Goal: Task Accomplishment & Management: Complete application form

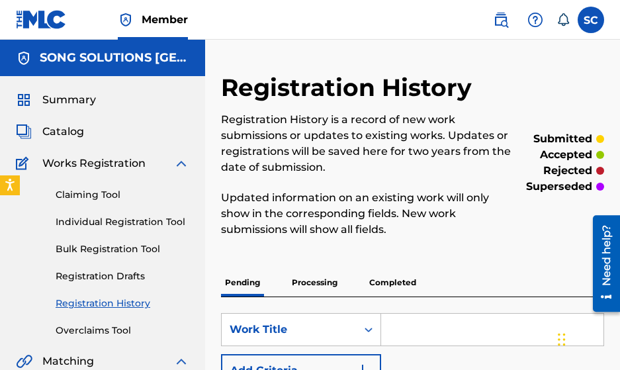
click at [145, 370] on html "Accessibility Screen-Reader Guide, Feedback, and Issue Reporting | New window C…" at bounding box center [310, 185] width 620 height 370
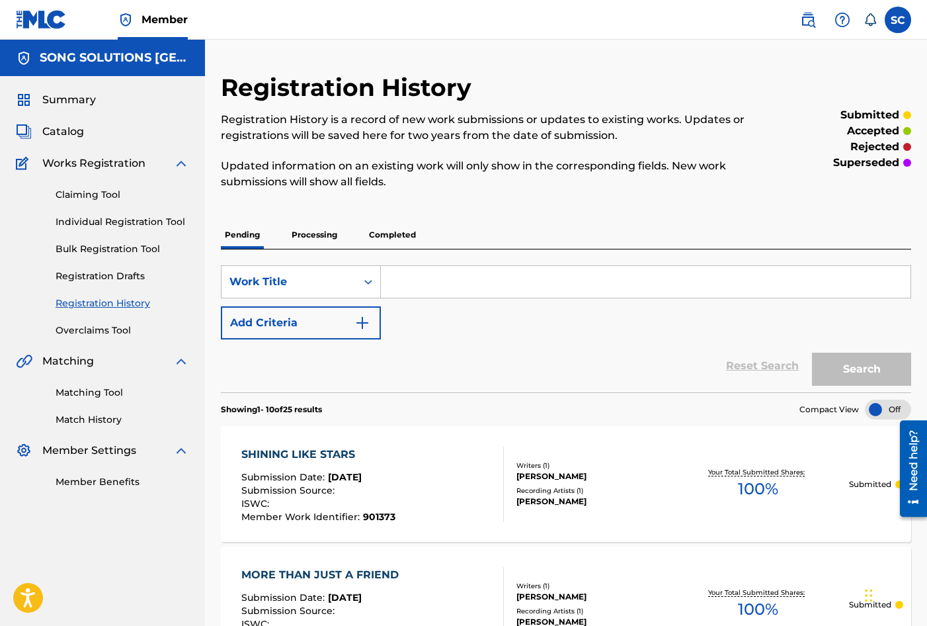
drag, startPoint x: 96, startPoint y: 197, endPoint x: 96, endPoint y: 210, distance: 12.6
click at [96, 197] on link "Claiming Tool" at bounding box center [123, 195] width 134 height 14
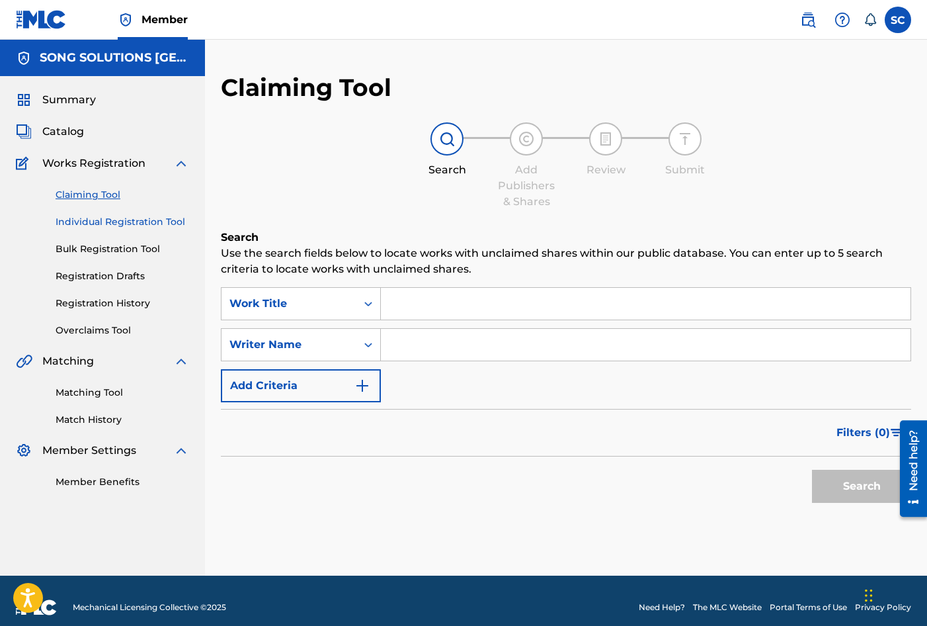
click at [114, 224] on link "Individual Registration Tool" at bounding box center [123, 222] width 134 height 14
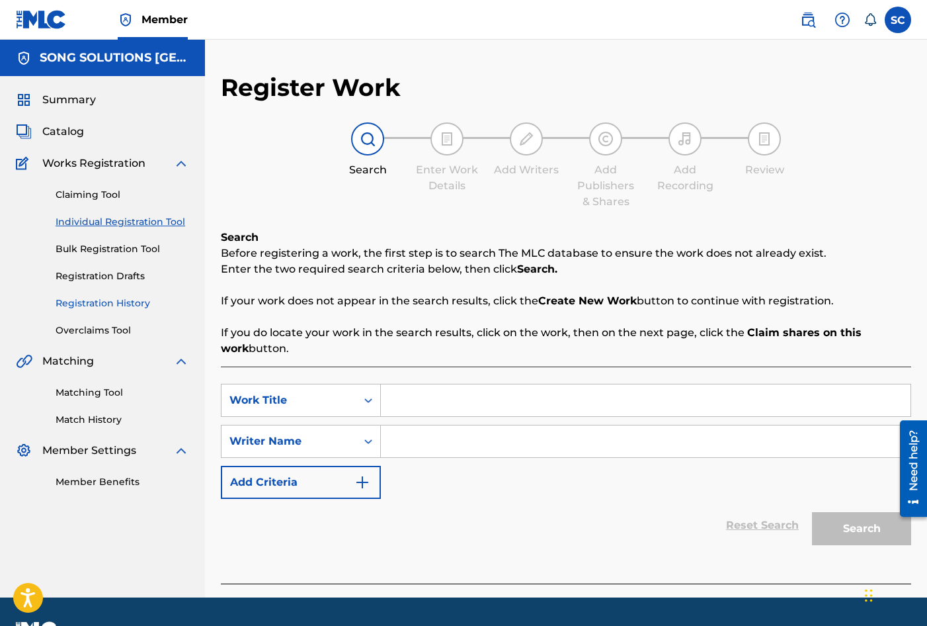
click at [113, 307] on link "Registration History" at bounding box center [123, 303] width 134 height 14
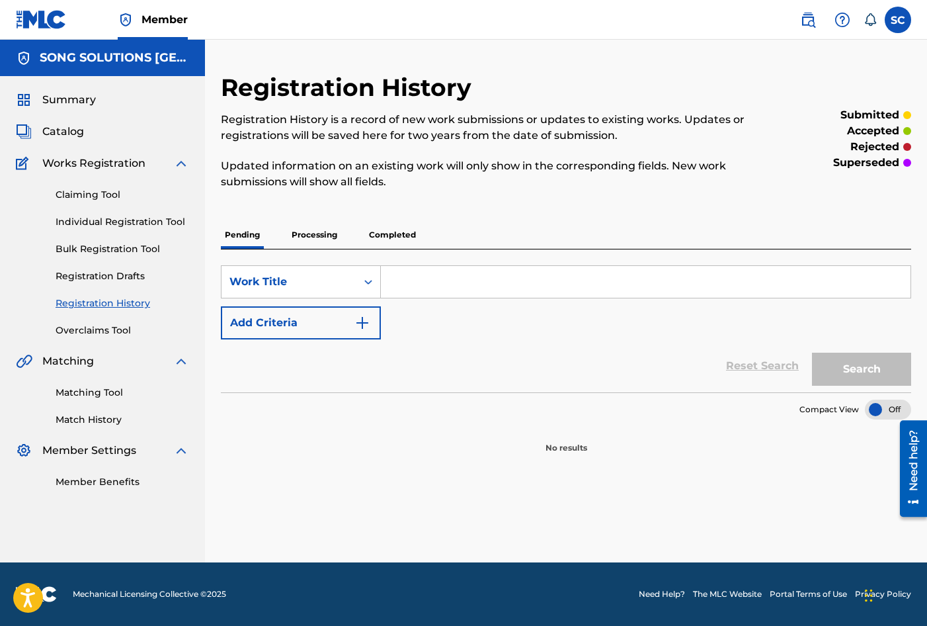
click at [317, 237] on p "Processing" at bounding box center [315, 235] width 54 height 28
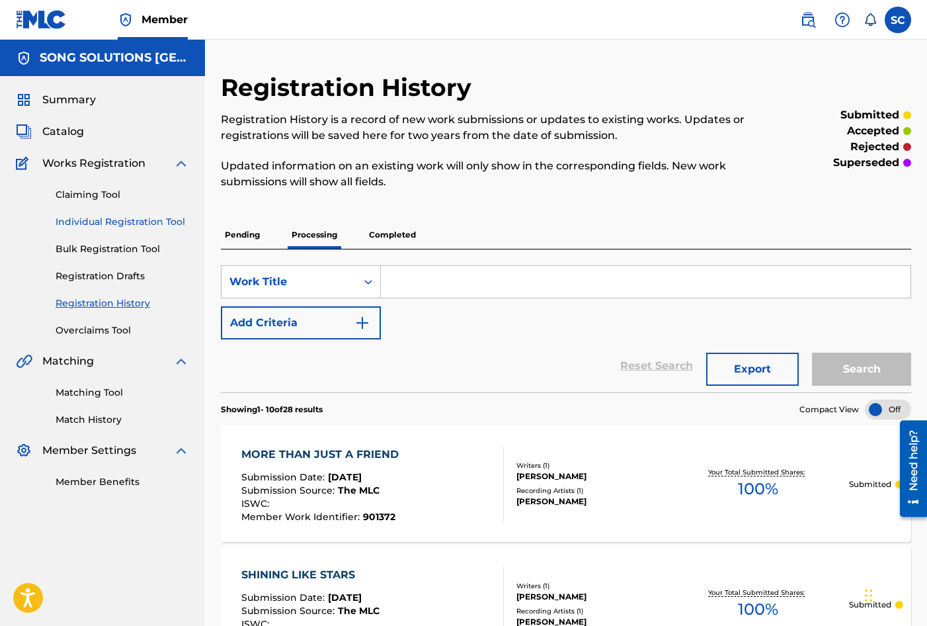
click at [110, 221] on link "Individual Registration Tool" at bounding box center [123, 222] width 134 height 14
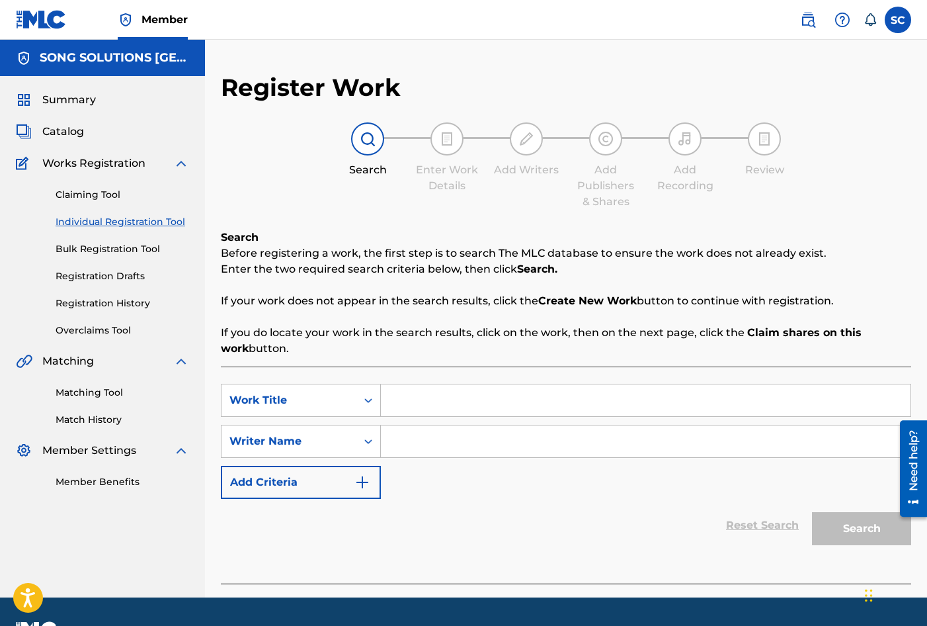
click at [413, 394] on input "Search Form" at bounding box center [646, 400] width 530 height 32
type input "WITH MY HEART"
click at [438, 486] on div "SearchWithCriteria6dba9ed5-7a25-42d7-9026-3ed034311931 Work Title WITH MY HEART…" at bounding box center [566, 441] width 690 height 115
click at [421, 446] on input "Search Form" at bounding box center [646, 441] width 530 height 32
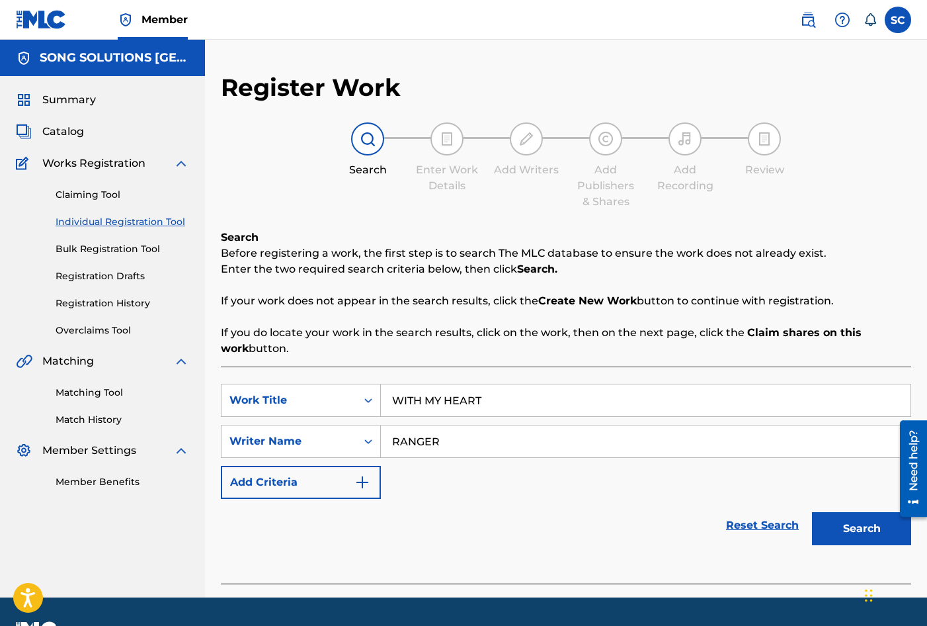
type input "RANGER"
click at [812, 512] on button "Search" at bounding box center [861, 528] width 99 height 33
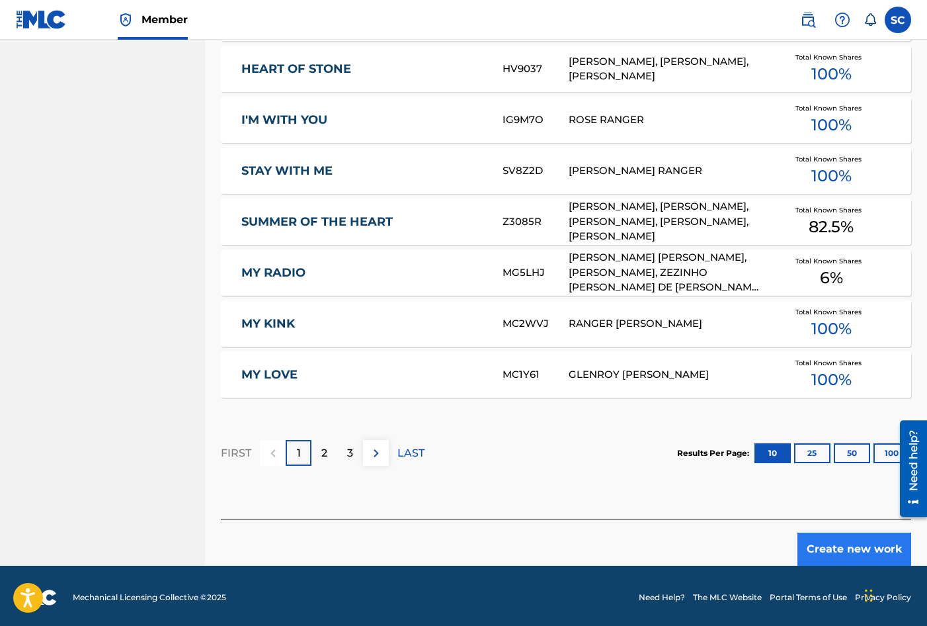
scroll to position [744, 0]
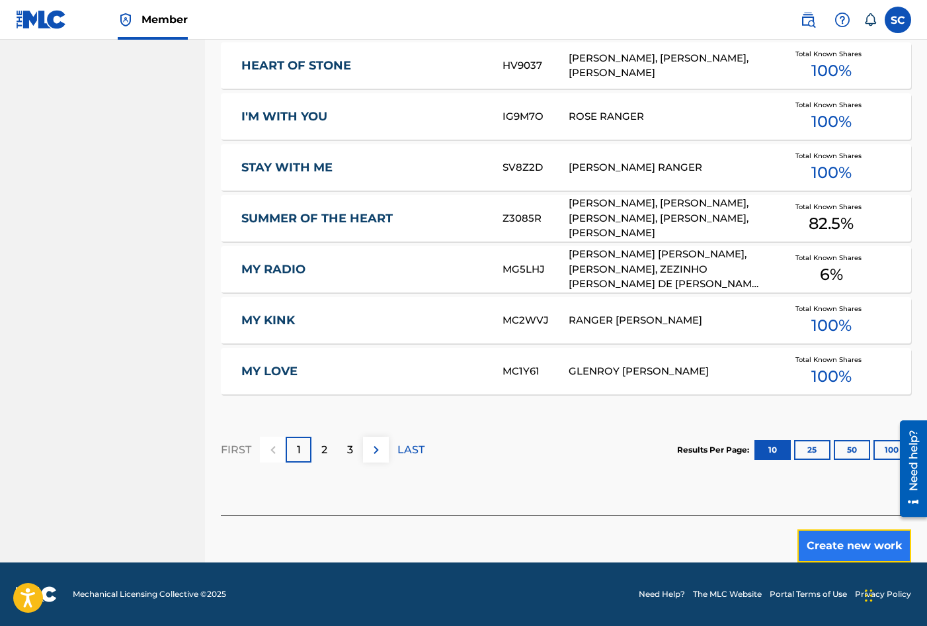
click at [833, 547] on button "Create new work" at bounding box center [855, 545] width 114 height 33
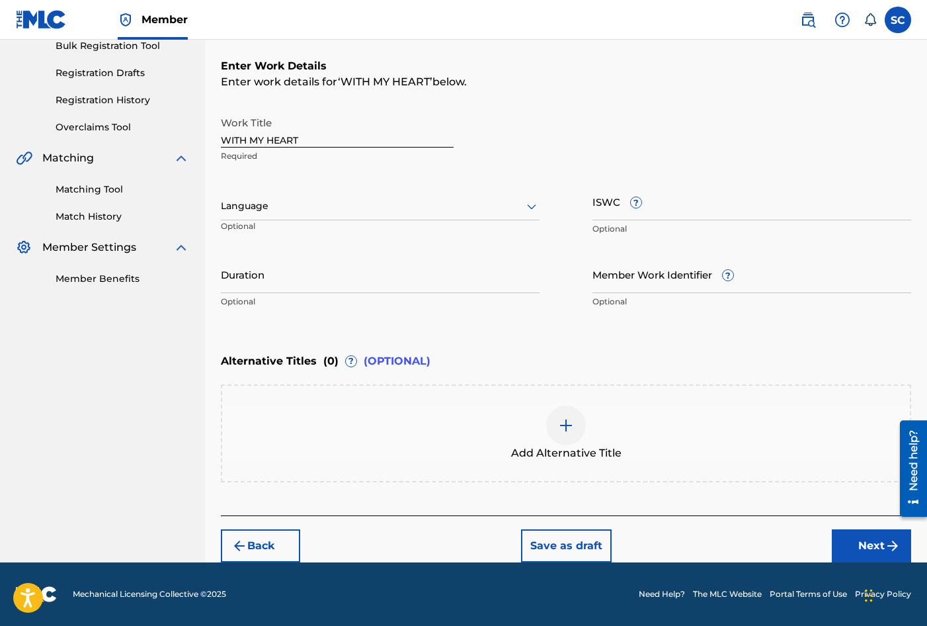
scroll to position [0, 0]
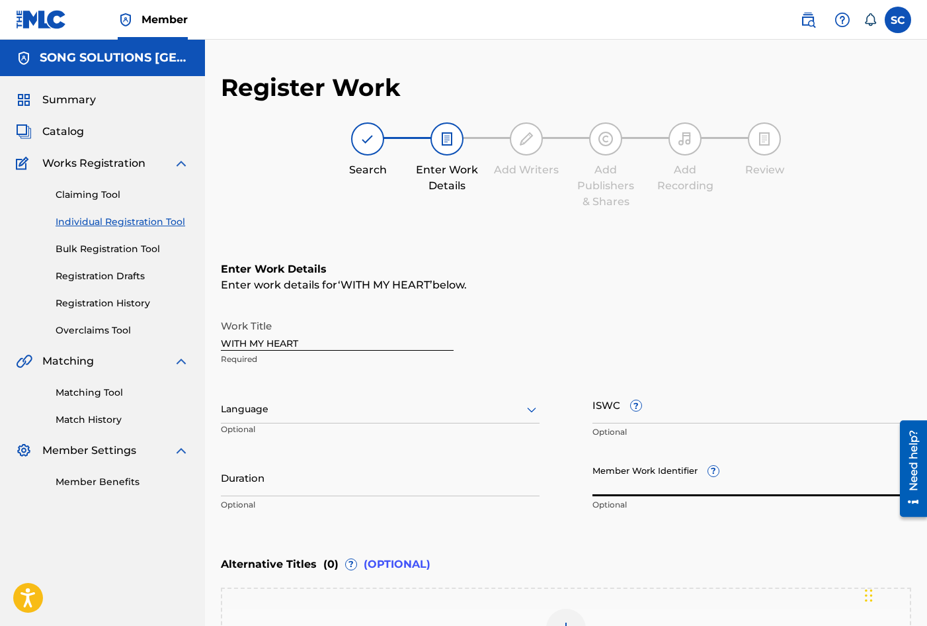
click at [643, 476] on input "Member Work Identifier ?" at bounding box center [752, 477] width 319 height 38
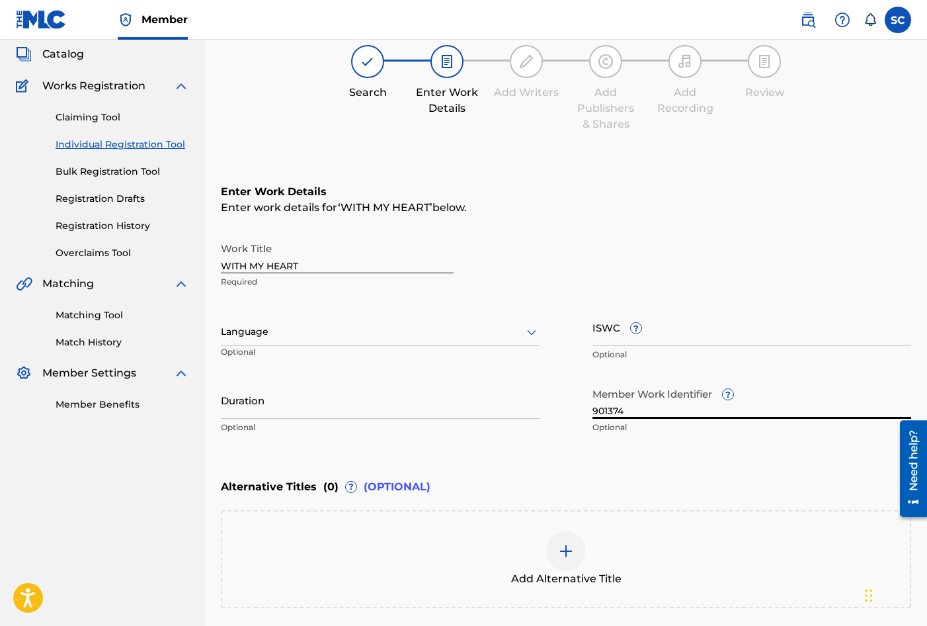
scroll to position [203, 0]
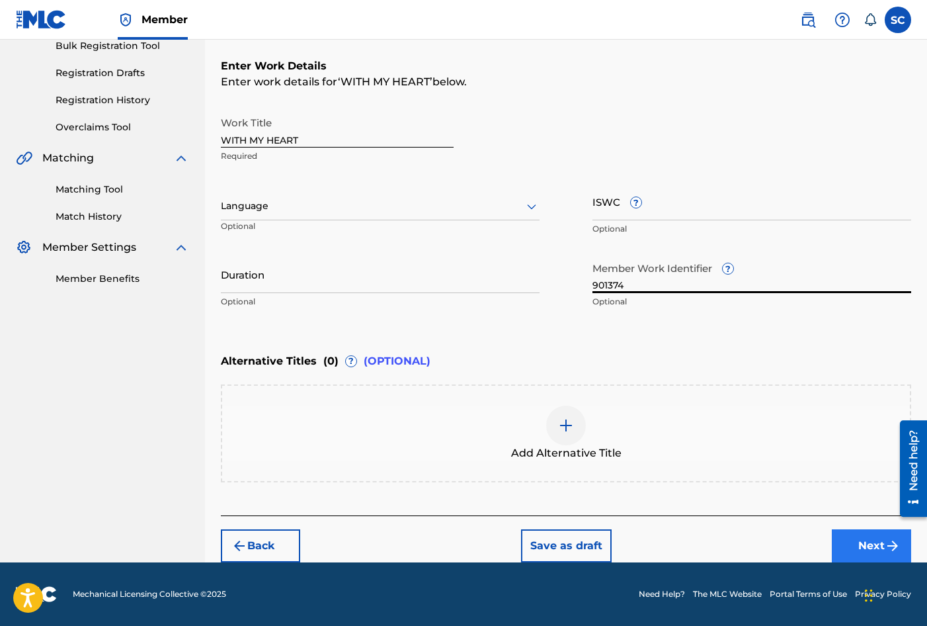
type input "901374"
click at [871, 542] on button "Next" at bounding box center [871, 545] width 79 height 33
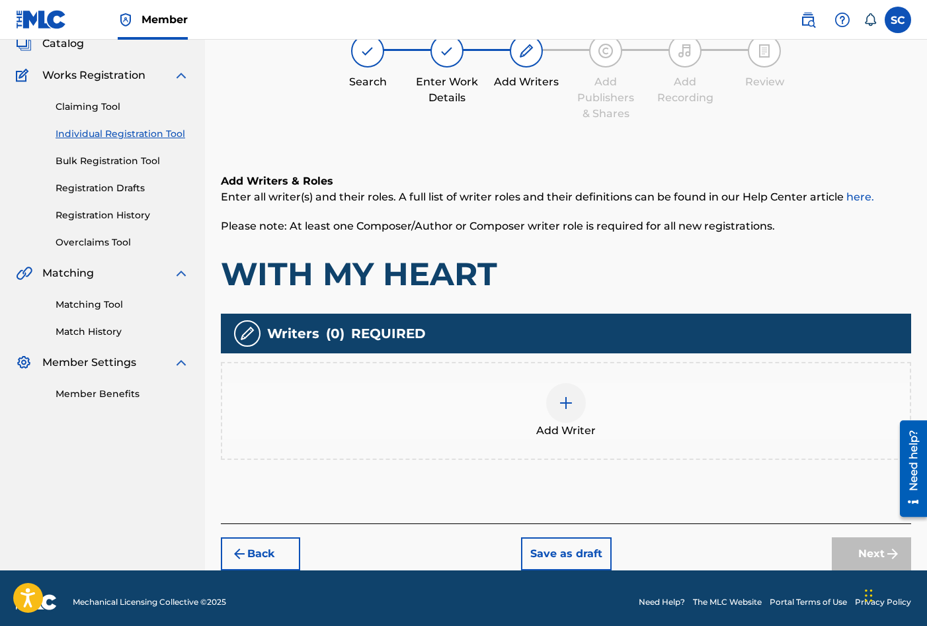
scroll to position [96, 0]
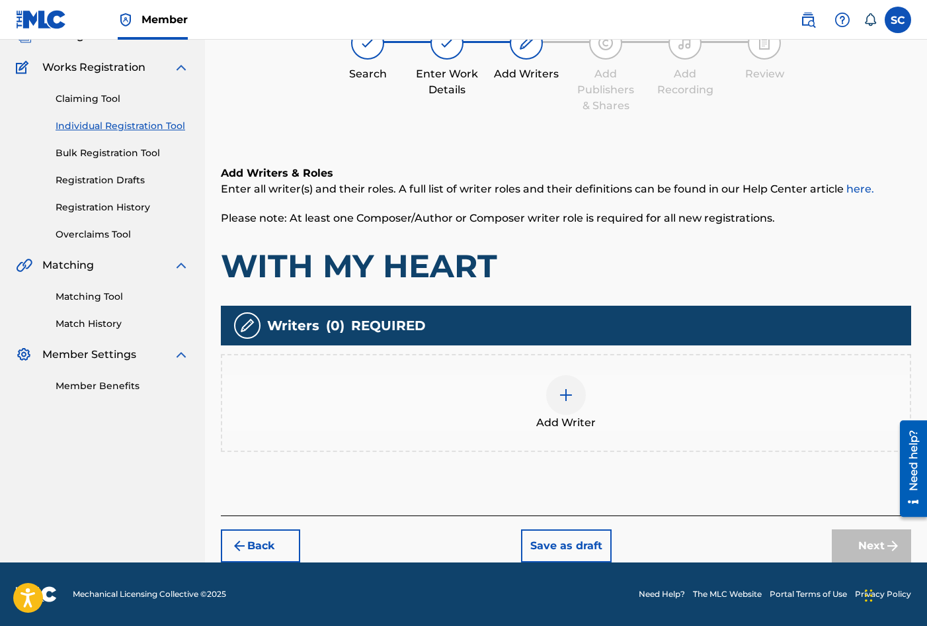
click at [563, 395] on img at bounding box center [566, 395] width 16 height 16
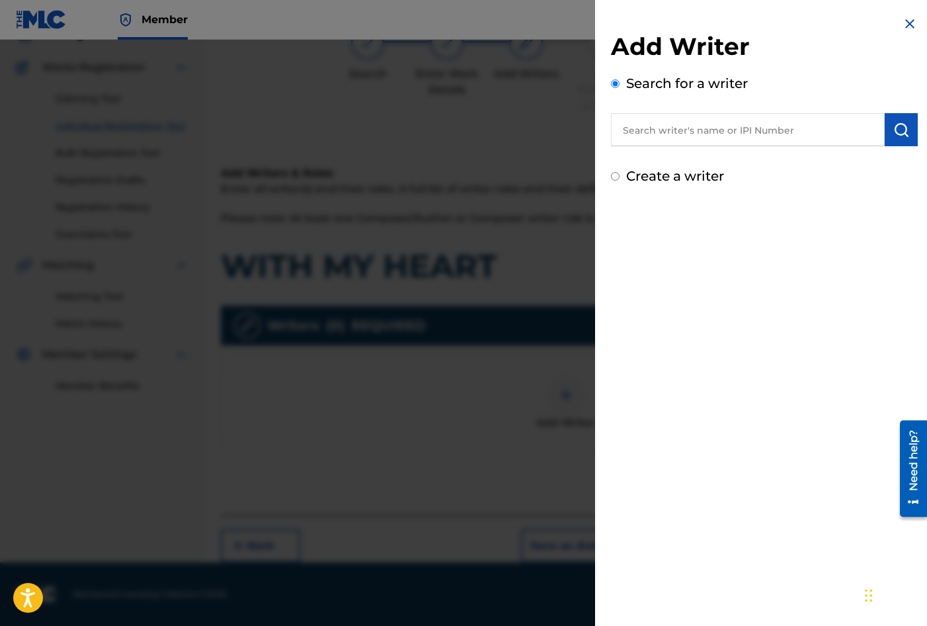
click at [659, 180] on label "Create a writer" at bounding box center [675, 176] width 98 height 16
radio input "true"
click at [620, 180] on input "Create a writer" at bounding box center [615, 176] width 9 height 9
radio input "false"
radio input "true"
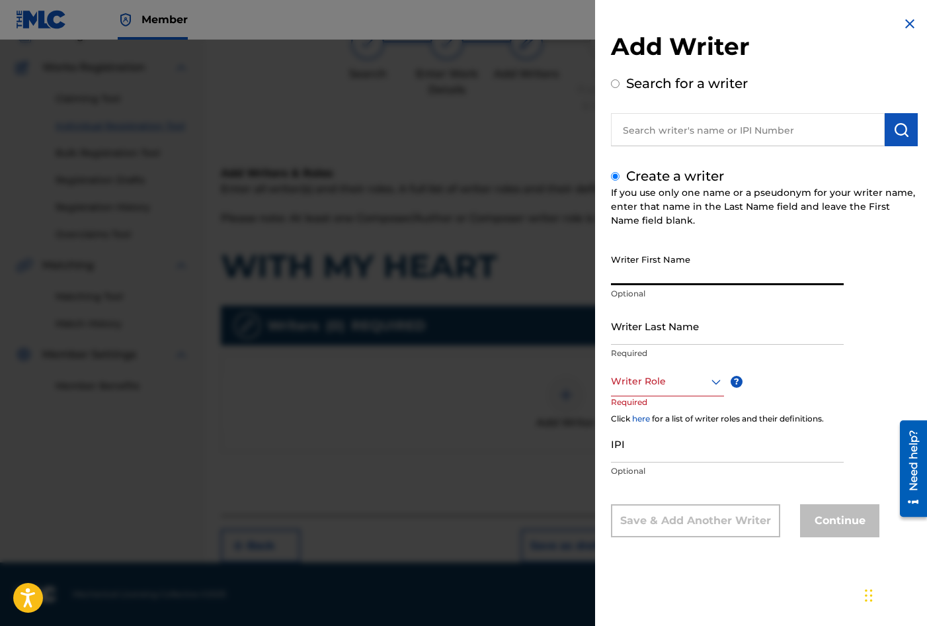
click at [673, 264] on input "Writer First Name" at bounding box center [727, 266] width 233 height 38
type input "[PERSON_NAME]"
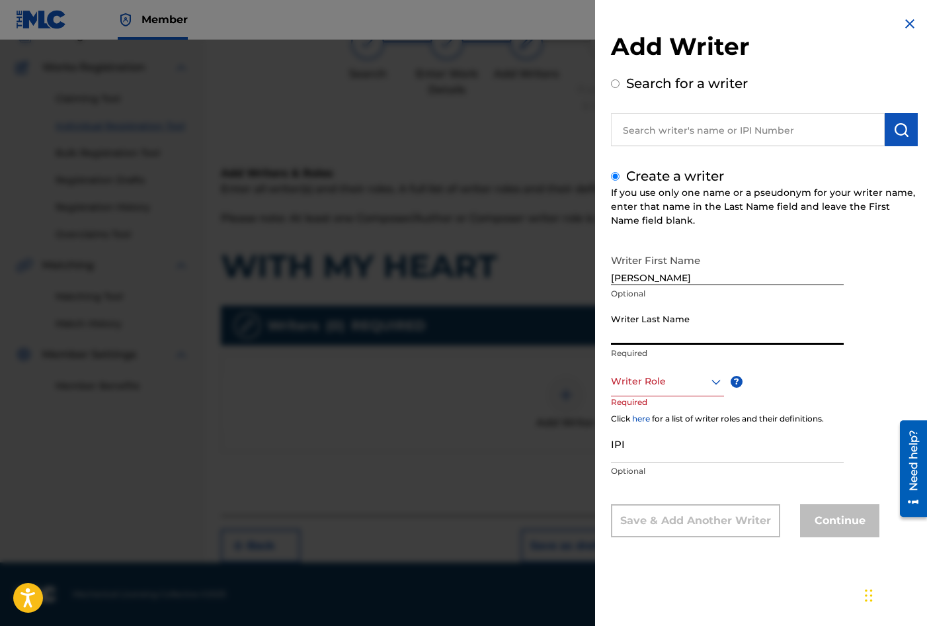
click at [653, 322] on input "Writer Last Name" at bounding box center [727, 326] width 233 height 38
type input "RANGER"
click at [640, 388] on div at bounding box center [667, 381] width 113 height 17
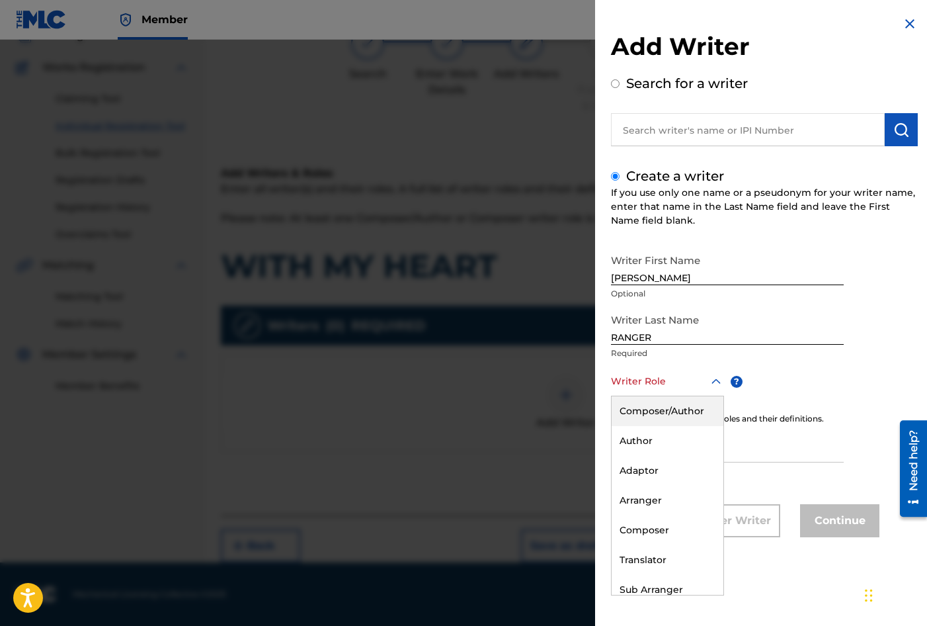
click at [640, 418] on div "Composer/Author" at bounding box center [668, 411] width 112 height 30
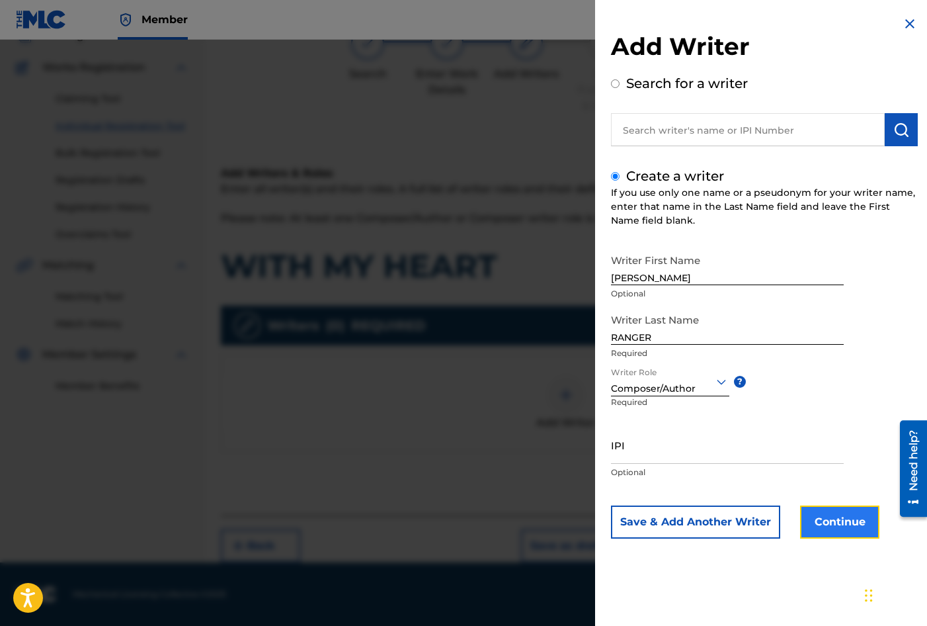
click at [830, 519] on button "Continue" at bounding box center [839, 521] width 79 height 33
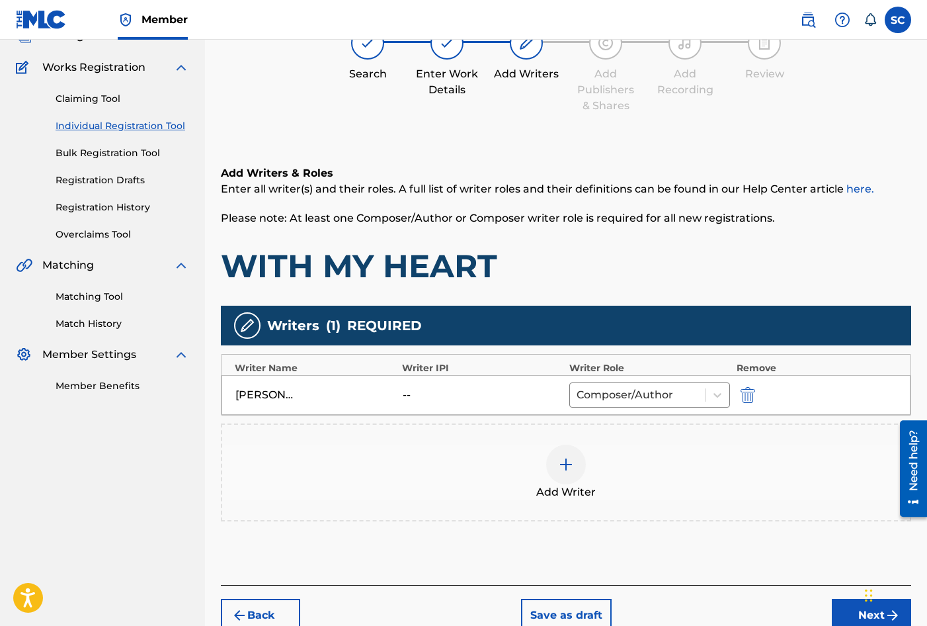
scroll to position [165, 0]
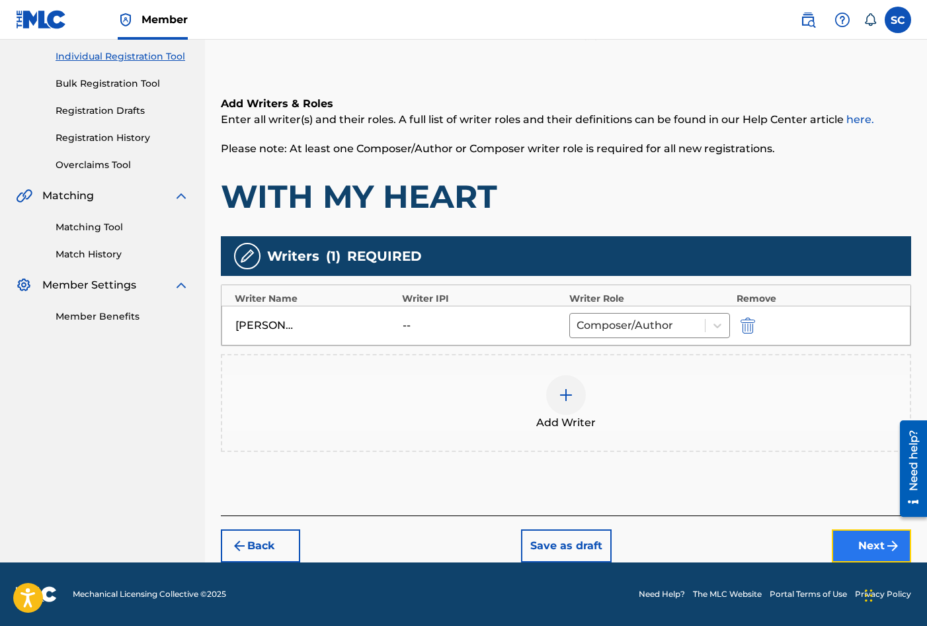
click at [875, 546] on button "Next" at bounding box center [871, 545] width 79 height 33
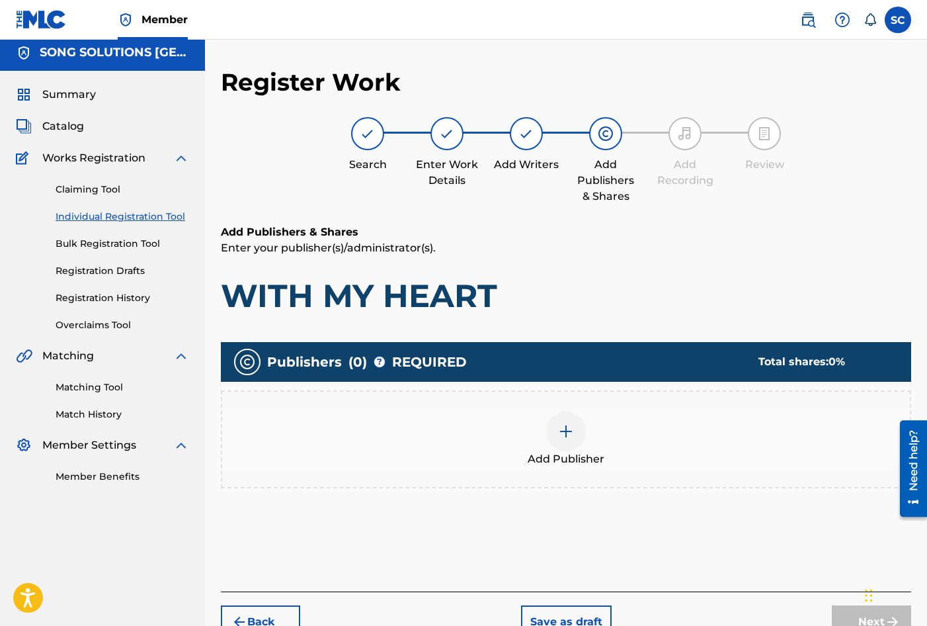
scroll to position [60, 0]
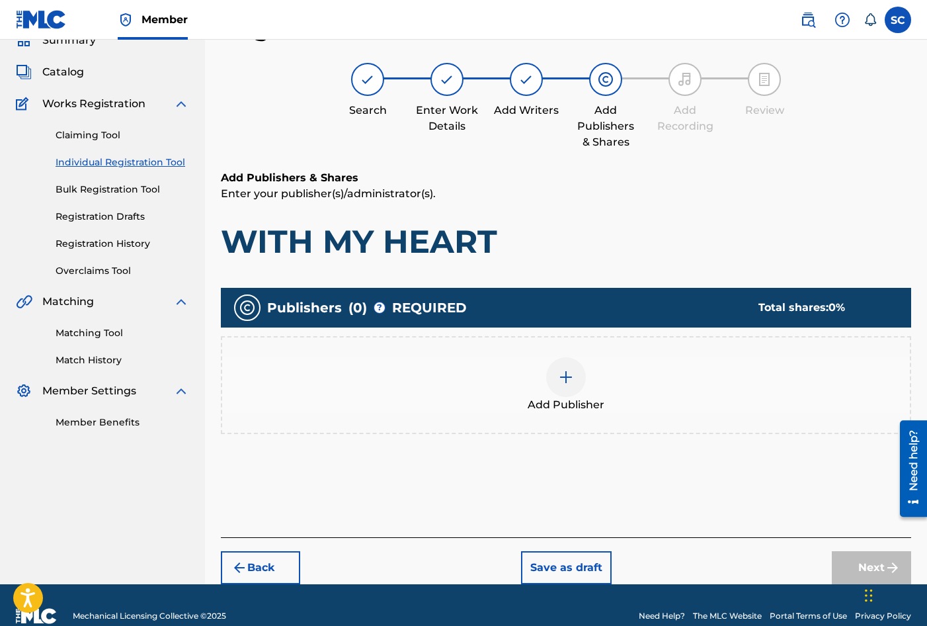
click at [565, 375] on img at bounding box center [566, 377] width 16 height 16
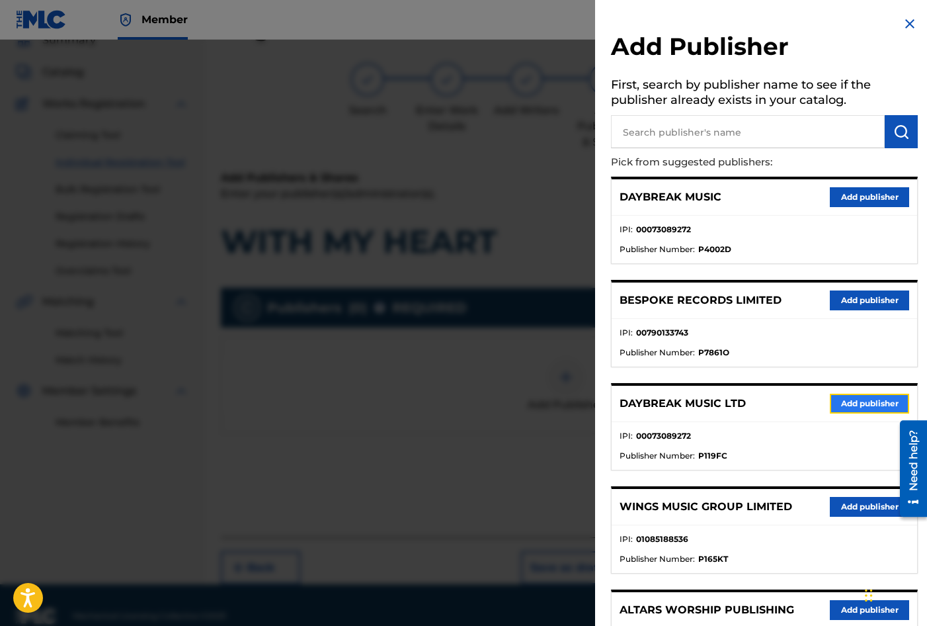
click at [849, 399] on button "Add publisher" at bounding box center [869, 404] width 79 height 20
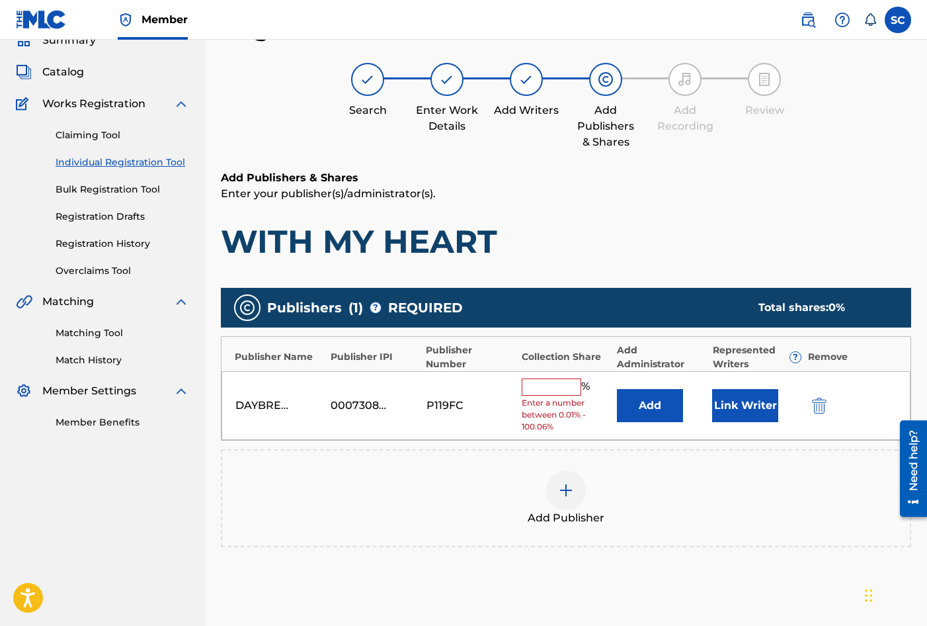
drag, startPoint x: 538, startPoint y: 386, endPoint x: 569, endPoint y: 383, distance: 31.9
click at [540, 386] on input "text" at bounding box center [552, 386] width 60 height 17
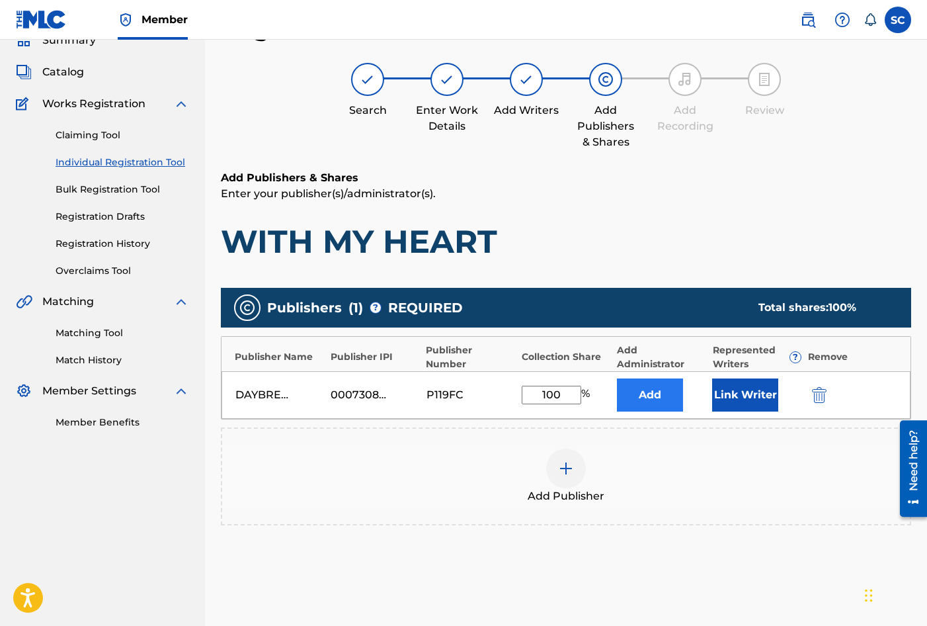
type input "100"
click at [647, 397] on button "Add" at bounding box center [650, 394] width 66 height 33
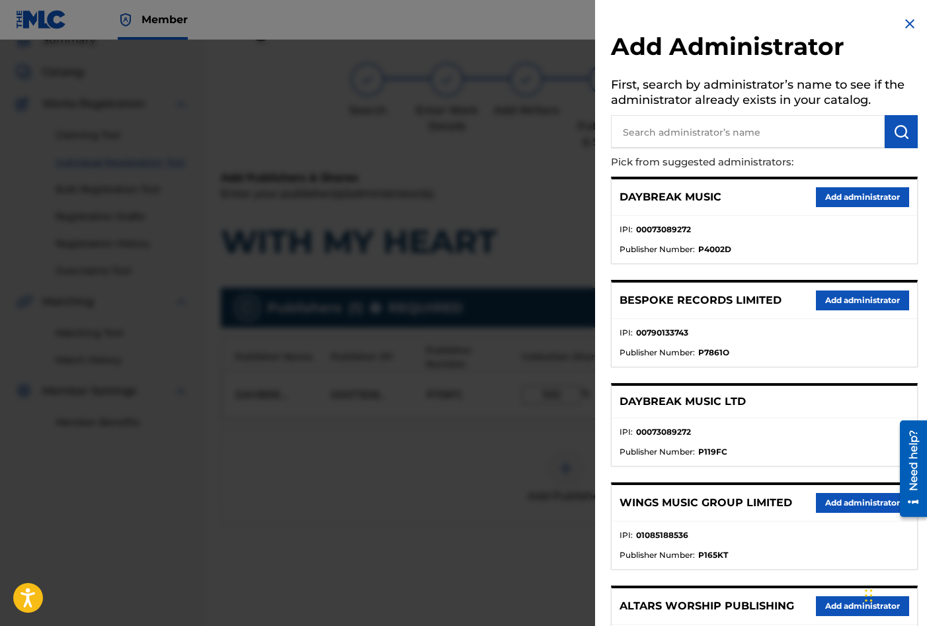
click at [673, 126] on input "text" at bounding box center [748, 131] width 274 height 33
type input "SONG SOLUTIONS"
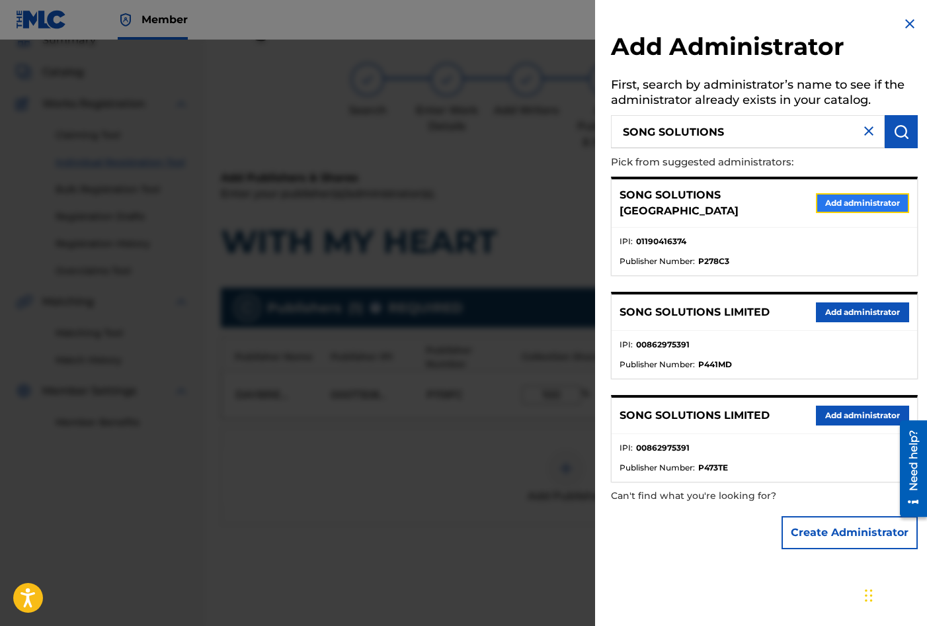
click at [845, 201] on button "Add administrator" at bounding box center [862, 203] width 93 height 20
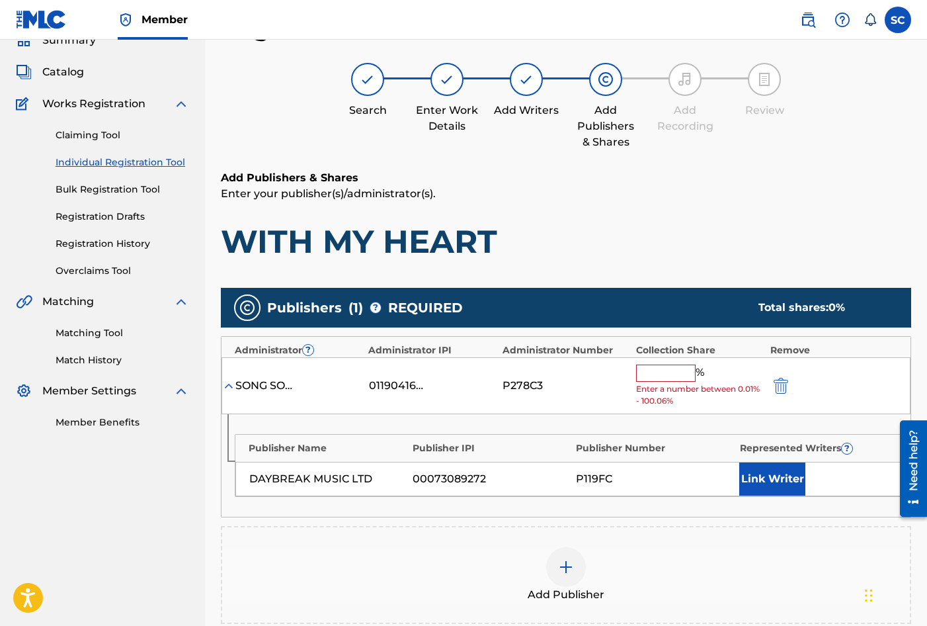
click at [651, 371] on input "text" at bounding box center [666, 372] width 60 height 17
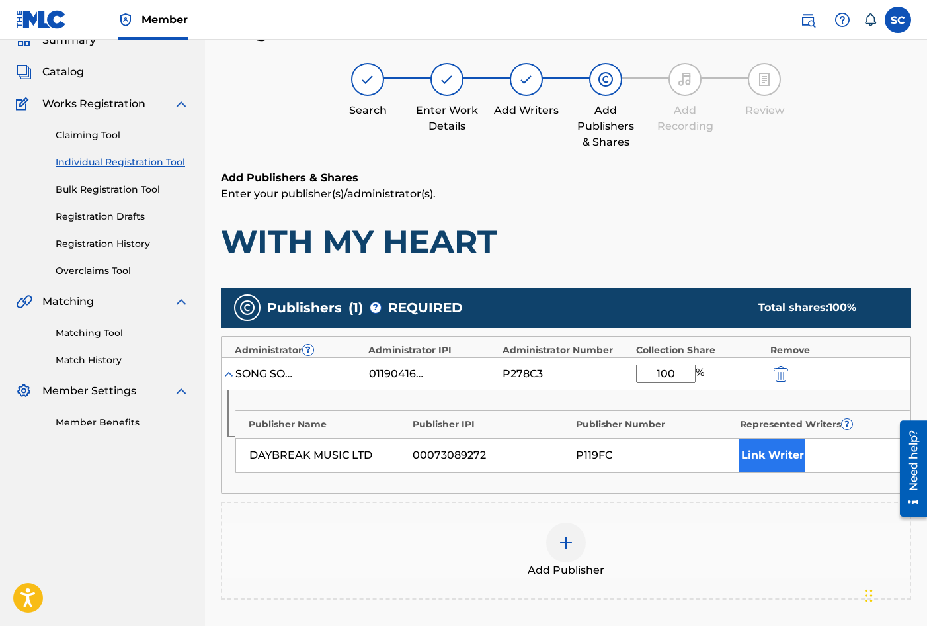
type input "100"
click at [756, 457] on button "Link Writer" at bounding box center [772, 454] width 66 height 33
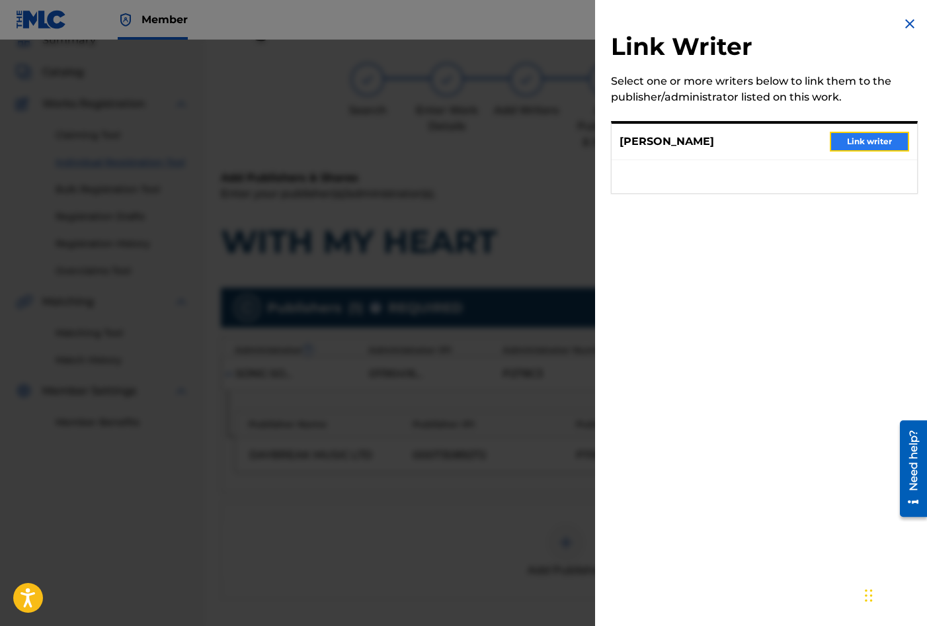
click at [869, 142] on button "Link writer" at bounding box center [869, 142] width 79 height 20
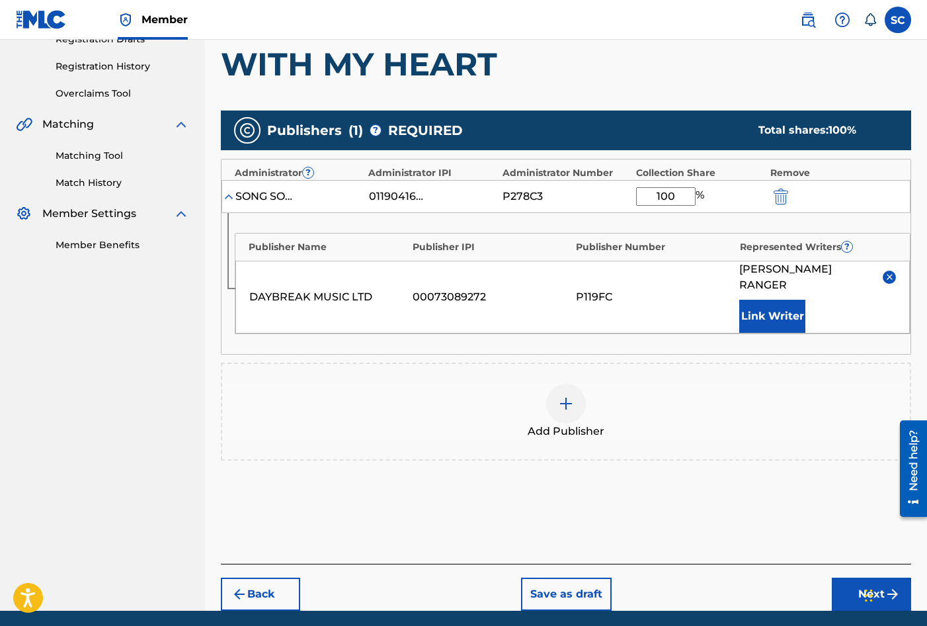
scroll to position [258, 0]
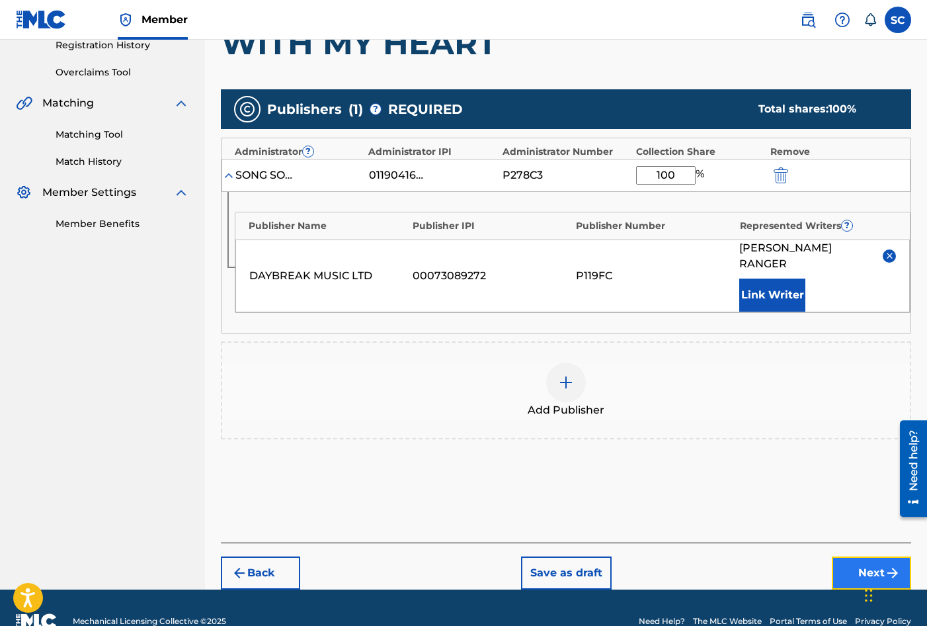
click at [857, 556] on button "Next" at bounding box center [871, 572] width 79 height 33
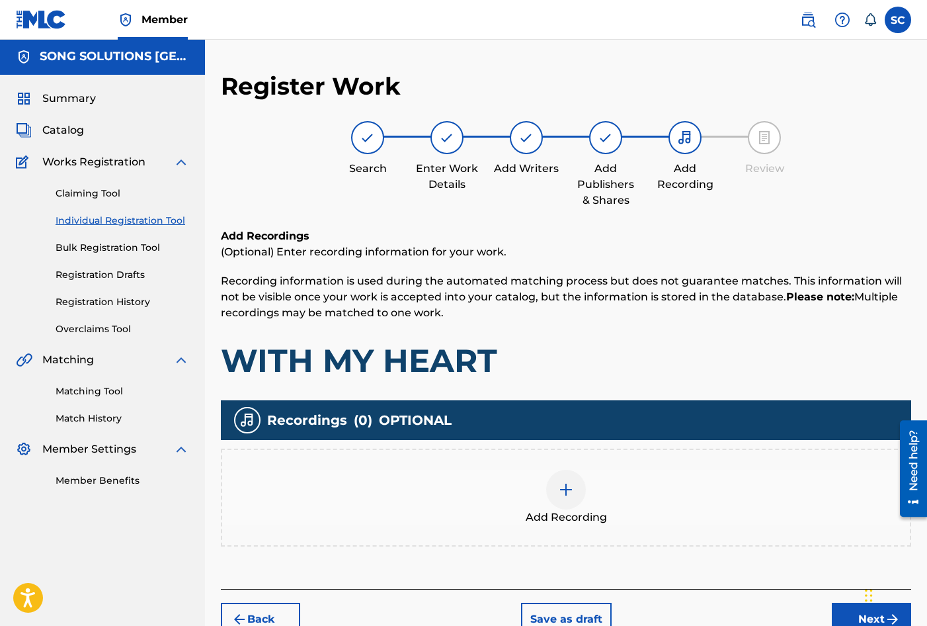
scroll to position [60, 0]
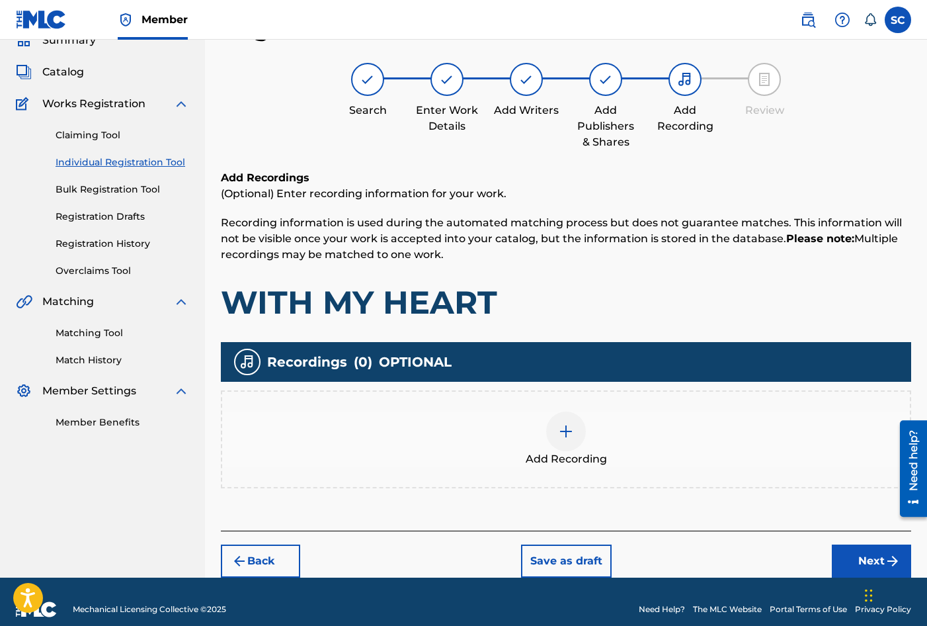
click at [569, 432] on img at bounding box center [566, 431] width 16 height 16
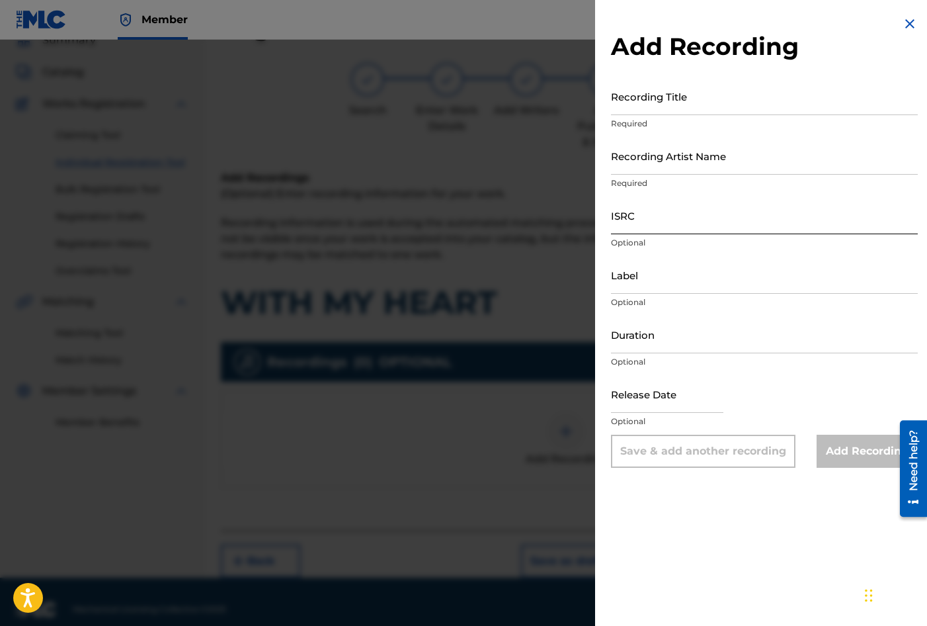
click at [641, 220] on input "ISRC" at bounding box center [764, 215] width 307 height 38
paste input "GBDPR1102151"
type input "GBDPR1102151"
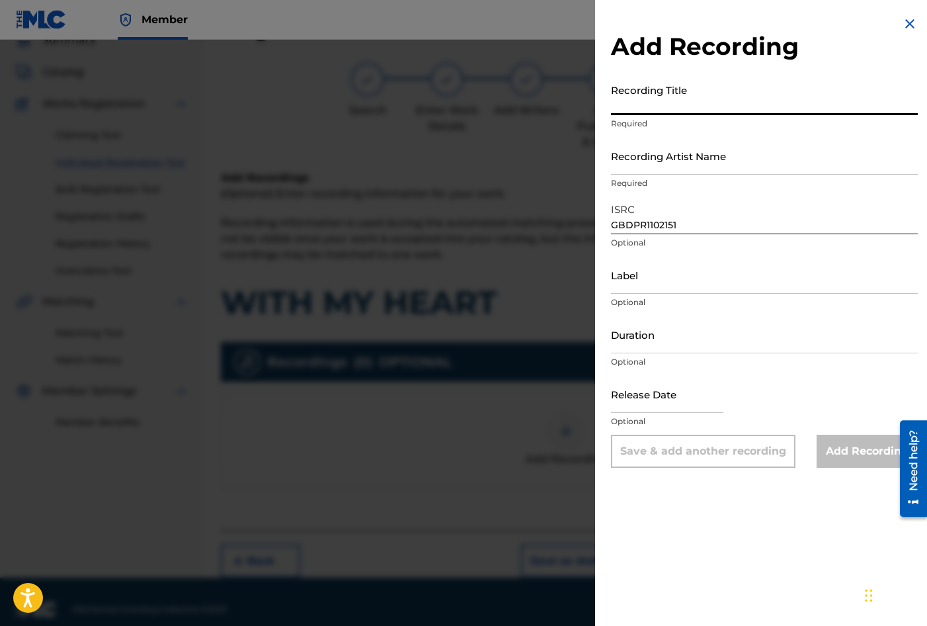
click at [626, 97] on input "Recording Title" at bounding box center [764, 96] width 307 height 38
type input "WITH MY HEART"
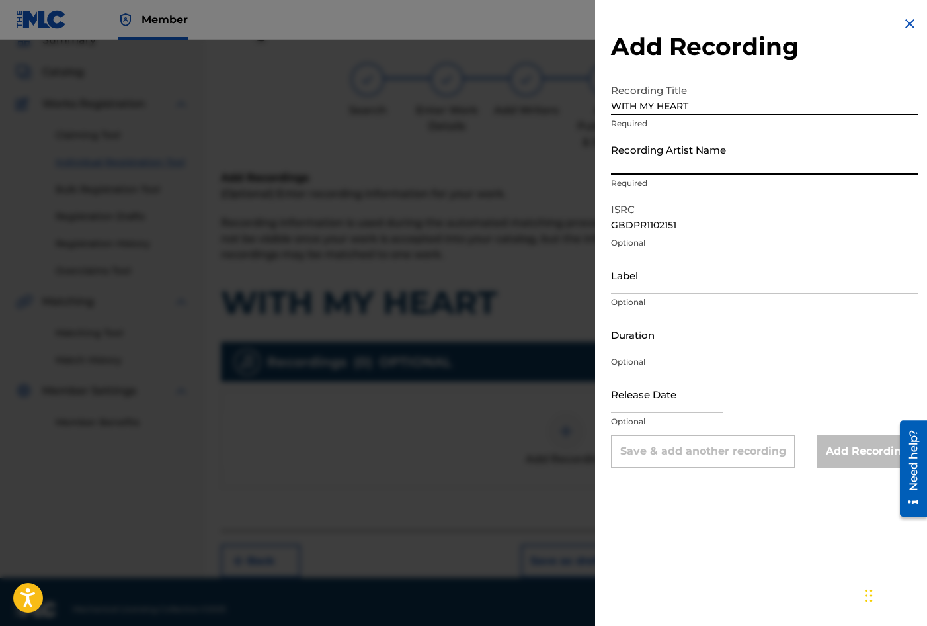
click at [654, 159] on input "Recording Artist Name" at bounding box center [764, 156] width 307 height 38
type input "R"
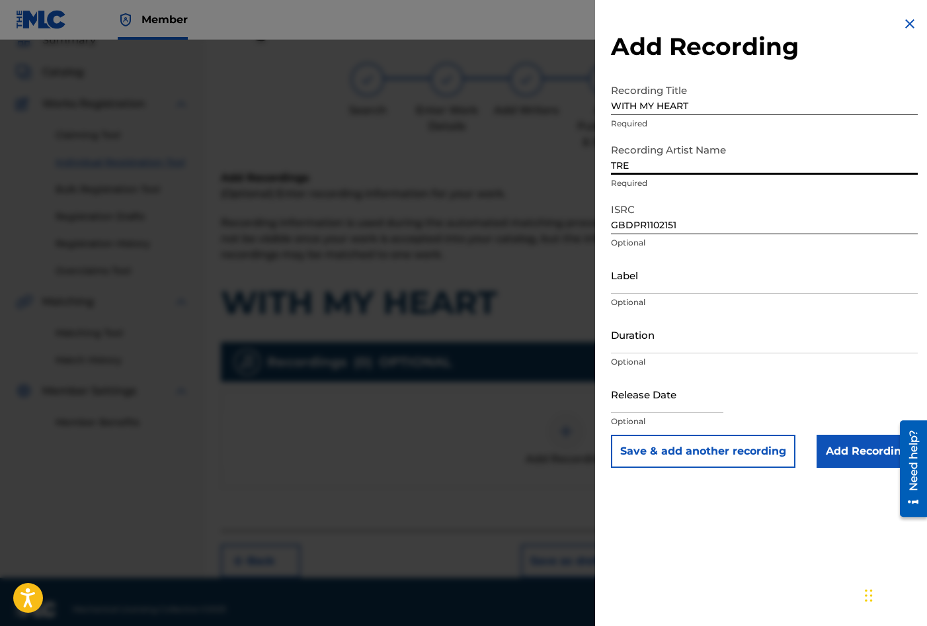
type input "[PERSON_NAME]"
type input "July 10 2011"
click at [651, 335] on input "Duration" at bounding box center [764, 334] width 307 height 38
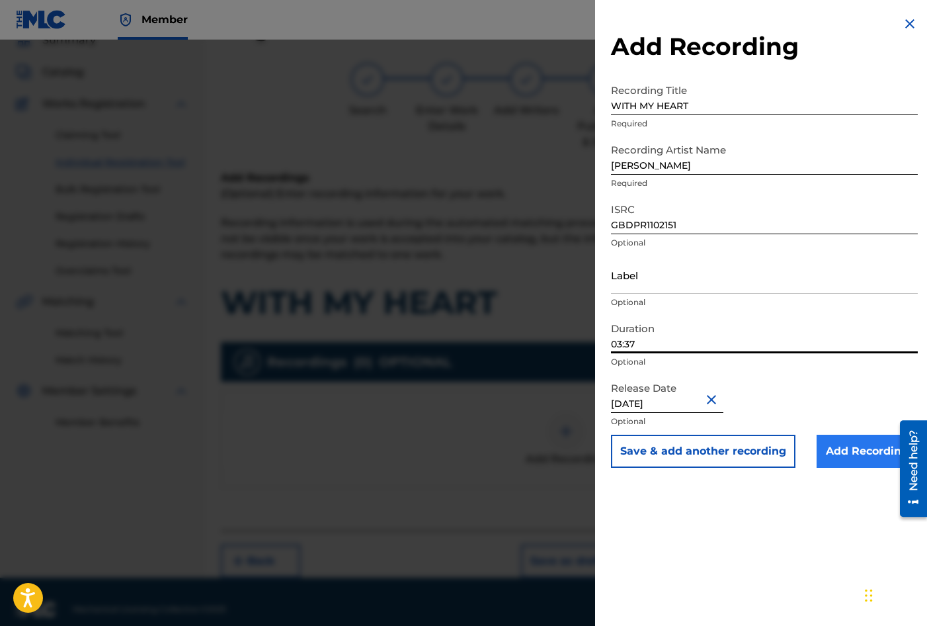
type input "03:37"
click at [856, 453] on input "Add Recording" at bounding box center [867, 451] width 101 height 33
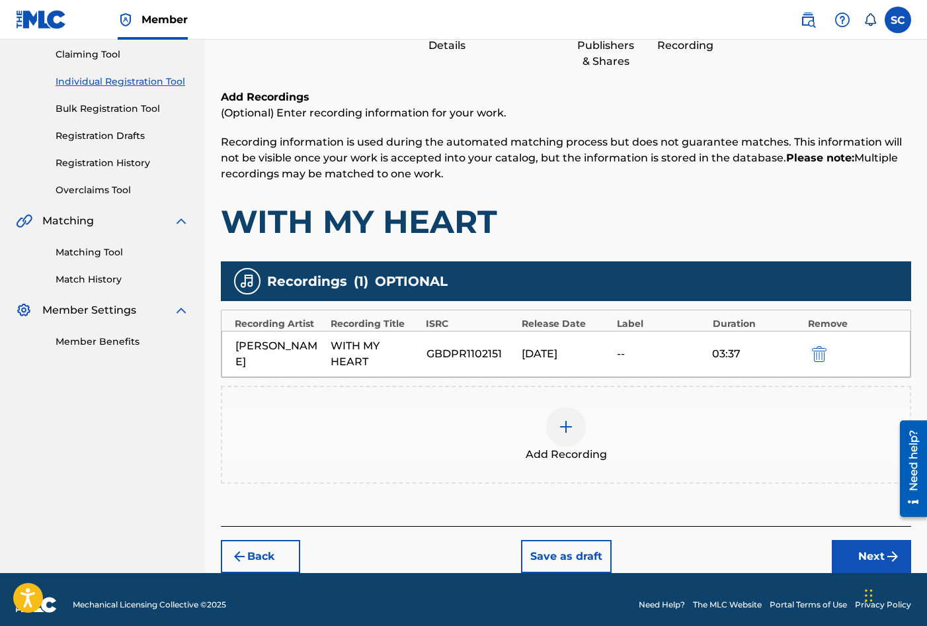
scroll to position [151, 0]
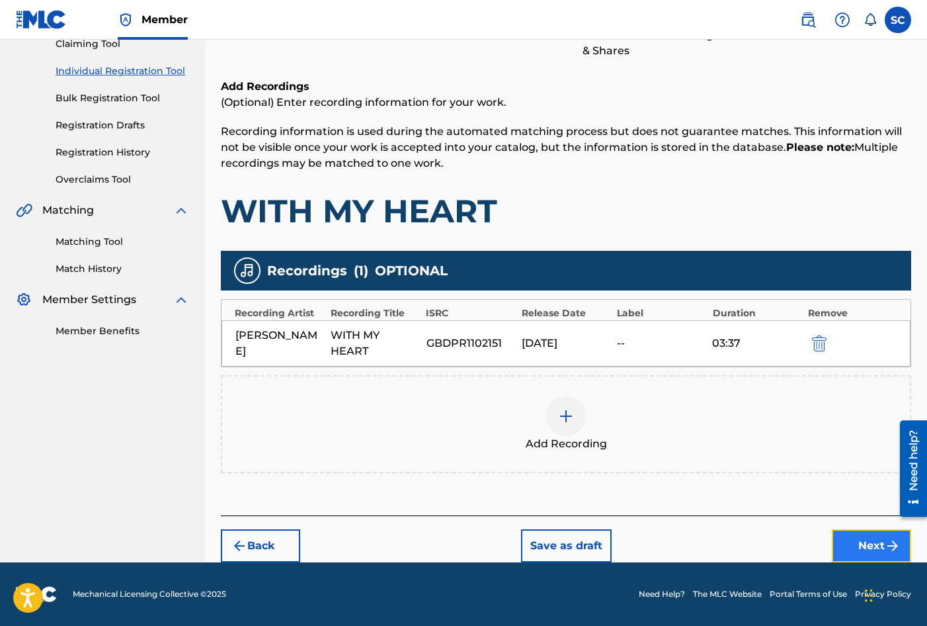
click at [888, 550] on img "submit" at bounding box center [893, 546] width 16 height 16
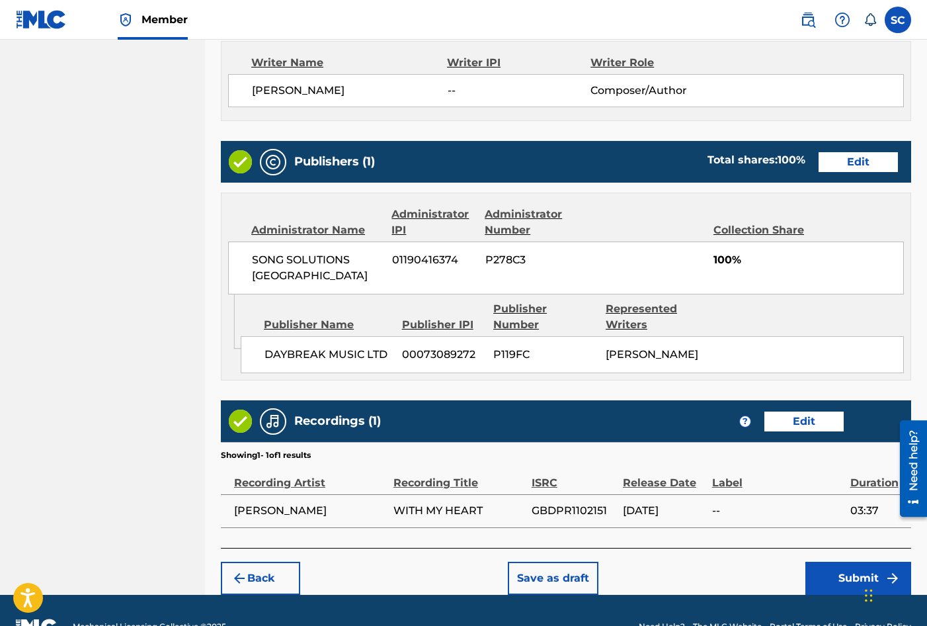
scroll to position [581, 0]
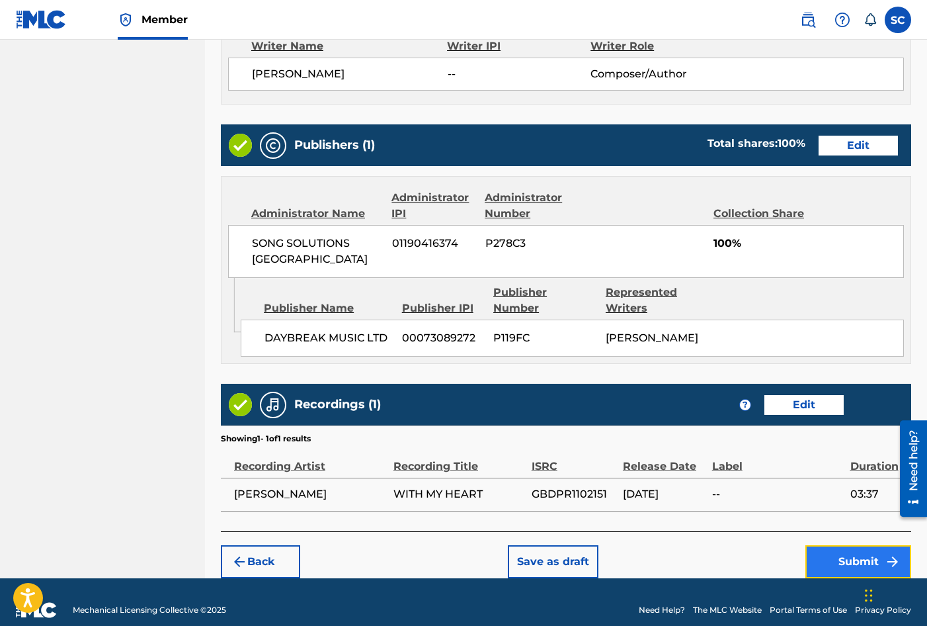
click at [858, 548] on button "Submit" at bounding box center [859, 561] width 106 height 33
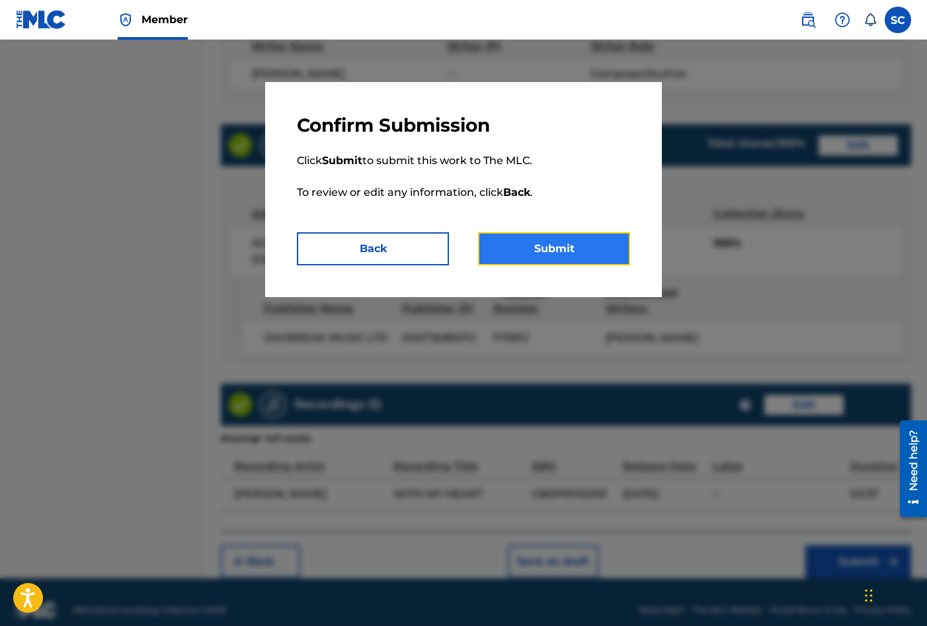
click at [563, 250] on button "Submit" at bounding box center [554, 248] width 152 height 33
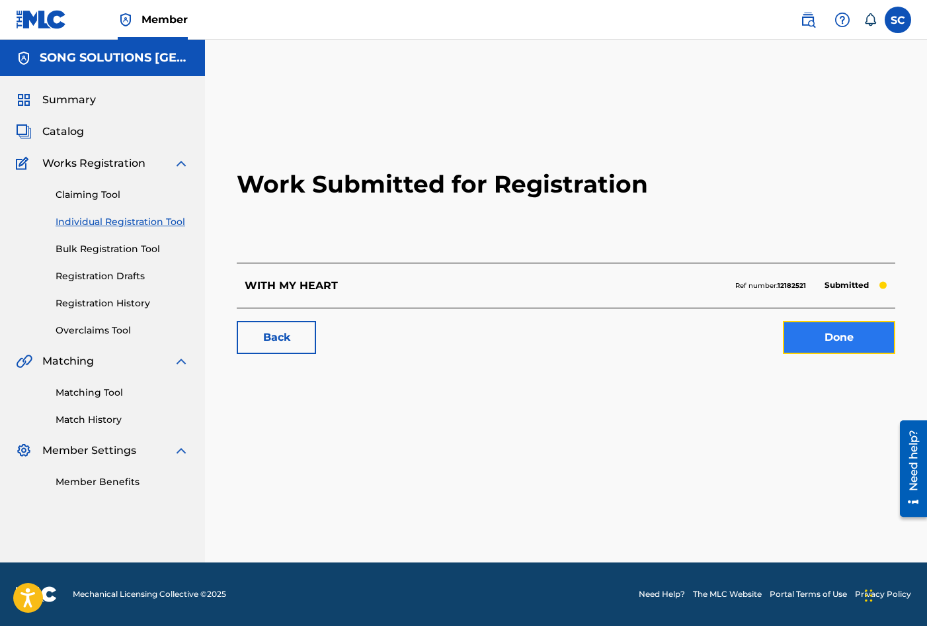
click at [856, 340] on link "Done" at bounding box center [839, 337] width 112 height 33
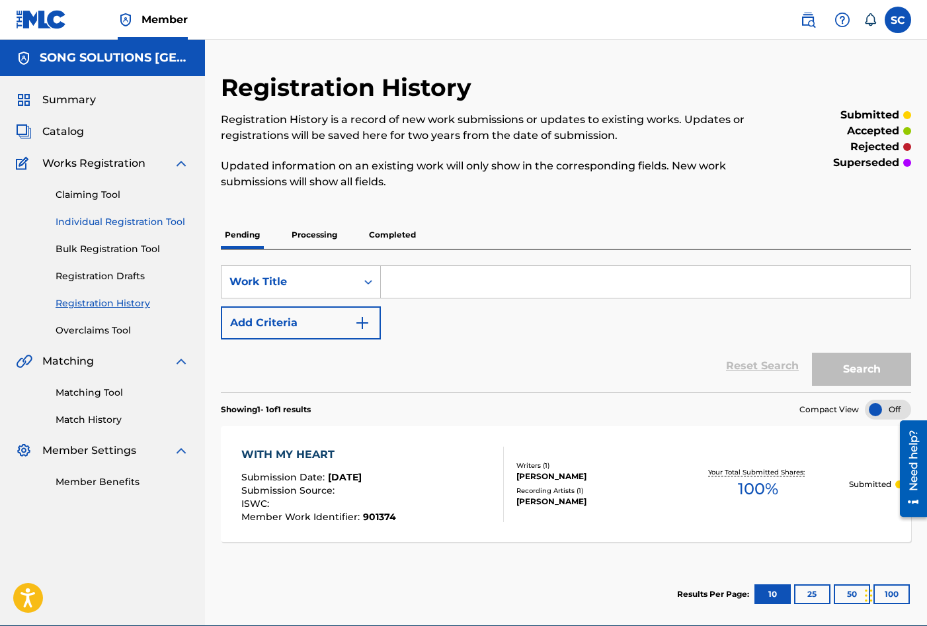
click at [94, 223] on link "Individual Registration Tool" at bounding box center [123, 222] width 134 height 14
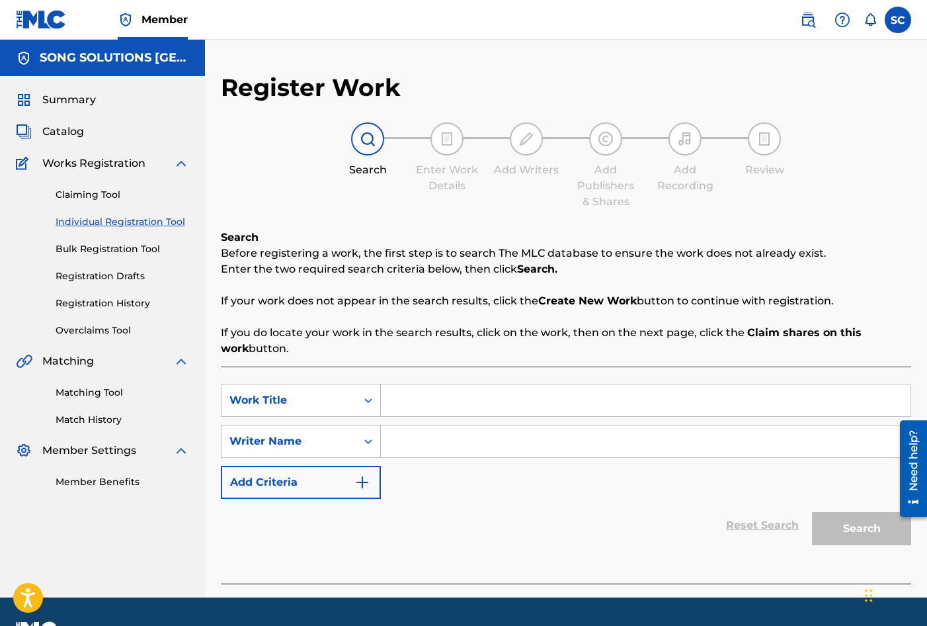
click at [439, 397] on input "Search Form" at bounding box center [646, 400] width 530 height 32
type input "ONE DAY"
click at [431, 438] on input "Search Form" at bounding box center [646, 441] width 530 height 32
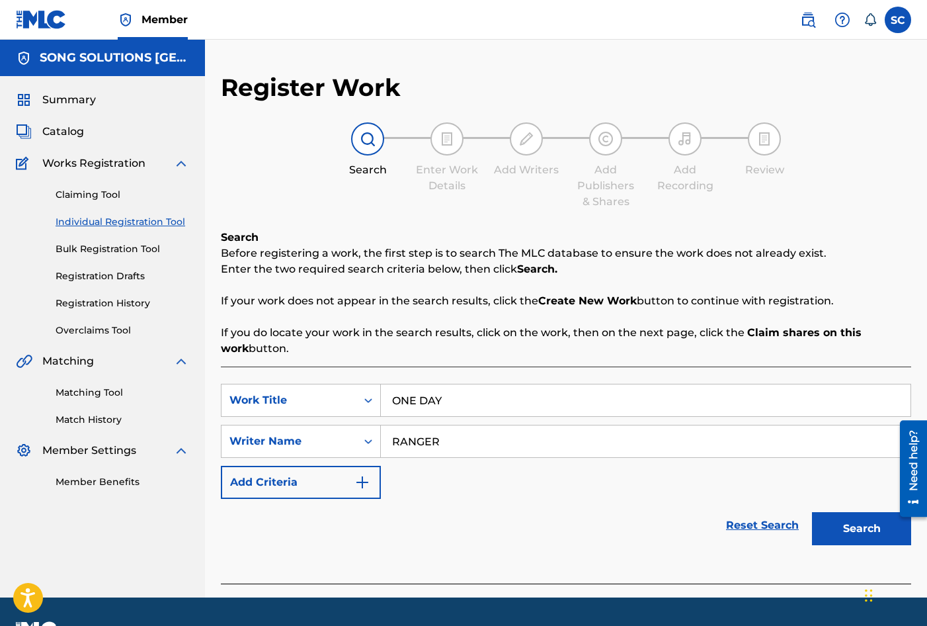
type input "RANGER"
click at [812, 512] on button "Search" at bounding box center [861, 528] width 99 height 33
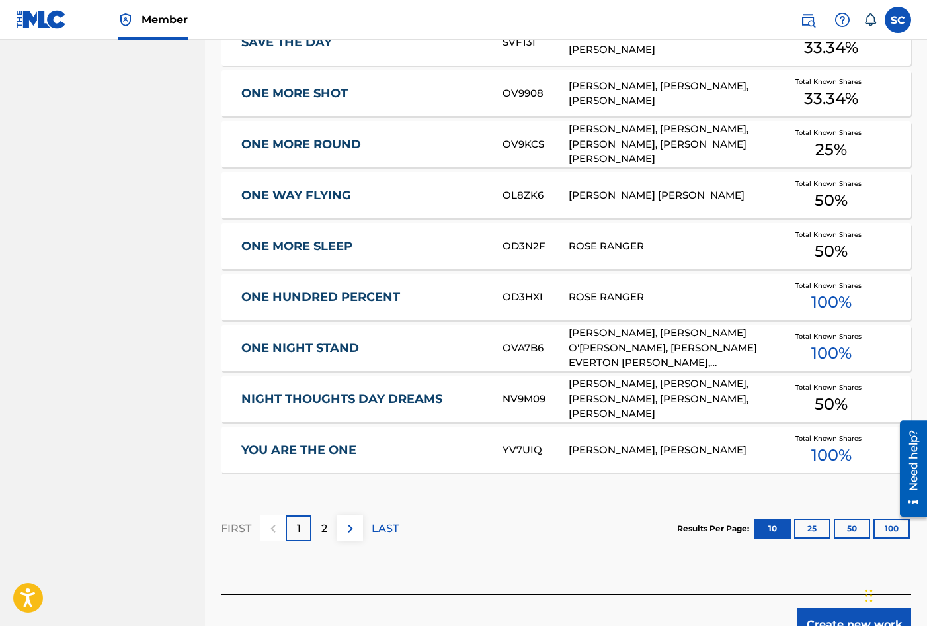
scroll to position [744, 0]
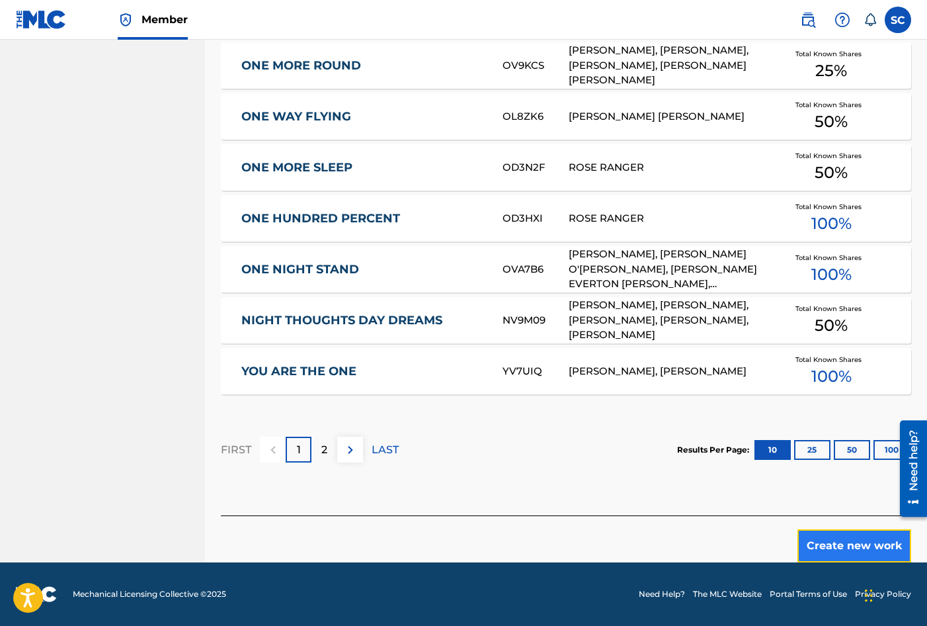
click at [886, 545] on button "Create new work" at bounding box center [855, 545] width 114 height 33
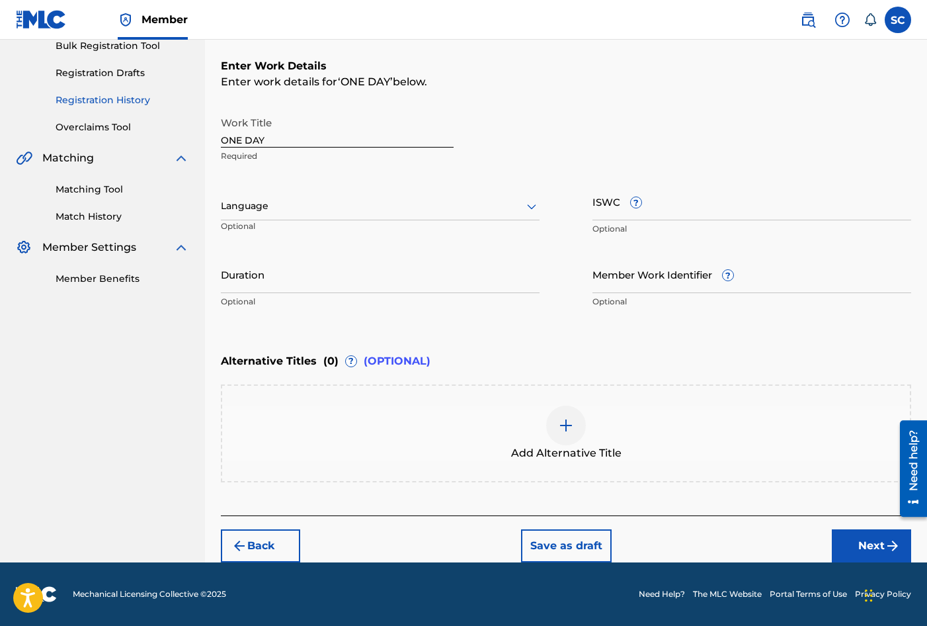
scroll to position [0, 0]
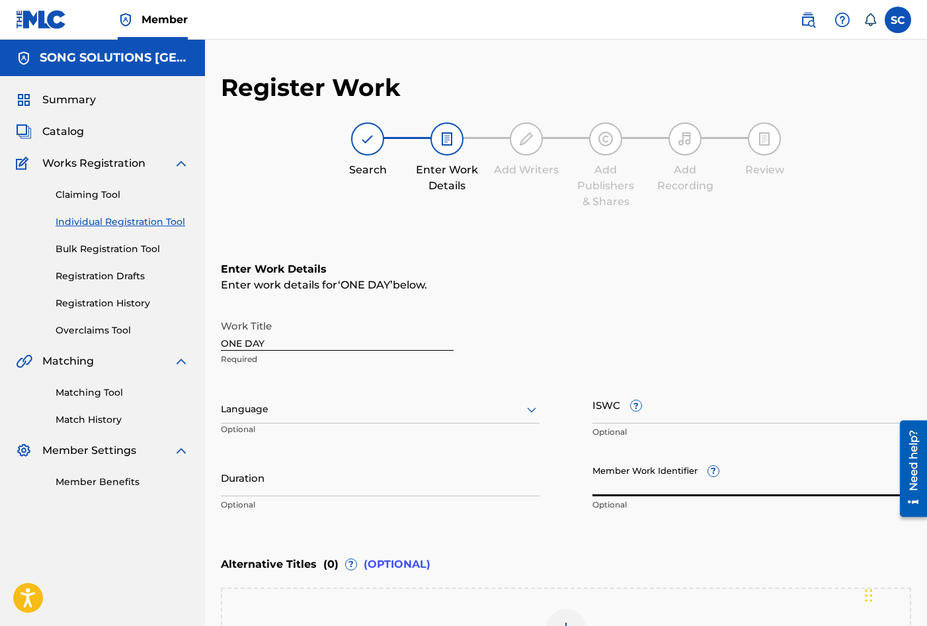
click at [626, 479] on input "Member Work Identifier ?" at bounding box center [752, 477] width 319 height 38
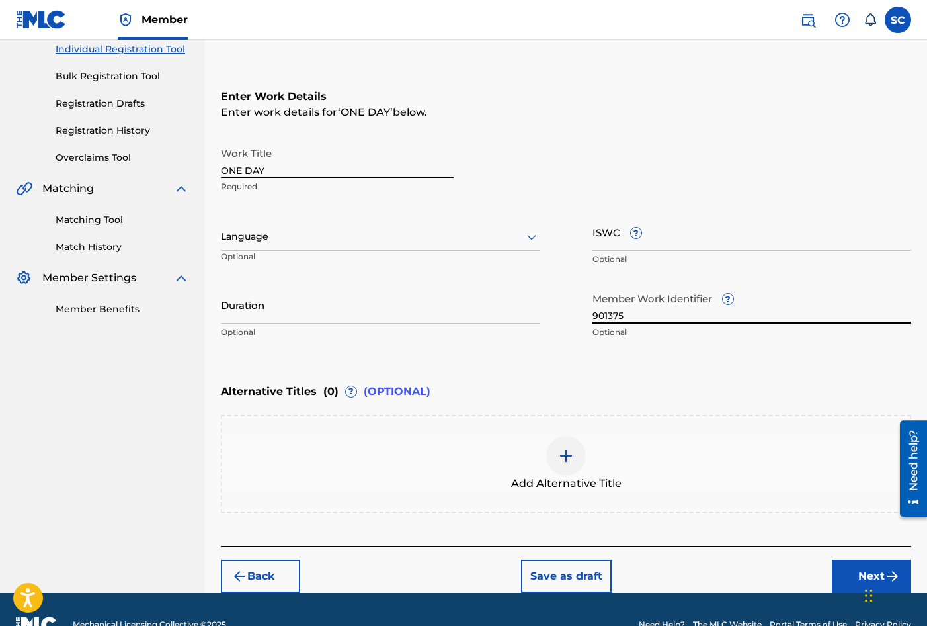
scroll to position [203, 0]
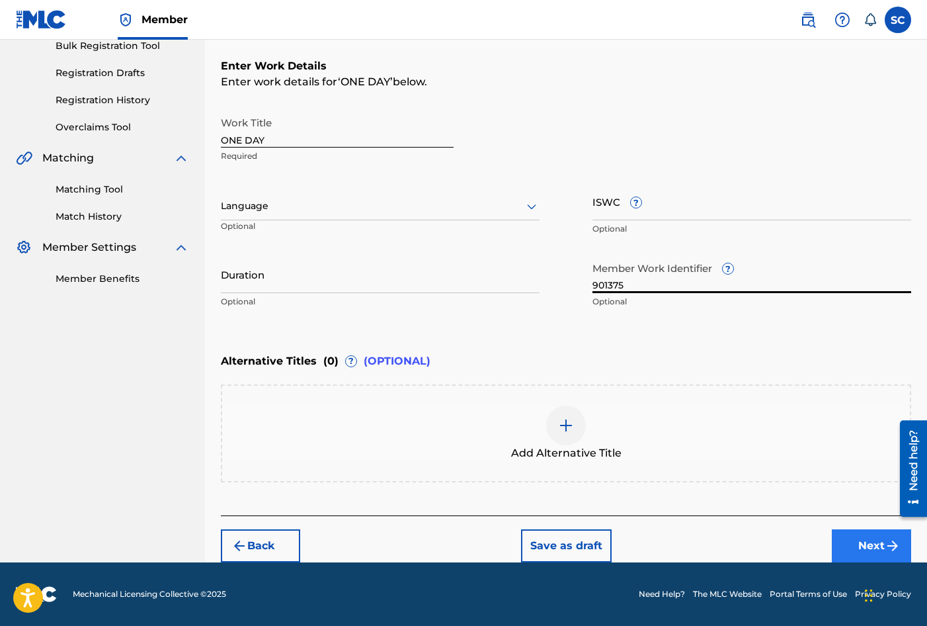
type input "901375"
click at [864, 544] on button "Next" at bounding box center [871, 545] width 79 height 33
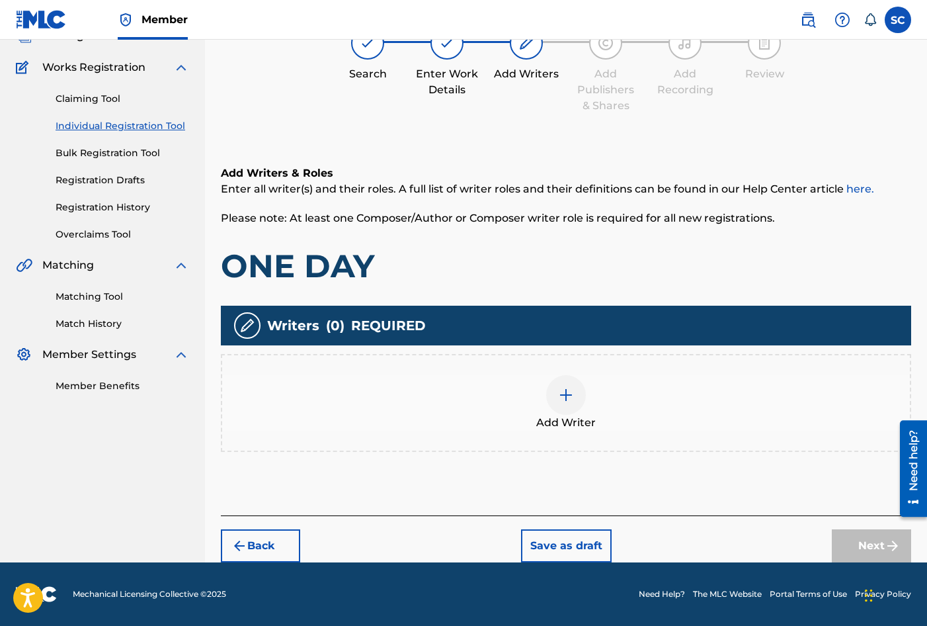
scroll to position [60, 0]
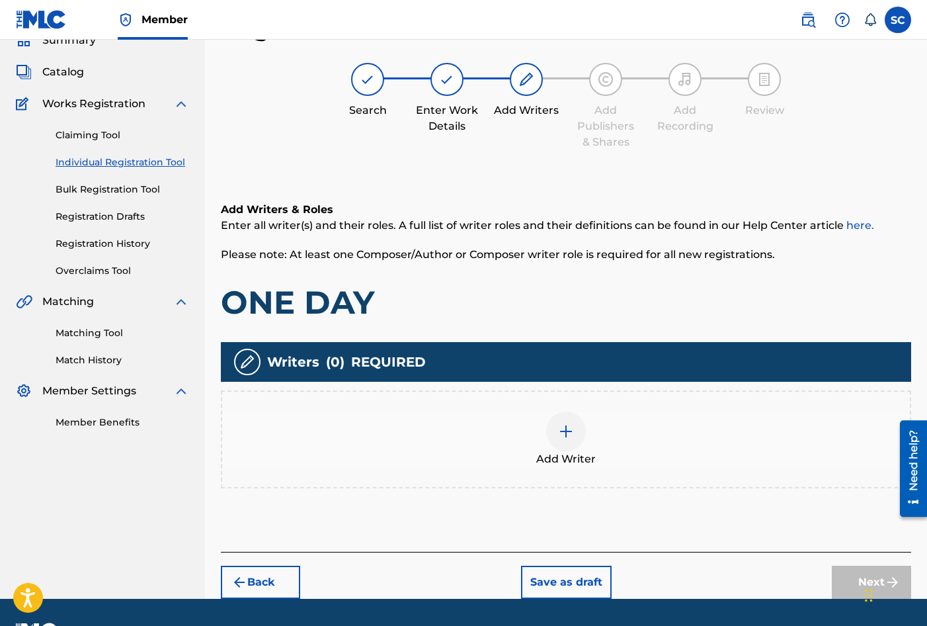
click at [569, 429] on img at bounding box center [566, 431] width 16 height 16
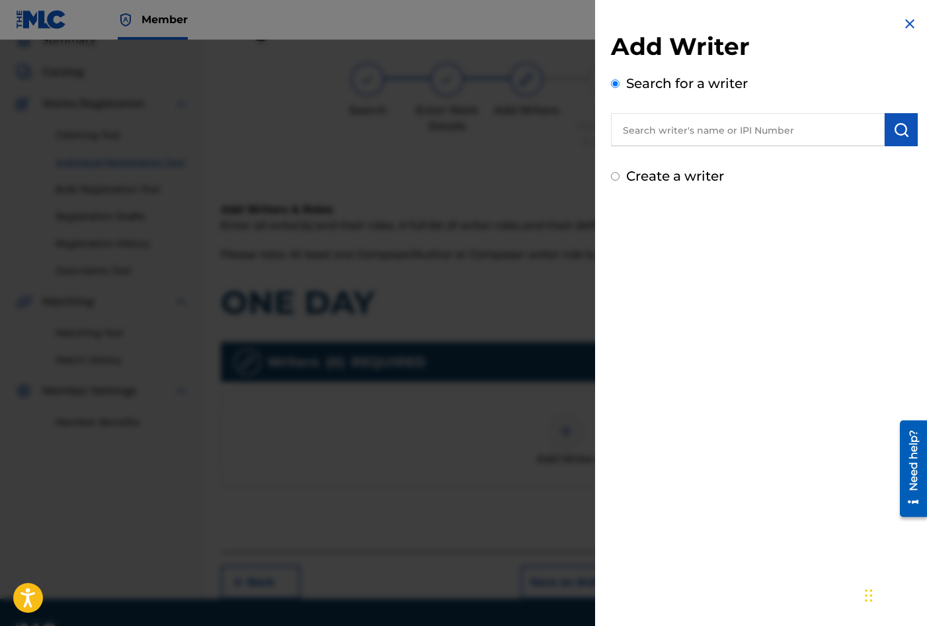
click at [697, 187] on div "Add Writer Search for a writer Create a writer" at bounding box center [764, 101] width 339 height 202
click at [698, 180] on label "Create a writer" at bounding box center [675, 176] width 98 height 16
radio input "true"
click at [620, 180] on input "Create a writer" at bounding box center [615, 176] width 9 height 9
radio input "false"
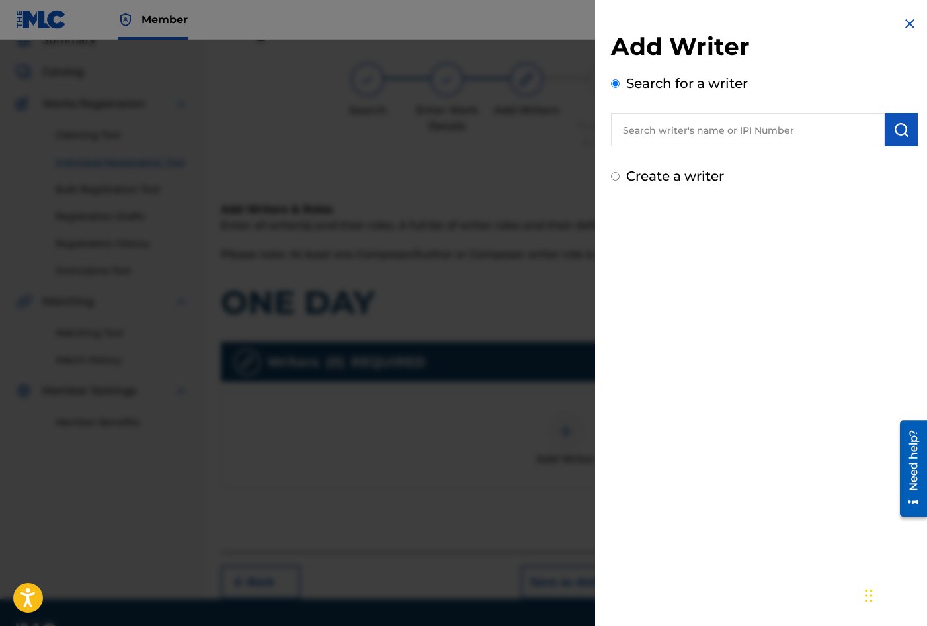
radio input "true"
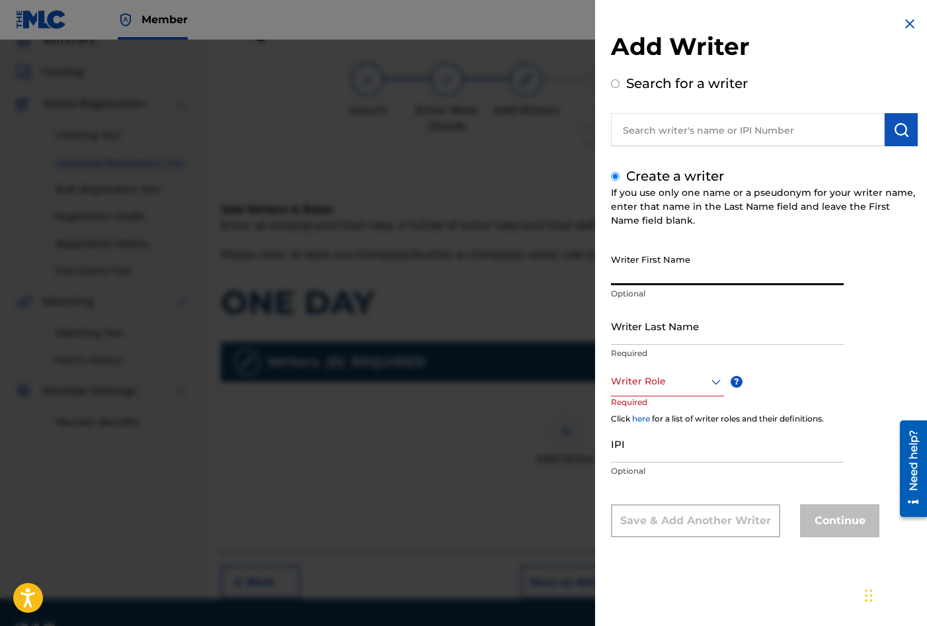
click at [695, 255] on input "Writer First Name" at bounding box center [727, 266] width 233 height 38
type input "[PERSON_NAME]"
click at [634, 337] on input "Writer Last Name" at bounding box center [727, 326] width 233 height 38
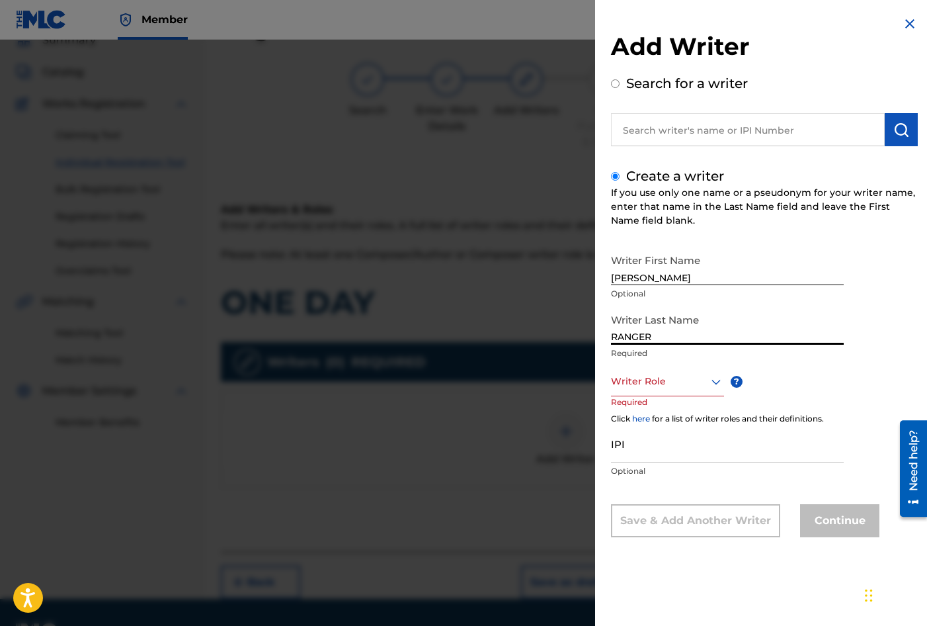
type input "RANGER"
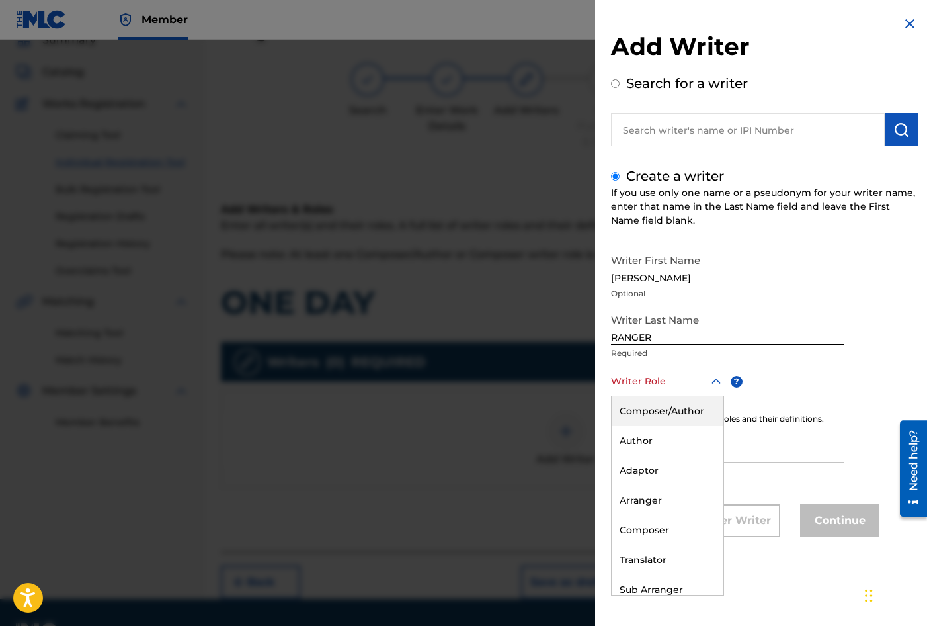
click at [630, 390] on div "Writer Role" at bounding box center [667, 381] width 113 height 30
click at [639, 407] on div "Composer/Author" at bounding box center [668, 411] width 112 height 30
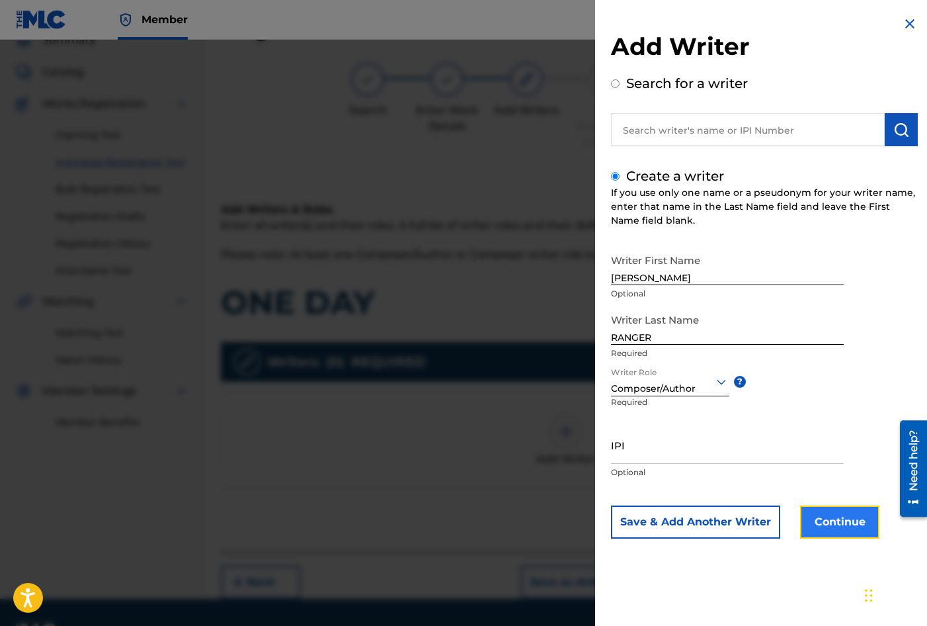
click at [820, 527] on button "Continue" at bounding box center [839, 521] width 79 height 33
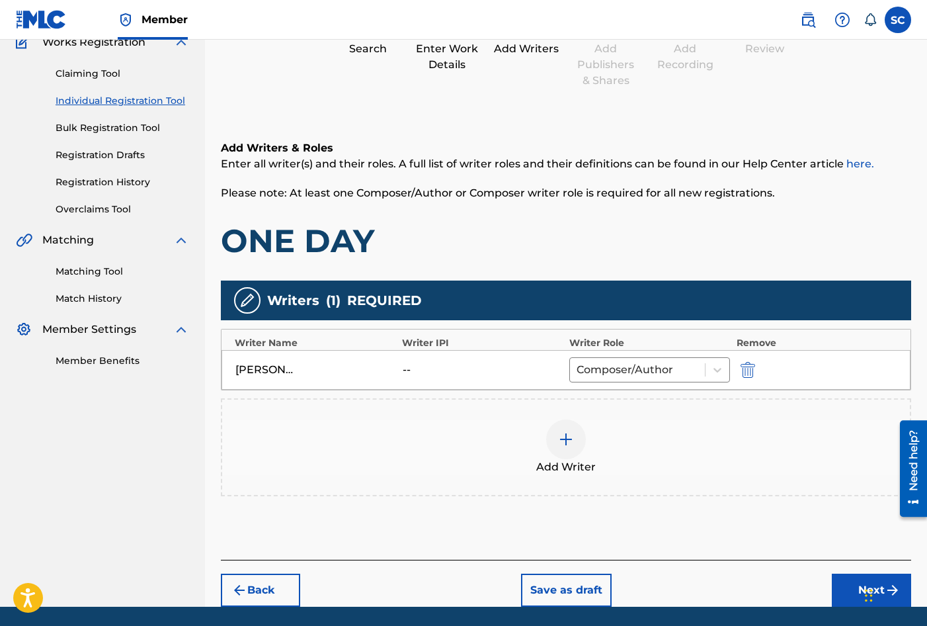
scroll to position [165, 0]
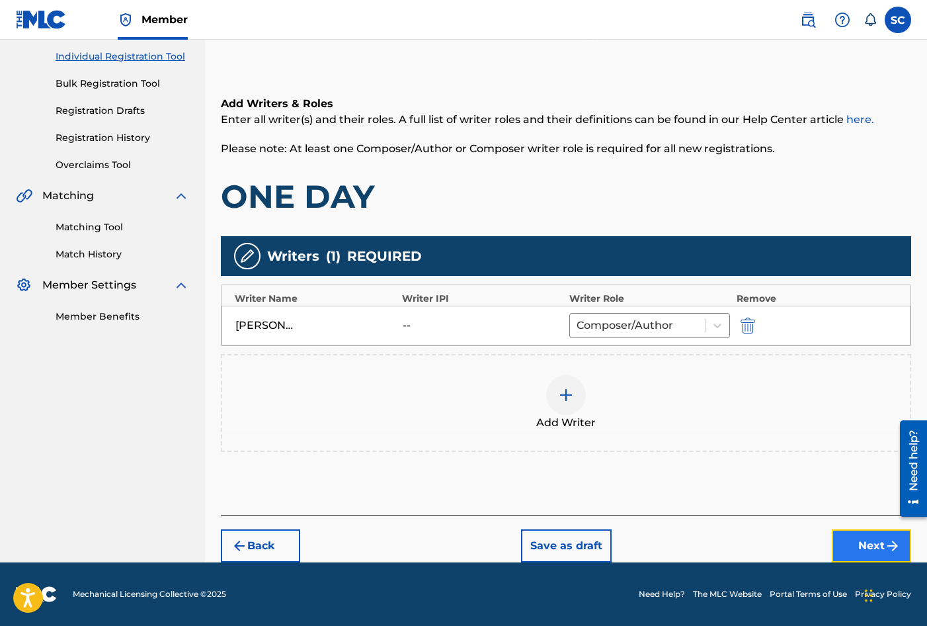
click at [854, 547] on button "Next" at bounding box center [871, 545] width 79 height 33
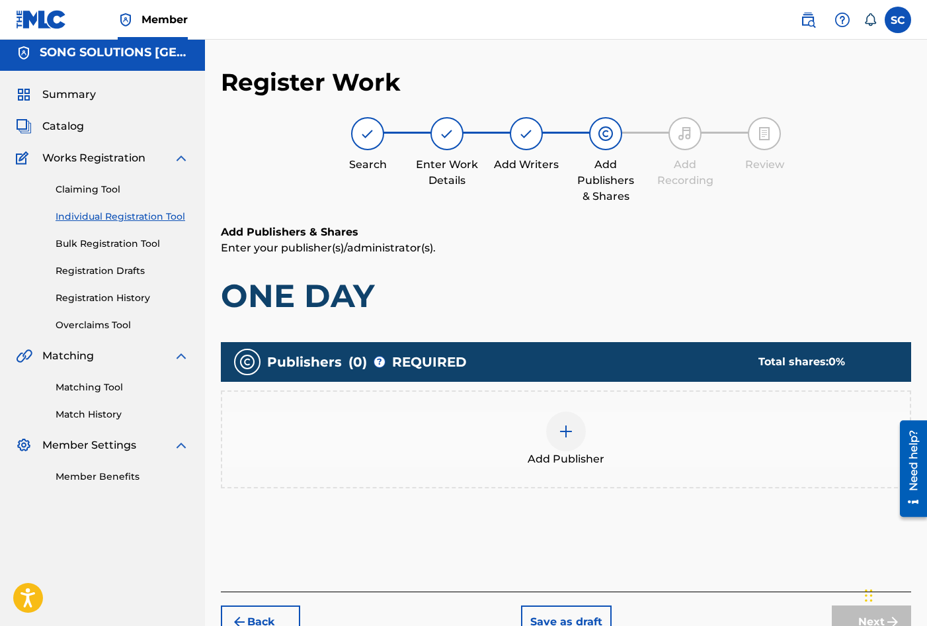
scroll to position [60, 0]
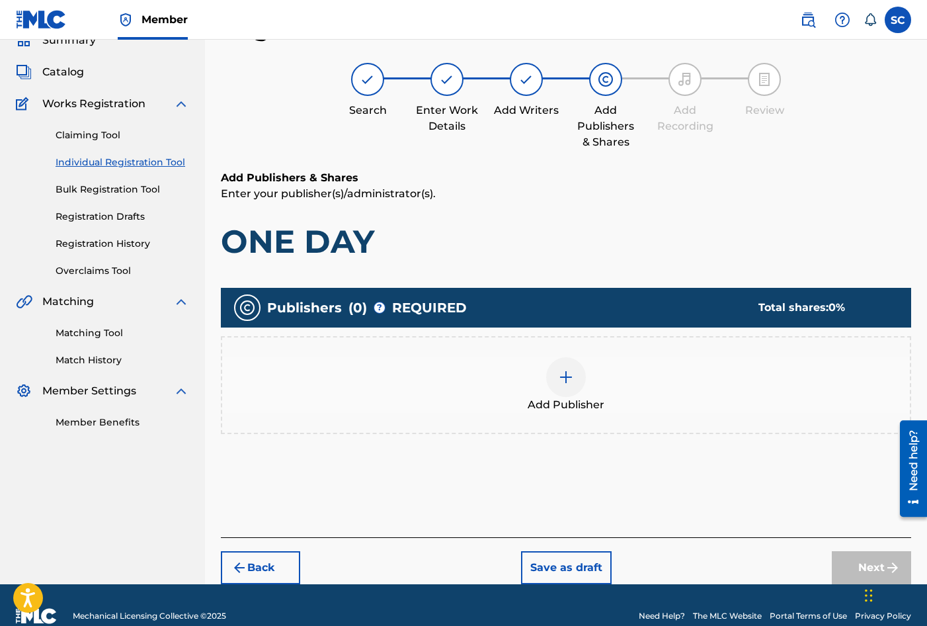
click at [561, 375] on img at bounding box center [566, 377] width 16 height 16
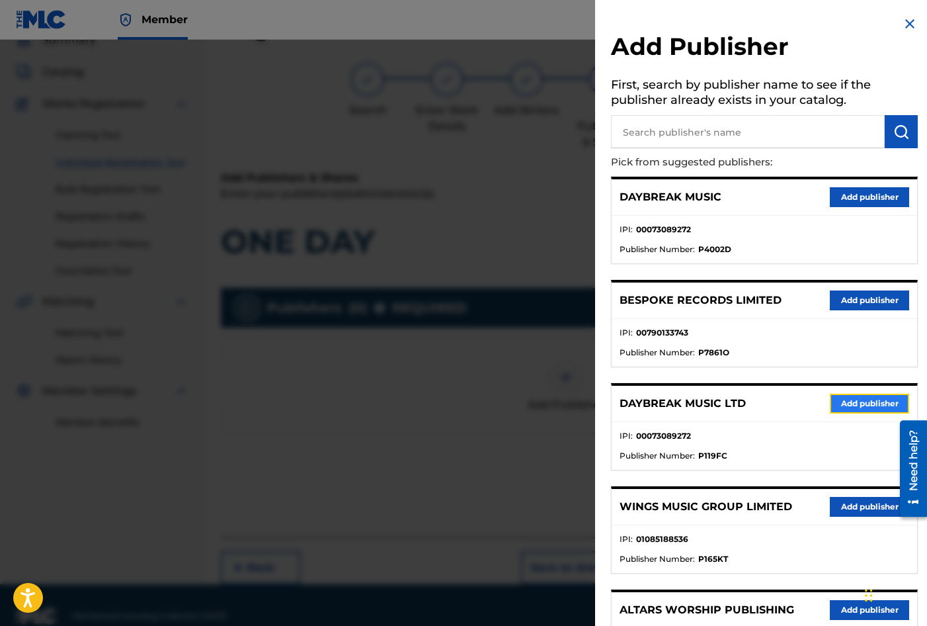
click at [861, 403] on button "Add publisher" at bounding box center [869, 404] width 79 height 20
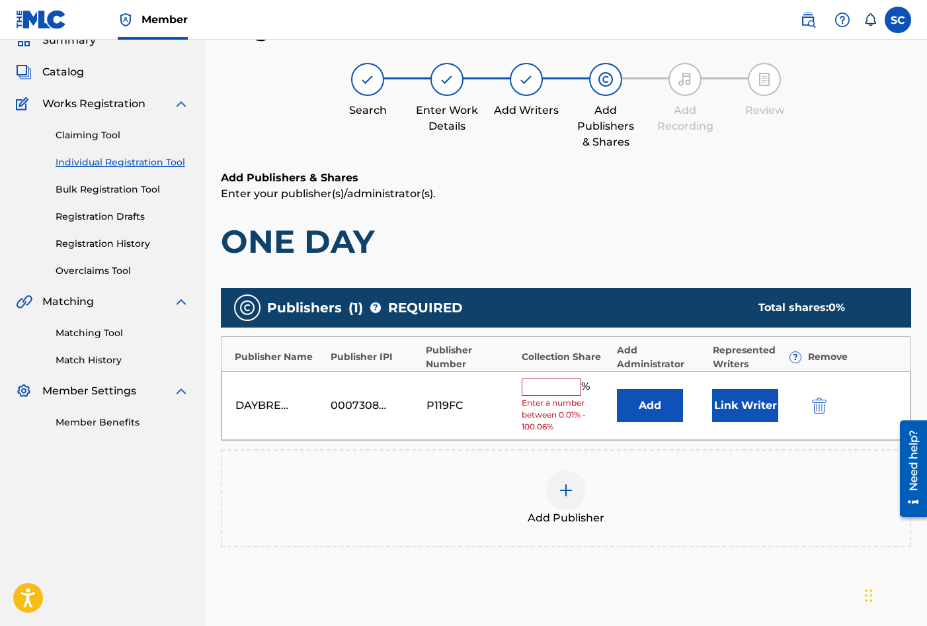
click at [541, 382] on input "text" at bounding box center [552, 386] width 60 height 17
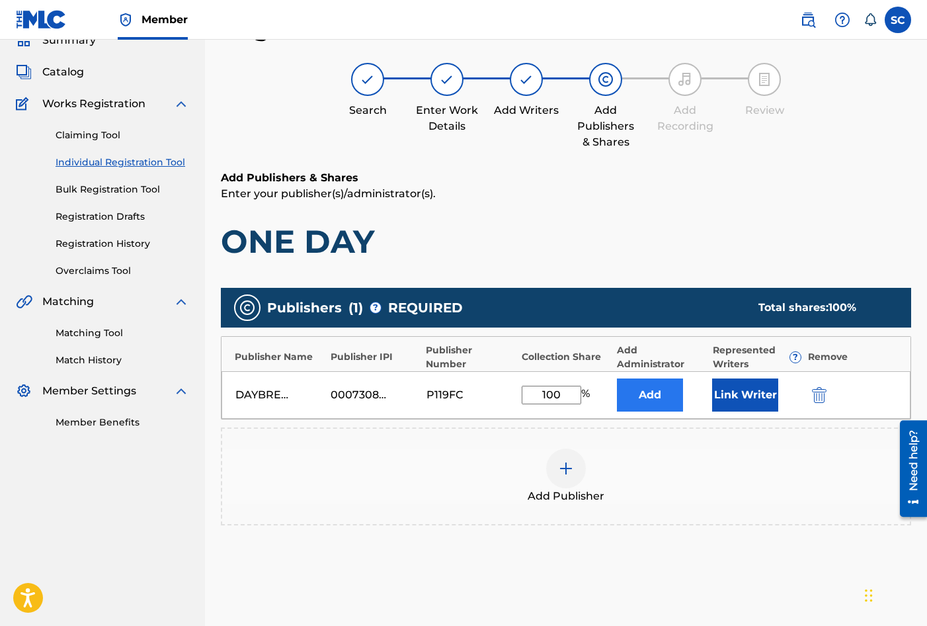
type input "100"
click at [645, 394] on button "Add" at bounding box center [650, 394] width 66 height 33
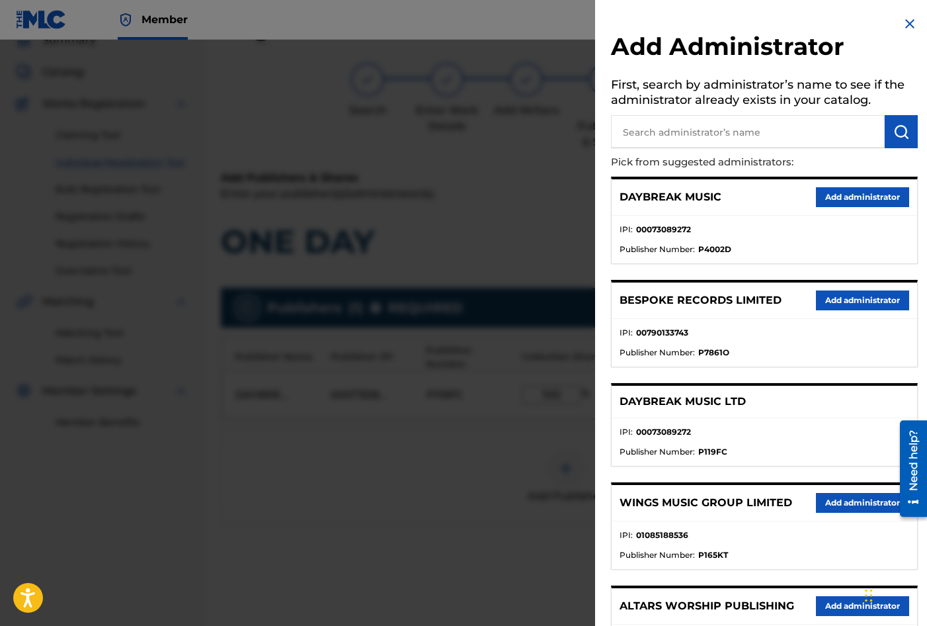
click at [694, 132] on input "text" at bounding box center [748, 131] width 274 height 33
type input "SONG SOLUTIONS"
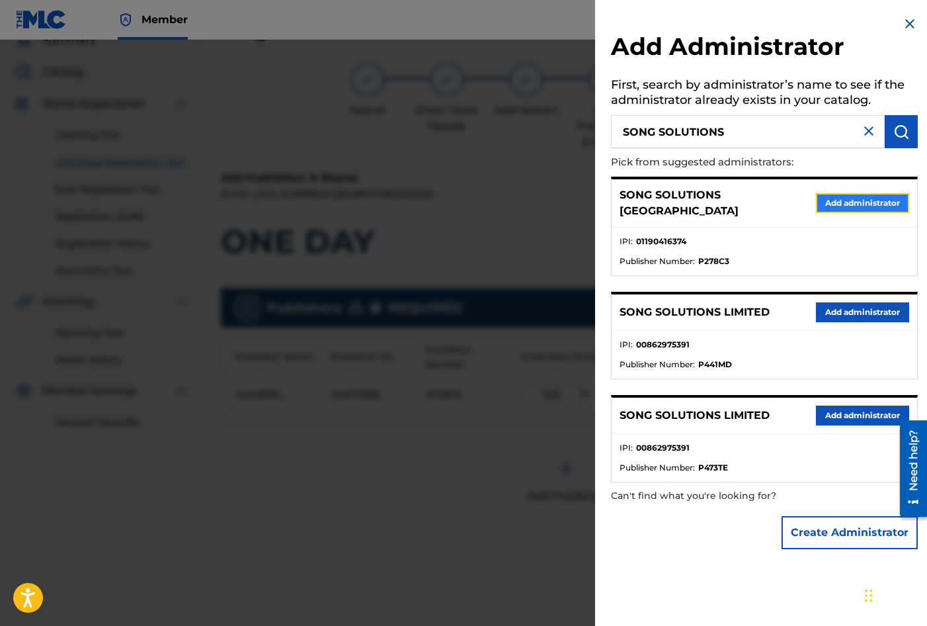
click at [829, 199] on button "Add administrator" at bounding box center [862, 203] width 93 height 20
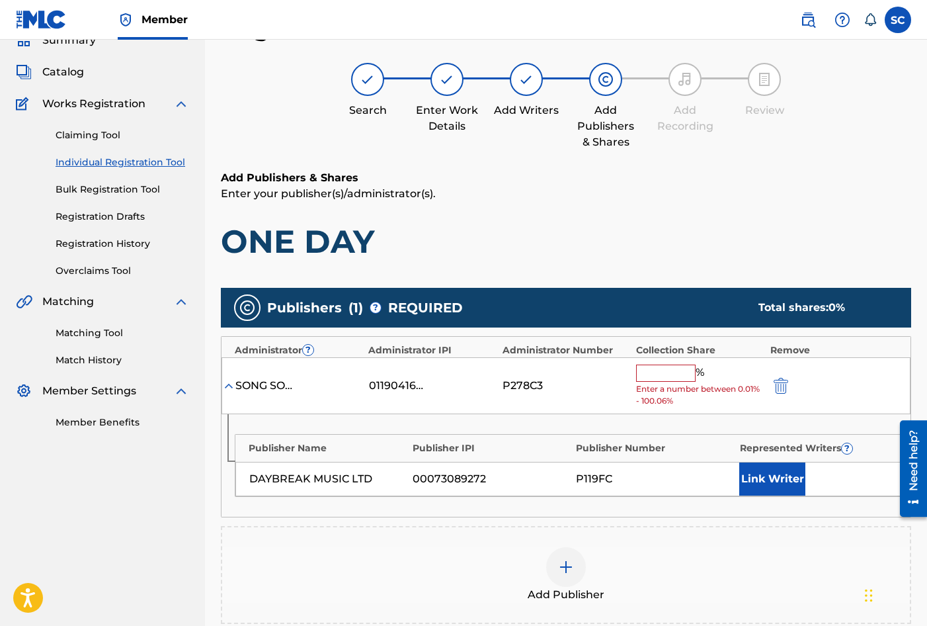
click at [653, 370] on input "text" at bounding box center [666, 372] width 60 height 17
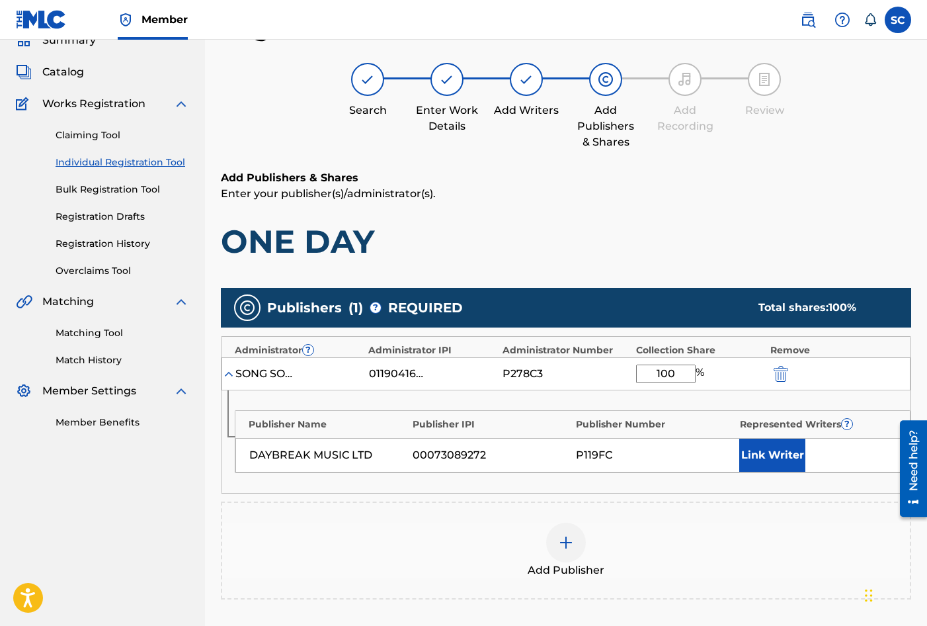
type input "100"
click at [614, 384] on div "SONG SOLUTIONS USA 01190416374 P278C3 100 %" at bounding box center [566, 373] width 689 height 33
click at [759, 460] on button "Link Writer" at bounding box center [772, 454] width 66 height 33
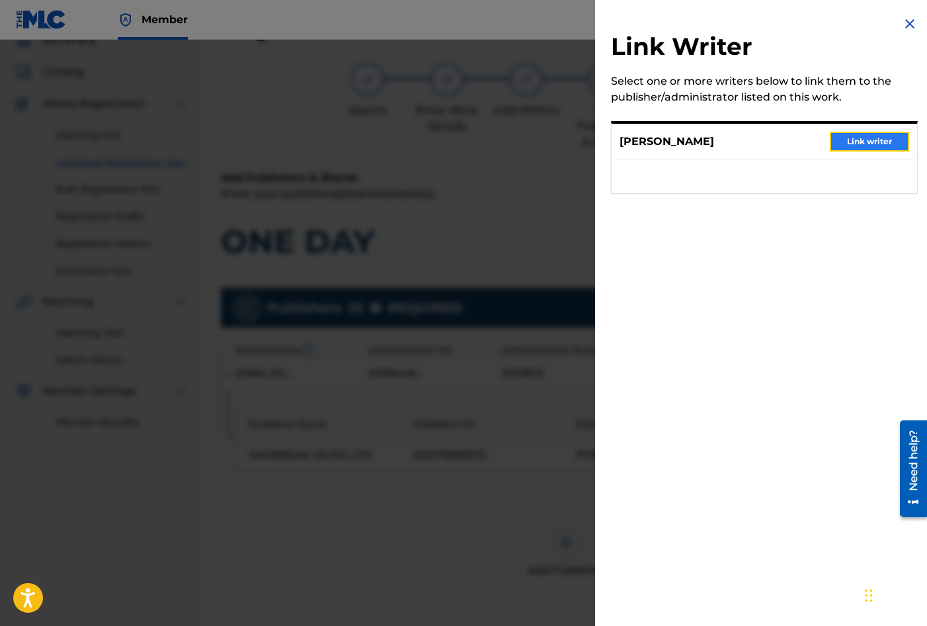
click at [864, 140] on button "Link writer" at bounding box center [869, 142] width 79 height 20
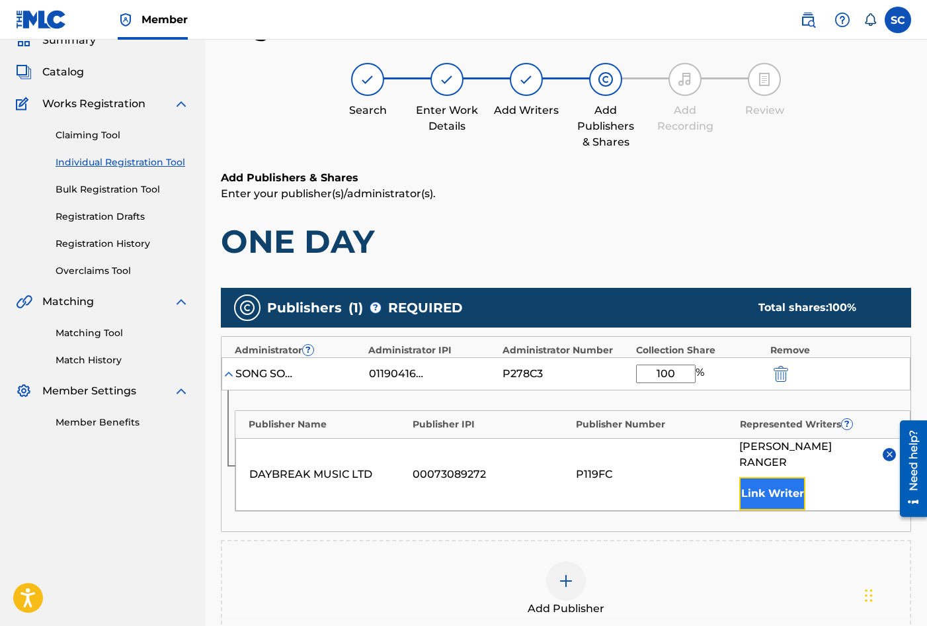
click at [783, 479] on button "Link Writer" at bounding box center [772, 493] width 66 height 33
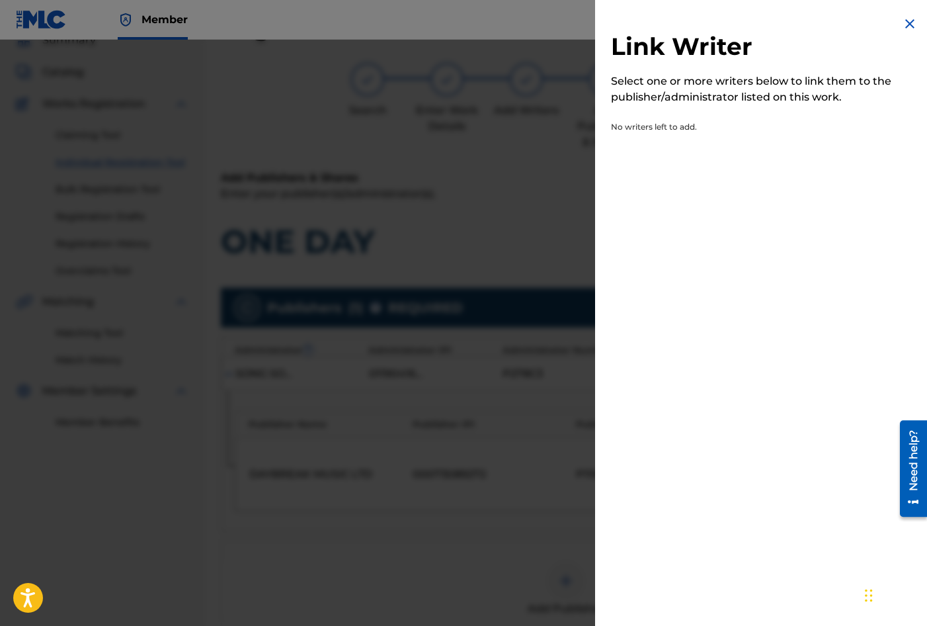
click at [905, 23] on img at bounding box center [910, 24] width 16 height 16
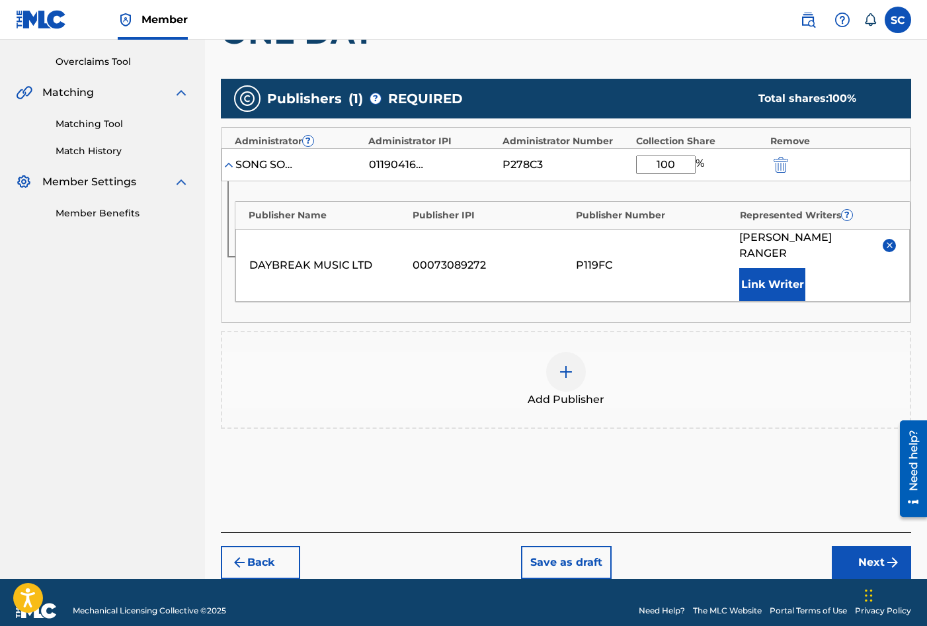
scroll to position [269, 0]
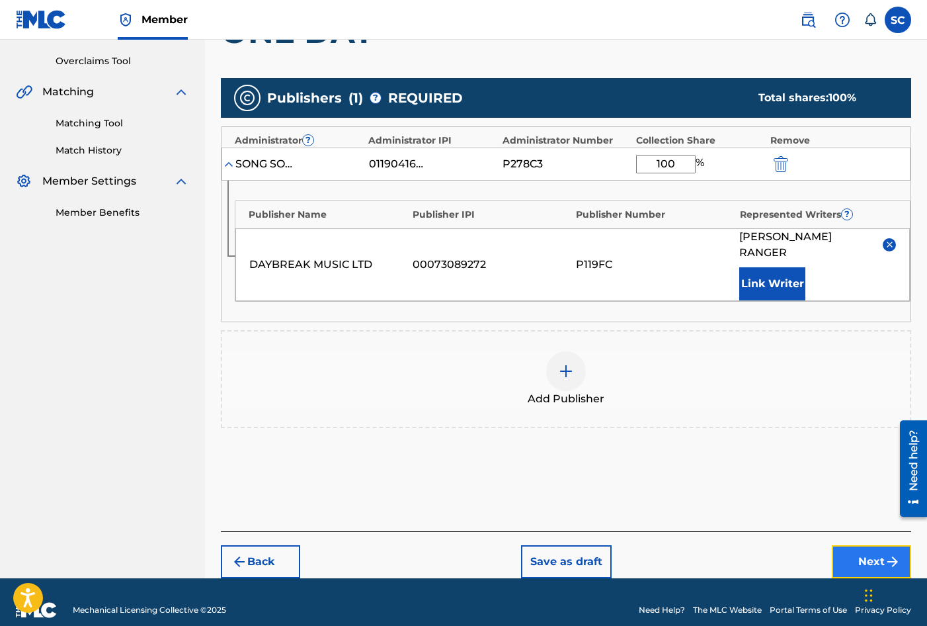
click at [864, 548] on button "Next" at bounding box center [871, 561] width 79 height 33
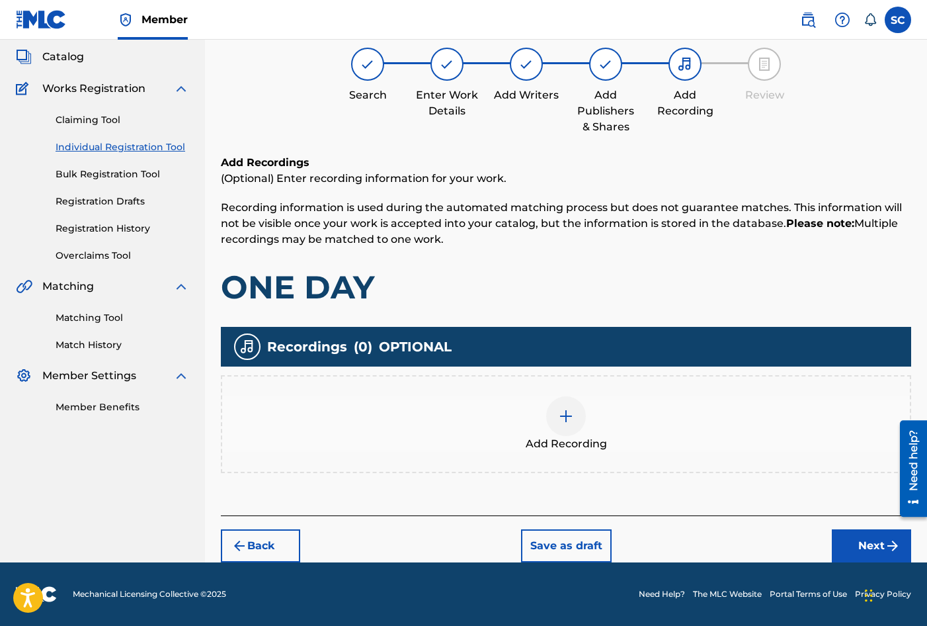
scroll to position [60, 0]
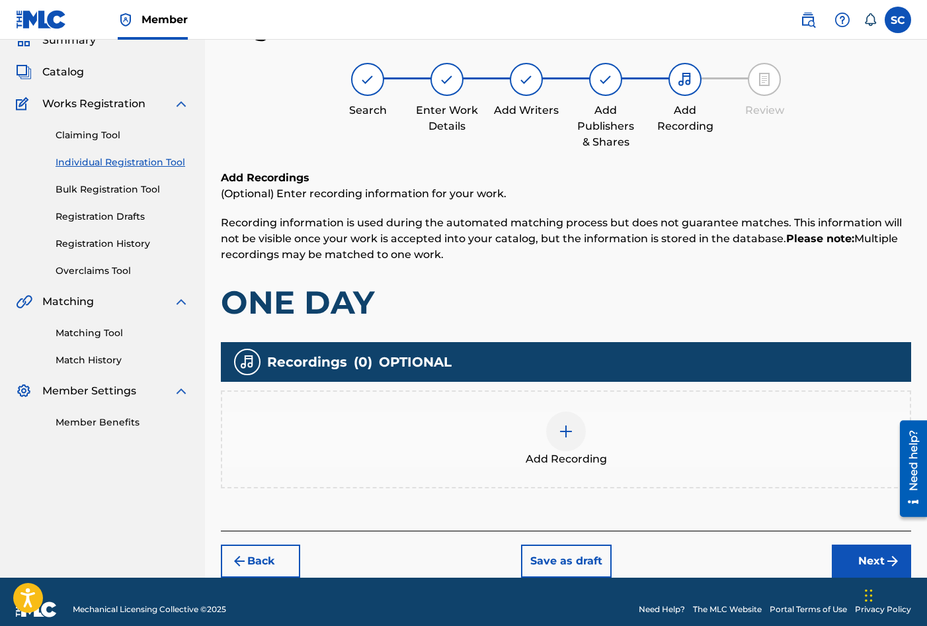
click at [568, 433] on img at bounding box center [566, 431] width 16 height 16
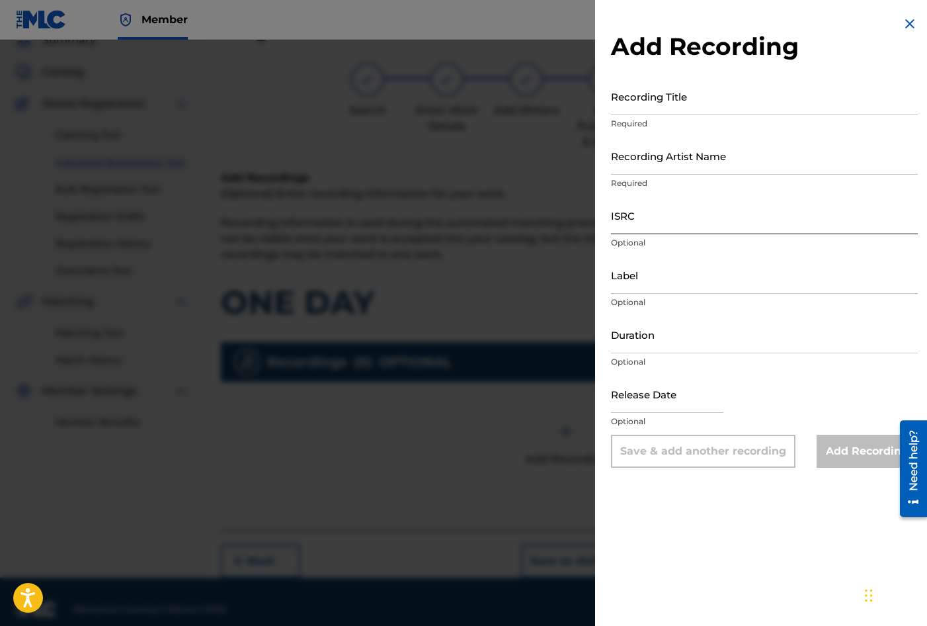
click at [645, 216] on input "ISRC" at bounding box center [764, 215] width 307 height 38
paste input "GBDPR1102152"
type input "GBDPR1102152"
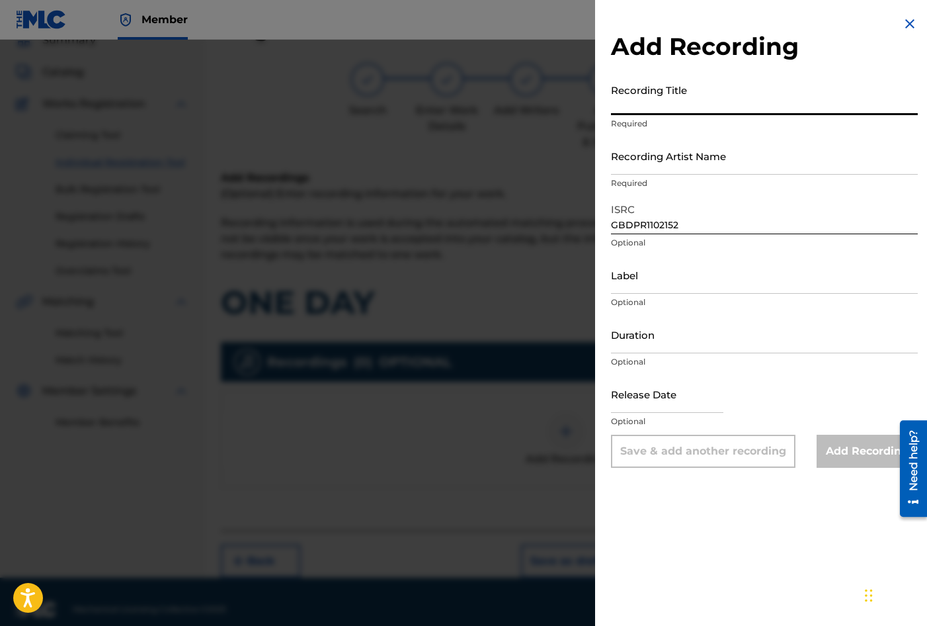
click at [624, 93] on input "Recording Title" at bounding box center [764, 96] width 307 height 38
type input "ONE DAY"
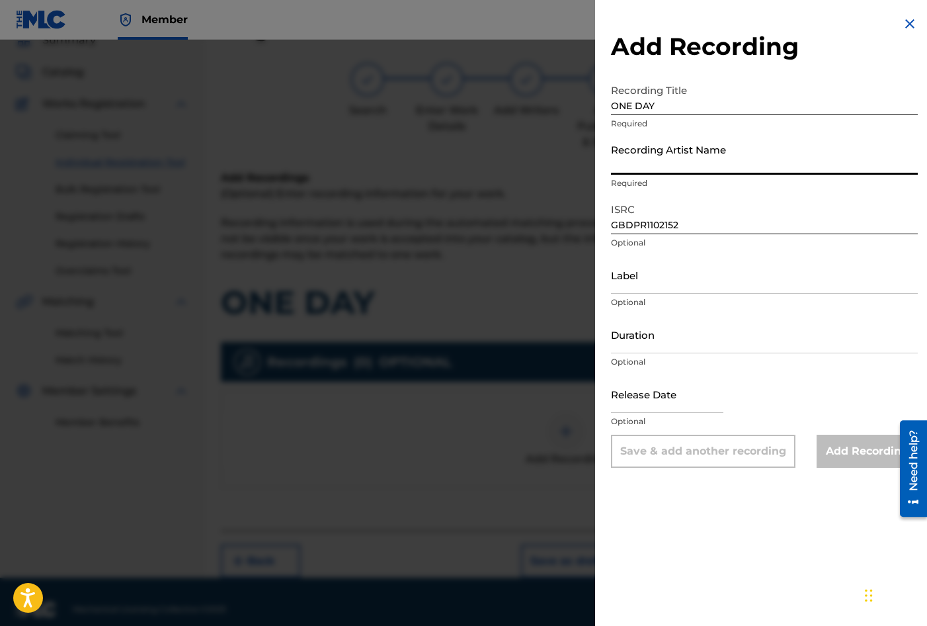
click at [630, 157] on input "Recording Artist Name" at bounding box center [764, 156] width 307 height 38
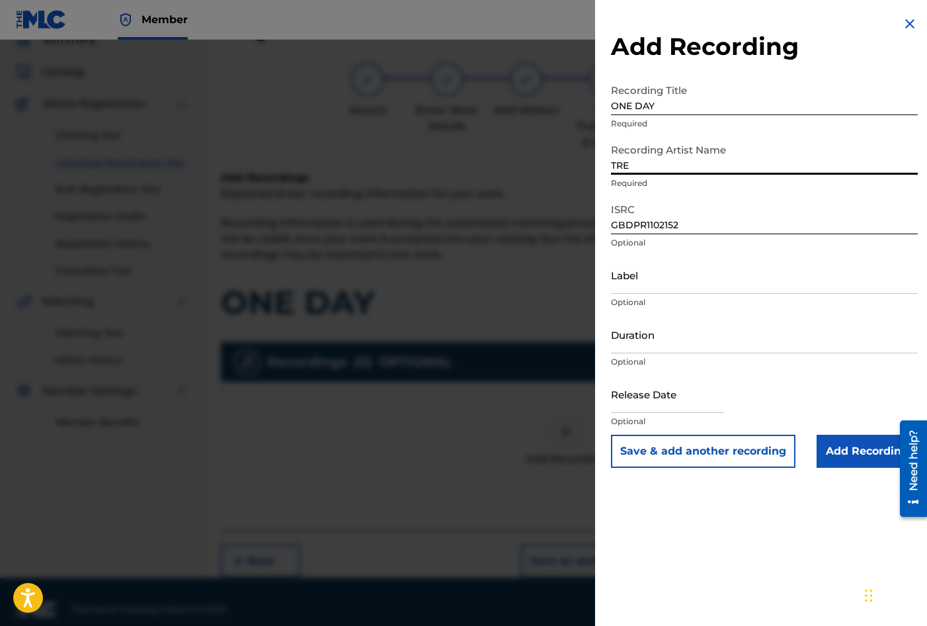
type input "[PERSON_NAME]"
type input "03:37"
type input "July 10 2011"
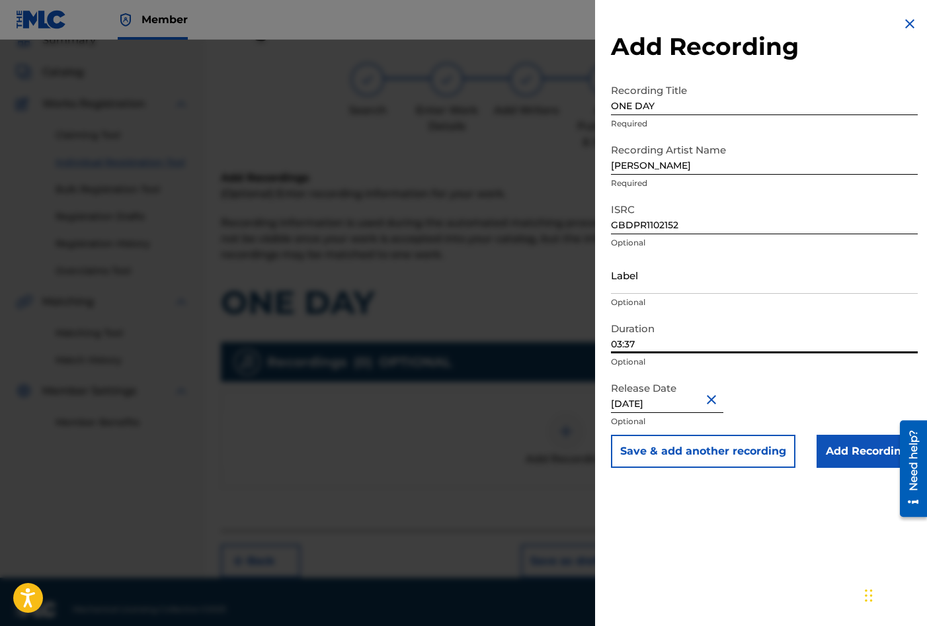
drag, startPoint x: 617, startPoint y: 335, endPoint x: 577, endPoint y: 330, distance: 40.0
click at [577, 330] on div "Add Recording Recording Title ONE DAY Required Recording Artist Name TREVOR RAN…" at bounding box center [463, 333] width 927 height 586
type input "02:49"
click at [753, 530] on div "Add Recording Recording Title ONE DAY Required Recording Artist Name TREVOR RAN…" at bounding box center [764, 313] width 339 height 626
click at [858, 450] on input "Add Recording" at bounding box center [867, 451] width 101 height 33
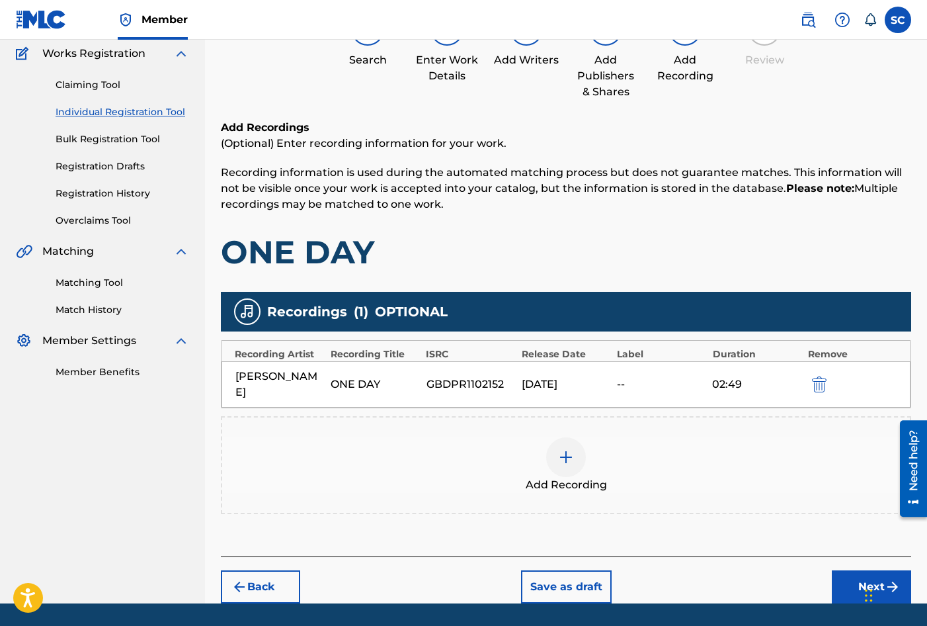
scroll to position [151, 0]
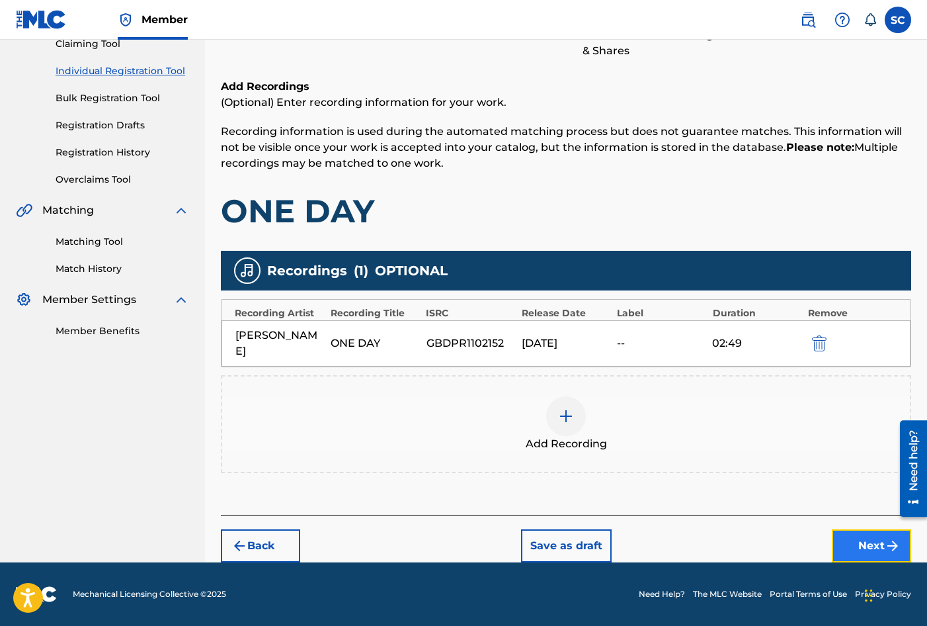
click at [862, 540] on button "Next" at bounding box center [871, 545] width 79 height 33
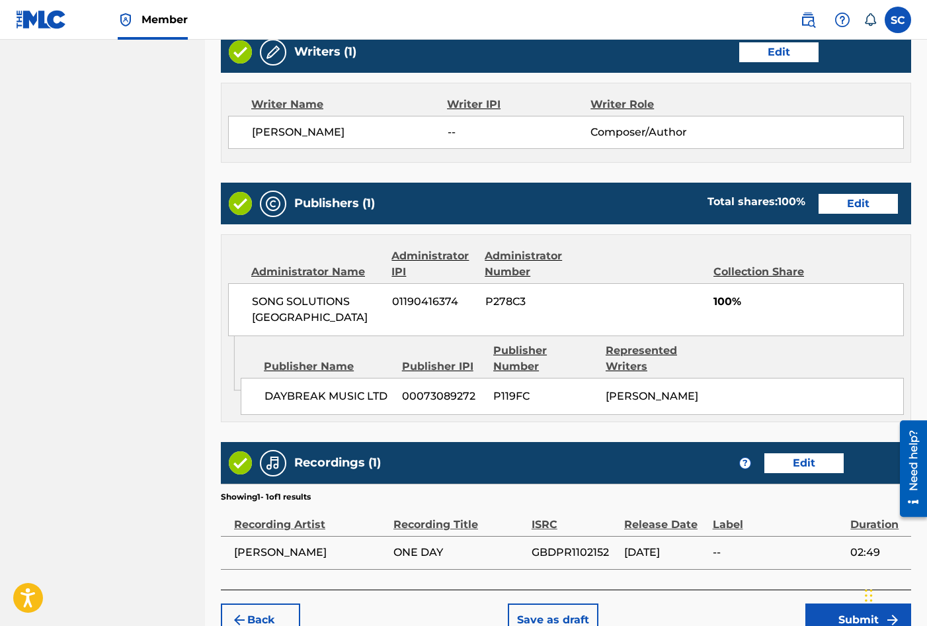
scroll to position [581, 0]
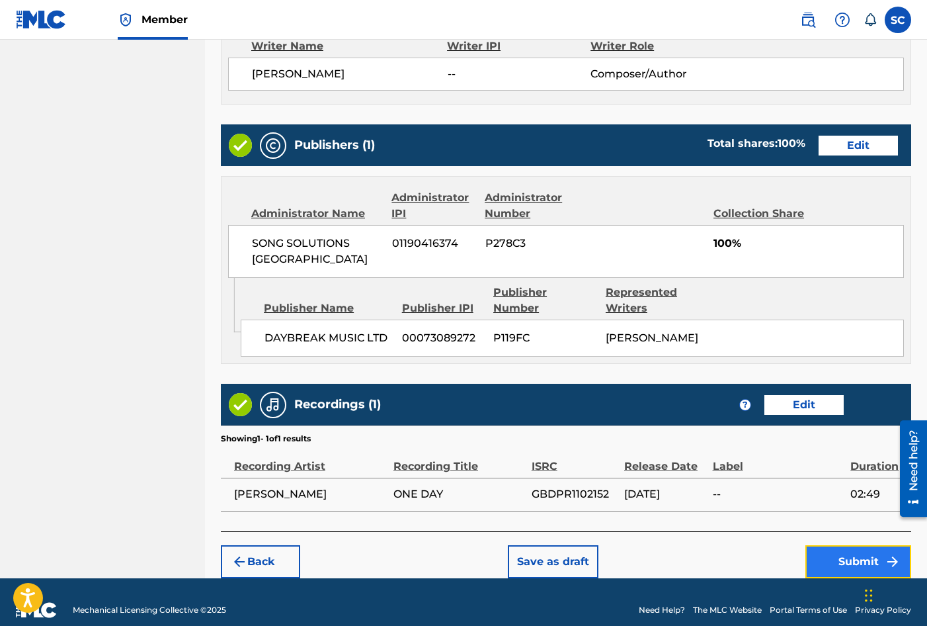
click at [860, 545] on button "Submit" at bounding box center [859, 561] width 106 height 33
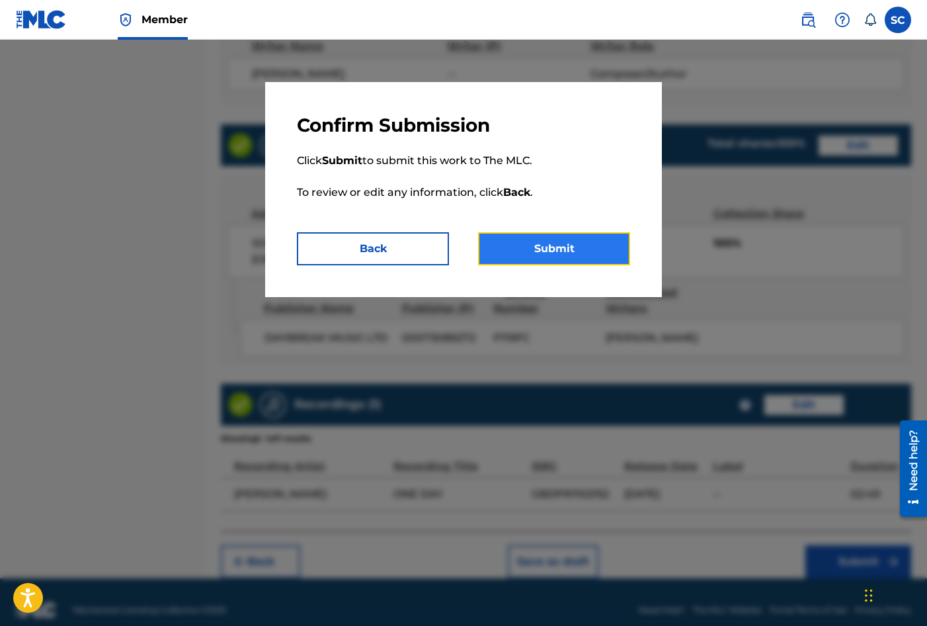
click at [544, 247] on button "Submit" at bounding box center [554, 248] width 152 height 33
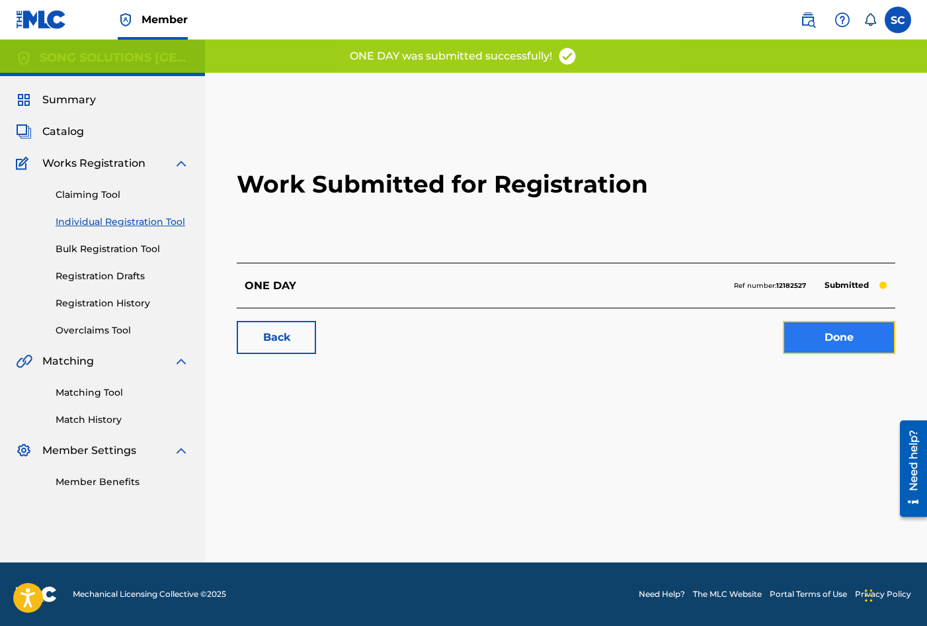
click at [847, 337] on link "Done" at bounding box center [839, 337] width 112 height 33
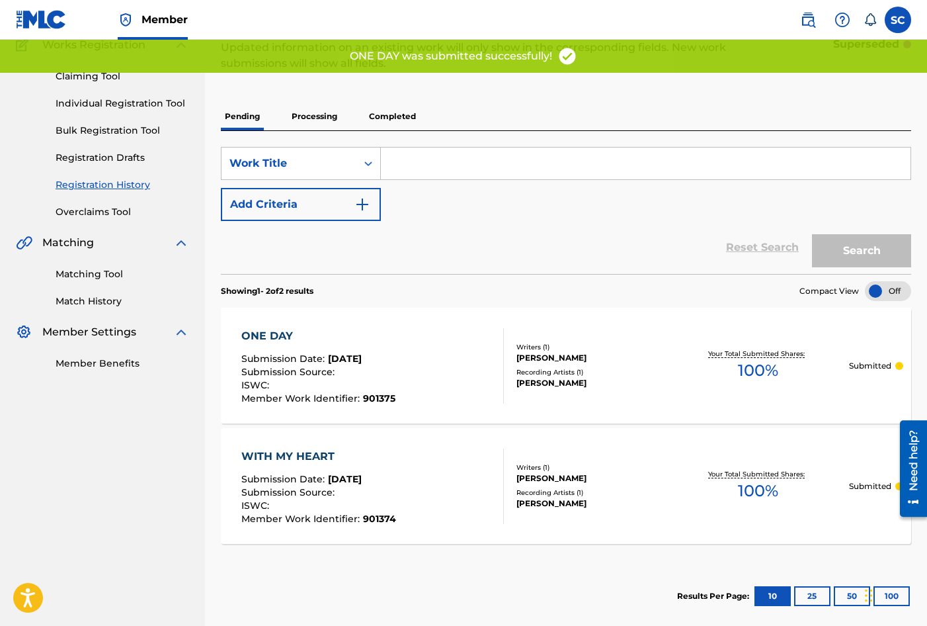
scroll to position [132, 0]
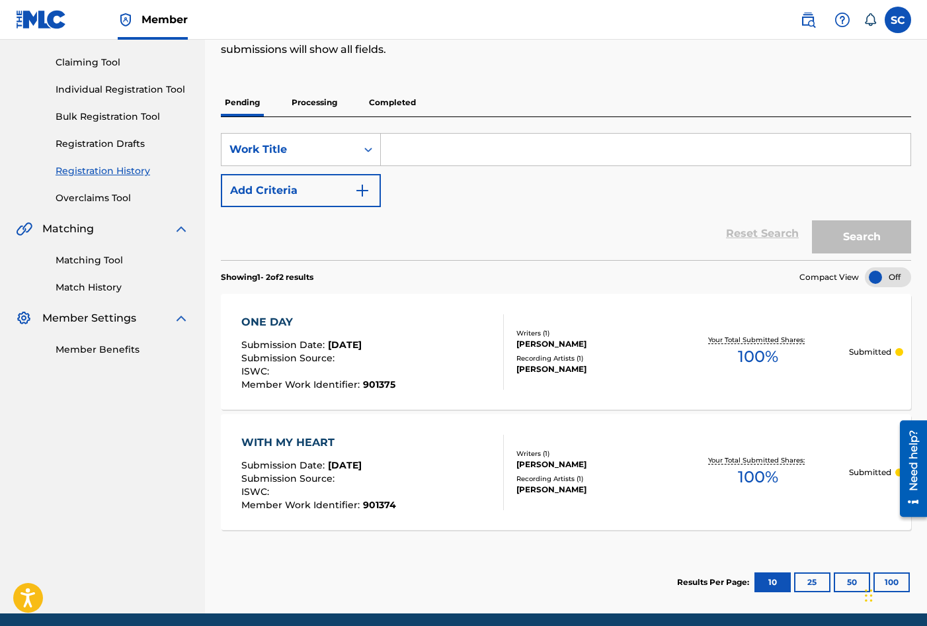
drag, startPoint x: 130, startPoint y: 88, endPoint x: 117, endPoint y: 106, distance: 22.8
click at [130, 88] on link "Individual Registration Tool" at bounding box center [123, 90] width 134 height 14
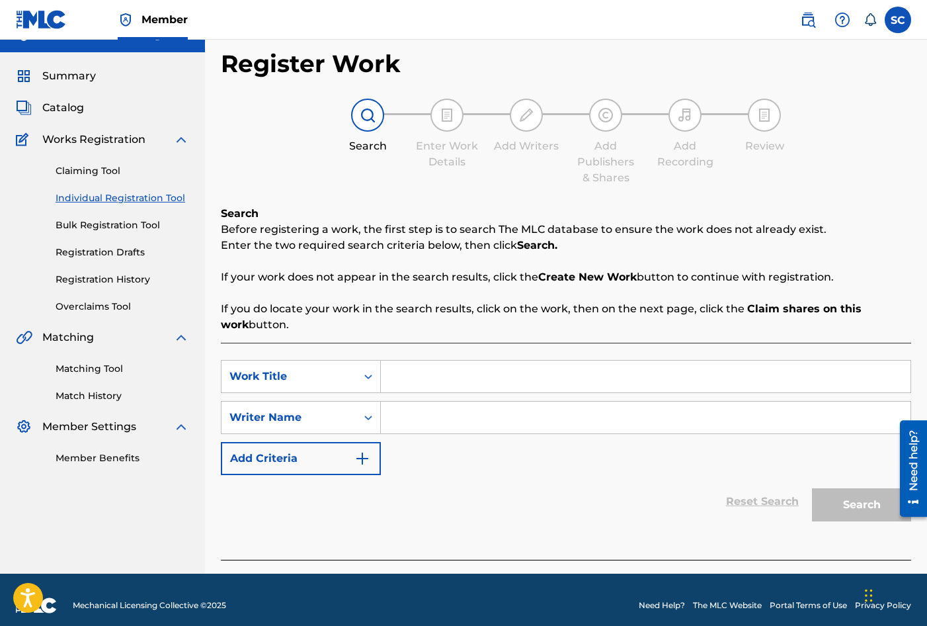
scroll to position [35, 0]
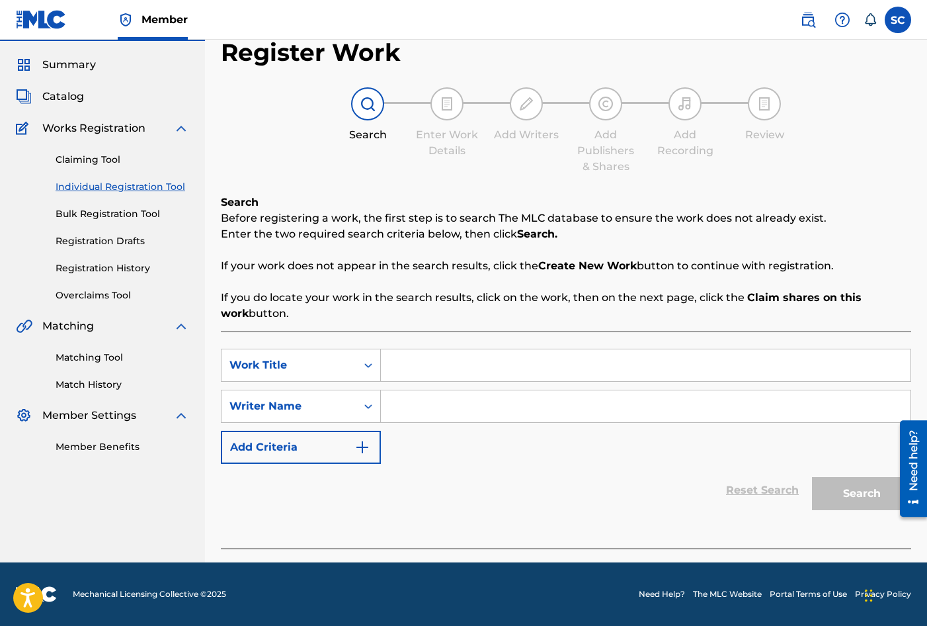
click at [460, 366] on input "Search Form" at bounding box center [646, 365] width 530 height 32
type input "MORE THAN CONQUERORS"
click at [481, 402] on input "Search Form" at bounding box center [646, 406] width 530 height 32
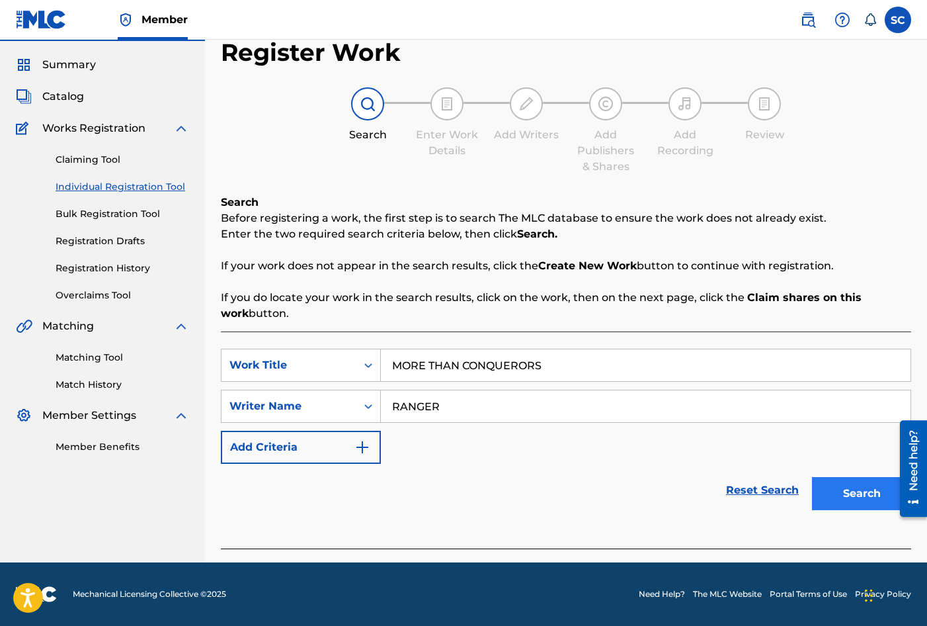
type input "RANGER"
click at [855, 493] on button "Search" at bounding box center [861, 493] width 99 height 33
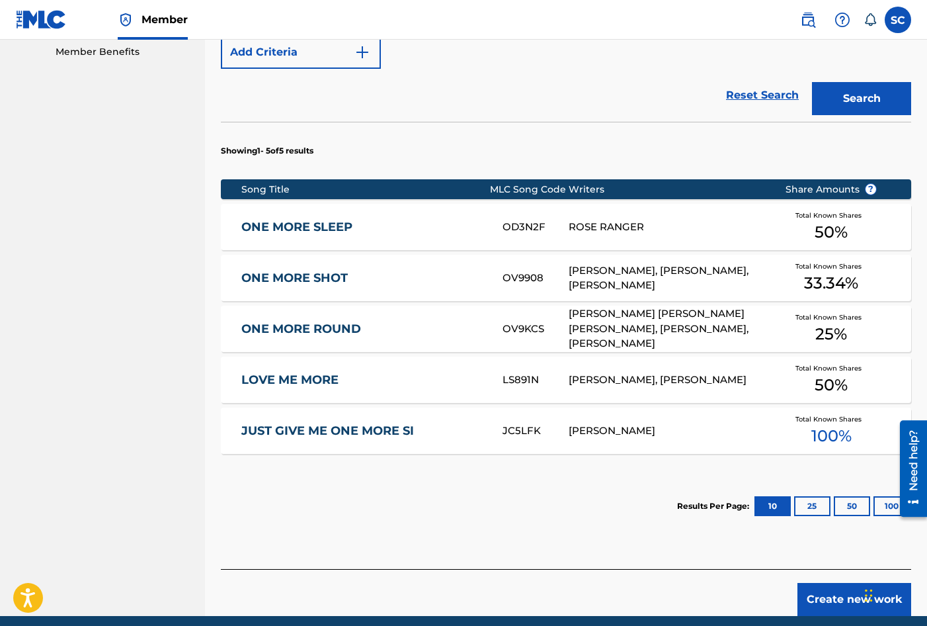
scroll to position [432, 0]
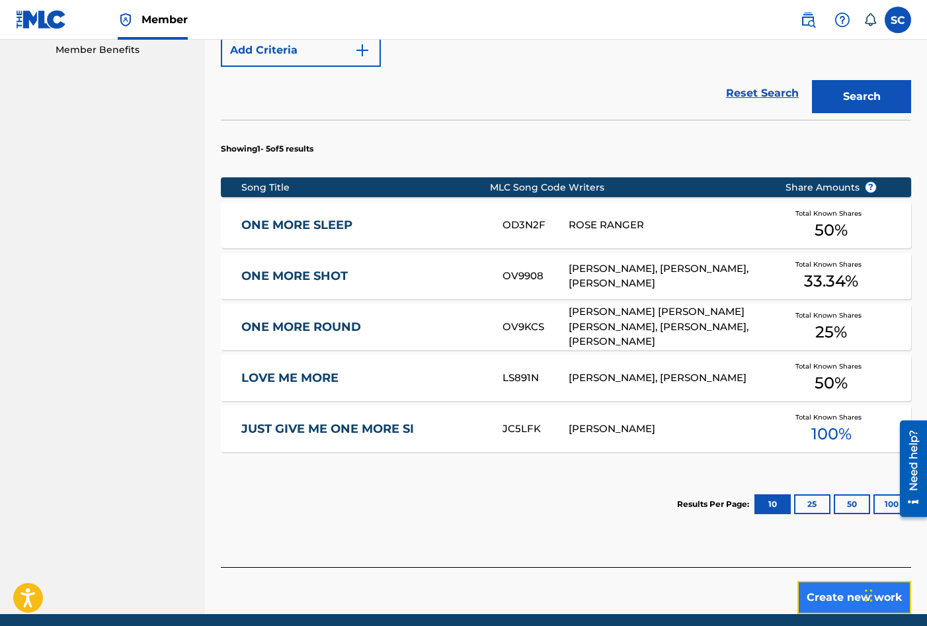
click at [833, 591] on button "Create new work" at bounding box center [855, 597] width 114 height 33
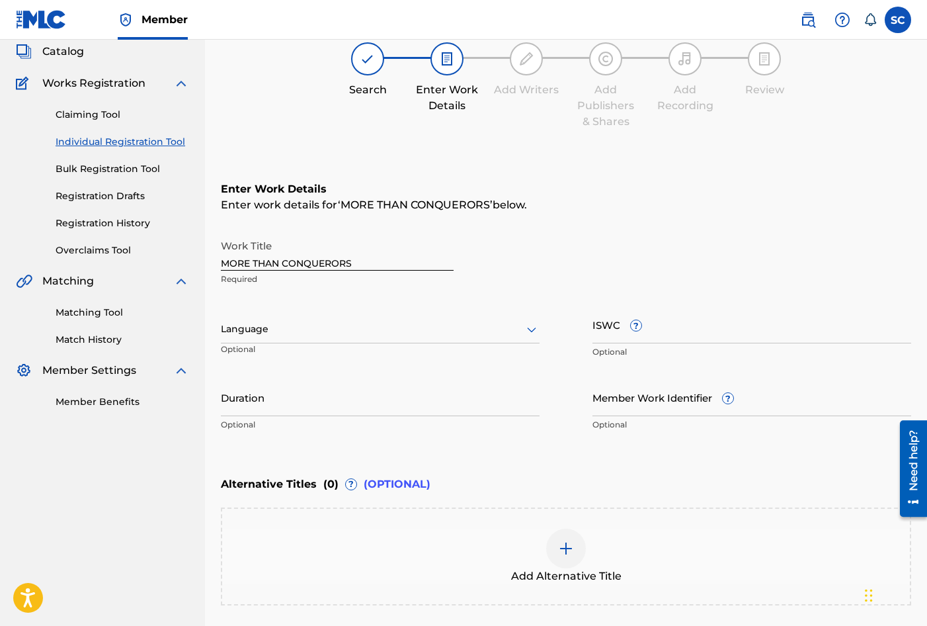
scroll to position [198, 0]
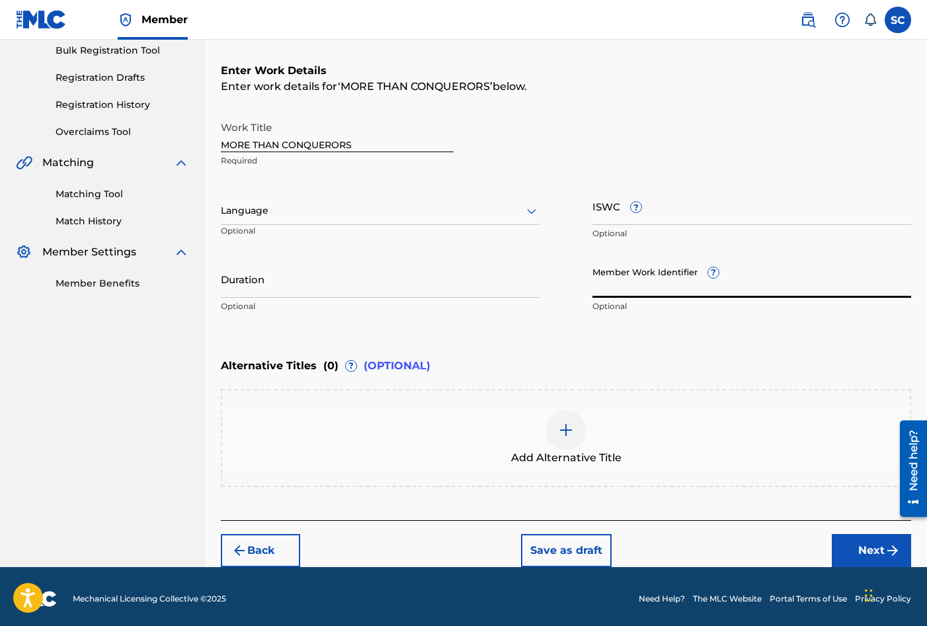
click at [618, 276] on input "Member Work Identifier ?" at bounding box center [752, 279] width 319 height 38
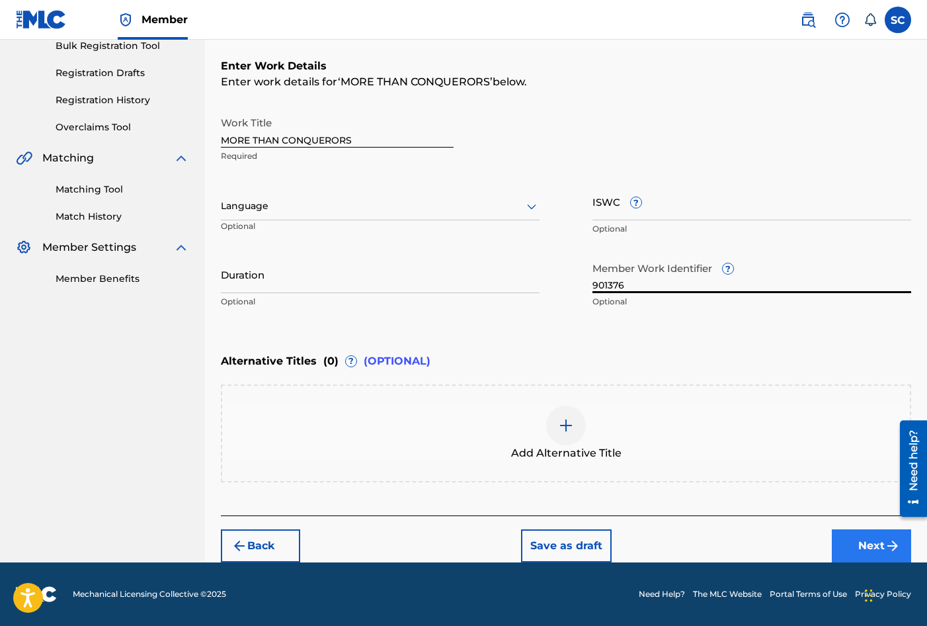
type input "901376"
click at [851, 543] on button "Next" at bounding box center [871, 545] width 79 height 33
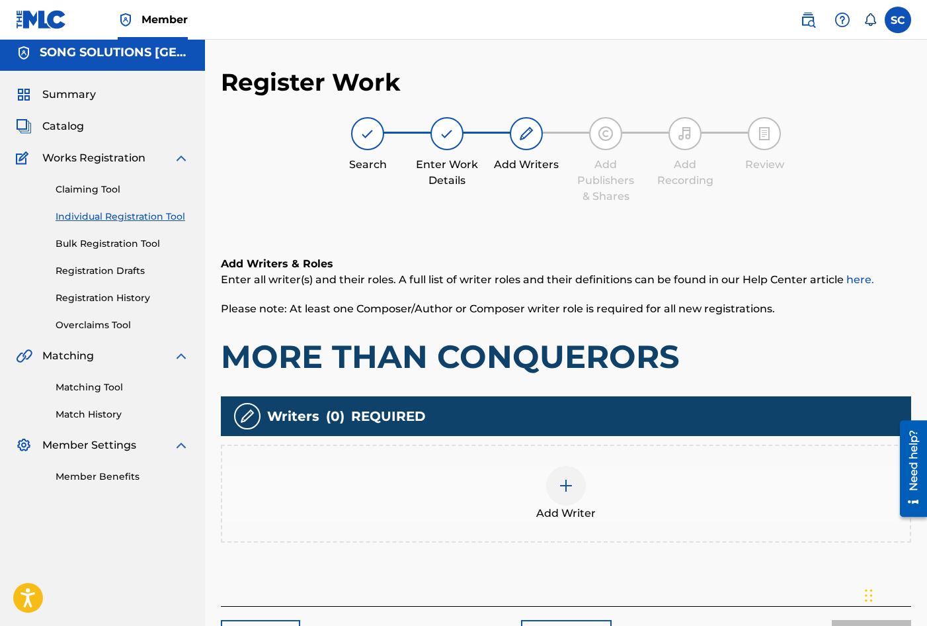
scroll to position [60, 0]
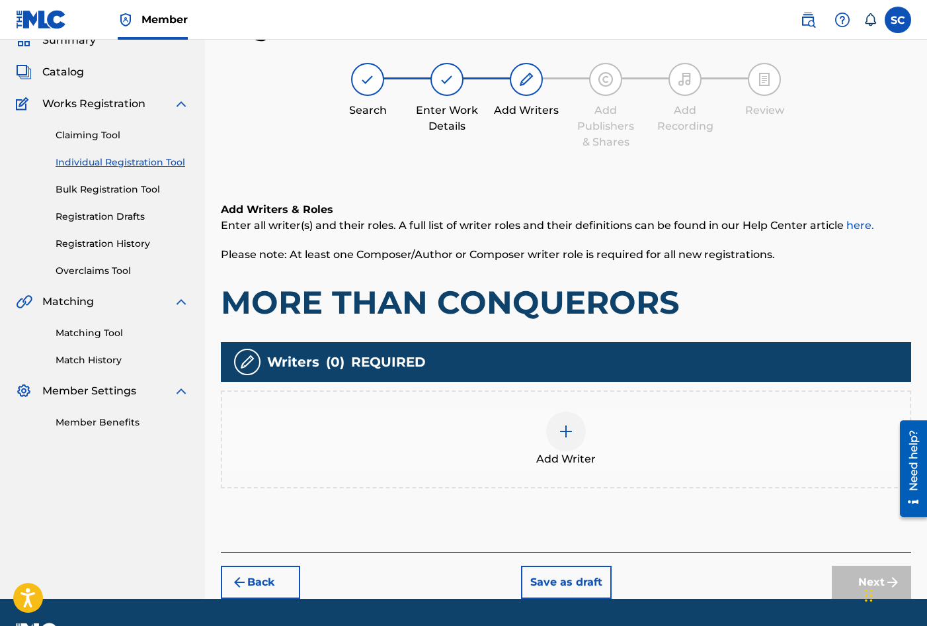
click at [565, 430] on img at bounding box center [566, 431] width 16 height 16
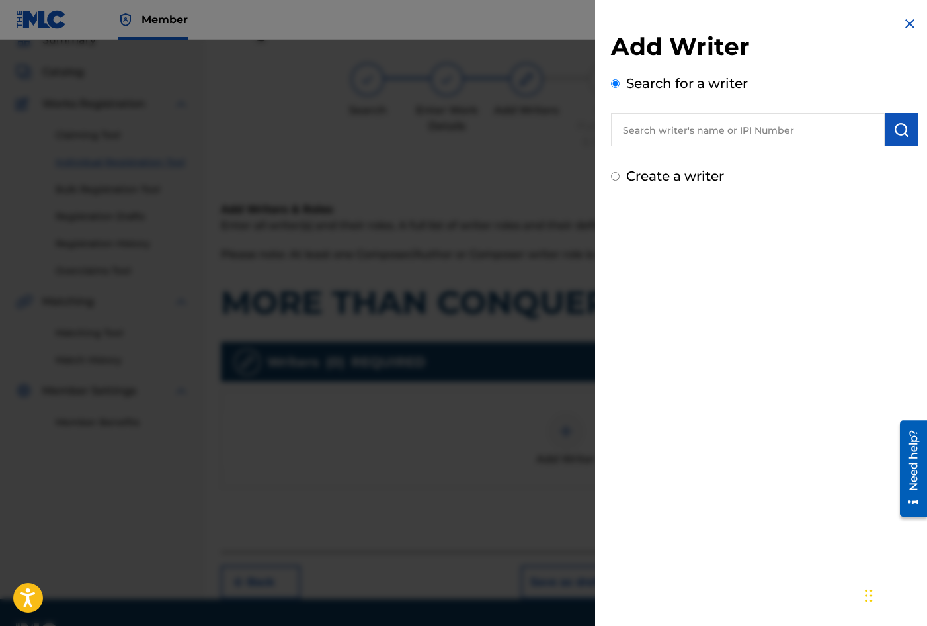
click at [672, 171] on label "Create a writer" at bounding box center [675, 176] width 98 height 16
radio input "true"
click at [620, 172] on input "Create a writer" at bounding box center [615, 176] width 9 height 9
radio input "false"
radio input "true"
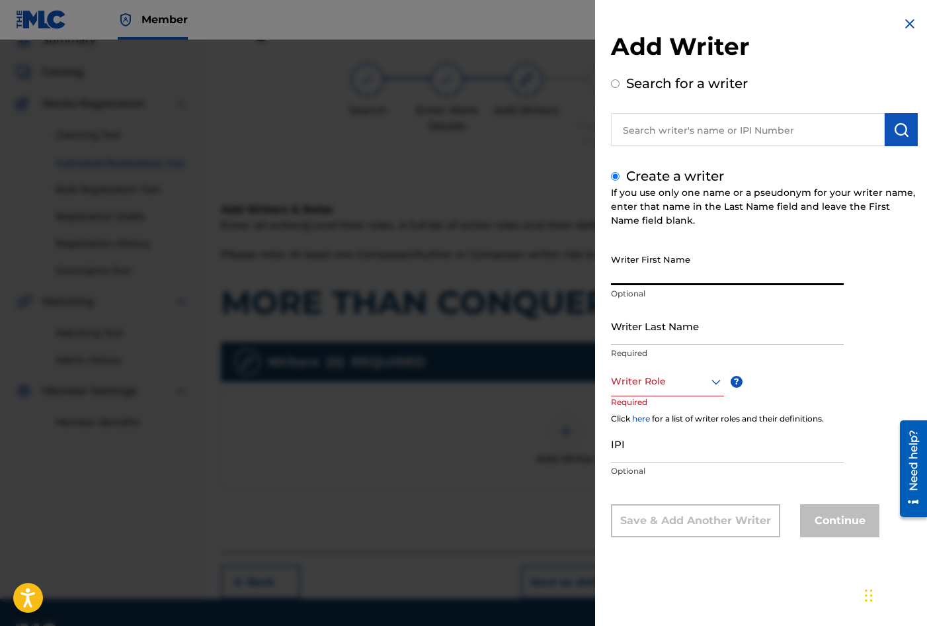
click at [685, 261] on input "Writer First Name" at bounding box center [727, 266] width 233 height 38
type input "[PERSON_NAME]"
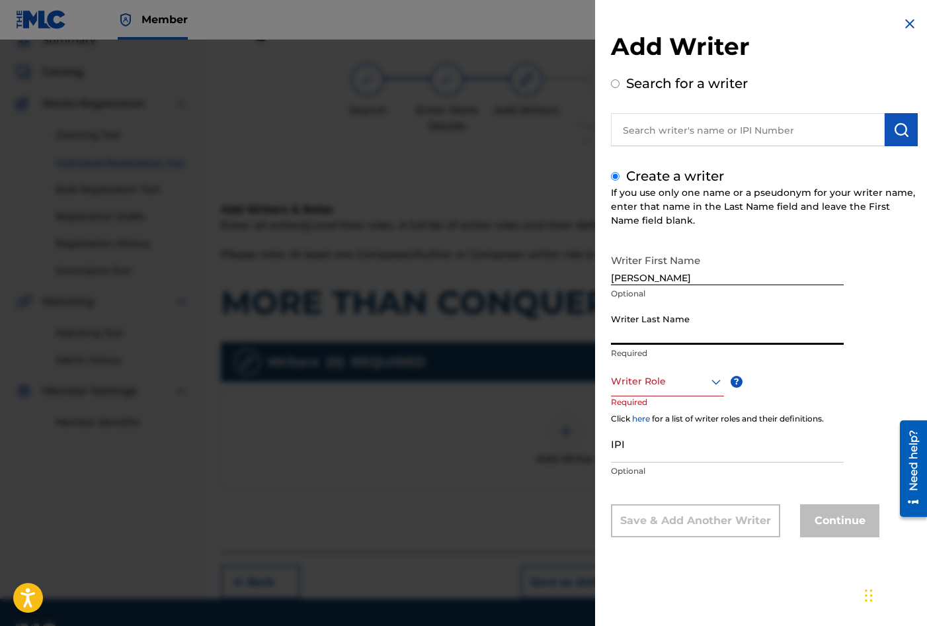
click at [677, 335] on input "Writer Last Name" at bounding box center [727, 326] width 233 height 38
type input "RANGER"
click at [671, 384] on div at bounding box center [667, 381] width 113 height 17
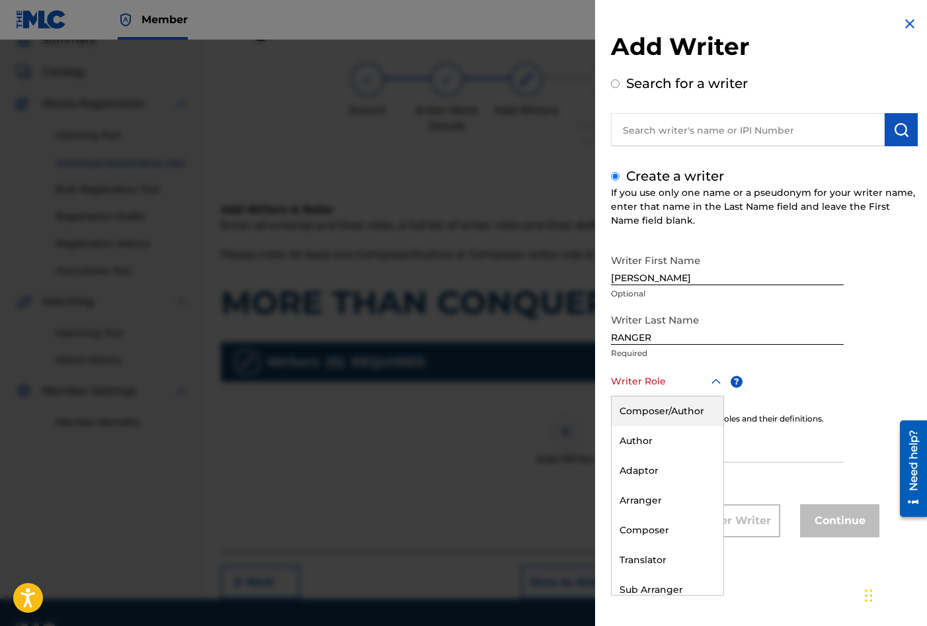
click at [668, 406] on div "Composer/Author" at bounding box center [668, 411] width 112 height 30
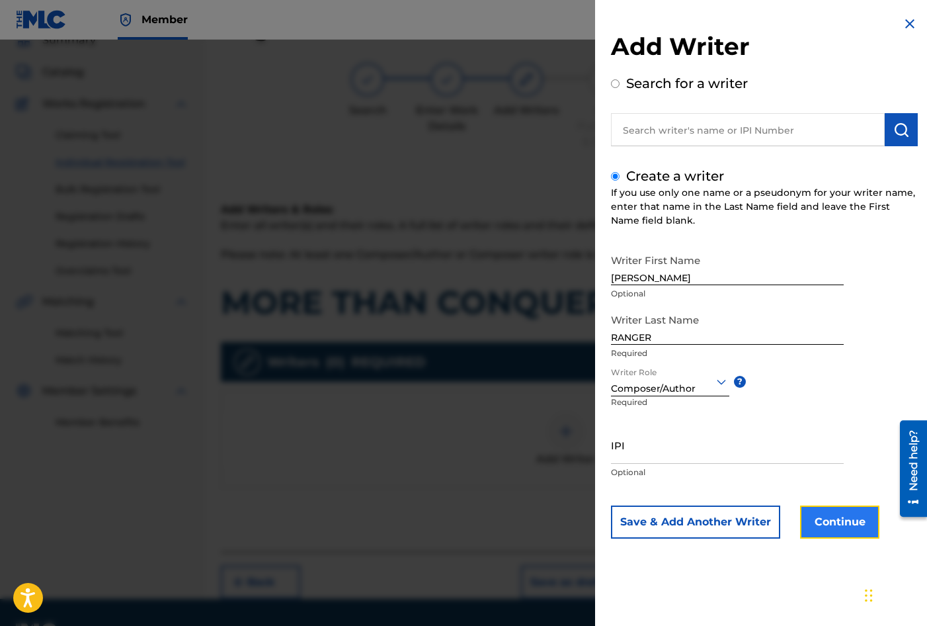
click at [806, 526] on button "Continue" at bounding box center [839, 521] width 79 height 33
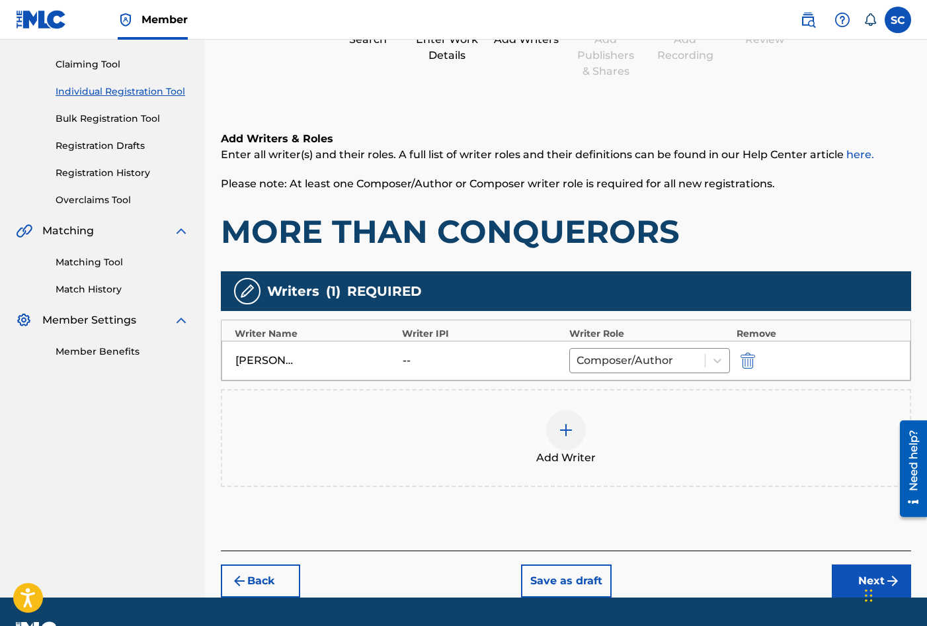
scroll to position [165, 0]
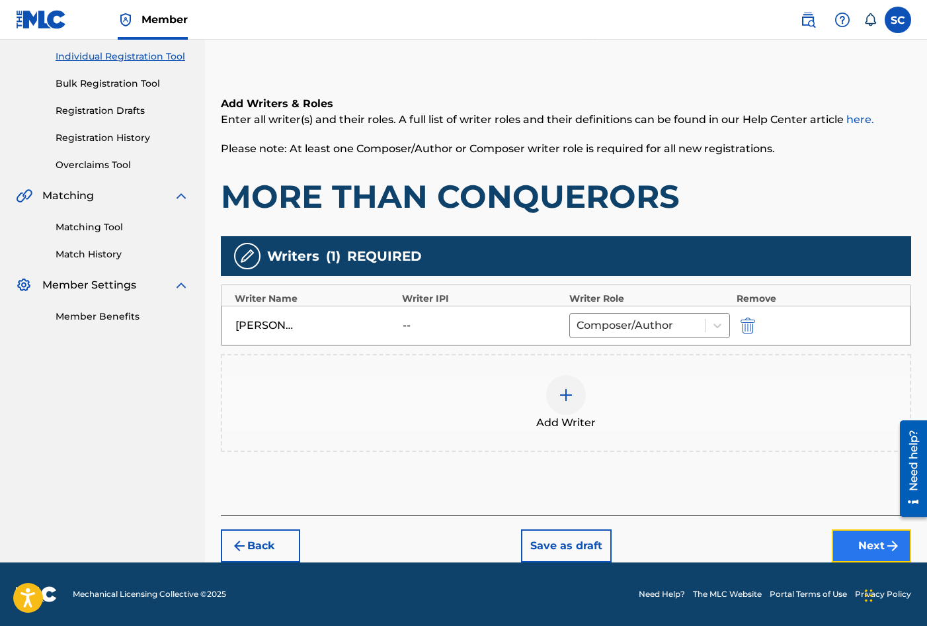
click at [873, 545] on button "Next" at bounding box center [871, 545] width 79 height 33
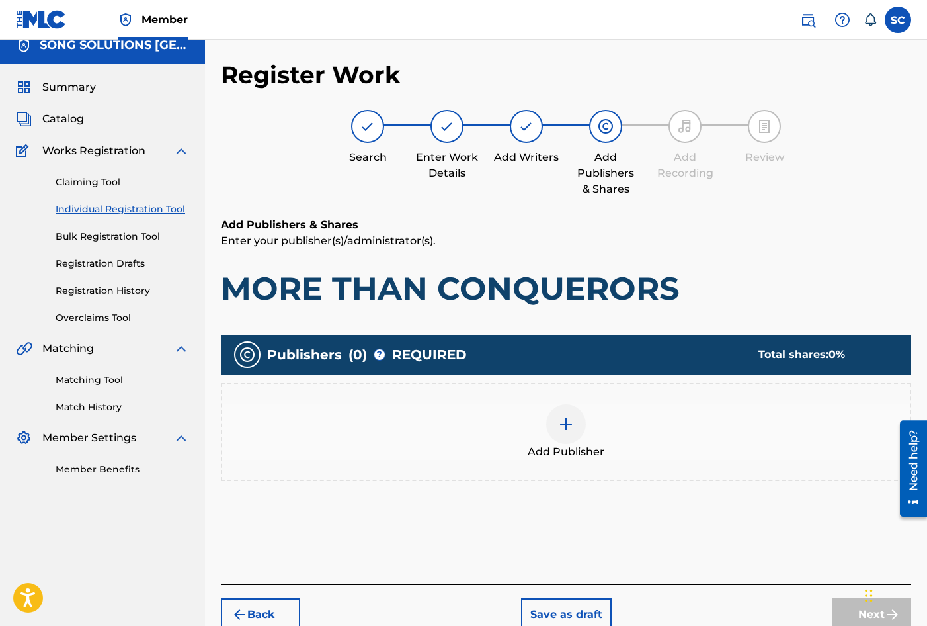
scroll to position [60, 0]
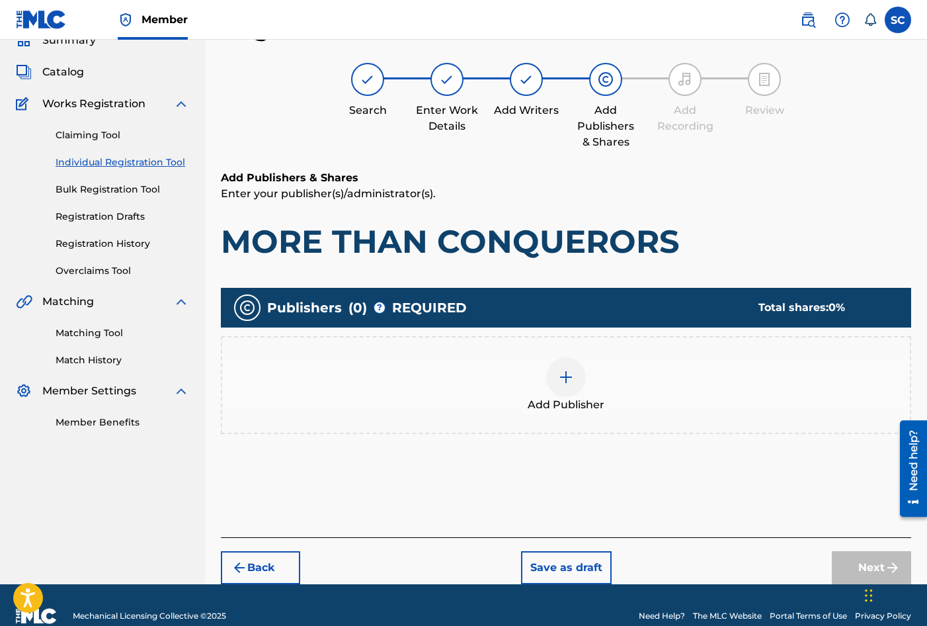
click at [563, 374] on img at bounding box center [566, 377] width 16 height 16
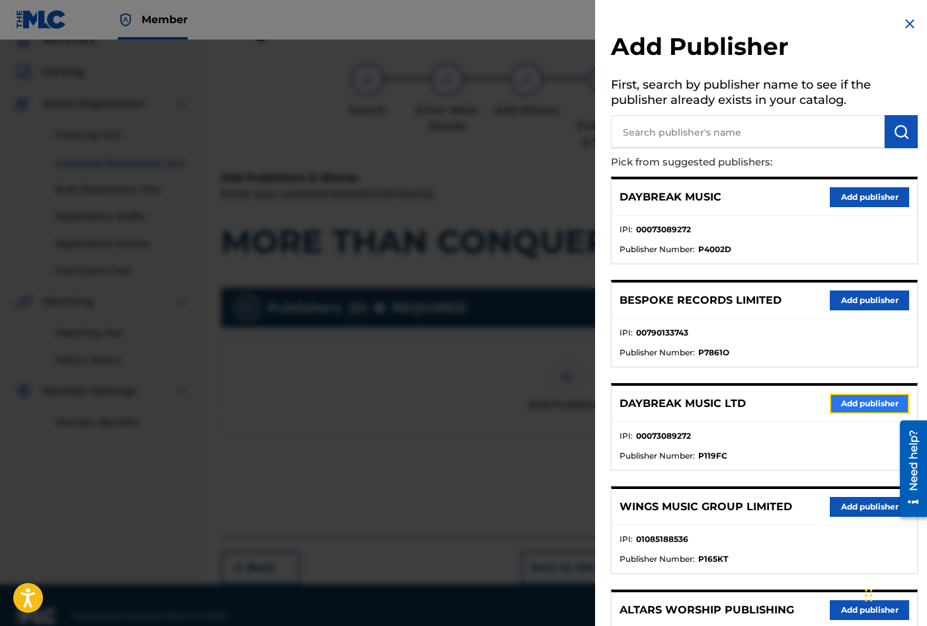
click at [835, 407] on button "Add publisher" at bounding box center [869, 404] width 79 height 20
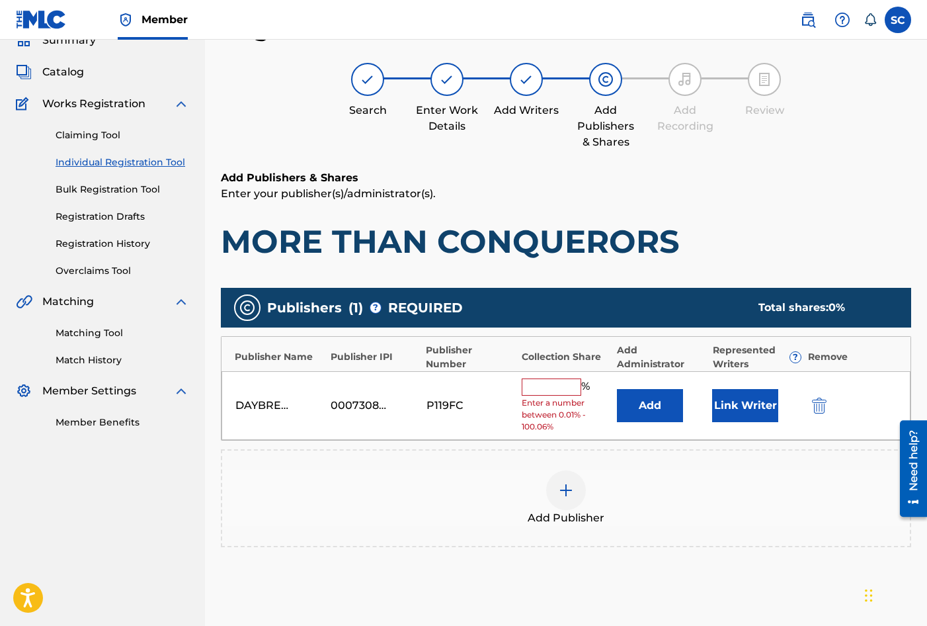
click at [538, 387] on input "text" at bounding box center [552, 386] width 60 height 17
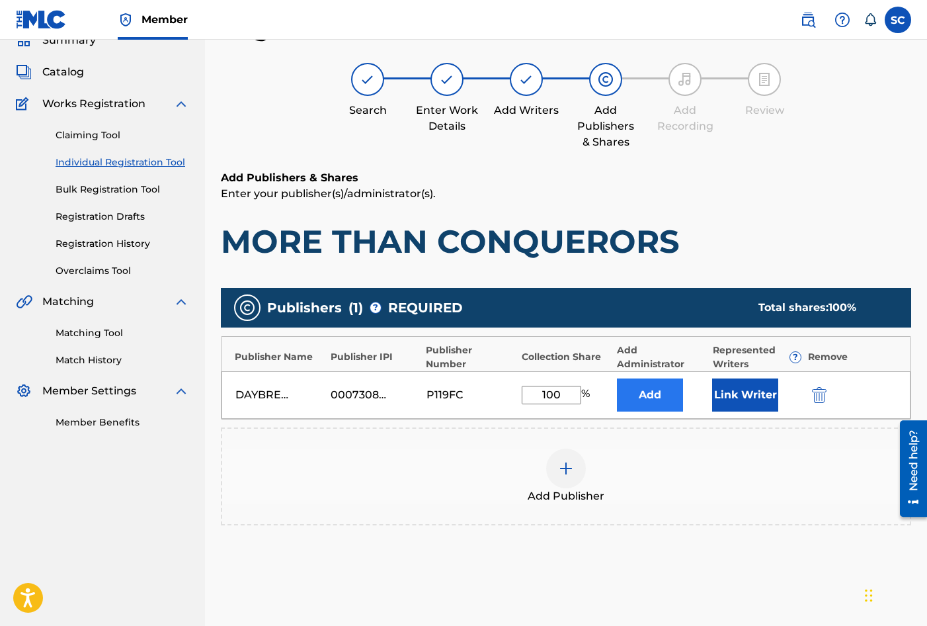
type input "100"
click at [643, 390] on button "Add" at bounding box center [650, 394] width 66 height 33
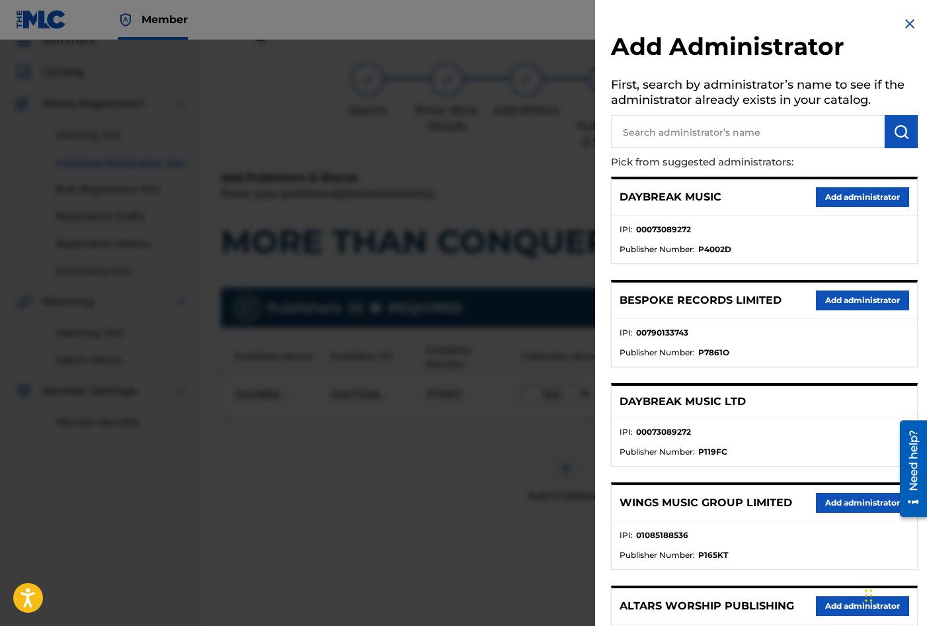
click at [687, 136] on input "text" at bounding box center [748, 131] width 274 height 33
type input "SONG SOLUTIONS"
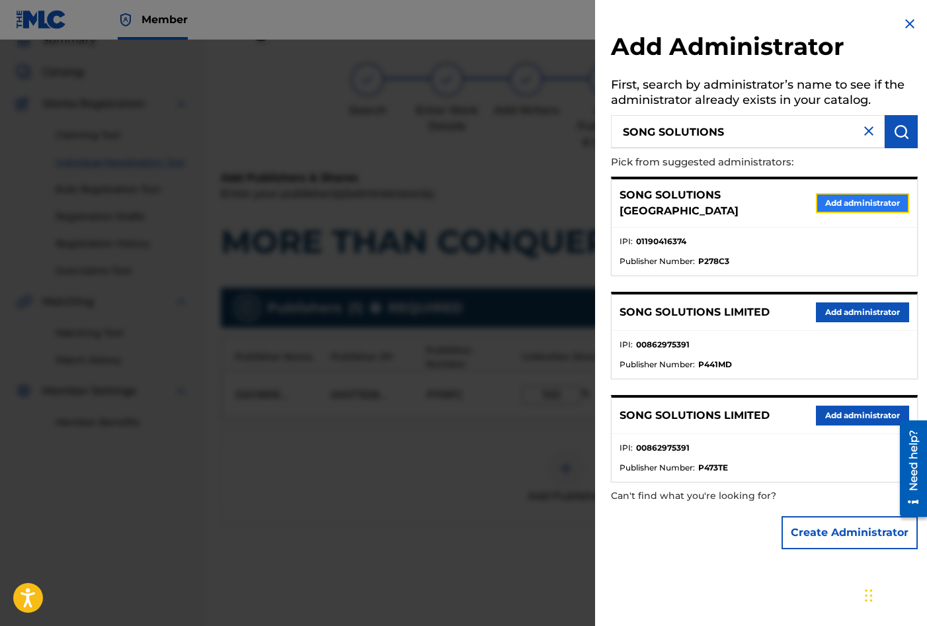
click at [871, 199] on button "Add administrator" at bounding box center [862, 203] width 93 height 20
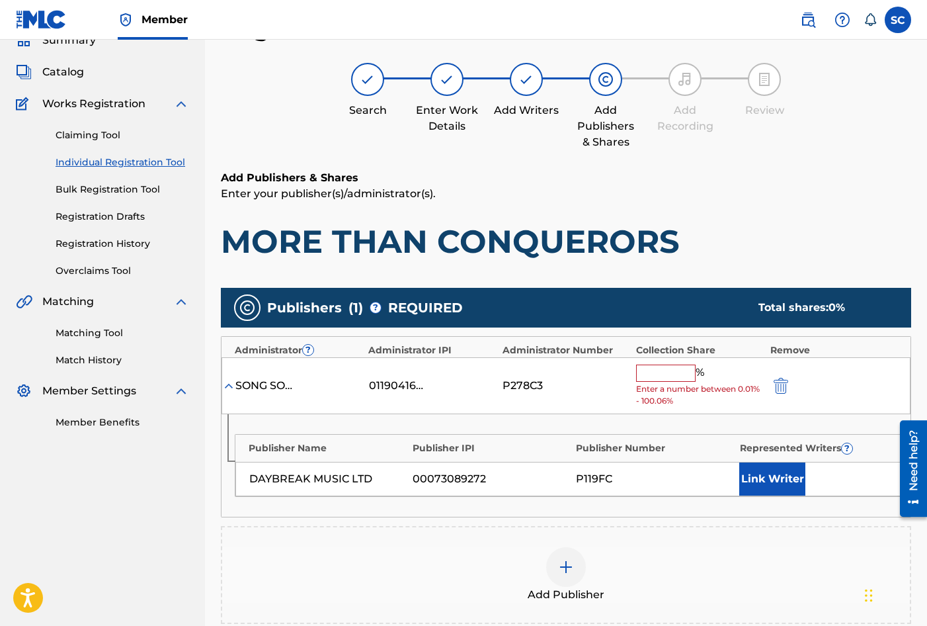
click at [665, 373] on input "text" at bounding box center [666, 372] width 60 height 17
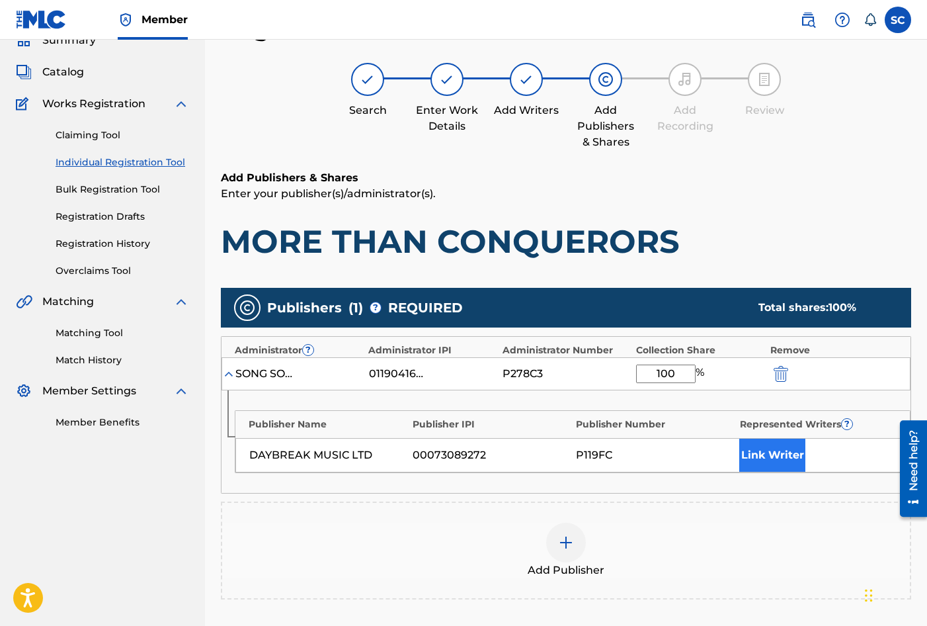
type input "100"
click at [763, 460] on button "Link Writer" at bounding box center [772, 454] width 66 height 33
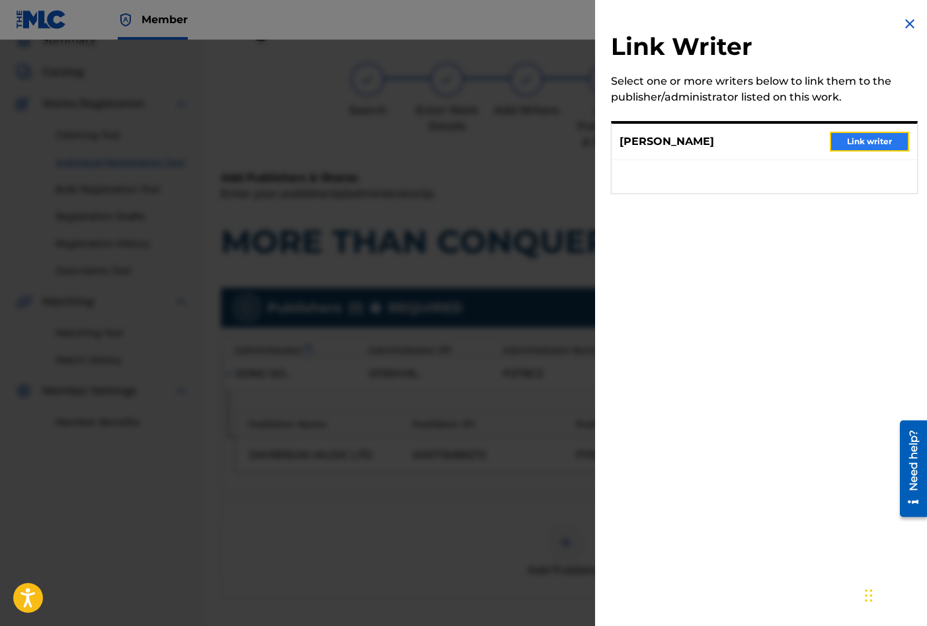
click at [859, 136] on button "Link writer" at bounding box center [869, 142] width 79 height 20
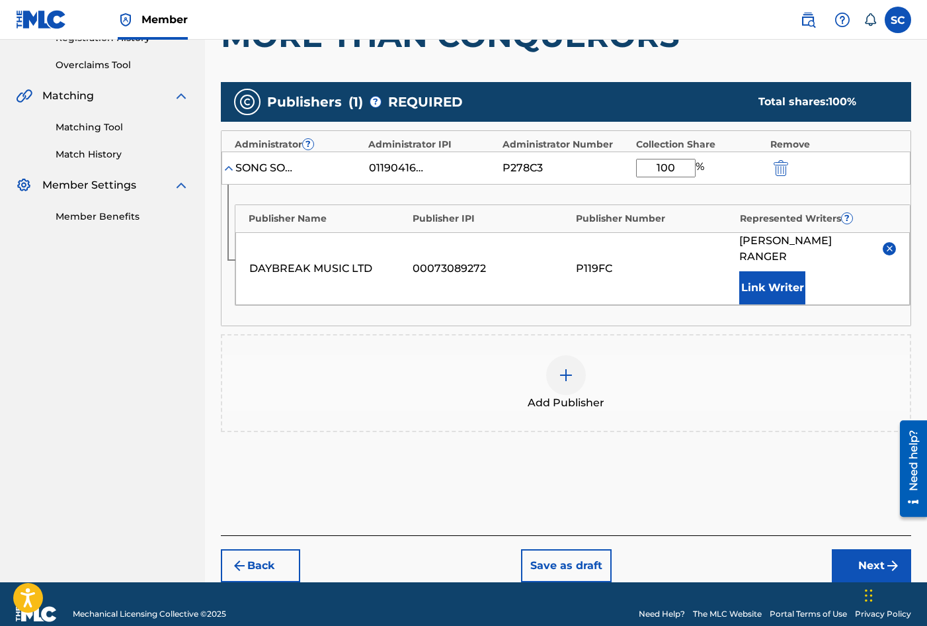
scroll to position [269, 0]
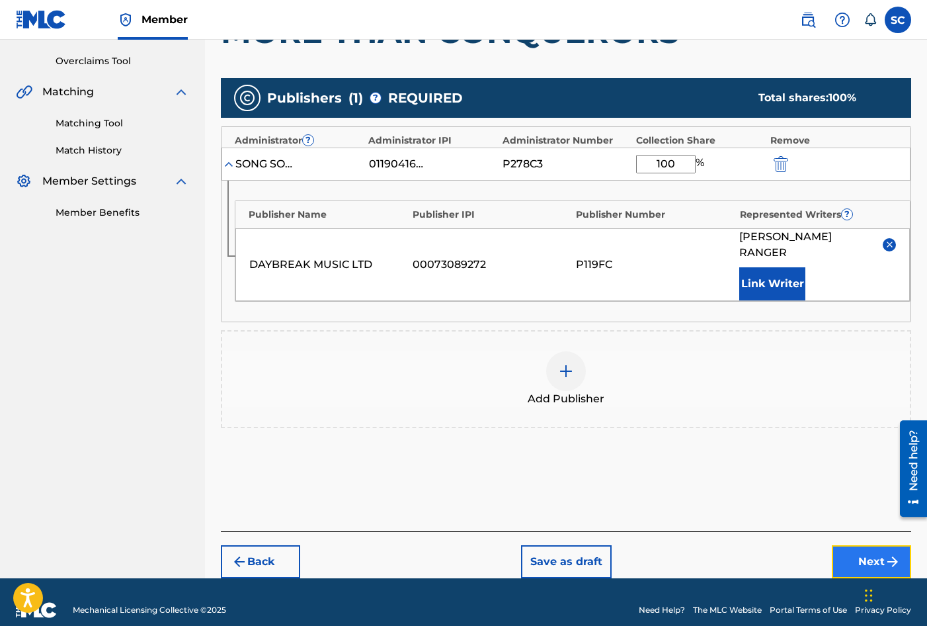
click at [867, 546] on button "Next" at bounding box center [871, 561] width 79 height 33
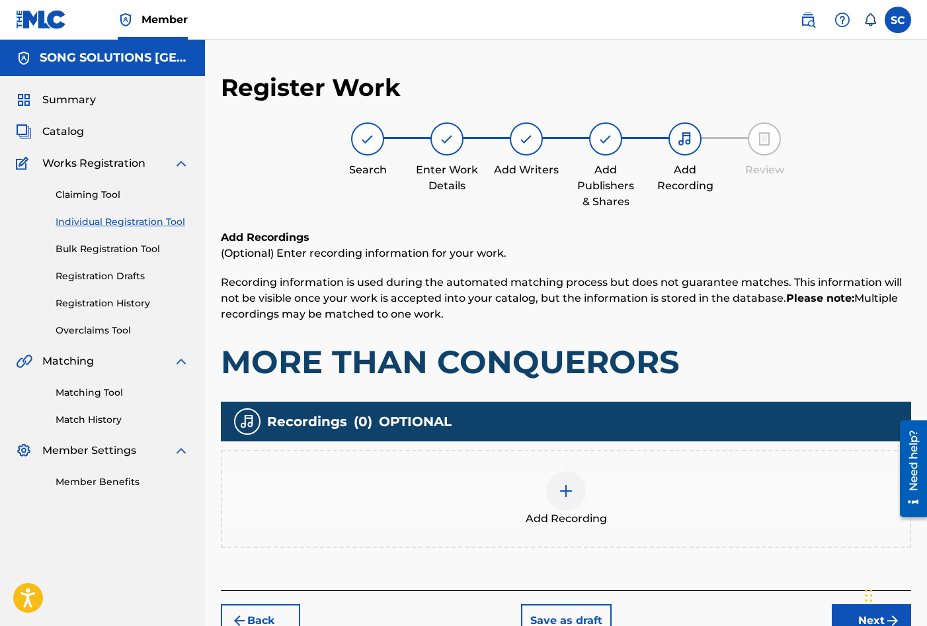
scroll to position [60, 0]
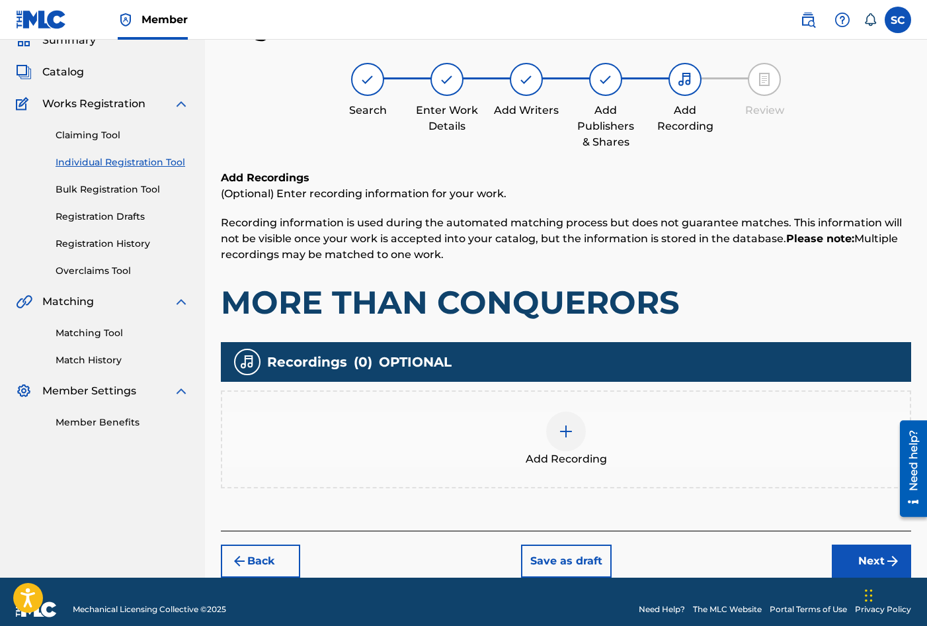
click at [565, 434] on img at bounding box center [566, 431] width 16 height 16
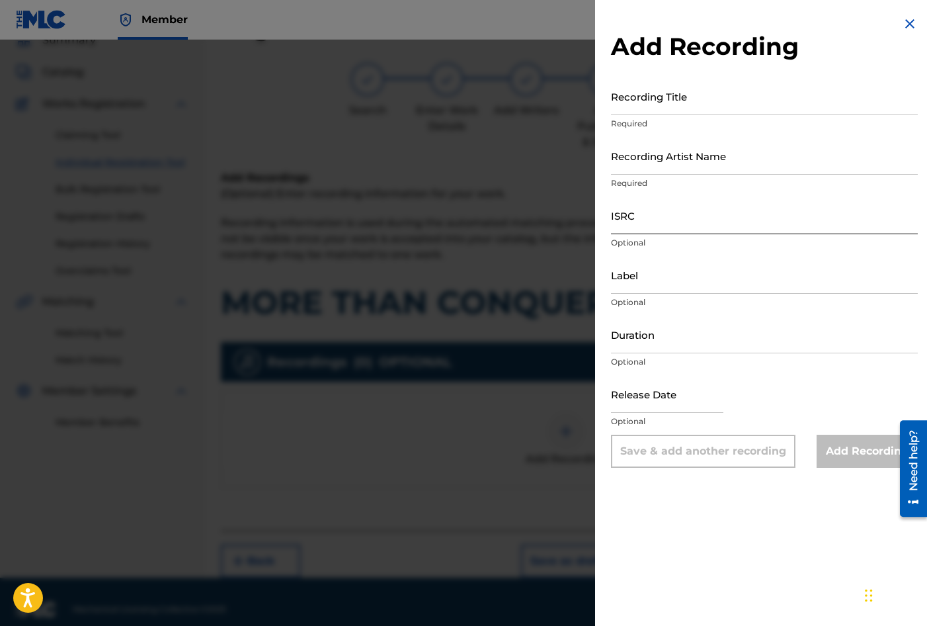
click at [664, 212] on input "ISRC" at bounding box center [764, 215] width 307 height 38
paste input "GBDPR1102153"
type input "GBDPR1102153"
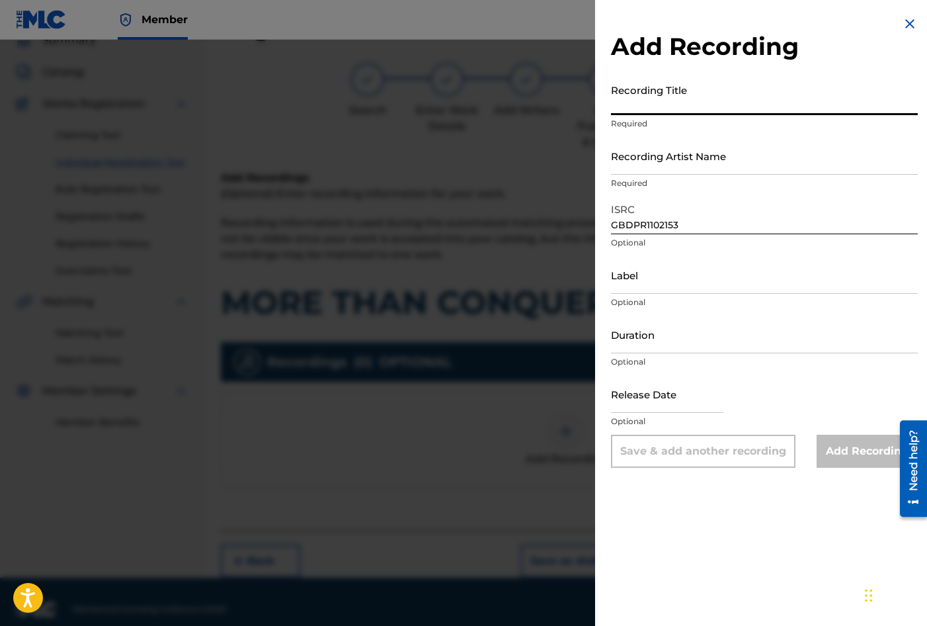
click at [667, 98] on input "Recording Title" at bounding box center [764, 96] width 307 height 38
type input "MORE THAN CONQUERORS"
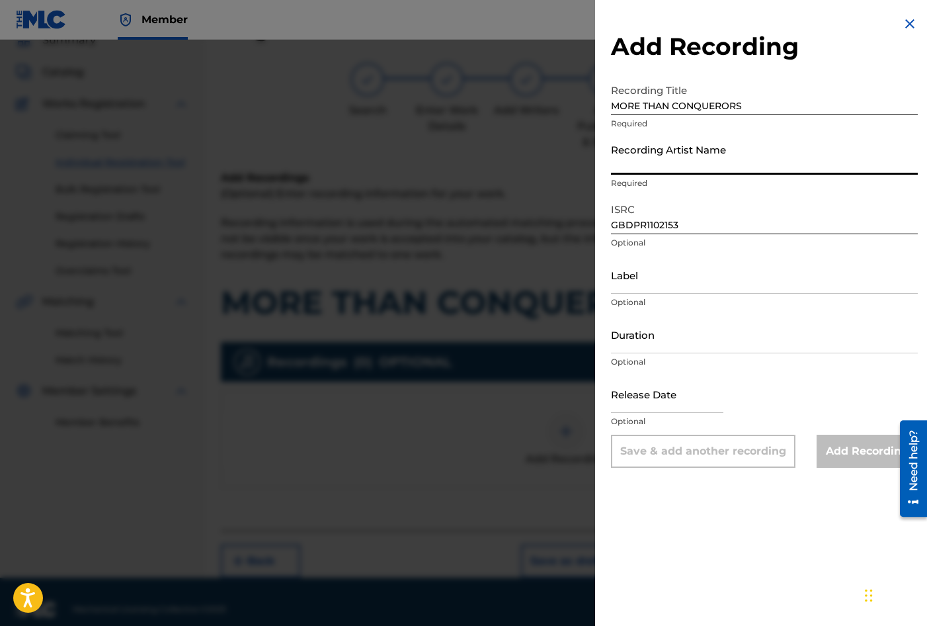
click at [665, 161] on input "Recording Artist Name" at bounding box center [764, 156] width 307 height 38
type input "[PERSON_NAME]"
type input "02:49"
type input "July 10 2011"
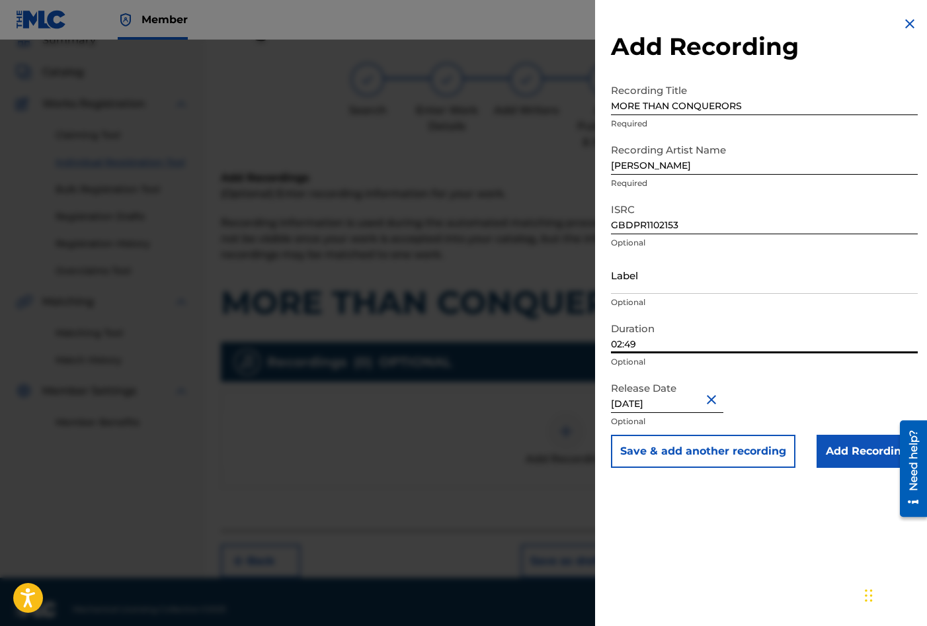
drag, startPoint x: 655, startPoint y: 343, endPoint x: 588, endPoint y: 332, distance: 68.4
click at [588, 332] on div "Add Recording Recording Title MORE THAN CONQUERORS Required Recording Artist Na…" at bounding box center [463, 333] width 927 height 586
type input "03:27"
click at [680, 526] on div "Add Recording Recording Title MORE THAN CONQUERORS Required Recording Artist Na…" at bounding box center [764, 313] width 339 height 626
drag, startPoint x: 870, startPoint y: 452, endPoint x: 815, endPoint y: 470, distance: 57.9
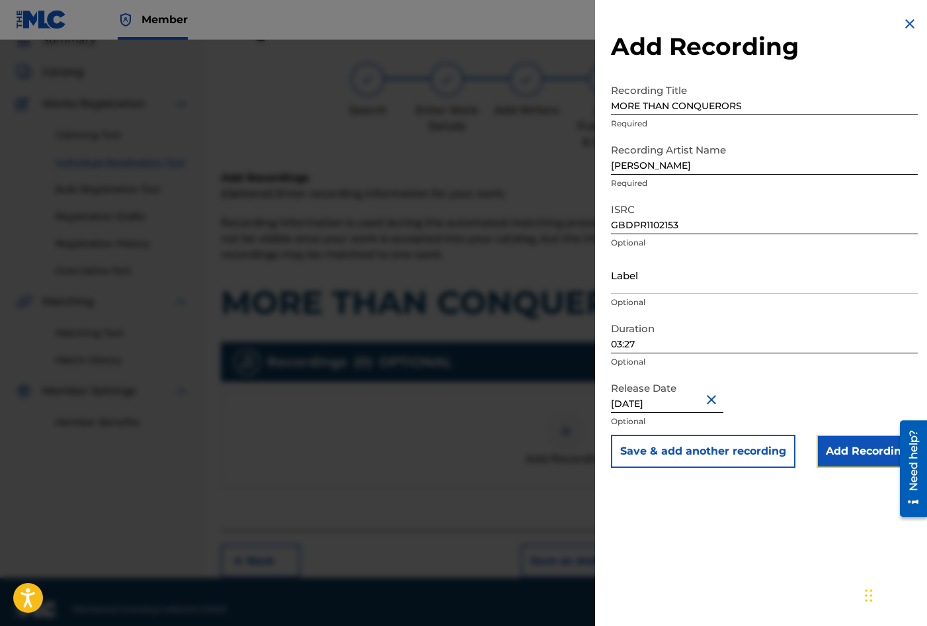
click at [870, 452] on input "Add Recording" at bounding box center [867, 451] width 101 height 33
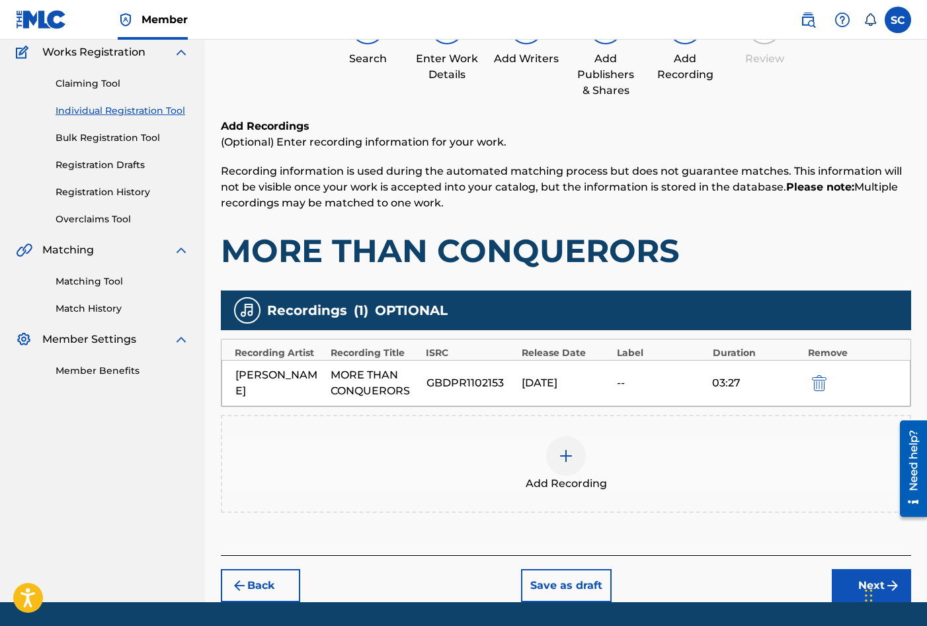
scroll to position [151, 0]
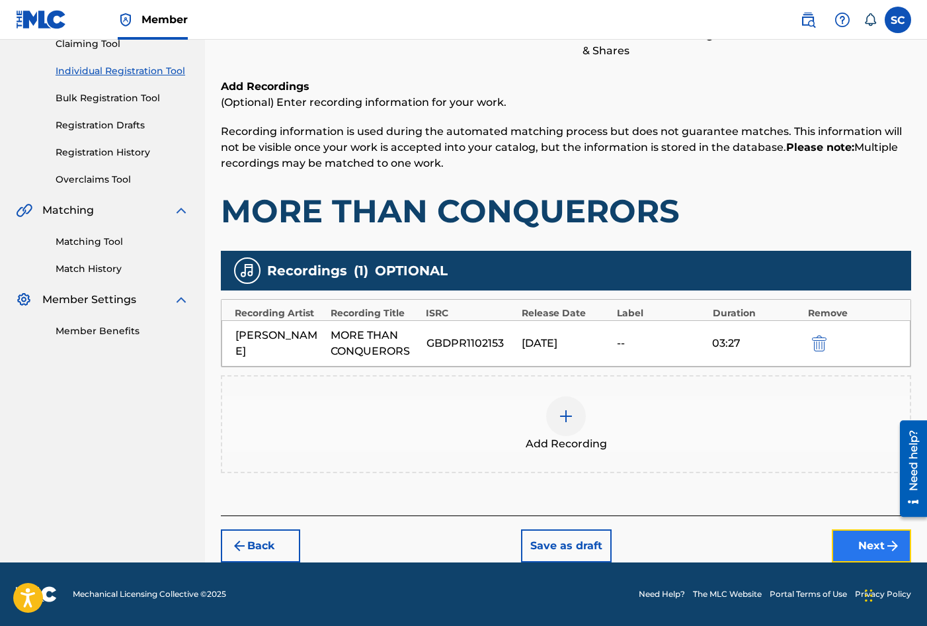
click at [864, 546] on button "Next" at bounding box center [871, 545] width 79 height 33
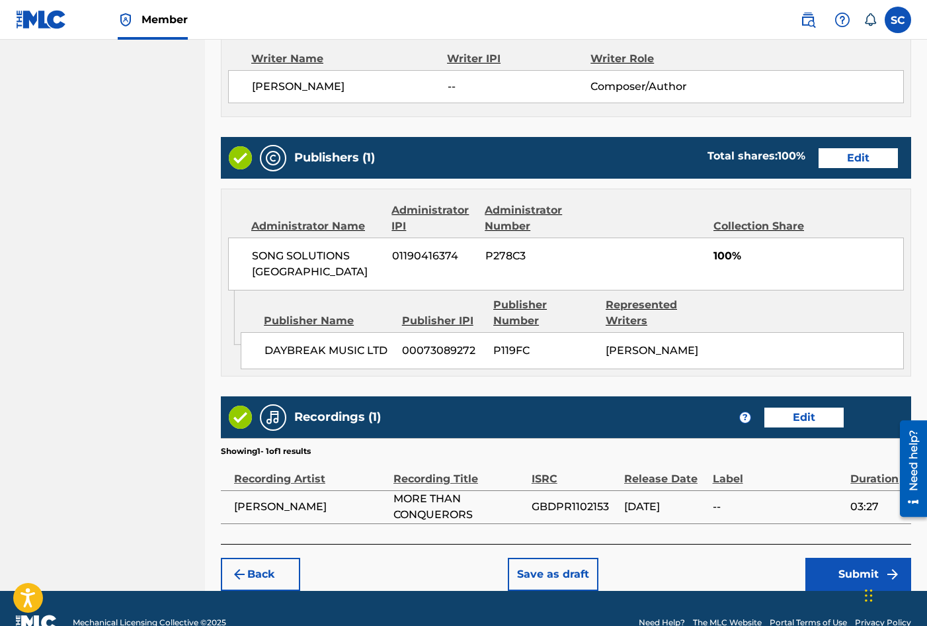
scroll to position [581, 0]
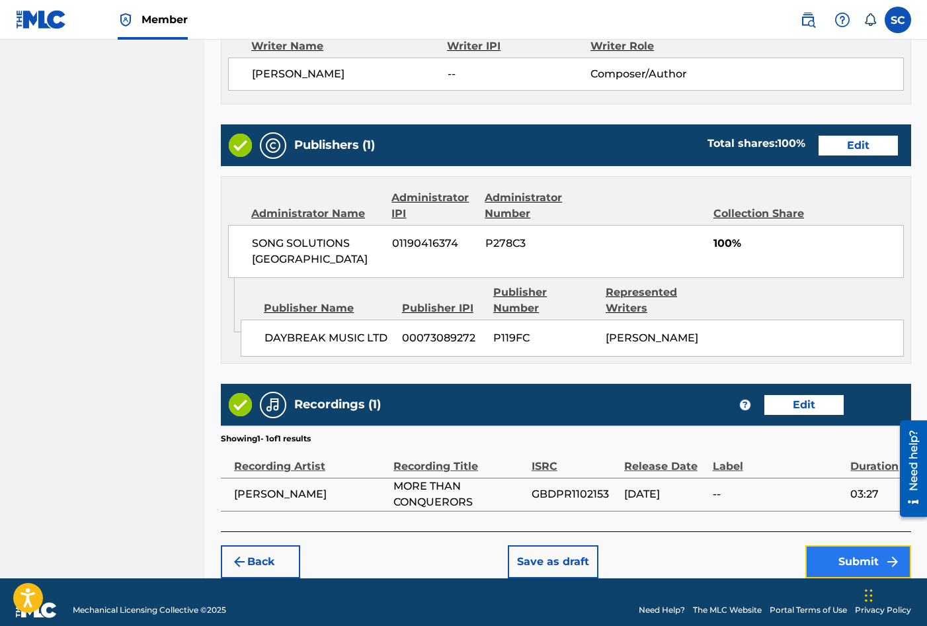
click at [852, 545] on button "Submit" at bounding box center [859, 561] width 106 height 33
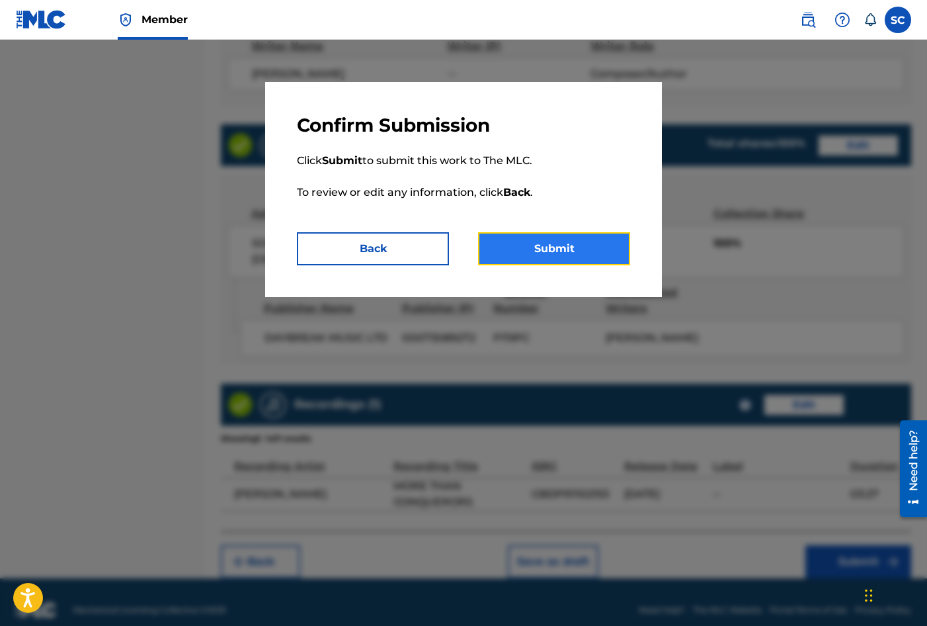
click at [589, 247] on button "Submit" at bounding box center [554, 248] width 152 height 33
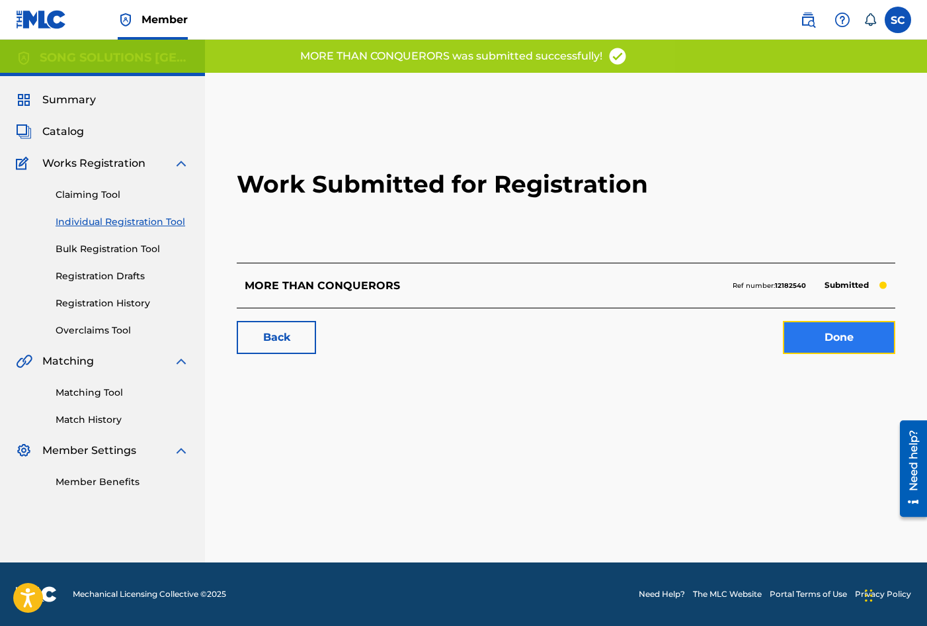
click at [853, 335] on link "Done" at bounding box center [839, 337] width 112 height 33
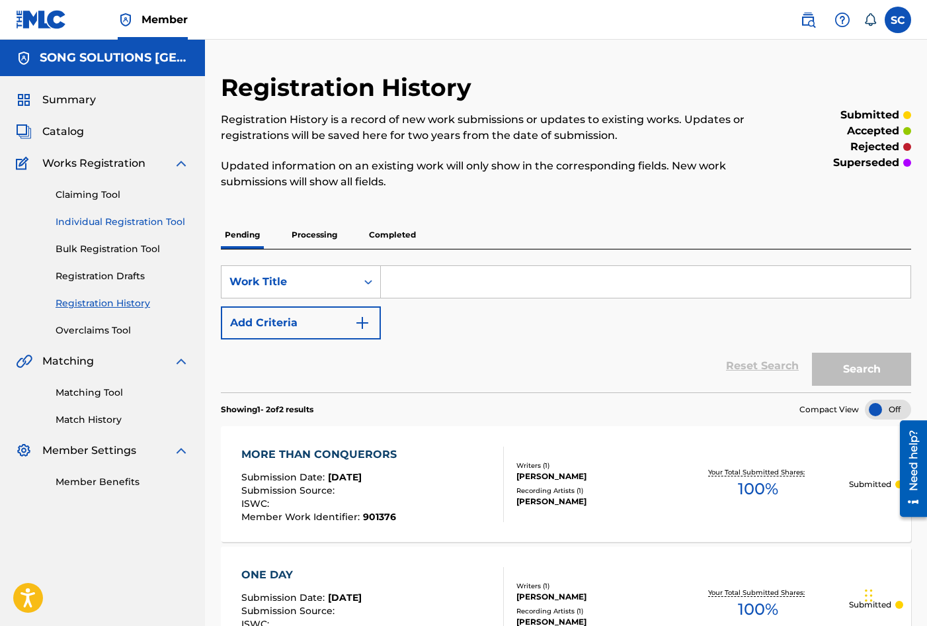
click at [91, 218] on link "Individual Registration Tool" at bounding box center [123, 222] width 134 height 14
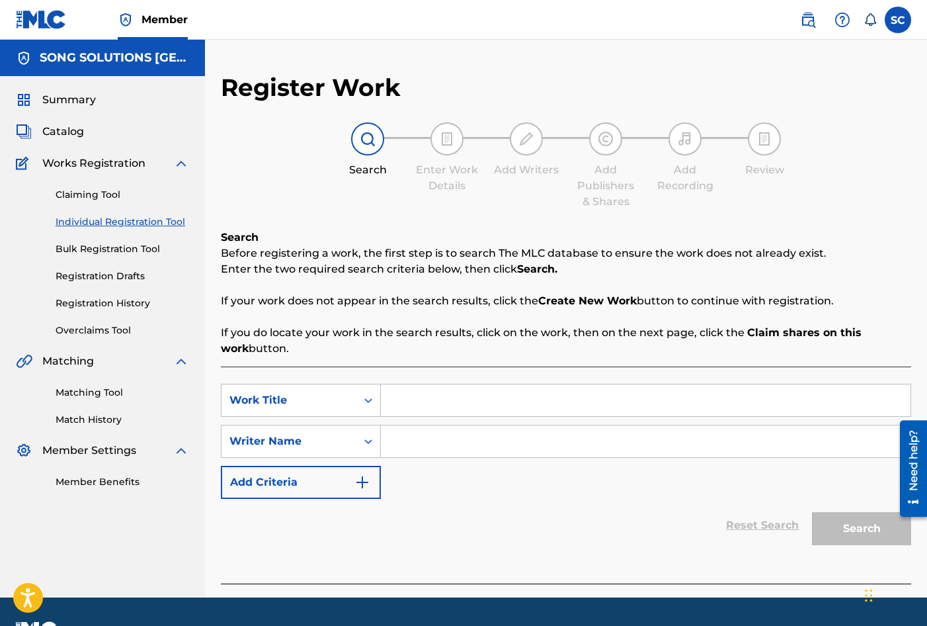
click at [462, 397] on input "Search Form" at bounding box center [646, 400] width 530 height 32
type input "USE ME TAKE ME"
click at [515, 436] on input "Search Form" at bounding box center [646, 441] width 530 height 32
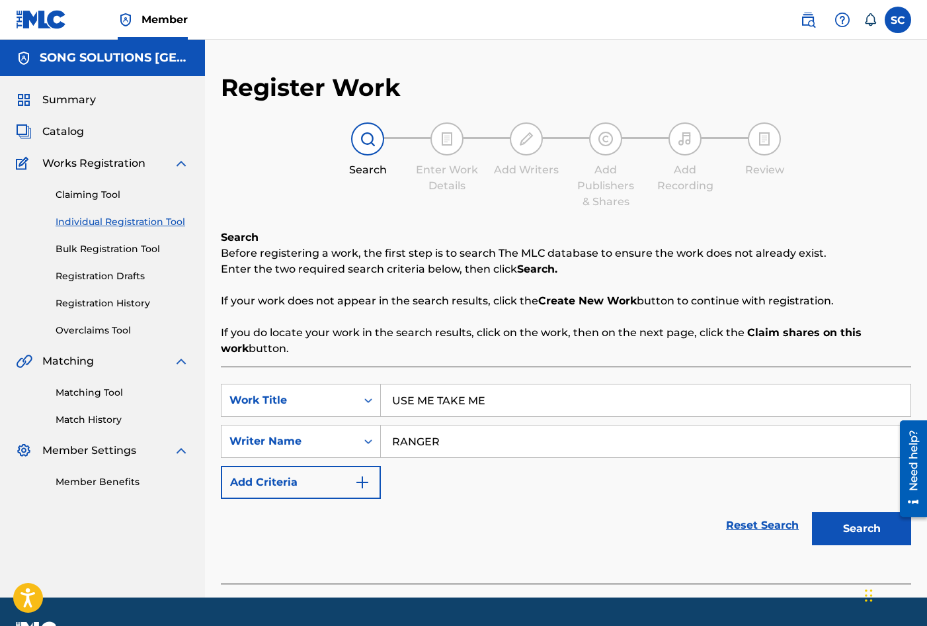
type input "RANGER"
click at [812, 512] on button "Search" at bounding box center [861, 528] width 99 height 33
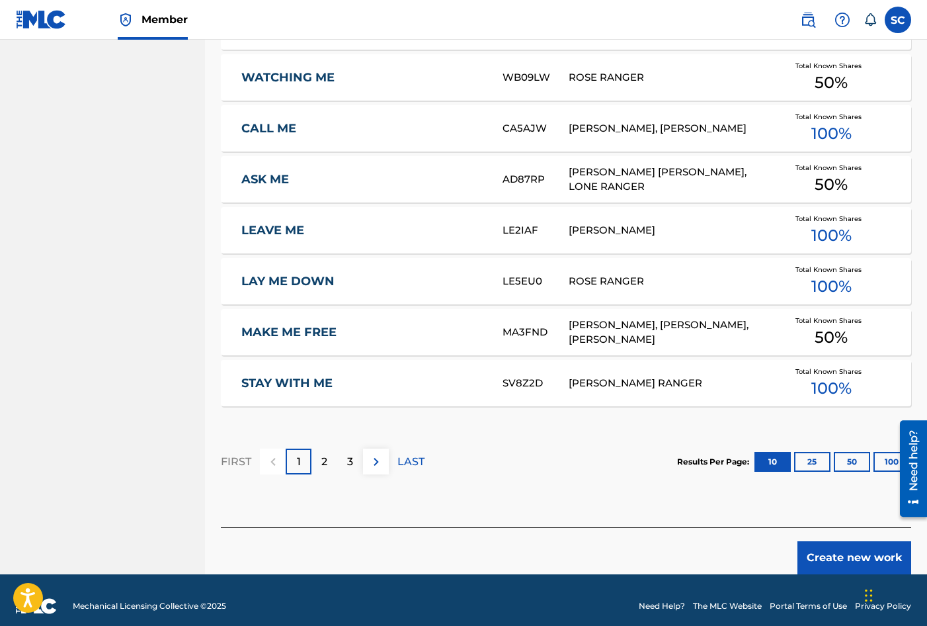
scroll to position [744, 0]
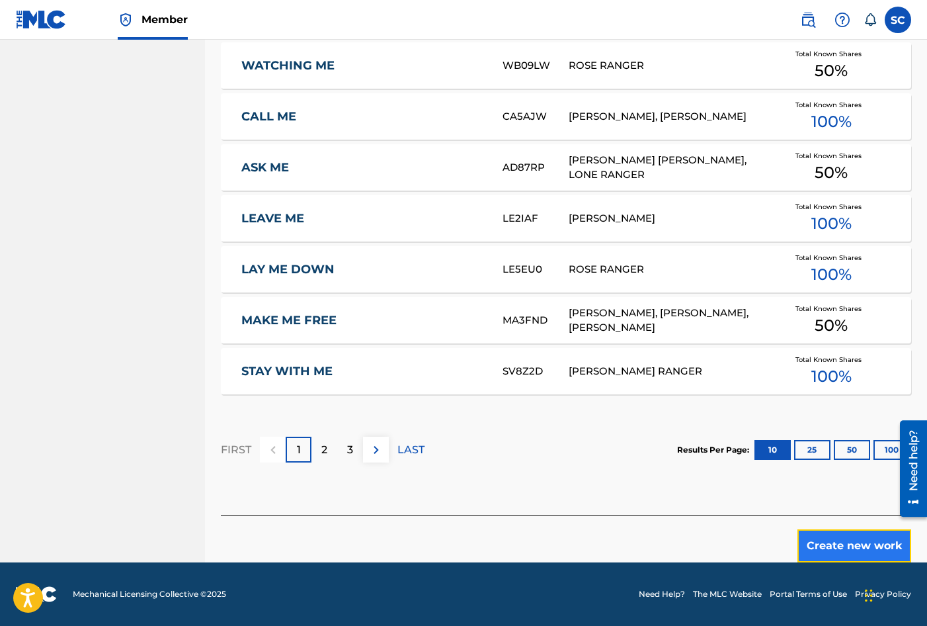
click at [843, 545] on button "Create new work" at bounding box center [855, 545] width 114 height 33
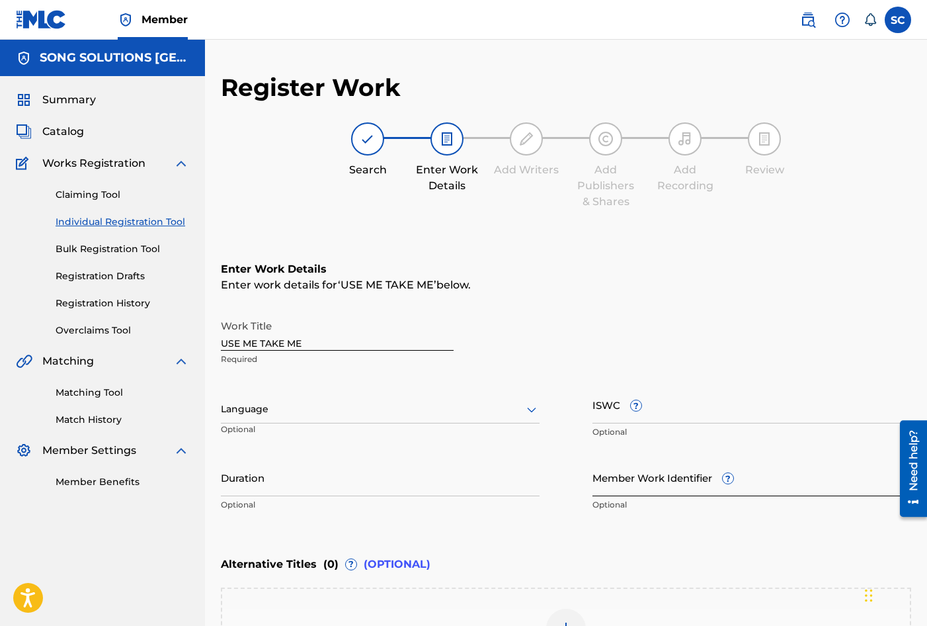
click at [603, 473] on input "Member Work Identifier ?" at bounding box center [752, 477] width 319 height 38
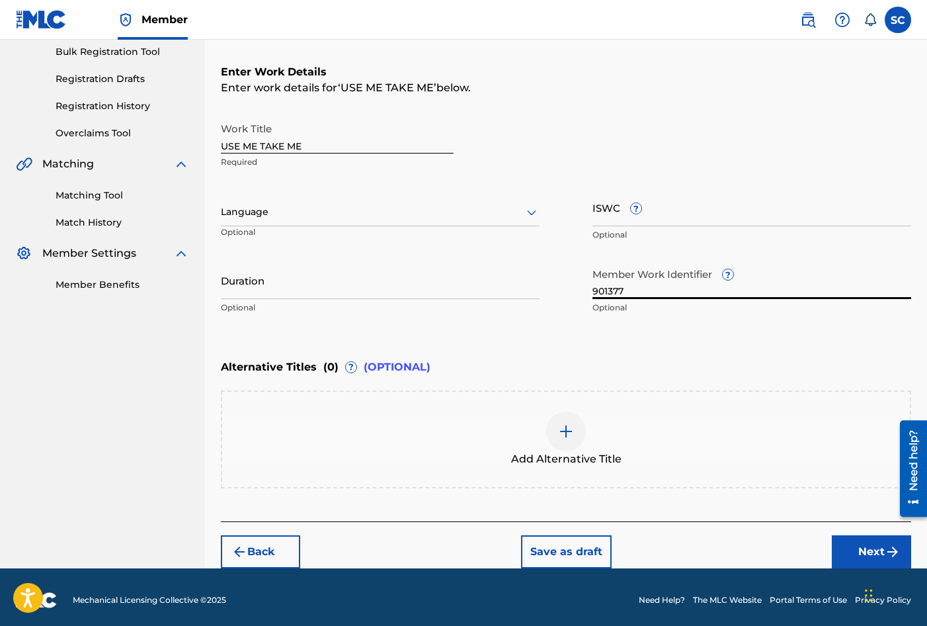
scroll to position [198, 0]
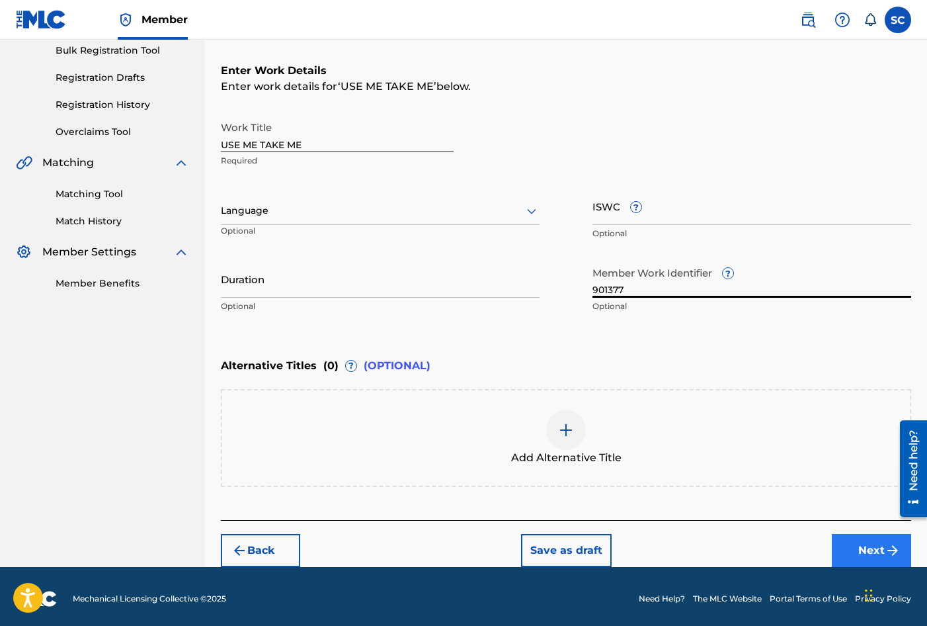
type input "901377"
click at [861, 550] on button "Next" at bounding box center [871, 550] width 79 height 33
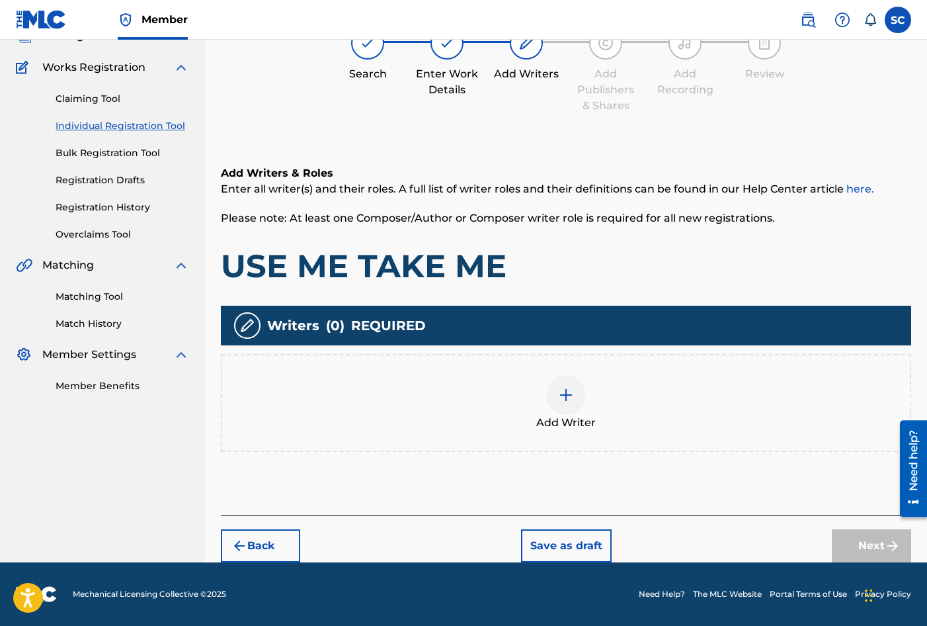
scroll to position [60, 0]
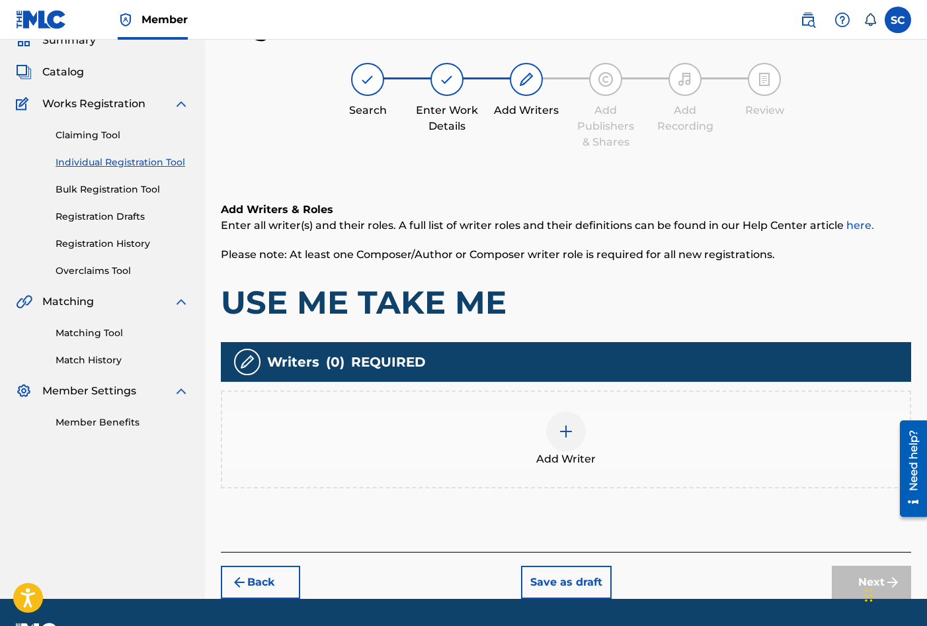
click at [561, 432] on img at bounding box center [566, 431] width 16 height 16
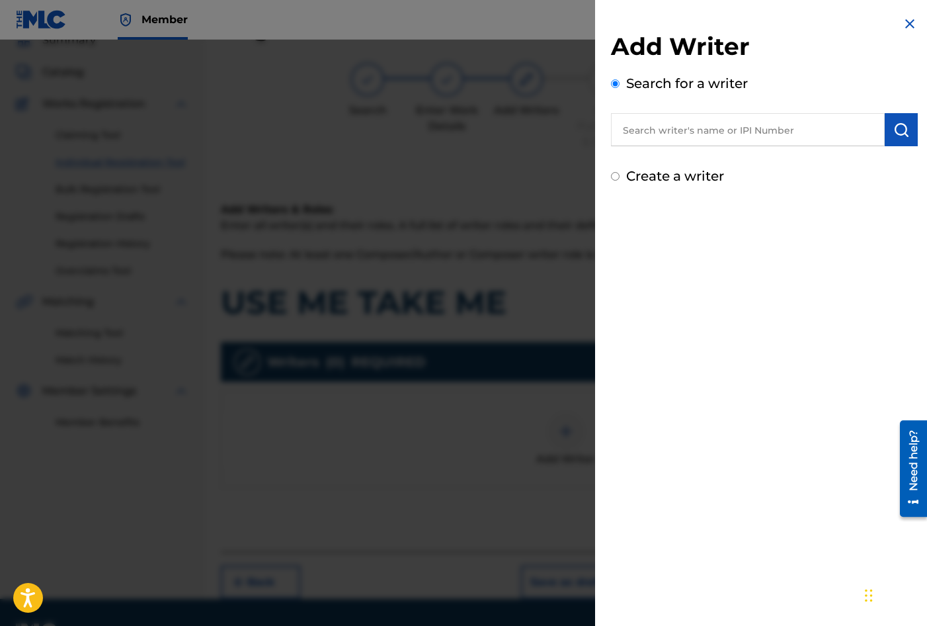
click at [677, 126] on input "text" at bounding box center [748, 129] width 274 height 33
click at [671, 176] on label "Create a writer" at bounding box center [675, 176] width 98 height 16
radio input "true"
click at [620, 176] on input "Create a writer" at bounding box center [615, 176] width 9 height 9
radio input "false"
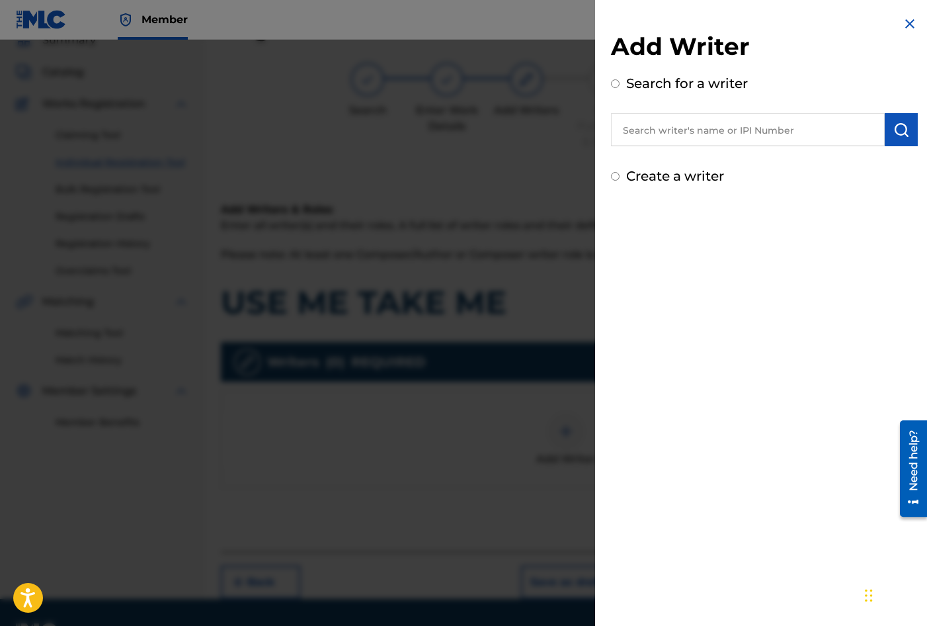
radio input "true"
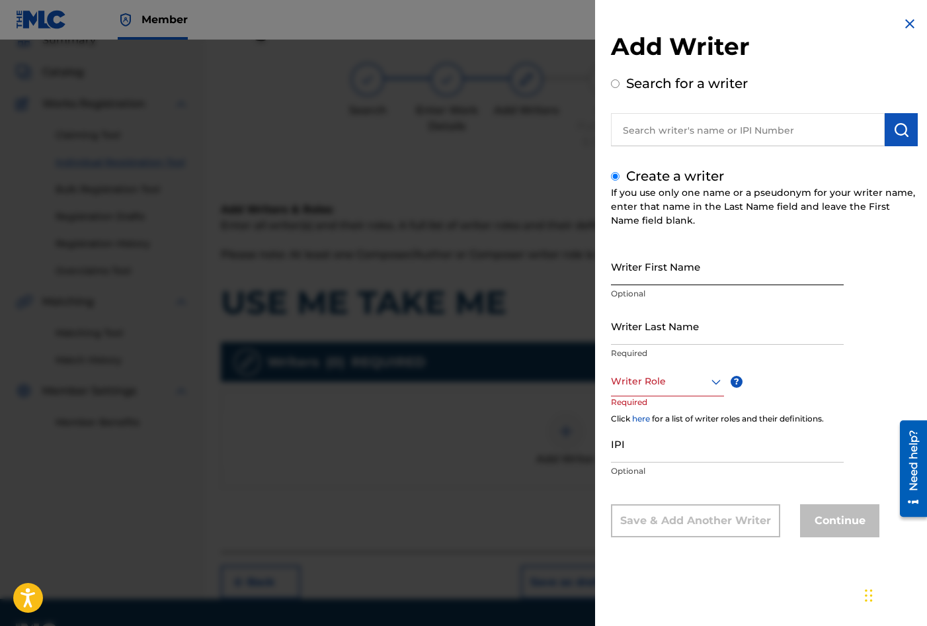
click at [665, 265] on input "Writer First Name" at bounding box center [727, 266] width 233 height 38
type input "[PERSON_NAME]"
click at [653, 328] on input "Writer Last Name" at bounding box center [727, 326] width 233 height 38
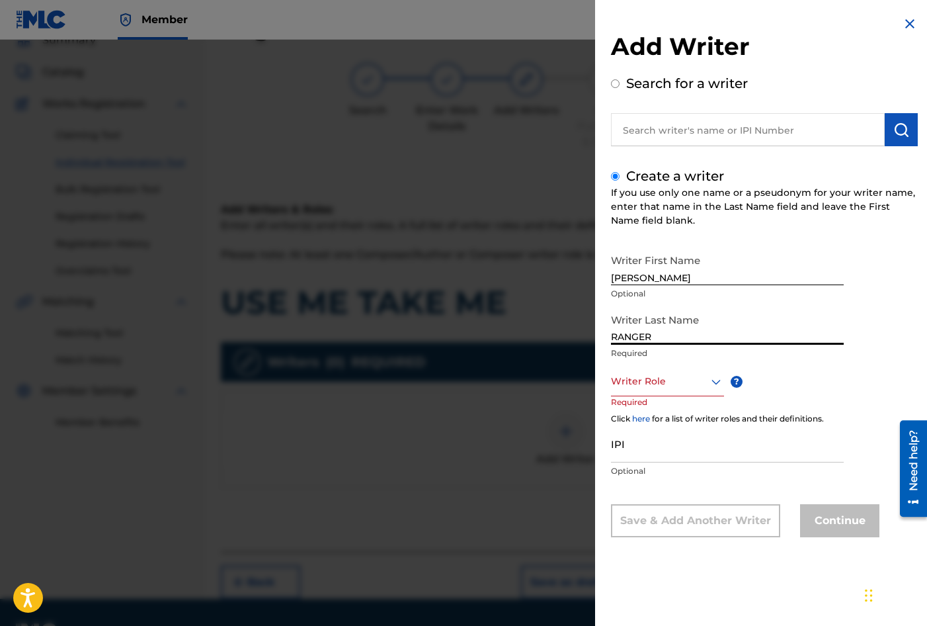
type input "RANGER"
click at [643, 385] on div at bounding box center [667, 381] width 113 height 17
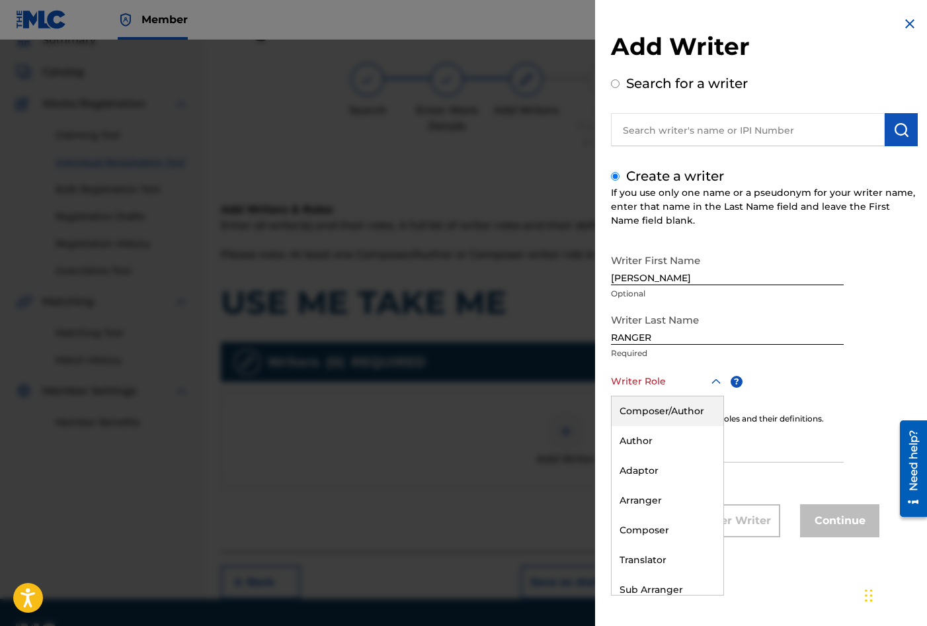
click at [675, 409] on div "Composer/Author" at bounding box center [668, 411] width 112 height 30
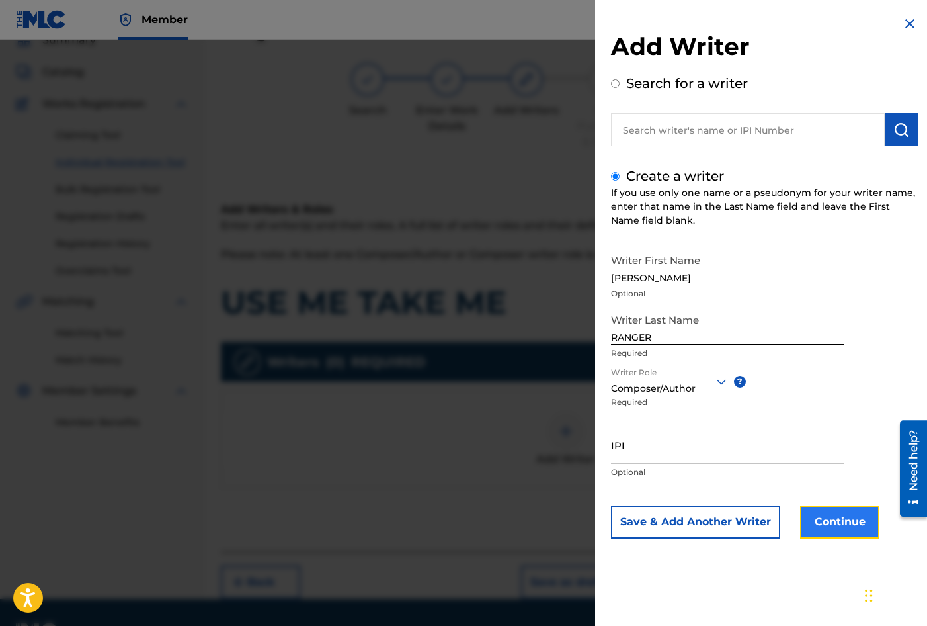
click at [823, 522] on button "Continue" at bounding box center [839, 521] width 79 height 33
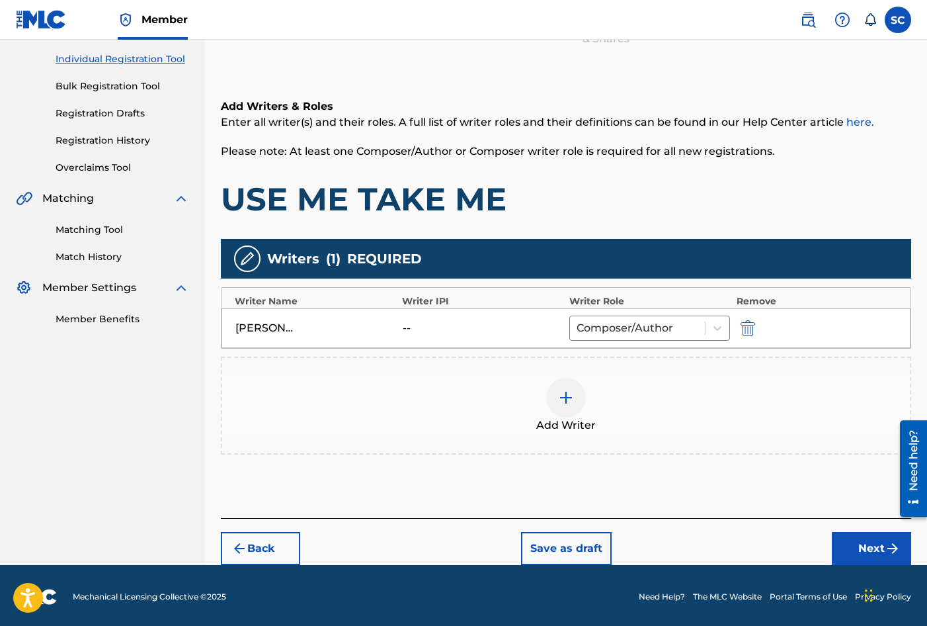
scroll to position [165, 0]
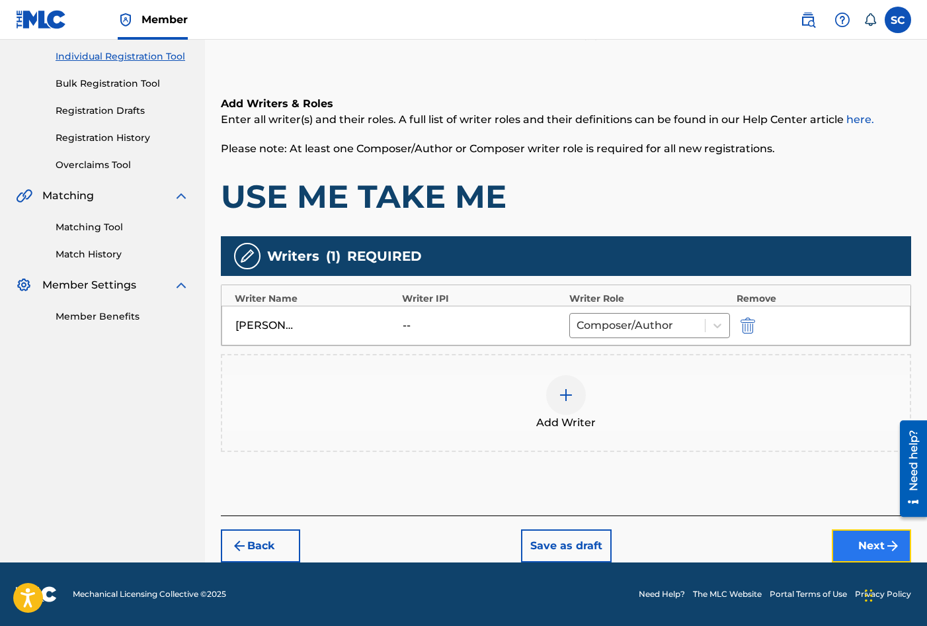
click at [862, 543] on button "Next" at bounding box center [871, 545] width 79 height 33
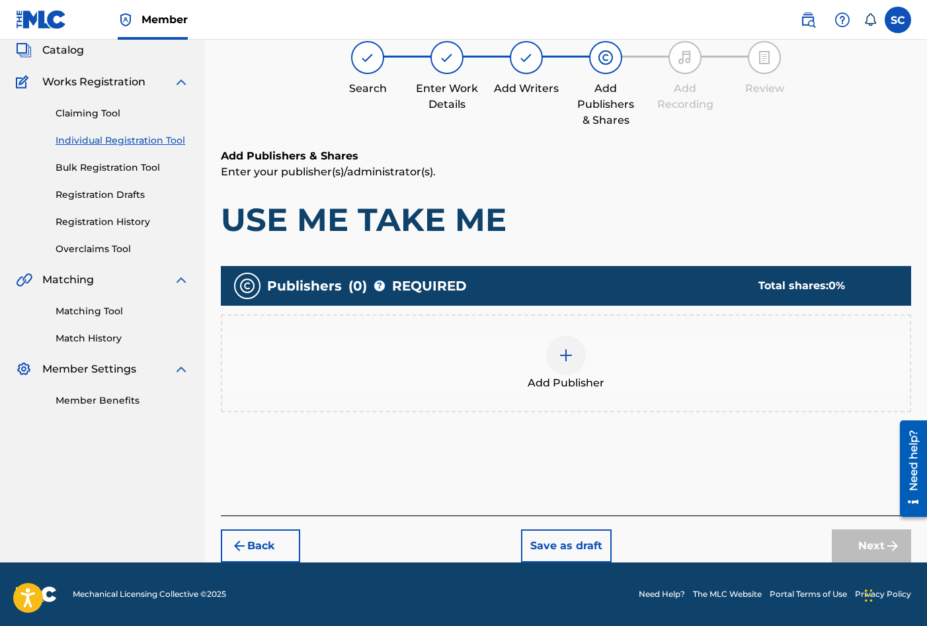
scroll to position [60, 0]
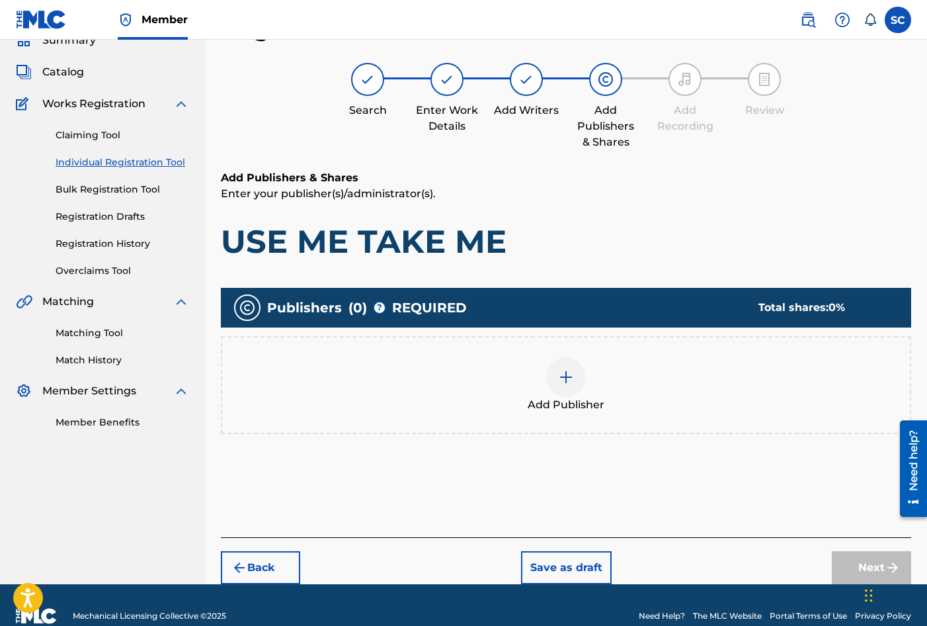
click at [565, 382] on img at bounding box center [566, 377] width 16 height 16
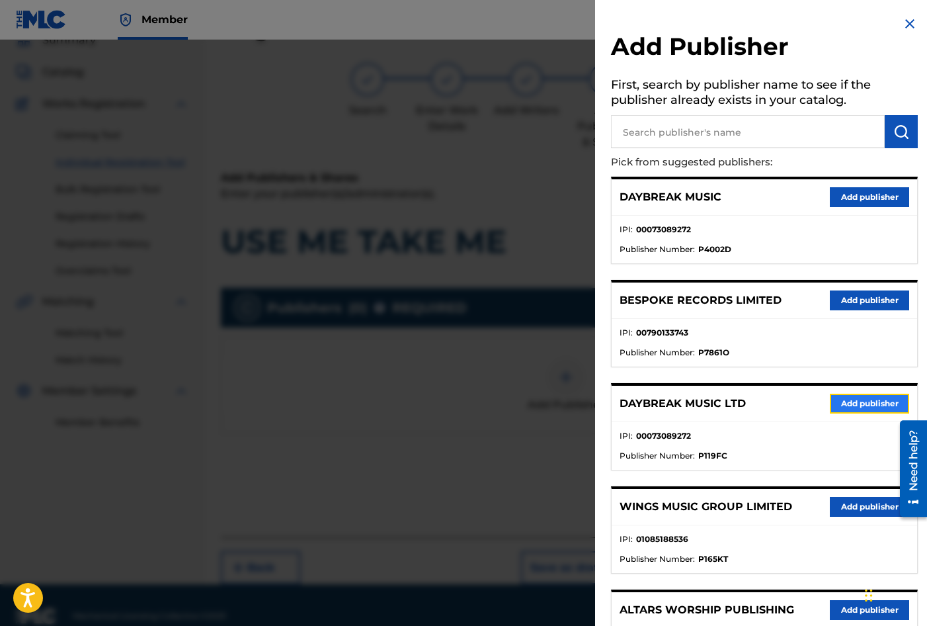
click at [859, 399] on button "Add publisher" at bounding box center [869, 404] width 79 height 20
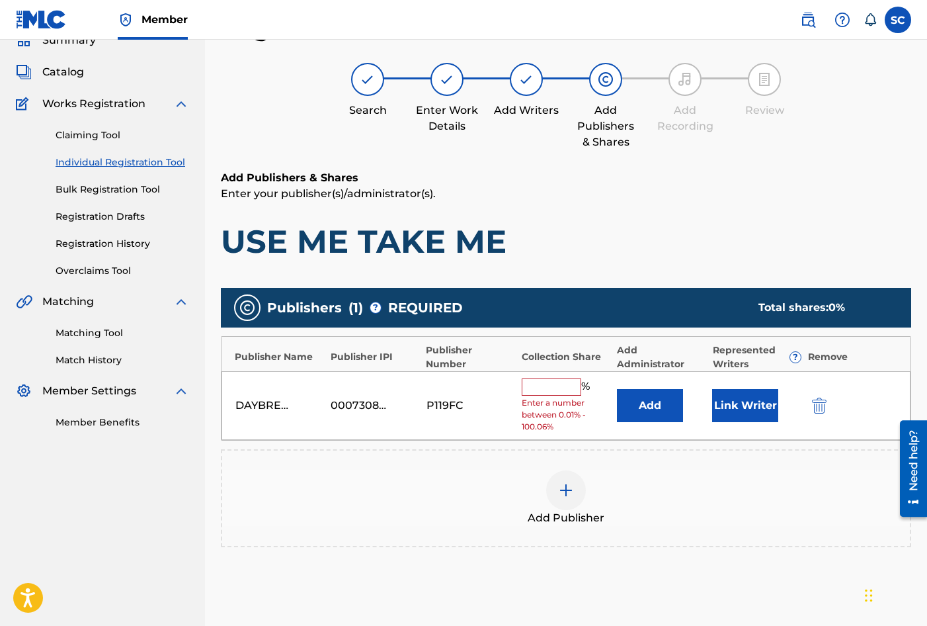
click at [551, 382] on input "text" at bounding box center [552, 386] width 60 height 17
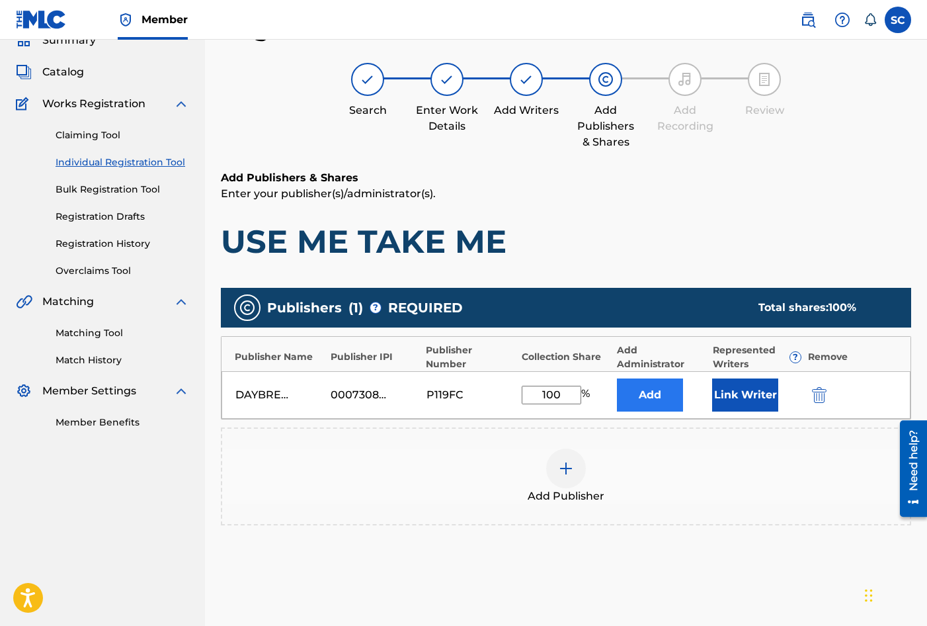
type input "100"
click at [638, 395] on button "Add" at bounding box center [650, 394] width 66 height 33
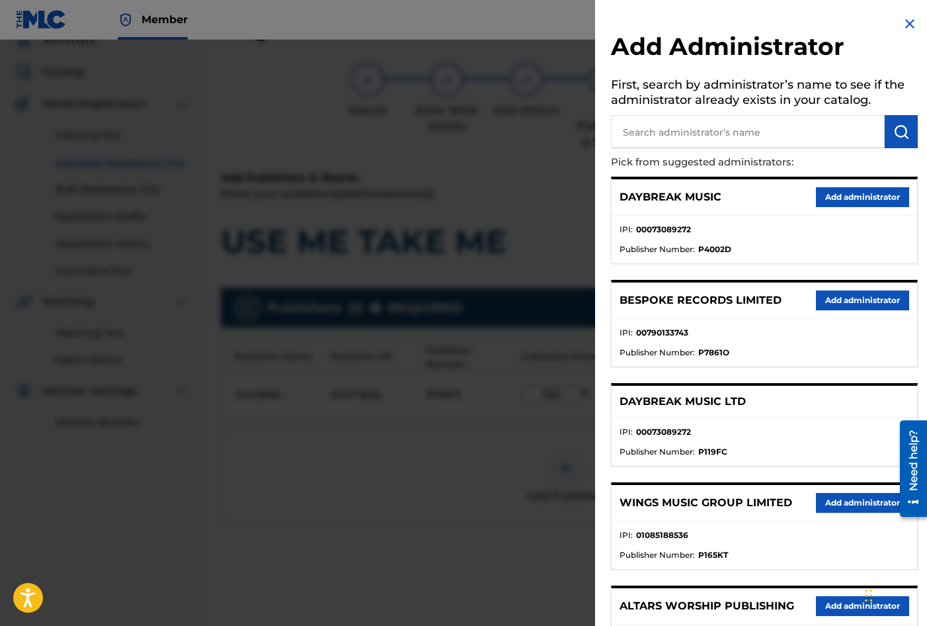
click at [729, 126] on input "text" at bounding box center [748, 131] width 274 height 33
type input "SONG SOLUTIONS"
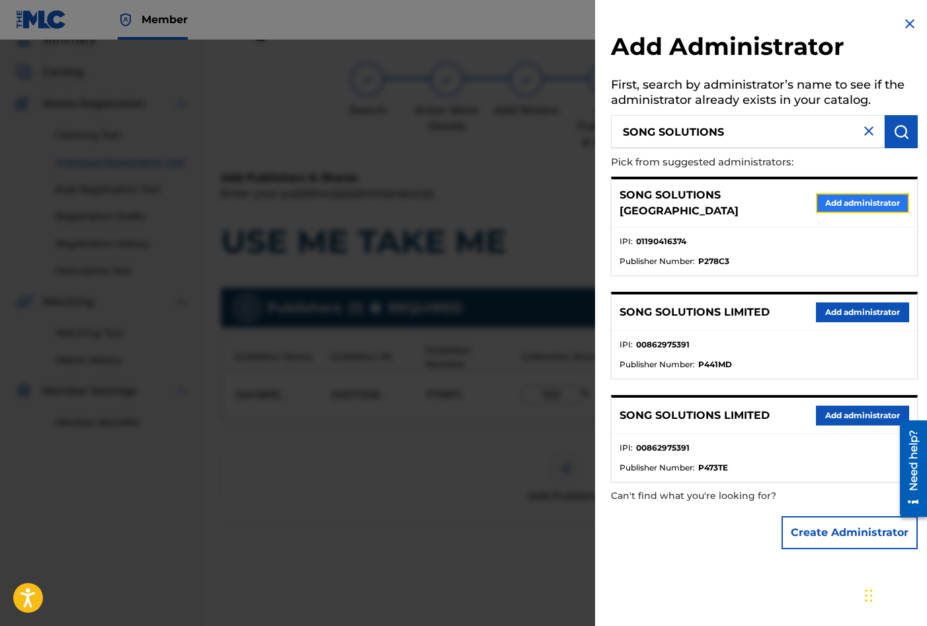
click at [871, 200] on button "Add administrator" at bounding box center [862, 203] width 93 height 20
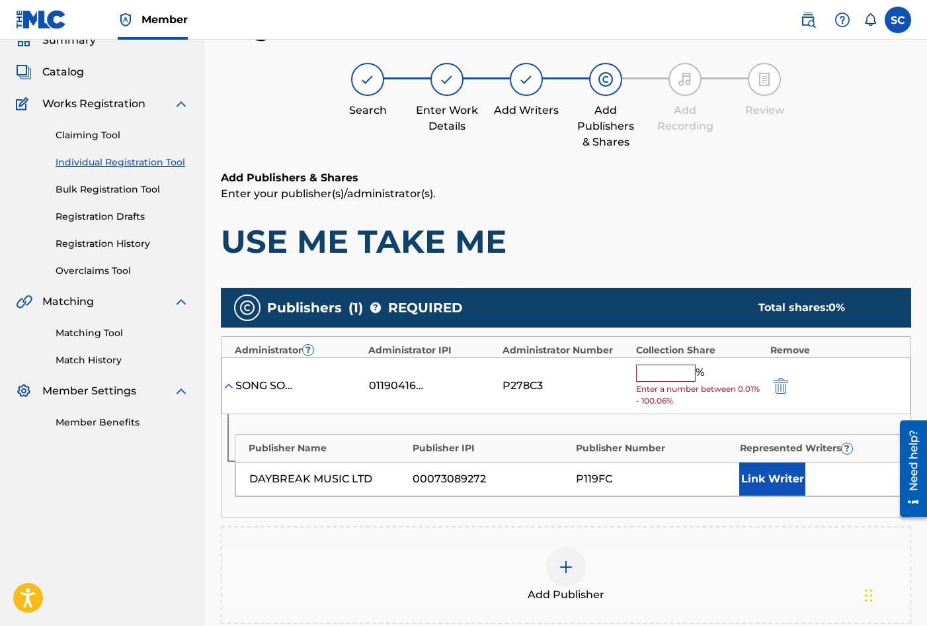
click at [656, 369] on input "text" at bounding box center [666, 372] width 60 height 17
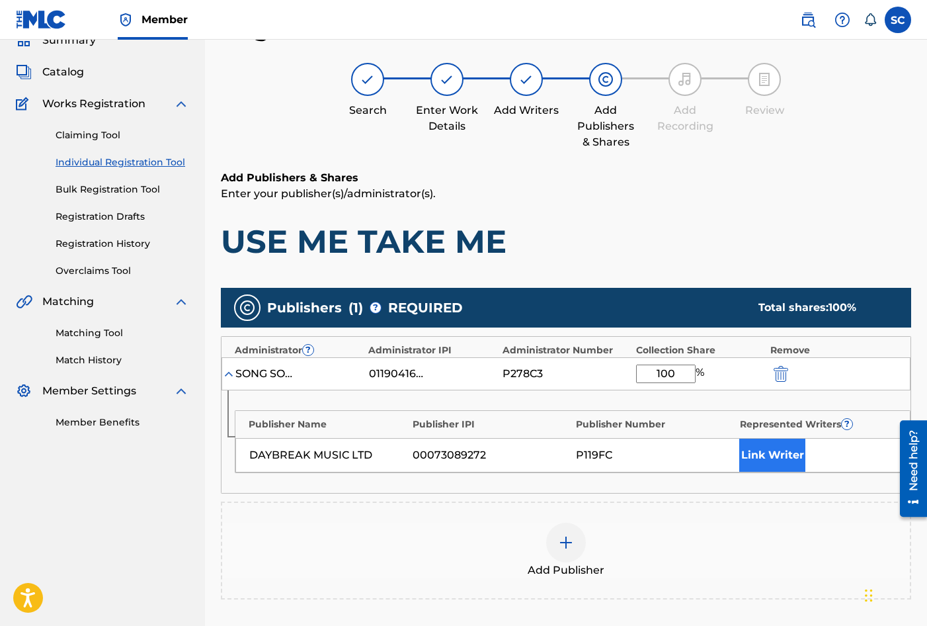
type input "100"
click at [753, 453] on button "Link Writer" at bounding box center [772, 454] width 66 height 33
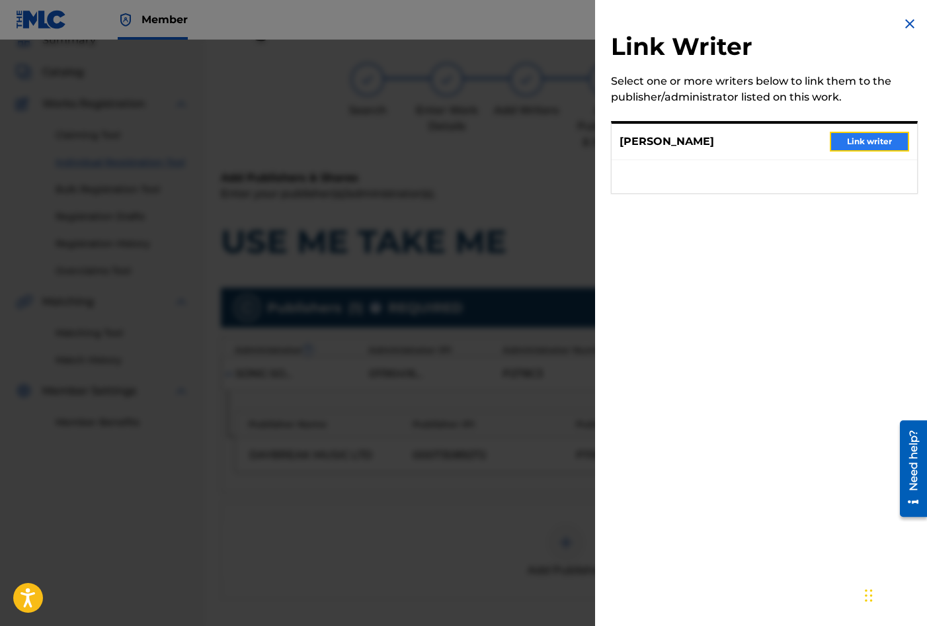
click at [852, 137] on button "Link writer" at bounding box center [869, 142] width 79 height 20
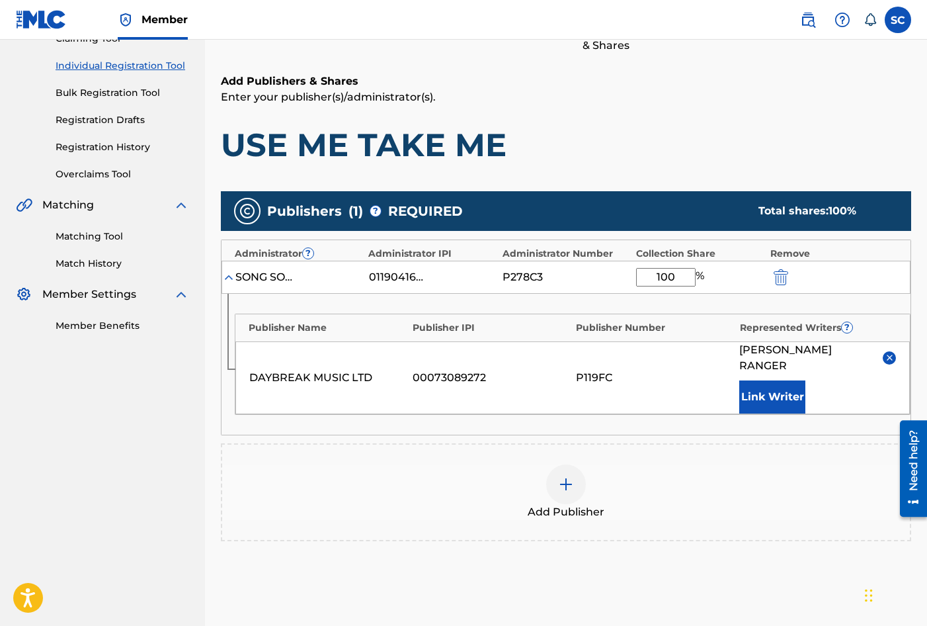
scroll to position [269, 0]
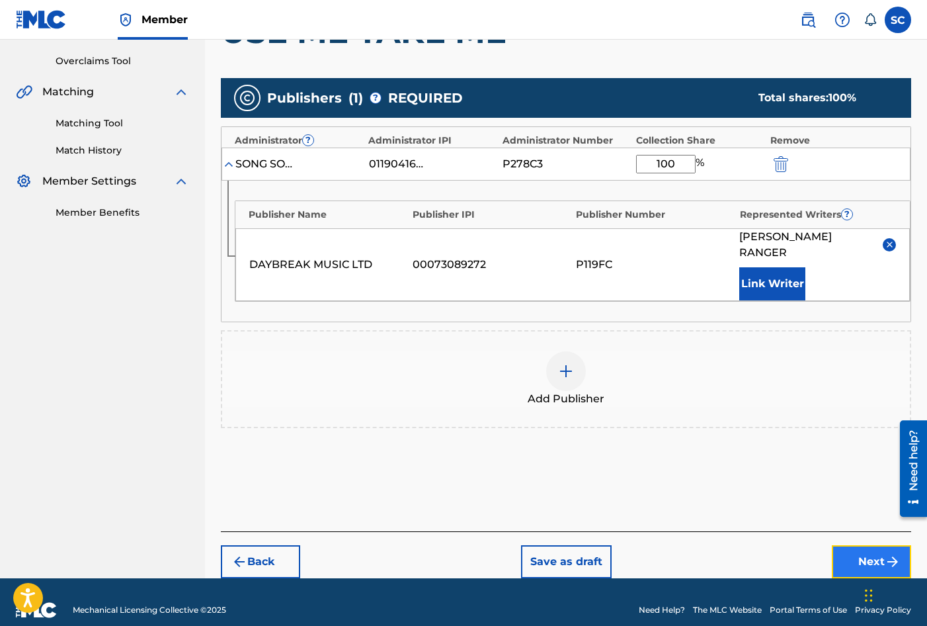
click at [853, 545] on button "Next" at bounding box center [871, 561] width 79 height 33
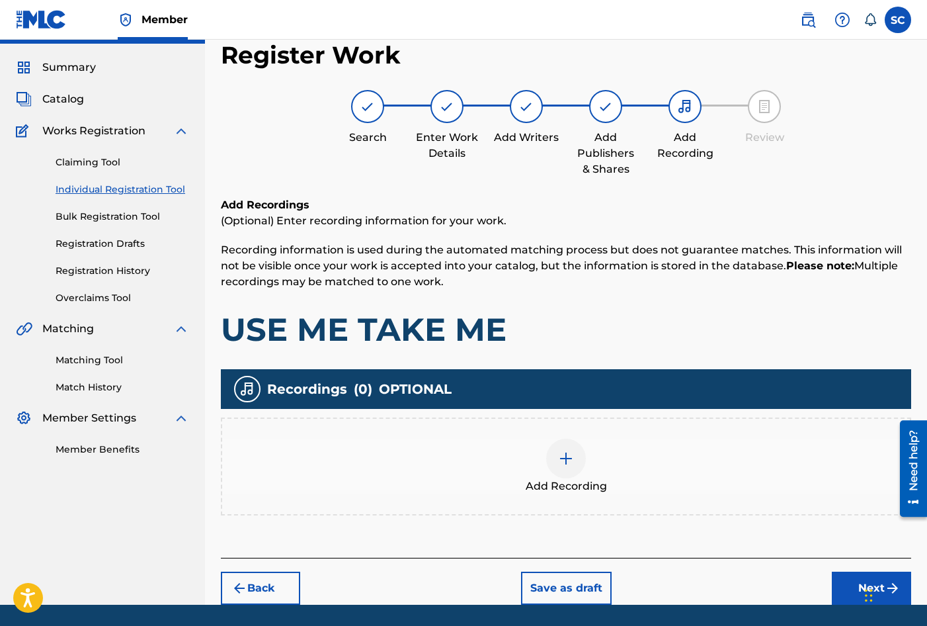
scroll to position [60, 0]
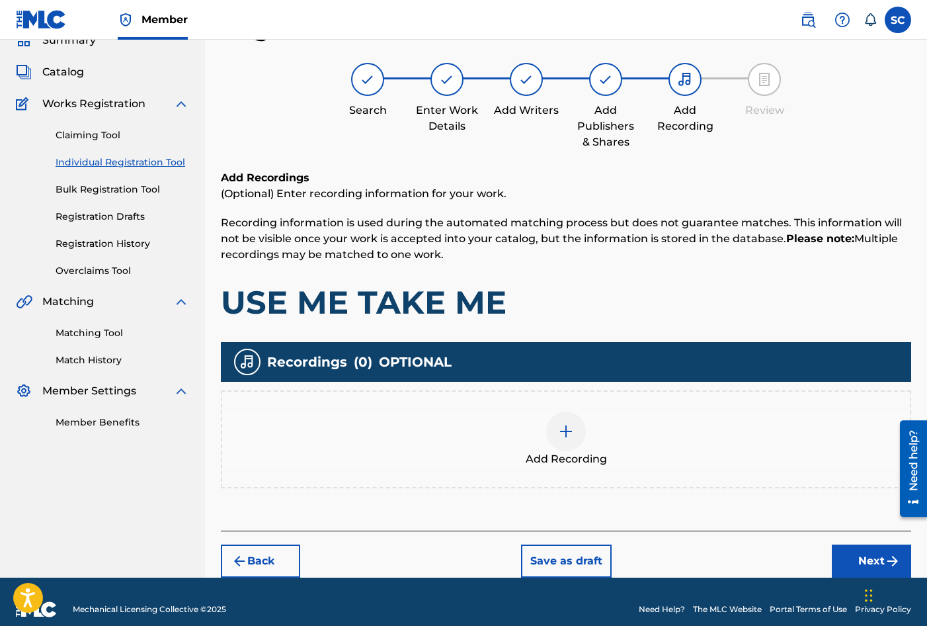
click at [567, 429] on img at bounding box center [566, 431] width 16 height 16
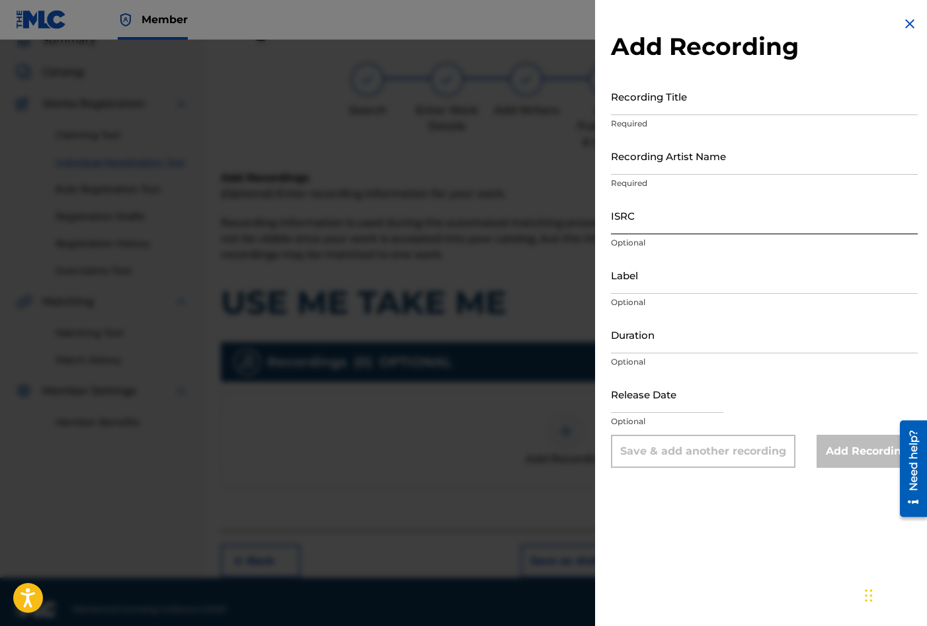
drag, startPoint x: 710, startPoint y: 214, endPoint x: 703, endPoint y: 214, distance: 7.3
click at [710, 214] on input "ISRC" at bounding box center [764, 215] width 307 height 38
paste input "GBDPR1102154"
type input "GBDPR1102154"
click at [635, 101] on input "Recording Title" at bounding box center [764, 96] width 307 height 38
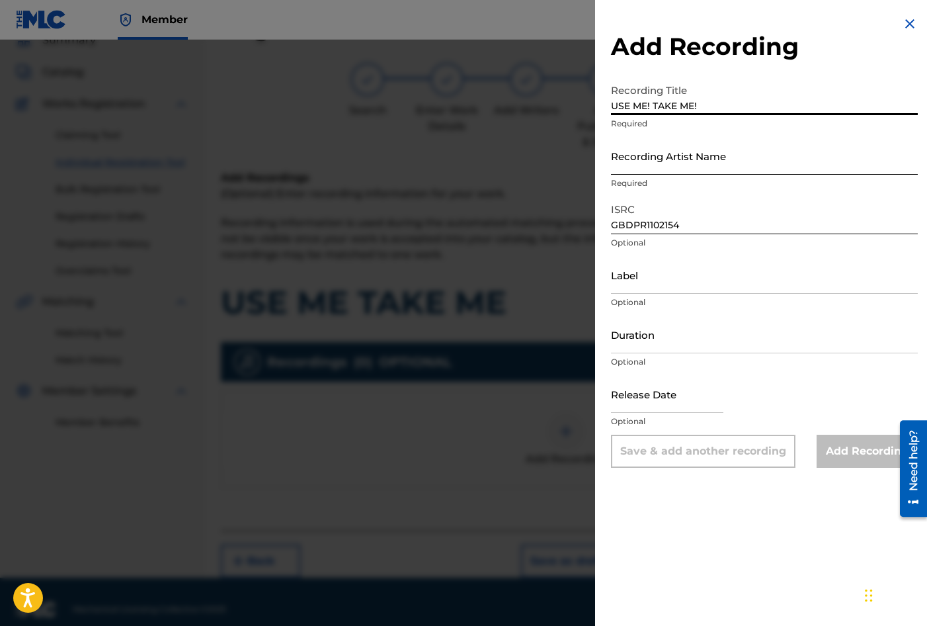
type input "USE ME! TAKE ME!"
click at [642, 155] on input "Recording Artist Name" at bounding box center [764, 156] width 307 height 38
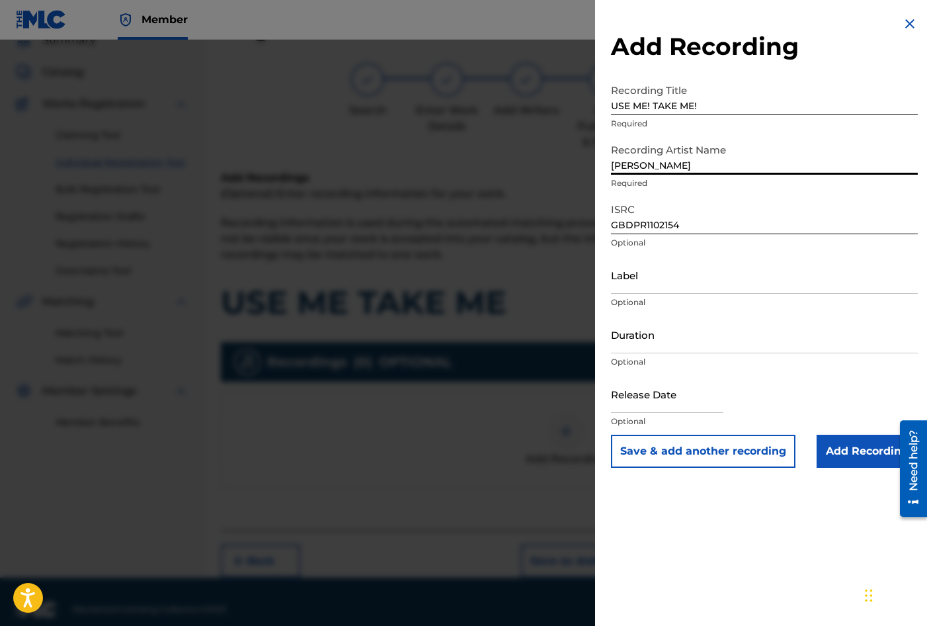
type input "[PERSON_NAME]"
type input "03:27"
type input "July 10 2011"
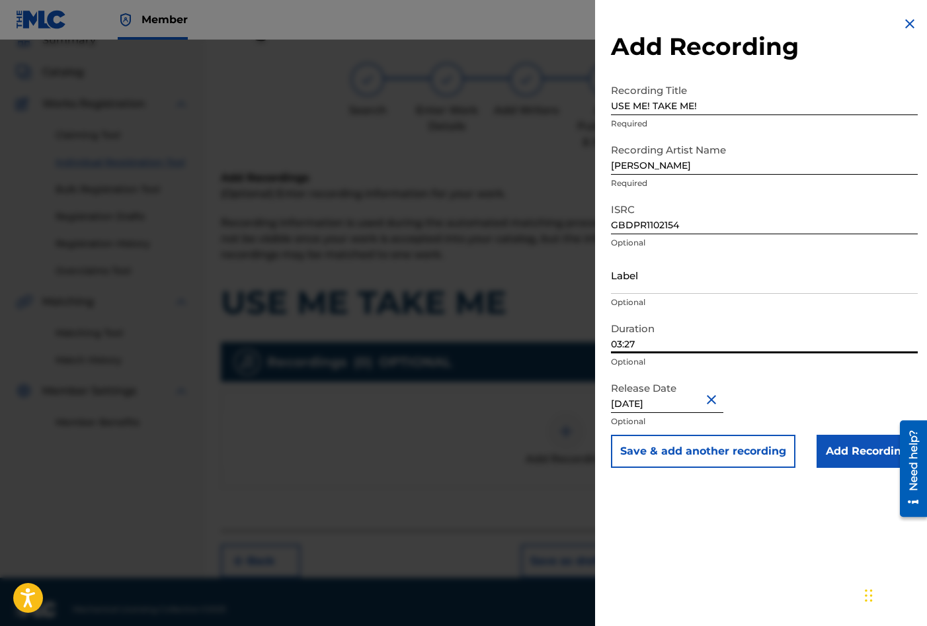
drag, startPoint x: 652, startPoint y: 337, endPoint x: 588, endPoint y: 323, distance: 65.8
click at [588, 323] on div "Add Recording Recording Title USE ME! TAKE ME! Required Recording Artist Name T…" at bounding box center [463, 333] width 927 height 586
type input "03:08"
click at [735, 527] on div "Add Recording Recording Title USE ME! TAKE ME! Required Recording Artist Name T…" at bounding box center [764, 313] width 339 height 626
click at [849, 450] on input "Add Recording" at bounding box center [867, 451] width 101 height 33
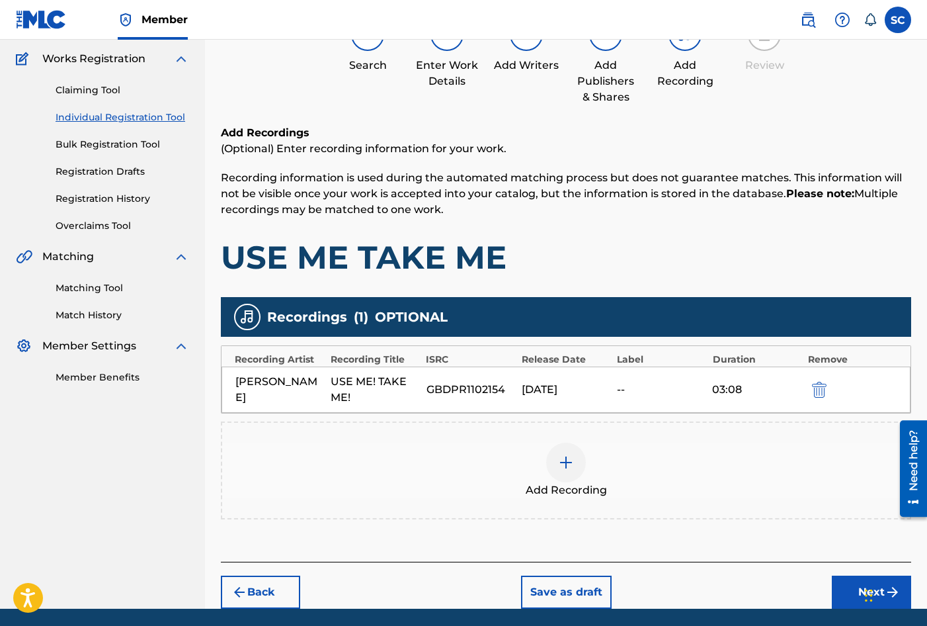
scroll to position [151, 0]
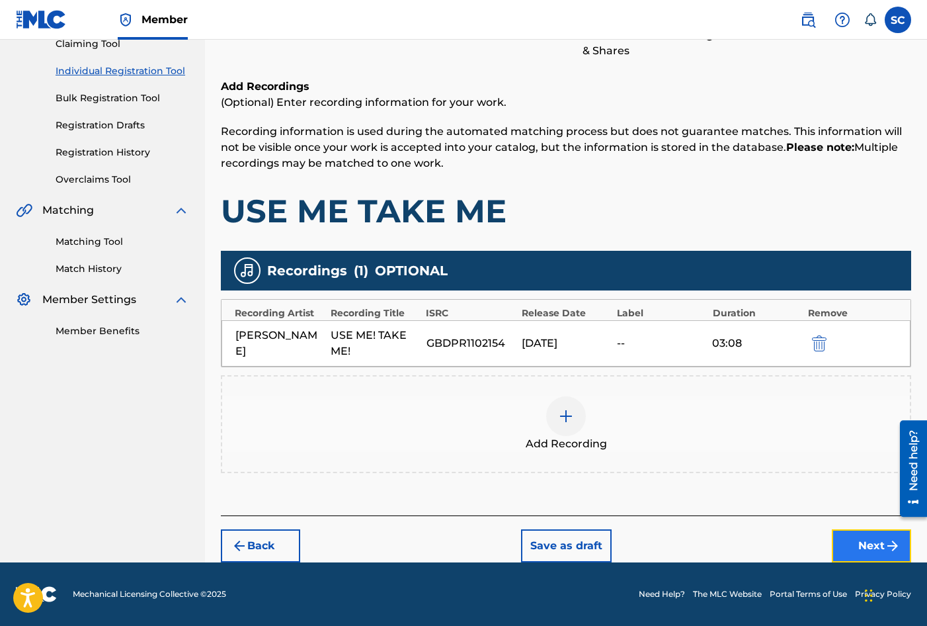
click at [877, 545] on button "Next" at bounding box center [871, 545] width 79 height 33
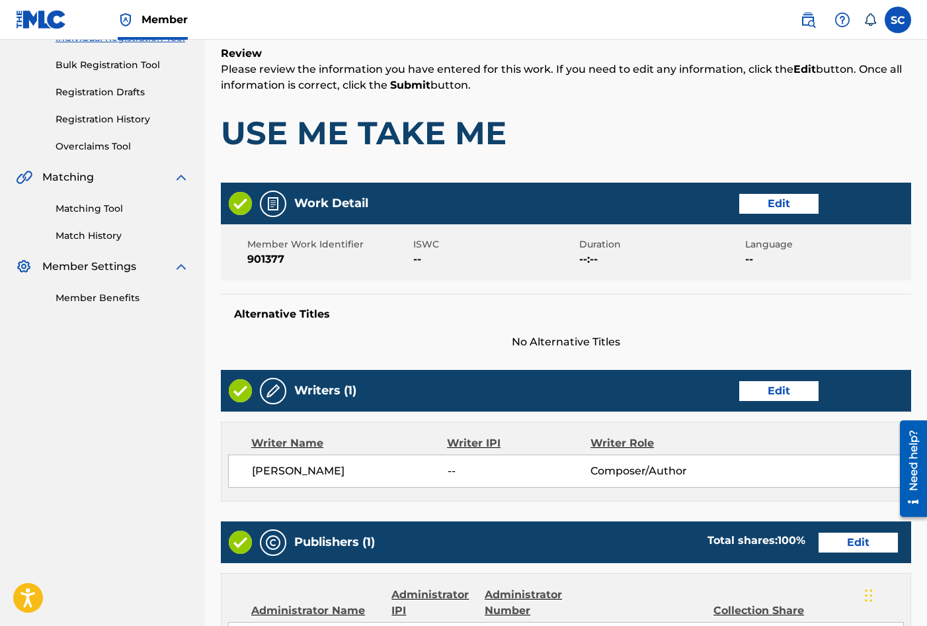
scroll to position [581, 0]
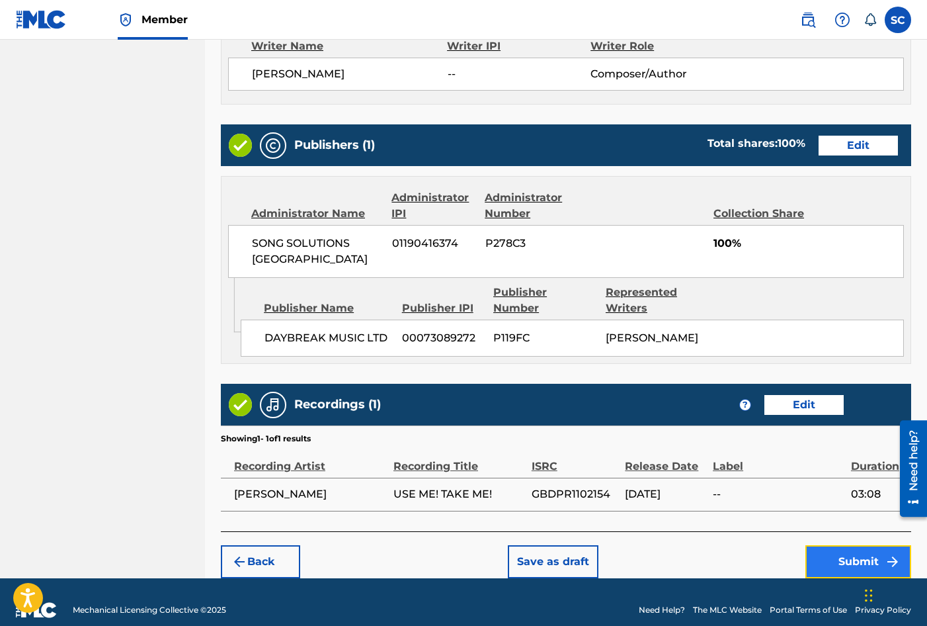
click at [878, 549] on button "Submit" at bounding box center [859, 561] width 106 height 33
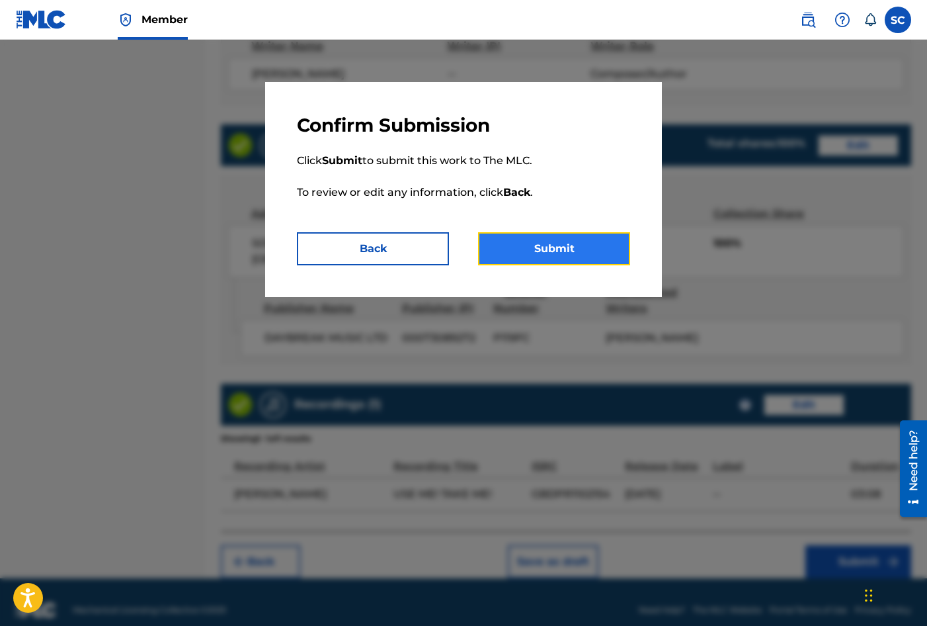
click at [550, 252] on button "Submit" at bounding box center [554, 248] width 152 height 33
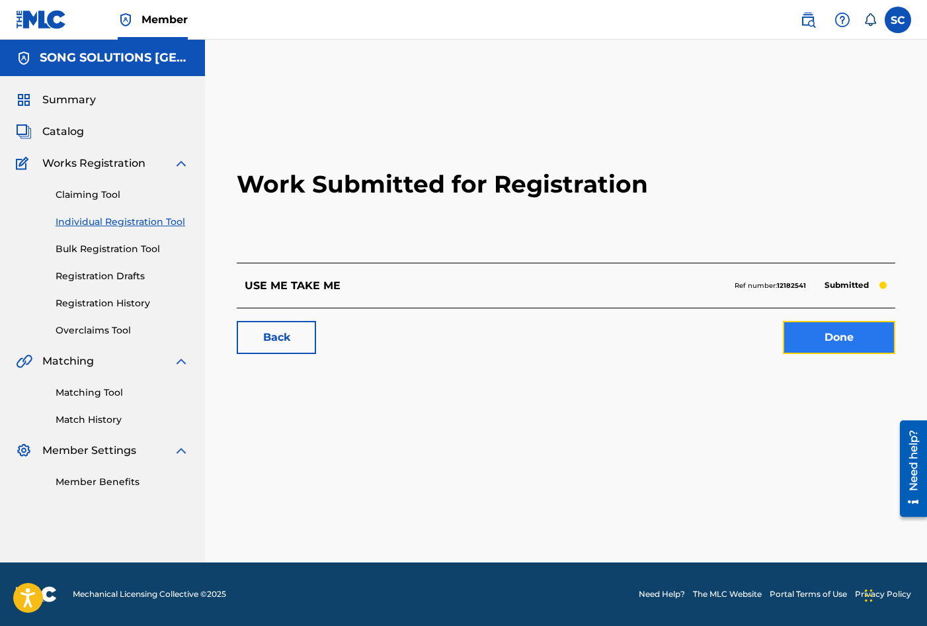
click at [849, 341] on link "Done" at bounding box center [839, 337] width 112 height 33
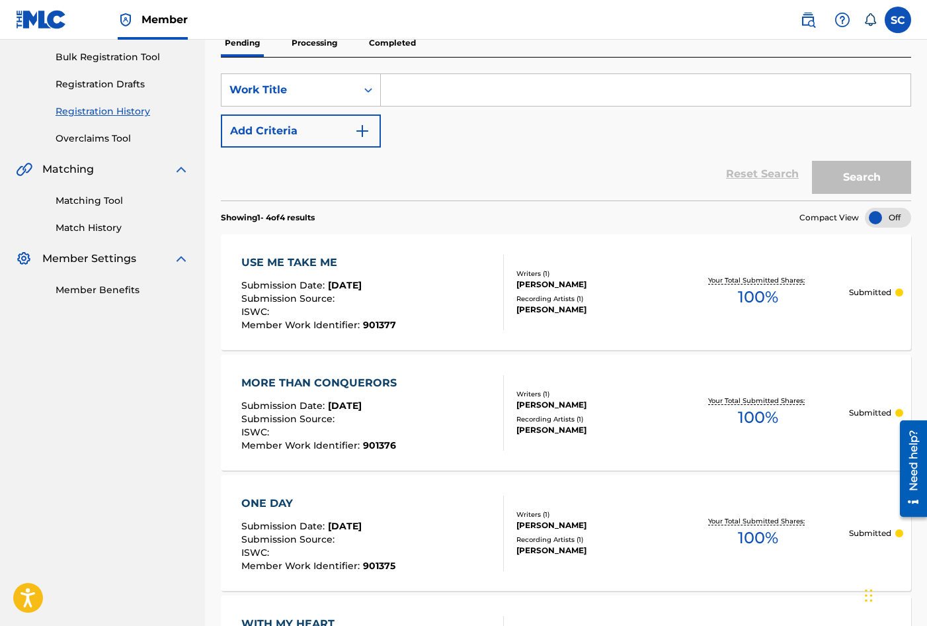
scroll to position [93, 0]
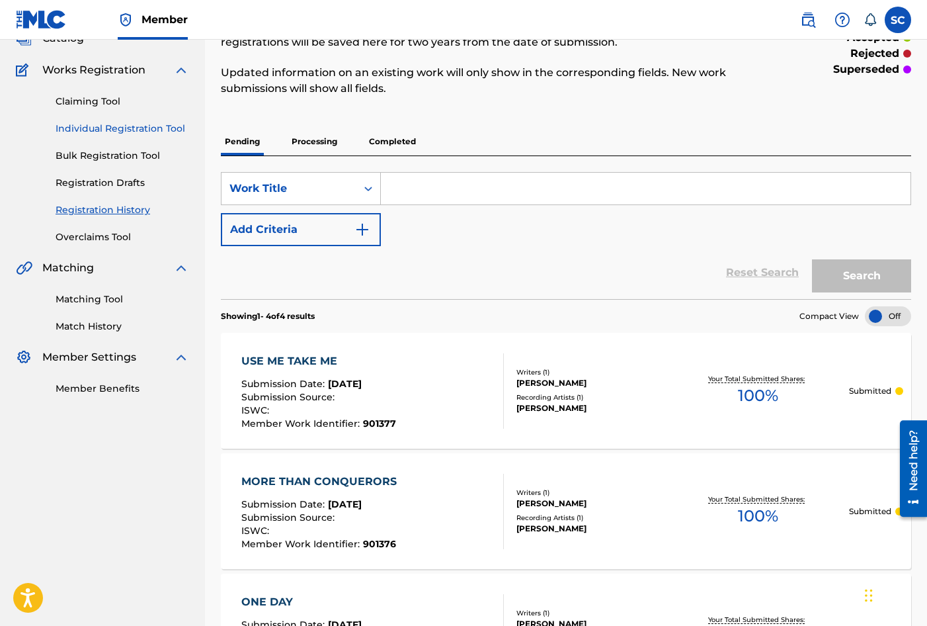
click at [108, 133] on link "Individual Registration Tool" at bounding box center [123, 129] width 134 height 14
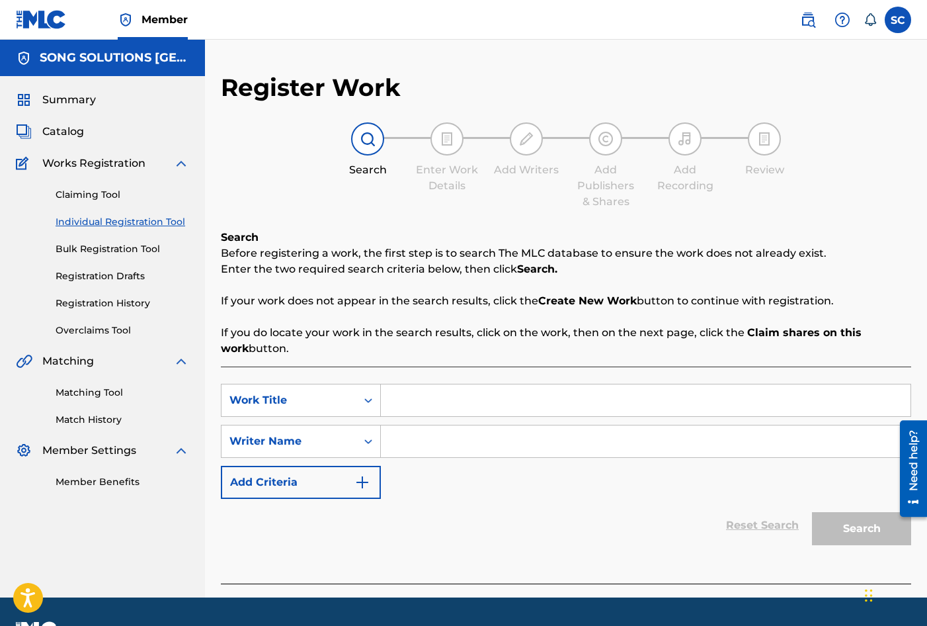
drag, startPoint x: 456, startPoint y: 405, endPoint x: 472, endPoint y: 386, distance: 24.9
click at [456, 405] on input "Search Form" at bounding box center [646, 400] width 530 height 32
type input "MAY THE GRACE"
click at [470, 442] on input "Search Form" at bounding box center [646, 441] width 530 height 32
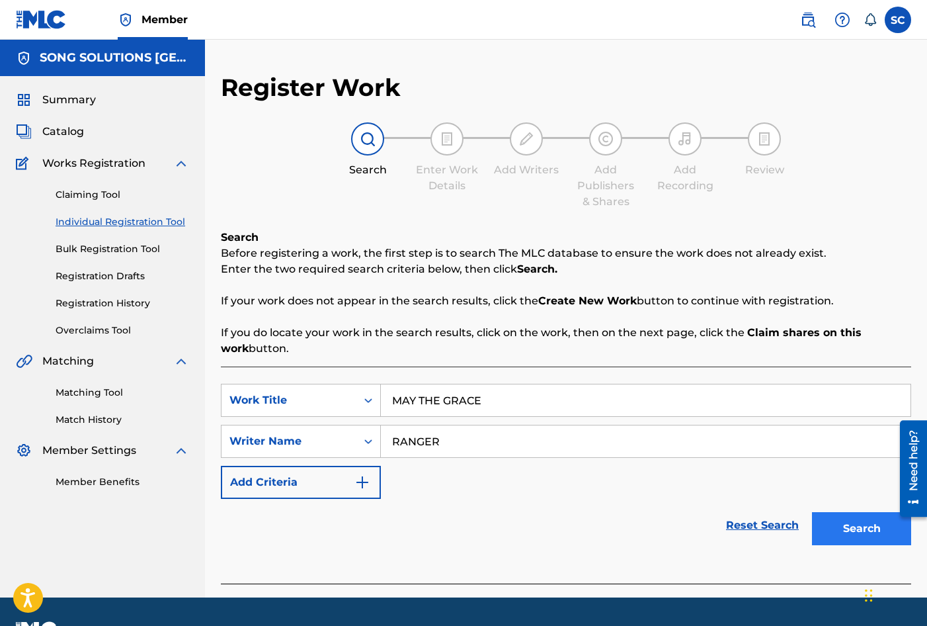
type input "RANGER"
click at [866, 530] on button "Search" at bounding box center [861, 528] width 99 height 33
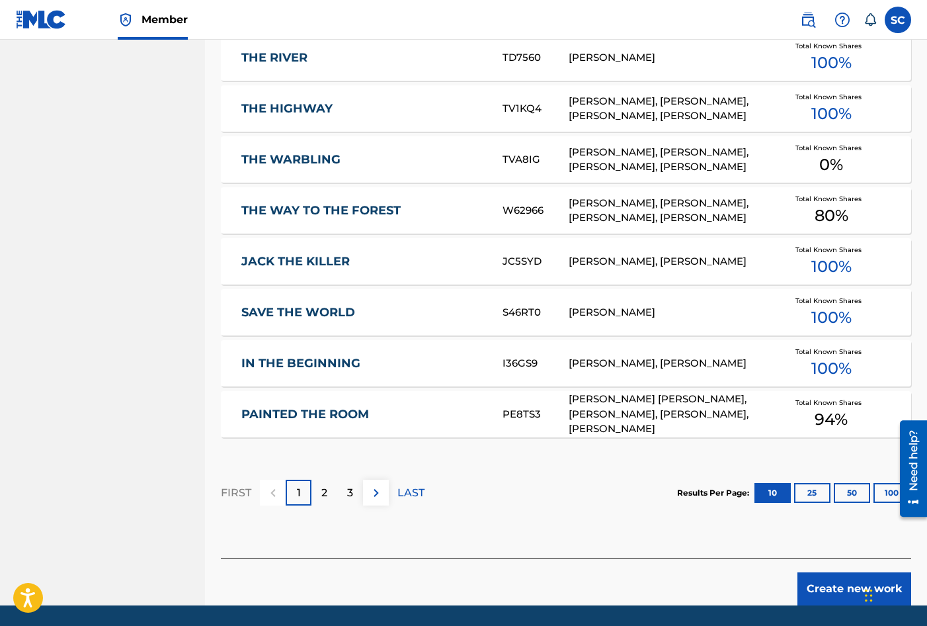
scroll to position [744, 0]
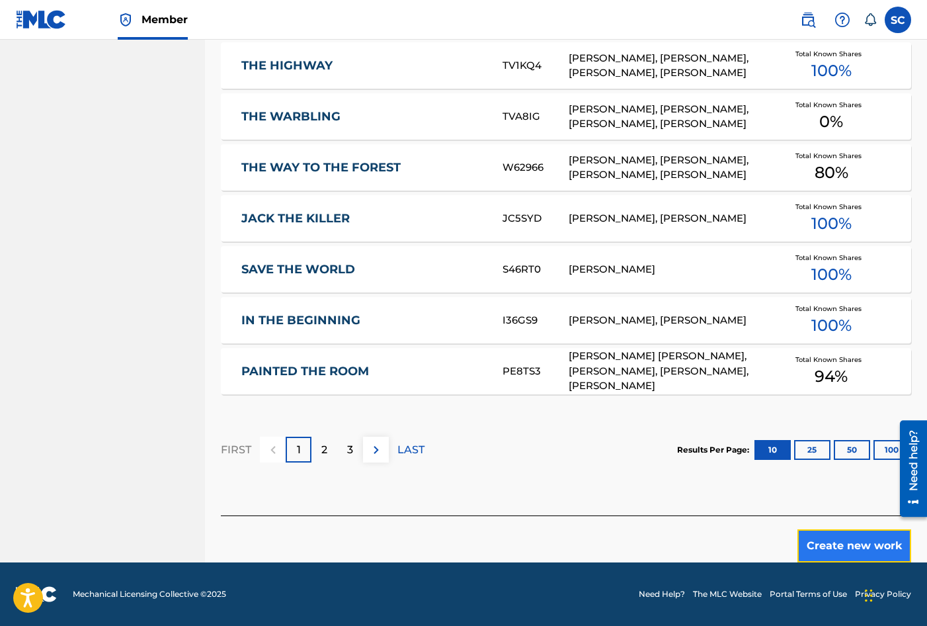
click at [831, 543] on button "Create new work" at bounding box center [855, 545] width 114 height 33
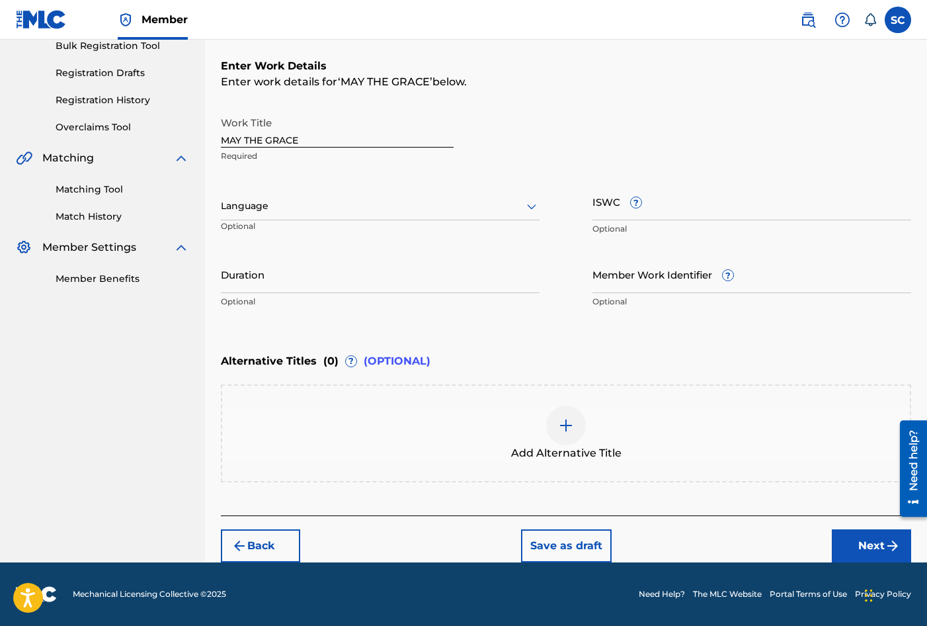
scroll to position [0, 0]
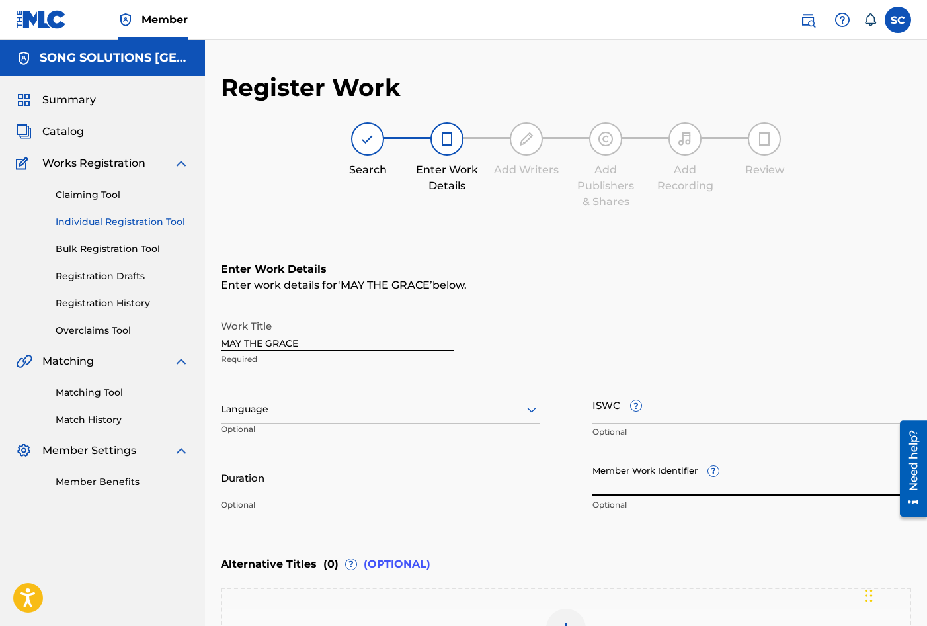
click at [603, 472] on input "Member Work Identifier ?" at bounding box center [752, 477] width 319 height 38
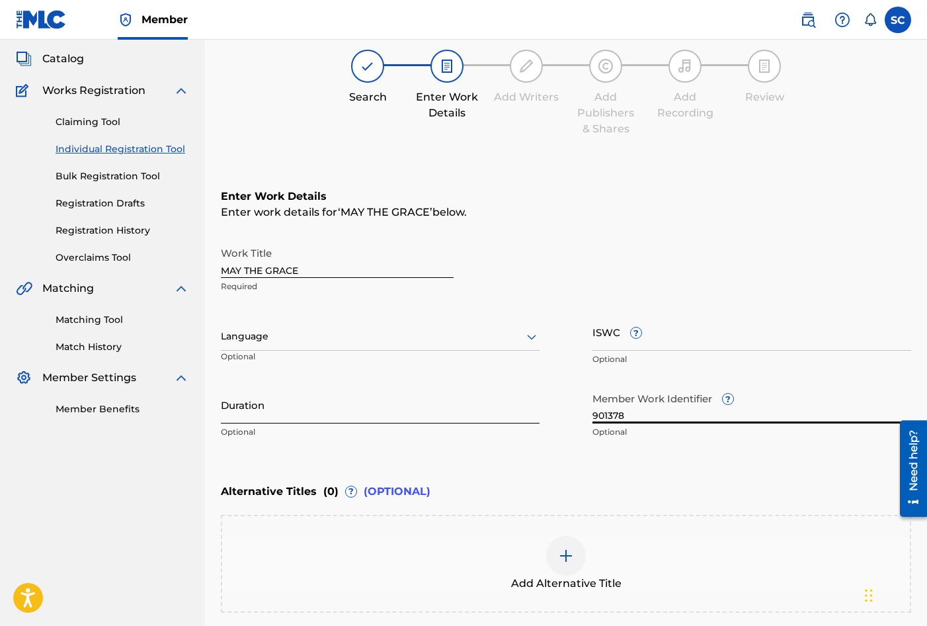
scroll to position [203, 0]
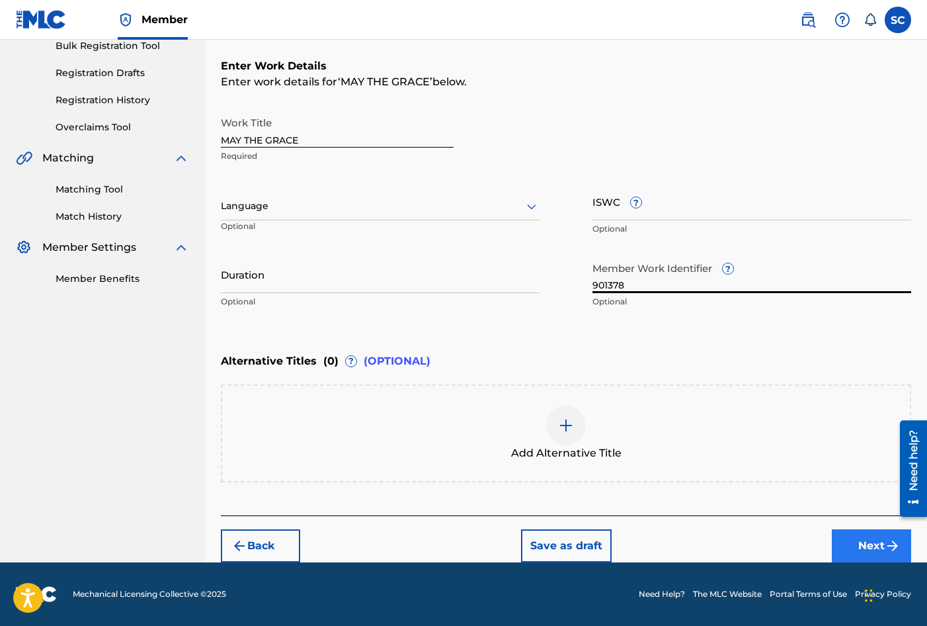
type input "901378"
click at [858, 543] on button "Next" at bounding box center [871, 545] width 79 height 33
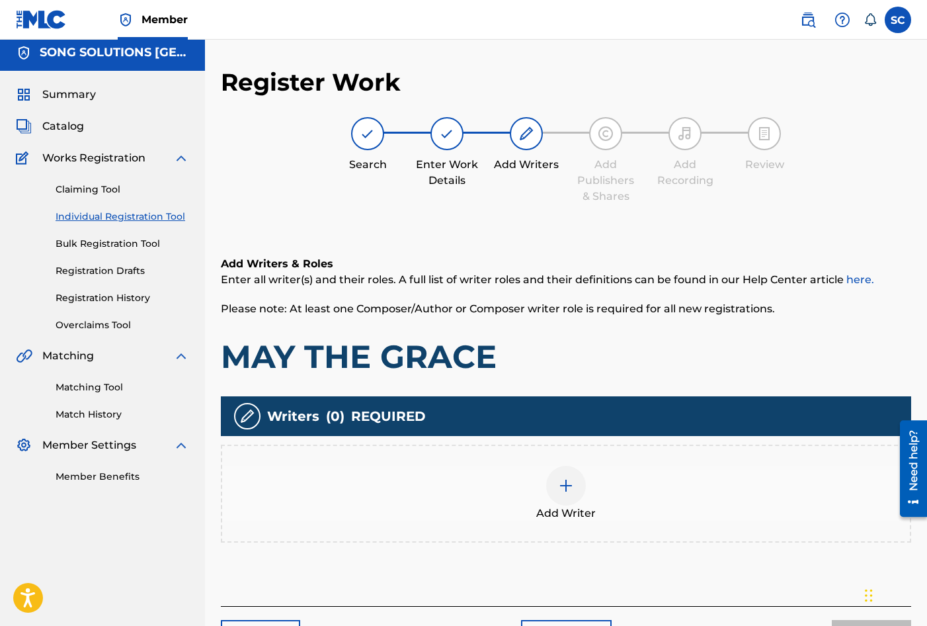
scroll to position [60, 0]
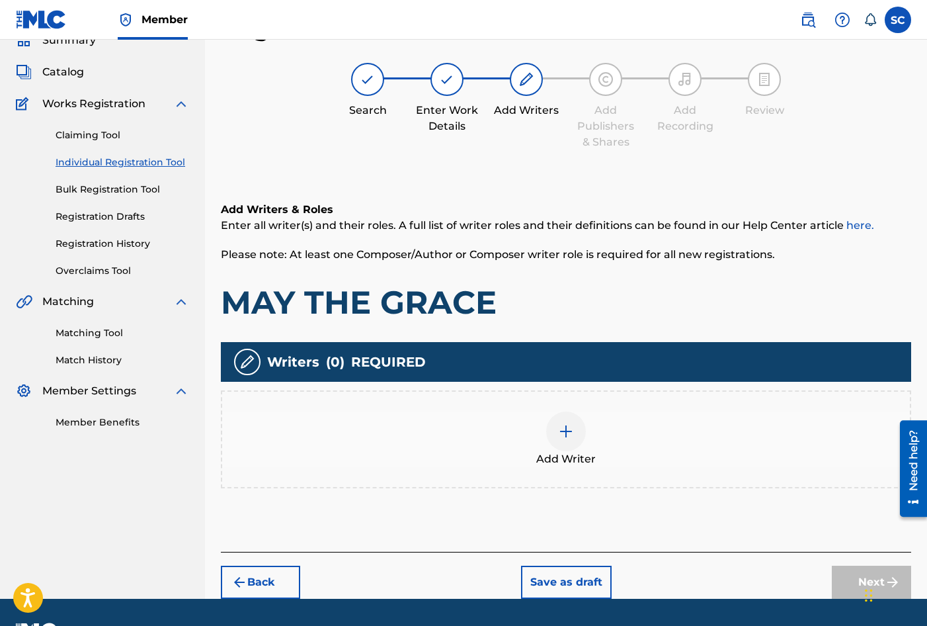
click at [567, 434] on img at bounding box center [566, 431] width 16 height 16
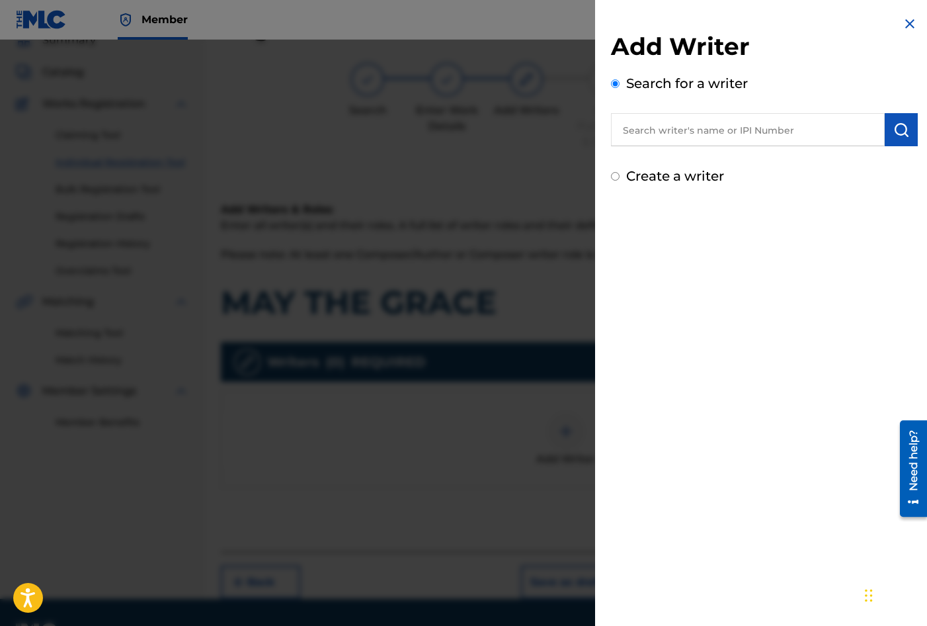
click at [669, 128] on input "text" at bounding box center [748, 129] width 274 height 33
click at [681, 172] on label "Create a writer" at bounding box center [675, 176] width 98 height 16
radio input "true"
click at [620, 172] on input "Create a writer" at bounding box center [615, 176] width 9 height 9
radio input "false"
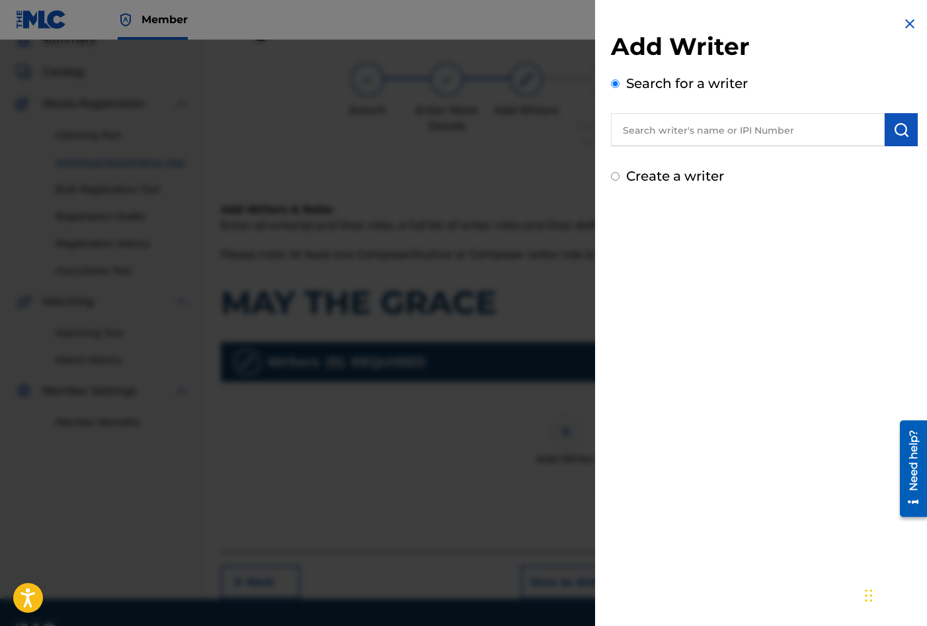
radio input "true"
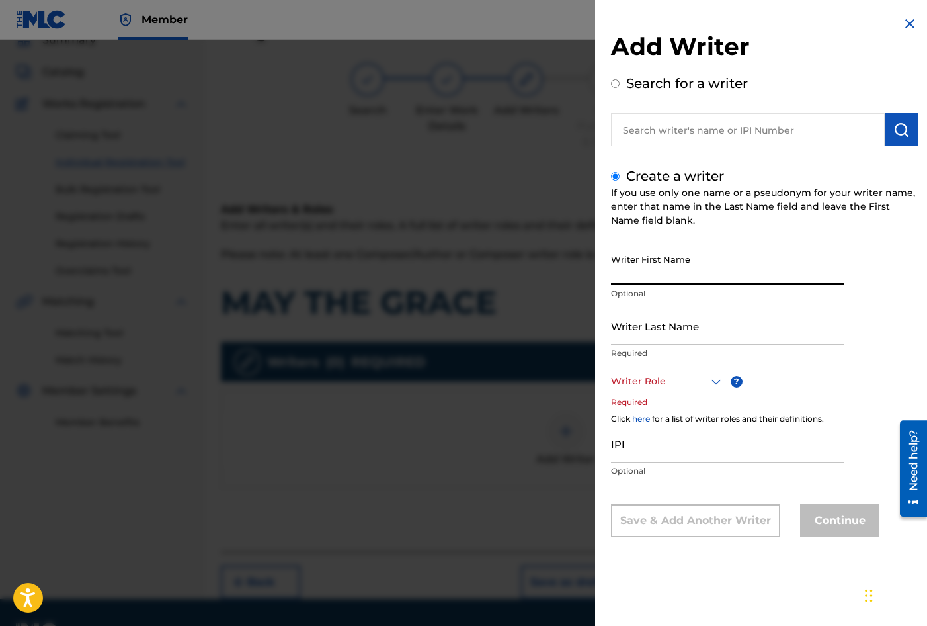
drag, startPoint x: 691, startPoint y: 262, endPoint x: 688, endPoint y: 270, distance: 8.4
click at [688, 269] on input "Writer First Name" at bounding box center [727, 266] width 233 height 38
type input "[PERSON_NAME]"
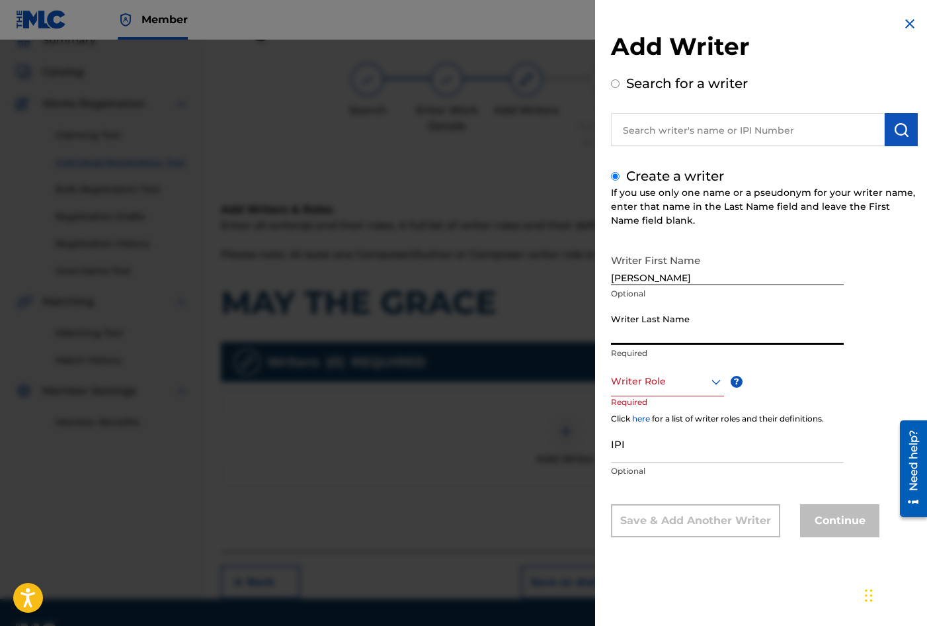
click at [665, 333] on input "Writer Last Name" at bounding box center [727, 326] width 233 height 38
type input "RANGER"
click at [667, 374] on div at bounding box center [667, 381] width 113 height 17
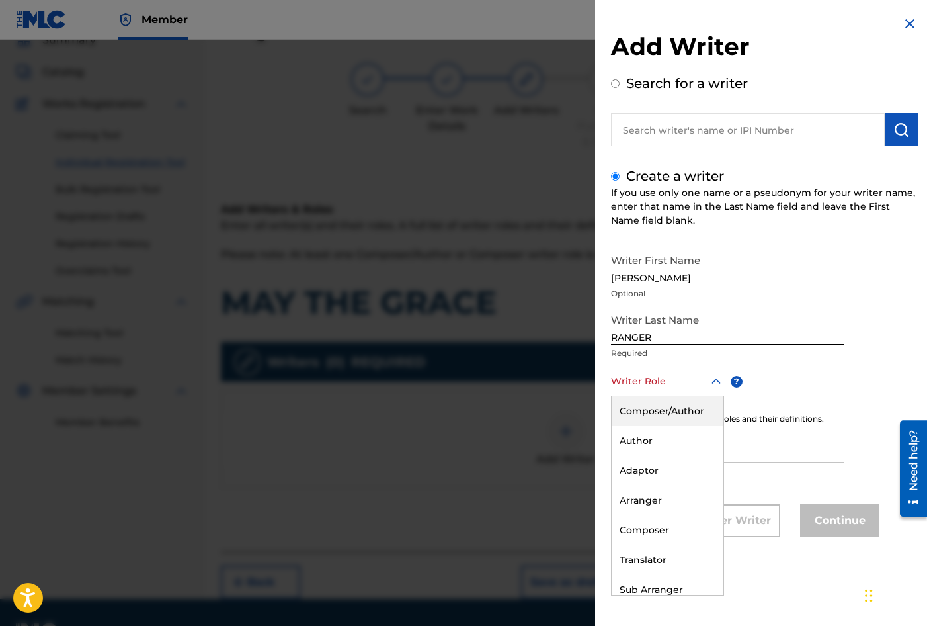
click at [672, 420] on div "Composer/Author" at bounding box center [668, 411] width 112 height 30
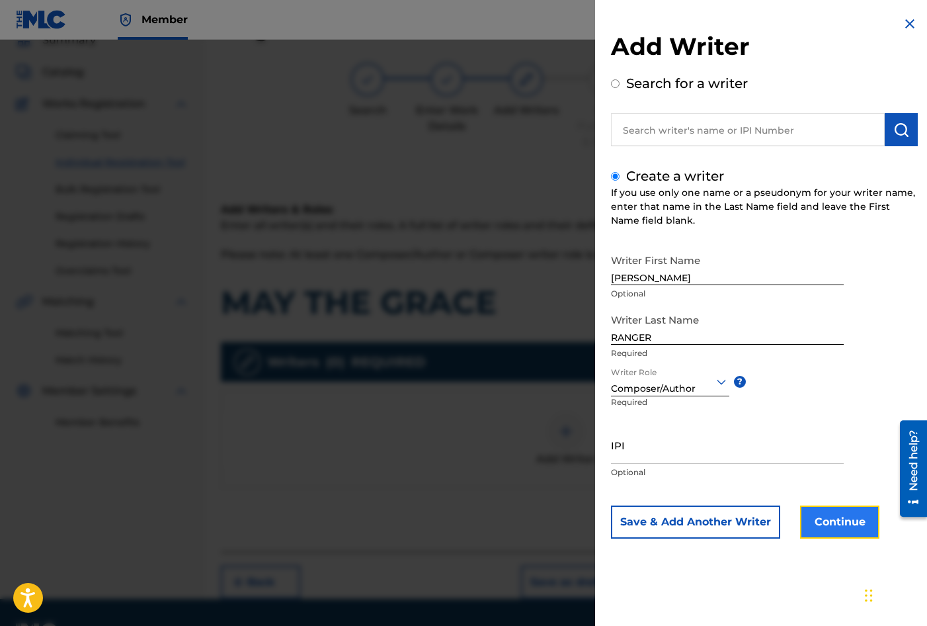
click at [830, 518] on button "Continue" at bounding box center [839, 521] width 79 height 33
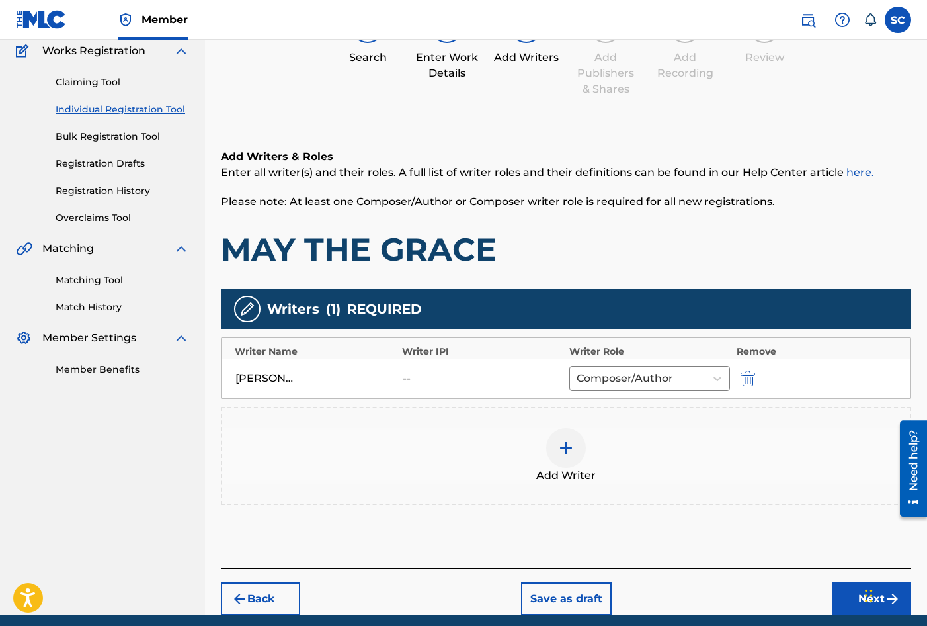
scroll to position [165, 0]
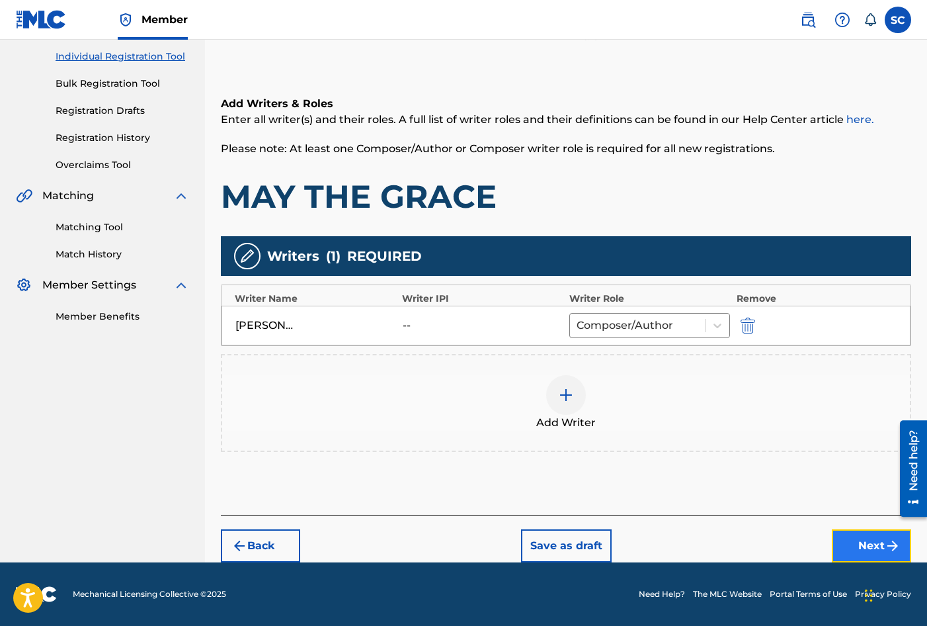
click at [867, 542] on button "Next" at bounding box center [871, 545] width 79 height 33
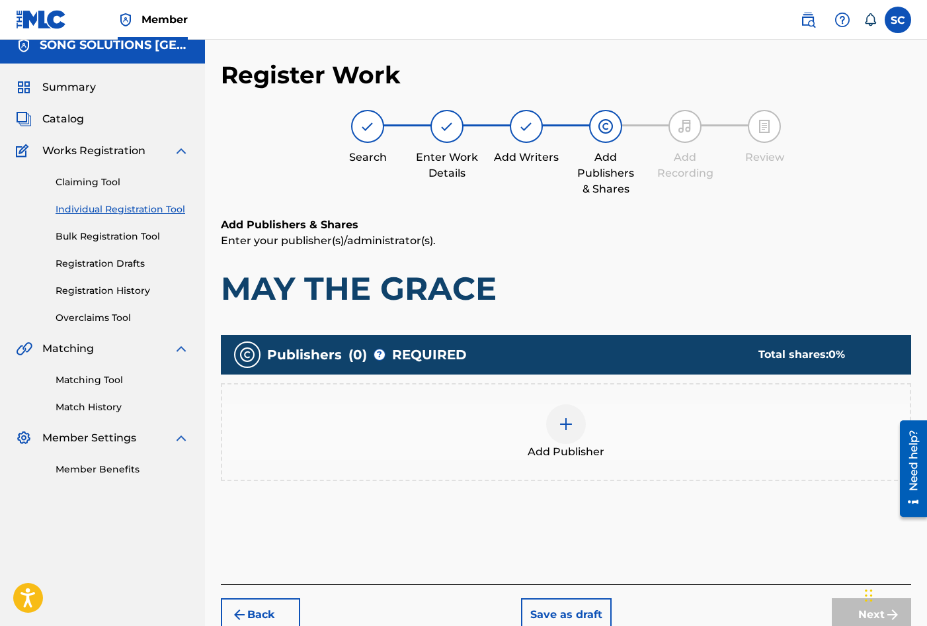
scroll to position [60, 0]
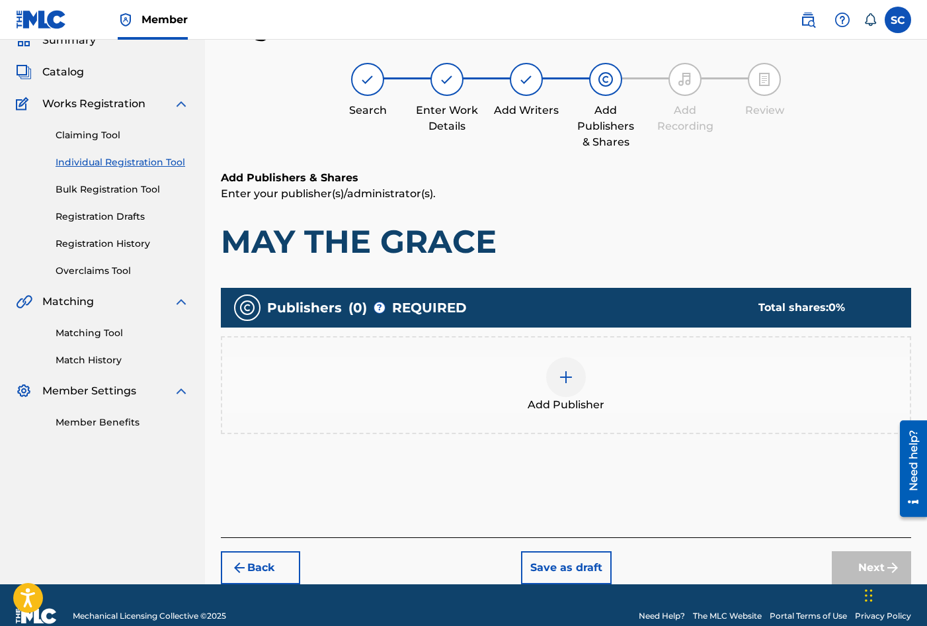
click at [573, 383] on img at bounding box center [566, 377] width 16 height 16
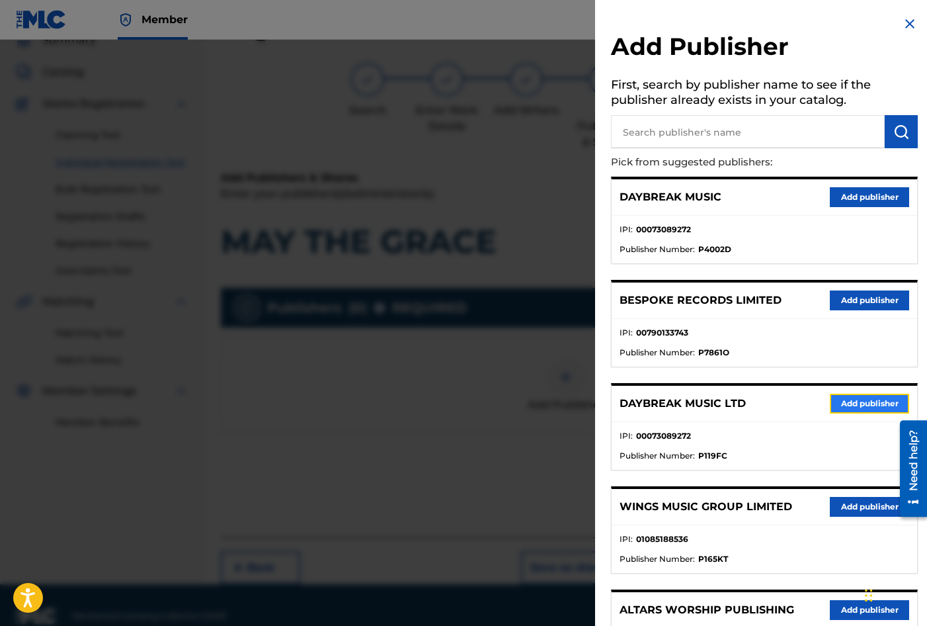
click at [863, 397] on button "Add publisher" at bounding box center [869, 404] width 79 height 20
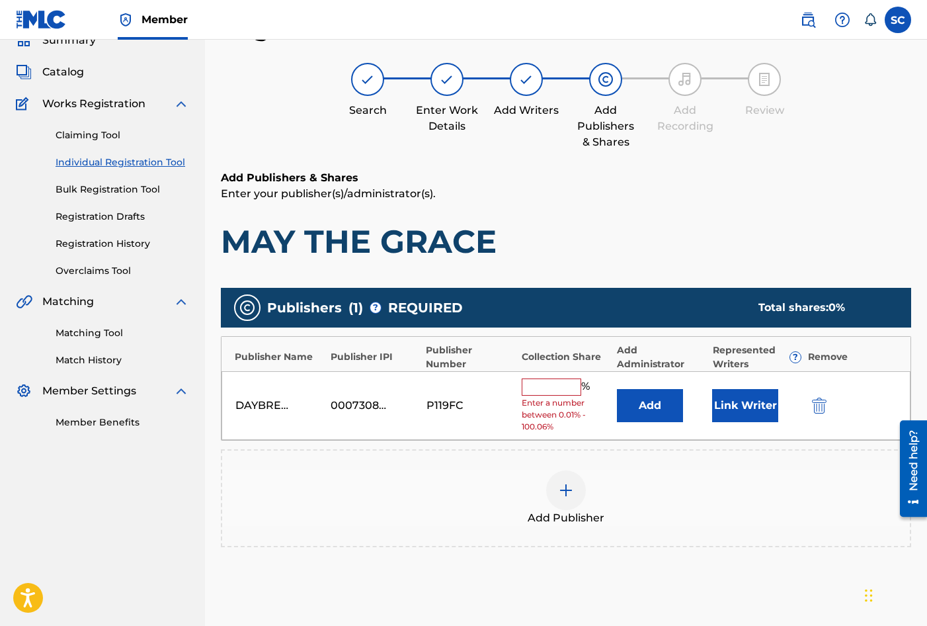
click at [541, 385] on input "text" at bounding box center [552, 386] width 60 height 17
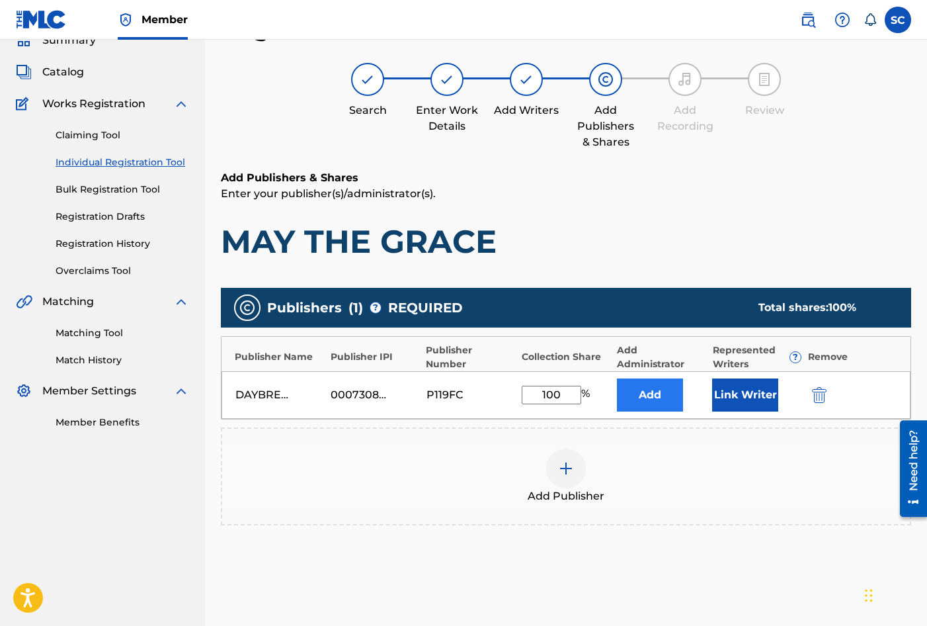
type input "100"
click at [631, 394] on button "Add" at bounding box center [650, 394] width 66 height 33
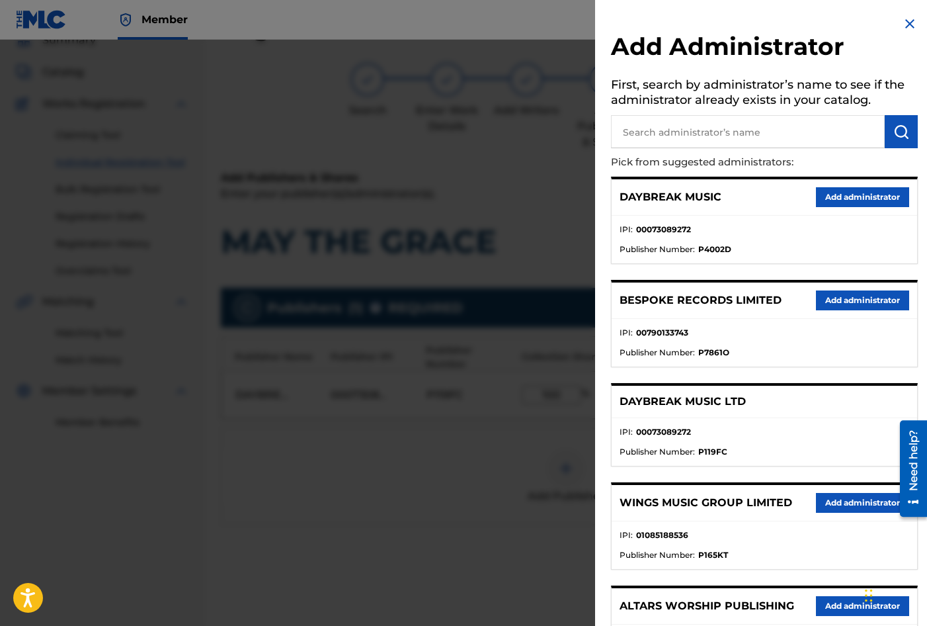
click at [689, 126] on input "text" at bounding box center [748, 131] width 274 height 33
type input "SONG SOLUTIONS"
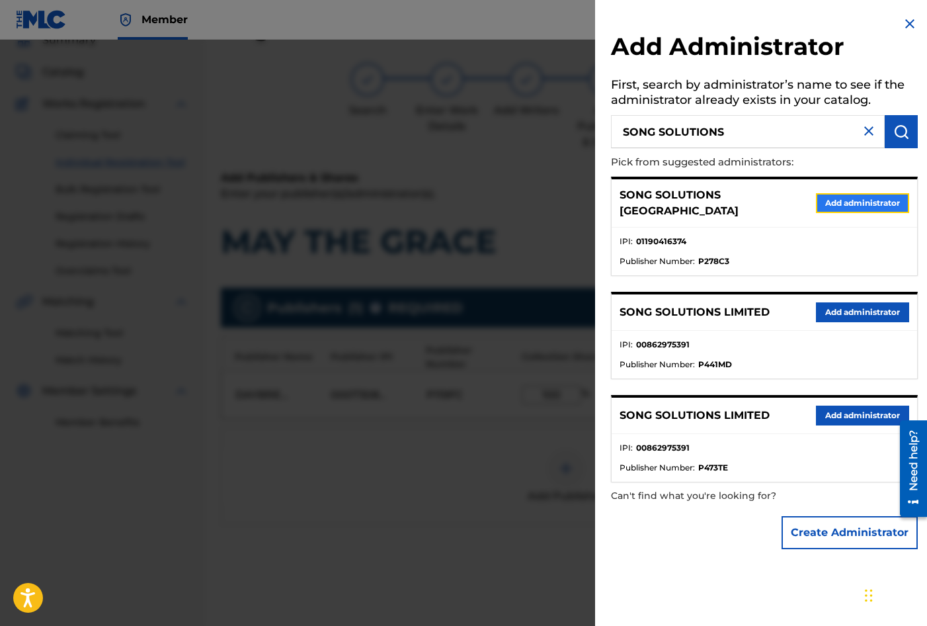
click at [875, 200] on button "Add administrator" at bounding box center [862, 203] width 93 height 20
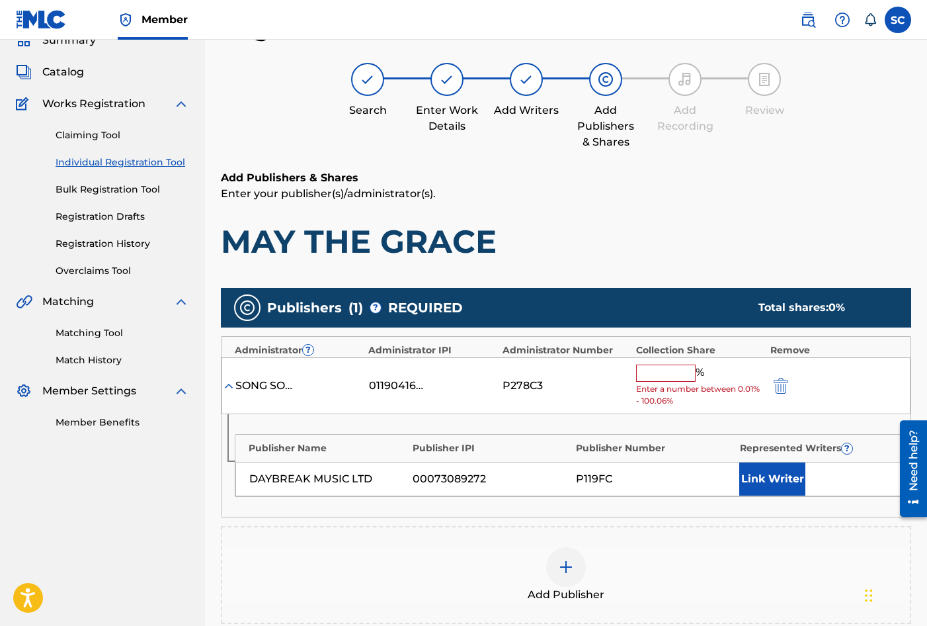
click at [651, 367] on input "text" at bounding box center [666, 372] width 60 height 17
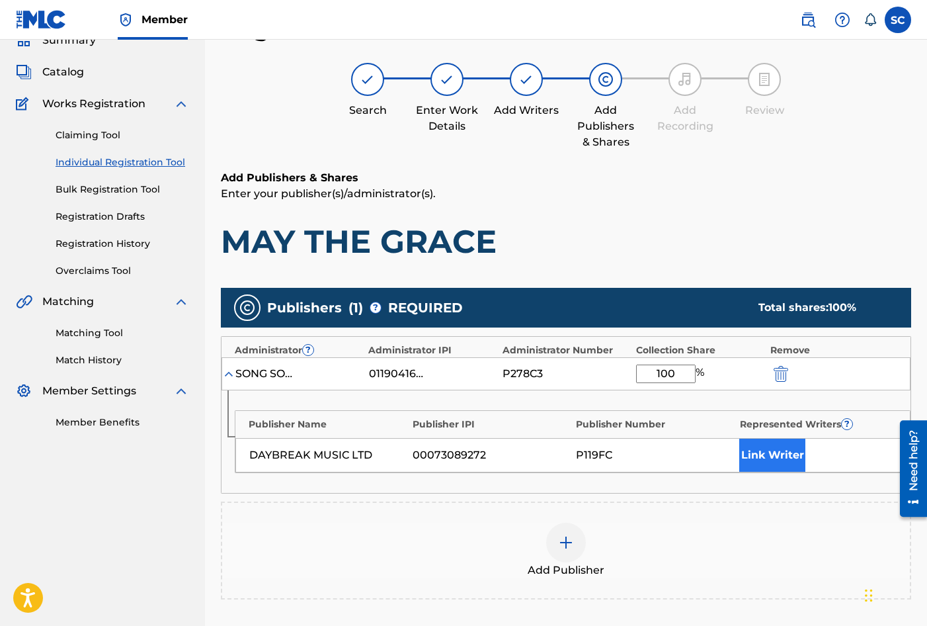
type input "100"
click at [772, 452] on button "Link Writer" at bounding box center [772, 454] width 66 height 33
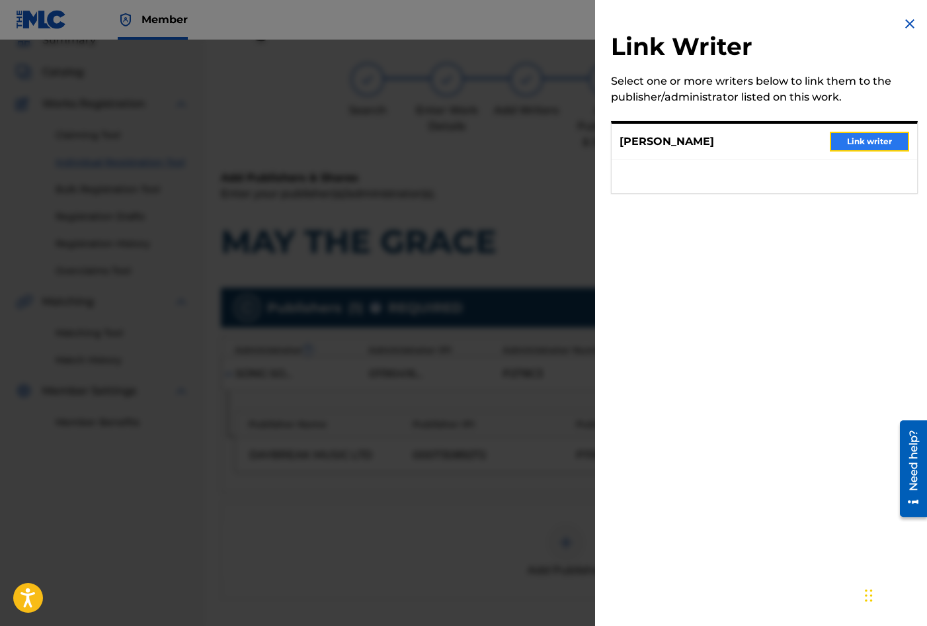
click at [878, 142] on button "Link writer" at bounding box center [869, 142] width 79 height 20
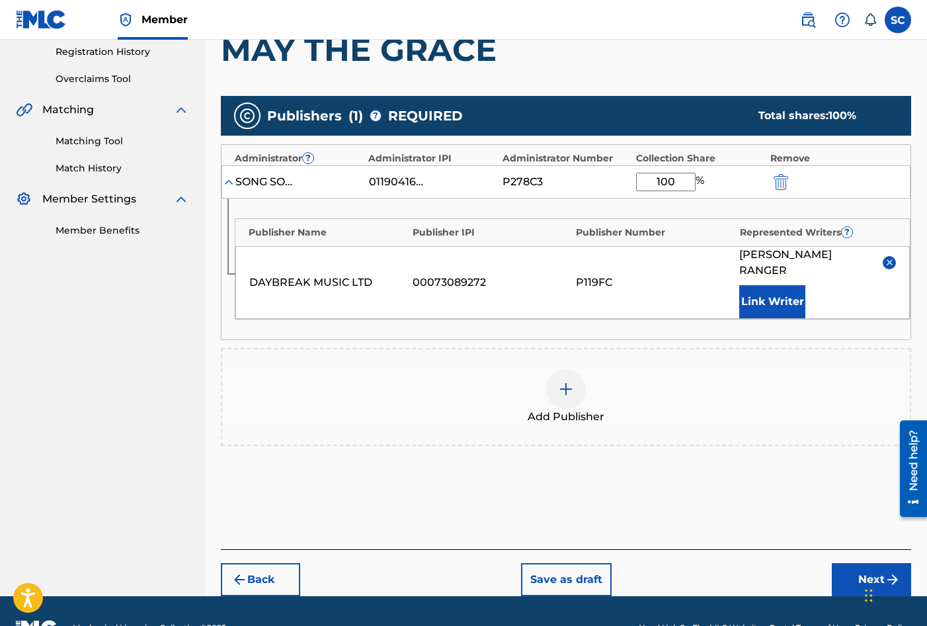
scroll to position [258, 0]
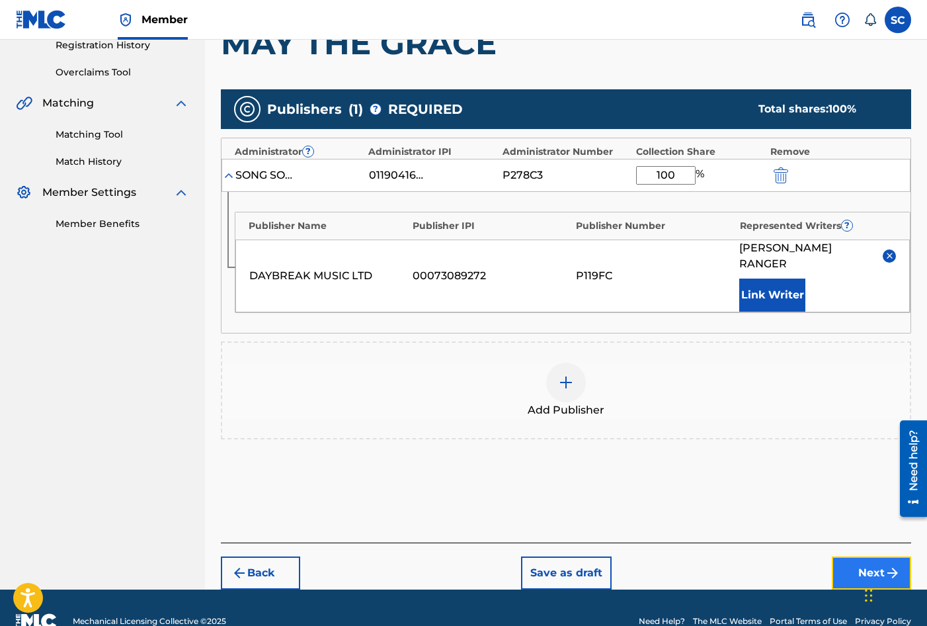
click at [864, 556] on button "Next" at bounding box center [871, 572] width 79 height 33
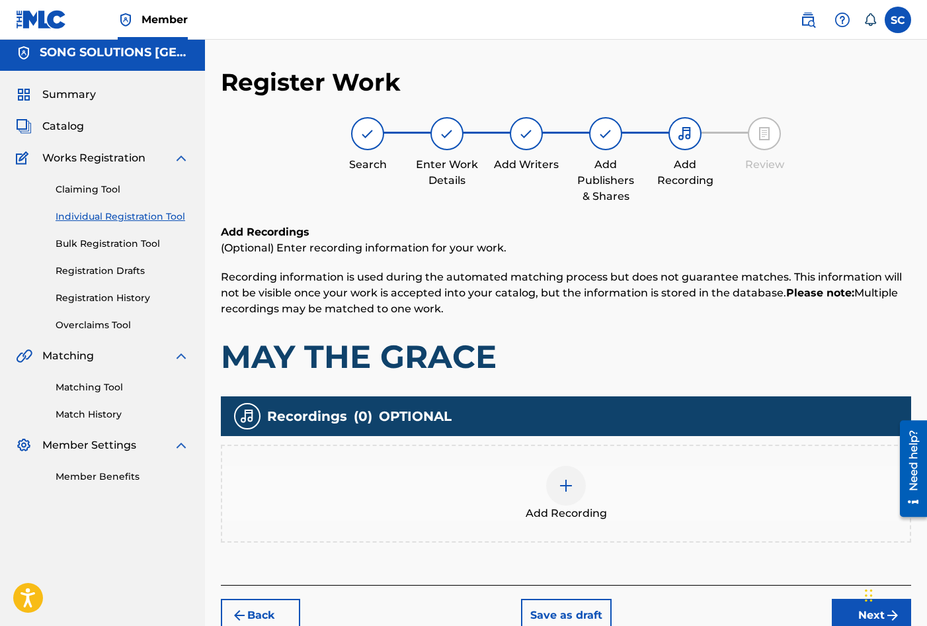
scroll to position [60, 0]
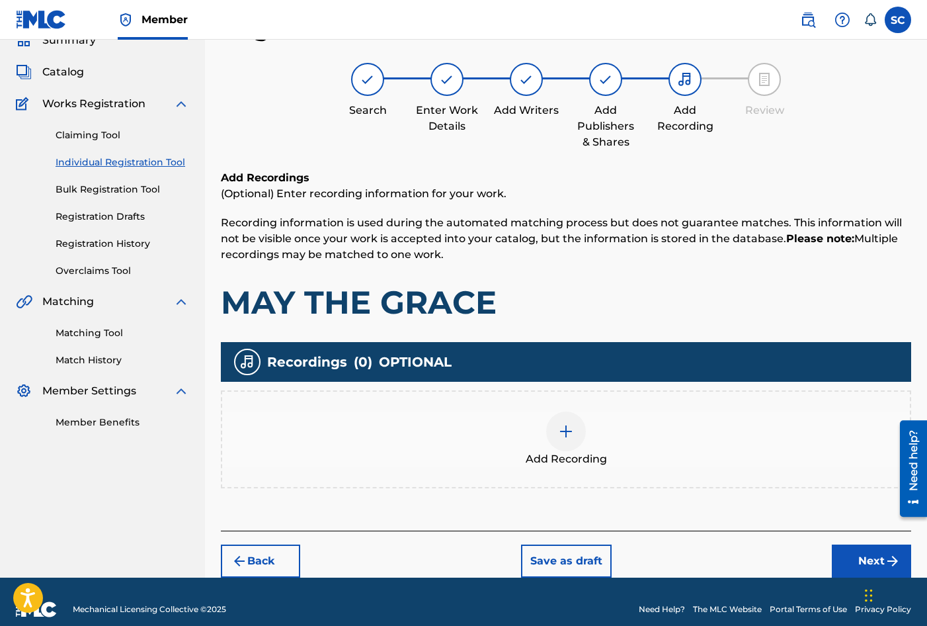
click at [569, 434] on img at bounding box center [566, 431] width 16 height 16
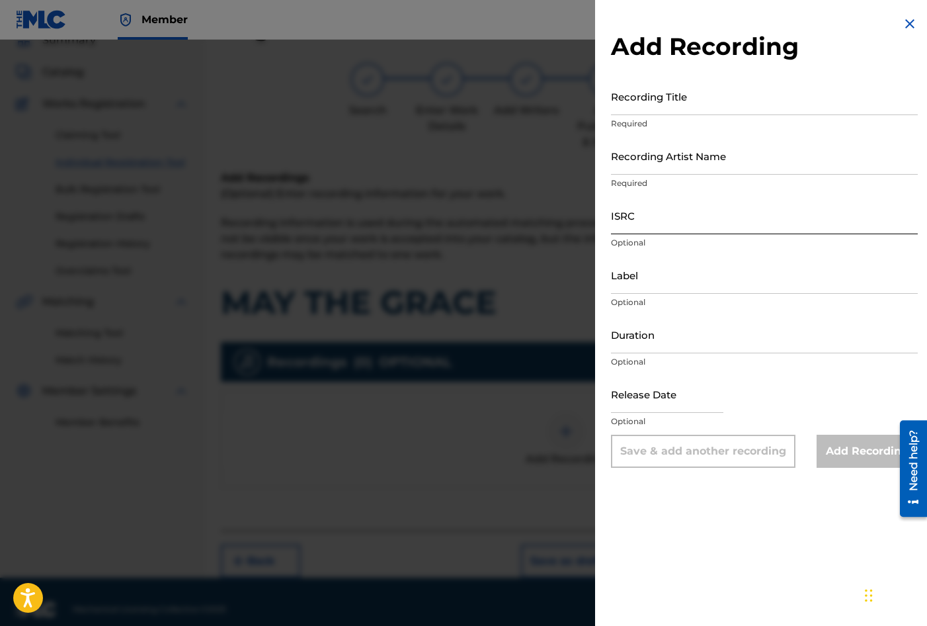
click at [646, 218] on input "ISRC" at bounding box center [764, 215] width 307 height 38
paste input "GBDPR1102155"
type input "GBDPR1102155"
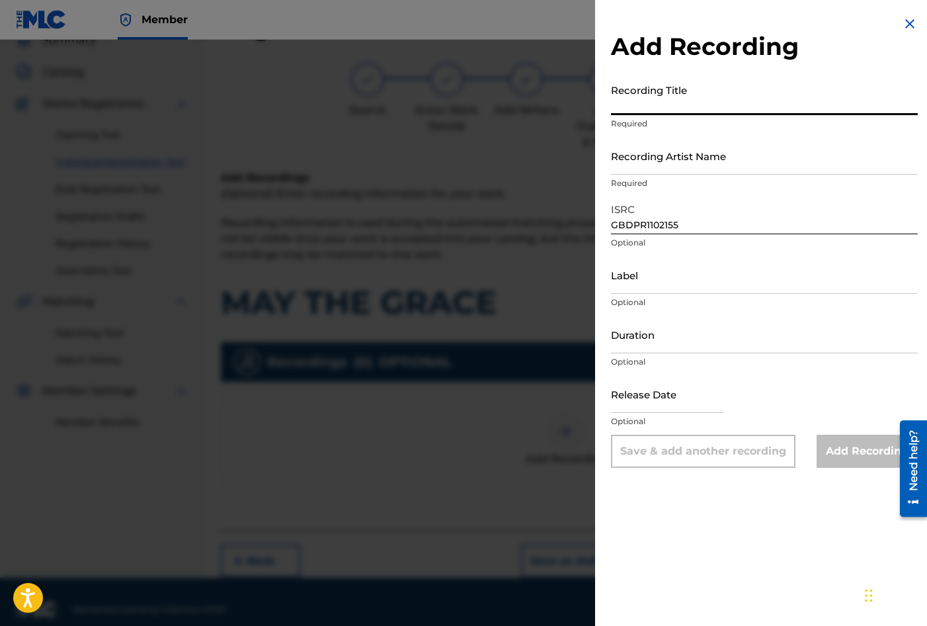
click at [626, 96] on input "Recording Title" at bounding box center [764, 96] width 307 height 38
type input "MAY THE GRACE"
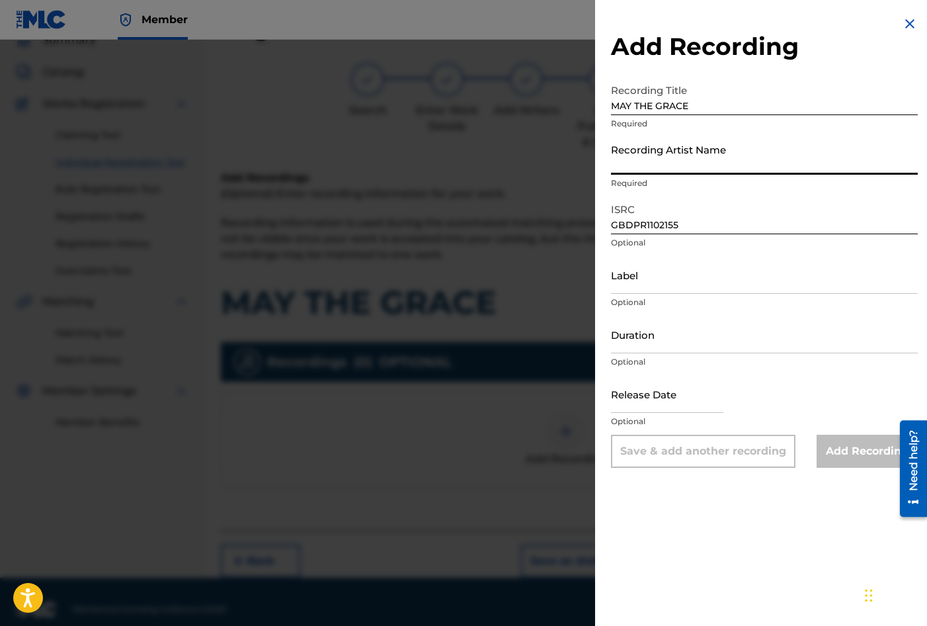
click at [642, 163] on input "Recording Artist Name" at bounding box center [764, 156] width 307 height 38
type input "[PERSON_NAME]"
type input "03:08"
type input "July 10 2011"
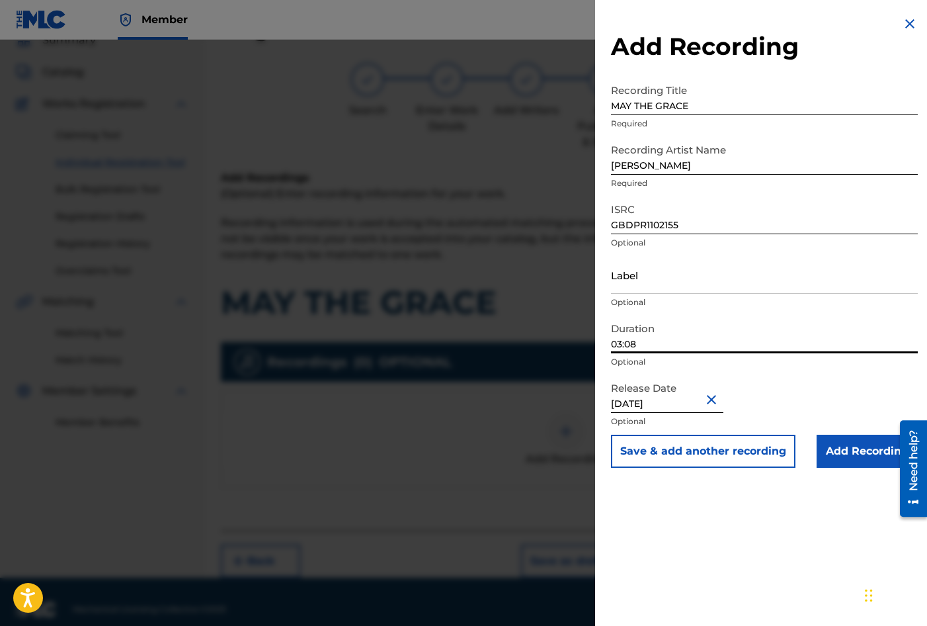
drag, startPoint x: 650, startPoint y: 344, endPoint x: 413, endPoint y: 301, distance: 241.3
click at [413, 301] on div "Add Recording Recording Title MAY THE GRACE Required Recording Artist Name TREV…" at bounding box center [463, 333] width 927 height 586
type input "02:58"
click at [860, 454] on input "Add Recording" at bounding box center [867, 451] width 101 height 33
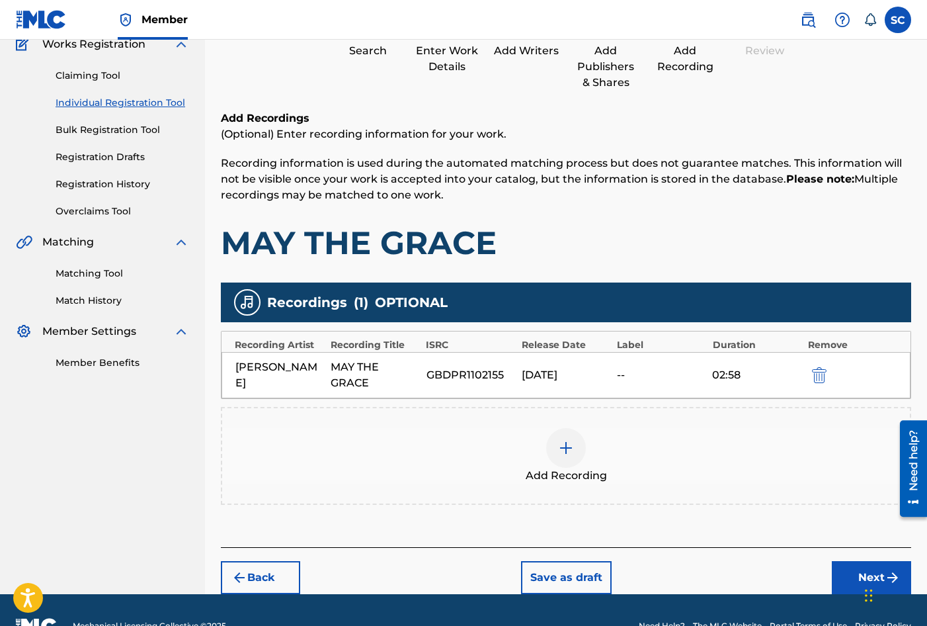
scroll to position [151, 0]
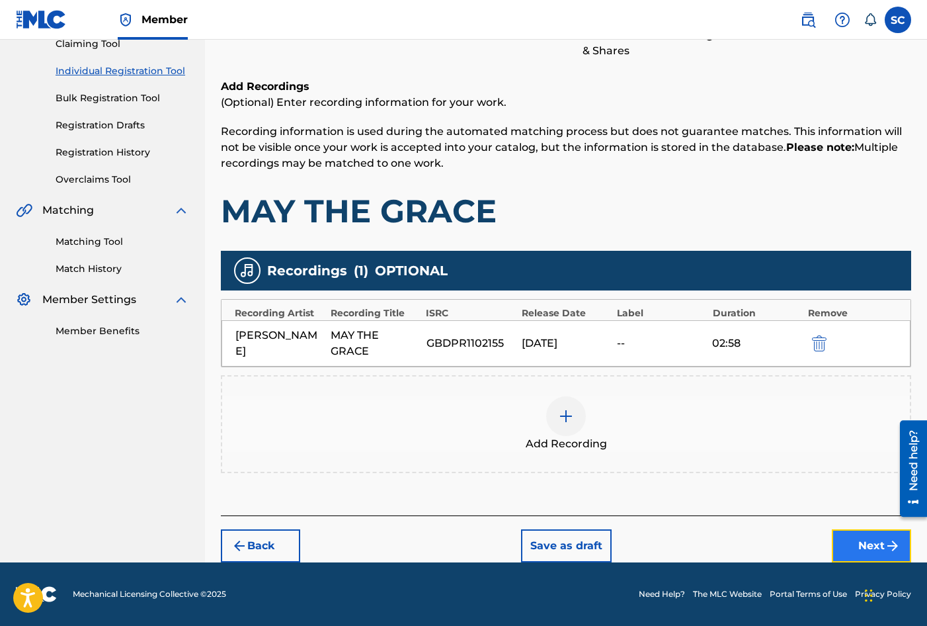
click at [874, 542] on button "Next" at bounding box center [871, 545] width 79 height 33
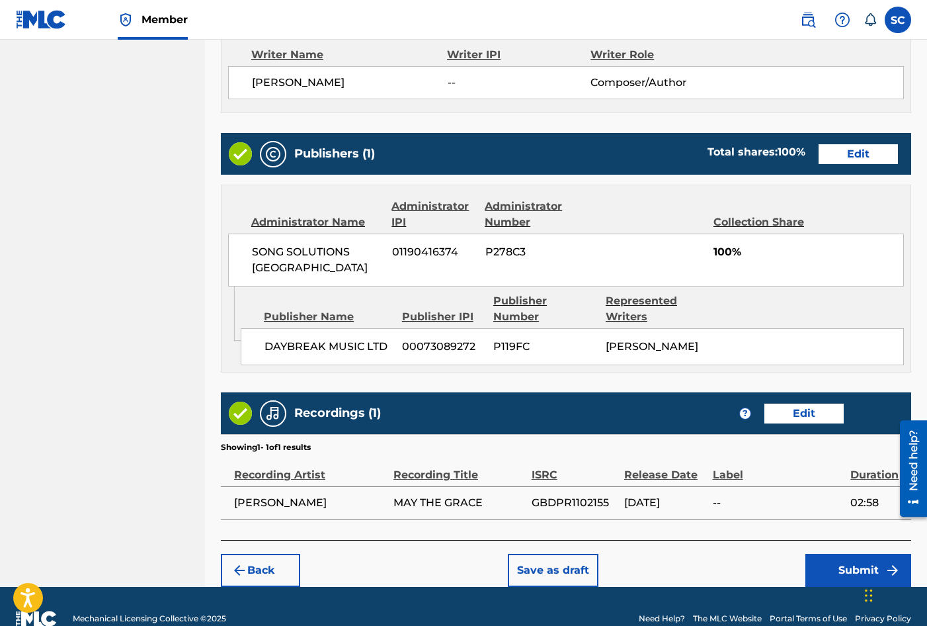
scroll to position [581, 0]
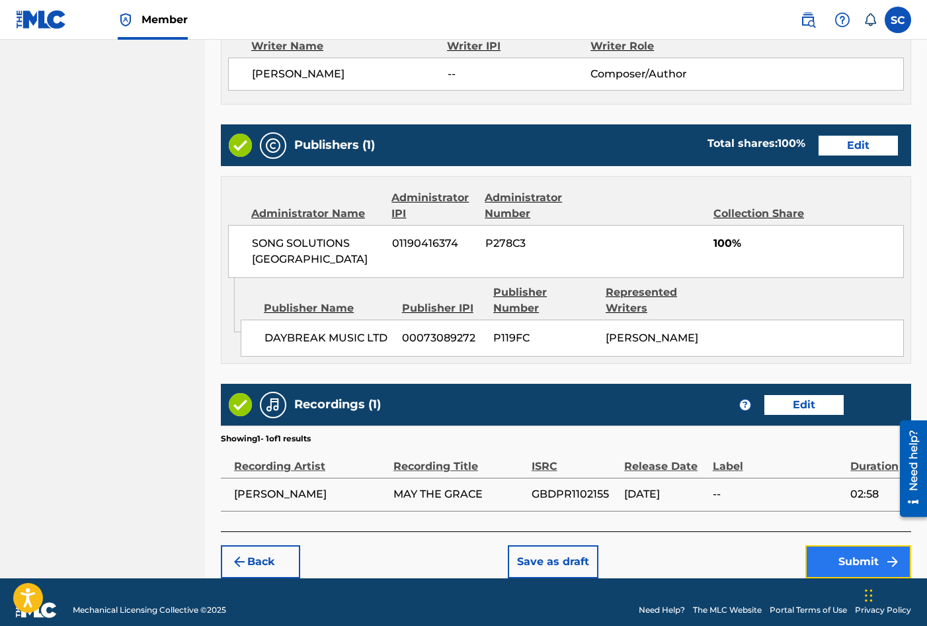
click at [860, 545] on button "Submit" at bounding box center [859, 561] width 106 height 33
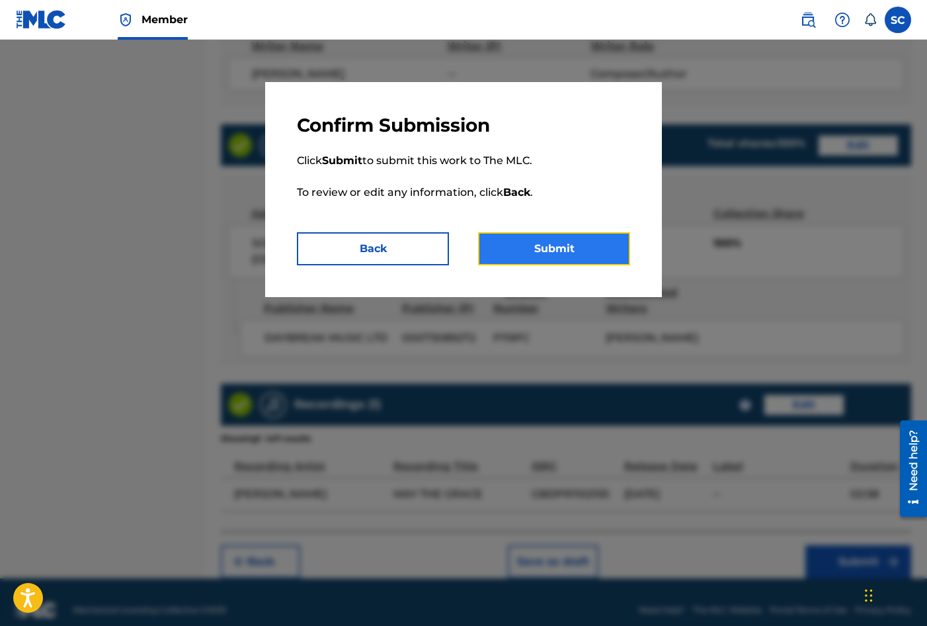
click at [553, 244] on button "Submit" at bounding box center [554, 248] width 152 height 33
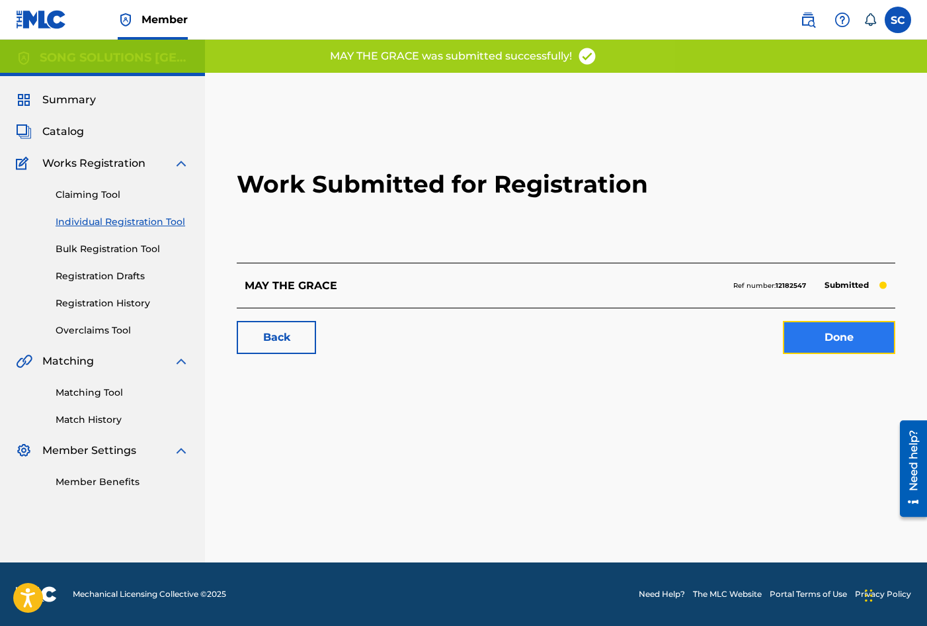
click at [831, 337] on link "Done" at bounding box center [839, 337] width 112 height 33
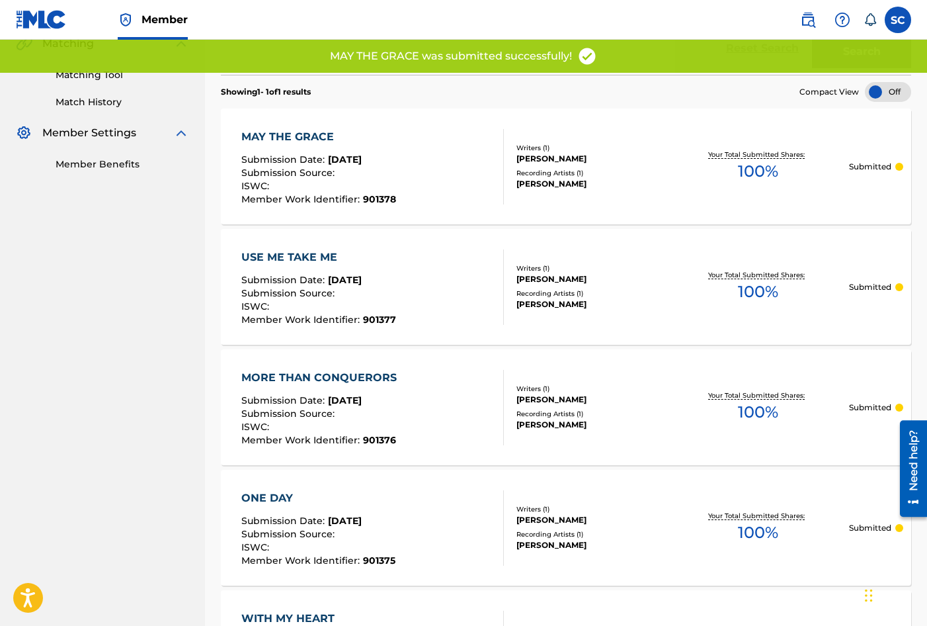
scroll to position [132, 0]
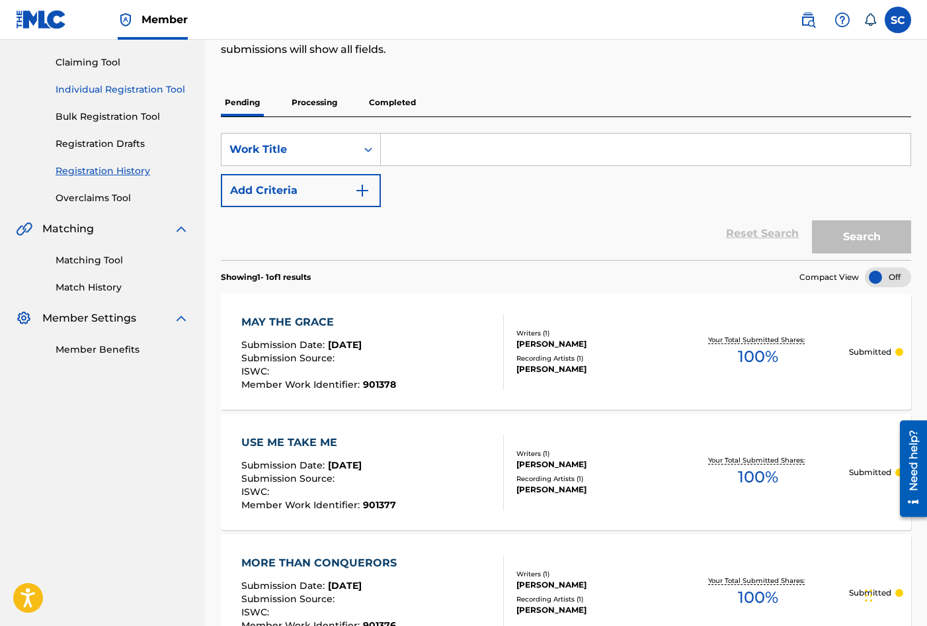
click at [102, 92] on link "Individual Registration Tool" at bounding box center [123, 90] width 134 height 14
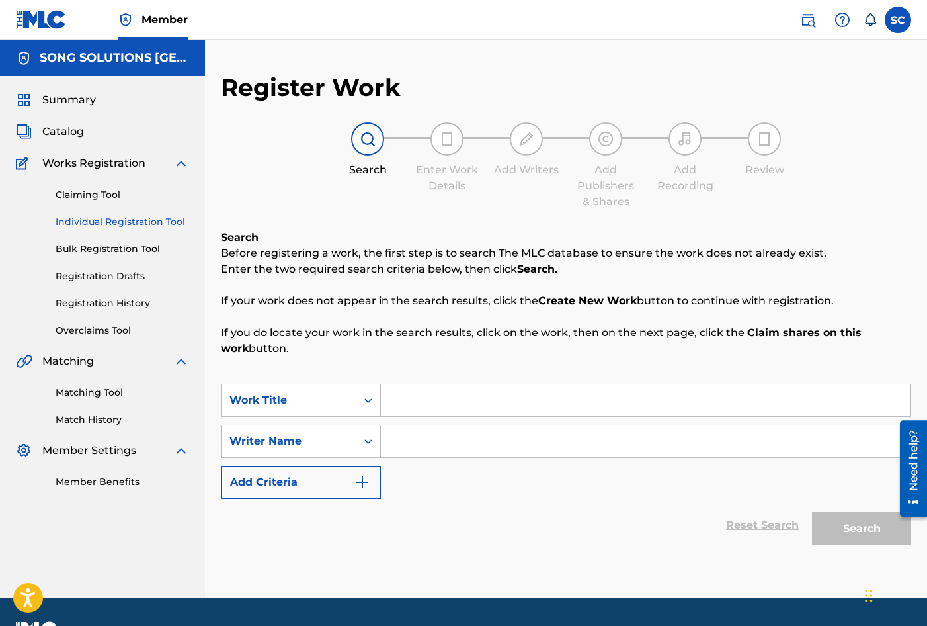
click at [452, 401] on input "Search Form" at bounding box center [646, 400] width 530 height 32
type input "SO MUCH MORE"
click at [427, 435] on input "Search Form" at bounding box center [646, 441] width 530 height 32
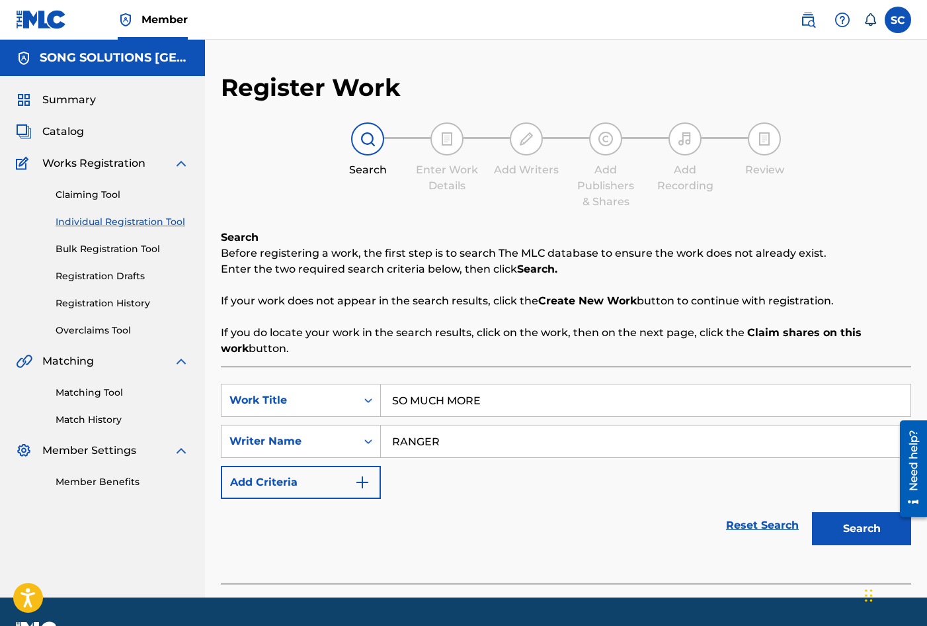
type input "RANGER"
click at [812, 512] on button "Search" at bounding box center [861, 528] width 99 height 33
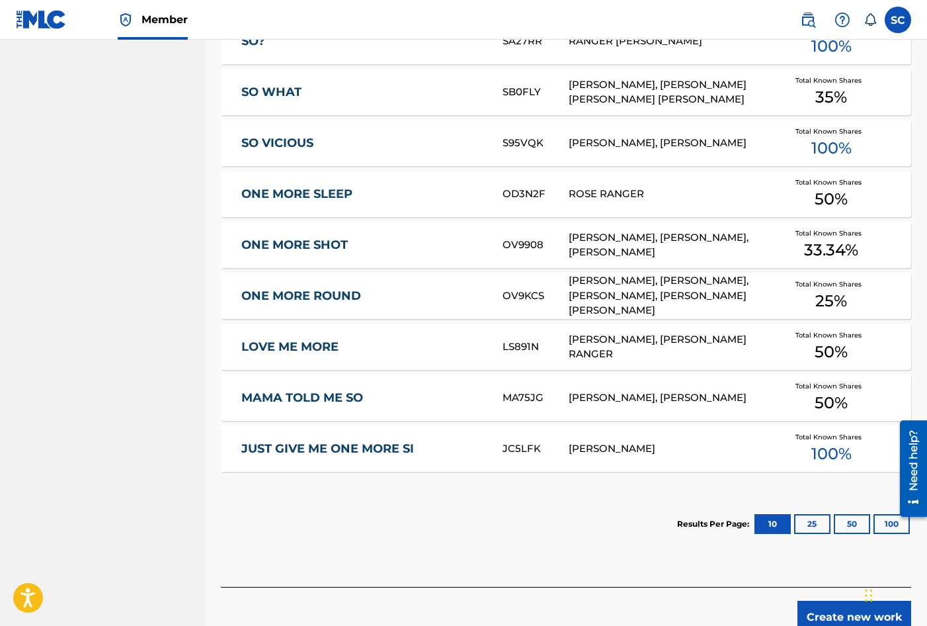
scroll to position [687, 0]
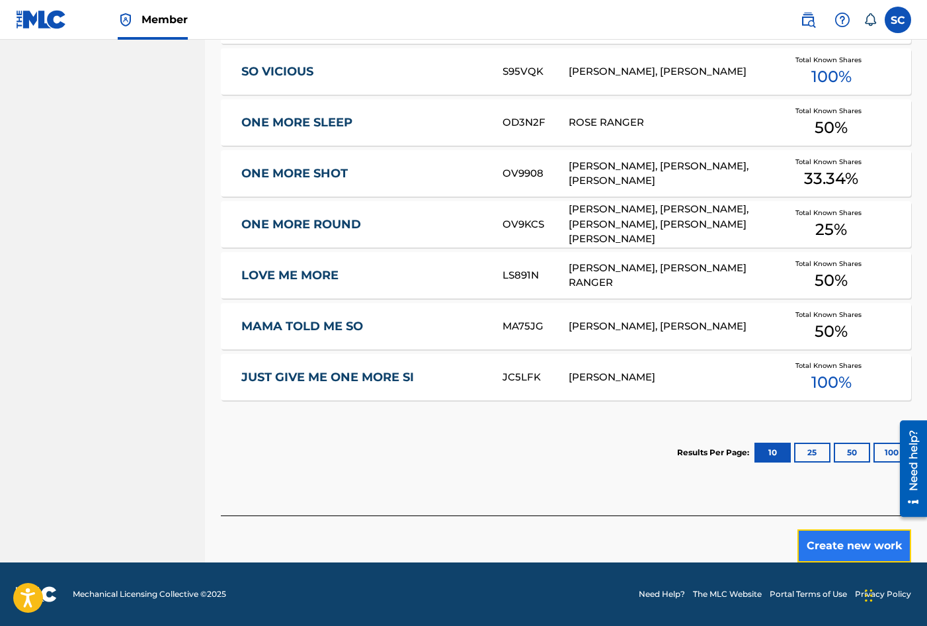
click at [844, 543] on button "Create new work" at bounding box center [855, 545] width 114 height 33
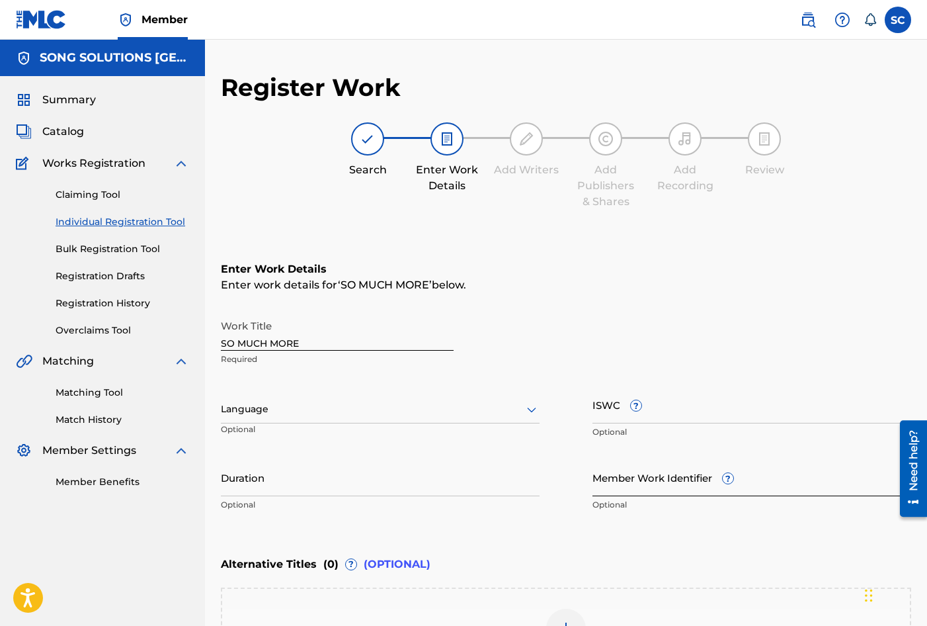
click at [626, 485] on input "Member Work Identifier ?" at bounding box center [752, 477] width 319 height 38
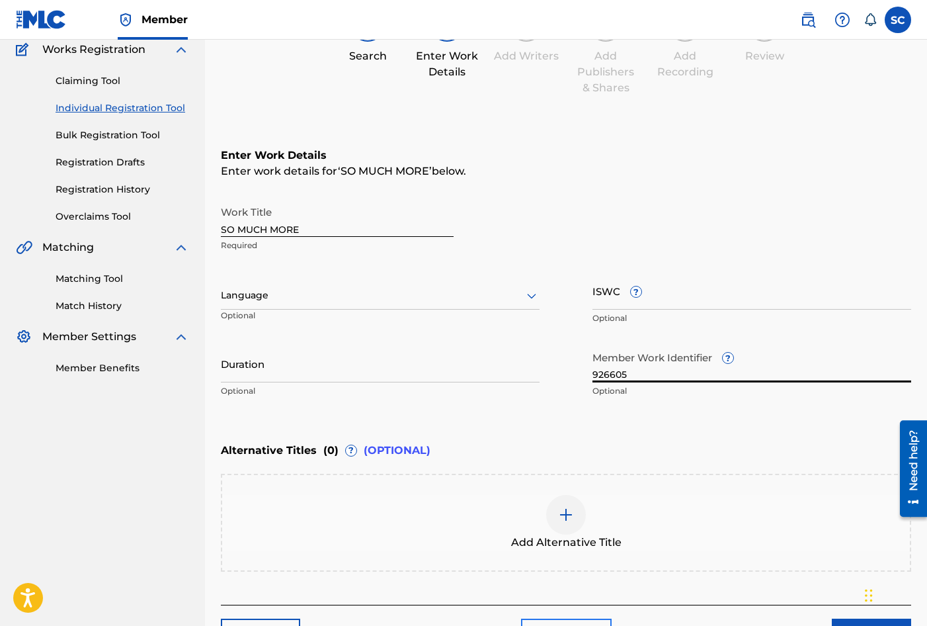
scroll to position [203, 0]
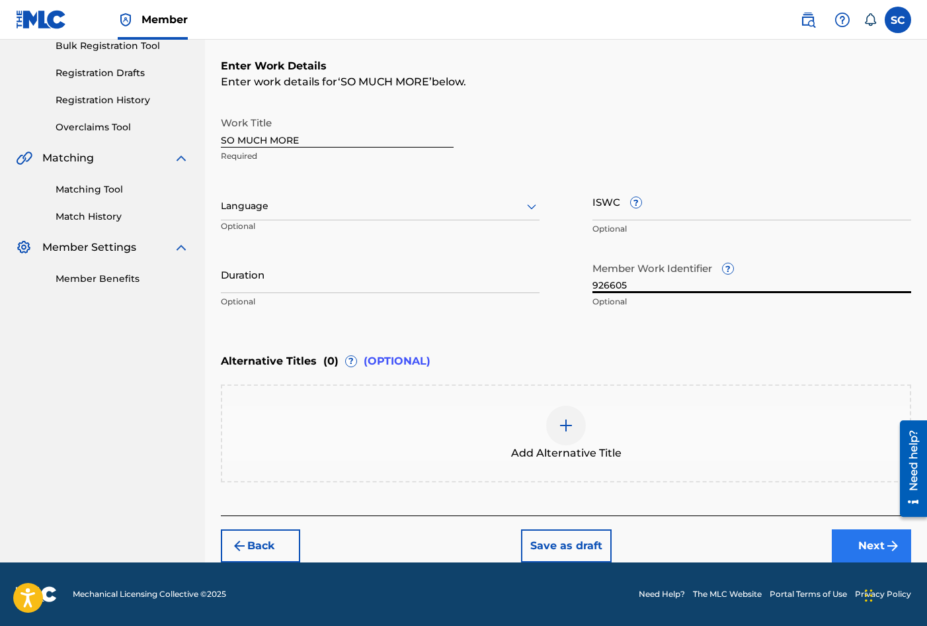
type input "926605"
click at [872, 545] on button "Next" at bounding box center [871, 545] width 79 height 33
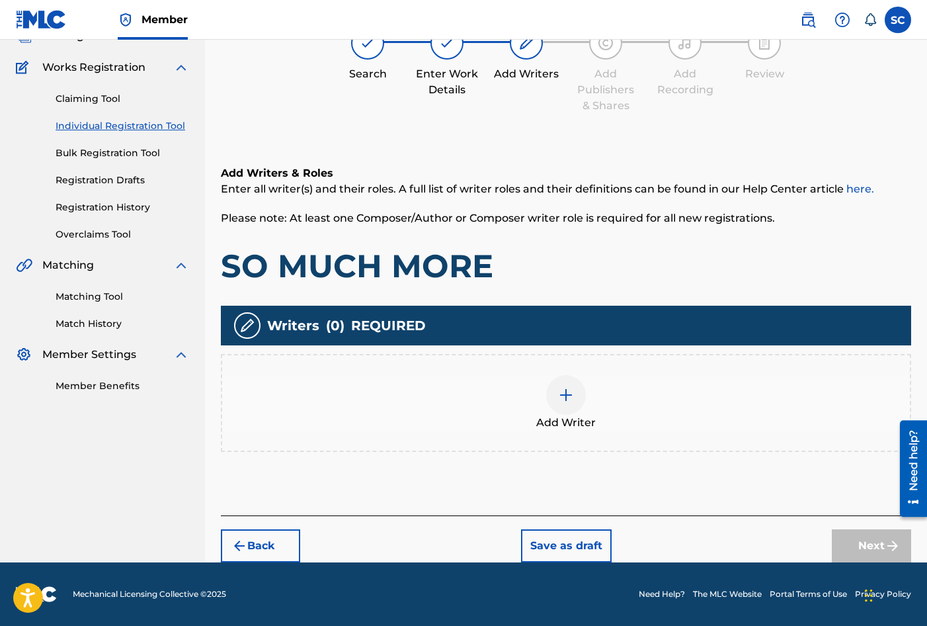
scroll to position [60, 0]
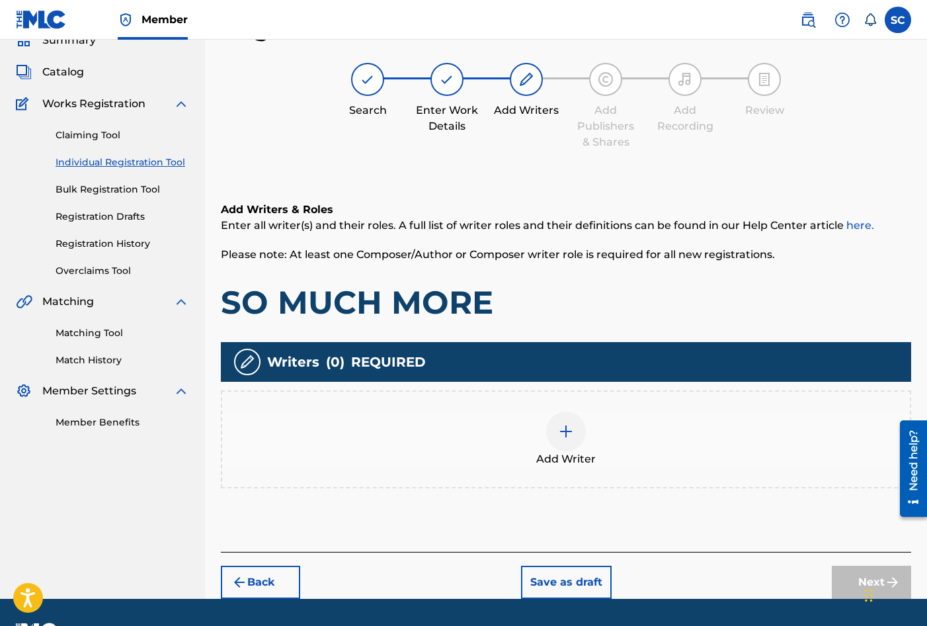
click at [568, 436] on img at bounding box center [566, 431] width 16 height 16
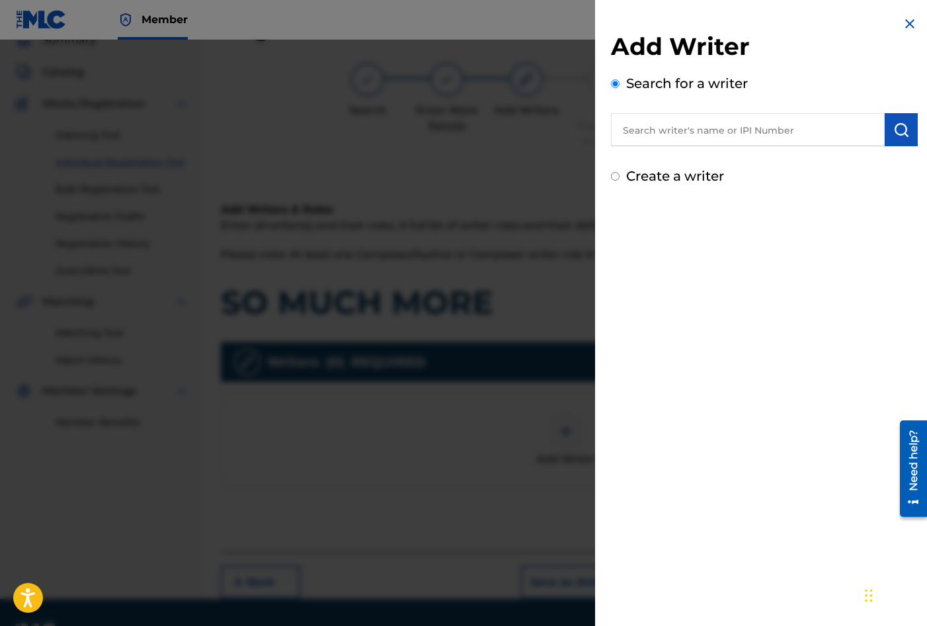
click at [681, 173] on label "Create a writer" at bounding box center [675, 176] width 98 height 16
radio input "true"
click at [620, 173] on input "Create a writer" at bounding box center [615, 176] width 9 height 9
radio input "false"
radio input "true"
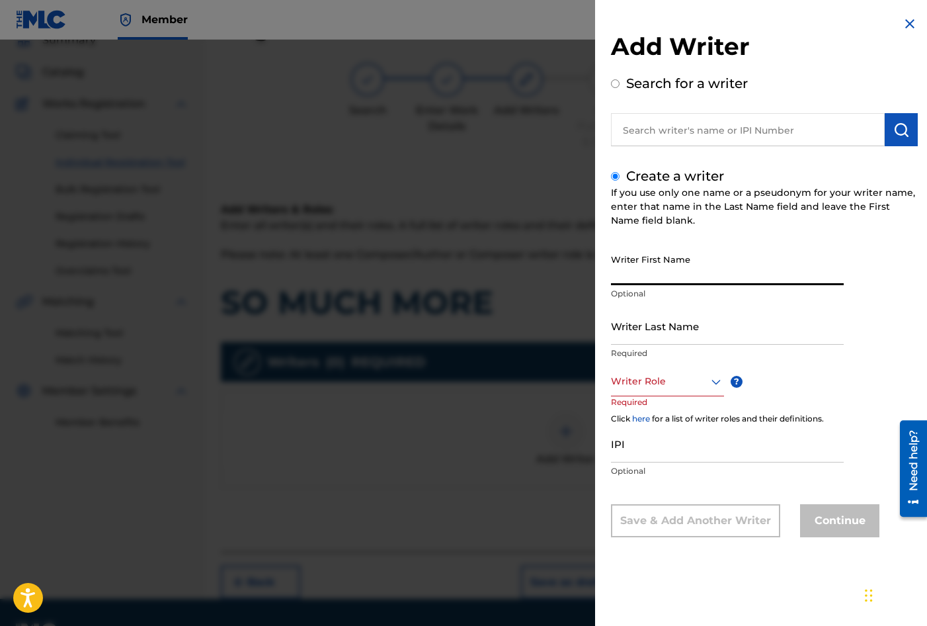
click at [648, 274] on input "Writer First Name" at bounding box center [727, 266] width 233 height 38
type input "[PERSON_NAME]"
click at [628, 327] on input "Writer Last Name" at bounding box center [727, 326] width 233 height 38
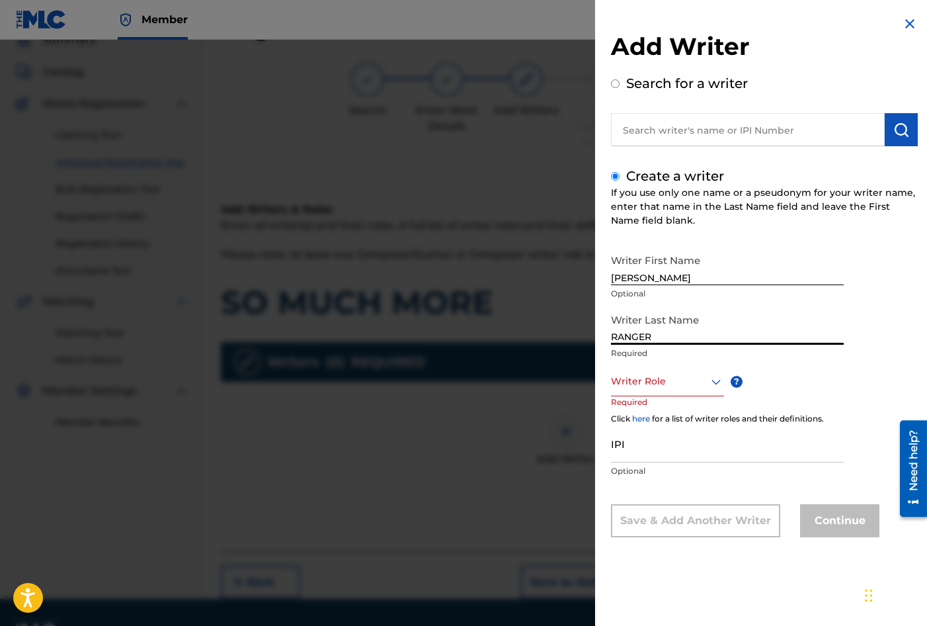
type input "RANGER"
click at [630, 386] on div at bounding box center [667, 381] width 113 height 17
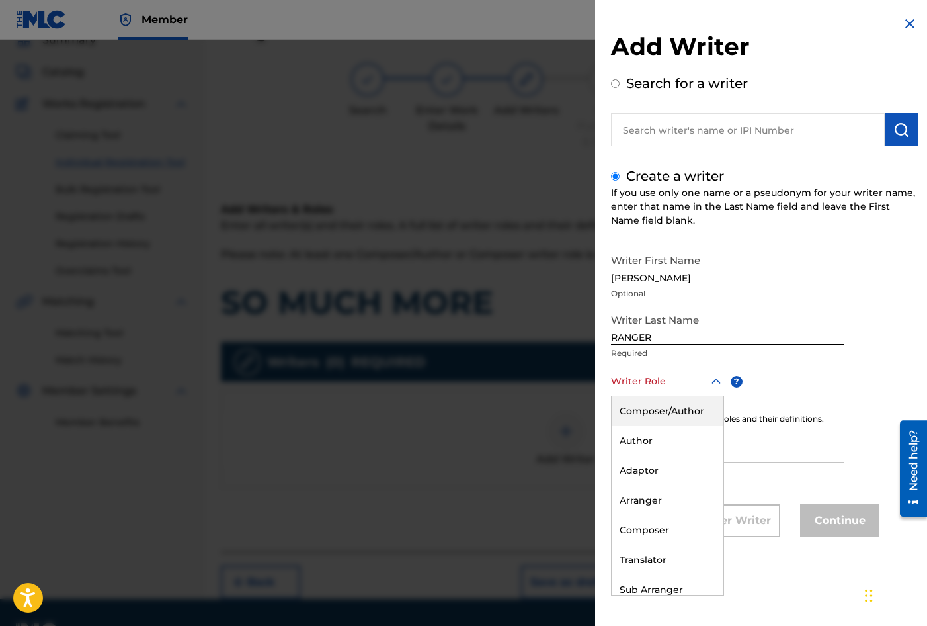
click at [642, 416] on div "Composer/Author" at bounding box center [668, 411] width 112 height 30
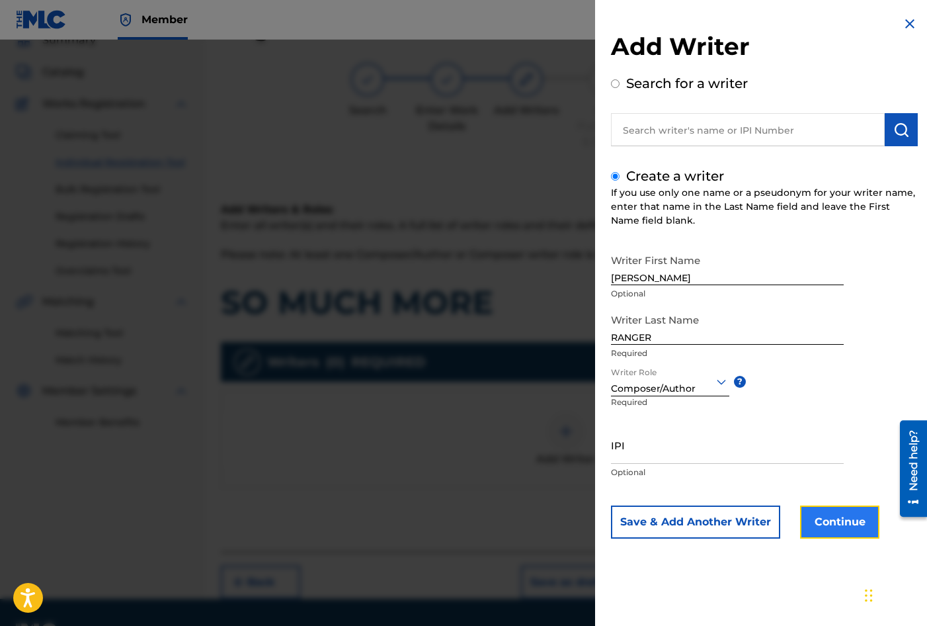
click at [838, 526] on button "Continue" at bounding box center [839, 521] width 79 height 33
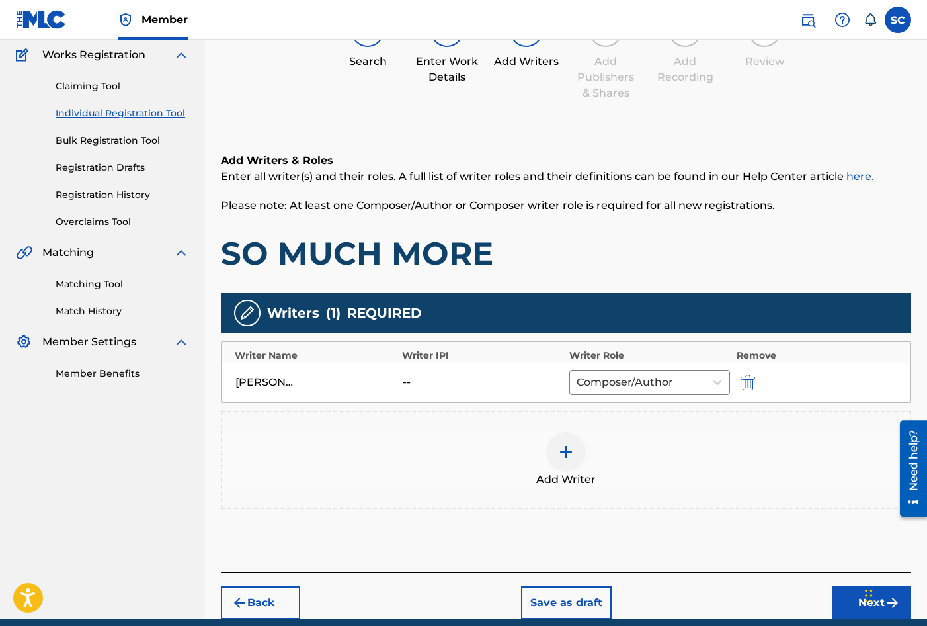
scroll to position [165, 0]
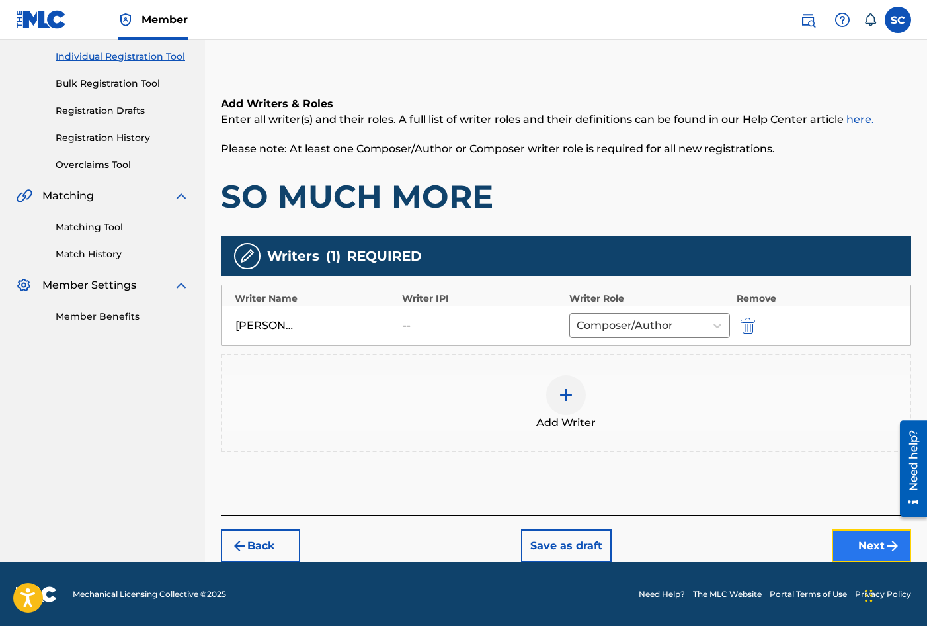
click at [869, 547] on button "Next" at bounding box center [871, 545] width 79 height 33
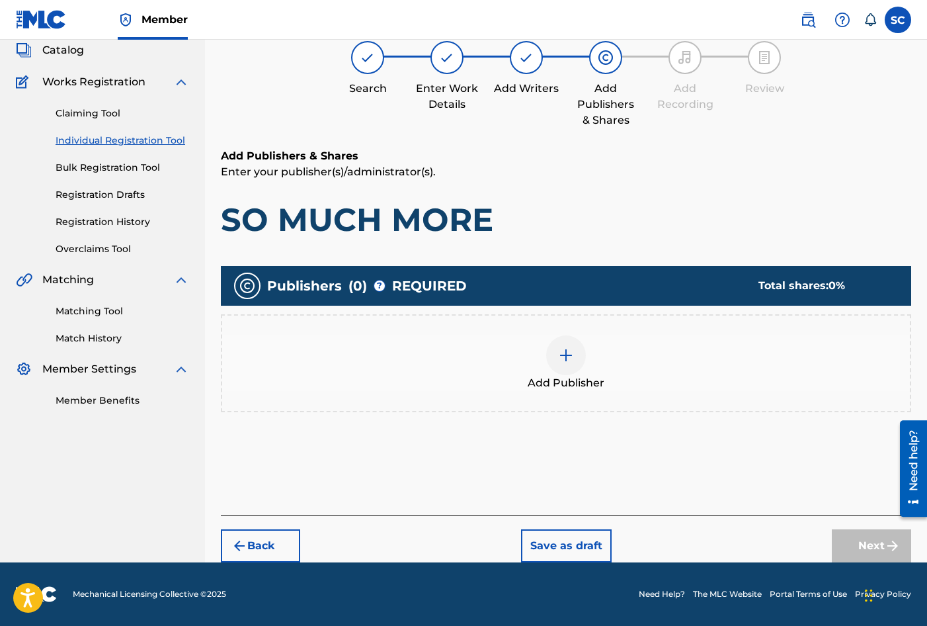
scroll to position [60, 0]
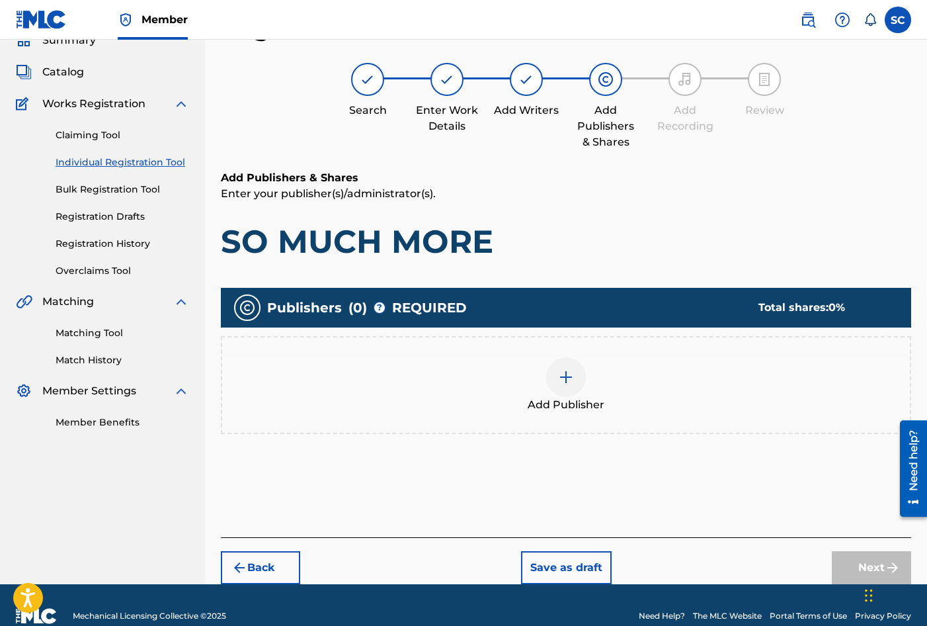
click at [570, 370] on img at bounding box center [566, 377] width 16 height 16
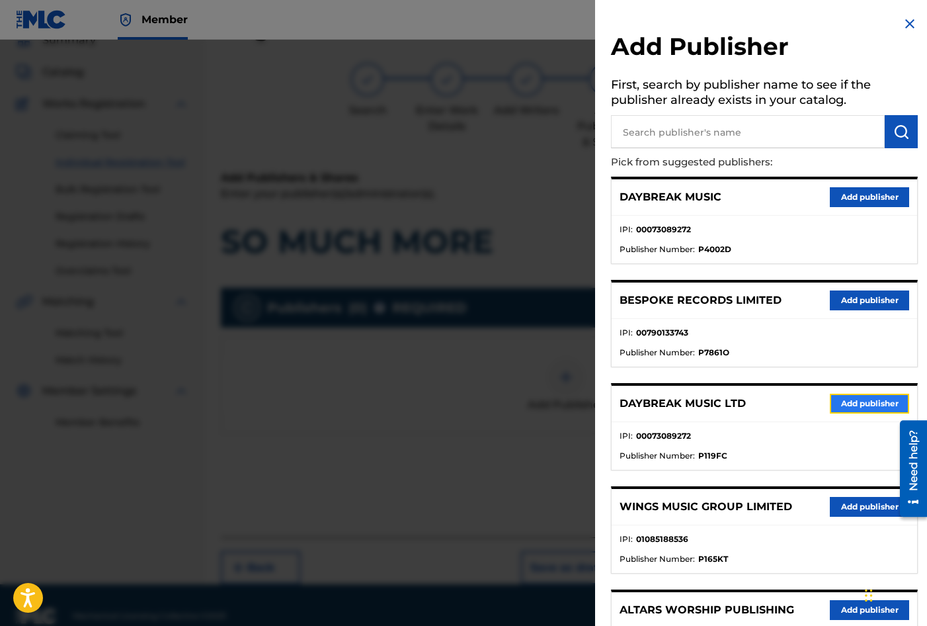
click at [866, 400] on button "Add publisher" at bounding box center [869, 404] width 79 height 20
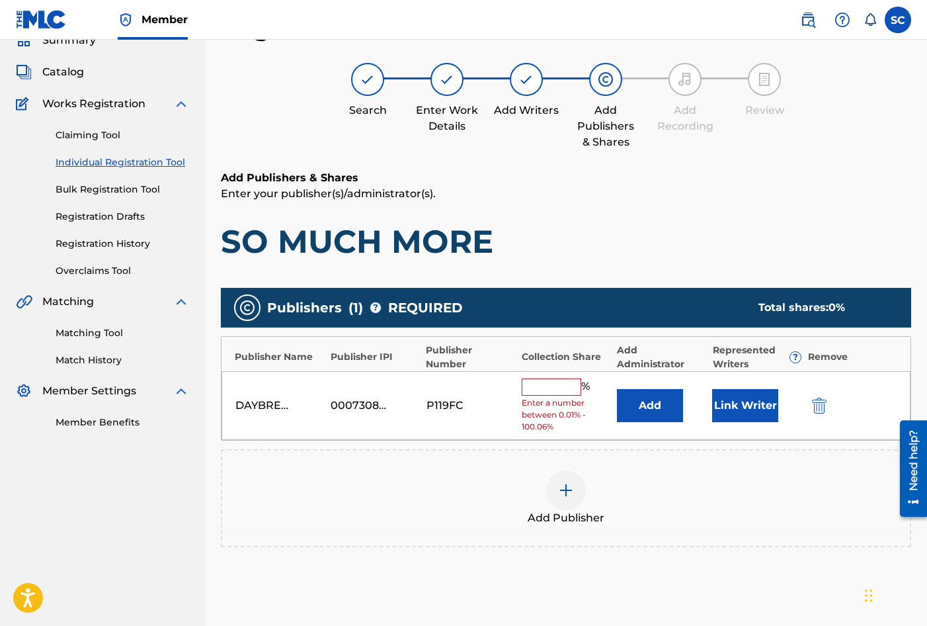
drag, startPoint x: 532, startPoint y: 378, endPoint x: 536, endPoint y: 373, distance: 7.0
click at [532, 378] on input "text" at bounding box center [552, 386] width 60 height 17
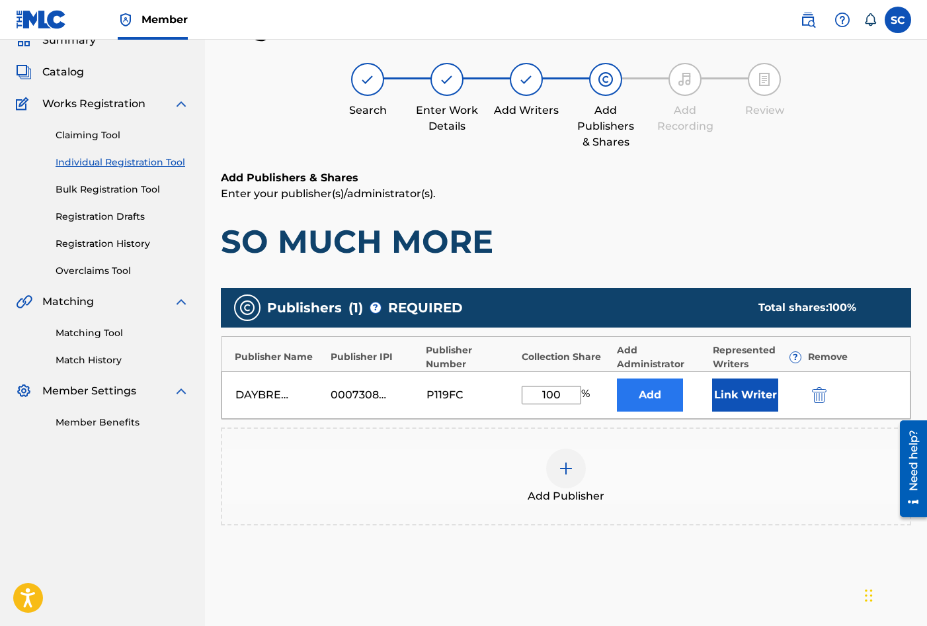
type input "100"
click at [640, 394] on button "Add" at bounding box center [650, 394] width 66 height 33
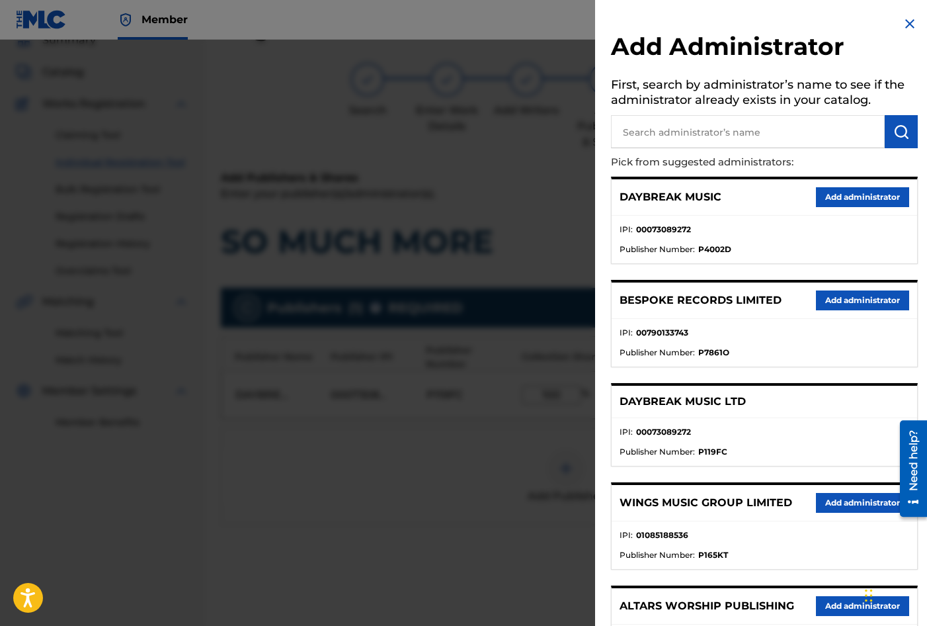
click at [647, 128] on input "text" at bounding box center [748, 131] width 274 height 33
type input "SONG SOLUTIONS"
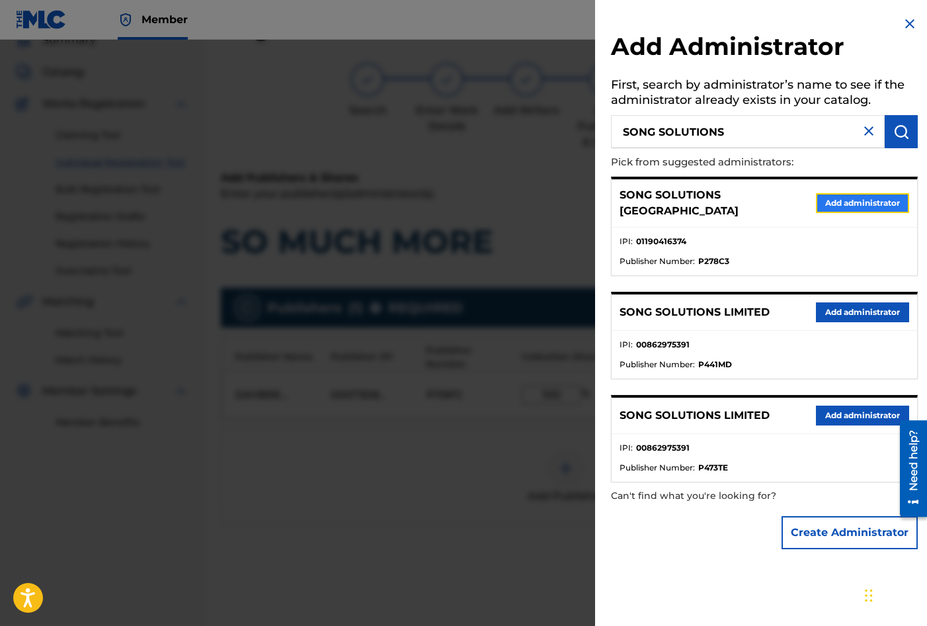
click at [829, 194] on button "Add administrator" at bounding box center [862, 203] width 93 height 20
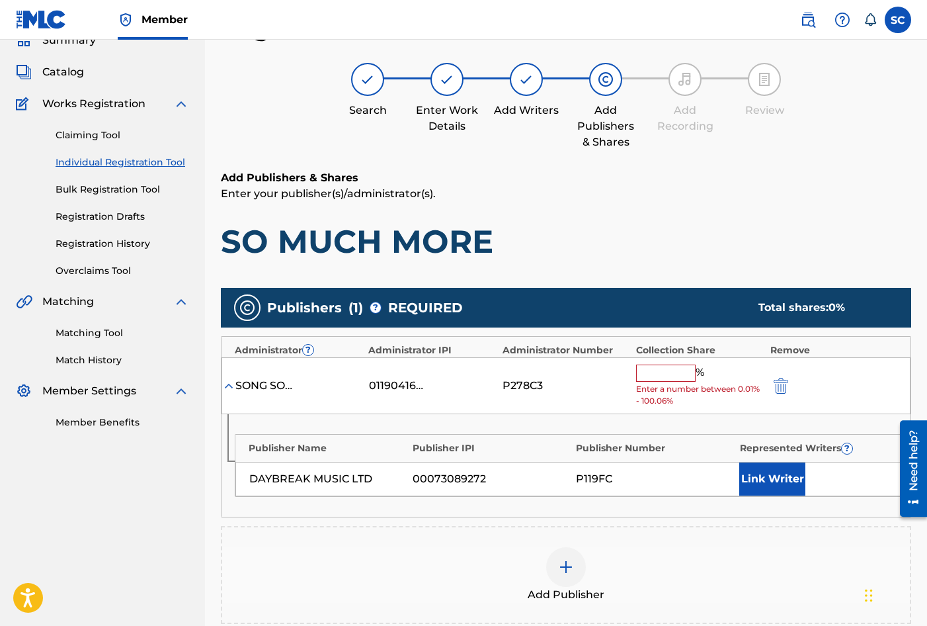
click at [655, 370] on input "text" at bounding box center [666, 372] width 60 height 17
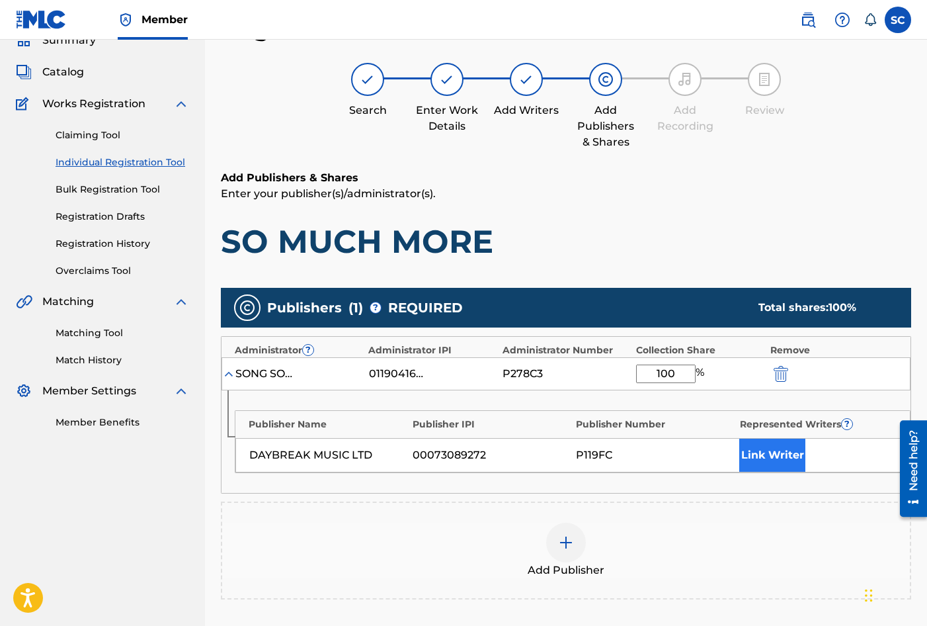
type input "100"
click at [743, 450] on button "Link Writer" at bounding box center [772, 454] width 66 height 33
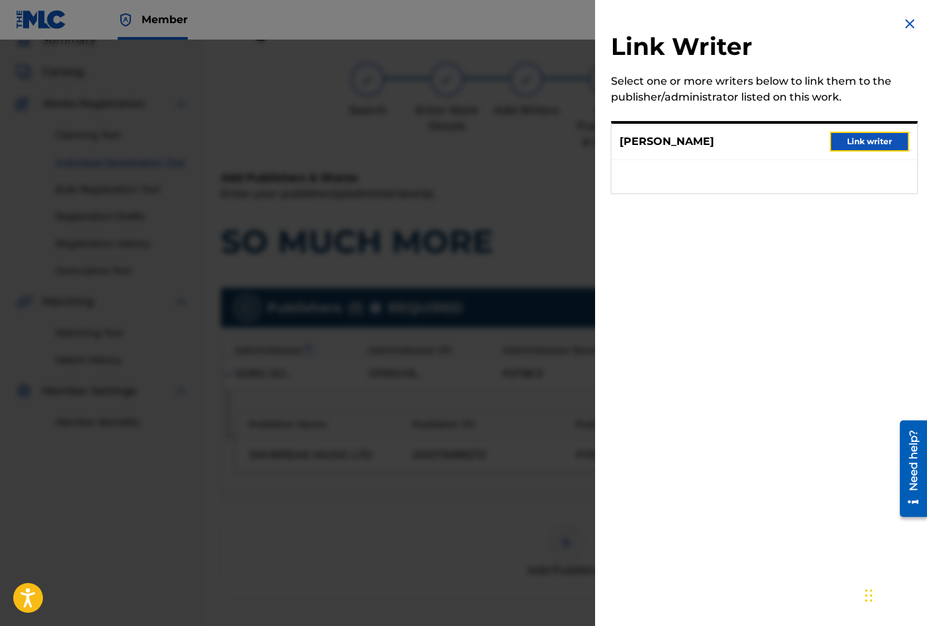
drag, startPoint x: 860, startPoint y: 141, endPoint x: 853, endPoint y: 147, distance: 8.9
click at [862, 140] on button "Link writer" at bounding box center [869, 142] width 79 height 20
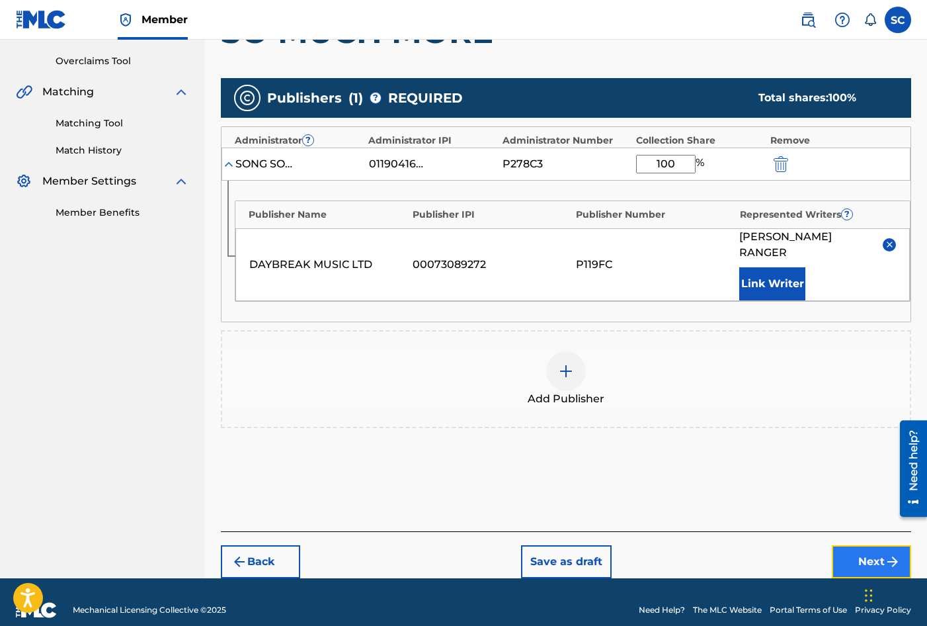
click at [863, 545] on button "Next" at bounding box center [871, 561] width 79 height 33
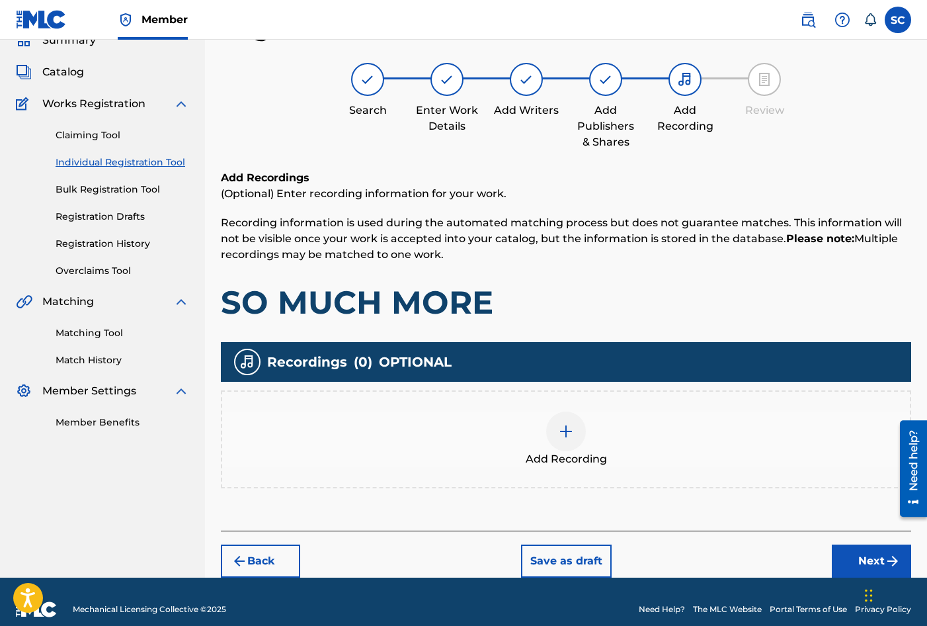
click at [571, 428] on img at bounding box center [566, 431] width 16 height 16
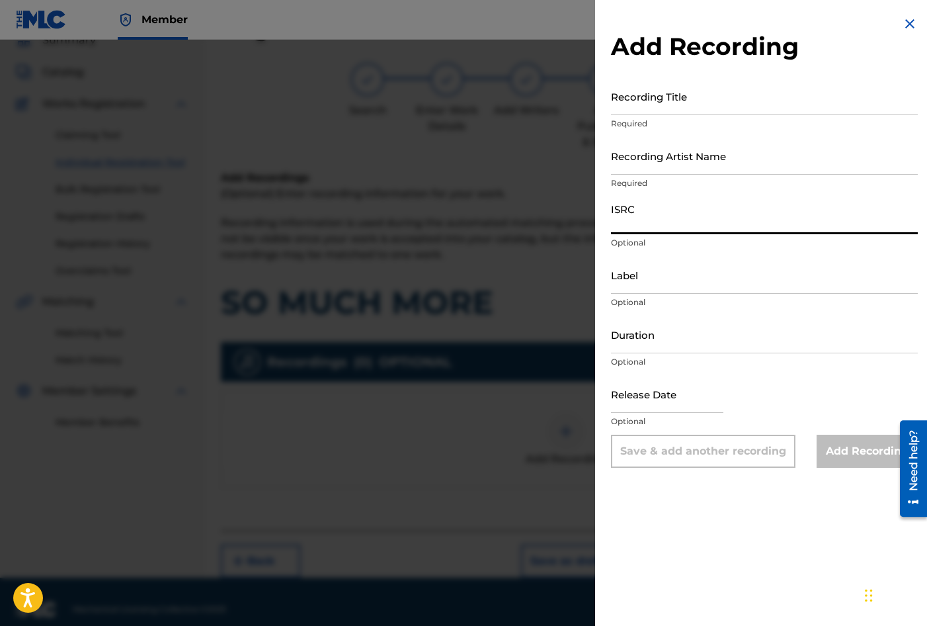
click at [655, 218] on input "ISRC" at bounding box center [764, 215] width 307 height 38
paste input "GBDPR1605572"
type input "GBDPR1605572"
click at [647, 94] on input "Recording Title" at bounding box center [764, 96] width 307 height 38
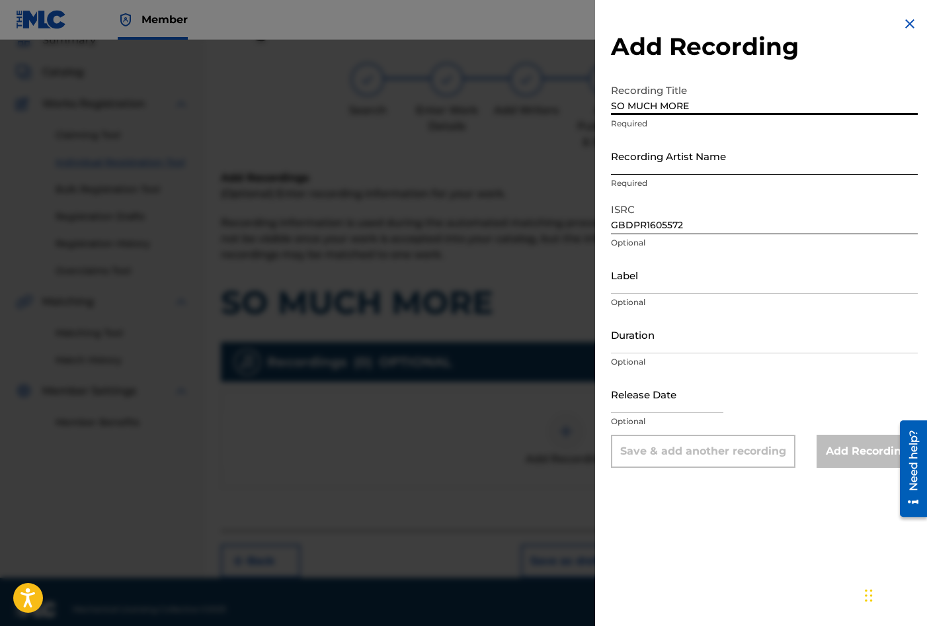
type input "SO MUCH MORE"
click at [638, 147] on input "Recording Artist Name" at bounding box center [764, 156] width 307 height 38
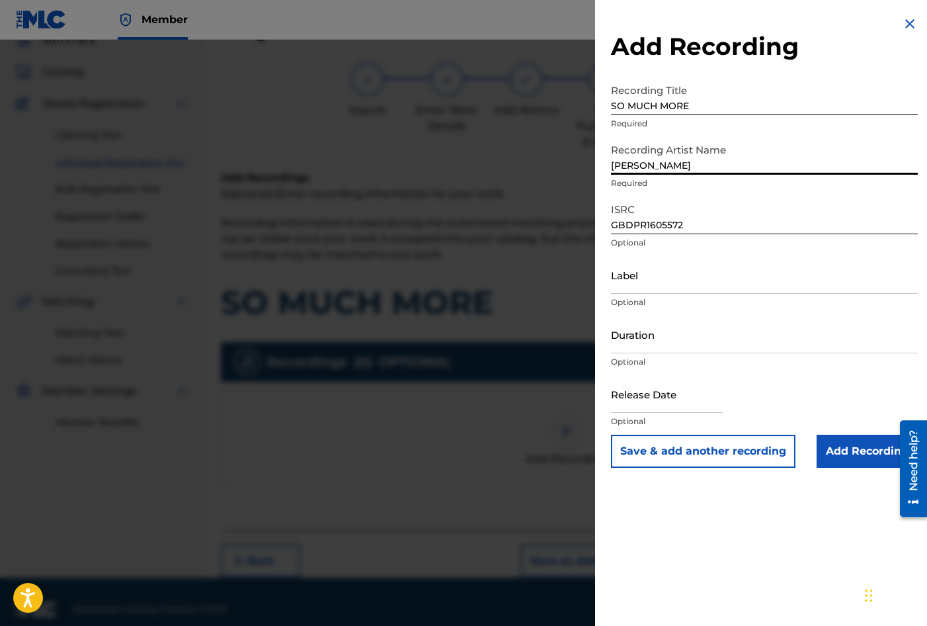
type input "[PERSON_NAME]"
click at [600, 224] on div "Add Recording Recording Title SO MUCH MORE Required Recording Artist Name TREVO…" at bounding box center [764, 241] width 339 height 483
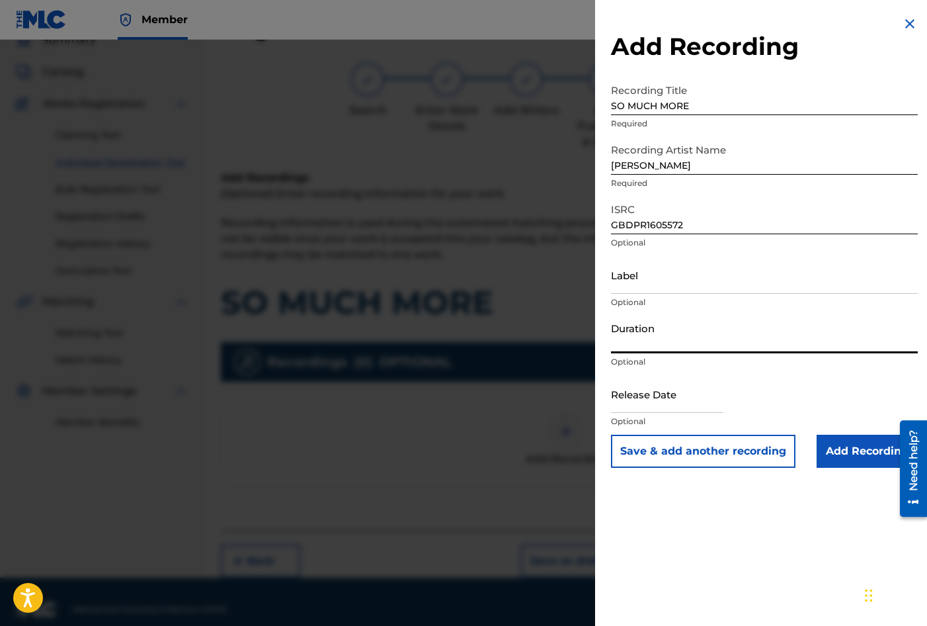
click at [653, 339] on input "Duration" at bounding box center [764, 334] width 307 height 38
type input "03:50"
select select "8"
select select "2025"
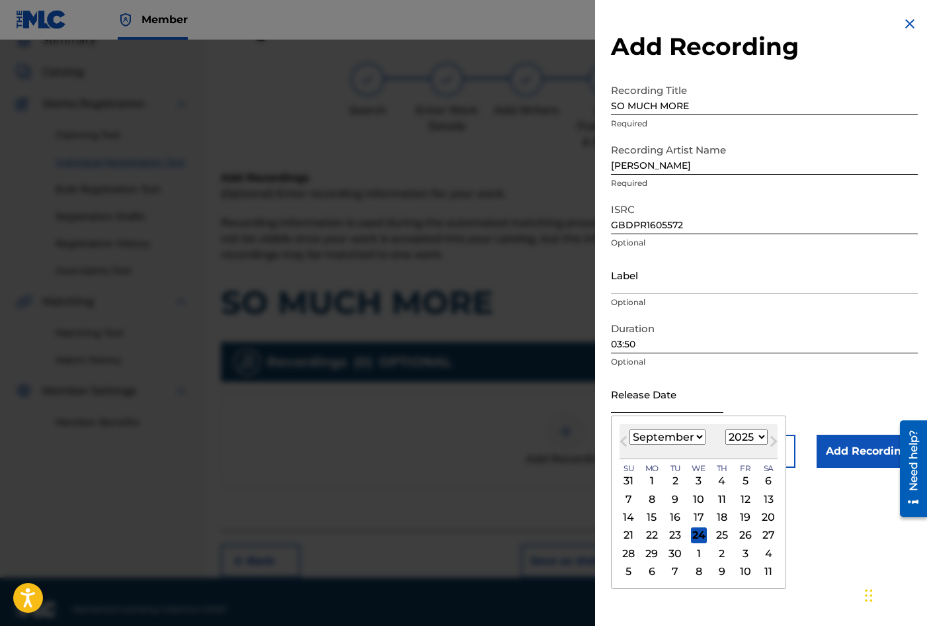
click at [640, 395] on input "text" at bounding box center [667, 394] width 112 height 38
click at [595, 426] on div at bounding box center [463, 353] width 927 height 626
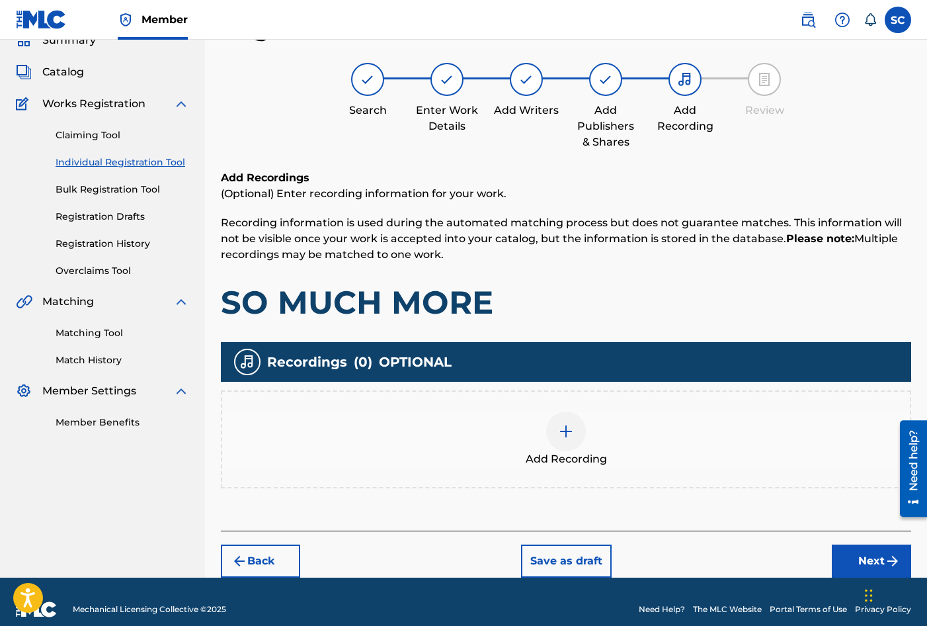
click at [567, 427] on img at bounding box center [566, 431] width 16 height 16
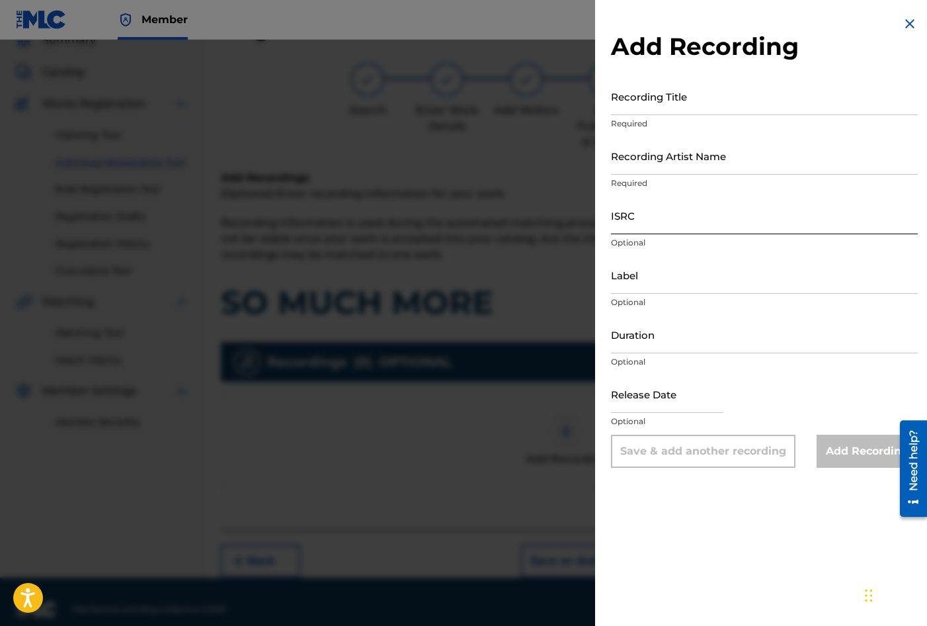
click at [640, 216] on input "ISRC" at bounding box center [764, 215] width 307 height 38
paste input "GBDPR1605572"
type input "GBDPR1605572"
click at [652, 99] on input "Recording Title" at bounding box center [764, 96] width 307 height 38
type input "SO MUCH MORE"
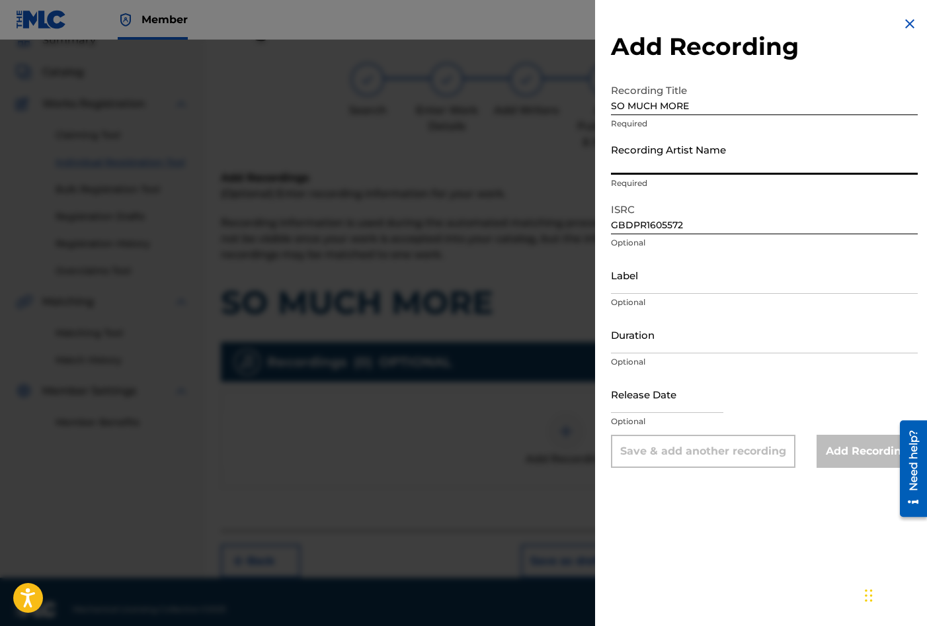
click at [661, 155] on input "Recording Artist Name" at bounding box center [764, 156] width 307 height 38
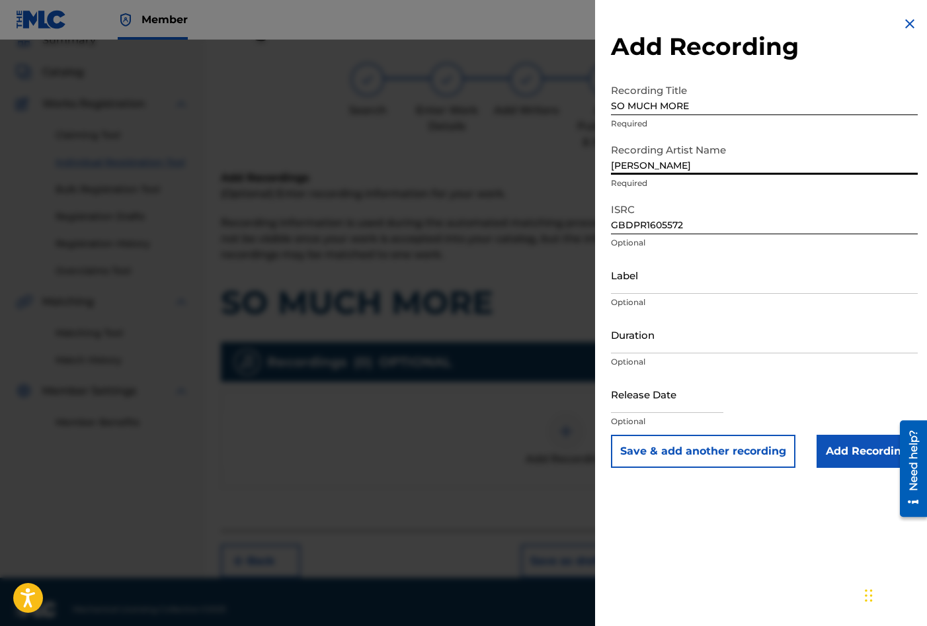
type input "[PERSON_NAME]"
click at [606, 199] on div "Add Recording Recording Title SO MUCH MORE Required Recording Artist Name TREVO…" at bounding box center [764, 241] width 339 height 483
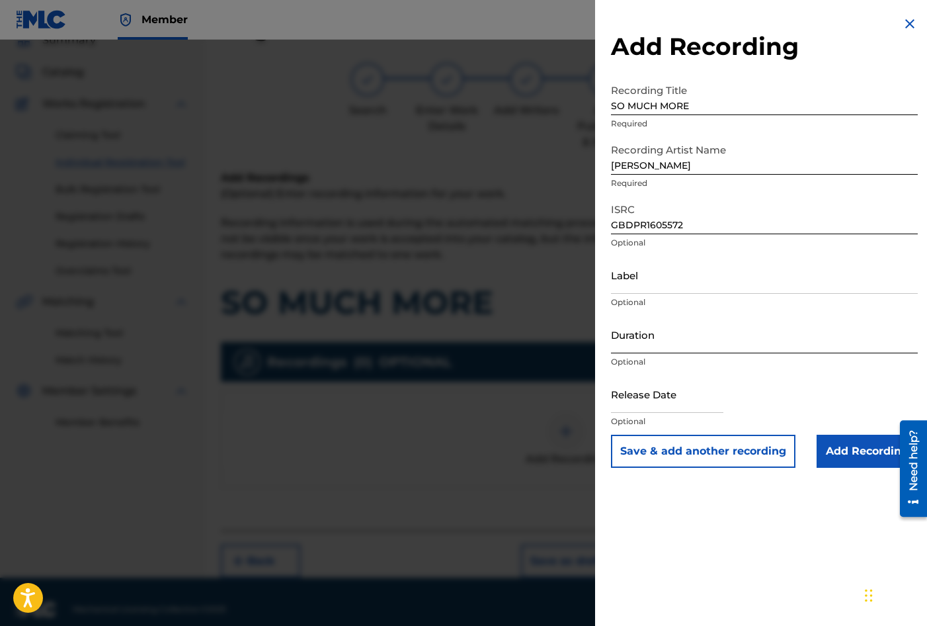
click at [653, 333] on input "Duration" at bounding box center [764, 334] width 307 height 38
type input "03:50"
click at [649, 394] on input "text" at bounding box center [667, 394] width 112 height 38
select select "8"
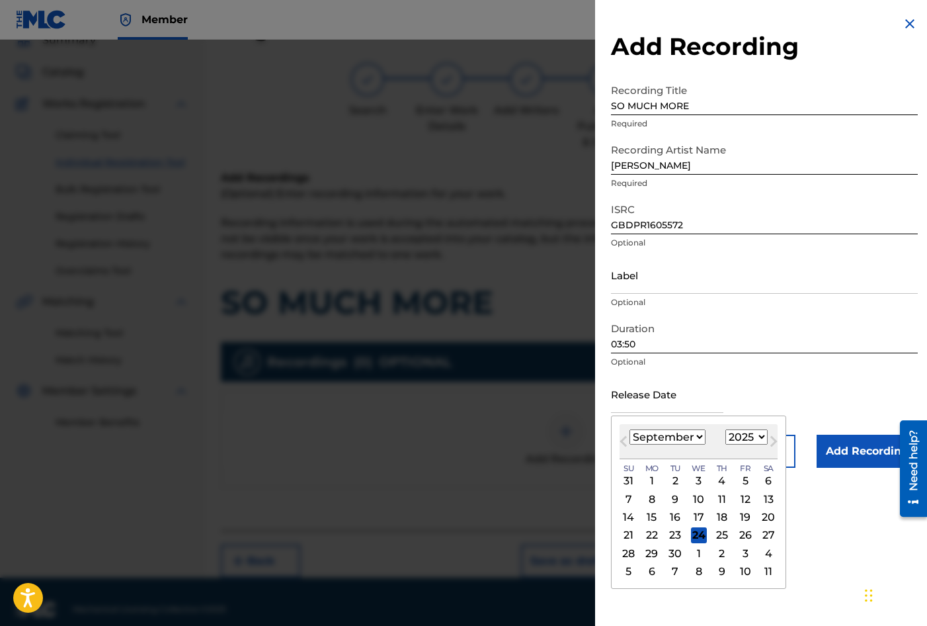
click at [615, 428] on div "Previous Month Next Month [DATE] January February March April May June July Aug…" at bounding box center [698, 501] width 175 height 173
click at [760, 437] on select "1900 1901 1902 1903 1904 1905 1906 1907 1908 1909 1910 1911 1912 1913 1914 1915…" at bounding box center [747, 436] width 42 height 15
select select "2016"
click at [726, 429] on select "1900 1901 1902 1903 1904 1905 1906 1907 1908 1909 1910 1911 1912 1913 1914 1915…" at bounding box center [747, 436] width 42 height 15
click at [698, 435] on select "January February March April May June July August September October November De…" at bounding box center [668, 436] width 76 height 15
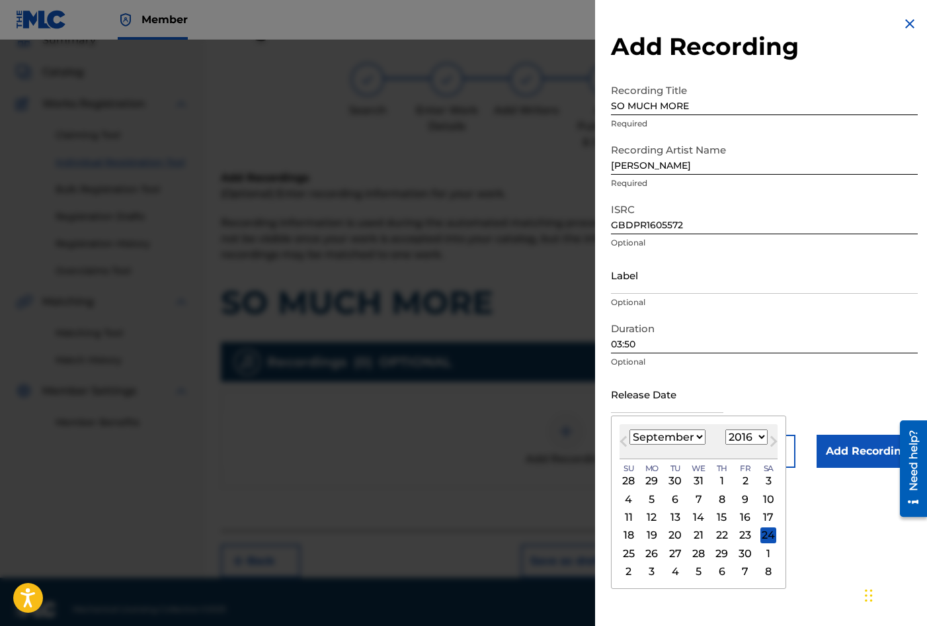
select select "1"
click at [630, 429] on select "January February March April May June July August September October November De…" at bounding box center [668, 436] width 76 height 15
click at [747, 535] on div "26" at bounding box center [745, 535] width 16 height 16
type input "[DATE]"
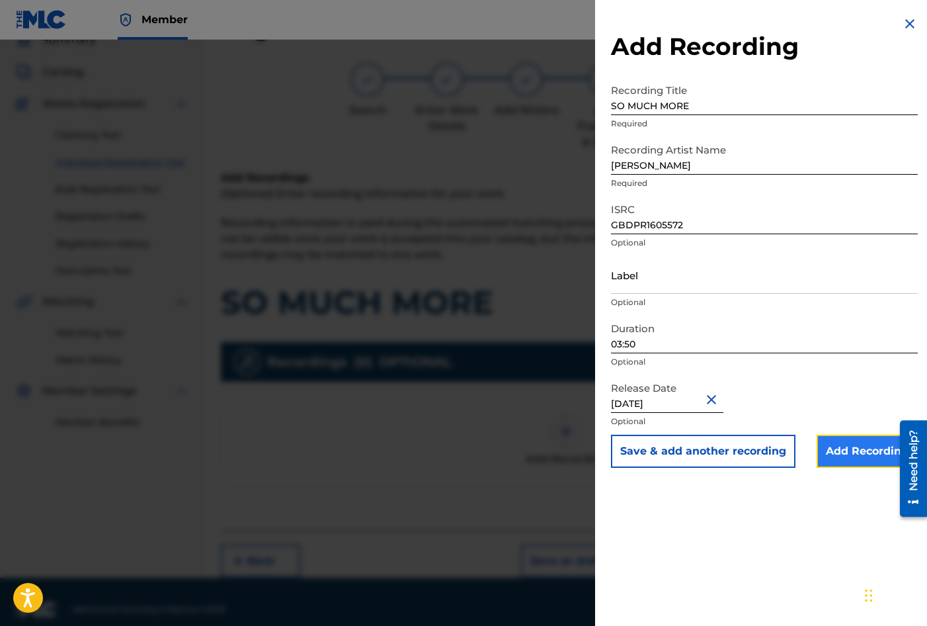
click at [846, 452] on input "Add Recording" at bounding box center [867, 451] width 101 height 33
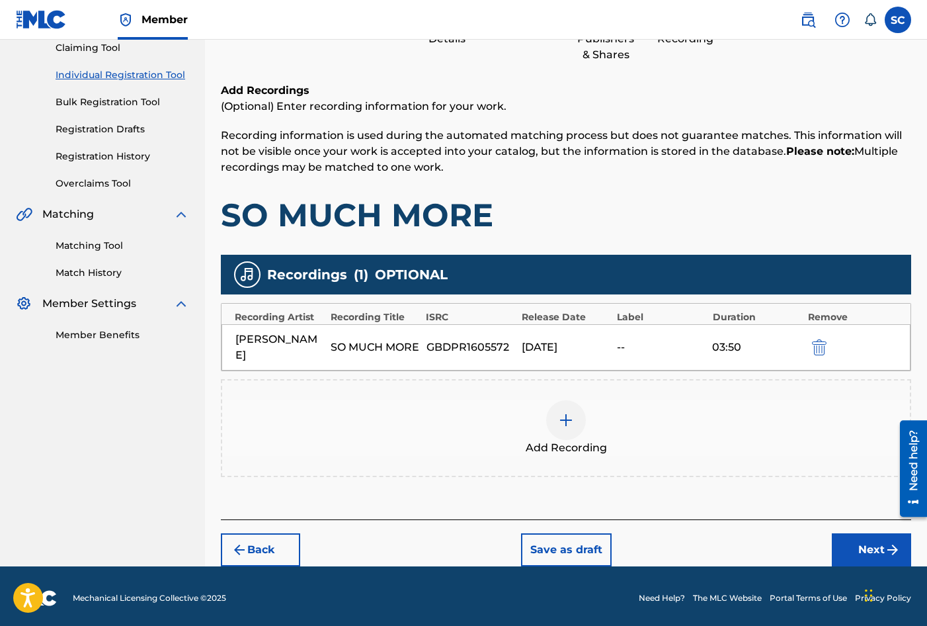
scroll to position [151, 0]
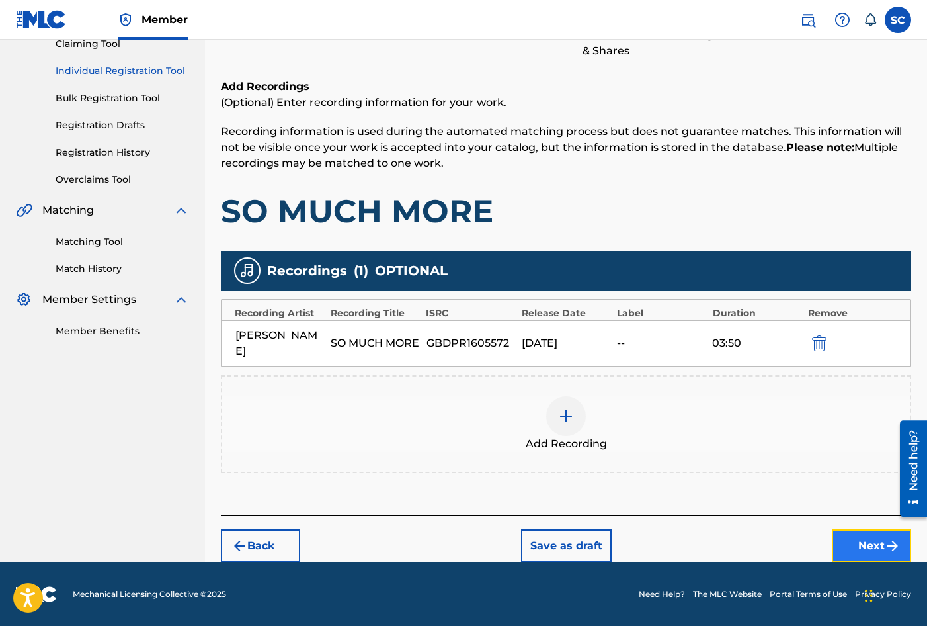
click at [854, 547] on button "Next" at bounding box center [871, 545] width 79 height 33
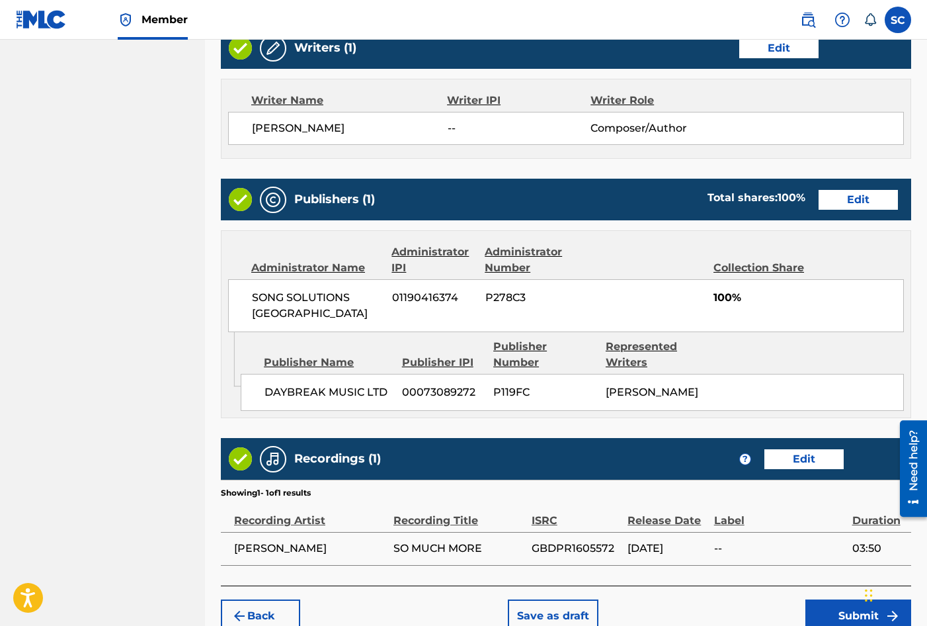
scroll to position [581, 0]
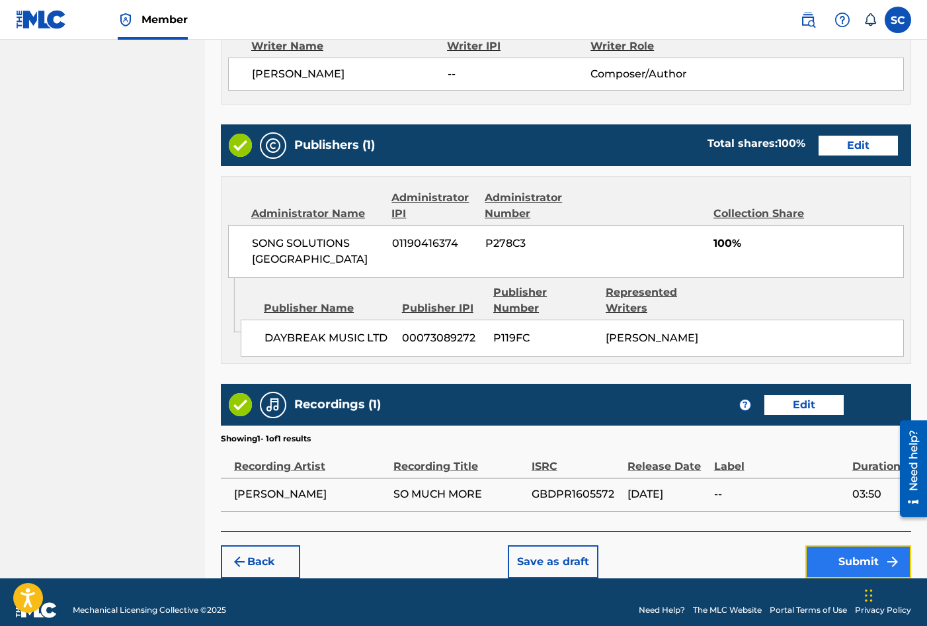
click at [872, 545] on button "Submit" at bounding box center [859, 561] width 106 height 33
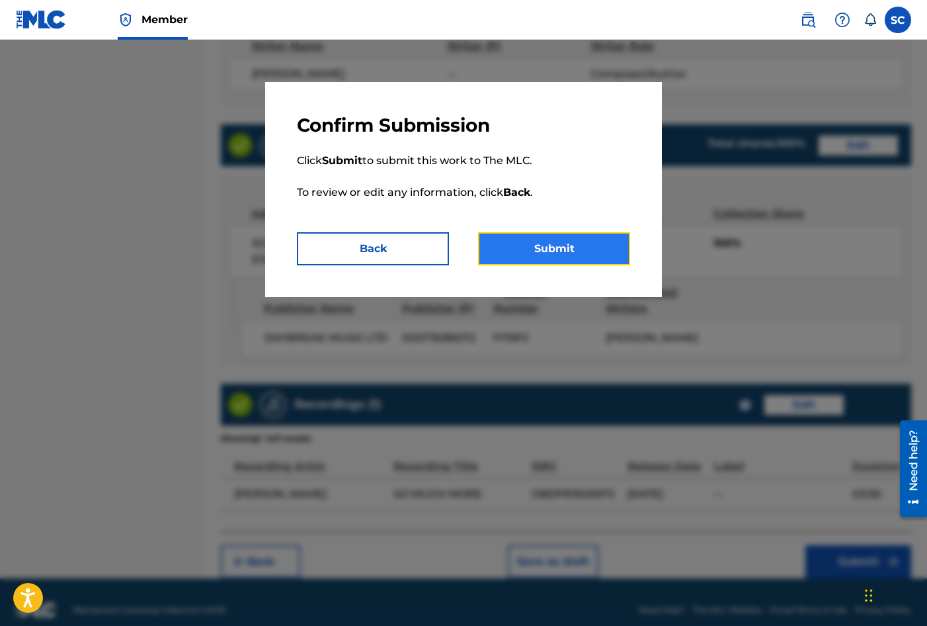
click at [554, 252] on button "Submit" at bounding box center [554, 248] width 152 height 33
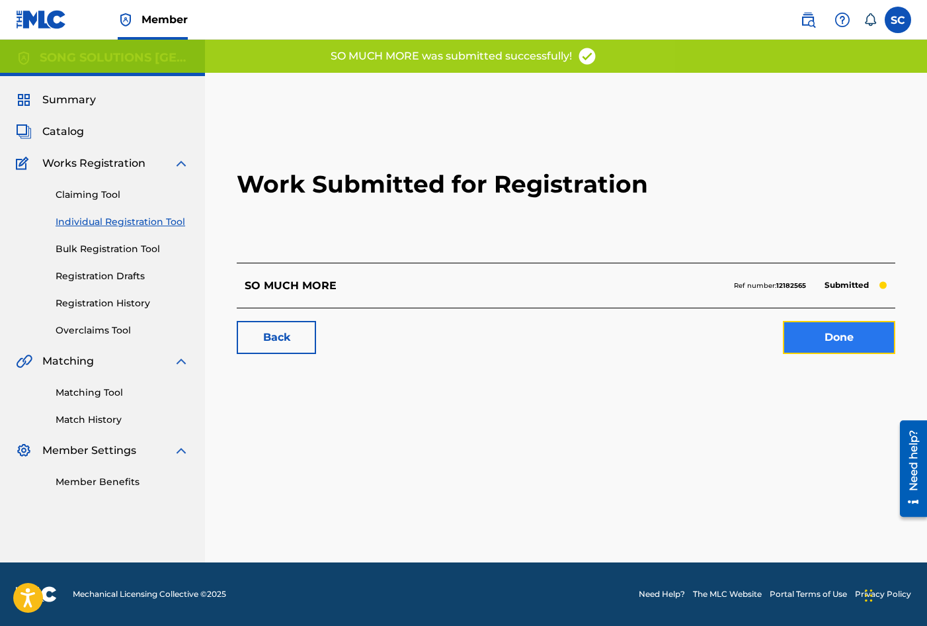
click at [849, 337] on link "Done" at bounding box center [839, 337] width 112 height 33
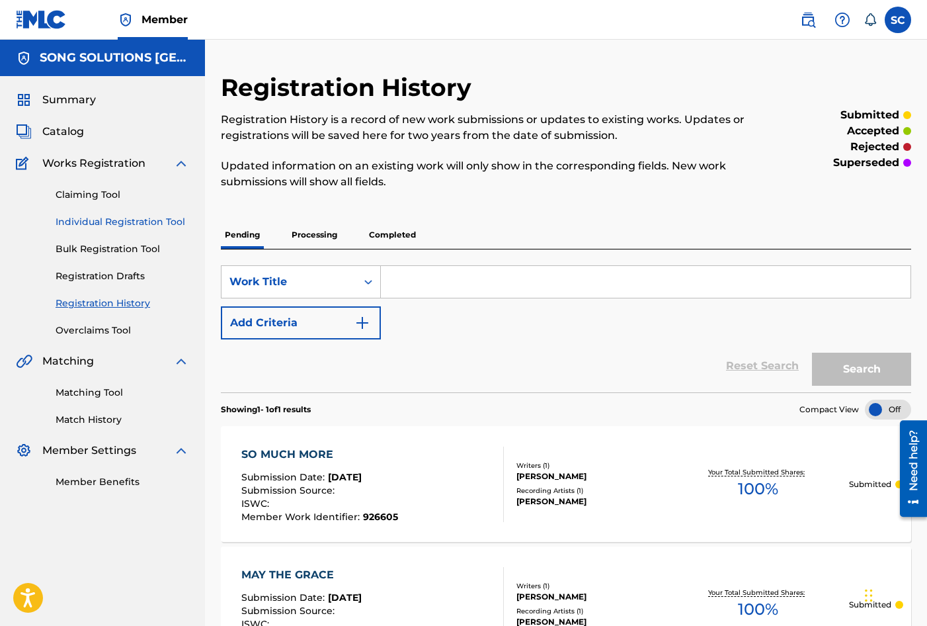
click at [110, 220] on link "Individual Registration Tool" at bounding box center [123, 222] width 134 height 14
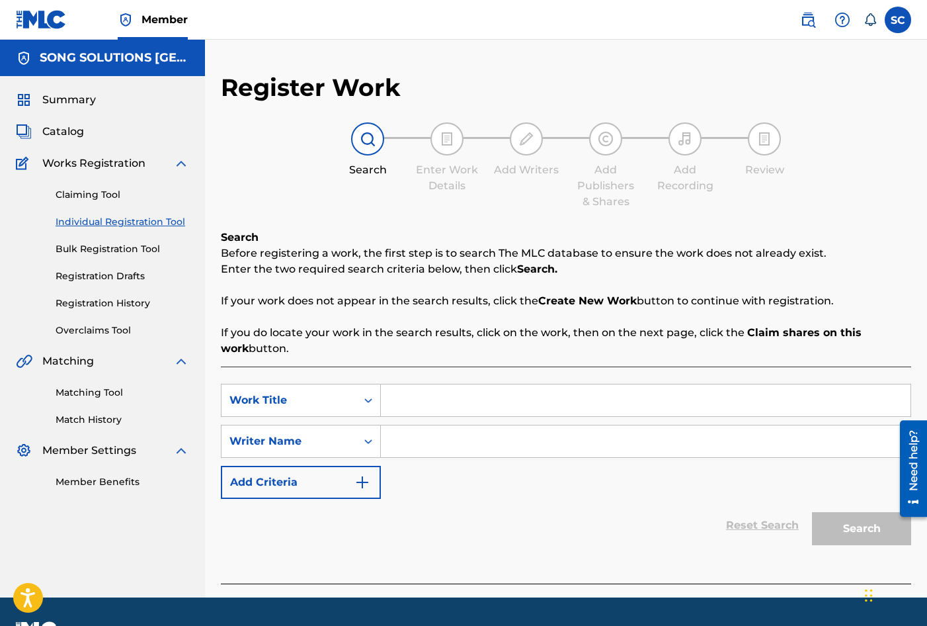
click at [455, 405] on input "Search Form" at bounding box center [646, 400] width 530 height 32
type input "SOMETHING TO SING ABOUT"
click at [414, 431] on input "Search Form" at bounding box center [646, 441] width 530 height 32
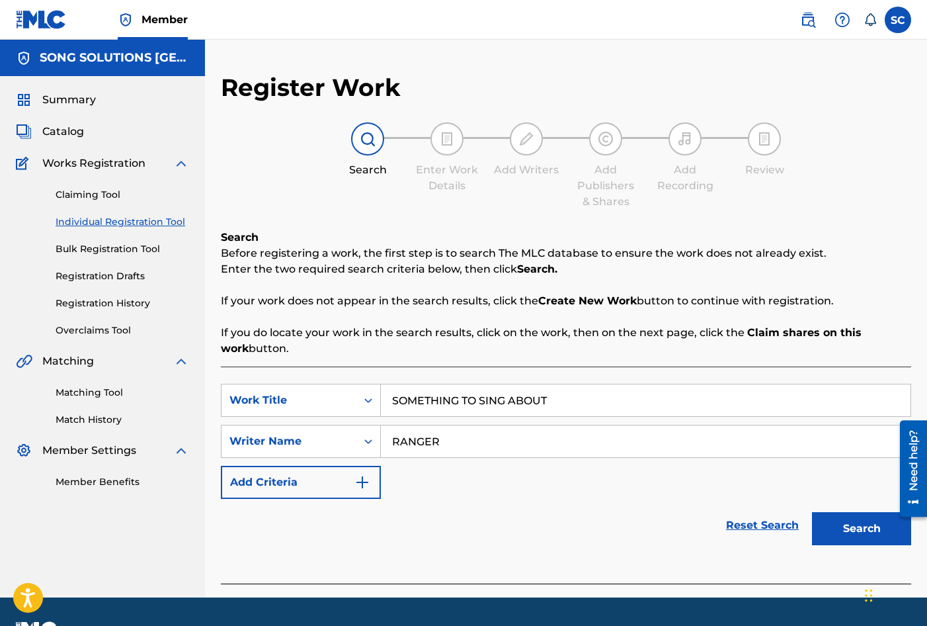
type input "RANGER"
click at [812, 512] on button "Search" at bounding box center [861, 528] width 99 height 33
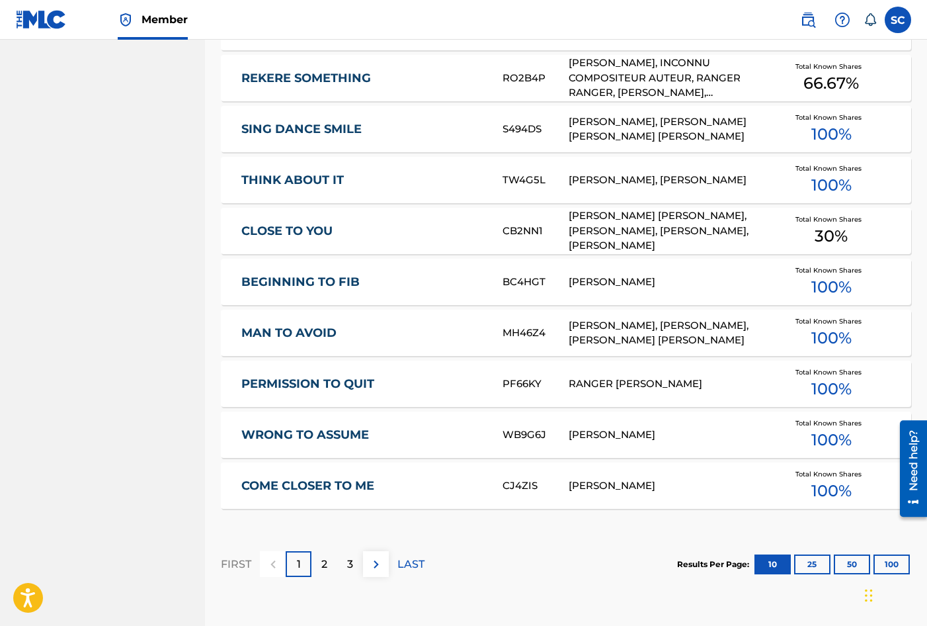
scroll to position [744, 0]
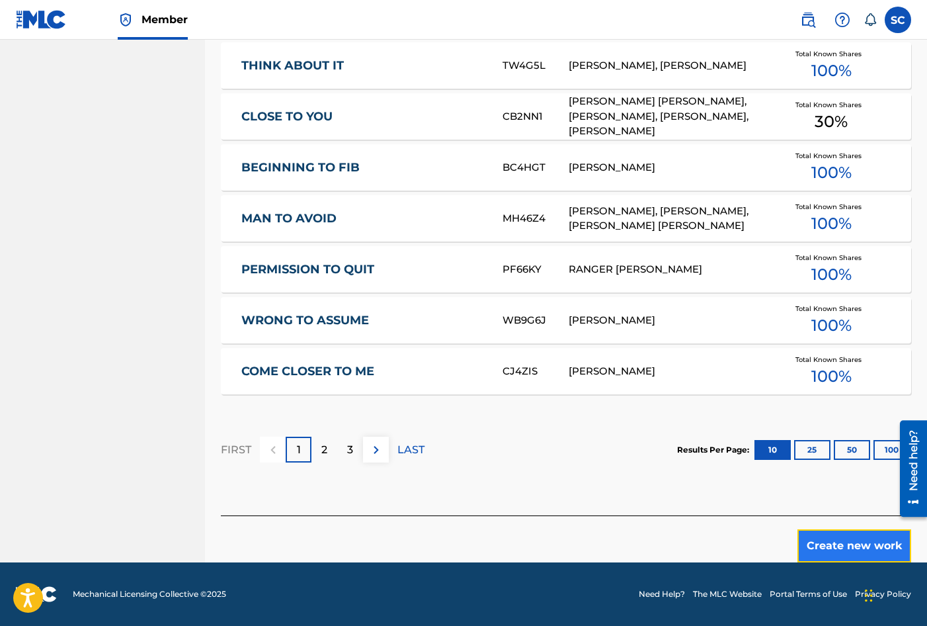
click at [858, 537] on button "Create new work" at bounding box center [855, 545] width 114 height 33
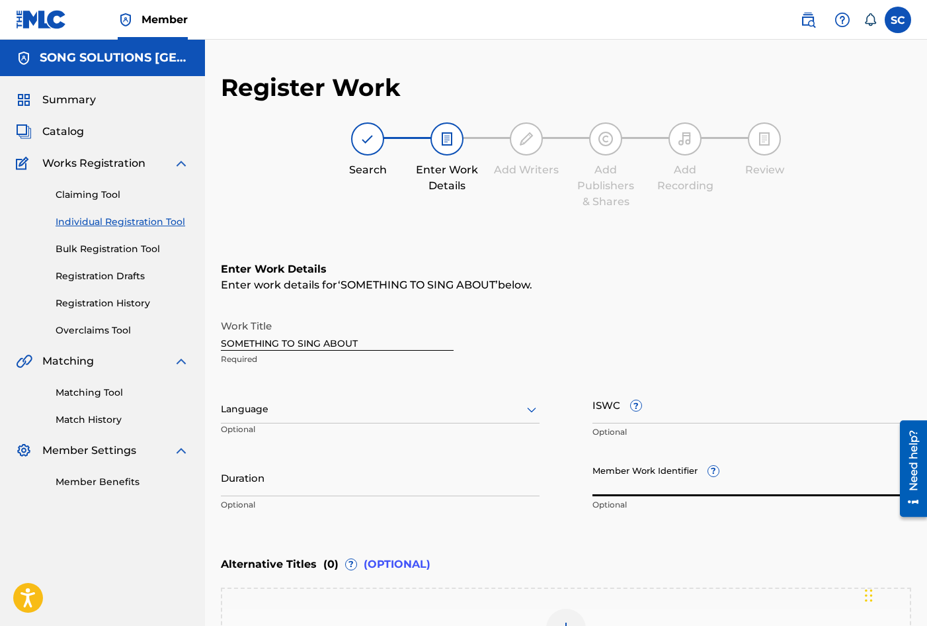
click at [622, 483] on input "Member Work Identifier ?" at bounding box center [752, 477] width 319 height 38
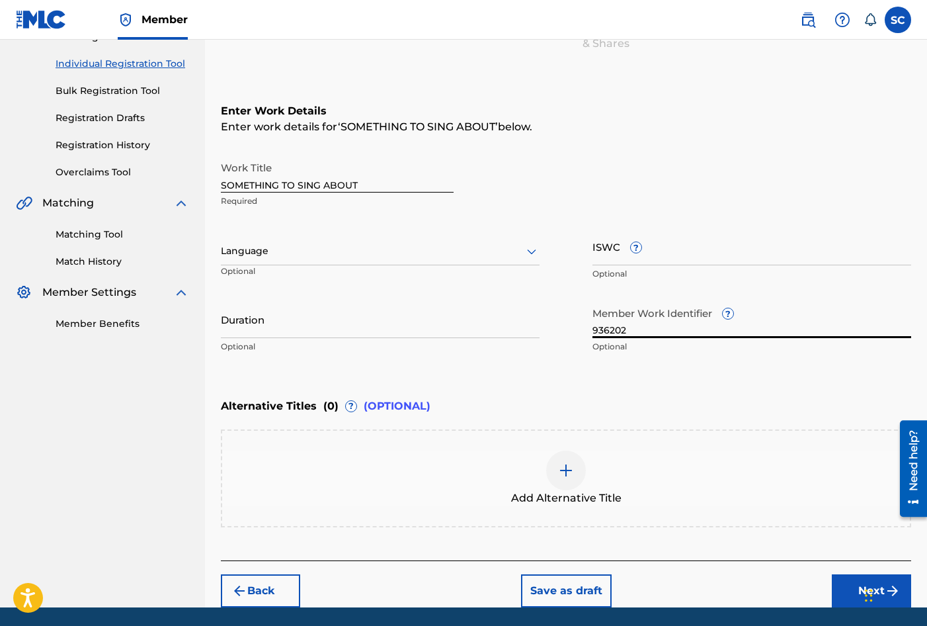
scroll to position [203, 0]
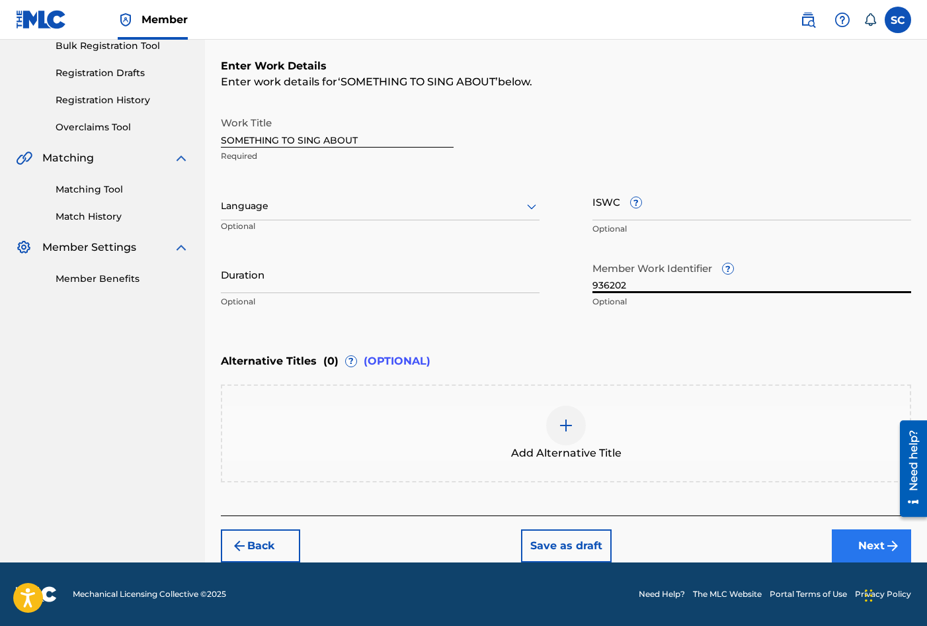
type input "936202"
click at [866, 542] on button "Next" at bounding box center [871, 545] width 79 height 33
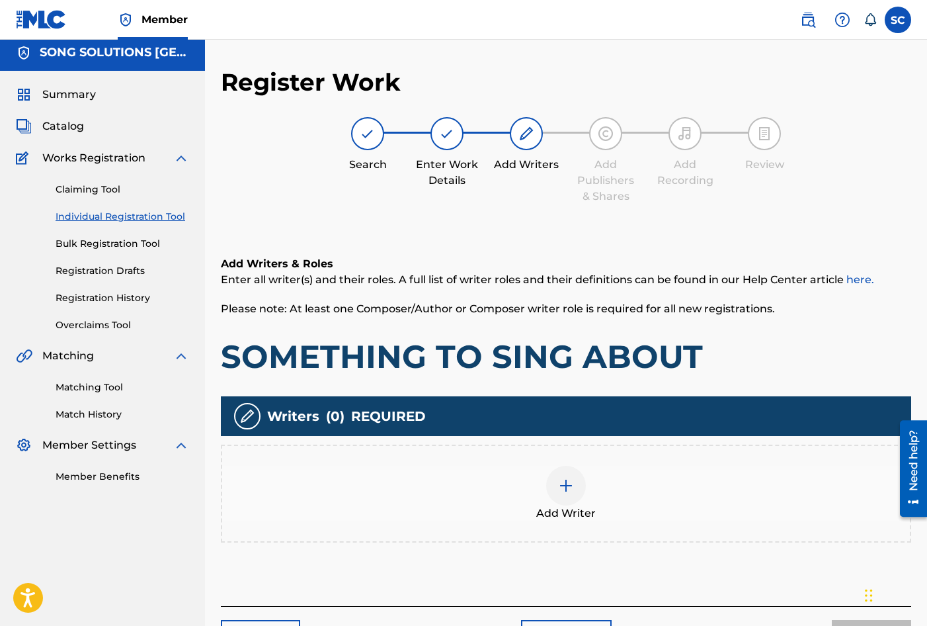
scroll to position [60, 0]
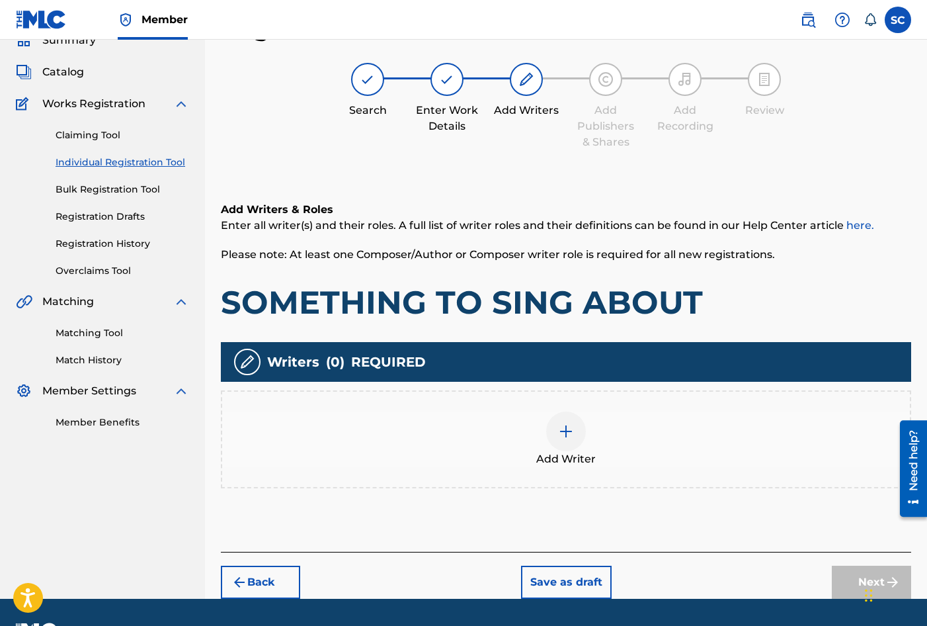
click at [565, 438] on img at bounding box center [566, 431] width 16 height 16
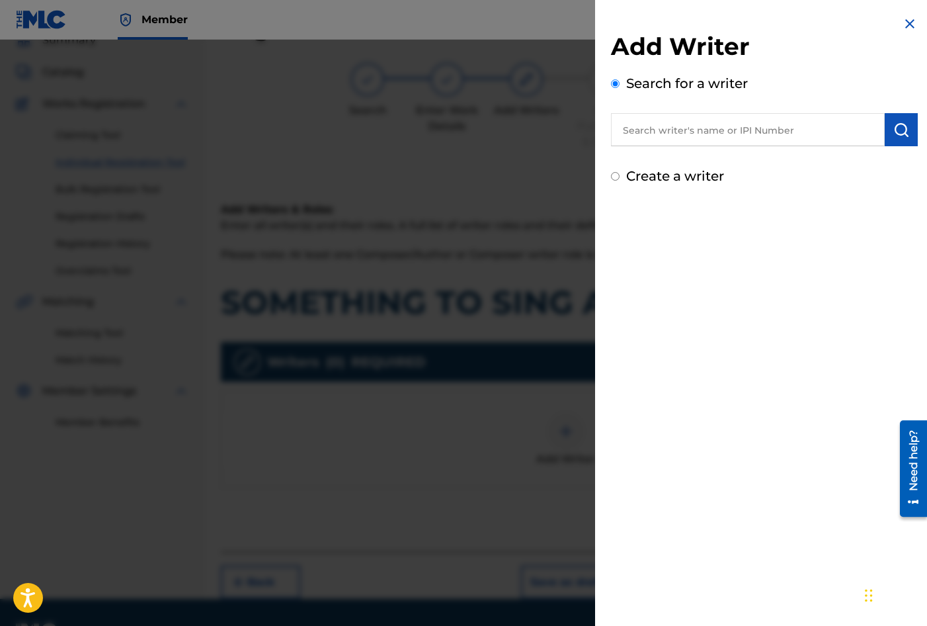
click at [677, 180] on label "Create a writer" at bounding box center [675, 176] width 98 height 16
radio input "true"
click at [620, 180] on input "Create a writer" at bounding box center [615, 176] width 9 height 9
radio input "false"
radio input "true"
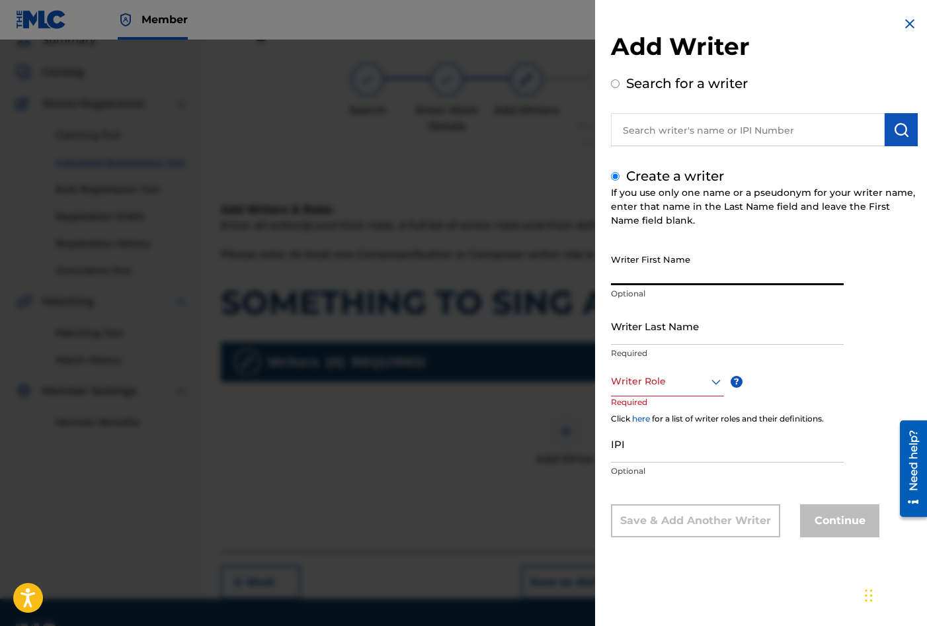
click at [679, 272] on input "Writer First Name" at bounding box center [727, 266] width 233 height 38
type input "[PERSON_NAME]"
click at [647, 328] on input "Writer Last Name" at bounding box center [727, 326] width 233 height 38
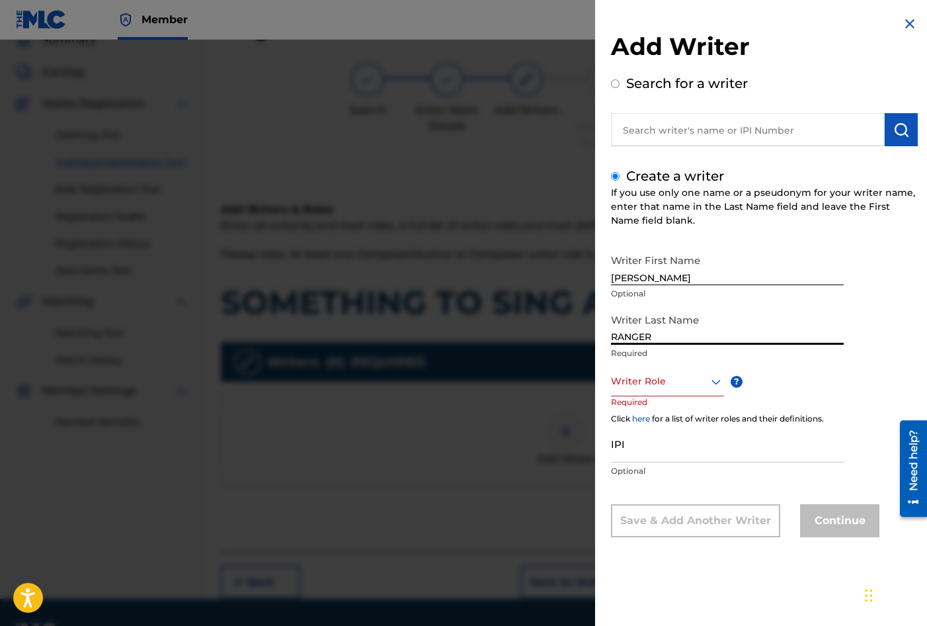
type input "RANGER"
click at [653, 380] on div at bounding box center [667, 381] width 113 height 17
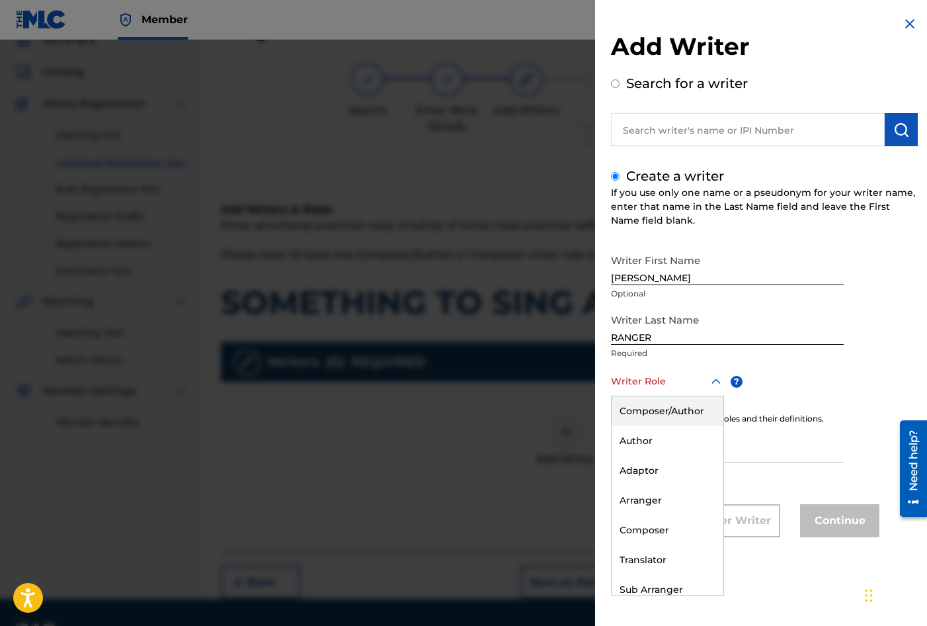
click at [657, 408] on div "Composer/Author" at bounding box center [668, 411] width 112 height 30
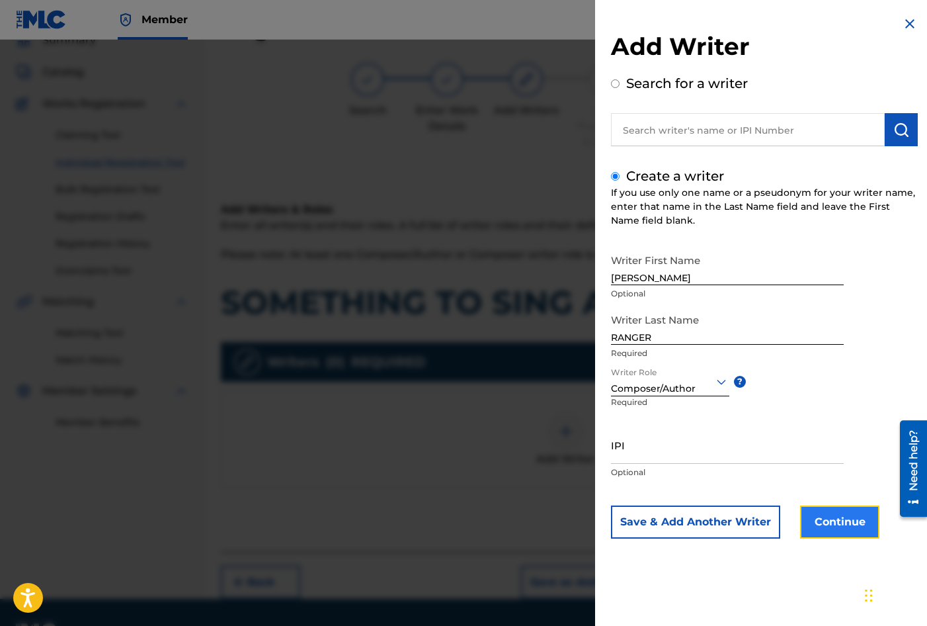
click at [831, 528] on button "Continue" at bounding box center [839, 521] width 79 height 33
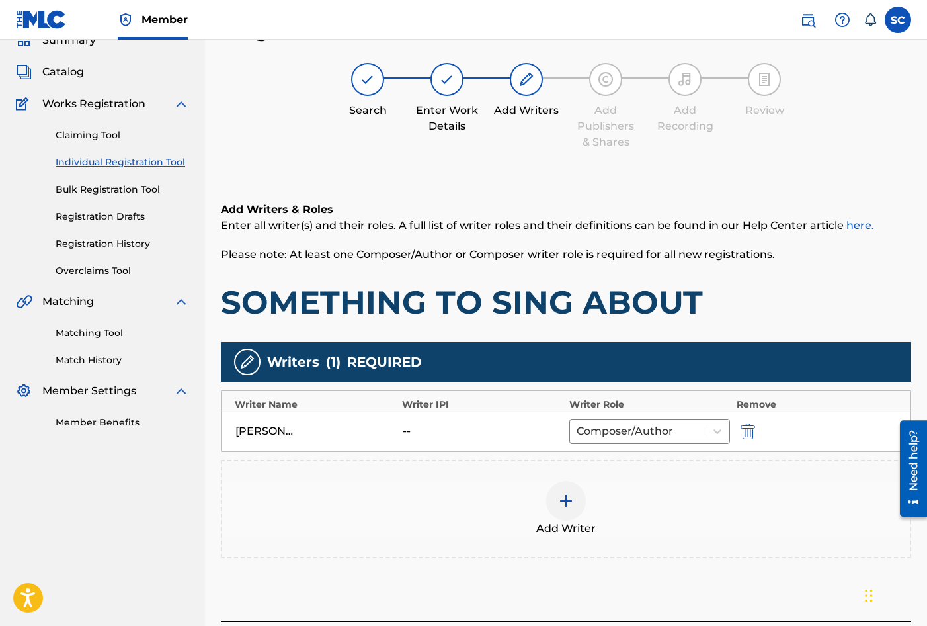
scroll to position [165, 0]
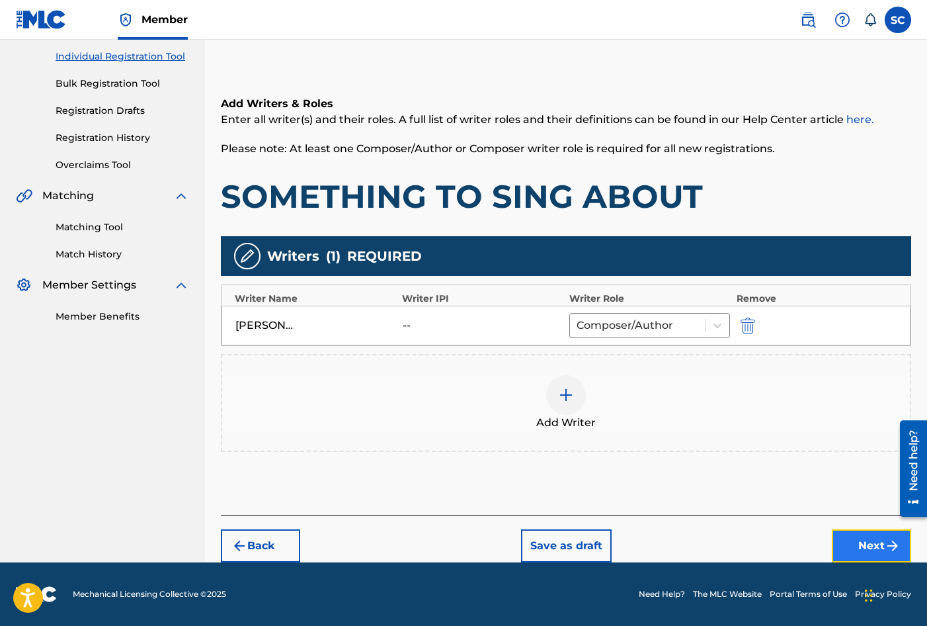
click at [860, 541] on button "Next" at bounding box center [871, 545] width 79 height 33
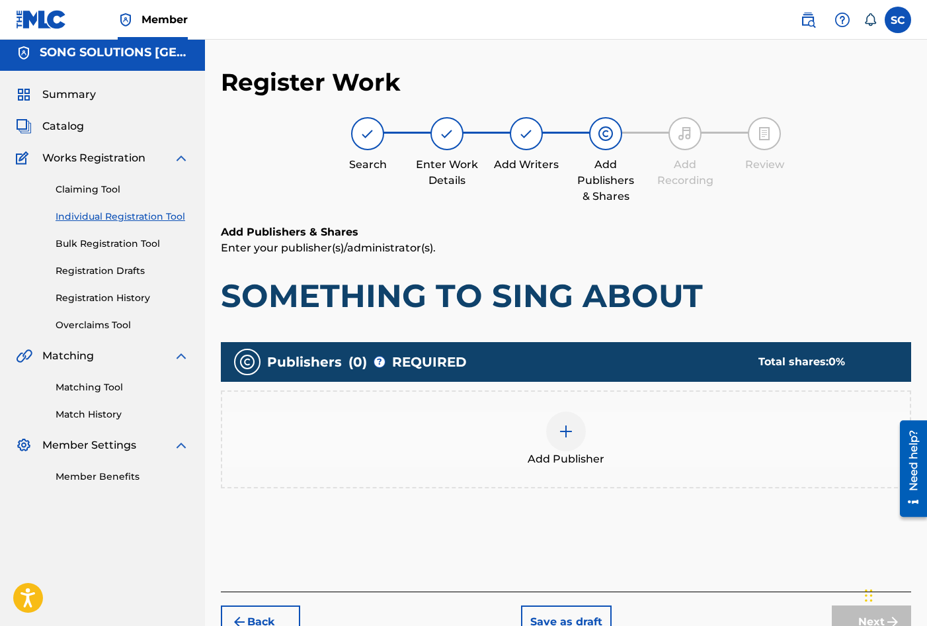
scroll to position [60, 0]
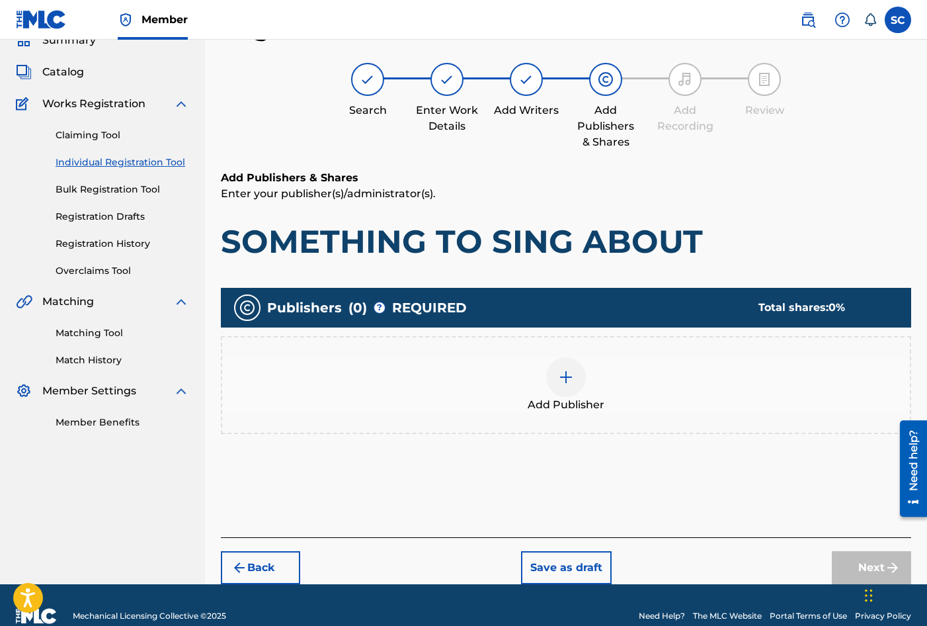
click at [561, 375] on img at bounding box center [566, 377] width 16 height 16
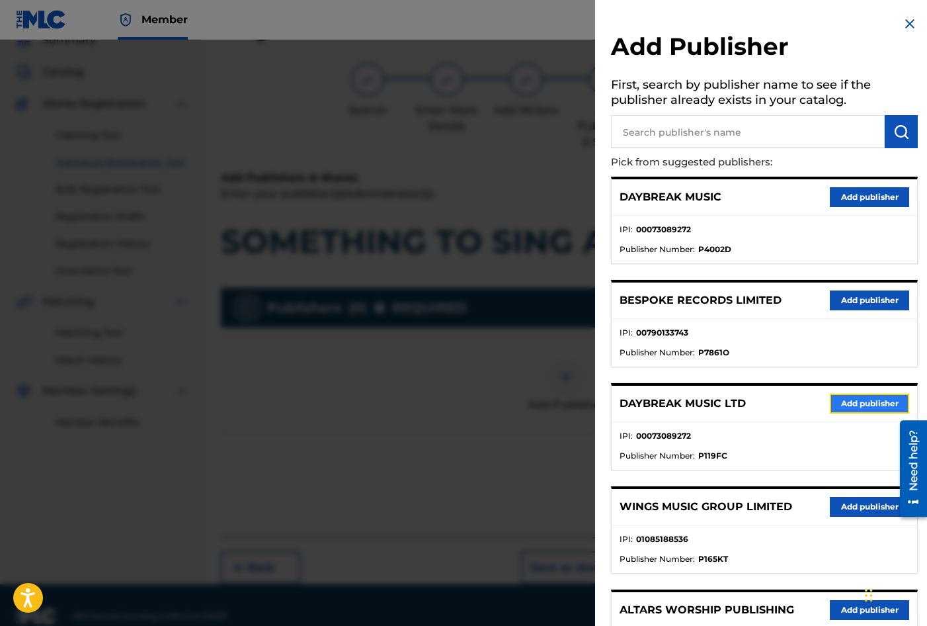
click at [845, 396] on button "Add publisher" at bounding box center [869, 404] width 79 height 20
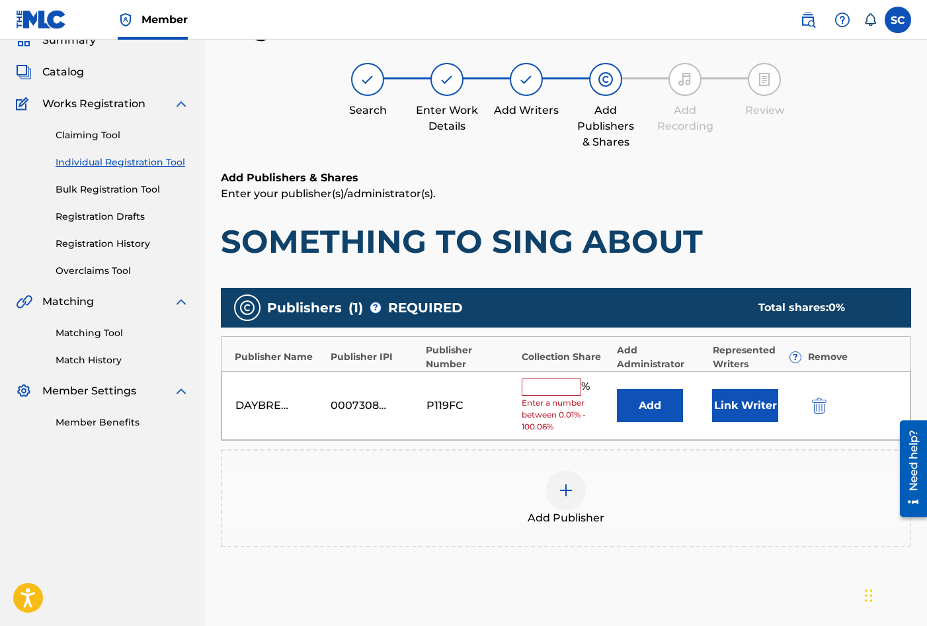
click at [548, 386] on input "text" at bounding box center [552, 386] width 60 height 17
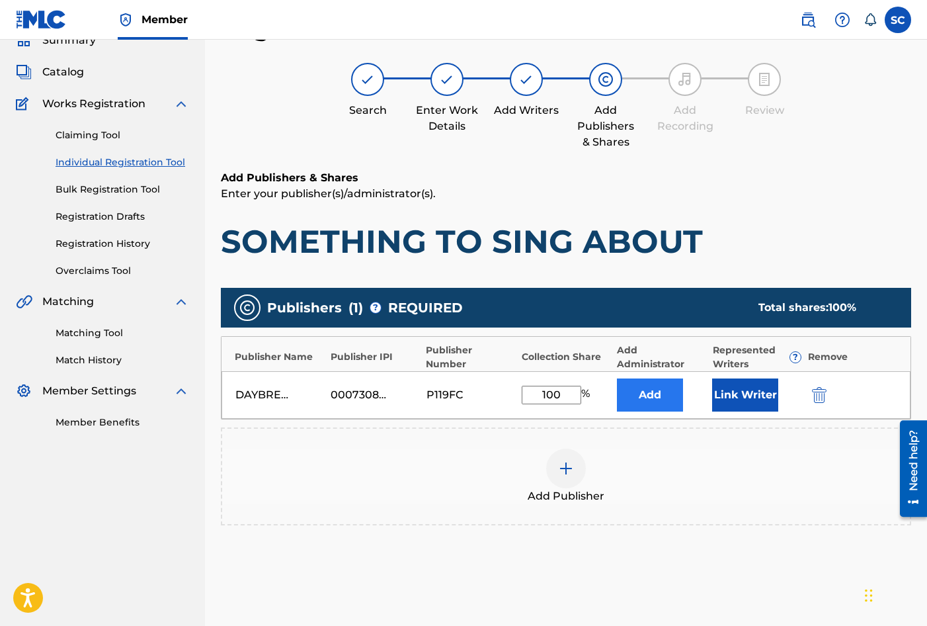
type input "100"
click at [624, 387] on button "Add" at bounding box center [650, 394] width 66 height 33
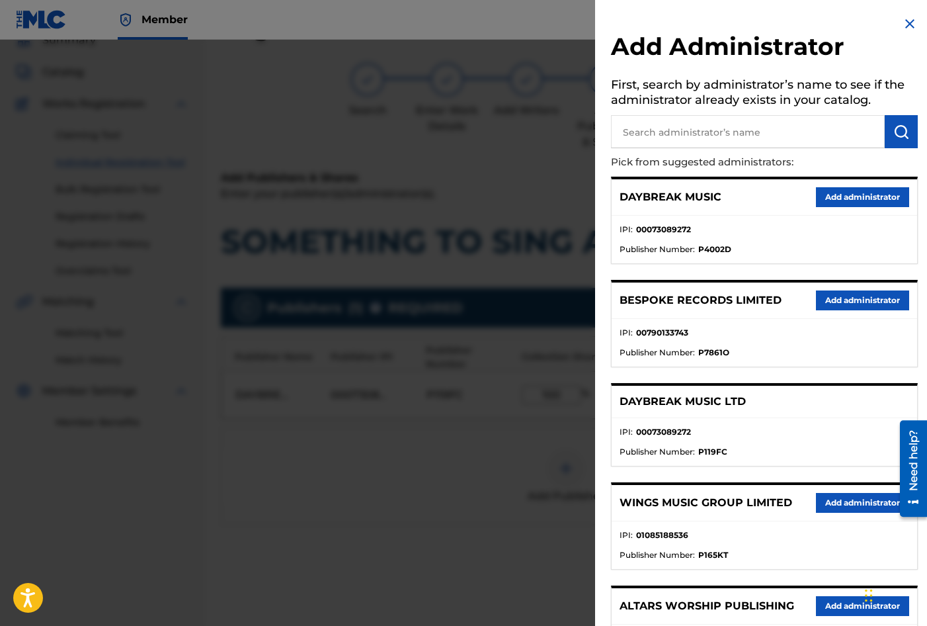
click at [708, 126] on input "text" at bounding box center [748, 131] width 274 height 33
type input "SONG SOLUTIONS"
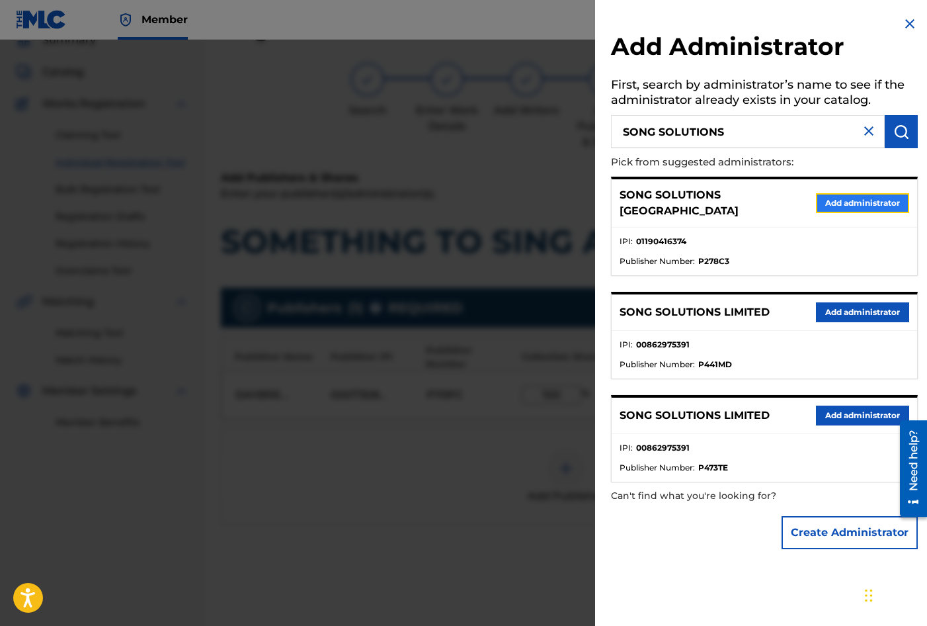
click at [847, 200] on button "Add administrator" at bounding box center [862, 203] width 93 height 20
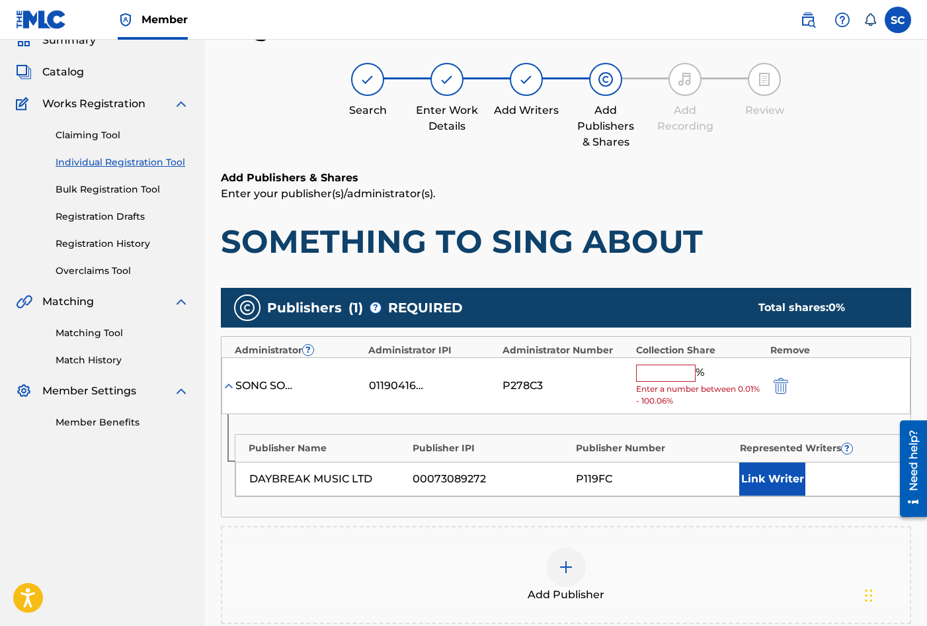
click at [650, 376] on input "text" at bounding box center [666, 372] width 60 height 17
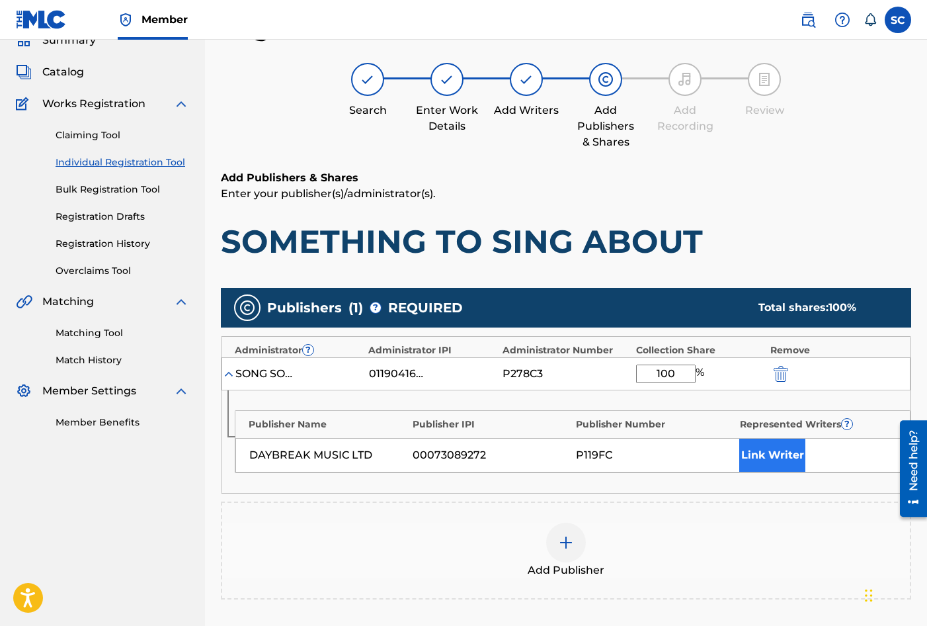
type input "100"
click at [784, 459] on button "Link Writer" at bounding box center [772, 454] width 66 height 33
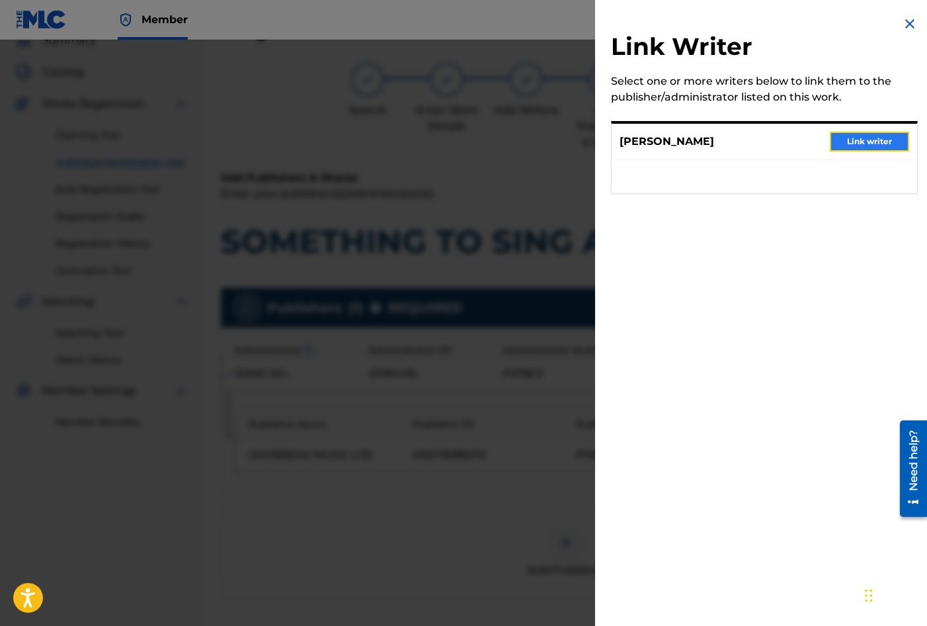
click at [872, 138] on button "Link writer" at bounding box center [869, 142] width 79 height 20
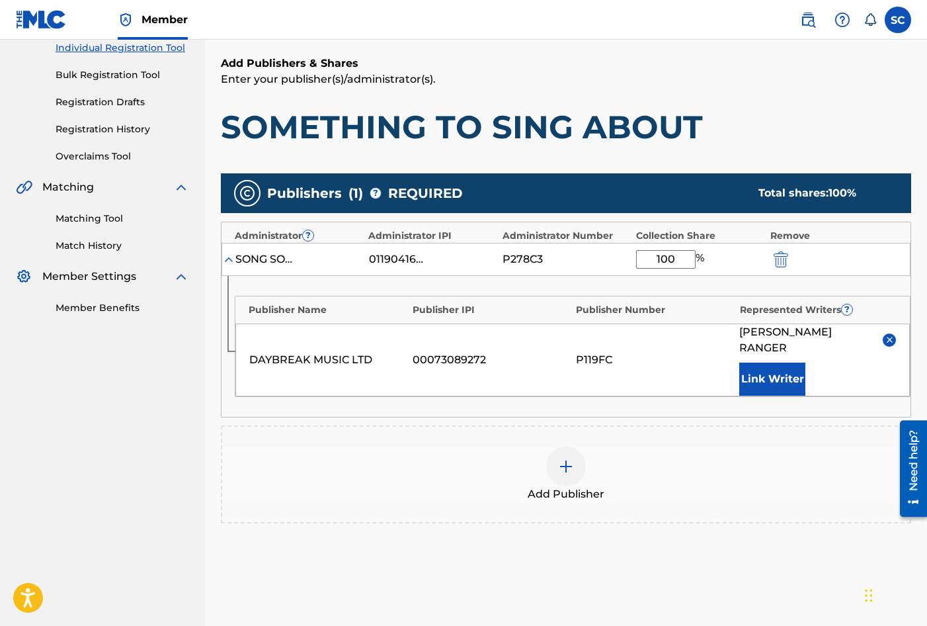
scroll to position [269, 0]
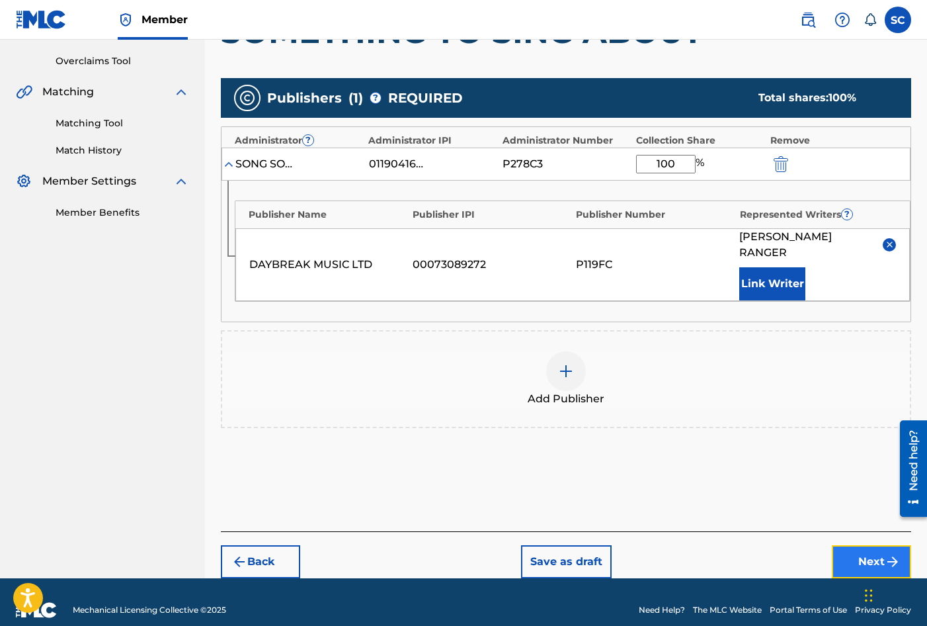
click at [872, 545] on button "Next" at bounding box center [871, 561] width 79 height 33
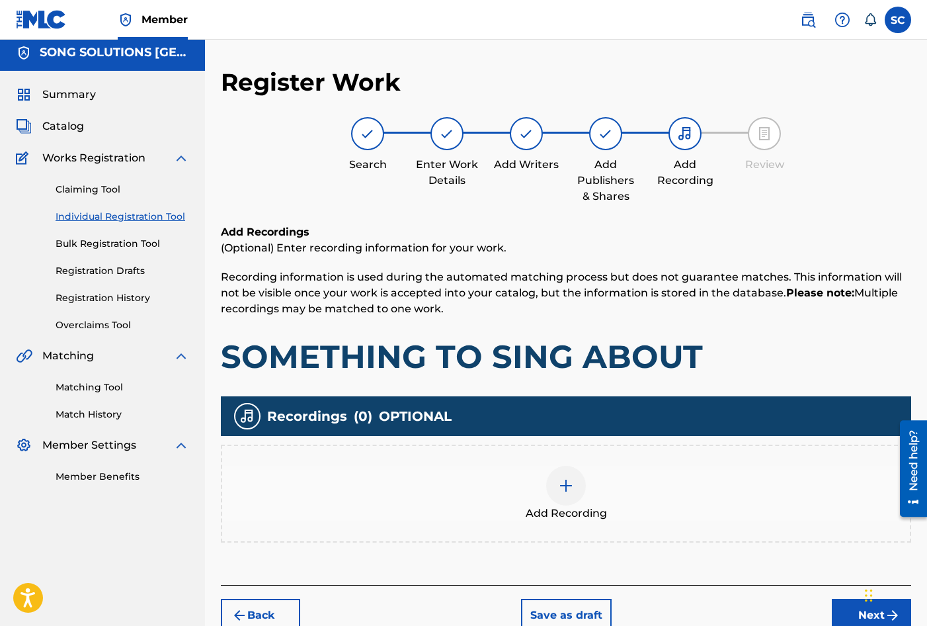
scroll to position [60, 0]
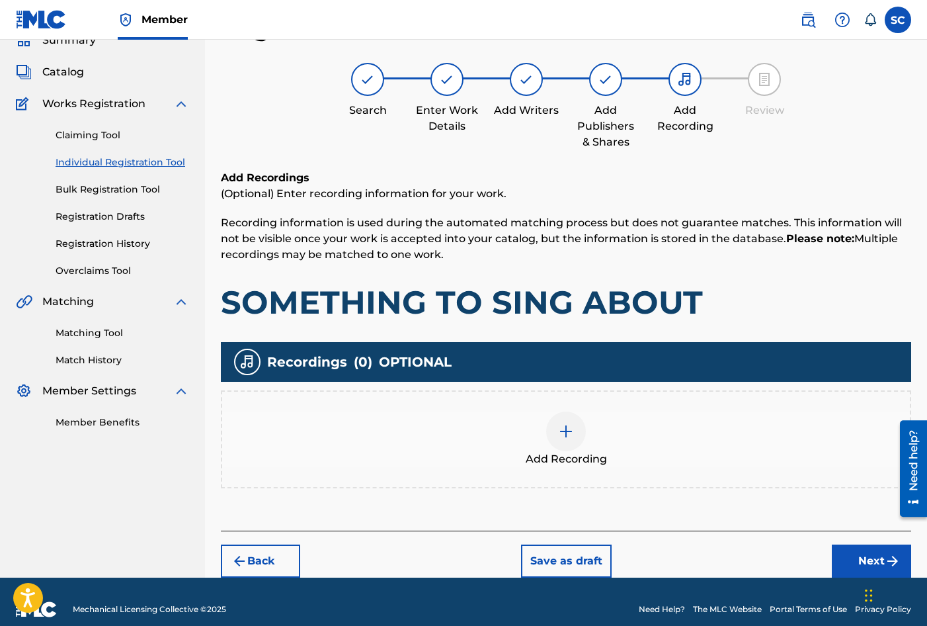
click at [562, 431] on img at bounding box center [566, 431] width 16 height 16
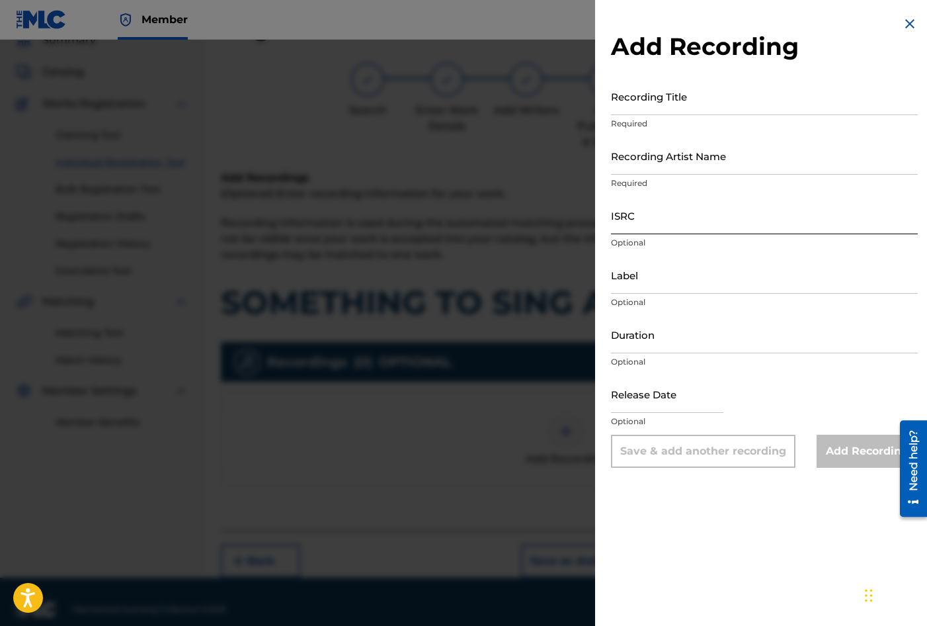
click at [624, 213] on input "ISRC" at bounding box center [764, 215] width 307 height 38
paste input "GBDPR1605573"
type input "GBDPR1605573"
click at [649, 93] on input "Recording Title" at bounding box center [764, 96] width 307 height 38
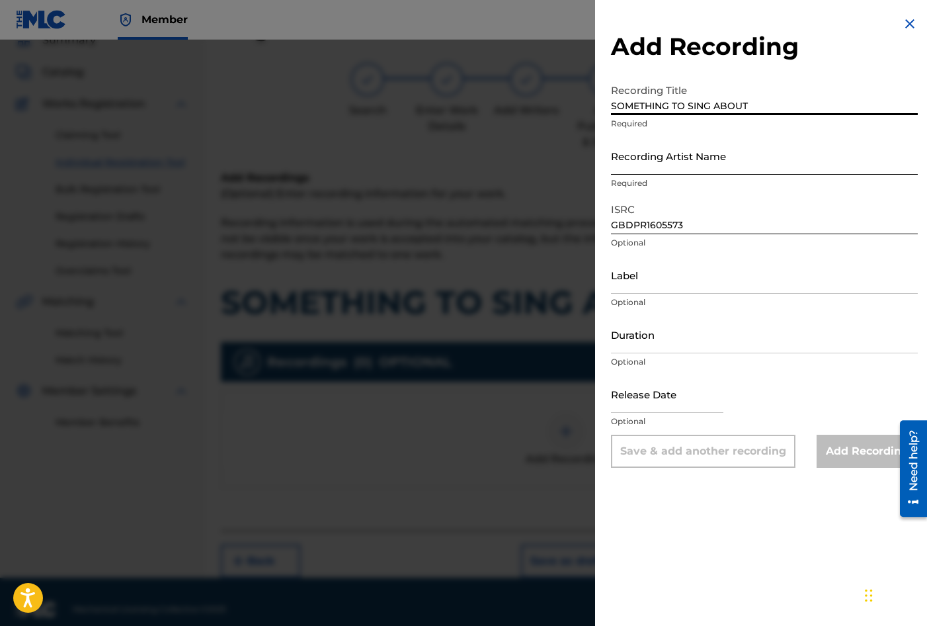
type input "SOMETHING TO SING ABOUT"
click at [649, 153] on input "Recording Artist Name" at bounding box center [764, 156] width 307 height 38
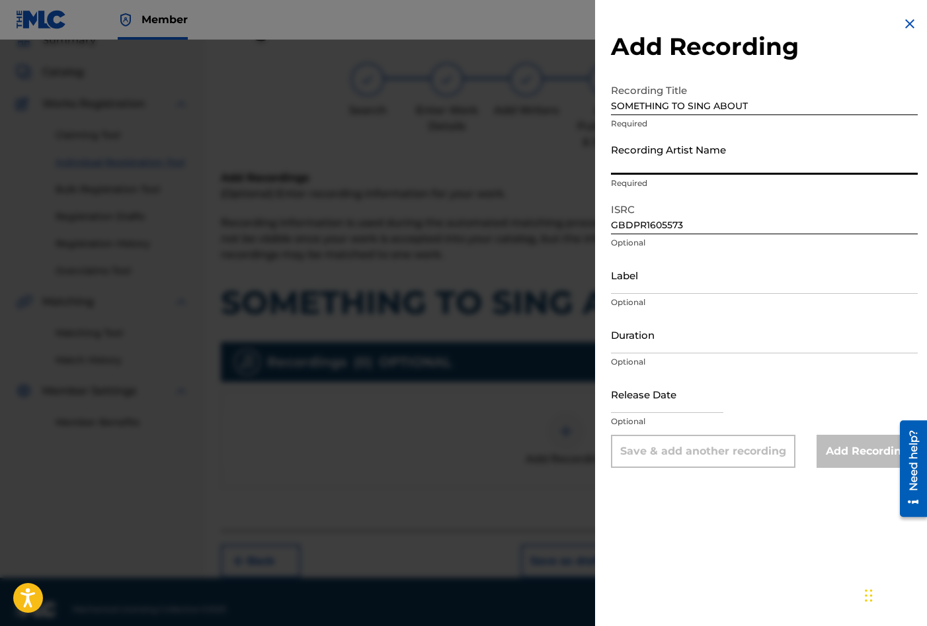
type input "[PERSON_NAME]"
type input "03:50"
type input "[DATE]"
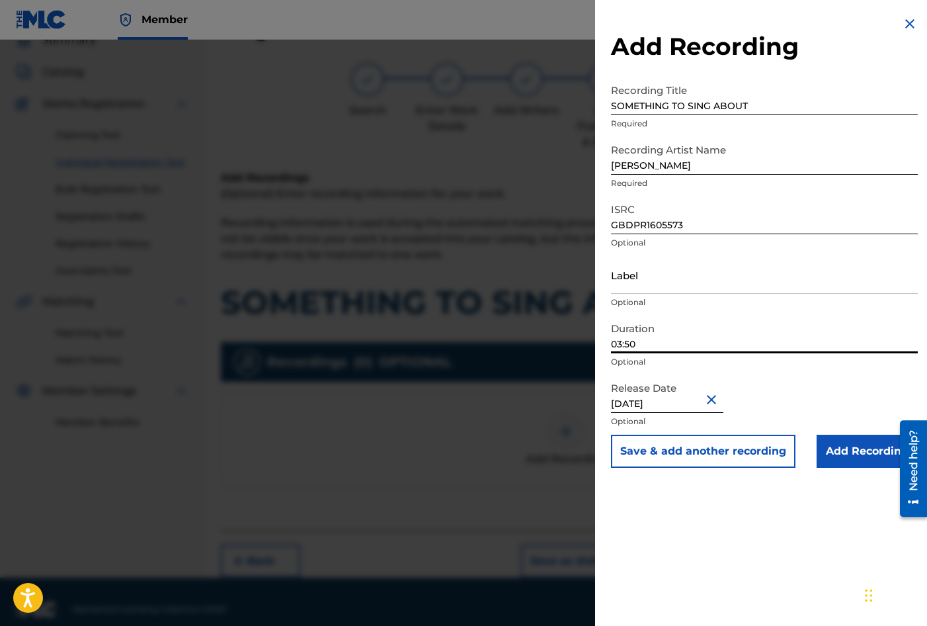
drag, startPoint x: 641, startPoint y: 344, endPoint x: 592, endPoint y: 335, distance: 49.8
click at [592, 335] on div "Add Recording Recording Title SOMETHING TO SING ABOUT Required Recording Artist…" at bounding box center [463, 333] width 927 height 586
type input "03:24"
click at [849, 451] on input "Add Recording" at bounding box center [867, 451] width 101 height 33
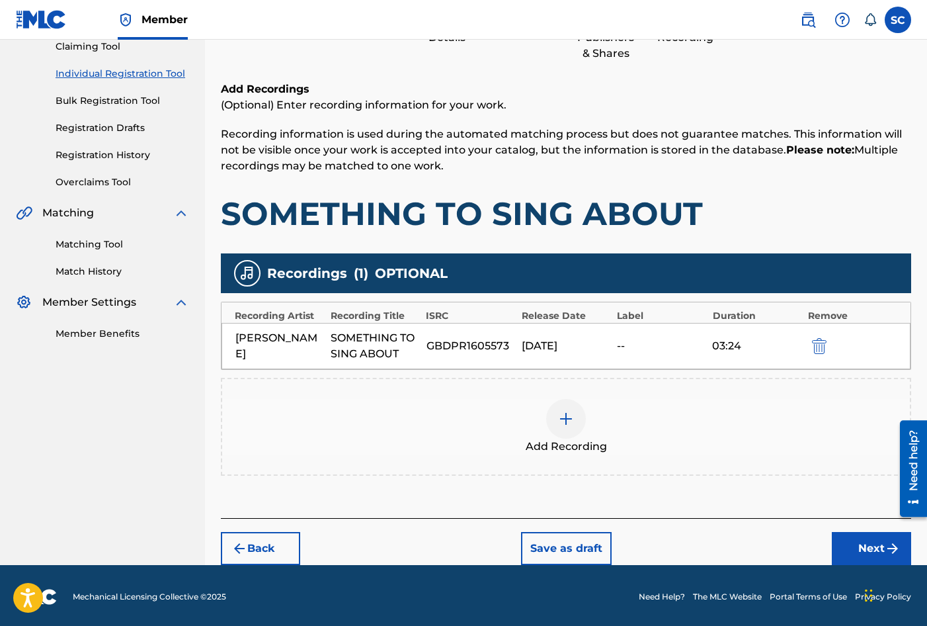
scroll to position [151, 0]
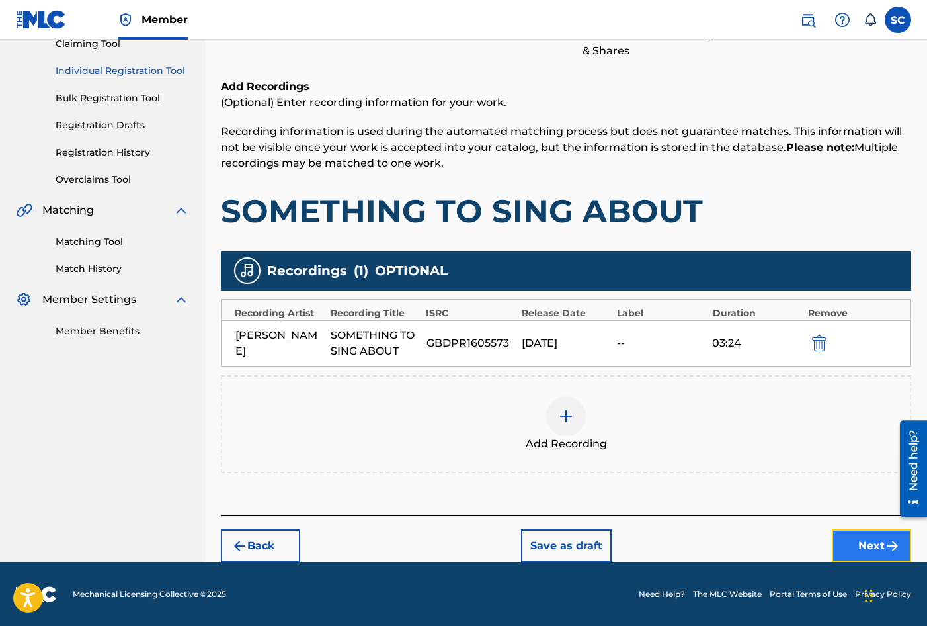
click at [884, 545] on button "Next" at bounding box center [871, 545] width 79 height 33
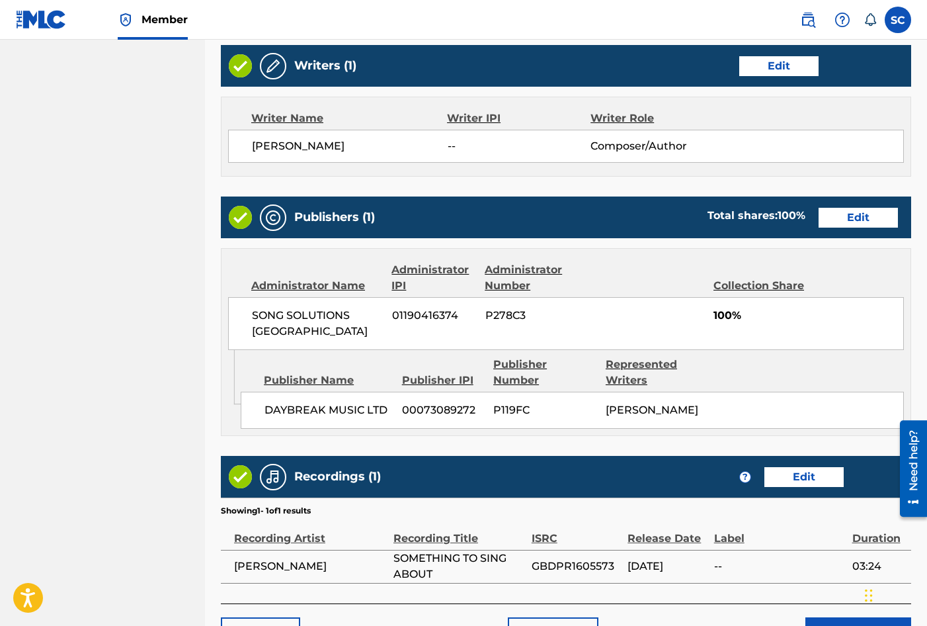
scroll to position [581, 0]
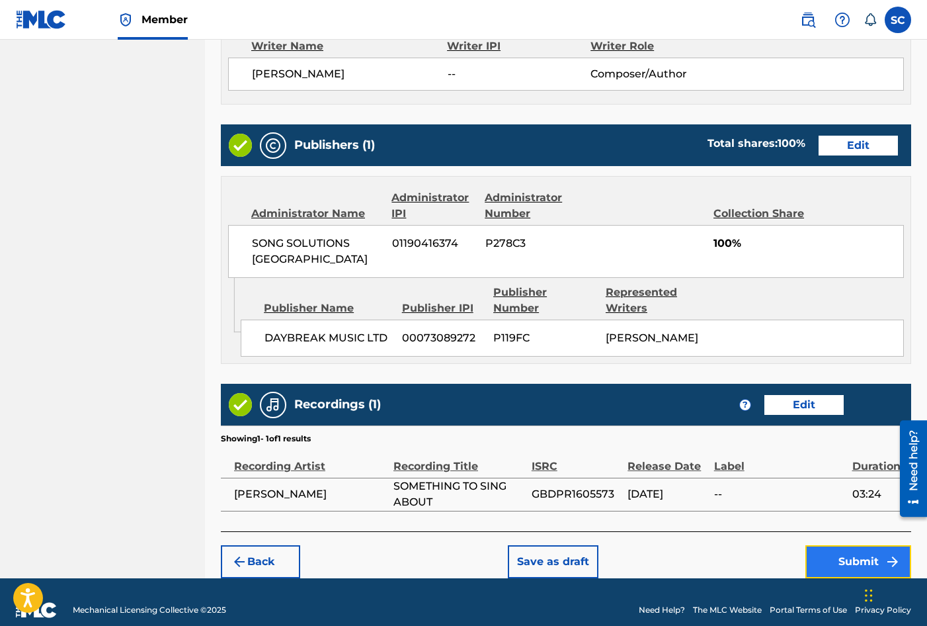
click at [845, 545] on button "Submit" at bounding box center [859, 561] width 106 height 33
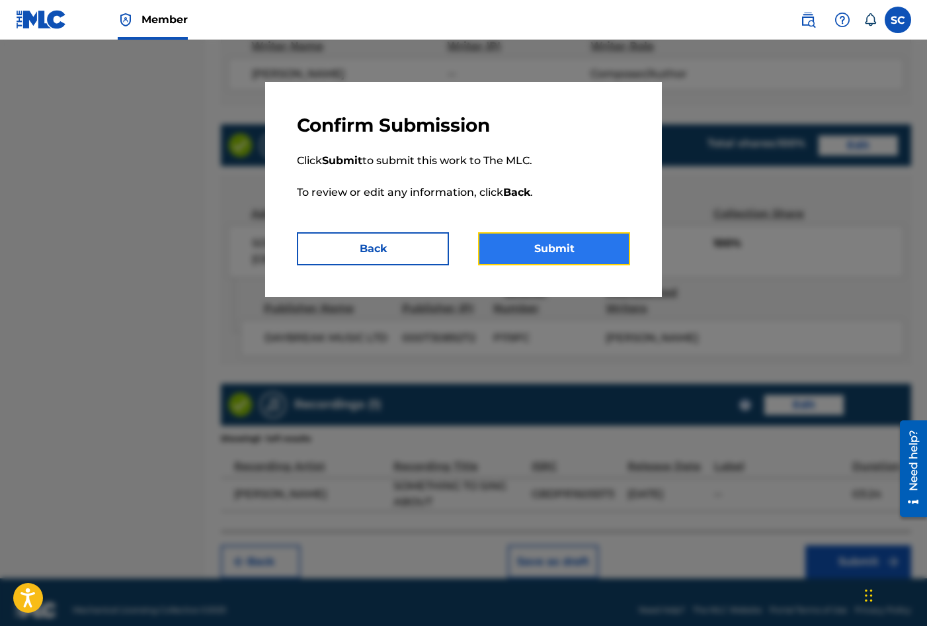
click at [561, 245] on button "Submit" at bounding box center [554, 248] width 152 height 33
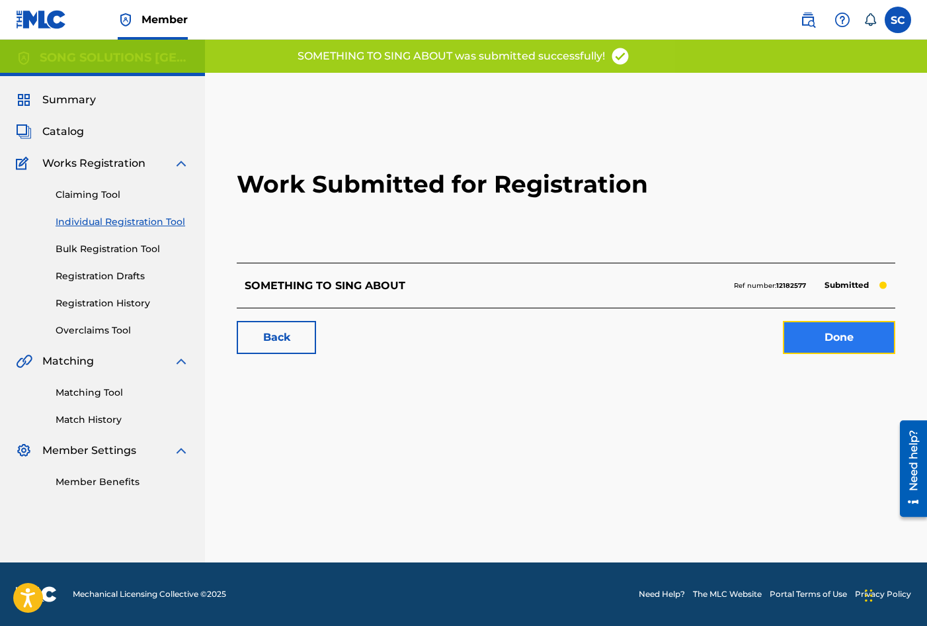
click at [848, 335] on link "Done" at bounding box center [839, 337] width 112 height 33
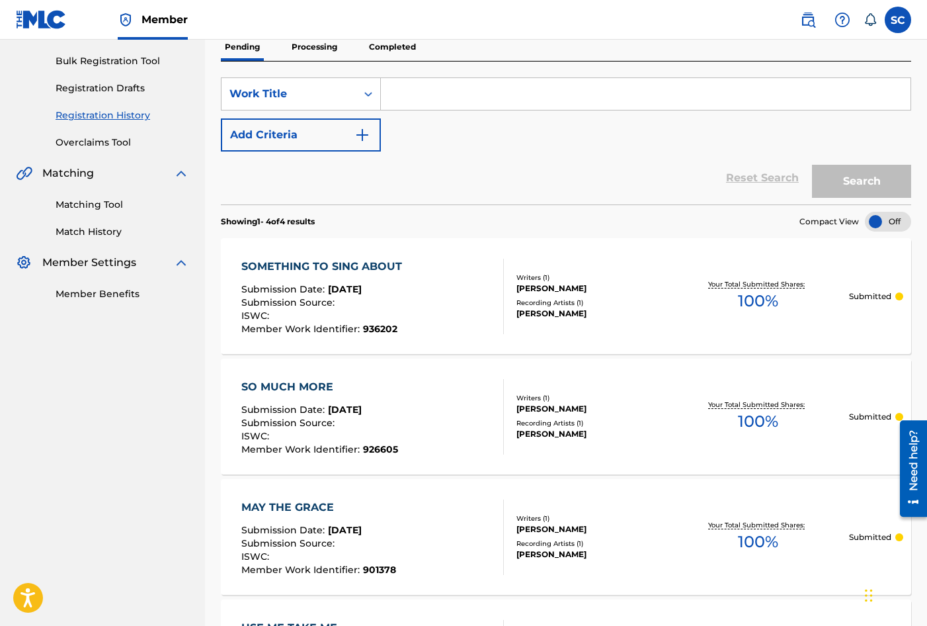
scroll to position [58, 0]
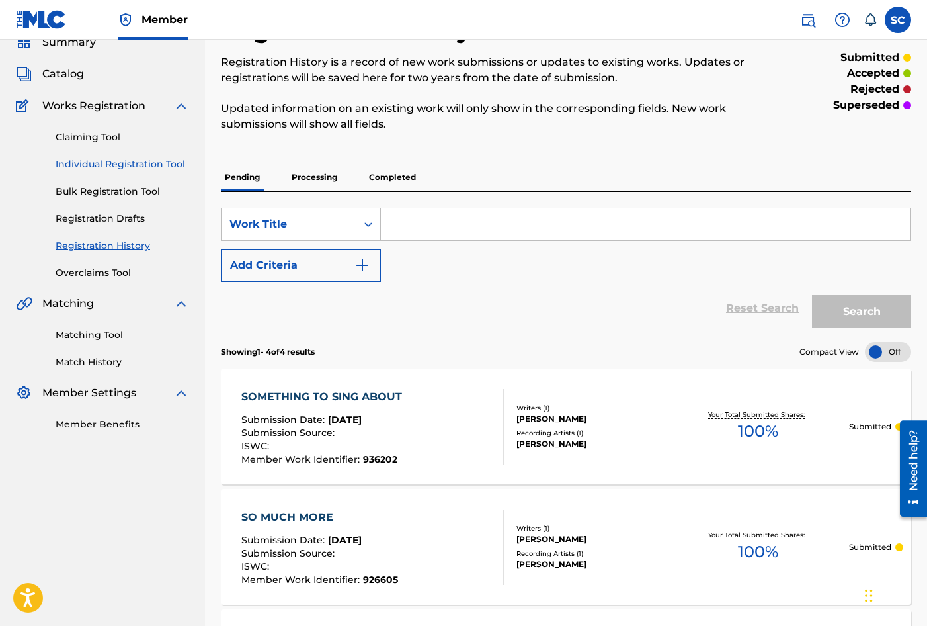
click at [85, 162] on link "Individual Registration Tool" at bounding box center [123, 164] width 134 height 14
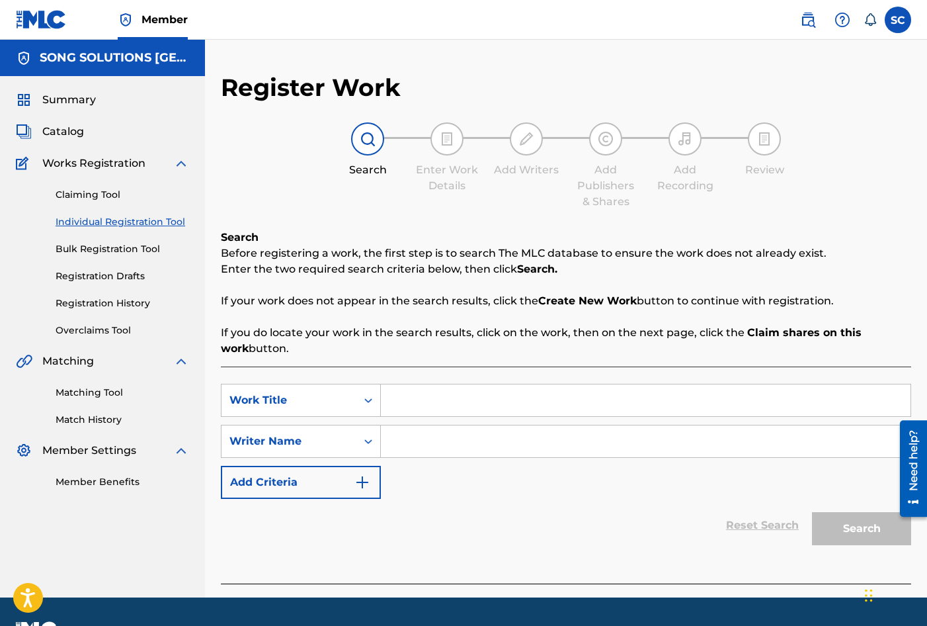
click at [509, 405] on input "Search Form" at bounding box center [646, 400] width 530 height 32
type input "WHATEVER"
click at [526, 438] on input "Search Form" at bounding box center [646, 441] width 530 height 32
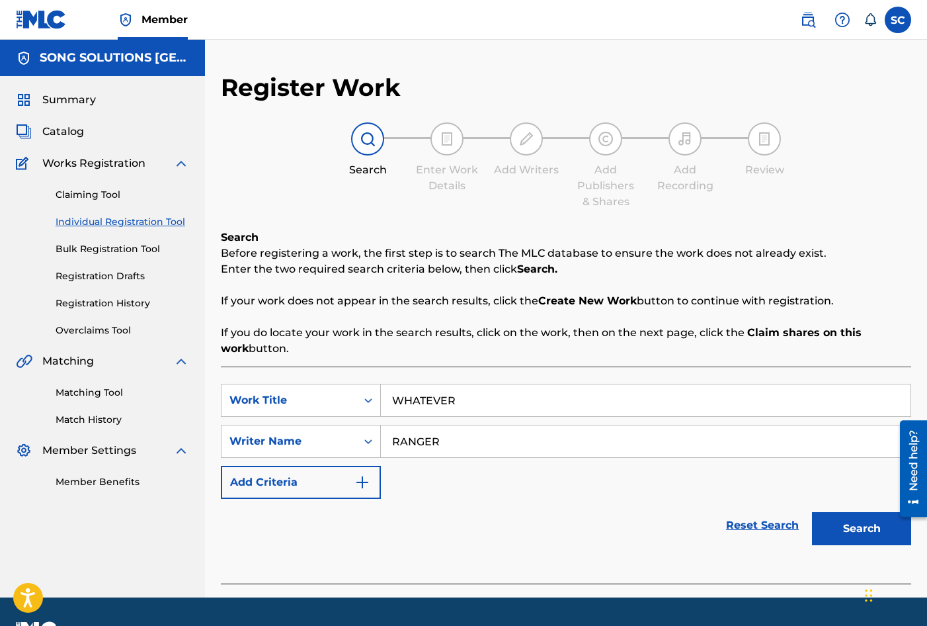
type input "RANGER"
click at [812, 512] on button "Search" at bounding box center [861, 528] width 99 height 33
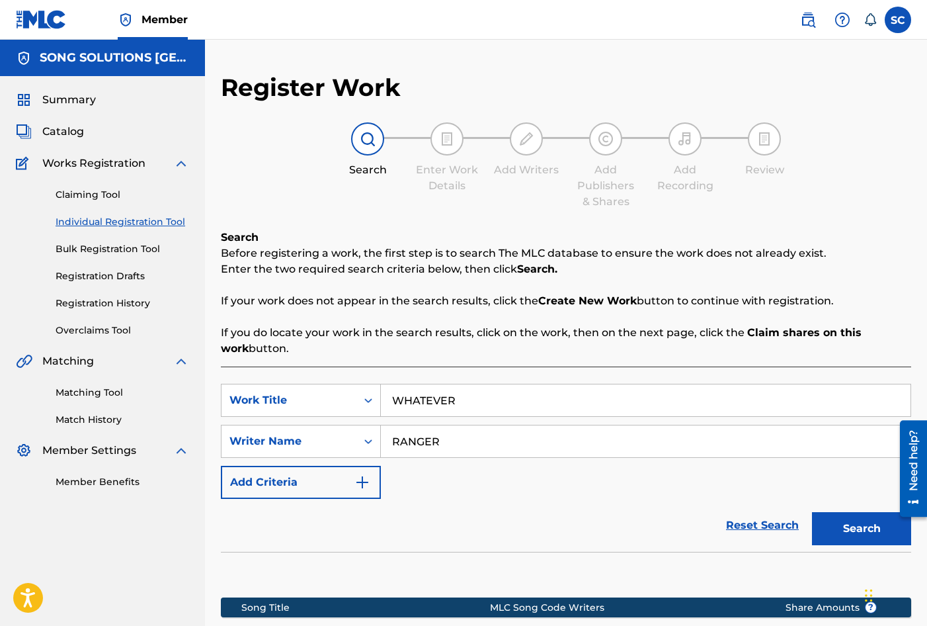
scroll to position [187, 0]
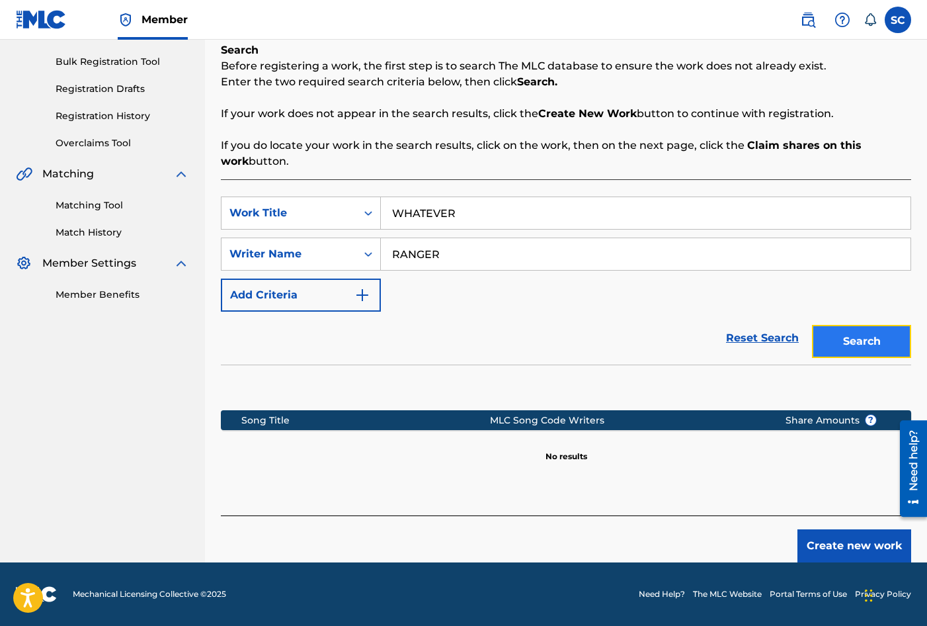
click at [839, 343] on button "Search" at bounding box center [861, 341] width 99 height 33
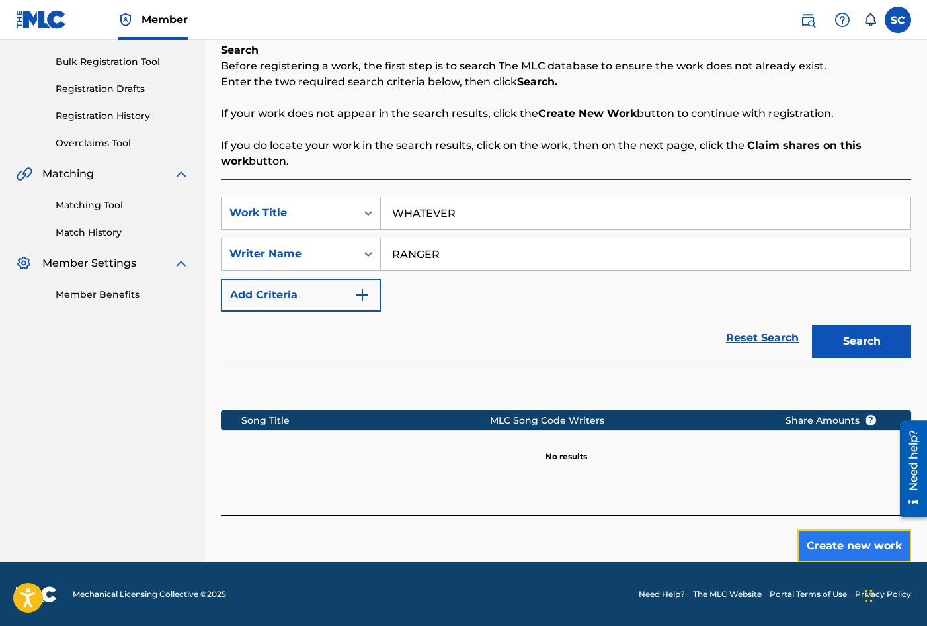
click at [855, 551] on button "Create new work" at bounding box center [855, 545] width 114 height 33
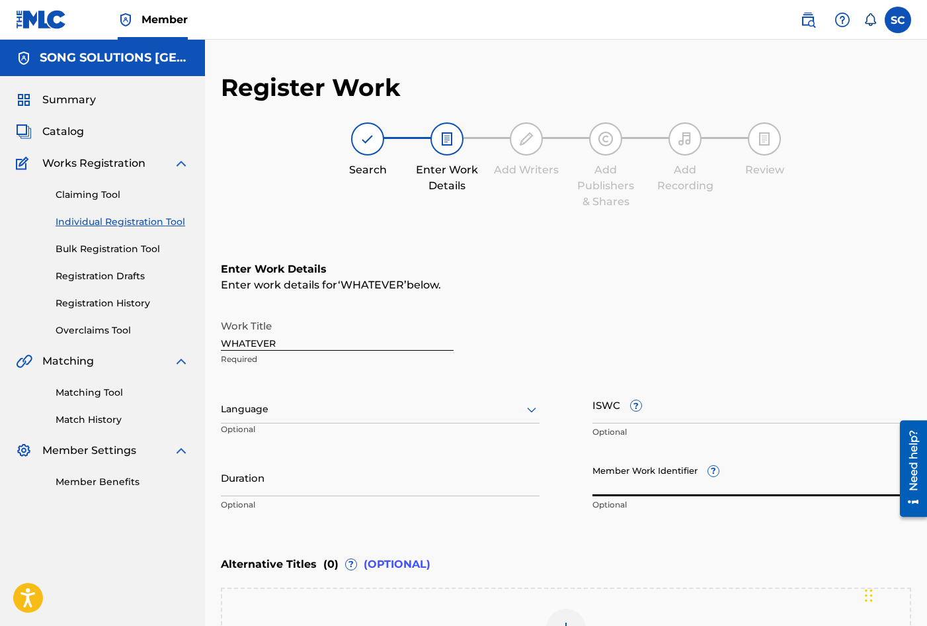
click at [626, 476] on input "Member Work Identifier ?" at bounding box center [752, 477] width 319 height 38
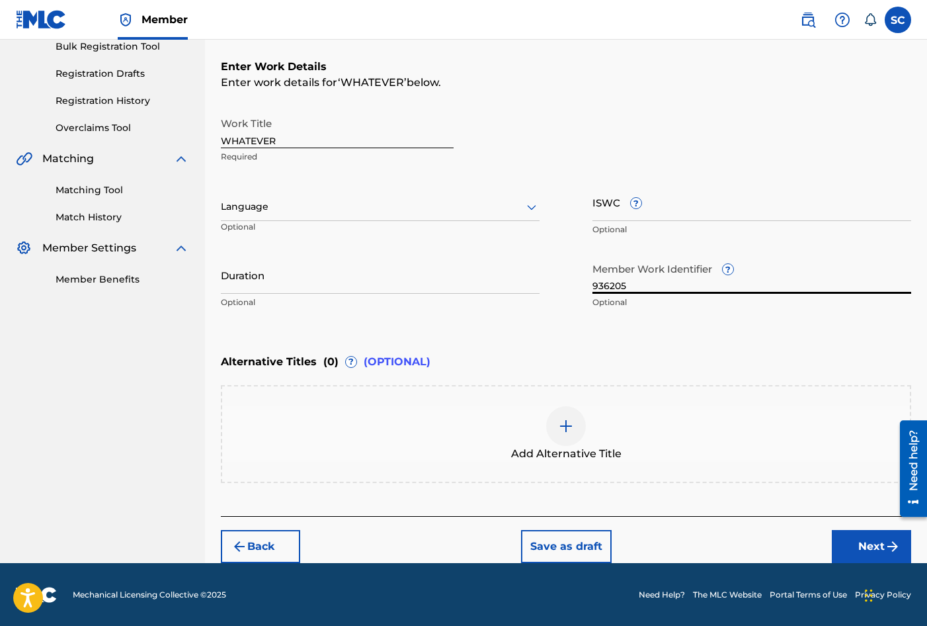
scroll to position [203, 0]
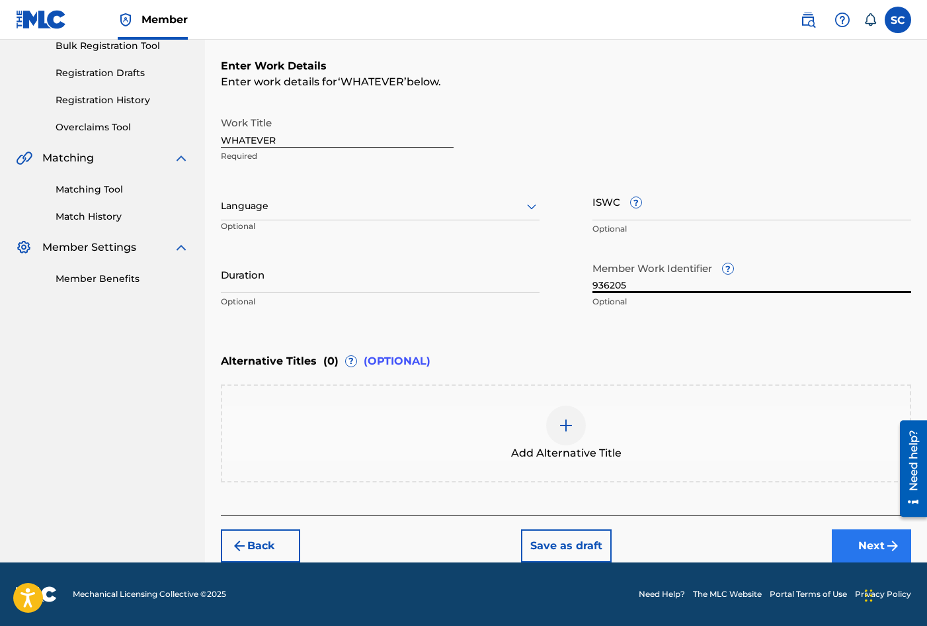
type input "936205"
click at [863, 546] on button "Next" at bounding box center [871, 545] width 79 height 33
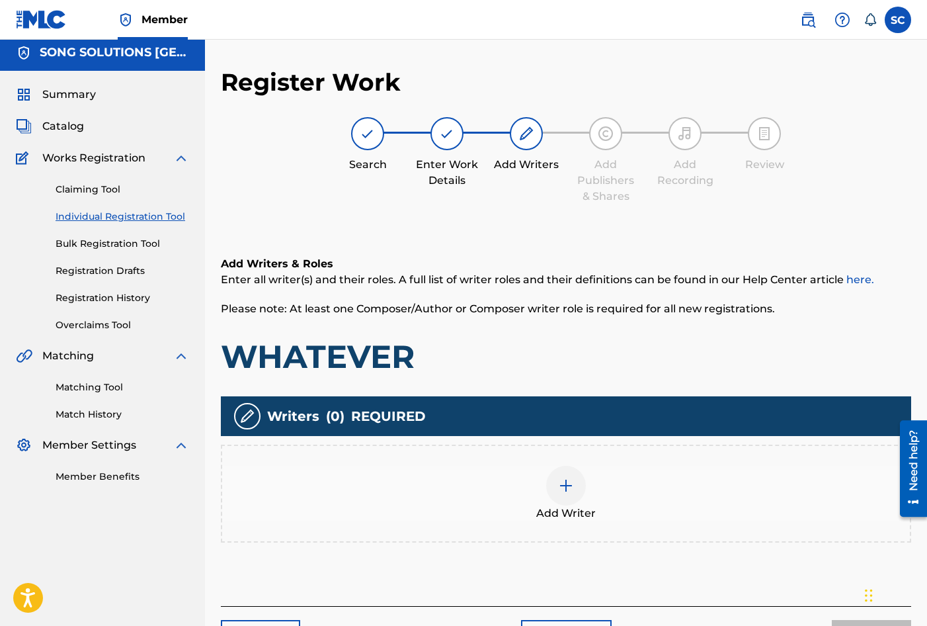
scroll to position [60, 0]
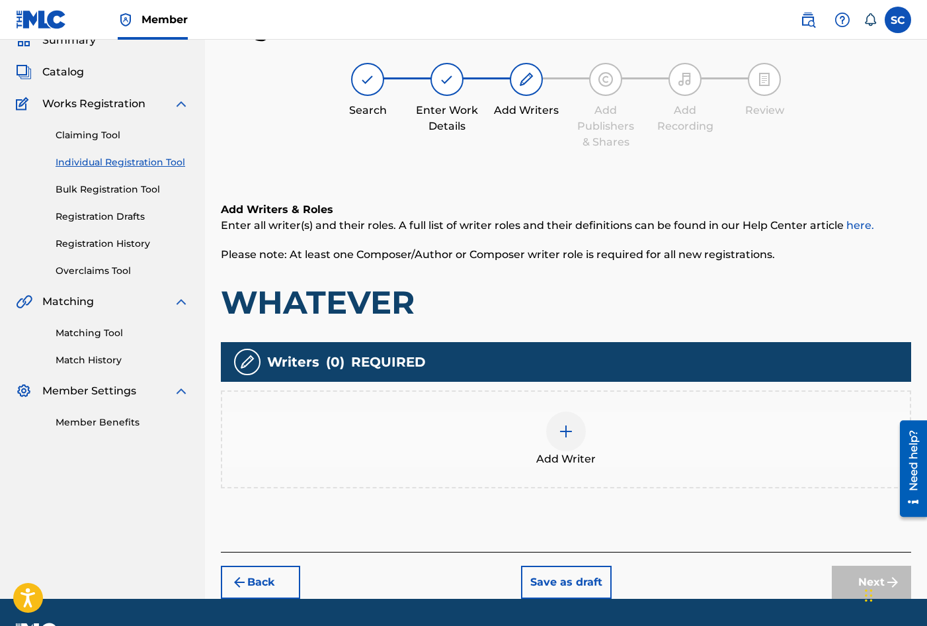
click at [569, 436] on img at bounding box center [566, 431] width 16 height 16
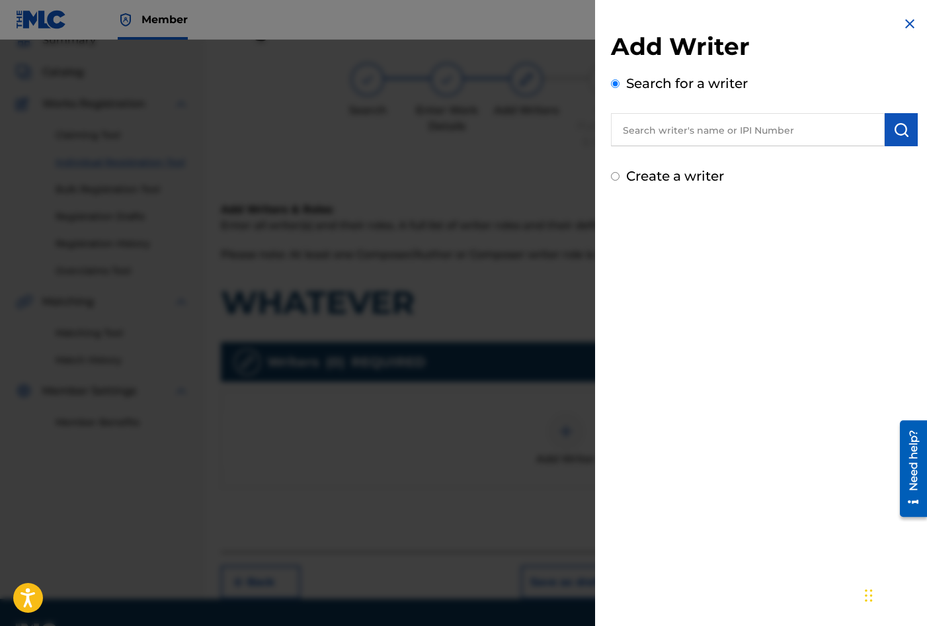
click at [692, 180] on label "Create a writer" at bounding box center [675, 176] width 98 height 16
radio input "true"
click at [620, 180] on input "Create a writer" at bounding box center [615, 176] width 9 height 9
radio input "false"
radio input "true"
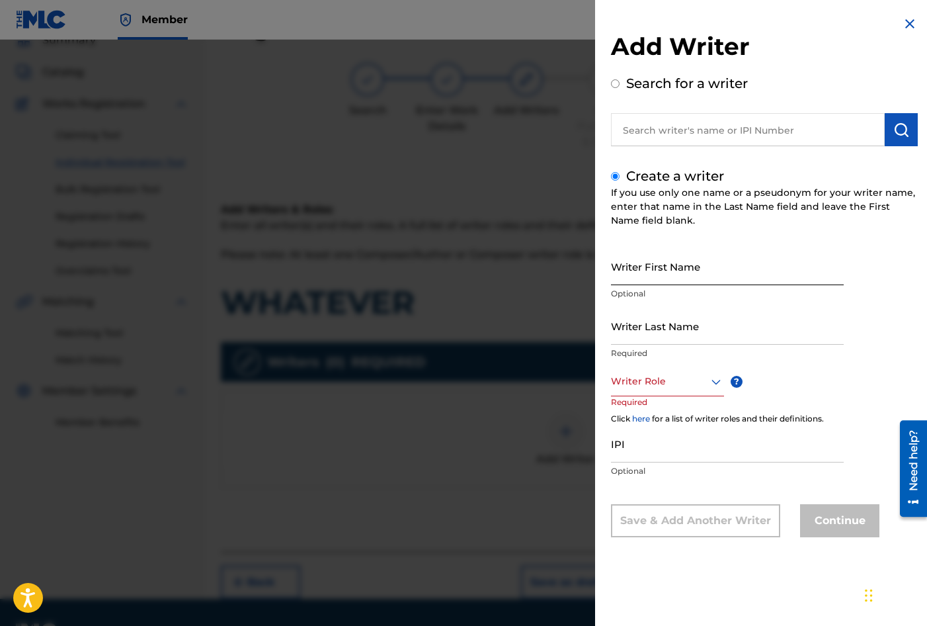
click at [682, 254] on input "Writer First Name" at bounding box center [727, 266] width 233 height 38
type input "[PERSON_NAME]"
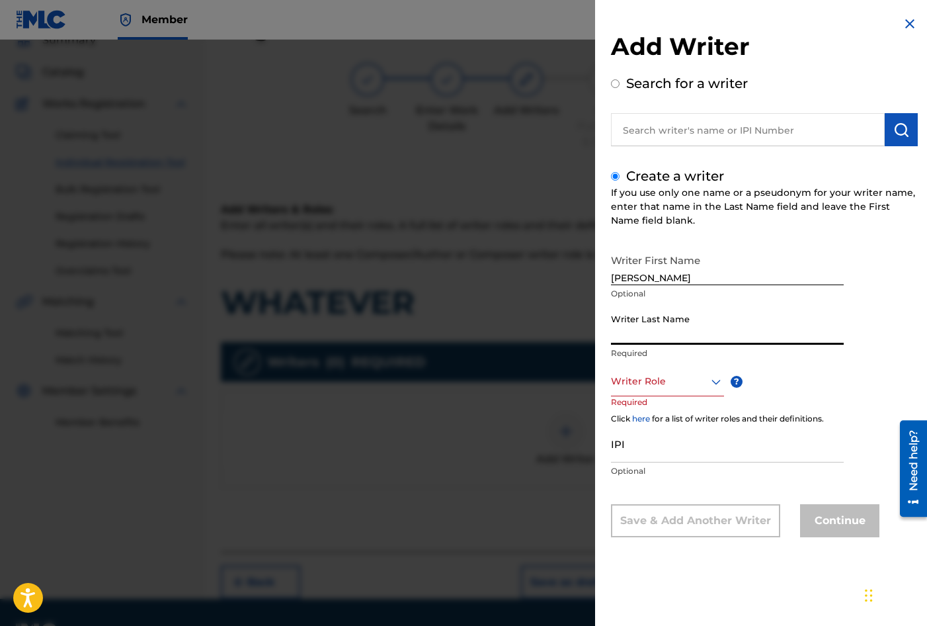
click at [681, 315] on input "Writer Last Name" at bounding box center [727, 326] width 233 height 38
type input "RANGER"
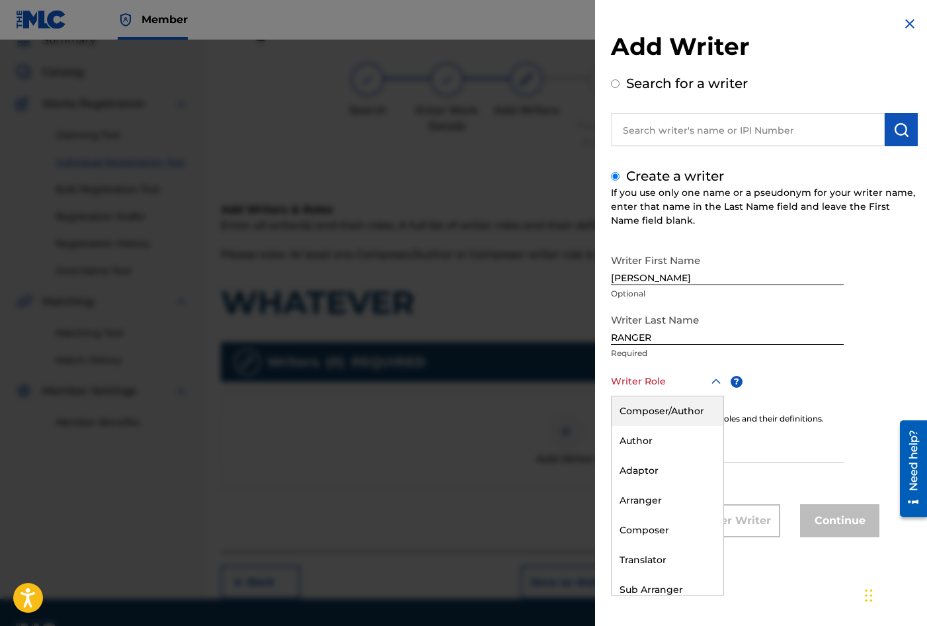
click at [658, 382] on div at bounding box center [667, 381] width 113 height 17
click at [657, 403] on div "Composer/Author" at bounding box center [668, 411] width 112 height 30
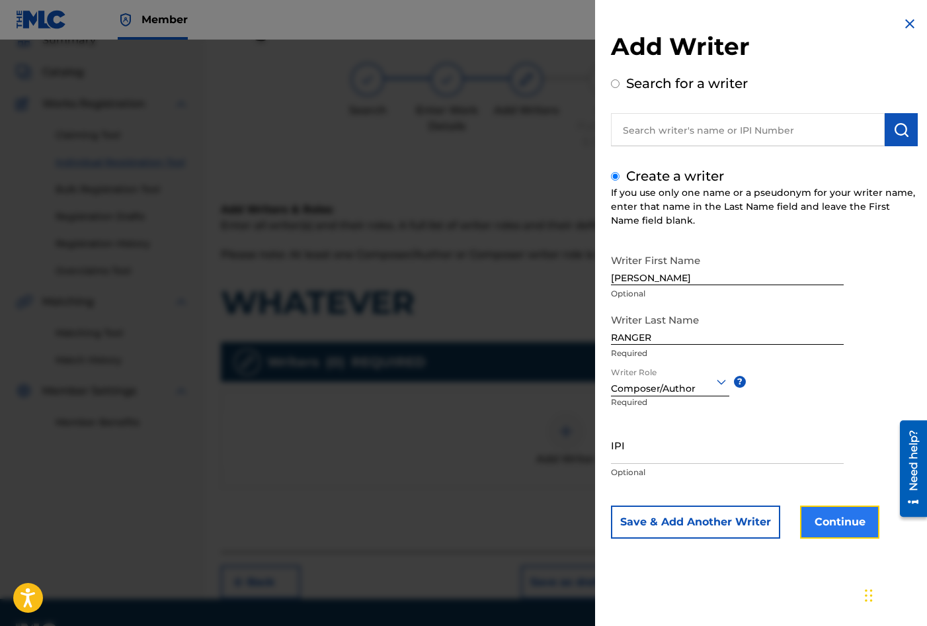
click at [827, 527] on button "Continue" at bounding box center [839, 521] width 79 height 33
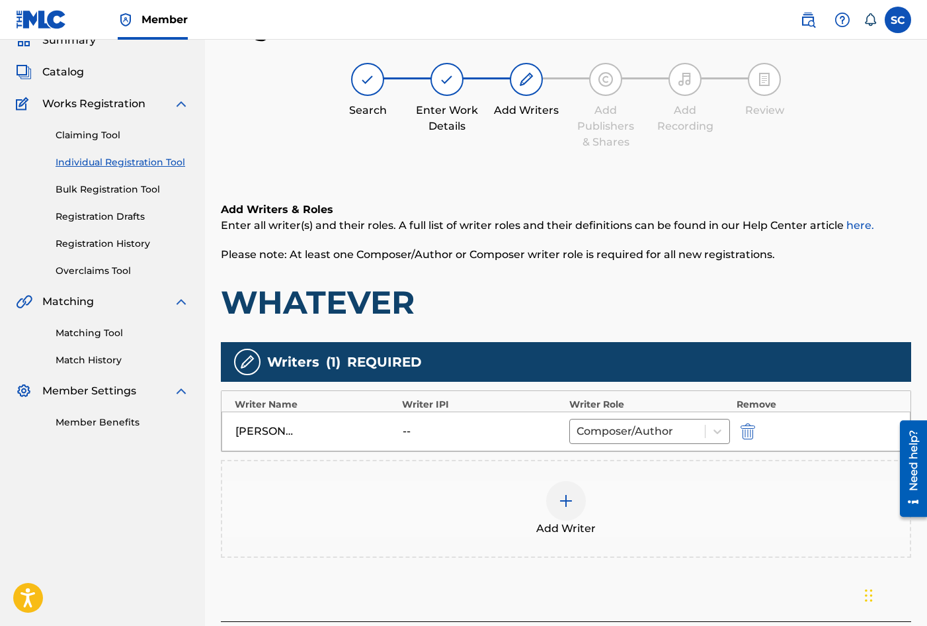
scroll to position [165, 0]
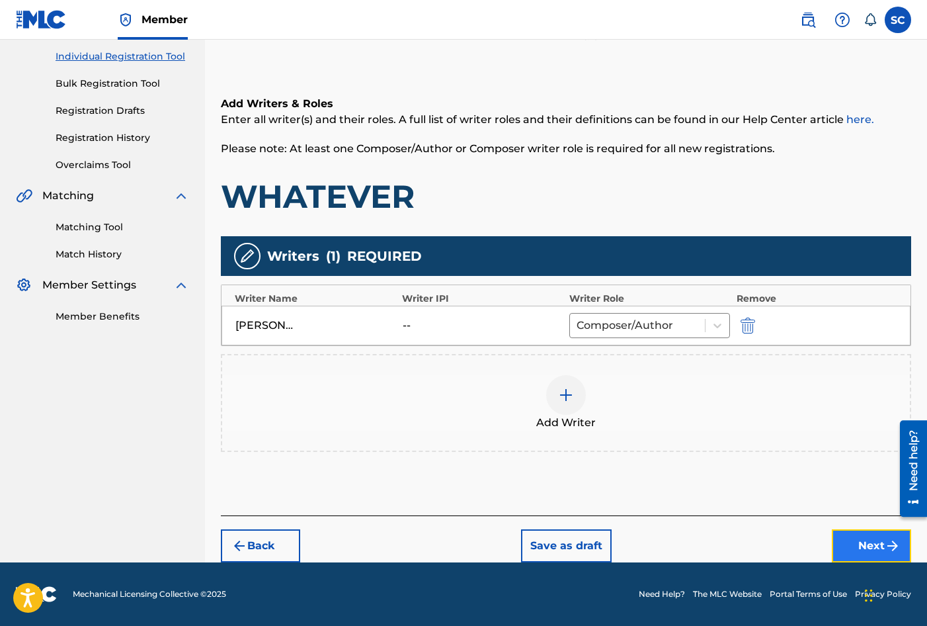
click at [859, 540] on button "Next" at bounding box center [871, 545] width 79 height 33
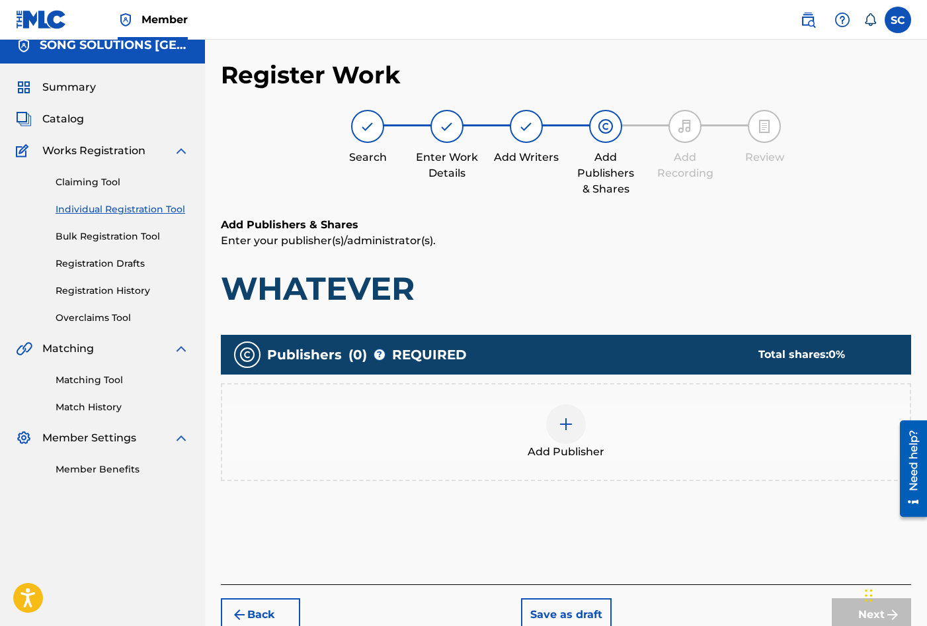
scroll to position [60, 0]
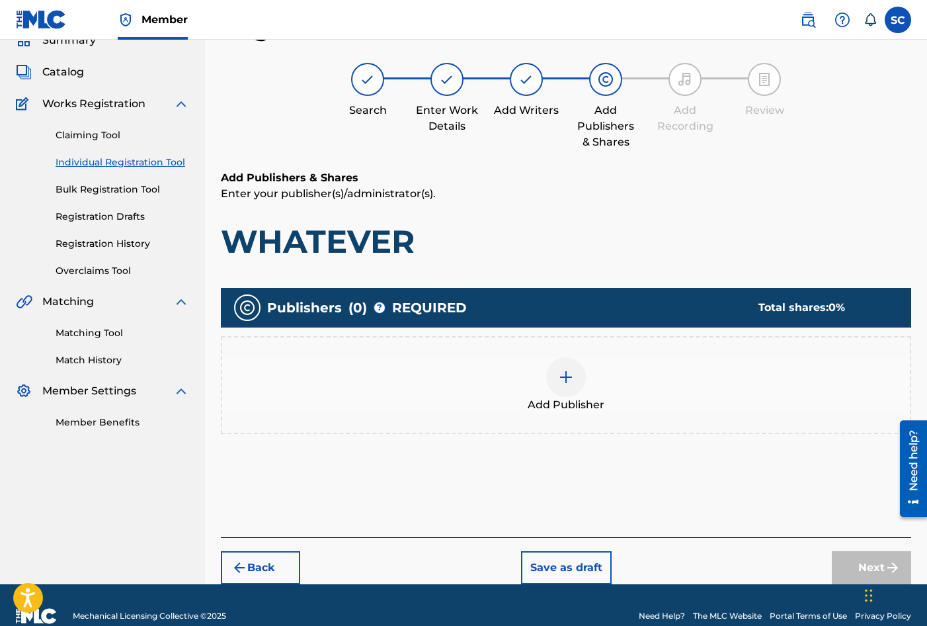
click at [562, 378] on img at bounding box center [566, 377] width 16 height 16
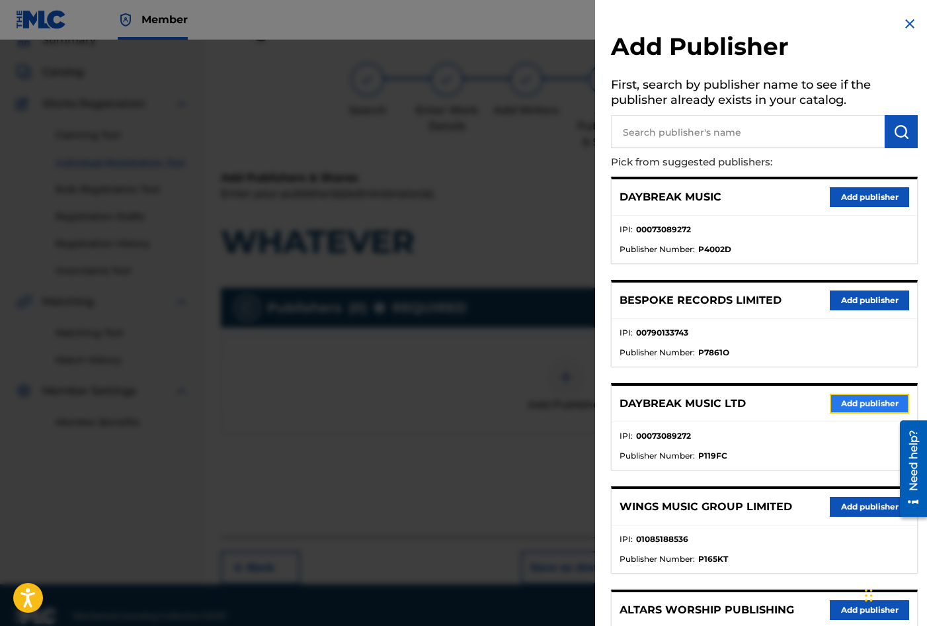
click at [847, 408] on button "Add publisher" at bounding box center [869, 404] width 79 height 20
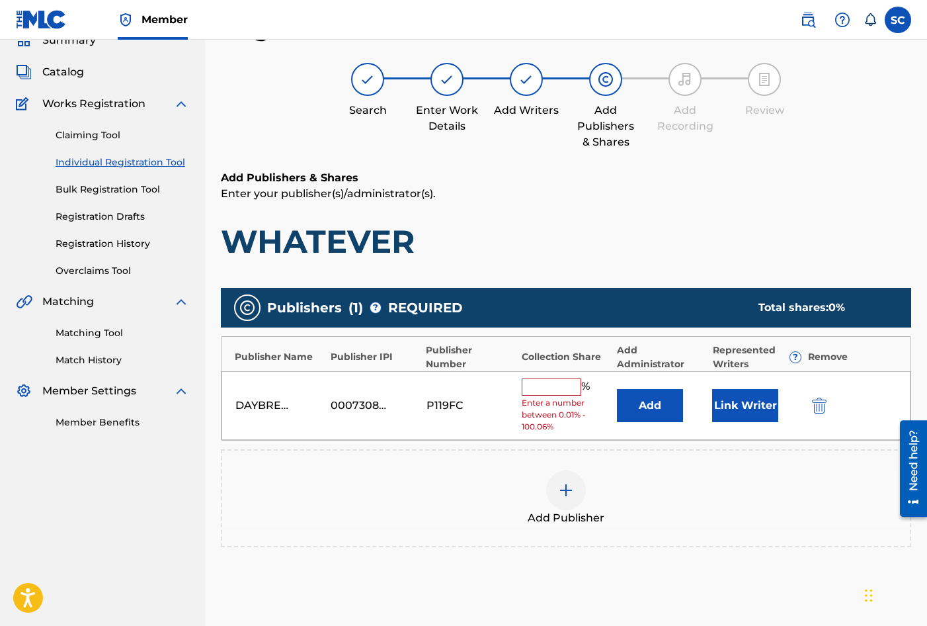
click at [544, 380] on input "text" at bounding box center [552, 386] width 60 height 17
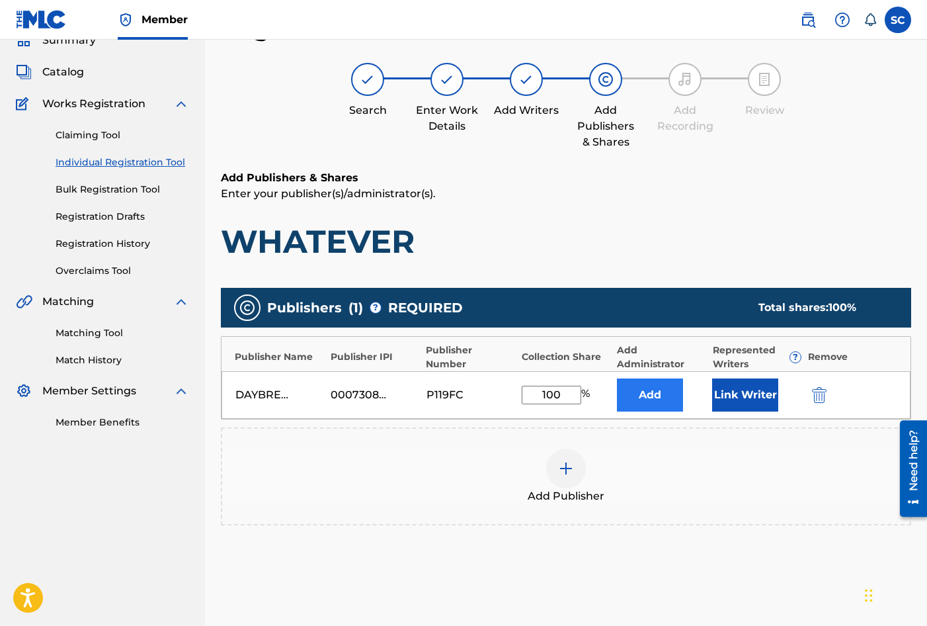
type input "100"
click at [645, 390] on button "Add" at bounding box center [650, 394] width 66 height 33
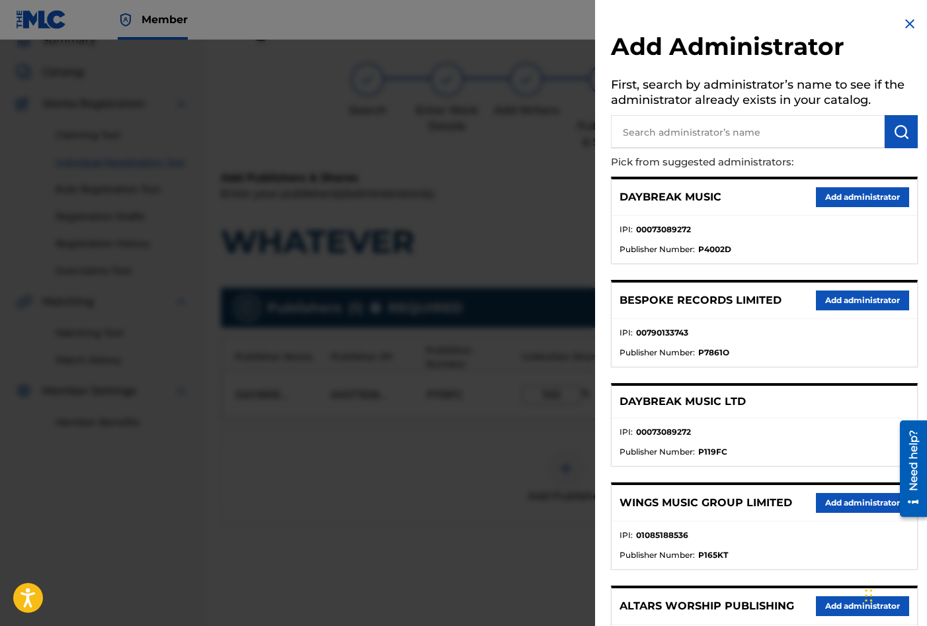
click at [657, 123] on input "text" at bounding box center [748, 131] width 274 height 33
type input "SONG SOLUTIONS"
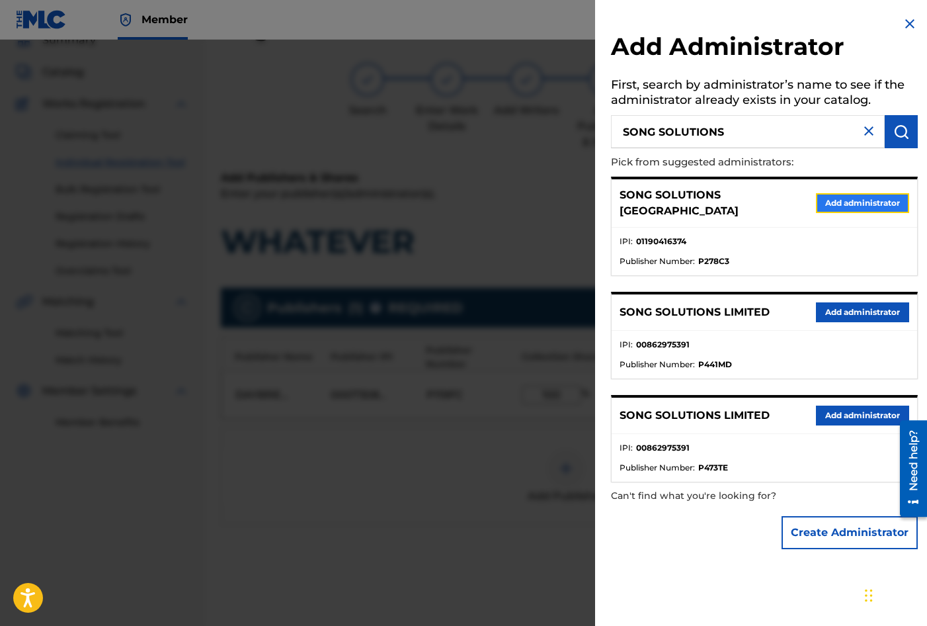
click at [857, 198] on button "Add administrator" at bounding box center [862, 203] width 93 height 20
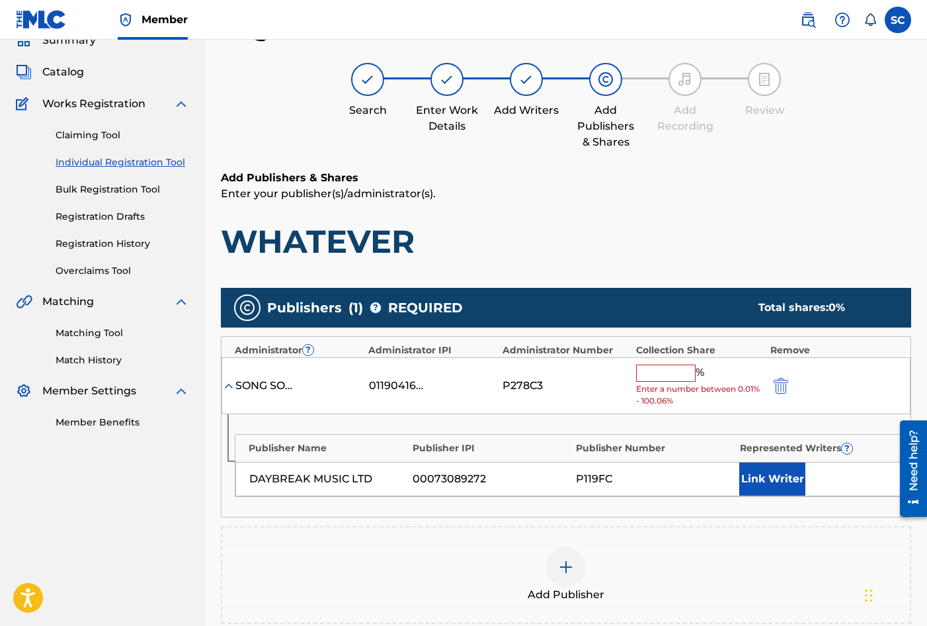
click at [644, 372] on input "text" at bounding box center [666, 372] width 60 height 17
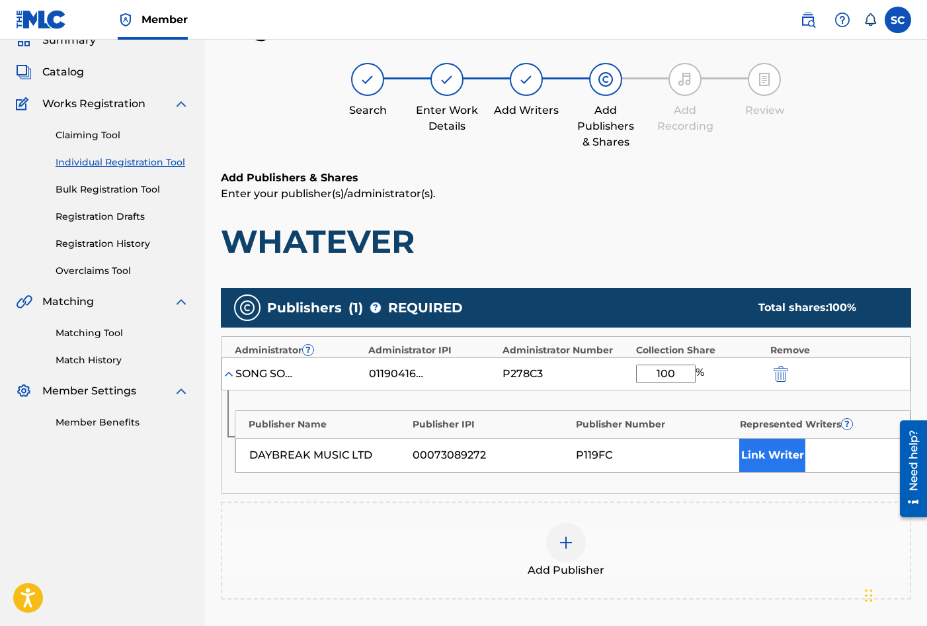
type input "100"
click at [775, 458] on button "Link Writer" at bounding box center [772, 454] width 66 height 33
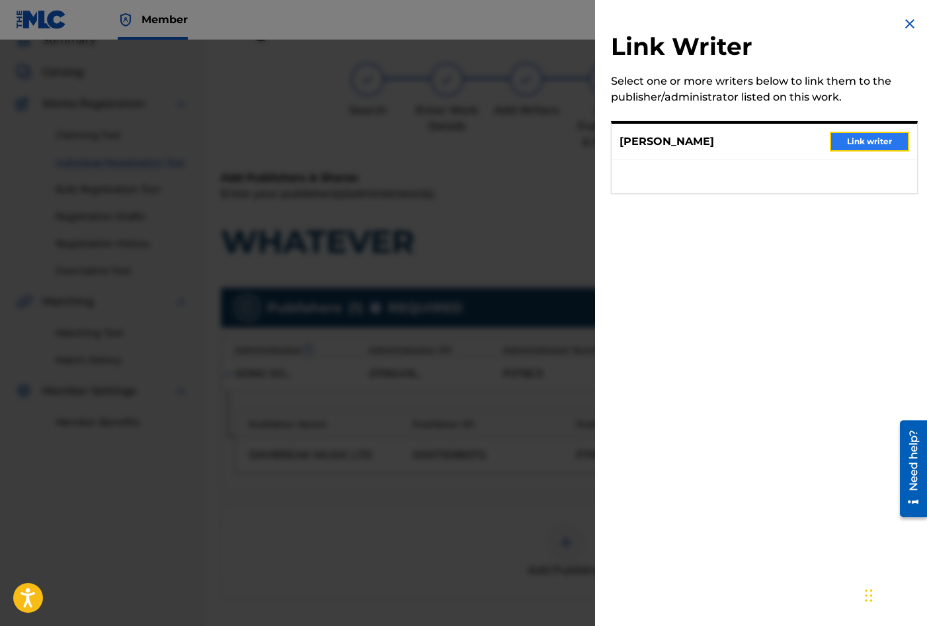
click at [859, 142] on button "Link writer" at bounding box center [869, 142] width 79 height 20
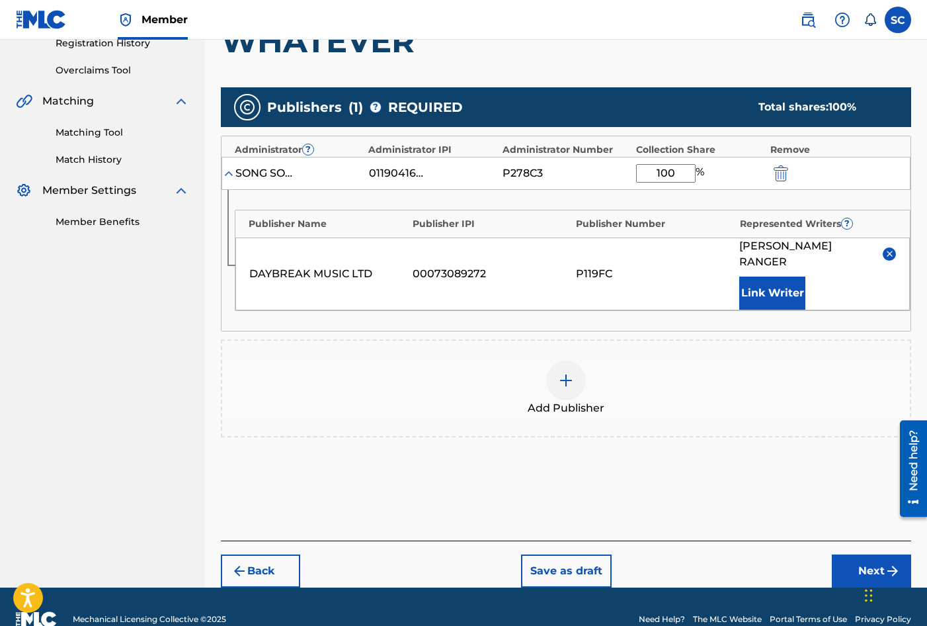
scroll to position [269, 0]
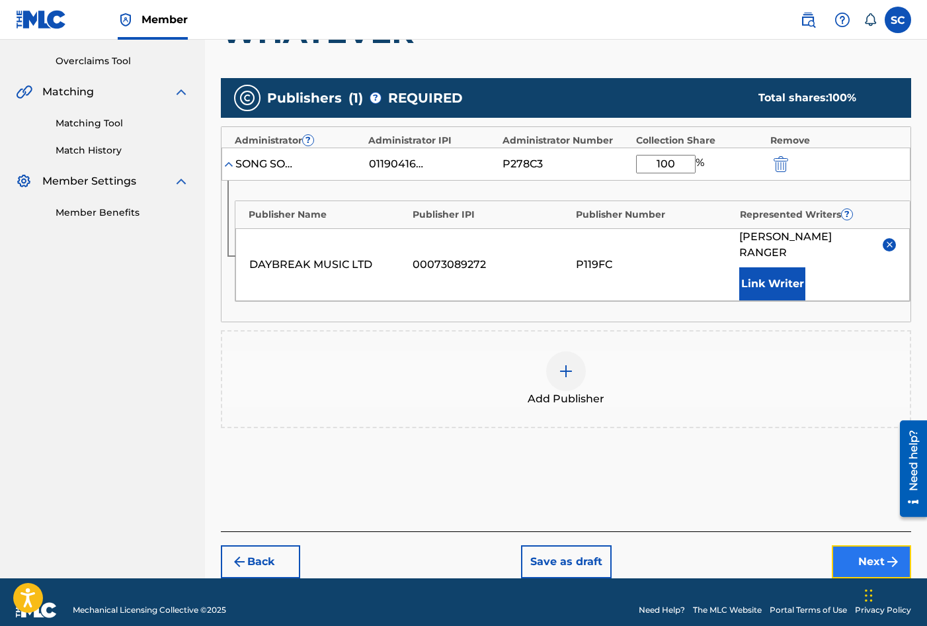
click at [859, 545] on button "Next" at bounding box center [871, 561] width 79 height 33
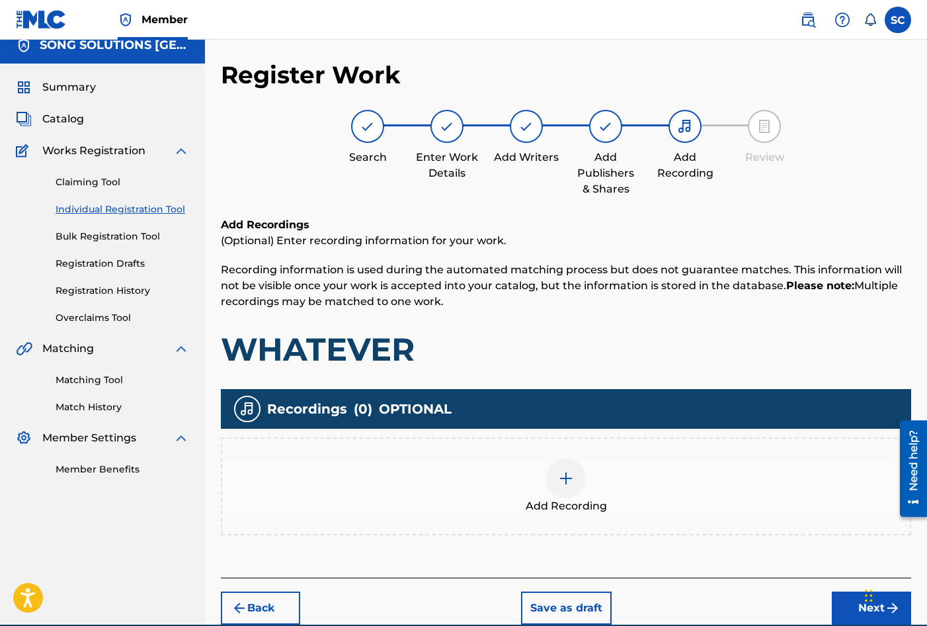
scroll to position [60, 0]
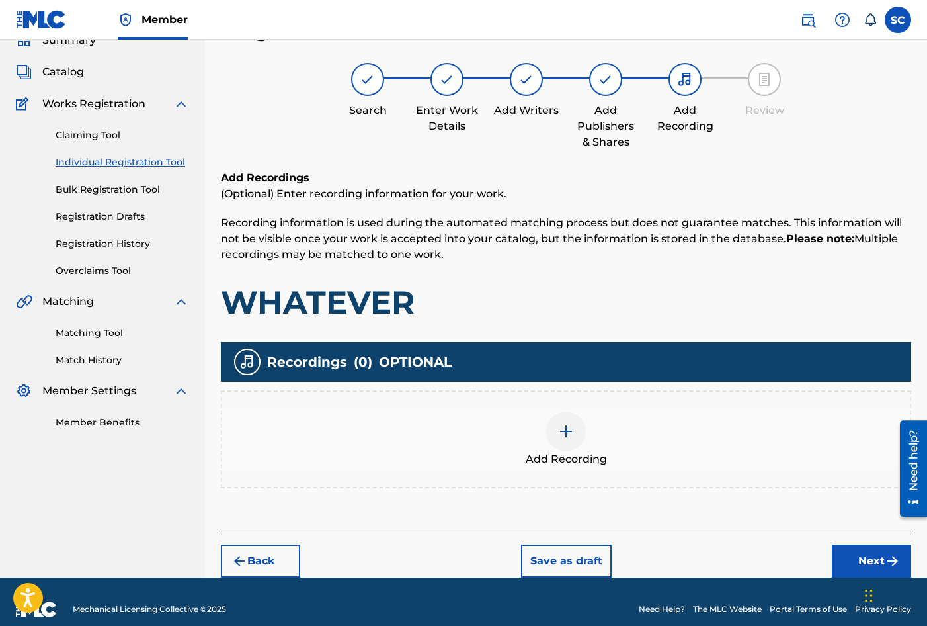
click at [568, 433] on img at bounding box center [566, 431] width 16 height 16
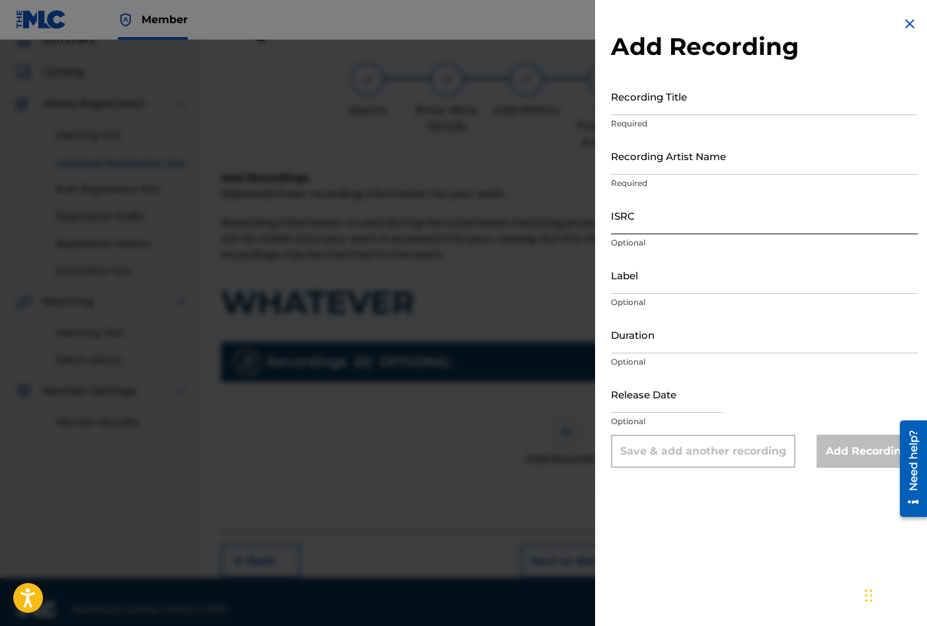
click at [669, 212] on input "ISRC" at bounding box center [764, 215] width 307 height 38
paste input "GBDPR1605574"
type input "GBDPR1605574"
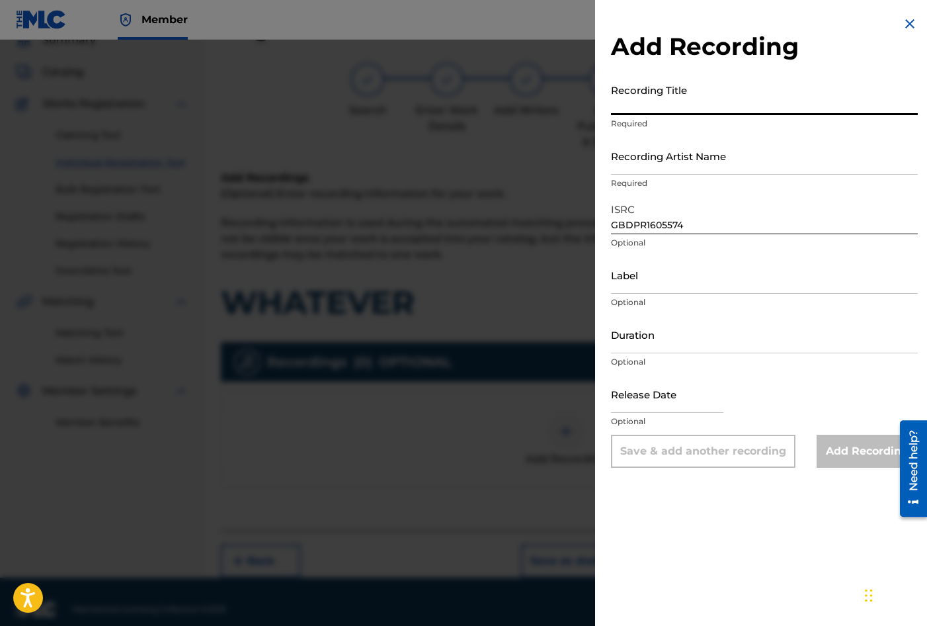
click at [651, 93] on input "Recording Title" at bounding box center [764, 96] width 307 height 38
type input "WHATEVER"
click at [675, 157] on input "Recording Artist Name" at bounding box center [764, 156] width 307 height 38
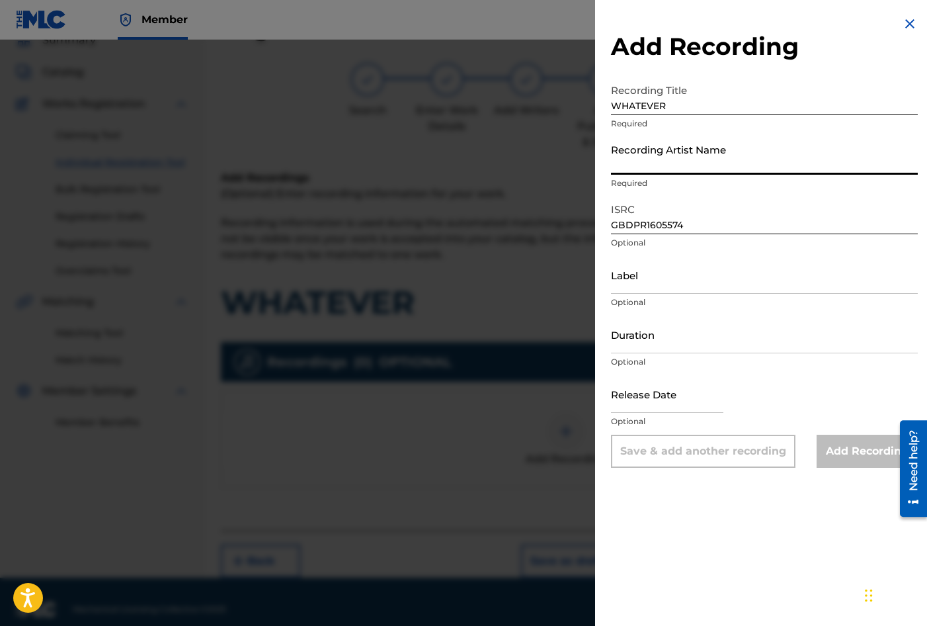
type input "[PERSON_NAME]"
type input "03:24"
type input "[DATE]"
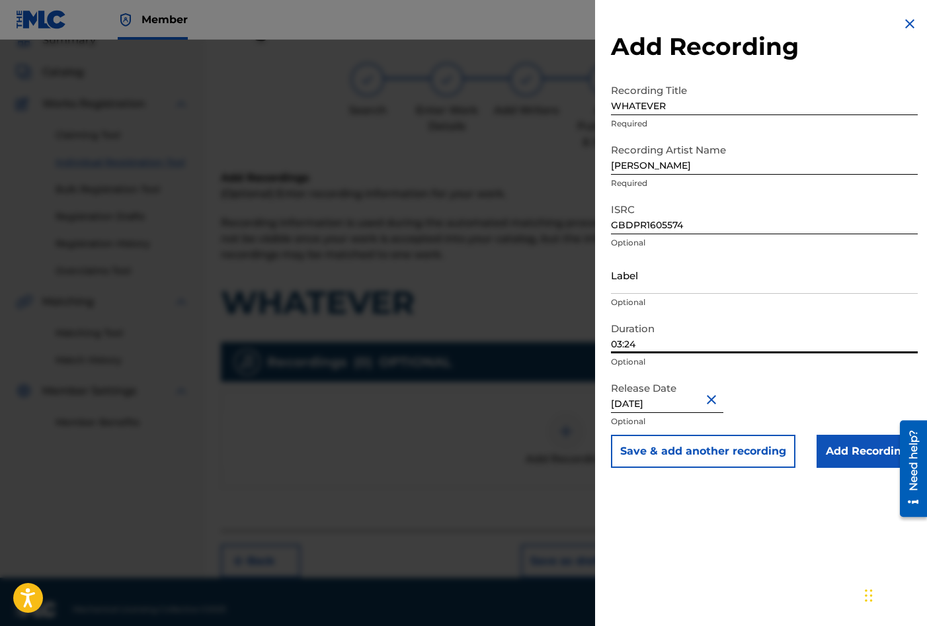
drag, startPoint x: 650, startPoint y: 345, endPoint x: 554, endPoint y: 332, distance: 96.8
click at [554, 332] on div "Add Recording Recording Title WHATEVER Required Recording Artist Name TREVOR RA…" at bounding box center [463, 333] width 927 height 586
type input "04:13"
drag, startPoint x: 823, startPoint y: 479, endPoint x: 828, endPoint y: 473, distance: 8.1
click at [823, 481] on div "Add Recording Recording Title WHATEVER Required Recording Artist Name TREVOR RA…" at bounding box center [764, 241] width 339 height 483
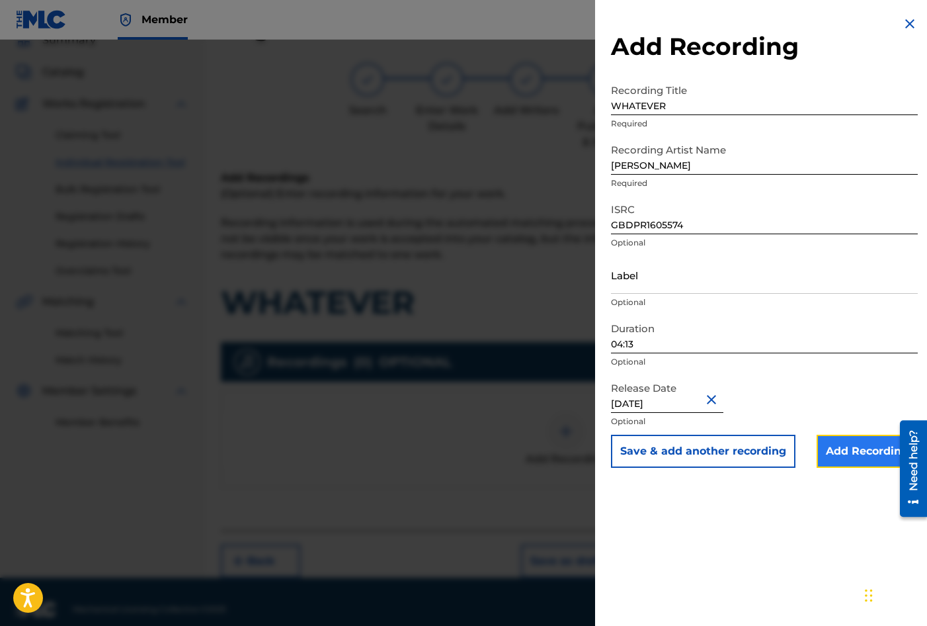
click at [843, 452] on input "Add Recording" at bounding box center [867, 451] width 101 height 33
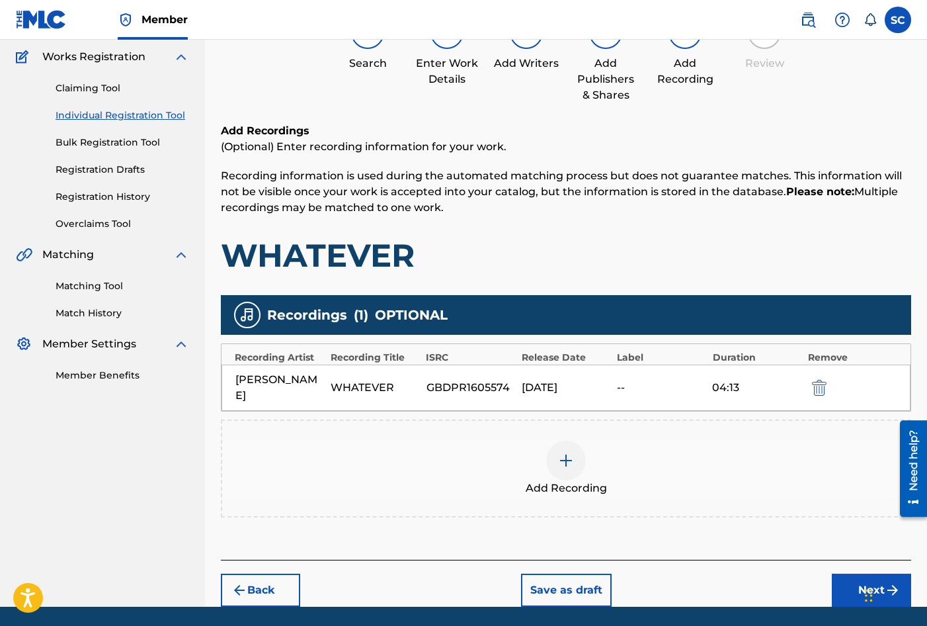
scroll to position [151, 0]
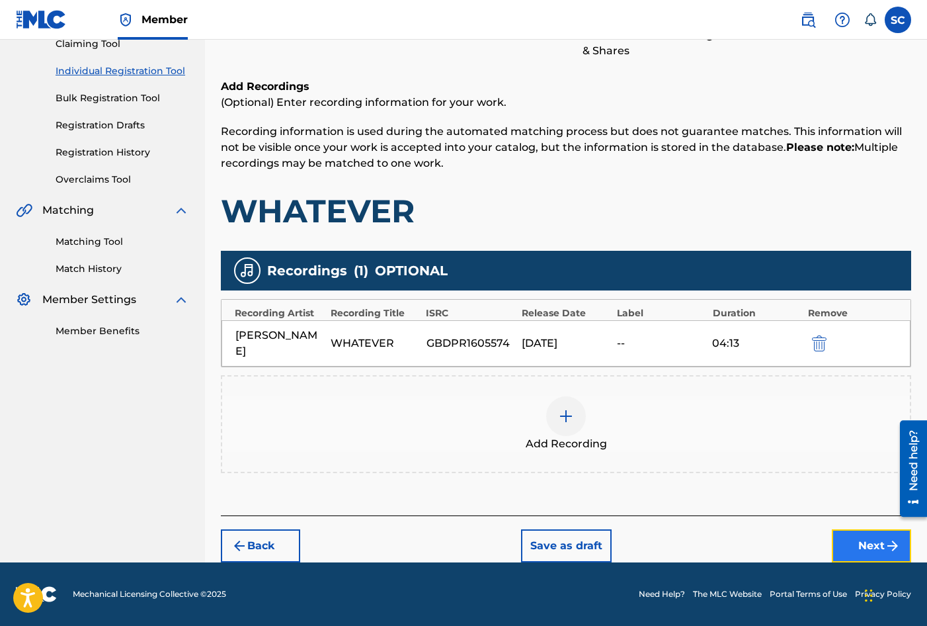
click at [873, 540] on button "Next" at bounding box center [871, 545] width 79 height 33
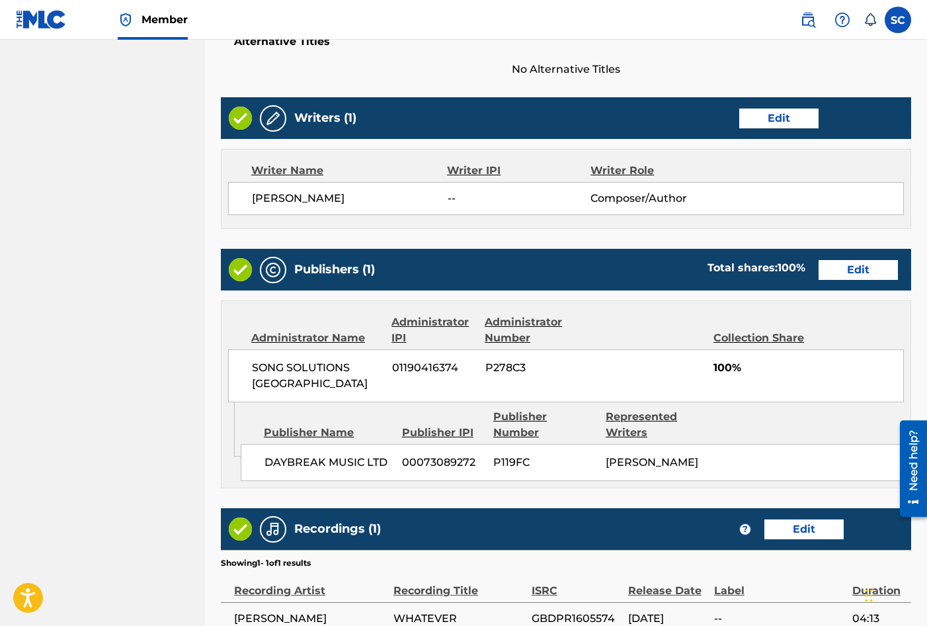
scroll to position [581, 0]
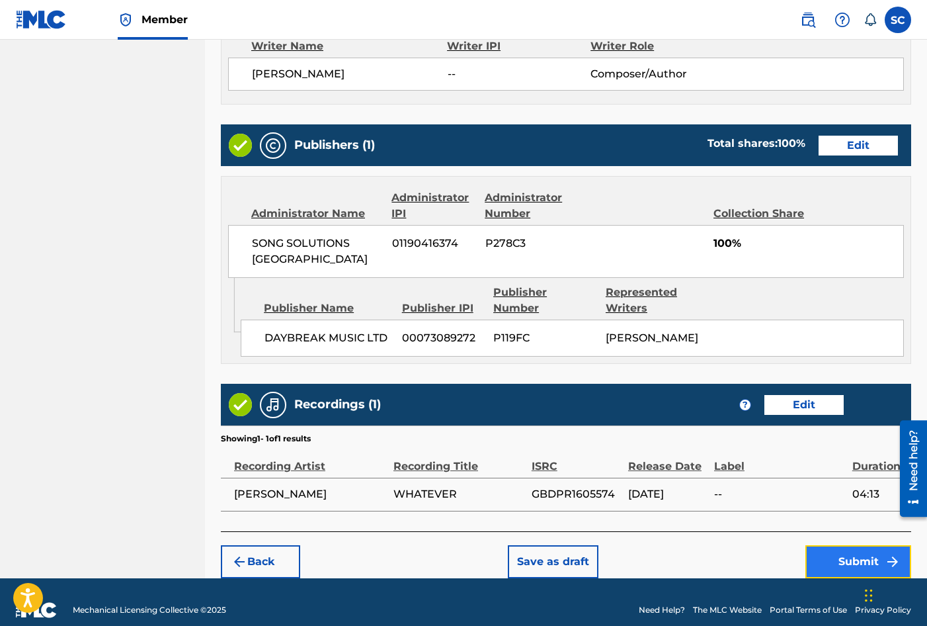
click at [856, 545] on button "Submit" at bounding box center [859, 561] width 106 height 33
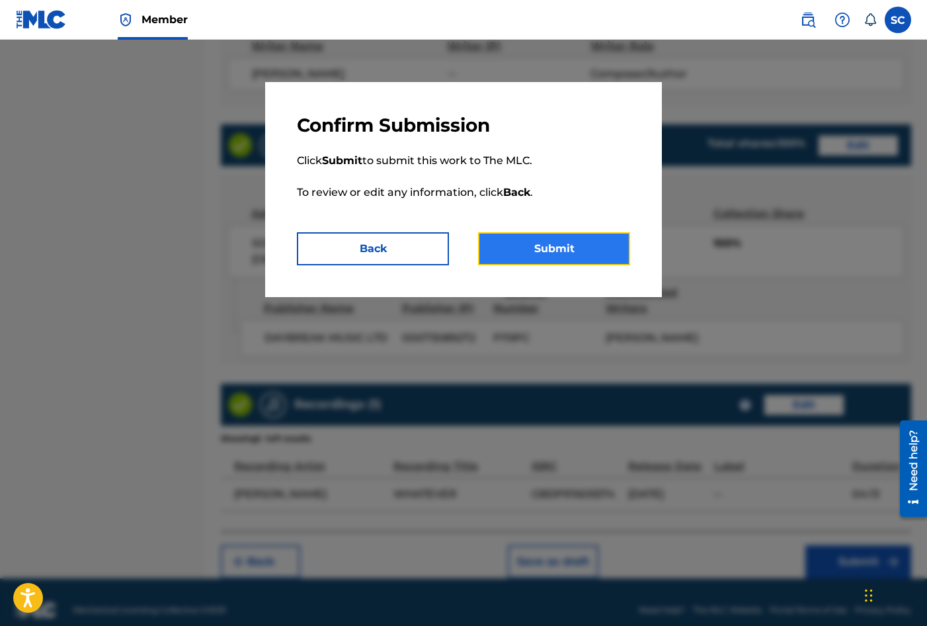
click at [559, 240] on button "Submit" at bounding box center [554, 248] width 152 height 33
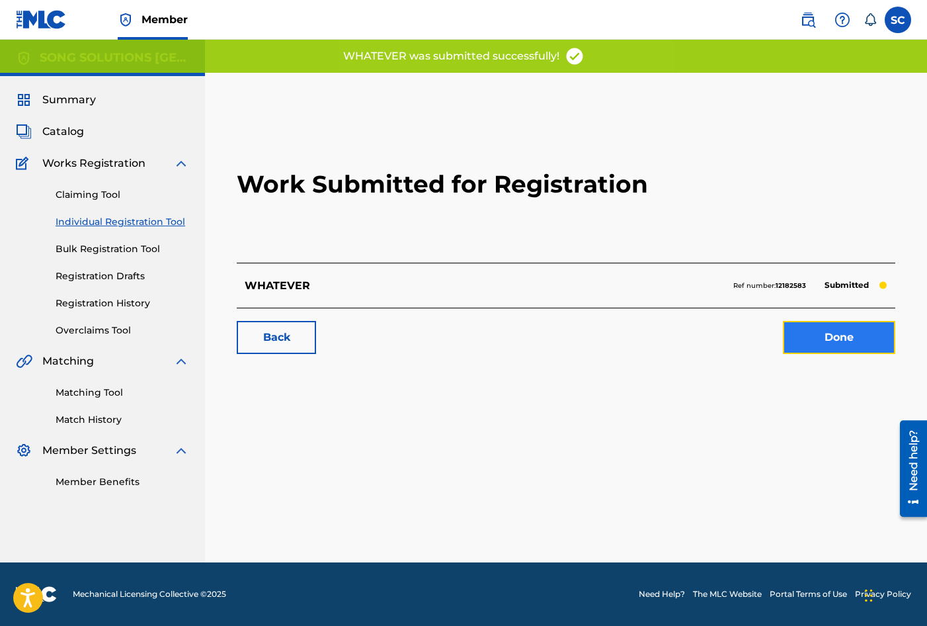
click at [861, 333] on link "Done" at bounding box center [839, 337] width 112 height 33
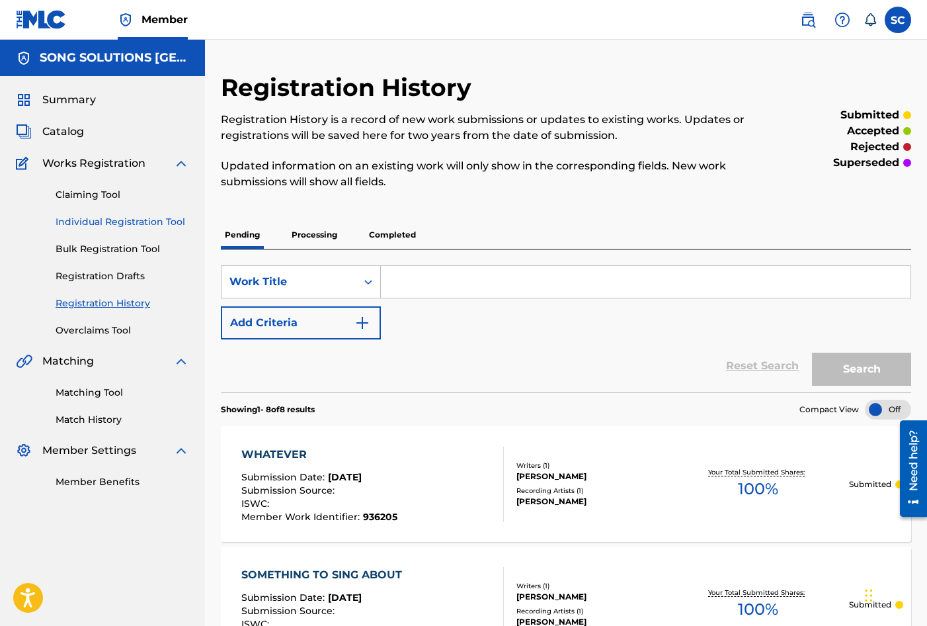
click at [108, 224] on link "Individual Registration Tool" at bounding box center [123, 222] width 134 height 14
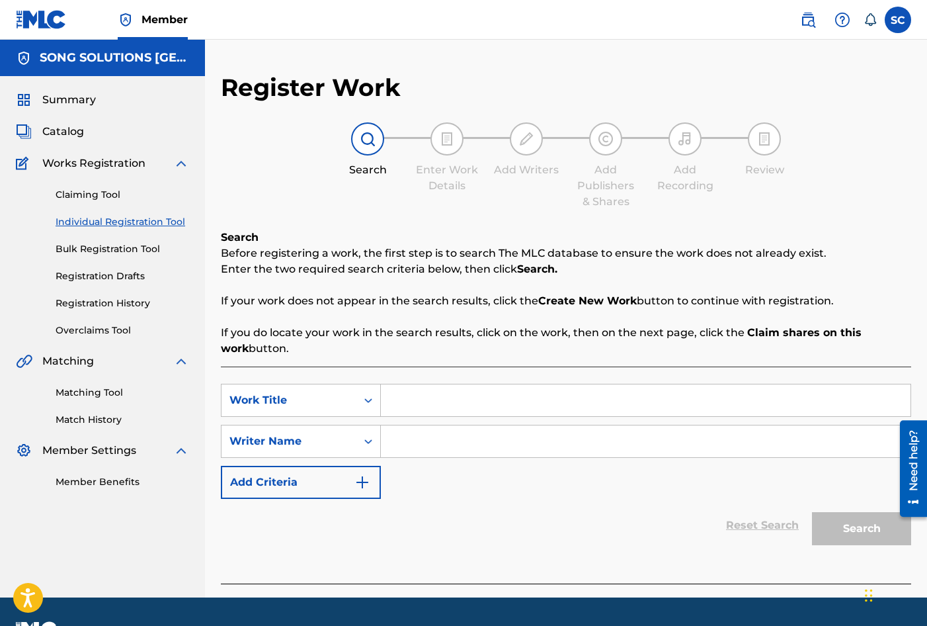
click at [417, 401] on input "Search Form" at bounding box center [646, 400] width 530 height 32
paste input "FOR THE PLEASURE OF THE KING"
type input "FOR THE PLEASURE OF THE KING"
click at [430, 441] on input "Search Form" at bounding box center [646, 441] width 530 height 32
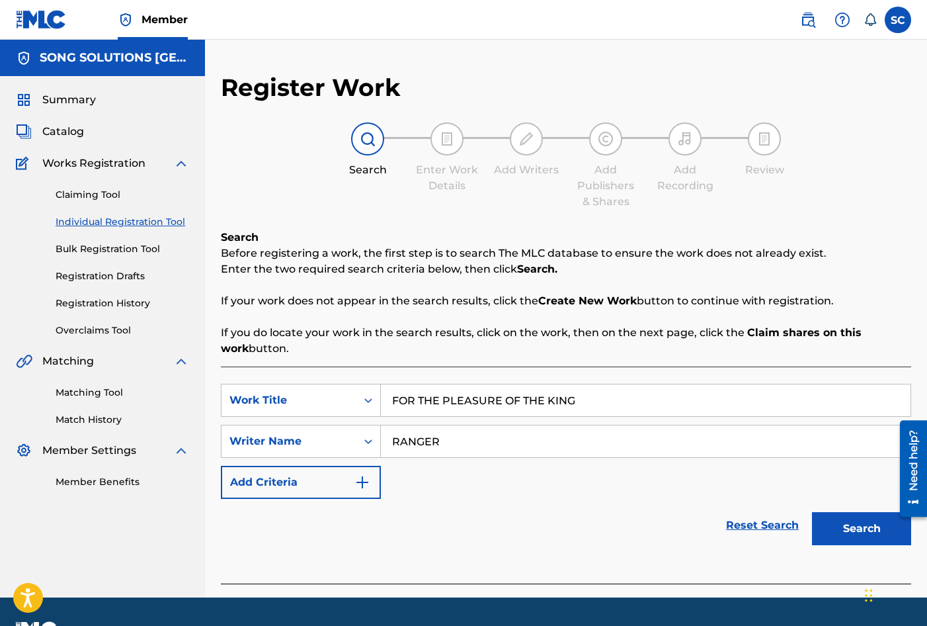
type input "RANGER"
click at [812, 512] on button "Search" at bounding box center [861, 528] width 99 height 33
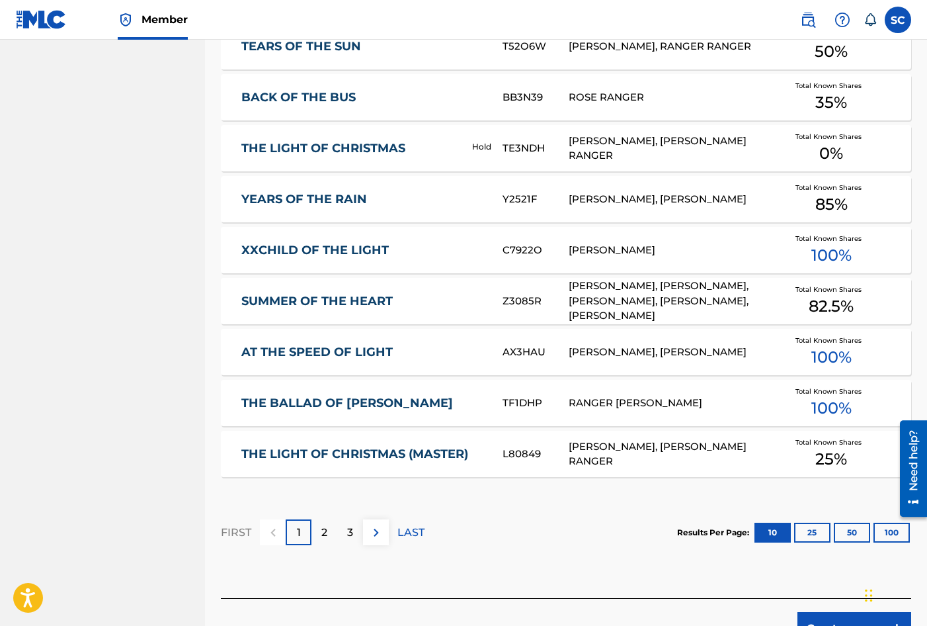
scroll to position [744, 0]
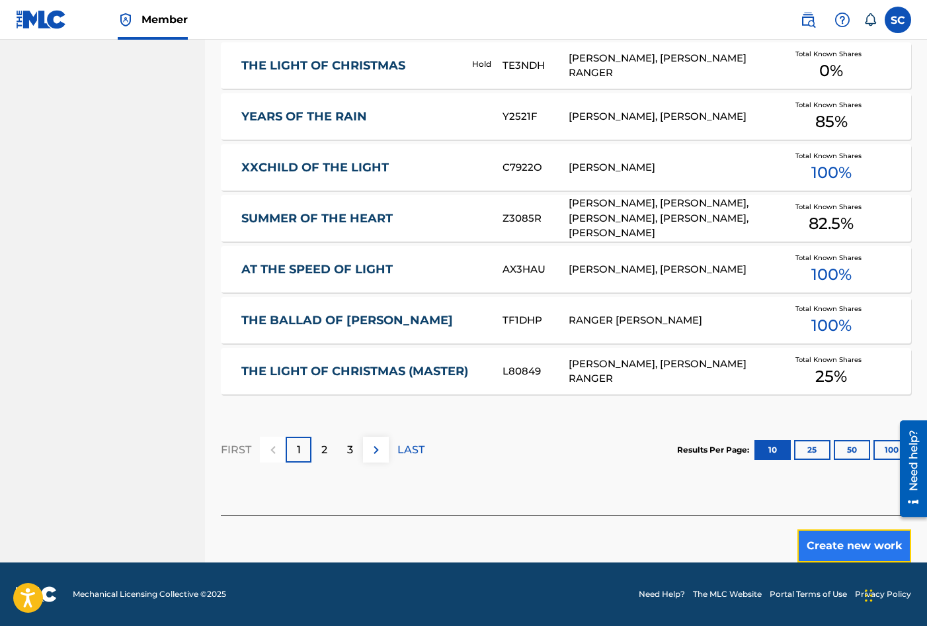
click at [843, 547] on button "Create new work" at bounding box center [855, 545] width 114 height 33
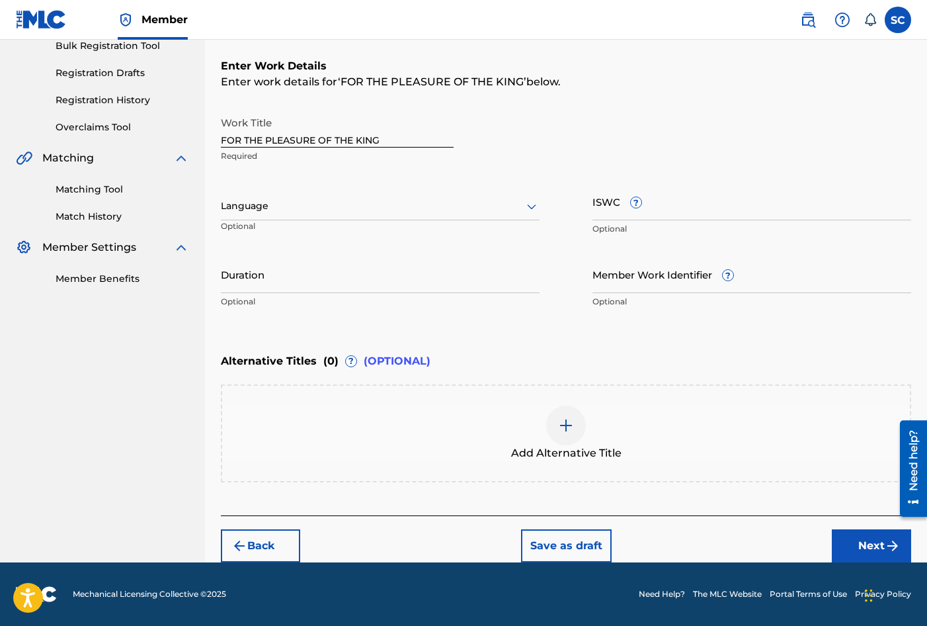
scroll to position [0, 0]
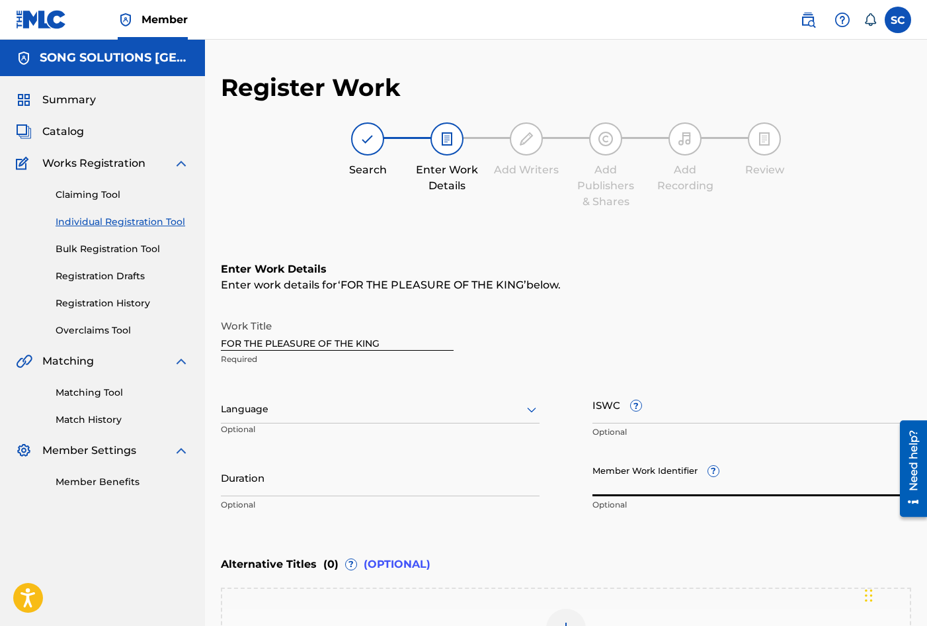
click at [637, 489] on input "Member Work Identifier ?" at bounding box center [752, 477] width 319 height 38
type input "936211"
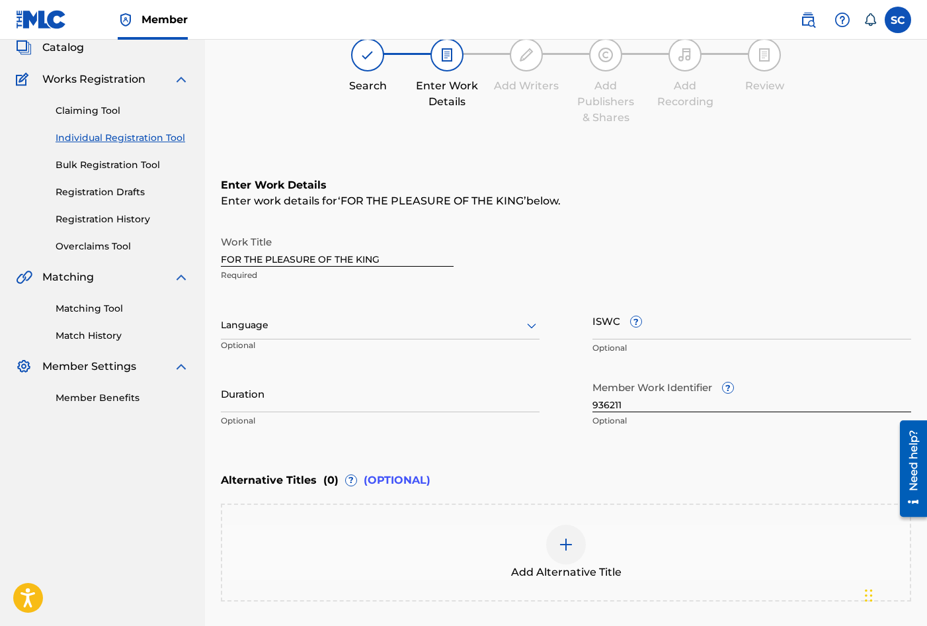
scroll to position [203, 0]
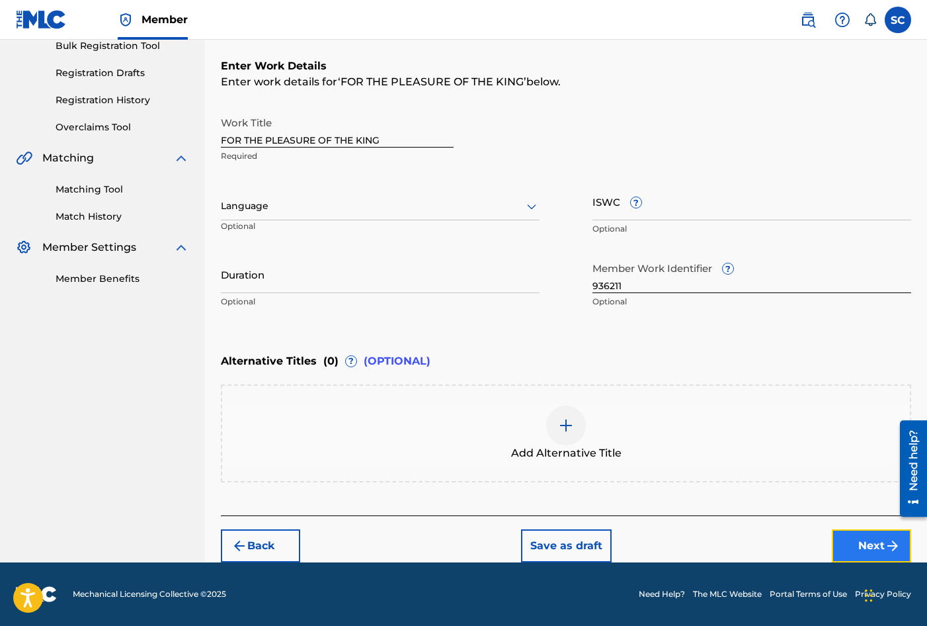
click at [866, 547] on button "Next" at bounding box center [871, 545] width 79 height 33
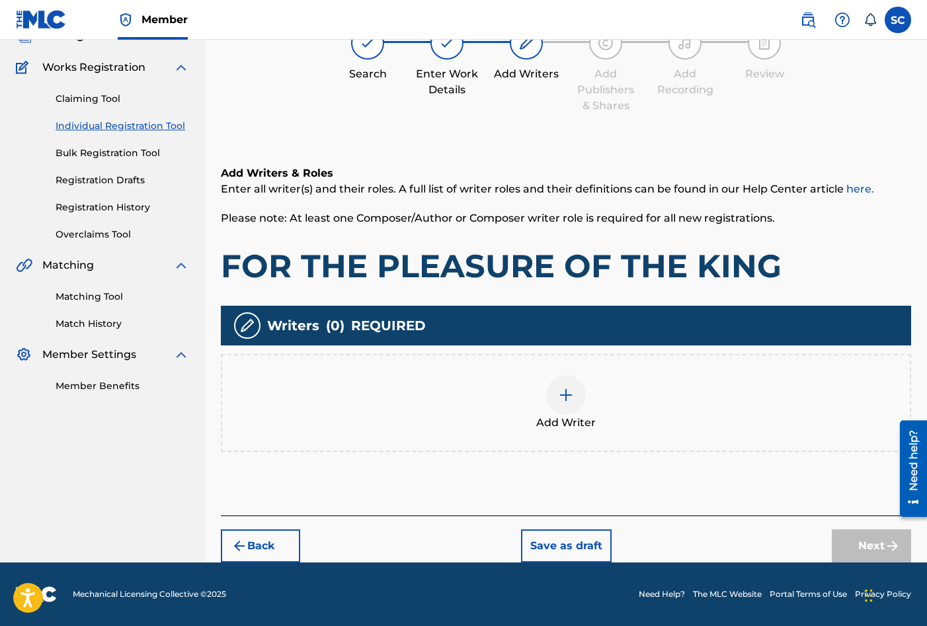
scroll to position [60, 0]
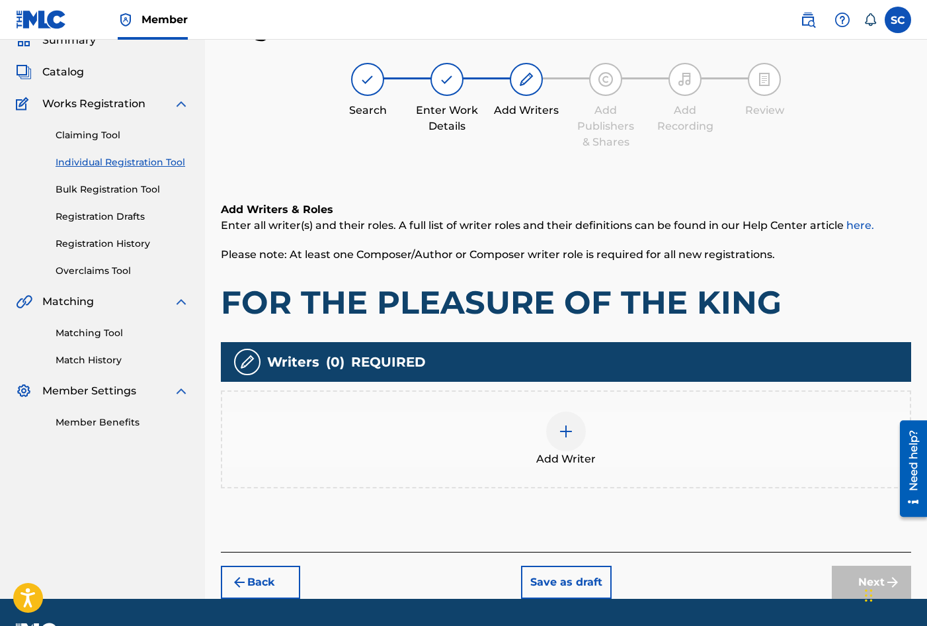
click at [558, 432] on div at bounding box center [566, 431] width 40 height 40
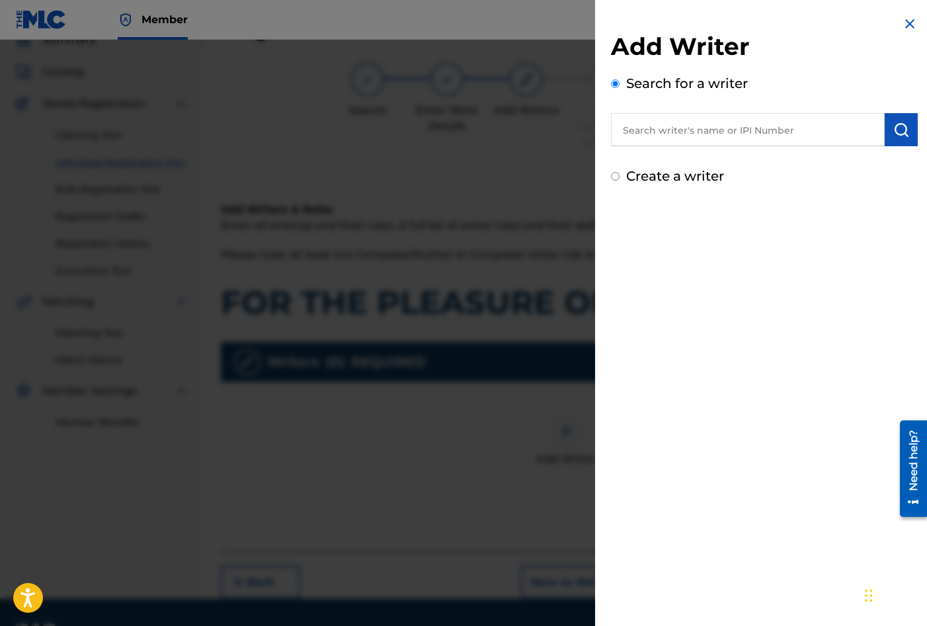
click at [655, 179] on label "Create a writer" at bounding box center [675, 176] width 98 height 16
radio input "true"
click at [620, 179] on input "Create a writer" at bounding box center [615, 176] width 9 height 9
radio input "false"
radio input "true"
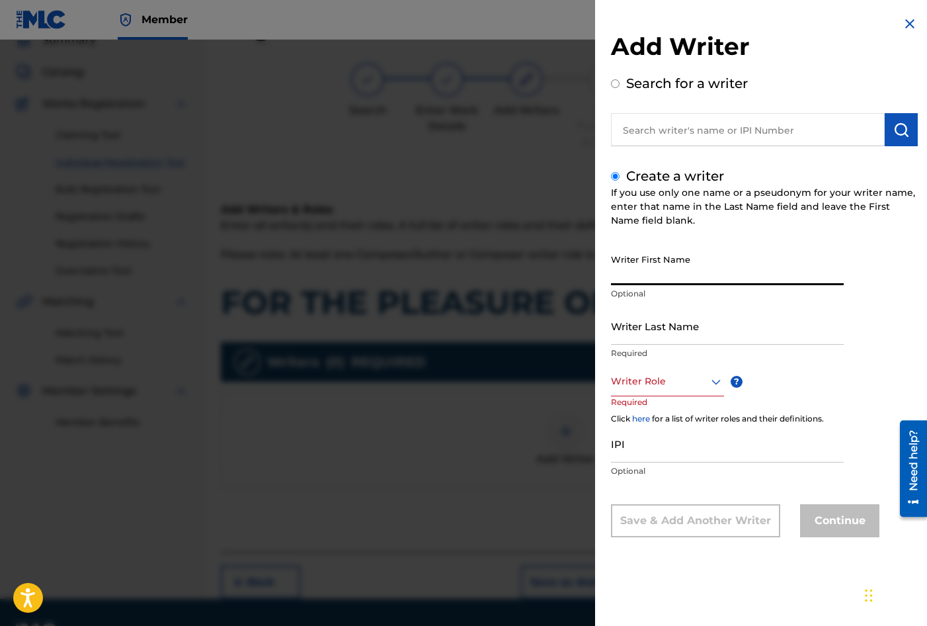
click at [640, 261] on input "Writer First Name" at bounding box center [727, 266] width 233 height 38
type input "[PERSON_NAME]"
click at [645, 325] on input "Writer Last Name" at bounding box center [727, 326] width 233 height 38
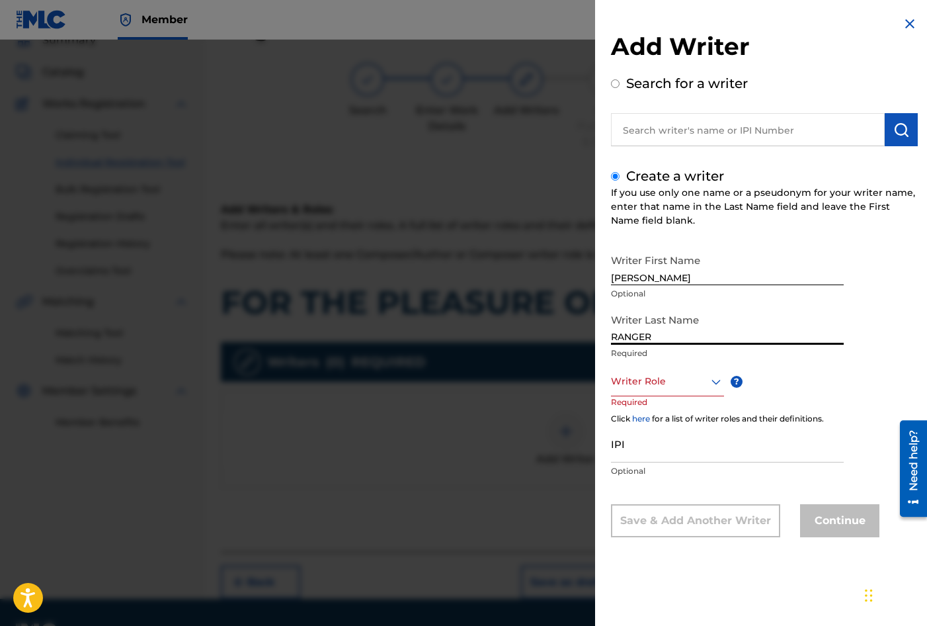
type input "RANGER"
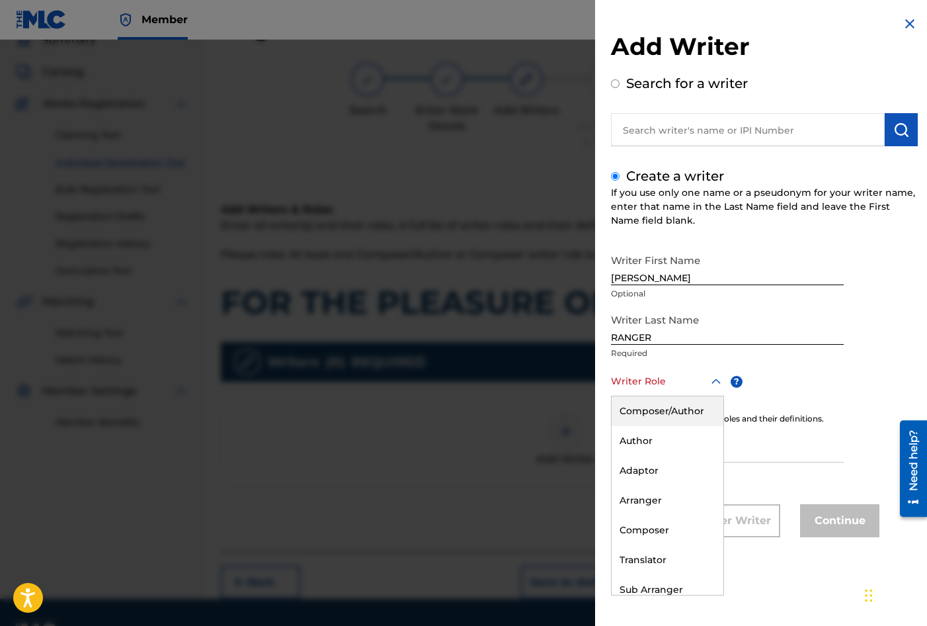
click at [639, 381] on div at bounding box center [667, 381] width 113 height 17
click at [653, 413] on div "Composer/Author" at bounding box center [668, 411] width 112 height 30
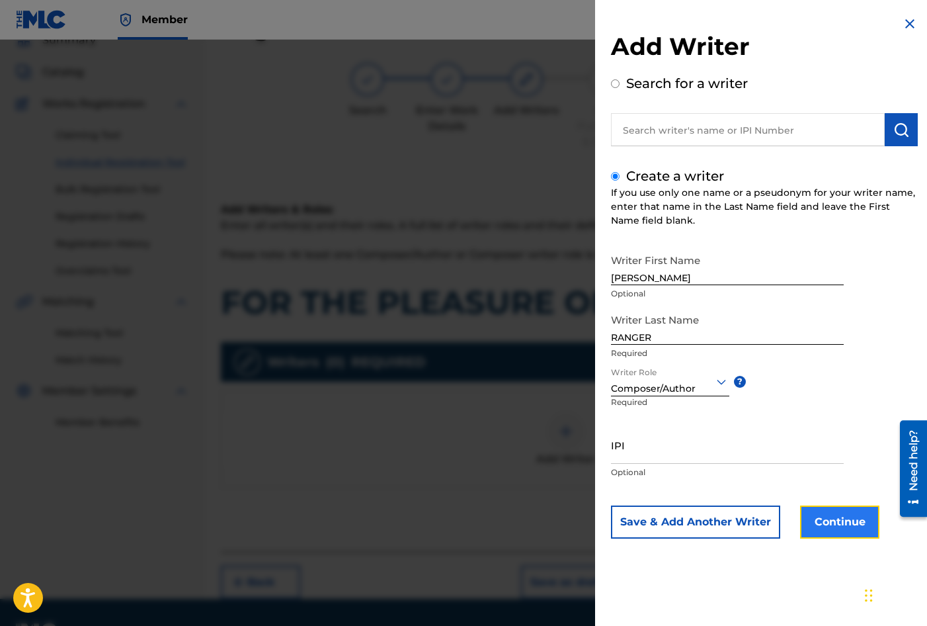
click at [838, 526] on button "Continue" at bounding box center [839, 521] width 79 height 33
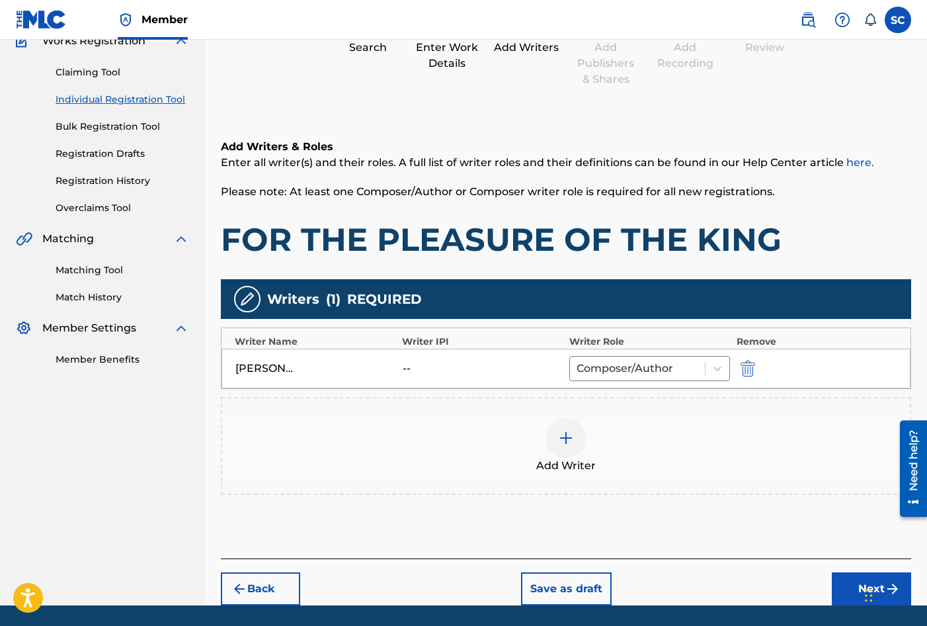
scroll to position [165, 0]
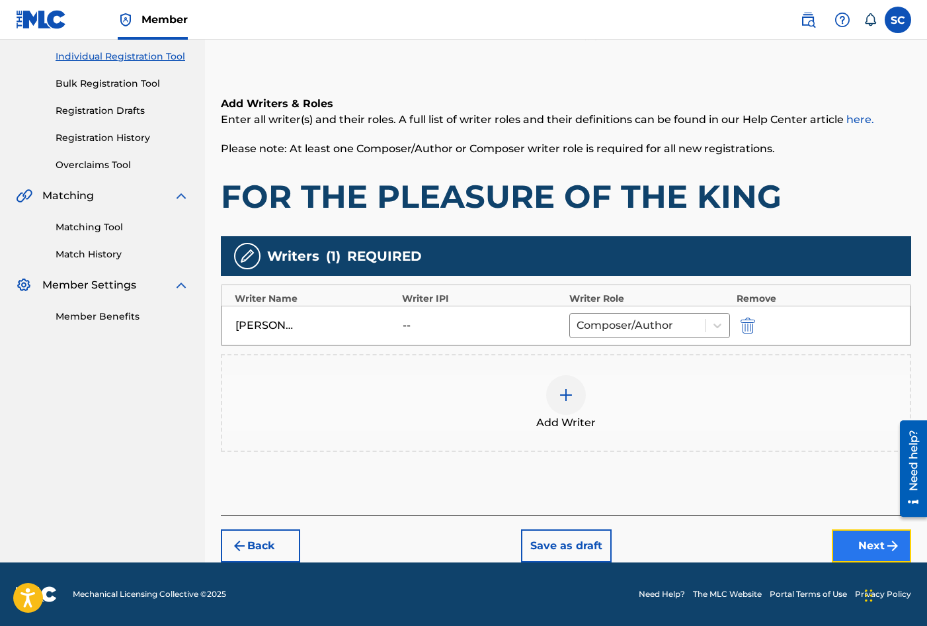
click at [854, 546] on button "Next" at bounding box center [871, 545] width 79 height 33
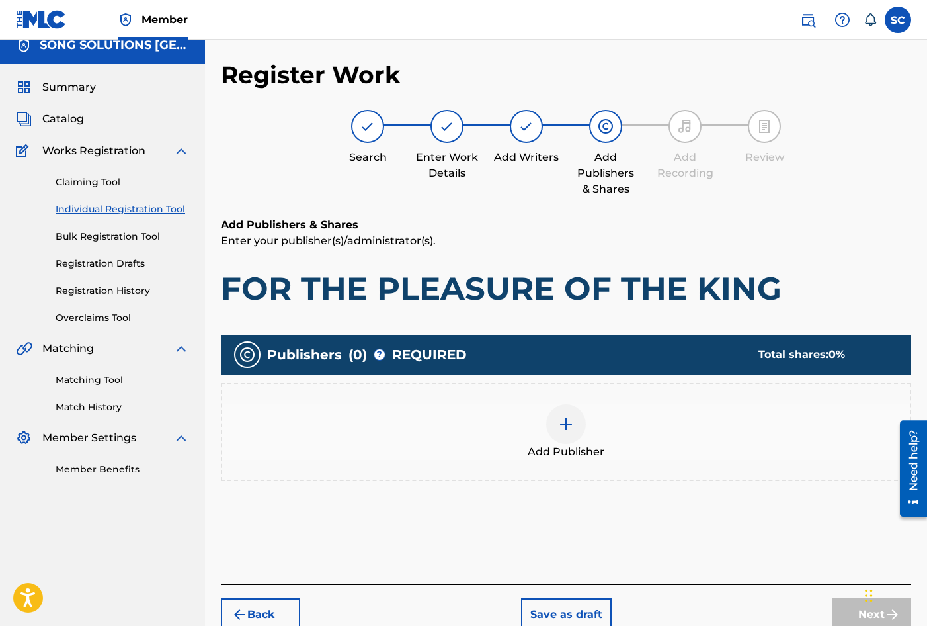
scroll to position [60, 0]
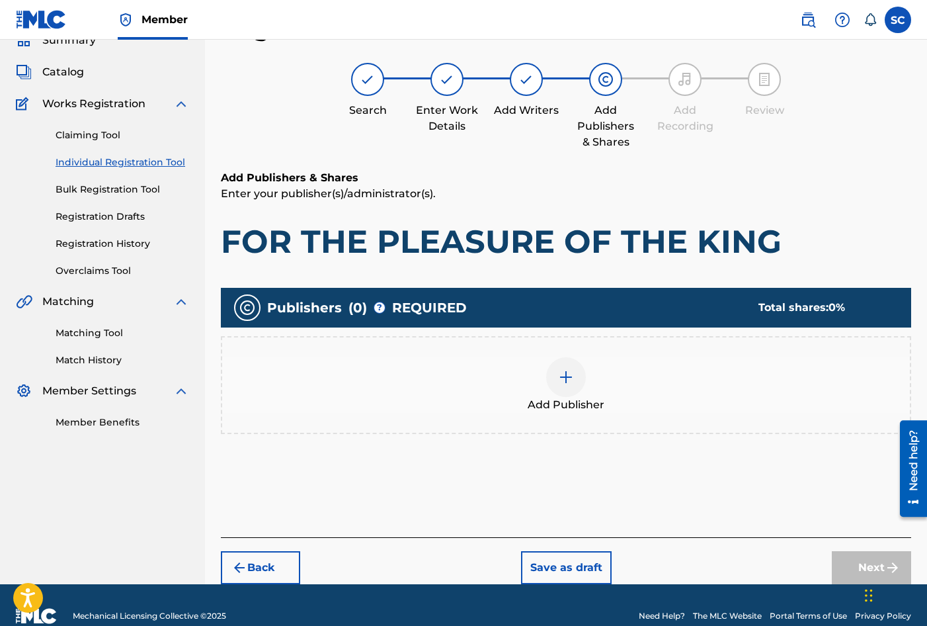
click at [552, 380] on div at bounding box center [566, 377] width 40 height 40
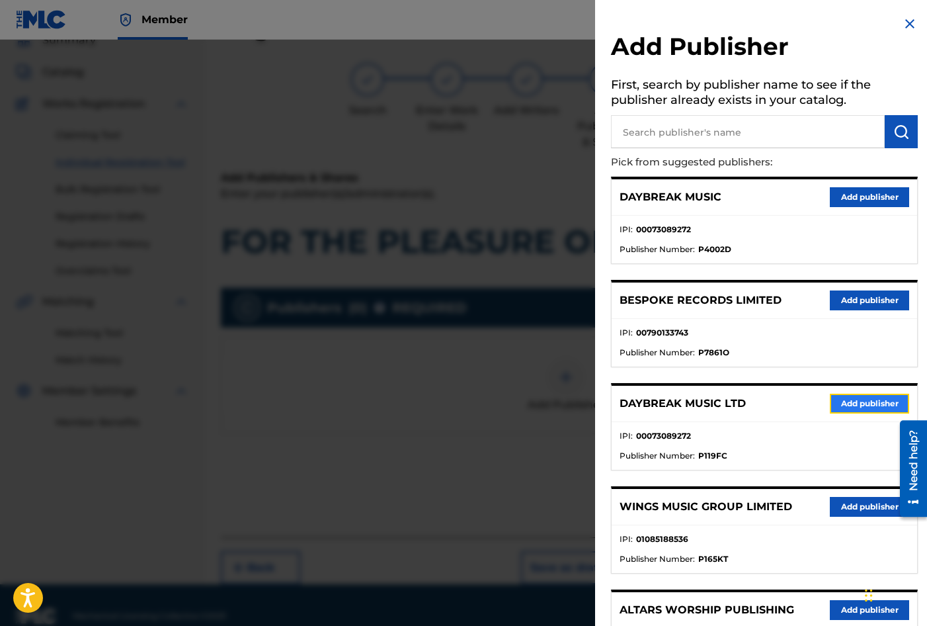
click at [865, 408] on button "Add publisher" at bounding box center [869, 404] width 79 height 20
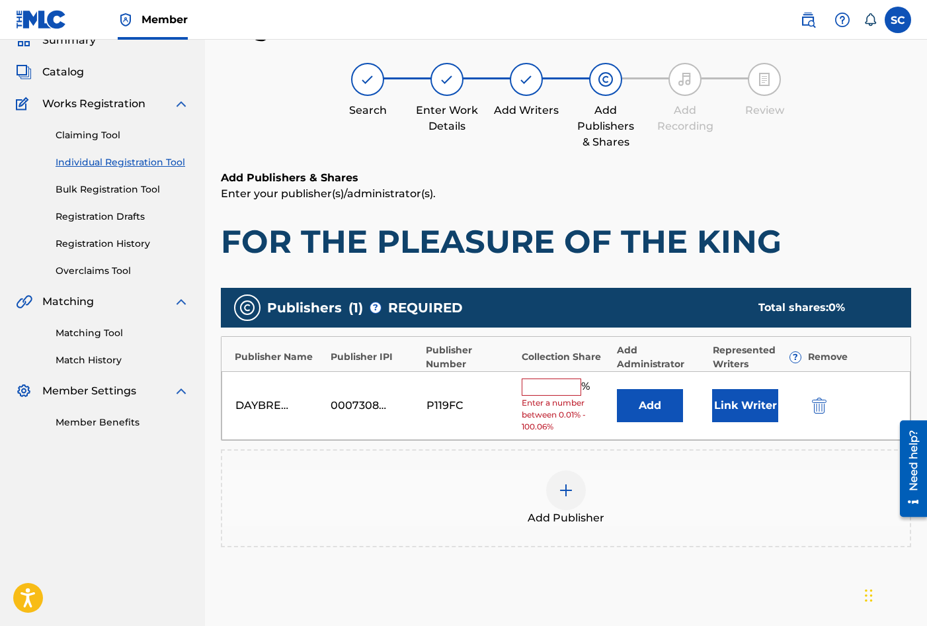
drag, startPoint x: 550, startPoint y: 388, endPoint x: 554, endPoint y: 376, distance: 13.2
click at [550, 388] on input "text" at bounding box center [552, 386] width 60 height 17
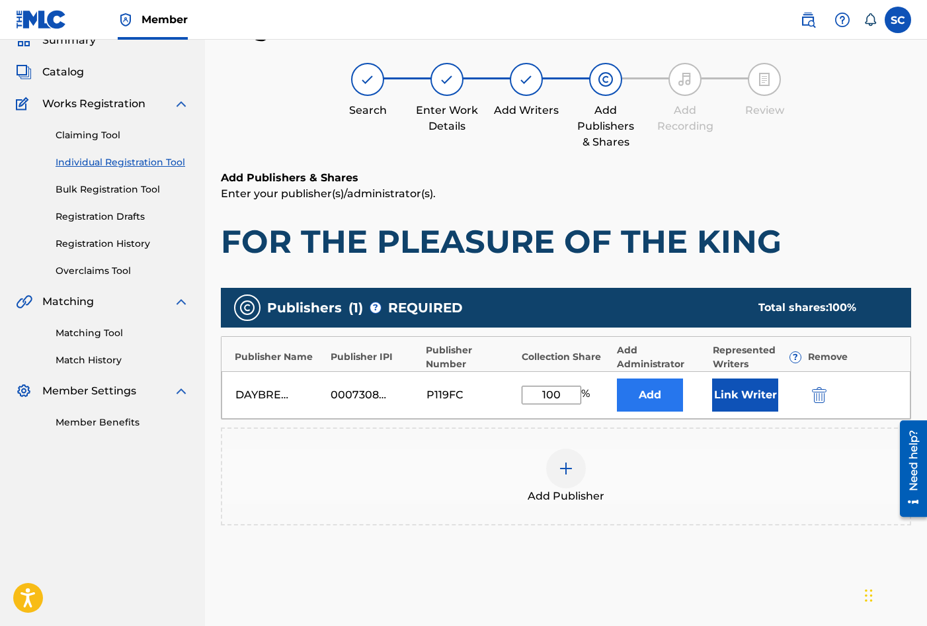
type input "100"
click at [636, 389] on button "Add" at bounding box center [650, 394] width 66 height 33
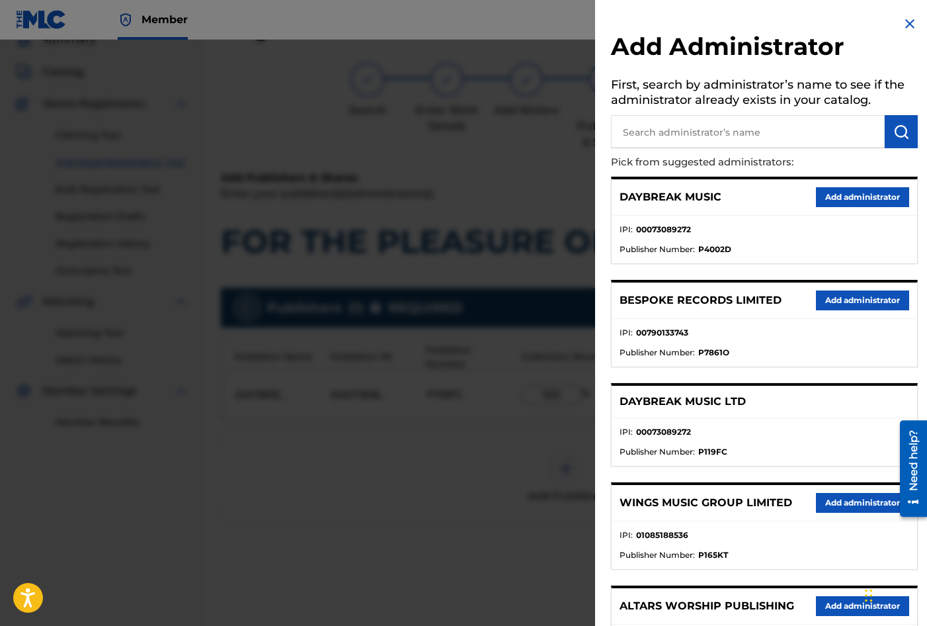
click at [669, 131] on input "text" at bounding box center [748, 131] width 274 height 33
type input "SONG SOLUTIONS"
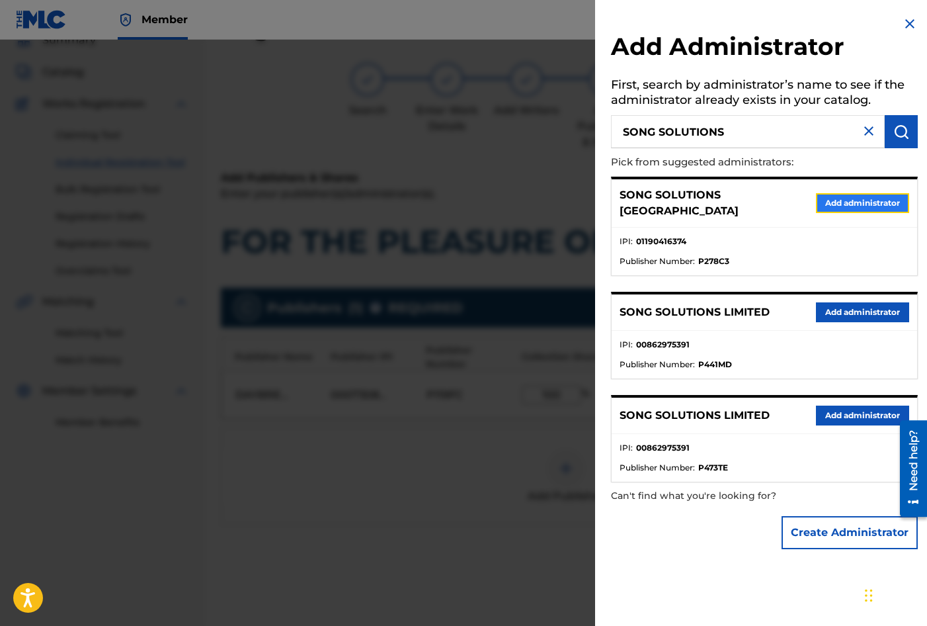
click at [866, 198] on button "Add administrator" at bounding box center [862, 203] width 93 height 20
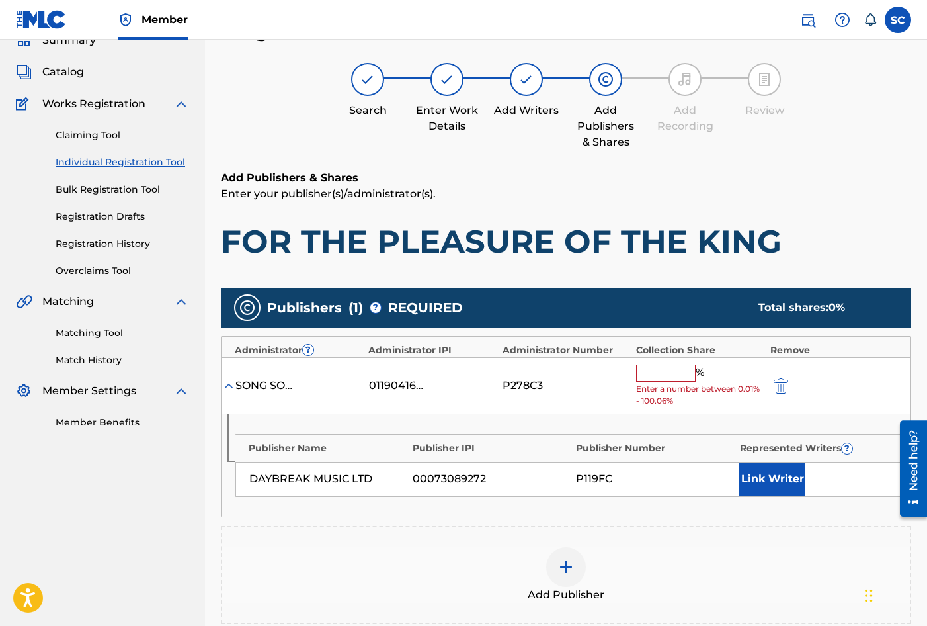
click at [666, 374] on input "text" at bounding box center [666, 372] width 60 height 17
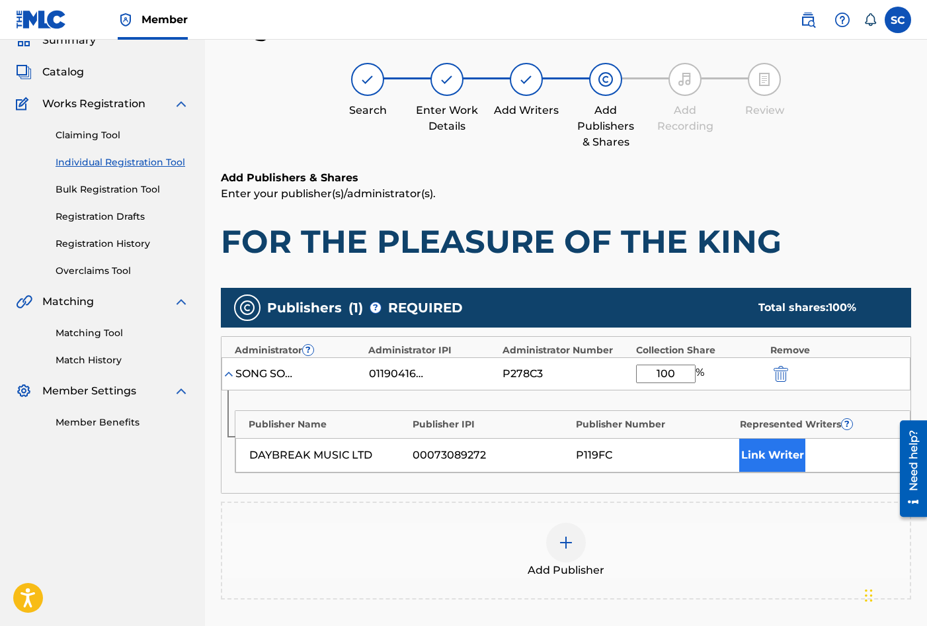
type input "100"
click at [762, 461] on button "Link Writer" at bounding box center [772, 454] width 66 height 33
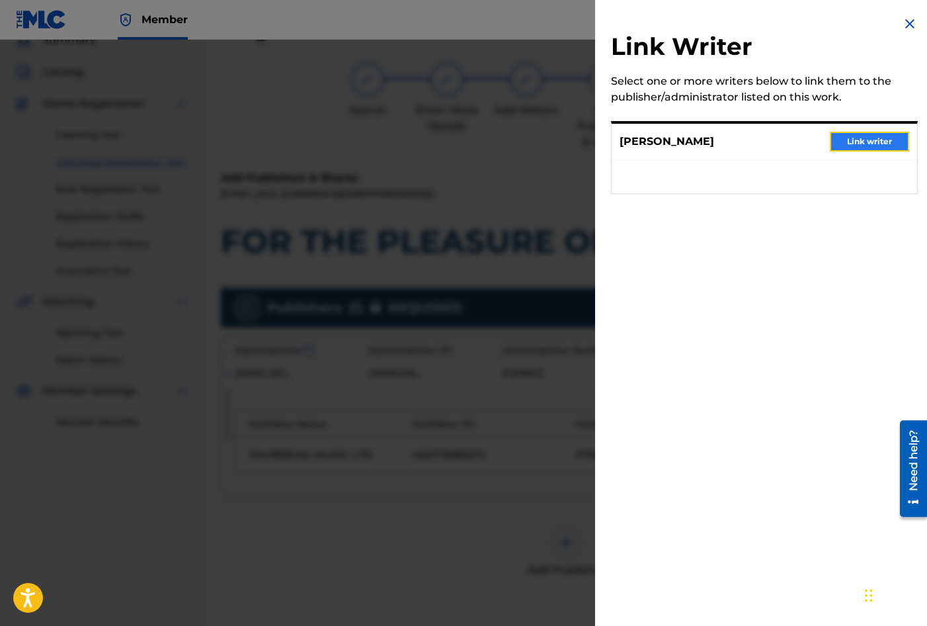
click at [861, 136] on button "Link writer" at bounding box center [869, 142] width 79 height 20
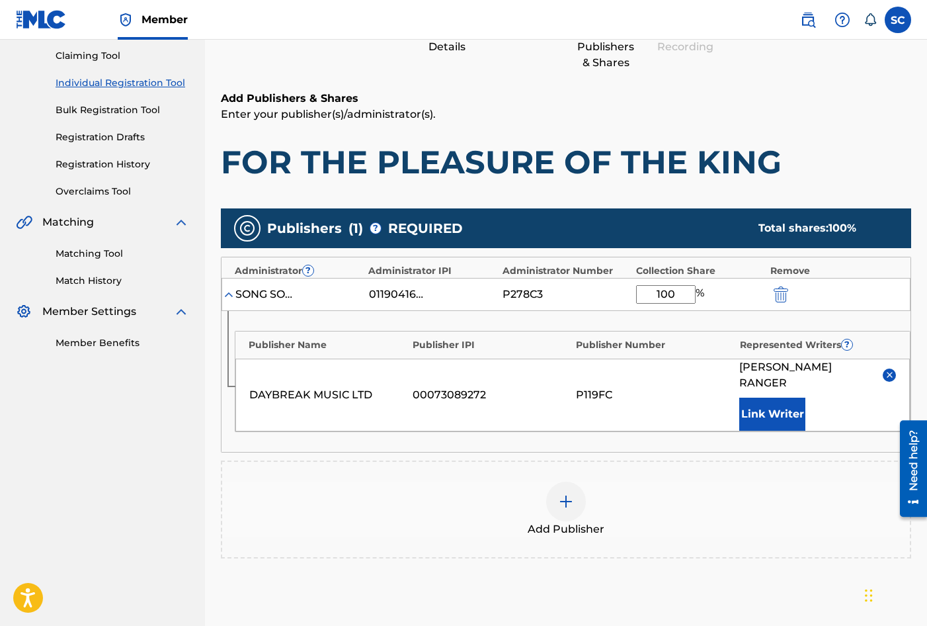
scroll to position [269, 0]
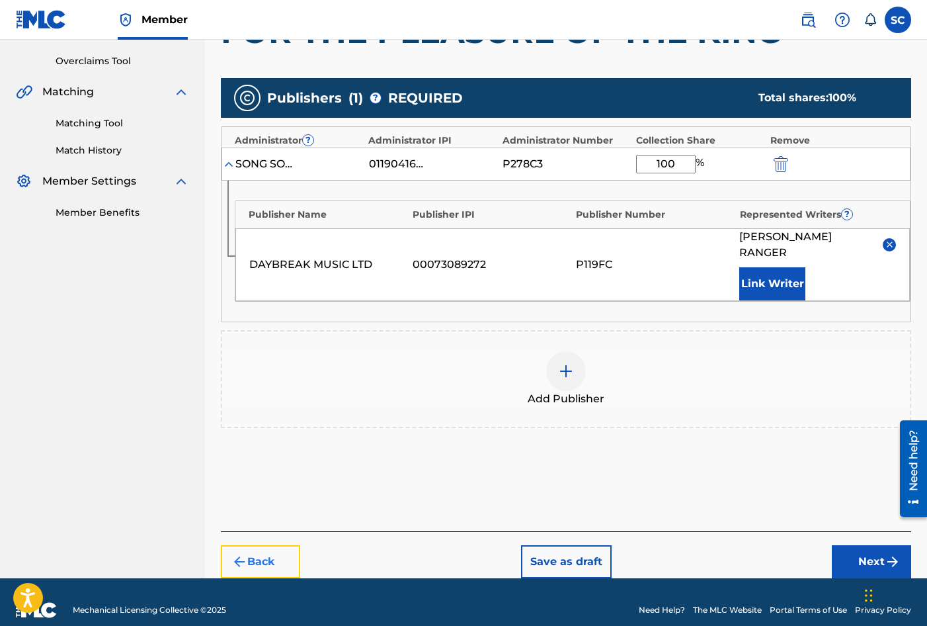
click at [276, 545] on button "Back" at bounding box center [260, 561] width 79 height 33
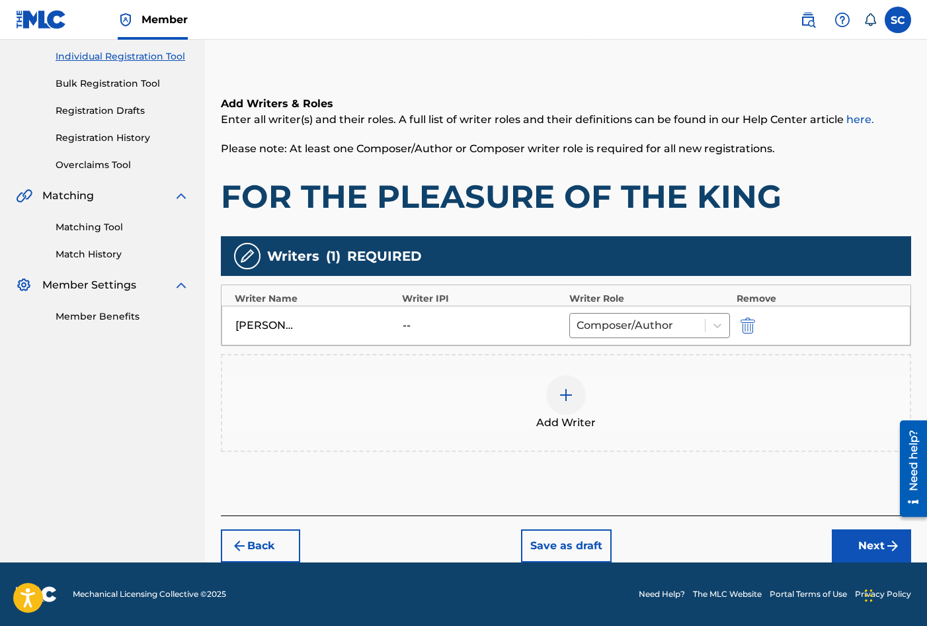
scroll to position [0, 0]
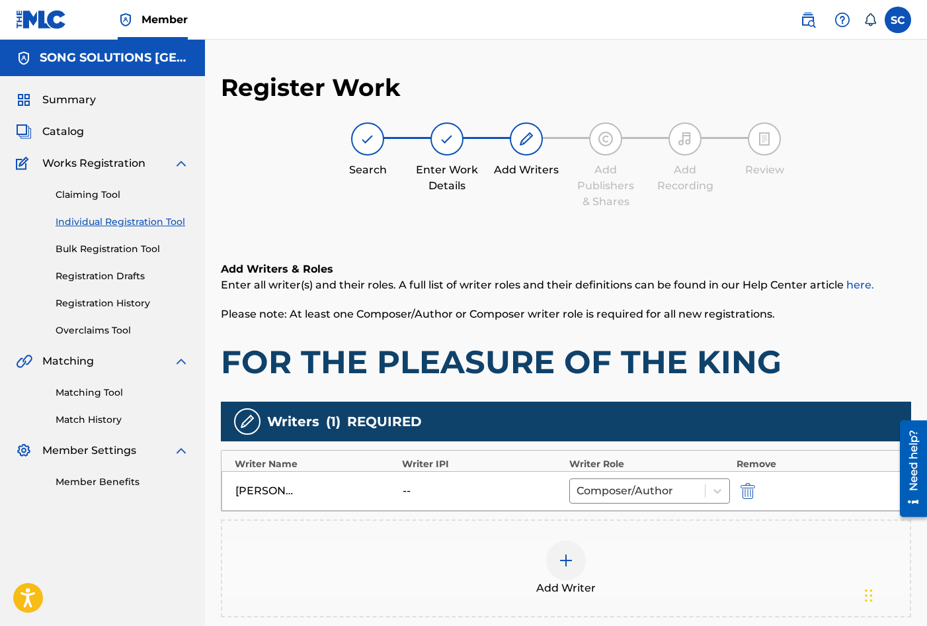
click at [564, 561] on img at bounding box center [566, 560] width 16 height 16
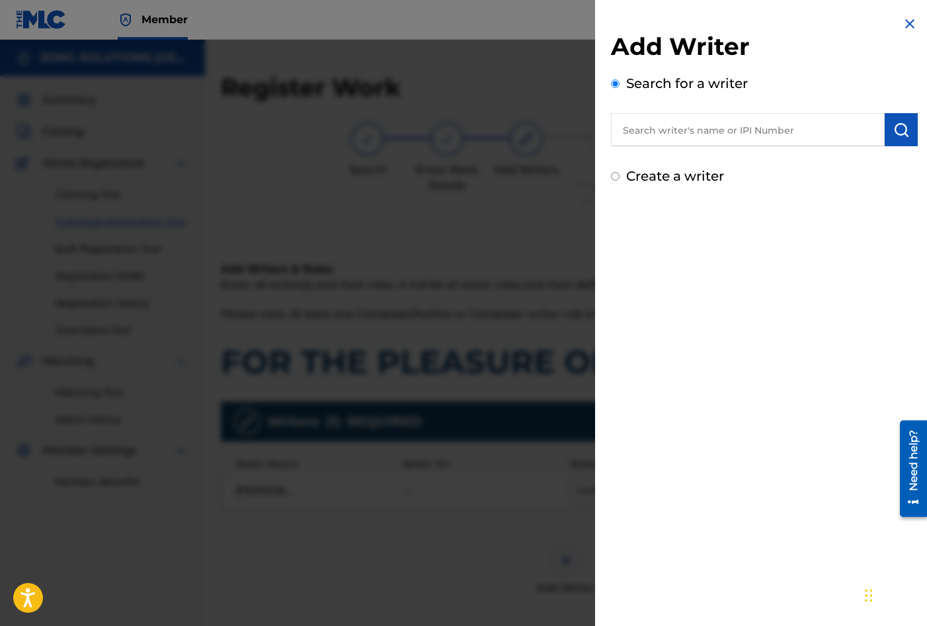
click at [690, 126] on input "text" at bounding box center [748, 129] width 274 height 33
type input "[PERSON_NAME]"
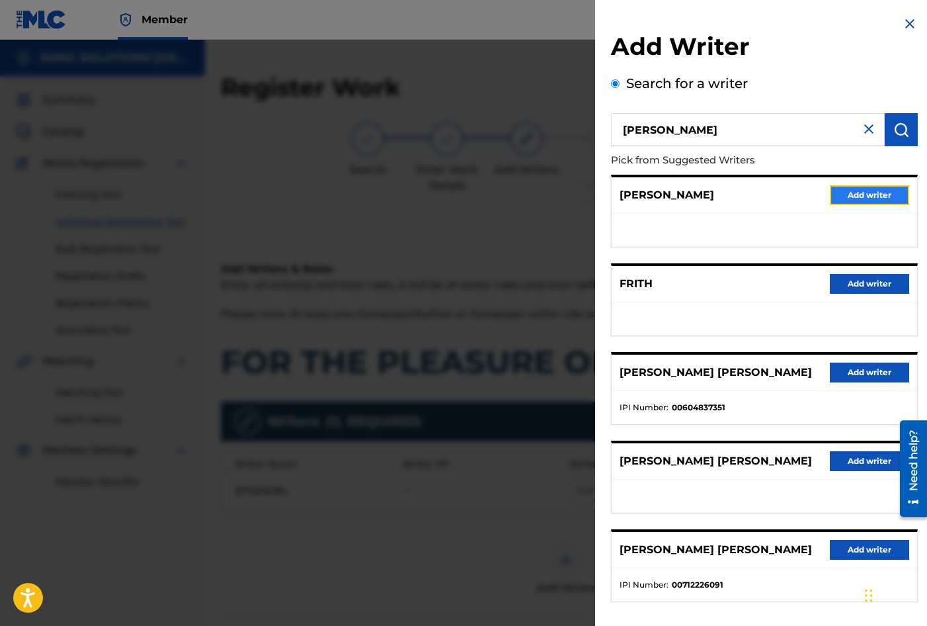
click at [876, 197] on button "Add writer" at bounding box center [869, 195] width 79 height 20
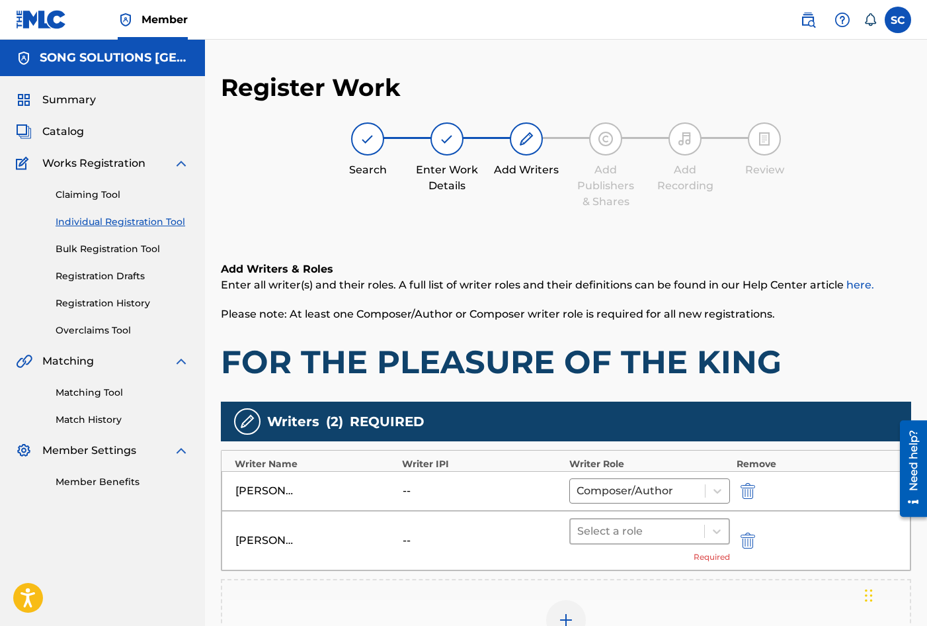
click at [638, 530] on div at bounding box center [637, 531] width 120 height 19
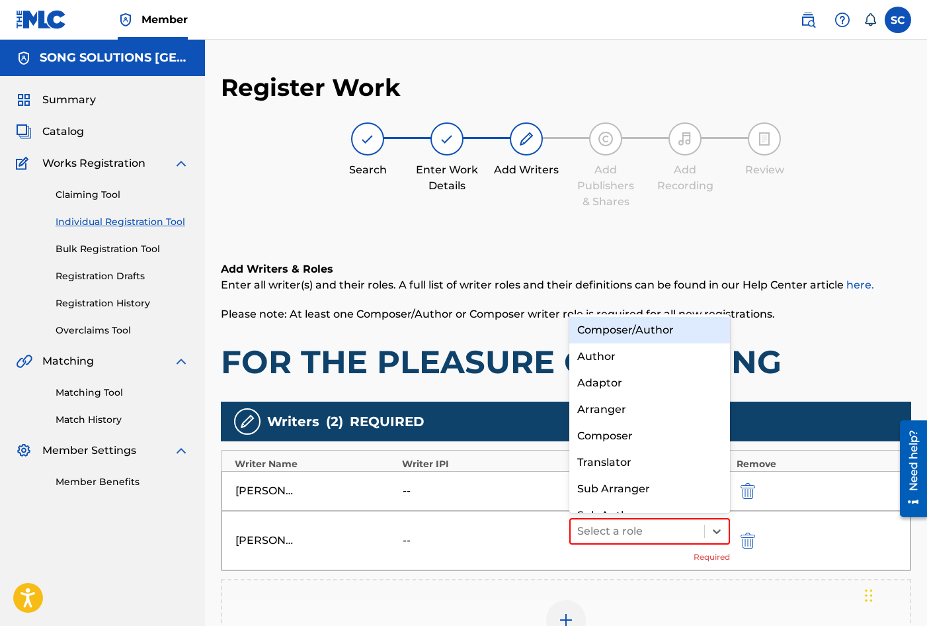
click at [634, 329] on div "Composer/Author" at bounding box center [649, 330] width 161 height 26
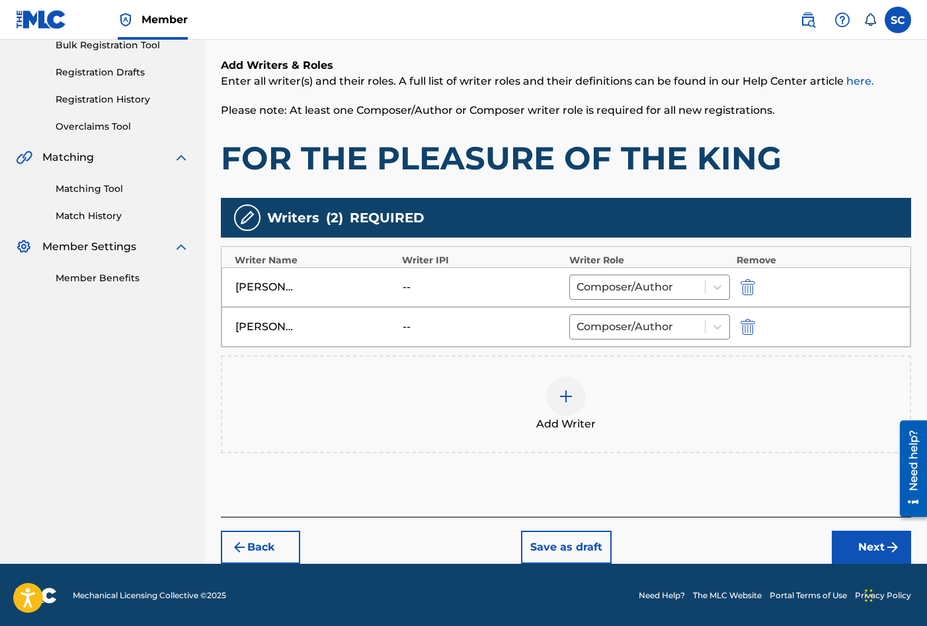
scroll to position [205, 0]
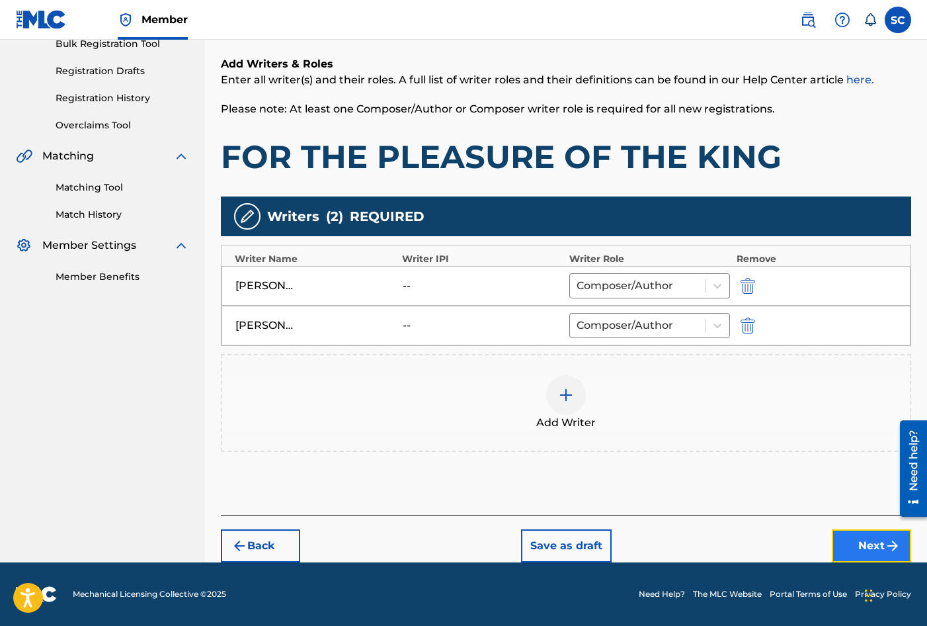
click at [870, 541] on button "Next" at bounding box center [871, 545] width 79 height 33
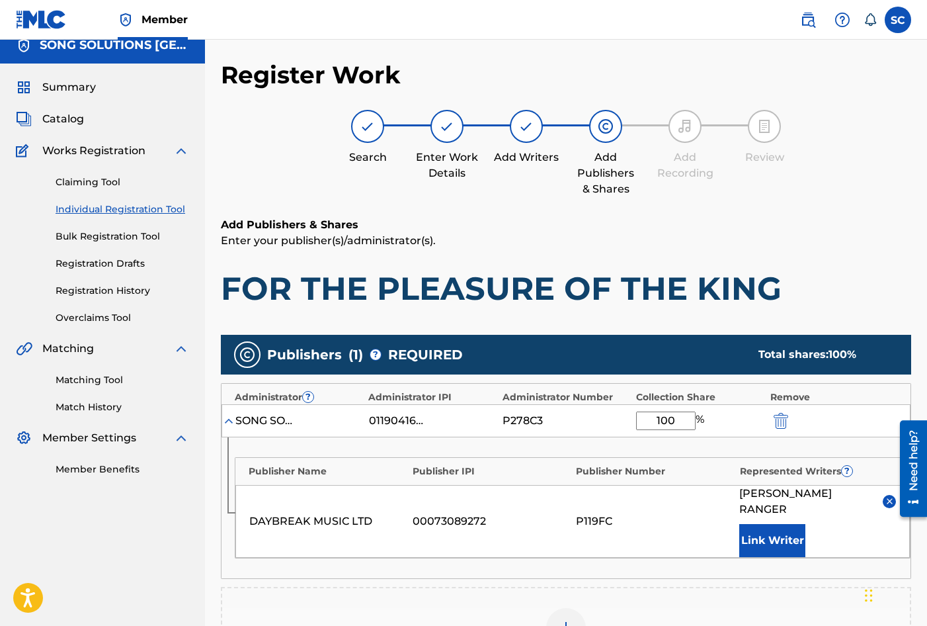
scroll to position [60, 0]
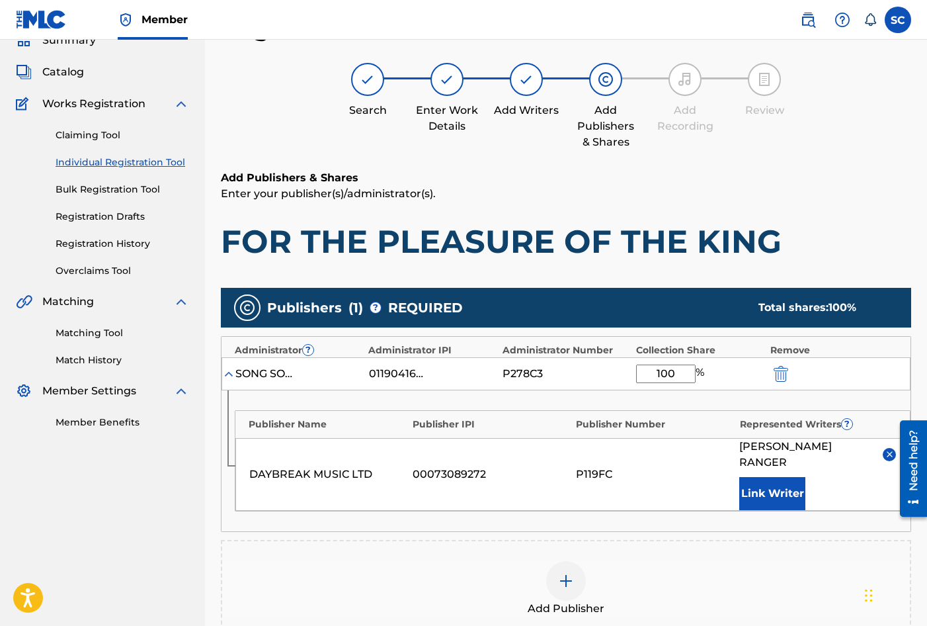
drag, startPoint x: 655, startPoint y: 372, endPoint x: 707, endPoint y: 367, distance: 52.5
click at [707, 367] on div "100 %" at bounding box center [671, 373] width 71 height 19
click at [747, 477] on button "Link Writer" at bounding box center [772, 493] width 66 height 33
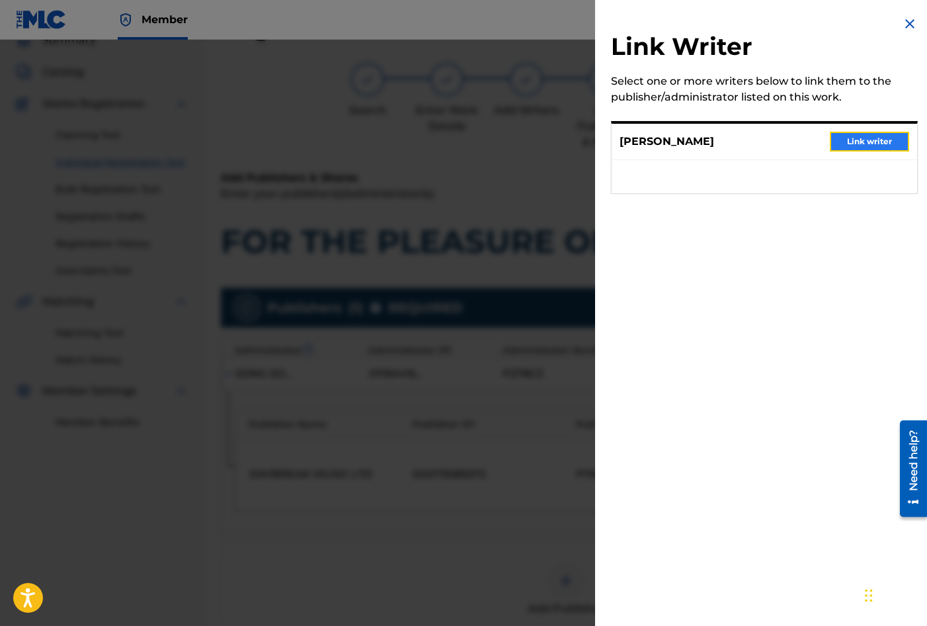
click at [868, 142] on button "Link writer" at bounding box center [869, 142] width 79 height 20
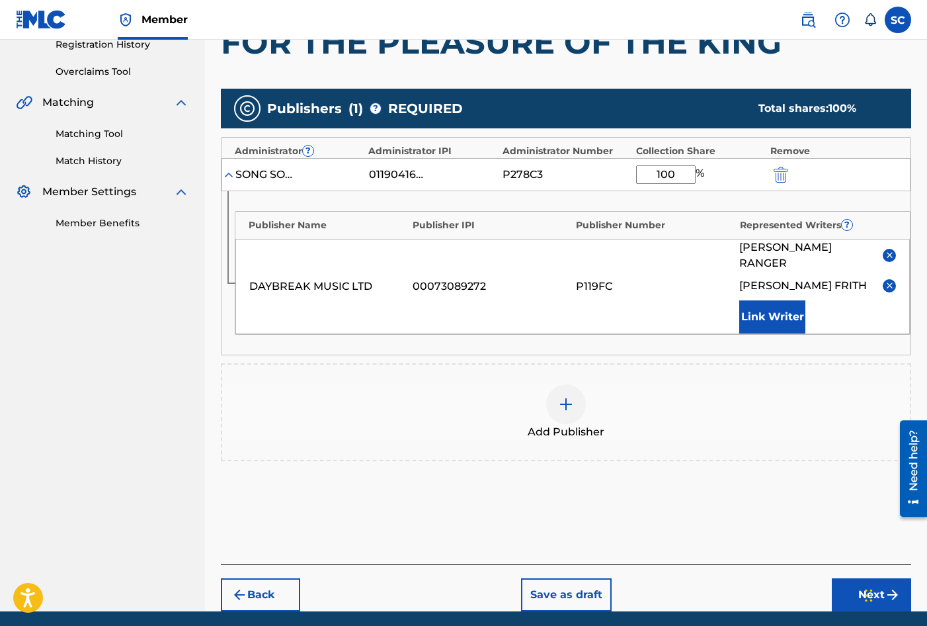
scroll to position [292, 0]
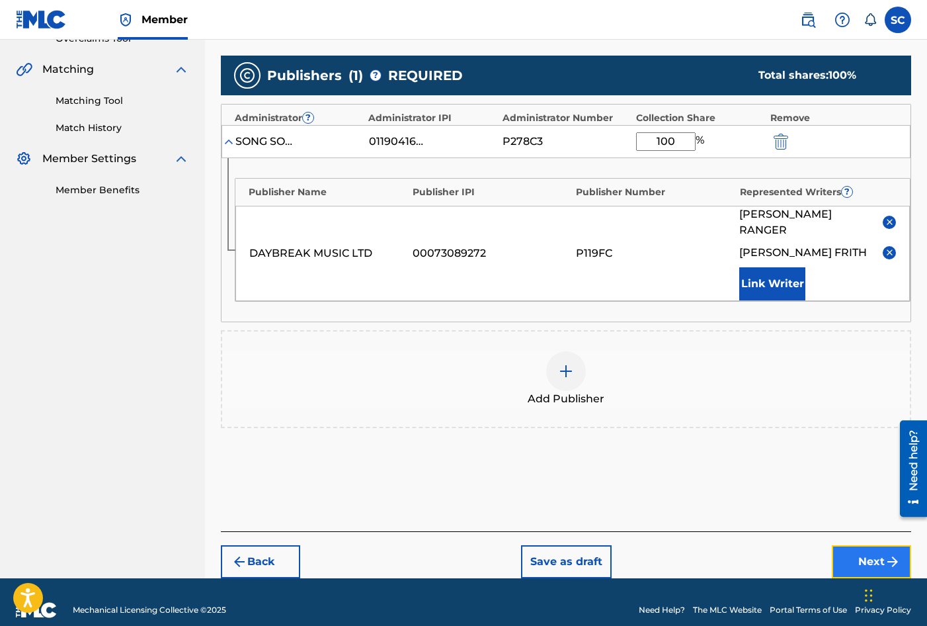
click at [846, 545] on button "Next" at bounding box center [871, 561] width 79 height 33
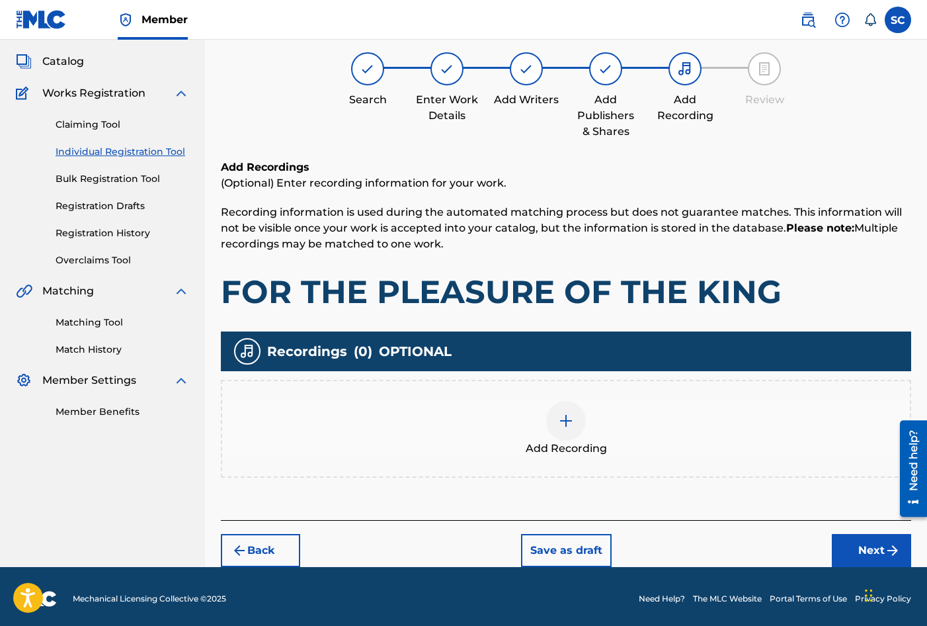
scroll to position [75, 0]
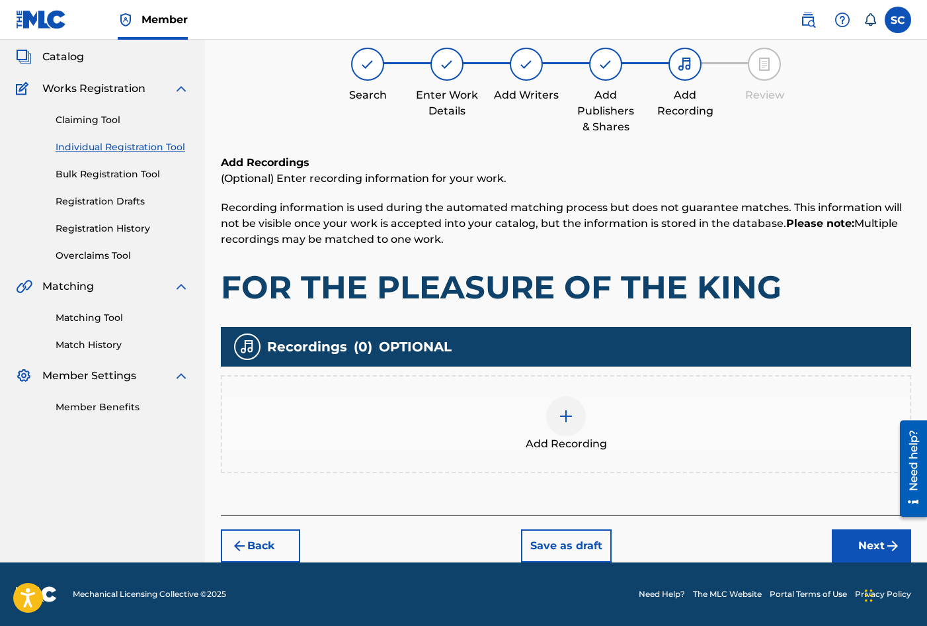
click at [570, 418] on img at bounding box center [566, 416] width 16 height 16
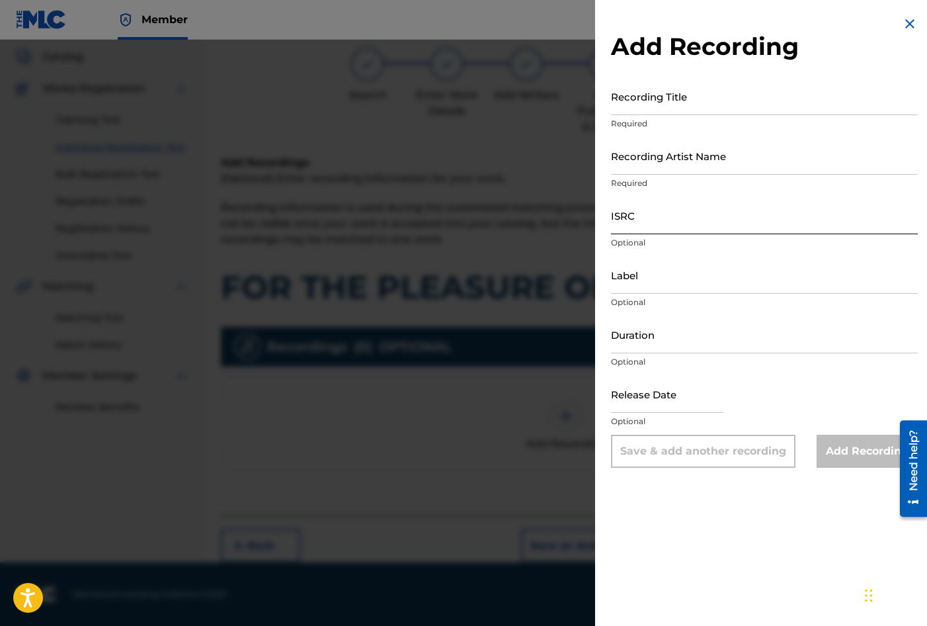
click at [639, 203] on input "ISRC" at bounding box center [764, 215] width 307 height 38
paste input "GBDPR1605575"
type input "GBDPR1605575"
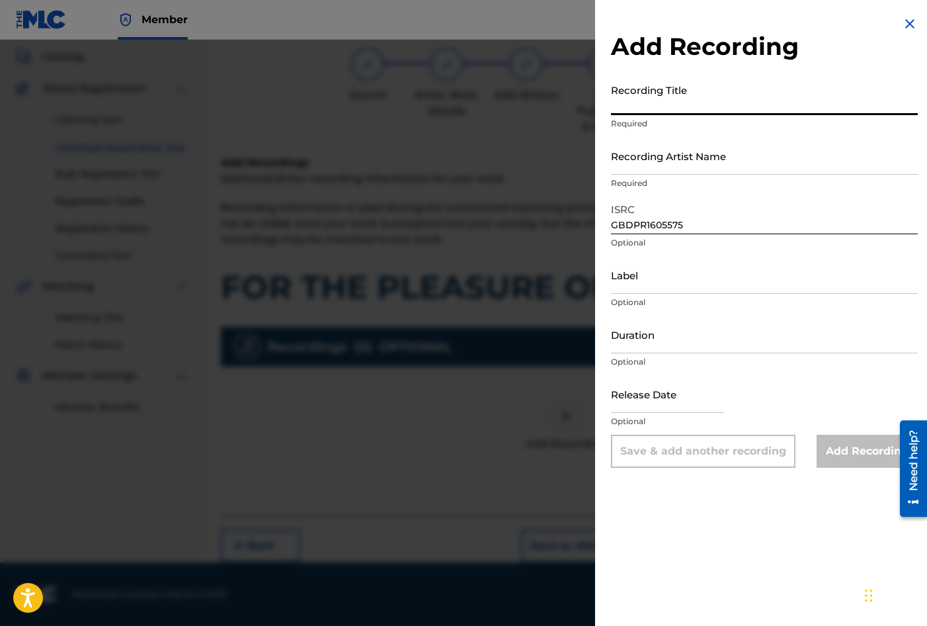
click at [665, 96] on input "Recording Title" at bounding box center [764, 96] width 307 height 38
type input "FOR THE PLEASURE OF THE KING"
click at [650, 153] on input "Recording Artist Name" at bounding box center [764, 156] width 307 height 38
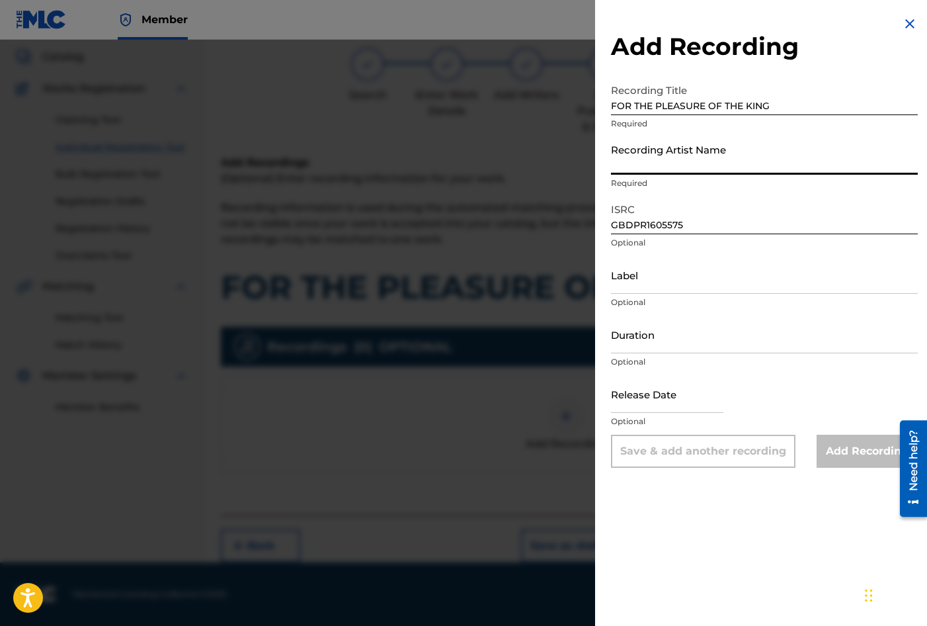
type input "[PERSON_NAME]"
type input "04:13"
type input "[DATE]"
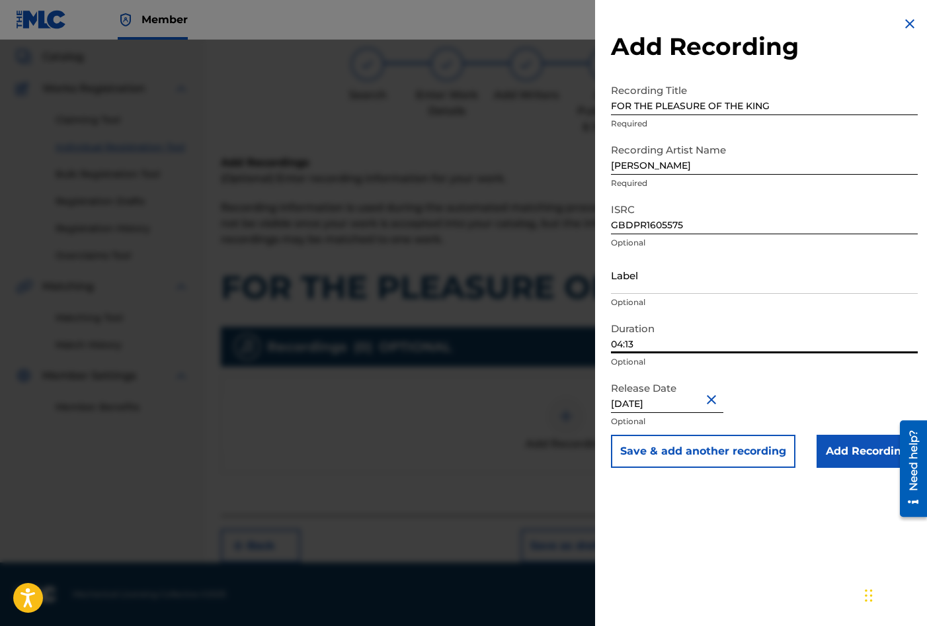
drag, startPoint x: 657, startPoint y: 347, endPoint x: 602, endPoint y: 339, distance: 54.8
click at [602, 339] on div "Add Recording Recording Title FOR THE PLEASURE OF THE KING Required Recording A…" at bounding box center [764, 241] width 339 height 483
type input "03:24"
click at [850, 446] on input "Add Recording" at bounding box center [867, 451] width 101 height 33
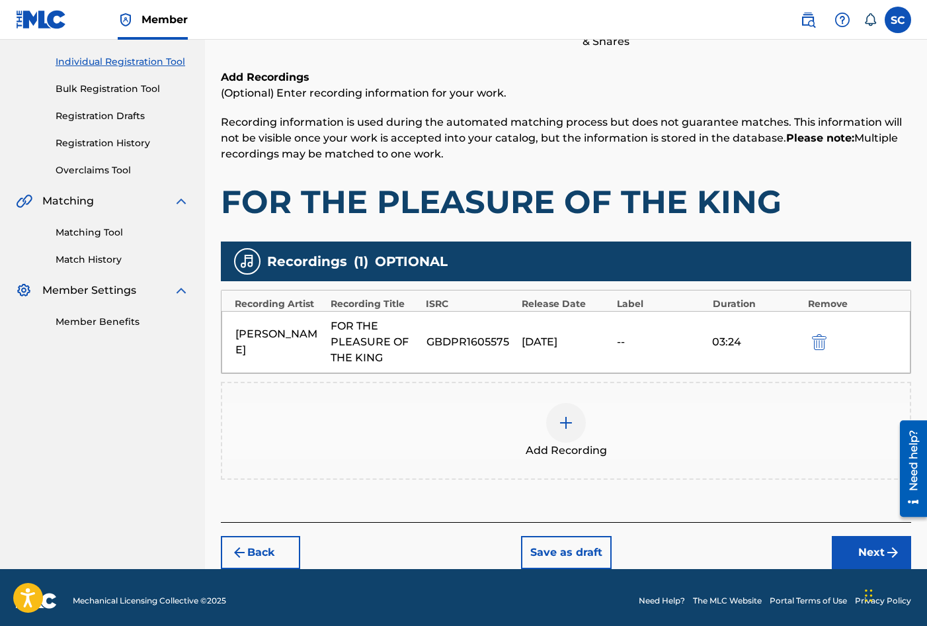
scroll to position [167, 0]
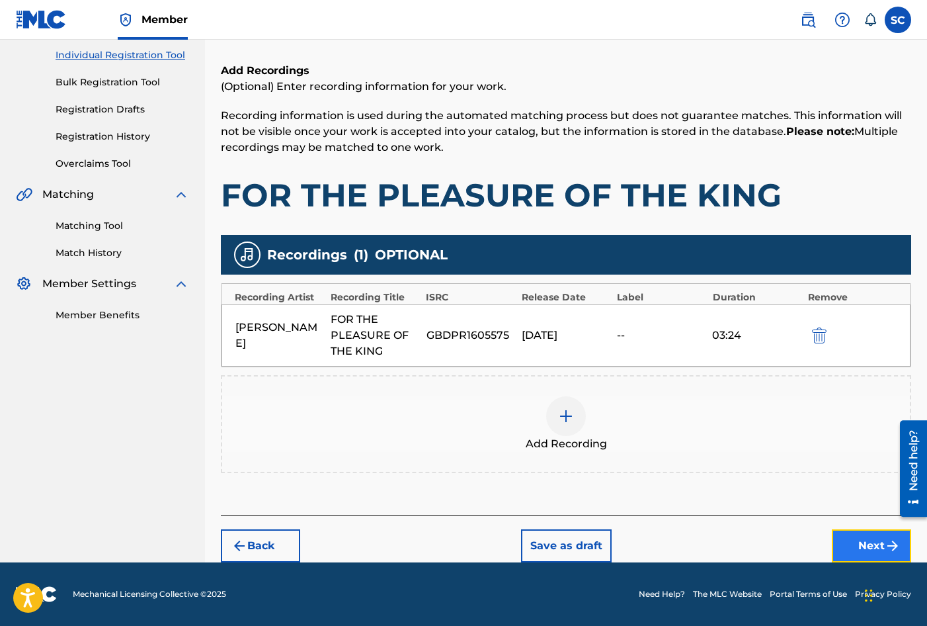
click at [862, 540] on button "Next" at bounding box center [871, 545] width 79 height 33
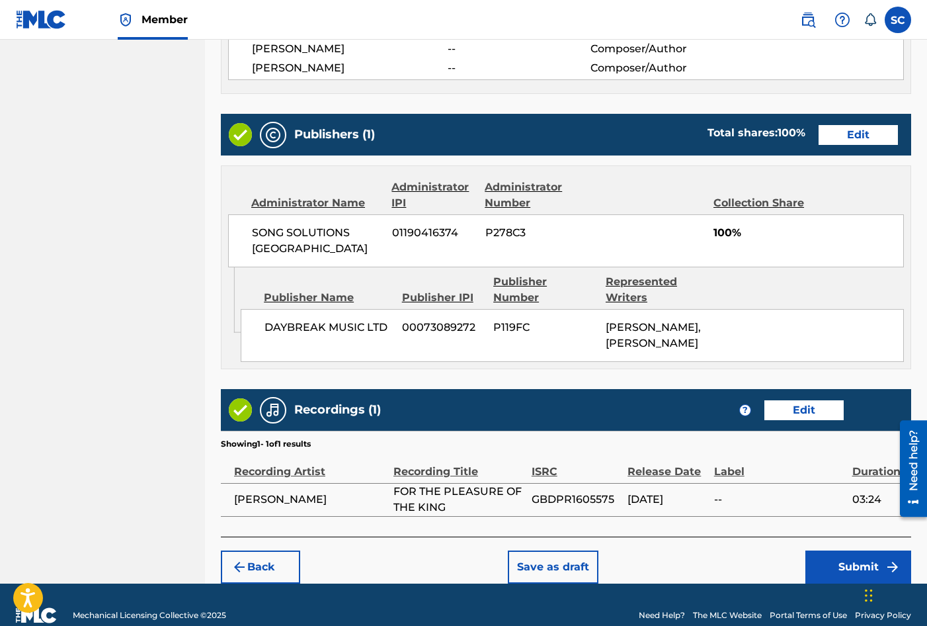
scroll to position [606, 0]
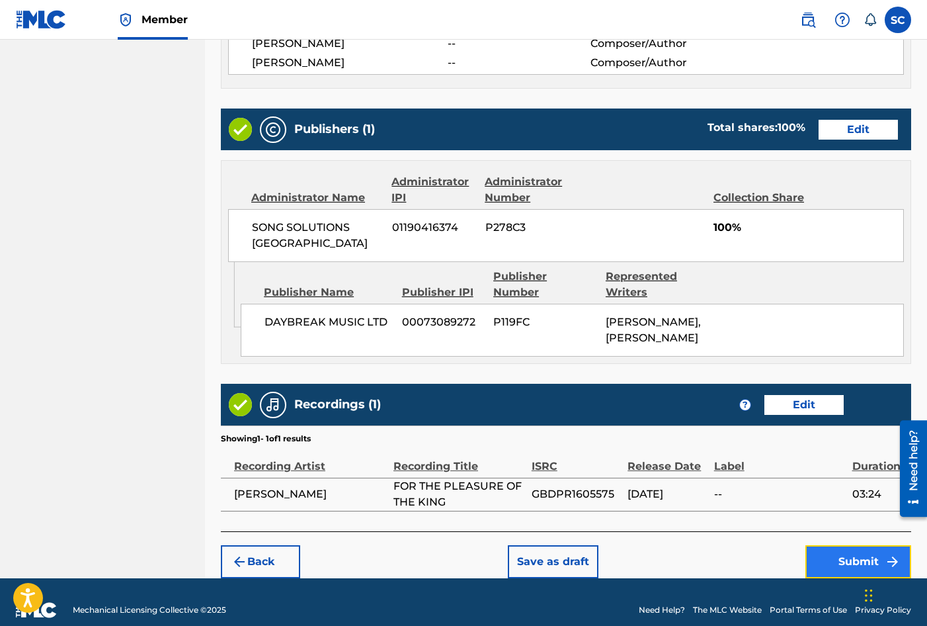
click at [864, 545] on button "Submit" at bounding box center [859, 561] width 106 height 33
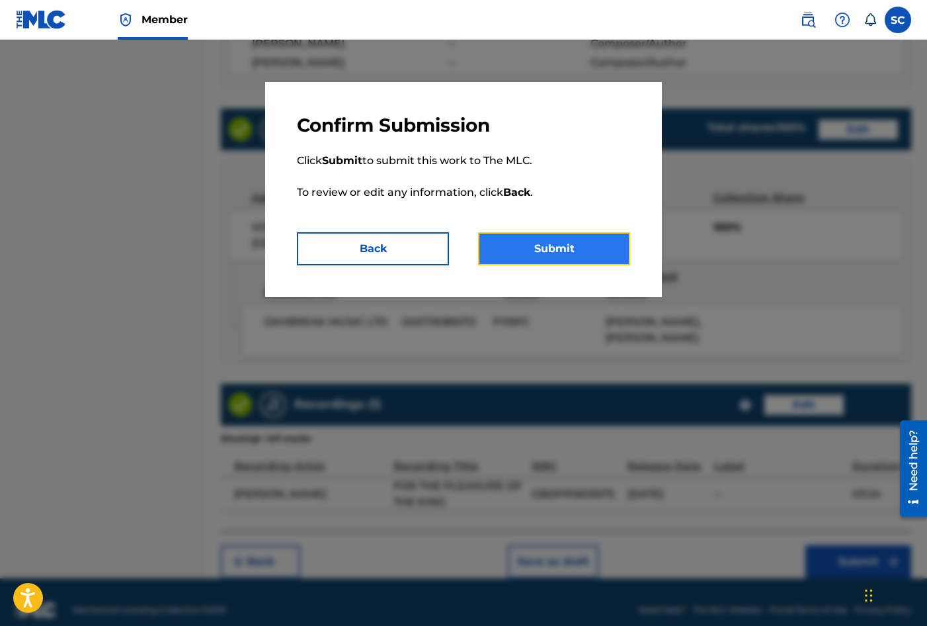
click at [558, 249] on button "Submit" at bounding box center [554, 248] width 152 height 33
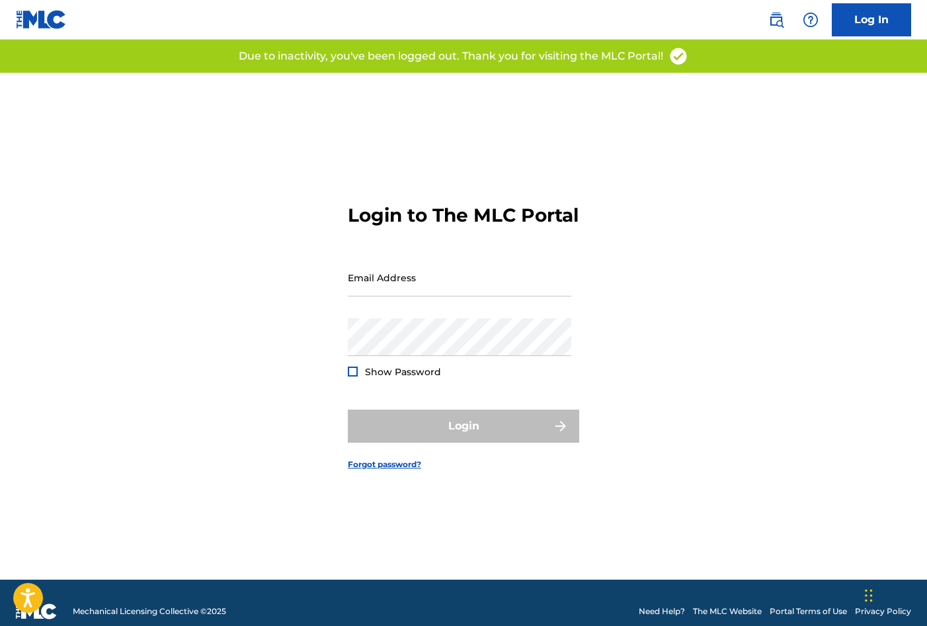
type input "[EMAIL_ADDRESS][PERSON_NAME][DOMAIN_NAME]"
click at [462, 442] on div "Login" at bounding box center [463, 425] width 231 height 33
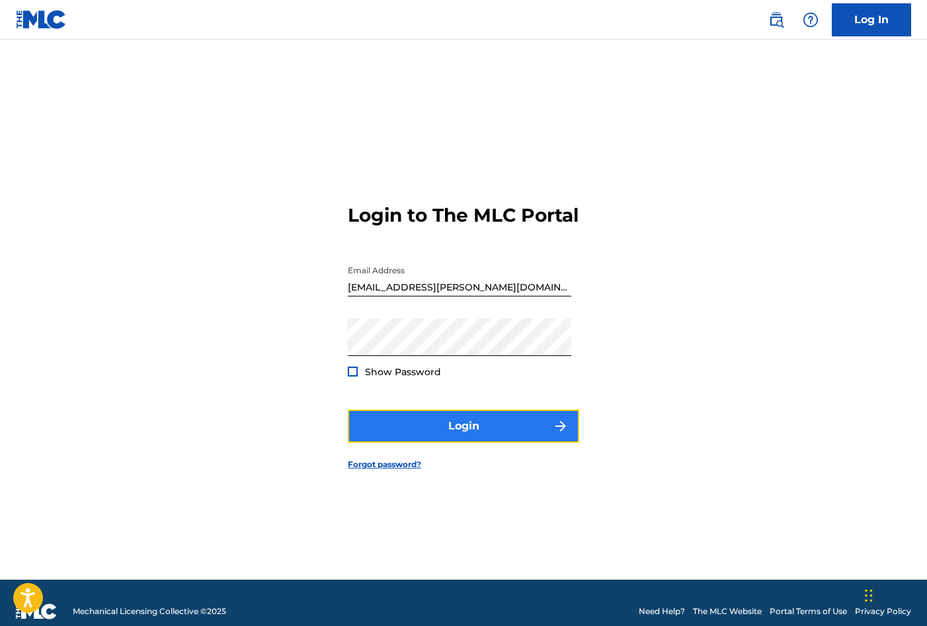
click at [466, 440] on button "Login" at bounding box center [463, 425] width 231 height 33
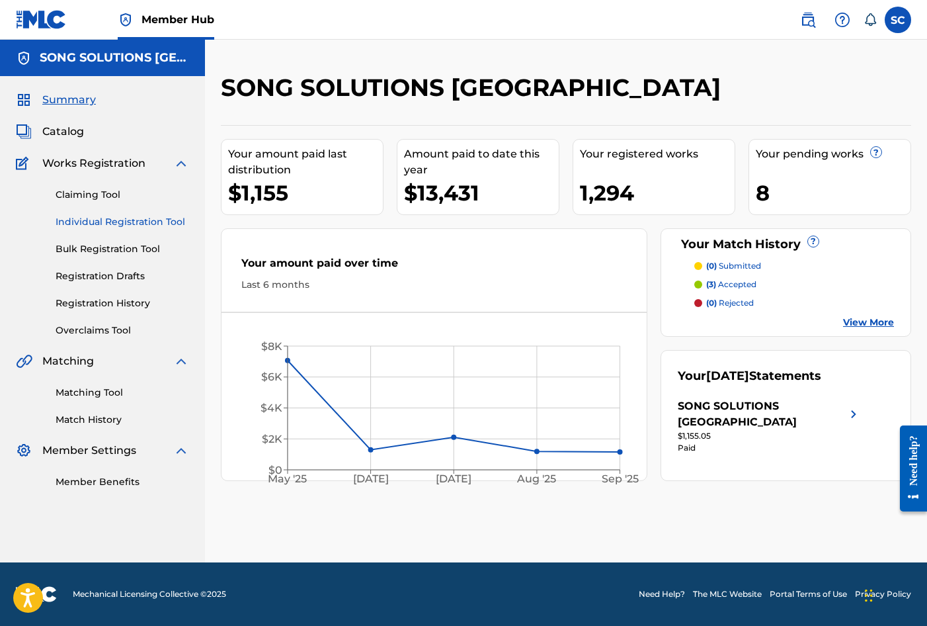
click at [129, 221] on link "Individual Registration Tool" at bounding box center [123, 222] width 134 height 14
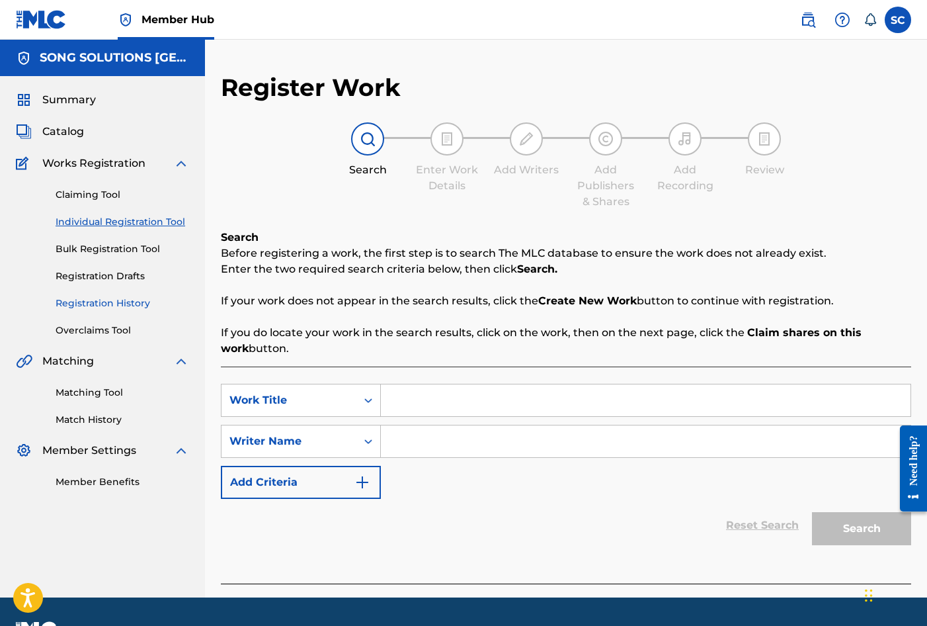
click at [108, 300] on link "Registration History" at bounding box center [123, 303] width 134 height 14
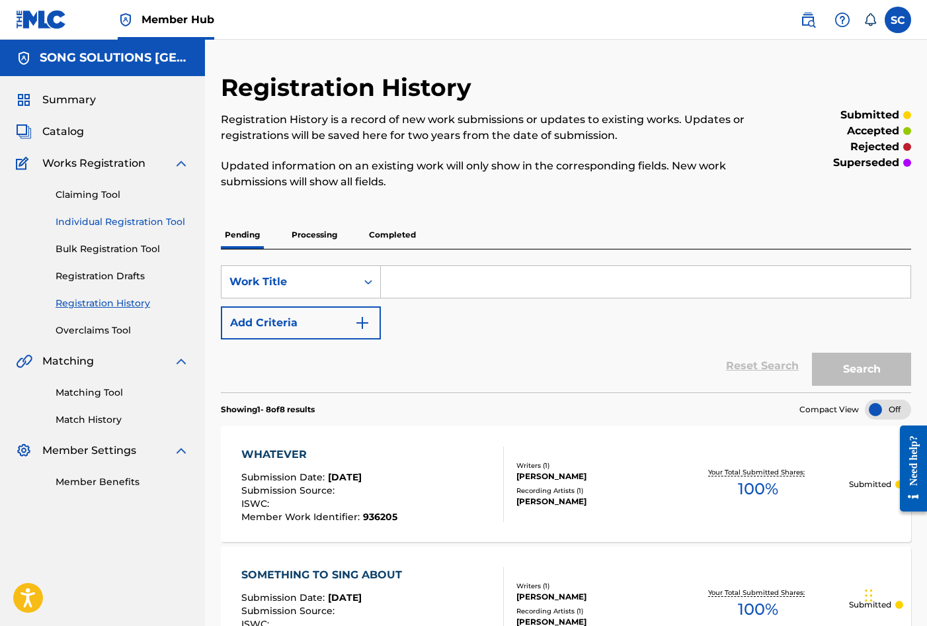
click at [92, 218] on link "Individual Registration Tool" at bounding box center [123, 222] width 134 height 14
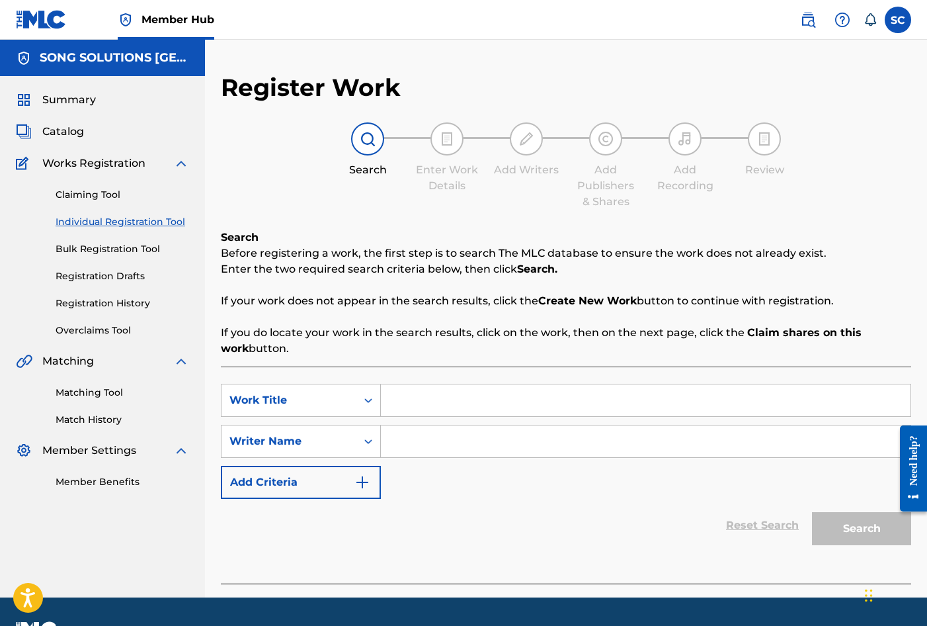
click at [427, 397] on input "Search Form" at bounding box center [646, 400] width 530 height 32
type input "FOR THE PLEASURE OF THE KING"
click at [482, 438] on input "Search Form" at bounding box center [646, 441] width 530 height 32
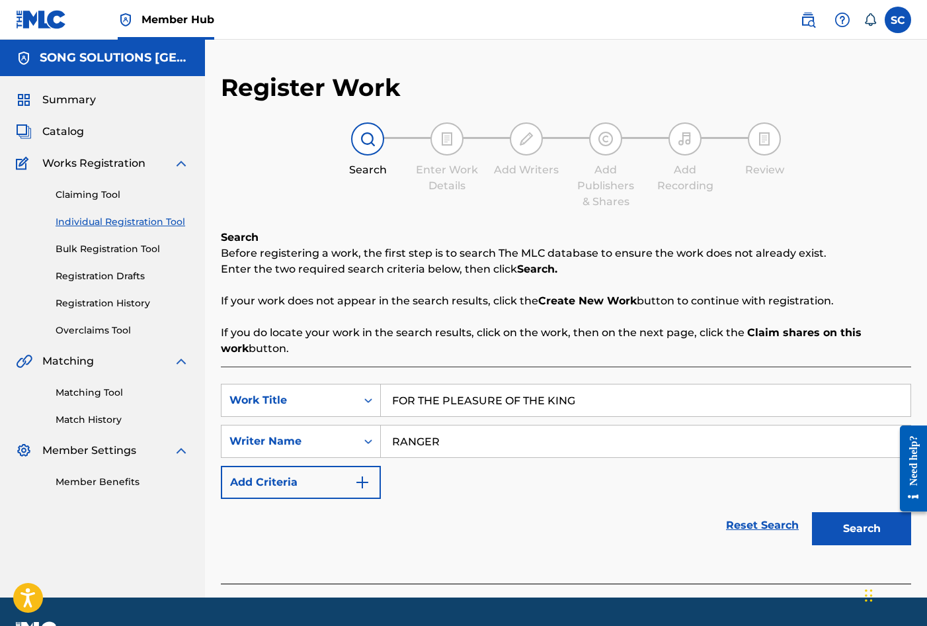
type input "RANGER"
click at [812, 512] on button "Search" at bounding box center [861, 528] width 99 height 33
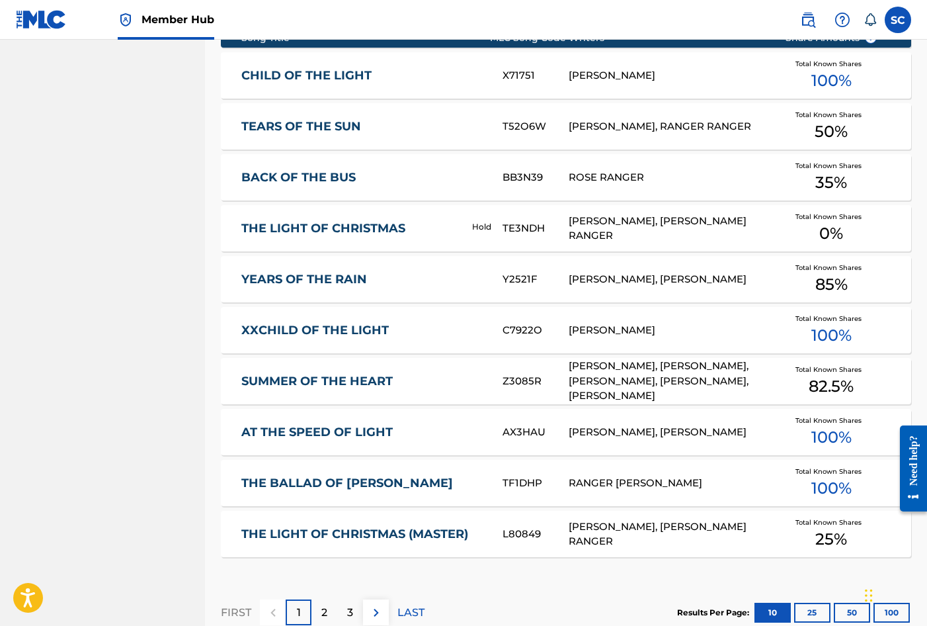
scroll to position [744, 0]
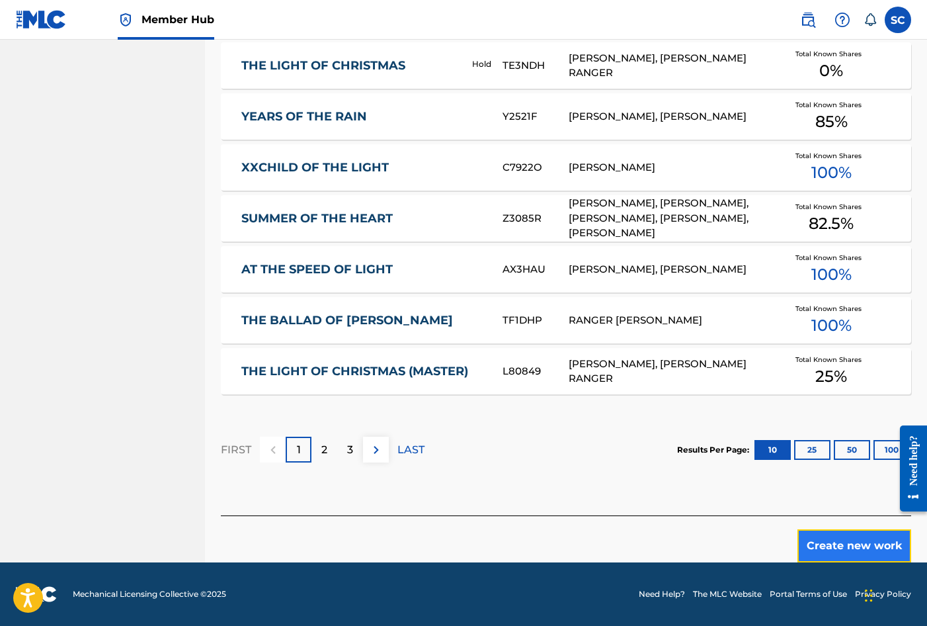
click at [839, 543] on button "Create new work" at bounding box center [855, 545] width 114 height 33
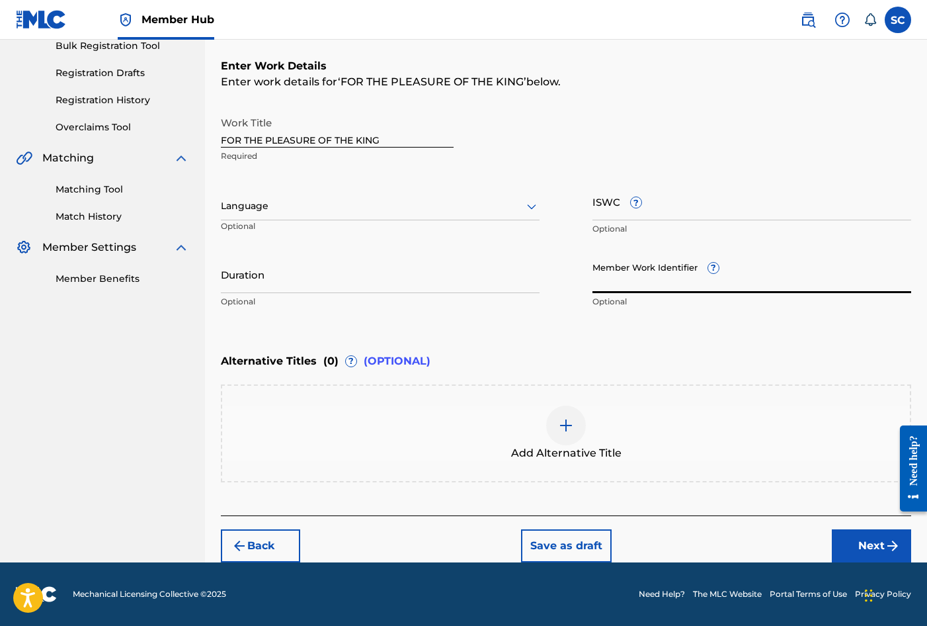
click at [620, 274] on input "Member Work Identifier ?" at bounding box center [752, 274] width 319 height 38
type input "936211"
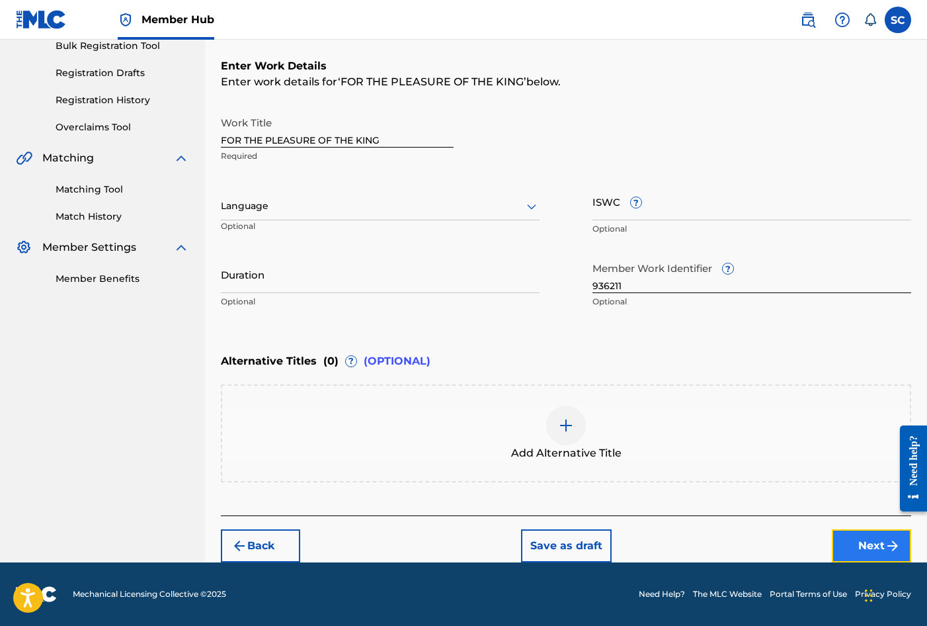
click at [863, 543] on button "Next" at bounding box center [871, 545] width 79 height 33
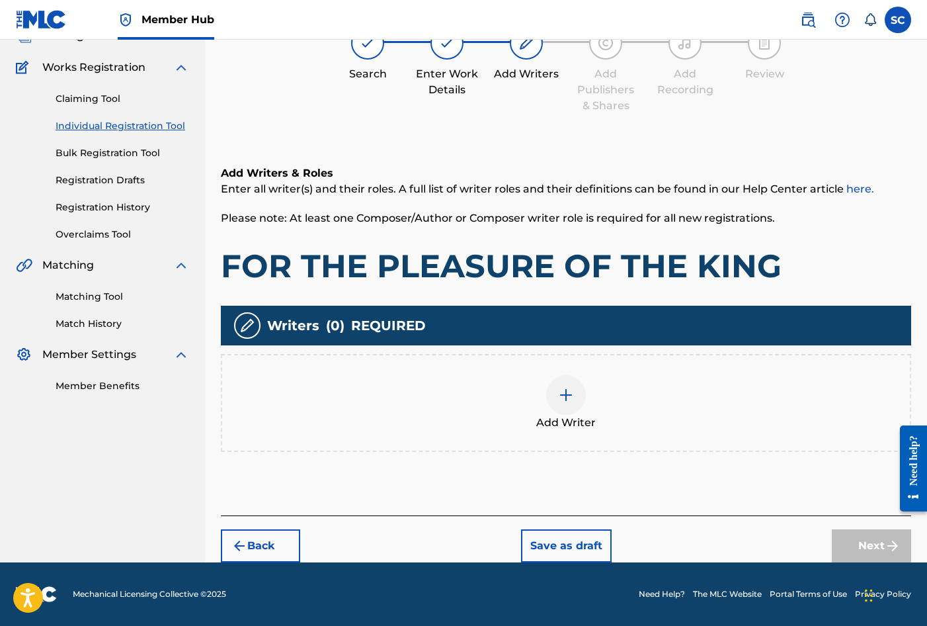
scroll to position [60, 0]
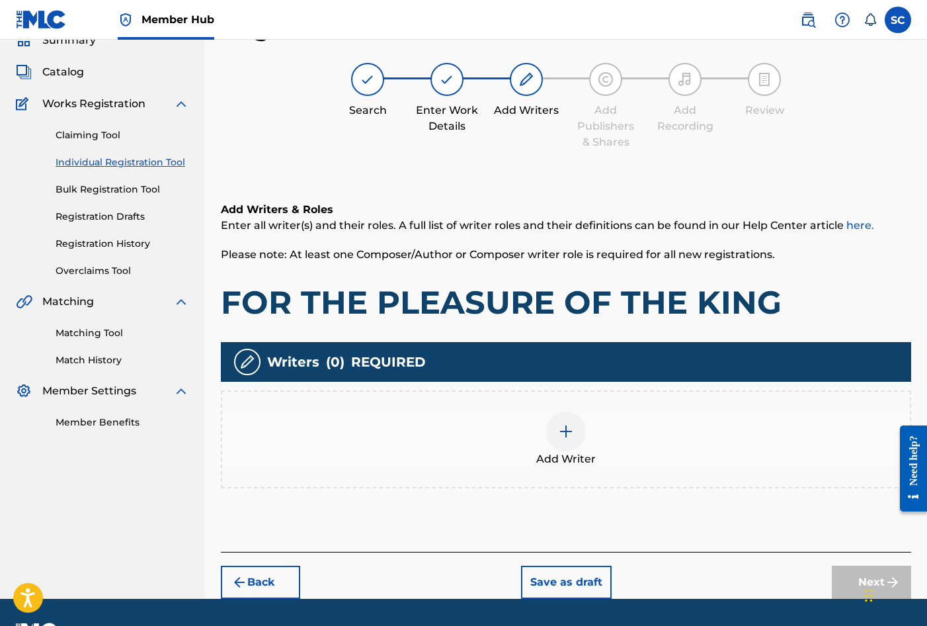
click at [563, 430] on img at bounding box center [566, 431] width 16 height 16
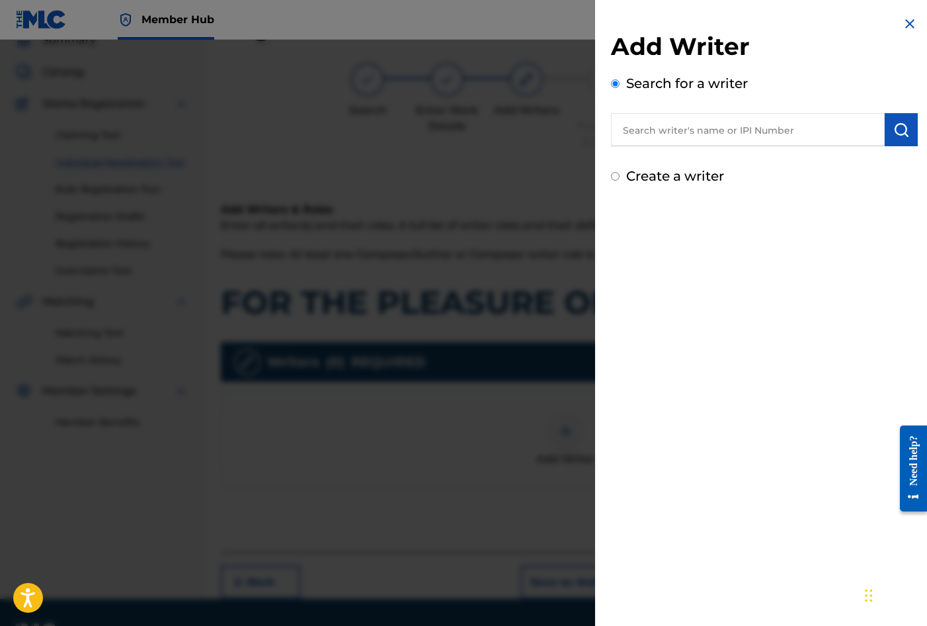
click at [670, 173] on label "Create a writer" at bounding box center [675, 176] width 98 height 16
radio input "true"
click at [620, 173] on input "Create a writer" at bounding box center [615, 176] width 9 height 9
radio input "false"
radio input "true"
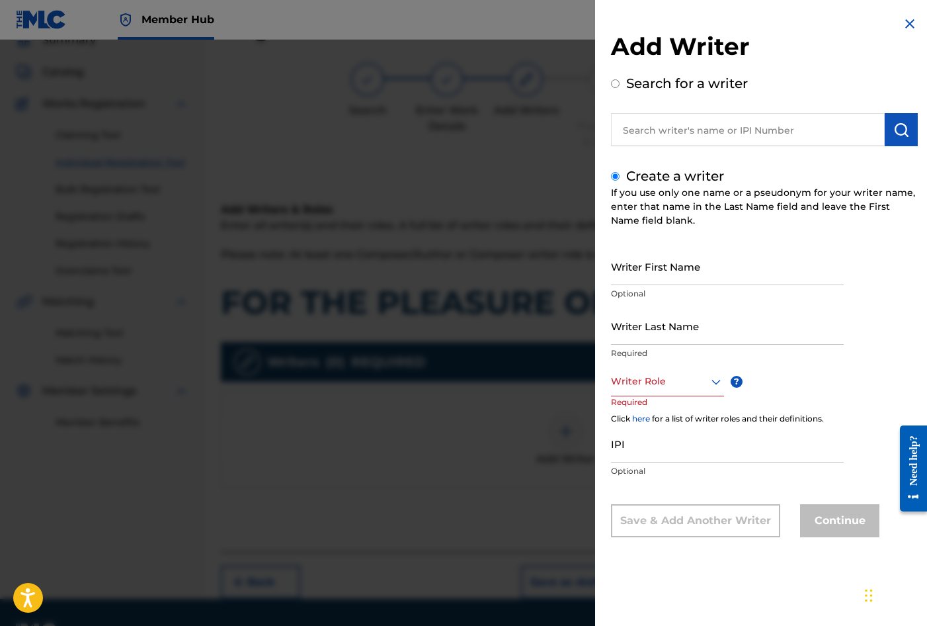
click at [671, 130] on input "text" at bounding box center [748, 129] width 274 height 33
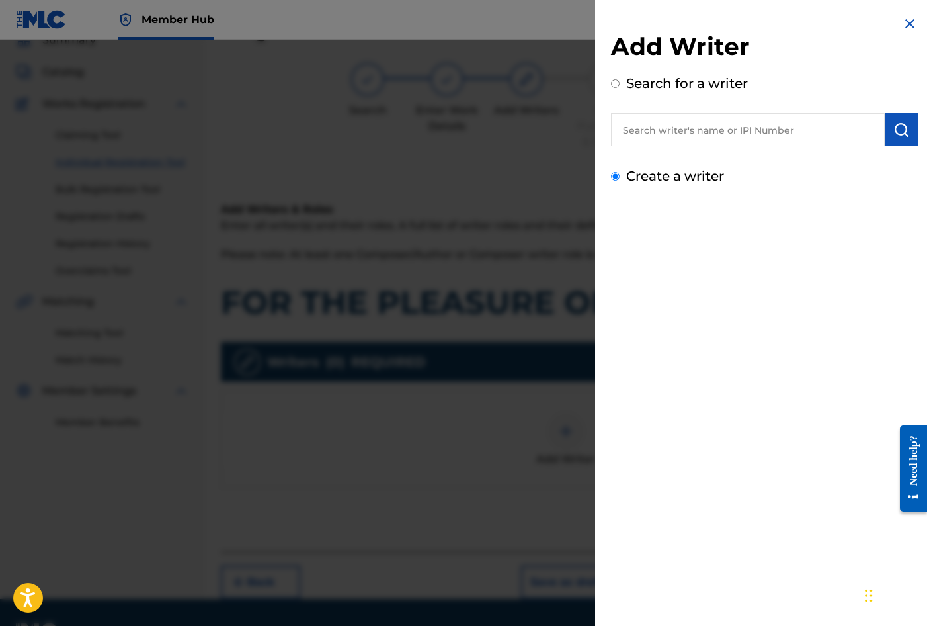
radio input "true"
type input "[PERSON_NAME]"
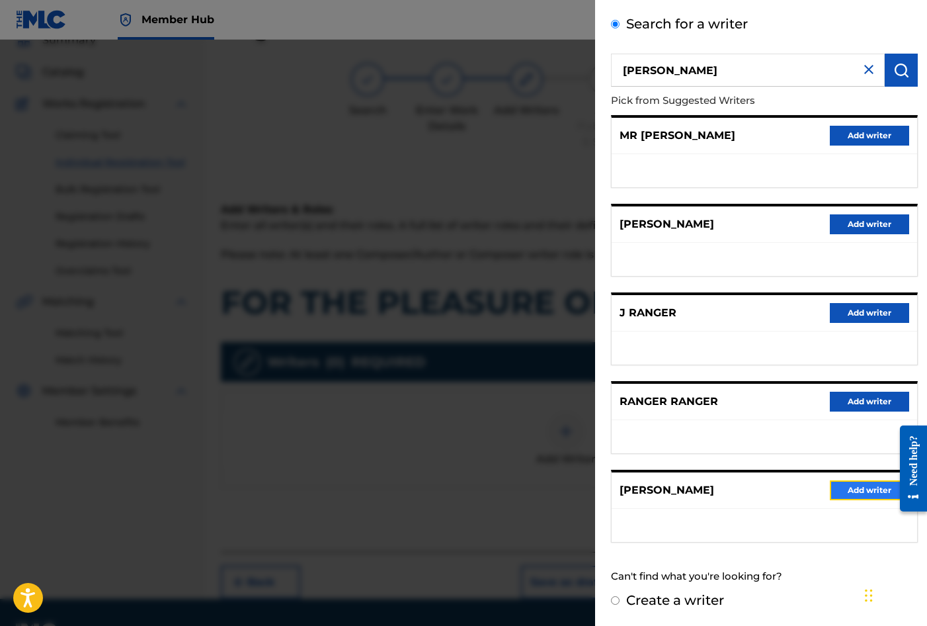
click at [862, 491] on button "Add writer" at bounding box center [869, 490] width 79 height 20
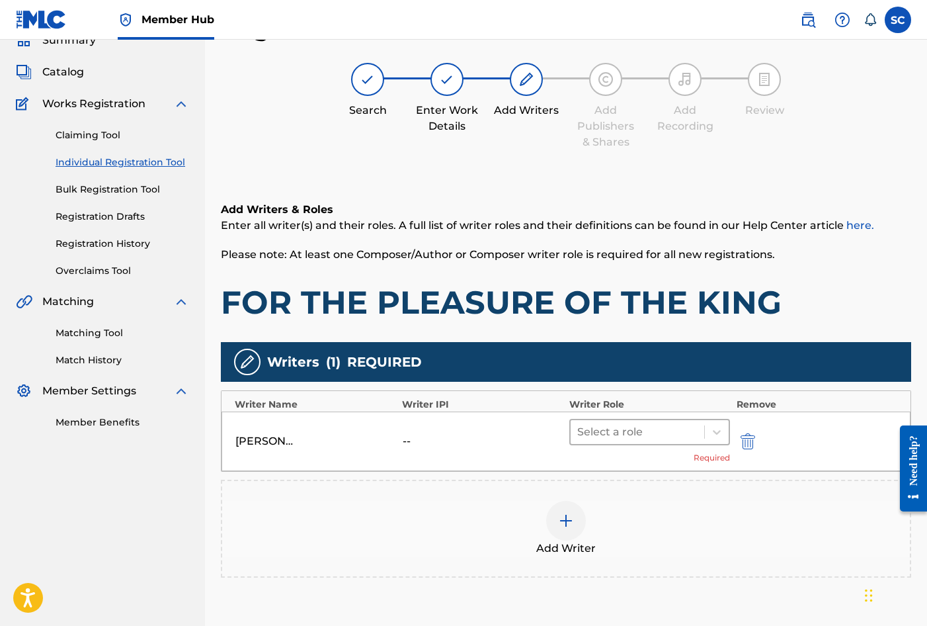
click at [610, 430] on div at bounding box center [637, 432] width 120 height 19
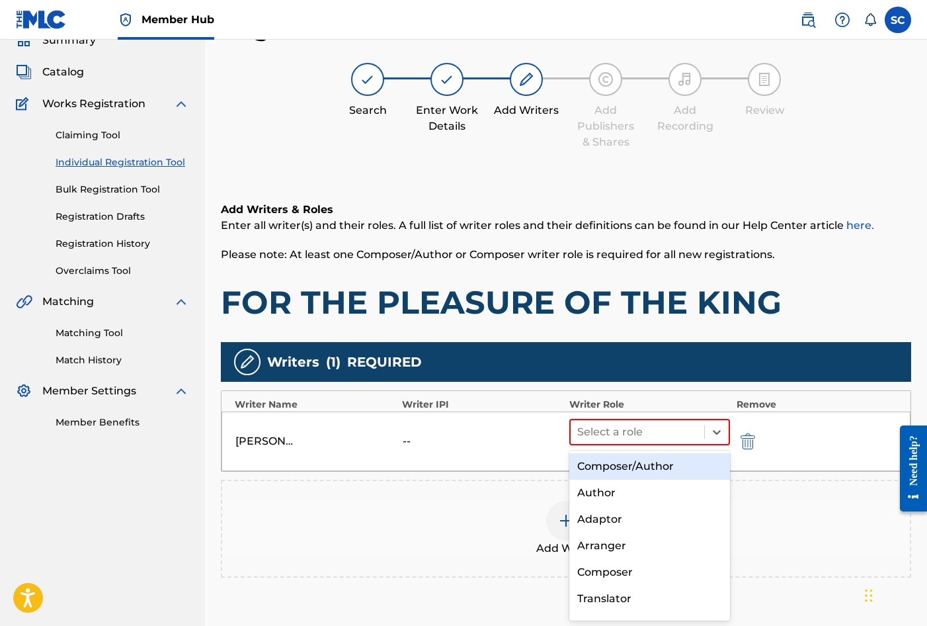
click at [610, 464] on div "Composer/Author" at bounding box center [649, 466] width 161 height 26
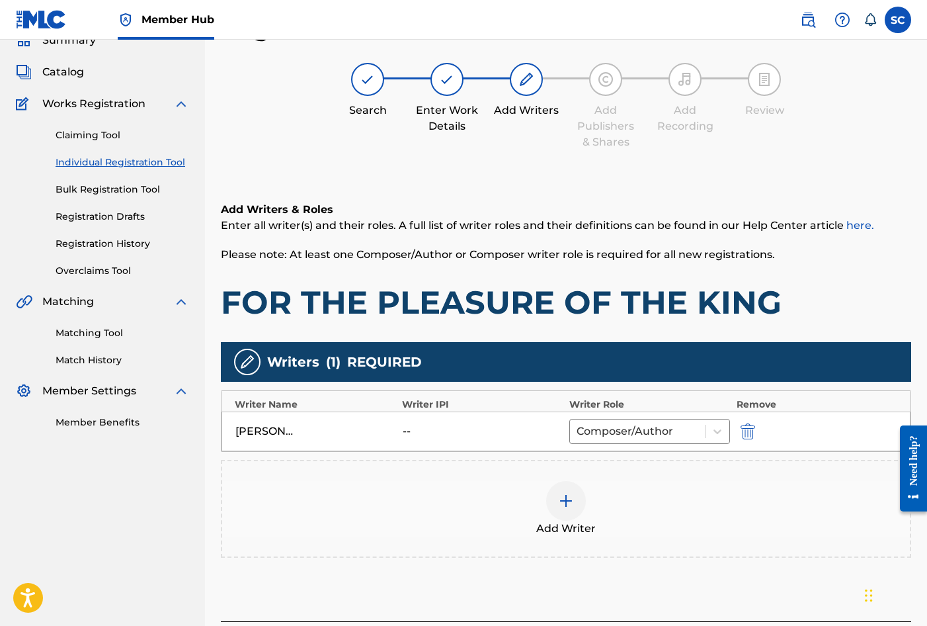
click at [569, 496] on img at bounding box center [566, 501] width 16 height 16
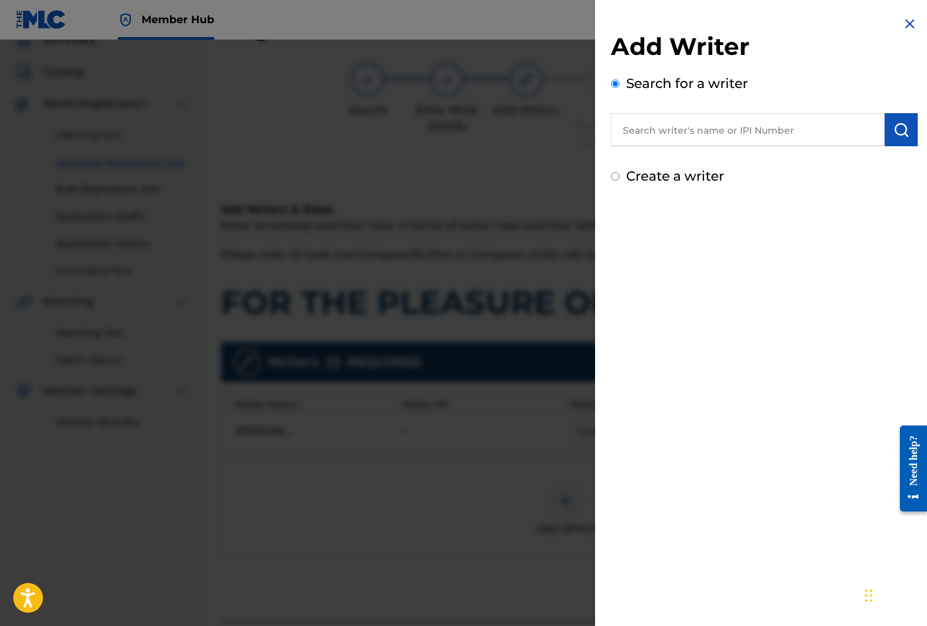
click at [660, 128] on input "text" at bounding box center [748, 129] width 274 height 33
type input "[PERSON_NAME]"
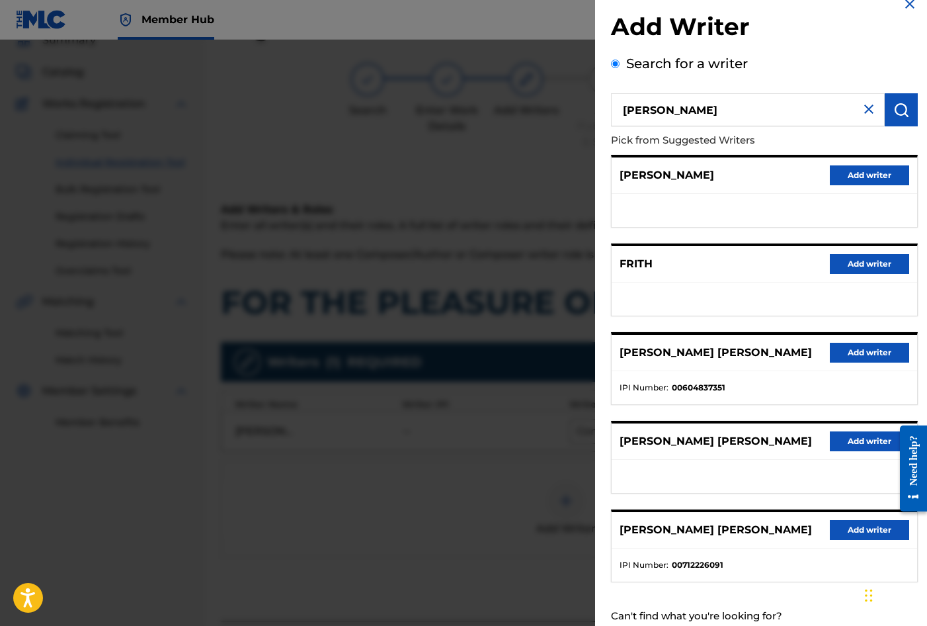
scroll to position [0, 0]
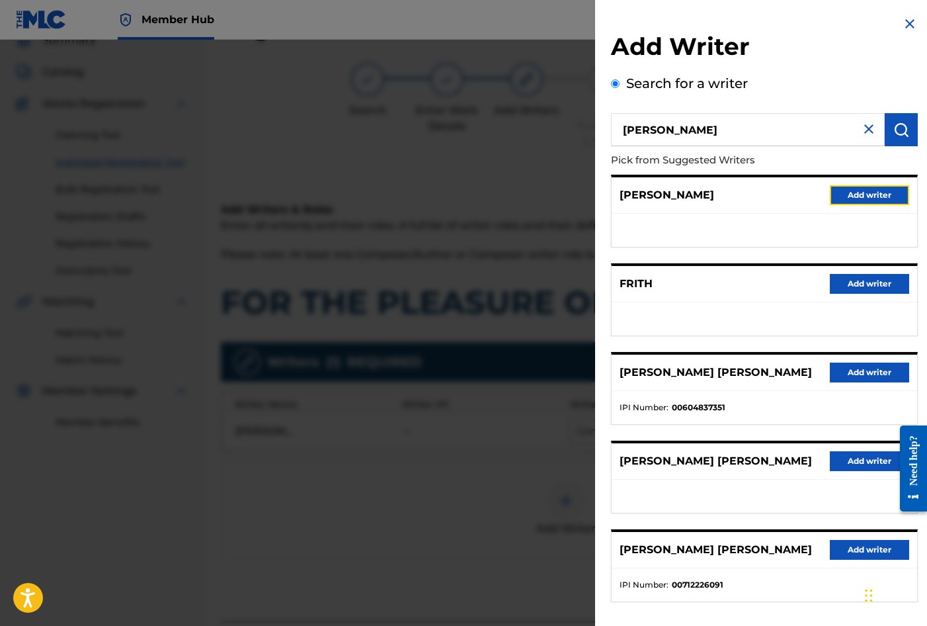
click at [892, 197] on button "Add writer" at bounding box center [869, 195] width 79 height 20
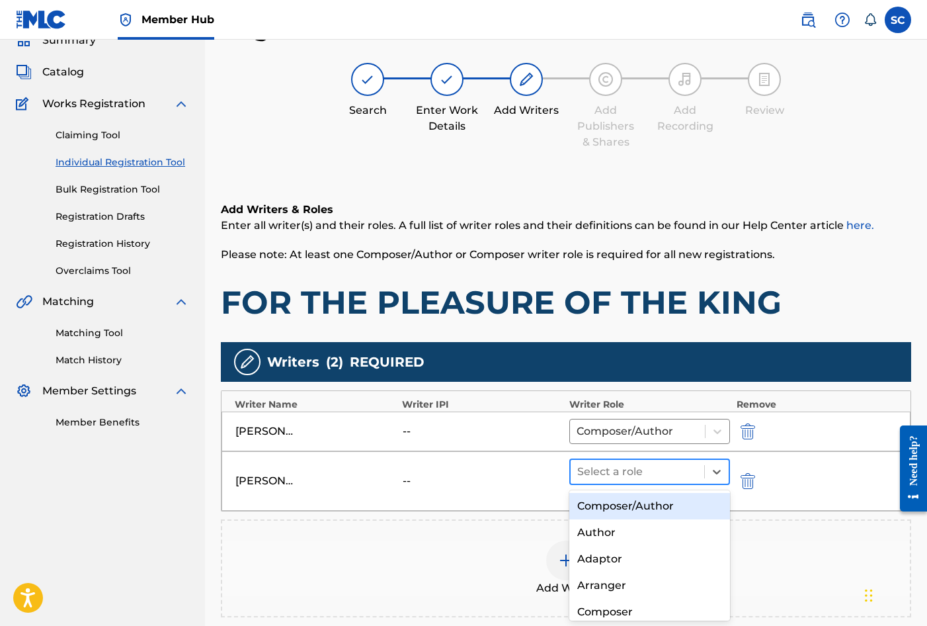
click at [634, 469] on div at bounding box center [637, 471] width 120 height 19
click at [638, 501] on div "Composer/Author" at bounding box center [649, 506] width 161 height 26
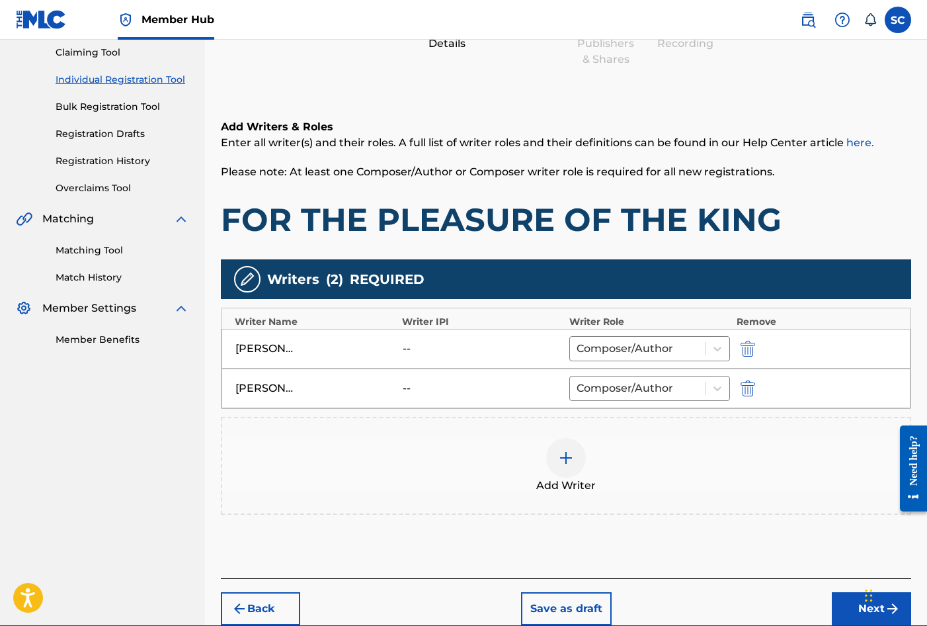
scroll to position [205, 0]
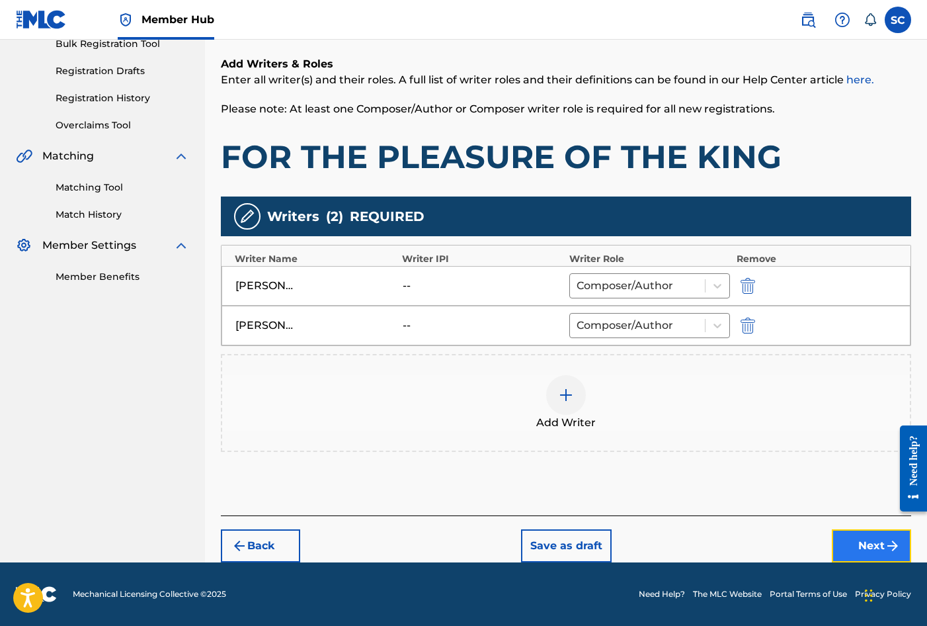
click at [860, 548] on button "Next" at bounding box center [871, 545] width 79 height 33
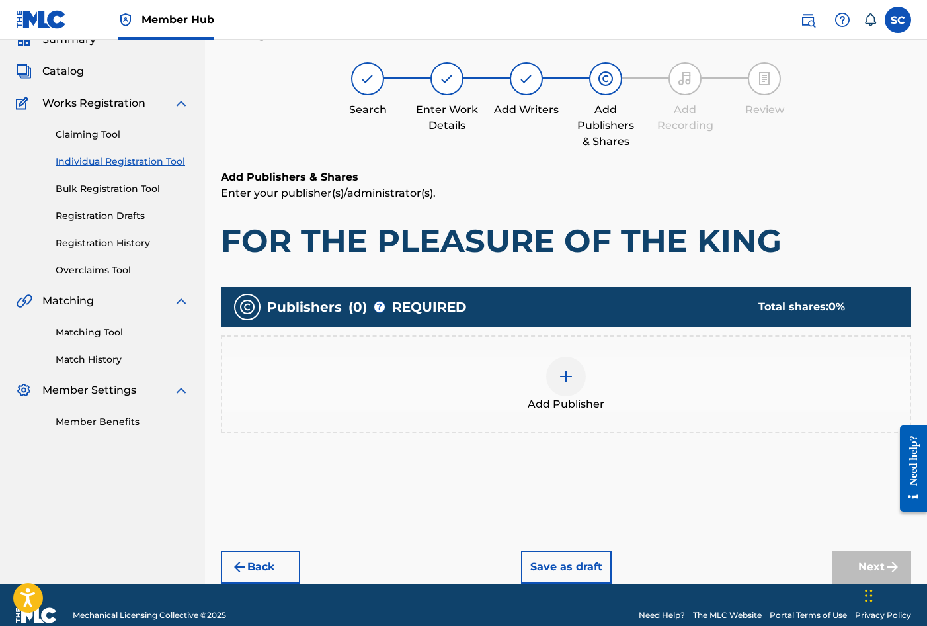
scroll to position [60, 0]
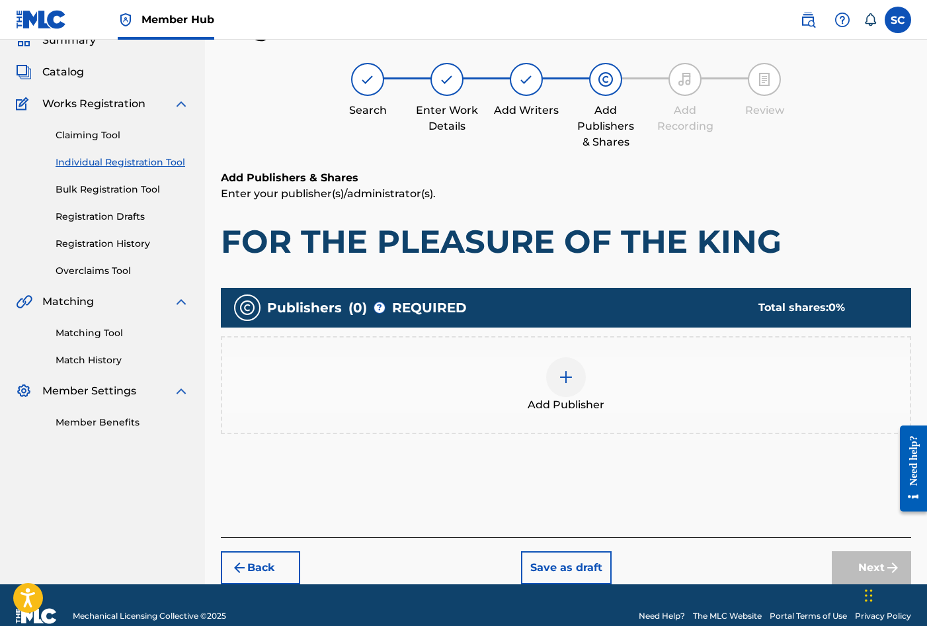
click at [567, 378] on img at bounding box center [566, 377] width 16 height 16
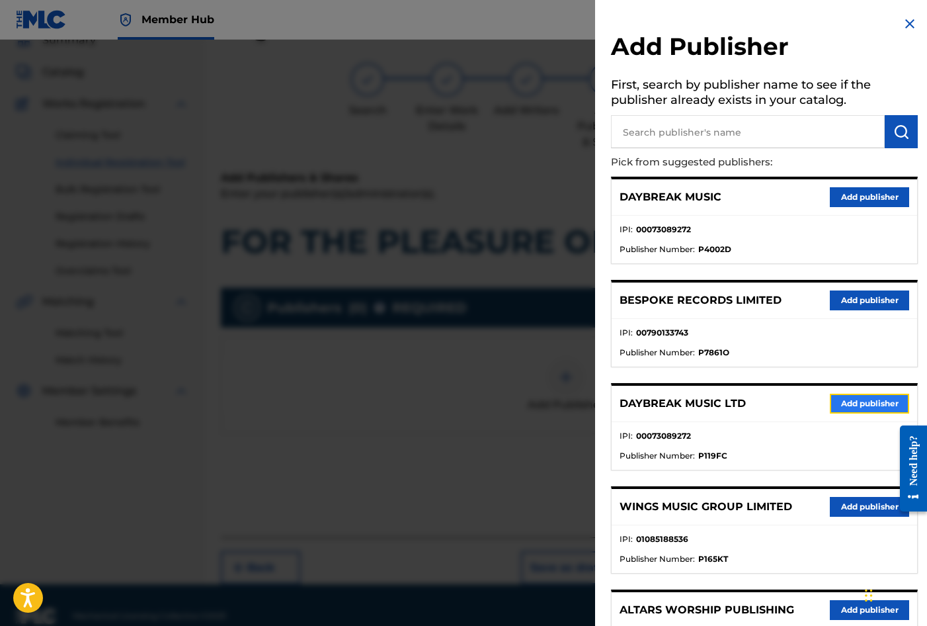
click at [867, 399] on button "Add publisher" at bounding box center [869, 404] width 79 height 20
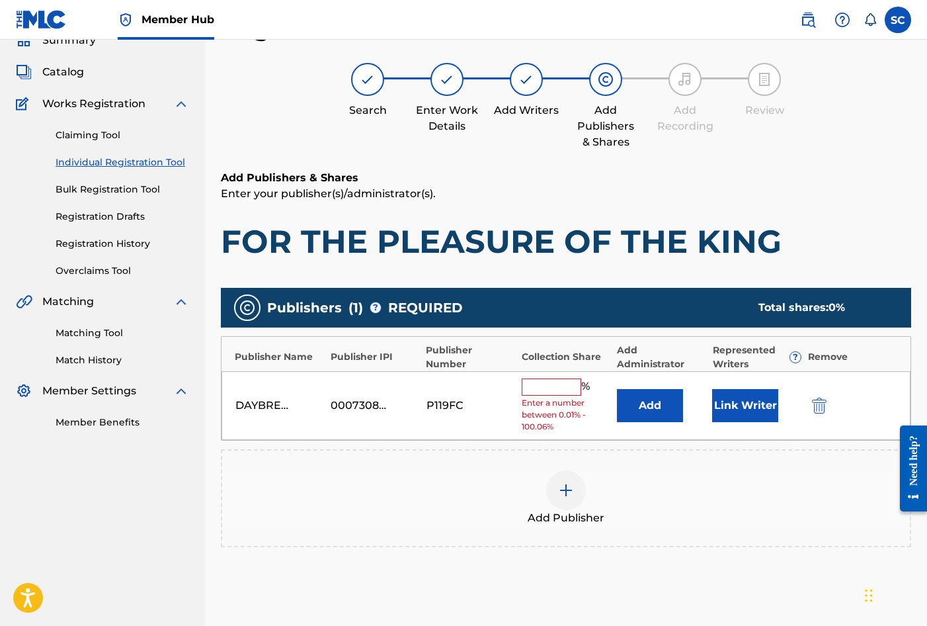
click at [551, 379] on input "text" at bounding box center [552, 386] width 60 height 17
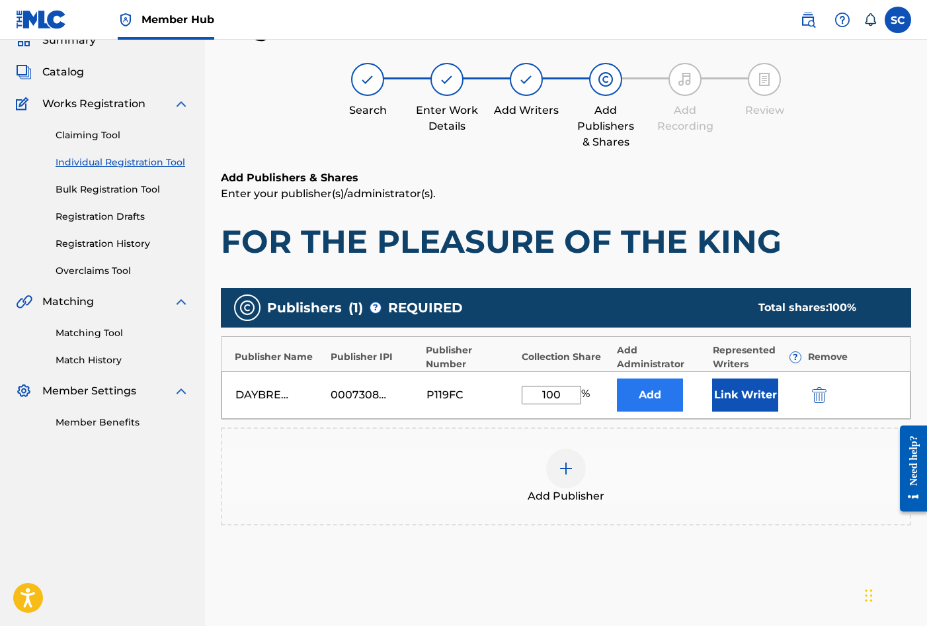
type input "100"
click at [661, 392] on button "Add" at bounding box center [650, 394] width 66 height 33
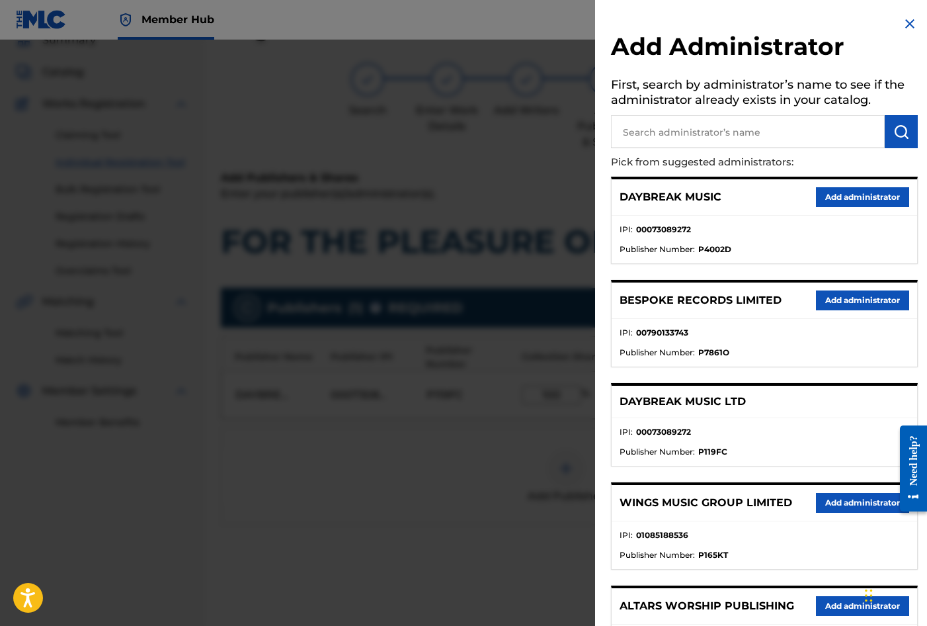
click at [685, 135] on input "text" at bounding box center [748, 131] width 274 height 33
type input "SONG SOLUTIONS"
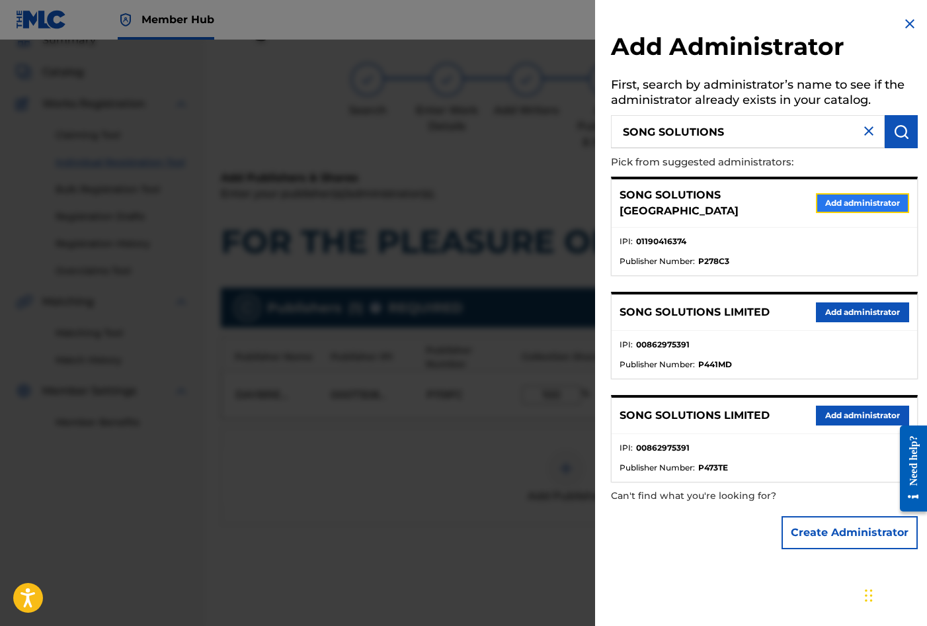
click at [847, 193] on button "Add administrator" at bounding box center [862, 203] width 93 height 20
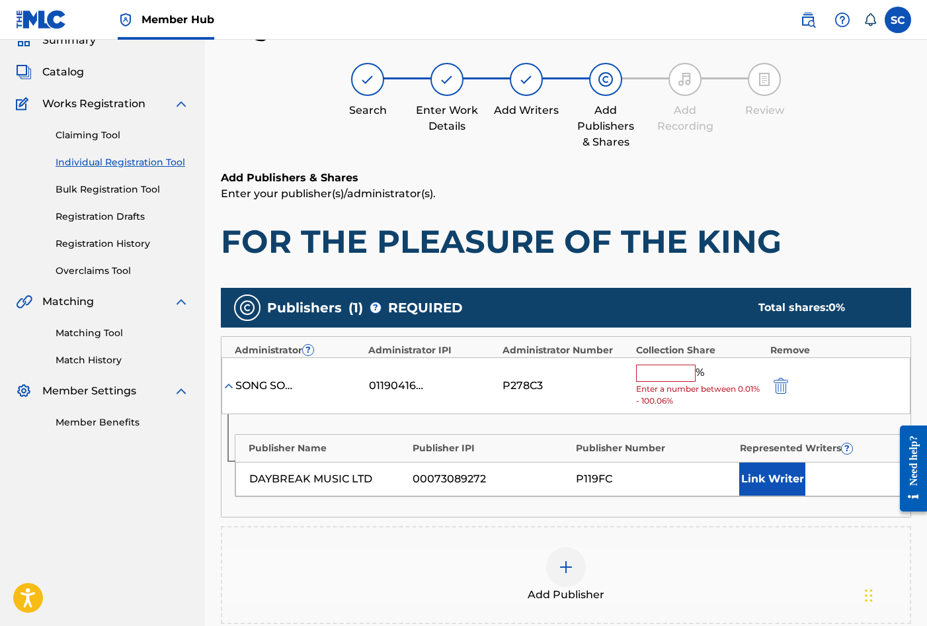
click at [649, 370] on input "text" at bounding box center [666, 372] width 60 height 17
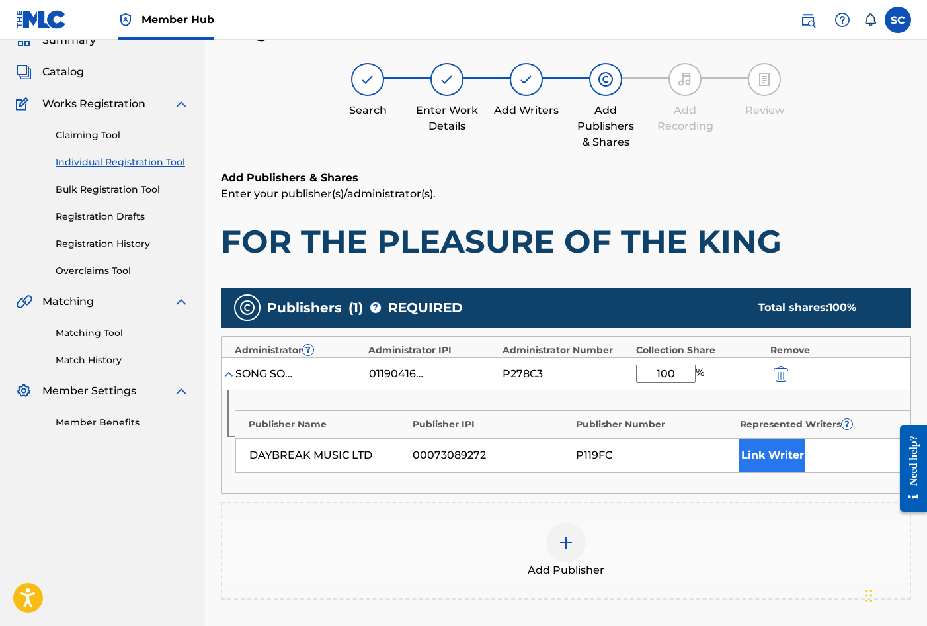
type input "100"
click at [766, 448] on button "Link Writer" at bounding box center [772, 454] width 66 height 33
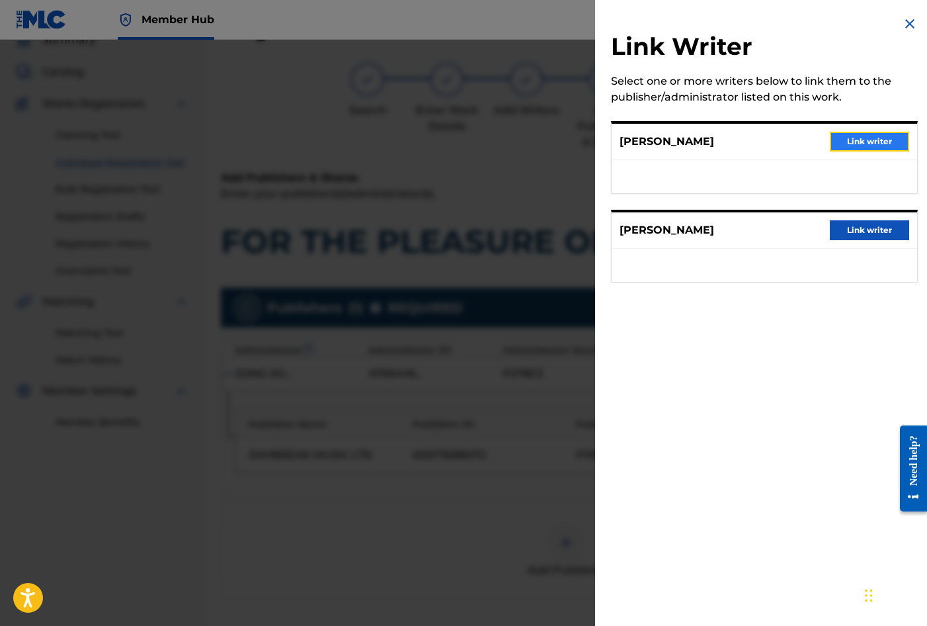
click at [860, 136] on button "Link writer" at bounding box center [869, 142] width 79 height 20
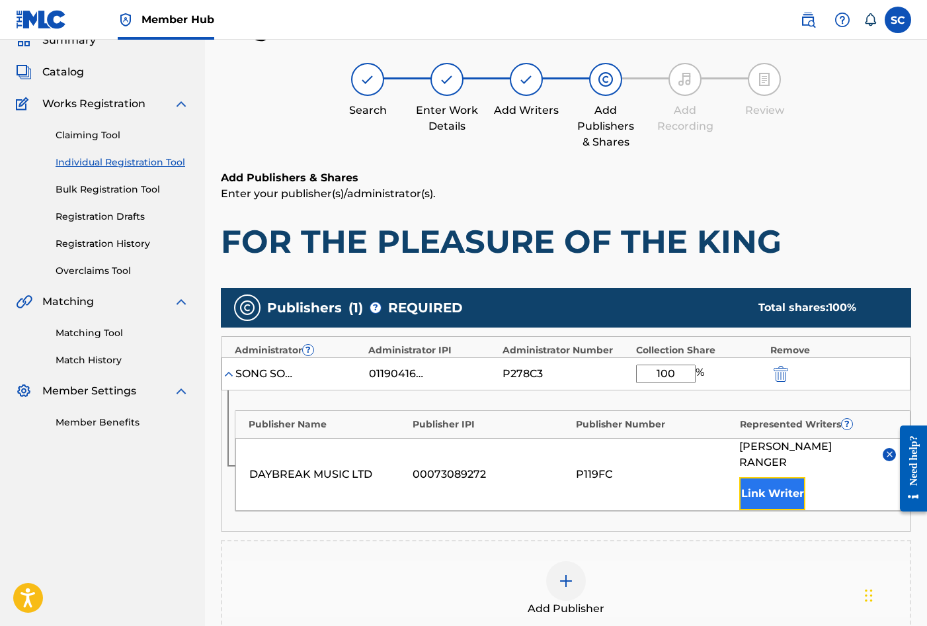
click at [768, 481] on button "Link Writer" at bounding box center [772, 493] width 66 height 33
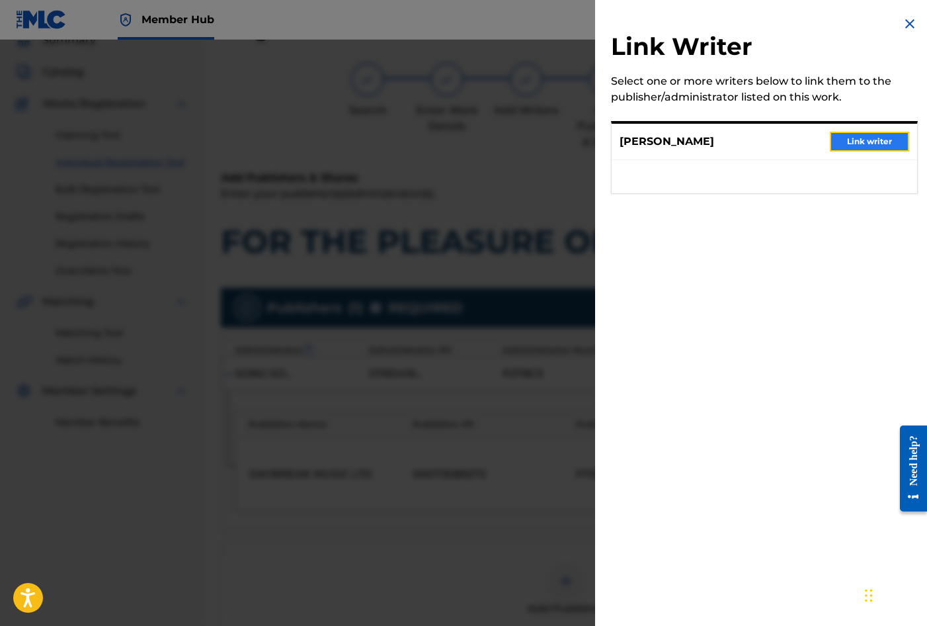
click at [860, 136] on button "Link writer" at bounding box center [869, 142] width 79 height 20
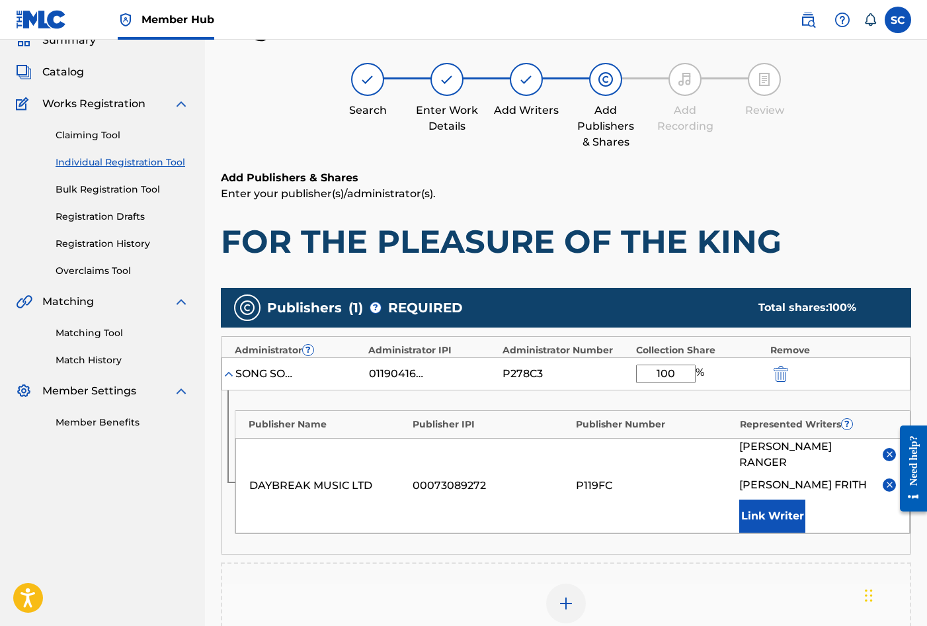
scroll to position [292, 0]
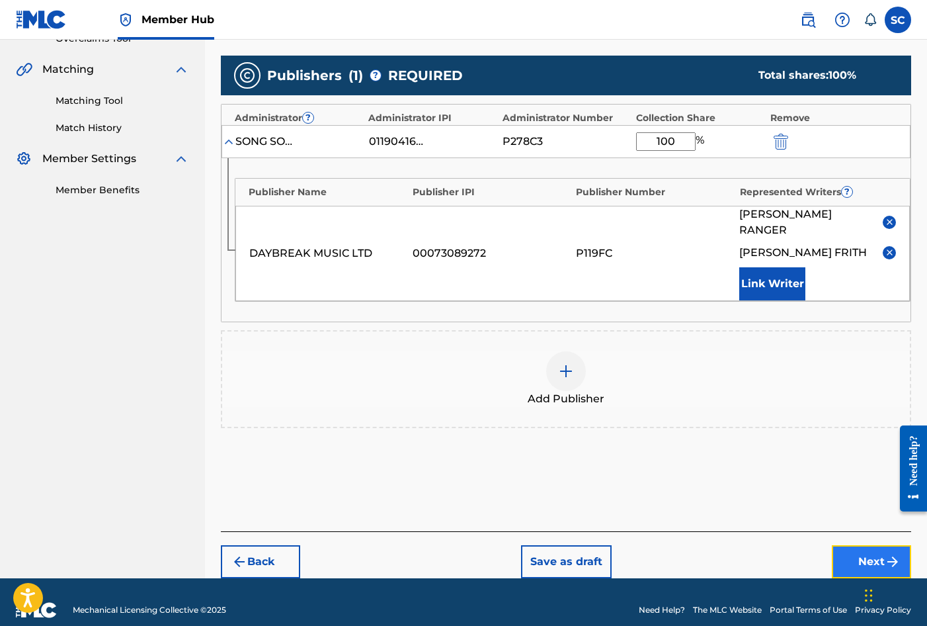
click at [864, 545] on button "Next" at bounding box center [871, 561] width 79 height 33
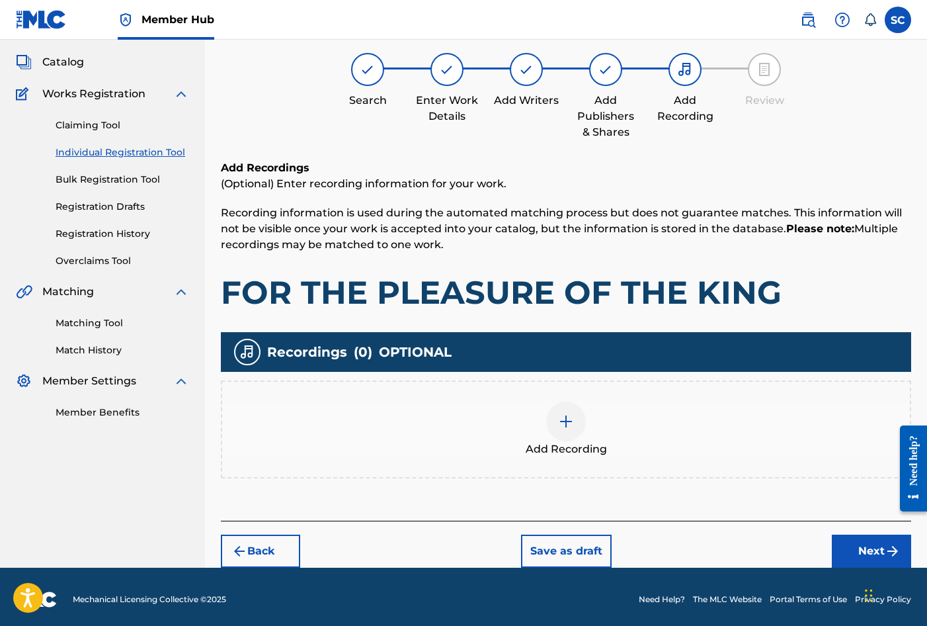
scroll to position [60, 0]
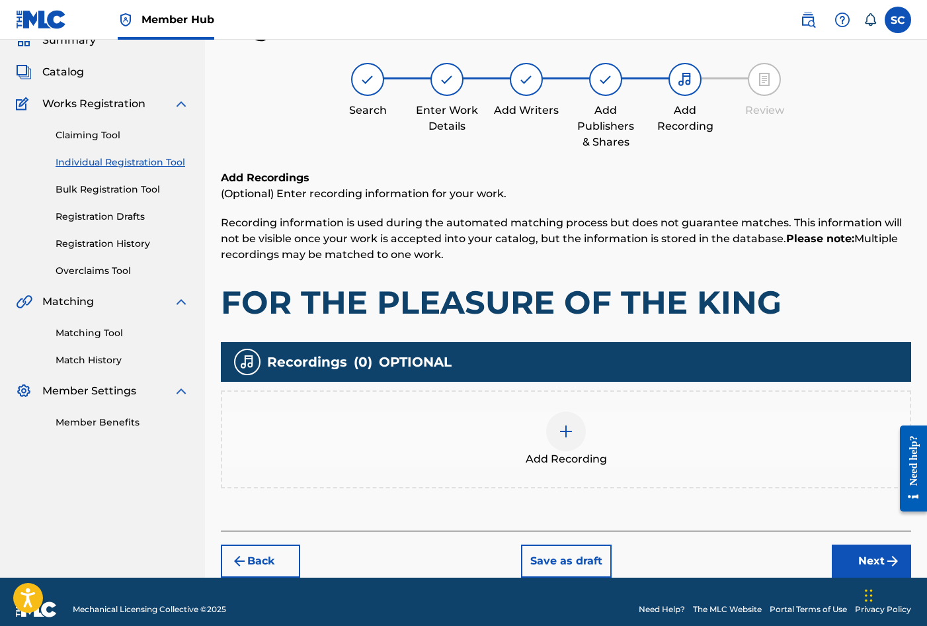
click at [565, 430] on img at bounding box center [566, 431] width 16 height 16
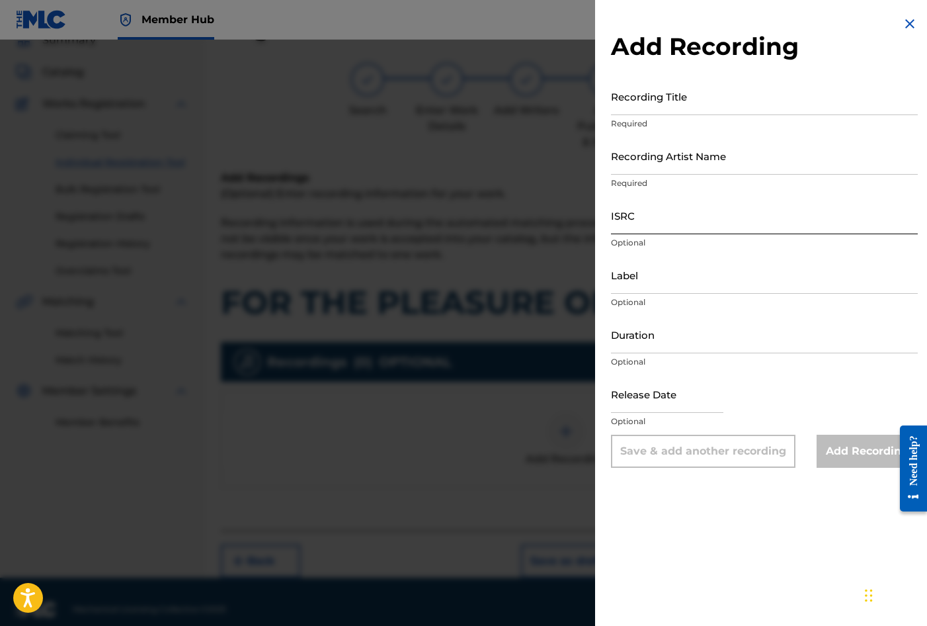
click at [629, 217] on input "ISRC" at bounding box center [764, 215] width 307 height 38
paste input "GBDPR1605575"
type input "GBDPR1605575"
click at [652, 104] on input "Recording Title" at bounding box center [764, 96] width 307 height 38
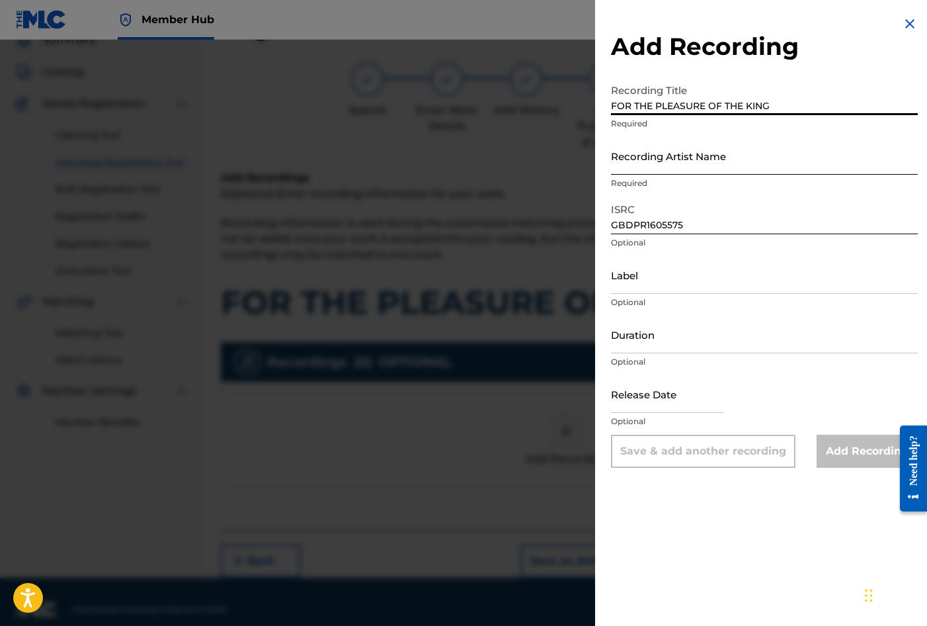
type input "FOR THE PLEASURE OF THE KING"
click at [647, 149] on input "Recording Artist Name" at bounding box center [764, 156] width 307 height 38
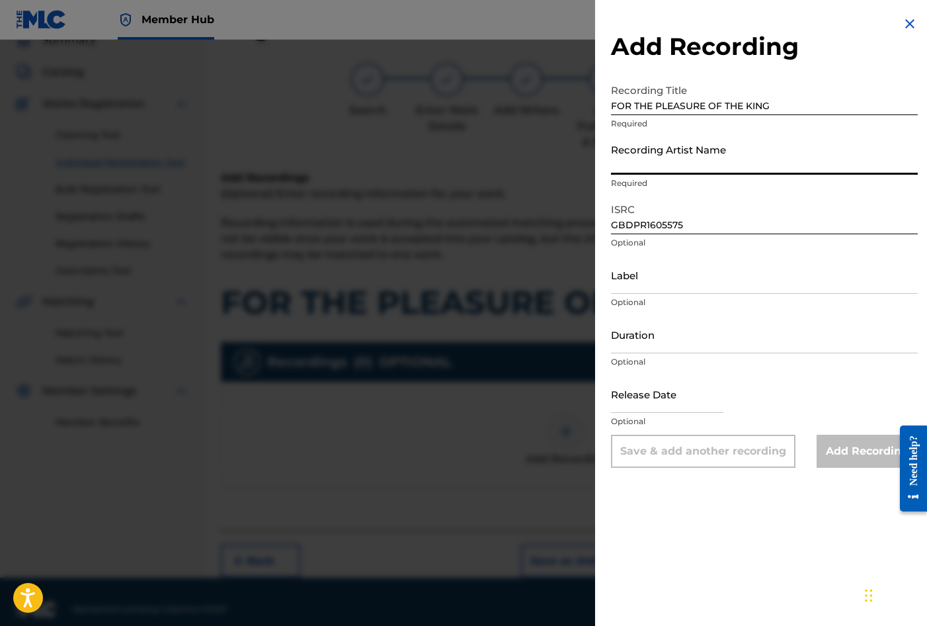
type input "[PERSON_NAME]"
type input "03:24"
type input "[DATE]"
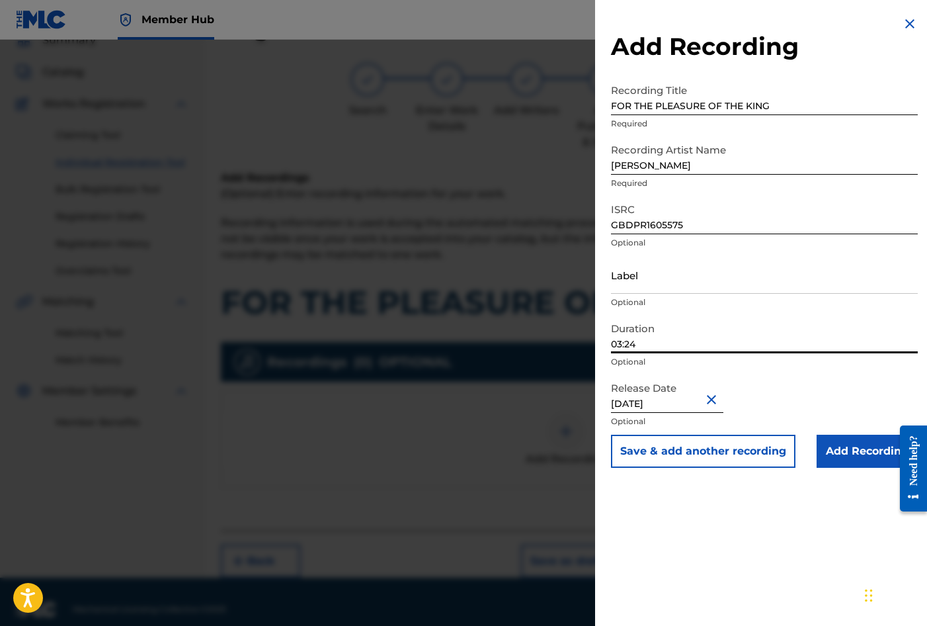
drag, startPoint x: 639, startPoint y: 342, endPoint x: 521, endPoint y: 315, distance: 120.8
click at [521, 315] on div "Add Recording Recording Title FOR THE PLEASURE OF THE KING Required Recording A…" at bounding box center [463, 333] width 927 height 586
click at [842, 454] on input "Add Recording" at bounding box center [867, 451] width 101 height 33
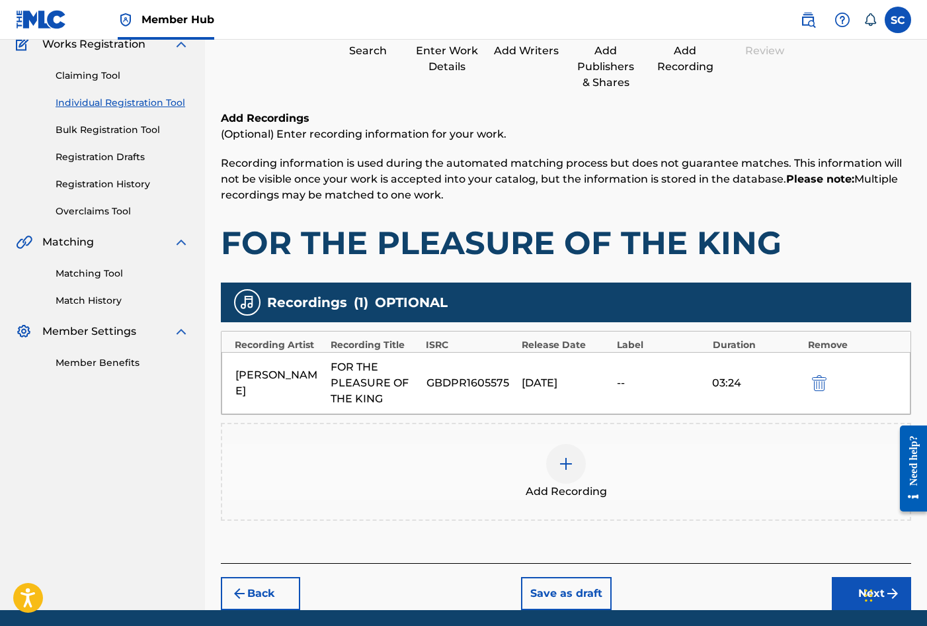
scroll to position [167, 0]
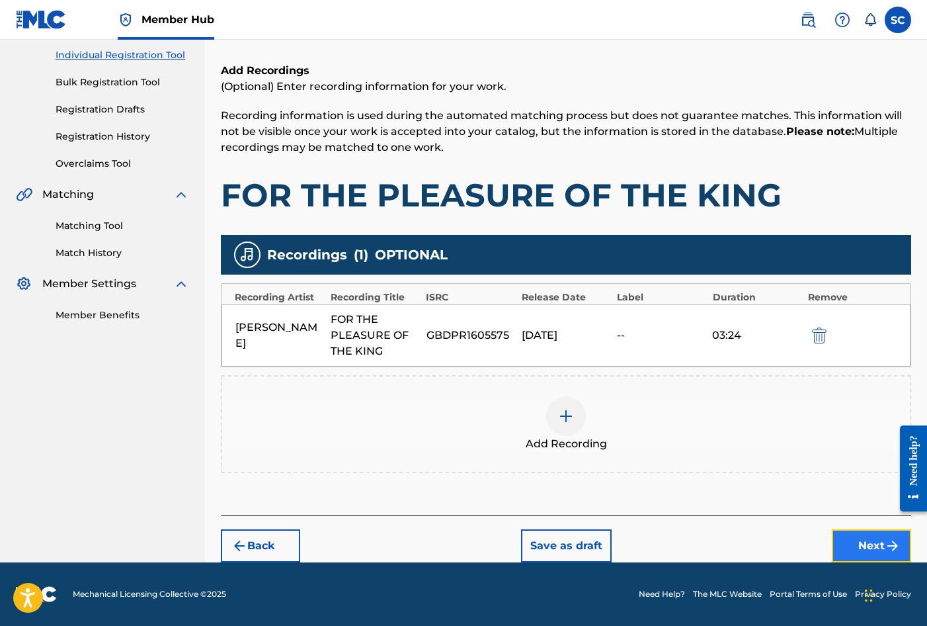
click at [869, 544] on button "Next" at bounding box center [871, 545] width 79 height 33
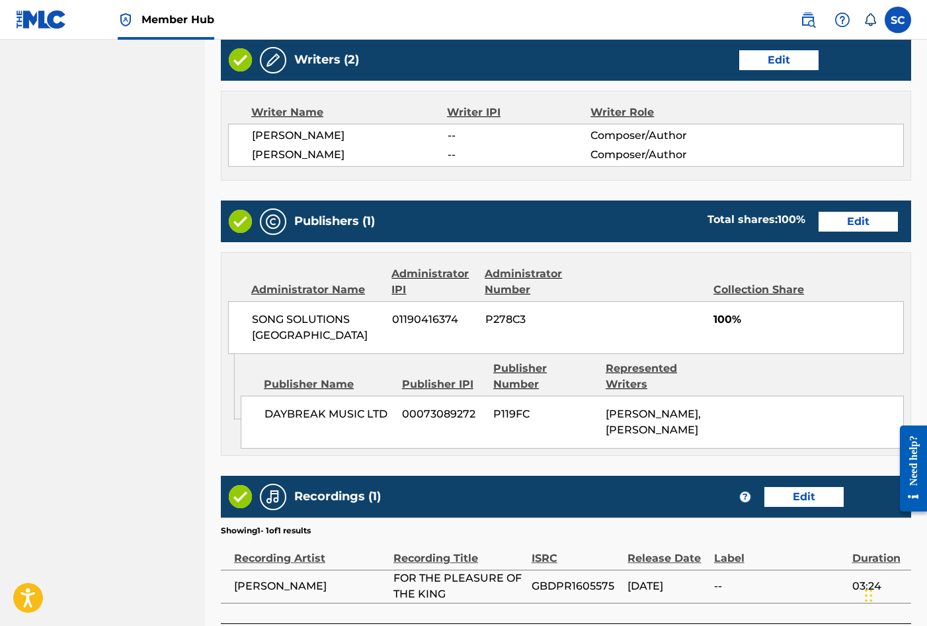
scroll to position [606, 0]
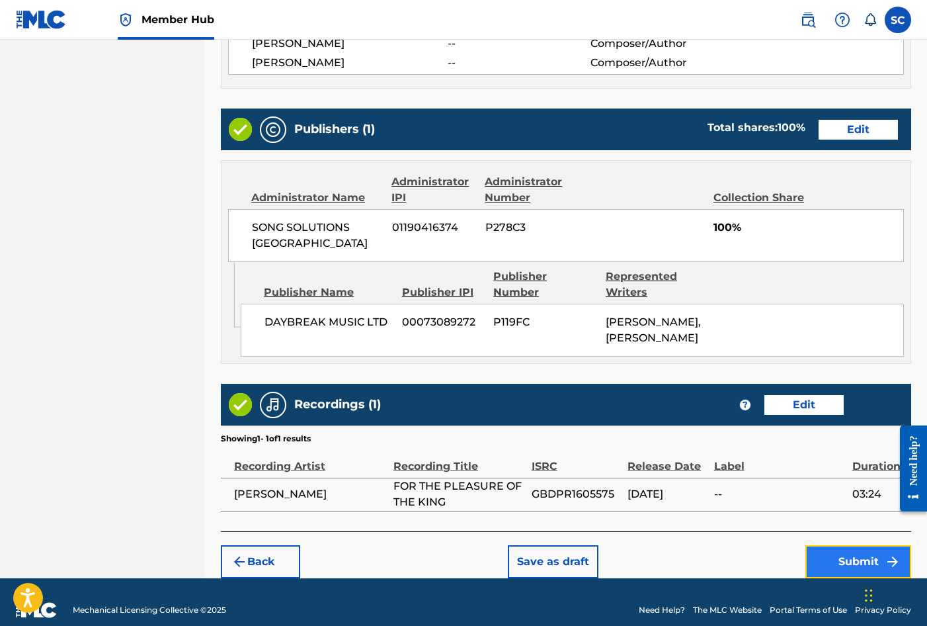
click at [843, 545] on button "Submit" at bounding box center [859, 561] width 106 height 33
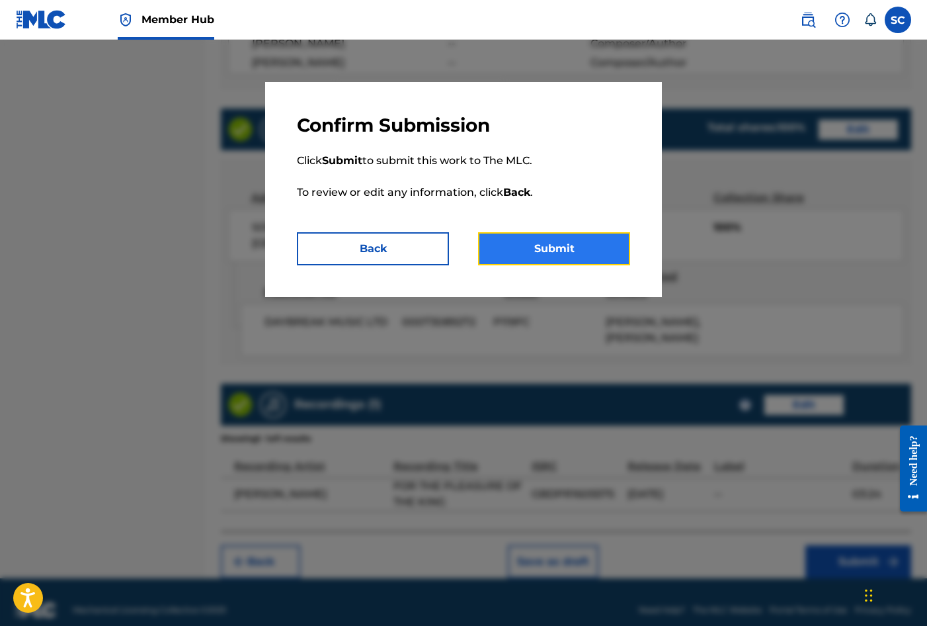
click at [533, 247] on button "Submit" at bounding box center [554, 248] width 152 height 33
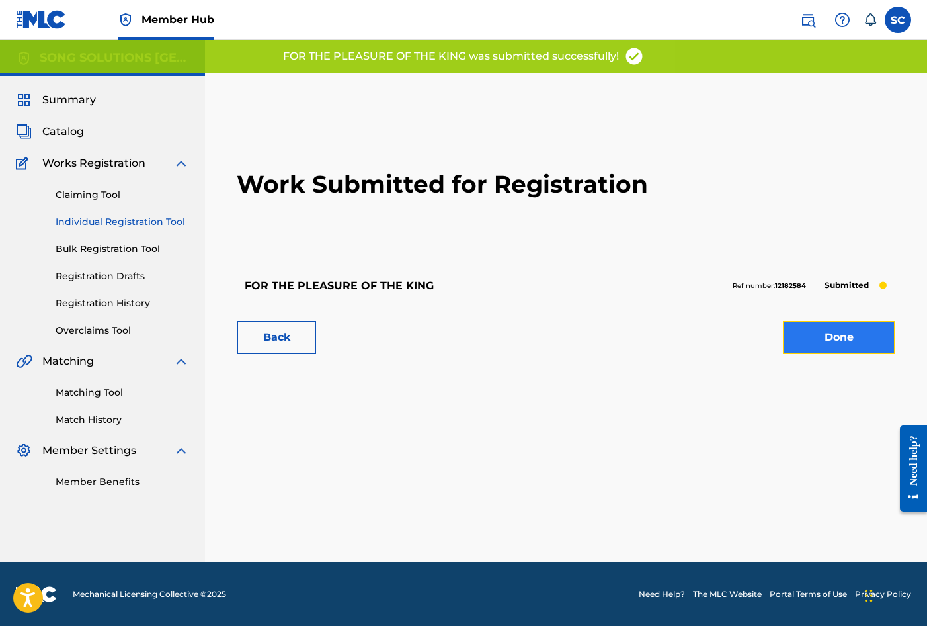
click at [829, 337] on link "Done" at bounding box center [839, 337] width 112 height 33
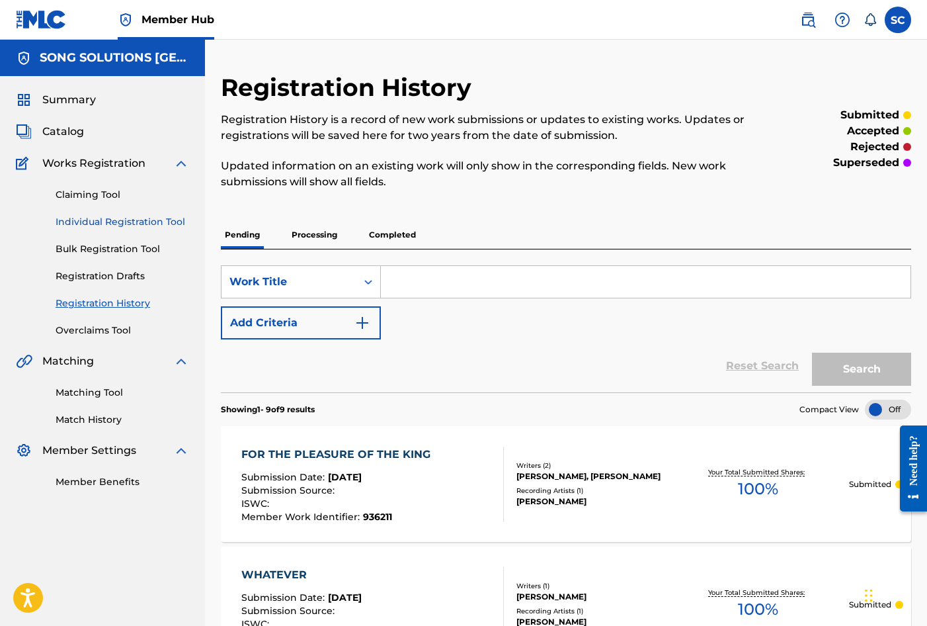
click at [81, 220] on link "Individual Registration Tool" at bounding box center [123, 222] width 134 height 14
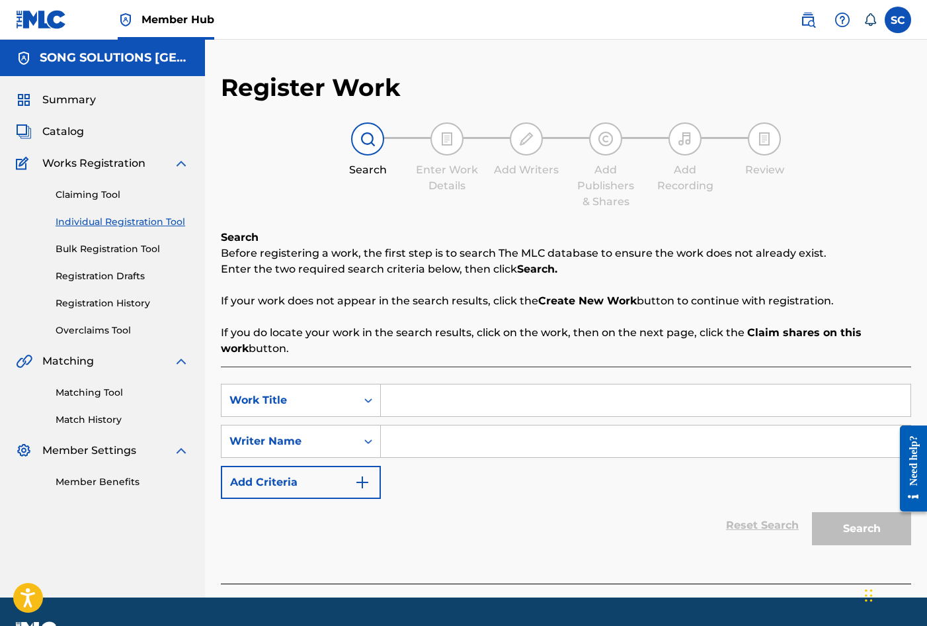
click at [436, 395] on input "Search Form" at bounding box center [646, 400] width 530 height 32
type input "YOU ROSE AGAIN"
click at [482, 436] on input "Search Form" at bounding box center [646, 441] width 530 height 32
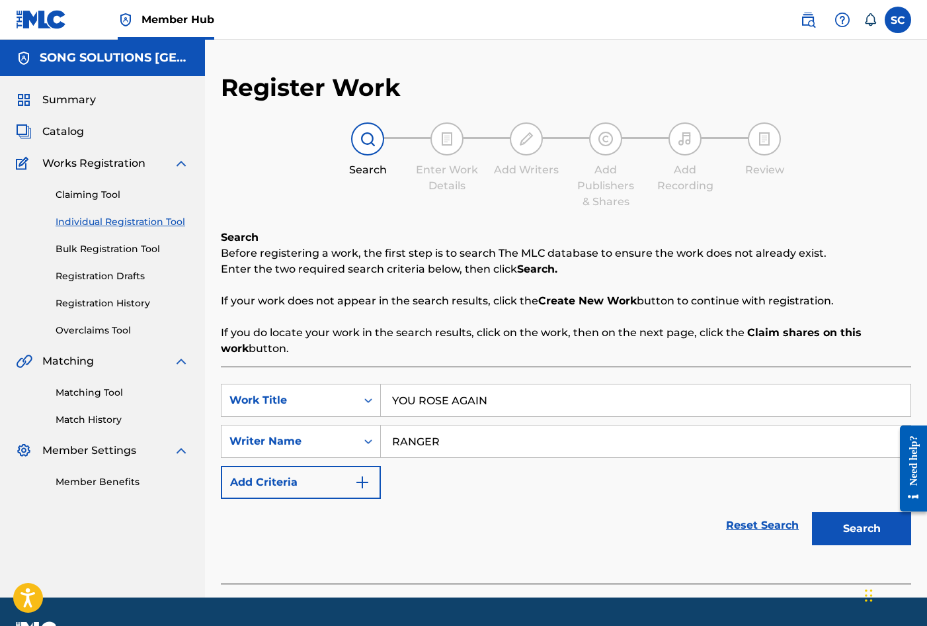
type input "RANGER"
click at [812, 512] on button "Search" at bounding box center [861, 528] width 99 height 33
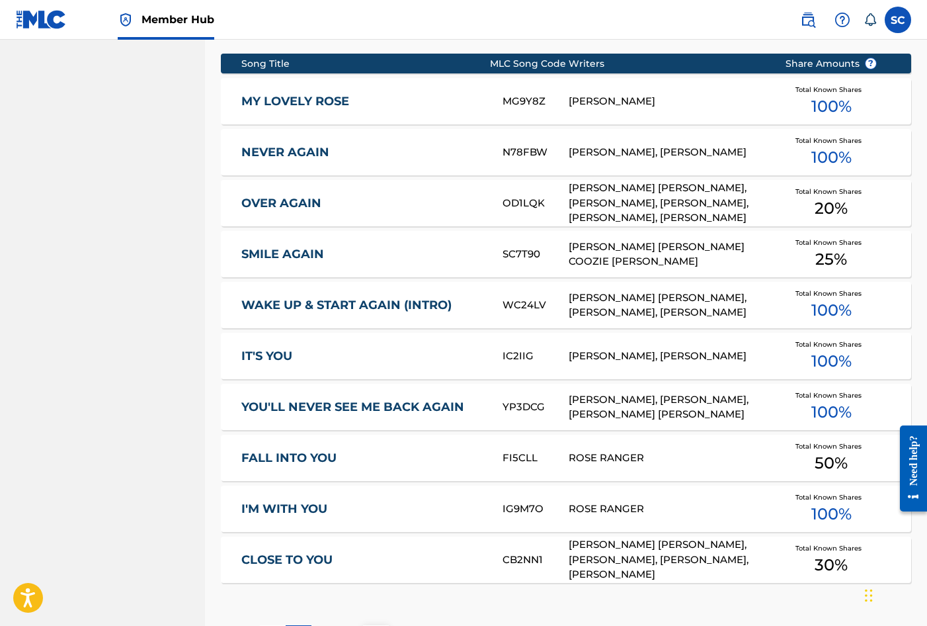
scroll to position [744, 0]
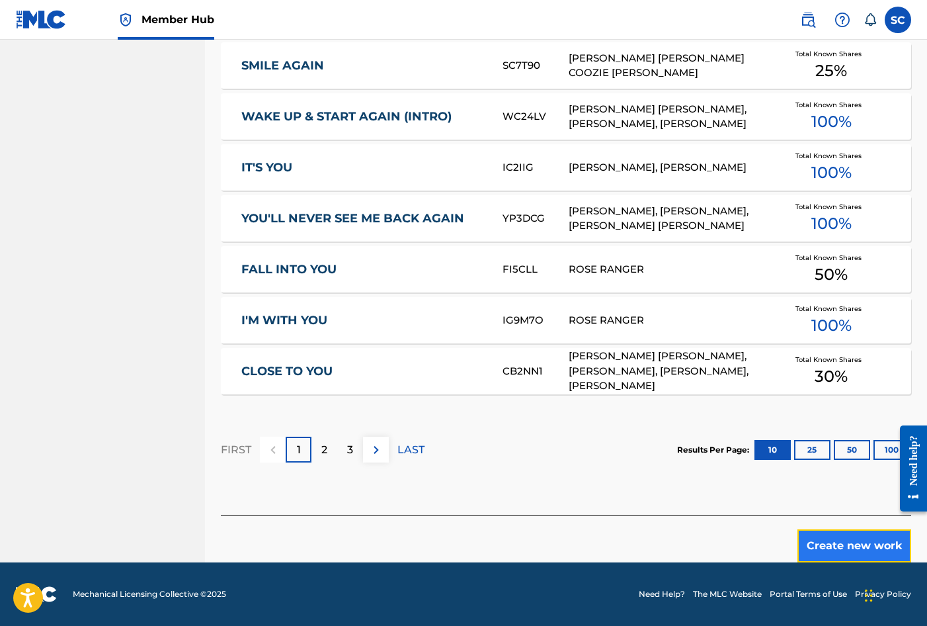
click at [827, 539] on button "Create new work" at bounding box center [855, 545] width 114 height 33
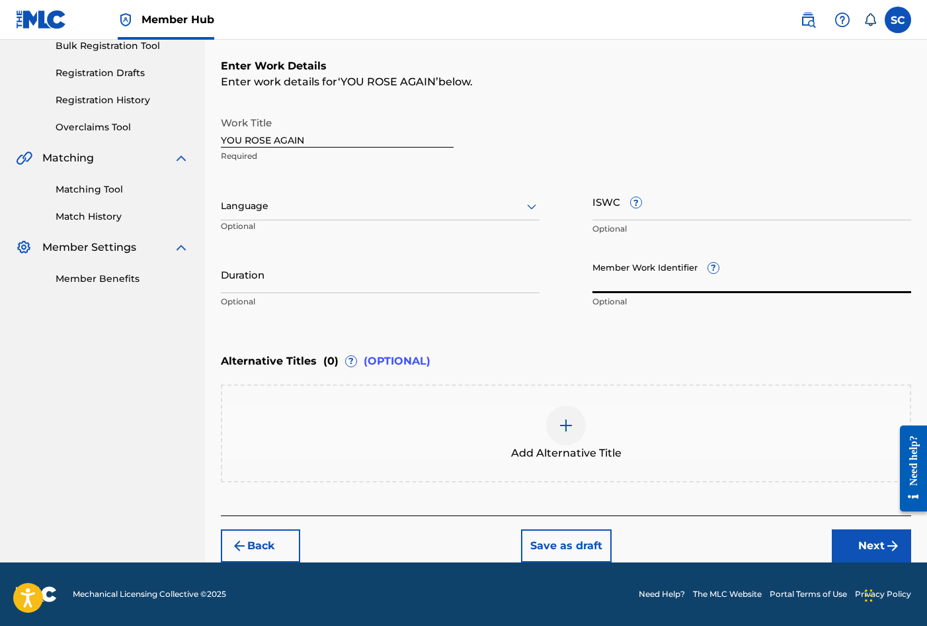
click at [616, 278] on input "Member Work Identifier ?" at bounding box center [752, 274] width 319 height 38
type input "936206"
click at [867, 546] on button "Next" at bounding box center [871, 545] width 79 height 33
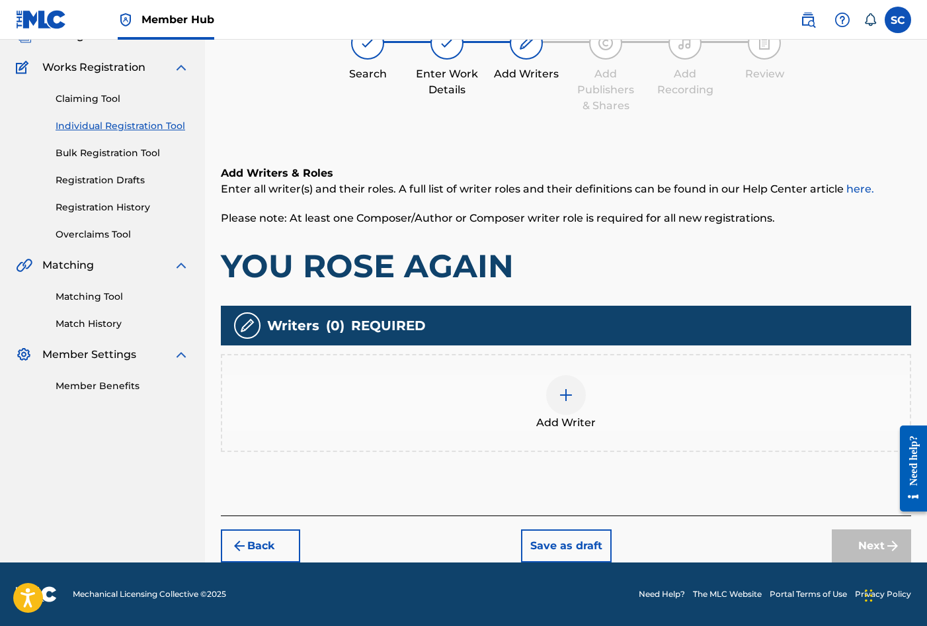
scroll to position [60, 0]
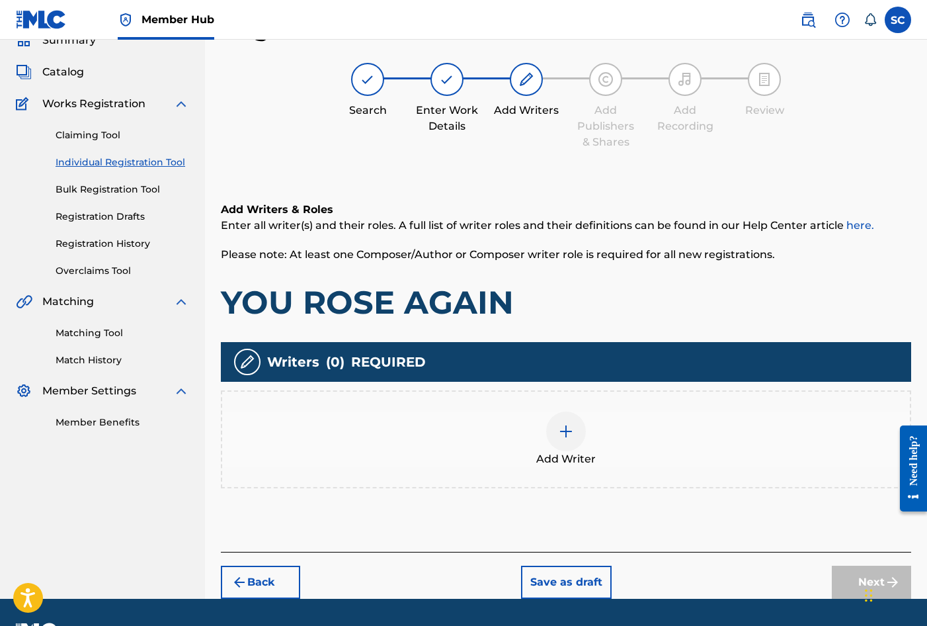
click at [559, 431] on img at bounding box center [566, 431] width 16 height 16
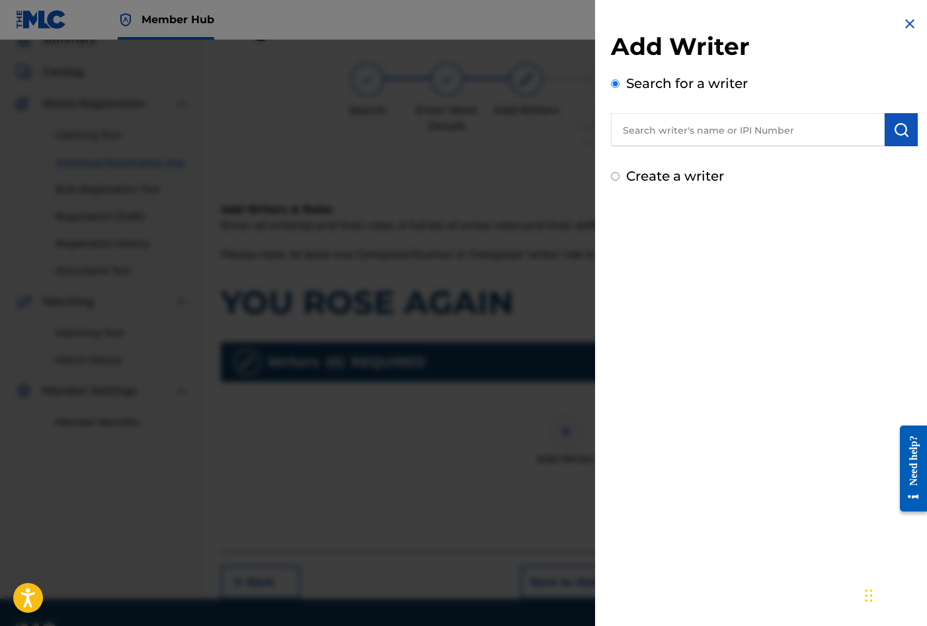
click at [681, 132] on input "text" at bounding box center [748, 129] width 274 height 33
click at [679, 173] on label "Create a writer" at bounding box center [675, 176] width 98 height 16
radio input "true"
click at [620, 173] on input "Create a writer" at bounding box center [615, 176] width 9 height 9
radio input "false"
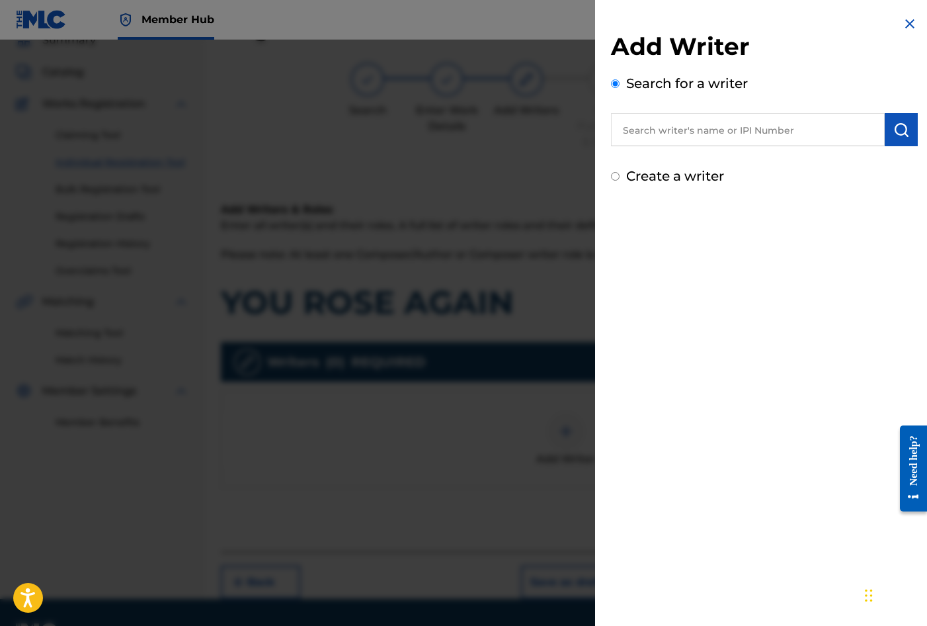
radio input "true"
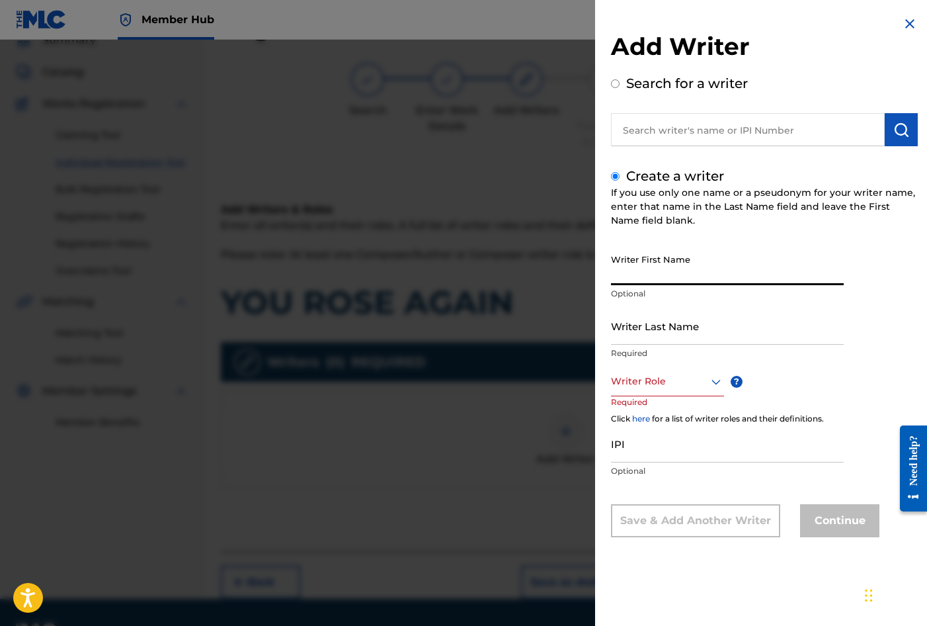
click at [666, 265] on input "Writer First Name" at bounding box center [727, 266] width 233 height 38
type input "[PERSON_NAME]"
click at [684, 329] on input "Writer Last Name" at bounding box center [727, 326] width 233 height 38
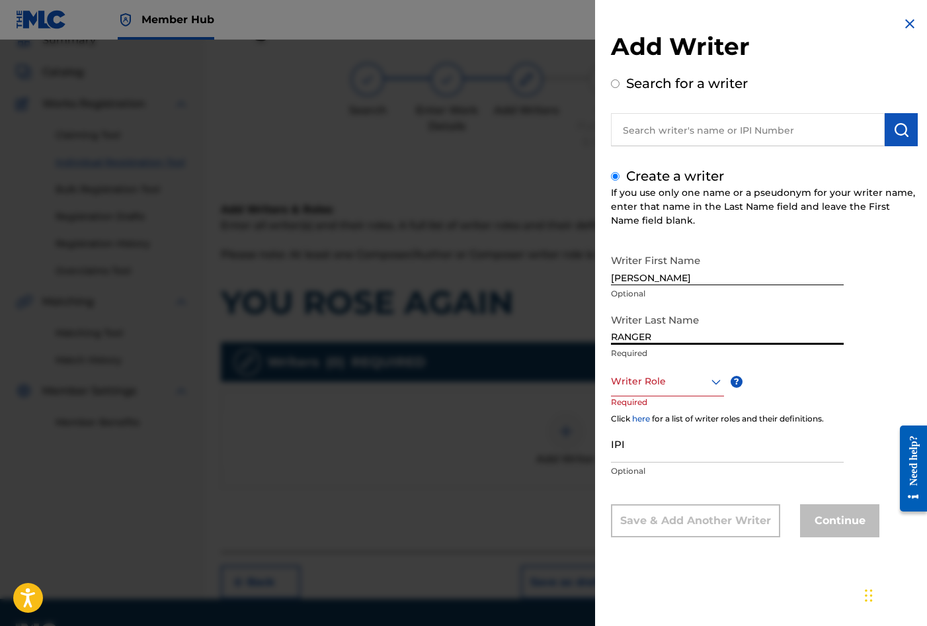
type input "RANGER"
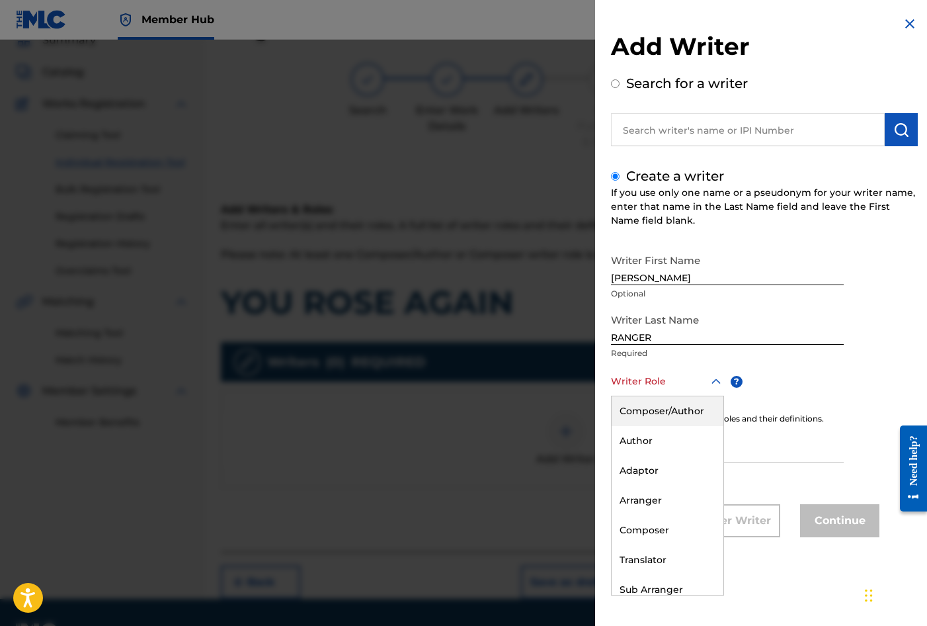
click at [673, 382] on div at bounding box center [667, 381] width 113 height 17
click at [663, 403] on div "Composer/Author" at bounding box center [668, 411] width 112 height 30
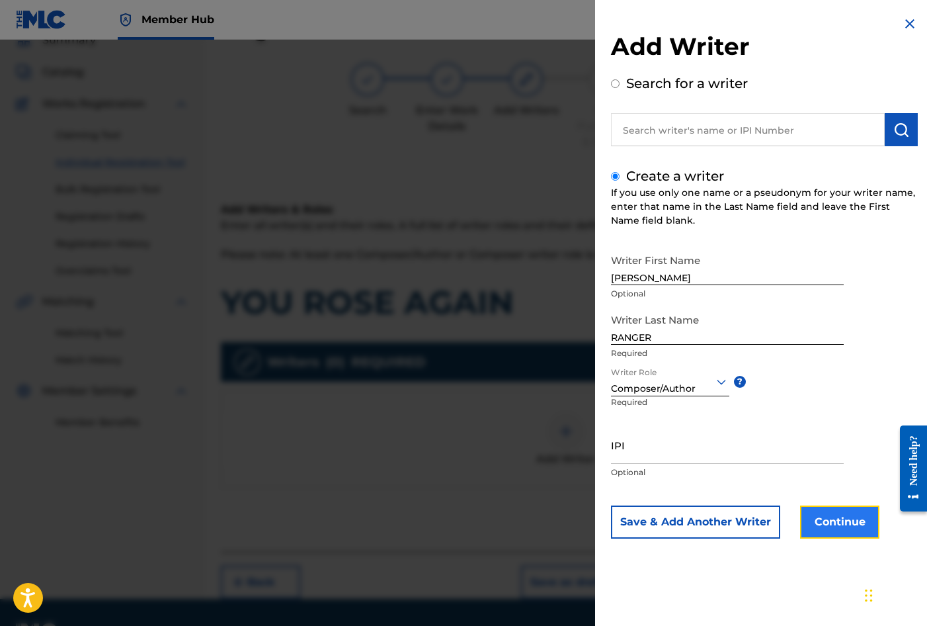
click at [845, 522] on button "Continue" at bounding box center [839, 521] width 79 height 33
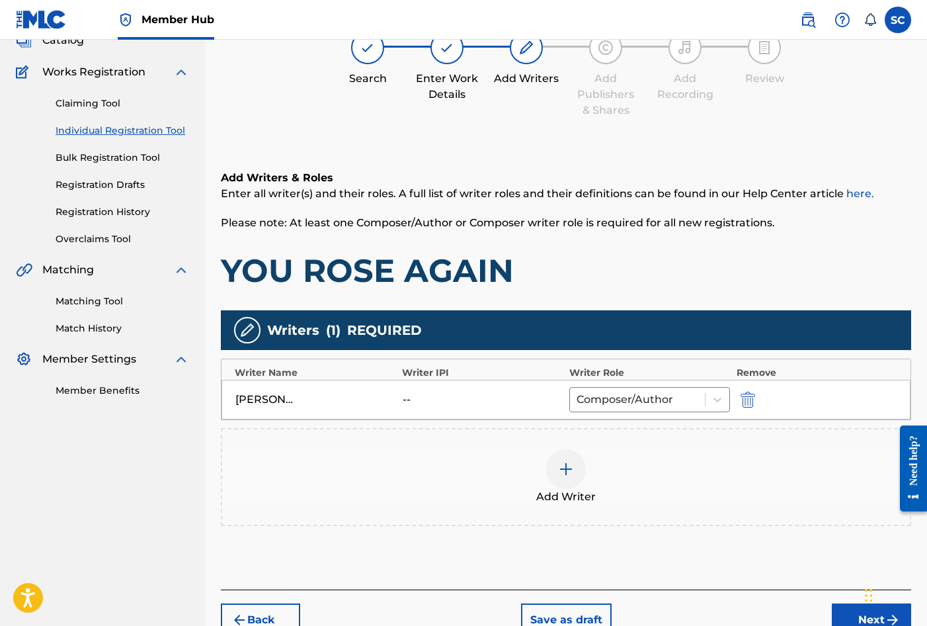
scroll to position [165, 0]
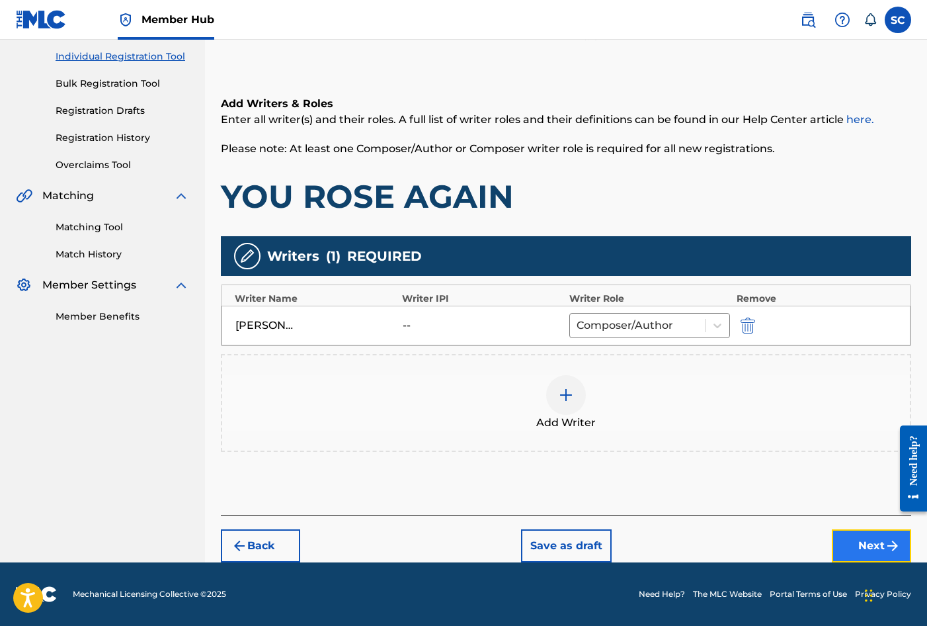
click at [865, 540] on button "Next" at bounding box center [871, 545] width 79 height 33
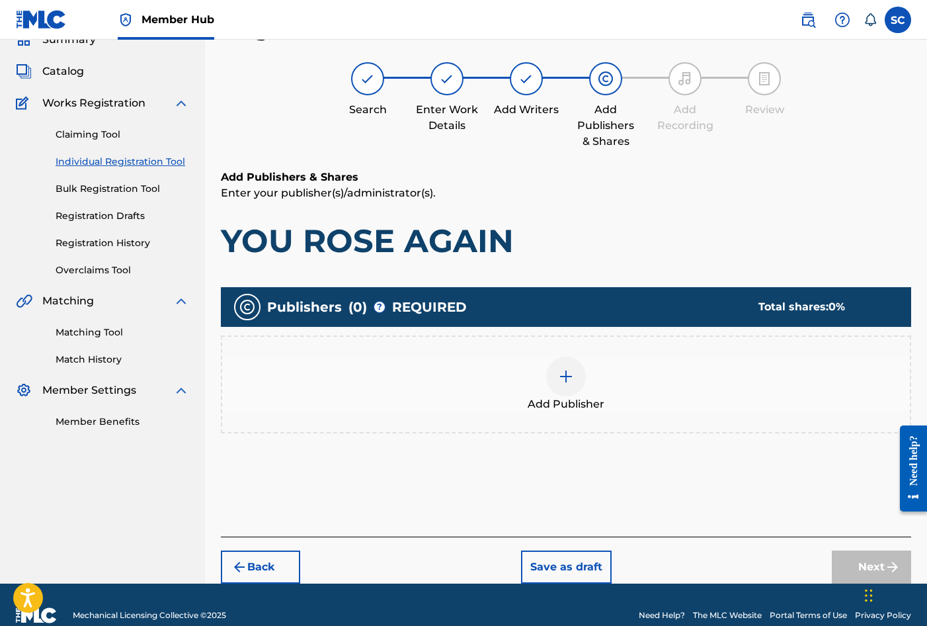
scroll to position [60, 0]
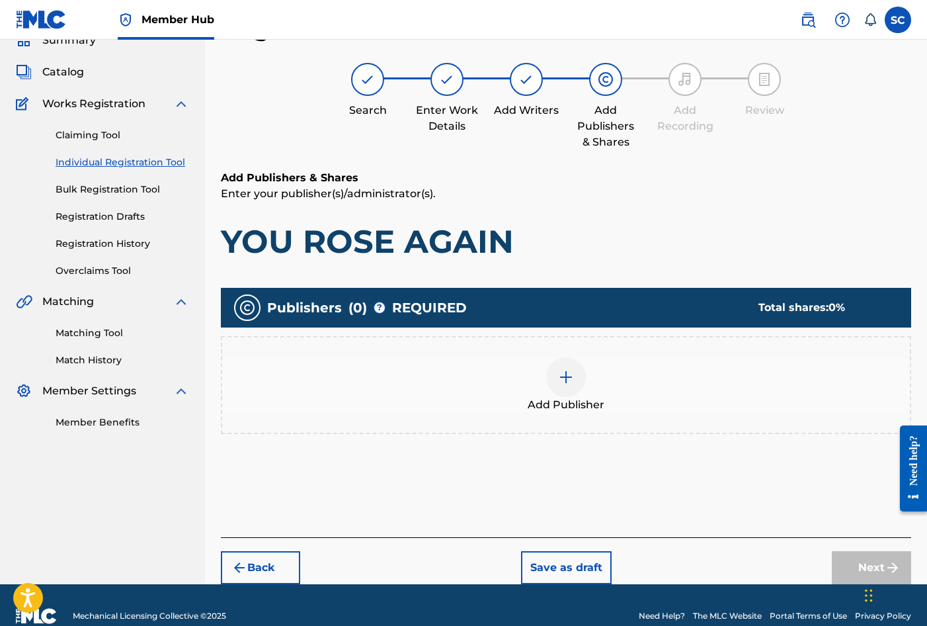
click at [563, 380] on img at bounding box center [566, 377] width 16 height 16
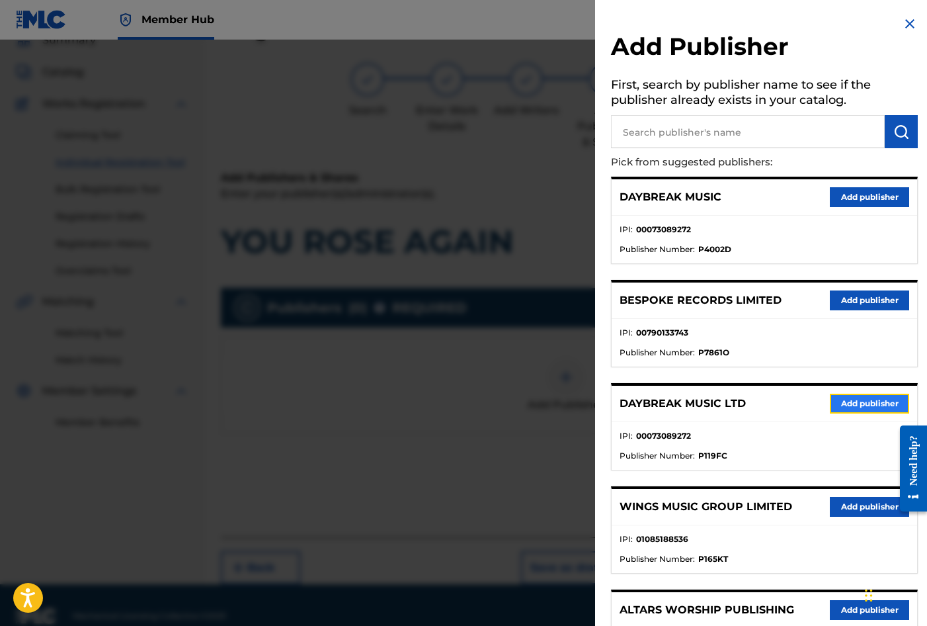
click at [868, 403] on button "Add publisher" at bounding box center [869, 404] width 79 height 20
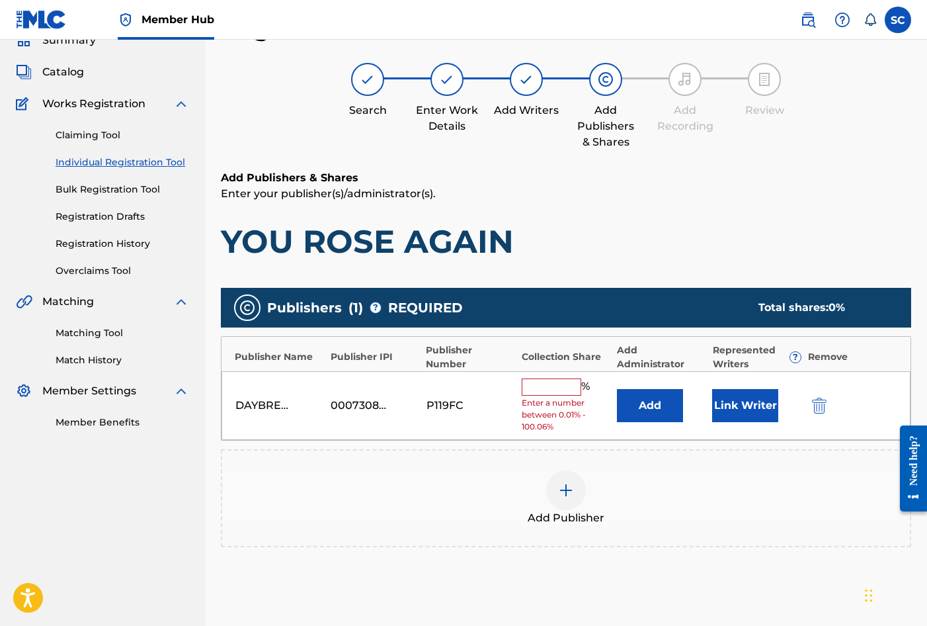
click at [558, 381] on input "text" at bounding box center [552, 386] width 60 height 17
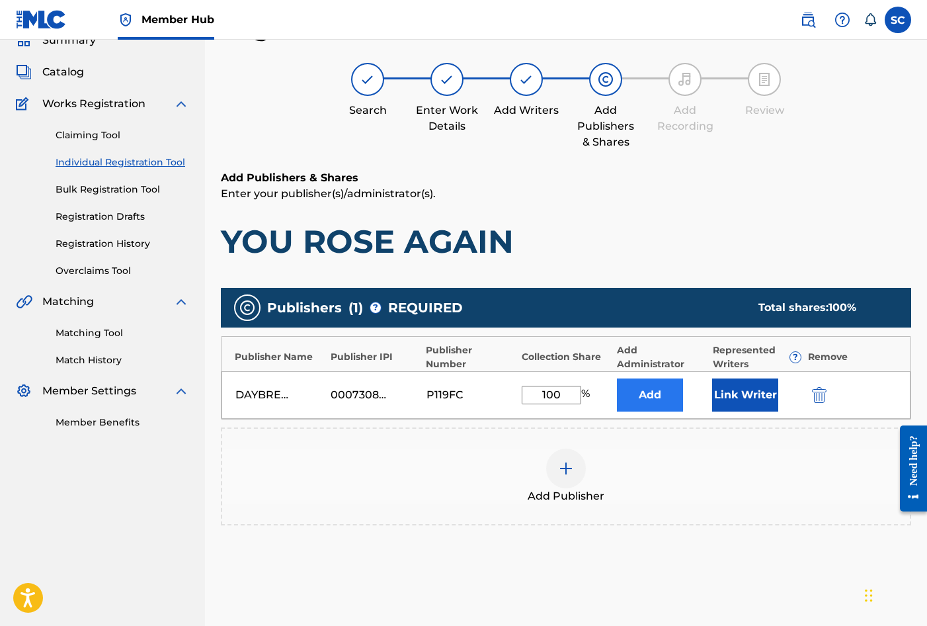
type input "100"
click at [647, 388] on button "Add" at bounding box center [650, 394] width 66 height 33
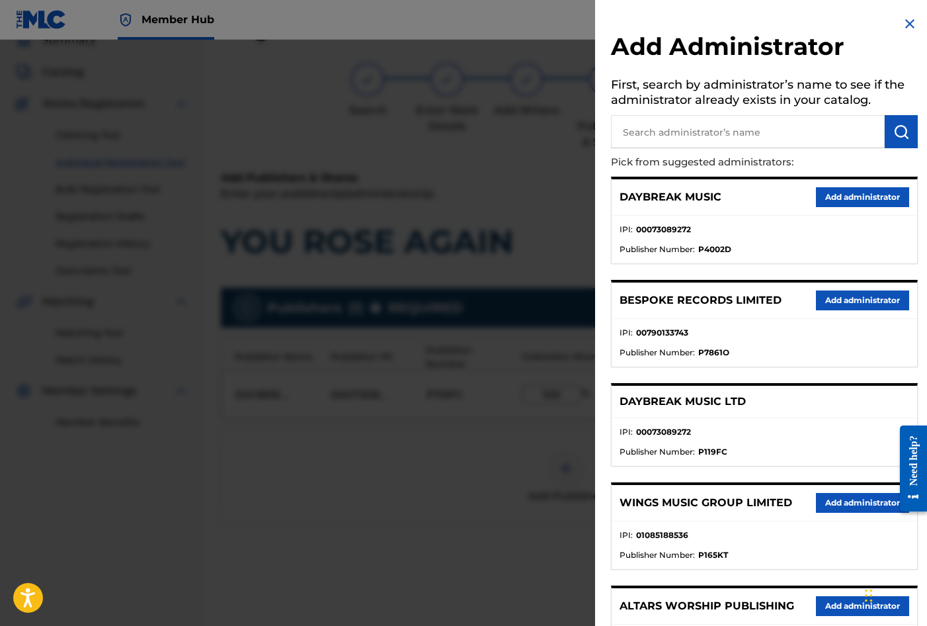
click at [693, 134] on input "text" at bounding box center [748, 131] width 274 height 33
type input "SONG SOLUTIONS"
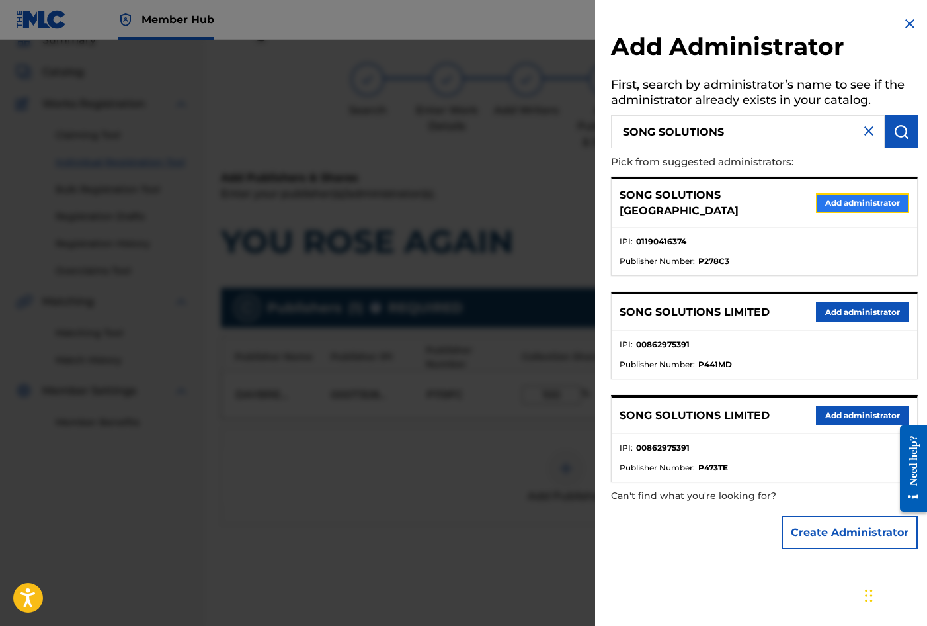
click at [860, 193] on button "Add administrator" at bounding box center [862, 203] width 93 height 20
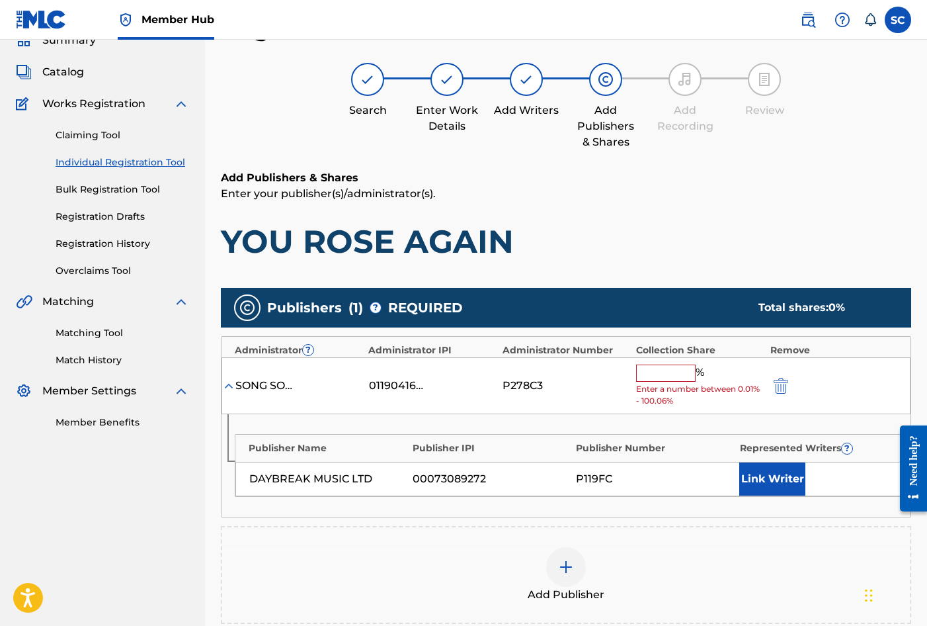
click at [661, 366] on input "text" at bounding box center [666, 372] width 60 height 17
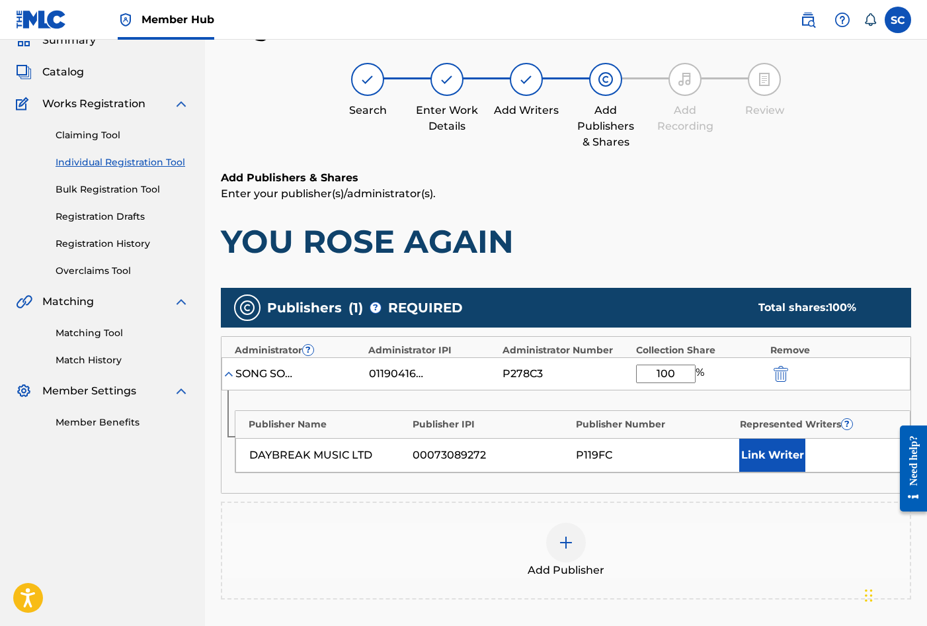
type input "100"
click at [474, 514] on div "Add Publisher" at bounding box center [566, 550] width 690 height 98
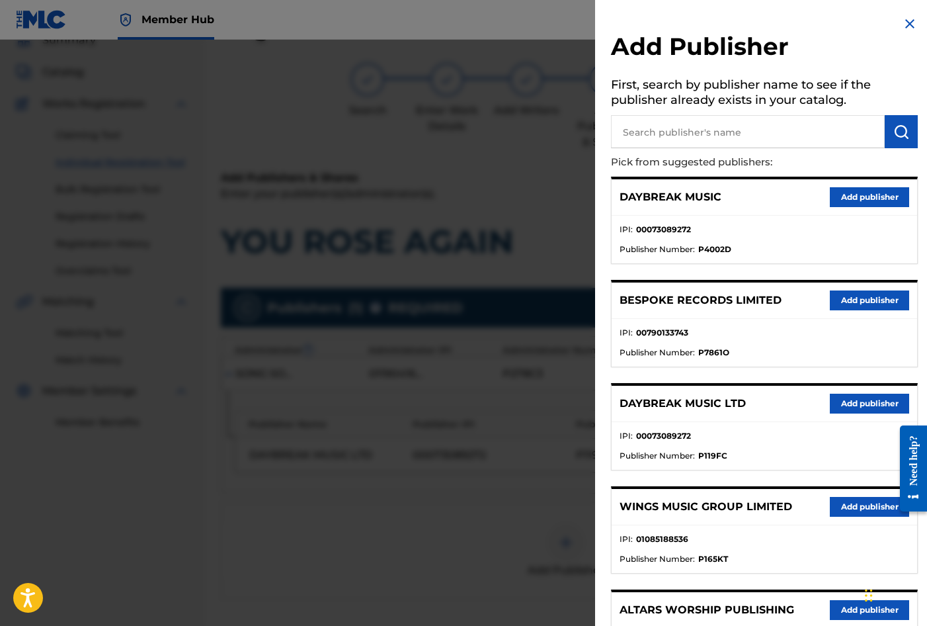
click at [903, 19] on img at bounding box center [910, 24] width 16 height 16
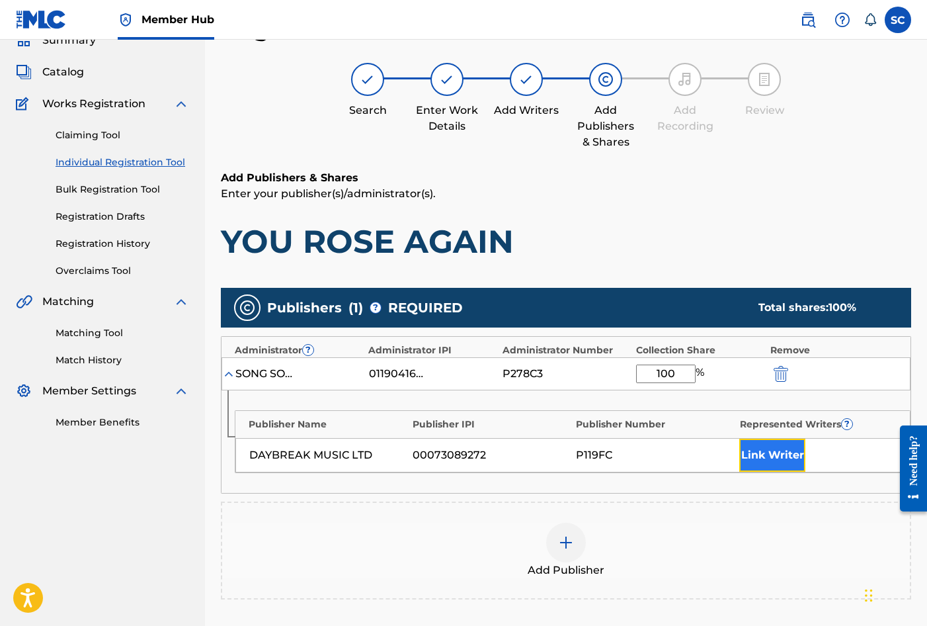
click at [763, 461] on button "Link Writer" at bounding box center [772, 454] width 66 height 33
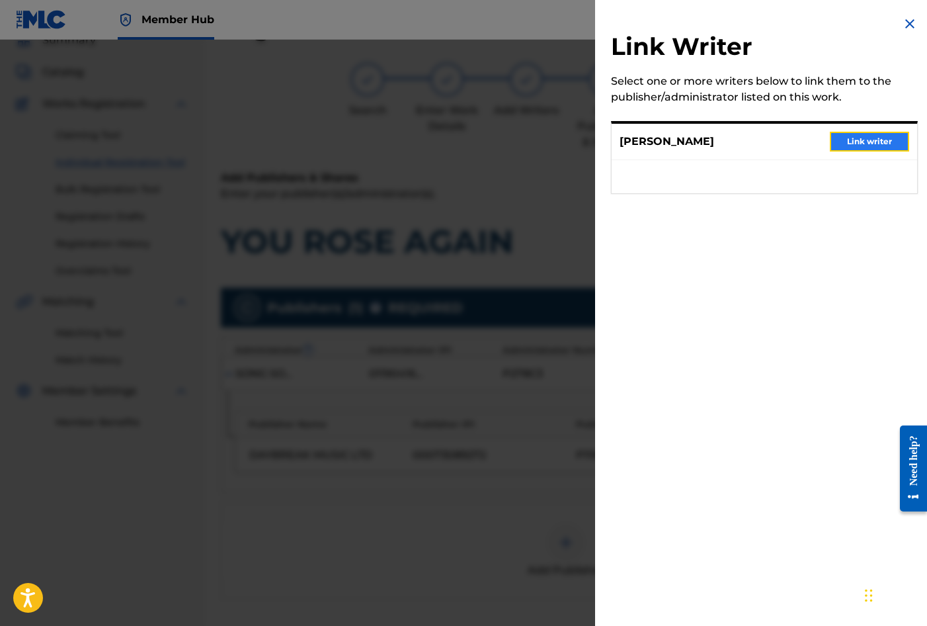
click at [870, 143] on button "Link writer" at bounding box center [869, 142] width 79 height 20
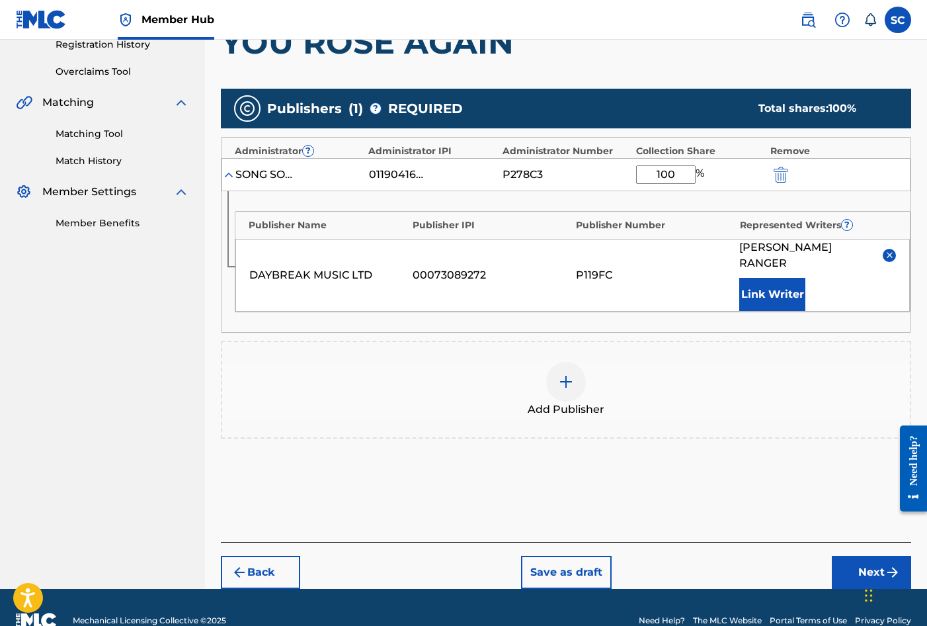
scroll to position [269, 0]
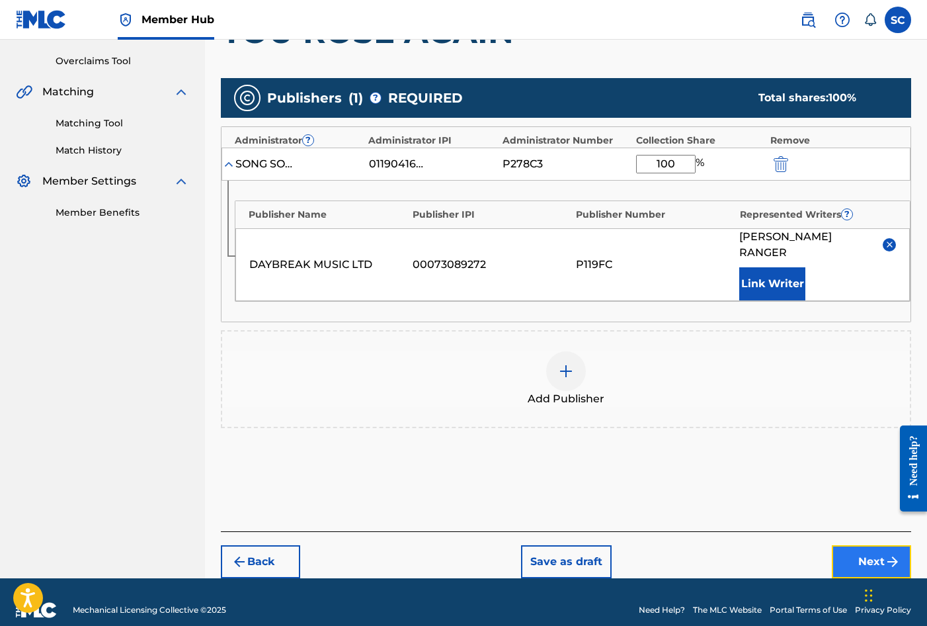
click at [856, 545] on button "Next" at bounding box center [871, 561] width 79 height 33
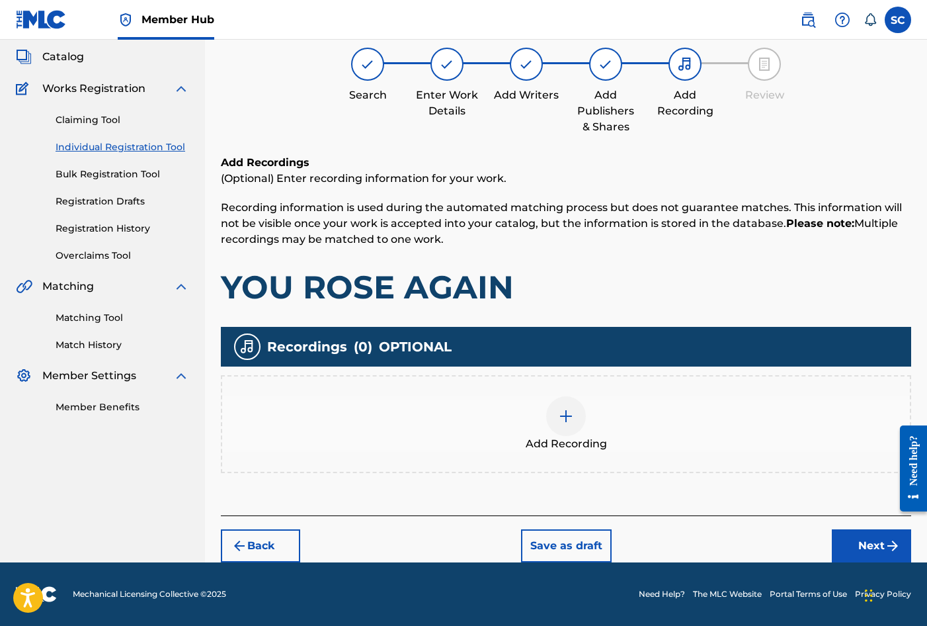
scroll to position [60, 0]
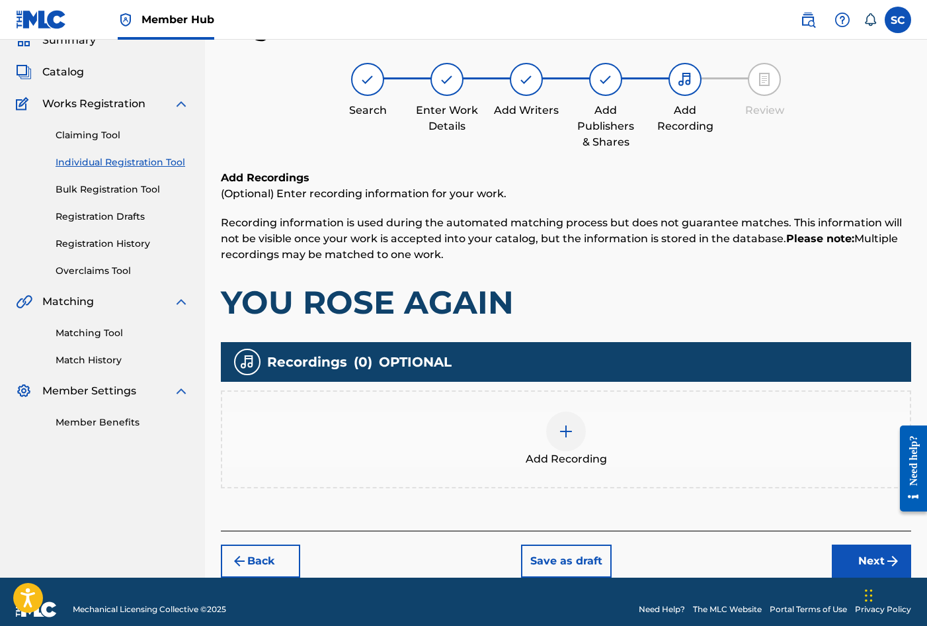
click at [570, 432] on img at bounding box center [566, 431] width 16 height 16
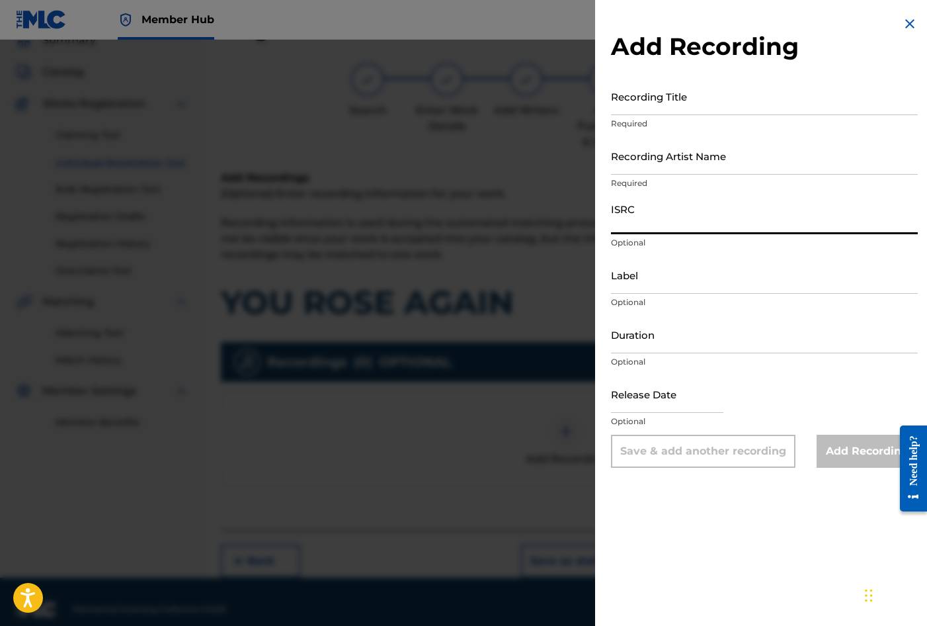
click at [647, 216] on input "ISRC" at bounding box center [764, 215] width 307 height 38
paste input "GBDPR1605576"
type input "GBDPR1605576"
click at [645, 112] on input "Recording Title" at bounding box center [764, 96] width 307 height 38
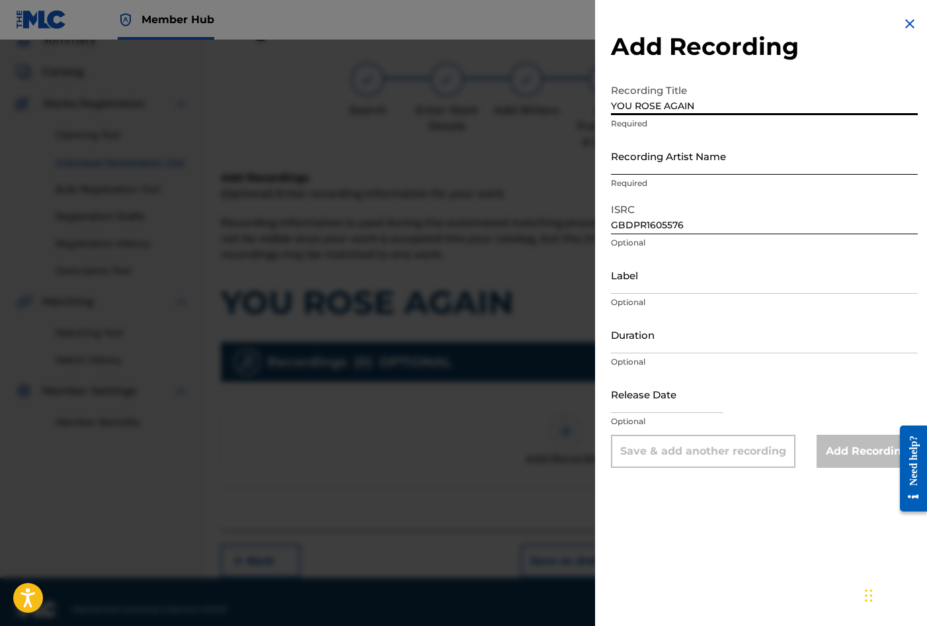
type input "YOU ROSE AGAIN"
click at [645, 155] on input "Recording Artist Name" at bounding box center [764, 156] width 307 height 38
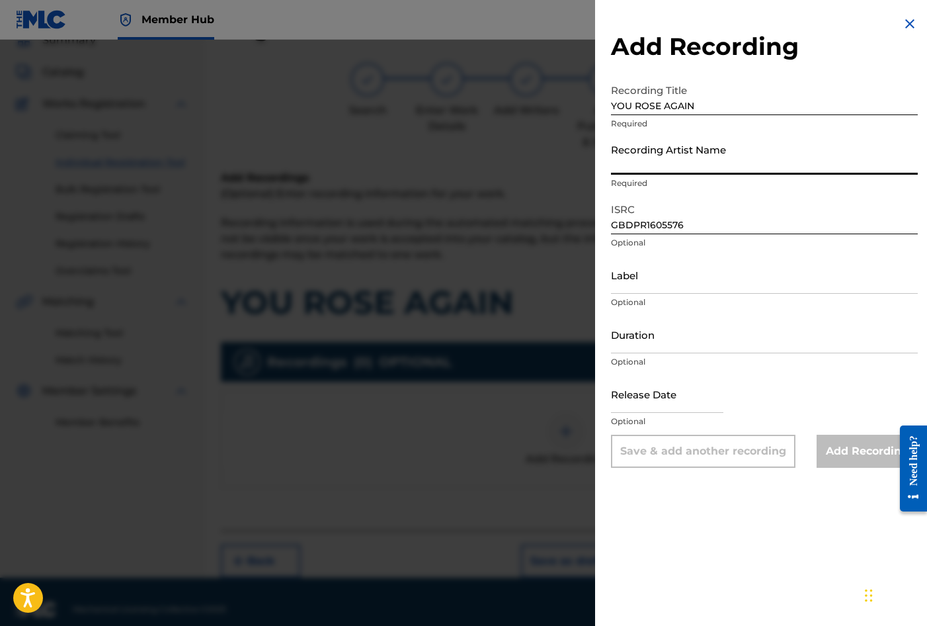
type input "[PERSON_NAME]"
type input "03:24"
type input "[DATE]"
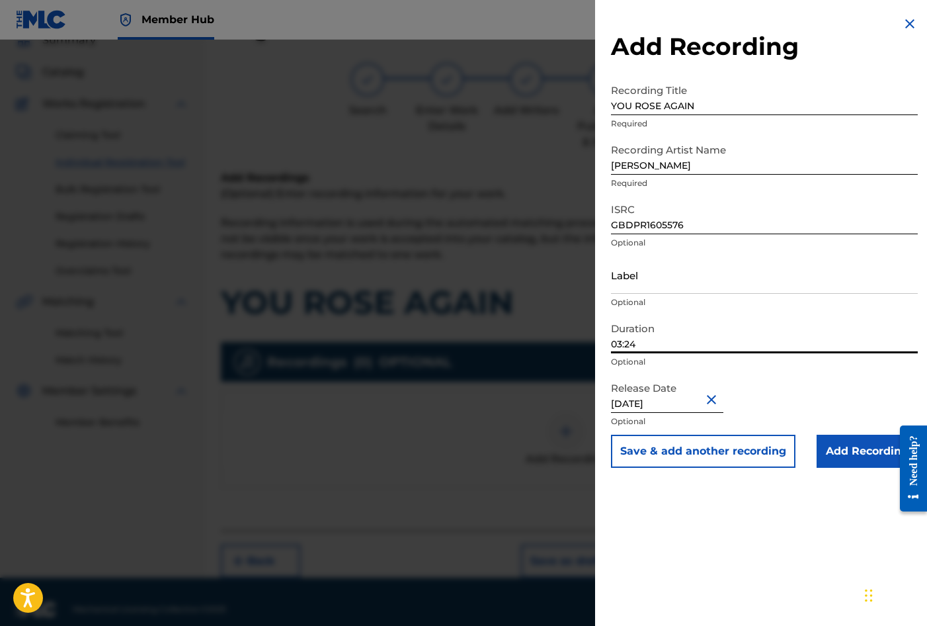
drag, startPoint x: 650, startPoint y: 343, endPoint x: 575, endPoint y: 337, distance: 75.6
click at [575, 337] on div "Add Recording Recording Title YOU ROSE AGAIN Required Recording Artist Name [PE…" at bounding box center [463, 333] width 927 height 586
type input "04:20"
click at [696, 528] on div "Add Recording Recording Title YOU ROSE AGAIN Required Recording Artist Name [PE…" at bounding box center [764, 313] width 339 height 626
click at [854, 448] on input "Add Recording" at bounding box center [867, 451] width 101 height 33
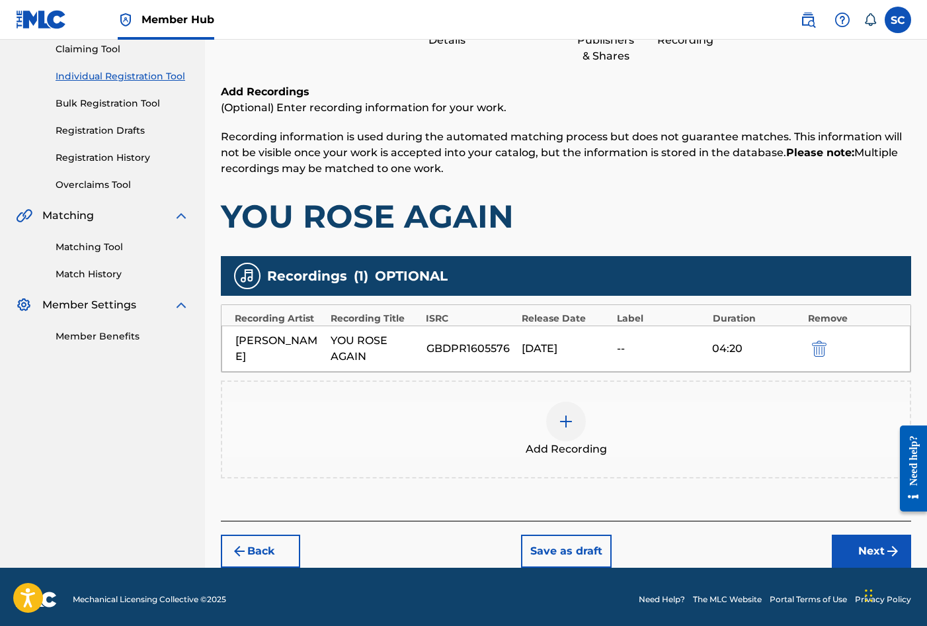
scroll to position [151, 0]
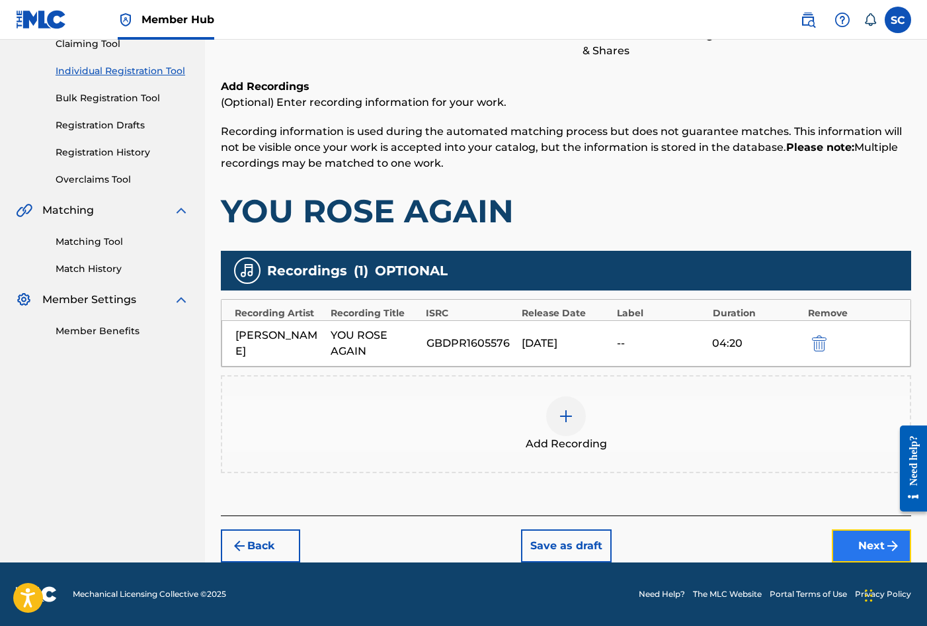
click at [864, 539] on button "Next" at bounding box center [871, 545] width 79 height 33
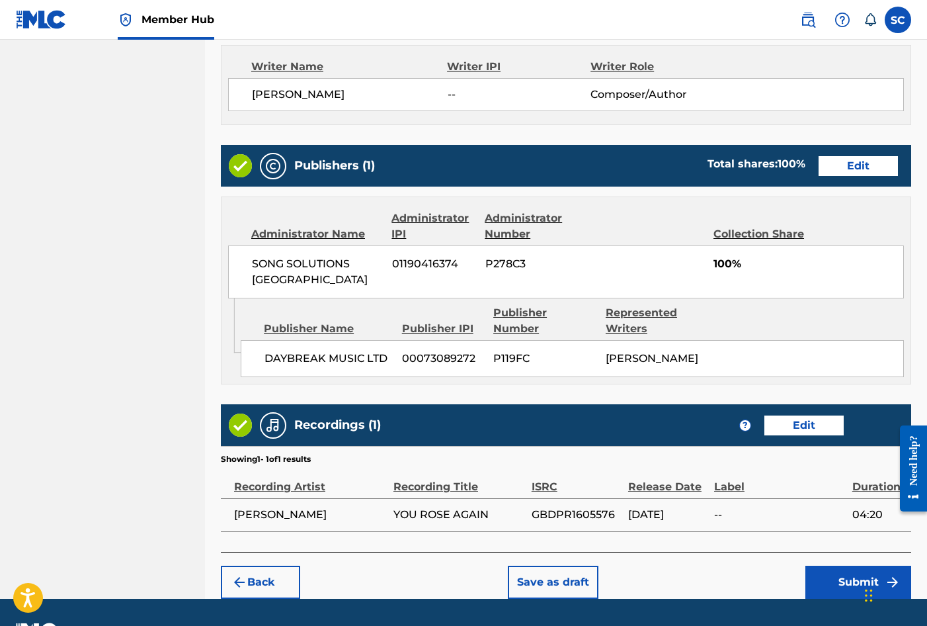
scroll to position [581, 0]
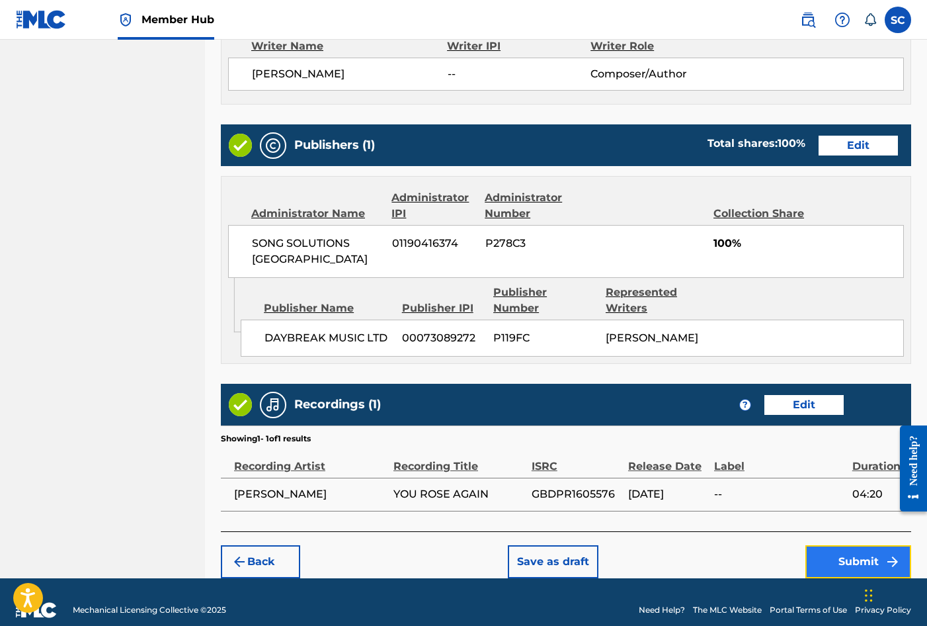
click at [869, 545] on button "Submit" at bounding box center [859, 561] width 106 height 33
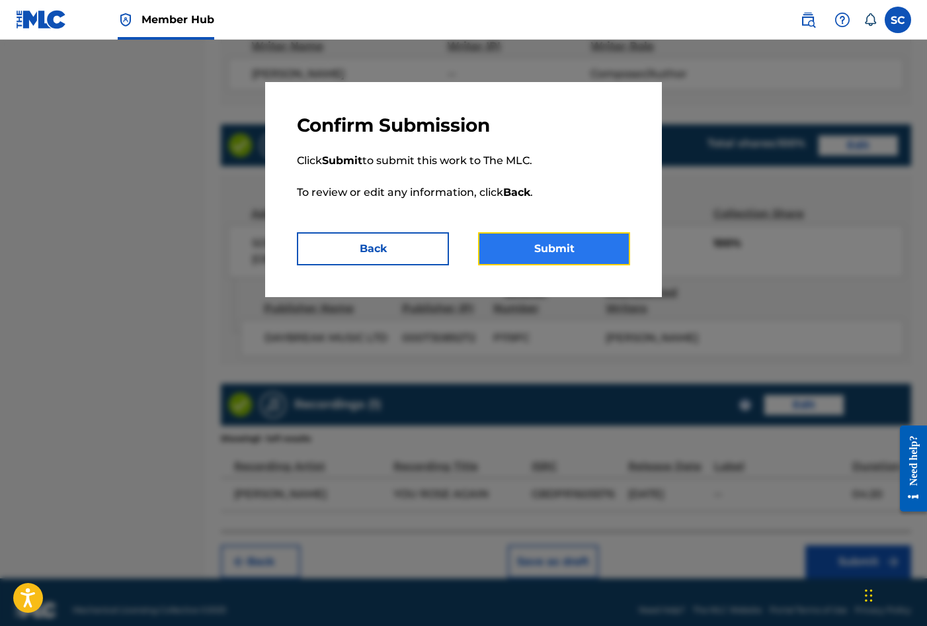
click at [548, 241] on button "Submit" at bounding box center [554, 248] width 152 height 33
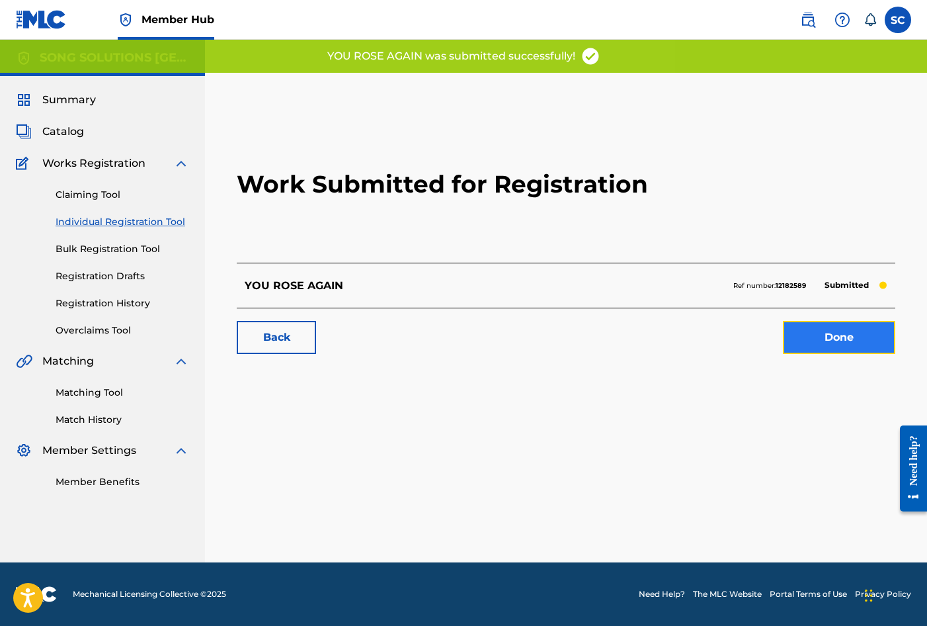
click at [851, 338] on link "Done" at bounding box center [839, 337] width 112 height 33
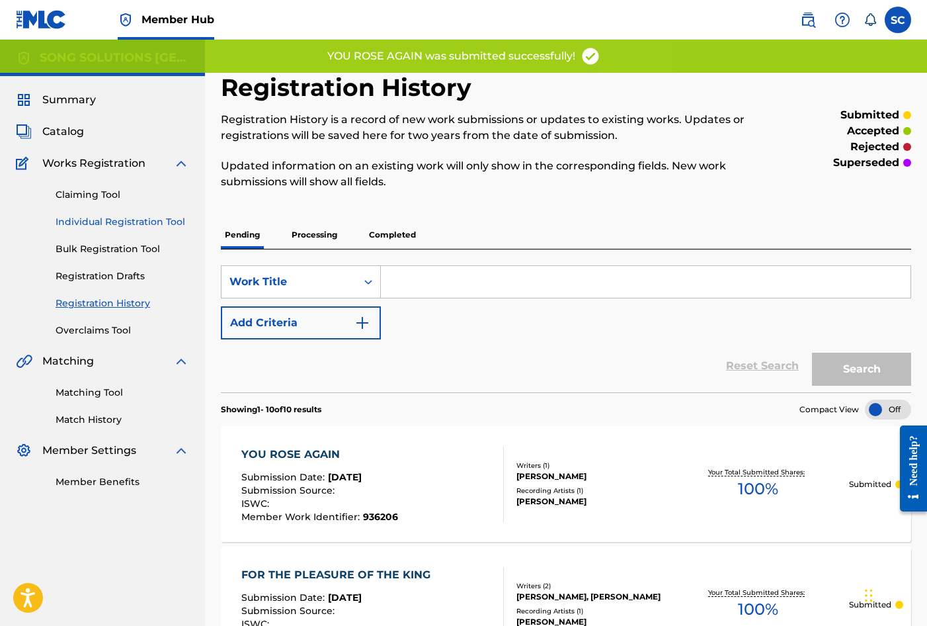
click at [83, 218] on link "Individual Registration Tool" at bounding box center [123, 222] width 134 height 14
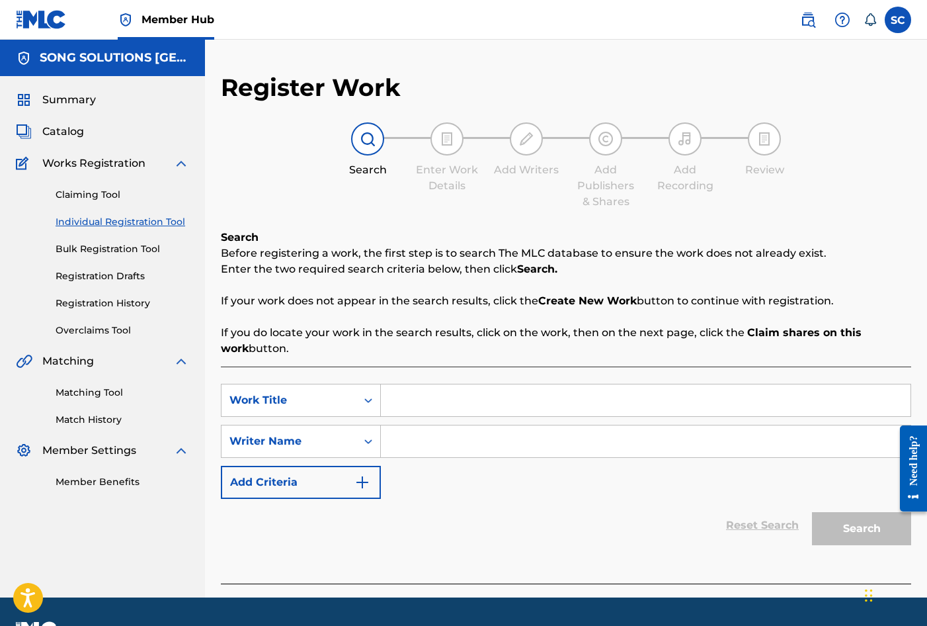
click at [485, 397] on input "Search Form" at bounding box center [646, 400] width 530 height 32
type input "LET'S TELL THE WORLD"
click at [474, 429] on input "Search Form" at bounding box center [646, 441] width 530 height 32
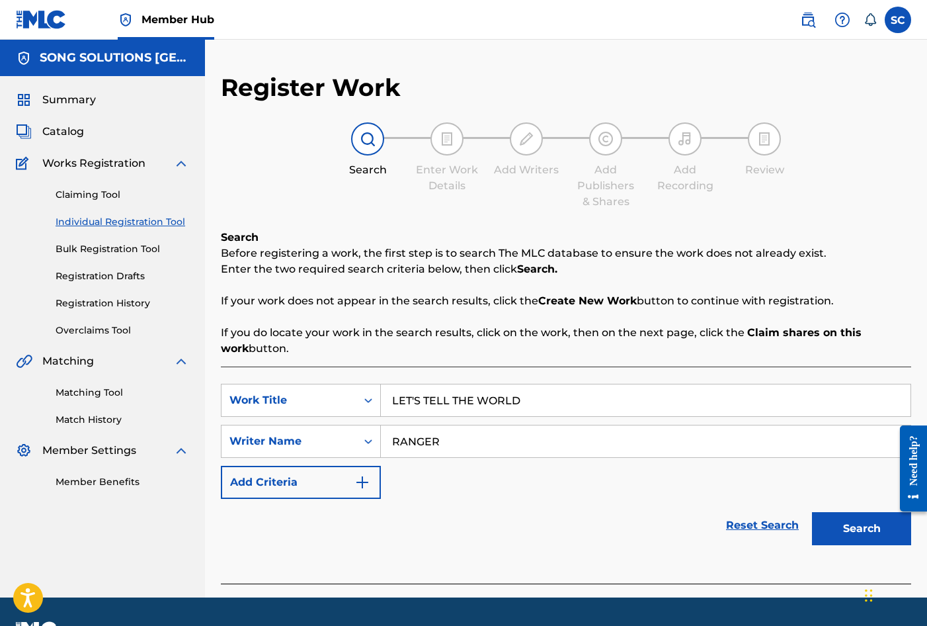
type input "RANGER"
click at [812, 512] on button "Search" at bounding box center [861, 528] width 99 height 33
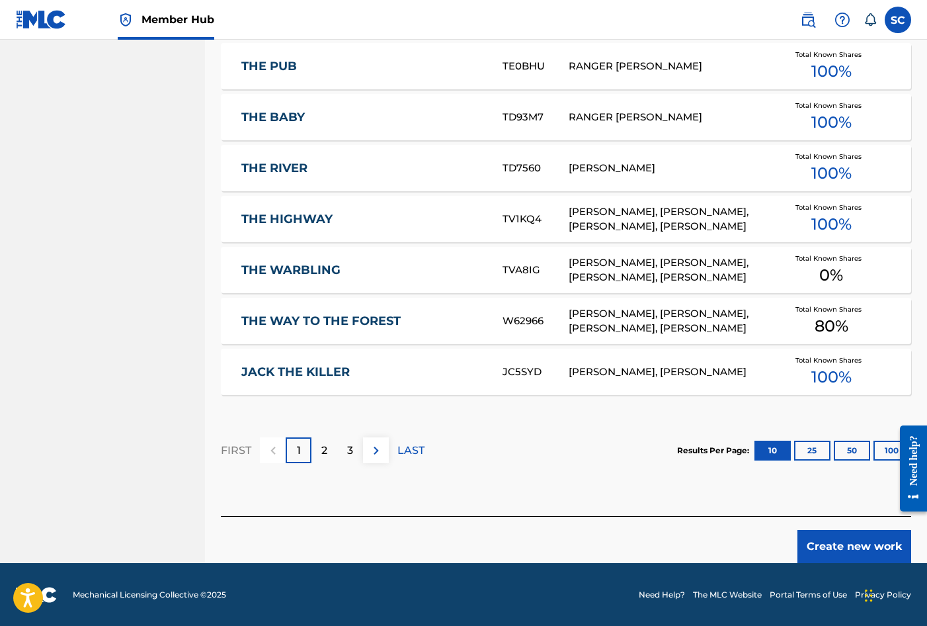
scroll to position [744, 0]
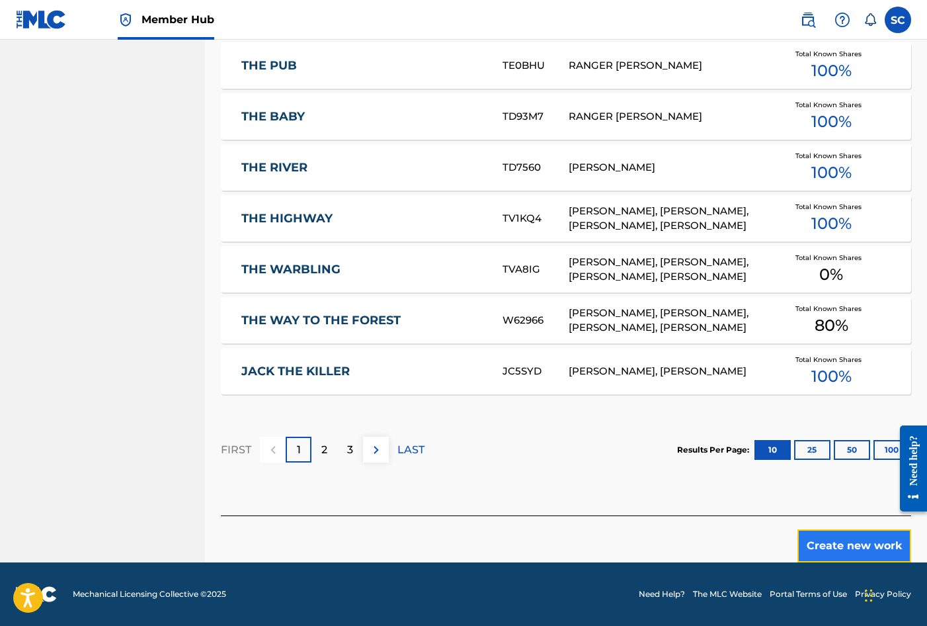
click at [860, 542] on button "Create new work" at bounding box center [855, 545] width 114 height 33
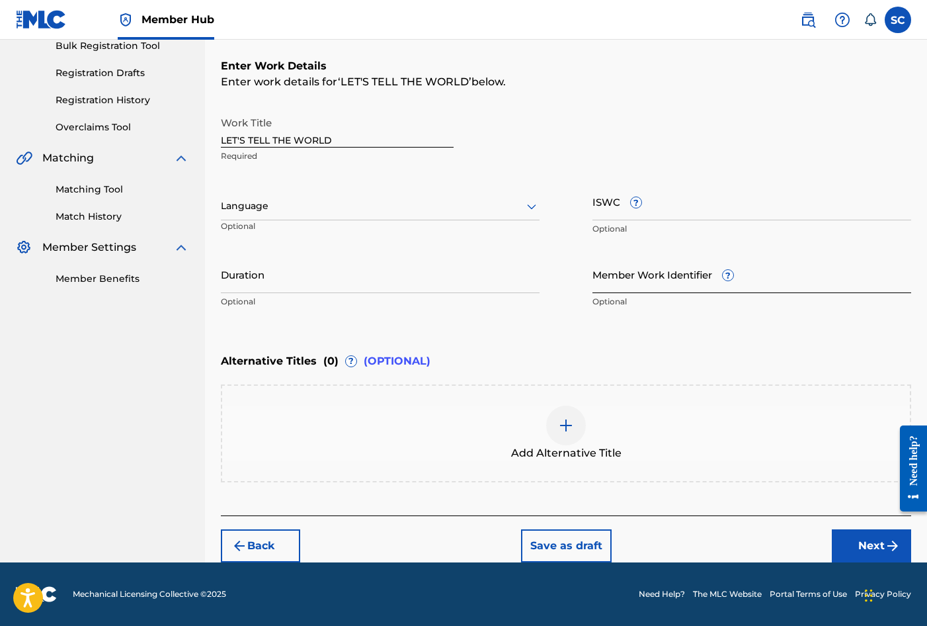
click at [624, 278] on input "Member Work Identifier ?" at bounding box center [752, 274] width 319 height 38
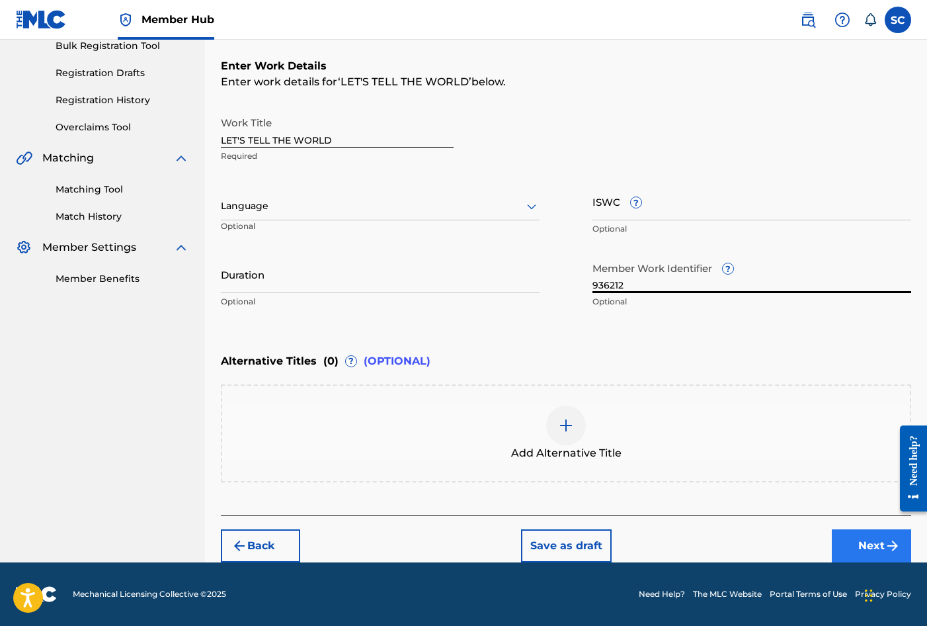
type input "936212"
click at [874, 542] on button "Next" at bounding box center [871, 545] width 79 height 33
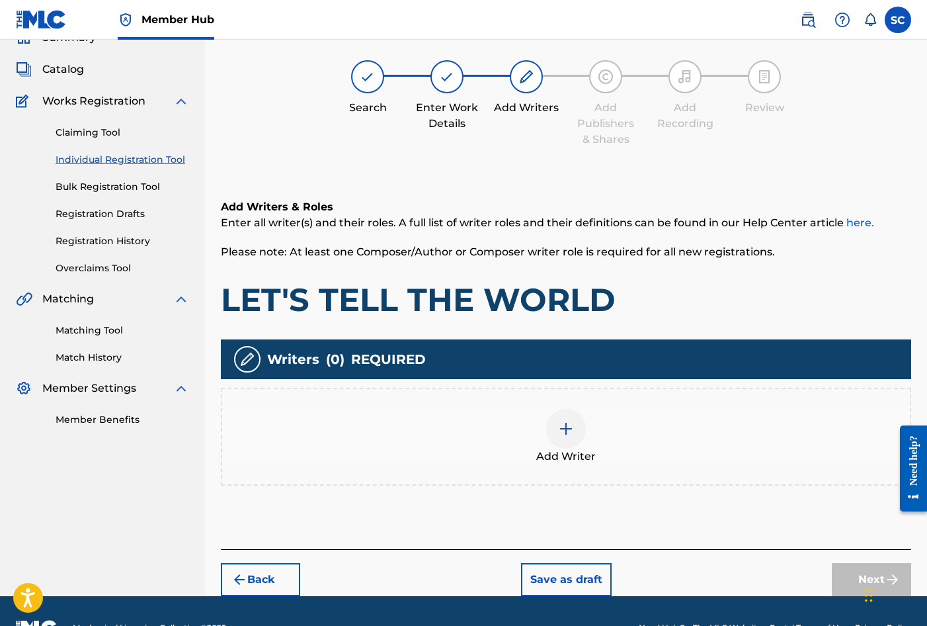
scroll to position [60, 0]
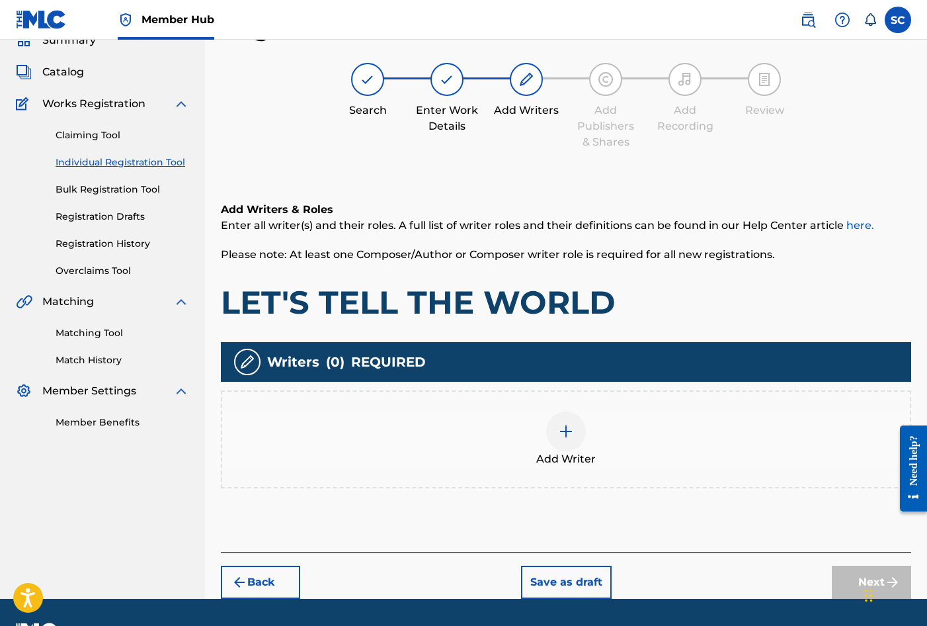
click at [566, 436] on img at bounding box center [566, 431] width 16 height 16
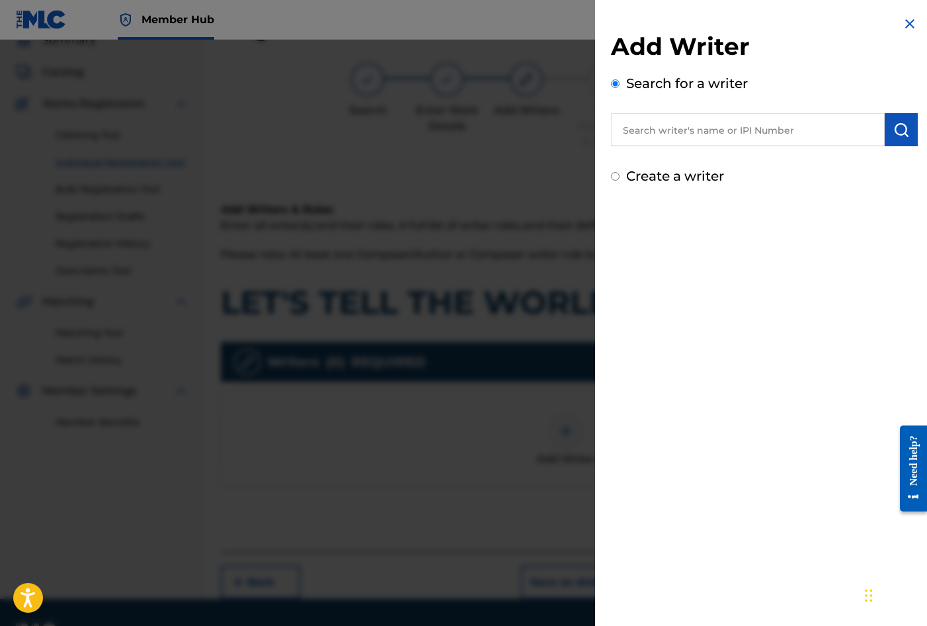
click at [694, 176] on label "Create a writer" at bounding box center [675, 176] width 98 height 16
radio input "true"
click at [620, 176] on input "Create a writer" at bounding box center [615, 176] width 9 height 9
radio input "false"
radio input "true"
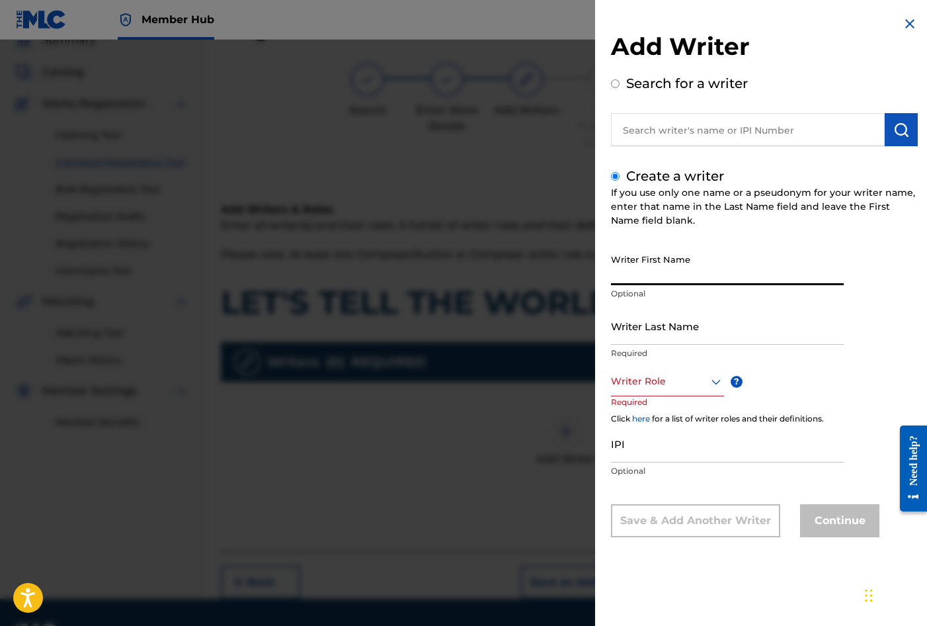
click at [671, 276] on input "Writer First Name" at bounding box center [727, 266] width 233 height 38
type input "[PERSON_NAME]"
click at [670, 317] on input "Writer Last Name" at bounding box center [727, 326] width 233 height 38
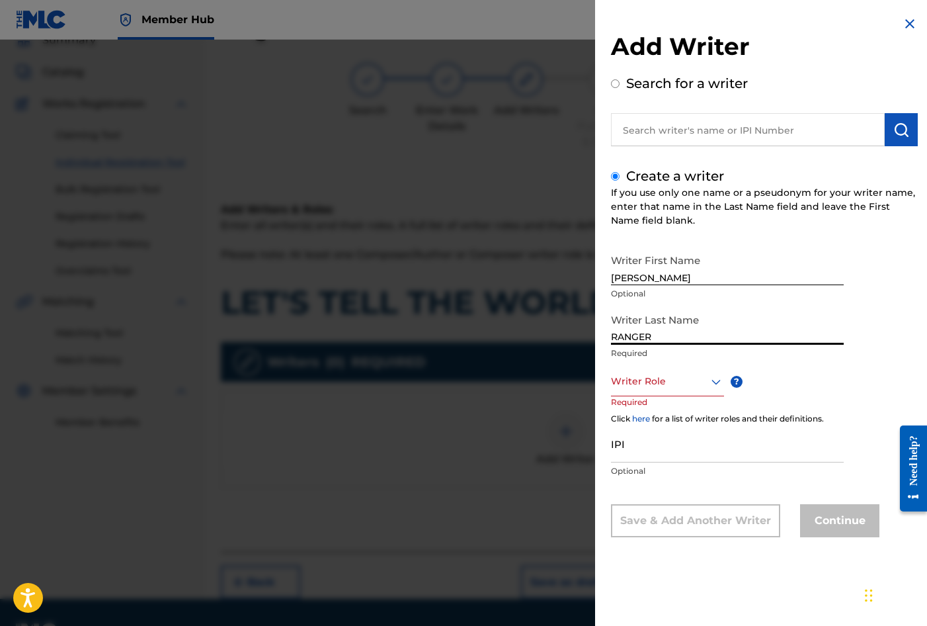
type input "RANGER"
click at [659, 377] on div at bounding box center [667, 381] width 113 height 17
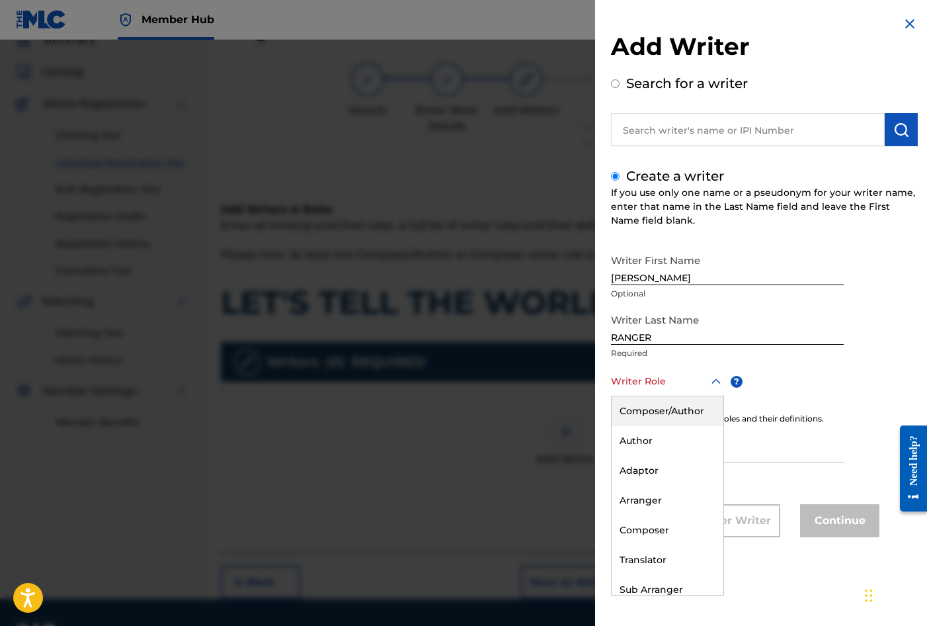
click at [649, 409] on div "Composer/Author" at bounding box center [668, 411] width 112 height 30
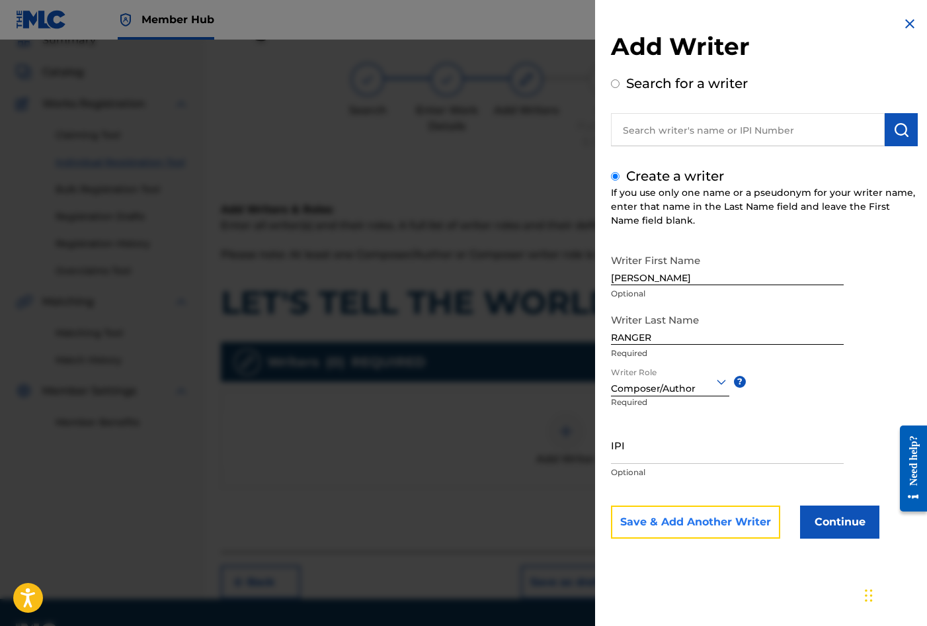
click at [729, 522] on button "Save & Add Another Writer" at bounding box center [695, 521] width 169 height 33
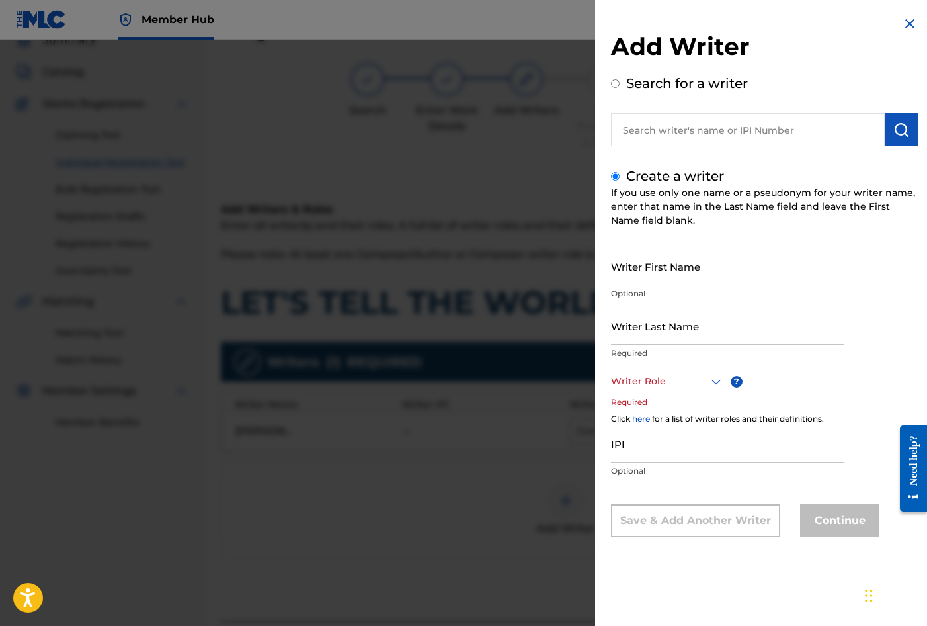
click at [656, 130] on input "text" at bounding box center [748, 129] width 274 height 33
radio input "true"
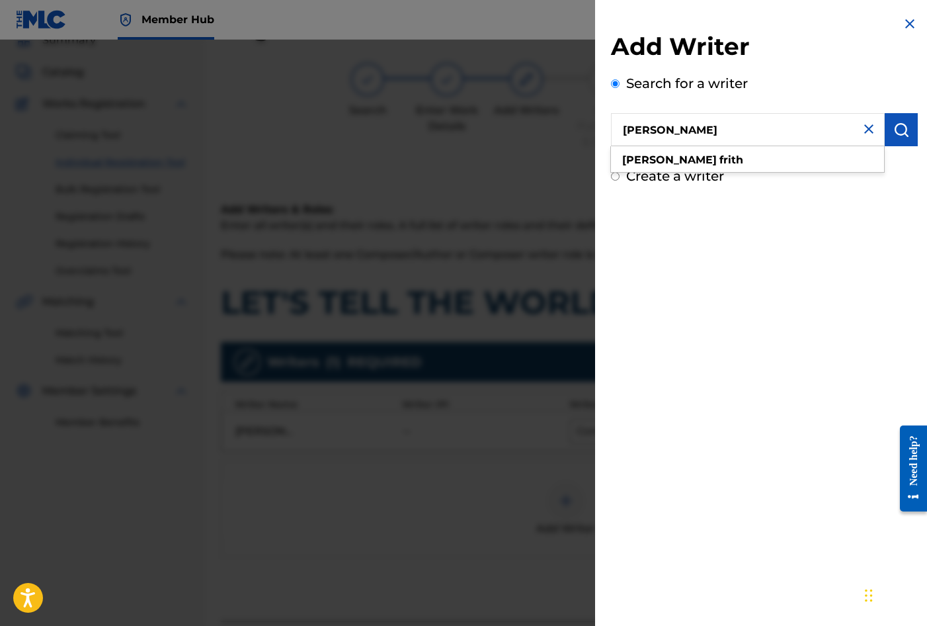
type input "[PERSON_NAME]"
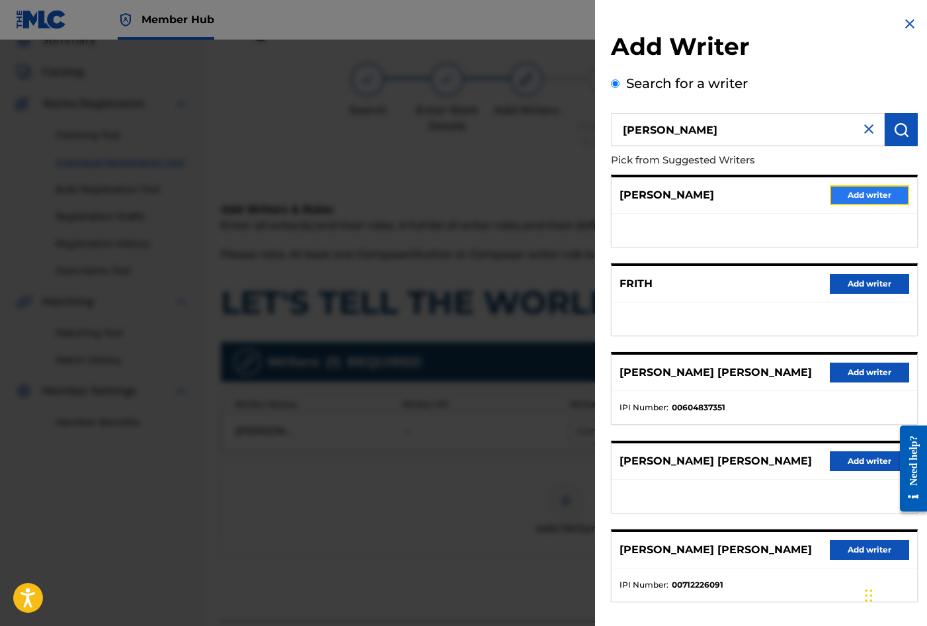
click at [869, 202] on button "Add writer" at bounding box center [869, 195] width 79 height 20
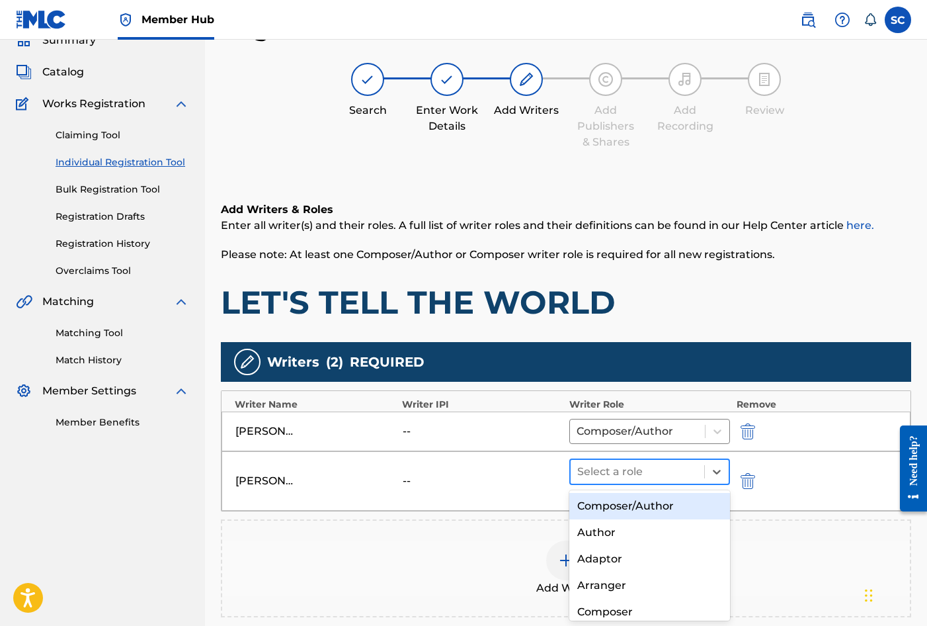
click at [610, 472] on div at bounding box center [637, 471] width 120 height 19
click at [610, 499] on div "Composer/Author" at bounding box center [649, 506] width 161 height 26
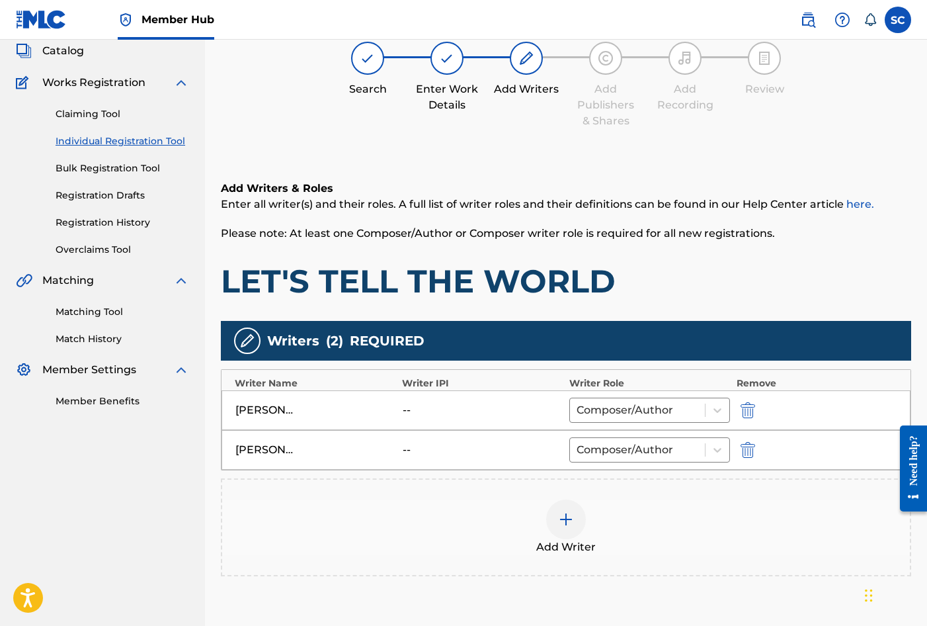
scroll to position [205, 0]
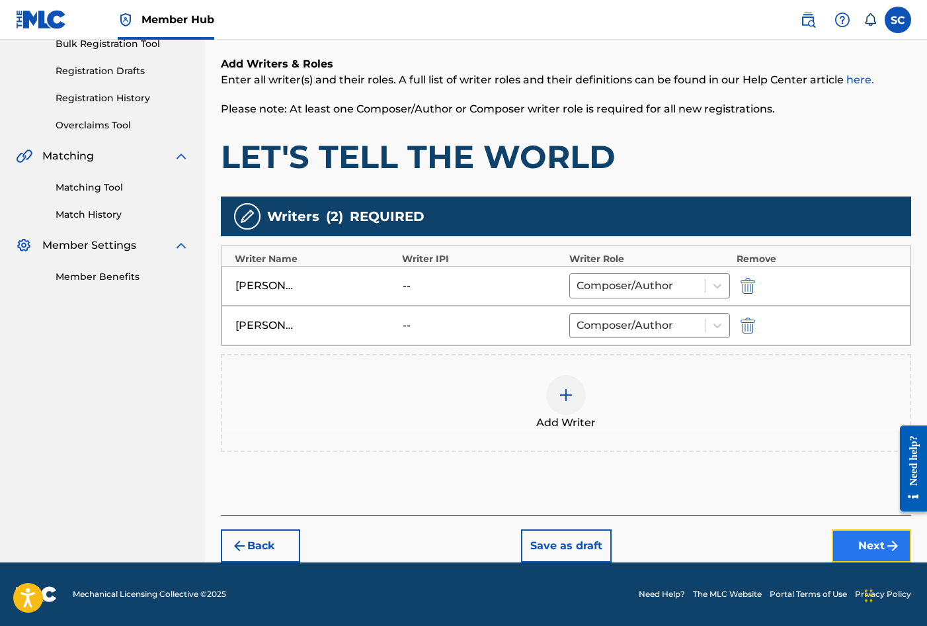
click at [870, 542] on button "Next" at bounding box center [871, 545] width 79 height 33
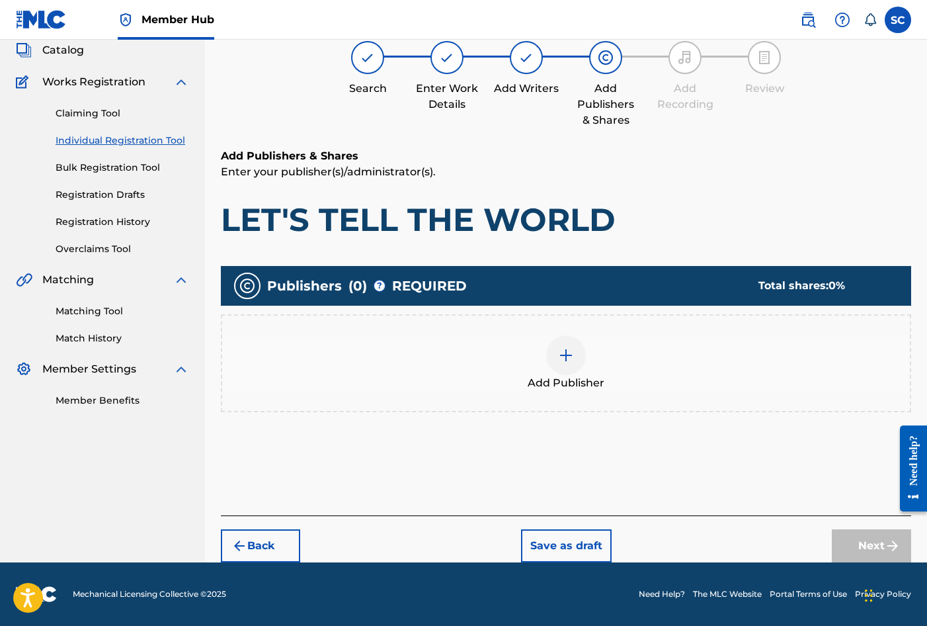
scroll to position [60, 0]
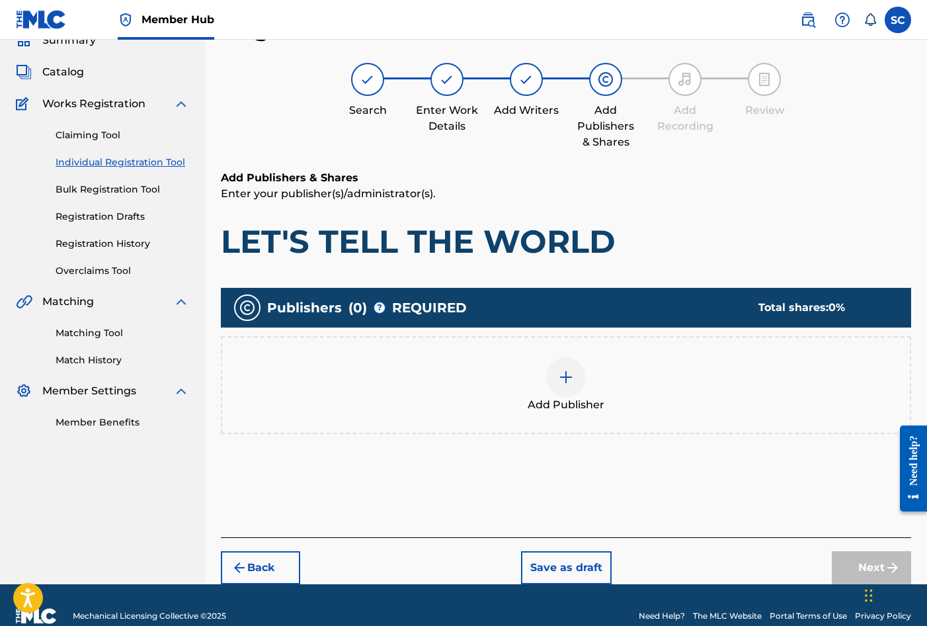
click at [567, 374] on img at bounding box center [566, 377] width 16 height 16
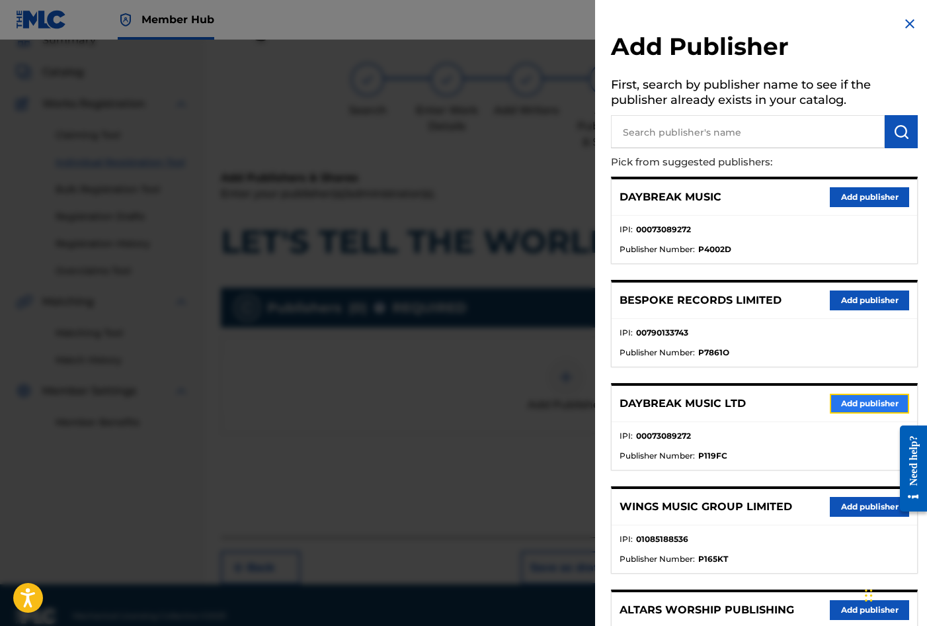
click at [841, 405] on button "Add publisher" at bounding box center [869, 404] width 79 height 20
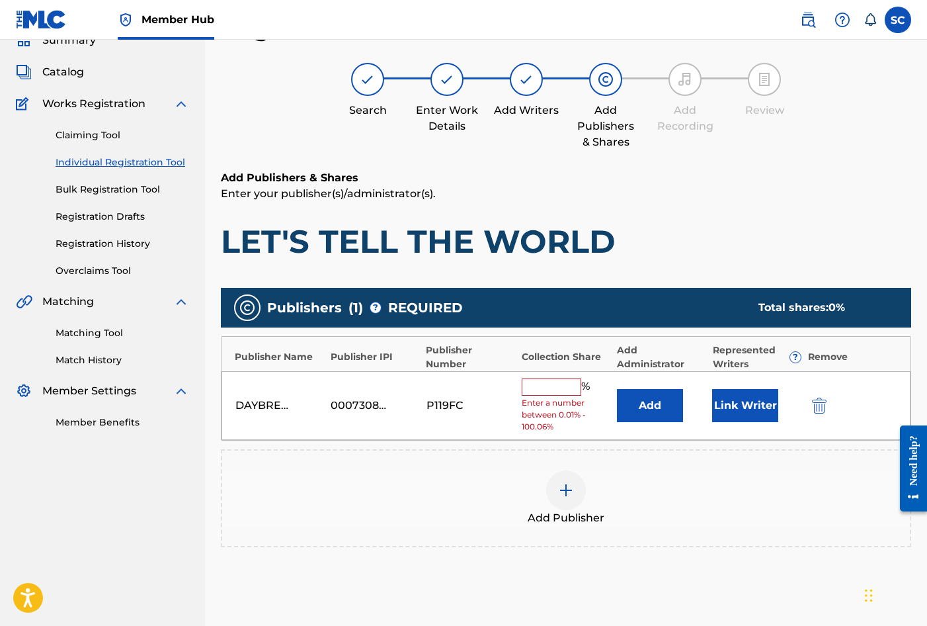
click at [532, 384] on input "text" at bounding box center [552, 386] width 60 height 17
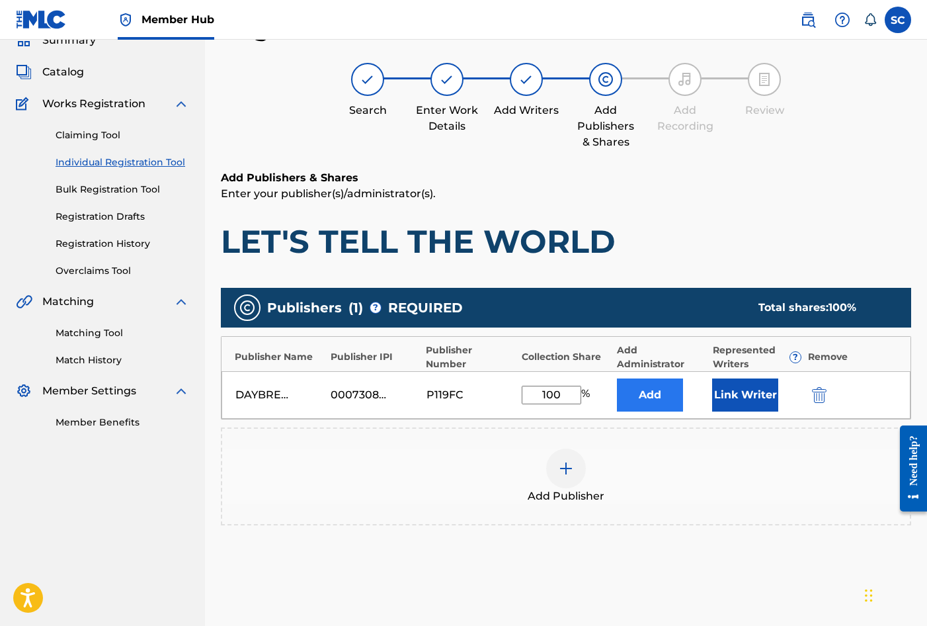
type input "100"
click at [634, 395] on button "Add" at bounding box center [650, 394] width 66 height 33
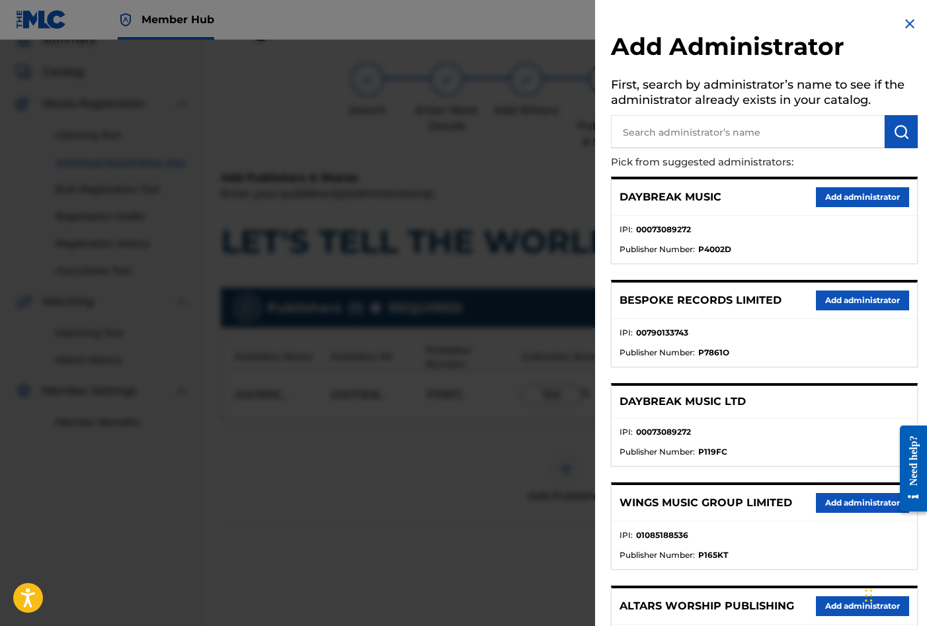
click at [669, 125] on input "text" at bounding box center [748, 131] width 274 height 33
type input "SONG SOLUTIONS"
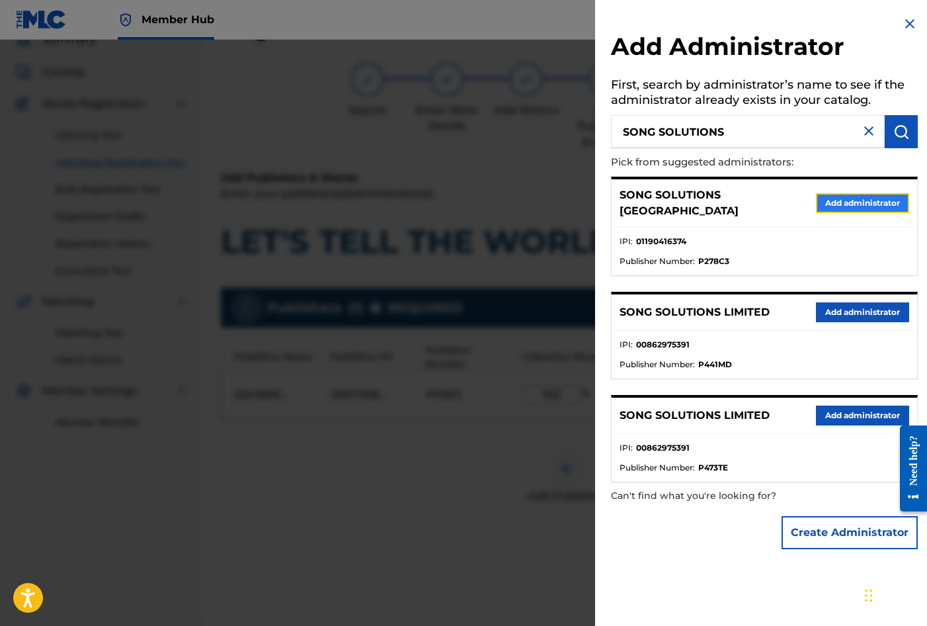
click at [846, 194] on button "Add administrator" at bounding box center [862, 203] width 93 height 20
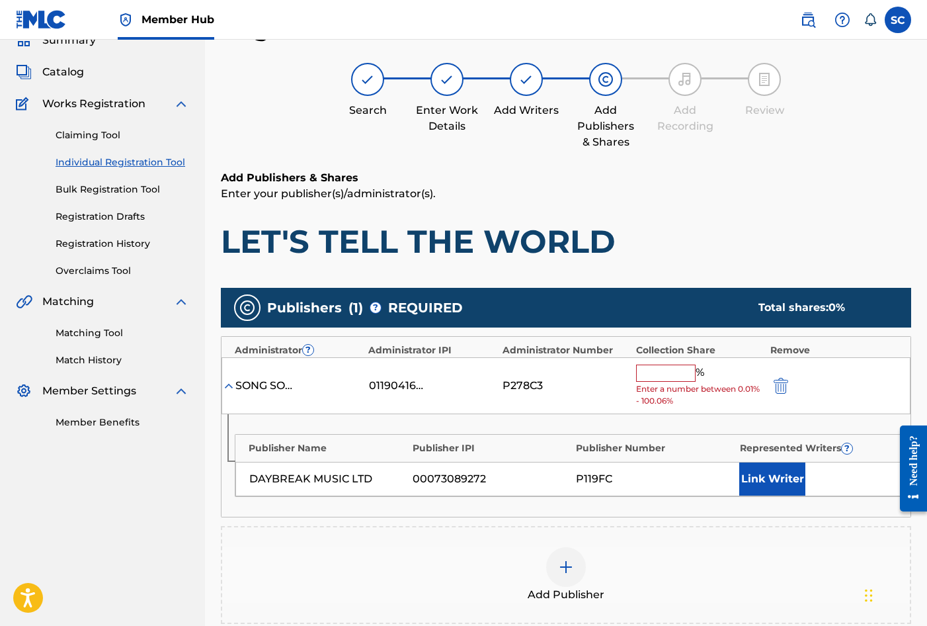
click at [666, 368] on input "text" at bounding box center [666, 372] width 60 height 17
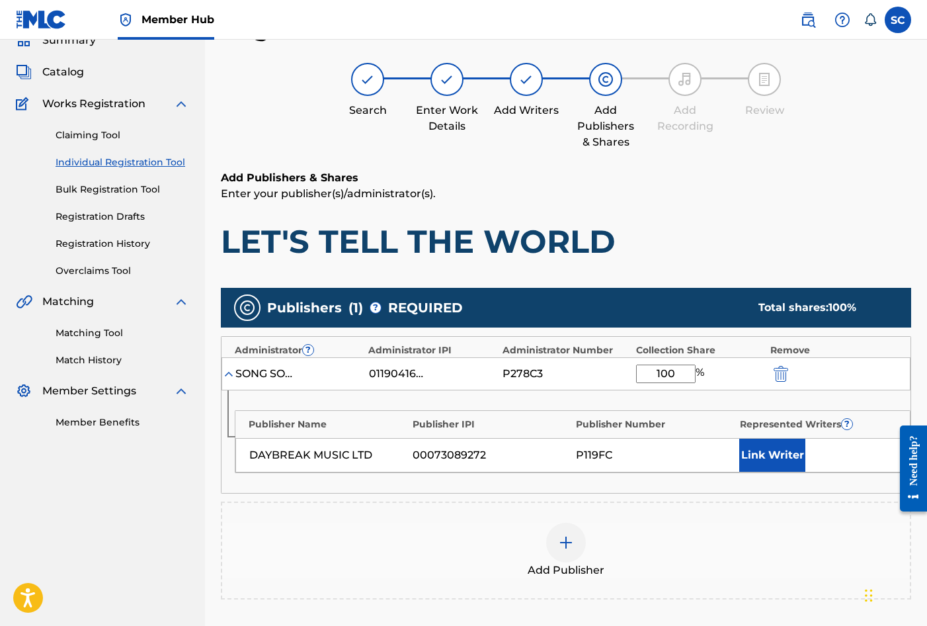
type input "100"
click at [509, 497] on div "Publishers ( 1 ) ? REQUIRED Total shares: 100 % Administrator ? Administrator I…" at bounding box center [566, 443] width 690 height 311
click at [759, 454] on button "Link Writer" at bounding box center [772, 454] width 66 height 33
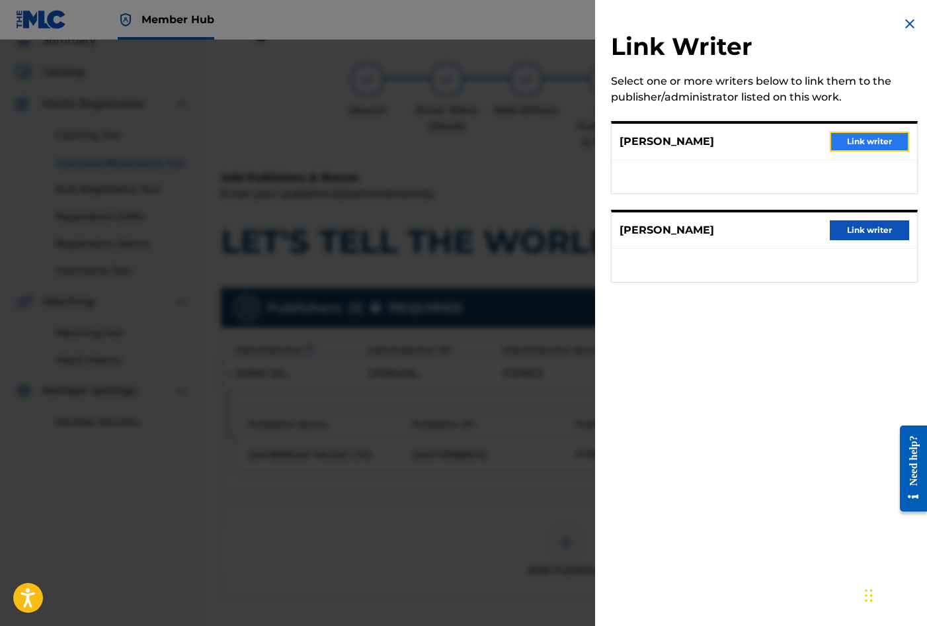
click at [864, 140] on button "Link writer" at bounding box center [869, 142] width 79 height 20
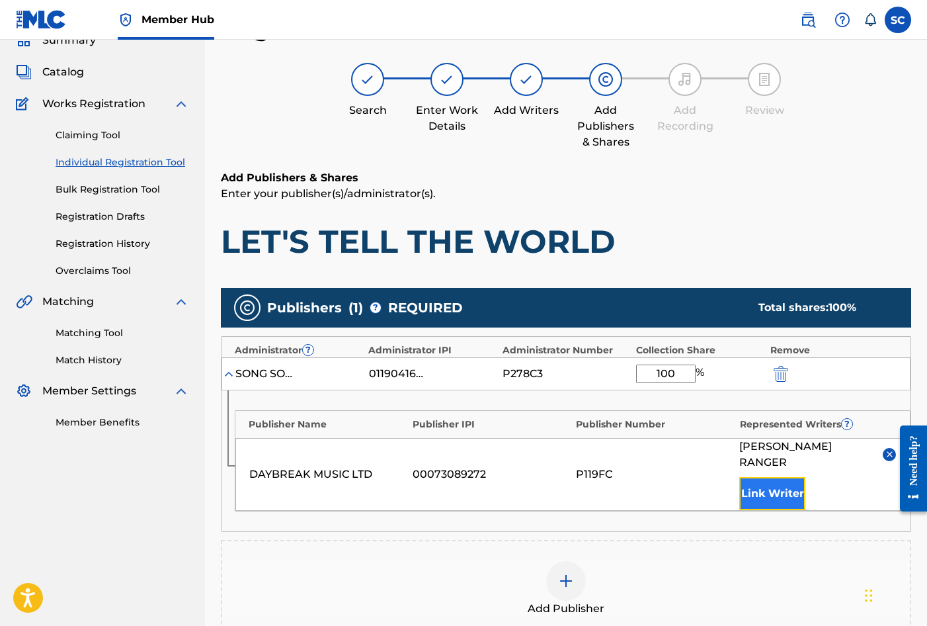
click at [751, 483] on button "Link Writer" at bounding box center [772, 493] width 66 height 33
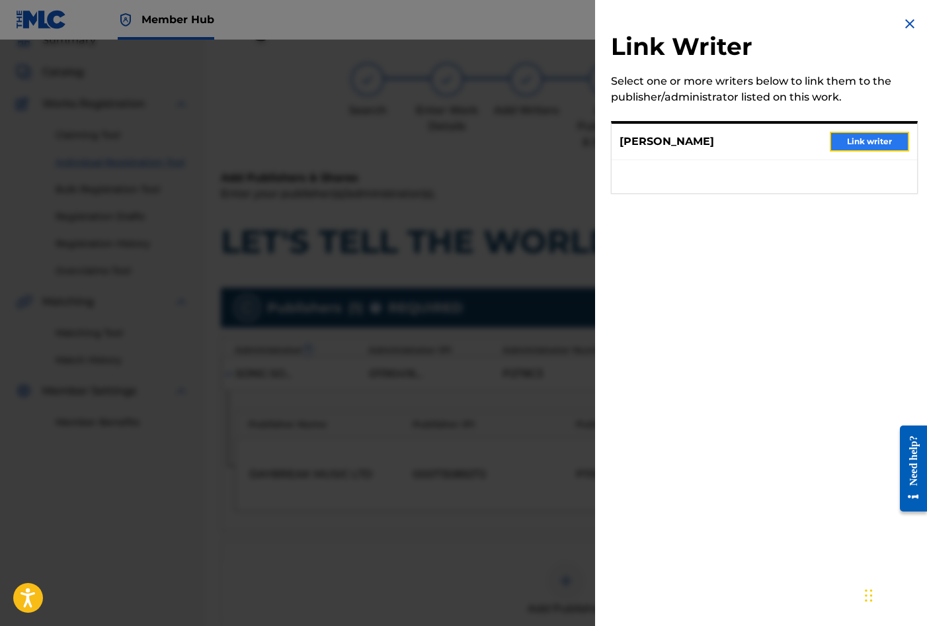
click at [862, 142] on button "Link writer" at bounding box center [869, 142] width 79 height 20
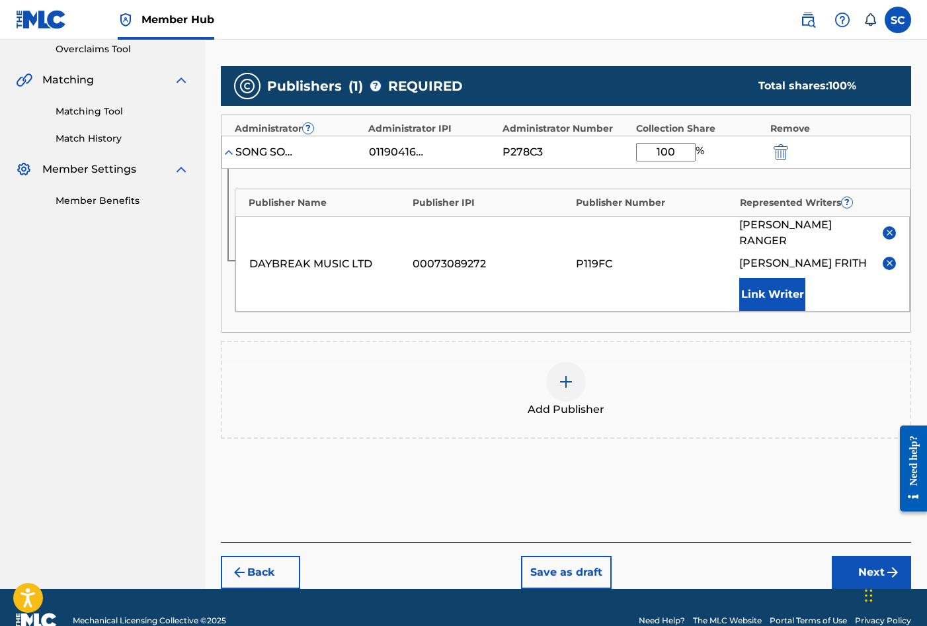
scroll to position [292, 0]
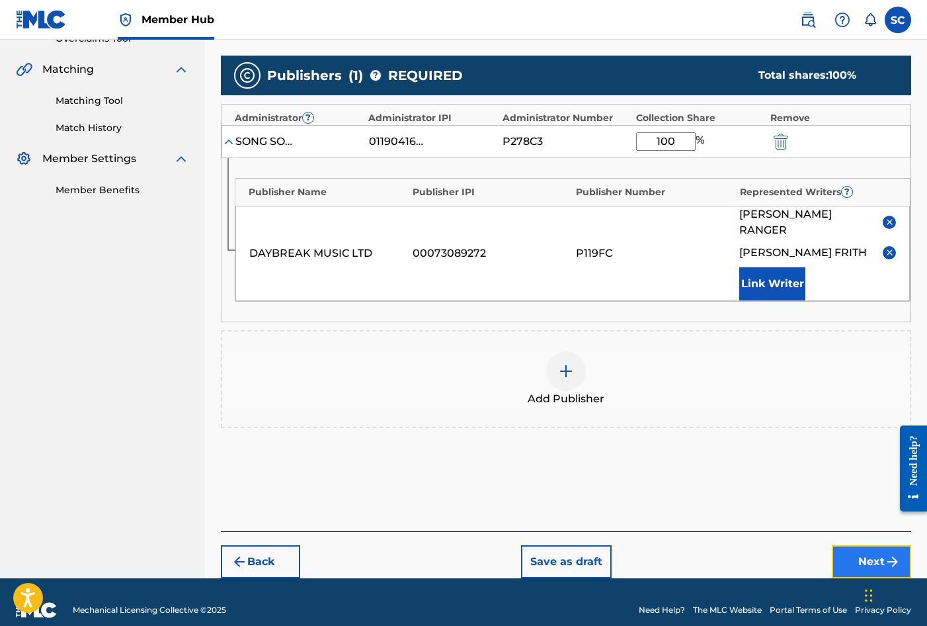
click at [861, 550] on button "Next" at bounding box center [871, 561] width 79 height 33
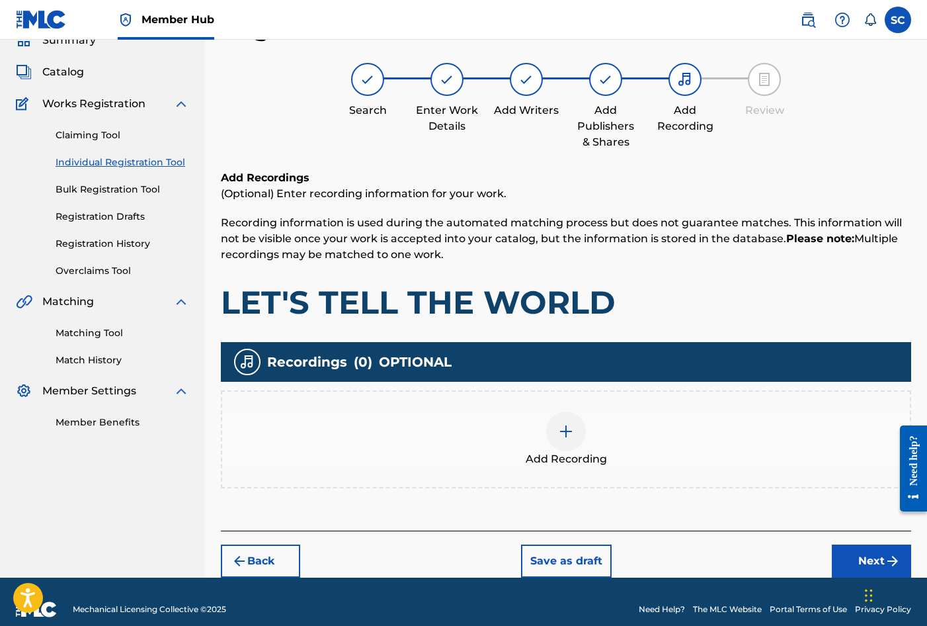
click at [562, 431] on img at bounding box center [566, 431] width 16 height 16
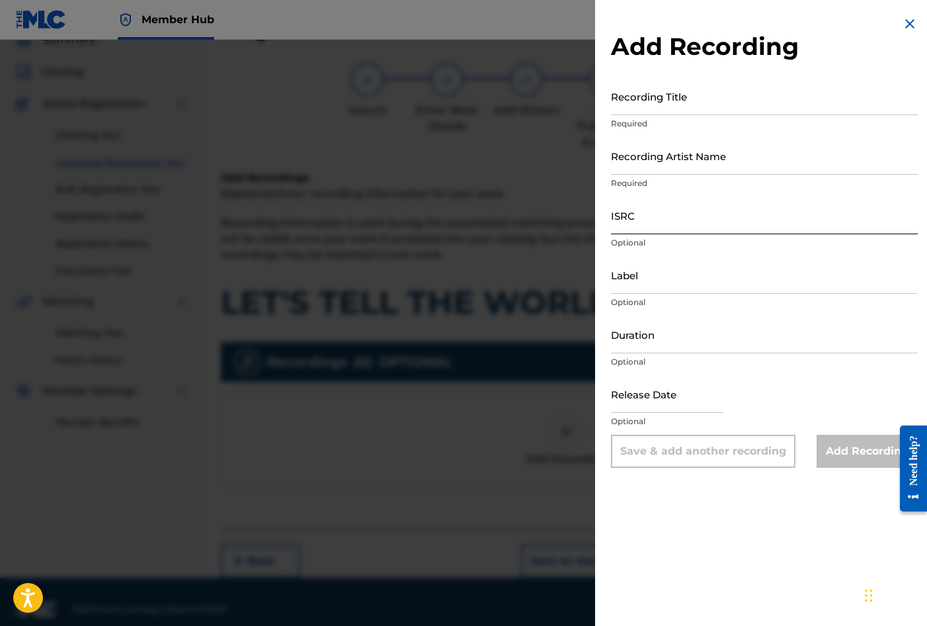
click at [642, 216] on input "ISRC" at bounding box center [764, 215] width 307 height 38
paste input "GBDPR1605577"
type input "GBDPR1605577"
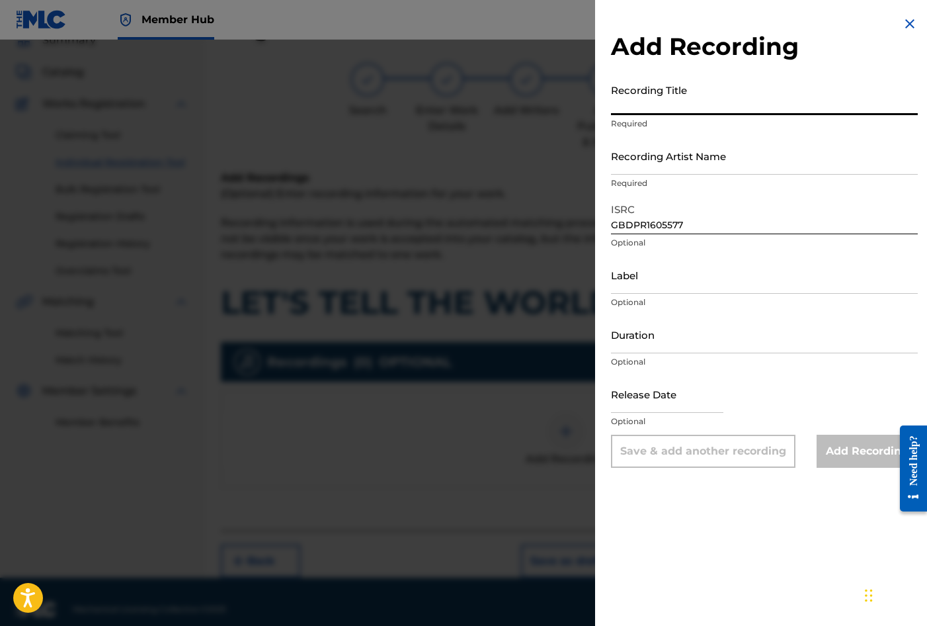
click at [631, 100] on input "Recording Title" at bounding box center [764, 96] width 307 height 38
type input "LET'S TELL THE WORLD"
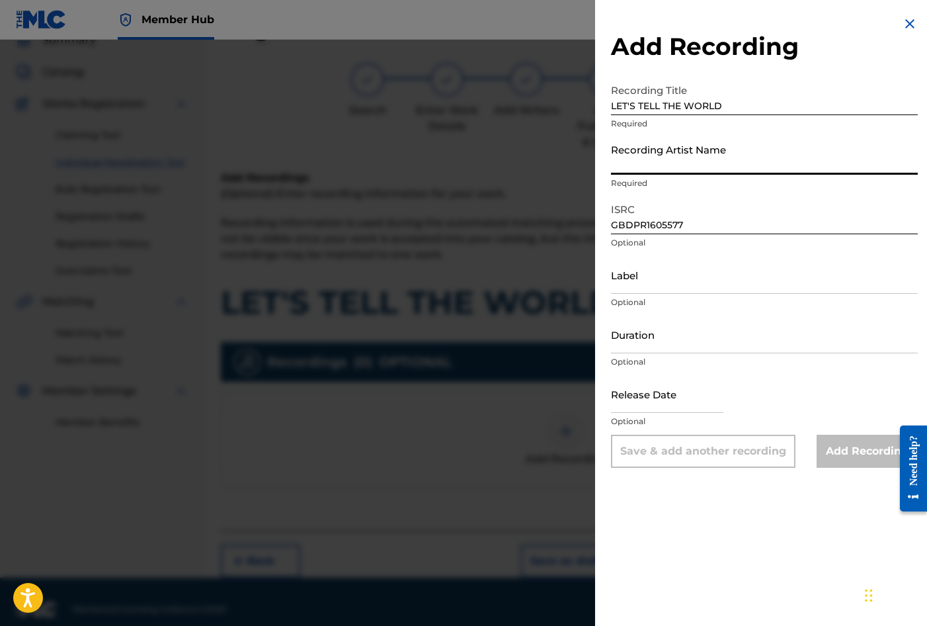
click at [657, 157] on input "Recording Artist Name" at bounding box center [764, 156] width 307 height 38
type input "[PERSON_NAME]"
type input "04:20"
type input "[DATE]"
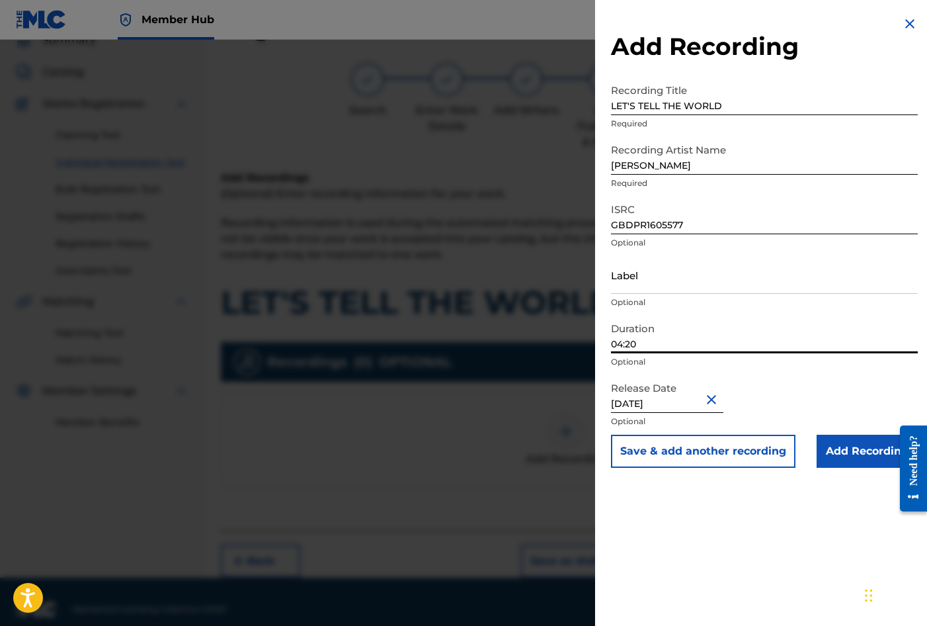
drag, startPoint x: 655, startPoint y: 336, endPoint x: 591, endPoint y: 338, distance: 64.2
click at [591, 338] on div "Add Recording Recording Title LET'S TELL THE WORLD Required Recording Artist Na…" at bounding box center [463, 333] width 927 height 586
type input "02:26"
click at [763, 517] on div "Add Recording Recording Title LET'S TELL THE WORLD Required Recording Artist Na…" at bounding box center [764, 313] width 339 height 626
click at [849, 450] on input "Add Recording" at bounding box center [867, 451] width 101 height 33
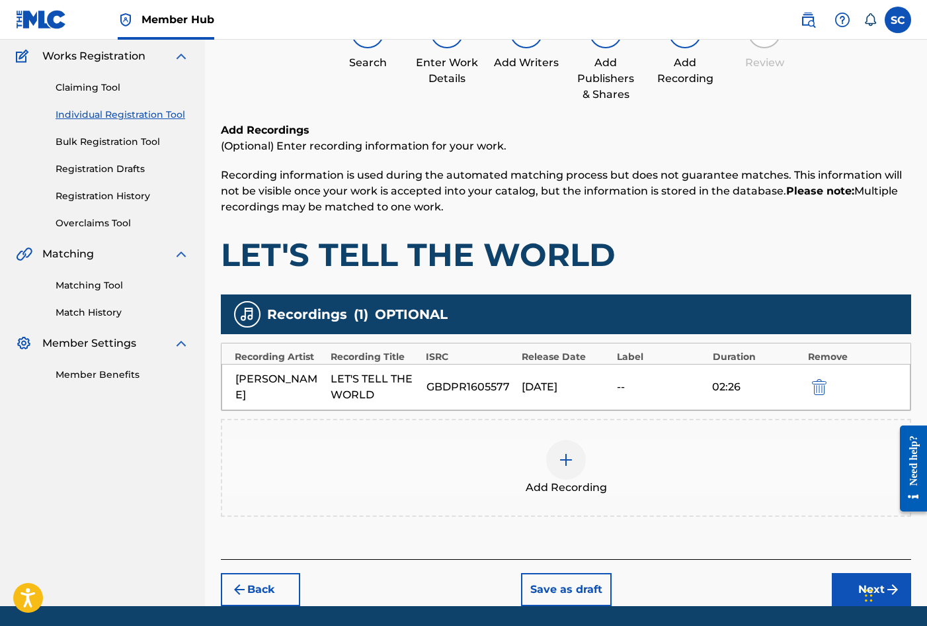
scroll to position [151, 0]
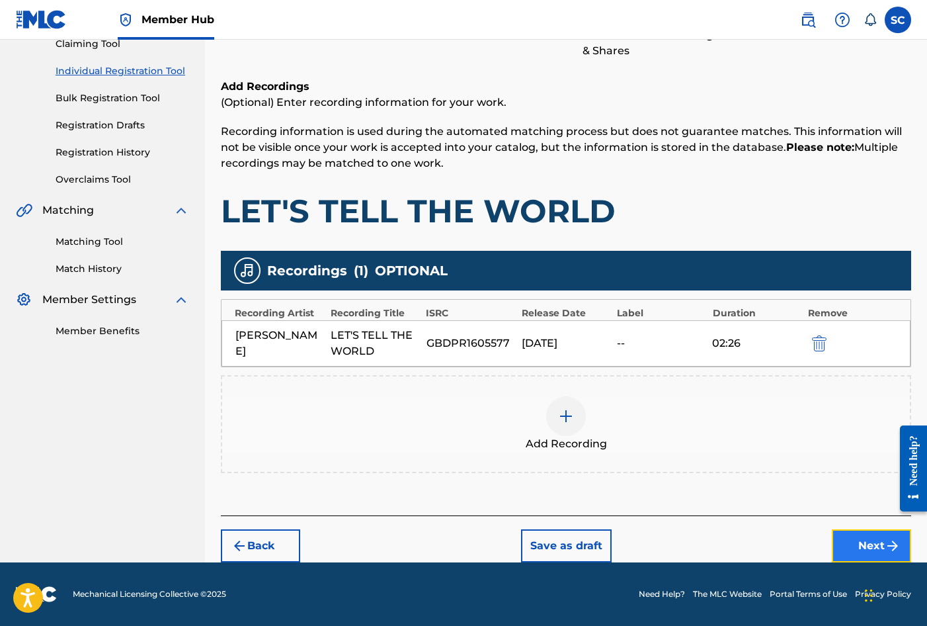
click at [860, 542] on button "Next" at bounding box center [871, 545] width 79 height 33
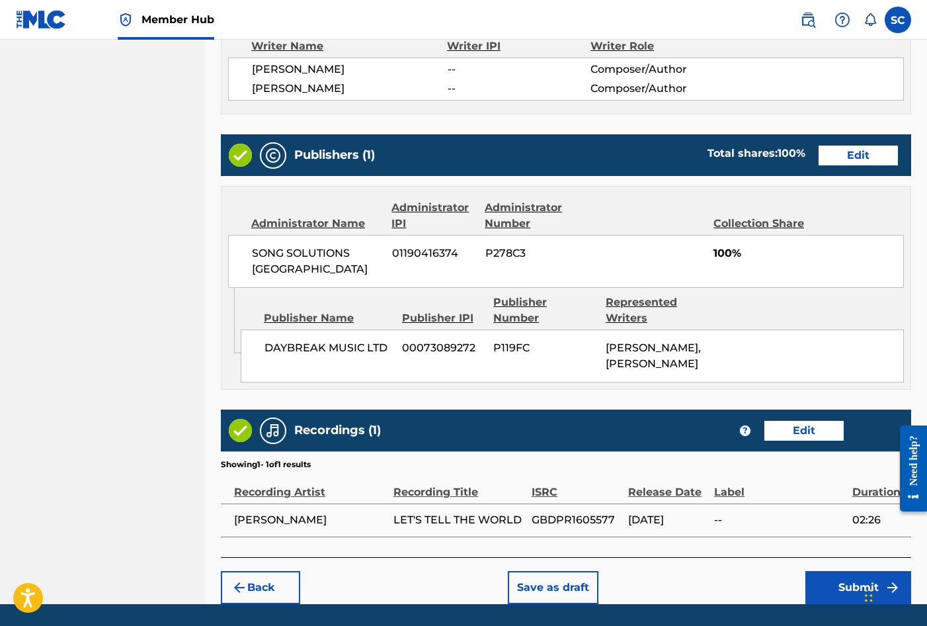
scroll to position [606, 0]
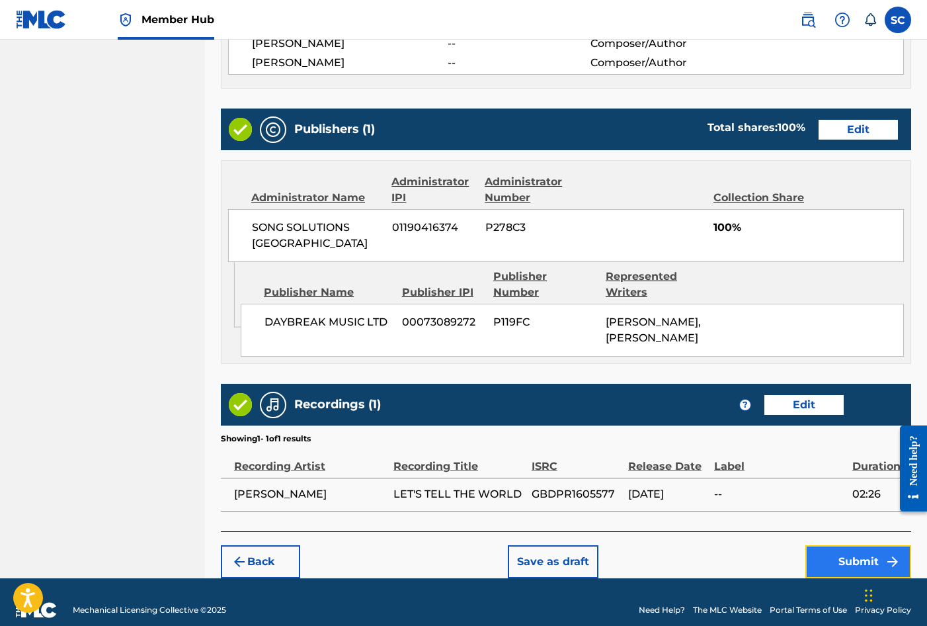
click at [858, 545] on button "Submit" at bounding box center [859, 561] width 106 height 33
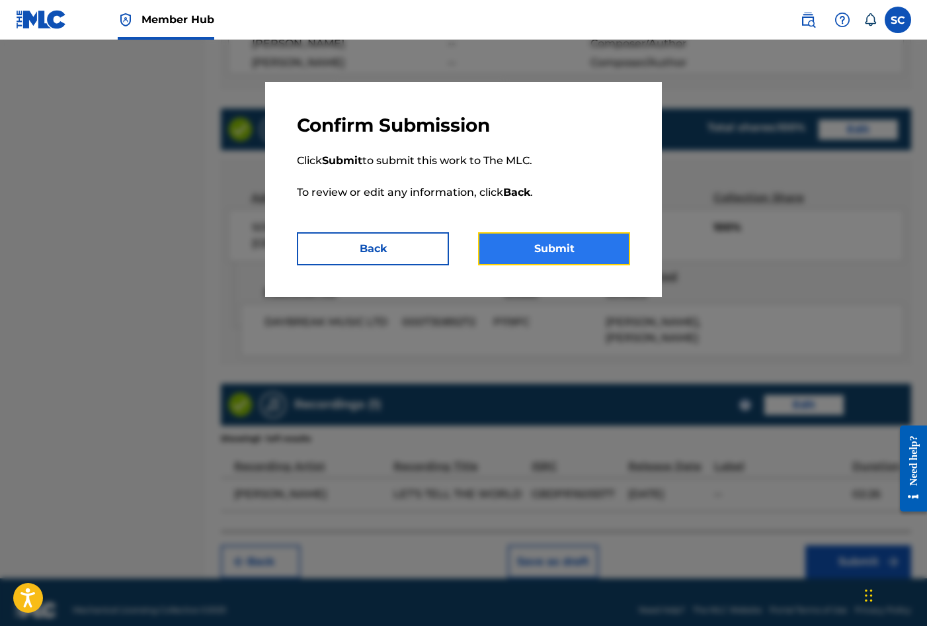
click at [560, 244] on button "Submit" at bounding box center [554, 248] width 152 height 33
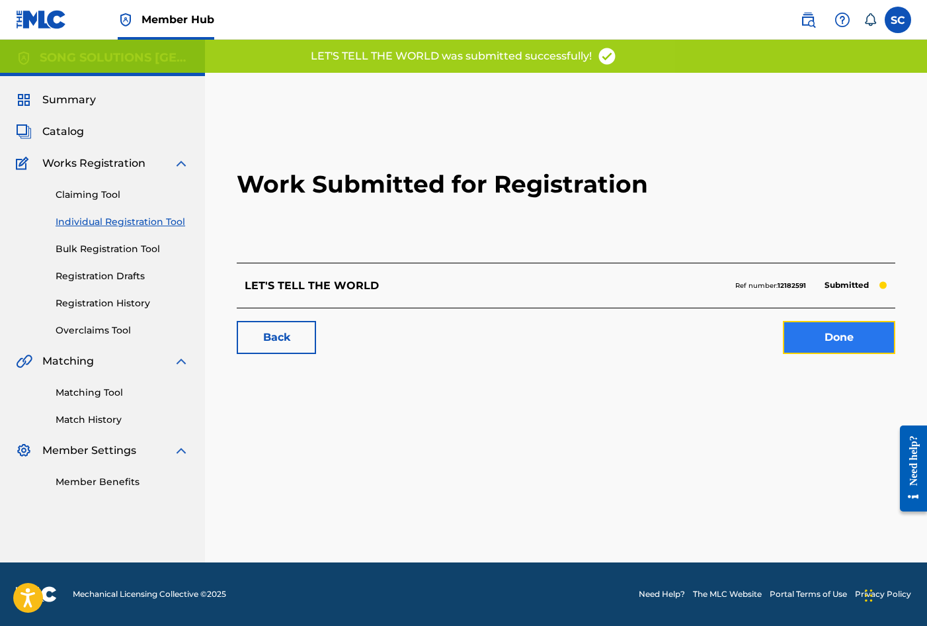
click at [849, 337] on link "Done" at bounding box center [839, 337] width 112 height 33
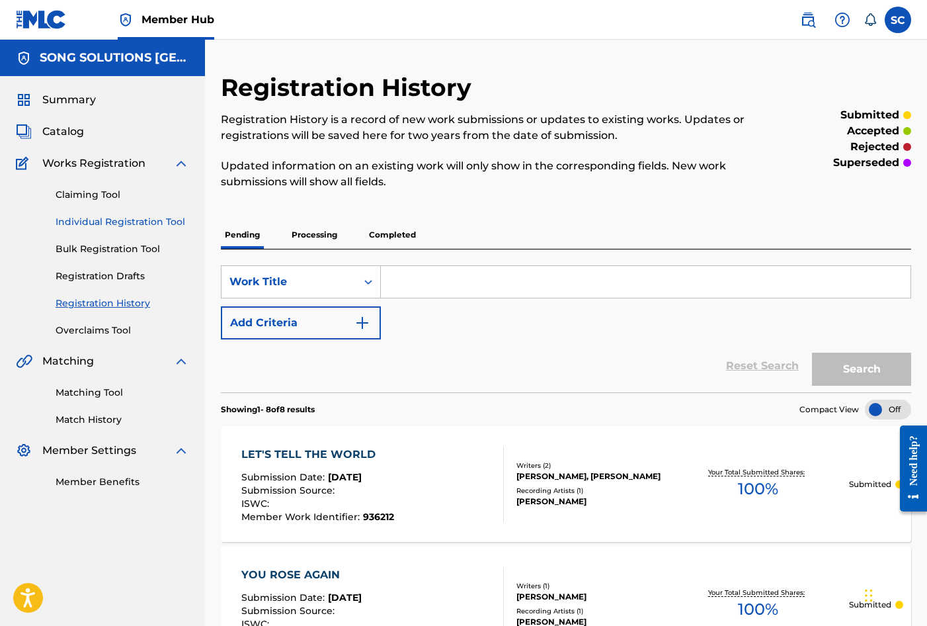
click at [89, 218] on link "Individual Registration Tool" at bounding box center [123, 222] width 134 height 14
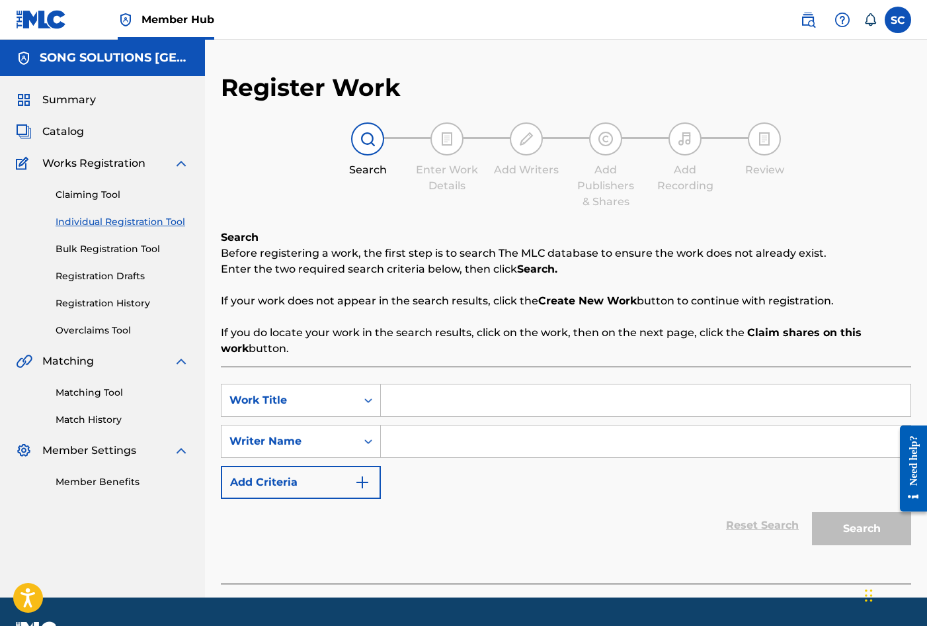
click at [455, 400] on input "Search Form" at bounding box center [646, 400] width 530 height 32
type input "THANK YOU [DEMOGRAPHIC_DATA]"
click at [475, 488] on div "SearchWithCriteria17db2f3f-457a-48ef-b134-3ece6ea0f022 Work Title THANK YOU [PE…" at bounding box center [566, 441] width 690 height 115
click at [442, 433] on input "Search Form" at bounding box center [646, 441] width 530 height 32
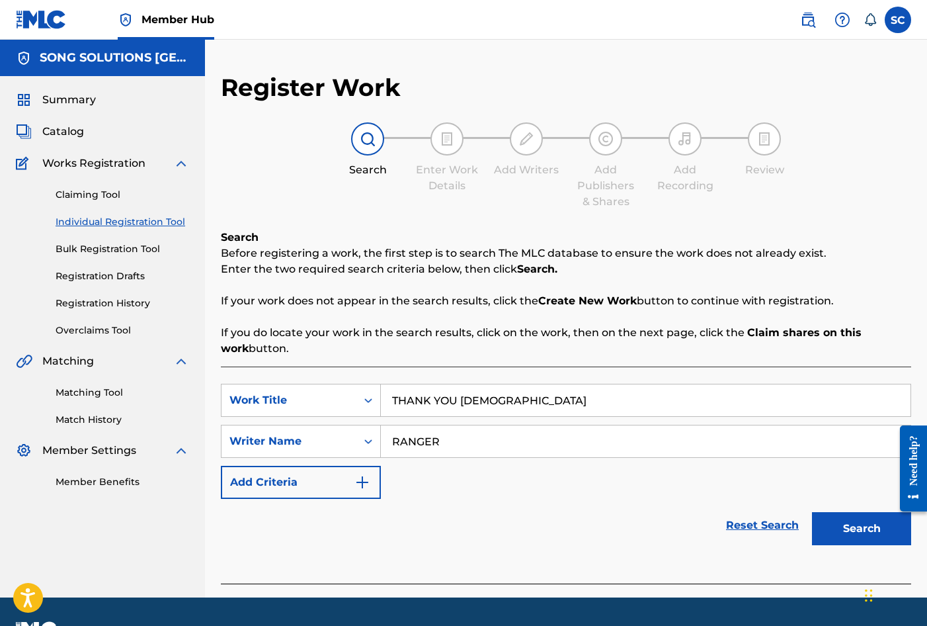
type input "RANGER"
click at [812, 512] on button "Search" at bounding box center [861, 528] width 99 height 33
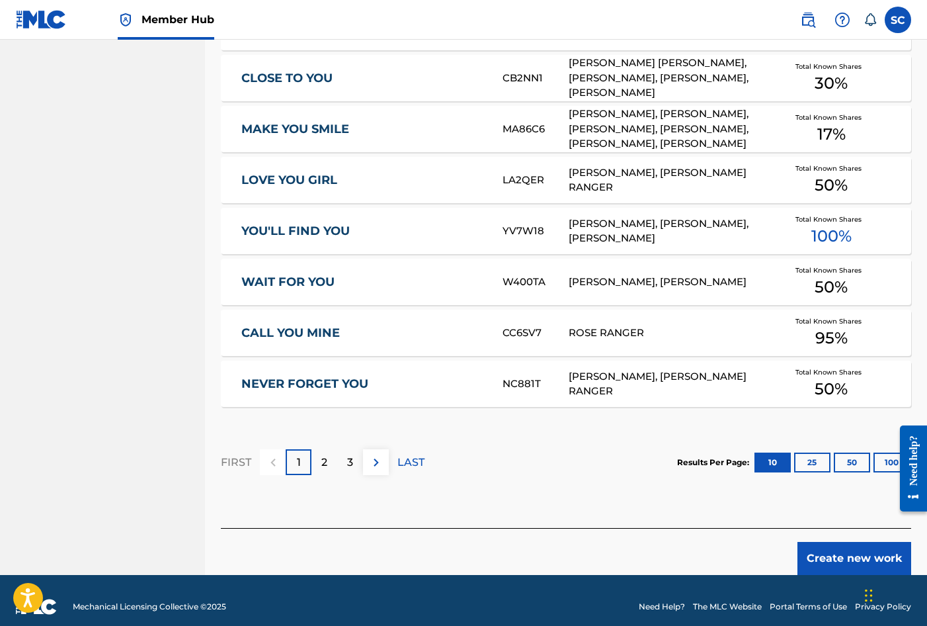
scroll to position [744, 0]
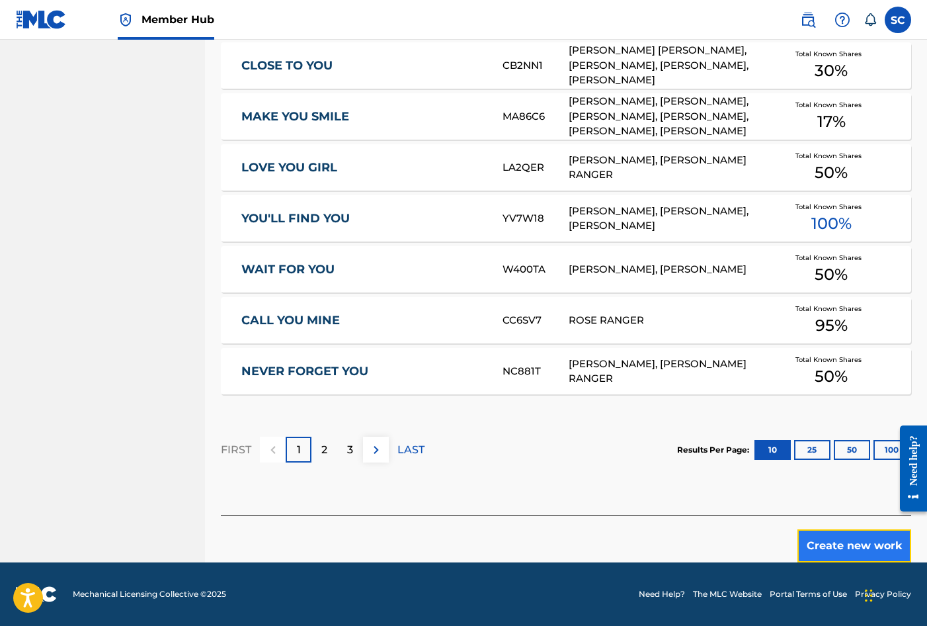
click at [830, 543] on button "Create new work" at bounding box center [855, 545] width 114 height 33
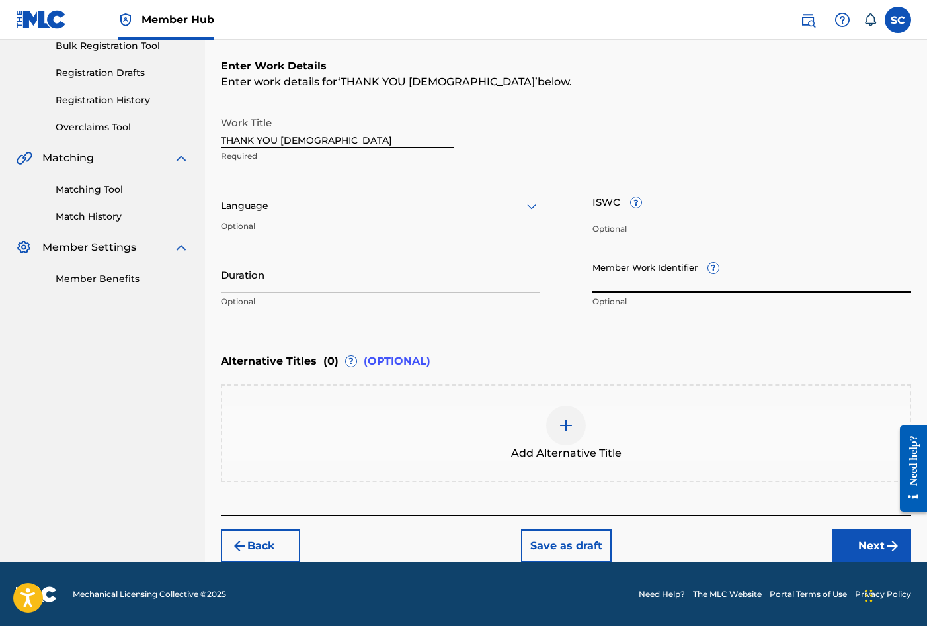
click at [612, 278] on input "Member Work Identifier ?" at bounding box center [752, 274] width 319 height 38
type input "936207"
click at [853, 540] on button "Next" at bounding box center [871, 545] width 79 height 33
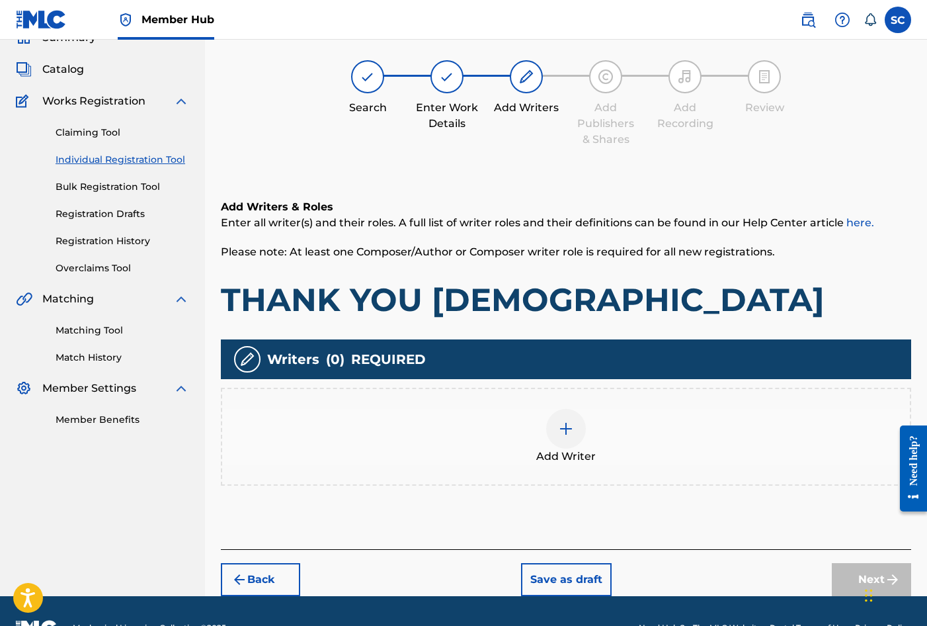
scroll to position [60, 0]
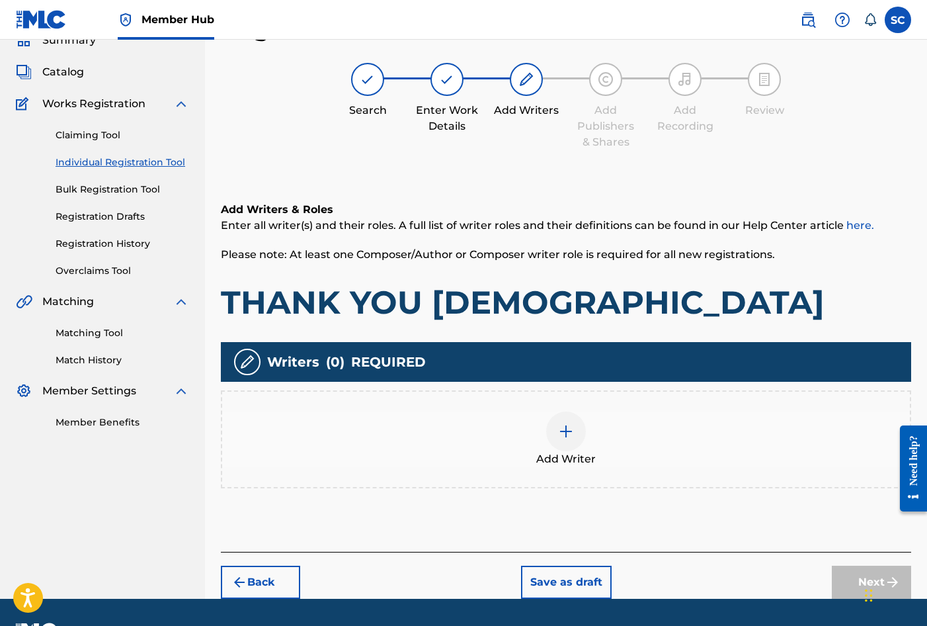
click at [565, 425] on img at bounding box center [566, 431] width 16 height 16
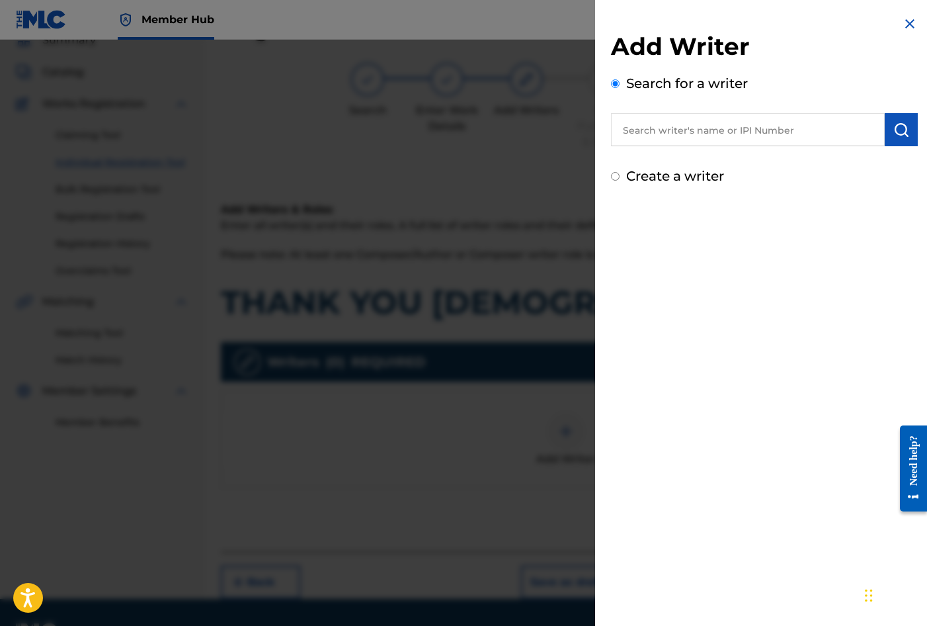
click at [694, 179] on label "Create a writer" at bounding box center [675, 176] width 98 height 16
radio input "true"
click at [620, 179] on input "Create a writer" at bounding box center [615, 176] width 9 height 9
radio input "false"
radio input "true"
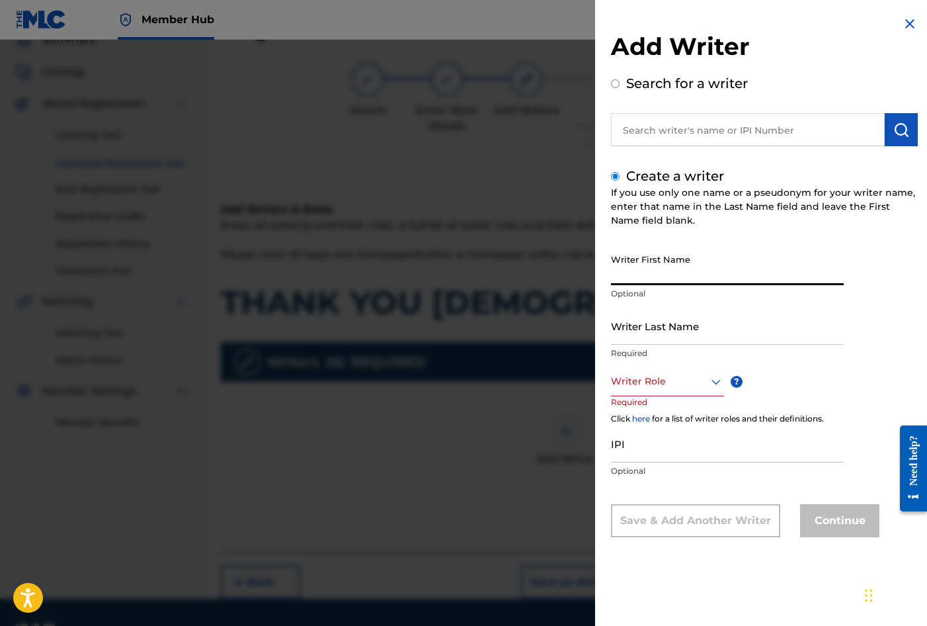
click at [658, 267] on input "Writer First Name" at bounding box center [727, 266] width 233 height 38
type input "[PERSON_NAME]"
click at [646, 326] on input "Writer Last Name" at bounding box center [727, 326] width 233 height 38
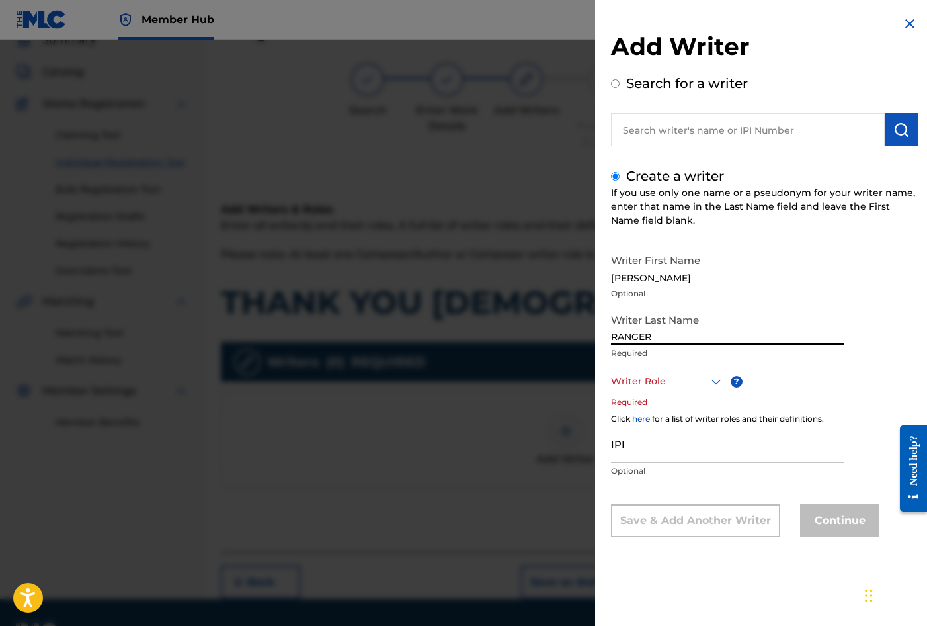
type input "RANGER"
click at [653, 379] on div at bounding box center [667, 381] width 113 height 17
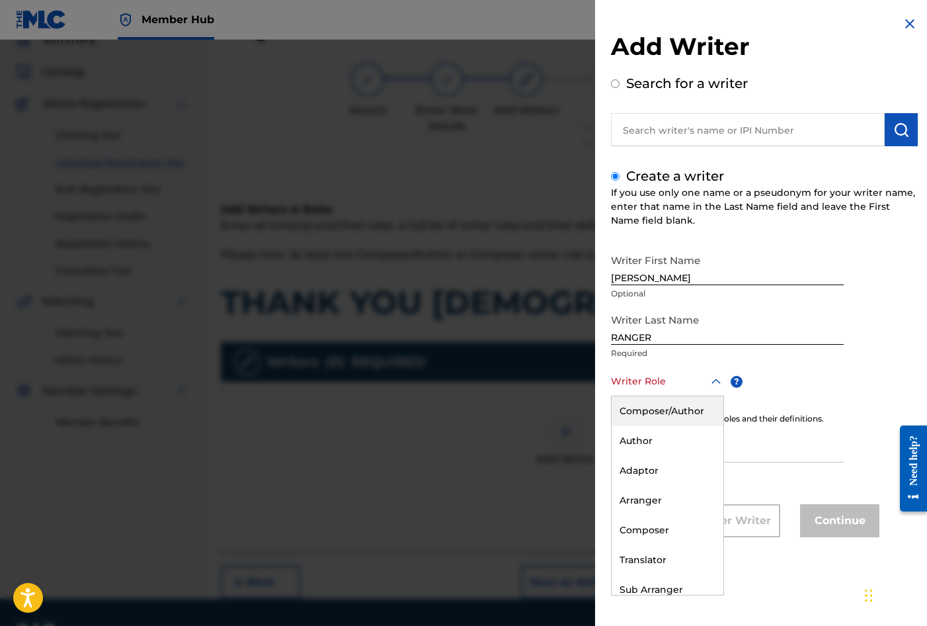
click at [657, 405] on div "Composer/Author" at bounding box center [668, 411] width 112 height 30
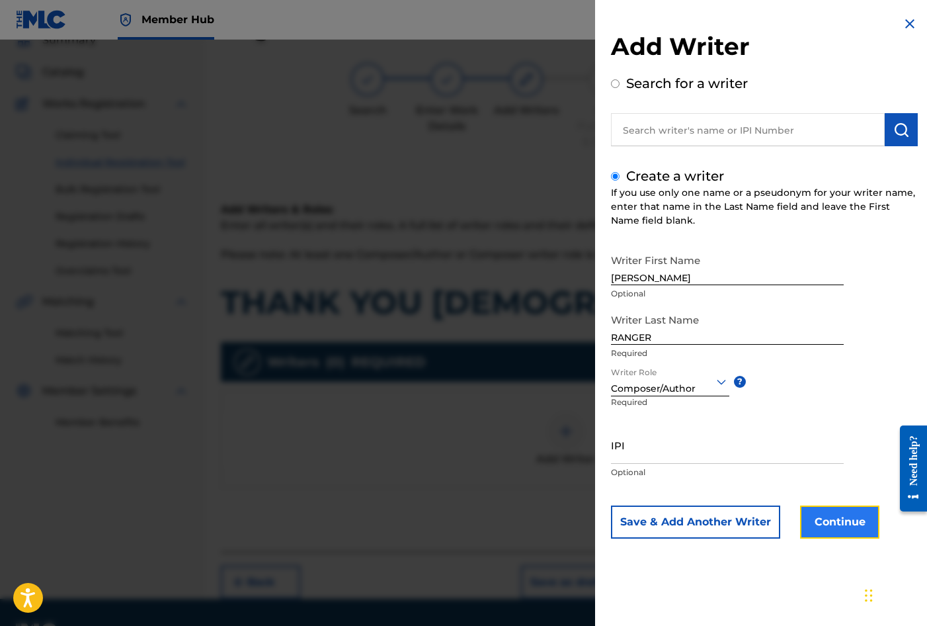
click at [837, 526] on button "Continue" at bounding box center [839, 521] width 79 height 33
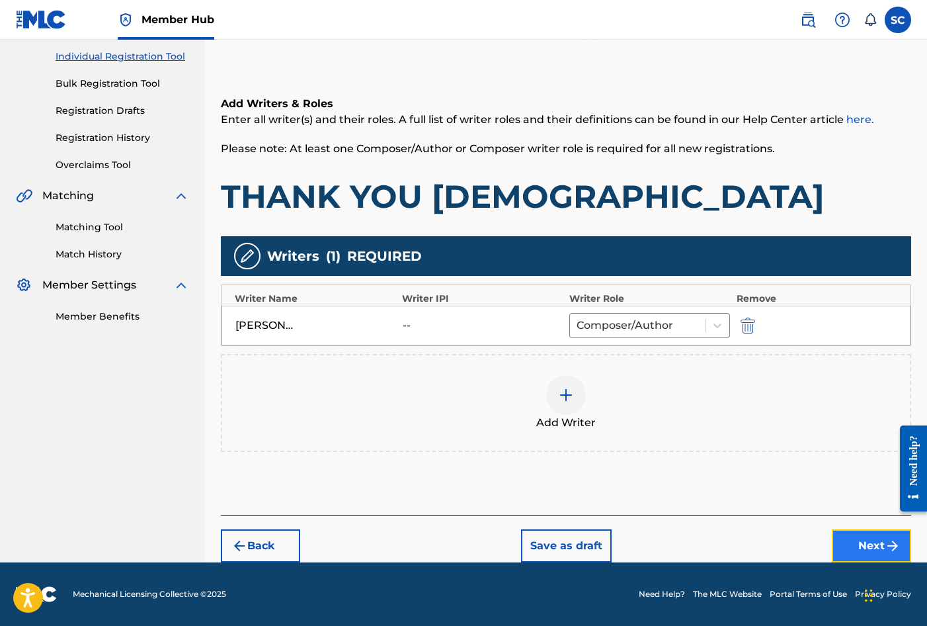
click at [863, 538] on button "Next" at bounding box center [871, 545] width 79 height 33
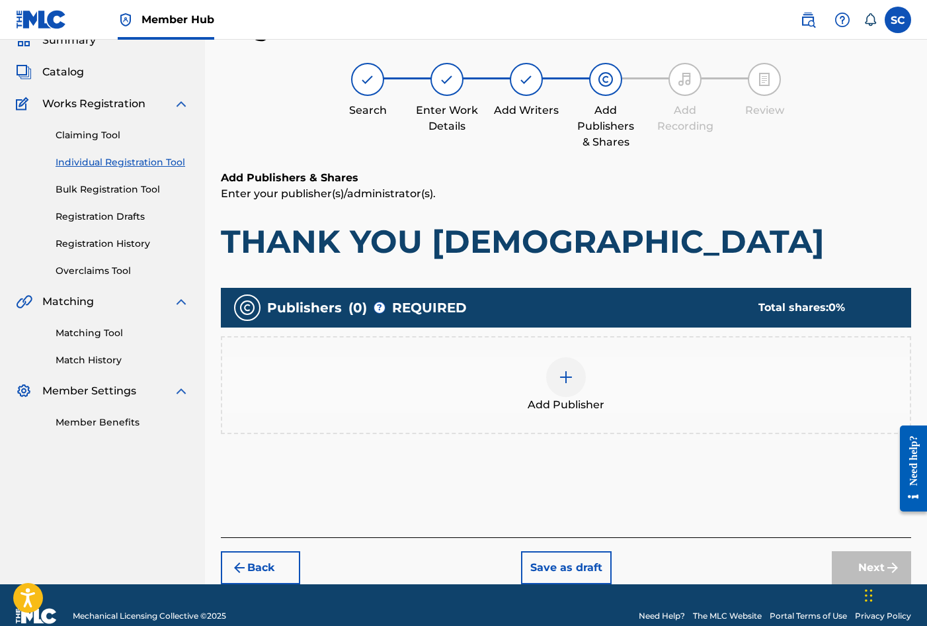
click at [569, 382] on img at bounding box center [566, 377] width 16 height 16
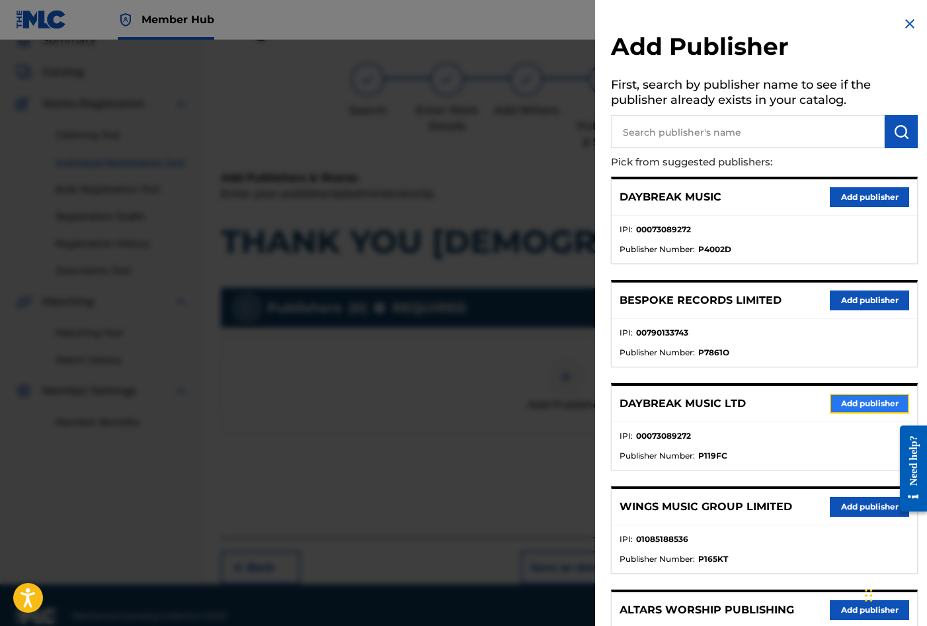
click at [847, 401] on button "Add publisher" at bounding box center [869, 404] width 79 height 20
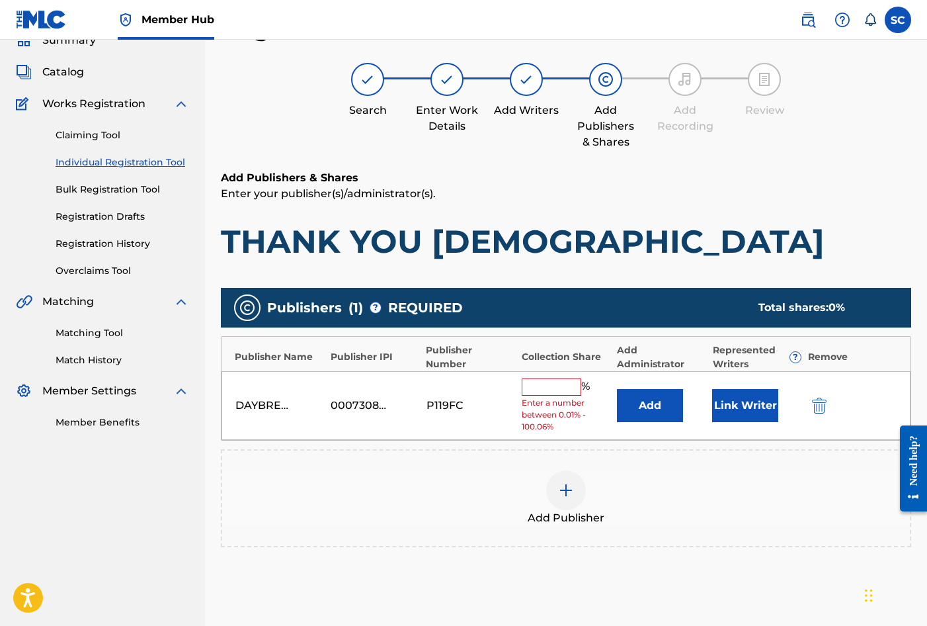
click at [540, 387] on input "text" at bounding box center [552, 386] width 60 height 17
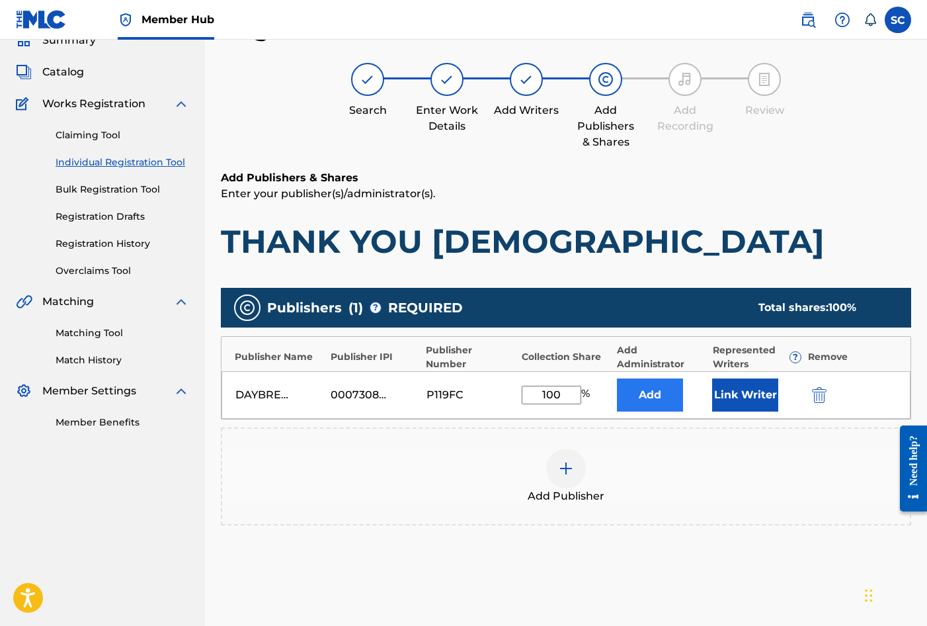
type input "100"
click at [636, 381] on button "Add" at bounding box center [650, 394] width 66 height 33
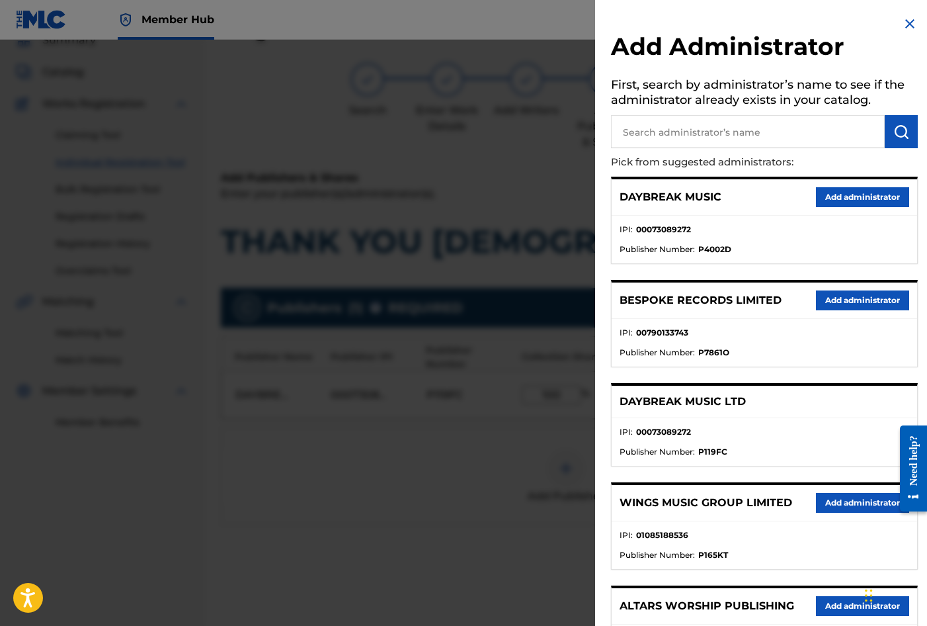
click at [662, 132] on input "text" at bounding box center [748, 131] width 274 height 33
type input "SONG SOLUTIONS"
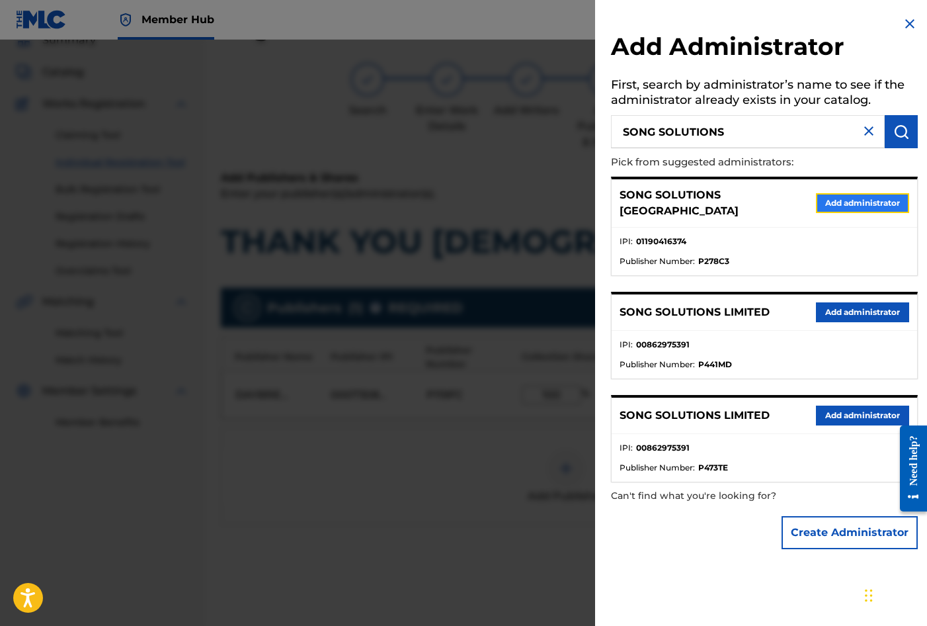
click at [848, 193] on button "Add administrator" at bounding box center [862, 203] width 93 height 20
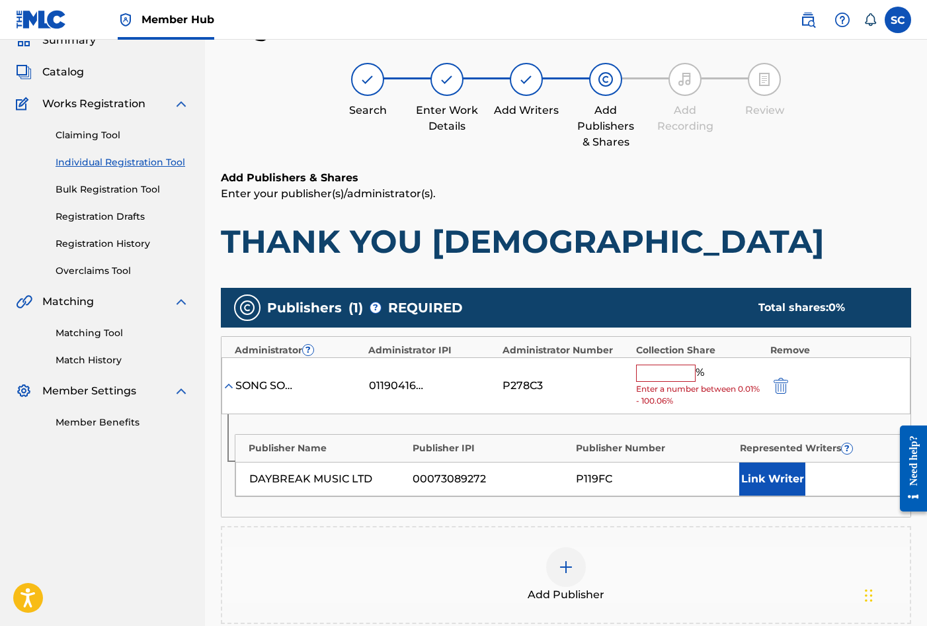
click at [650, 365] on input "text" at bounding box center [666, 372] width 60 height 17
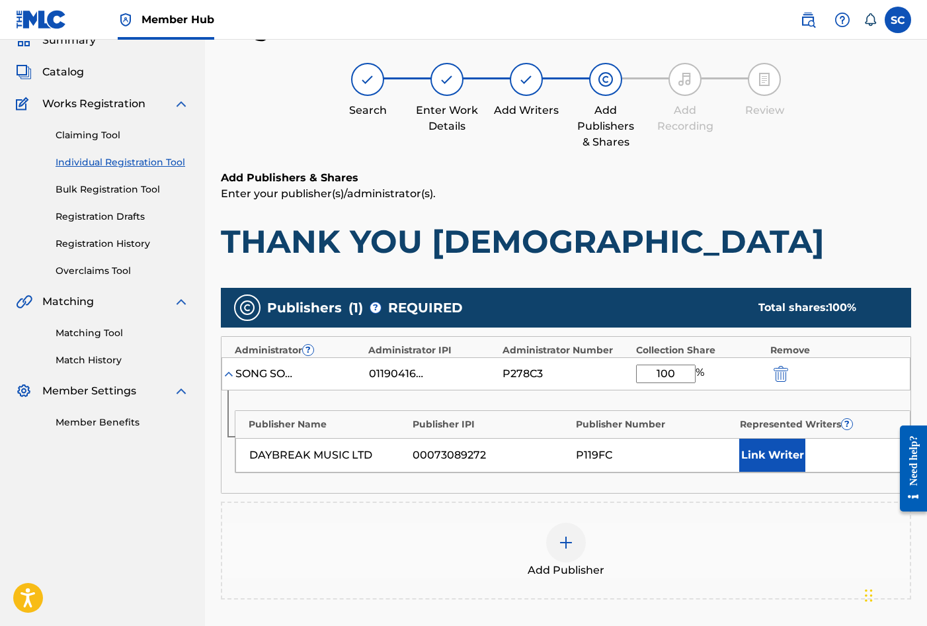
type input "100"
click at [597, 399] on div "Publisher Name Publisher IPI Publisher Number Represented Writers ? DAYBREAK MU…" at bounding box center [566, 441] width 689 height 103
click at [780, 452] on button "Link Writer" at bounding box center [772, 454] width 66 height 33
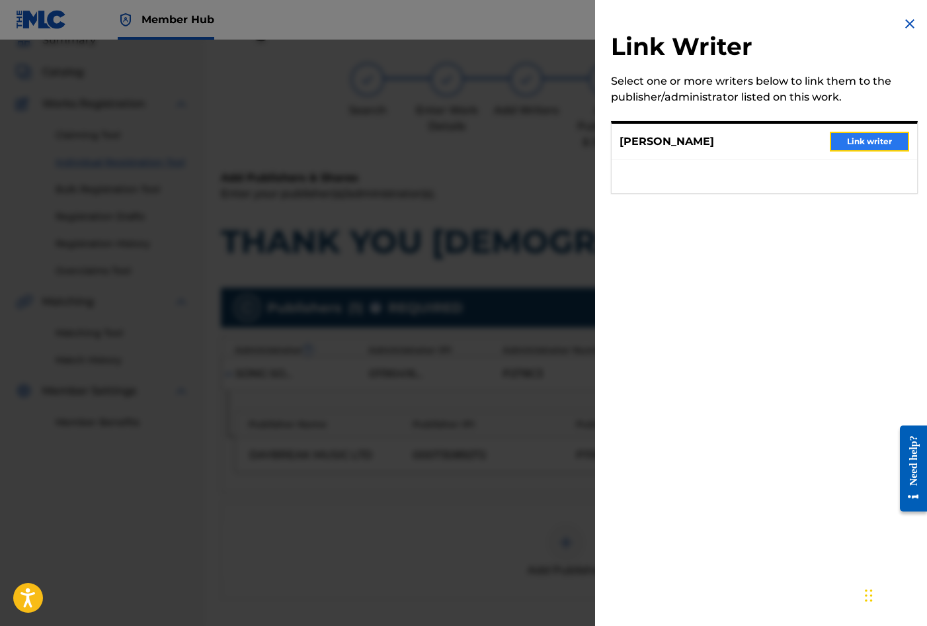
click at [864, 136] on button "Link writer" at bounding box center [869, 142] width 79 height 20
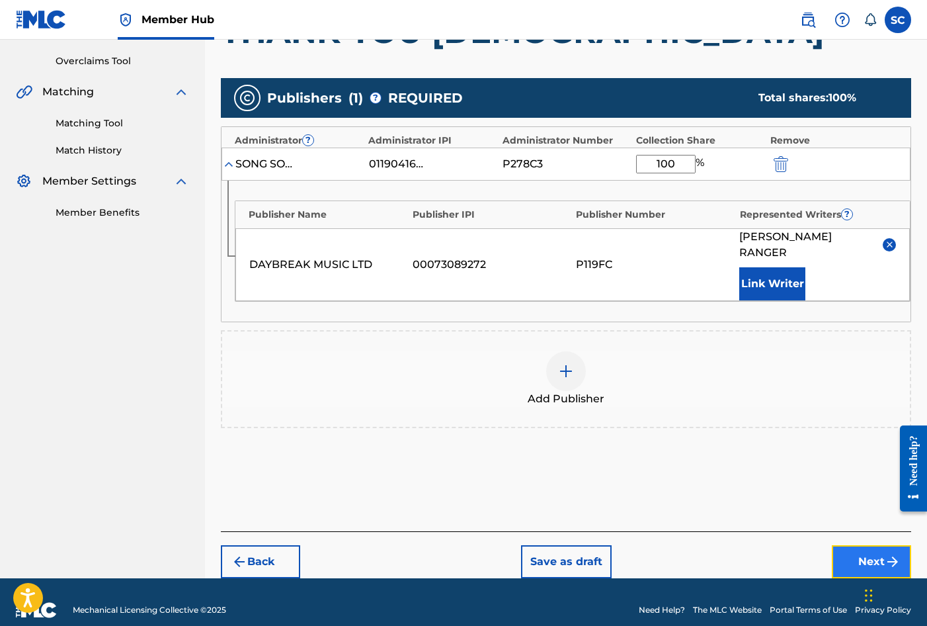
drag, startPoint x: 863, startPoint y: 546, endPoint x: 853, endPoint y: 544, distance: 10.1
click at [853, 545] on button "Next" at bounding box center [871, 561] width 79 height 33
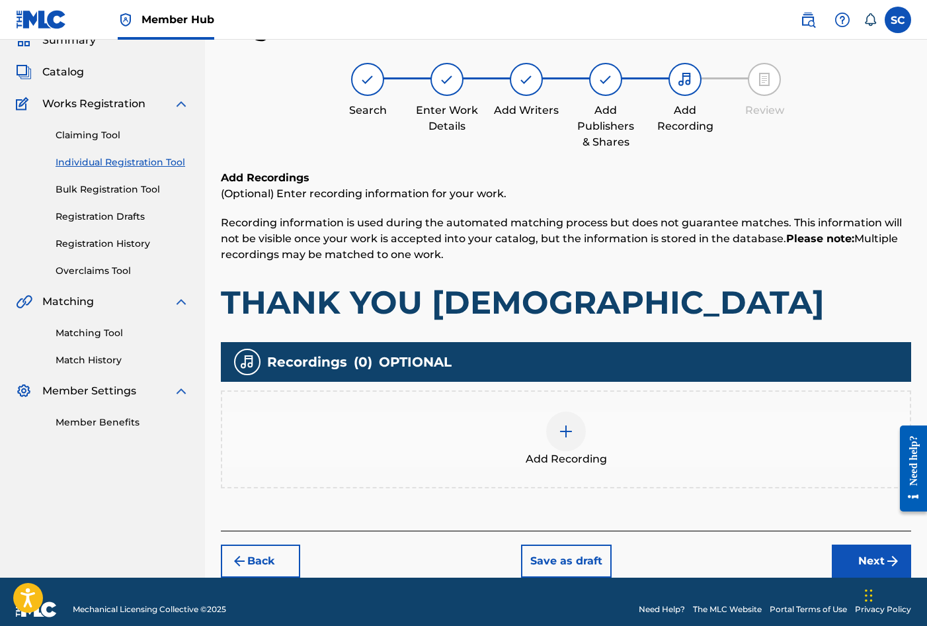
click at [561, 432] on img at bounding box center [566, 431] width 16 height 16
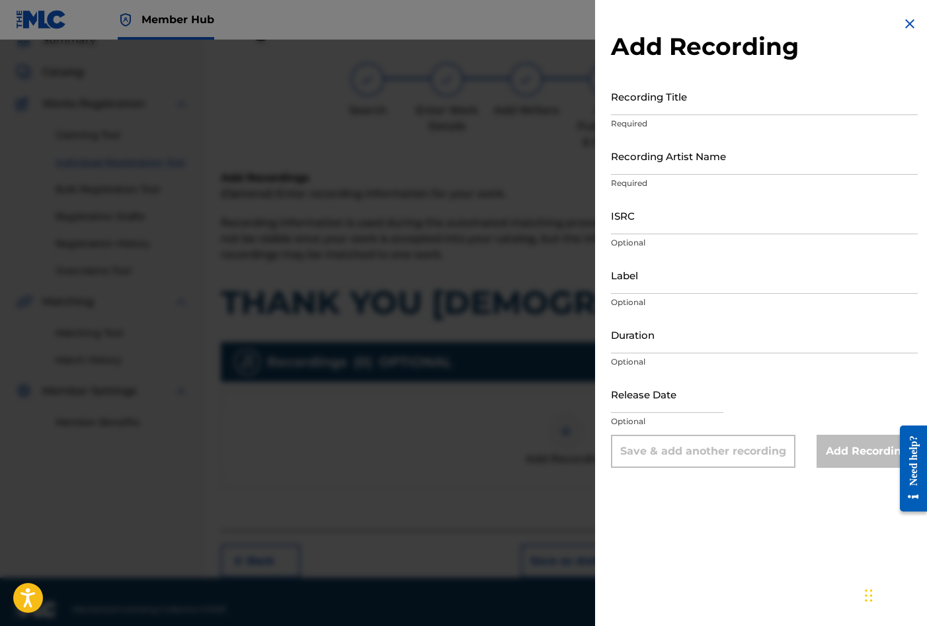
click at [597, 226] on div "Add Recording Recording Title Required Recording Artist Name Required ISRC Opti…" at bounding box center [764, 241] width 339 height 483
click at [623, 223] on input "ISRC" at bounding box center [764, 215] width 307 height 38
paste input "GBDPR1605578"
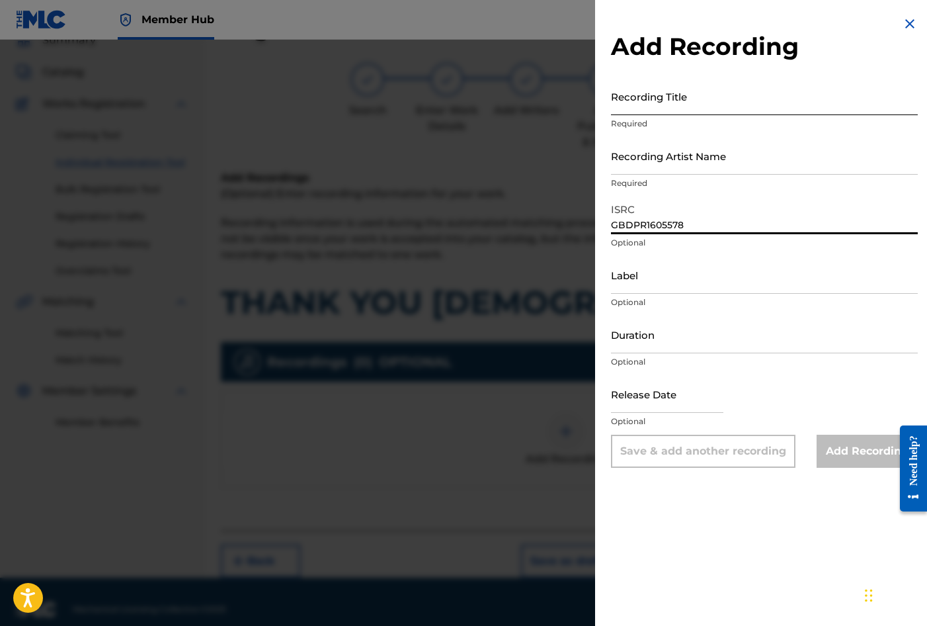
type input "GBDPR1605578"
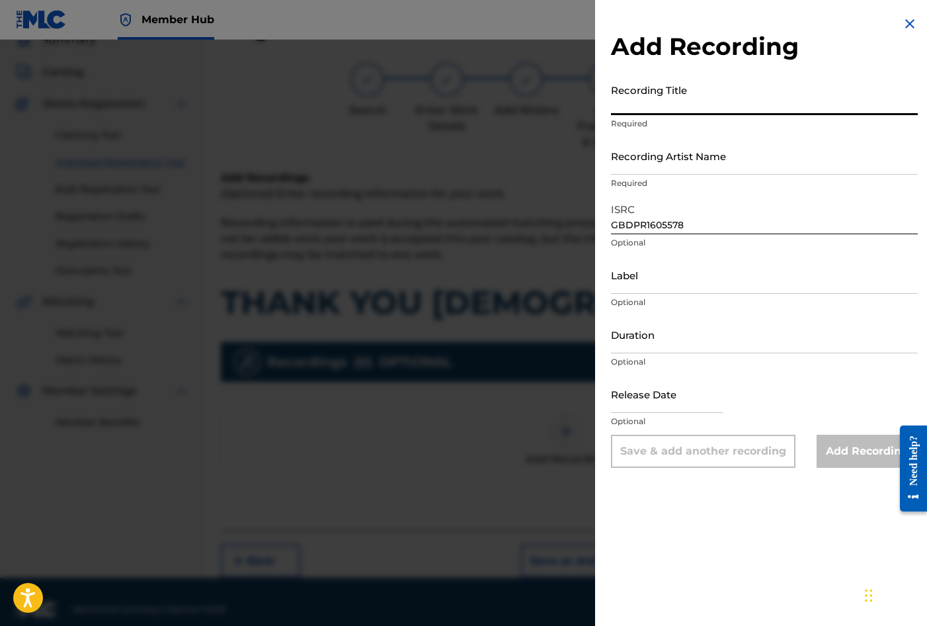
click at [619, 99] on input "Recording Title" at bounding box center [764, 96] width 307 height 38
type input "THANK YOU [DEMOGRAPHIC_DATA]"
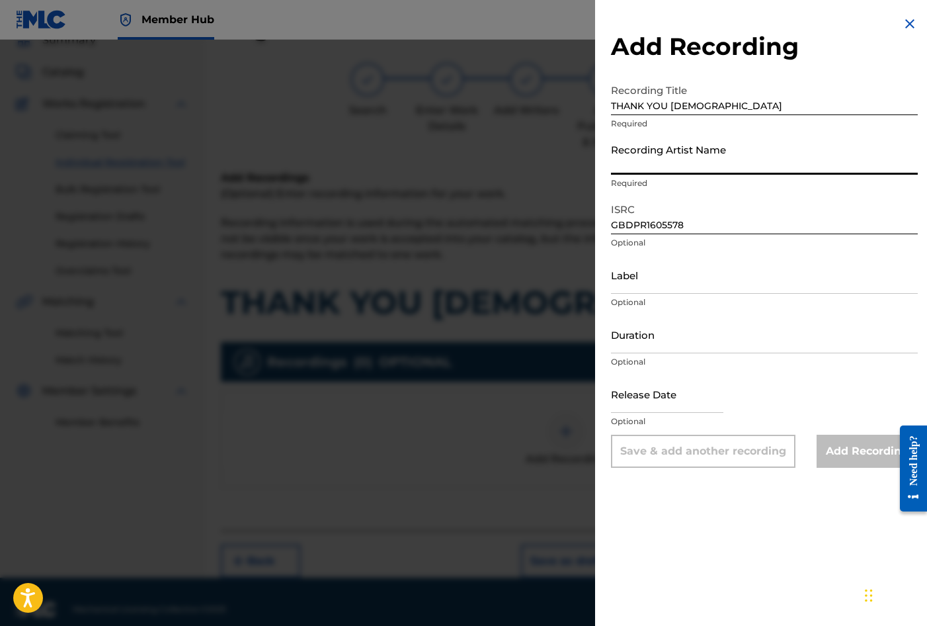
click at [651, 159] on input "Recording Artist Name" at bounding box center [764, 156] width 307 height 38
type input "[PERSON_NAME]"
type input "02:26"
type input "[DATE]"
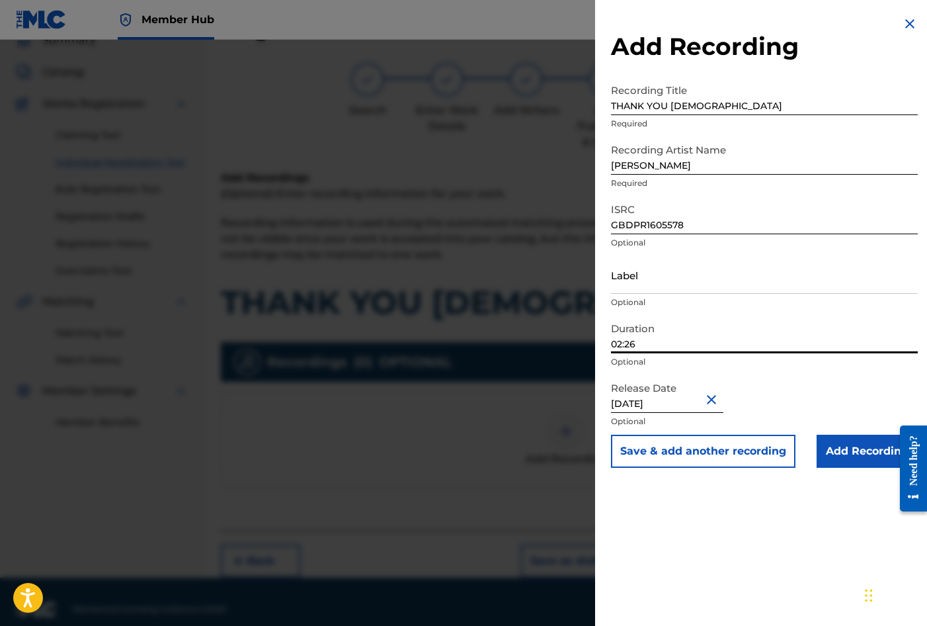
drag, startPoint x: 655, startPoint y: 346, endPoint x: 541, endPoint y: 339, distance: 114.6
click at [541, 339] on div "Add Recording Recording Title THANK YOU [PERSON_NAME] Required Recording Artist…" at bounding box center [463, 333] width 927 height 586
type input "04:57"
click at [845, 456] on input "Add Recording" at bounding box center [867, 451] width 101 height 33
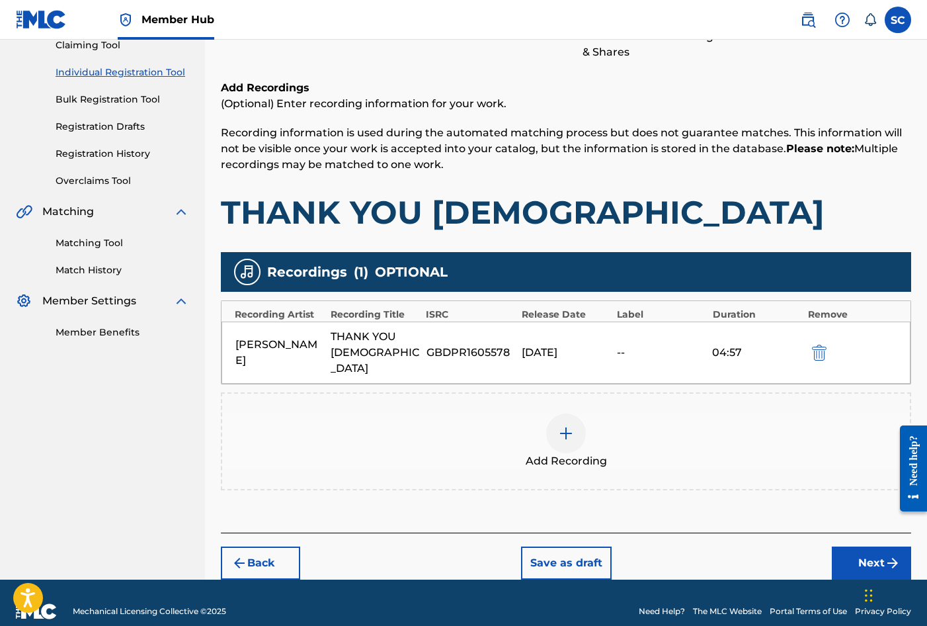
scroll to position [151, 0]
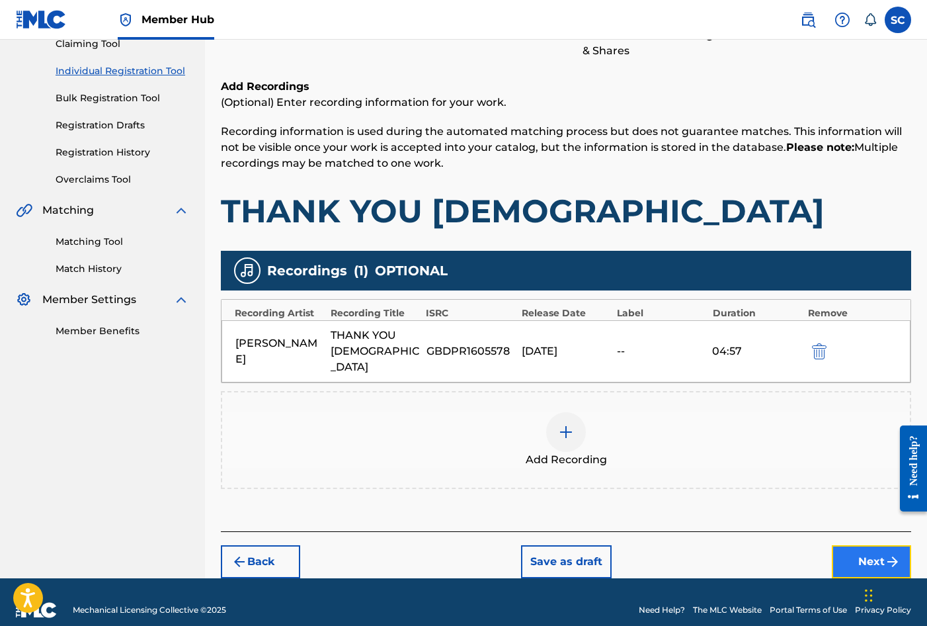
click at [870, 545] on button "Next" at bounding box center [871, 561] width 79 height 33
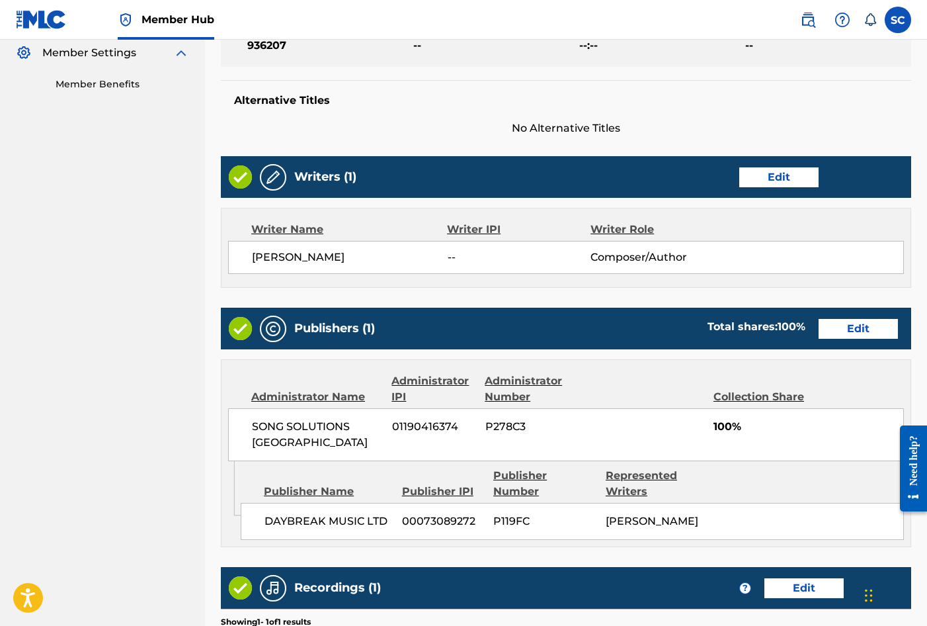
scroll to position [581, 0]
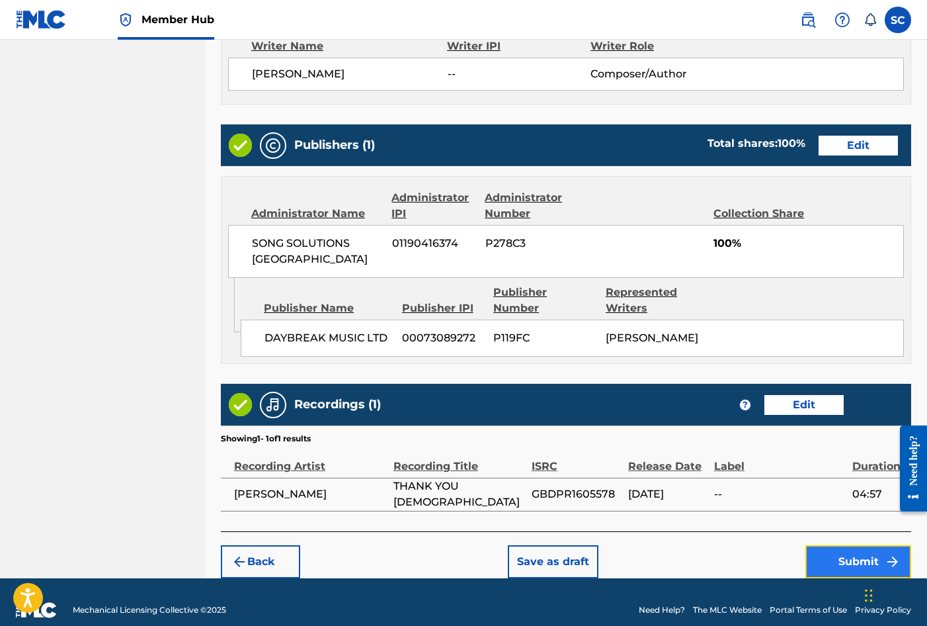
click at [850, 545] on button "Submit" at bounding box center [859, 561] width 106 height 33
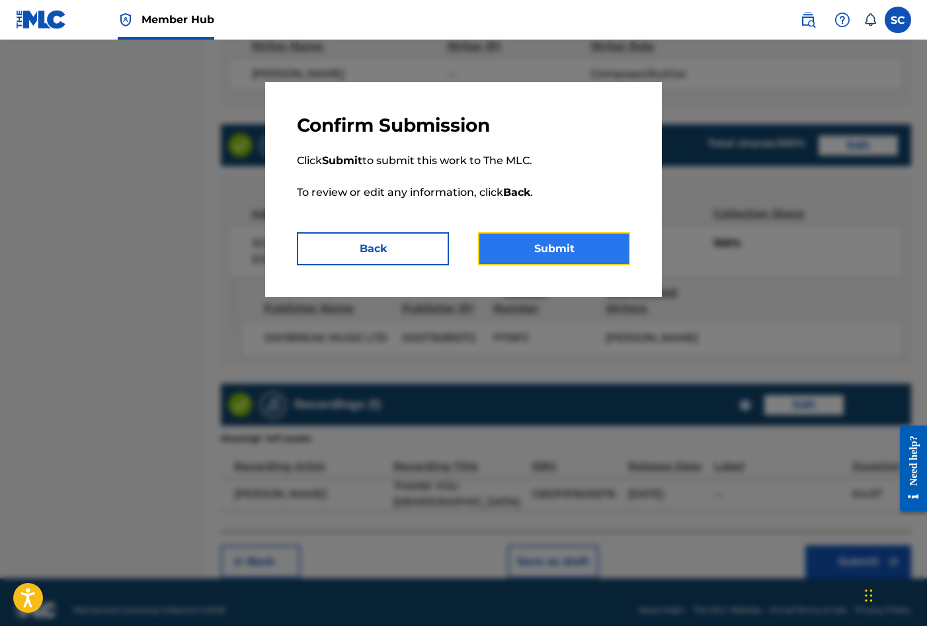
click at [559, 246] on button "Submit" at bounding box center [554, 248] width 152 height 33
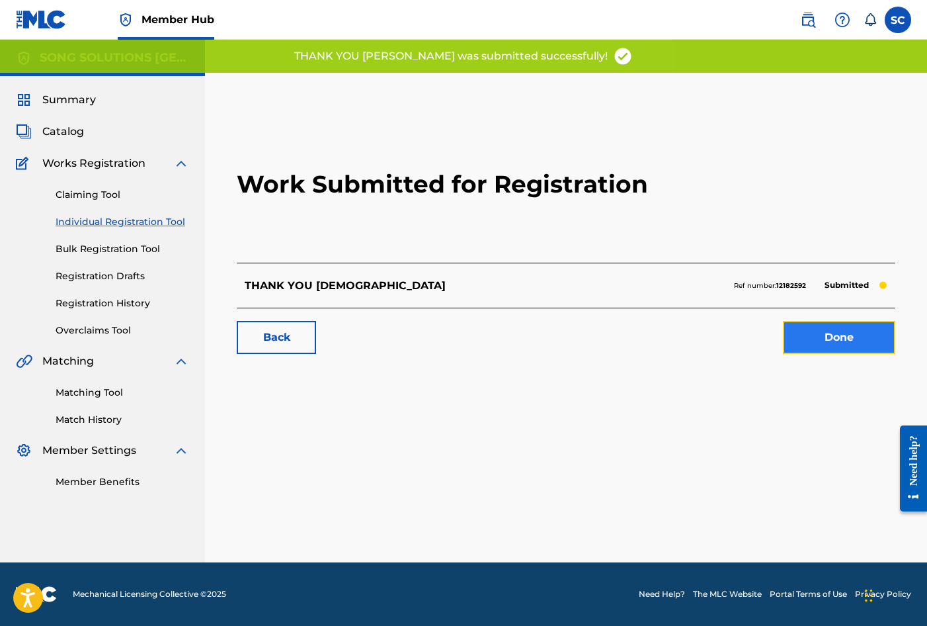
click at [852, 345] on link "Done" at bounding box center [839, 337] width 112 height 33
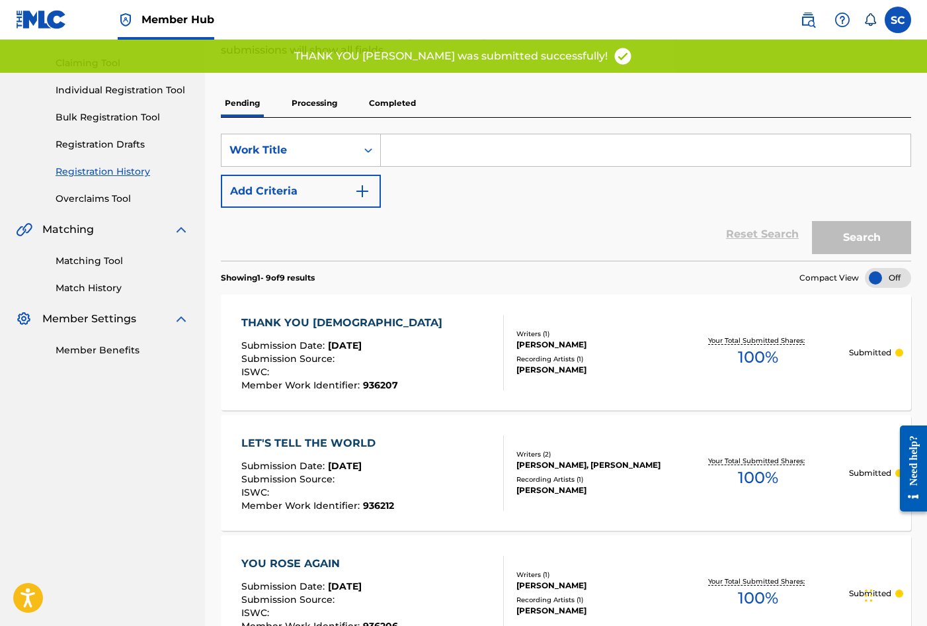
scroll to position [132, 0]
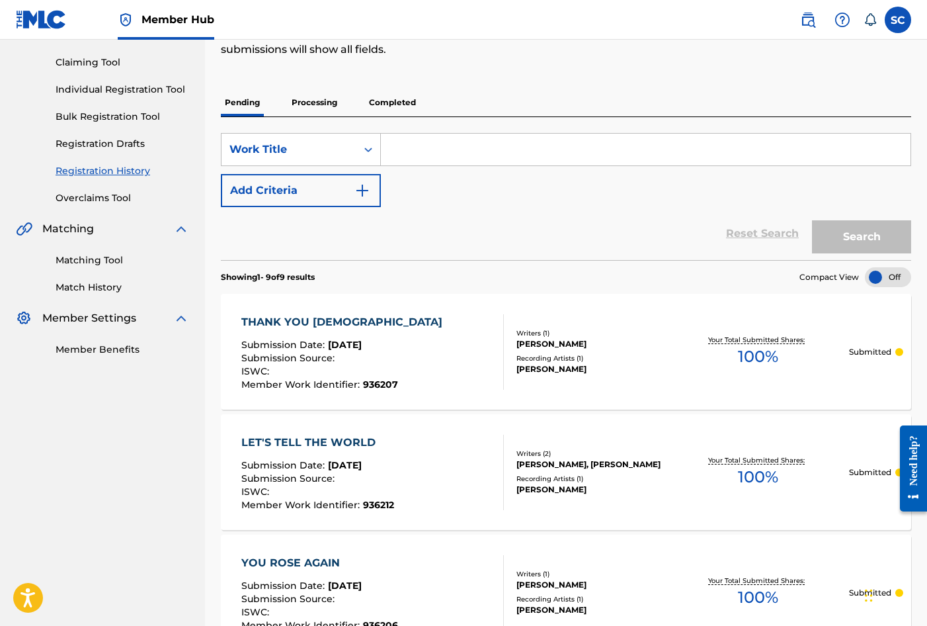
click at [309, 325] on div "THANK YOU [DEMOGRAPHIC_DATA]" at bounding box center [345, 322] width 208 height 16
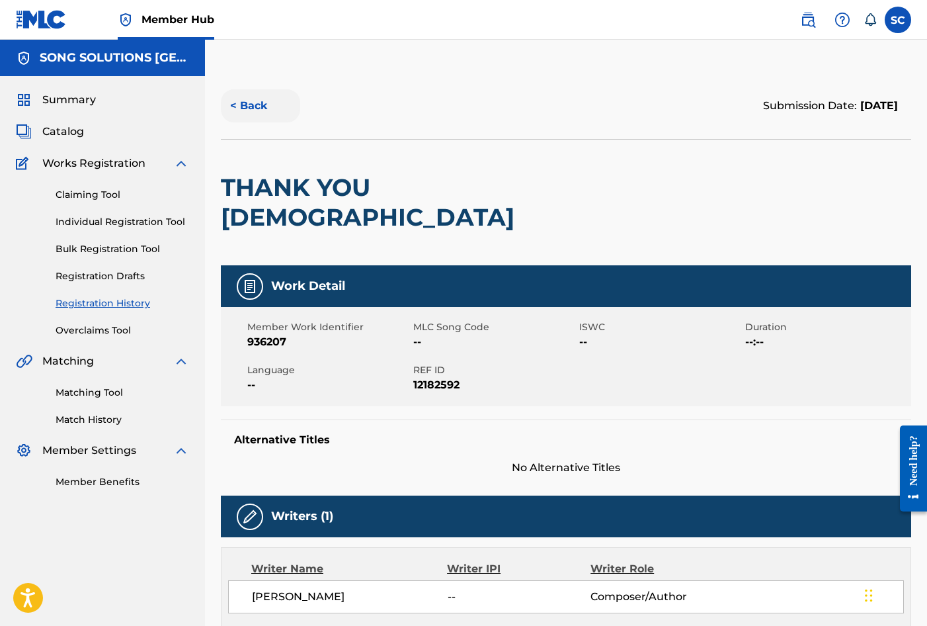
click at [247, 107] on button "< Back" at bounding box center [260, 105] width 79 height 33
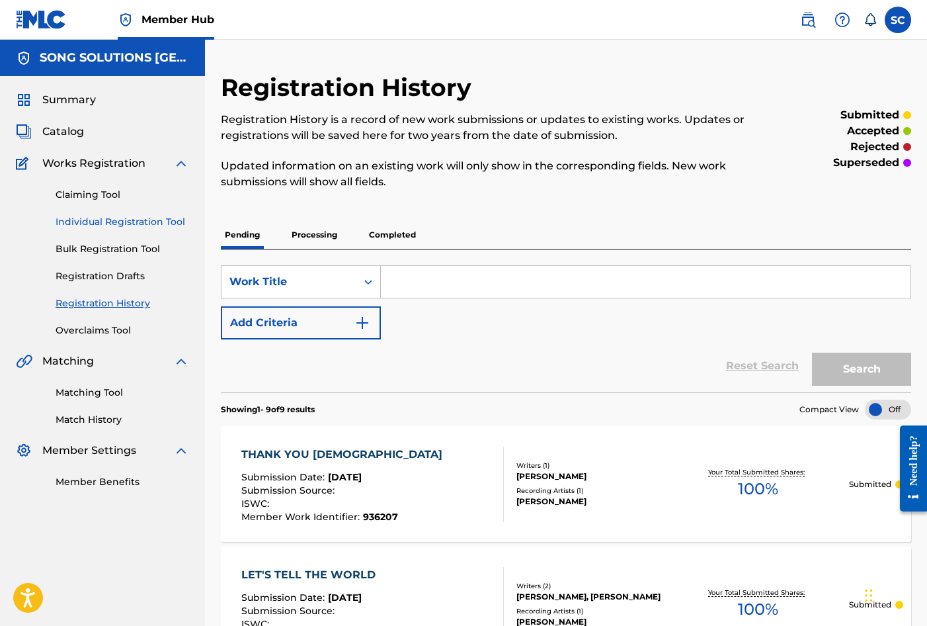
click at [110, 220] on link "Individual Registration Tool" at bounding box center [123, 222] width 134 height 14
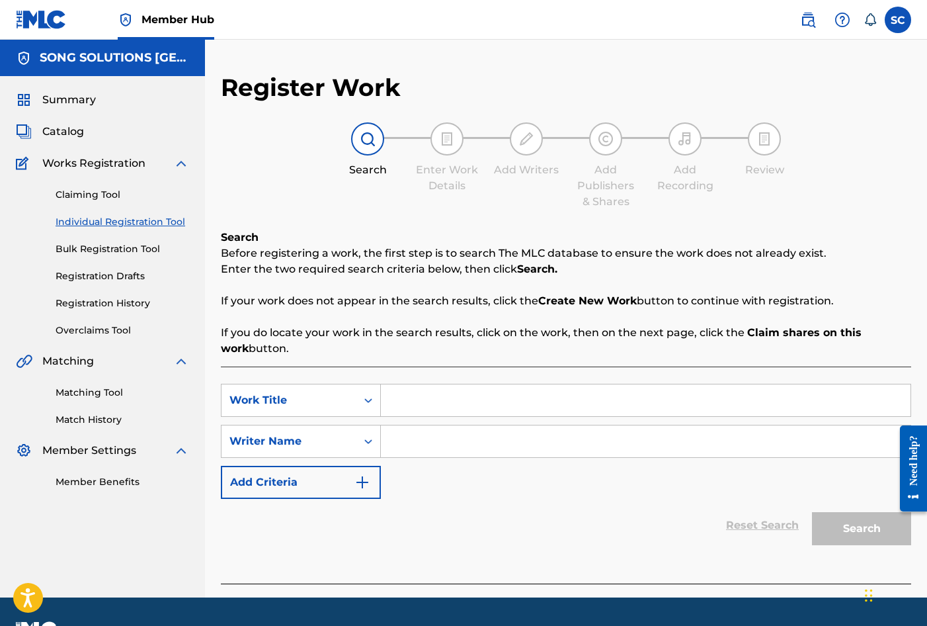
click at [480, 405] on input "Search Form" at bounding box center [646, 400] width 530 height 32
type input "SOAR ON WINGS"
click at [485, 432] on input "Search Form" at bounding box center [646, 441] width 530 height 32
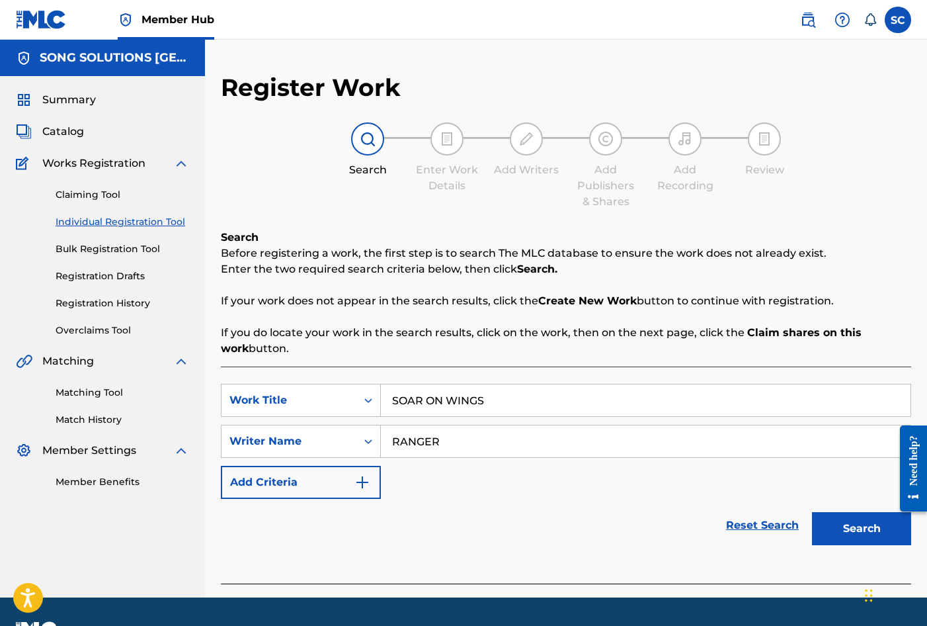
type input "RANGER"
click at [812, 512] on button "Search" at bounding box center [861, 528] width 99 height 33
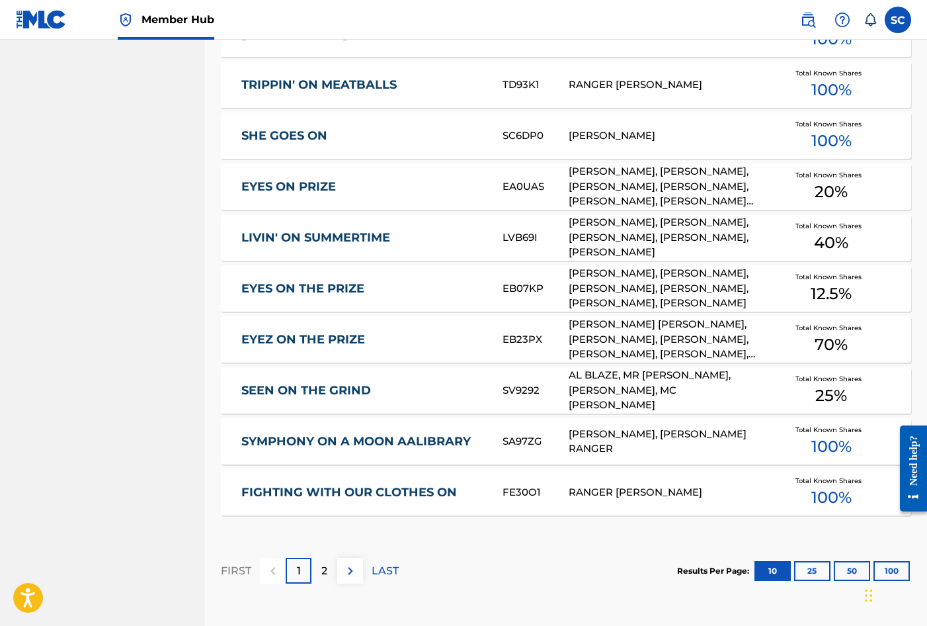
scroll to position [744, 0]
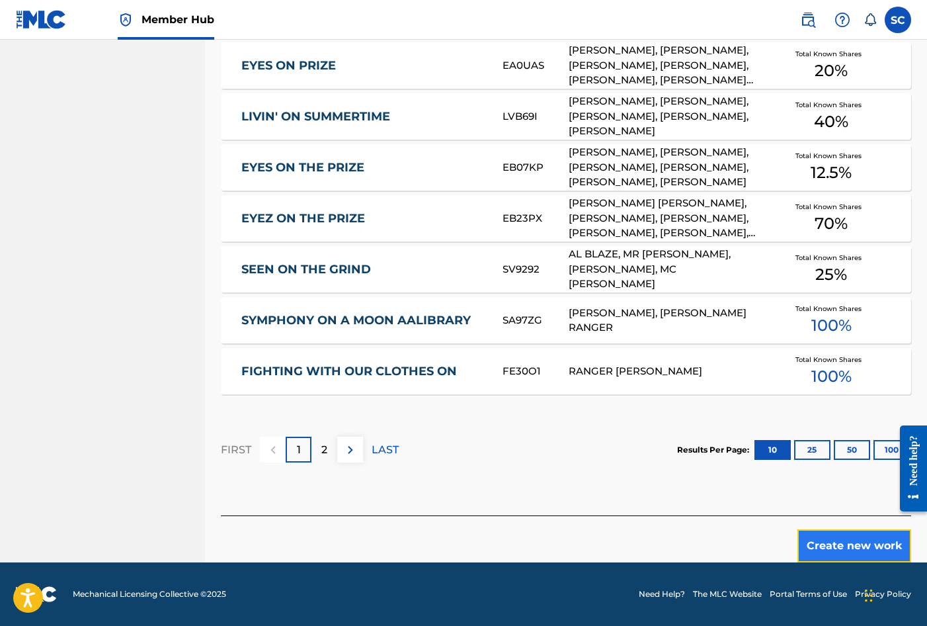
click at [846, 546] on button "Create new work" at bounding box center [855, 545] width 114 height 33
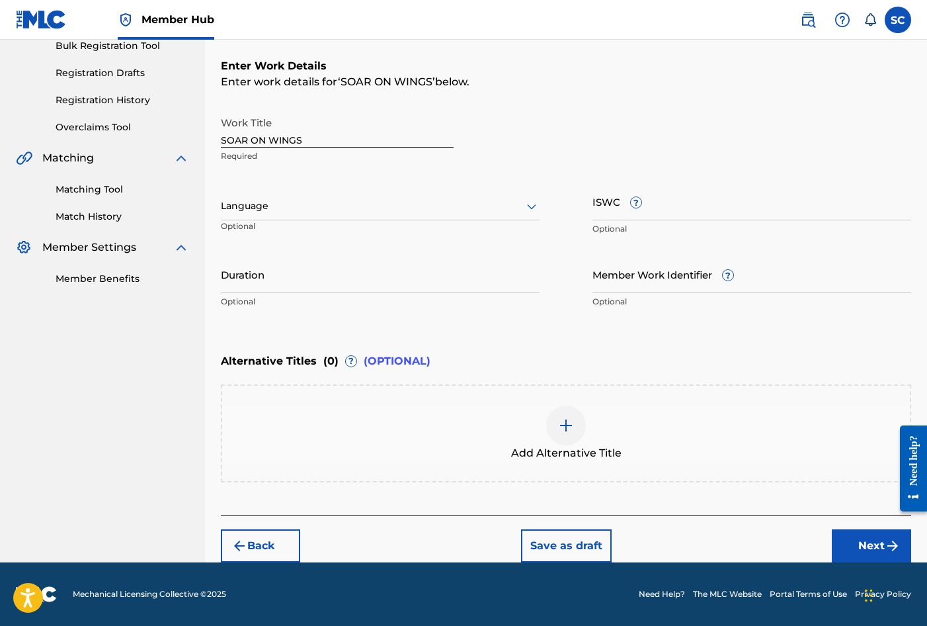
scroll to position [203, 0]
click at [638, 272] on input "Member Work Identifier ?" at bounding box center [752, 274] width 319 height 38
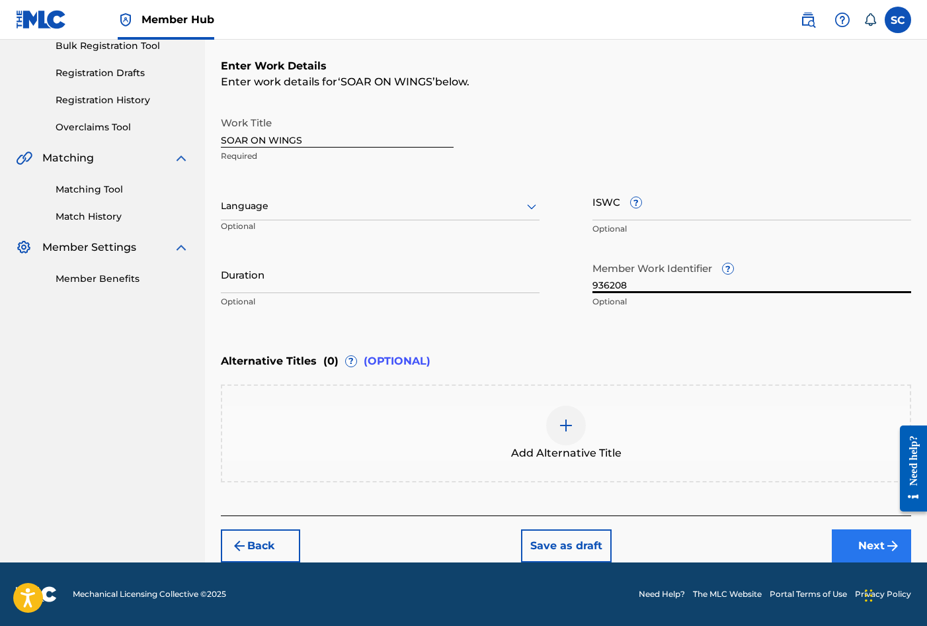
type input "936208"
click at [843, 542] on button "Next" at bounding box center [871, 545] width 79 height 33
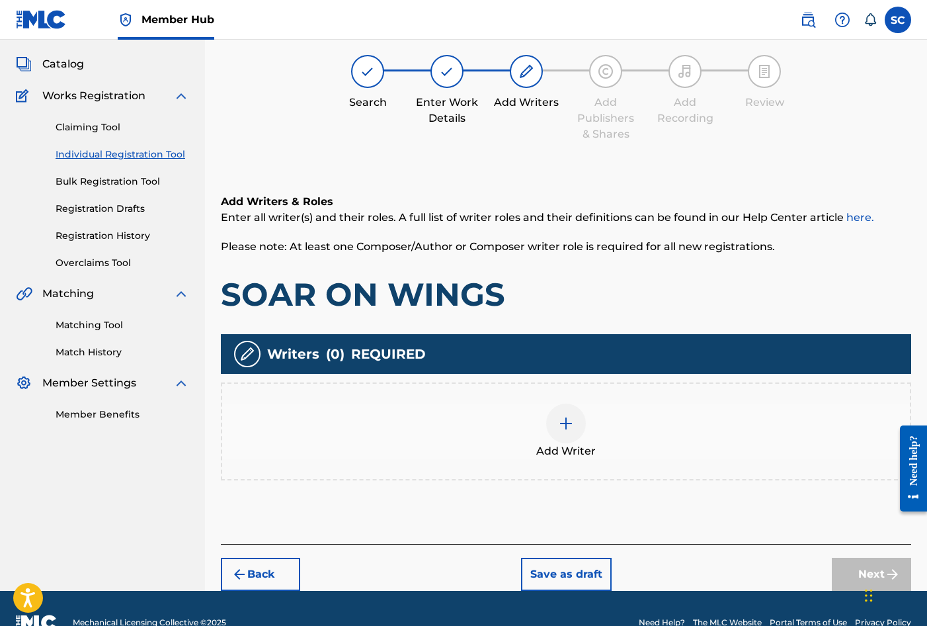
scroll to position [60, 0]
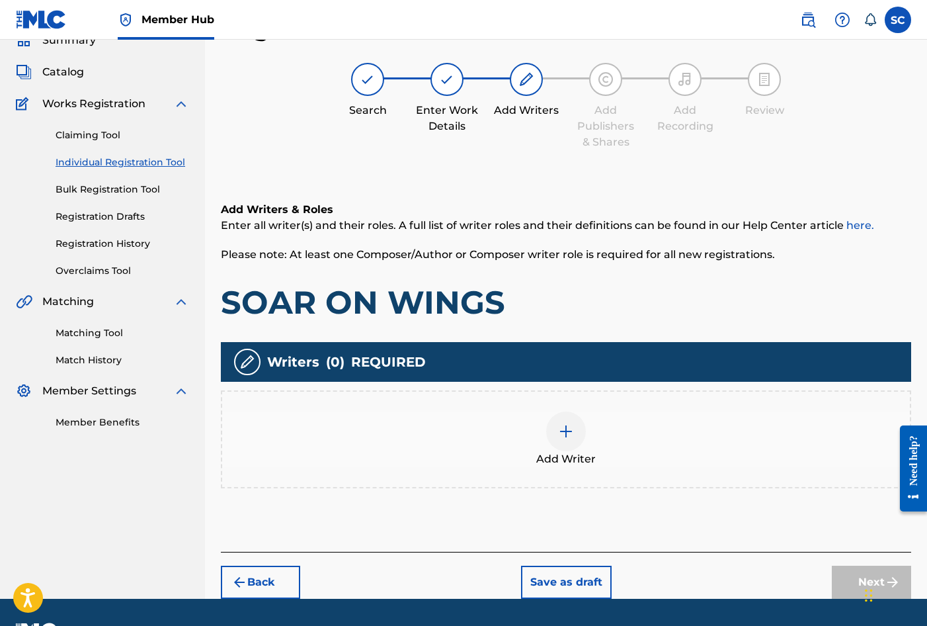
click at [565, 433] on img at bounding box center [566, 431] width 16 height 16
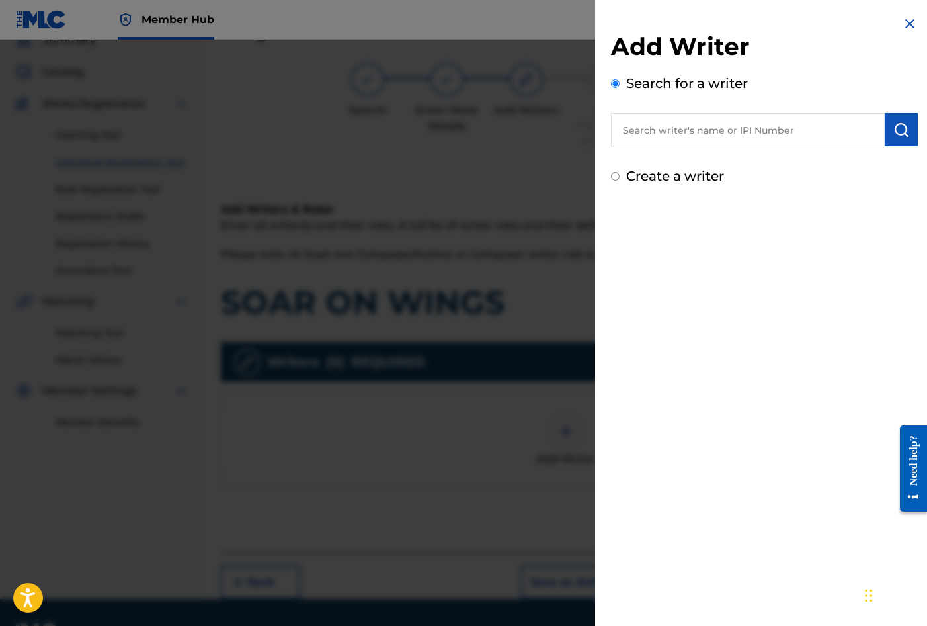
click at [692, 173] on label "Create a writer" at bounding box center [675, 176] width 98 height 16
radio input "true"
click at [620, 173] on input "Create a writer" at bounding box center [615, 176] width 9 height 9
radio input "false"
radio input "true"
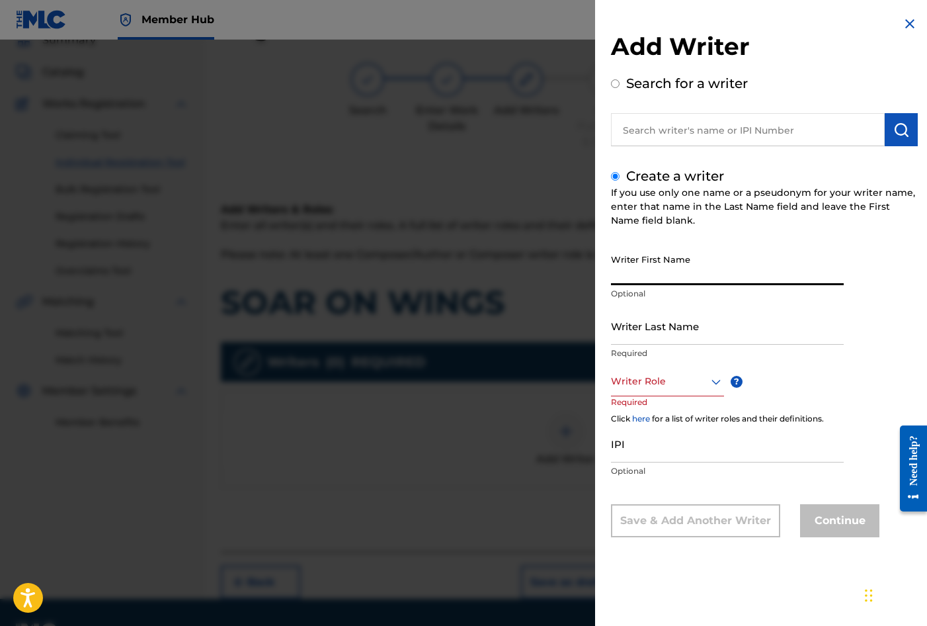
click at [672, 262] on input "Writer First Name" at bounding box center [727, 266] width 233 height 38
type input "[PERSON_NAME]"
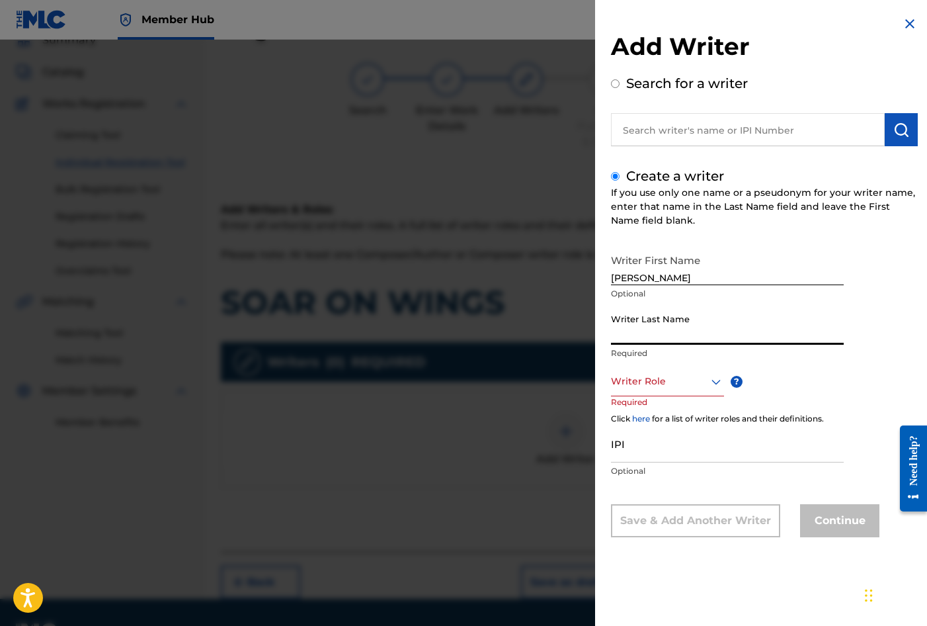
click at [669, 320] on input "Writer Last Name" at bounding box center [727, 326] width 233 height 38
type input "RANGER"
click at [661, 382] on div at bounding box center [667, 381] width 113 height 17
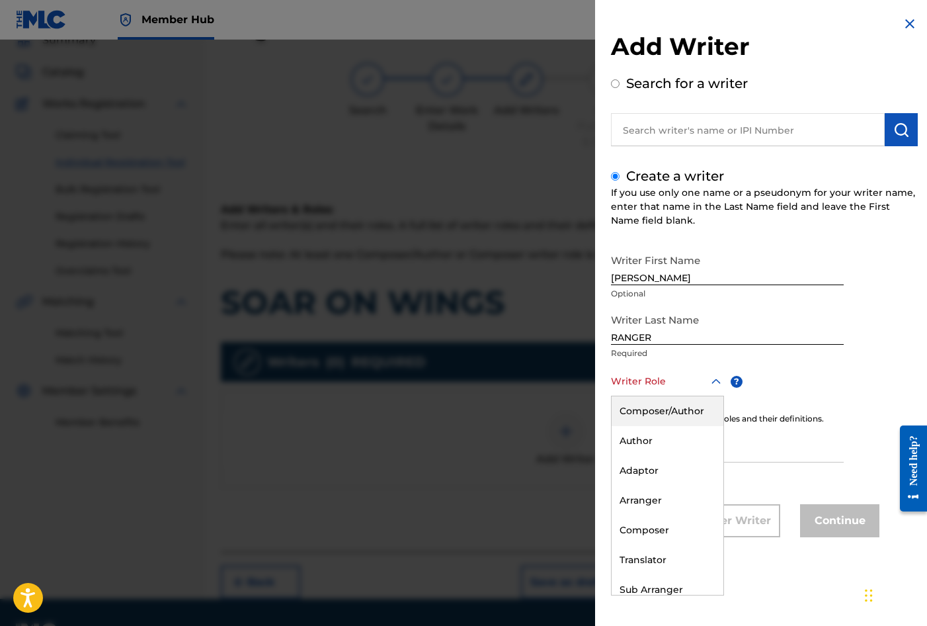
click at [663, 403] on div "Composer/Author" at bounding box center [668, 411] width 112 height 30
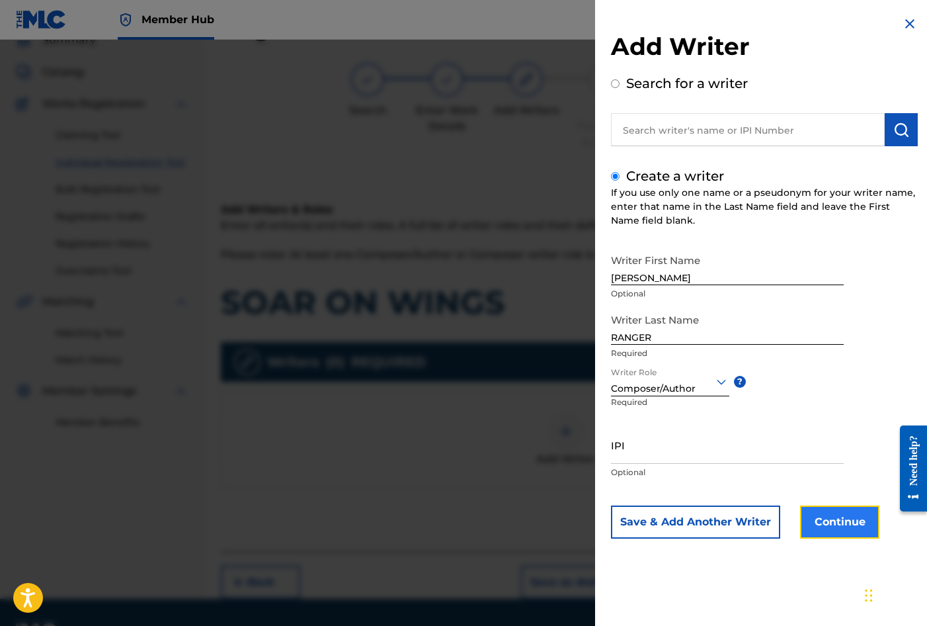
click at [831, 517] on button "Continue" at bounding box center [839, 521] width 79 height 33
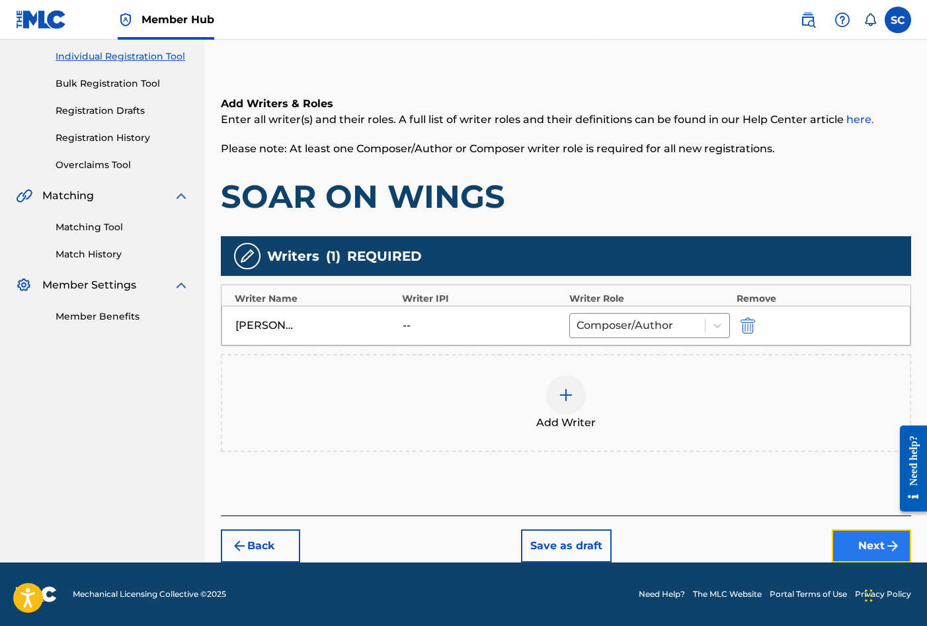
click at [854, 541] on button "Next" at bounding box center [871, 545] width 79 height 33
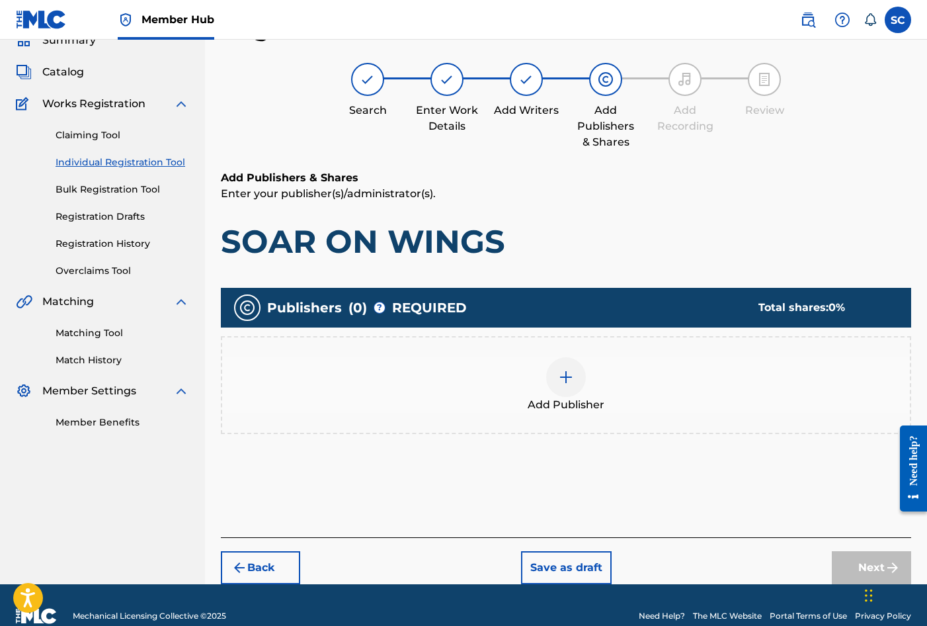
click at [563, 378] on img at bounding box center [566, 377] width 16 height 16
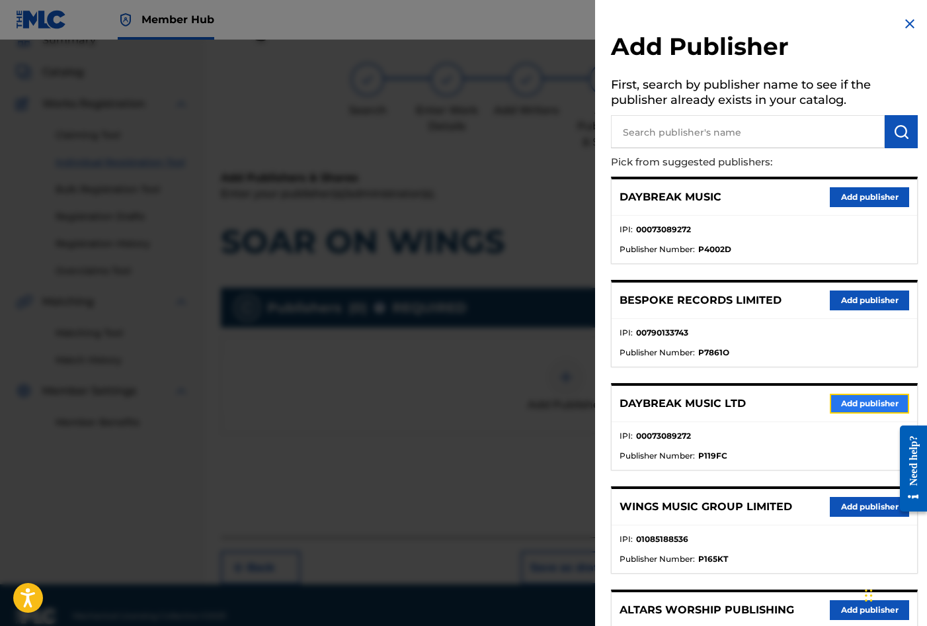
click at [845, 404] on button "Add publisher" at bounding box center [869, 404] width 79 height 20
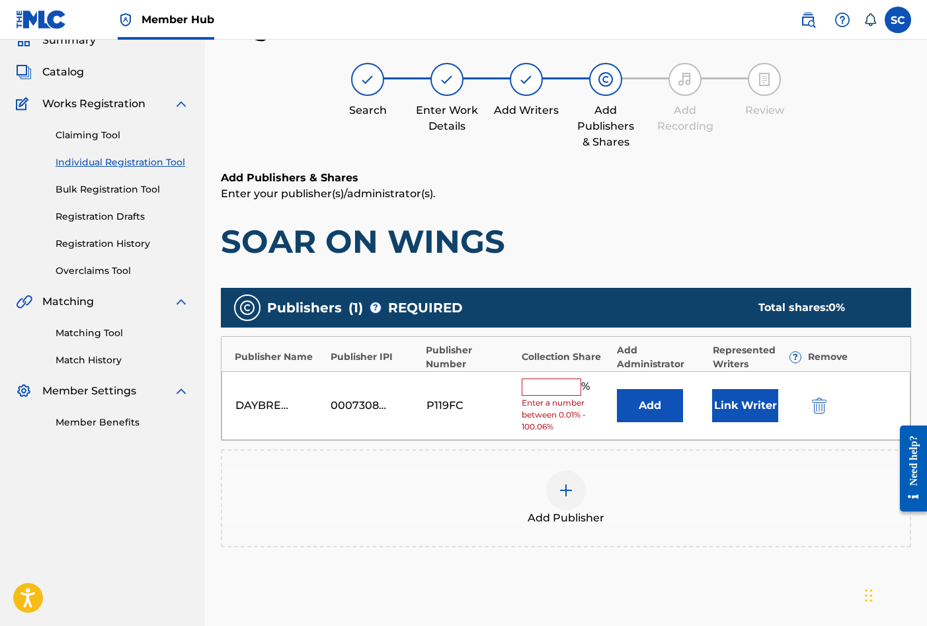
click at [542, 384] on input "text" at bounding box center [552, 386] width 60 height 17
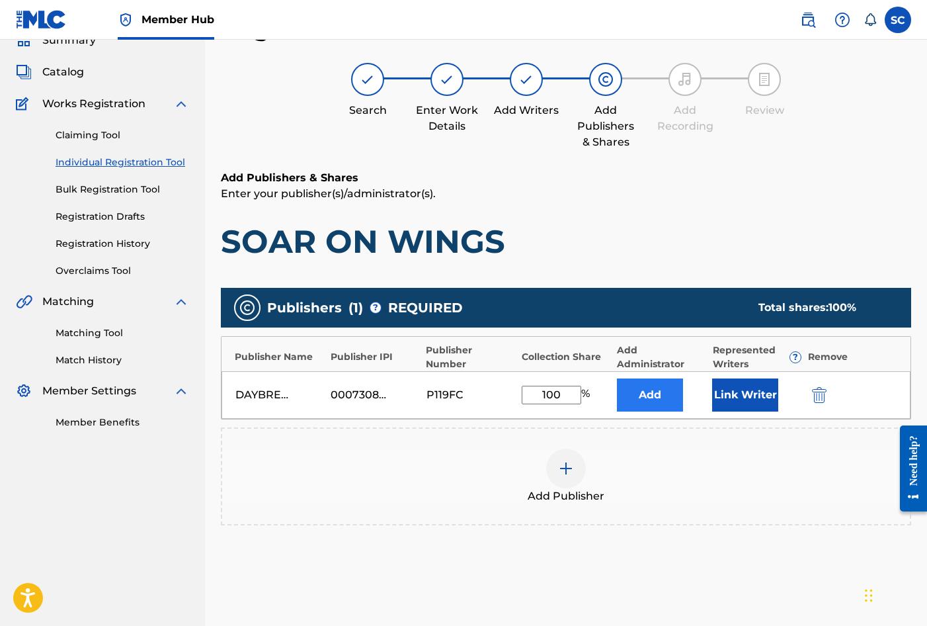
type input "100"
click at [653, 394] on button "Add" at bounding box center [650, 394] width 66 height 33
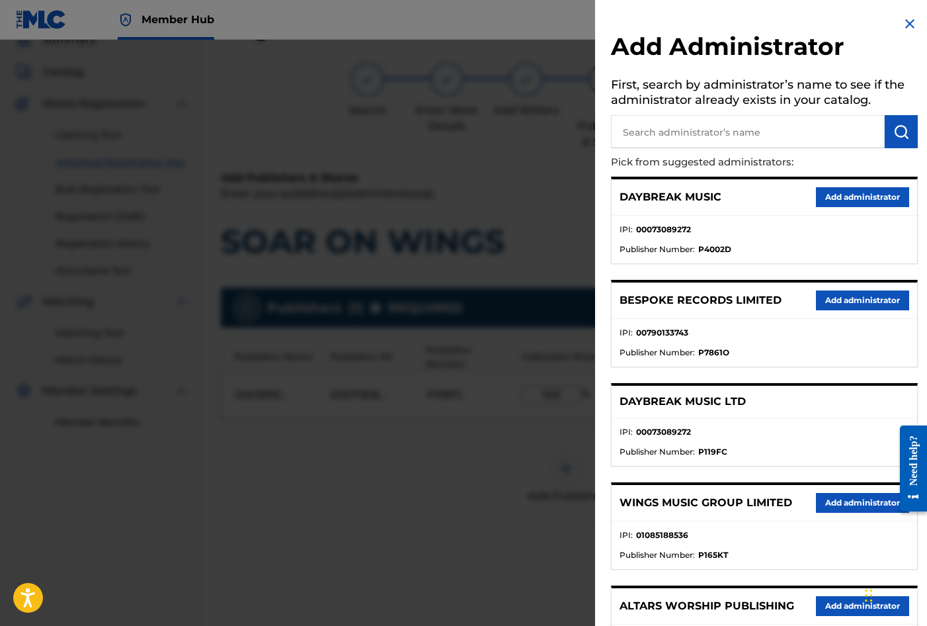
click at [667, 131] on input "text" at bounding box center [748, 131] width 274 height 33
type input "SONG SOLUTIONS"
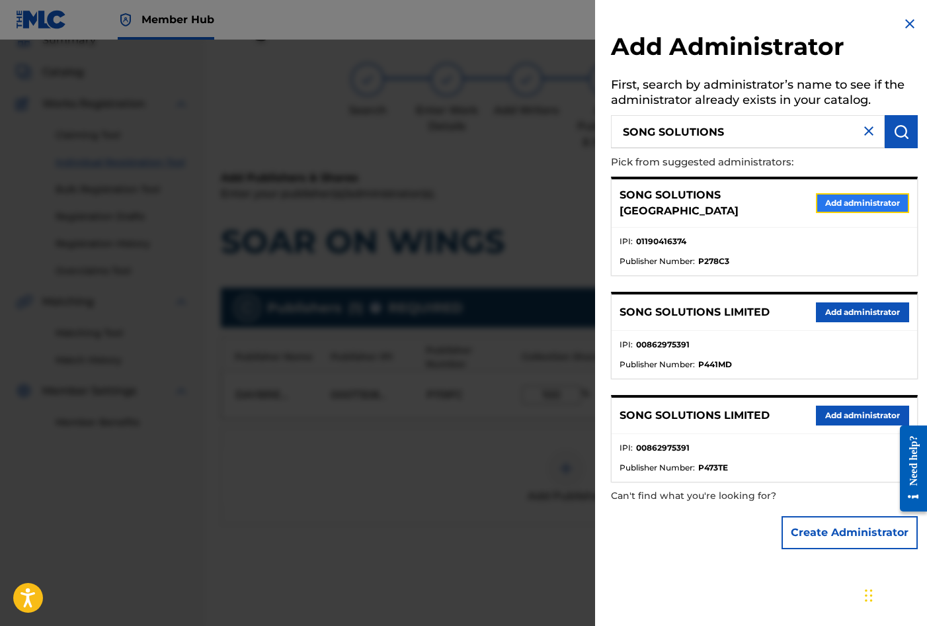
click at [881, 197] on button "Add administrator" at bounding box center [862, 203] width 93 height 20
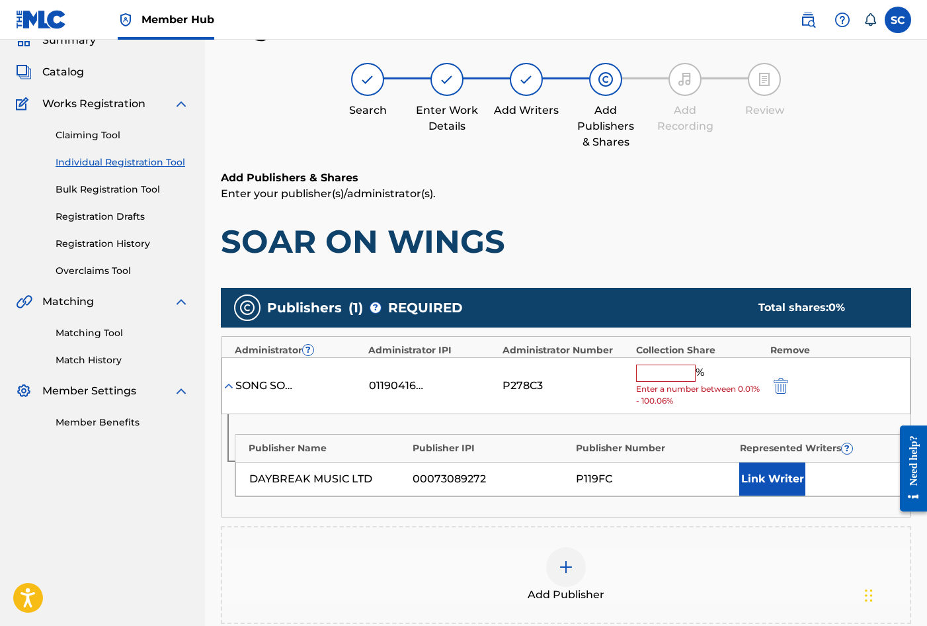
click at [659, 375] on input "text" at bounding box center [666, 372] width 60 height 17
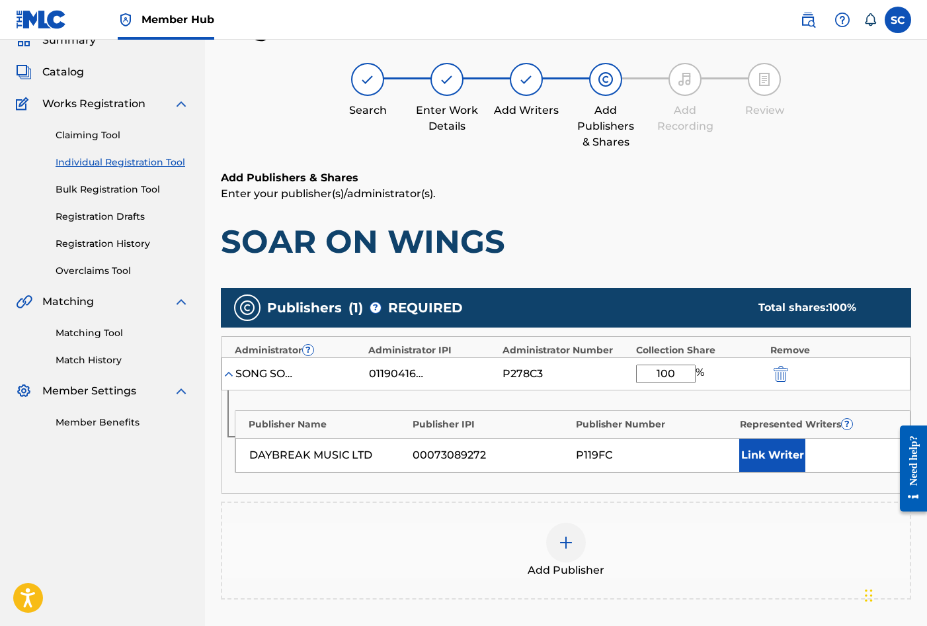
type input "100"
click at [530, 508] on div "Add Publisher" at bounding box center [566, 550] width 690 height 98
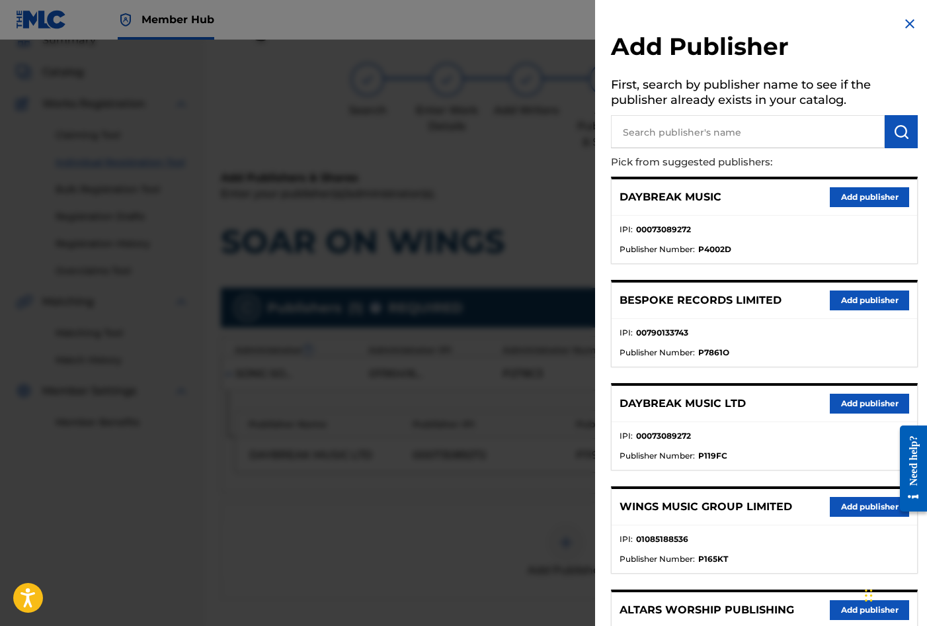
click at [902, 23] on img at bounding box center [910, 24] width 16 height 16
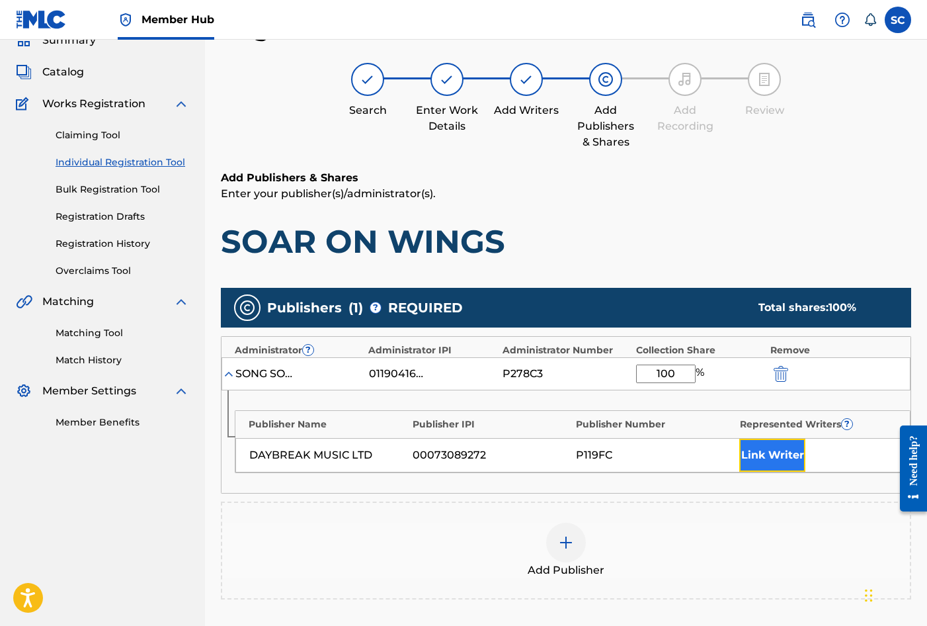
click at [771, 456] on button "Link Writer" at bounding box center [772, 454] width 66 height 33
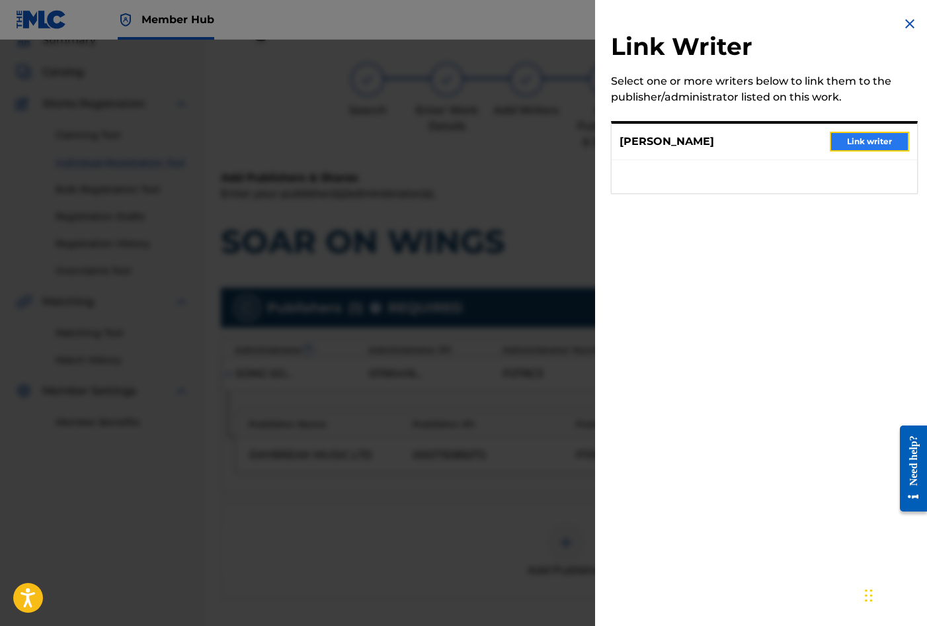
click at [868, 140] on button "Link writer" at bounding box center [869, 142] width 79 height 20
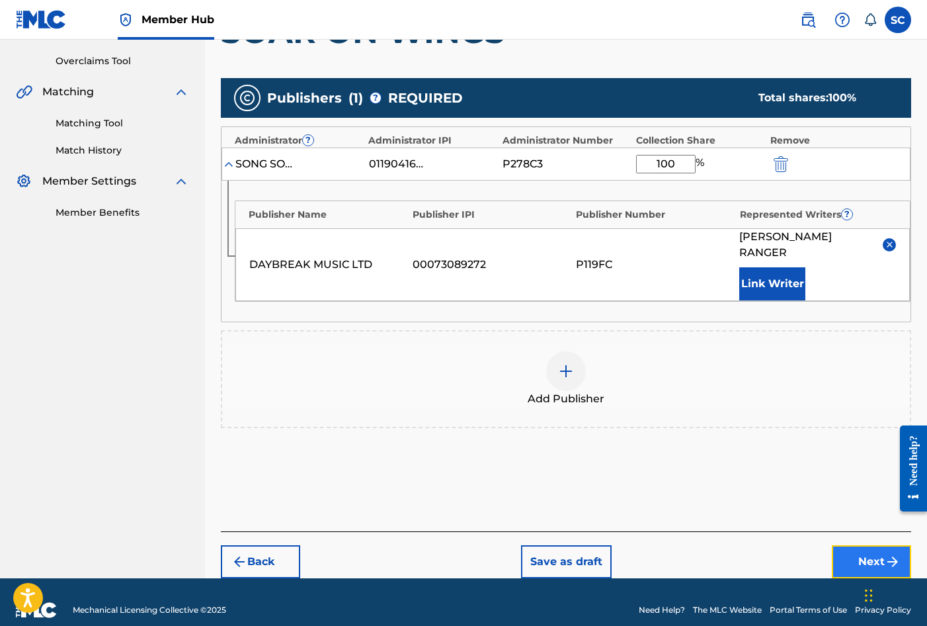
click at [877, 546] on button "Next" at bounding box center [871, 561] width 79 height 33
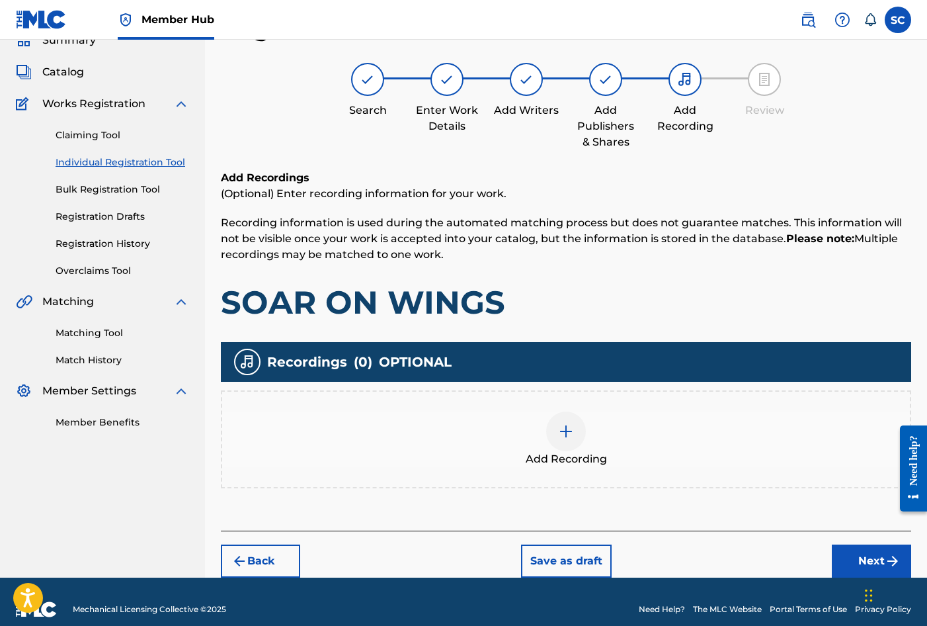
click at [567, 431] on img at bounding box center [566, 431] width 16 height 16
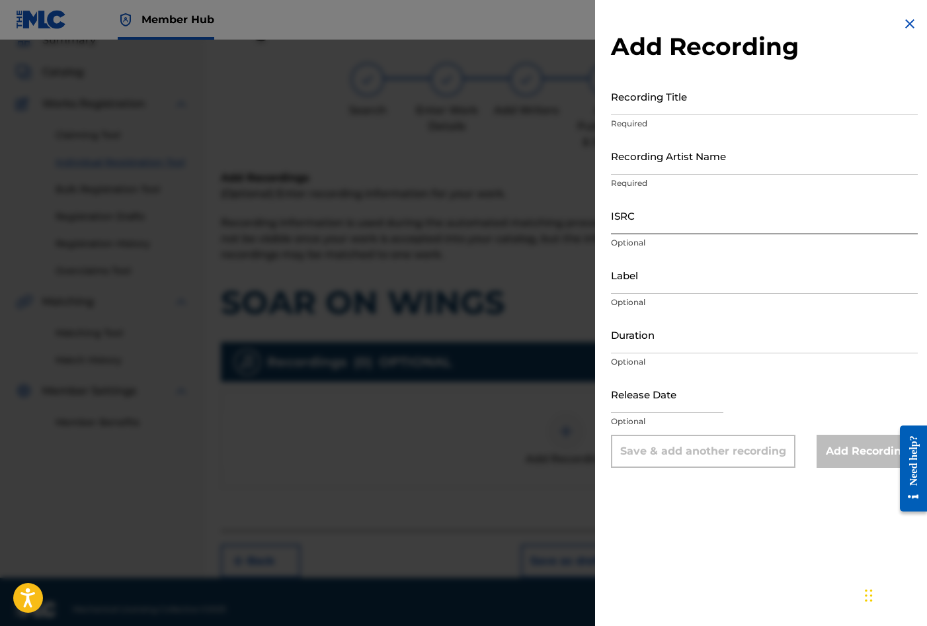
click at [656, 217] on input "ISRC" at bounding box center [764, 215] width 307 height 38
paste input "GBDPR1605579"
type input "GBDPR1605579"
click at [646, 103] on input "Recording Title" at bounding box center [764, 96] width 307 height 38
type input "SOAR ON WINGS"
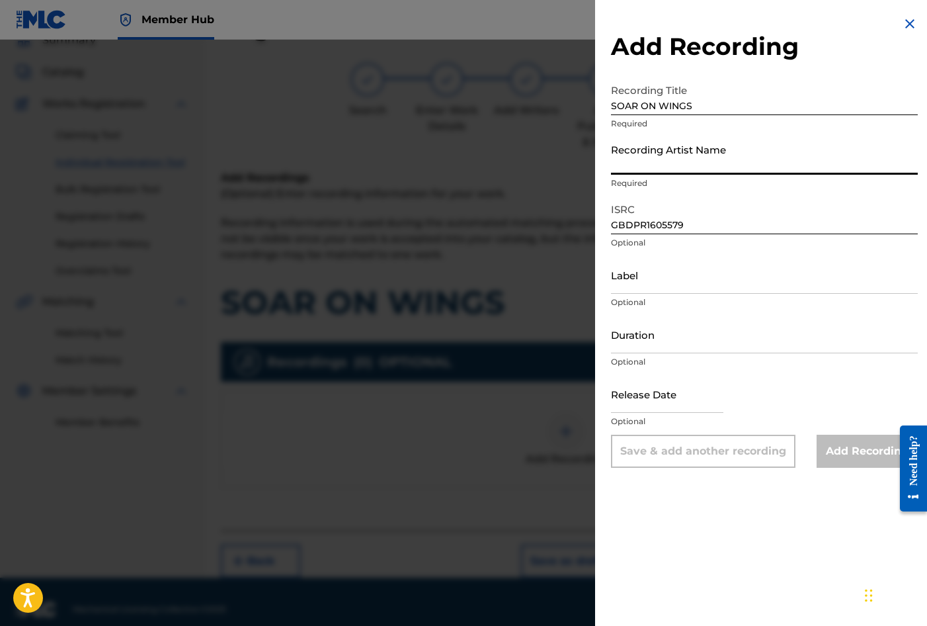
click at [671, 149] on input "Recording Artist Name" at bounding box center [764, 156] width 307 height 38
type input "[PERSON_NAME]"
type input "04:57"
type input "[DATE]"
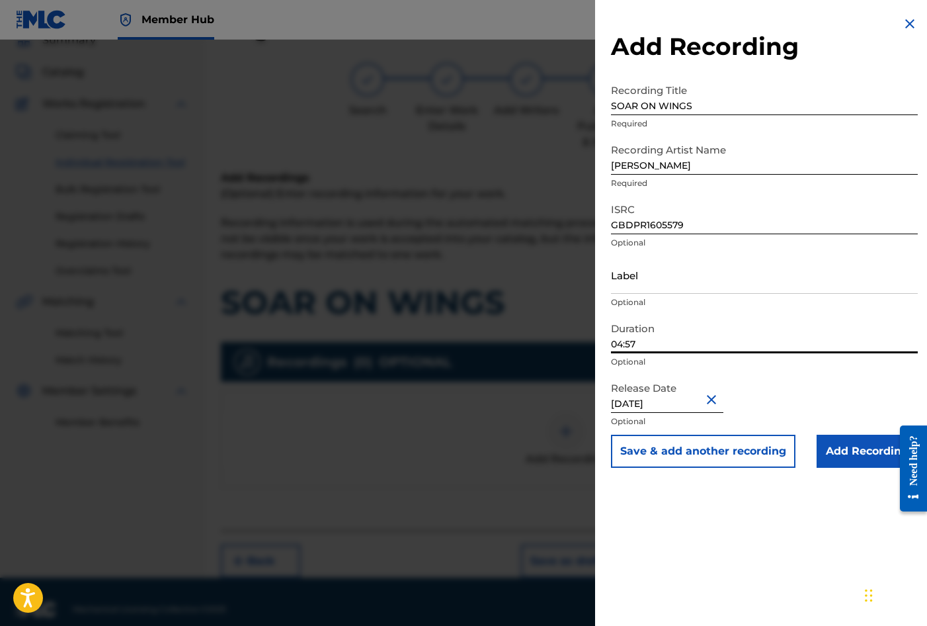
drag, startPoint x: 648, startPoint y: 342, endPoint x: 440, endPoint y: 303, distance: 211.3
click at [440, 303] on div "Add Recording Recording Title SOAR ON WINGS Required Recording Artist Name [PER…" at bounding box center [463, 333] width 927 height 586
type input "03:43"
click at [793, 496] on div "Add Recording Recording Title SOAR ON WINGS Required Recording Artist Name [PER…" at bounding box center [764, 313] width 339 height 626
click at [846, 454] on input "Add Recording" at bounding box center [867, 451] width 101 height 33
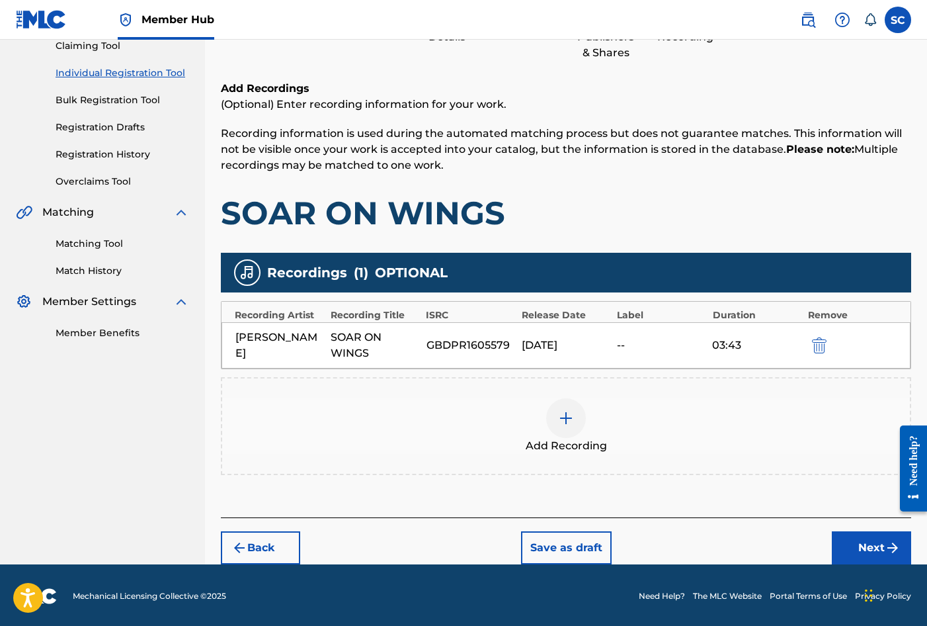
scroll to position [151, 0]
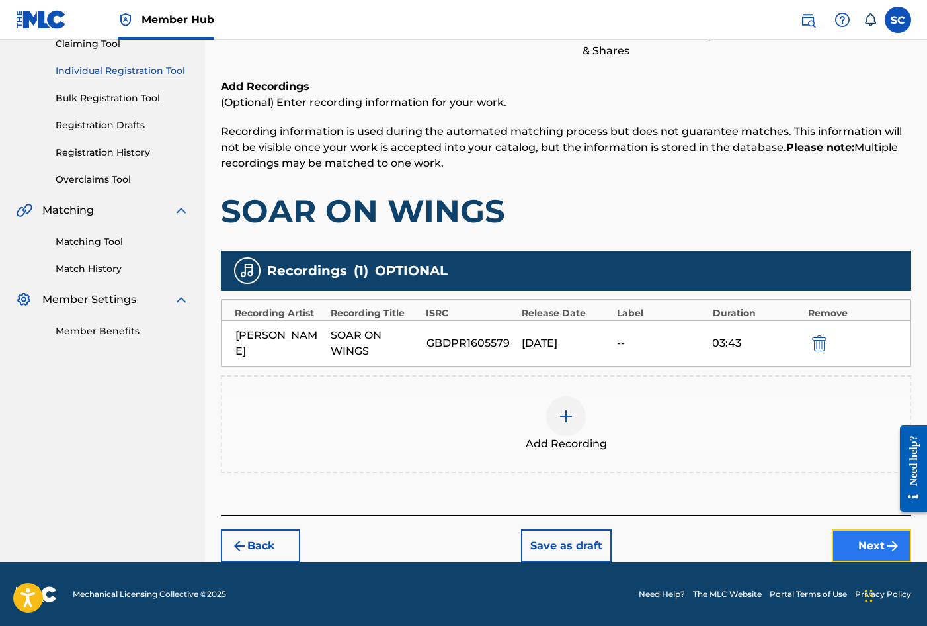
click at [880, 548] on button "Next" at bounding box center [871, 545] width 79 height 33
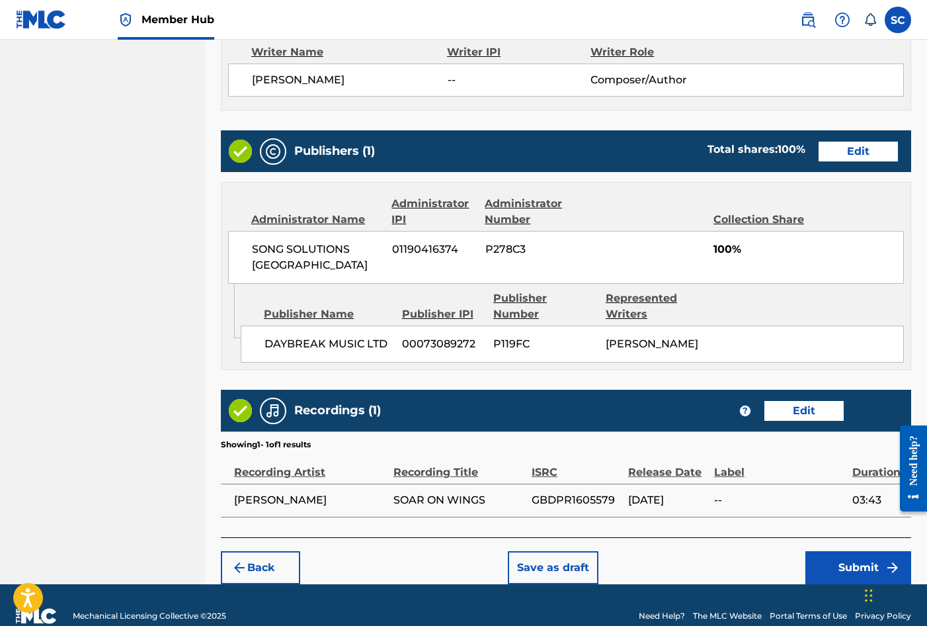
scroll to position [581, 0]
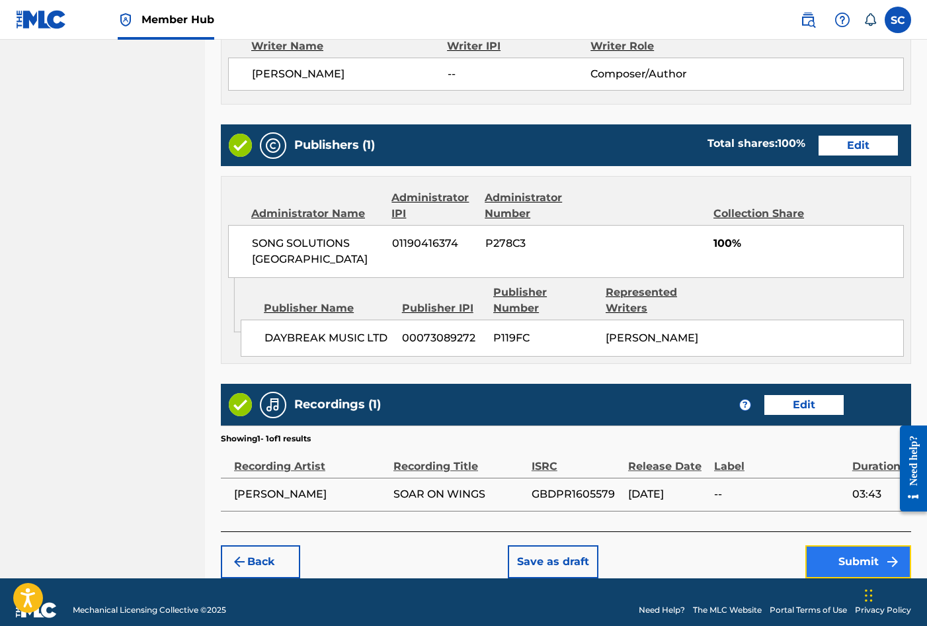
click at [850, 551] on button "Submit" at bounding box center [859, 561] width 106 height 33
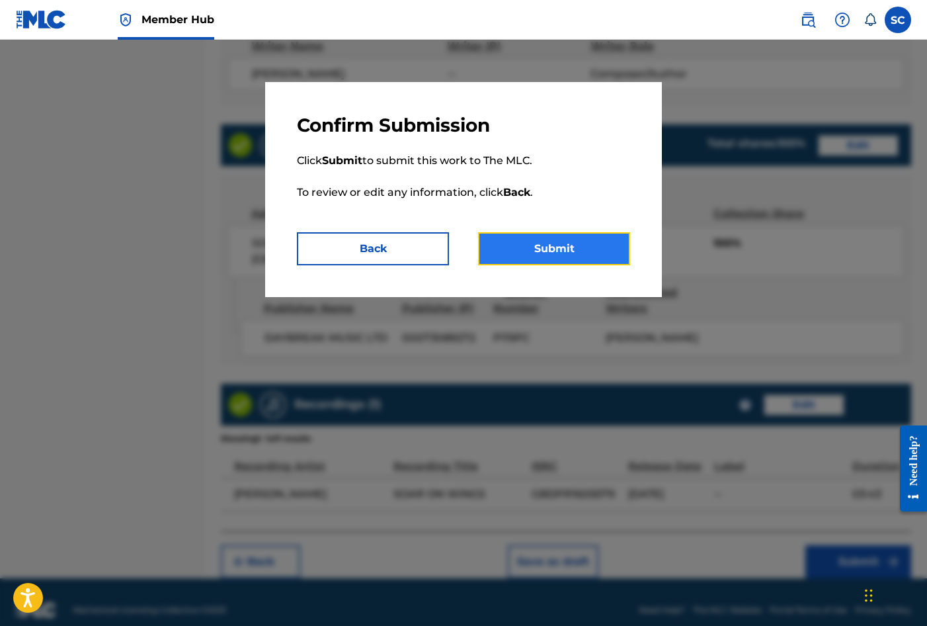
click at [564, 247] on button "Submit" at bounding box center [554, 248] width 152 height 33
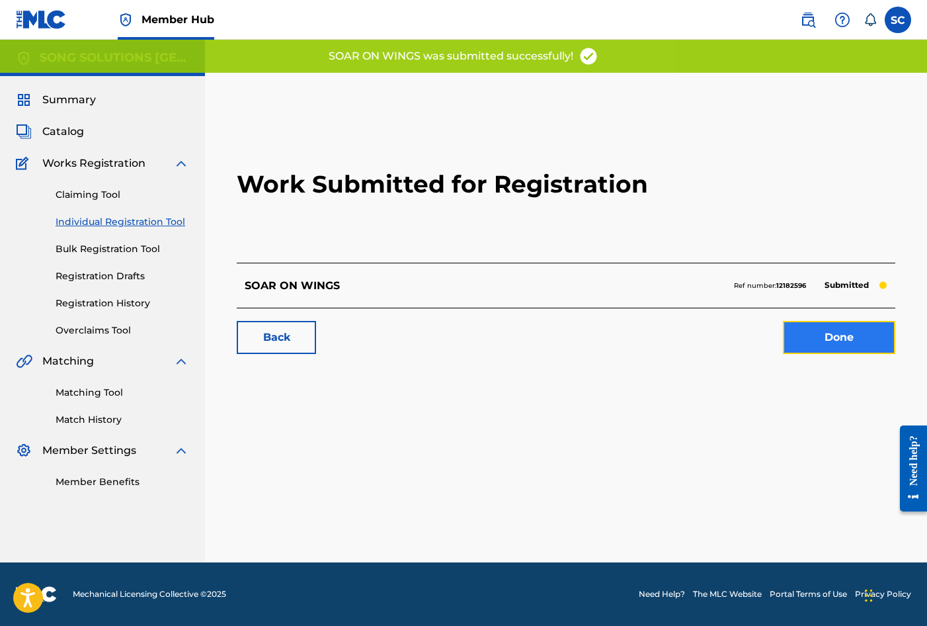
click at [840, 338] on link "Done" at bounding box center [839, 337] width 112 height 33
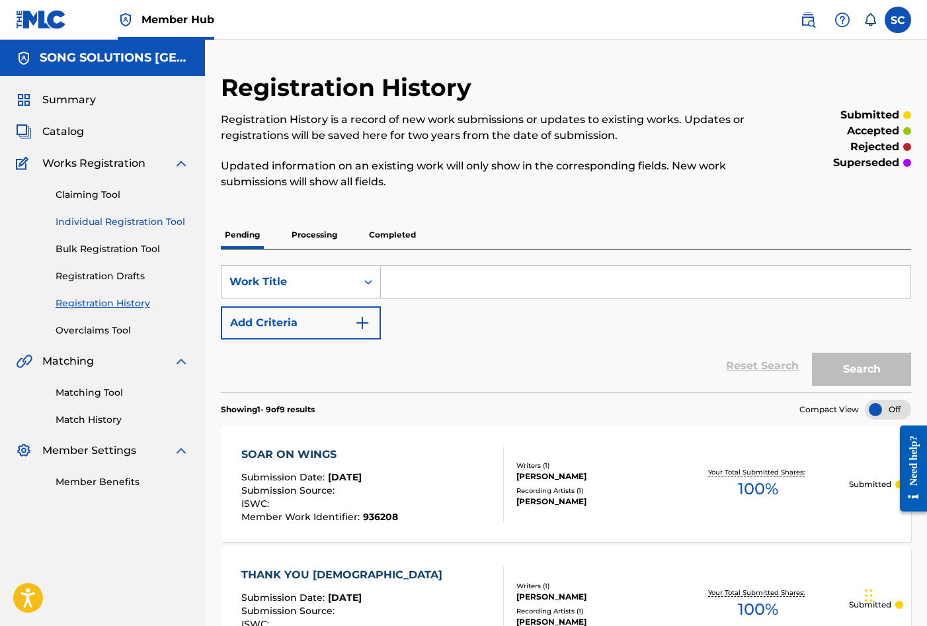
drag, startPoint x: 93, startPoint y: 218, endPoint x: 117, endPoint y: 221, distance: 24.0
click at [93, 218] on link "Individual Registration Tool" at bounding box center [123, 222] width 134 height 14
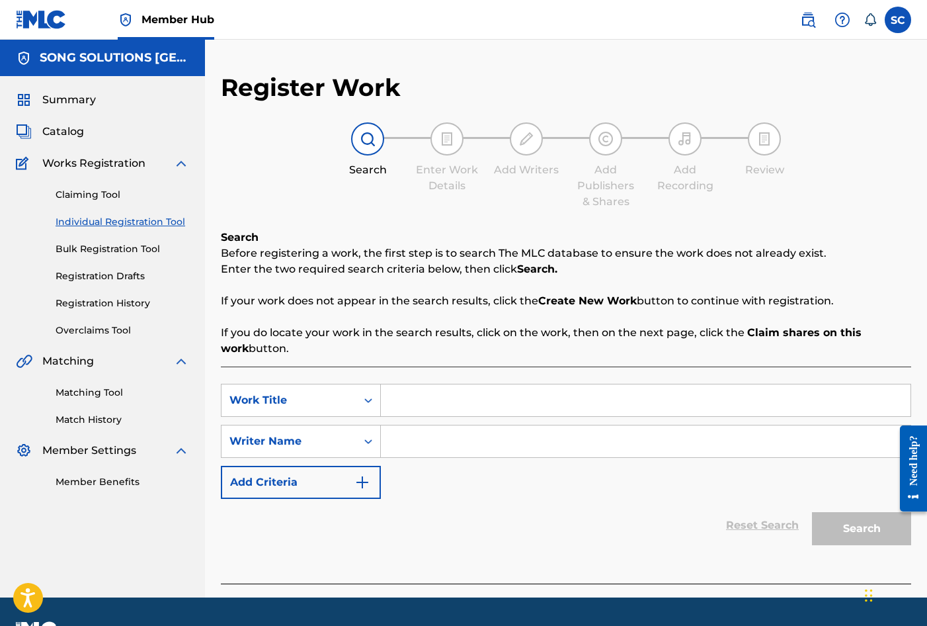
click at [477, 397] on input "Search Form" at bounding box center [646, 400] width 530 height 32
type input "WITH [DEMOGRAPHIC_DATA] ON YOUR SIDE"
click at [493, 426] on input "Search Form" at bounding box center [646, 441] width 530 height 32
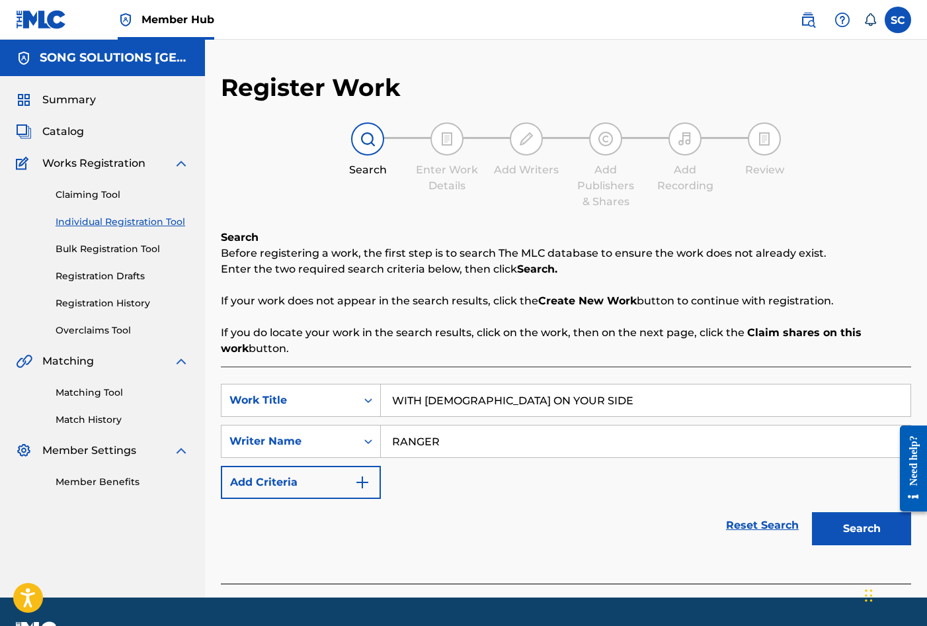
type input "RANGER"
click at [812, 512] on button "Search" at bounding box center [861, 528] width 99 height 33
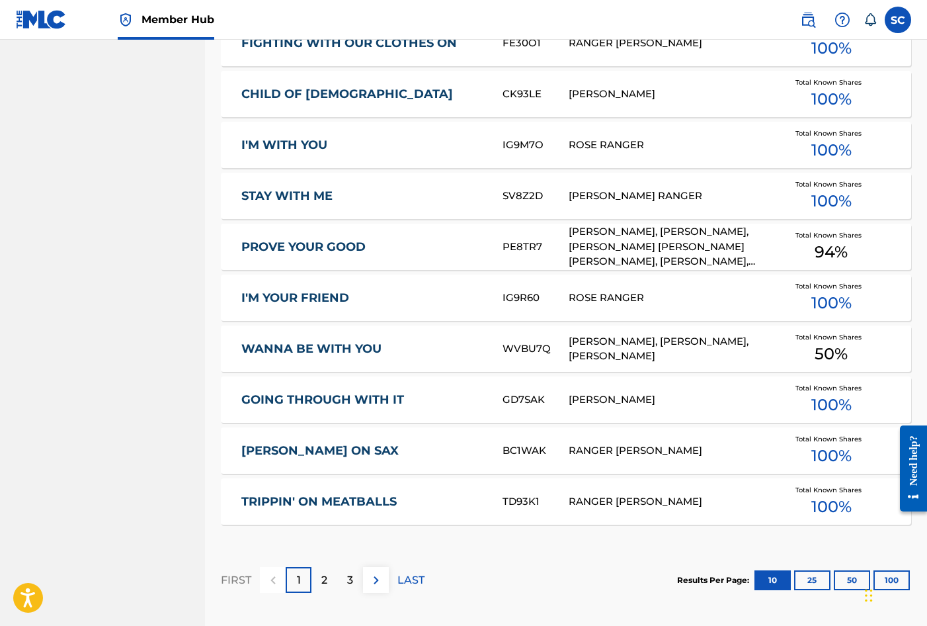
scroll to position [744, 0]
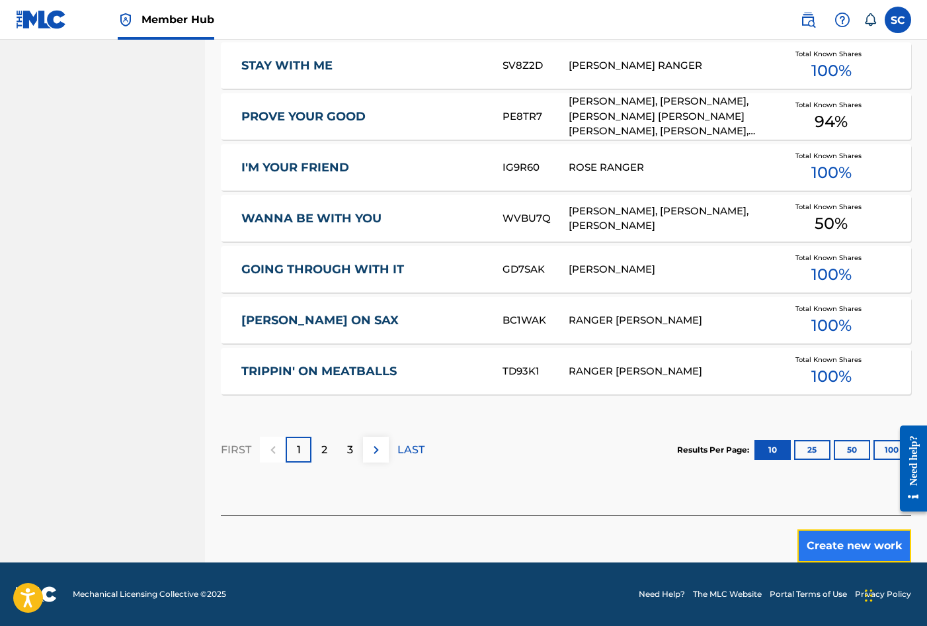
click at [836, 544] on button "Create new work" at bounding box center [855, 545] width 114 height 33
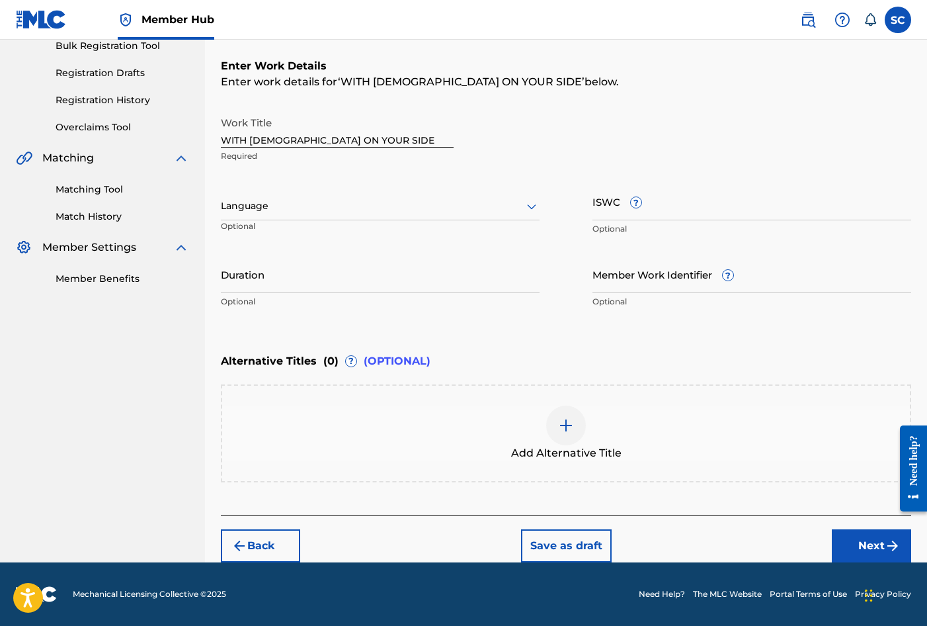
scroll to position [203, 0]
click at [619, 278] on input "Member Work Identifier ?" at bounding box center [752, 274] width 319 height 38
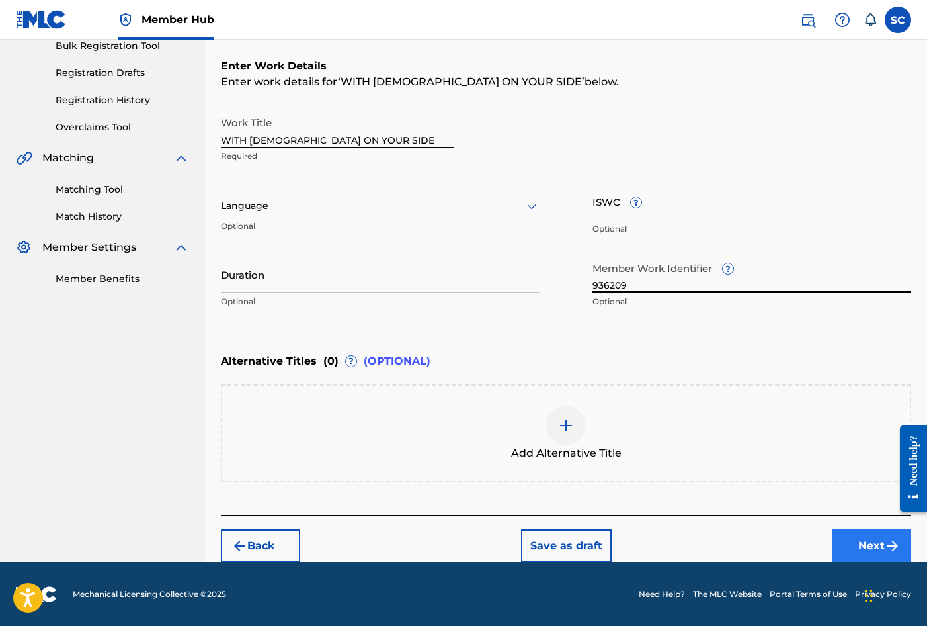
type input "936209"
click at [881, 543] on button "Next" at bounding box center [871, 545] width 79 height 33
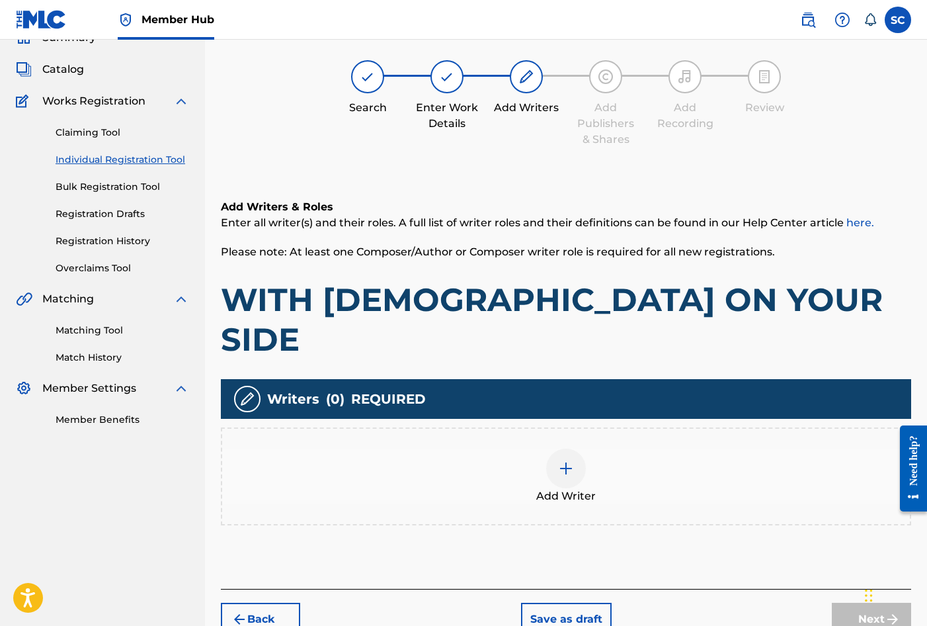
scroll to position [60, 0]
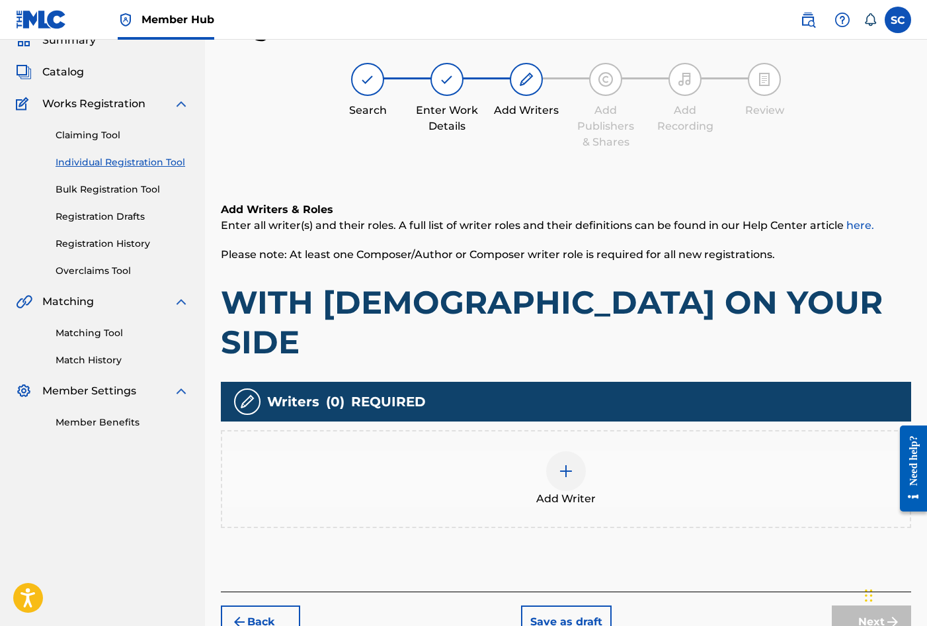
click at [568, 451] on div at bounding box center [566, 471] width 40 height 40
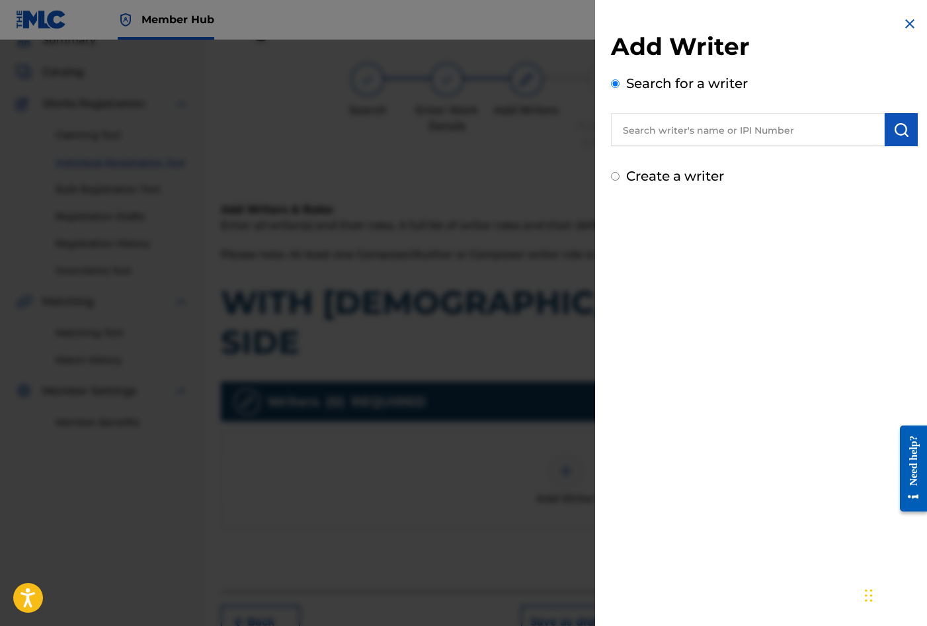
click at [677, 180] on label "Create a writer" at bounding box center [675, 176] width 98 height 16
radio input "true"
click at [620, 180] on input "Create a writer" at bounding box center [615, 176] width 9 height 9
radio input "false"
radio input "true"
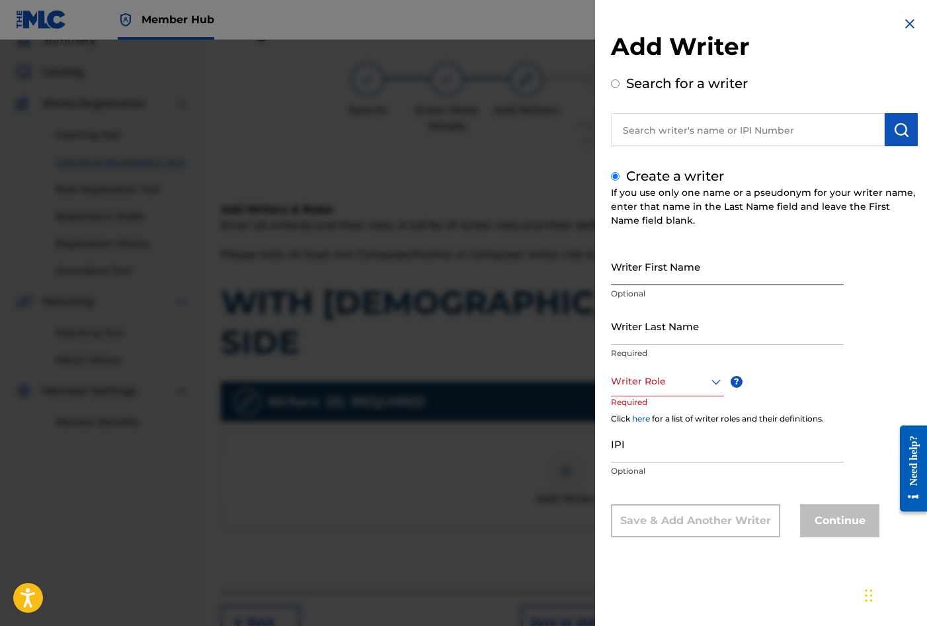
click at [671, 257] on input "Writer First Name" at bounding box center [727, 266] width 233 height 38
drag, startPoint x: 656, startPoint y: 277, endPoint x: 529, endPoint y: 255, distance: 129.0
click at [529, 255] on div "Add Writer Search for a writer Create a writer If you use only one name or a ps…" at bounding box center [463, 333] width 927 height 586
drag, startPoint x: 650, startPoint y: 277, endPoint x: 582, endPoint y: 267, distance: 68.8
click at [582, 275] on div "Add Writer Search for a writer Create a writer If you use only one name or a ps…" at bounding box center [463, 333] width 927 height 586
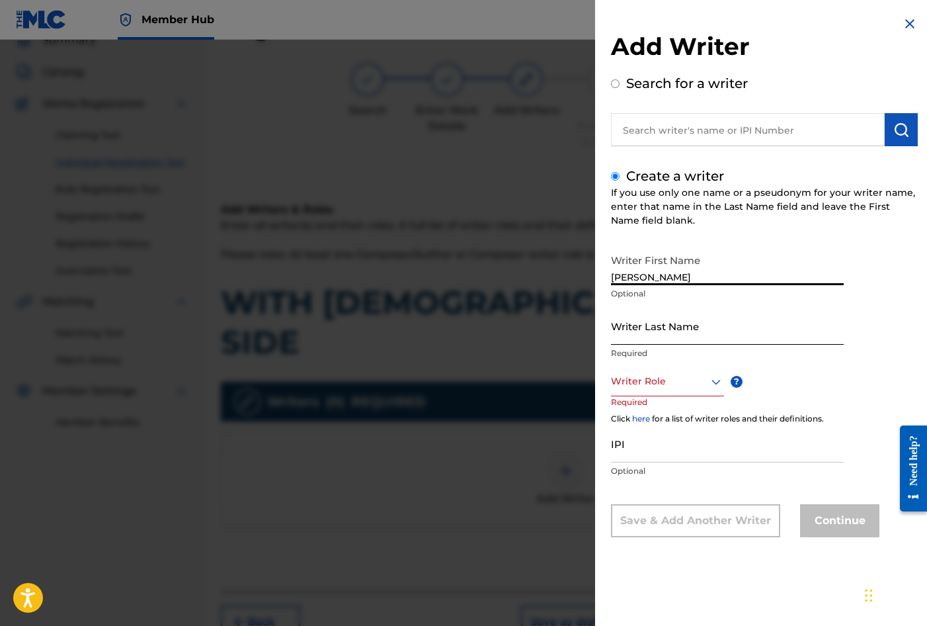
type input "[PERSON_NAME]"
click at [622, 327] on input "Writer Last Name" at bounding box center [727, 326] width 233 height 38
type input "RANGER"
click at [638, 384] on div at bounding box center [667, 381] width 113 height 17
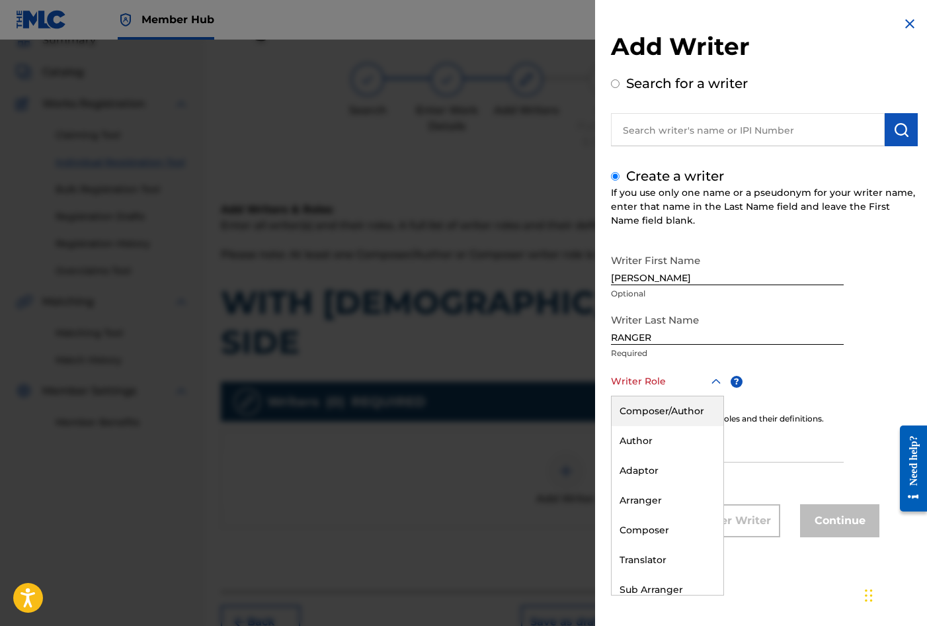
click at [644, 412] on div "Composer/Author" at bounding box center [668, 411] width 112 height 30
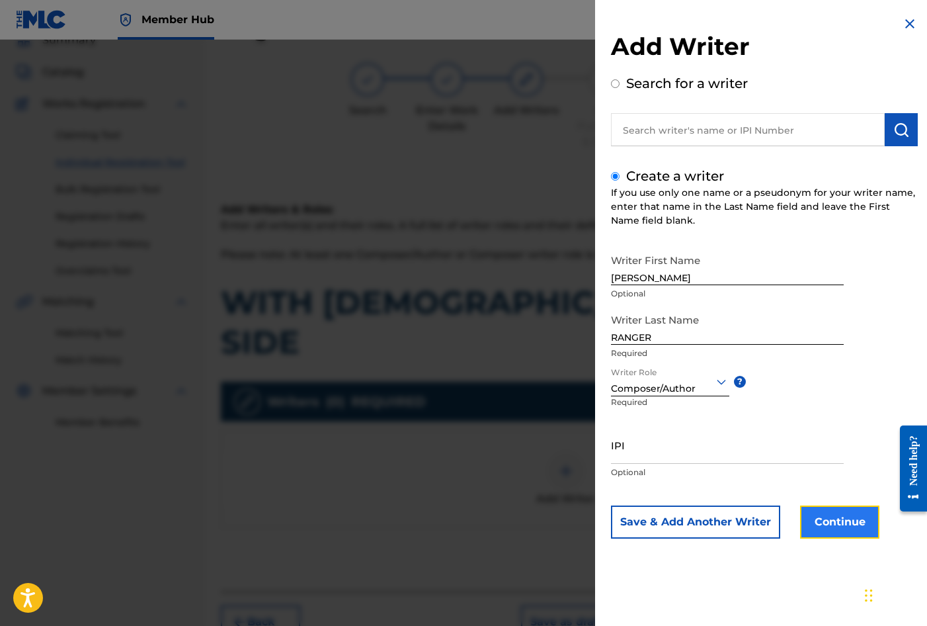
click at [837, 520] on button "Continue" at bounding box center [839, 521] width 79 height 33
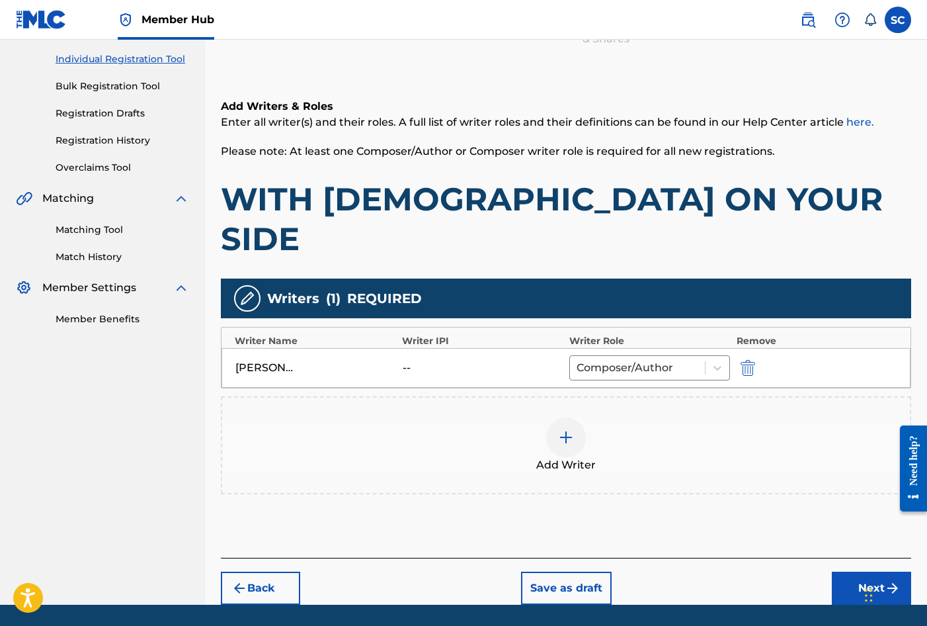
scroll to position [165, 0]
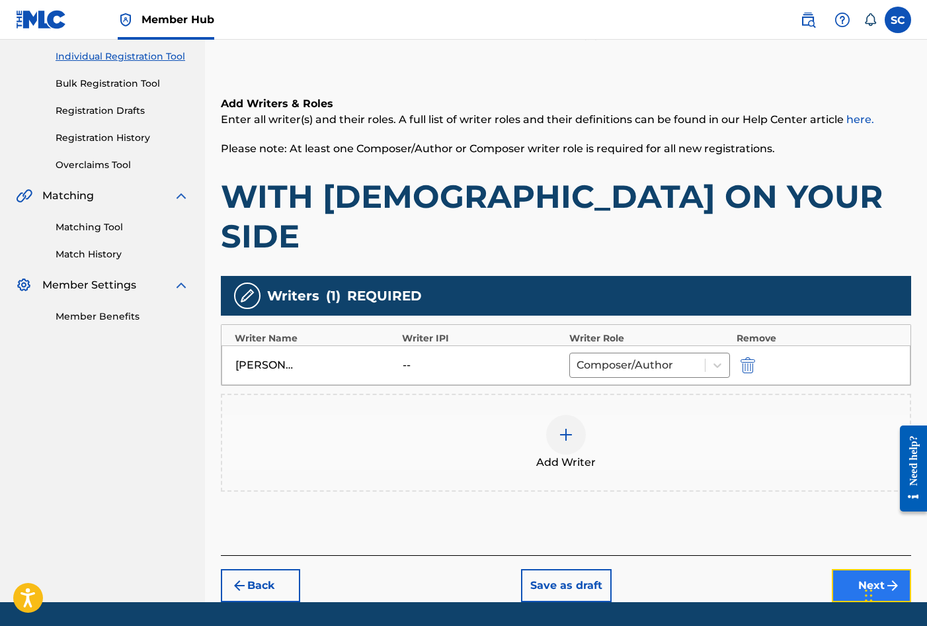
click at [864, 569] on button "Next" at bounding box center [871, 585] width 79 height 33
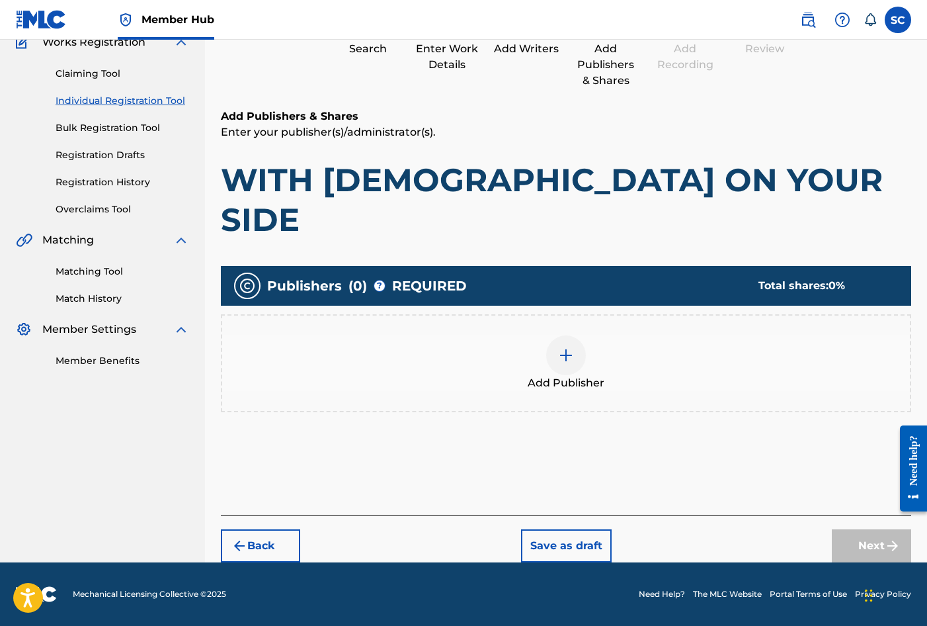
scroll to position [60, 0]
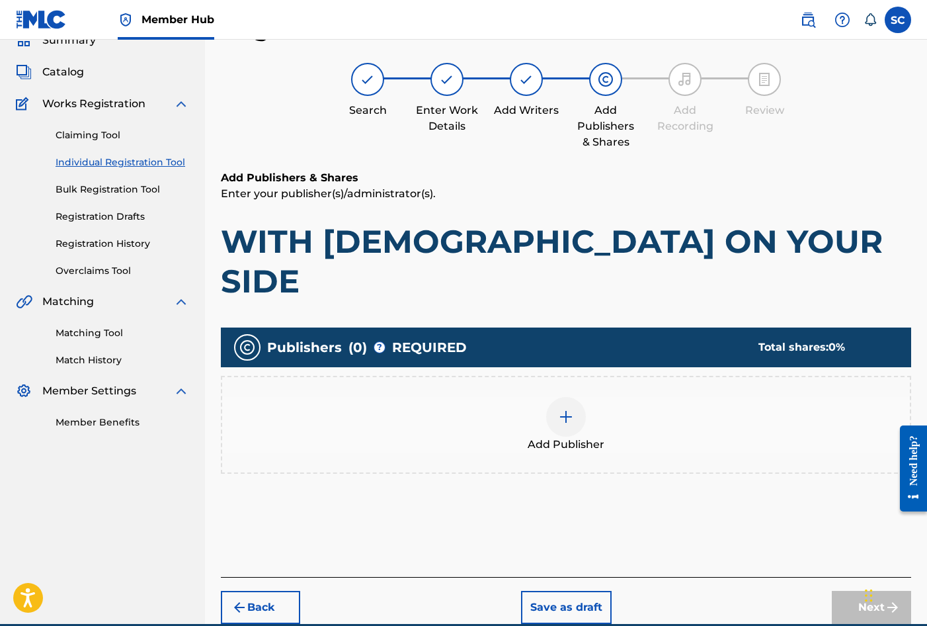
click at [563, 409] on img at bounding box center [566, 417] width 16 height 16
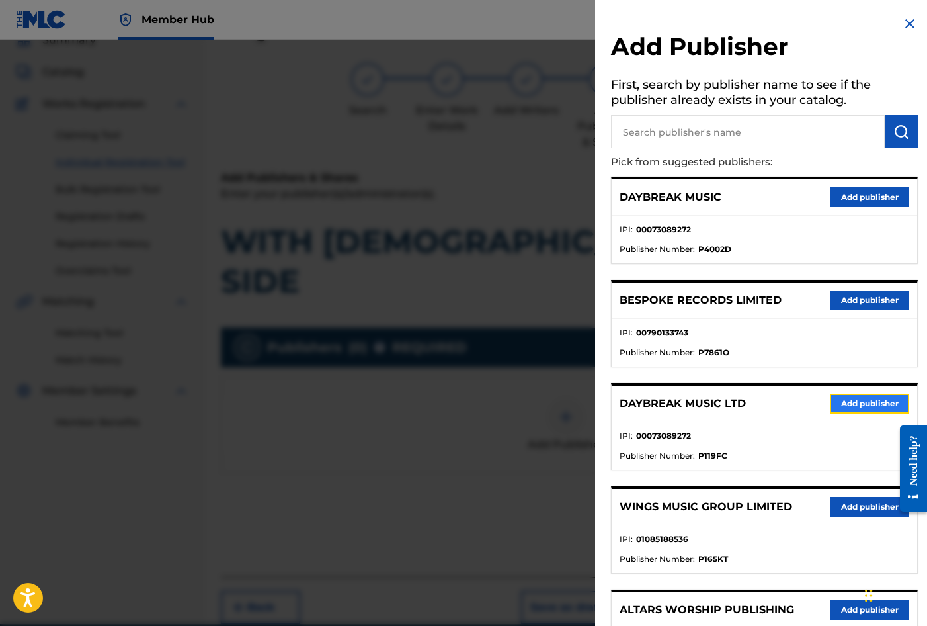
click at [848, 406] on button "Add publisher" at bounding box center [869, 404] width 79 height 20
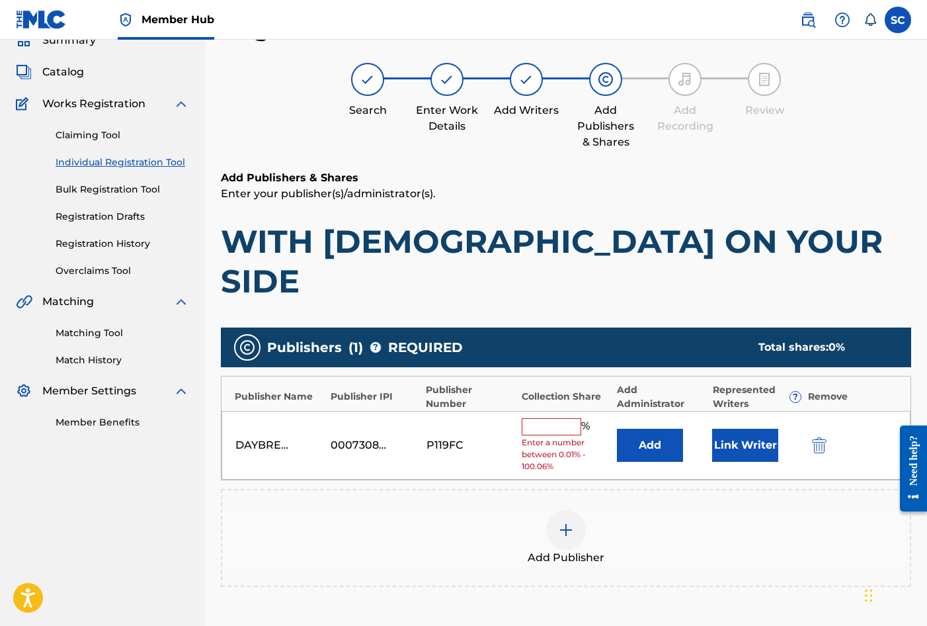
click at [538, 418] on input "text" at bounding box center [552, 426] width 60 height 17
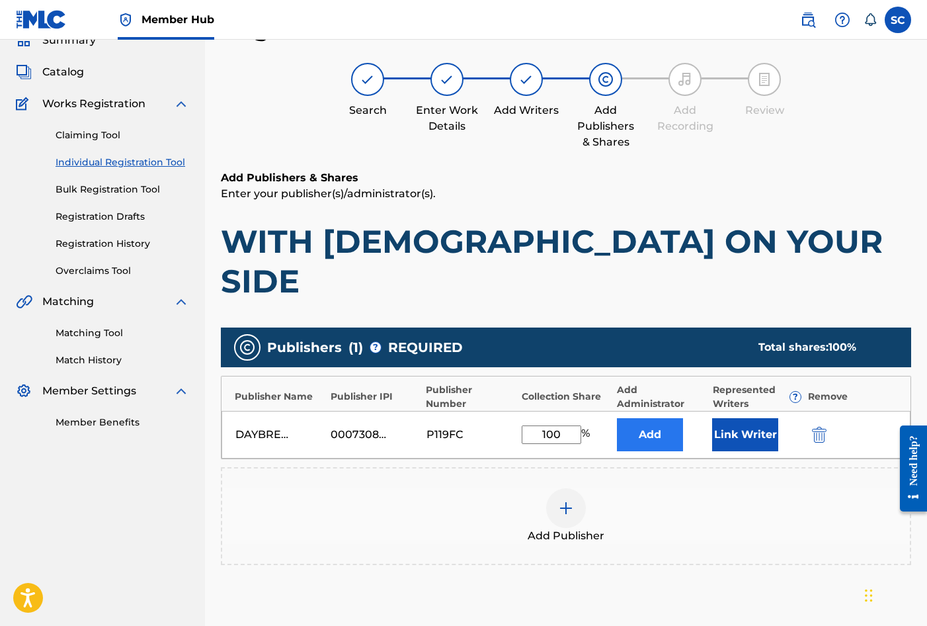
type input "100"
click at [626, 418] on button "Add" at bounding box center [650, 434] width 66 height 33
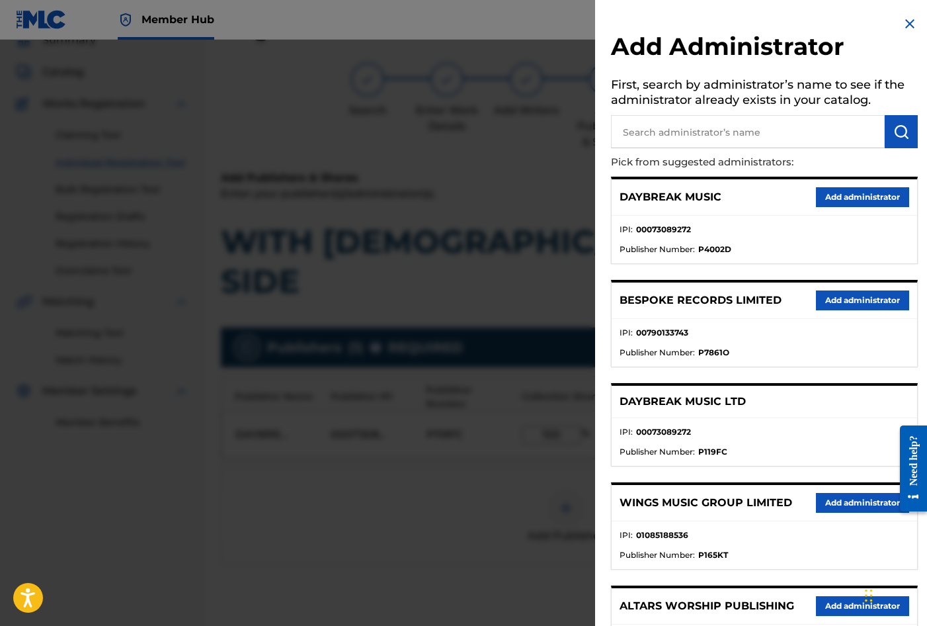
click at [665, 130] on input "text" at bounding box center [748, 131] width 274 height 33
type input "SONG SOLUTIONS"
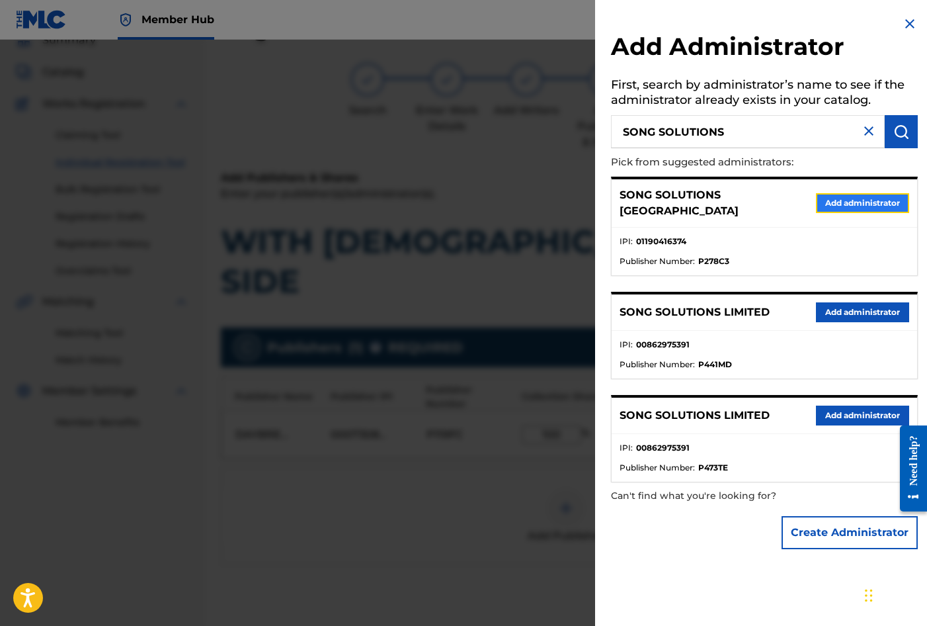
click at [826, 198] on button "Add administrator" at bounding box center [862, 203] width 93 height 20
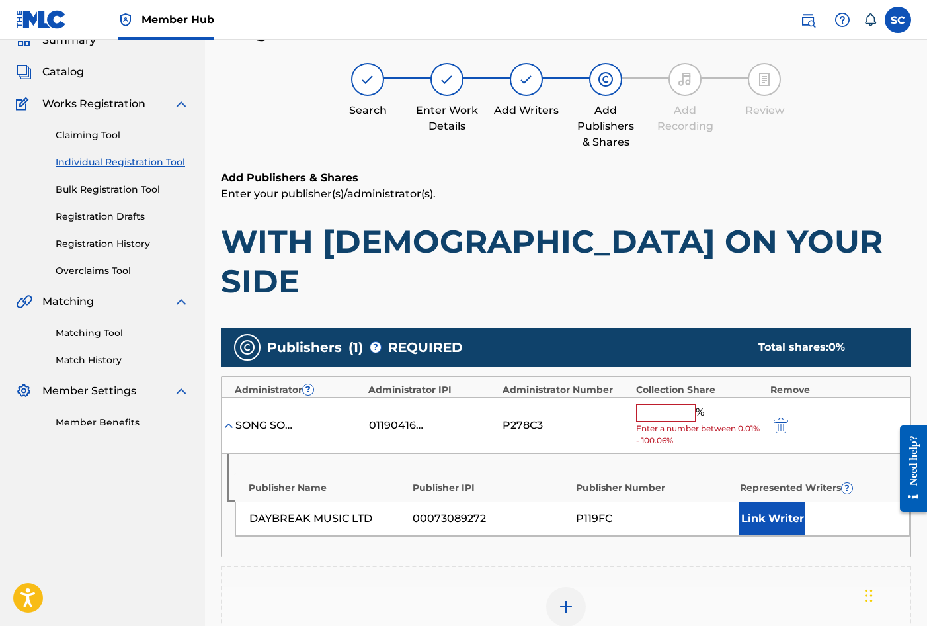
click at [651, 404] on input "text" at bounding box center [666, 412] width 60 height 17
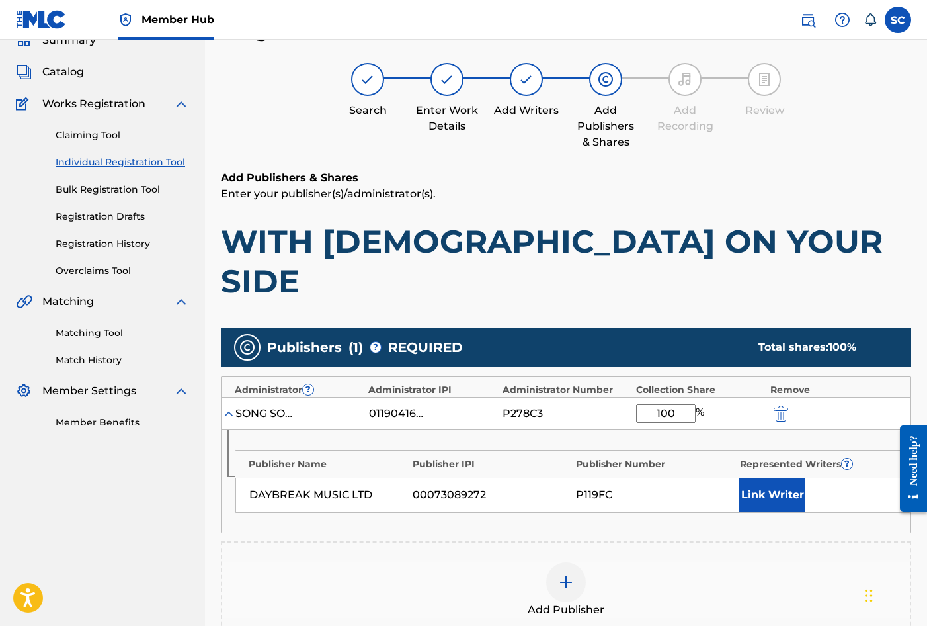
type input "100"
click at [605, 430] on div "Publisher Name Publisher IPI Publisher Number Represented Writers ? DAYBREAK MU…" at bounding box center [566, 481] width 689 height 103
click at [757, 478] on button "Link Writer" at bounding box center [772, 494] width 66 height 33
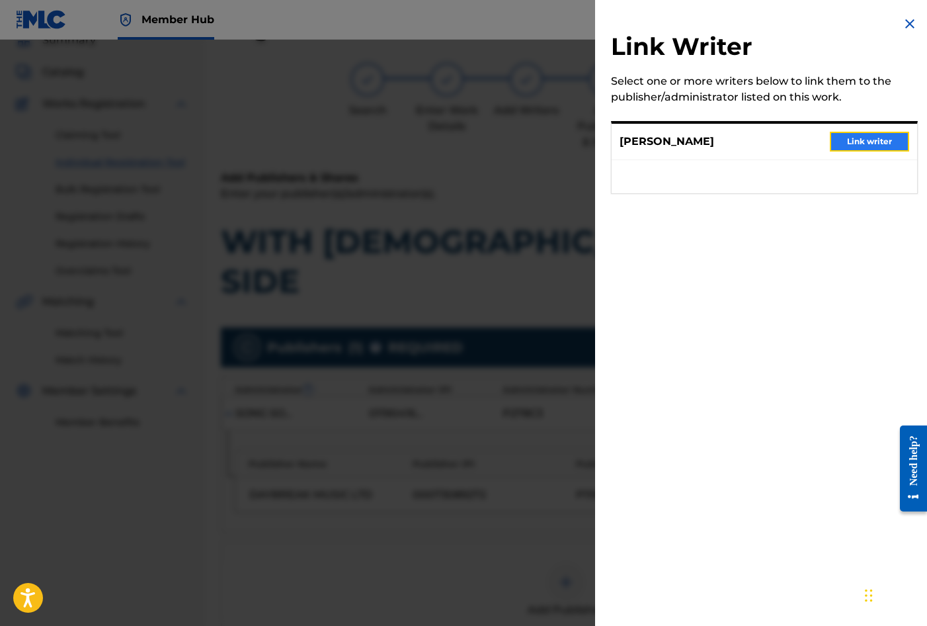
click at [863, 142] on button "Link writer" at bounding box center [869, 142] width 79 height 20
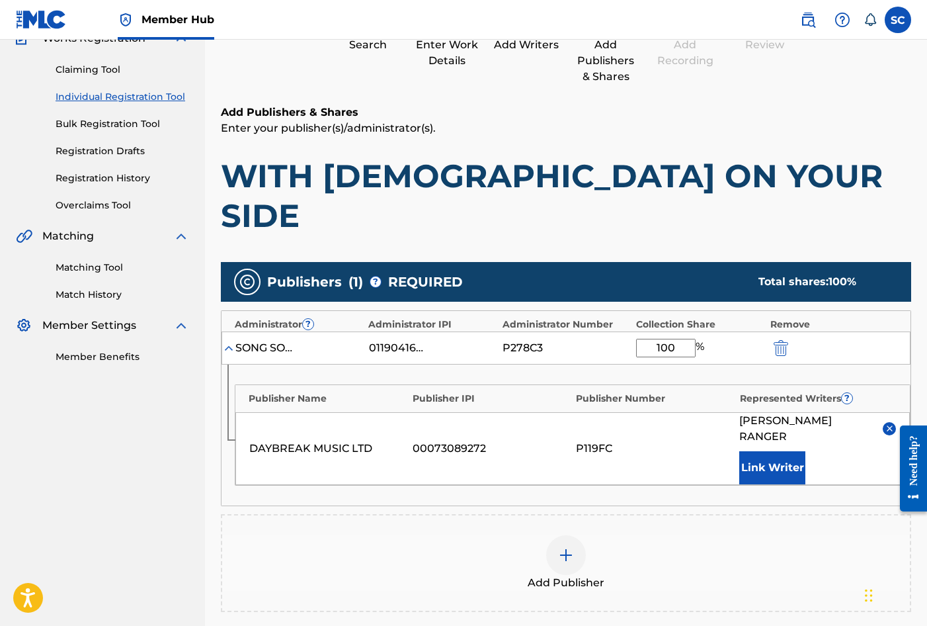
scroll to position [269, 0]
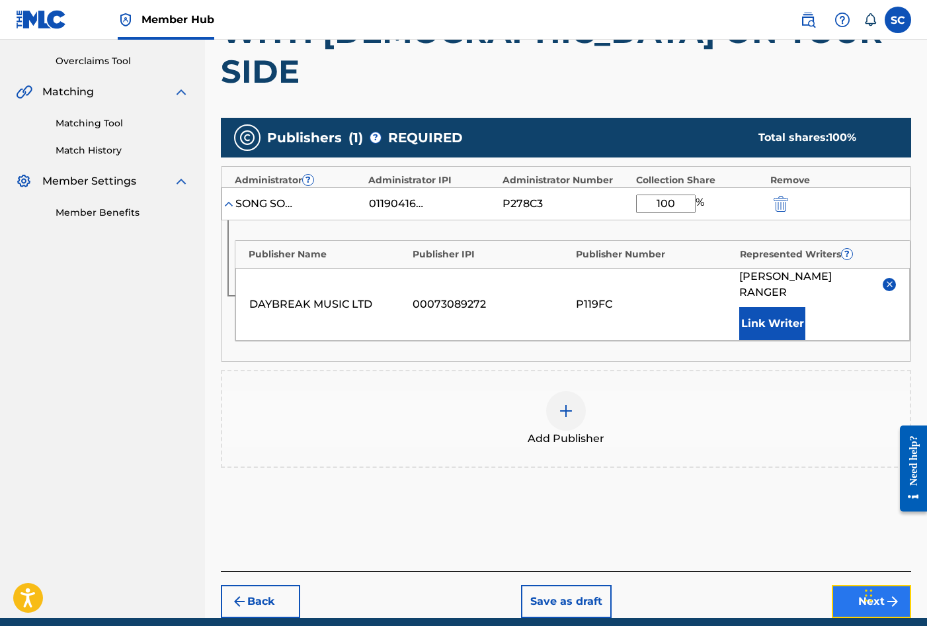
click at [863, 585] on button "Next" at bounding box center [871, 601] width 79 height 33
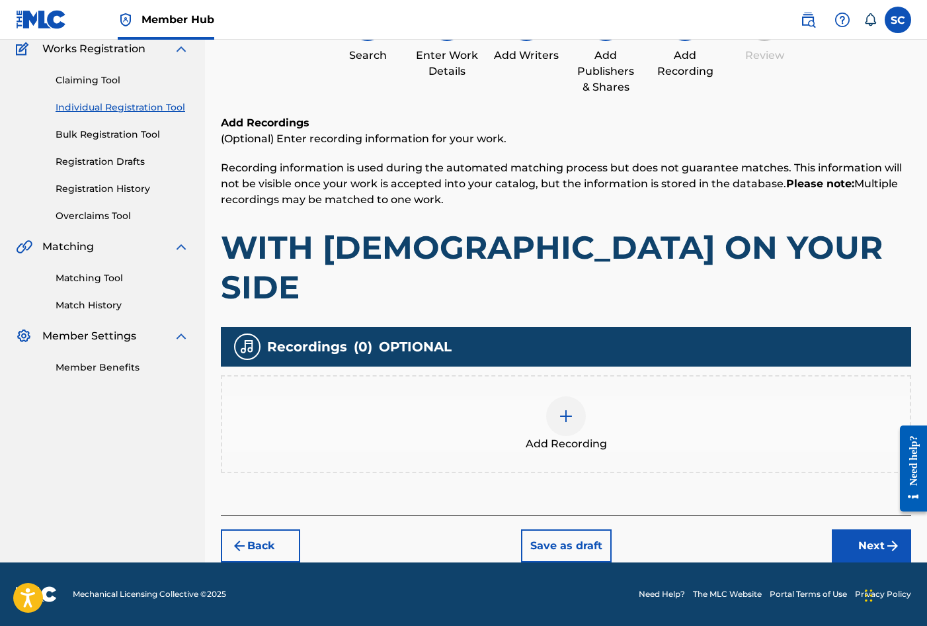
scroll to position [60, 0]
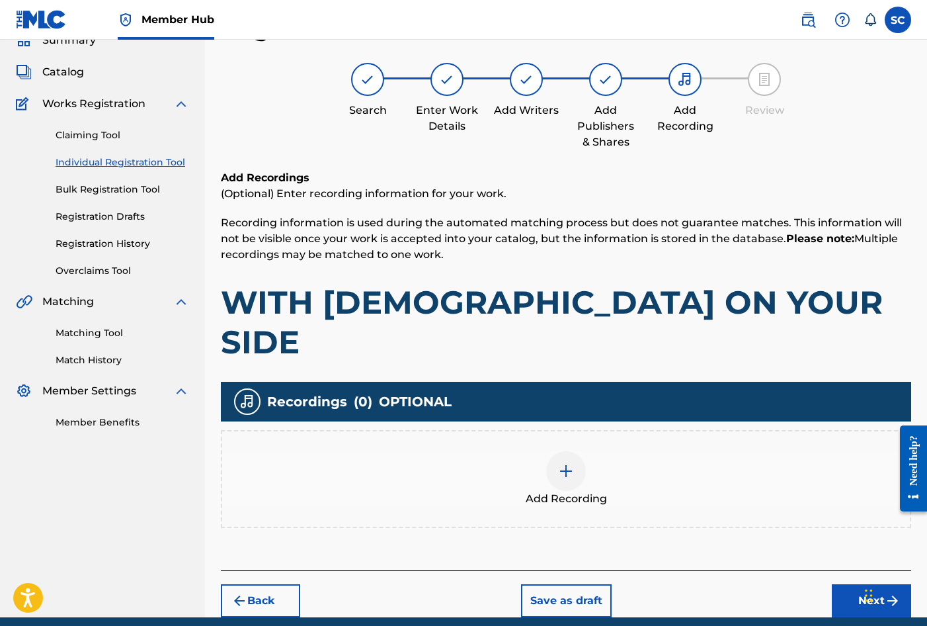
click at [564, 463] on img at bounding box center [566, 471] width 16 height 16
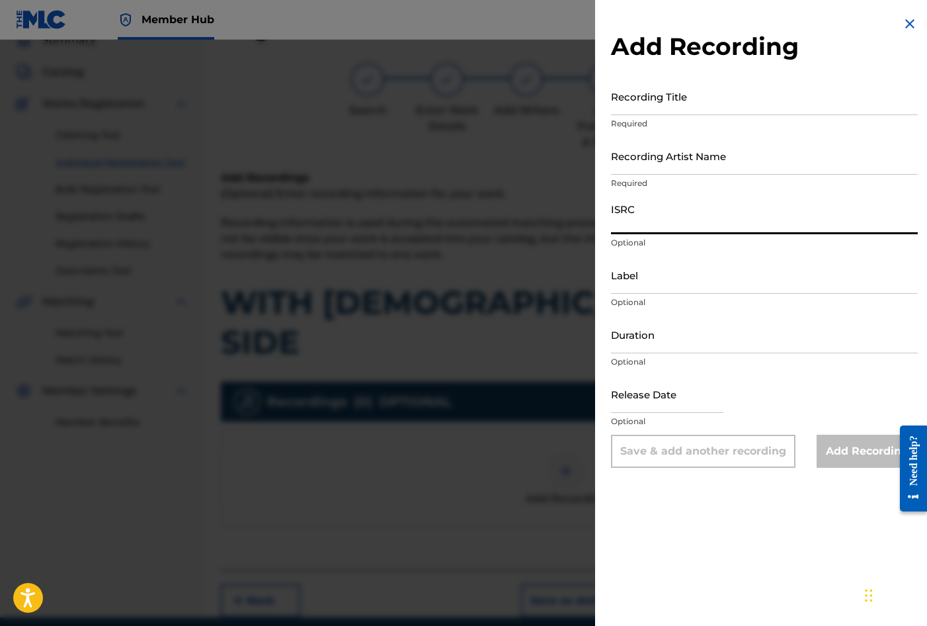
click at [635, 224] on input "ISRC" at bounding box center [764, 215] width 307 height 38
paste input "GBDPR1605580"
type input "GBDPR1605580"
click at [635, 84] on input "Recording Title" at bounding box center [764, 96] width 307 height 38
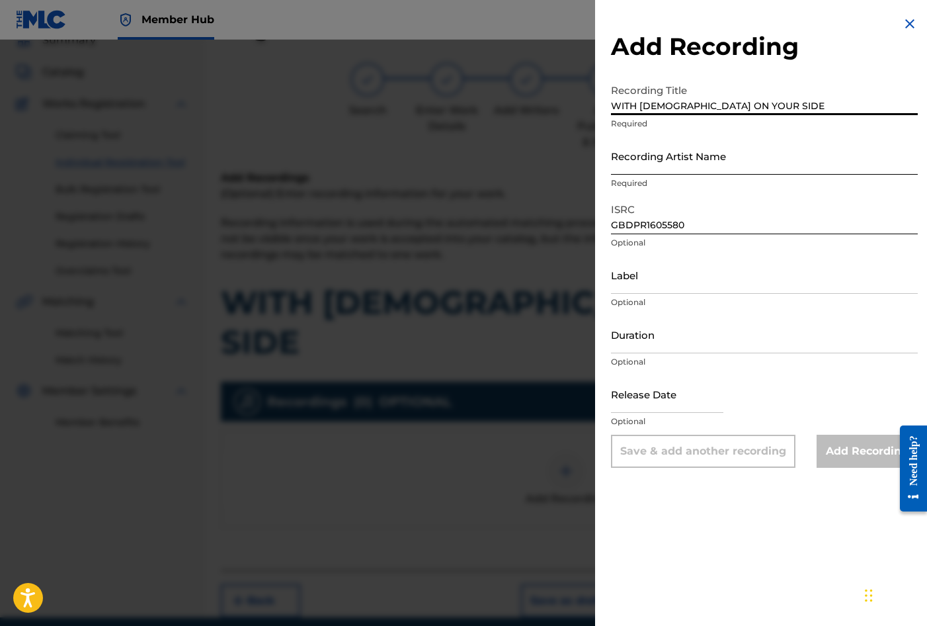
type input "WITH [DEMOGRAPHIC_DATA] ON YOUR SIDE"
click at [653, 151] on input "Recording Artist Name" at bounding box center [764, 156] width 307 height 38
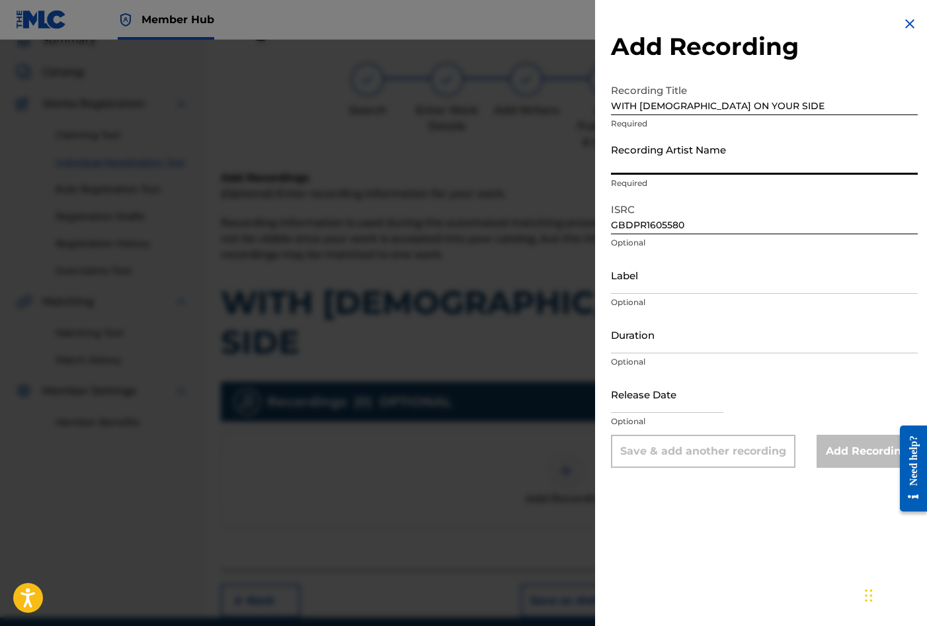
type input "[PERSON_NAME]"
type input "03:43"
type input "[DATE]"
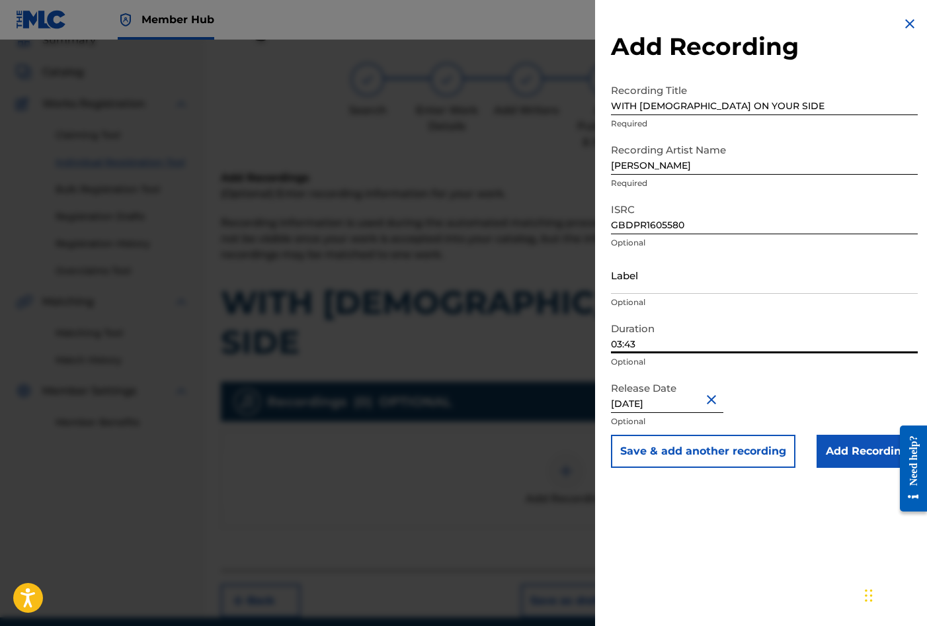
drag, startPoint x: 650, startPoint y: 343, endPoint x: 584, endPoint y: 341, distance: 66.2
click at [584, 341] on div "Add Recording Recording Title WITH GOD ON YOUR SIDE Required Recording Artist N…" at bounding box center [463, 333] width 927 height 586
type input "03:31"
click at [849, 452] on input "Add Recording" at bounding box center [867, 451] width 101 height 33
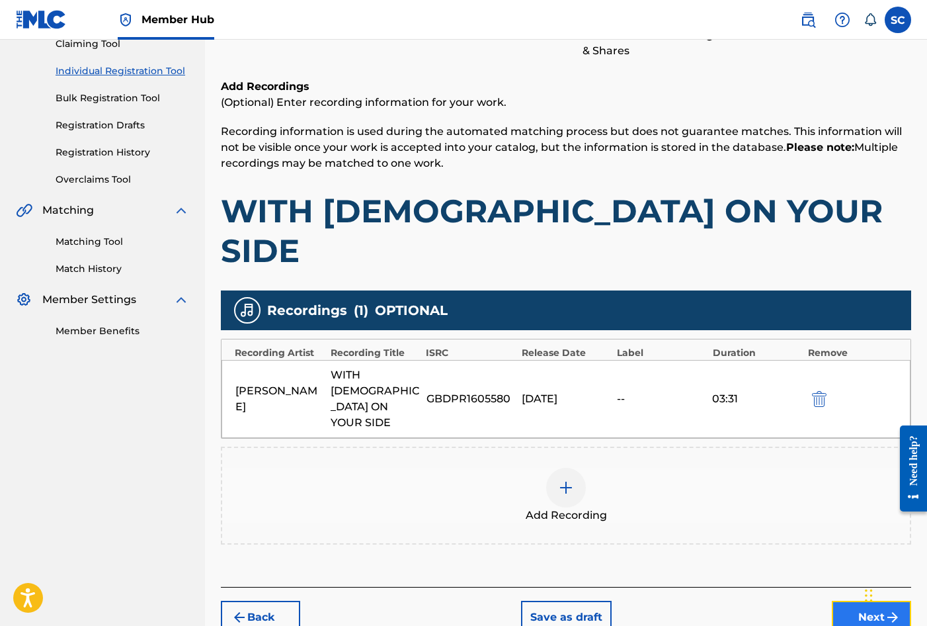
click at [874, 601] on button "Next" at bounding box center [871, 617] width 79 height 33
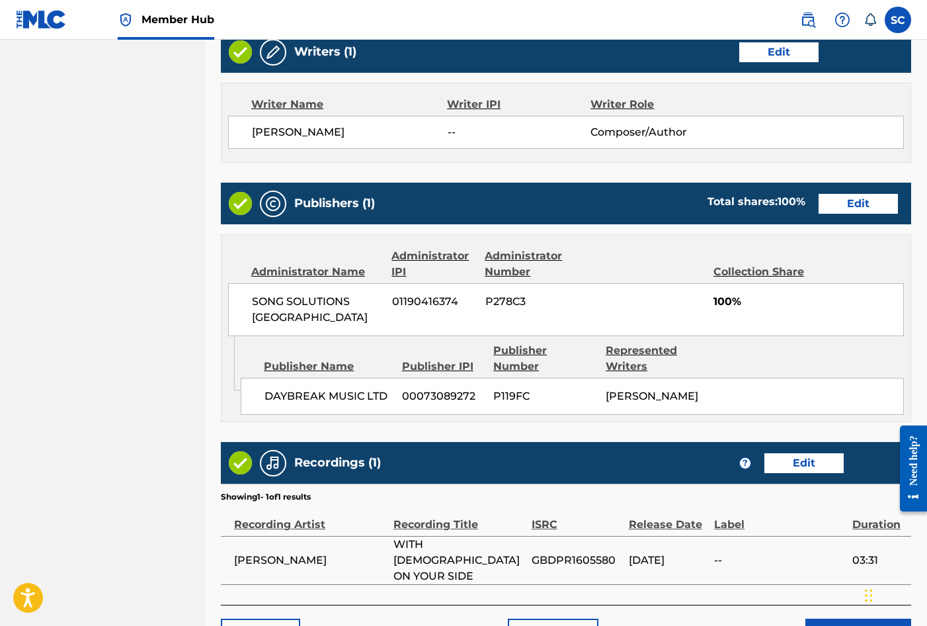
scroll to position [581, 0]
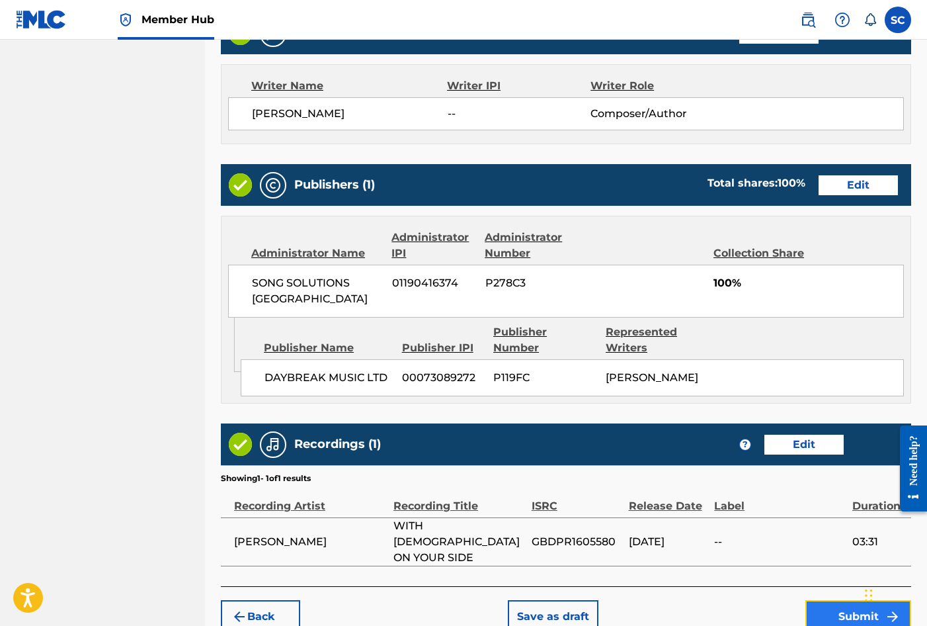
click at [853, 600] on button "Submit" at bounding box center [859, 616] width 106 height 33
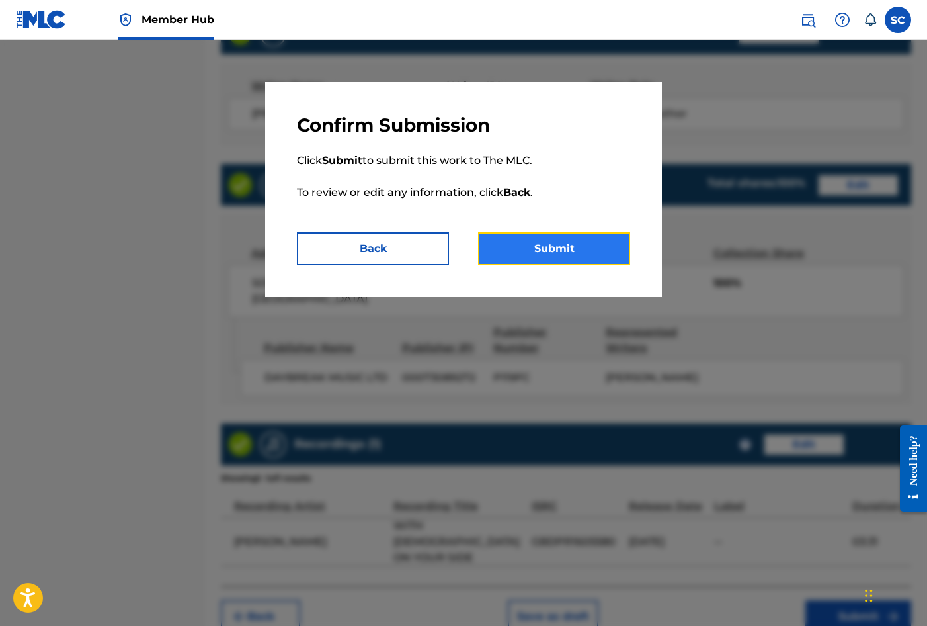
click at [550, 249] on button "Submit" at bounding box center [554, 248] width 152 height 33
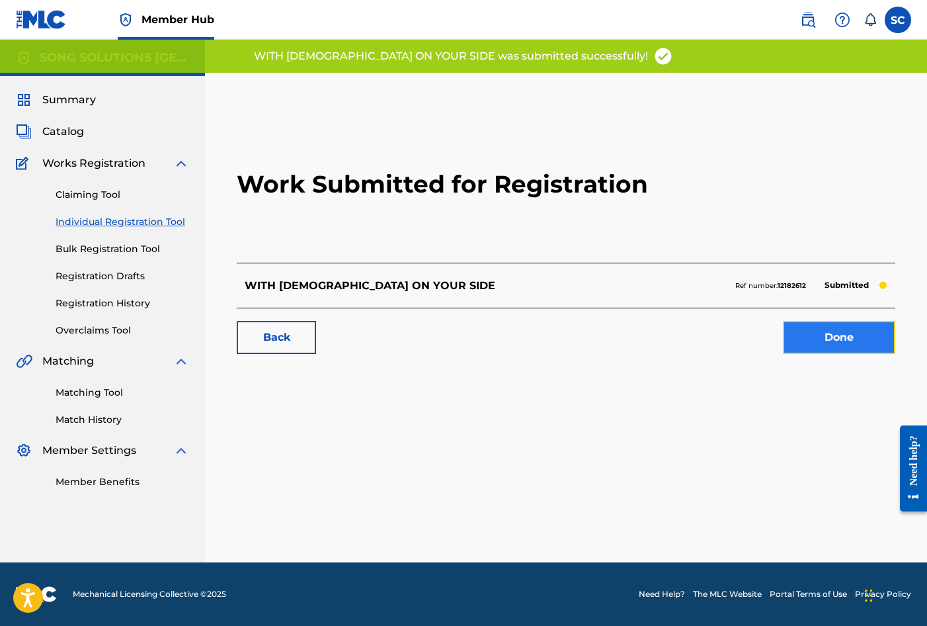
click at [847, 335] on link "Done" at bounding box center [839, 337] width 112 height 33
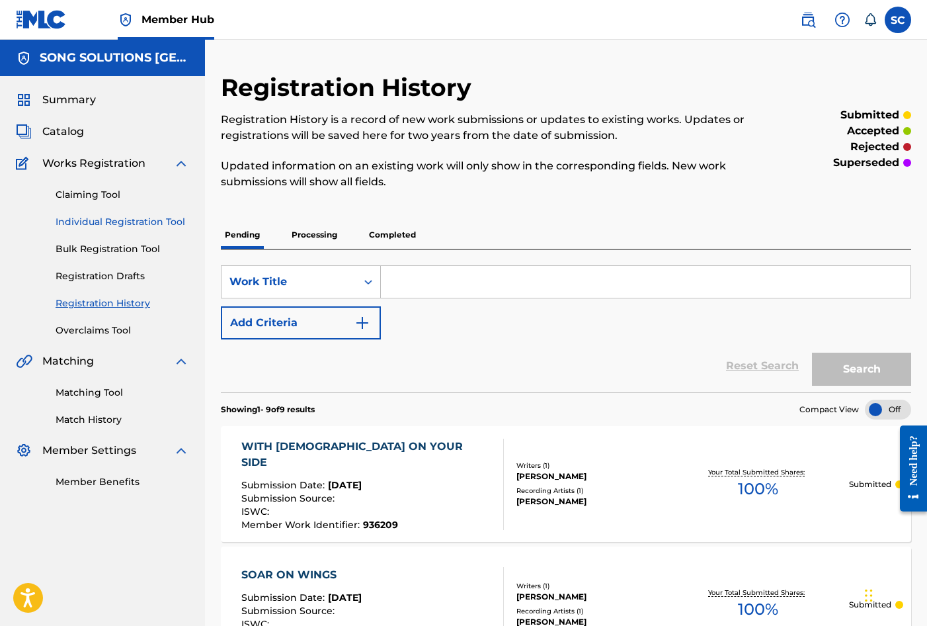
click at [101, 218] on link "Individual Registration Tool" at bounding box center [123, 222] width 134 height 14
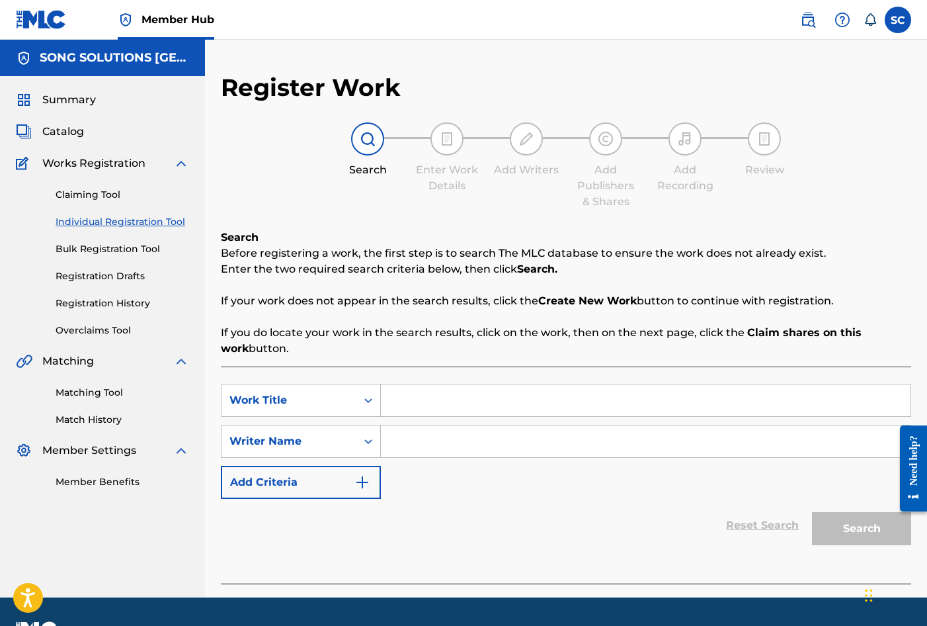
click at [417, 401] on input "Search Form" at bounding box center [646, 400] width 530 height 32
type input "SPEAK LORD"
click at [432, 493] on div "SearchWithCriteria17db2f3f-457a-48ef-b134-3ece6ea0f022 Work Title SPEAK LORD sp…" at bounding box center [566, 441] width 690 height 115
click at [445, 442] on input "Search Form" at bounding box center [646, 441] width 530 height 32
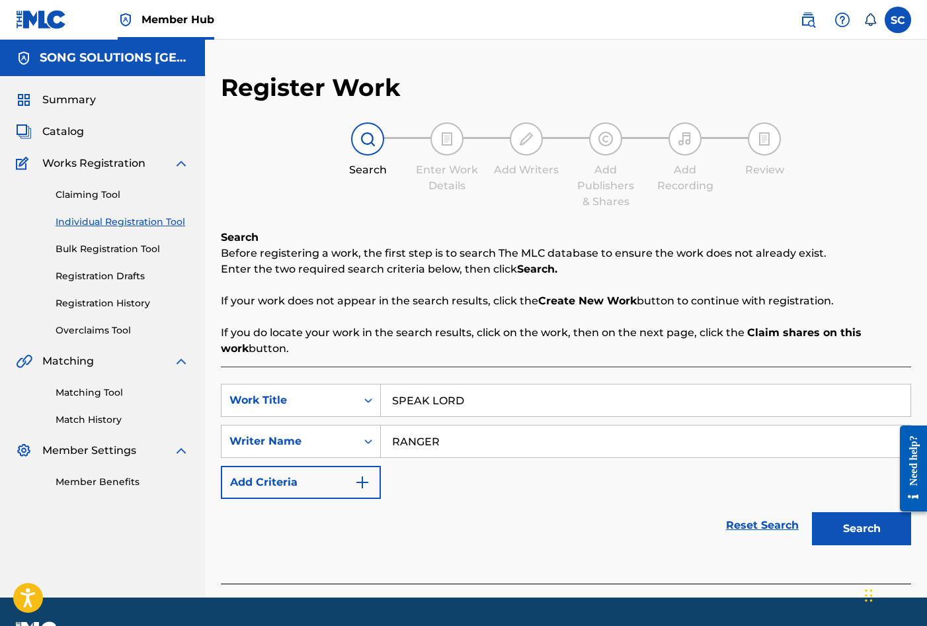
type input "RANGER"
click at [812, 512] on button "Search" at bounding box center [861, 528] width 99 height 33
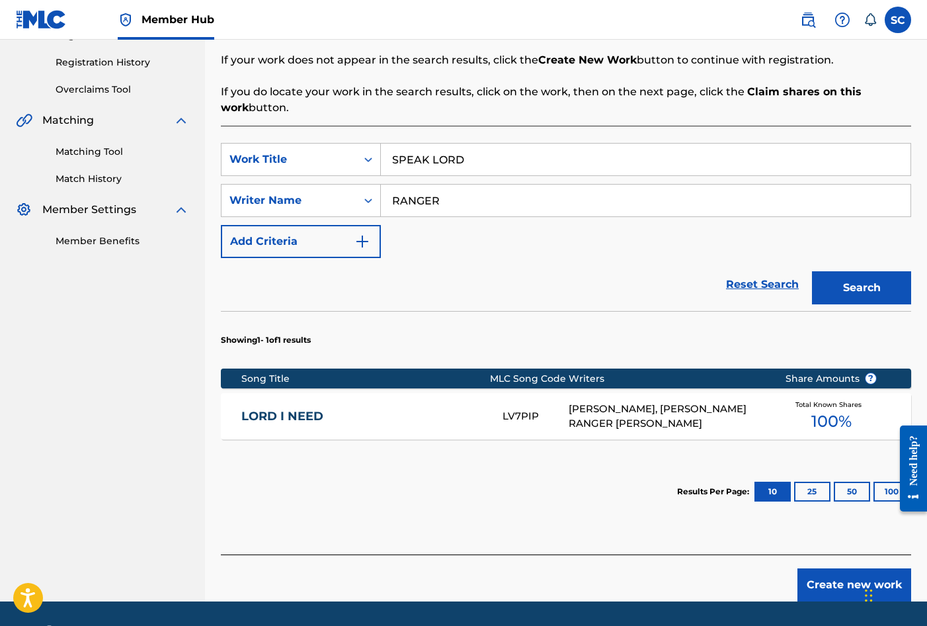
scroll to position [265, 0]
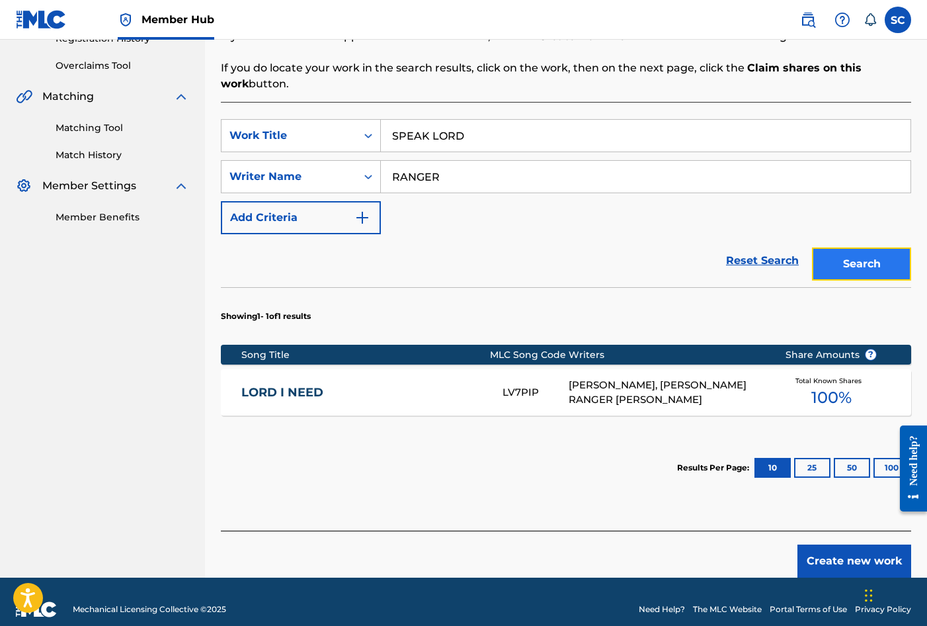
click at [872, 258] on button "Search" at bounding box center [861, 263] width 99 height 33
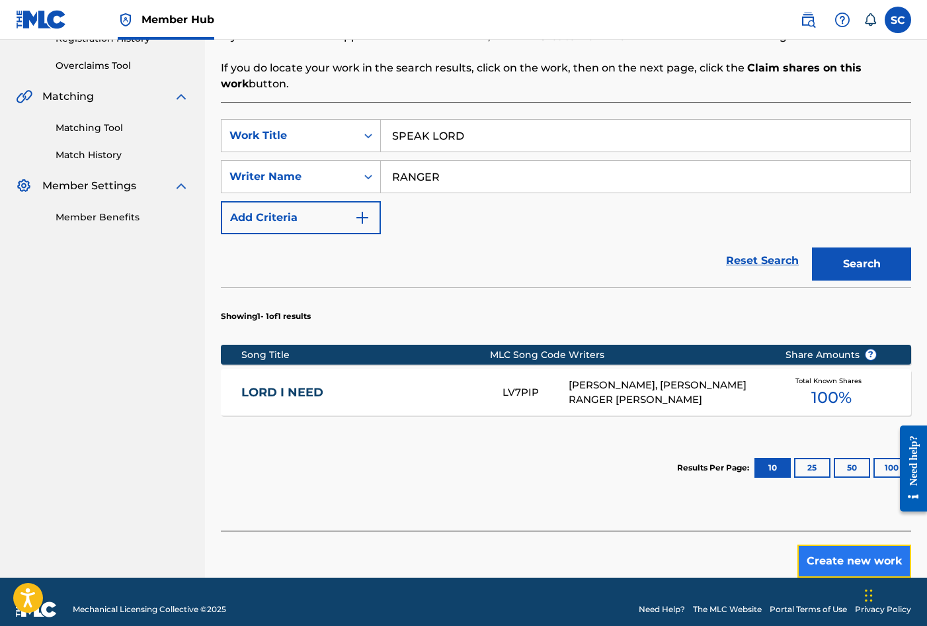
click at [849, 559] on button "Create new work" at bounding box center [855, 560] width 114 height 33
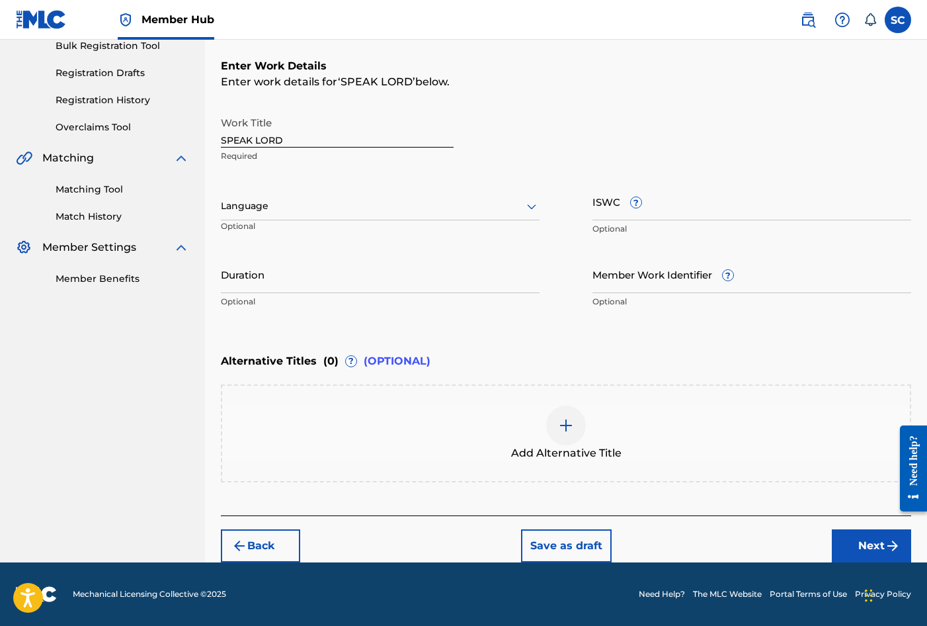
scroll to position [203, 0]
click at [615, 278] on input "Member Work Identifier ?" at bounding box center [752, 274] width 319 height 38
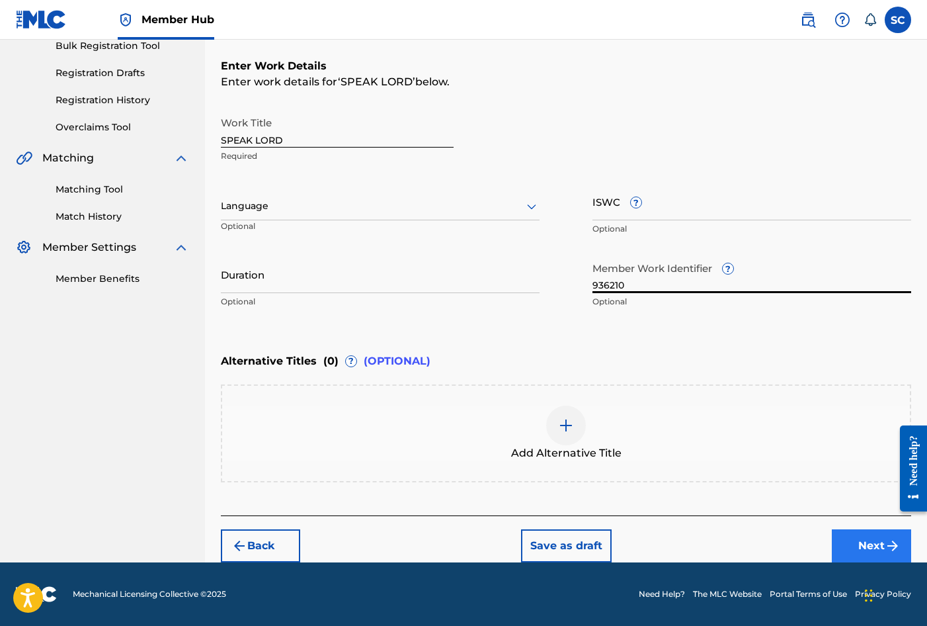
type input "936210"
click at [874, 545] on button "Next" at bounding box center [871, 545] width 79 height 33
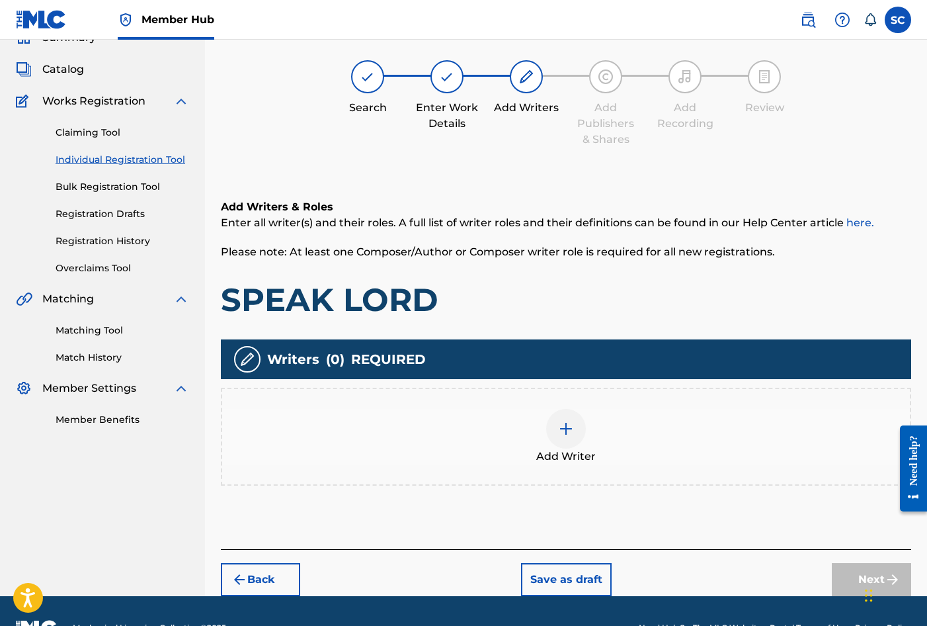
scroll to position [60, 0]
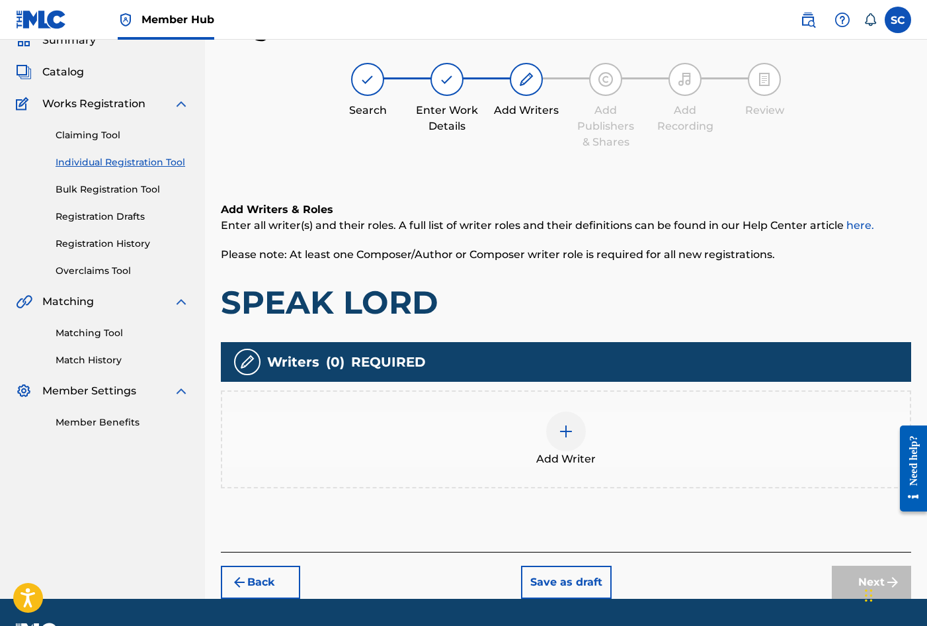
click at [569, 433] on img at bounding box center [566, 431] width 16 height 16
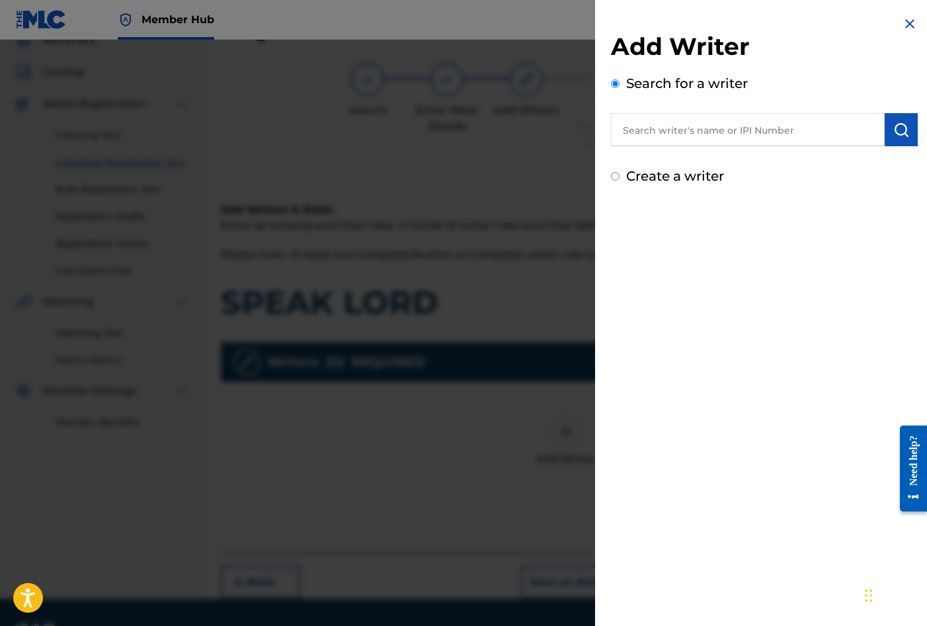
click at [667, 176] on label "Create a writer" at bounding box center [675, 176] width 98 height 16
radio input "true"
click at [620, 176] on input "Create a writer" at bounding box center [615, 176] width 9 height 9
radio input "false"
radio input "true"
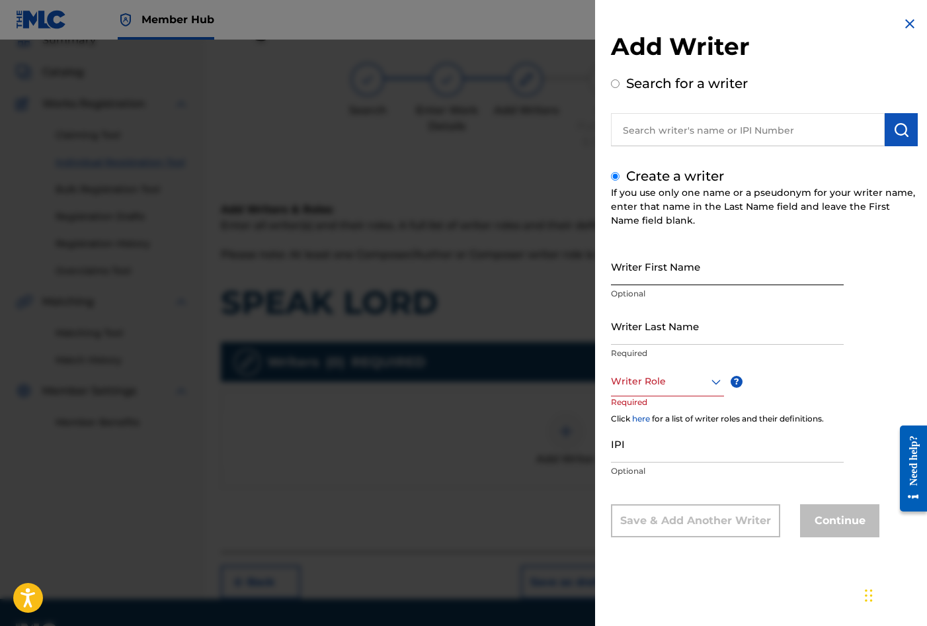
click at [659, 265] on input "Writer First Name" at bounding box center [727, 266] width 233 height 38
type input "[PERSON_NAME]"
click at [684, 316] on input "Writer Last Name" at bounding box center [727, 326] width 233 height 38
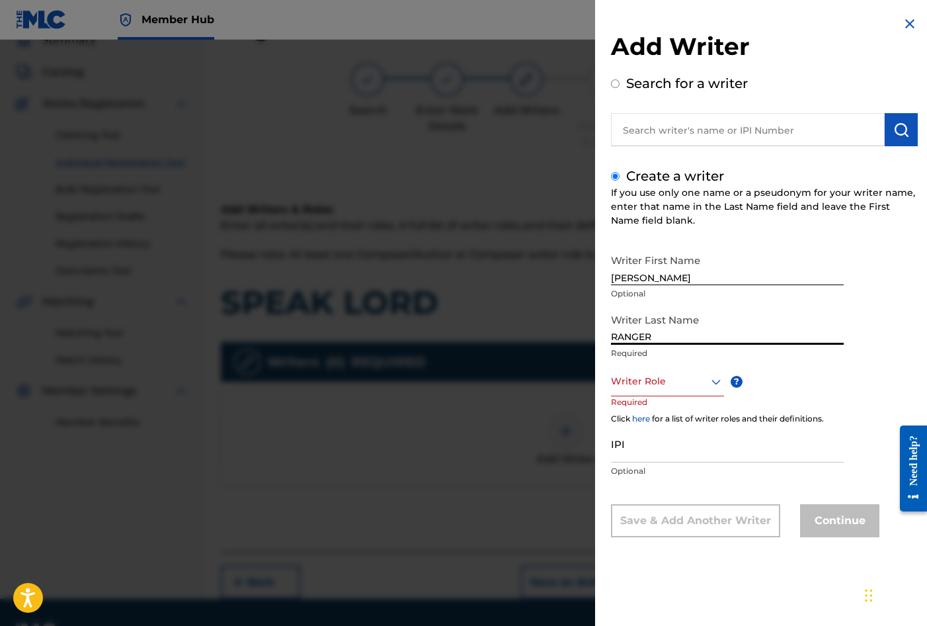
type input "RANGER"
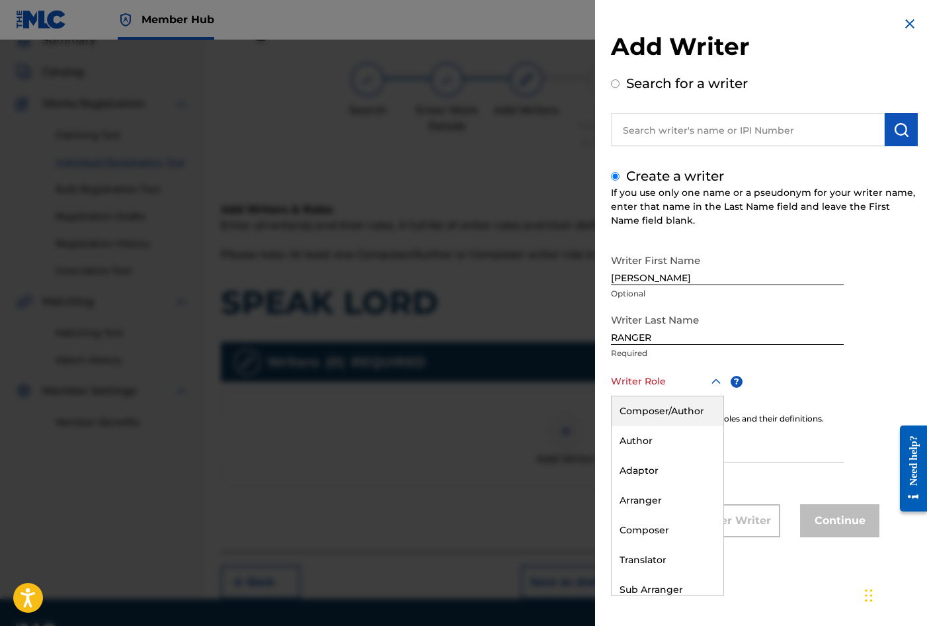
click at [663, 374] on div at bounding box center [667, 381] width 113 height 17
click at [663, 402] on div "Composer/Author" at bounding box center [668, 411] width 112 height 30
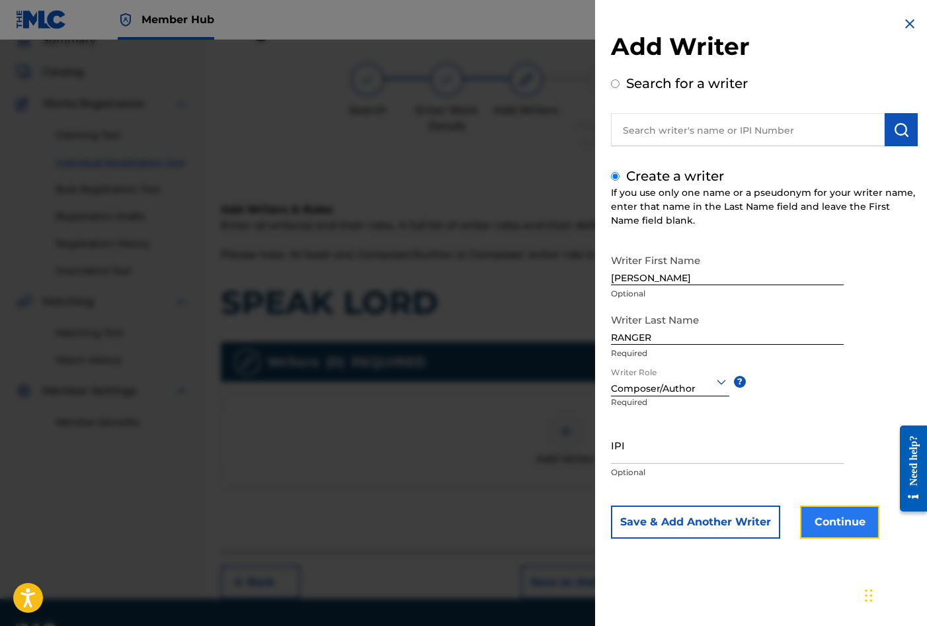
click at [852, 522] on button "Continue" at bounding box center [839, 521] width 79 height 33
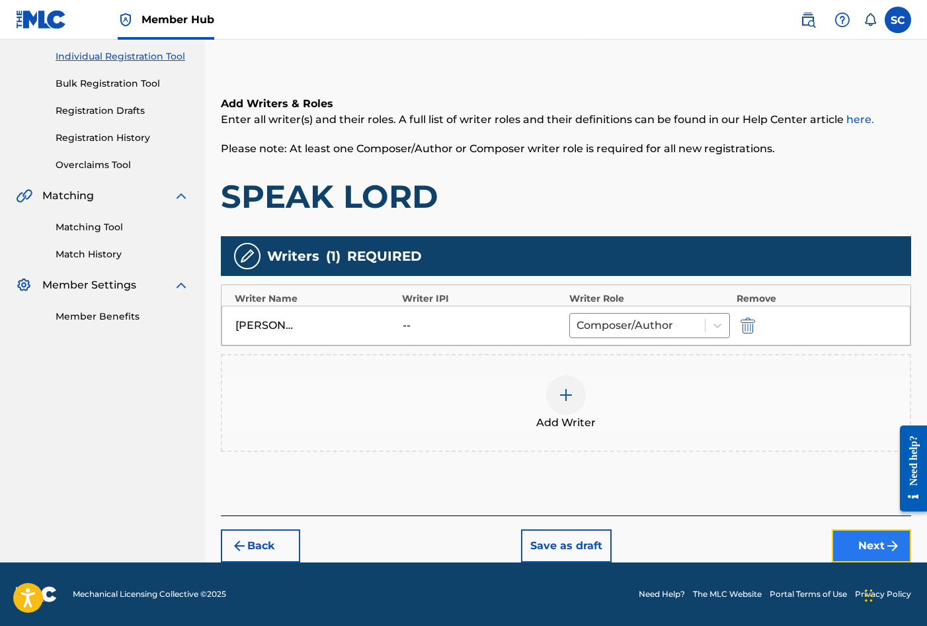
click at [874, 546] on button "Next" at bounding box center [871, 545] width 79 height 33
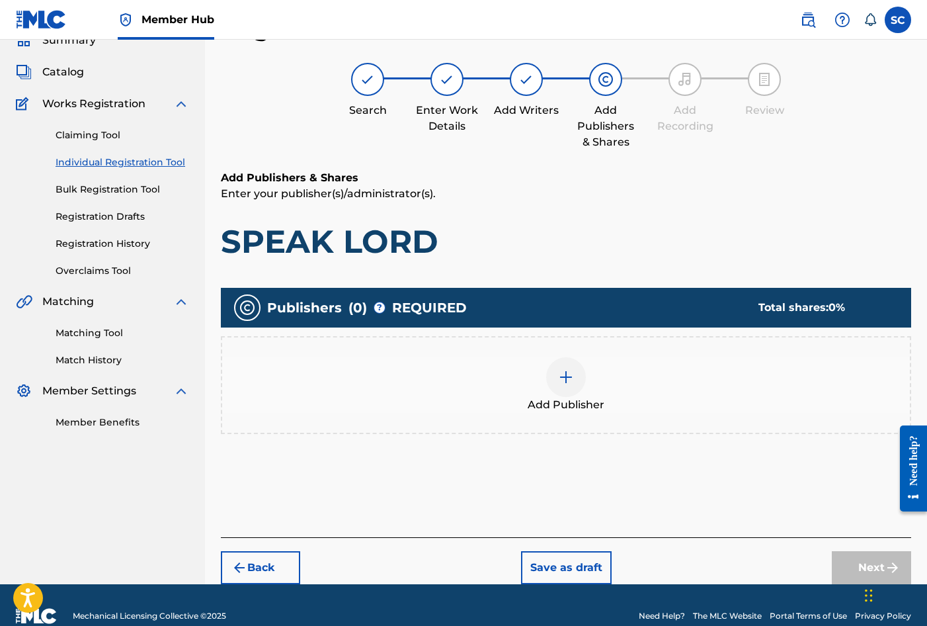
click at [561, 377] on img at bounding box center [566, 377] width 16 height 16
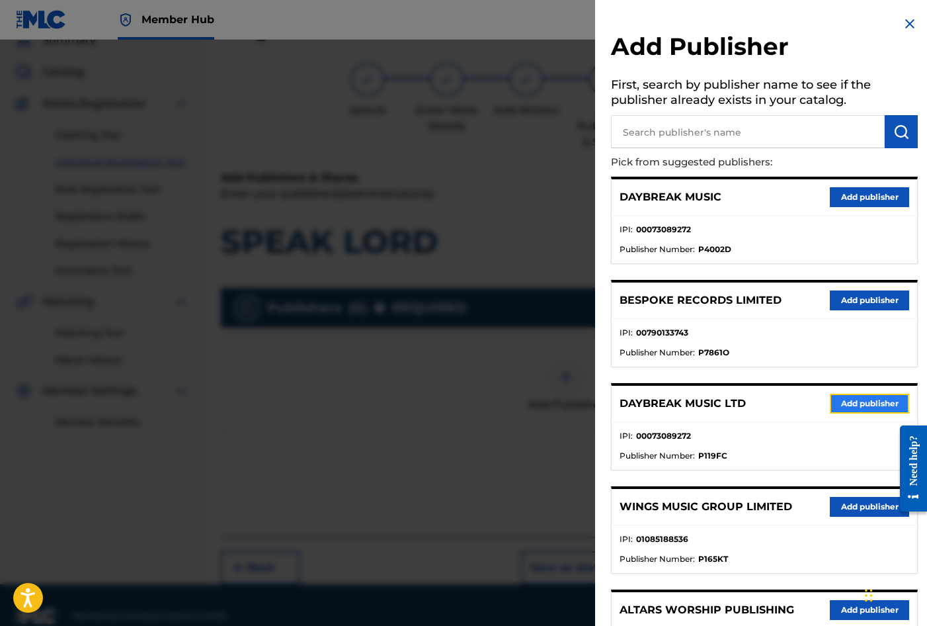
click at [862, 405] on button "Add publisher" at bounding box center [869, 404] width 79 height 20
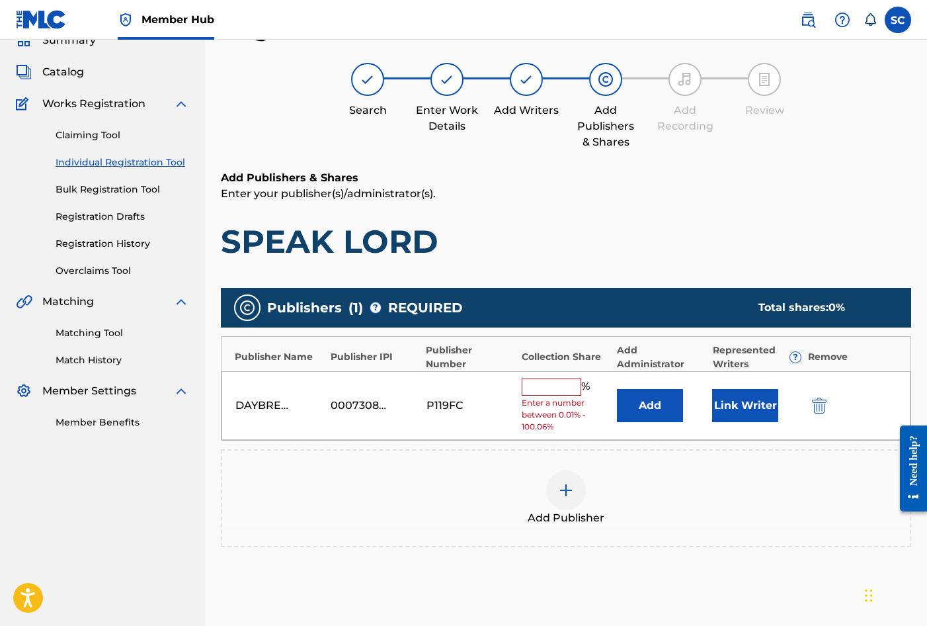
click at [563, 388] on input "text" at bounding box center [552, 386] width 60 height 17
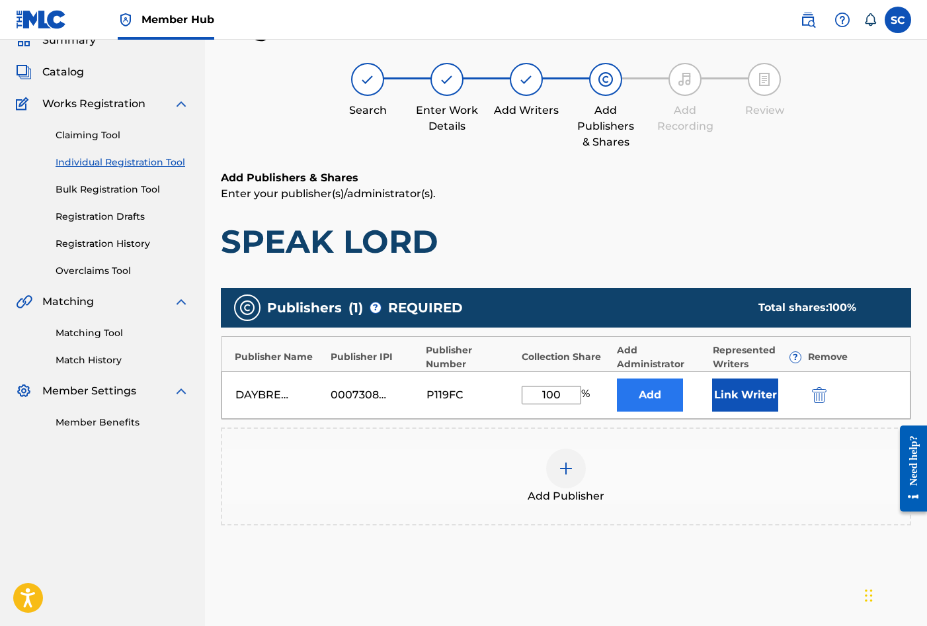
type input "100"
click at [638, 394] on button "Add" at bounding box center [650, 394] width 66 height 33
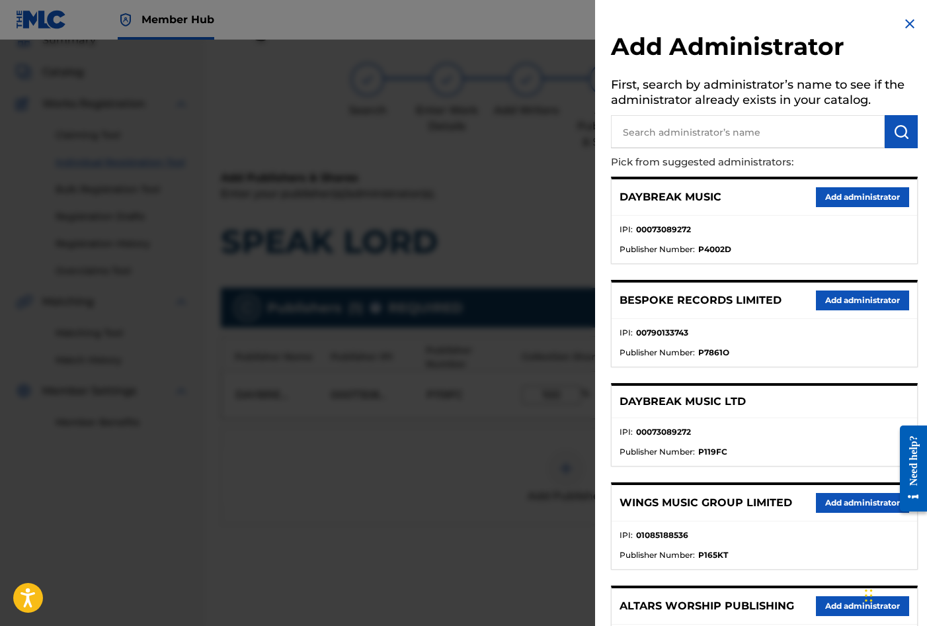
click at [708, 127] on input "text" at bounding box center [748, 131] width 274 height 33
type input "SONG SOLUTIONS"
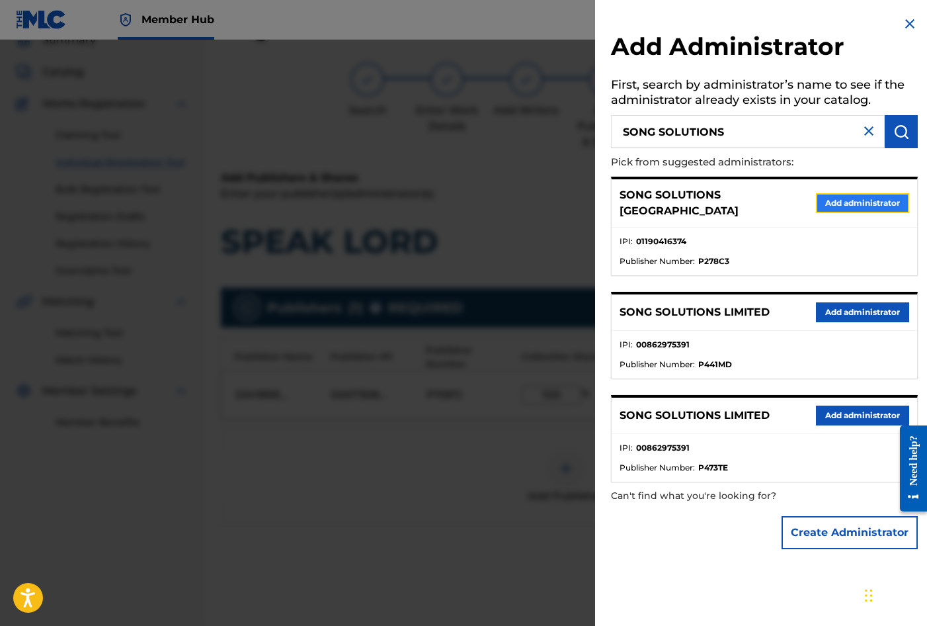
click at [846, 194] on button "Add administrator" at bounding box center [862, 203] width 93 height 20
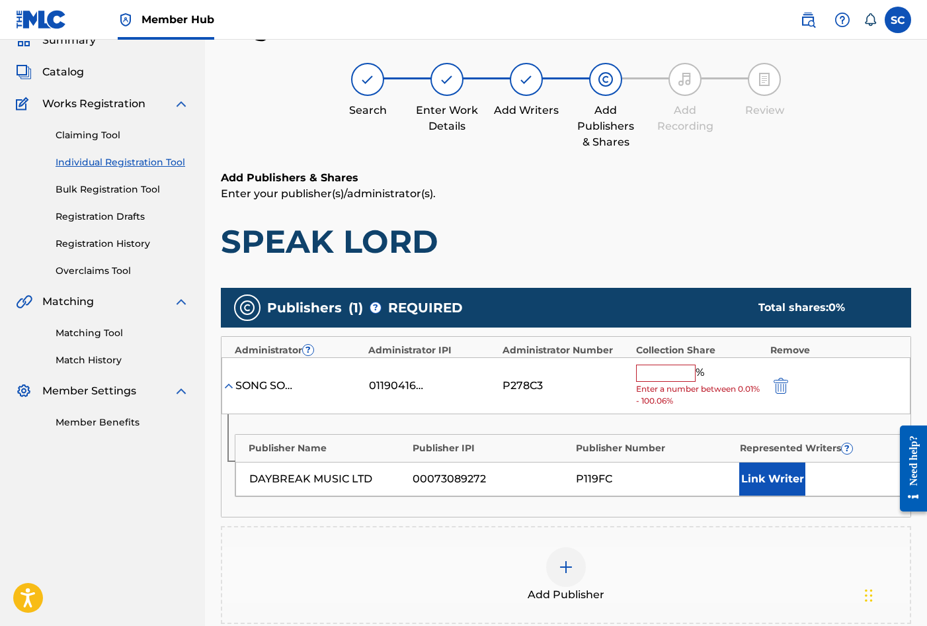
click at [663, 372] on input "text" at bounding box center [666, 372] width 60 height 17
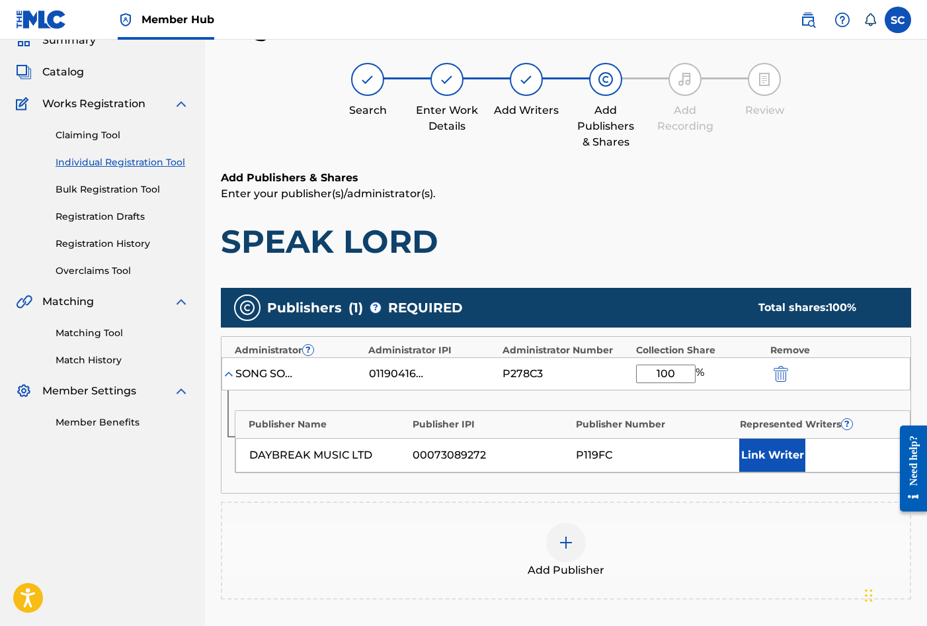
type input "100"
click at [515, 499] on div "Publishers ( 1 ) ? REQUIRED Total shares: 100 % Administrator ? Administrator I…" at bounding box center [566, 443] width 690 height 311
click at [770, 451] on button "Link Writer" at bounding box center [772, 454] width 66 height 33
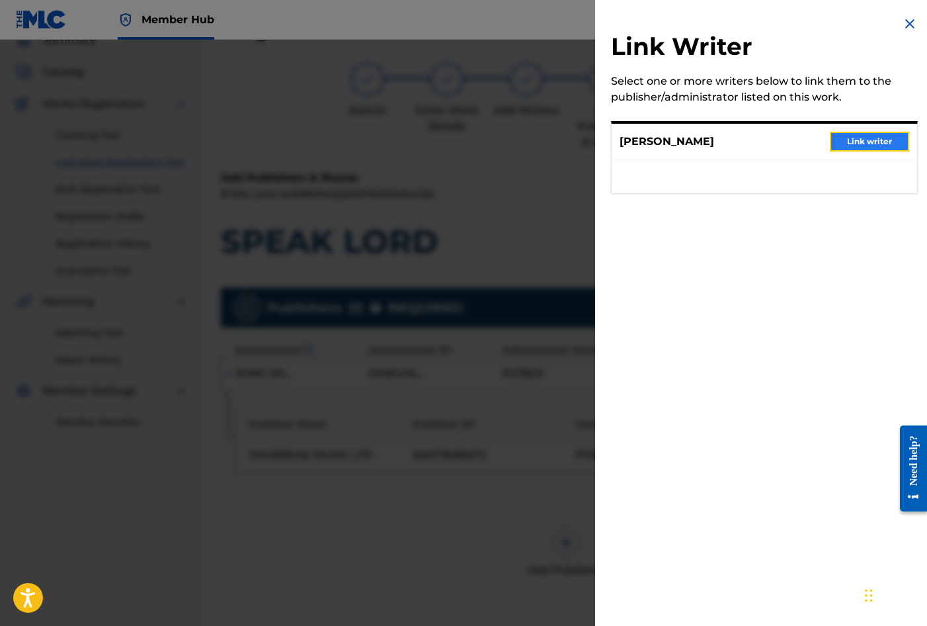
click at [877, 136] on button "Link writer" at bounding box center [869, 142] width 79 height 20
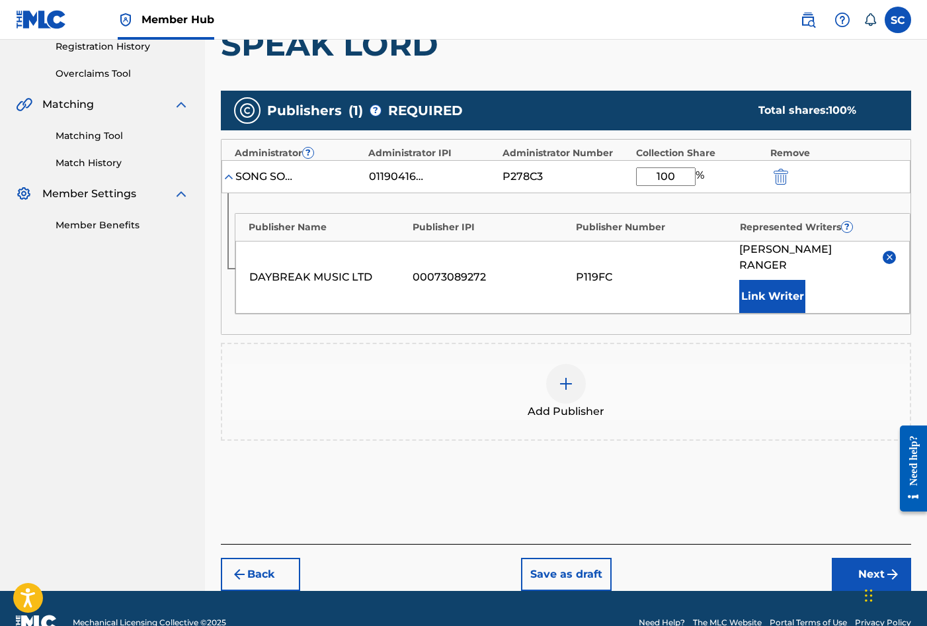
scroll to position [269, 0]
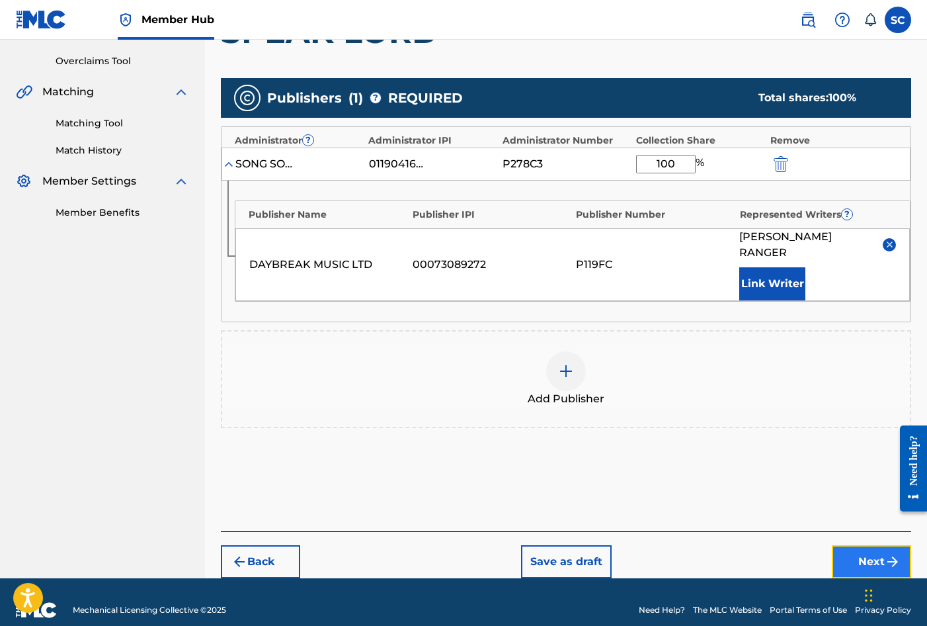
click at [883, 545] on button "Next" at bounding box center [871, 561] width 79 height 33
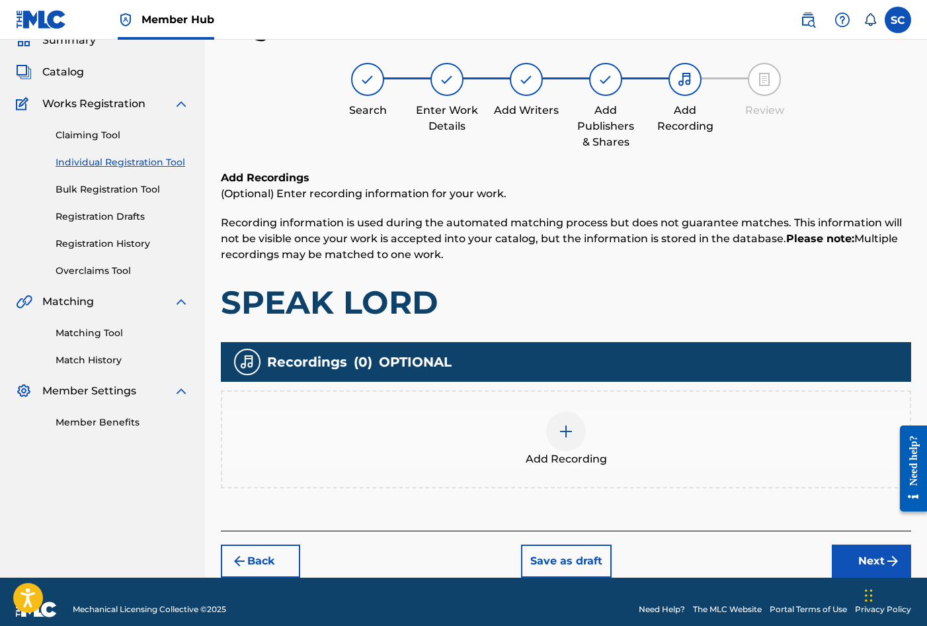
click at [563, 431] on img at bounding box center [566, 431] width 16 height 16
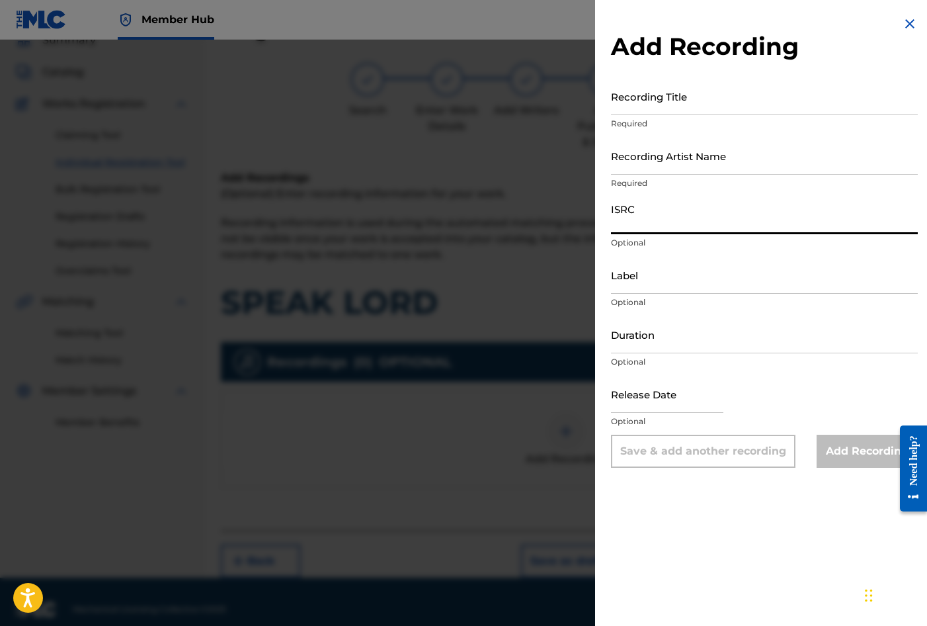
click at [643, 215] on input "ISRC" at bounding box center [764, 215] width 307 height 38
paste input "GBDPR1605581"
type input "GBDPR1605581"
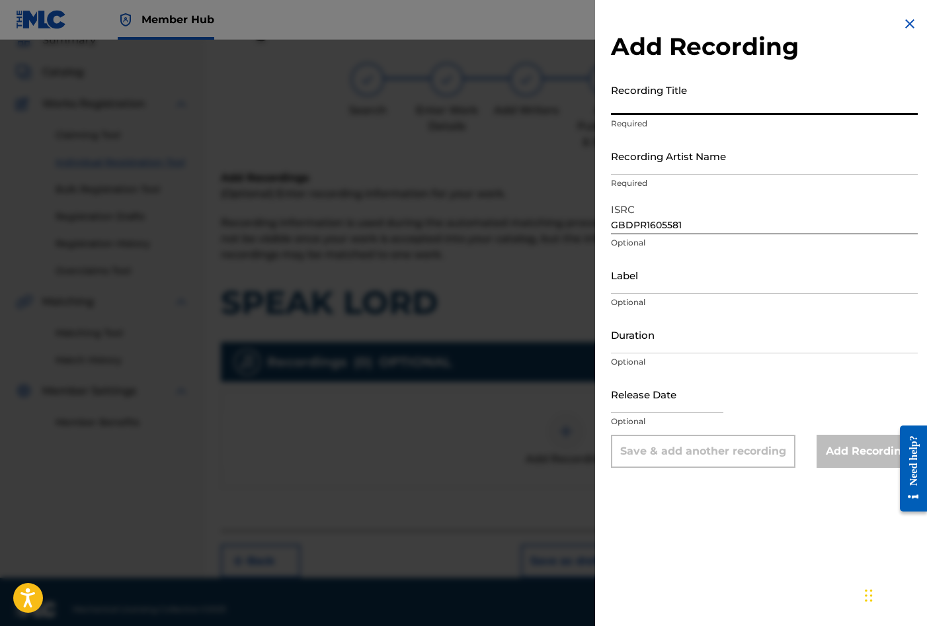
click at [637, 96] on input "Recording Title" at bounding box center [764, 96] width 307 height 38
type input "SPEAK LORD"
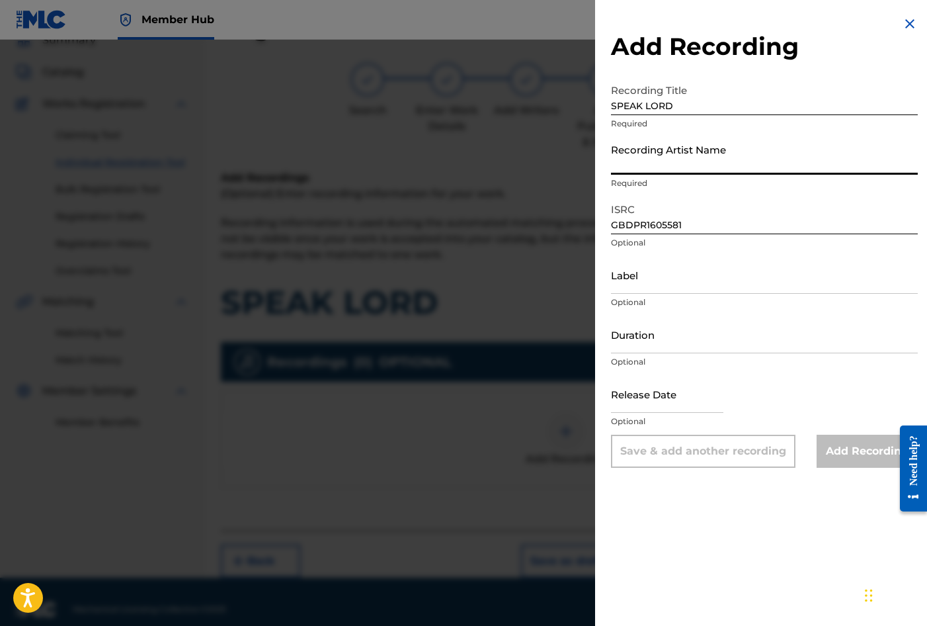
click at [667, 151] on input "Recording Artist Name" at bounding box center [764, 156] width 307 height 38
type input "[PERSON_NAME]"
type input "[DATE]"
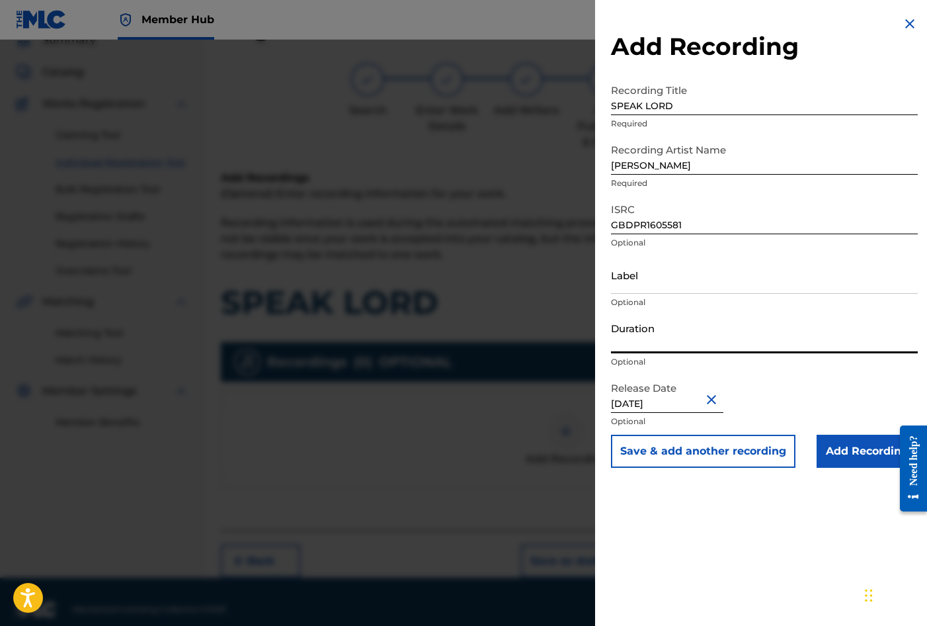
click at [659, 336] on input "Duration" at bounding box center [764, 334] width 307 height 38
type input "04:17"
click at [856, 452] on input "Add Recording" at bounding box center [867, 451] width 101 height 33
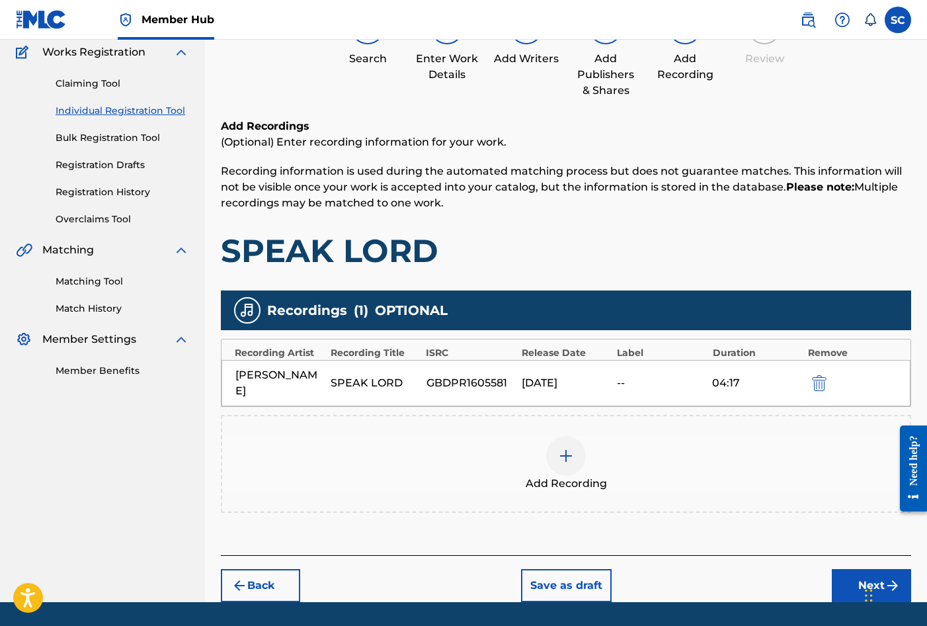
scroll to position [151, 0]
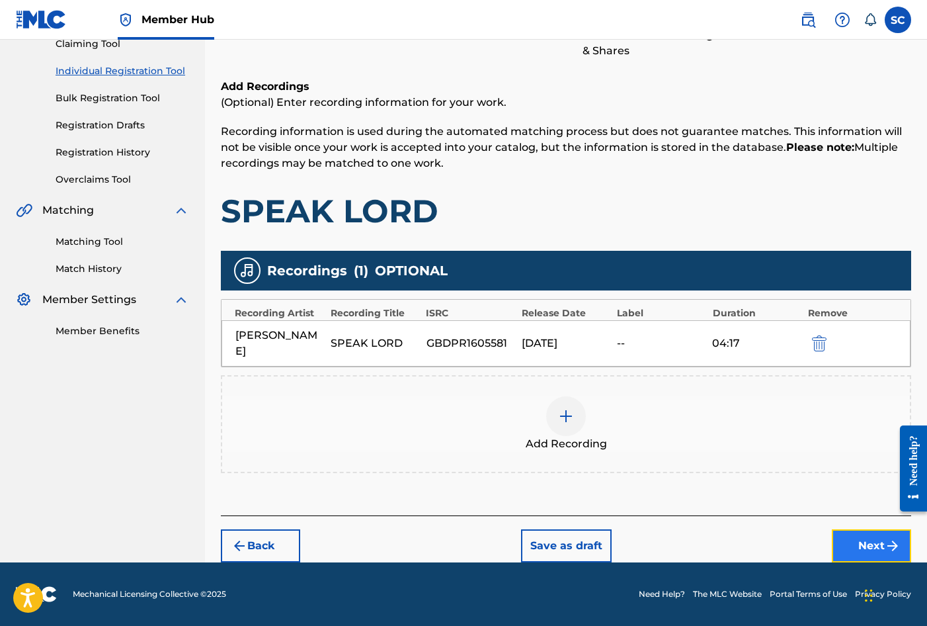
click at [862, 542] on button "Next" at bounding box center [871, 545] width 79 height 33
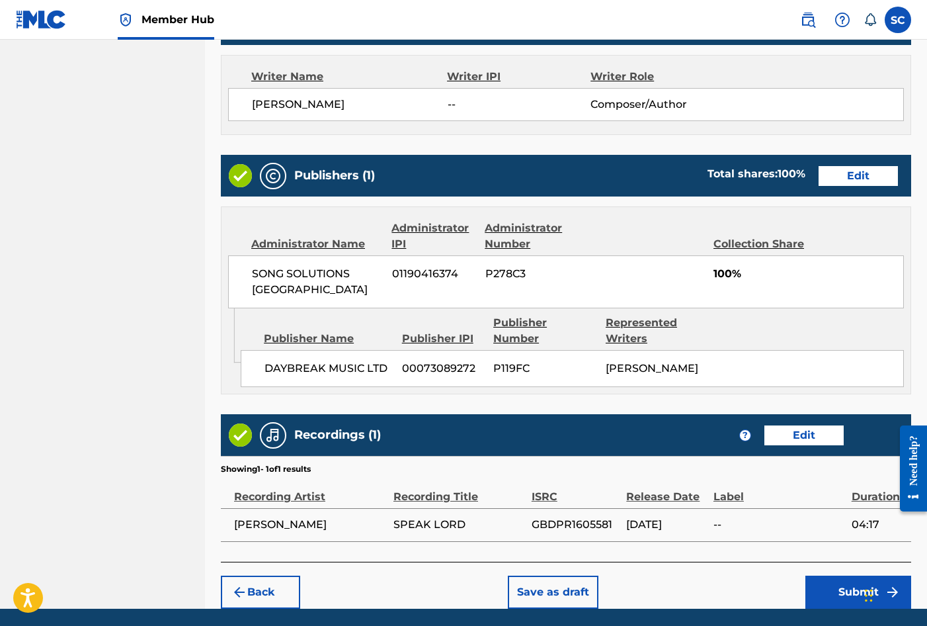
scroll to position [581, 0]
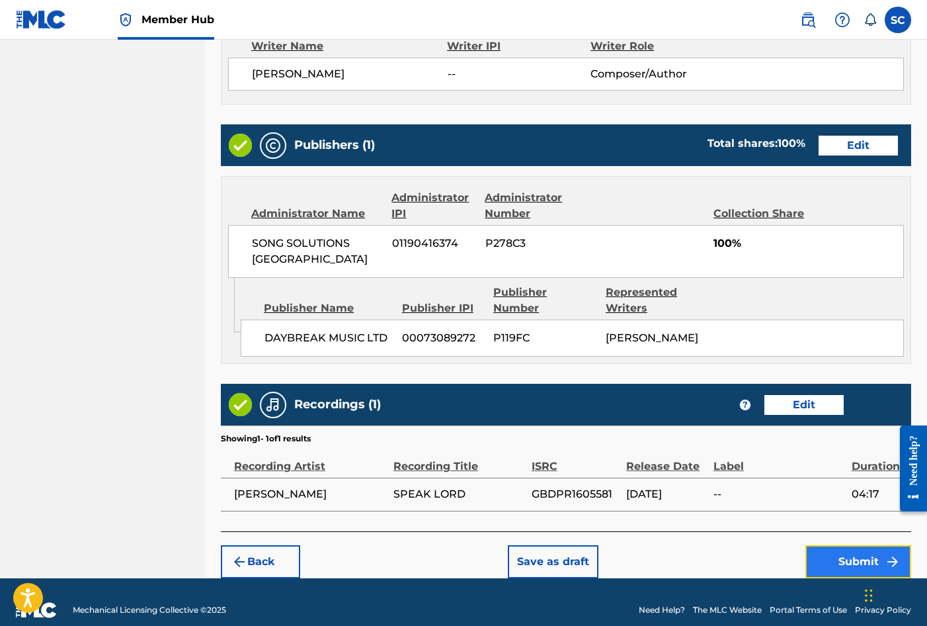
click at [850, 545] on button "Submit" at bounding box center [859, 561] width 106 height 33
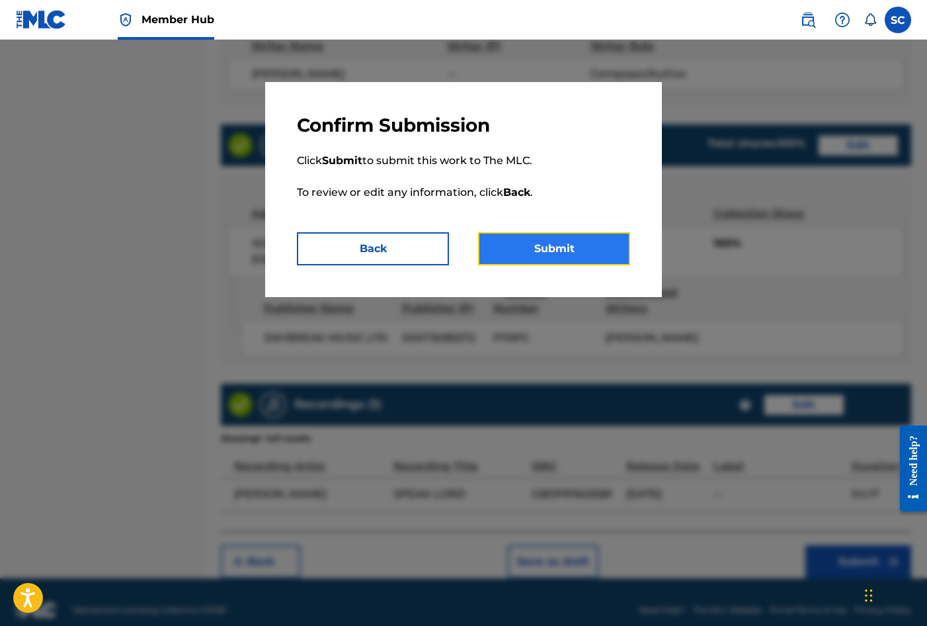
click at [557, 249] on button "Submit" at bounding box center [554, 248] width 152 height 33
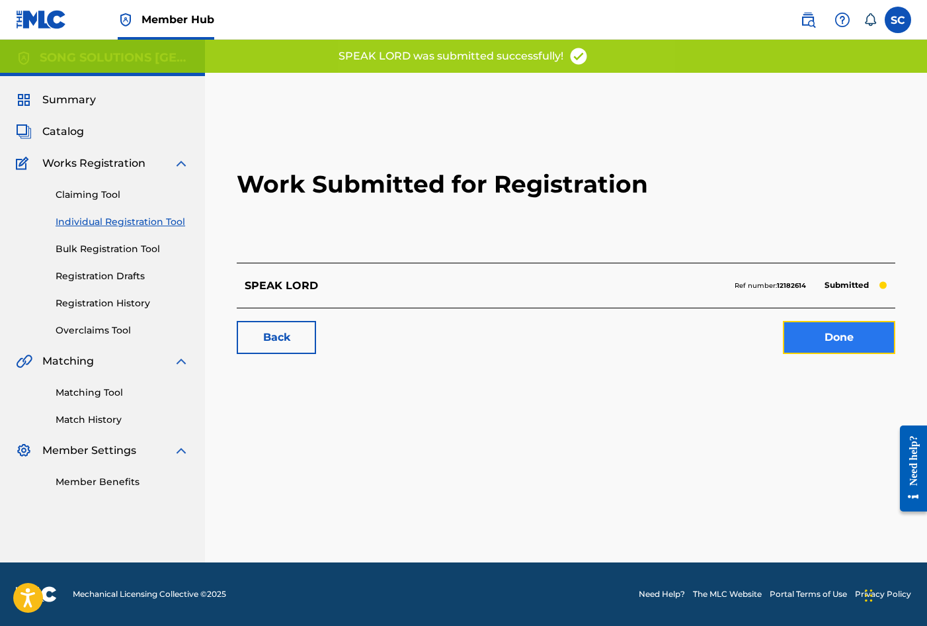
click at [844, 341] on link "Done" at bounding box center [839, 337] width 112 height 33
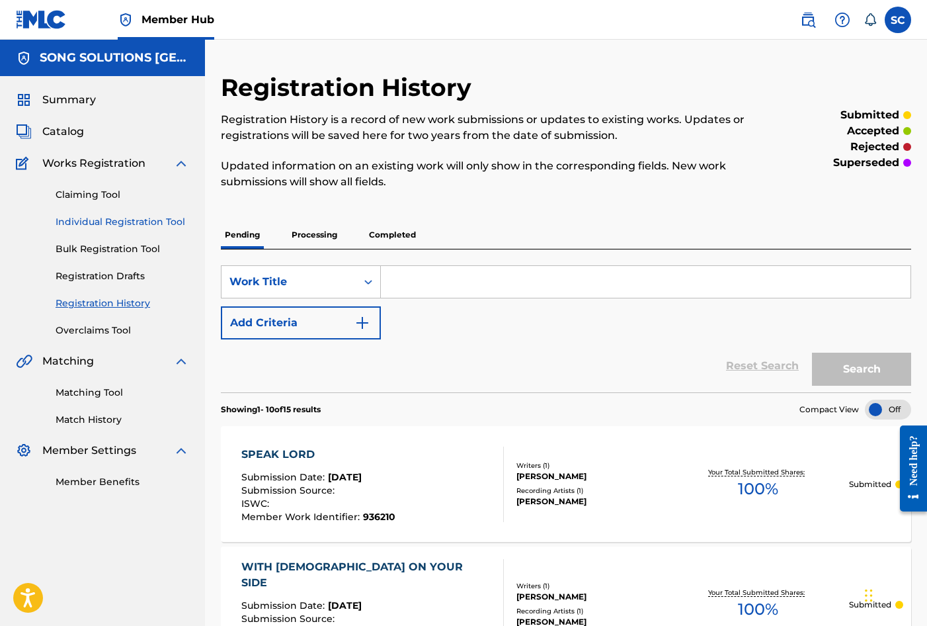
click at [81, 216] on link "Individual Registration Tool" at bounding box center [123, 222] width 134 height 14
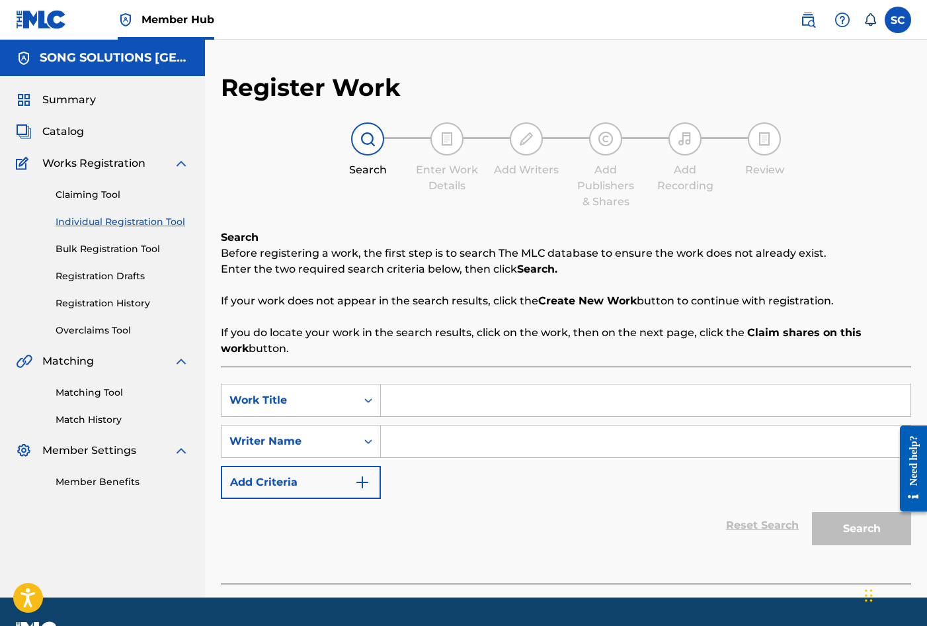
click at [430, 403] on input "Search Form" at bounding box center [646, 400] width 530 height 32
type input "FLOW FRESH"
click at [433, 438] on input "Search Form" at bounding box center [646, 441] width 530 height 32
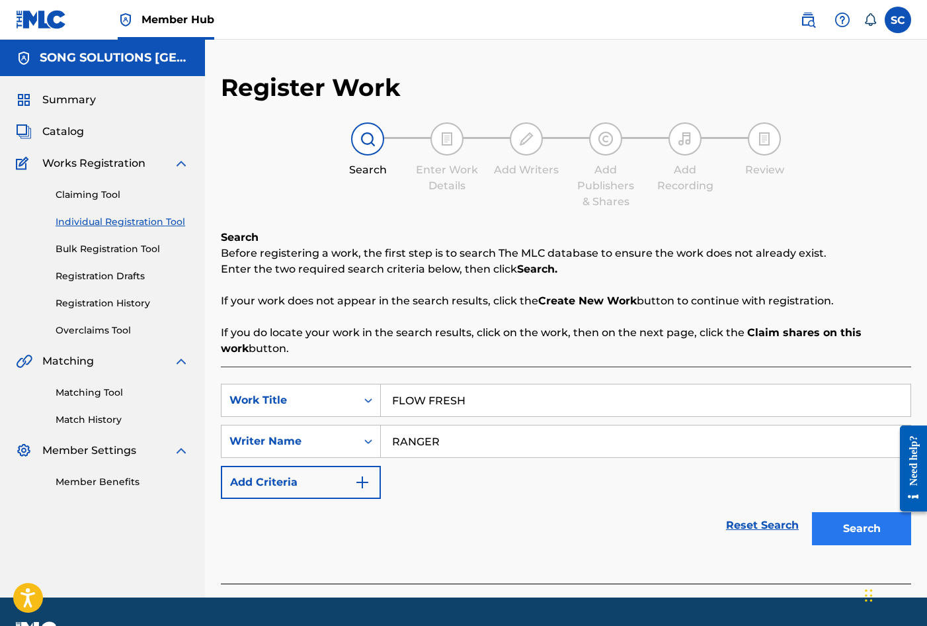
type input "RANGER"
click at [858, 530] on button "Search" at bounding box center [861, 528] width 99 height 33
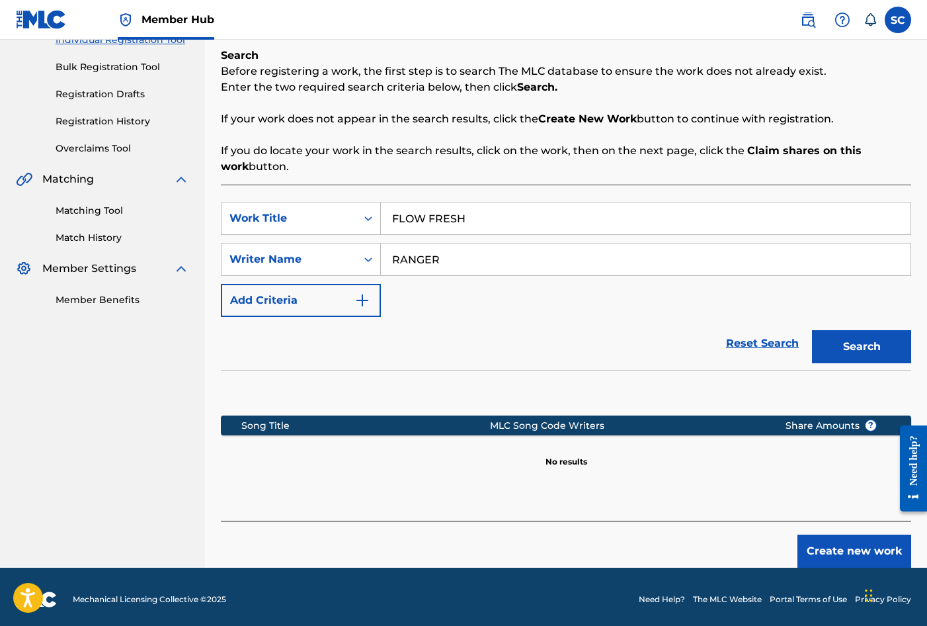
scroll to position [187, 0]
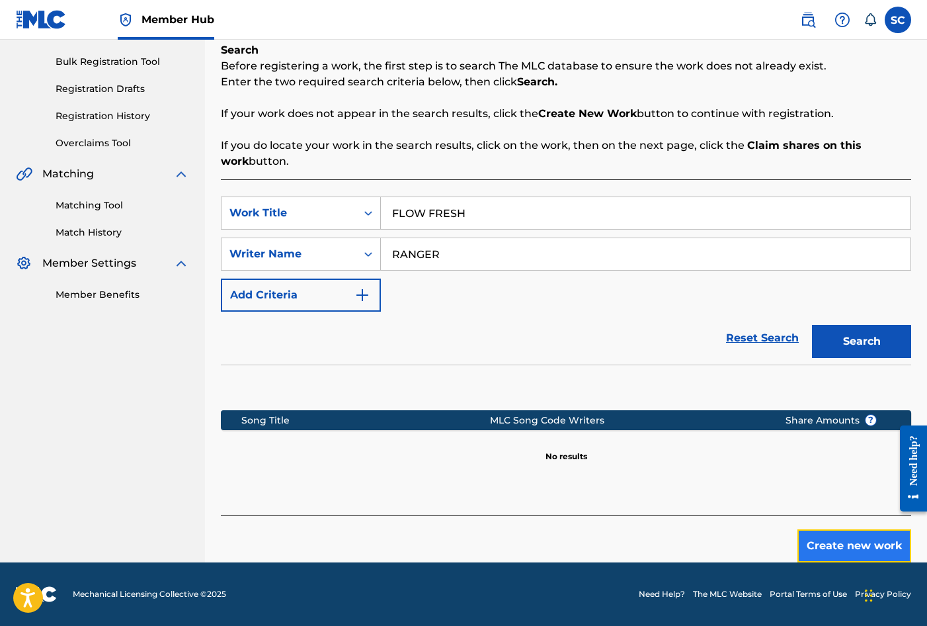
click at [817, 544] on button "Create new work" at bounding box center [855, 545] width 114 height 33
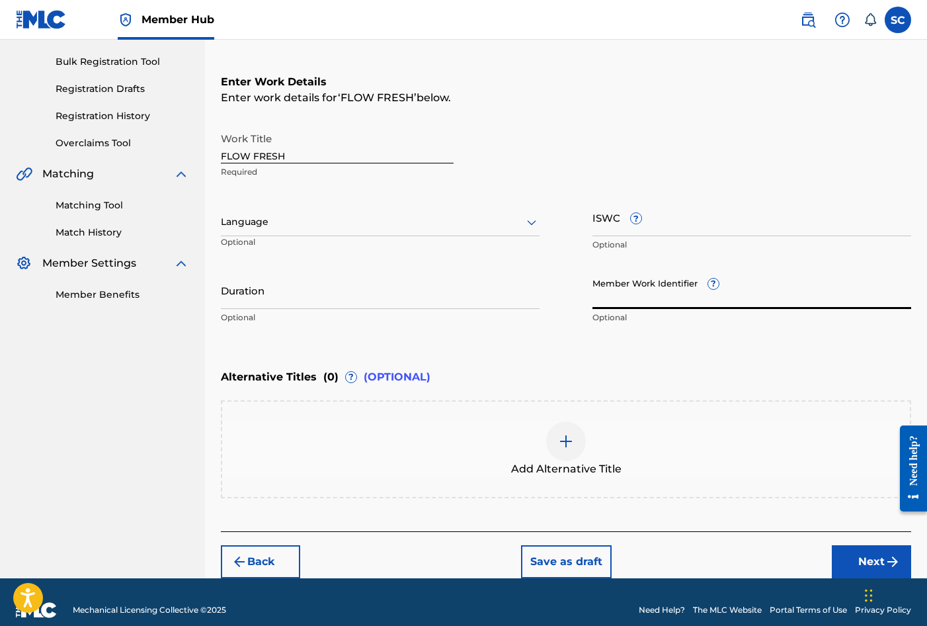
click at [618, 293] on input "Member Work Identifier ?" at bounding box center [752, 290] width 319 height 38
type input "936203"
click at [866, 558] on button "Next" at bounding box center [871, 561] width 79 height 33
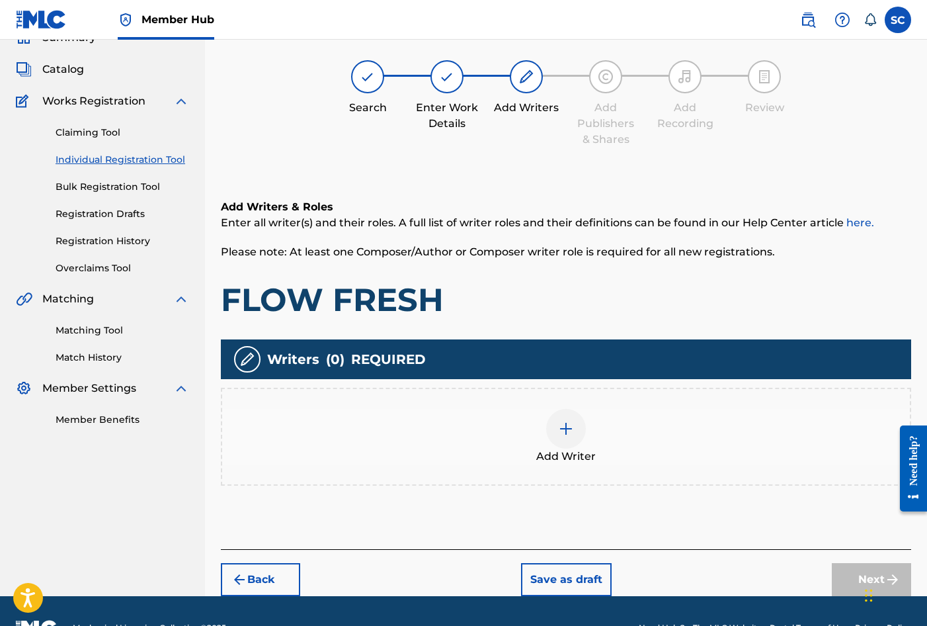
scroll to position [60, 0]
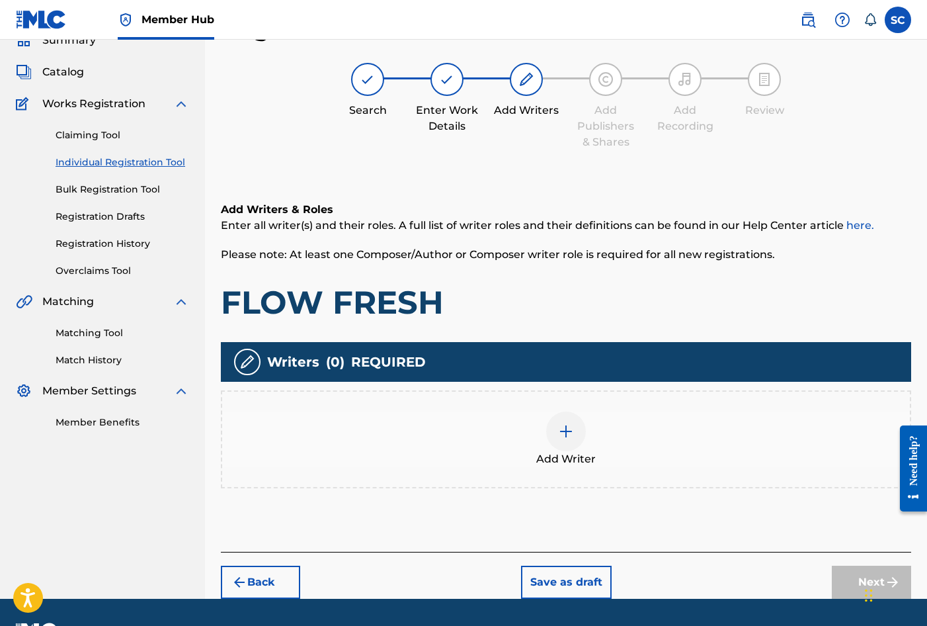
click at [567, 432] on img at bounding box center [566, 431] width 16 height 16
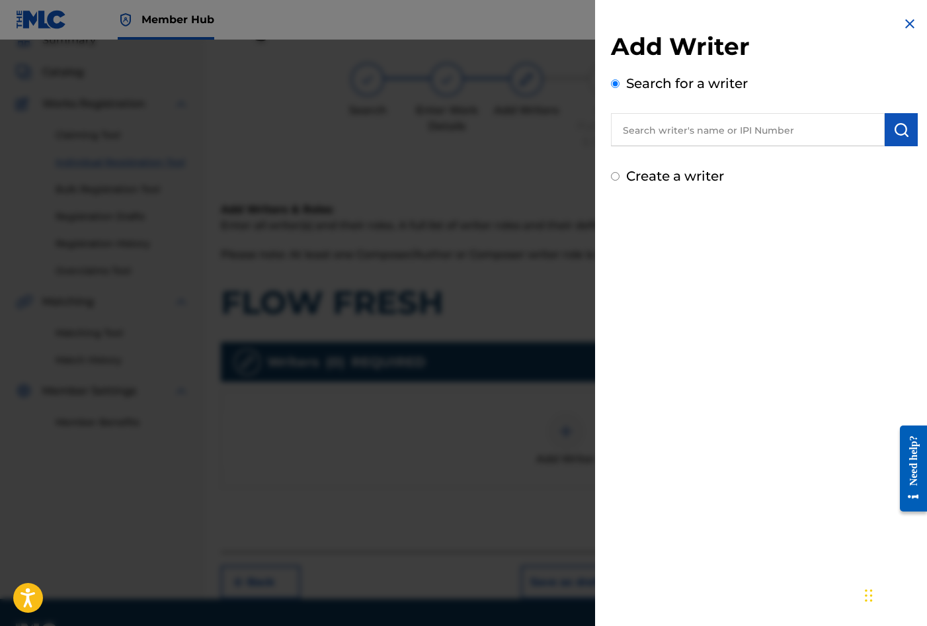
click at [677, 176] on label "Create a writer" at bounding box center [675, 176] width 98 height 16
radio input "true"
click at [620, 176] on input "Create a writer" at bounding box center [615, 176] width 9 height 9
radio input "false"
radio input "true"
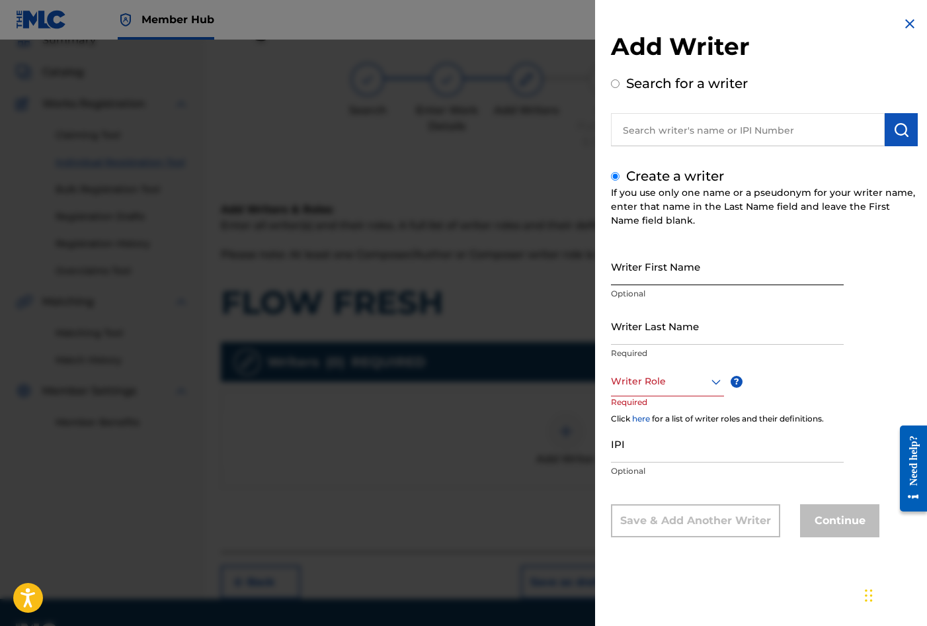
click at [657, 263] on input "Writer First Name" at bounding box center [727, 266] width 233 height 38
type input "[PERSON_NAME]"
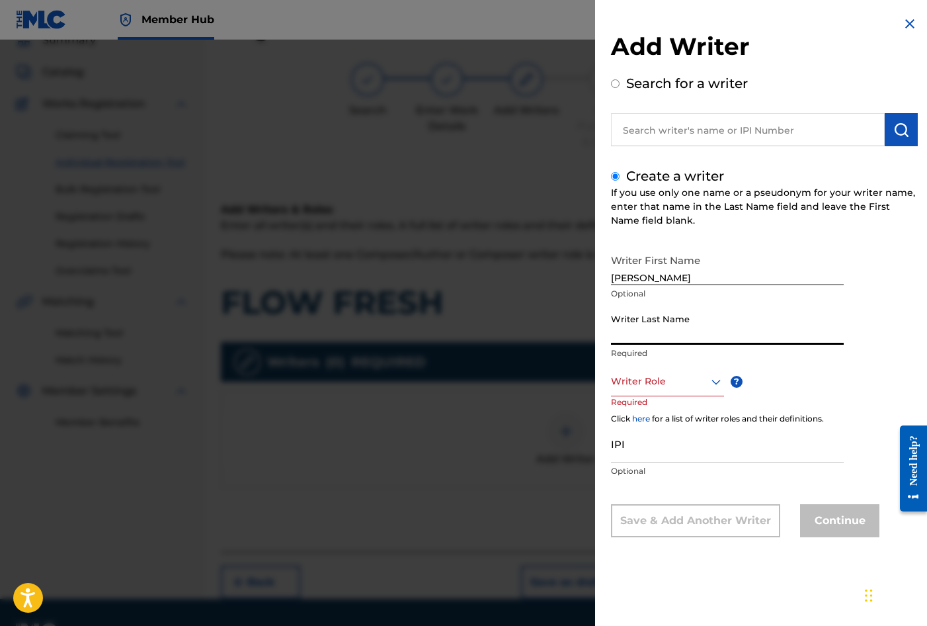
click at [647, 327] on input "Writer Last Name" at bounding box center [727, 326] width 233 height 38
type input "RANGER"
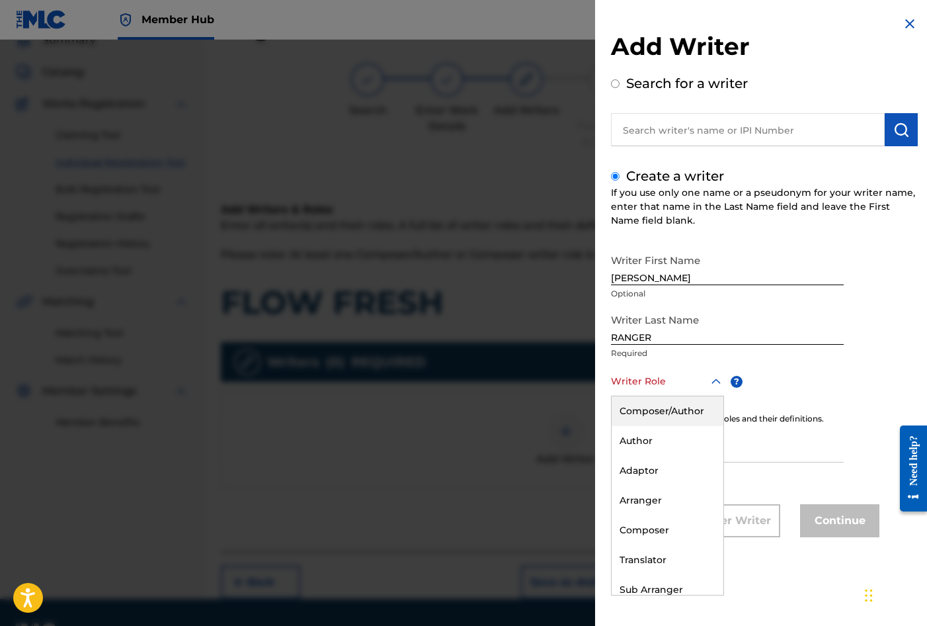
click at [666, 383] on div at bounding box center [667, 381] width 113 height 17
click at [663, 413] on div "Composer/Author" at bounding box center [668, 411] width 112 height 30
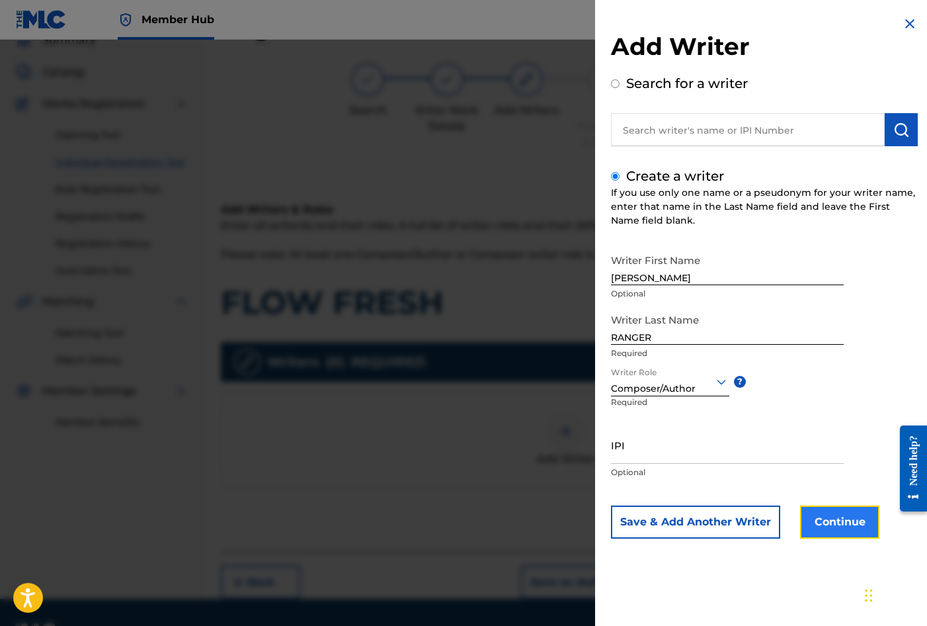
click at [831, 524] on button "Continue" at bounding box center [839, 521] width 79 height 33
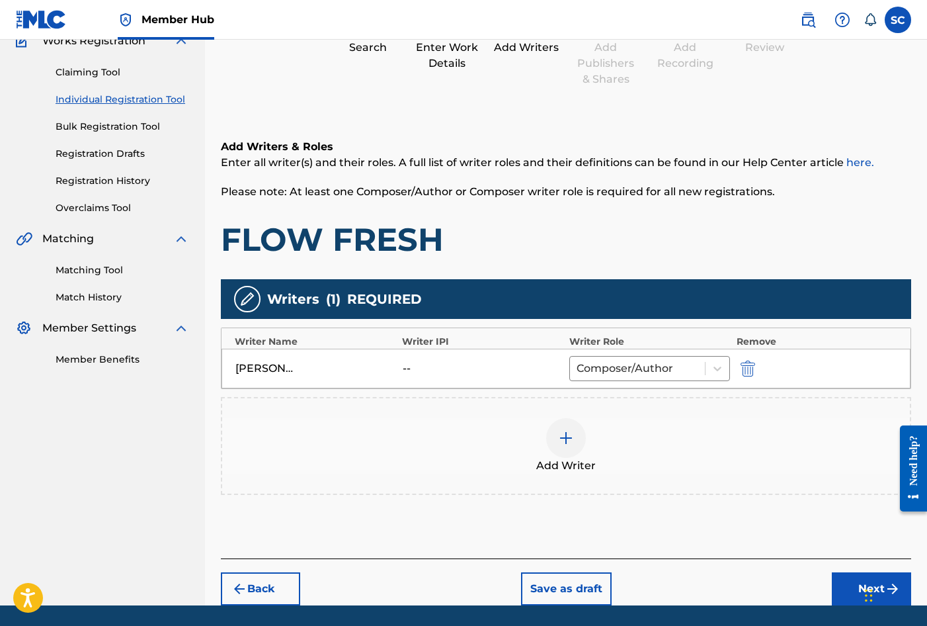
scroll to position [165, 0]
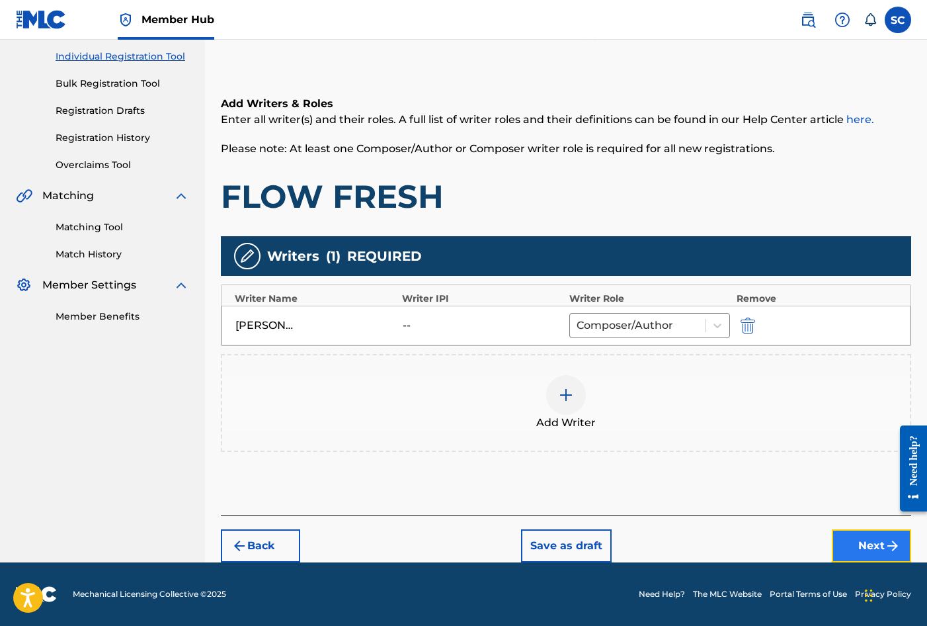
click at [866, 546] on button "Next" at bounding box center [871, 545] width 79 height 33
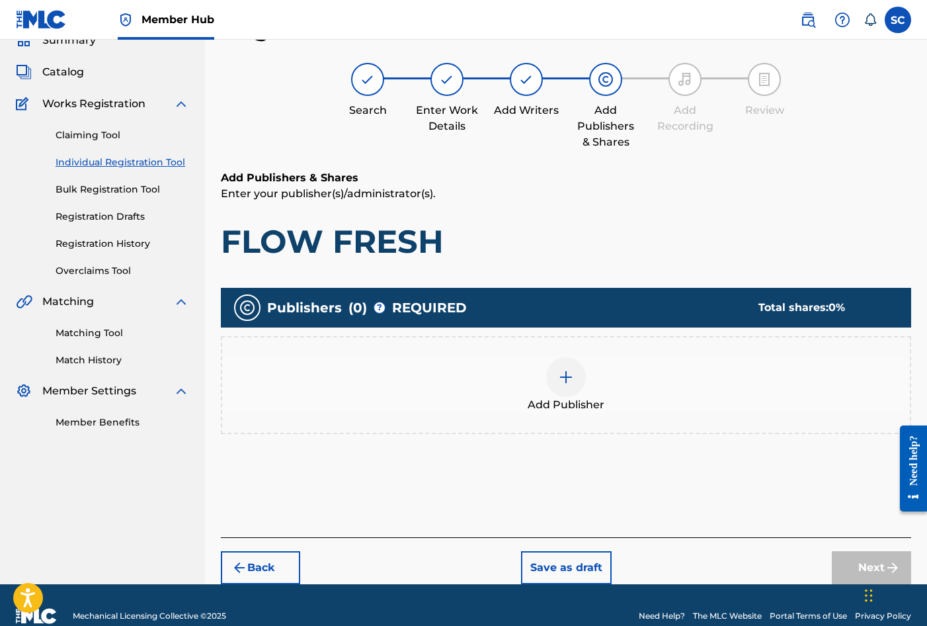
click at [565, 378] on img at bounding box center [566, 377] width 16 height 16
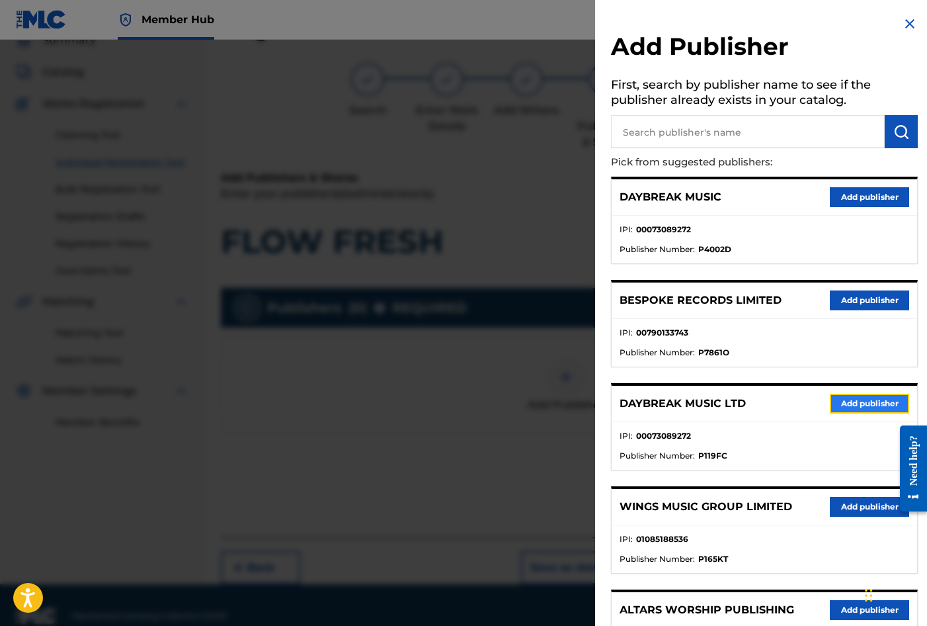
click at [854, 403] on button "Add publisher" at bounding box center [869, 404] width 79 height 20
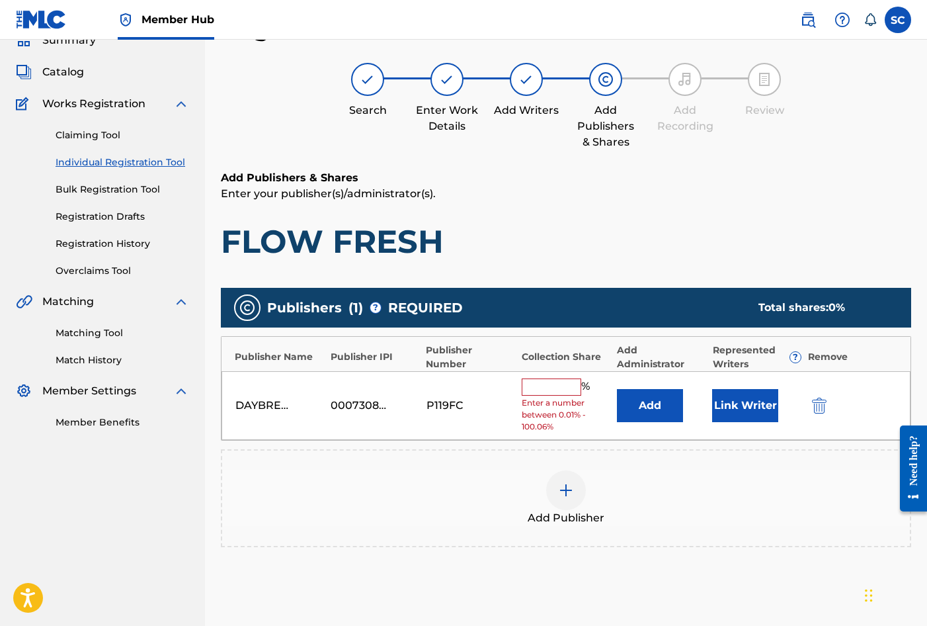
click at [559, 384] on input "text" at bounding box center [552, 386] width 60 height 17
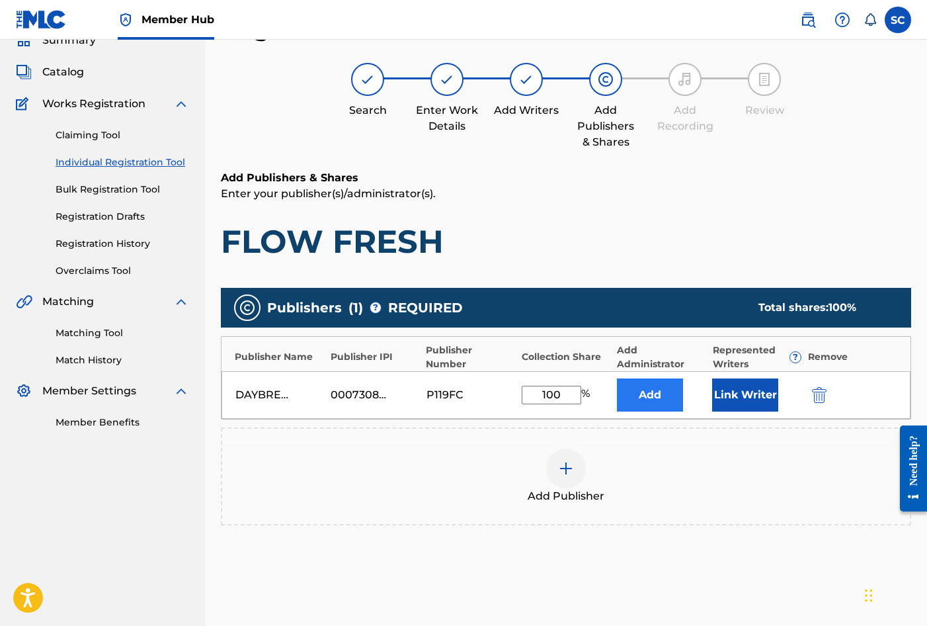
type input "100"
click at [647, 394] on button "Add" at bounding box center [650, 394] width 66 height 33
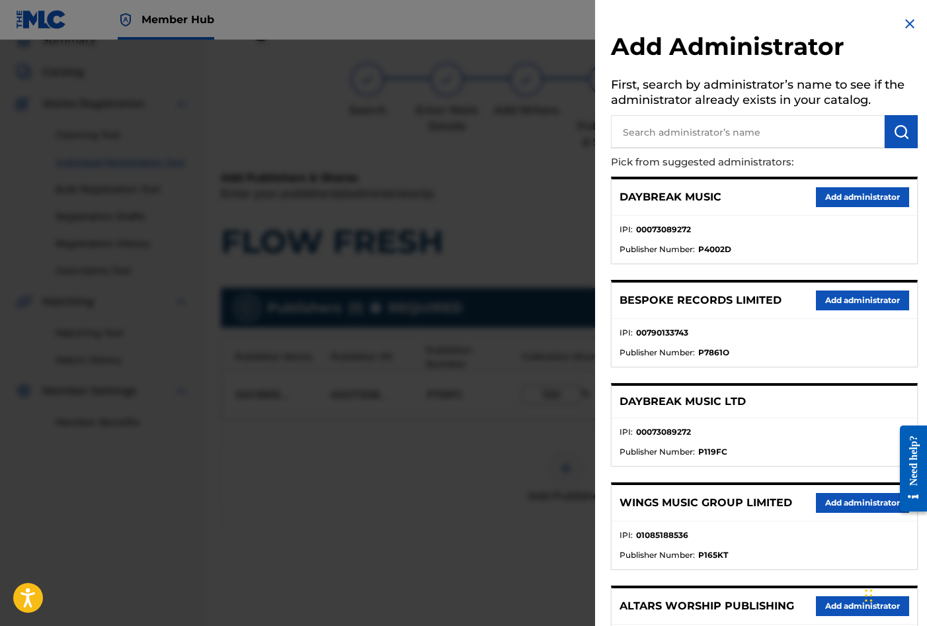
click at [663, 126] on input "text" at bounding box center [748, 131] width 274 height 33
type input "SONG SOLUTIONS"
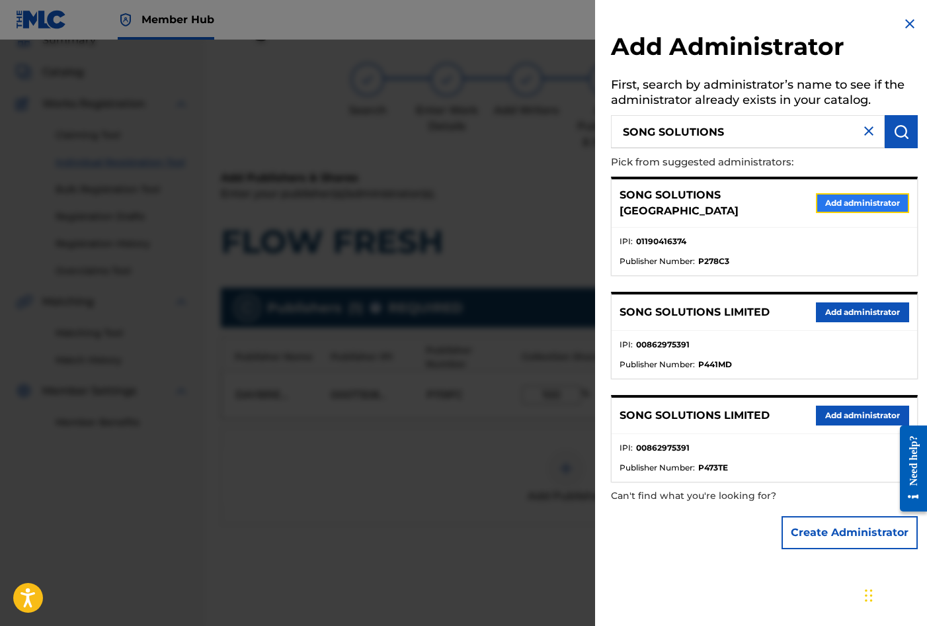
click at [841, 200] on button "Add administrator" at bounding box center [862, 203] width 93 height 20
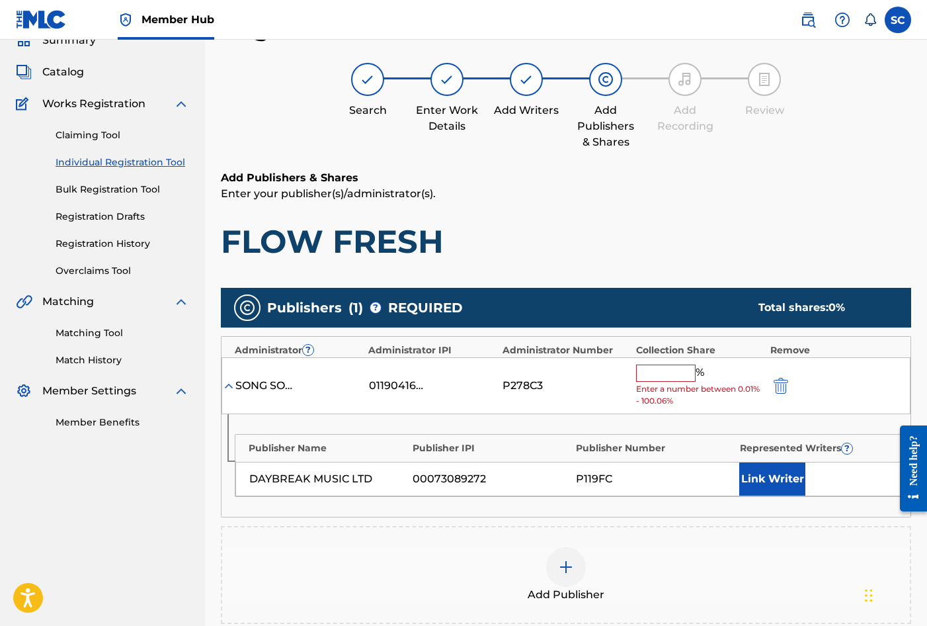
click at [663, 376] on input "text" at bounding box center [666, 372] width 60 height 17
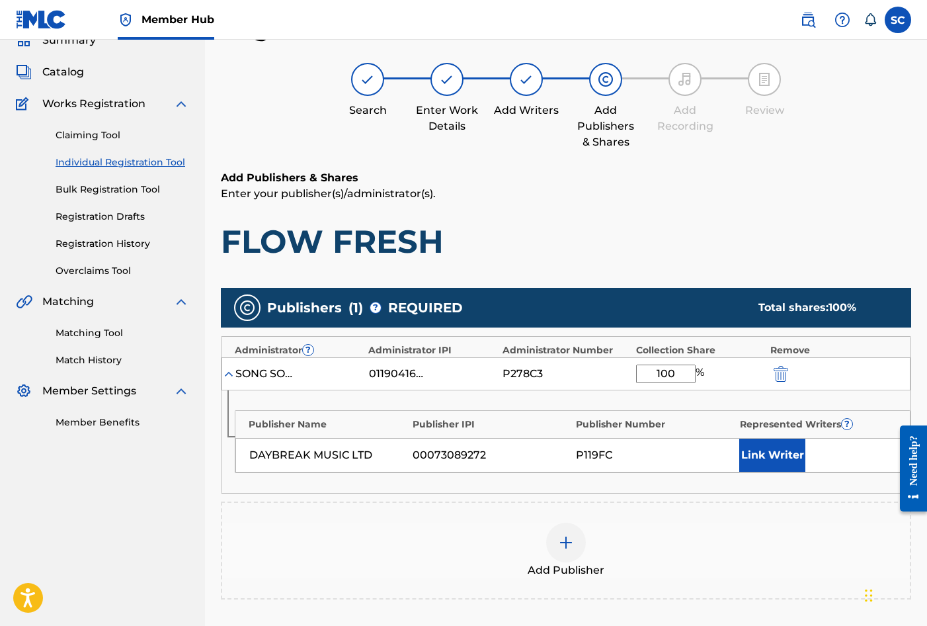
type input "100"
click at [602, 393] on div "Publisher Name Publisher IPI Publisher Number Represented Writers ? DAYBREAK MU…" at bounding box center [566, 441] width 689 height 103
click at [765, 453] on button "Link Writer" at bounding box center [772, 454] width 66 height 33
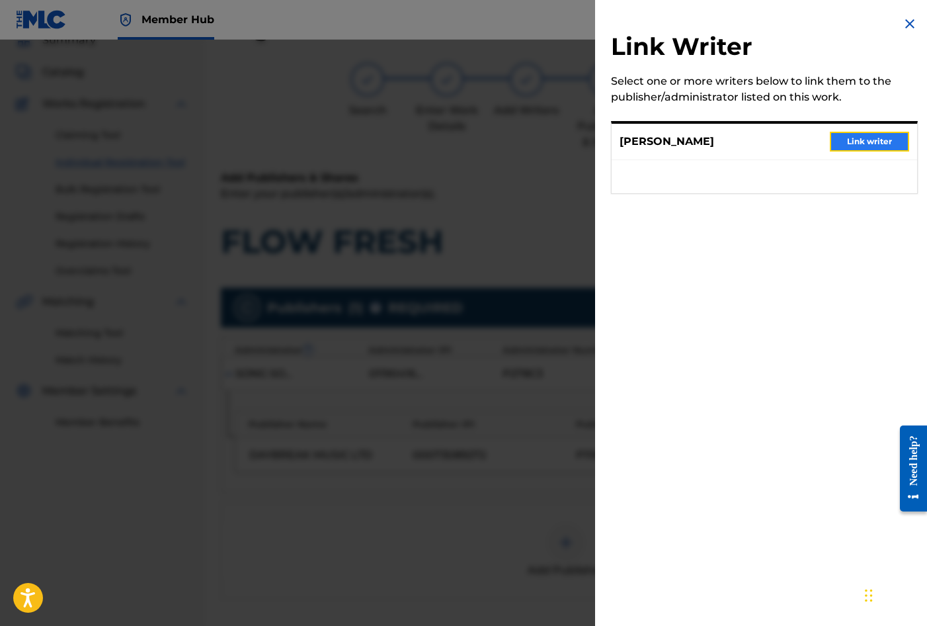
click at [856, 140] on button "Link writer" at bounding box center [869, 142] width 79 height 20
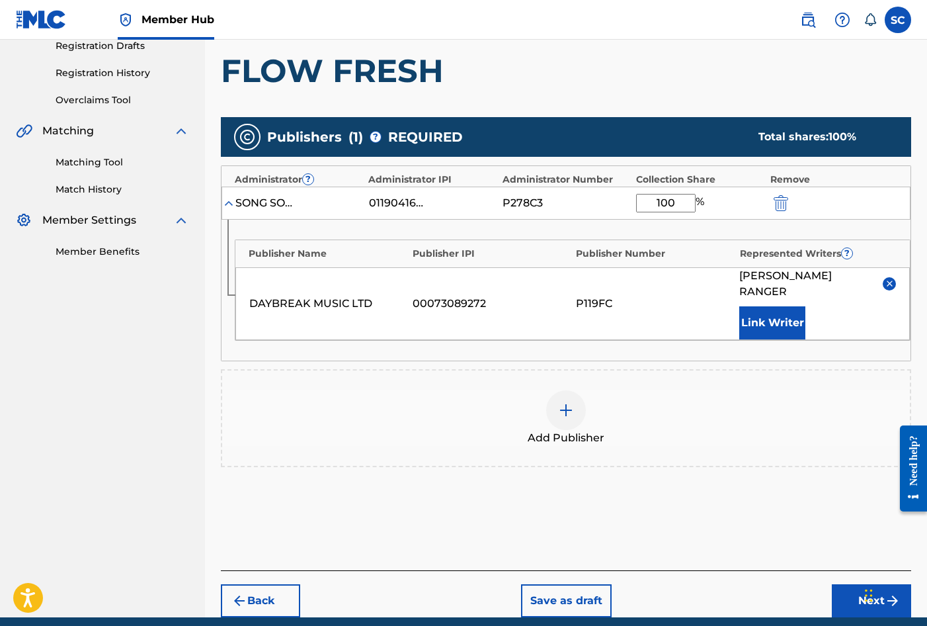
scroll to position [269, 0]
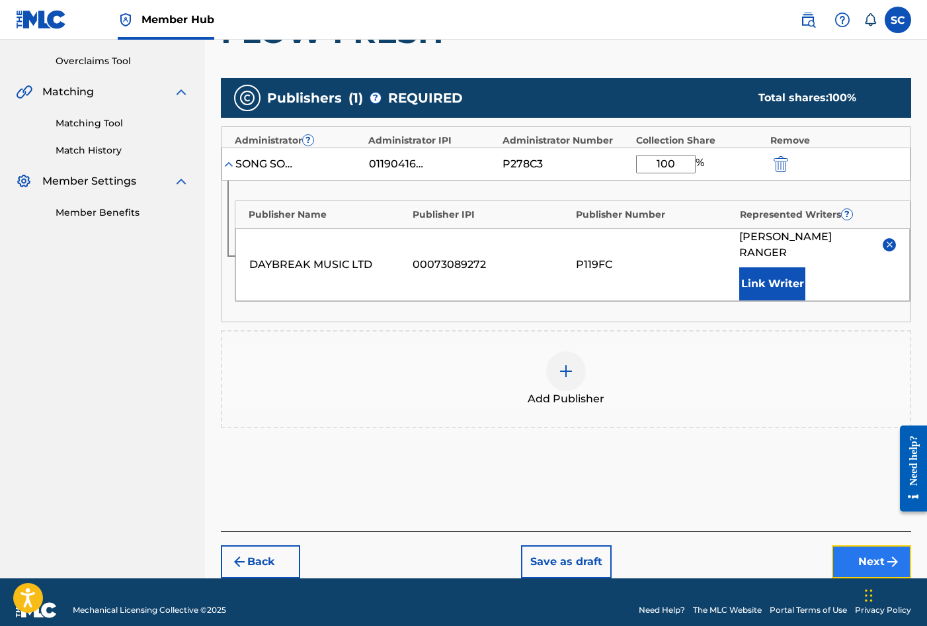
click at [865, 545] on button "Next" at bounding box center [871, 561] width 79 height 33
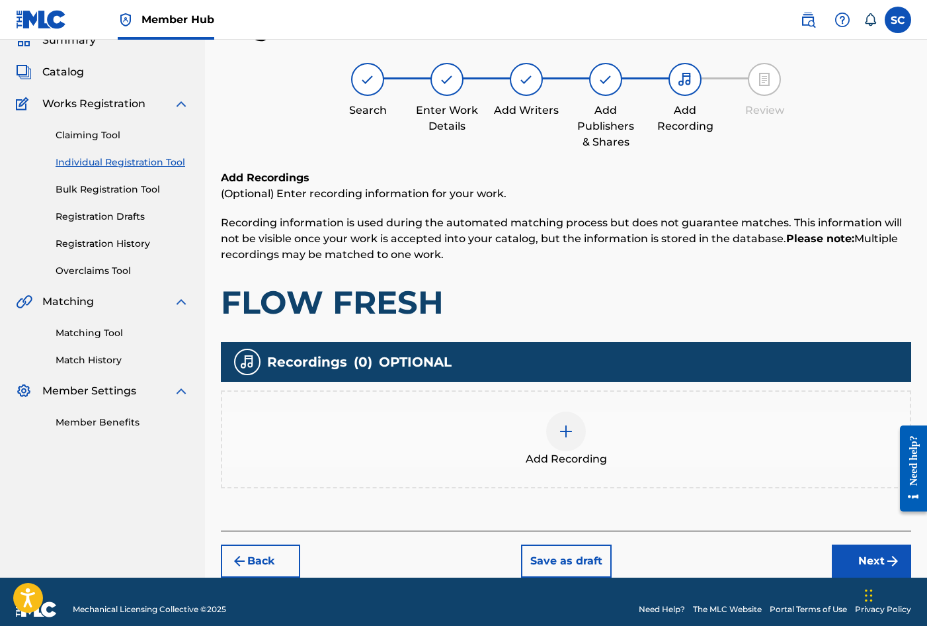
click at [566, 433] on img at bounding box center [566, 431] width 16 height 16
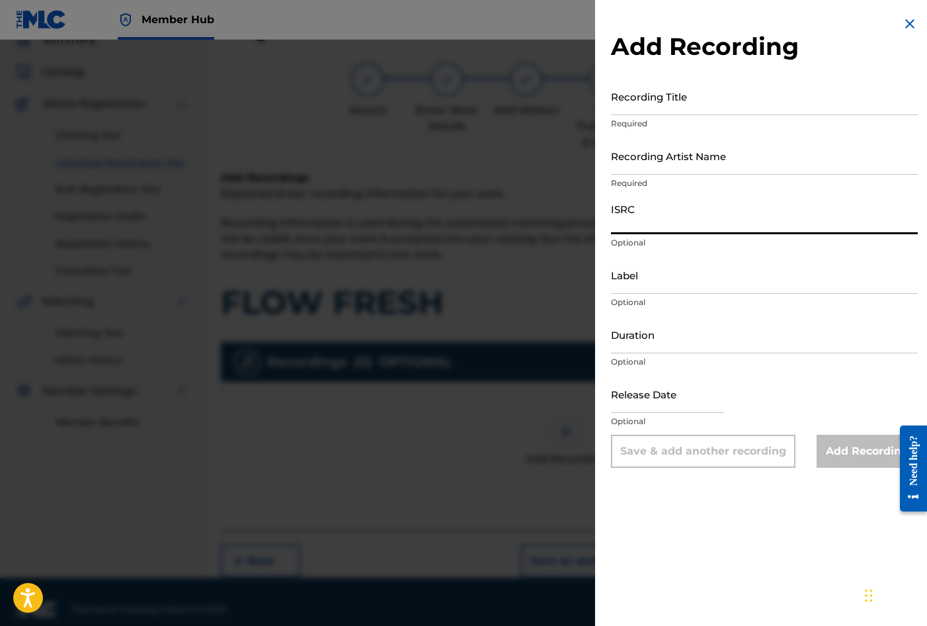
click at [641, 218] on input "ISRC" at bounding box center [764, 215] width 307 height 38
paste input "GBDPR1605582"
type input "GBDPR1605582"
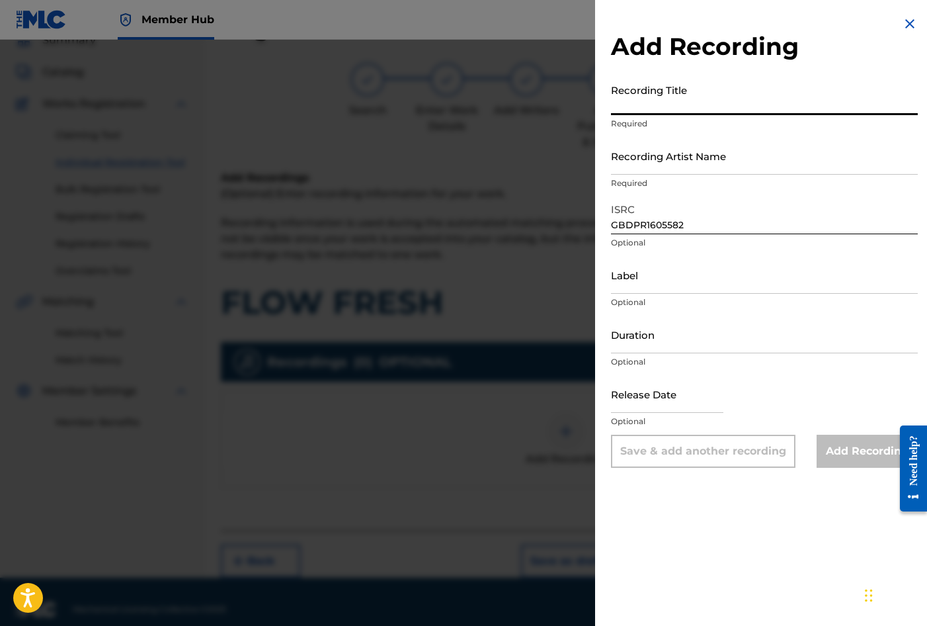
click at [624, 92] on input "Recording Title" at bounding box center [764, 96] width 307 height 38
type input "FLOW FRESH"
click at [638, 155] on input "Recording Artist Name" at bounding box center [764, 156] width 307 height 38
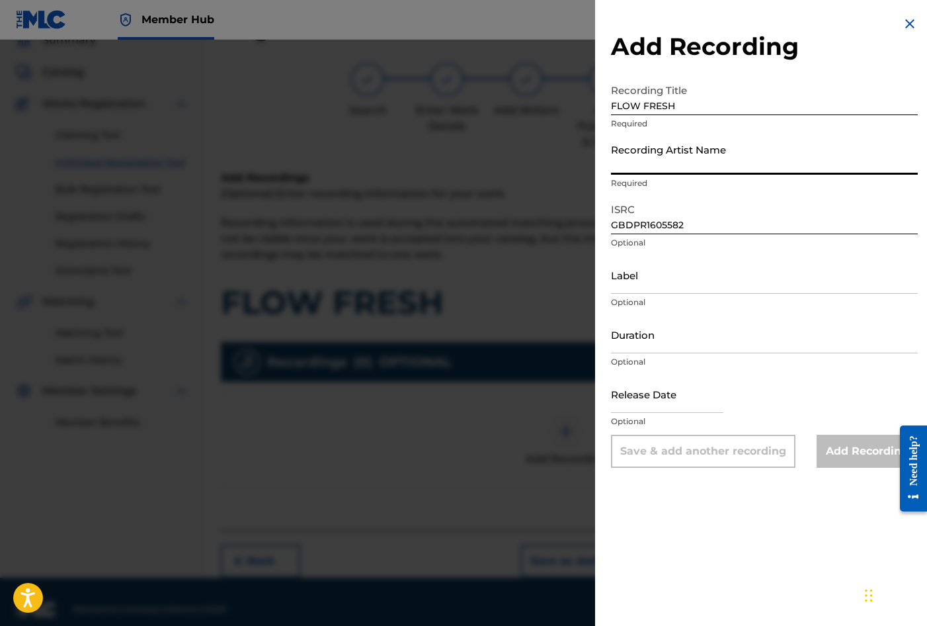
type input "[PERSON_NAME]"
type input "[DATE]"
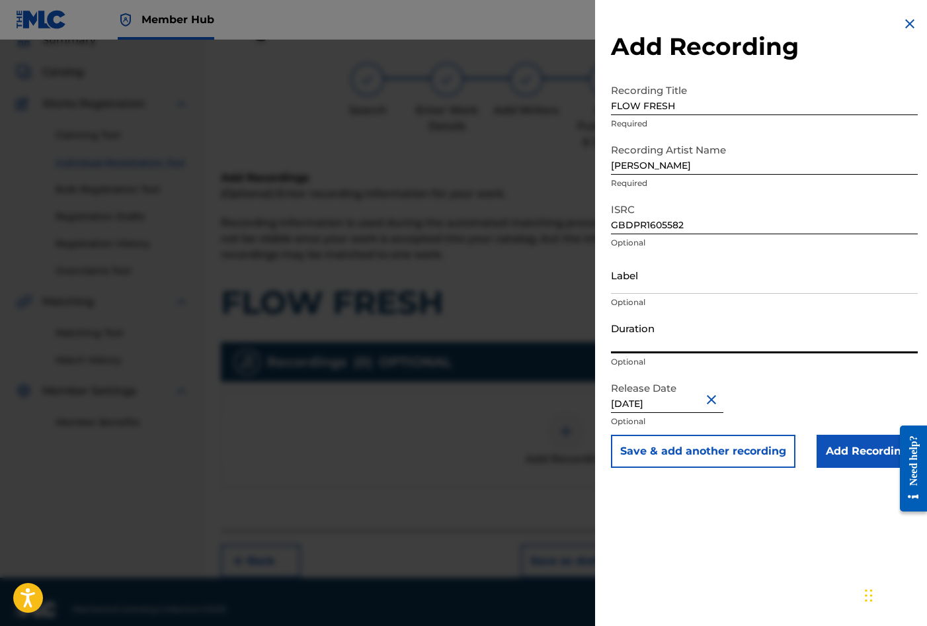
click at [663, 339] on input "Duration" at bounding box center [764, 334] width 307 height 38
type input "03:40"
click at [861, 454] on input "Add Recording" at bounding box center [867, 451] width 101 height 33
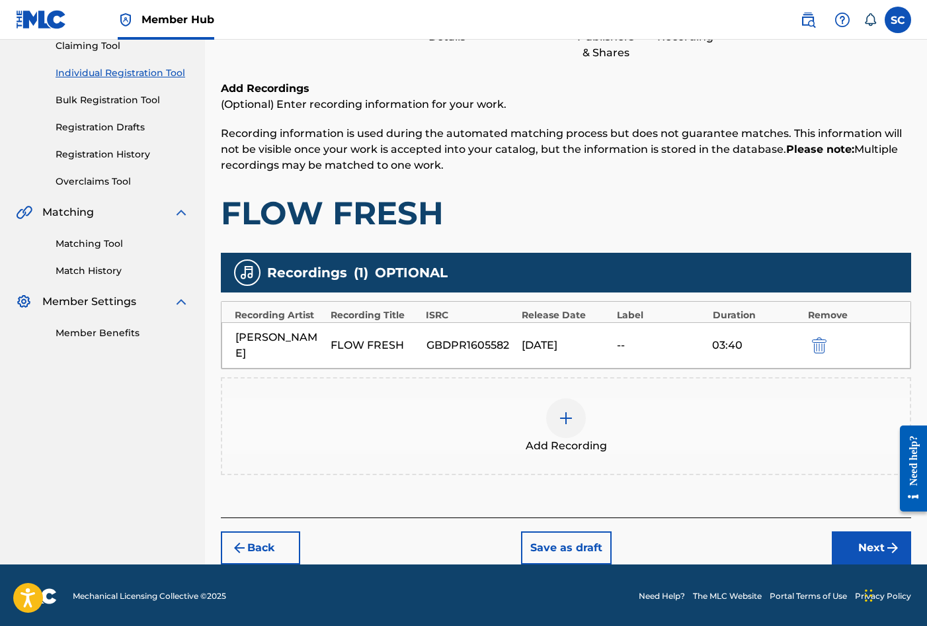
scroll to position [151, 0]
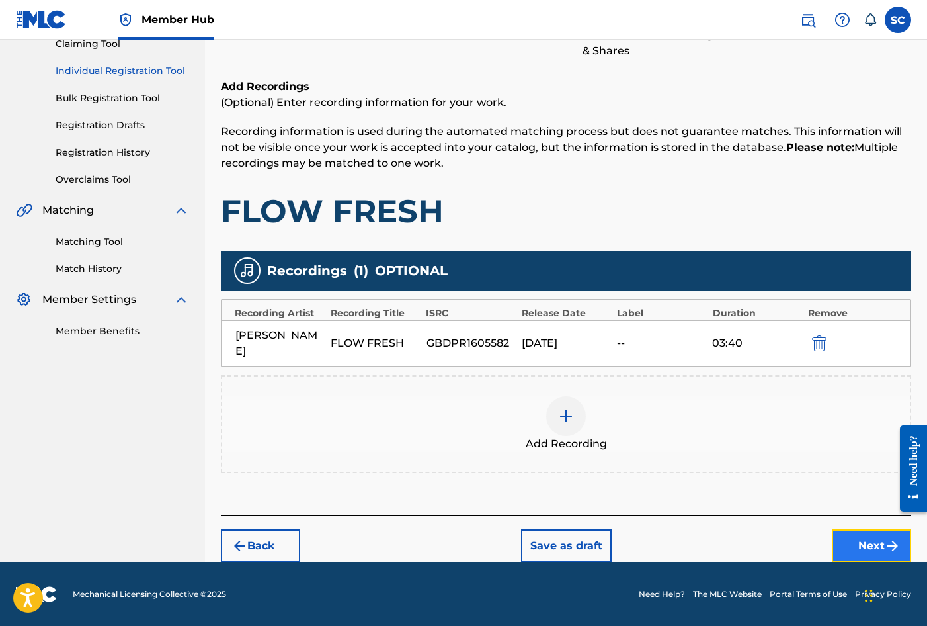
click at [871, 543] on button "Next" at bounding box center [871, 545] width 79 height 33
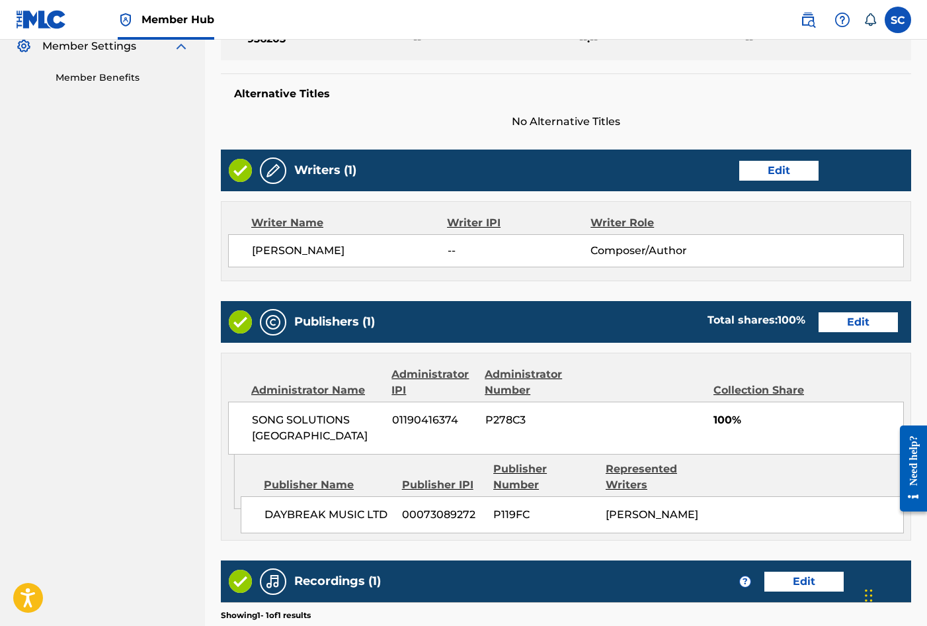
scroll to position [581, 0]
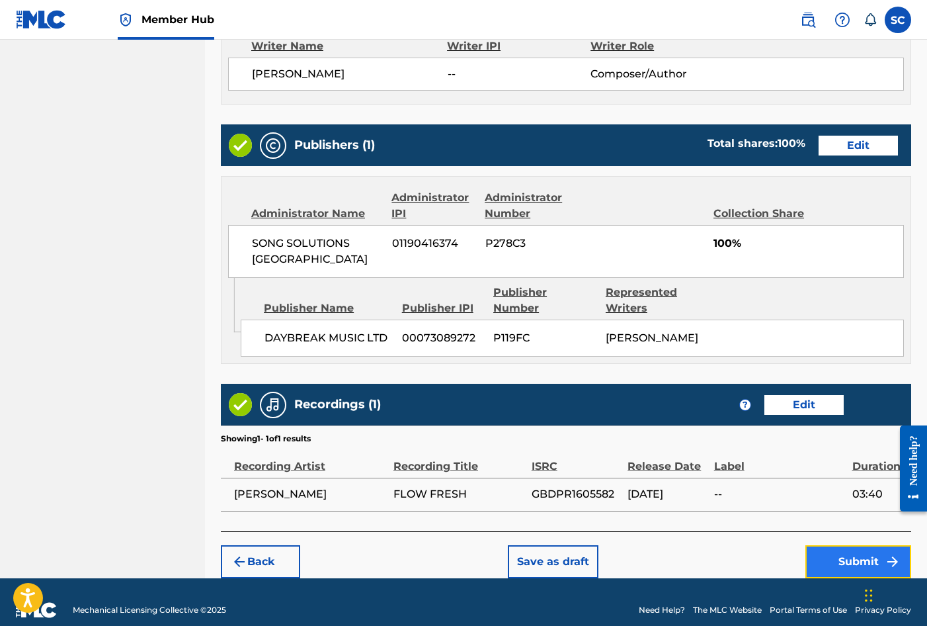
click at [861, 545] on button "Submit" at bounding box center [859, 561] width 106 height 33
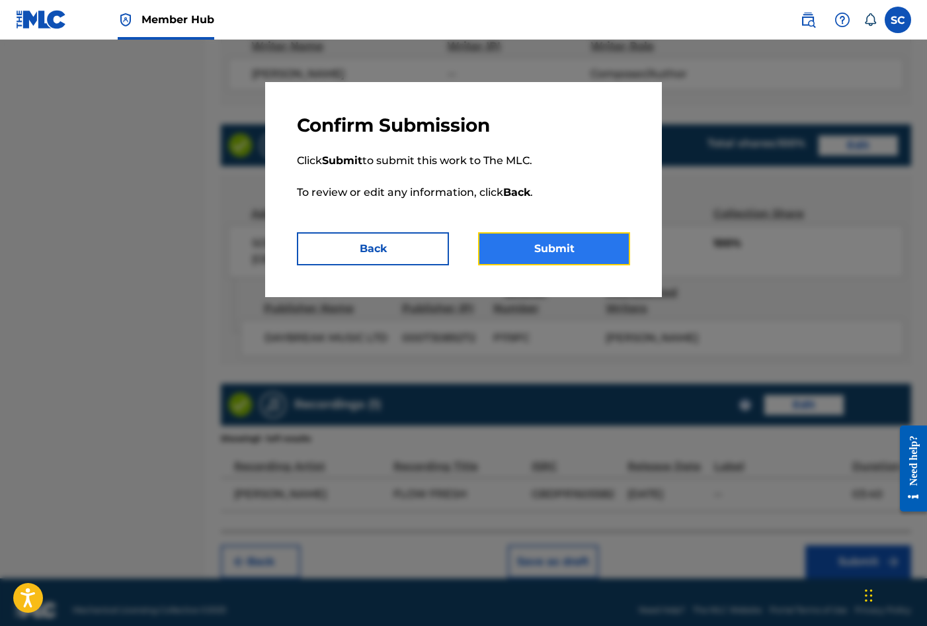
click at [540, 252] on button "Submit" at bounding box center [554, 248] width 152 height 33
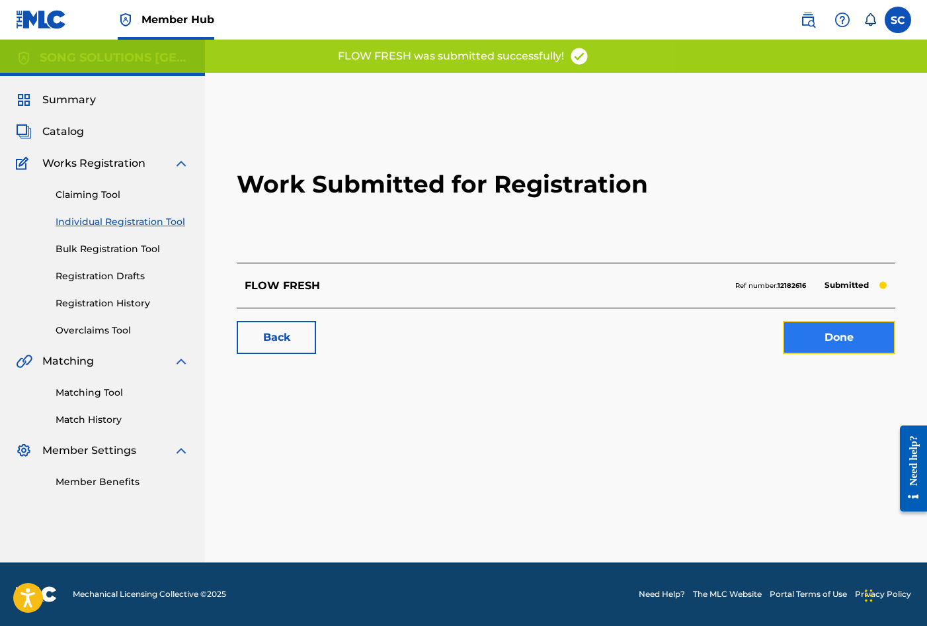
click at [827, 334] on link "Done" at bounding box center [839, 337] width 112 height 33
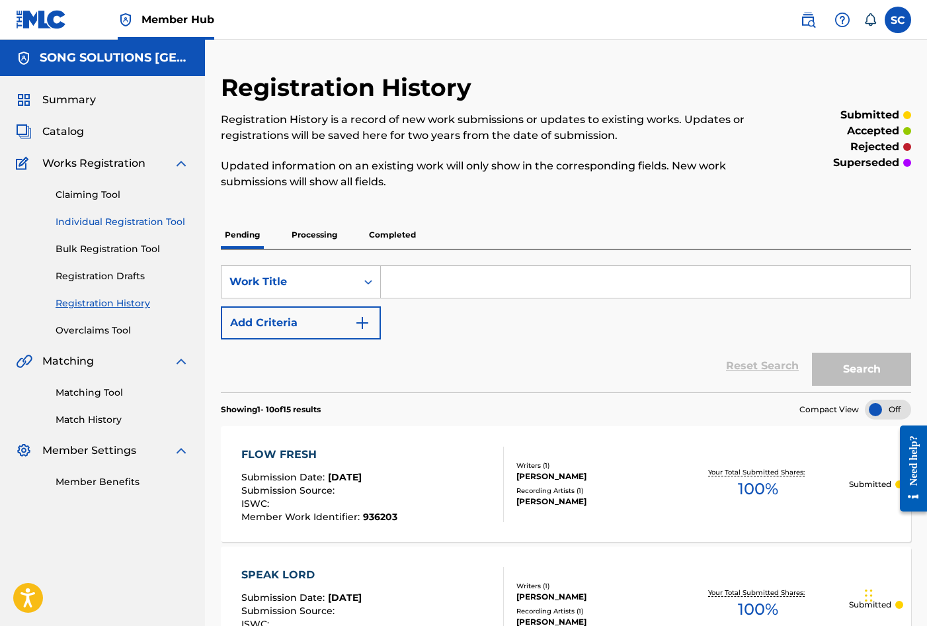
click at [103, 226] on link "Individual Registration Tool" at bounding box center [123, 222] width 134 height 14
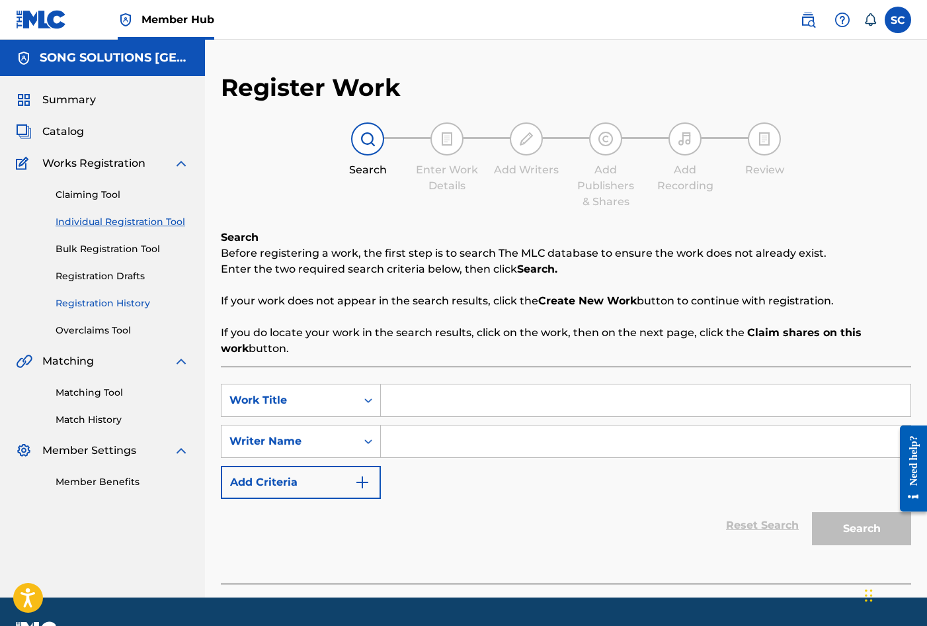
click at [122, 303] on link "Registration History" at bounding box center [123, 303] width 134 height 14
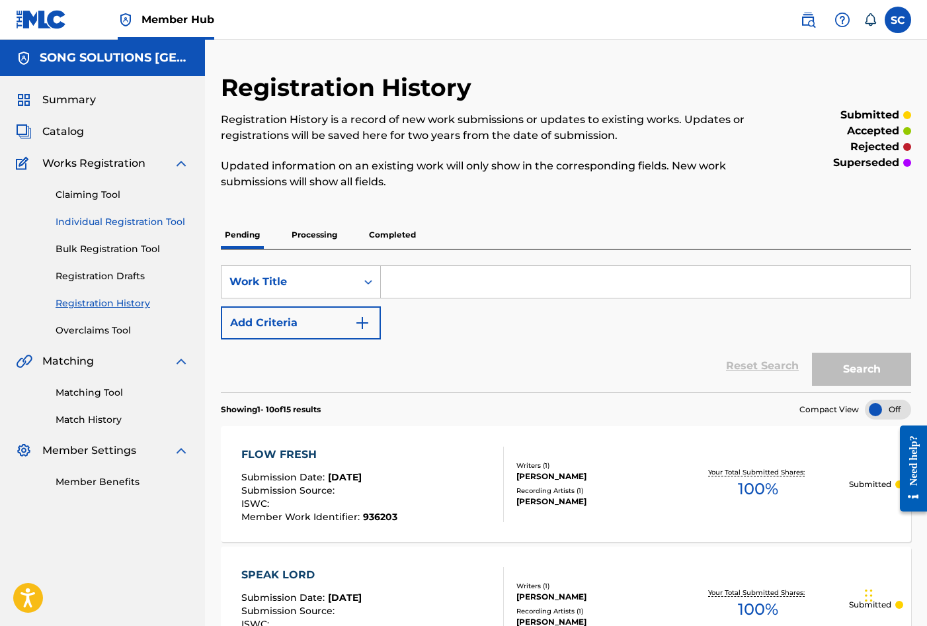
click at [95, 221] on link "Individual Registration Tool" at bounding box center [123, 222] width 134 height 14
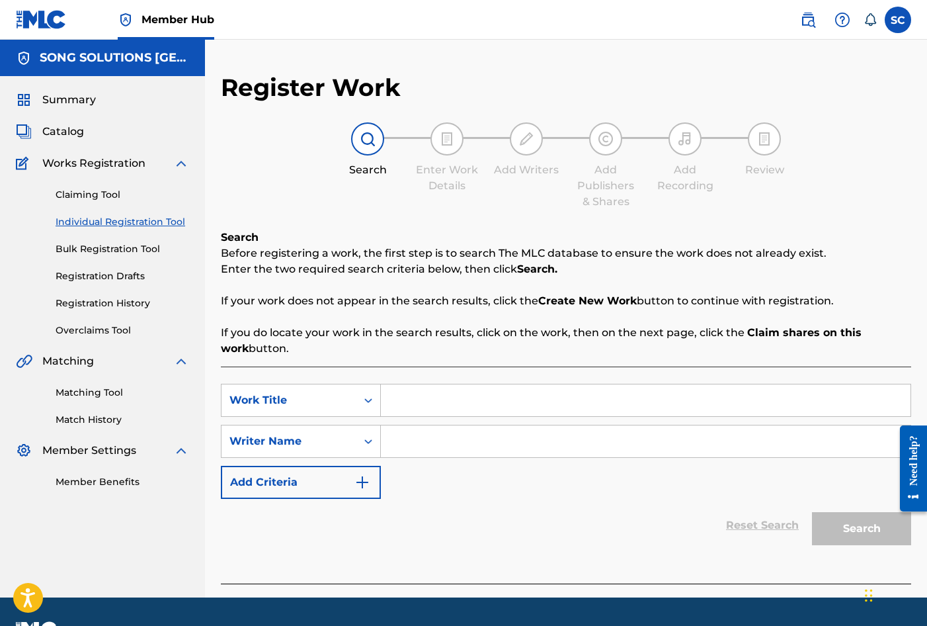
click at [460, 397] on input "Search Form" at bounding box center [646, 400] width 530 height 32
type input "DO NOT BE AFRAID"
click at [437, 425] on div "Search Form" at bounding box center [646, 441] width 530 height 33
click at [435, 433] on input "Search Form" at bounding box center [646, 441] width 530 height 32
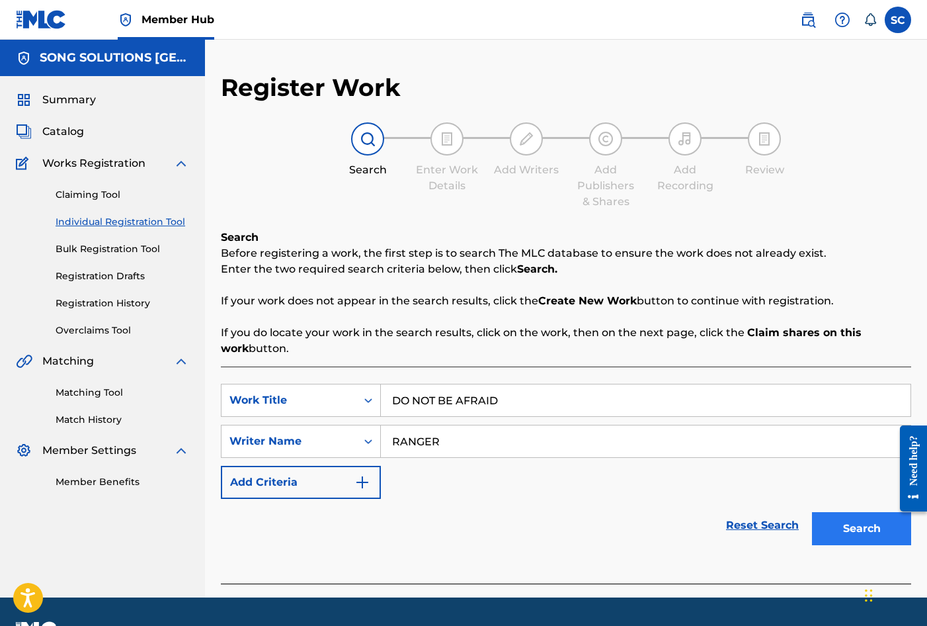
type input "RANGER"
click at [868, 531] on button "Search" at bounding box center [861, 528] width 99 height 33
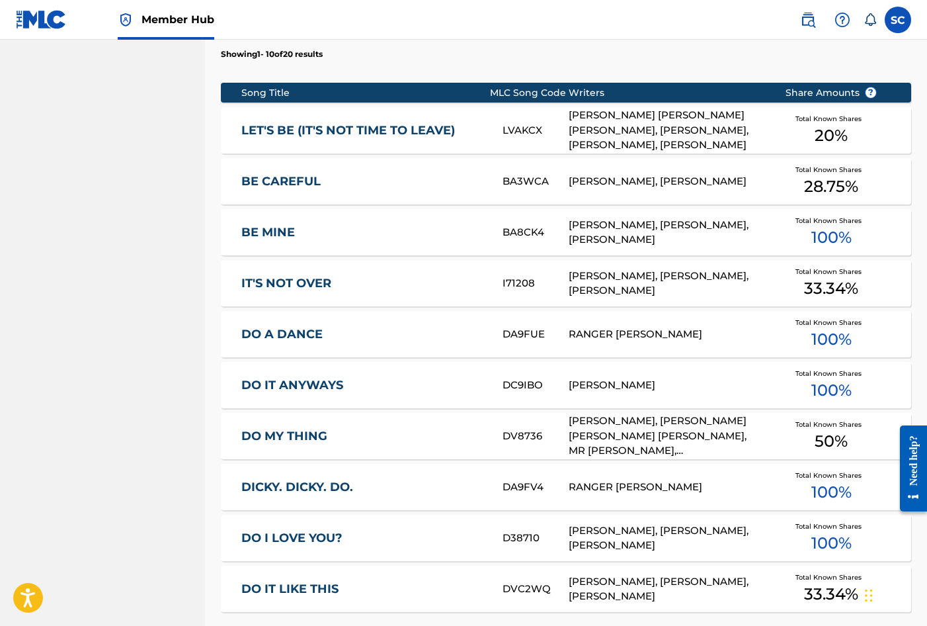
scroll to position [678, 0]
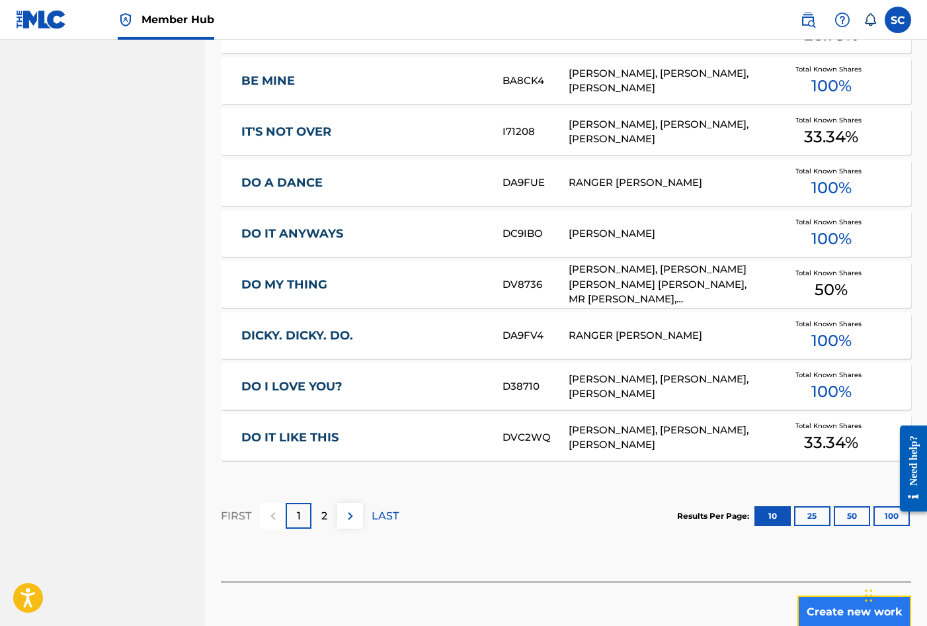
click at [819, 605] on button "Create new work" at bounding box center [855, 611] width 114 height 33
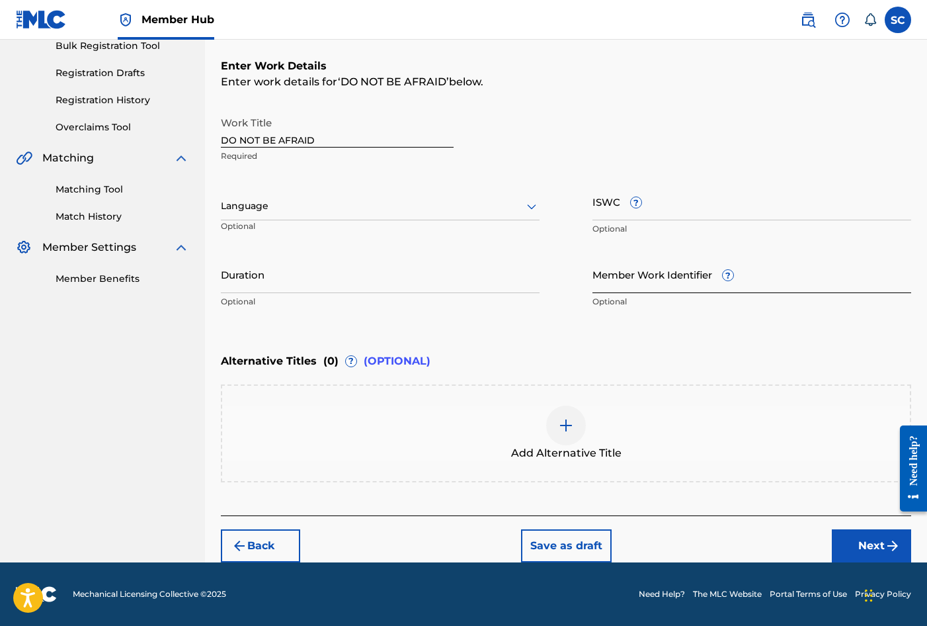
click at [625, 282] on input "Member Work Identifier ?" at bounding box center [752, 274] width 319 height 38
click at [629, 275] on input "Member Work Identifier ?" at bounding box center [752, 274] width 319 height 38
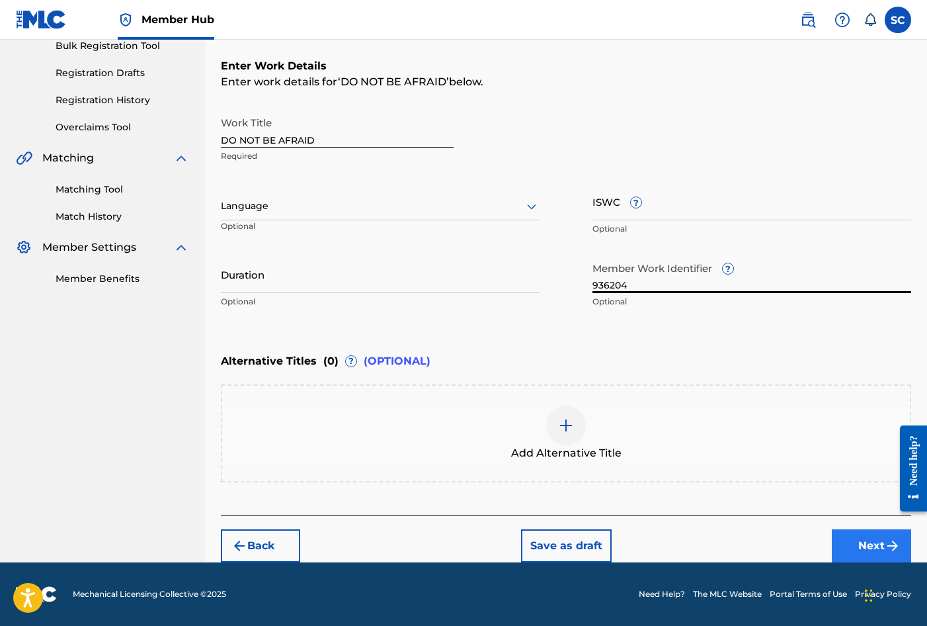
type input "936204"
click at [866, 540] on button "Next" at bounding box center [871, 545] width 79 height 33
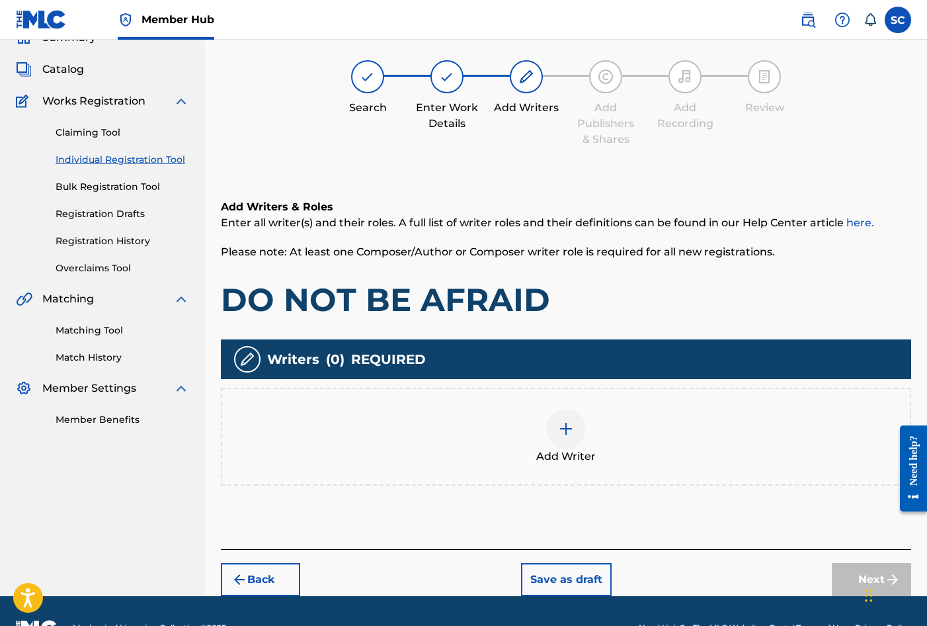
scroll to position [60, 0]
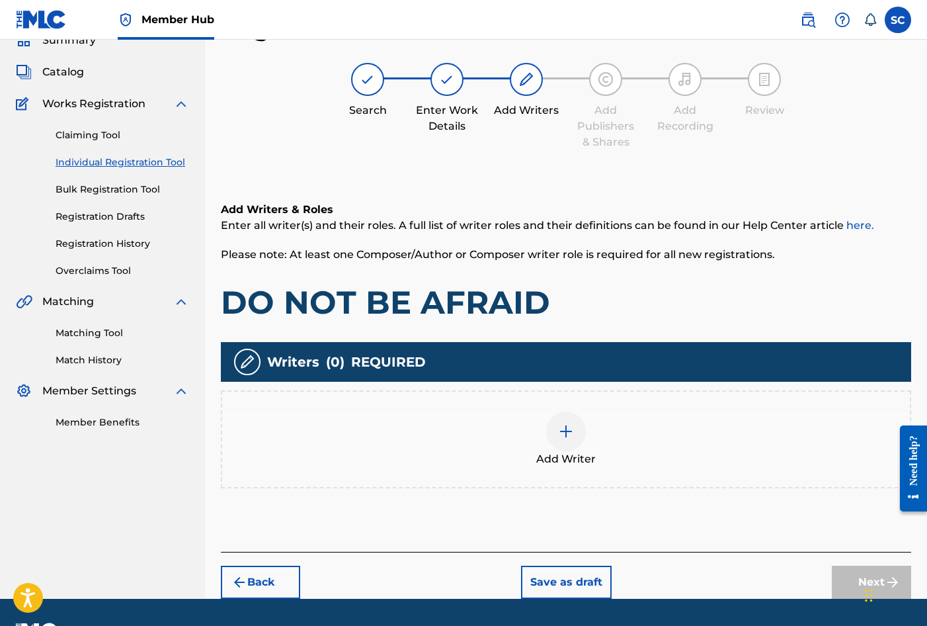
click at [567, 436] on img at bounding box center [566, 431] width 16 height 16
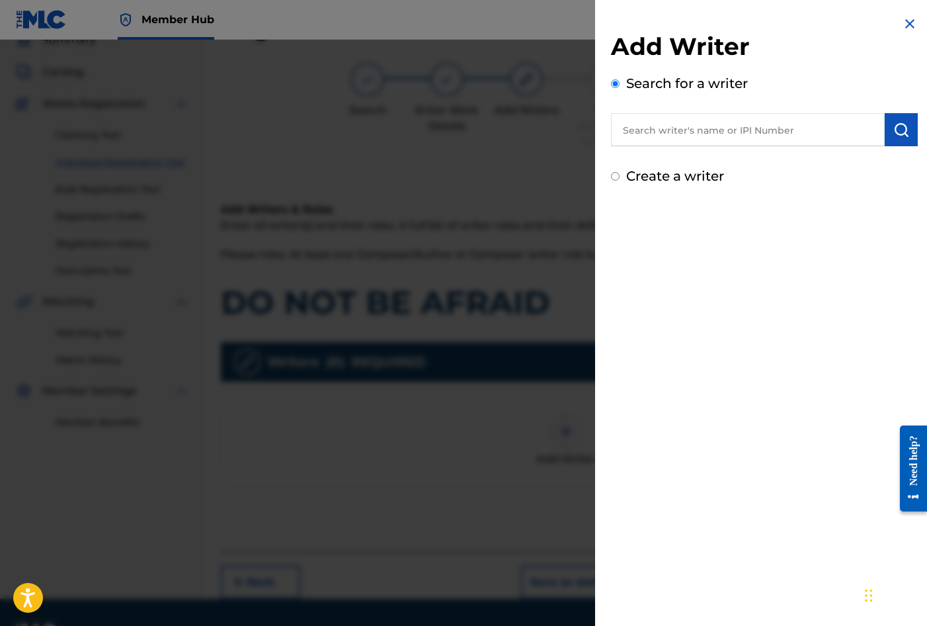
click at [665, 171] on label "Create a writer" at bounding box center [675, 176] width 98 height 16
radio input "true"
click at [620, 172] on input "Create a writer" at bounding box center [615, 176] width 9 height 9
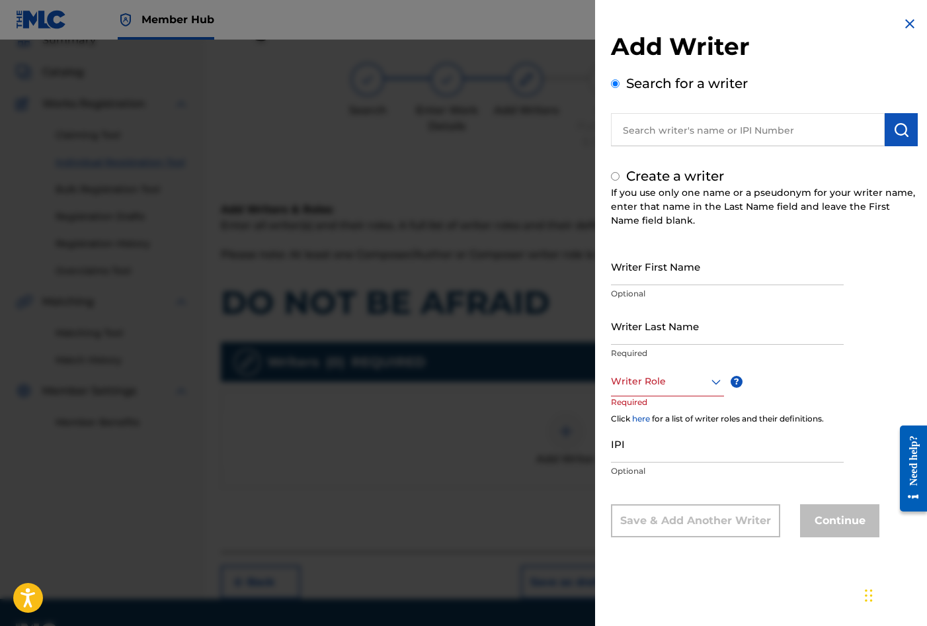
radio input "false"
radio input "true"
click at [639, 267] on input "Writer First Name" at bounding box center [727, 266] width 233 height 38
type input "[PERSON_NAME]"
click at [635, 318] on input "Writer Last Name" at bounding box center [727, 326] width 233 height 38
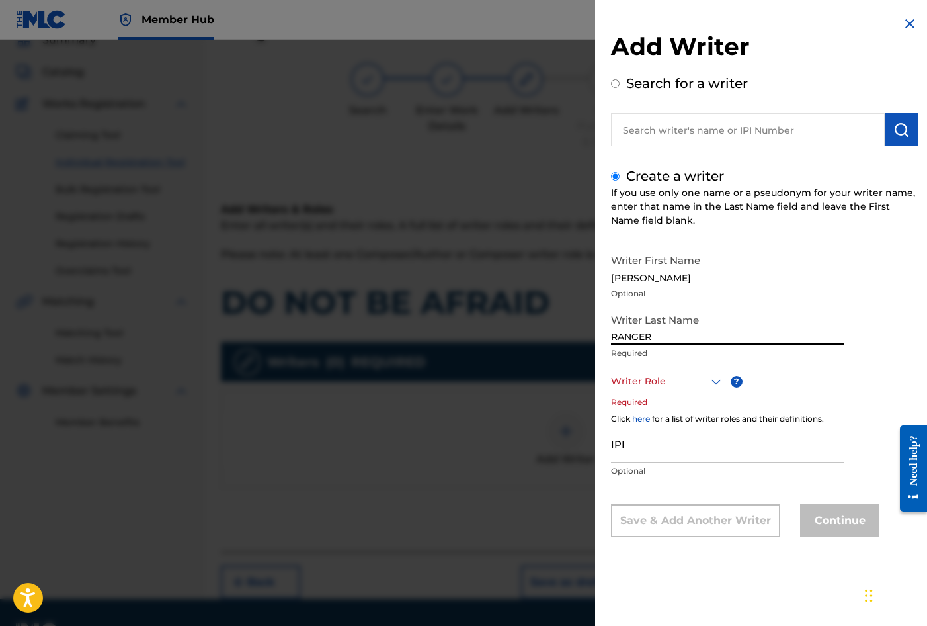
type input "RANGER"
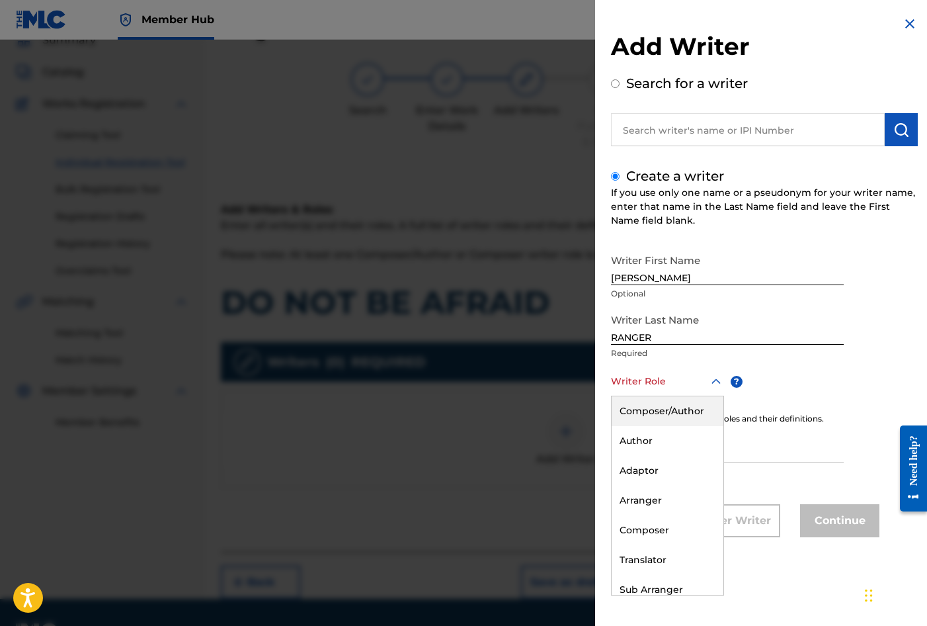
click at [648, 378] on div at bounding box center [667, 381] width 113 height 17
click at [657, 411] on div "Composer/Author" at bounding box center [668, 411] width 112 height 30
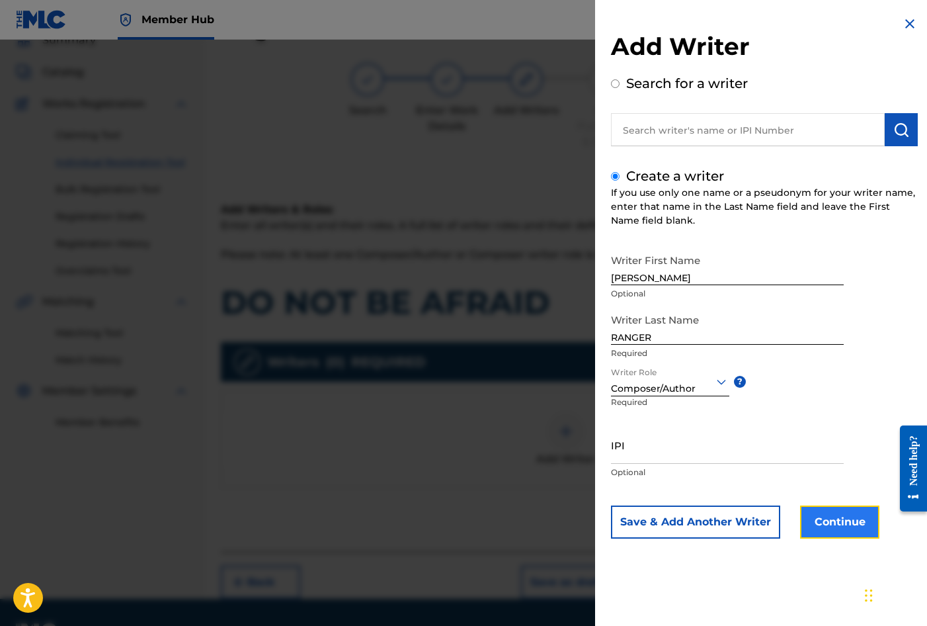
click at [837, 520] on button "Continue" at bounding box center [839, 521] width 79 height 33
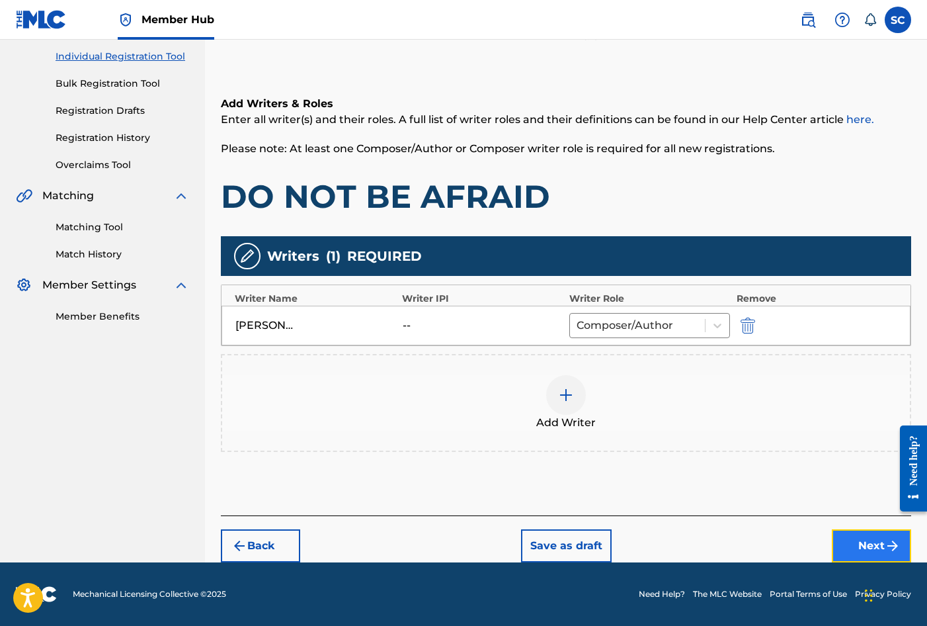
click at [862, 544] on button "Next" at bounding box center [871, 545] width 79 height 33
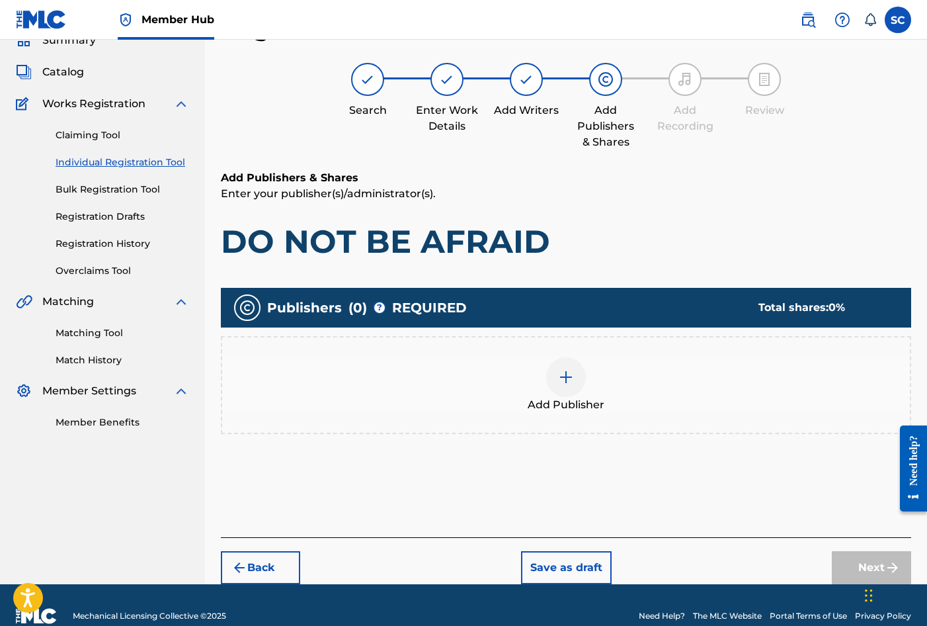
click at [568, 380] on img at bounding box center [566, 377] width 16 height 16
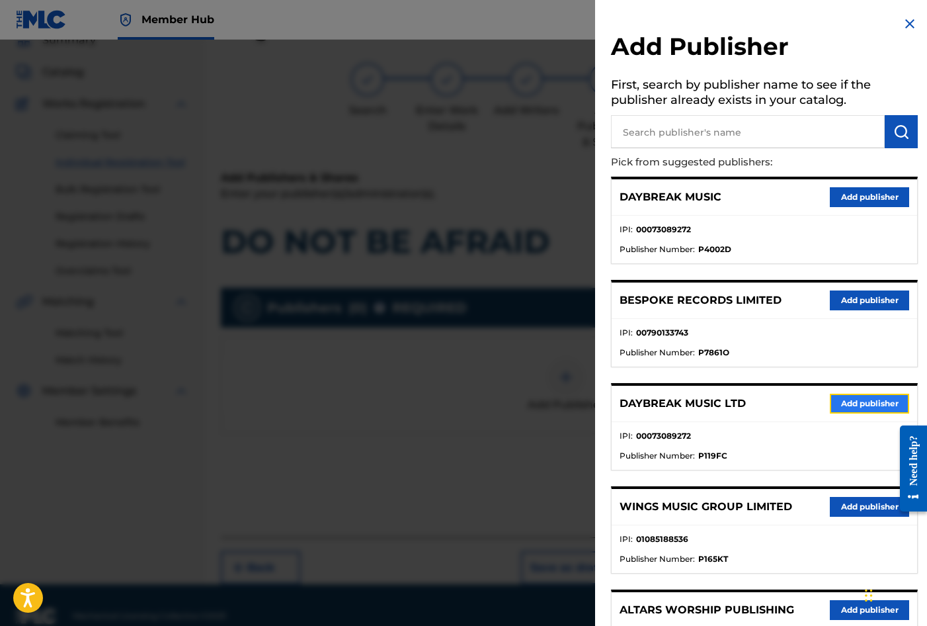
click at [852, 403] on button "Add publisher" at bounding box center [869, 404] width 79 height 20
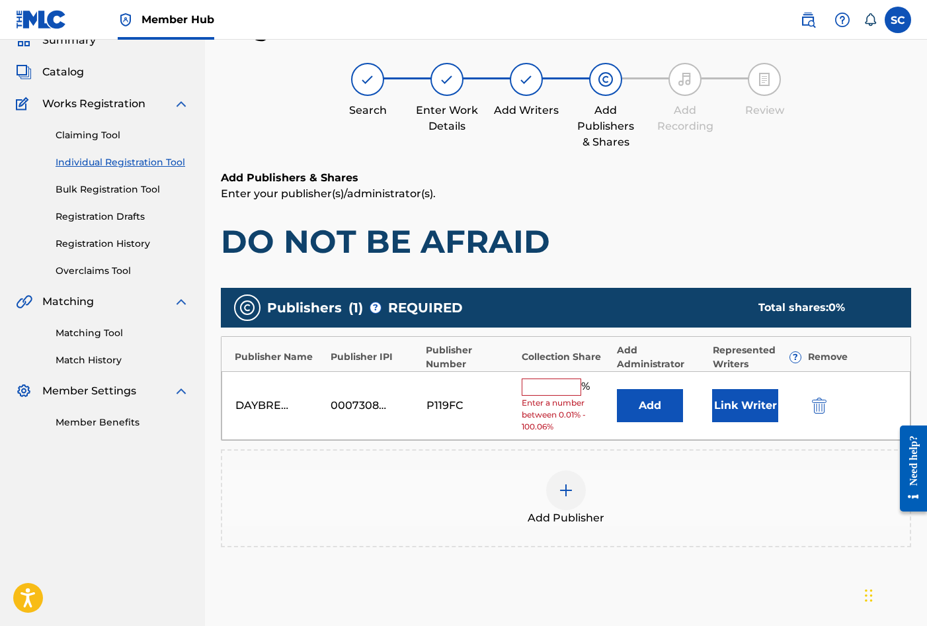
click at [526, 384] on input "text" at bounding box center [552, 386] width 60 height 17
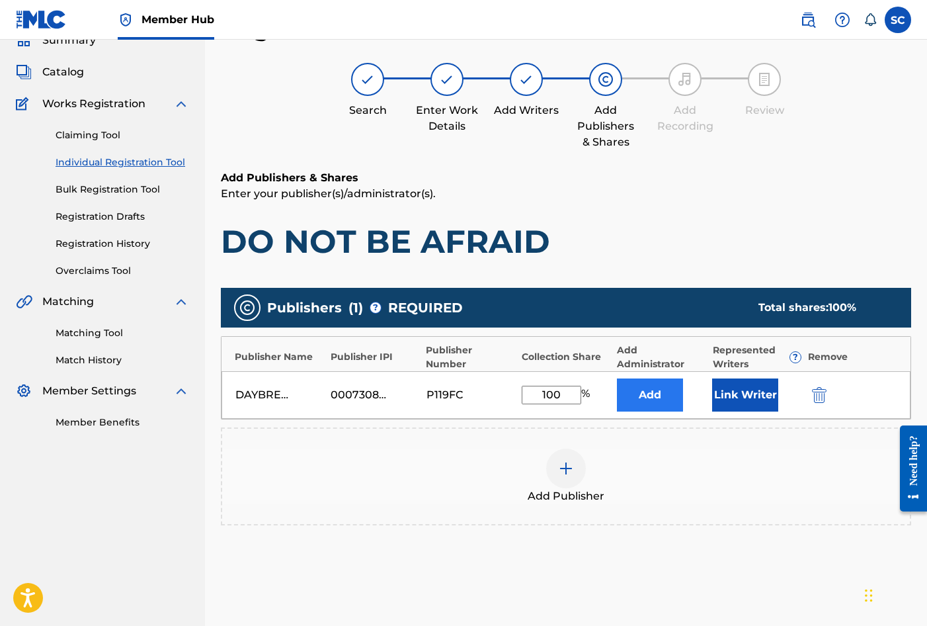
type input "100"
click at [647, 391] on button "Add" at bounding box center [650, 394] width 66 height 33
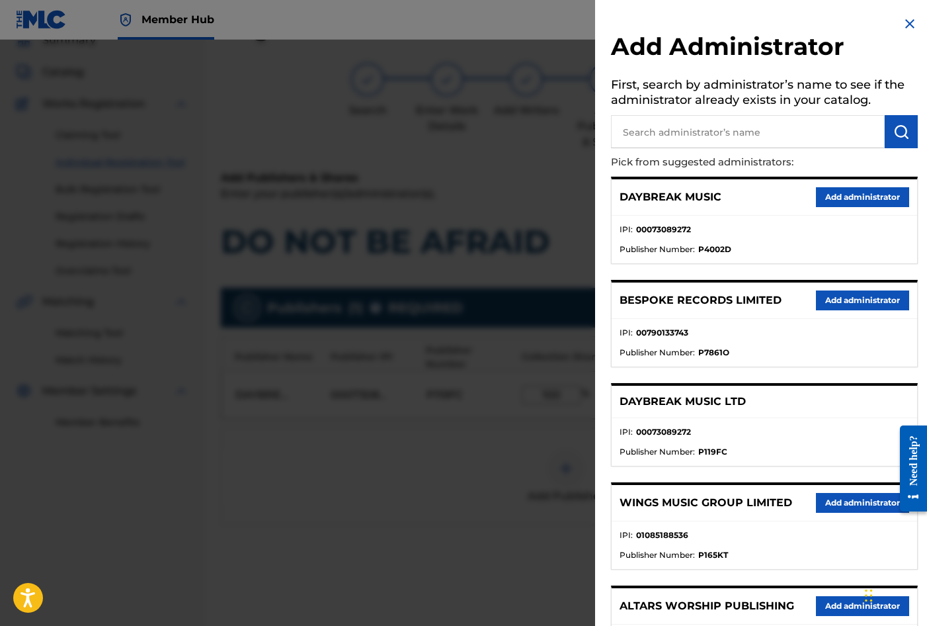
click at [669, 125] on input "text" at bounding box center [748, 131] width 274 height 33
type input "SONG SOLUTIONS"
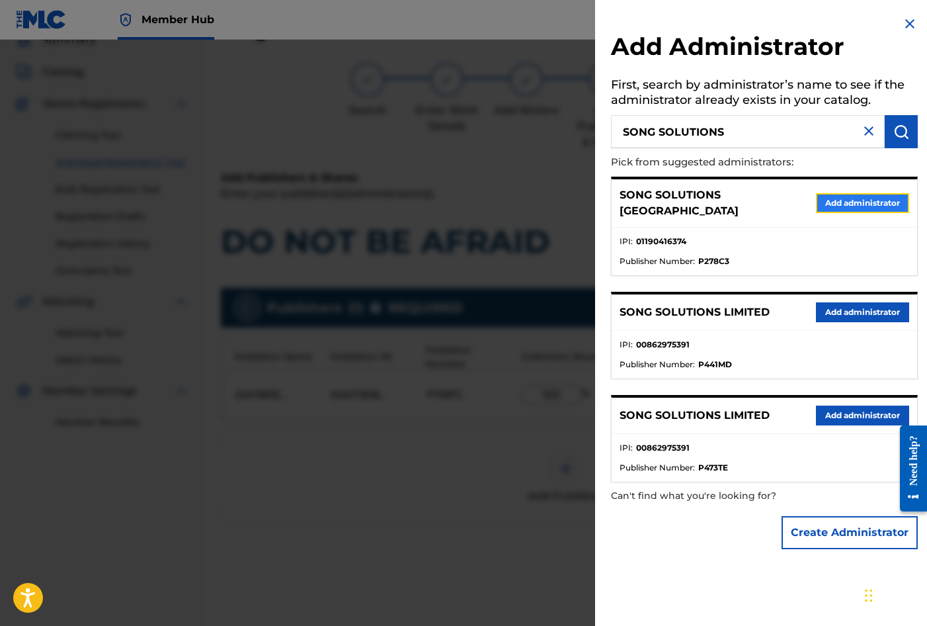
click at [847, 200] on button "Add administrator" at bounding box center [862, 203] width 93 height 20
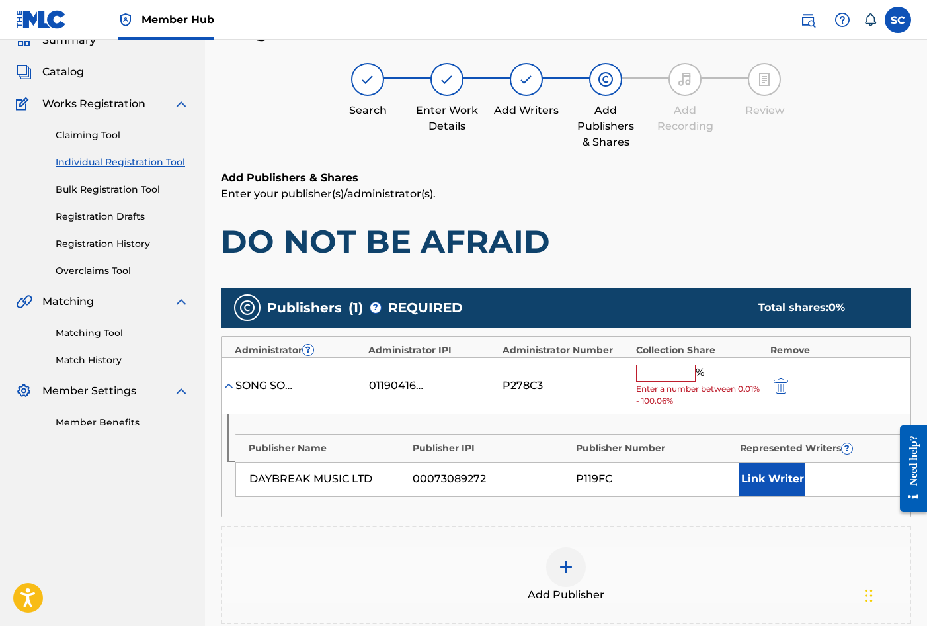
click at [654, 373] on input "text" at bounding box center [666, 372] width 60 height 17
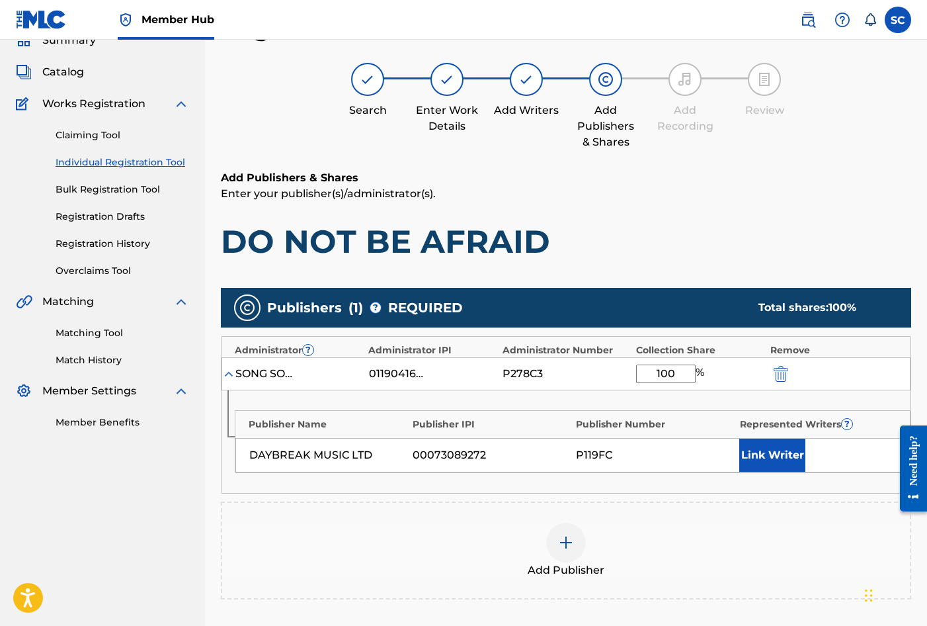
type input "100"
click at [590, 397] on div "Publisher Name Publisher IPI Publisher Number Represented Writers ? DAYBREAK MU…" at bounding box center [566, 441] width 689 height 103
click at [773, 458] on button "Link Writer" at bounding box center [772, 454] width 66 height 33
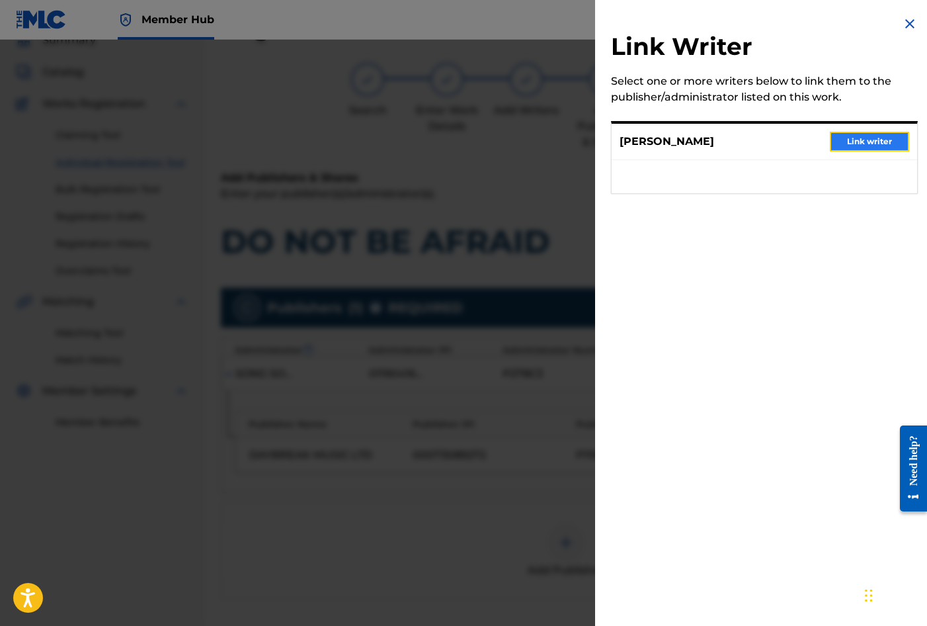
click at [850, 140] on button "Link writer" at bounding box center [869, 142] width 79 height 20
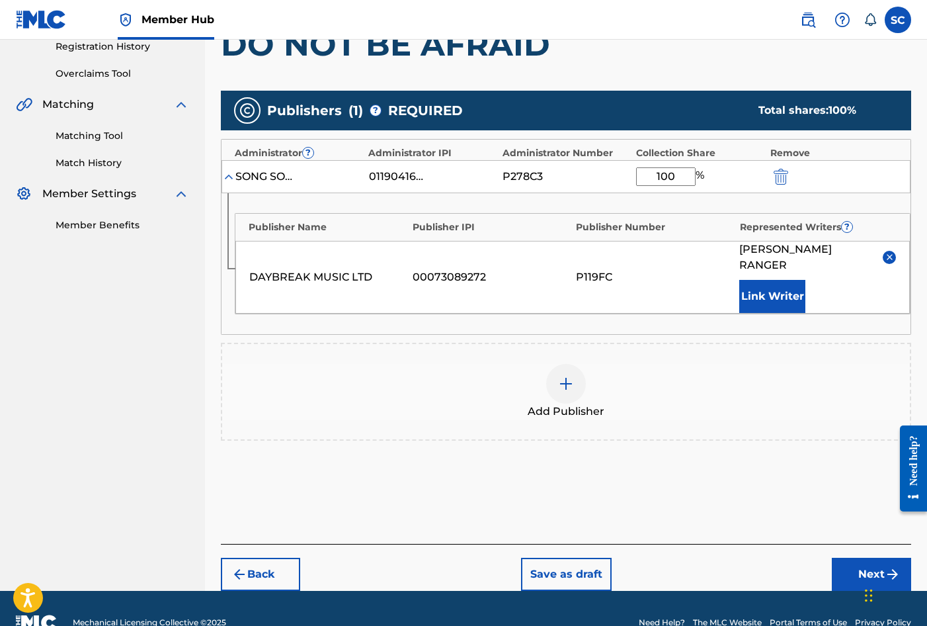
scroll to position [258, 0]
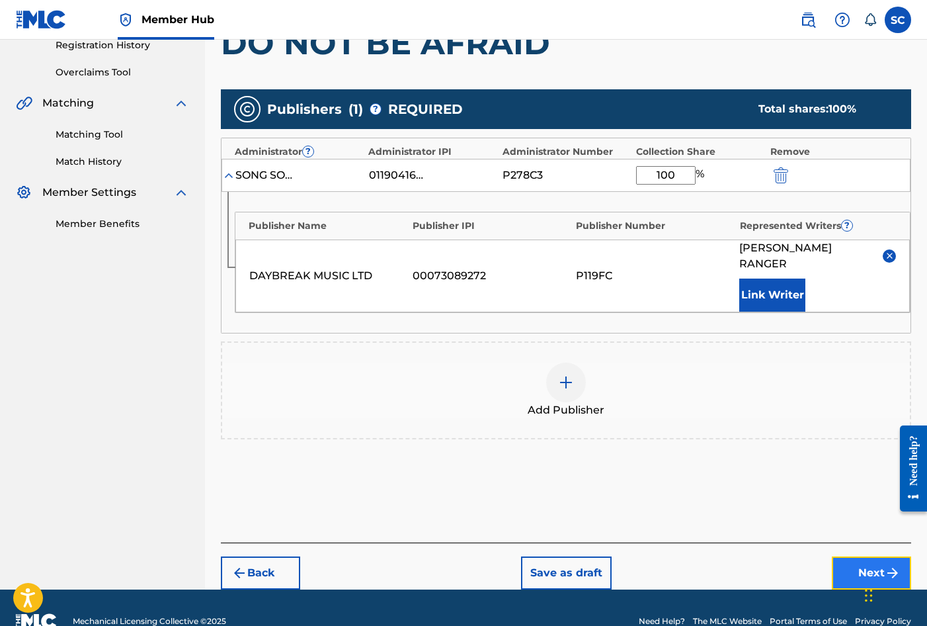
click at [874, 556] on button "Next" at bounding box center [871, 572] width 79 height 33
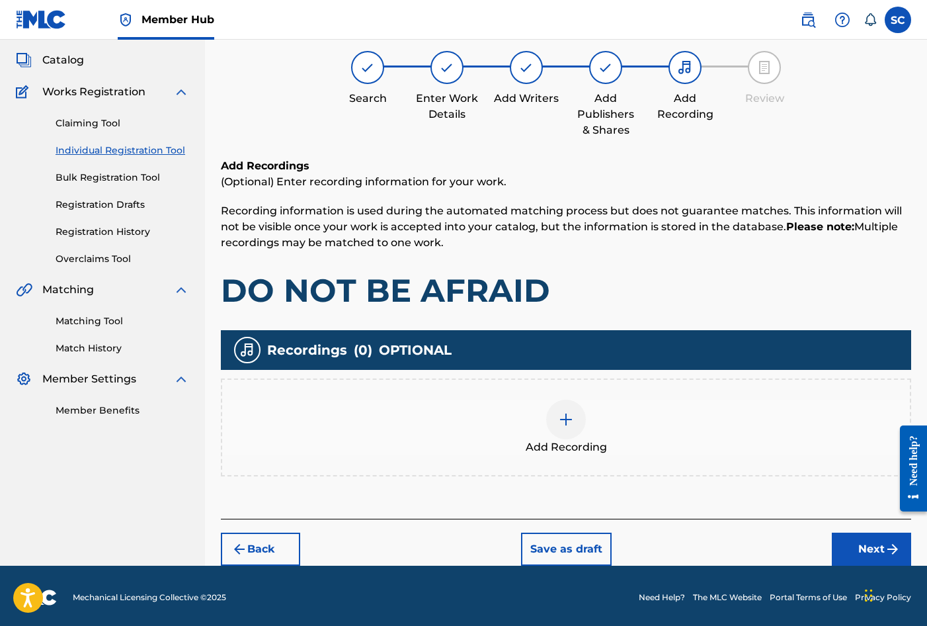
scroll to position [75, 0]
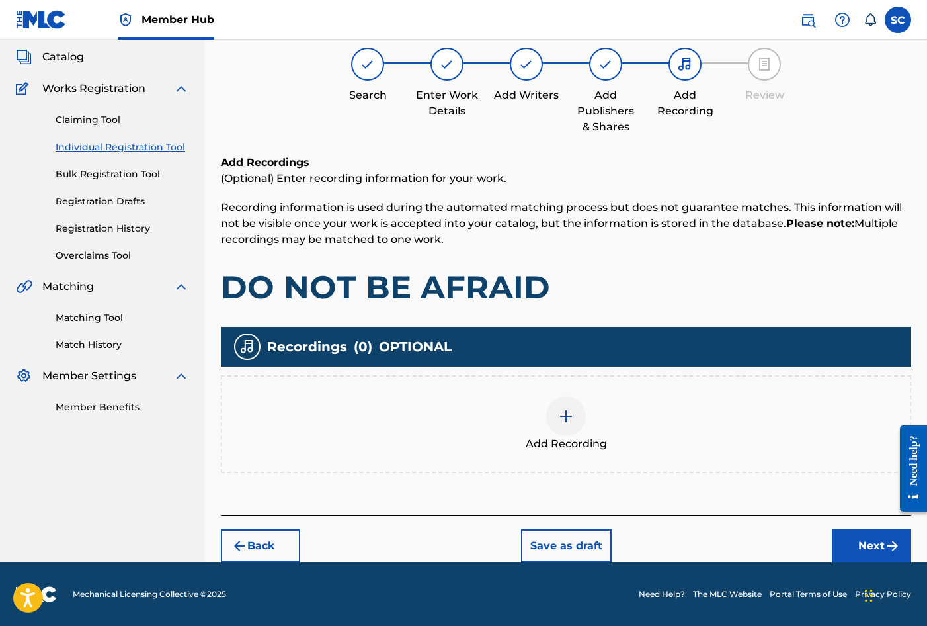
click at [563, 423] on img at bounding box center [566, 416] width 16 height 16
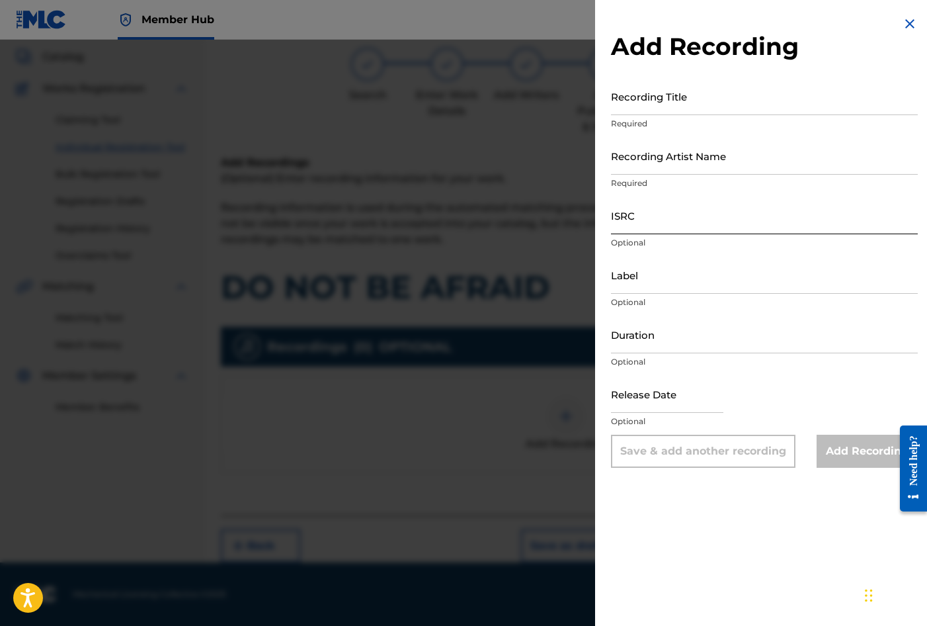
click at [641, 218] on input "ISRC" at bounding box center [764, 215] width 307 height 38
paste input "GBDPR1605583"
type input "GBDPR1605583"
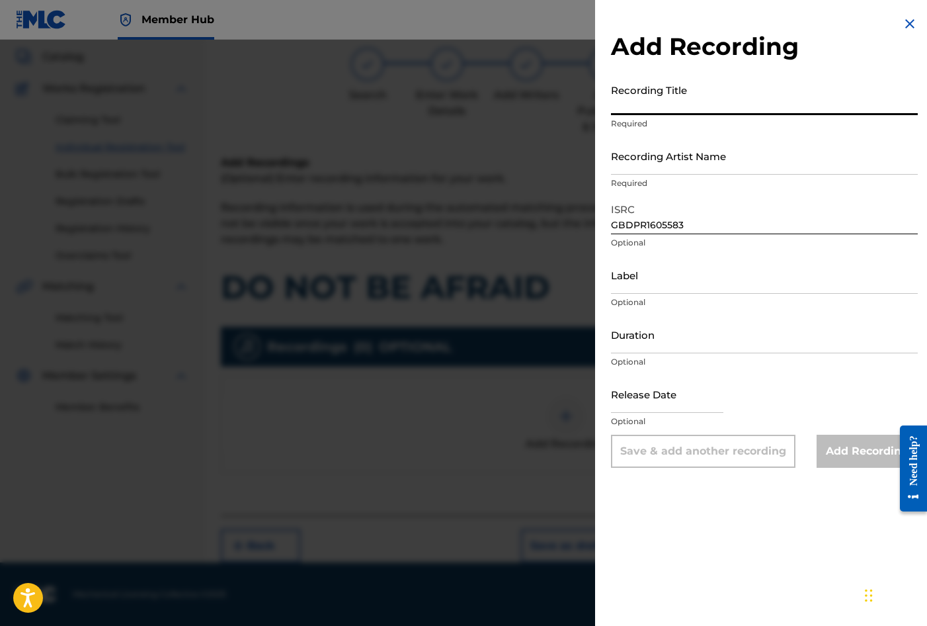
click at [653, 93] on input "Recording Title" at bounding box center [764, 96] width 307 height 38
type input "DO NOT BE AFRAID"
click at [657, 159] on input "Recording Artist Name" at bounding box center [764, 156] width 307 height 38
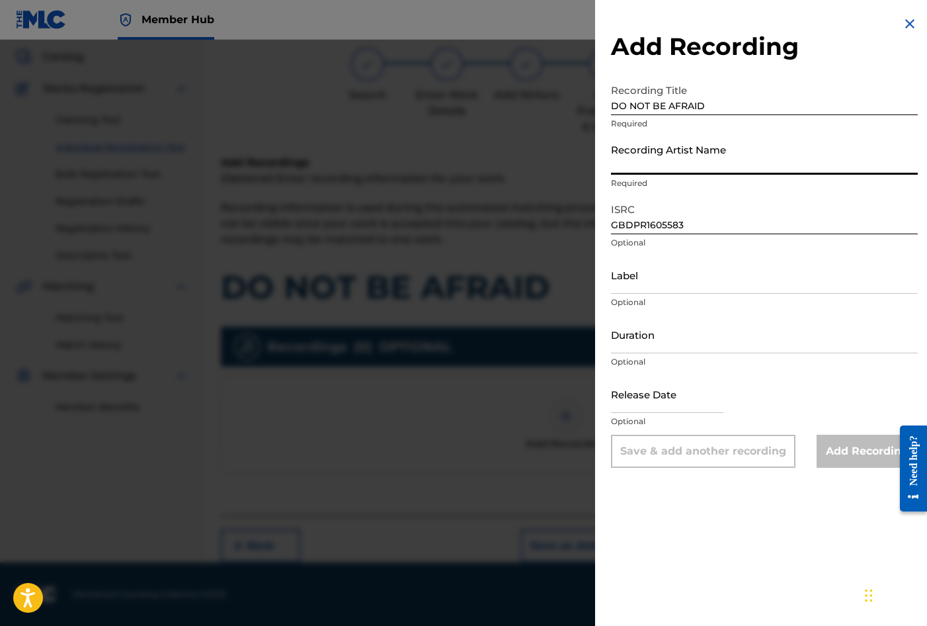
type input "[PERSON_NAME]"
type input "[DATE]"
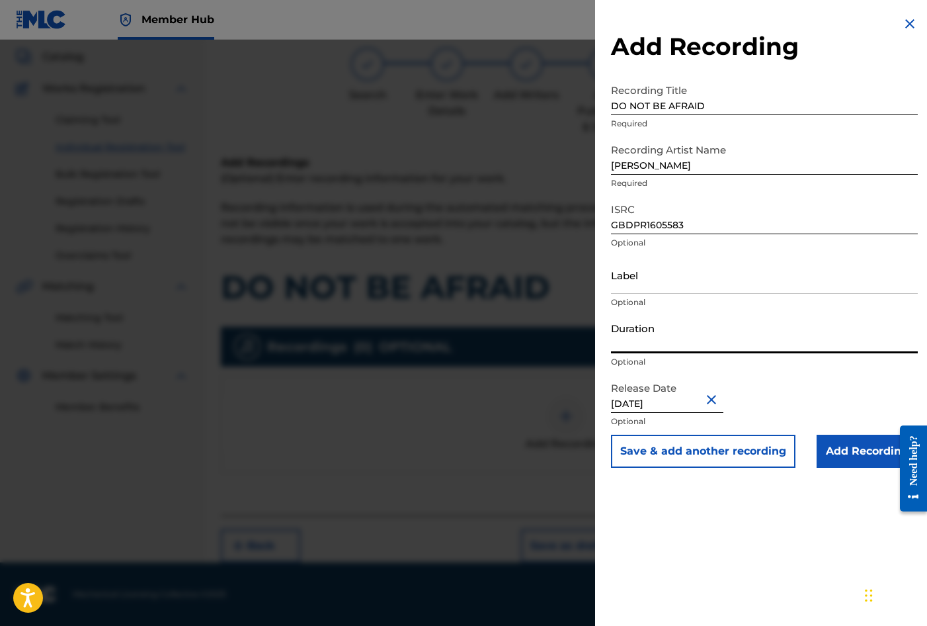
click at [653, 343] on input "Duration" at bounding box center [764, 334] width 307 height 38
type input "03:44"
click at [831, 454] on input "Add Recording" at bounding box center [867, 451] width 101 height 33
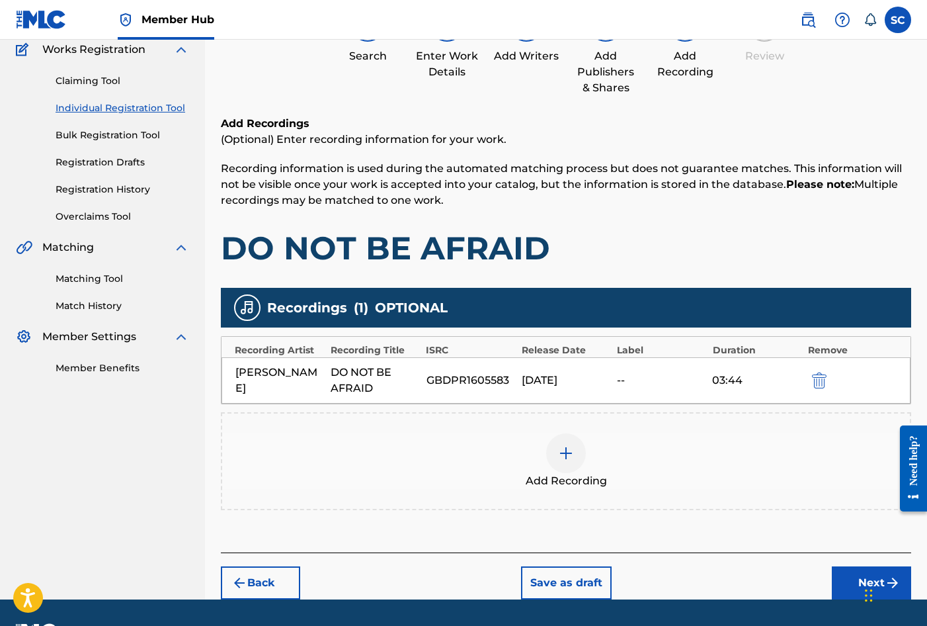
scroll to position [151, 0]
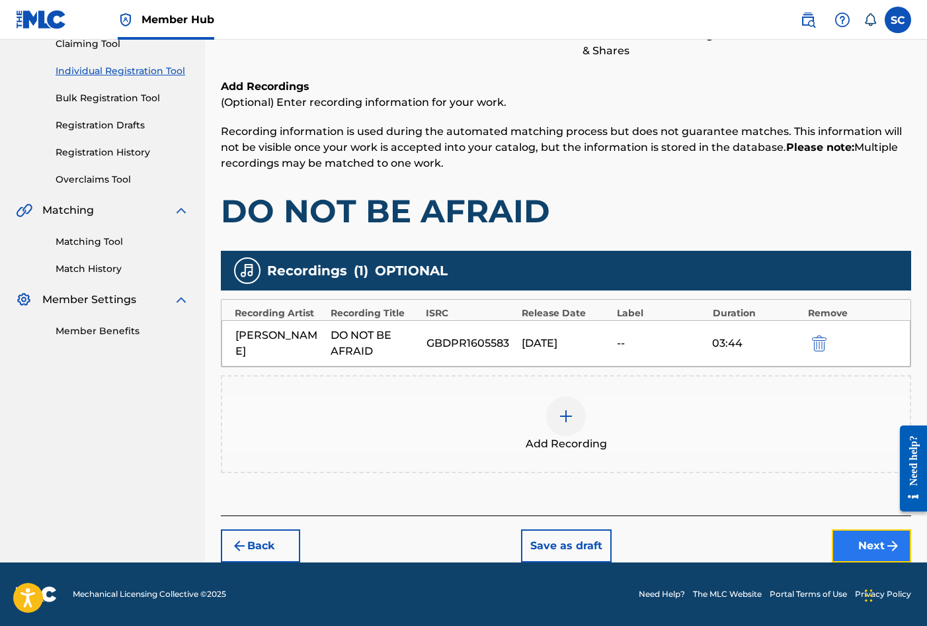
click at [866, 547] on button "Next" at bounding box center [871, 545] width 79 height 33
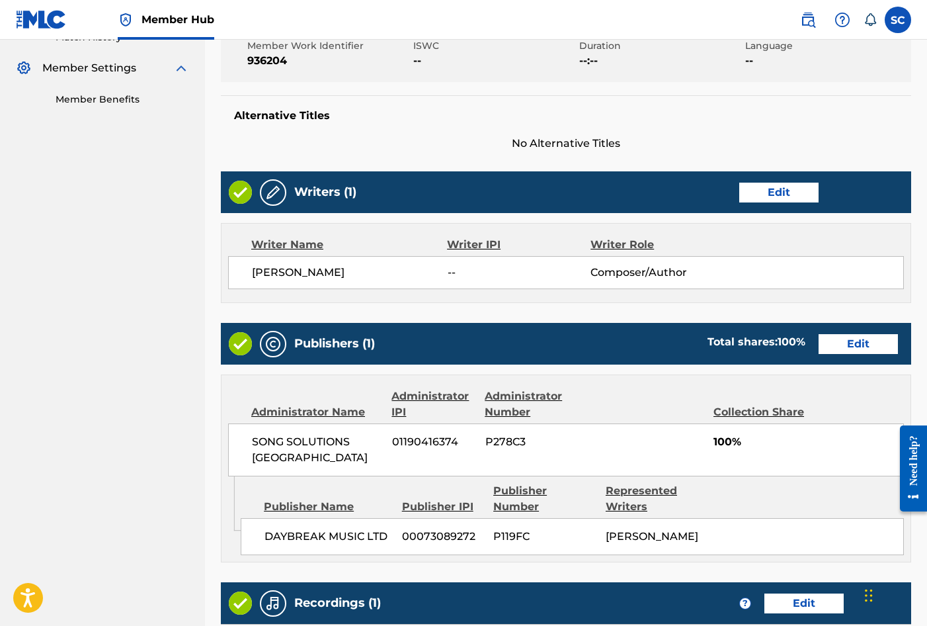
scroll to position [581, 0]
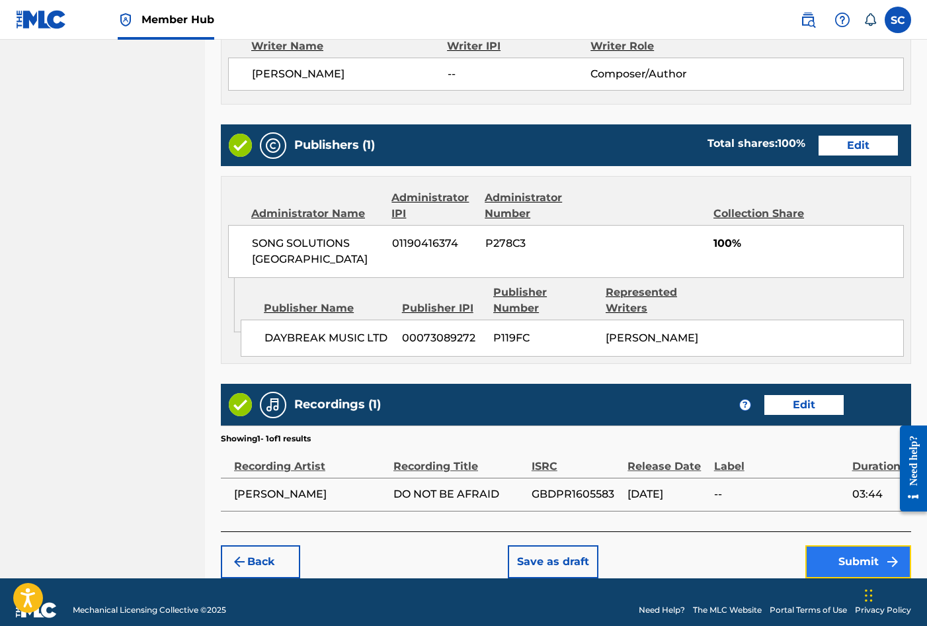
click at [854, 546] on button "Submit" at bounding box center [859, 561] width 106 height 33
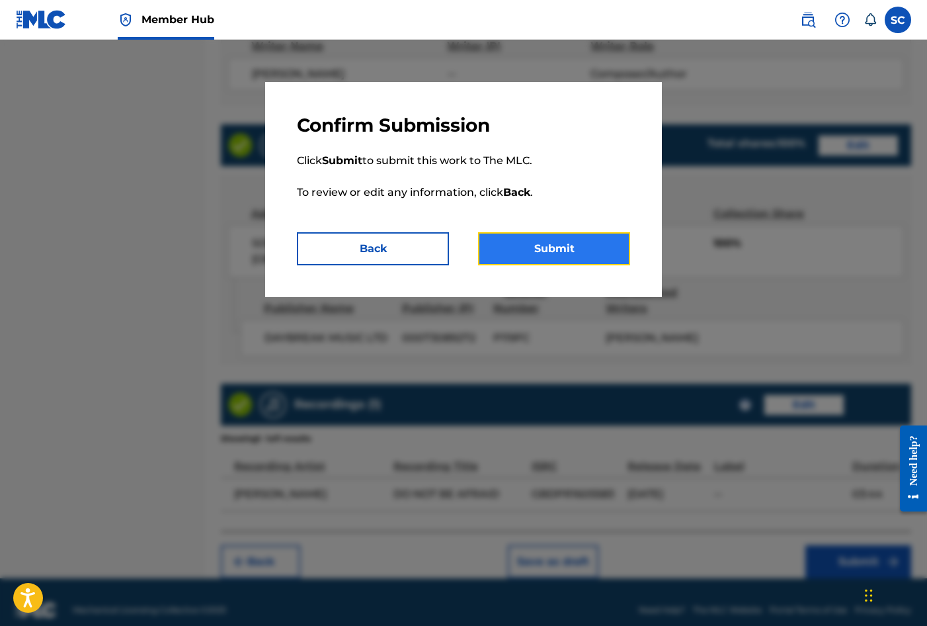
click at [557, 251] on button "Submit" at bounding box center [554, 248] width 152 height 33
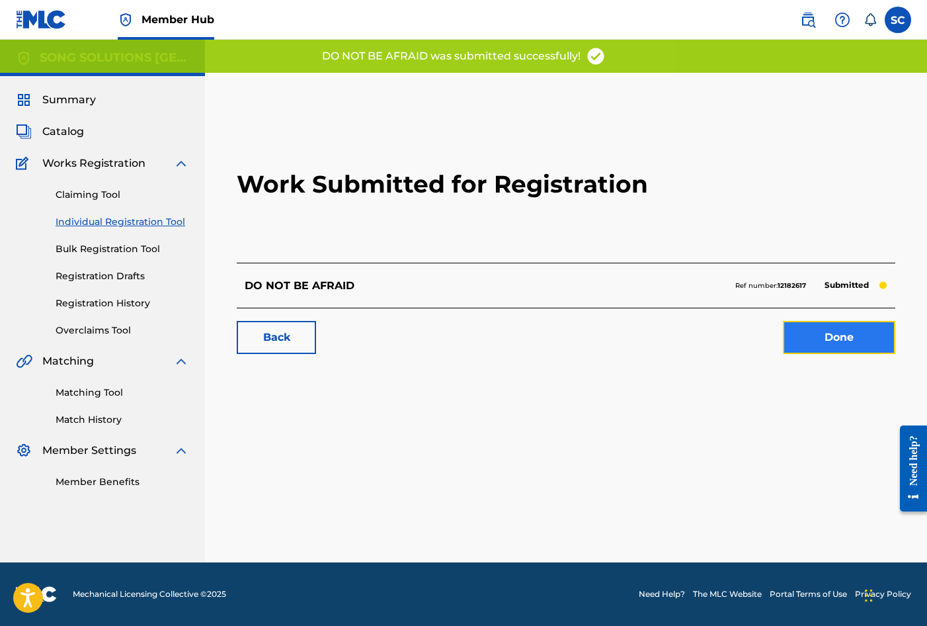
click at [845, 335] on link "Done" at bounding box center [839, 337] width 112 height 33
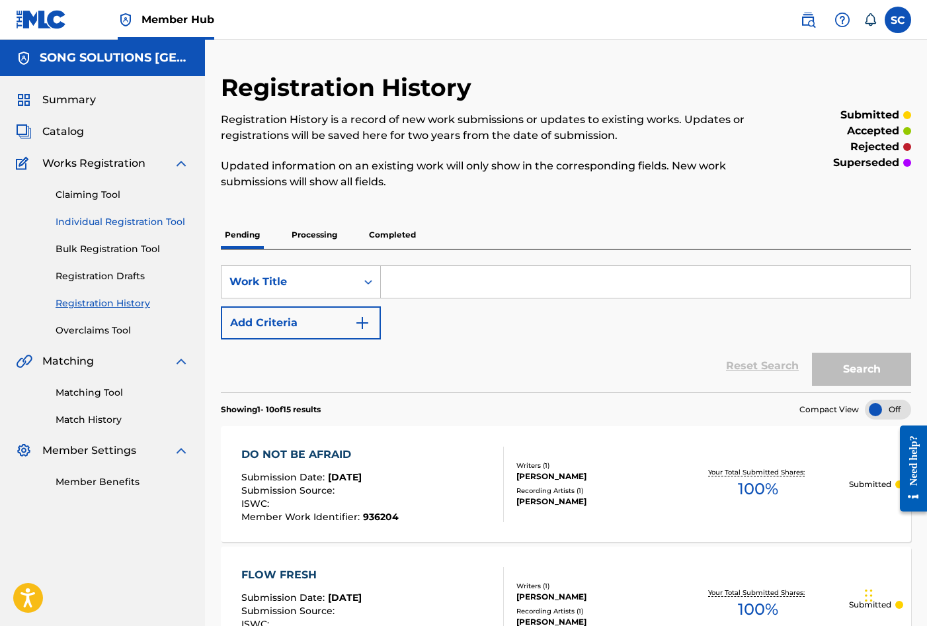
click at [125, 224] on link "Individual Registration Tool" at bounding box center [123, 222] width 134 height 14
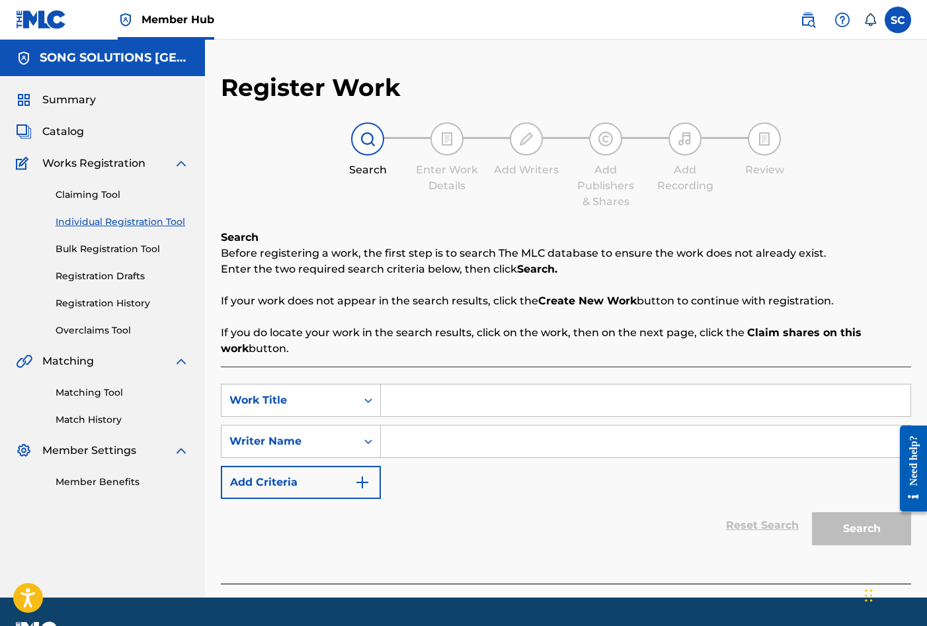
click at [442, 405] on input "Search Form" at bounding box center [646, 400] width 530 height 32
type input "WONDERFUL GIFT OF [DEMOGRAPHIC_DATA]"
click at [475, 435] on input "Search Form" at bounding box center [646, 441] width 530 height 32
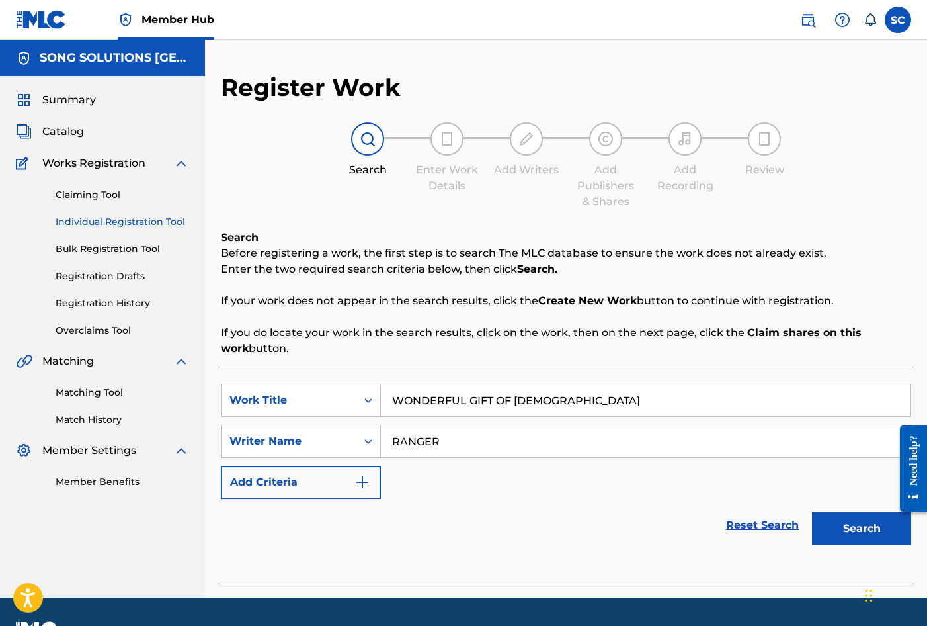
type input "RANGER"
click at [812, 512] on button "Search" at bounding box center [861, 528] width 99 height 33
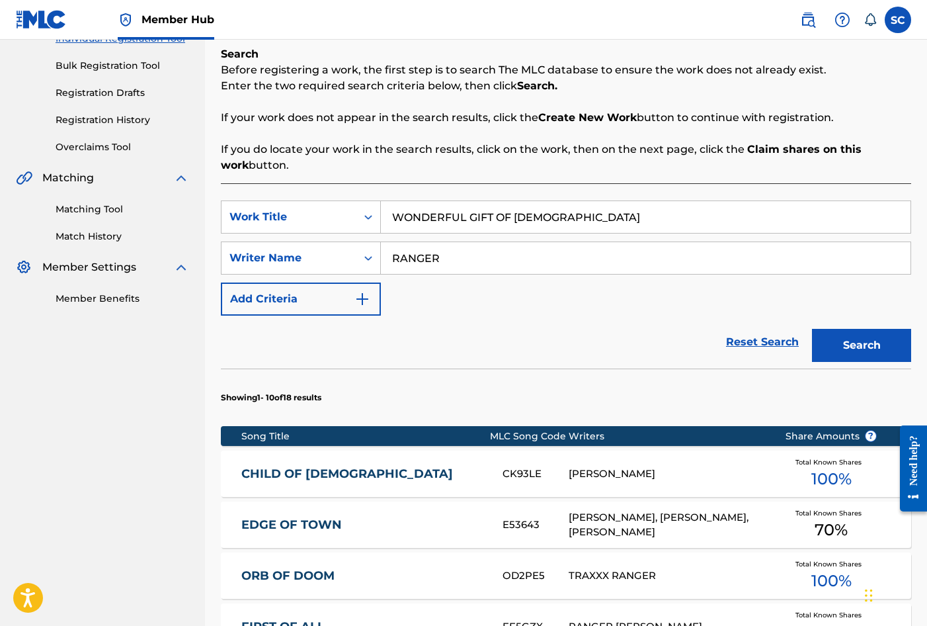
scroll to position [198, 0]
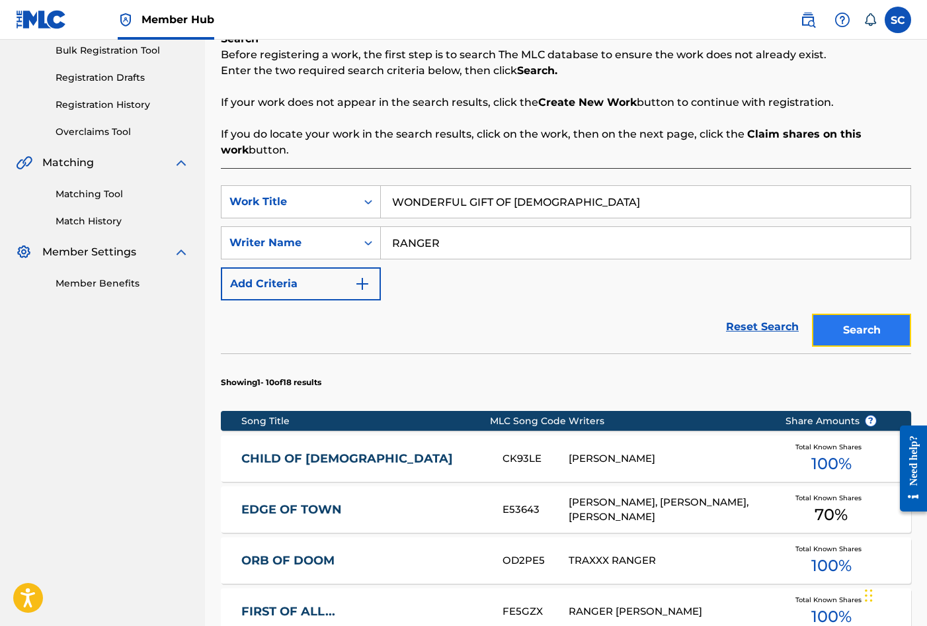
click at [878, 326] on button "Search" at bounding box center [861, 329] width 99 height 33
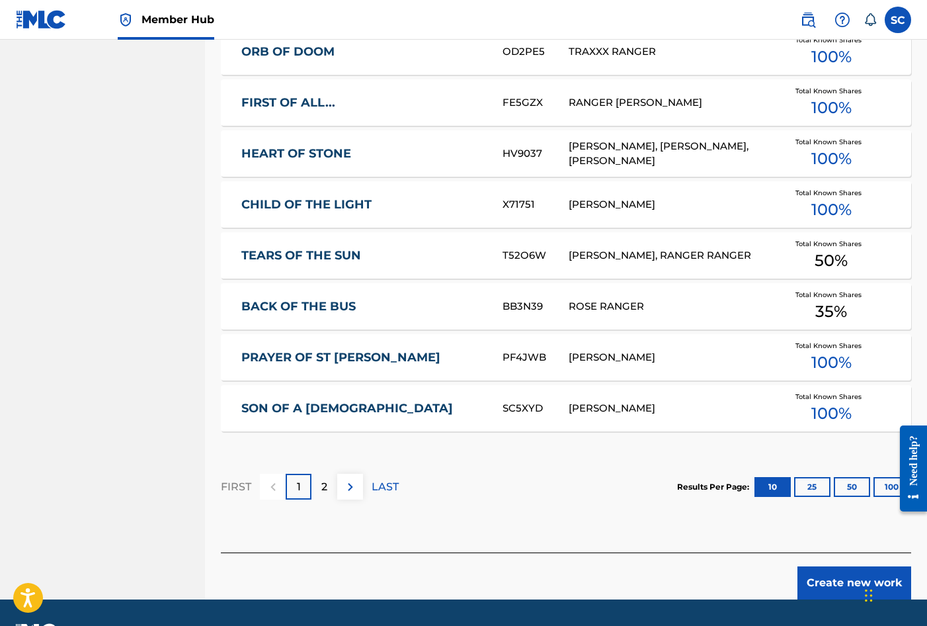
scroll to position [727, 0]
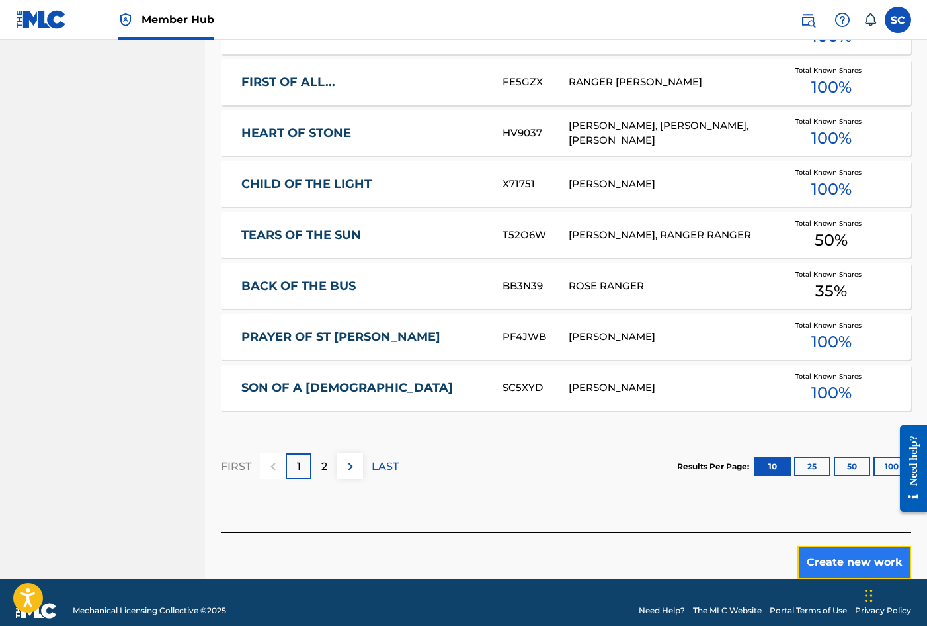
click at [847, 560] on button "Create new work" at bounding box center [855, 562] width 114 height 33
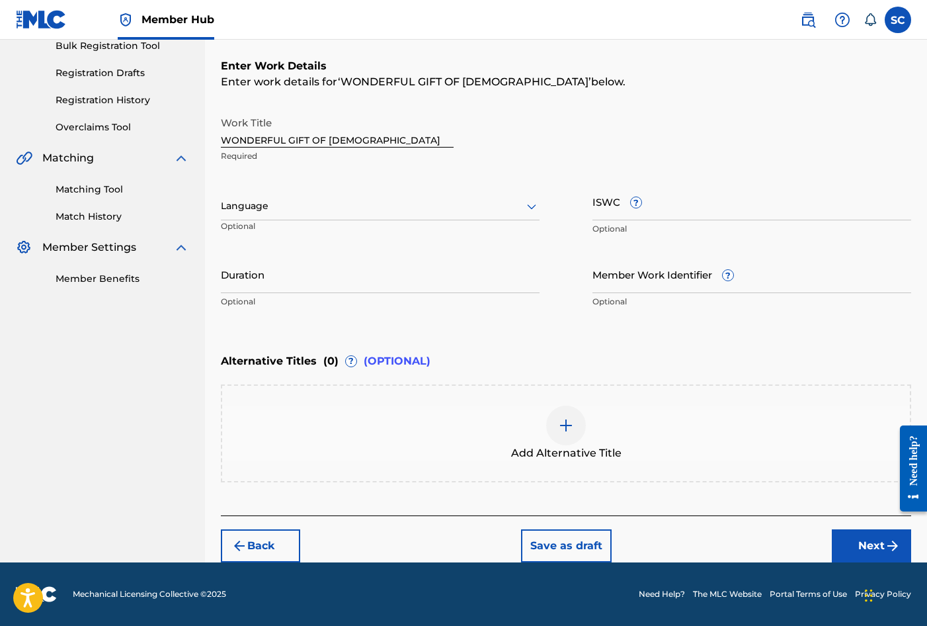
scroll to position [203, 0]
click at [605, 274] on input "Member Work Identifier ?" at bounding box center [752, 274] width 319 height 38
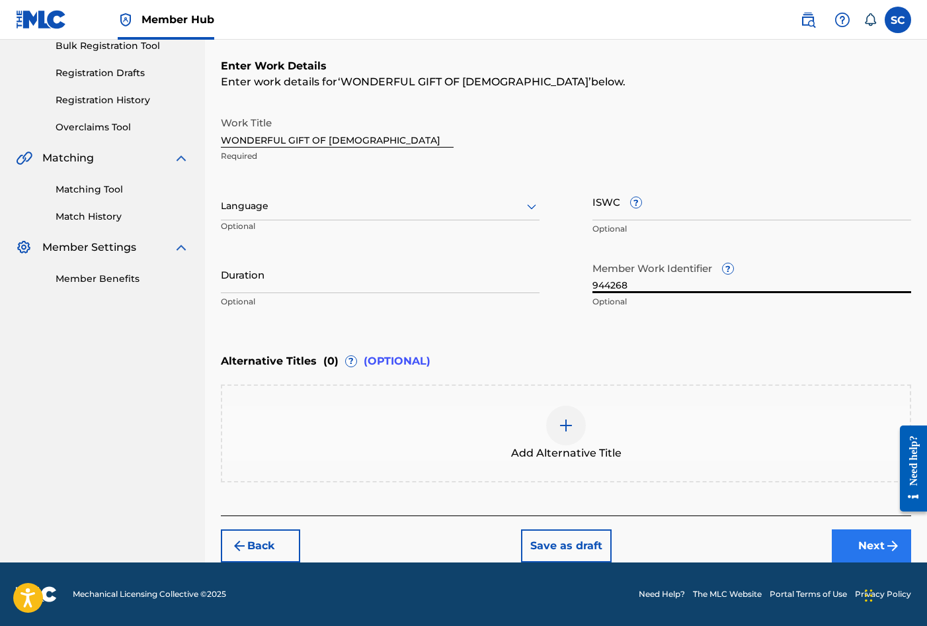
type input "944268"
click at [881, 546] on button "Next" at bounding box center [871, 545] width 79 height 33
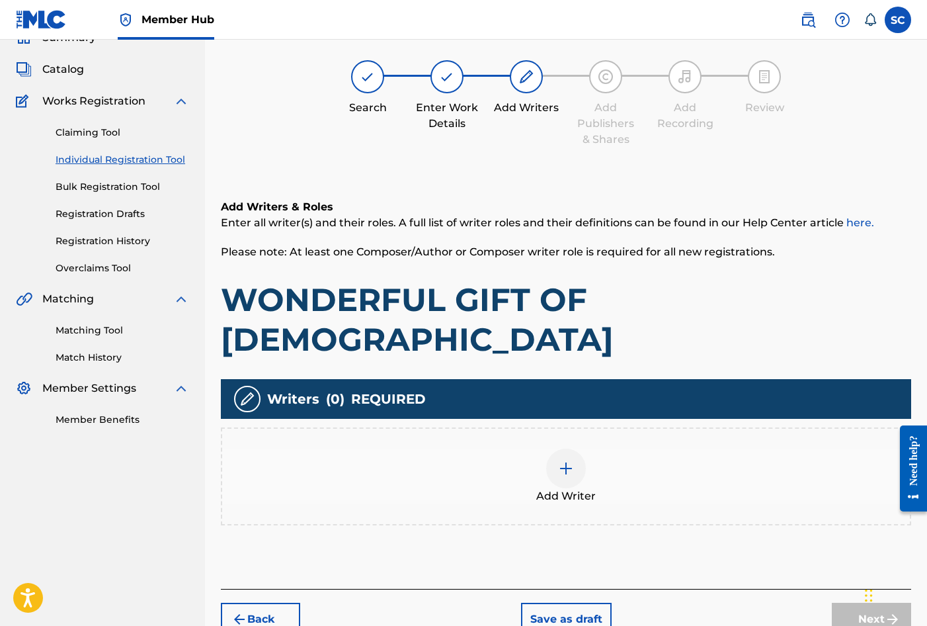
scroll to position [60, 0]
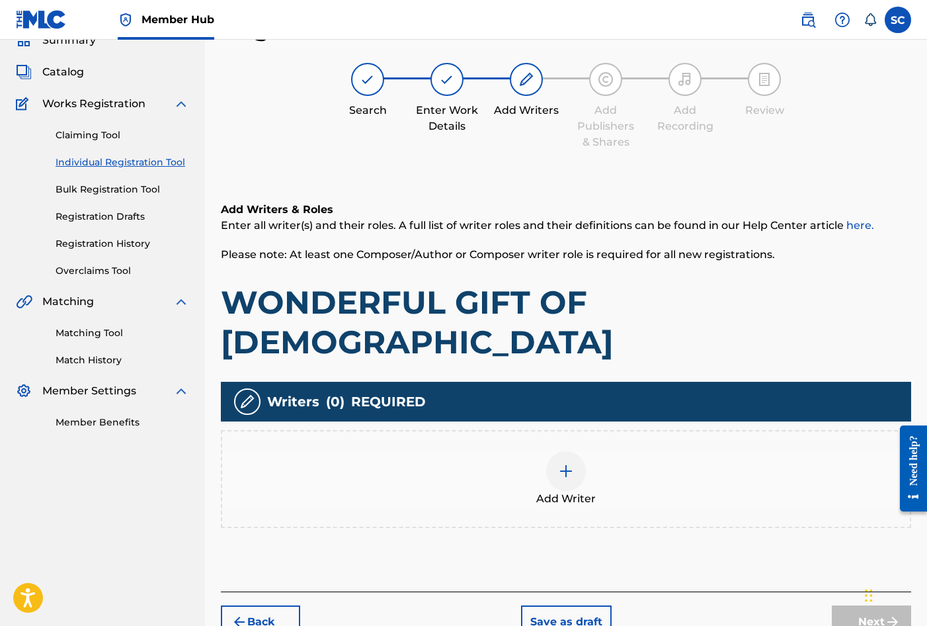
click at [564, 463] on img at bounding box center [566, 471] width 16 height 16
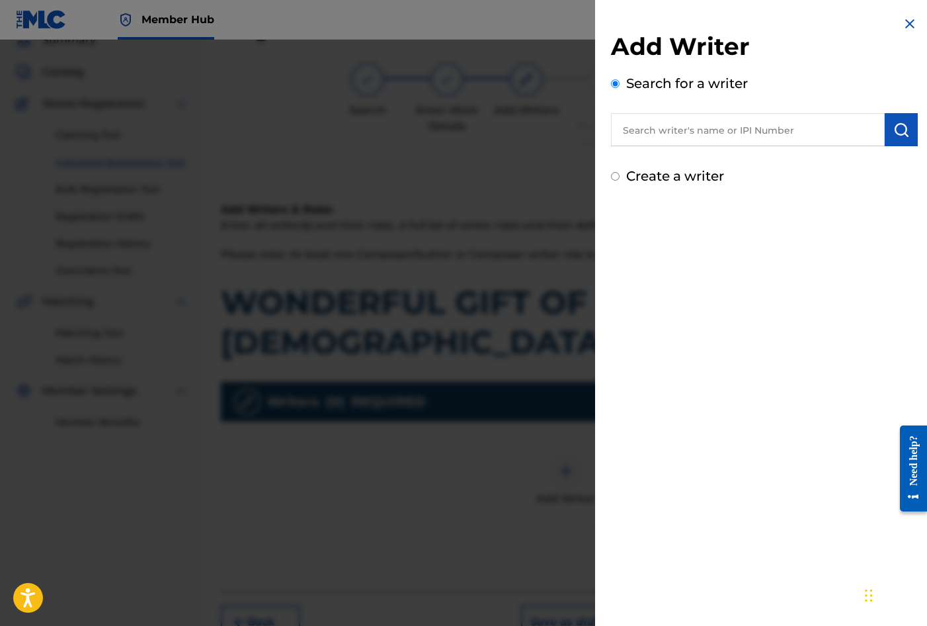
click at [668, 173] on label "Create a writer" at bounding box center [675, 176] width 98 height 16
radio input "true"
click at [620, 173] on input "Create a writer" at bounding box center [615, 176] width 9 height 9
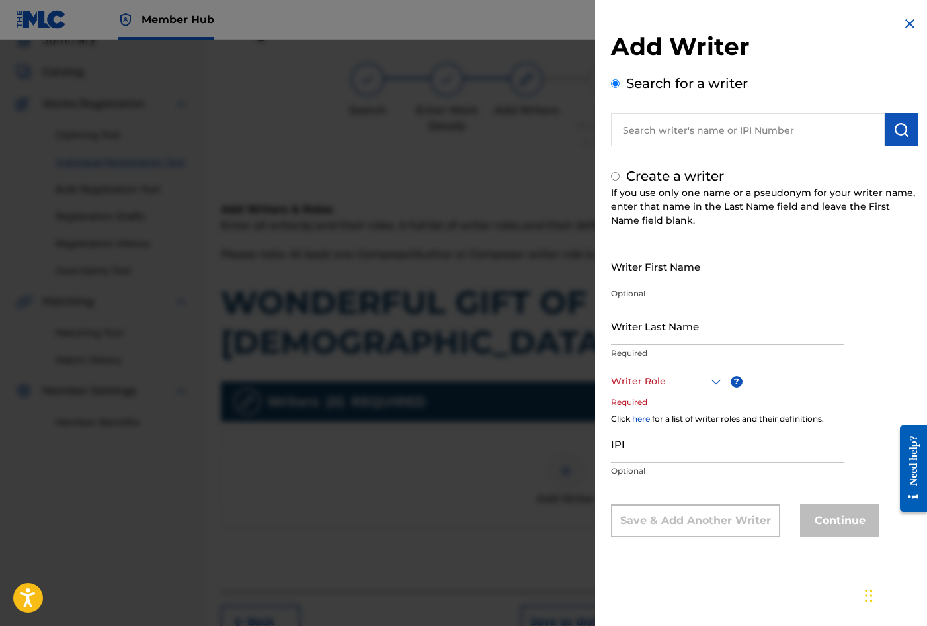
radio input "false"
radio input "true"
click at [656, 260] on input "Writer First Name" at bounding box center [727, 266] width 233 height 38
type input "[PERSON_NAME]"
click at [669, 332] on input "Writer Last Name" at bounding box center [727, 326] width 233 height 38
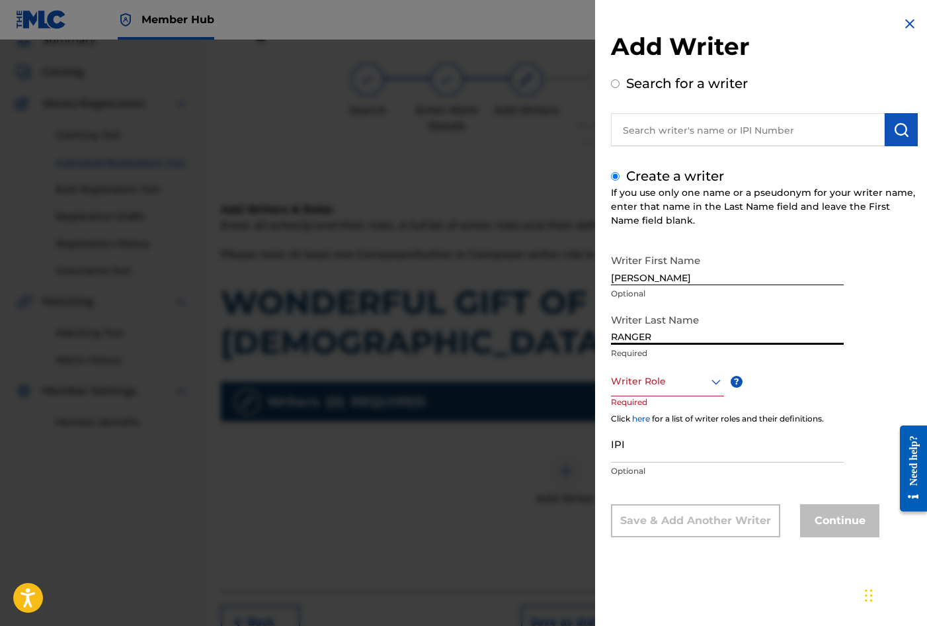
type input "RANGER"
click at [653, 373] on div at bounding box center [667, 381] width 113 height 17
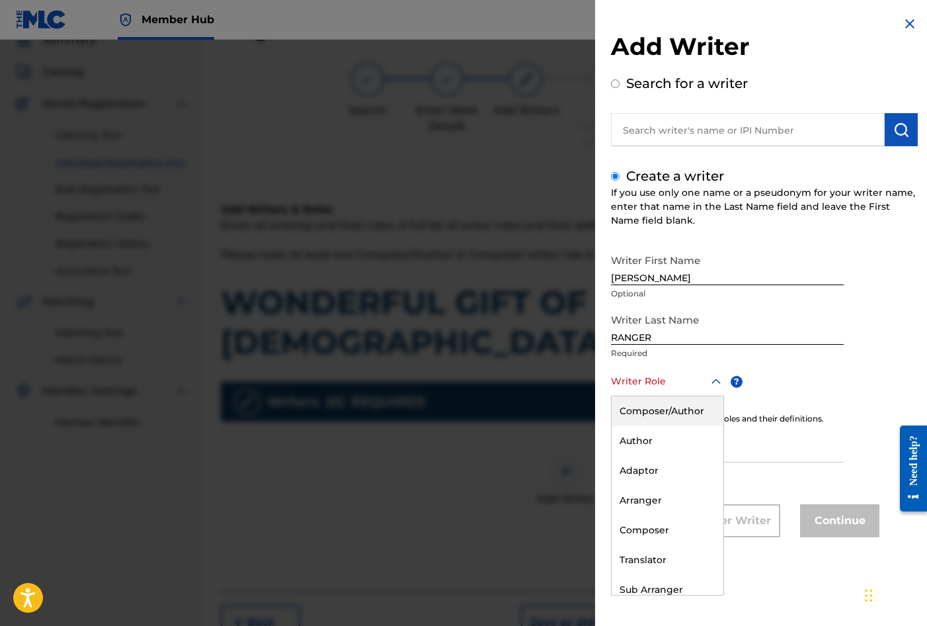
click at [653, 406] on div "Composer/Author" at bounding box center [668, 411] width 112 height 30
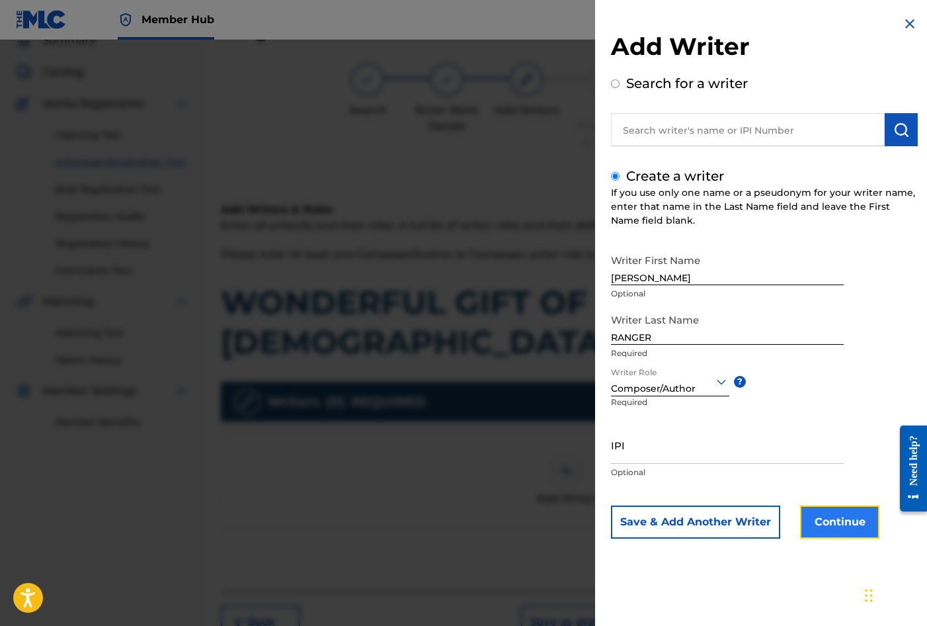
click at [832, 528] on button "Continue" at bounding box center [839, 521] width 79 height 33
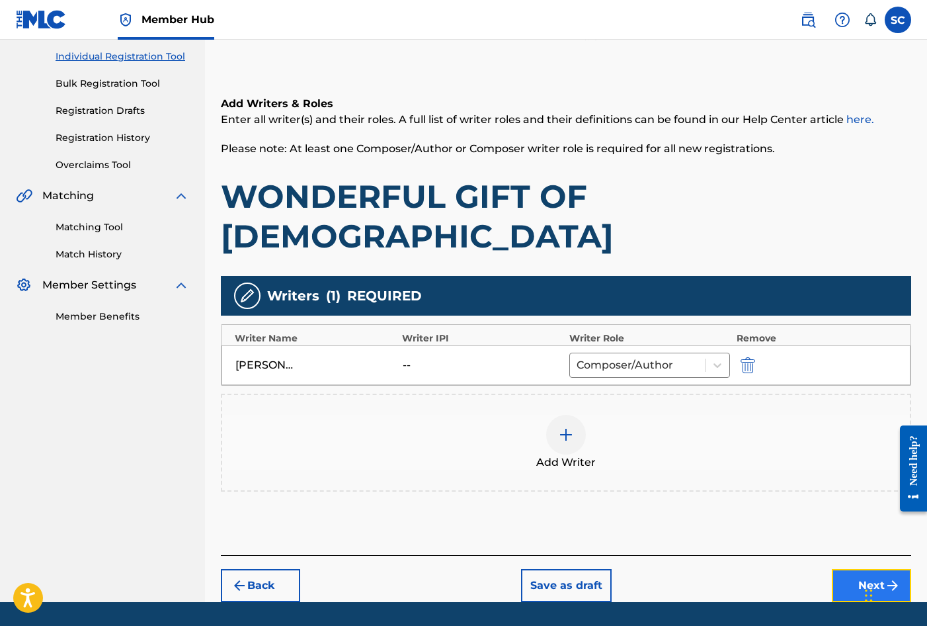
click at [850, 569] on button "Next" at bounding box center [871, 585] width 79 height 33
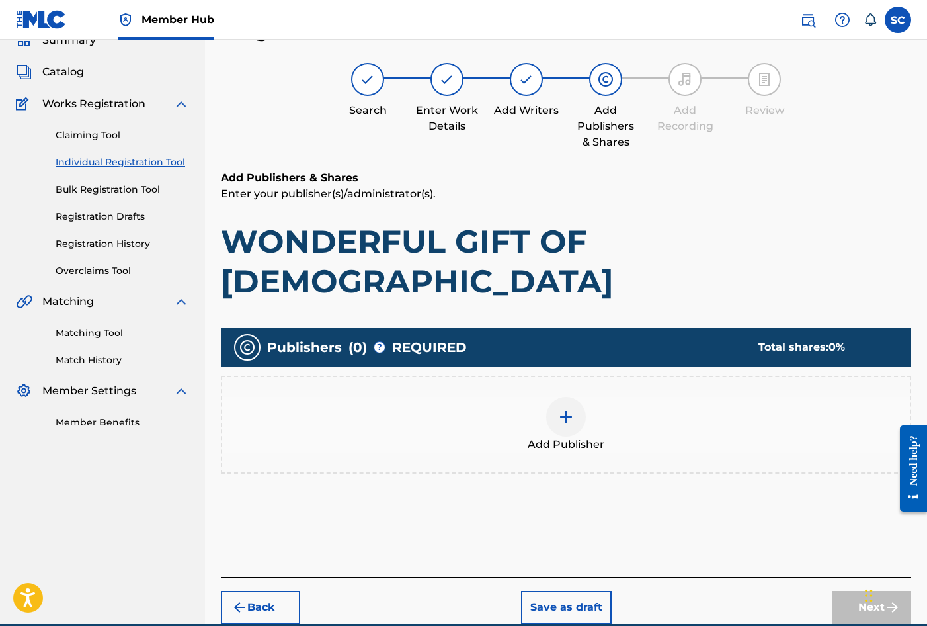
click at [564, 409] on img at bounding box center [566, 417] width 16 height 16
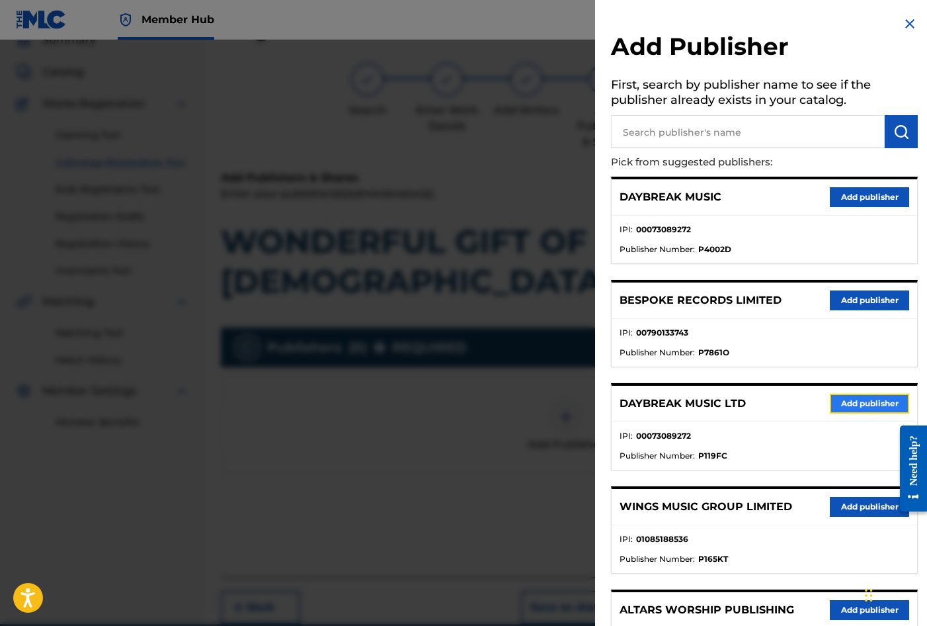
click at [867, 403] on button "Add publisher" at bounding box center [869, 404] width 79 height 20
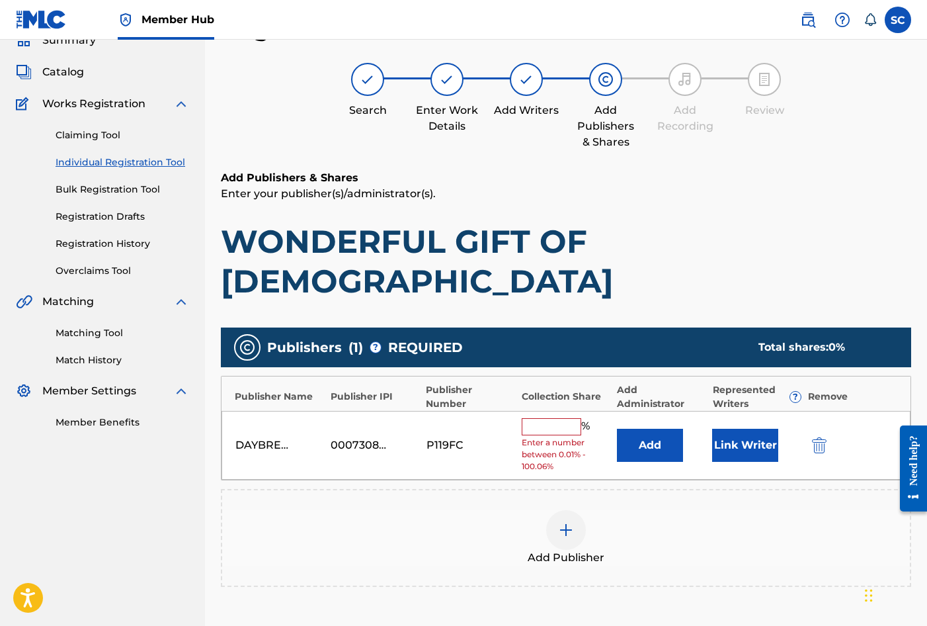
click at [543, 418] on input "text" at bounding box center [552, 426] width 60 height 17
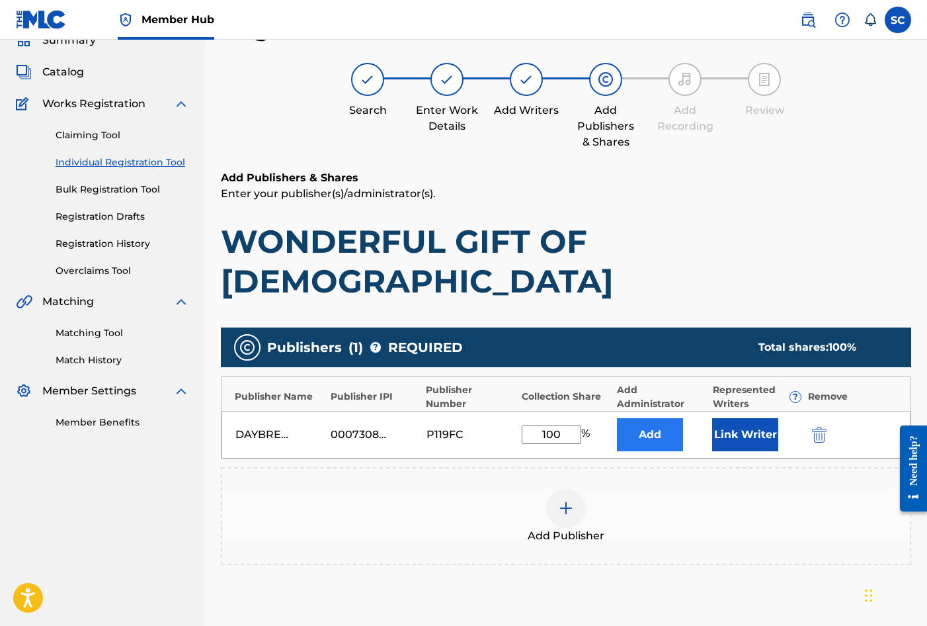
type input "100"
click at [642, 418] on button "Add" at bounding box center [650, 434] width 66 height 33
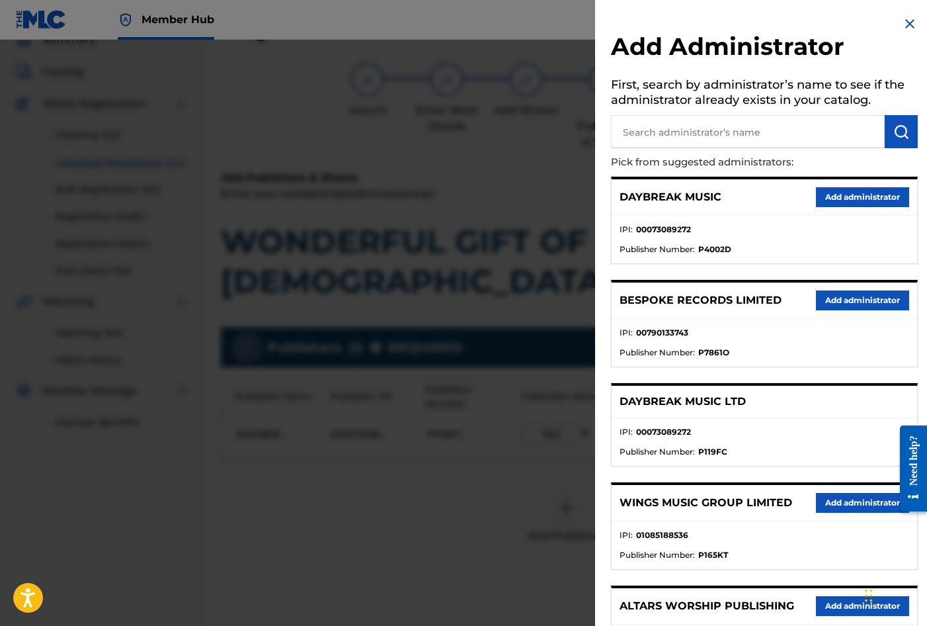
click at [675, 135] on input "text" at bounding box center [748, 131] width 274 height 33
type input "SONG SOLUTIONS"
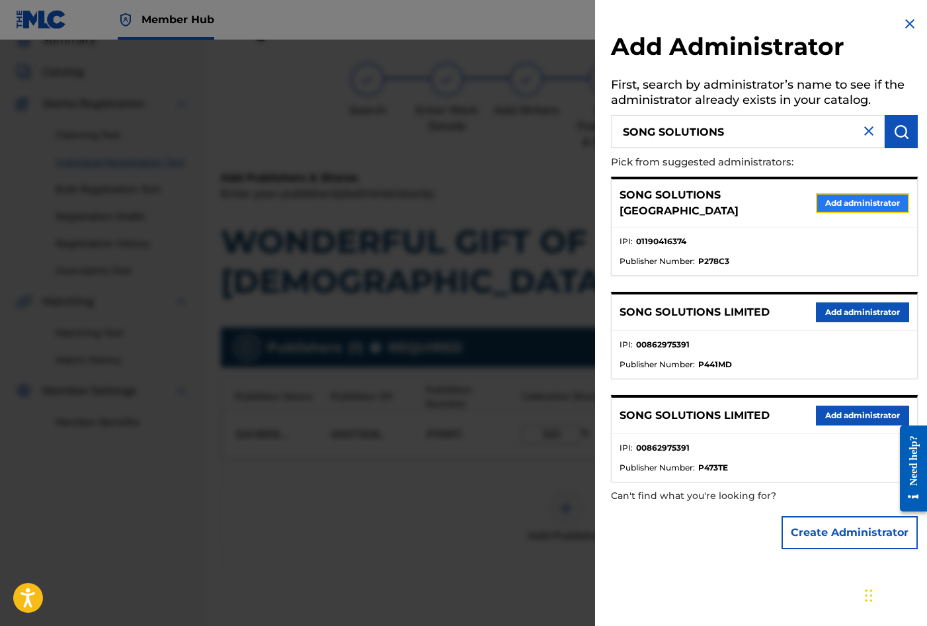
click at [859, 193] on button "Add administrator" at bounding box center [862, 203] width 93 height 20
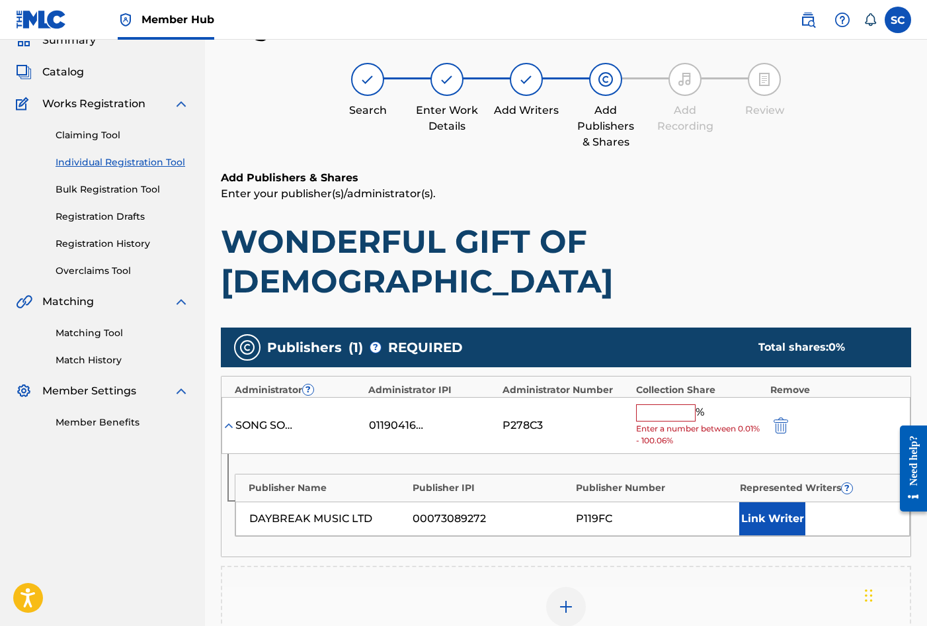
click at [667, 404] on input "text" at bounding box center [666, 412] width 60 height 17
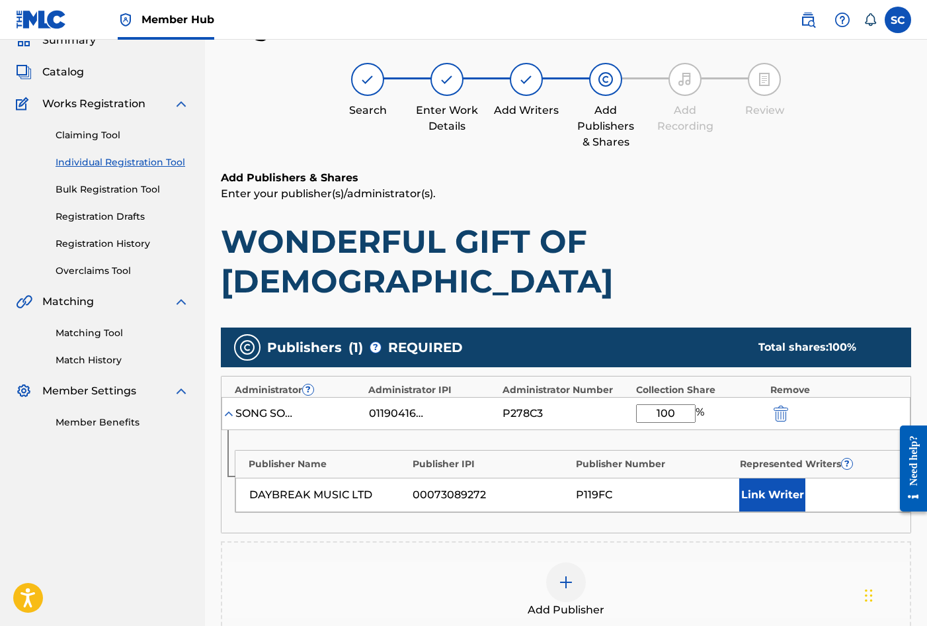
type input "100"
click at [571, 430] on div "Publisher Name Publisher IPI Publisher Number Represented Writers ? DAYBREAK MU…" at bounding box center [566, 481] width 689 height 103
click at [778, 478] on button "Link Writer" at bounding box center [772, 494] width 66 height 33
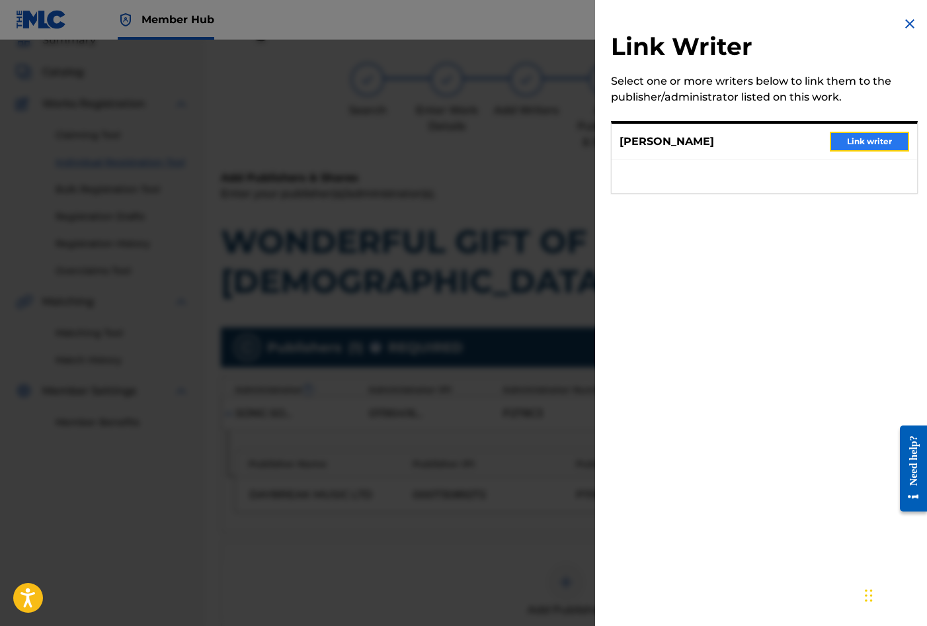
click at [861, 141] on button "Link writer" at bounding box center [869, 142] width 79 height 20
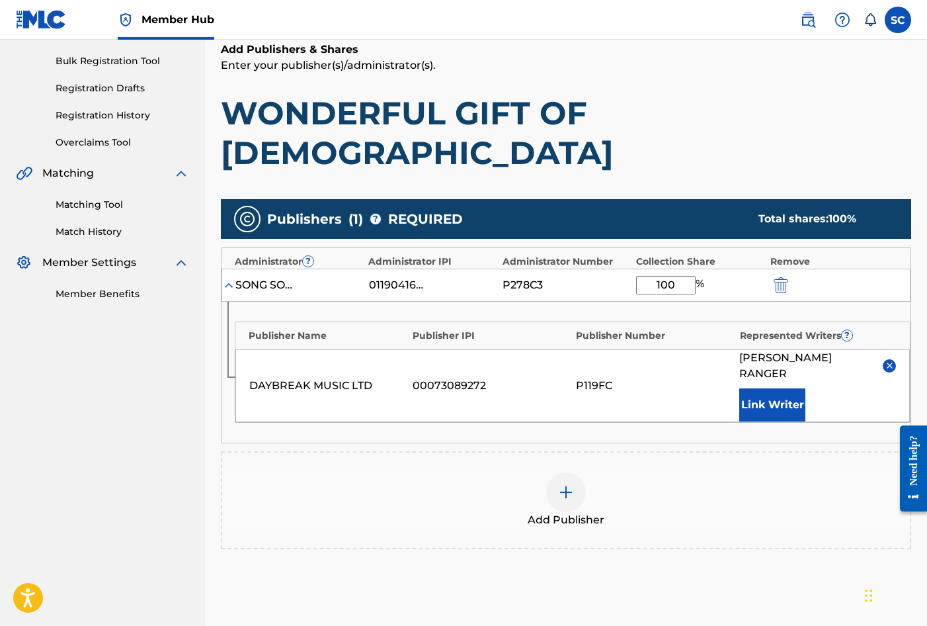
scroll to position [258, 0]
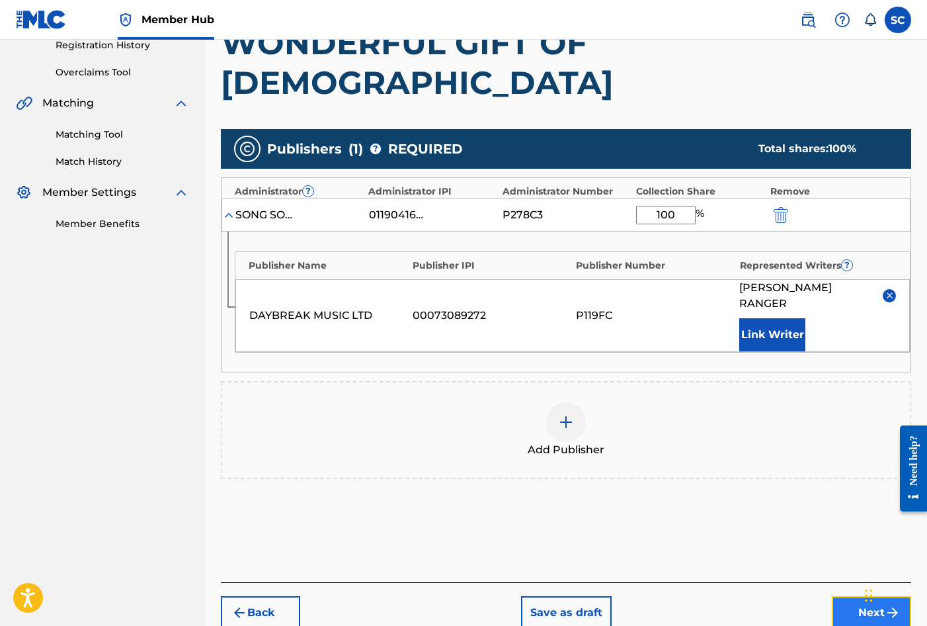
click at [864, 596] on button "Next" at bounding box center [871, 612] width 79 height 33
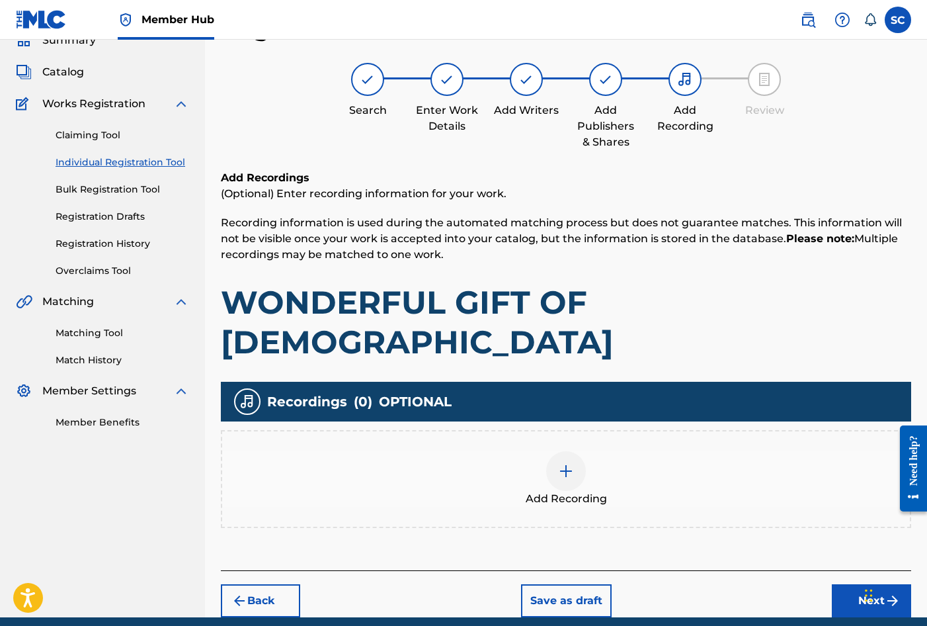
click at [564, 463] on img at bounding box center [566, 471] width 16 height 16
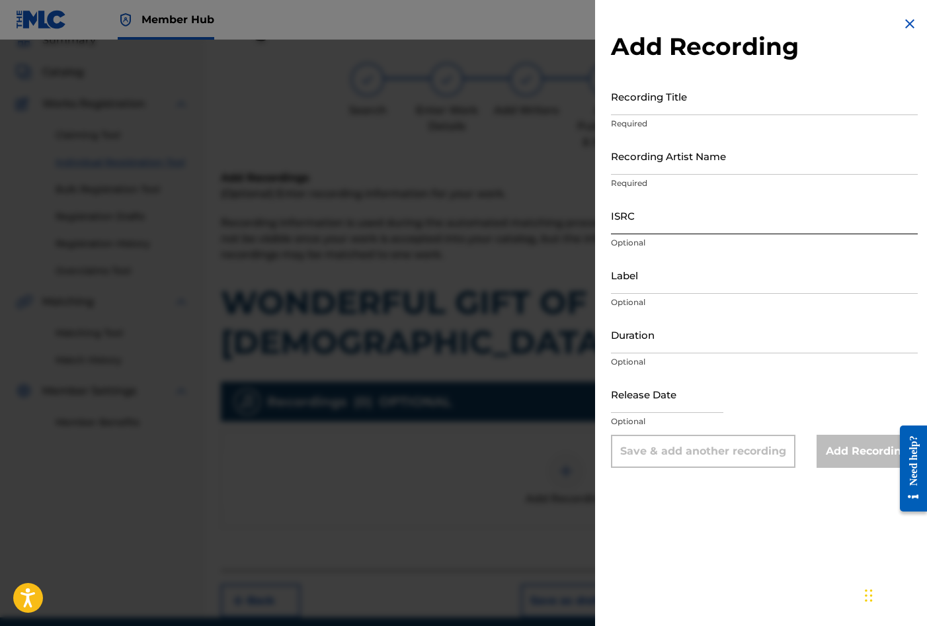
click at [632, 213] on input "ISRC" at bounding box center [764, 215] width 307 height 38
paste input "GBDPR1605692"
type input "GBDPR1605692"
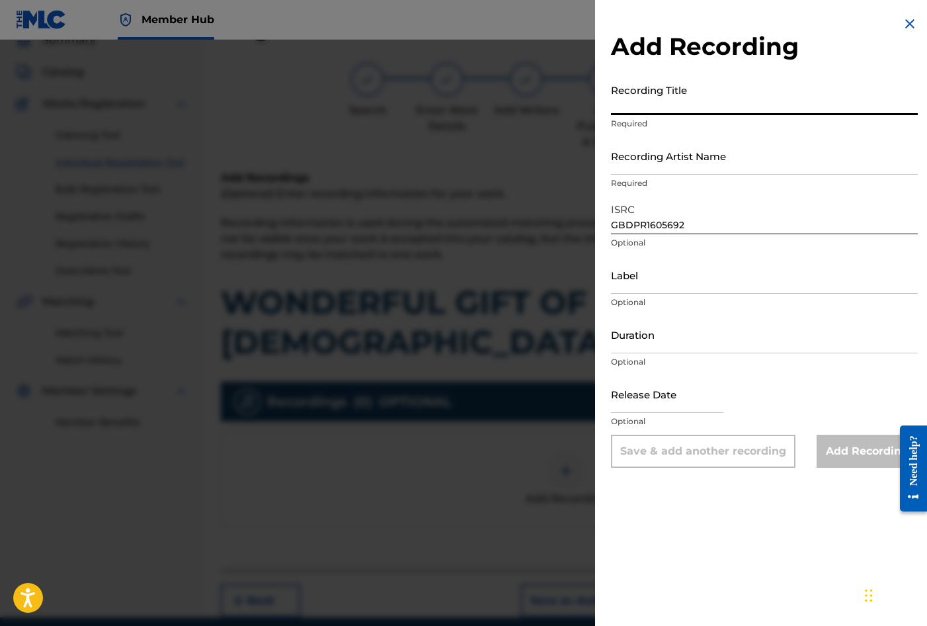
click at [636, 102] on input "Recording Title" at bounding box center [764, 96] width 307 height 38
type input "WONDEEFUL GIFT OF [DEMOGRAPHIC_DATA]"
click at [620, 159] on input "Recording Artist Name" at bounding box center [764, 156] width 307 height 38
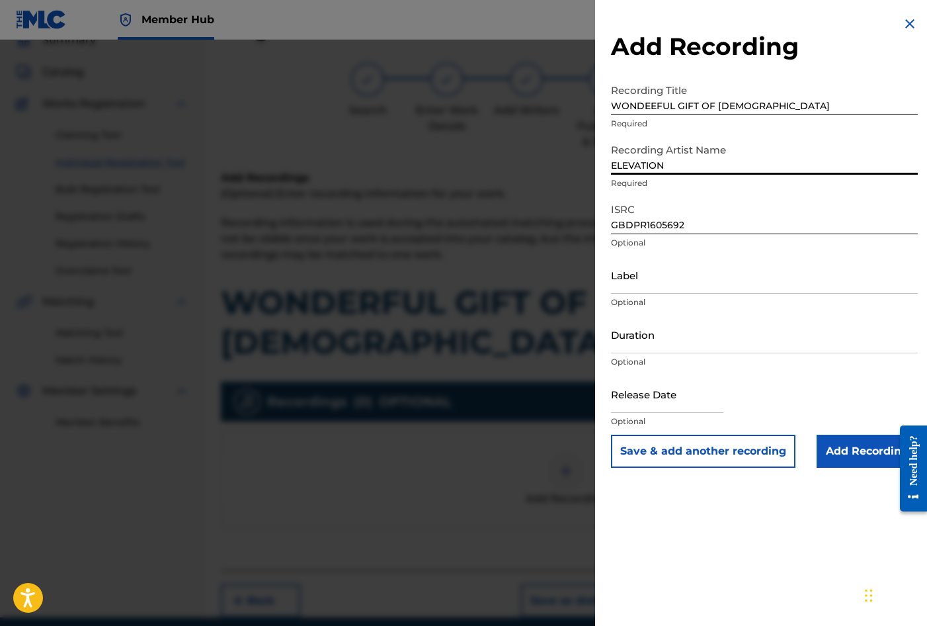
type input "ELEVATION"
click at [601, 269] on div "Add Recording Recording Title WONDEEFUL GIFT OF GOD Required Recording Artist N…" at bounding box center [764, 241] width 339 height 483
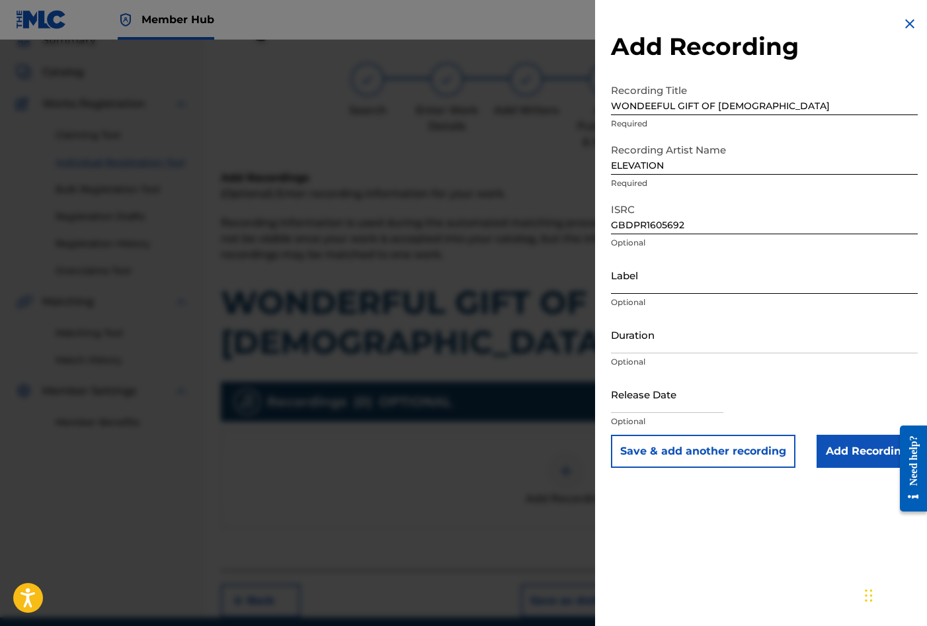
click at [661, 278] on input "Label" at bounding box center [764, 275] width 307 height 38
click at [677, 330] on input "Duration" at bounding box center [764, 334] width 307 height 38
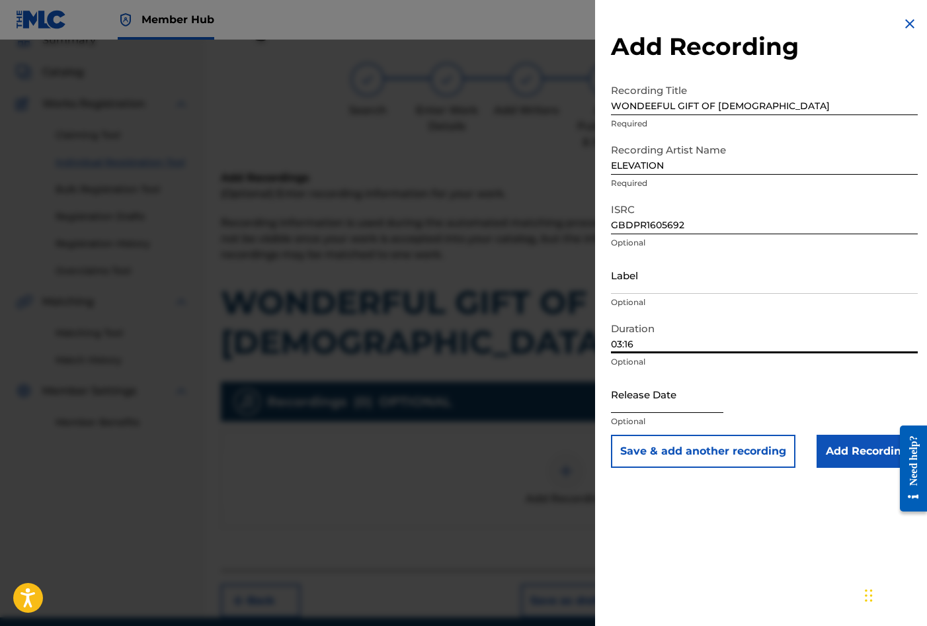
type input "03:16"
select select "8"
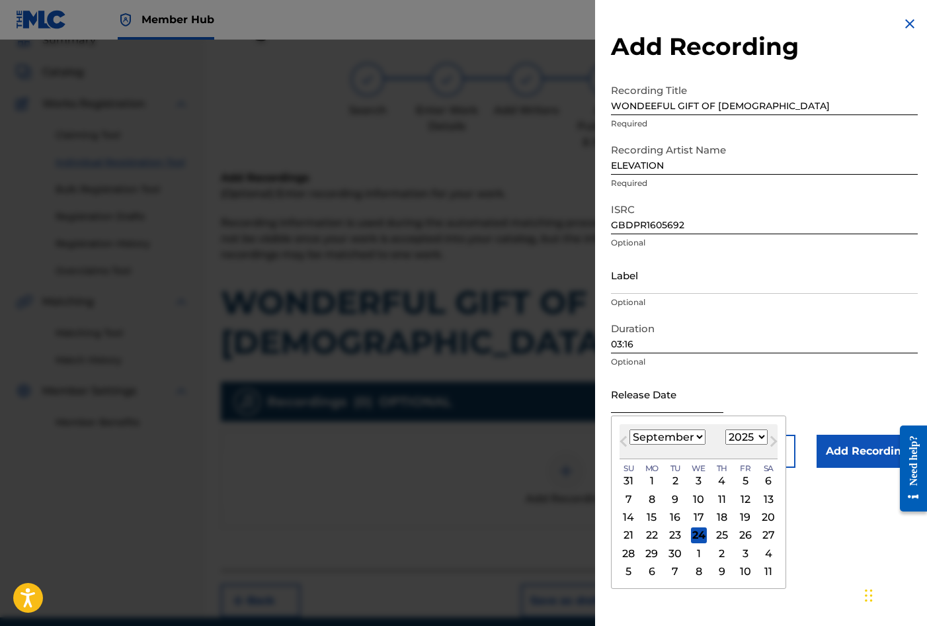
click at [634, 396] on input "text" at bounding box center [667, 394] width 112 height 38
click at [614, 421] on div "Previous Month Next Month [DATE] January February March April May June July Aug…" at bounding box center [698, 501] width 175 height 173
click at [761, 436] on select "1900 1901 1902 1903 1904 1905 1906 1907 1908 1909 1910 1911 1912 1913 1914 1915…" at bounding box center [747, 436] width 42 height 15
select select "2021"
click at [726, 429] on select "1900 1901 1902 1903 1904 1905 1906 1907 1908 1909 1910 1911 1912 1913 1914 1915…" at bounding box center [747, 436] width 42 height 15
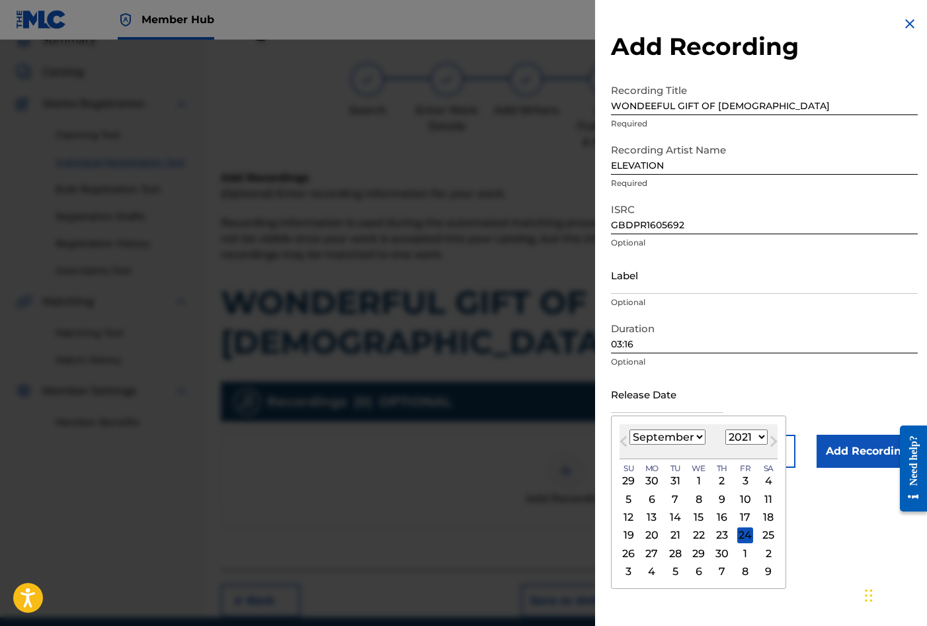
click at [698, 438] on select "January February March April May June July August September October November De…" at bounding box center [668, 436] width 76 height 15
select select "1"
click at [630, 429] on select "January February March April May June July August September October November De…" at bounding box center [668, 436] width 76 height 15
click at [746, 495] on div "12" at bounding box center [745, 499] width 16 height 16
type input "[DATE]"
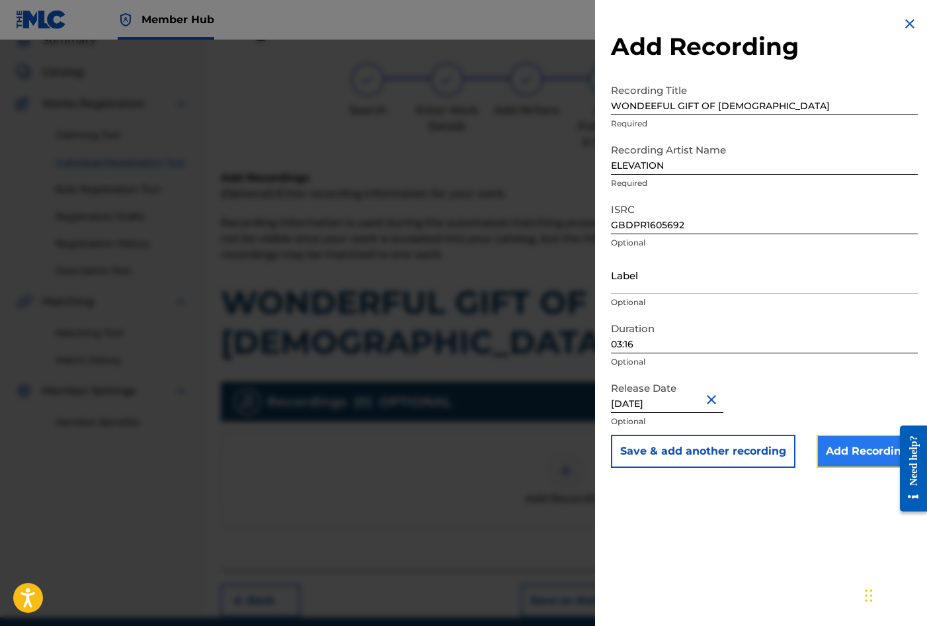
click at [840, 450] on input "Add Recording" at bounding box center [867, 451] width 101 height 33
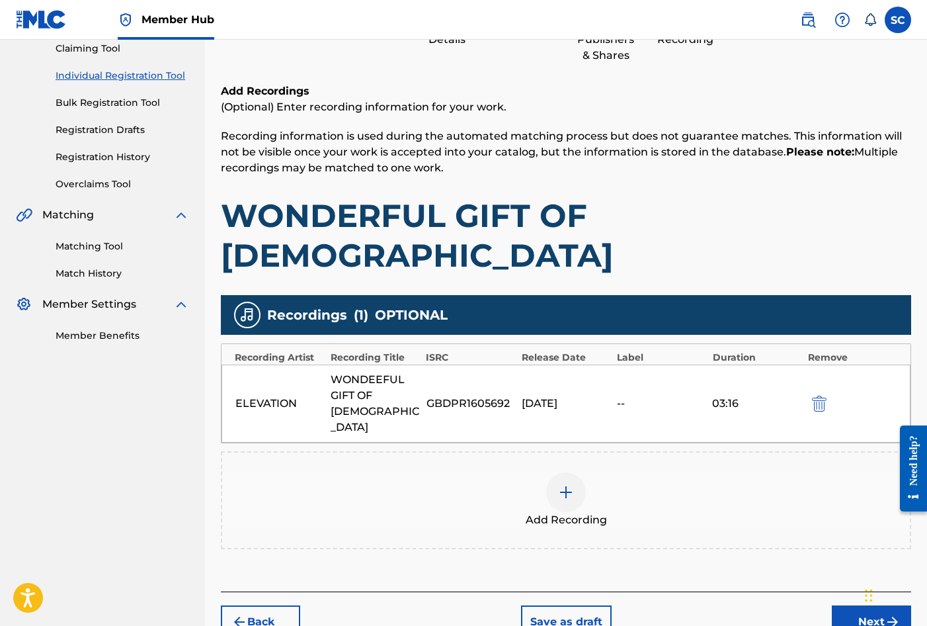
scroll to position [151, 0]
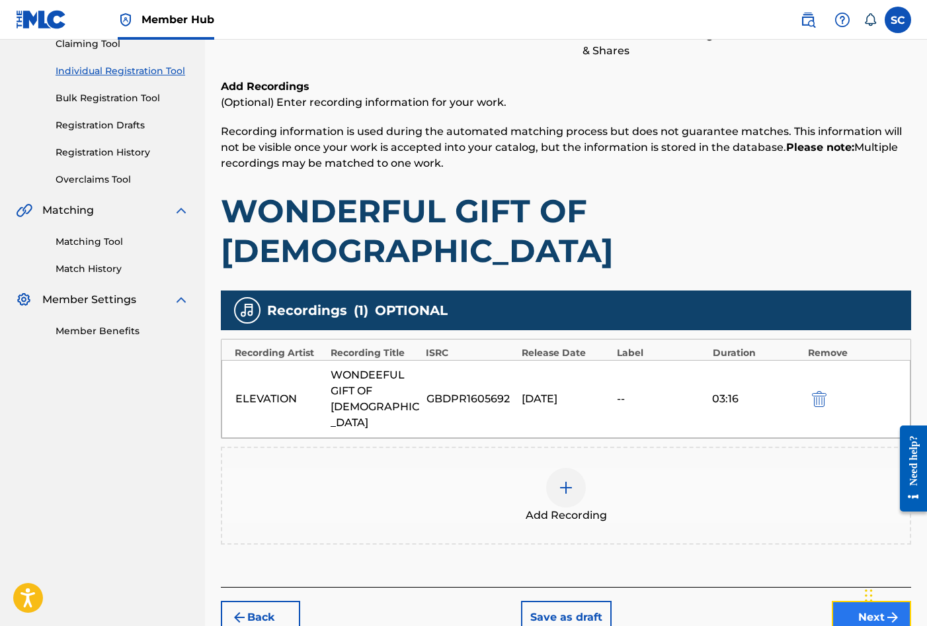
click at [858, 601] on button "Next" at bounding box center [871, 617] width 79 height 33
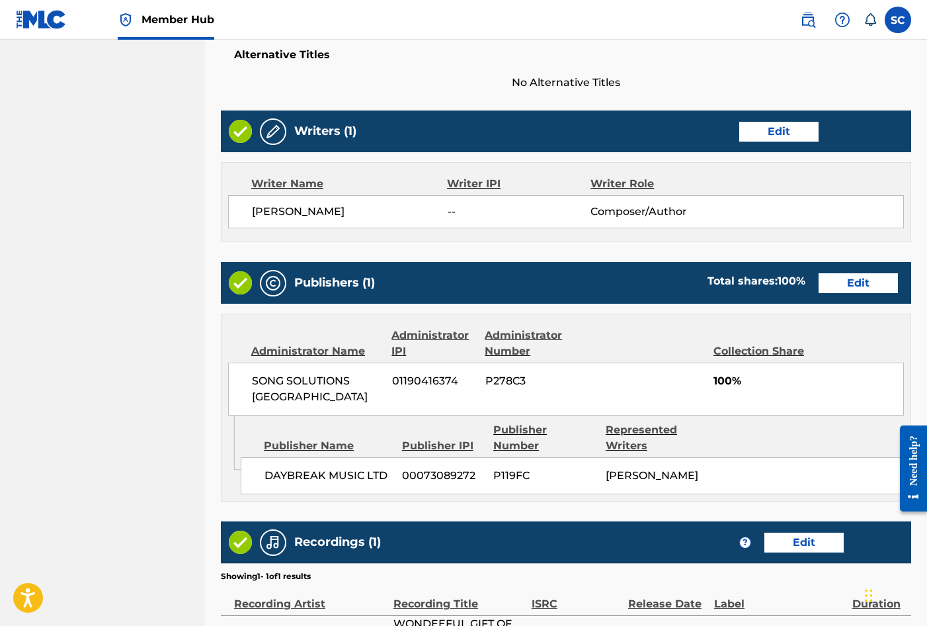
scroll to position [581, 0]
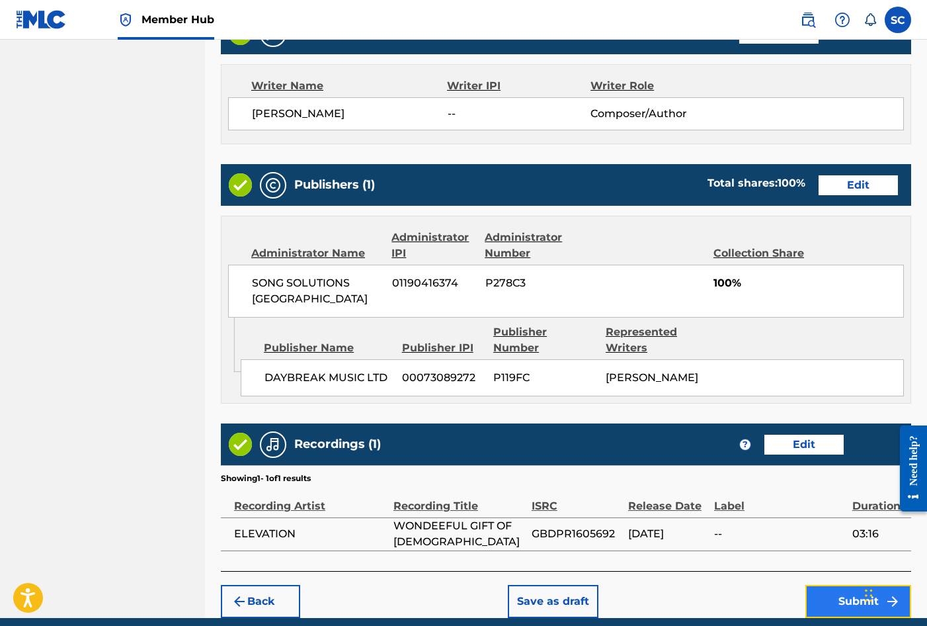
click at [839, 585] on button "Submit" at bounding box center [859, 601] width 106 height 33
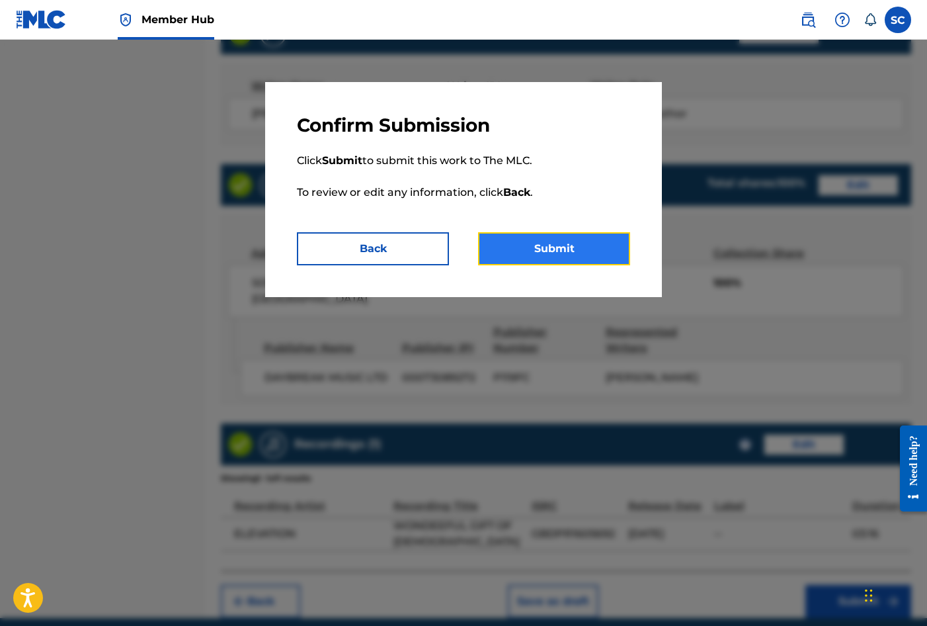
click at [543, 248] on button "Submit" at bounding box center [554, 248] width 152 height 33
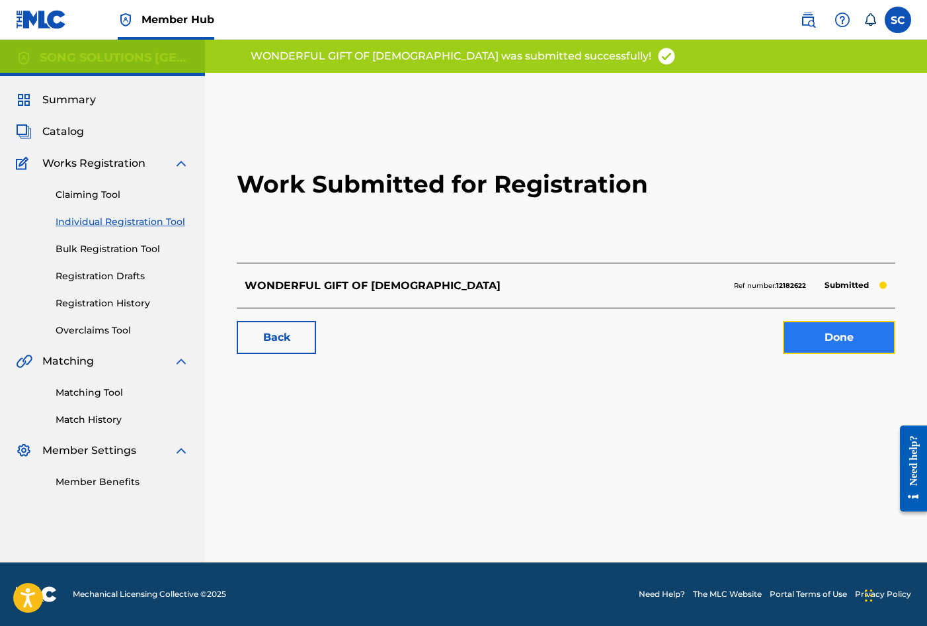
click at [837, 338] on link "Done" at bounding box center [839, 337] width 112 height 33
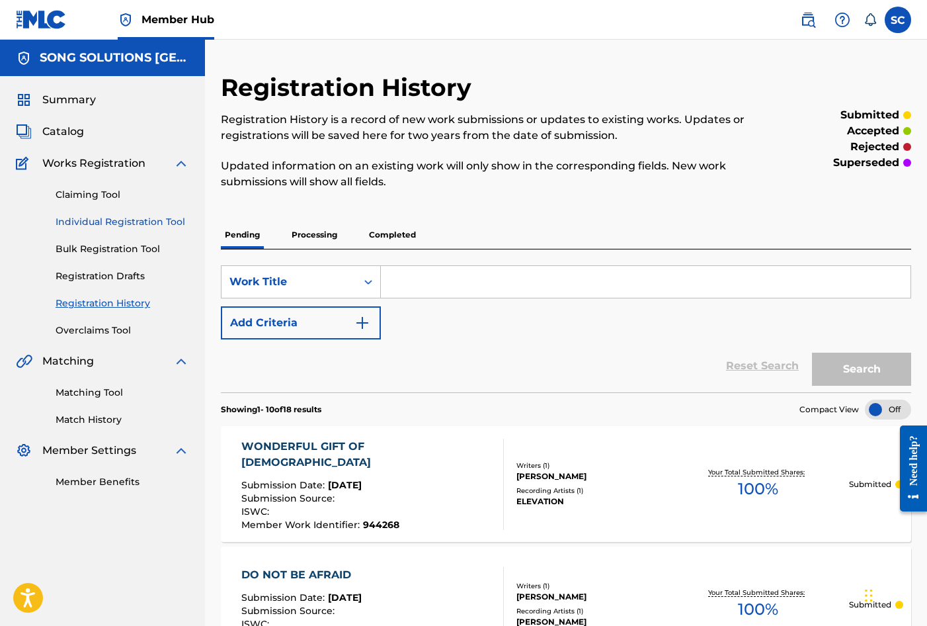
click at [89, 226] on link "Individual Registration Tool" at bounding box center [123, 222] width 134 height 14
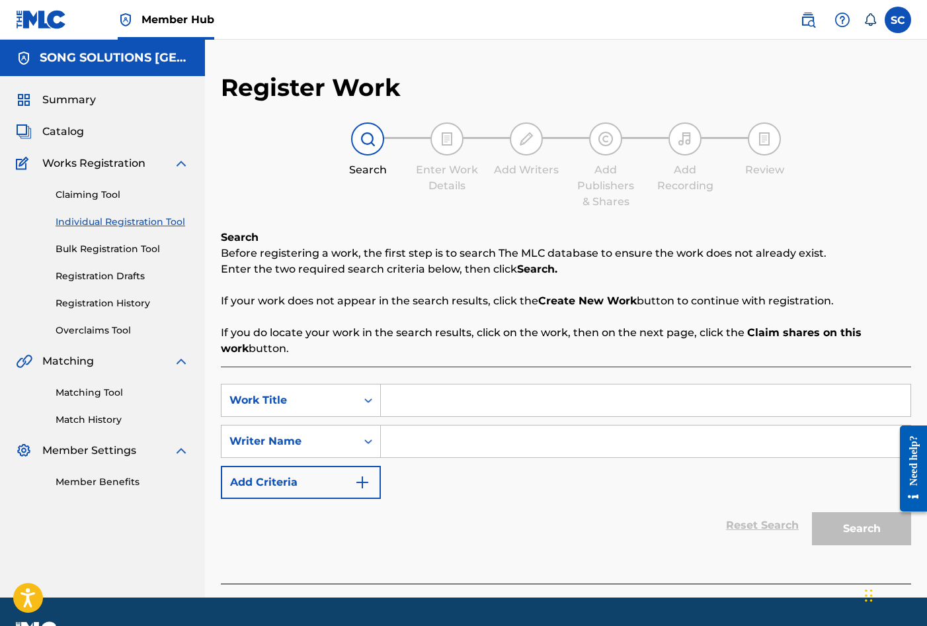
click at [487, 399] on input "Search Form" at bounding box center [646, 400] width 530 height 32
type input "JUST YOU AND ME"
click at [466, 442] on input "Search Form" at bounding box center [646, 441] width 530 height 32
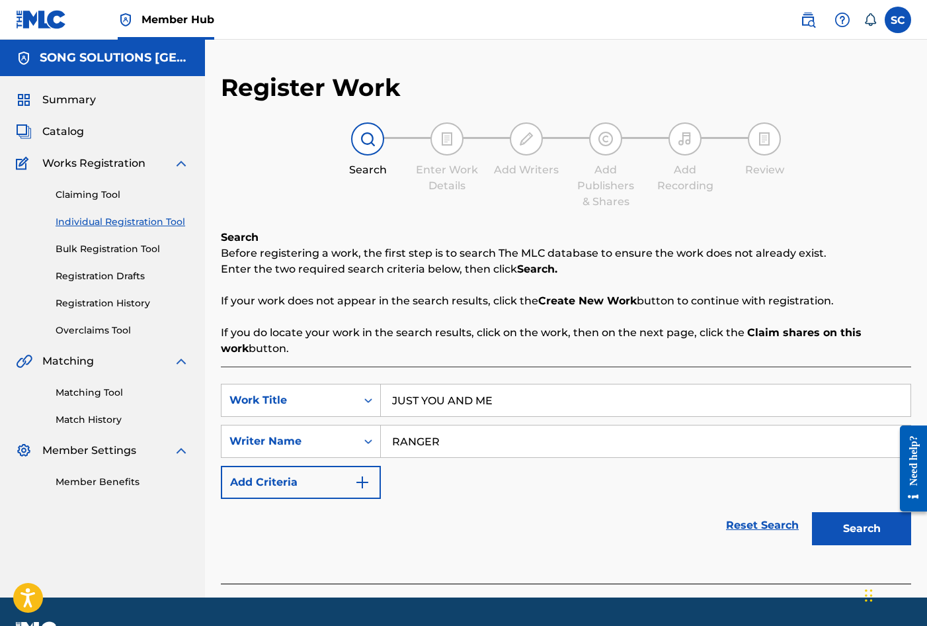
type input "RANGER"
click at [812, 512] on button "Search" at bounding box center [861, 528] width 99 height 33
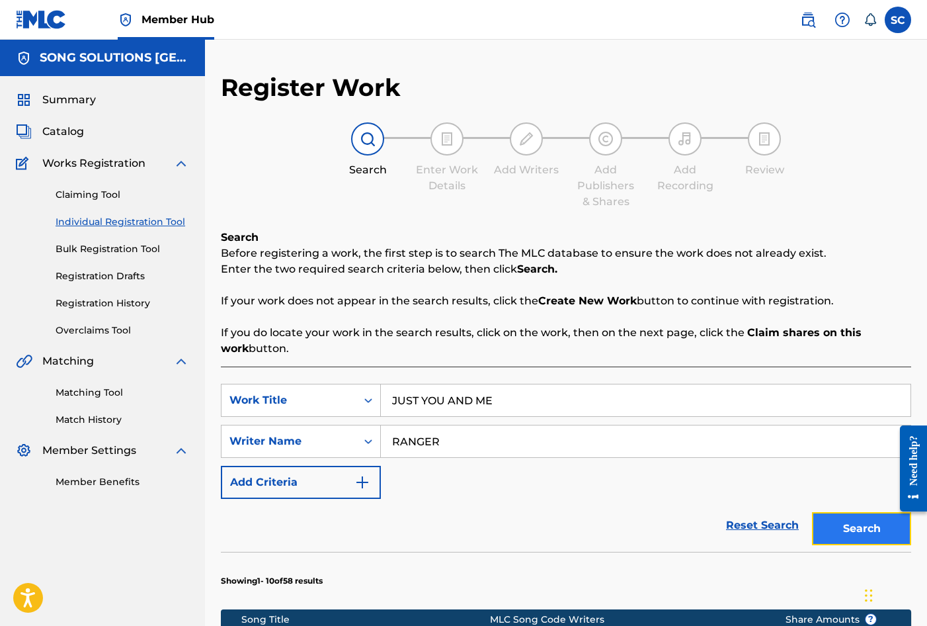
click at [879, 533] on button "Search" at bounding box center [861, 528] width 99 height 33
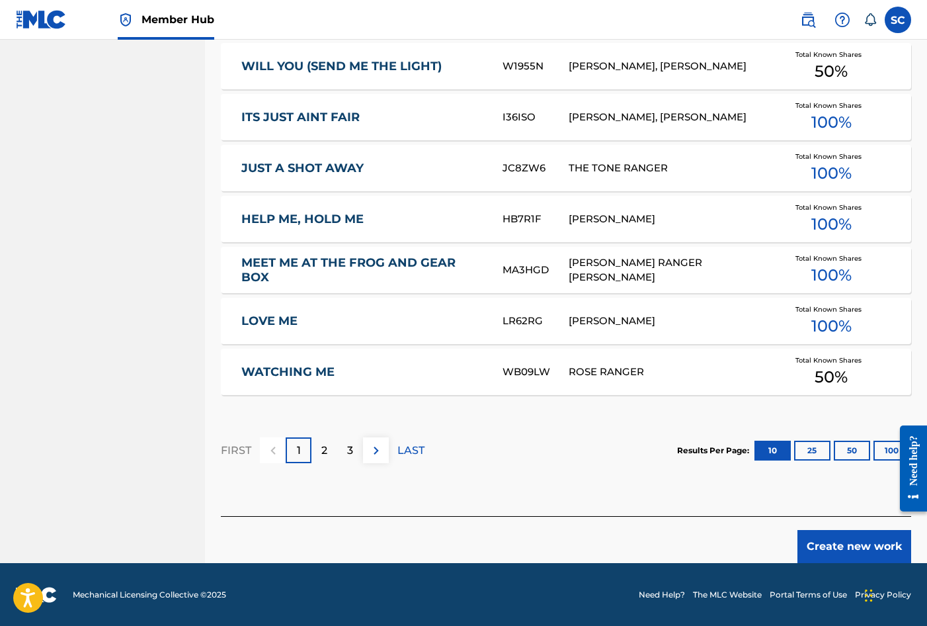
scroll to position [744, 0]
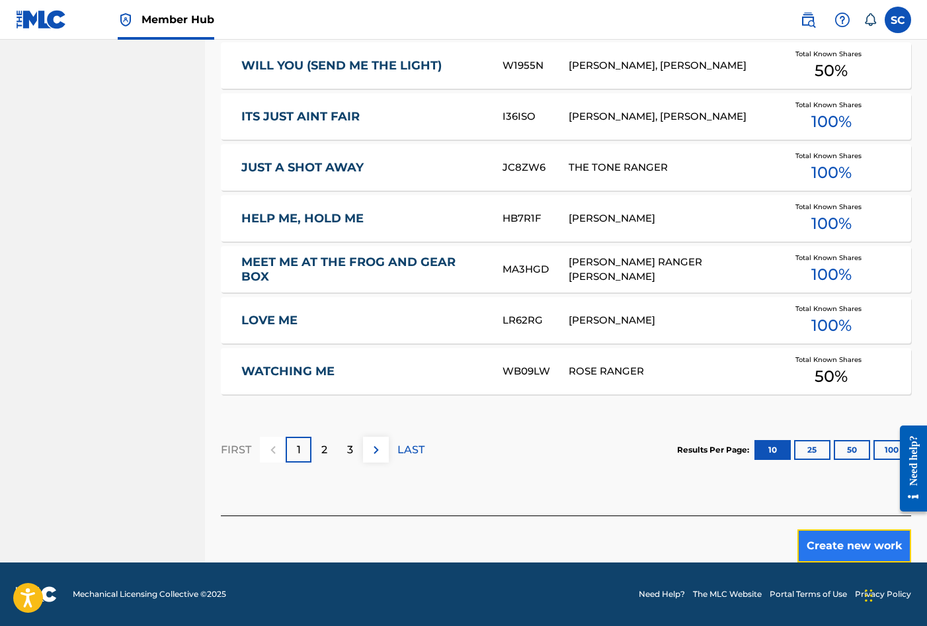
click at [858, 547] on button "Create new work" at bounding box center [855, 545] width 114 height 33
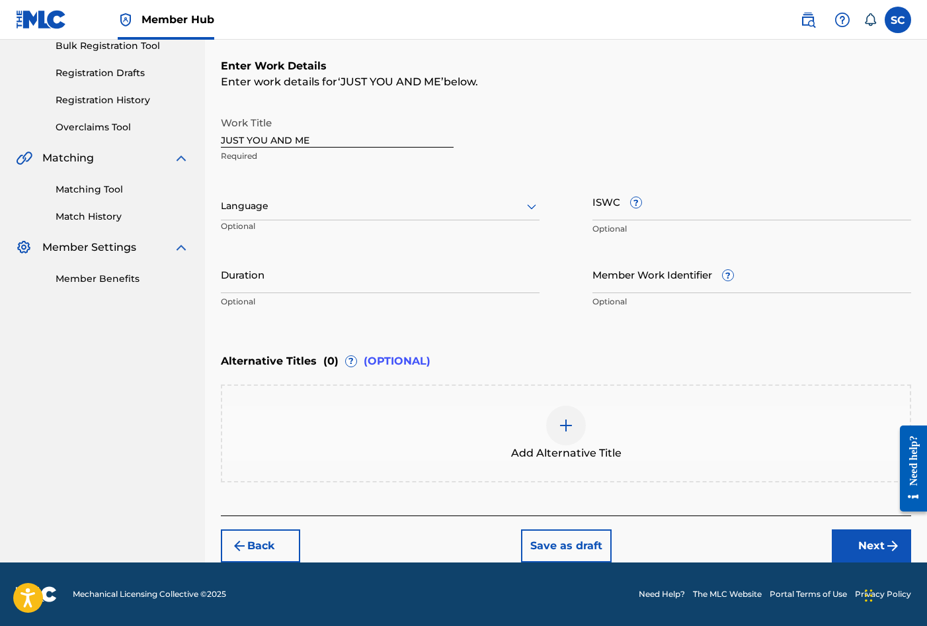
scroll to position [0, 0]
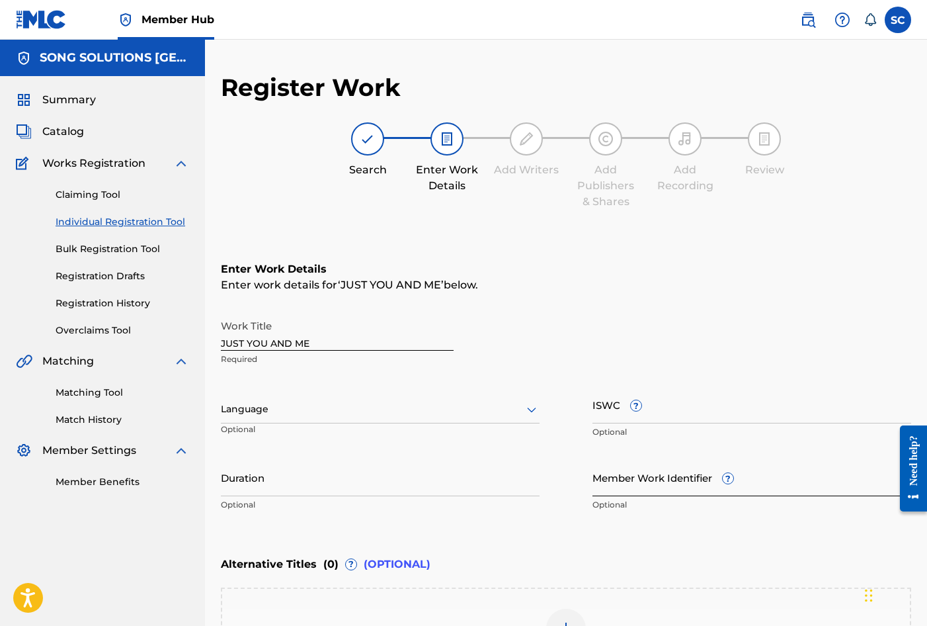
click at [636, 478] on input "Member Work Identifier ?" at bounding box center [752, 477] width 319 height 38
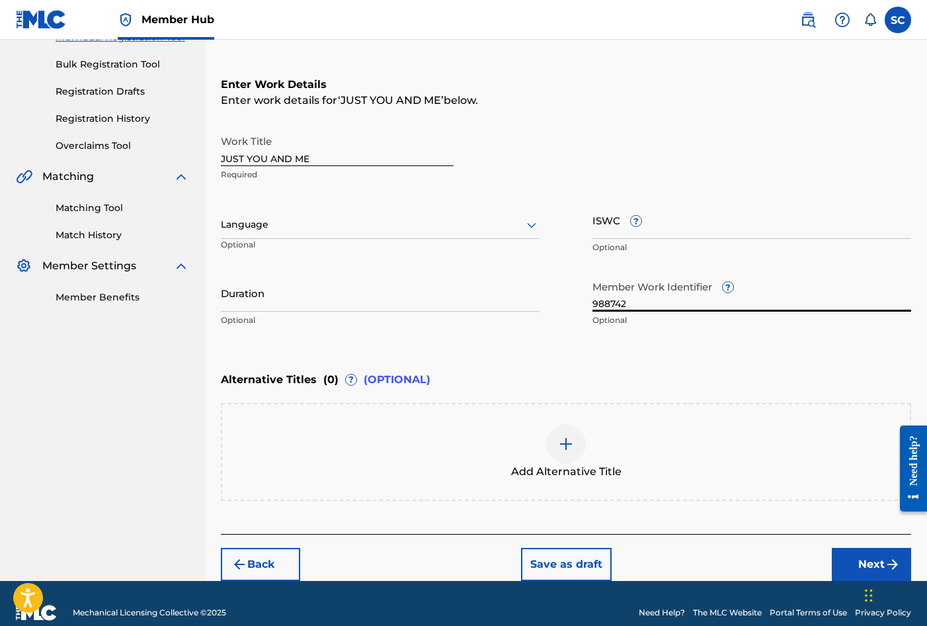
scroll to position [198, 0]
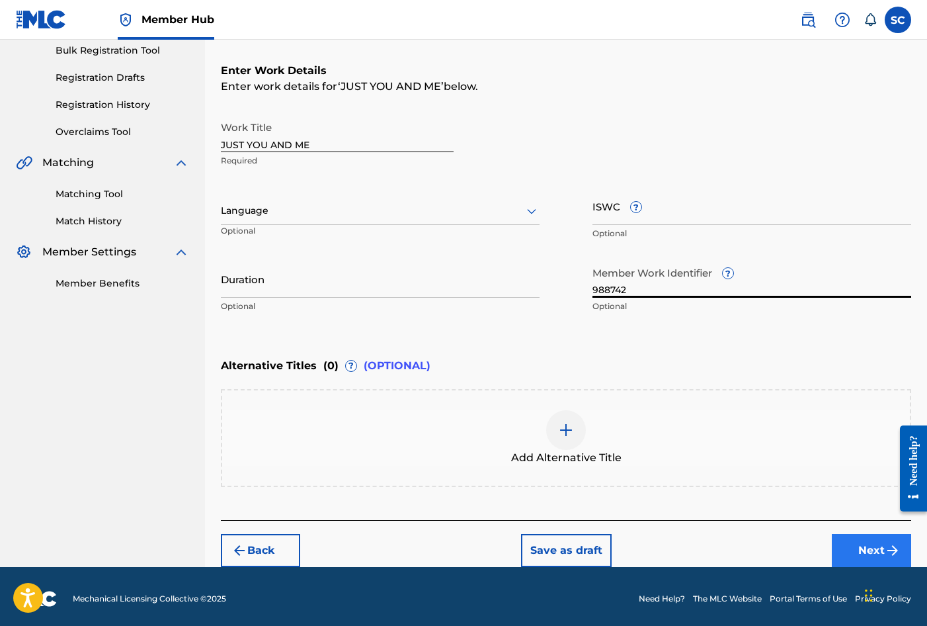
type input "988742"
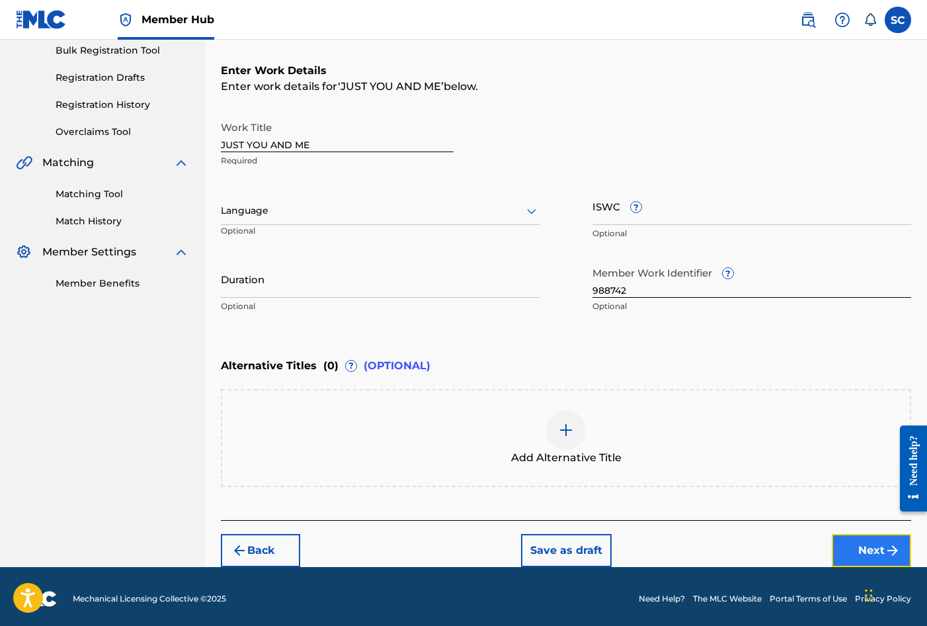
click at [876, 552] on button "Next" at bounding box center [871, 550] width 79 height 33
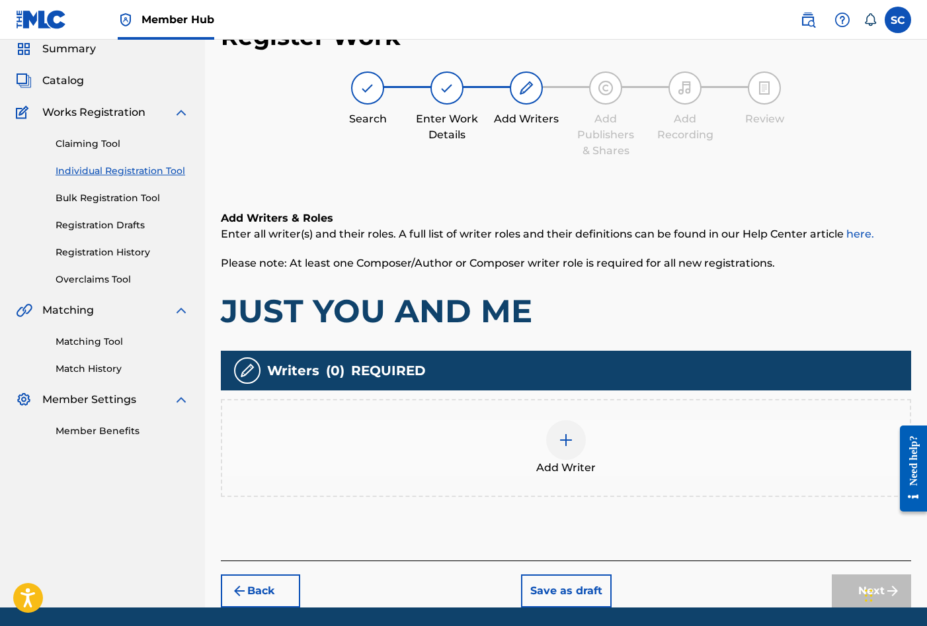
scroll to position [60, 0]
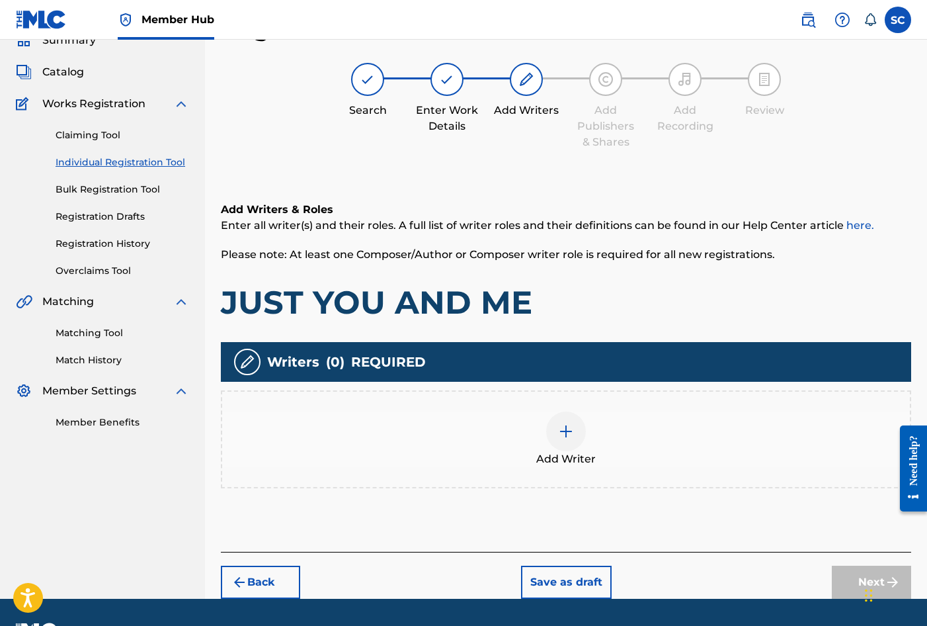
click at [554, 431] on div at bounding box center [566, 431] width 40 height 40
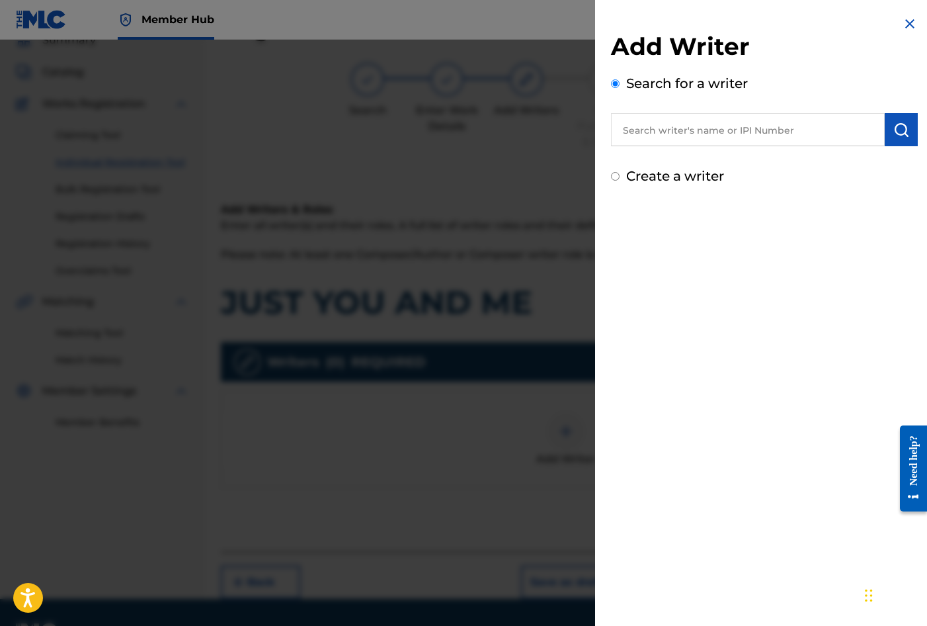
click at [665, 167] on div "Create a writer" at bounding box center [764, 176] width 307 height 20
click at [671, 175] on label "Create a writer" at bounding box center [675, 176] width 98 height 16
radio input "true"
click at [620, 175] on input "Create a writer" at bounding box center [615, 176] width 9 height 9
radio input "false"
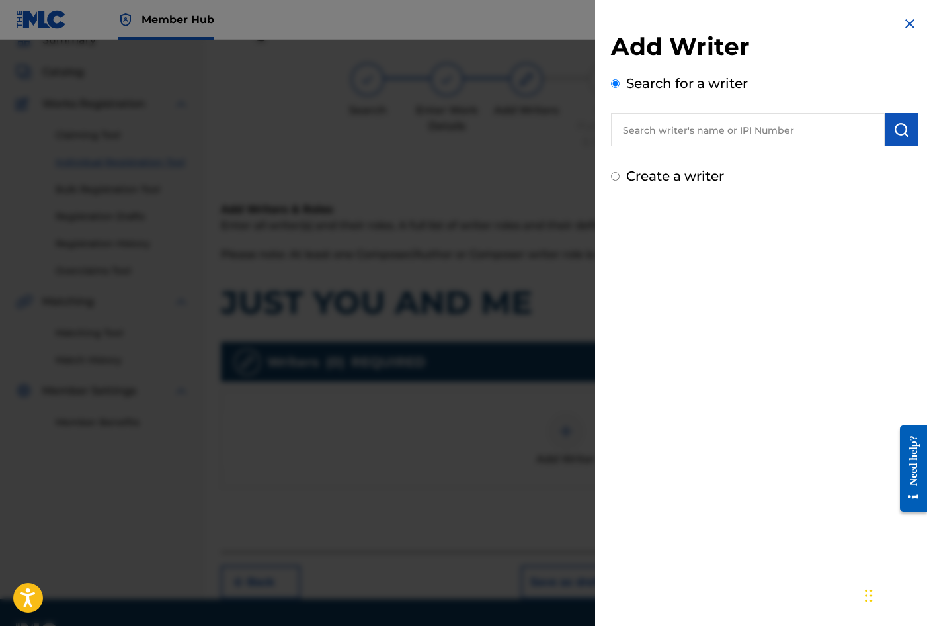
radio input "true"
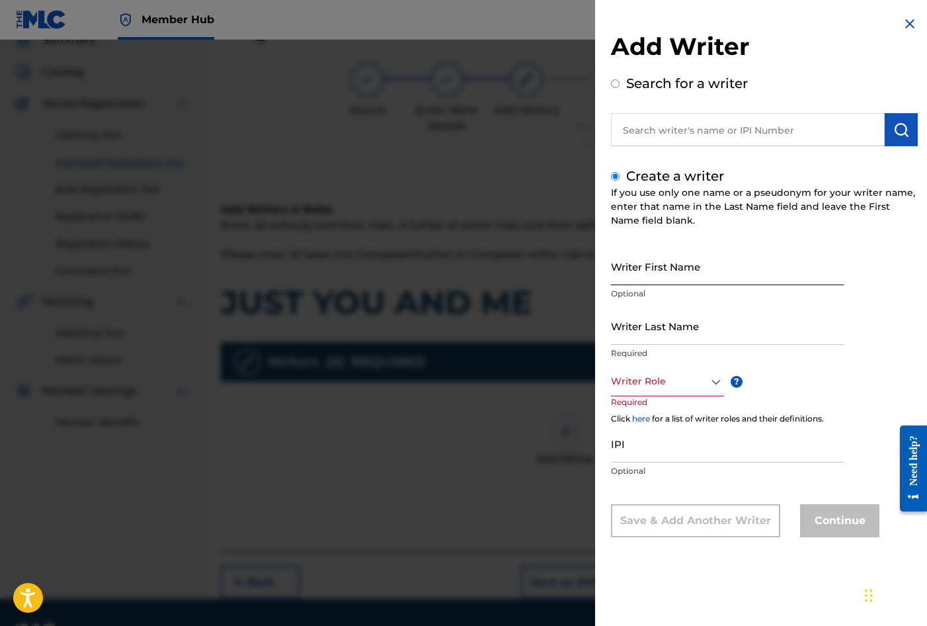
click at [675, 263] on input "Writer First Name" at bounding box center [727, 266] width 233 height 38
type input "[PERSON_NAME]"
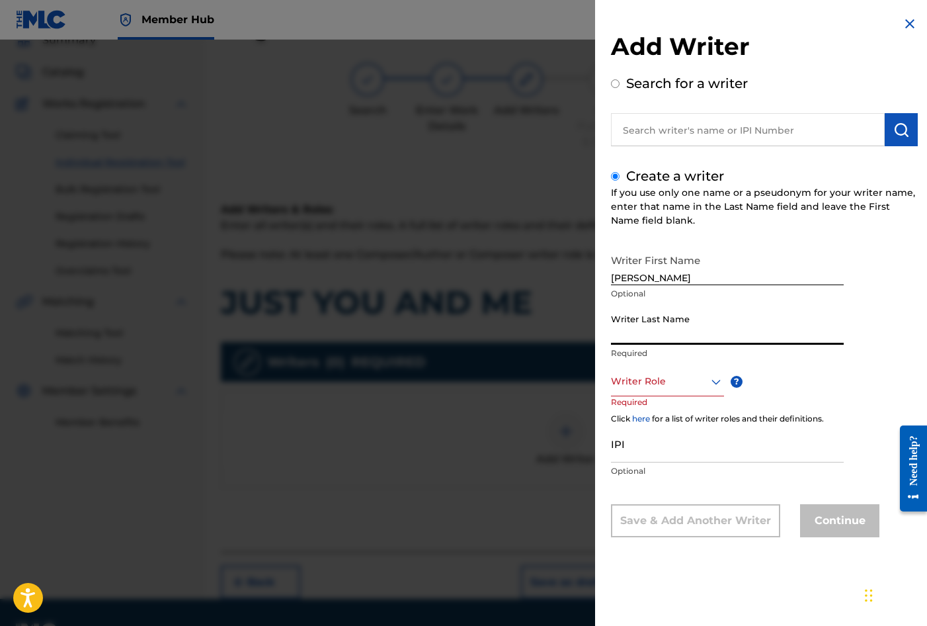
click at [638, 334] on input "Writer Last Name" at bounding box center [727, 326] width 233 height 38
type input "RANGER"
click at [667, 379] on div at bounding box center [667, 381] width 113 height 17
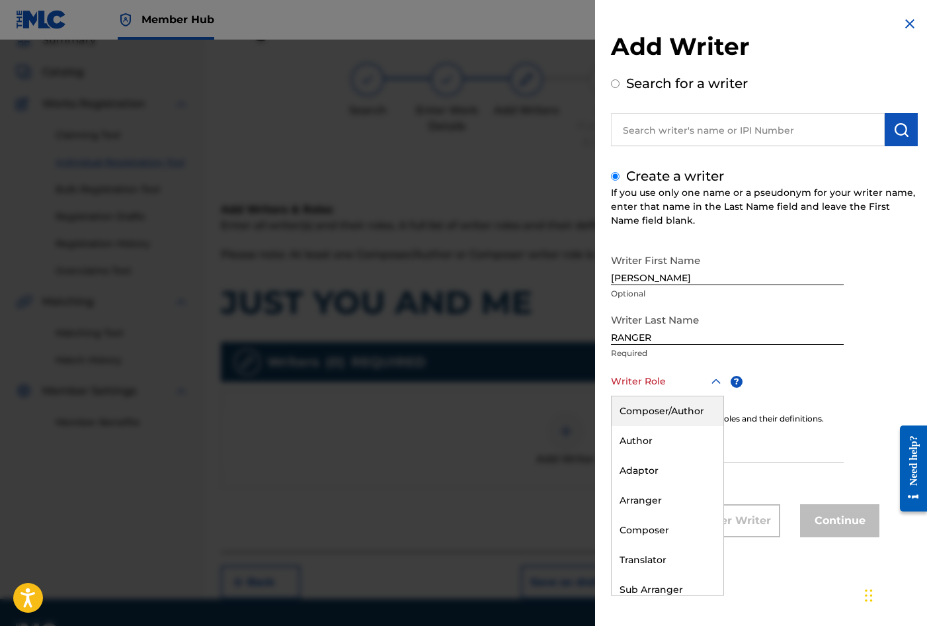
click at [647, 407] on div "Composer/Author" at bounding box center [668, 411] width 112 height 30
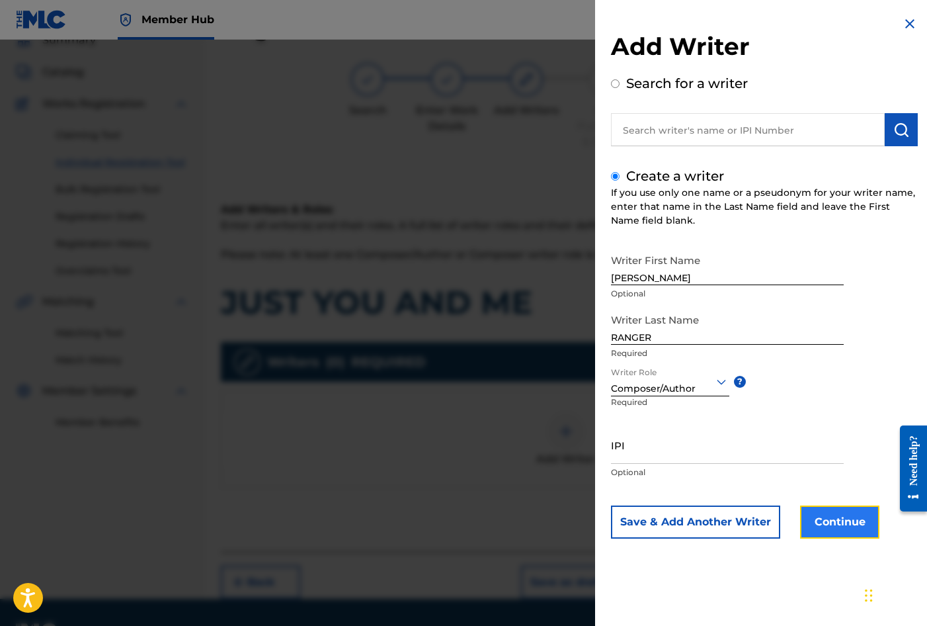
click at [839, 521] on button "Continue" at bounding box center [839, 521] width 79 height 33
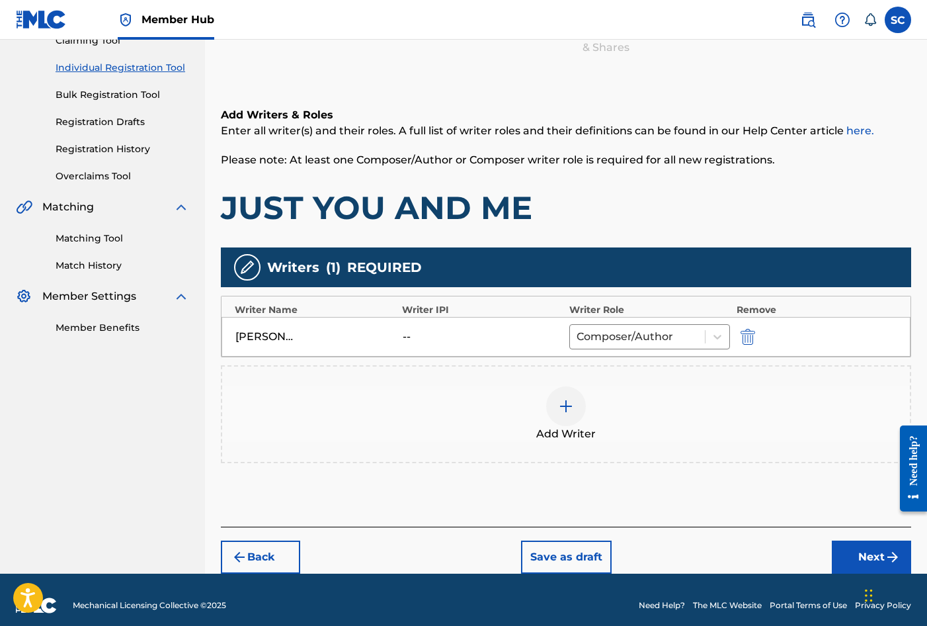
scroll to position [165, 0]
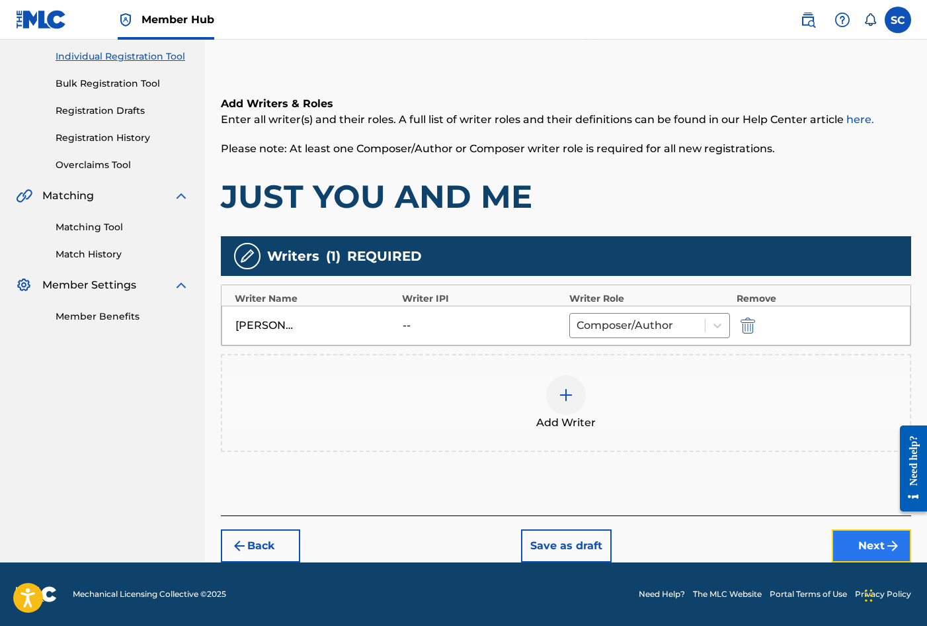
click at [866, 541] on button "Next" at bounding box center [871, 545] width 79 height 33
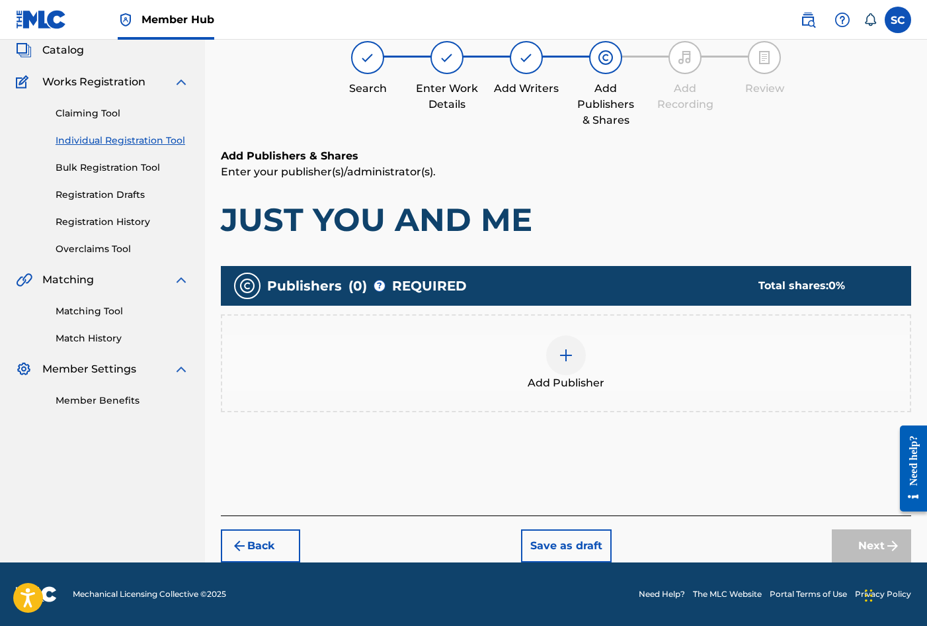
scroll to position [60, 0]
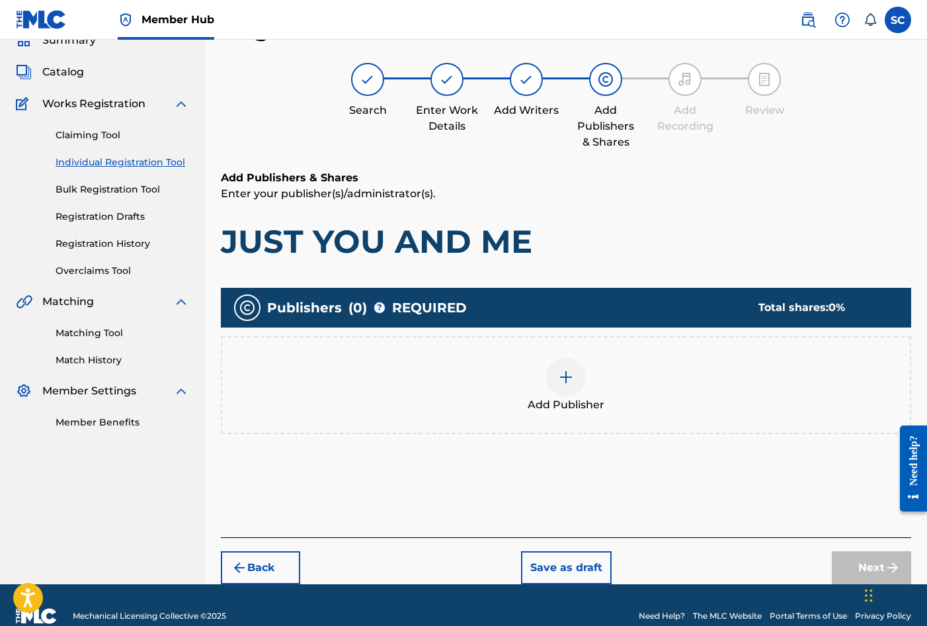
click at [573, 381] on img at bounding box center [566, 377] width 16 height 16
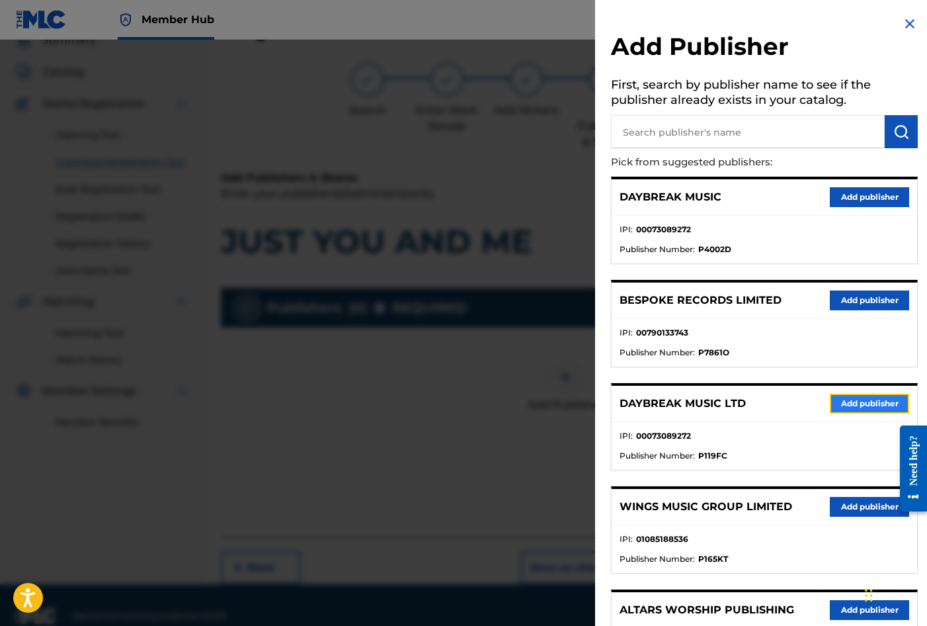
click at [866, 399] on button "Add publisher" at bounding box center [869, 404] width 79 height 20
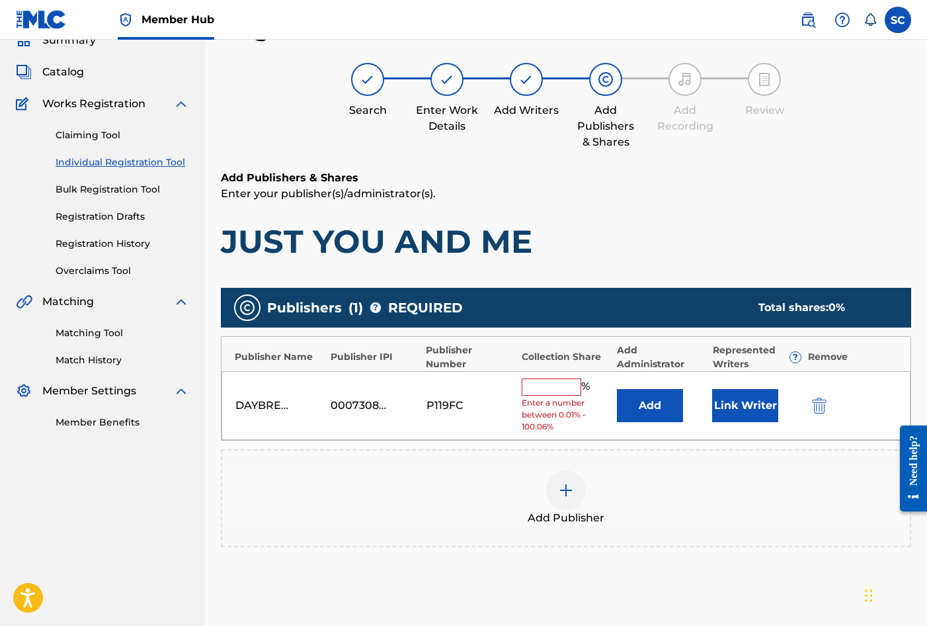
click at [535, 386] on input "text" at bounding box center [552, 386] width 60 height 17
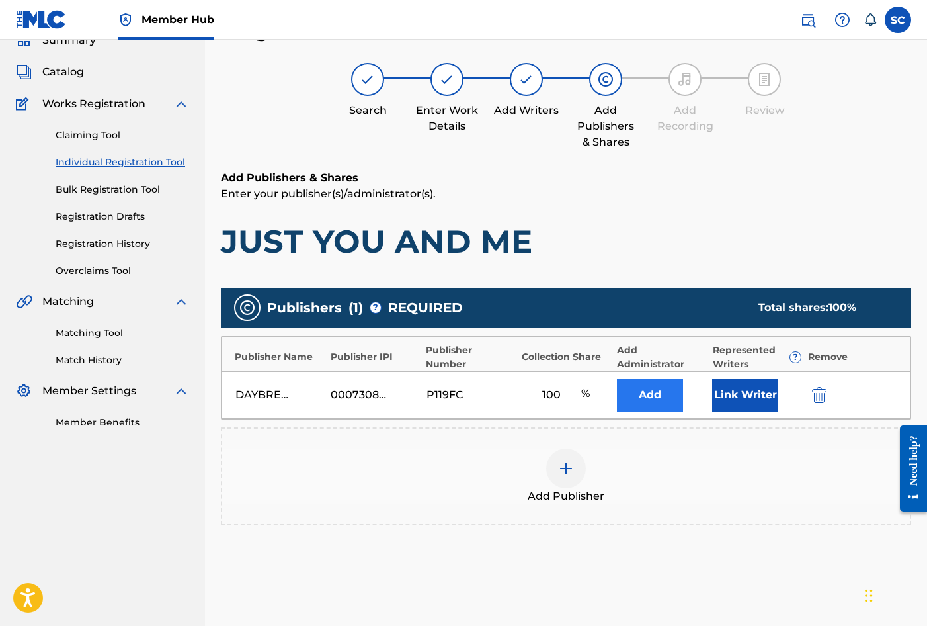
type input "100"
click at [645, 397] on button "Add" at bounding box center [650, 394] width 66 height 33
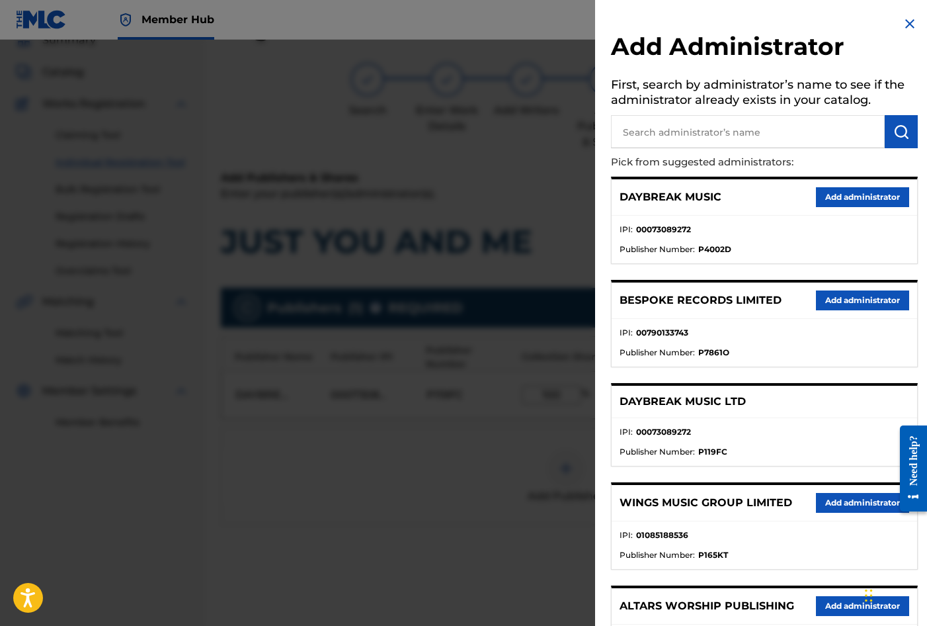
click at [672, 122] on input "text" at bounding box center [748, 131] width 274 height 33
type input "SONG SOLUTIONS"
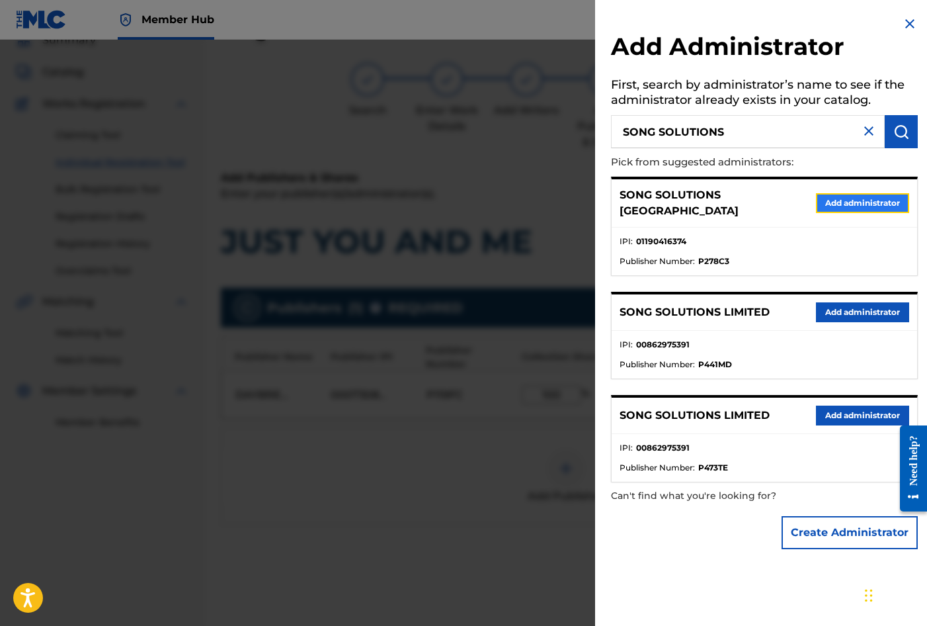
click at [822, 195] on button "Add administrator" at bounding box center [862, 203] width 93 height 20
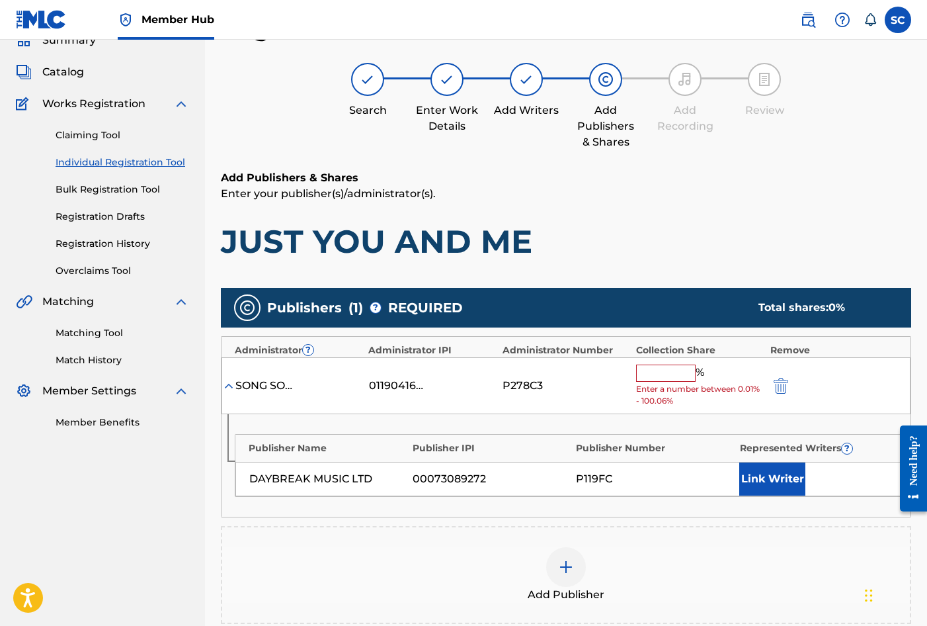
click at [652, 368] on input "text" at bounding box center [666, 372] width 60 height 17
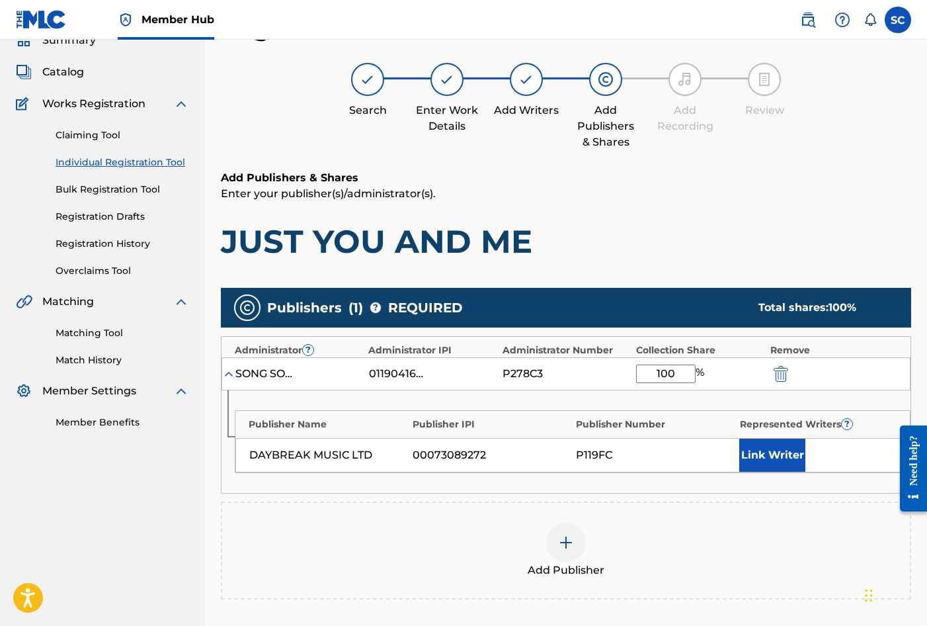
type input "100"
click at [542, 403] on div "Publisher Name Publisher IPI Publisher Number Represented Writers ? DAYBREAK MU…" at bounding box center [566, 441] width 689 height 103
click at [771, 461] on button "Link Writer" at bounding box center [772, 454] width 66 height 33
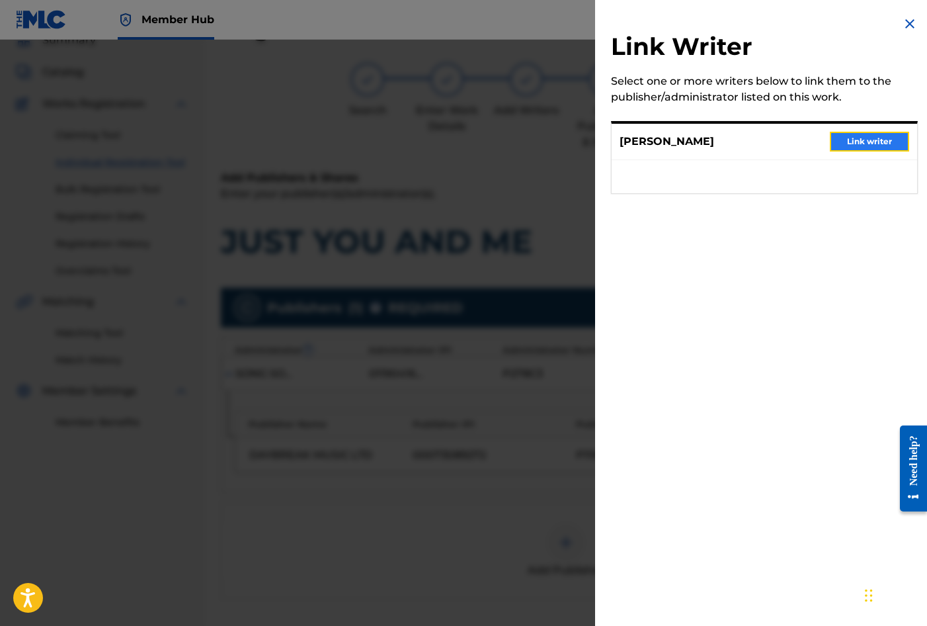
click at [852, 134] on button "Link writer" at bounding box center [869, 142] width 79 height 20
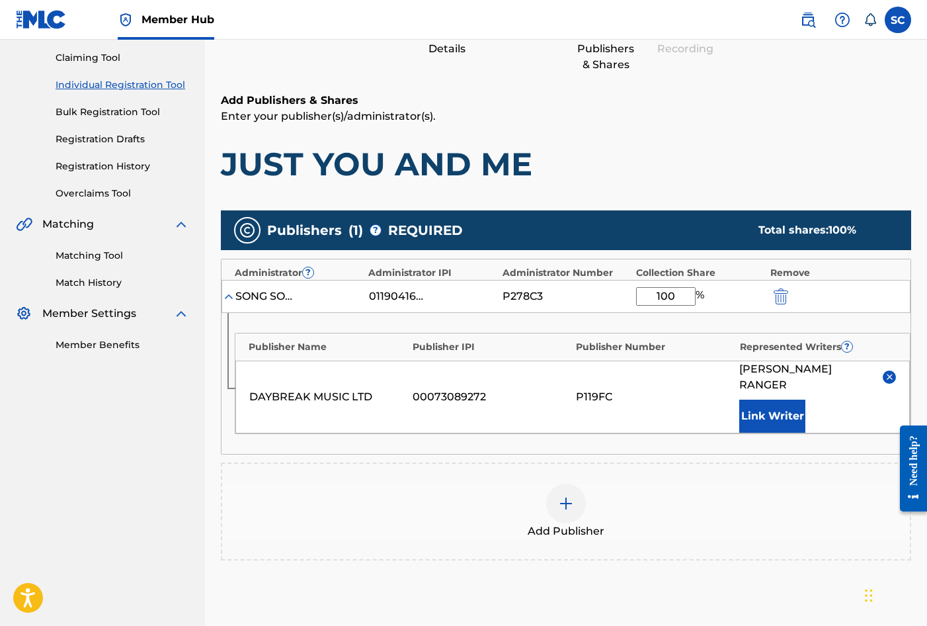
scroll to position [269, 0]
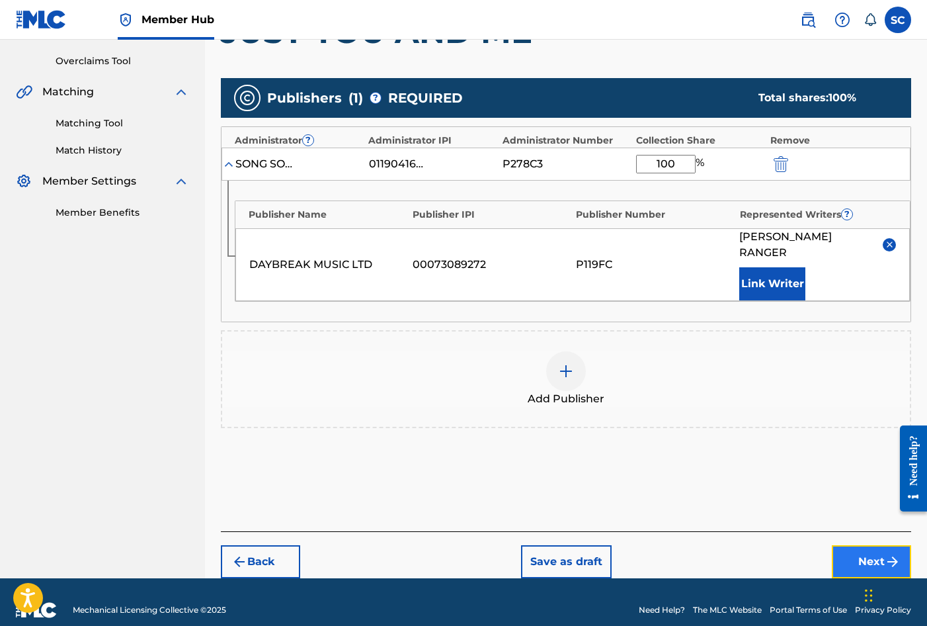
click at [882, 548] on button "Next" at bounding box center [871, 561] width 79 height 33
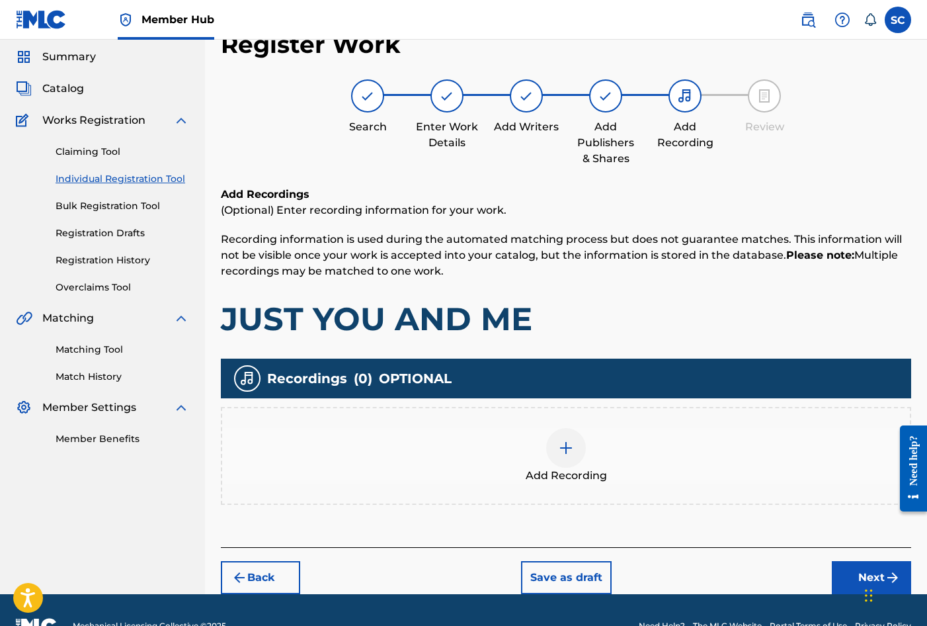
scroll to position [60, 0]
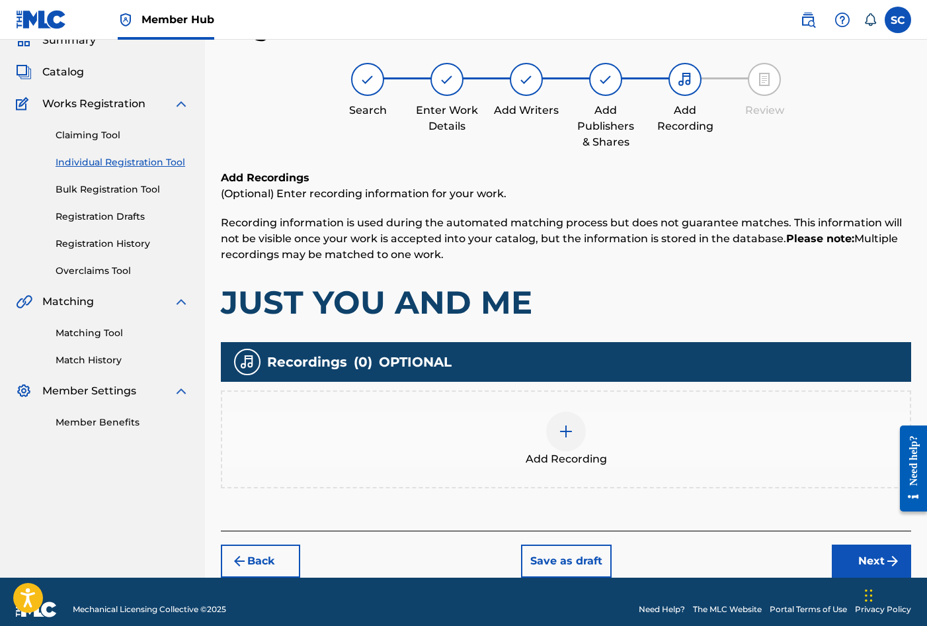
click at [565, 434] on img at bounding box center [566, 431] width 16 height 16
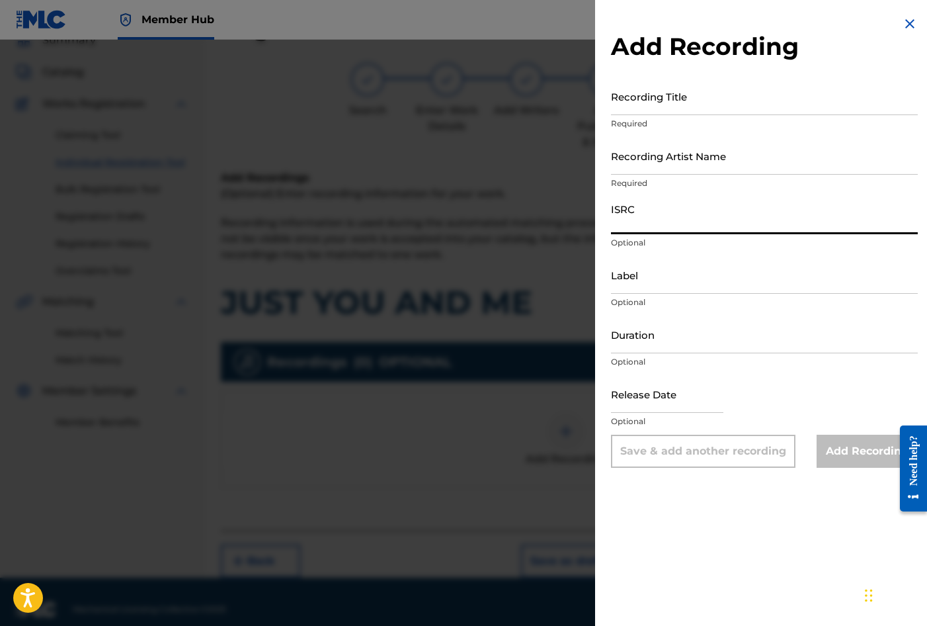
click at [638, 215] on input "ISRC" at bounding box center [764, 215] width 307 height 38
paste input "GBDPR1806214"
type input "GBDPR1806214"
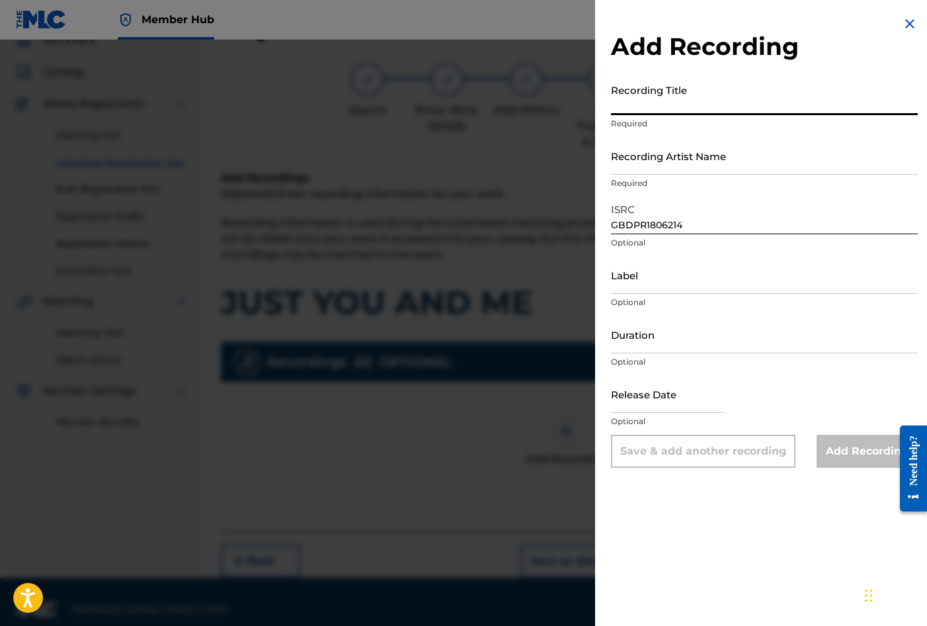
click at [632, 95] on input "Recording Title" at bounding box center [764, 96] width 307 height 38
type input "JUST YOU AND ME"
click at [632, 158] on input "Recording Artist Name" at bounding box center [764, 156] width 307 height 38
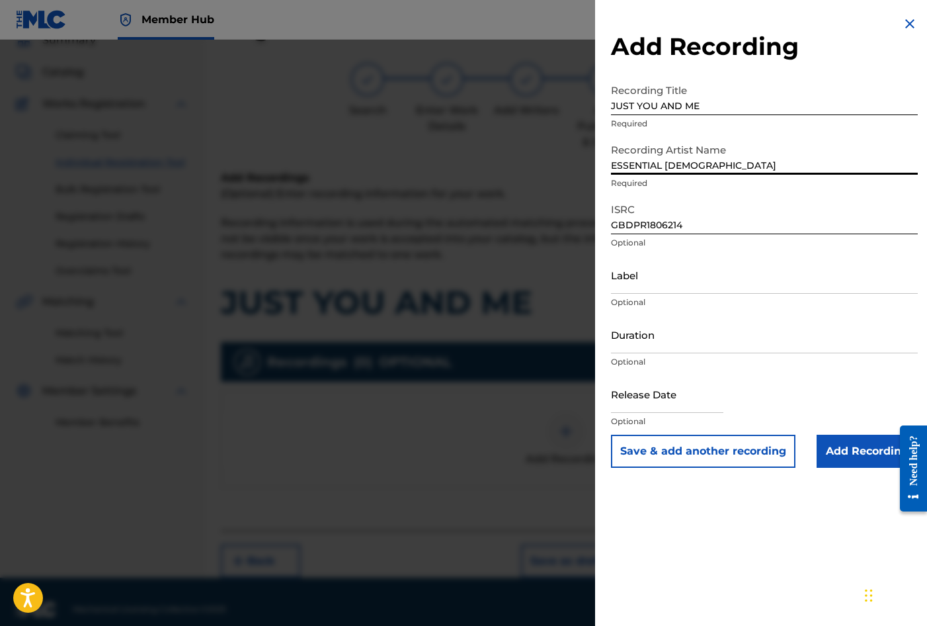
type input "ESSENTIAL [DEMOGRAPHIC_DATA]"
click at [601, 186] on div "Add Recording Recording Title JUST YOU AND ME Required Recording Artist Name ES…" at bounding box center [764, 241] width 339 height 483
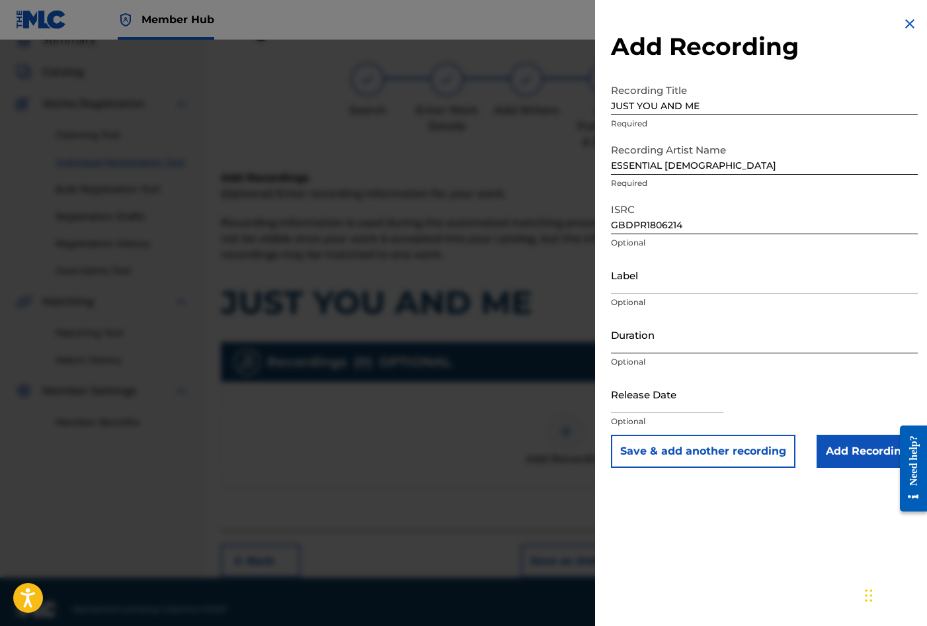
click at [636, 329] on input "Duration" at bounding box center [764, 334] width 307 height 38
type input "03:05"
select select "8"
select select "2025"
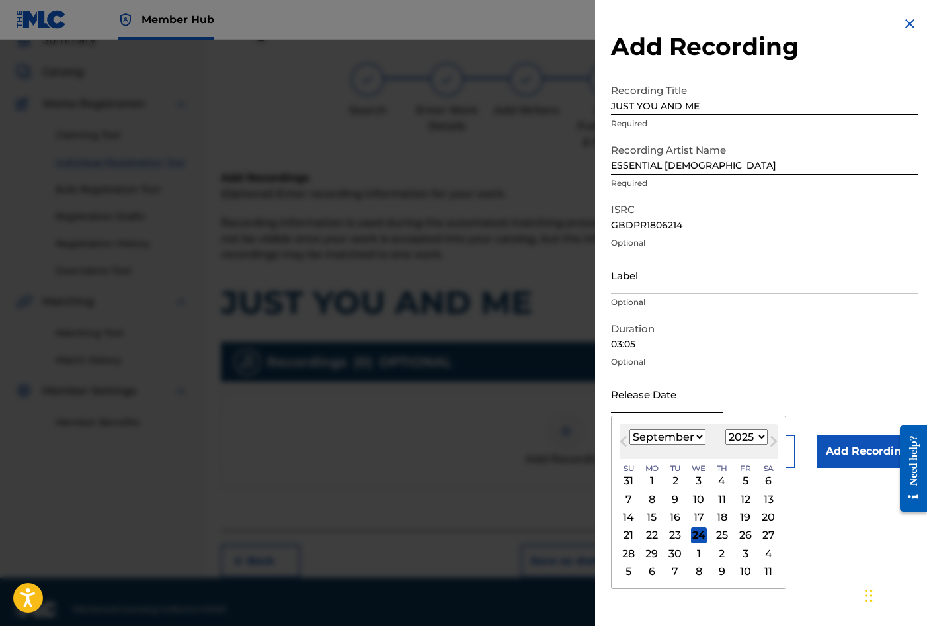
click at [634, 388] on input "text" at bounding box center [667, 394] width 112 height 38
click at [612, 421] on div "Previous Month Next Month [DATE] January February March April May June July Aug…" at bounding box center [698, 501] width 175 height 173
click at [763, 437] on button "Next Month" at bounding box center [773, 443] width 21 height 21
select select "9"
click at [756, 437] on select "1900 1901 1902 1903 1904 1905 1906 1907 1908 1909 1910 1911 1912 1913 1914 1915…" at bounding box center [747, 436] width 42 height 15
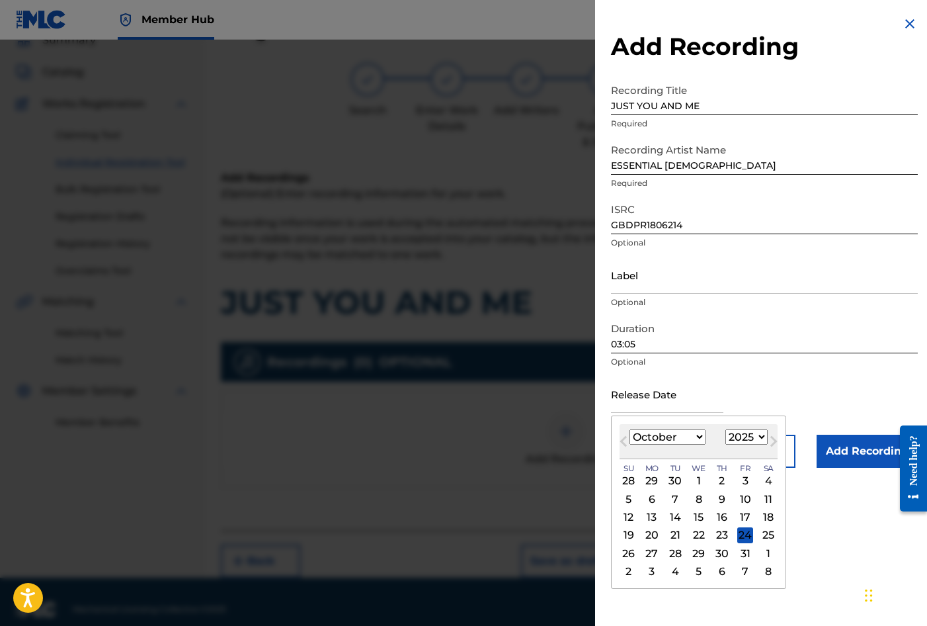
select select "2021"
click at [726, 429] on select "1900 1901 1902 1903 1904 1905 1906 1907 1908 1909 1910 1911 1912 1913 1914 1915…" at bounding box center [747, 436] width 42 height 15
click at [696, 434] on select "January February March April May June July August September October November De…" at bounding box center [668, 436] width 76 height 15
select select "1"
click at [630, 429] on select "January February March April May June July August September October November De…" at bounding box center [668, 436] width 76 height 15
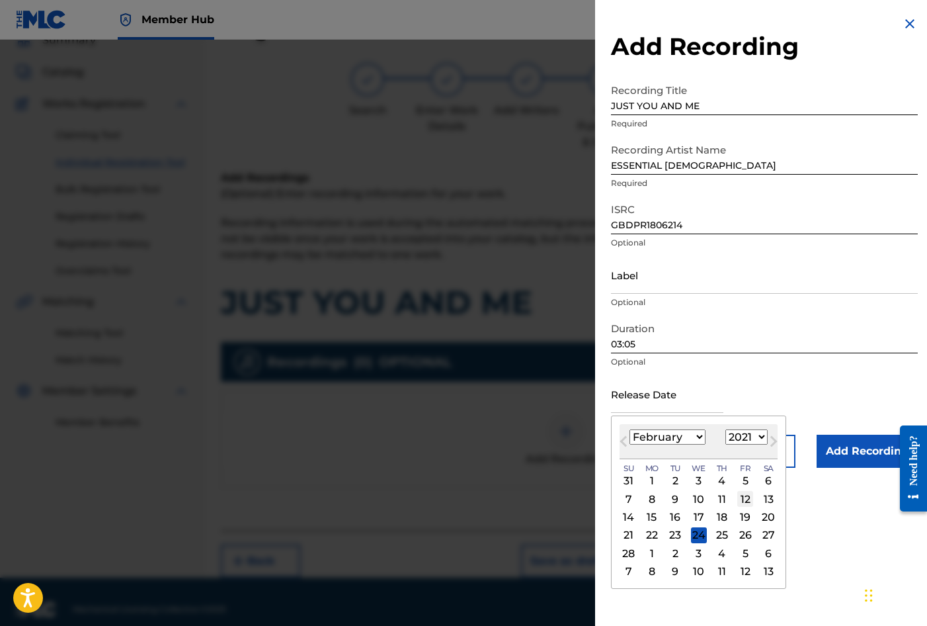
click at [741, 495] on div "12" at bounding box center [745, 499] width 16 height 16
type input "[DATE]"
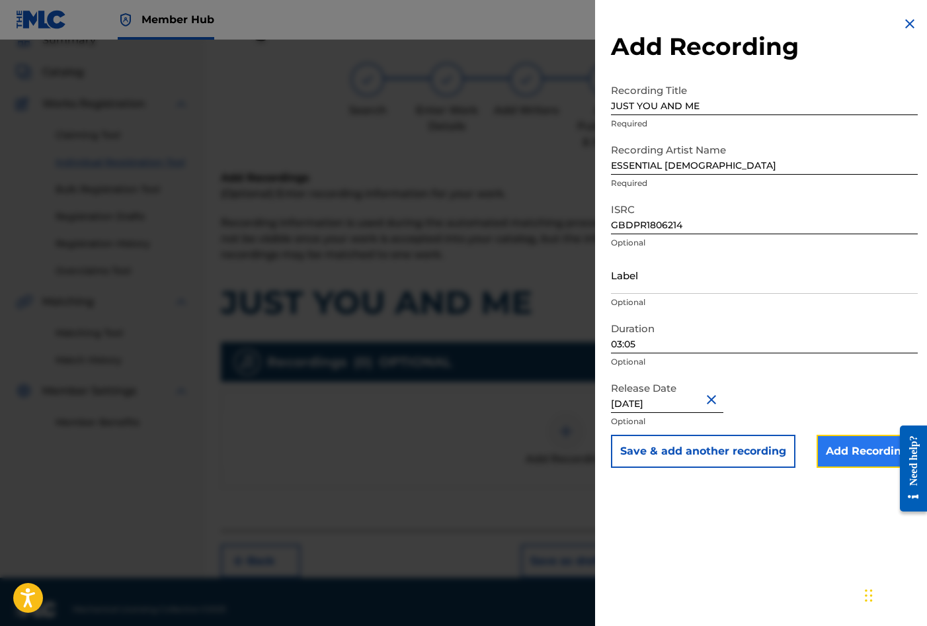
click at [841, 453] on input "Add Recording" at bounding box center [867, 451] width 101 height 33
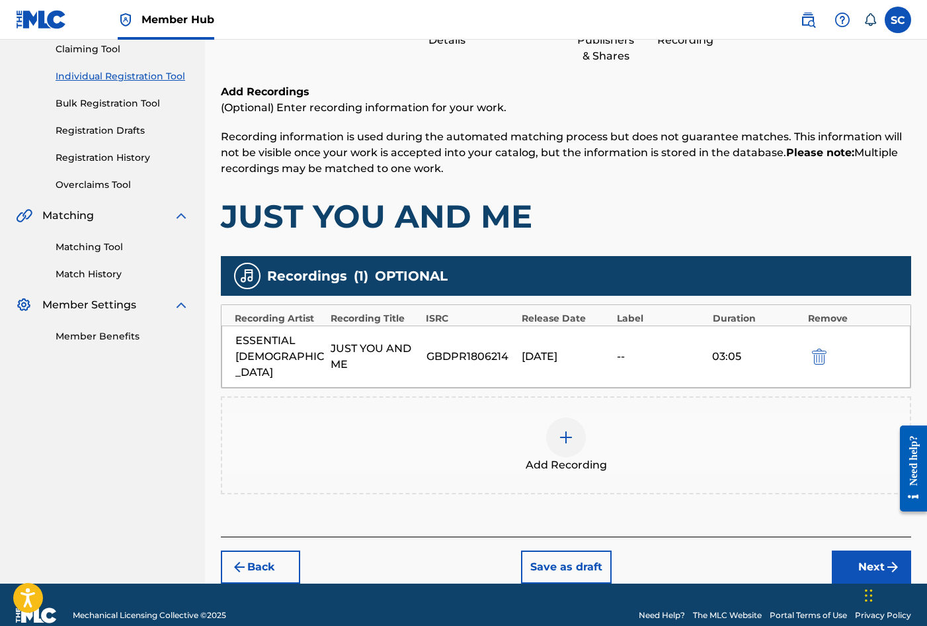
scroll to position [151, 0]
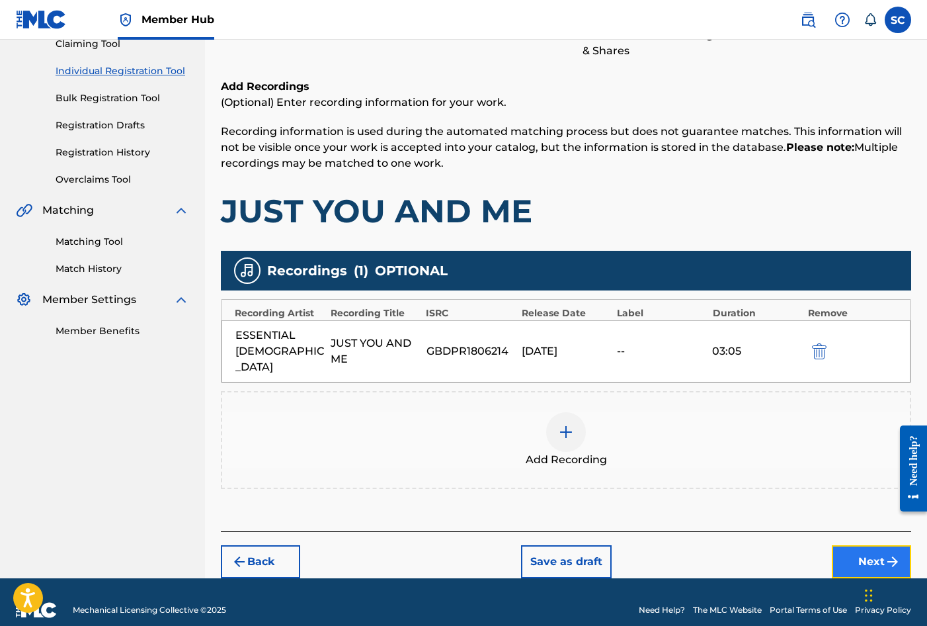
click at [868, 548] on button "Next" at bounding box center [871, 561] width 79 height 33
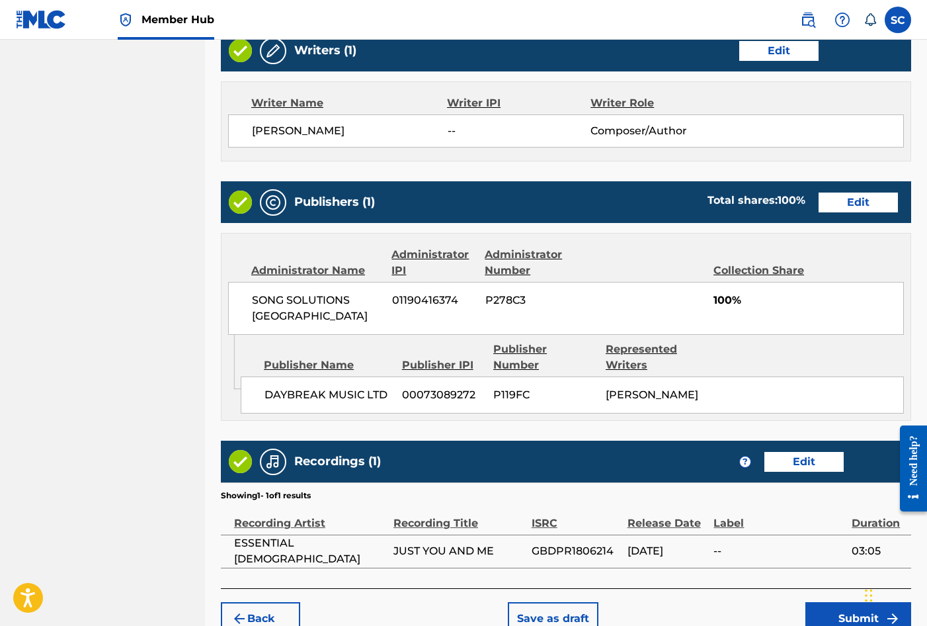
scroll to position [581, 0]
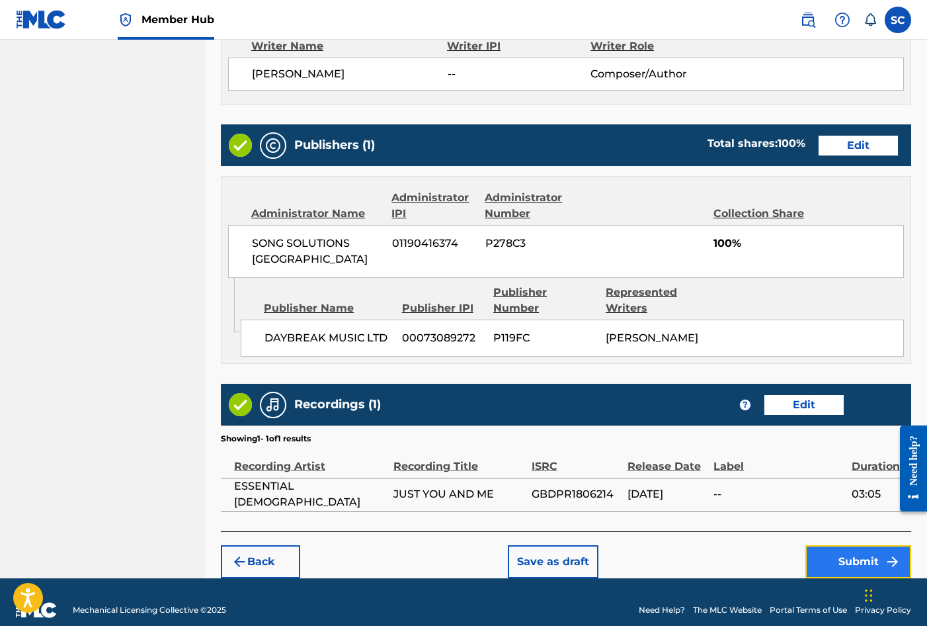
click at [849, 545] on button "Submit" at bounding box center [859, 561] width 106 height 33
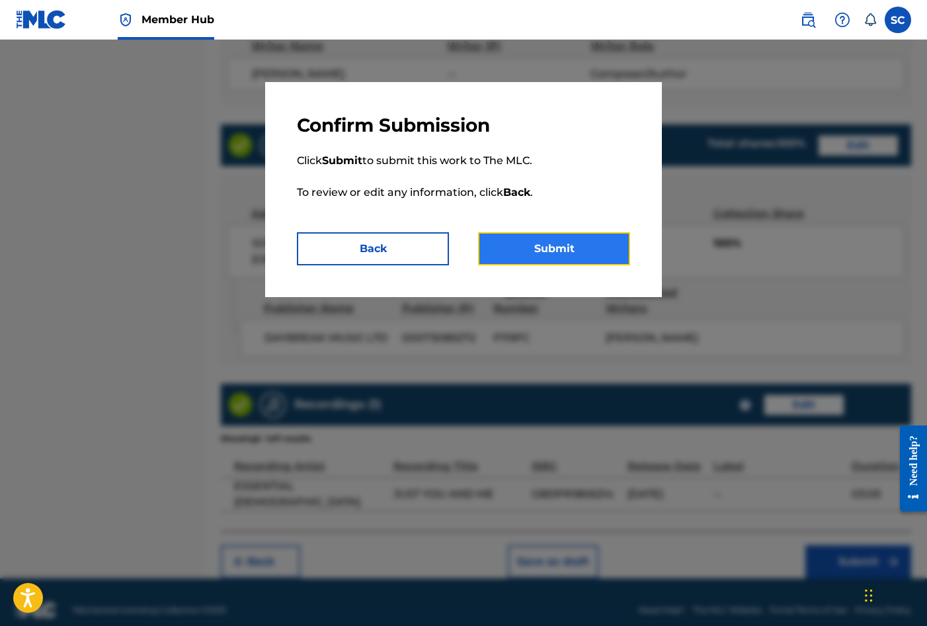
click at [558, 252] on button "Submit" at bounding box center [554, 248] width 152 height 33
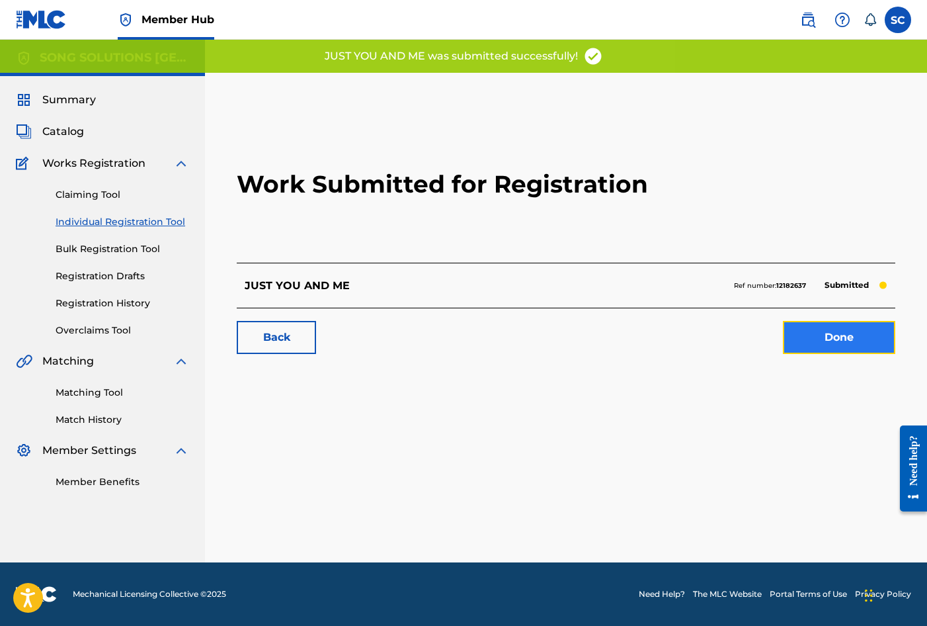
click at [857, 341] on link "Done" at bounding box center [839, 337] width 112 height 33
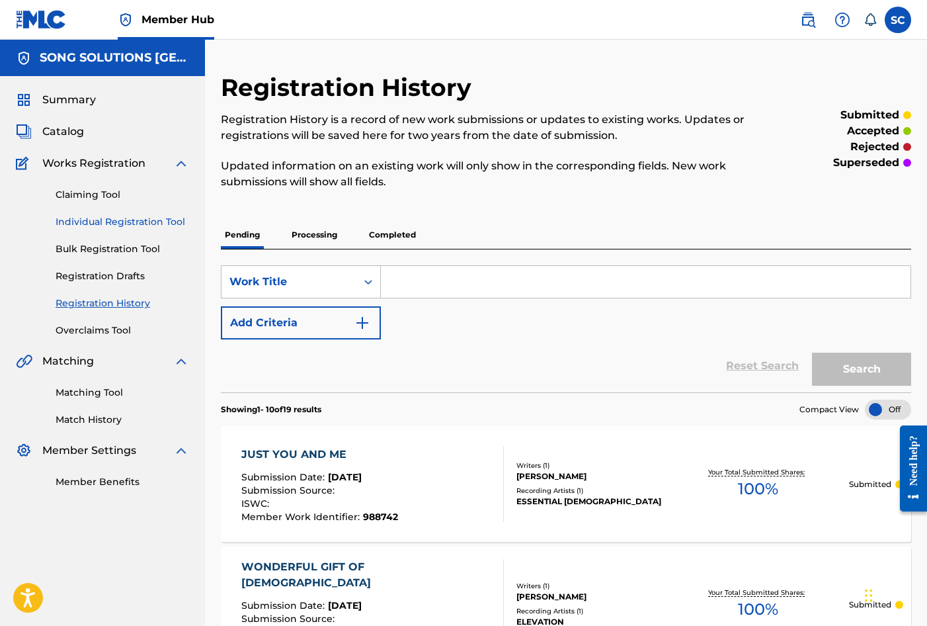
click at [149, 224] on link "Individual Registration Tool" at bounding box center [123, 222] width 134 height 14
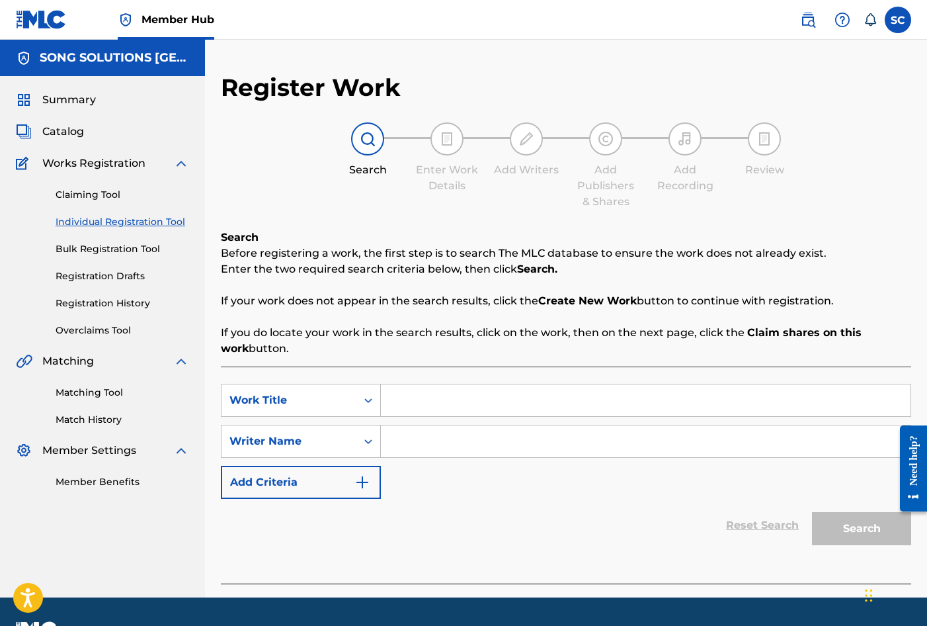
click at [520, 401] on input "Search Form" at bounding box center [646, 400] width 530 height 32
type input "SHOUT IT OUT"
click at [438, 446] on input "Search Form" at bounding box center [646, 441] width 530 height 32
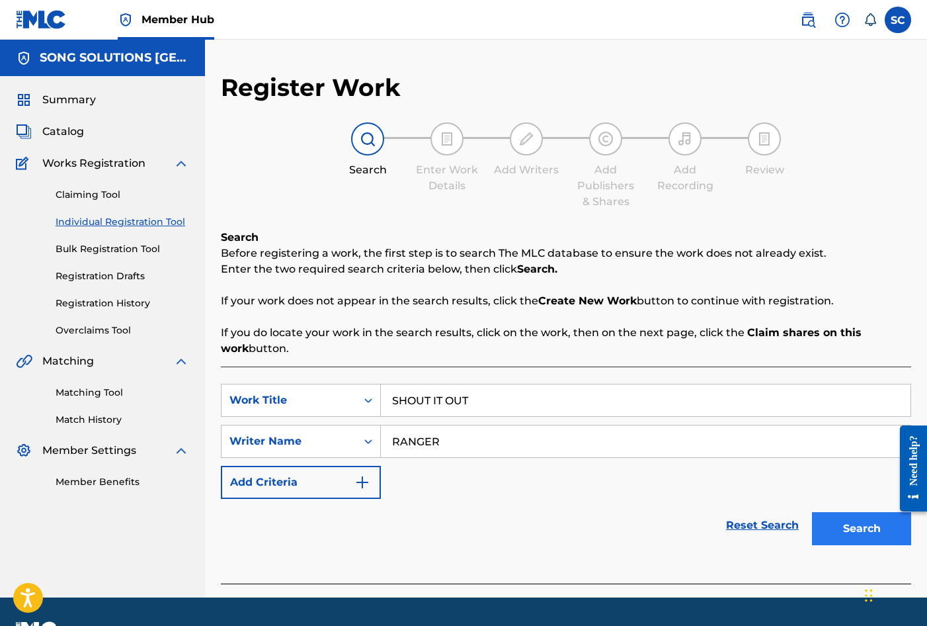
type input "RANGER"
click at [868, 530] on button "Search" at bounding box center [861, 528] width 99 height 33
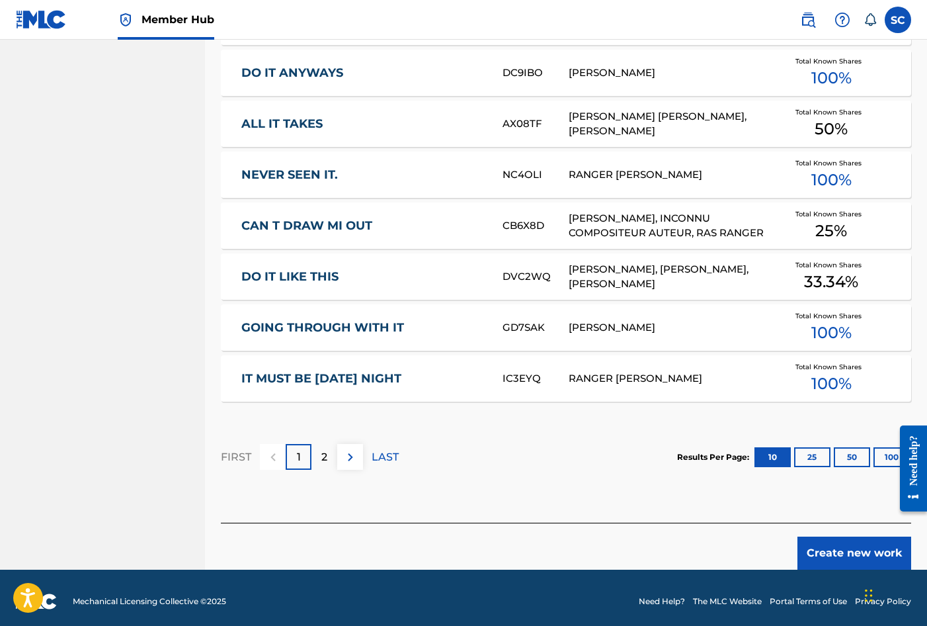
scroll to position [744, 0]
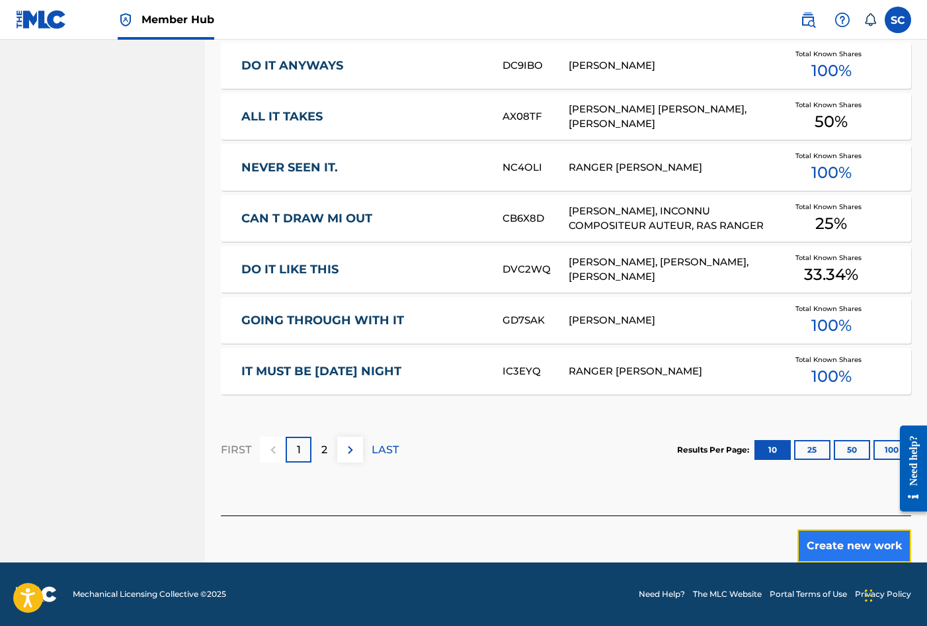
click at [847, 545] on button "Create new work" at bounding box center [855, 545] width 114 height 33
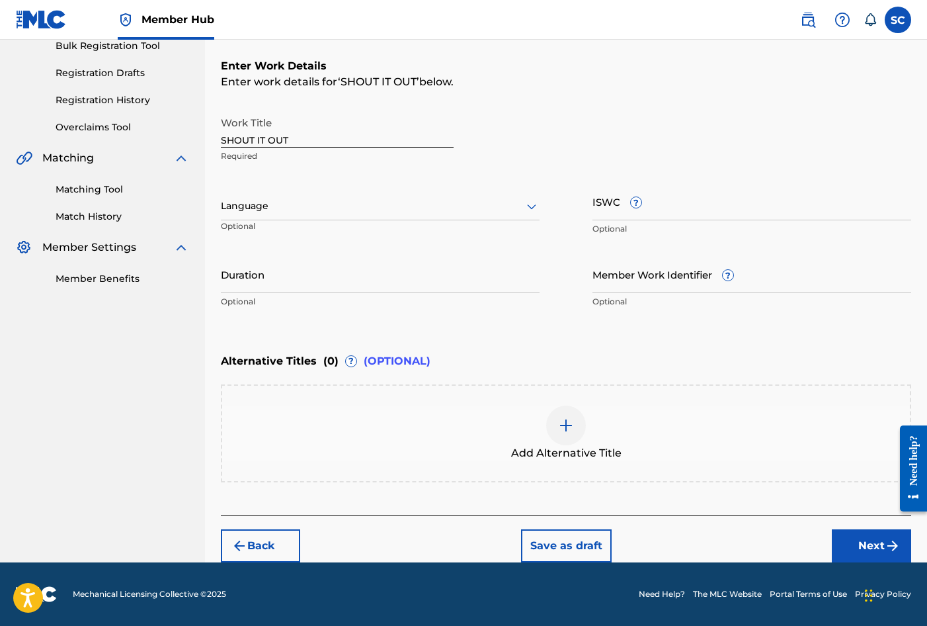
scroll to position [0, 0]
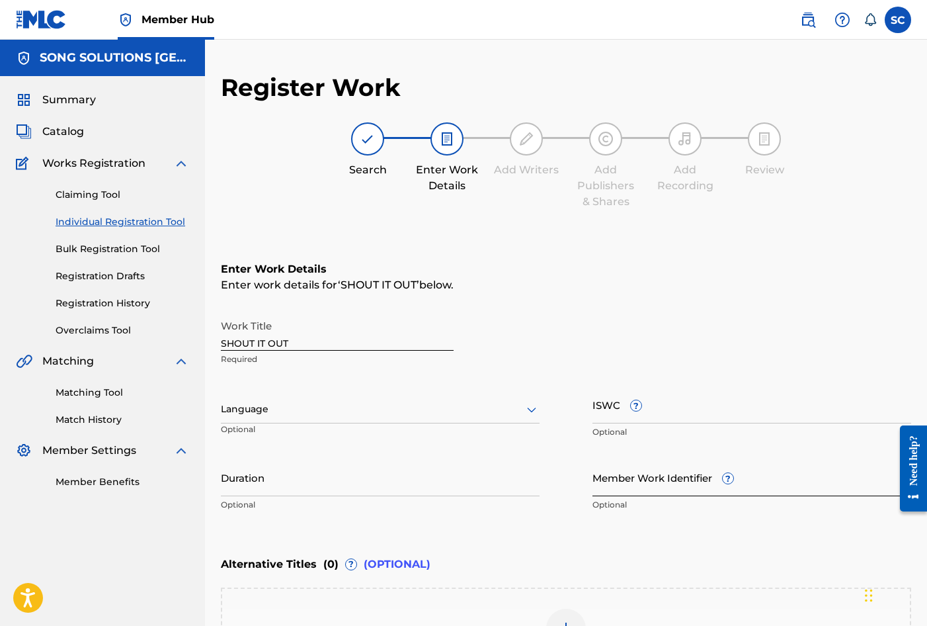
click at [605, 477] on input "Member Work Identifier ?" at bounding box center [752, 477] width 319 height 38
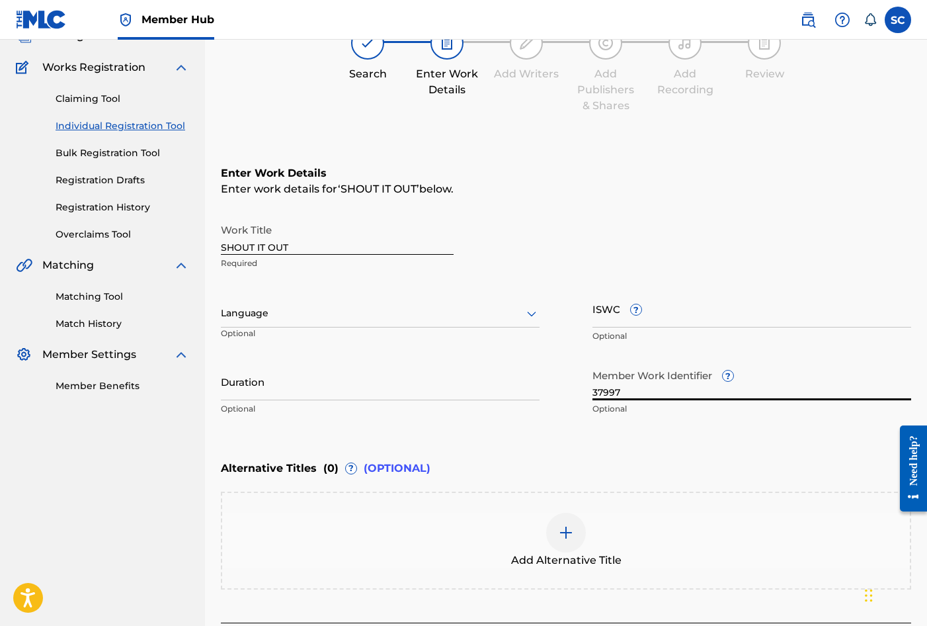
scroll to position [203, 0]
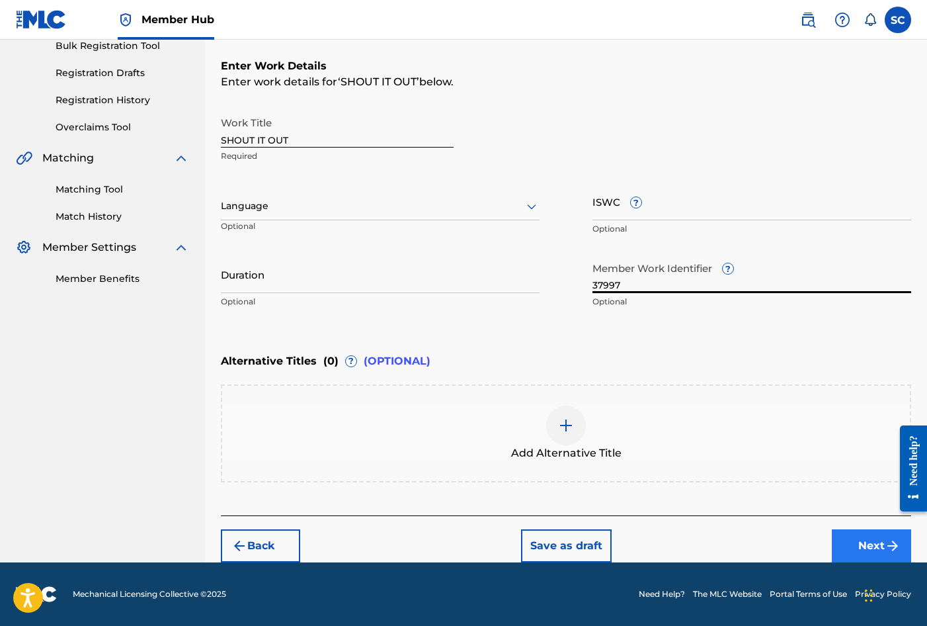
type input "37997"
click at [880, 542] on button "Next" at bounding box center [871, 545] width 79 height 33
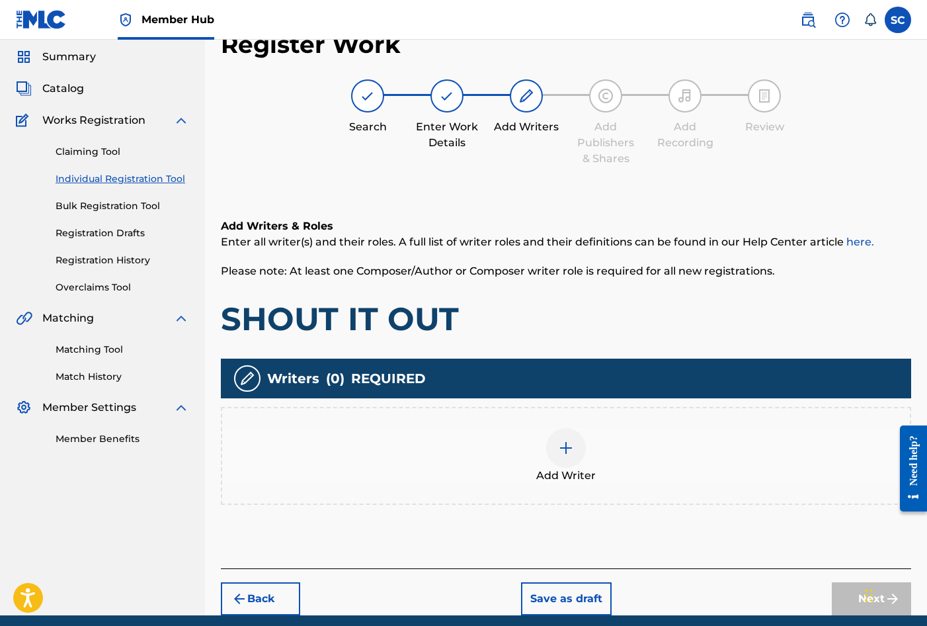
scroll to position [60, 0]
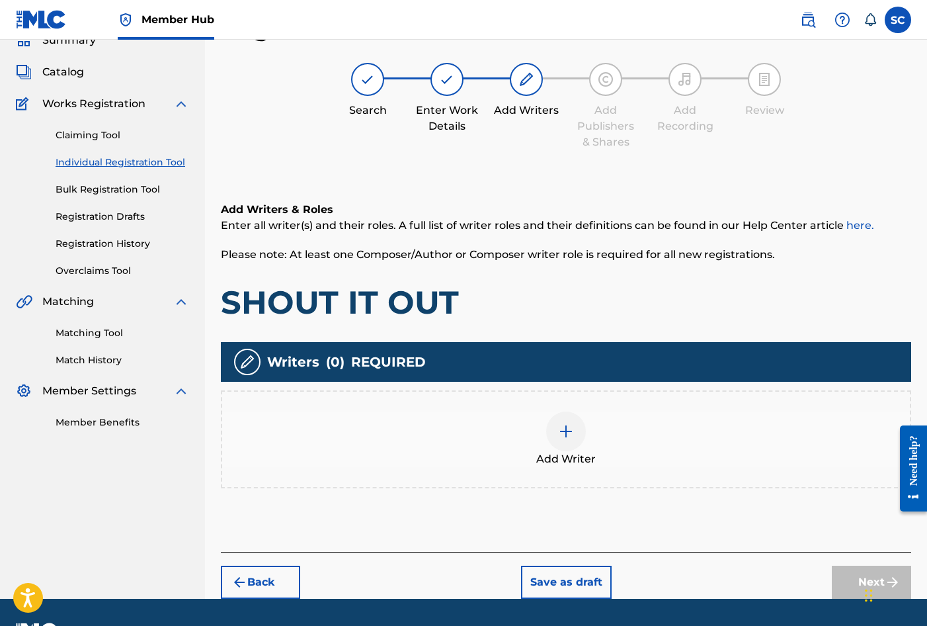
click at [564, 427] on img at bounding box center [566, 431] width 16 height 16
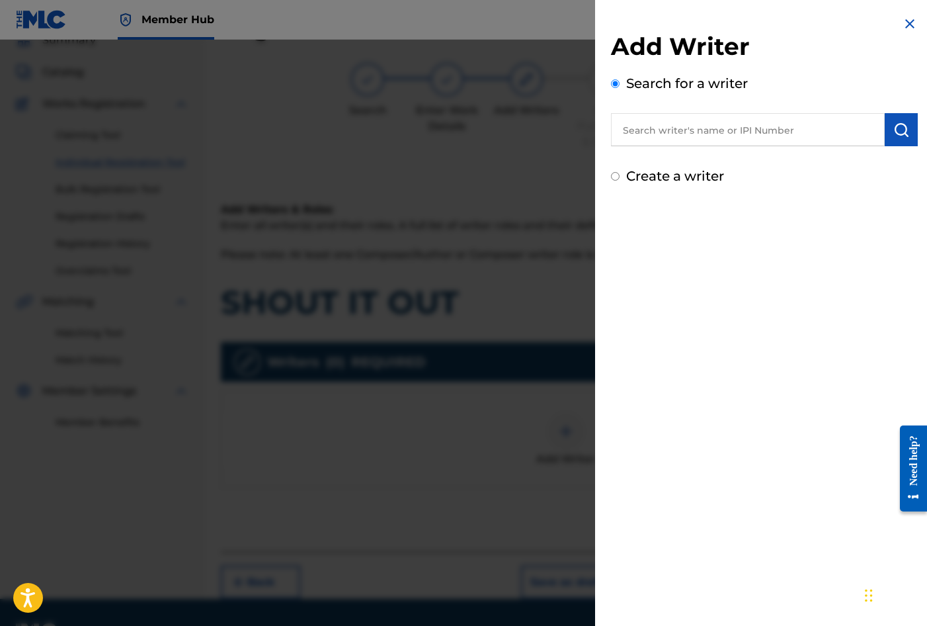
click at [661, 175] on label "Create a writer" at bounding box center [675, 176] width 98 height 16
radio input "true"
click at [620, 175] on input "Create a writer" at bounding box center [615, 176] width 9 height 9
radio input "false"
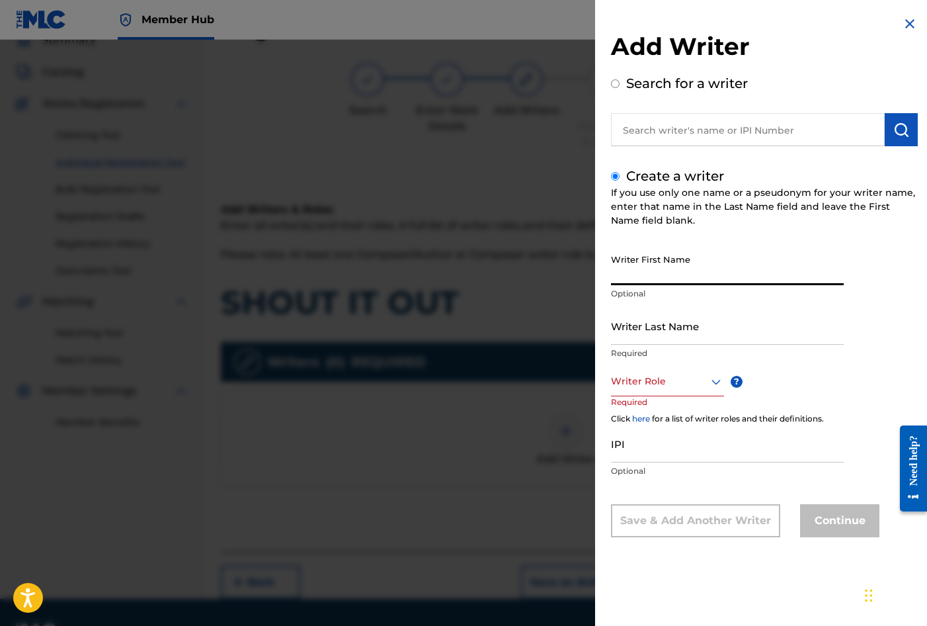
click at [649, 270] on input "Writer First Name" at bounding box center [727, 266] width 233 height 38
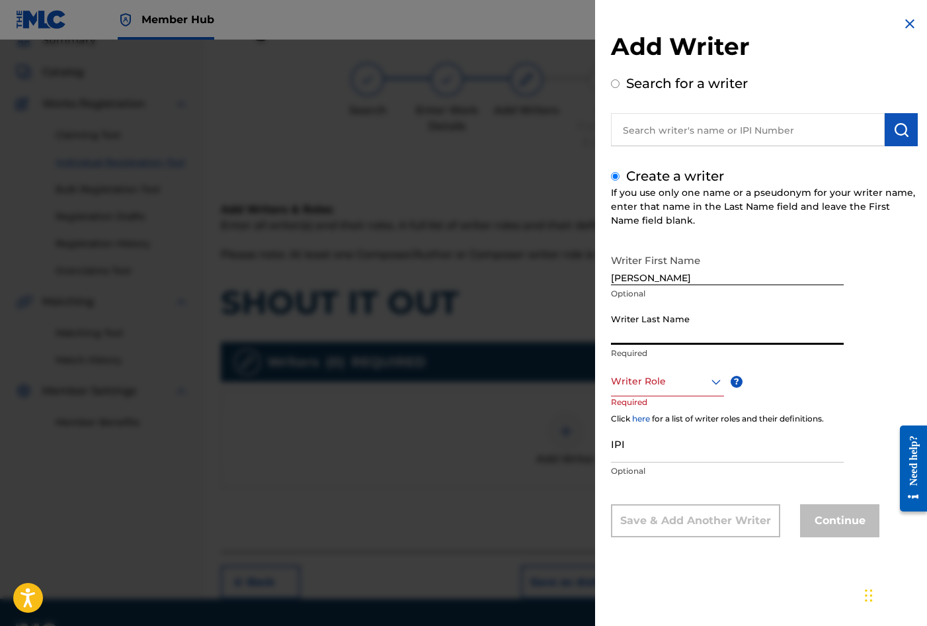
click at [624, 327] on input "Writer Last Name" at bounding box center [727, 326] width 233 height 38
click at [636, 380] on div at bounding box center [667, 381] width 113 height 17
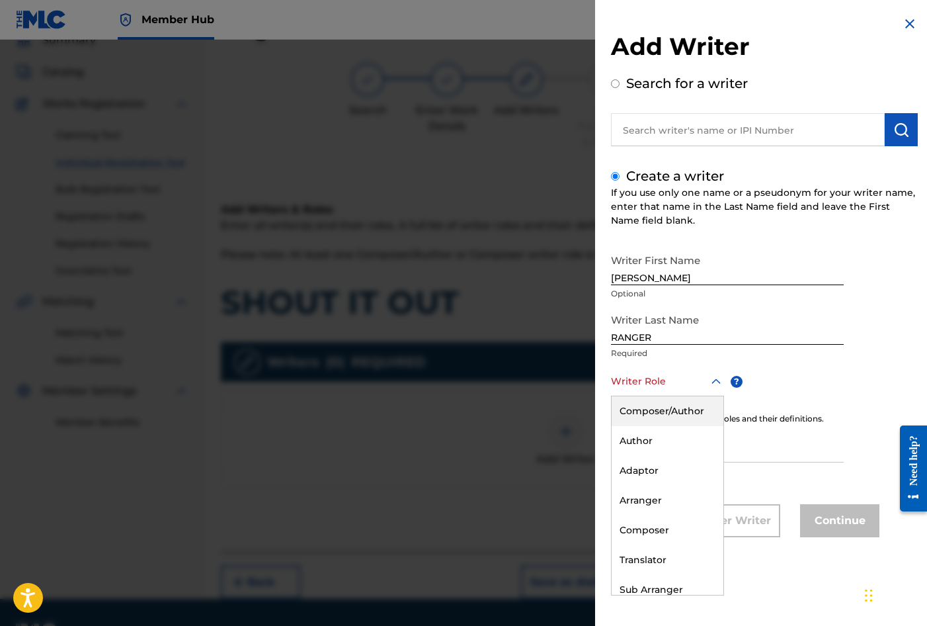
click at [637, 408] on div "Composer/Author" at bounding box center [668, 411] width 112 height 30
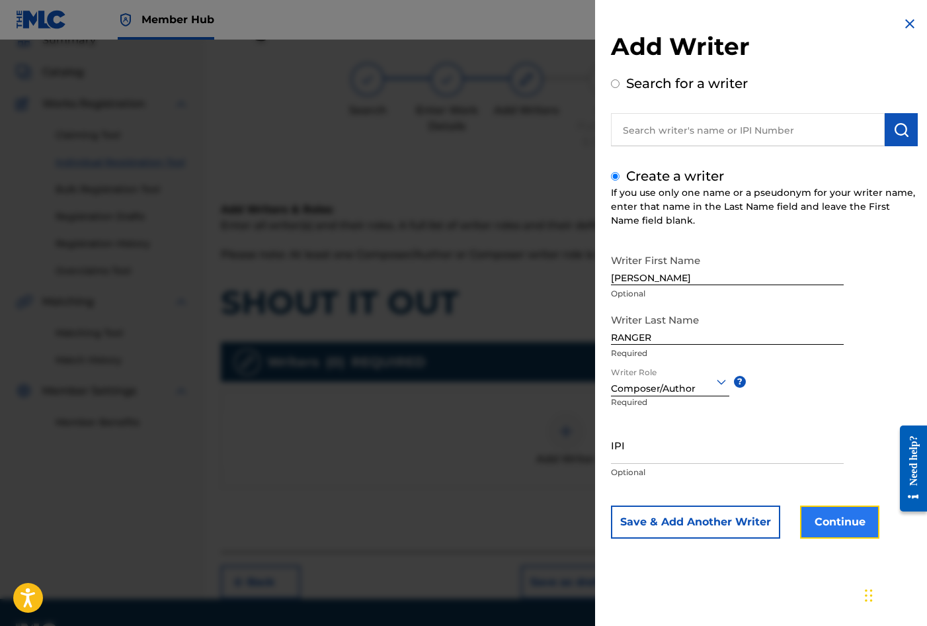
click at [843, 526] on button "Continue" at bounding box center [839, 521] width 79 height 33
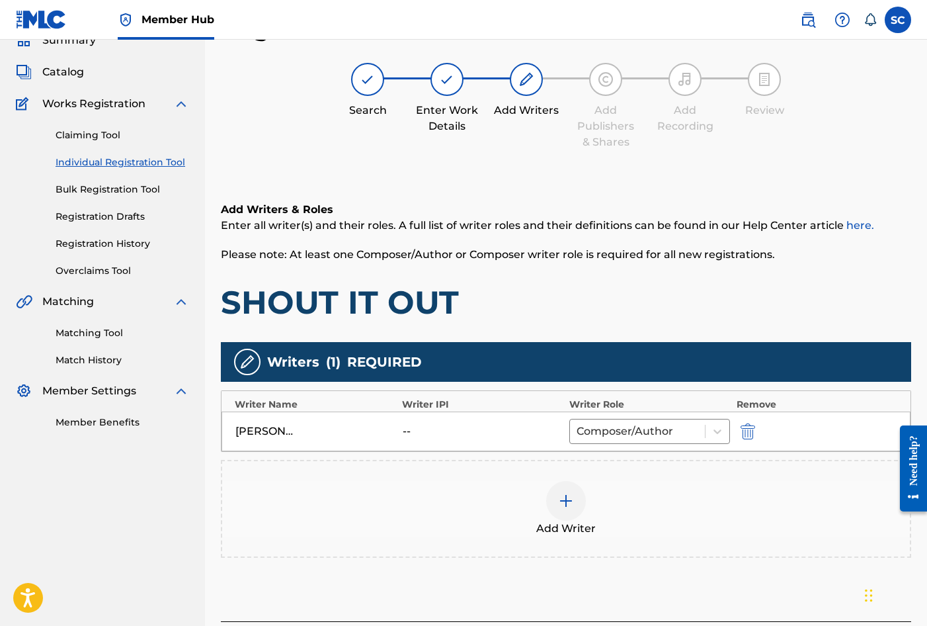
click at [564, 500] on img at bounding box center [566, 501] width 16 height 16
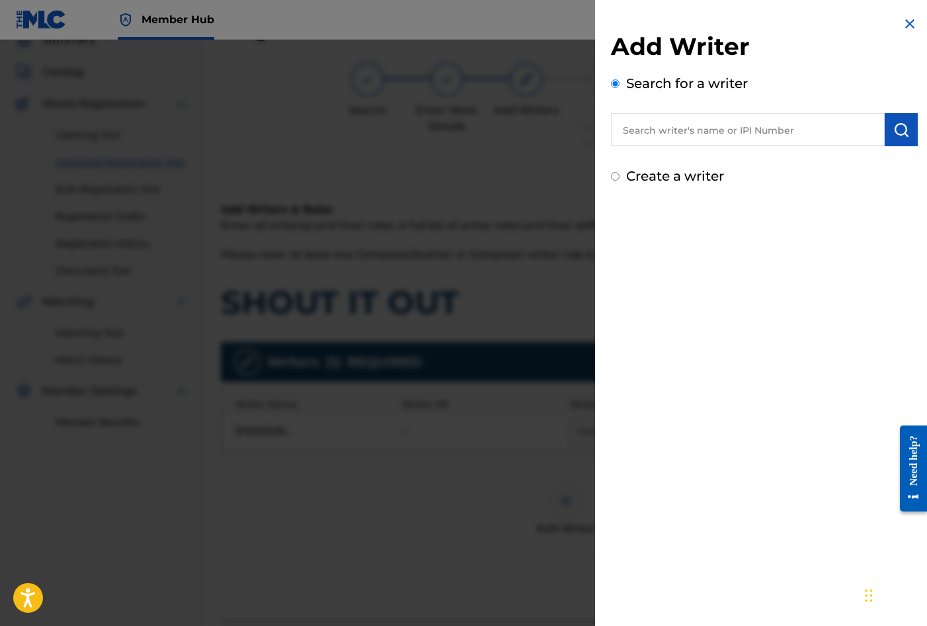
click at [725, 123] on input "text" at bounding box center [748, 129] width 274 height 33
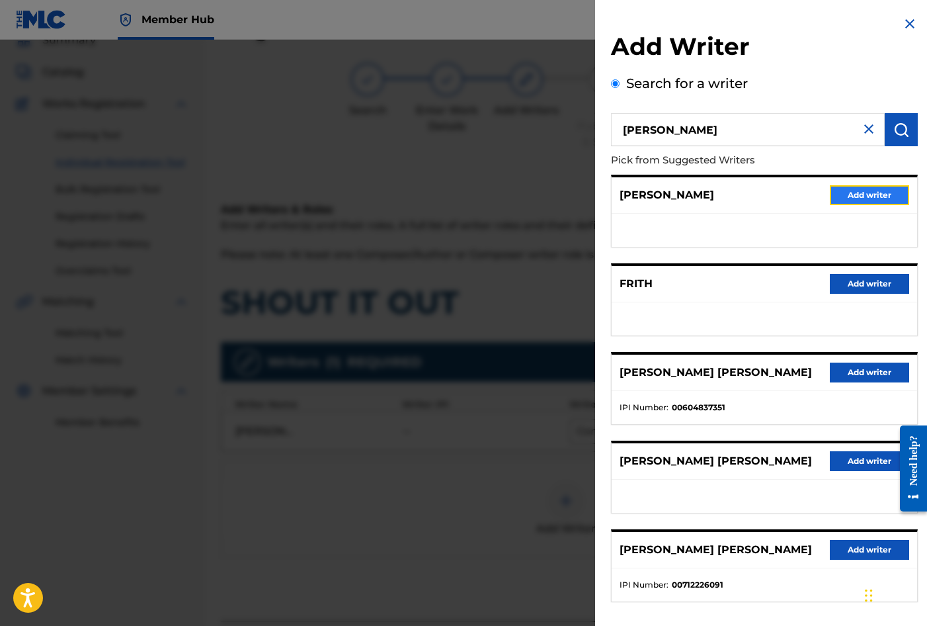
click at [835, 200] on button "Add writer" at bounding box center [869, 195] width 79 height 20
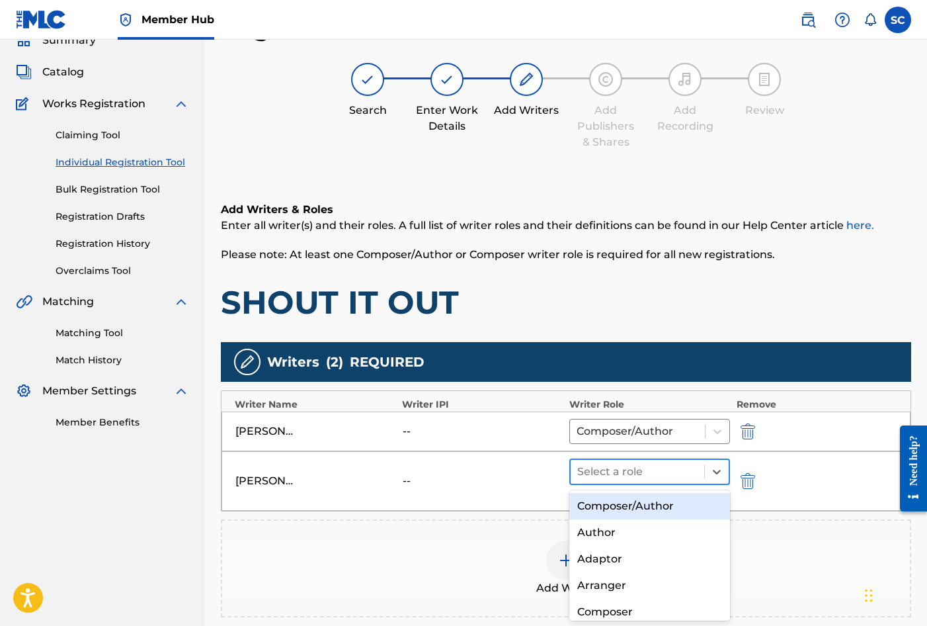
click at [613, 472] on div at bounding box center [637, 471] width 120 height 19
click at [626, 505] on div "Composer/Author" at bounding box center [649, 506] width 161 height 26
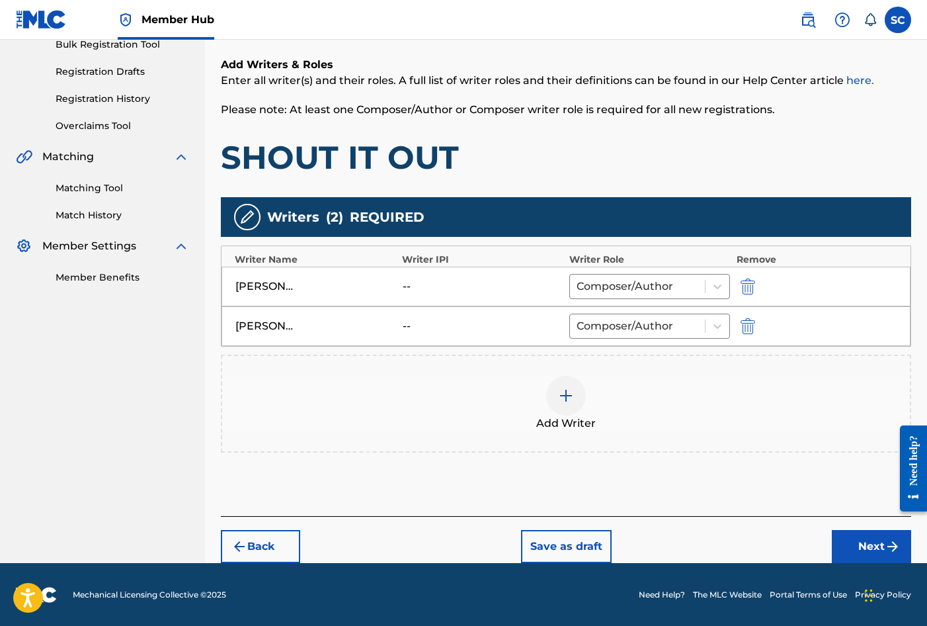
scroll to position [205, 0]
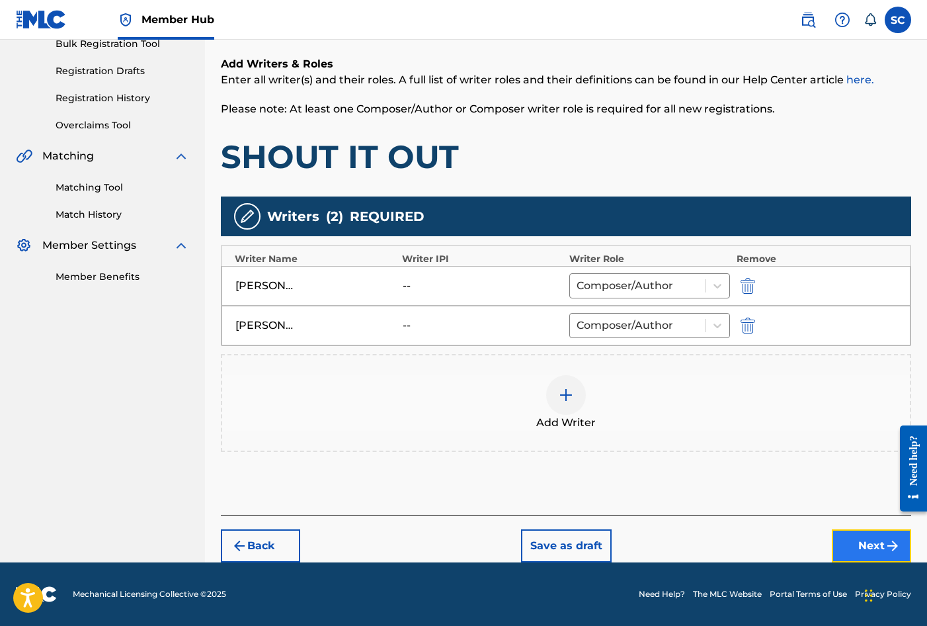
click at [878, 544] on button "Next" at bounding box center [871, 545] width 79 height 33
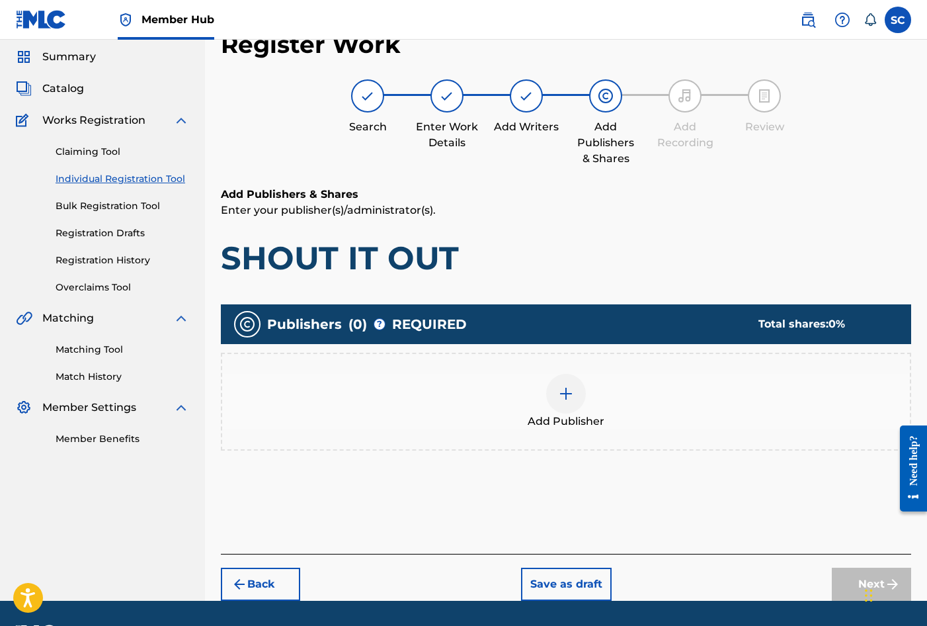
scroll to position [60, 0]
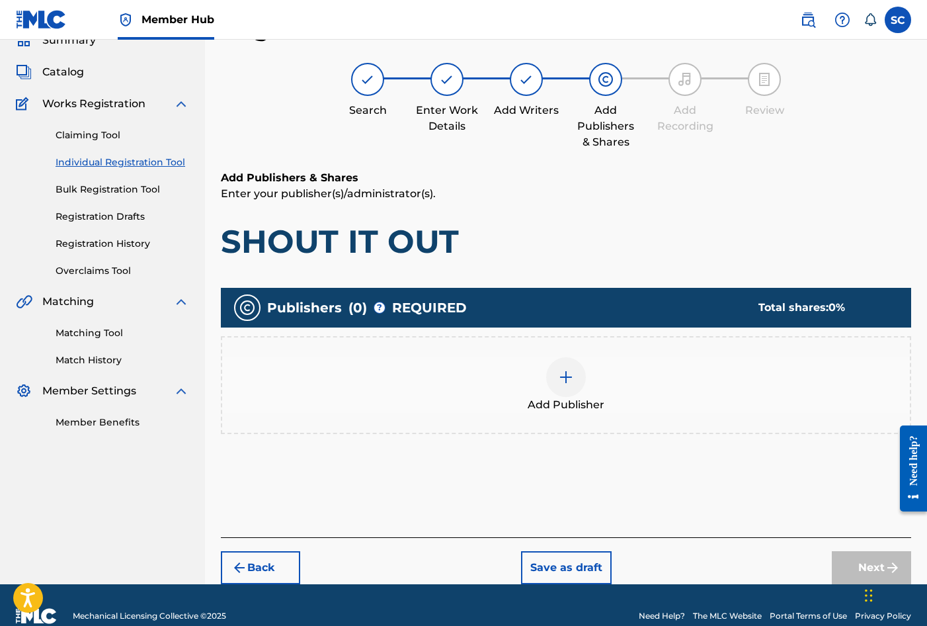
click at [566, 380] on img at bounding box center [566, 377] width 16 height 16
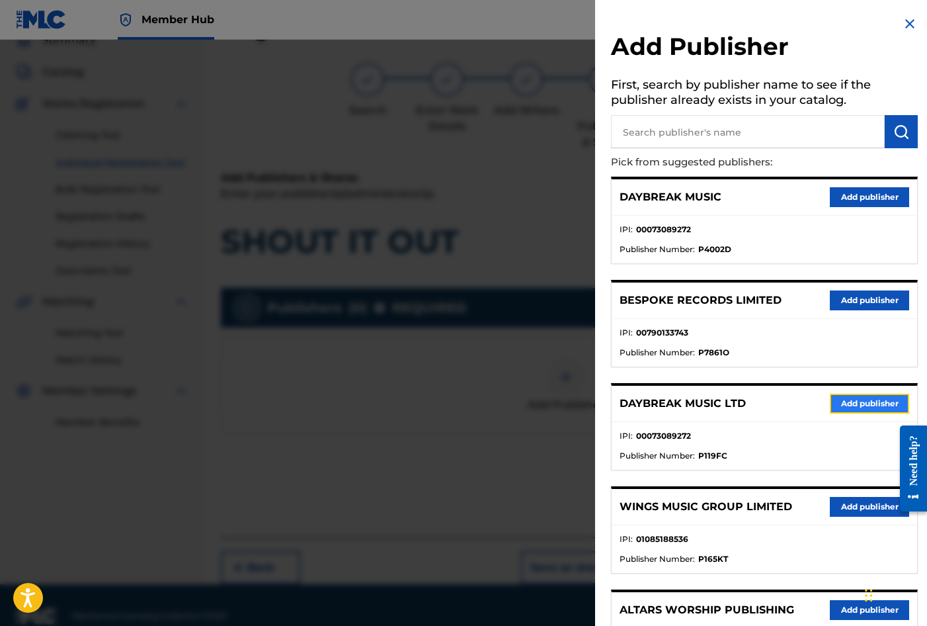
click at [848, 405] on button "Add publisher" at bounding box center [869, 404] width 79 height 20
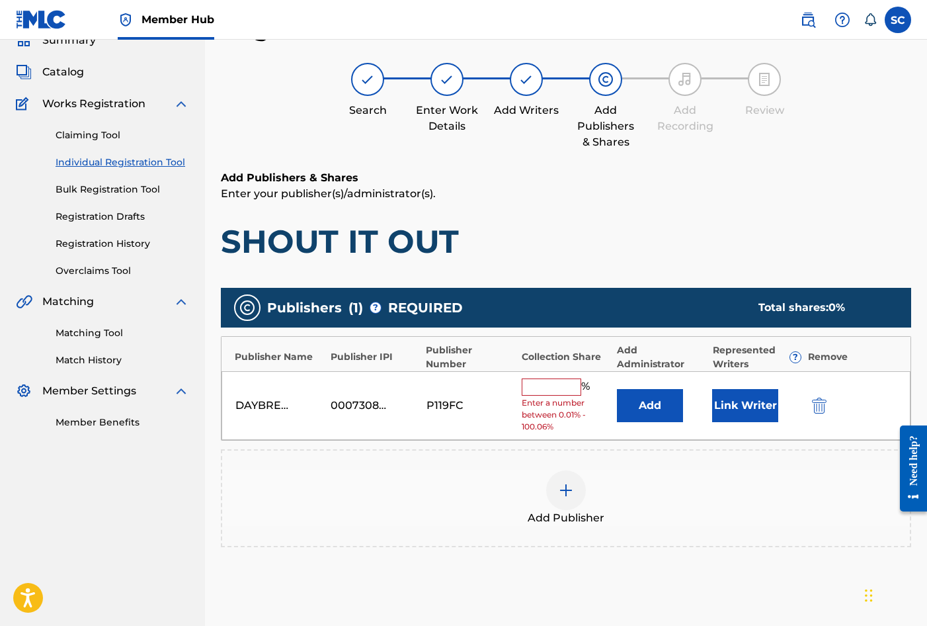
click at [556, 383] on input "text" at bounding box center [552, 386] width 60 height 17
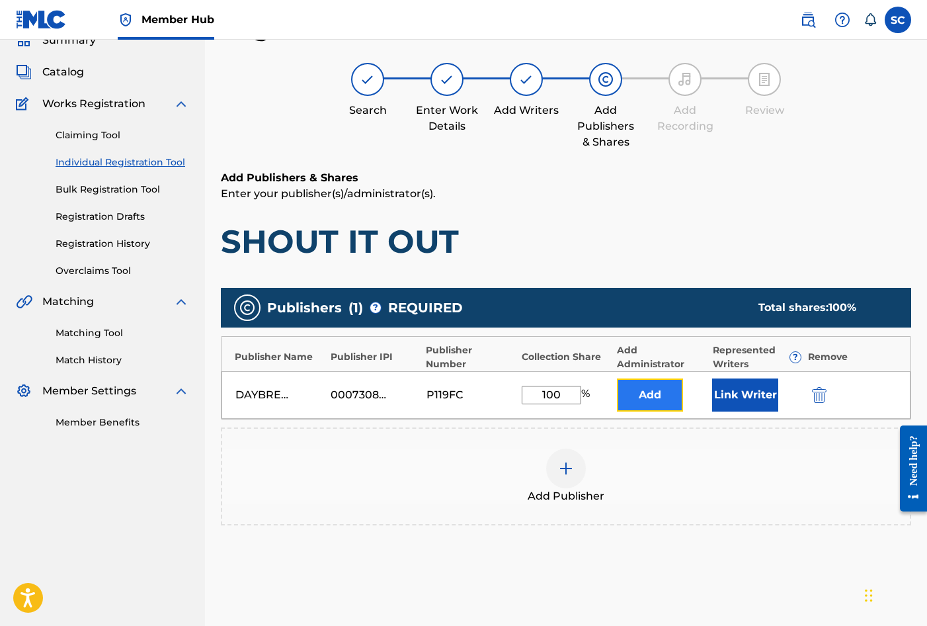
click at [645, 387] on button "Add" at bounding box center [650, 394] width 66 height 33
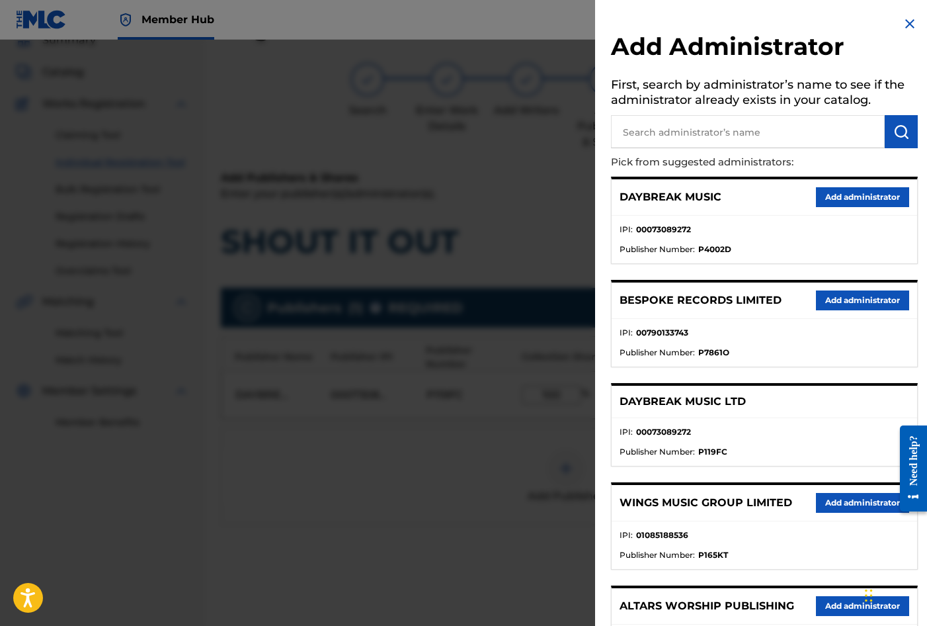
click at [695, 135] on input "text" at bounding box center [748, 131] width 274 height 33
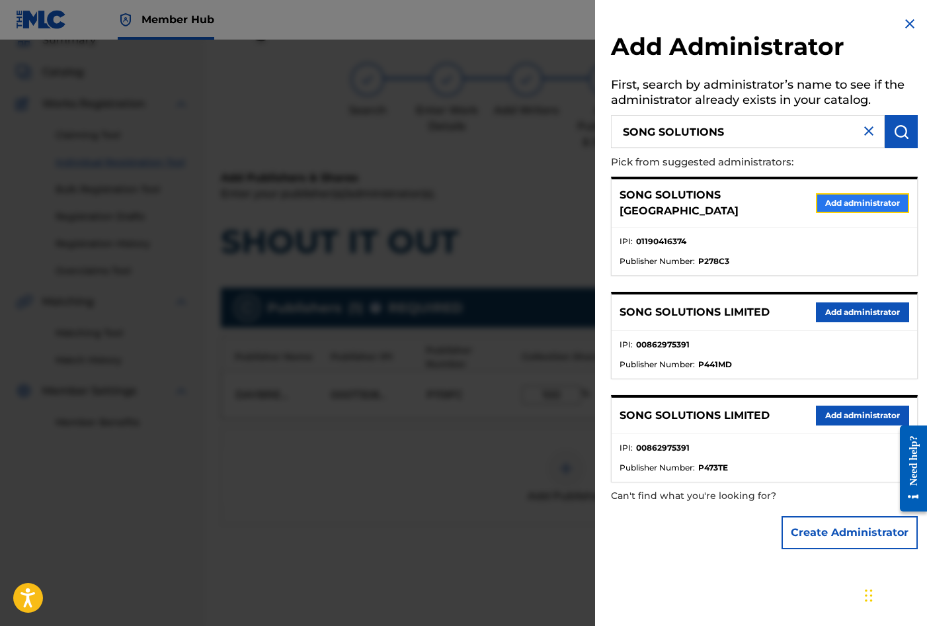
click at [835, 199] on button "Add administrator" at bounding box center [862, 203] width 93 height 20
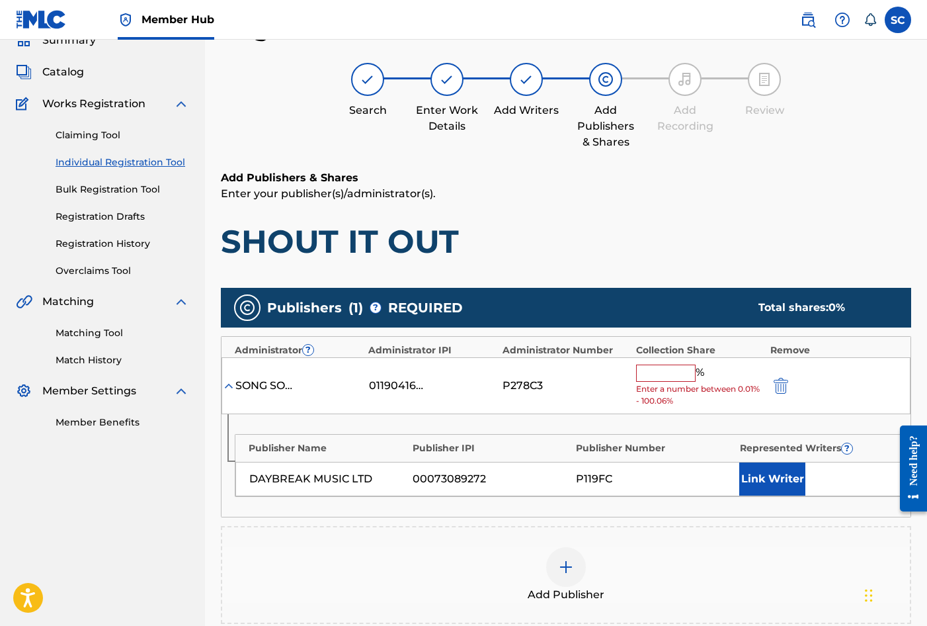
click at [647, 368] on input "text" at bounding box center [666, 372] width 60 height 17
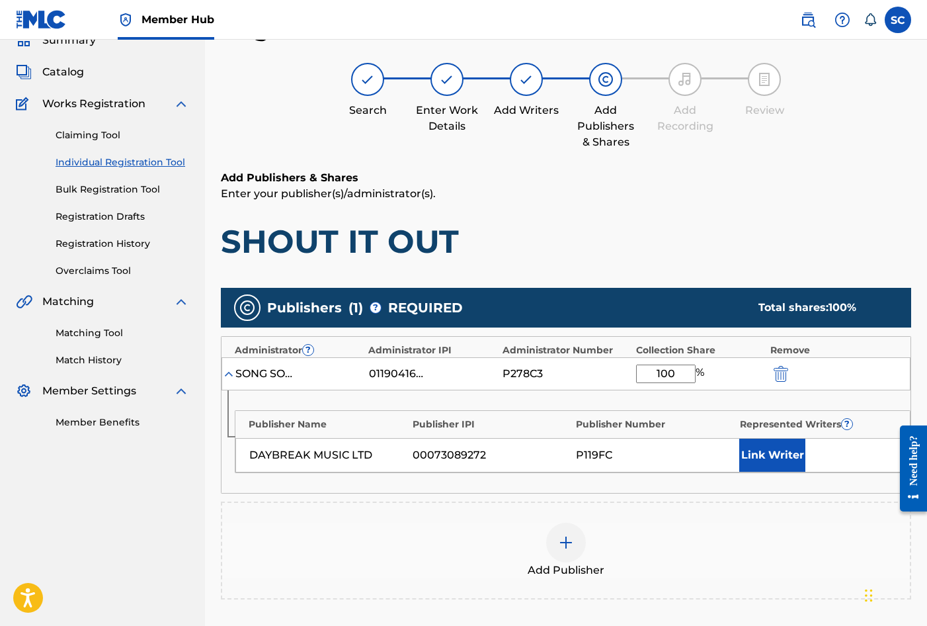
click at [580, 396] on div "Publisher Name Publisher IPI Publisher Number Represented Writers ? DAYBREAK MU…" at bounding box center [566, 441] width 689 height 103
click at [765, 456] on button "Link Writer" at bounding box center [772, 454] width 66 height 33
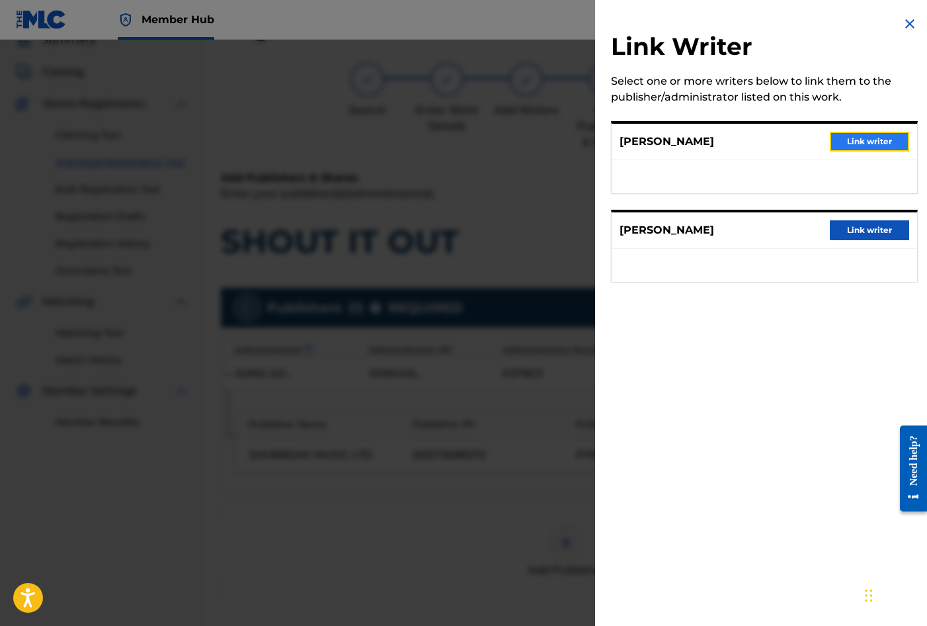
click at [862, 140] on button "Link writer" at bounding box center [869, 142] width 79 height 20
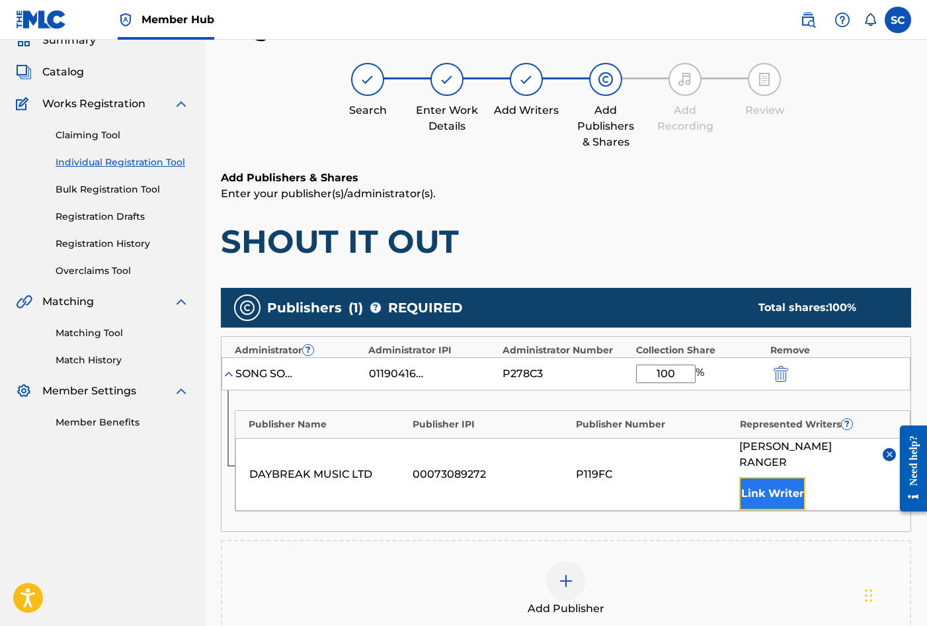
click at [768, 481] on button "Link Writer" at bounding box center [772, 493] width 66 height 33
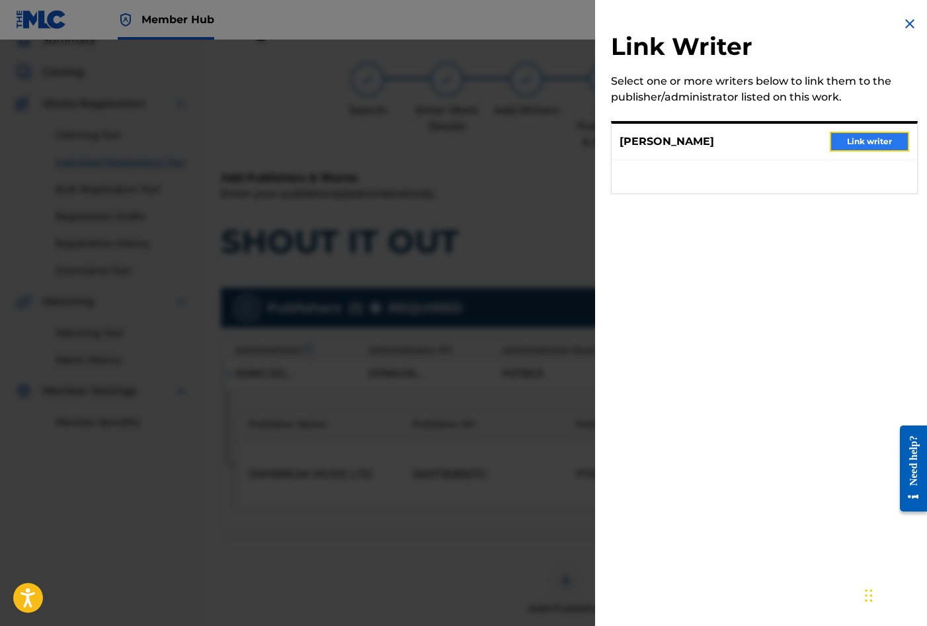
click at [854, 141] on button "Link writer" at bounding box center [869, 142] width 79 height 20
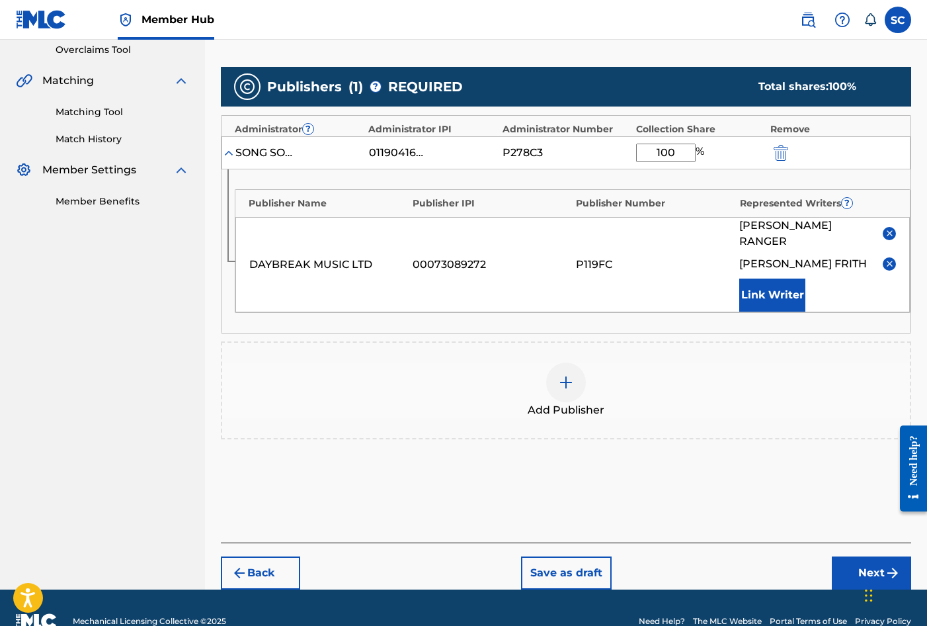
scroll to position [292, 0]
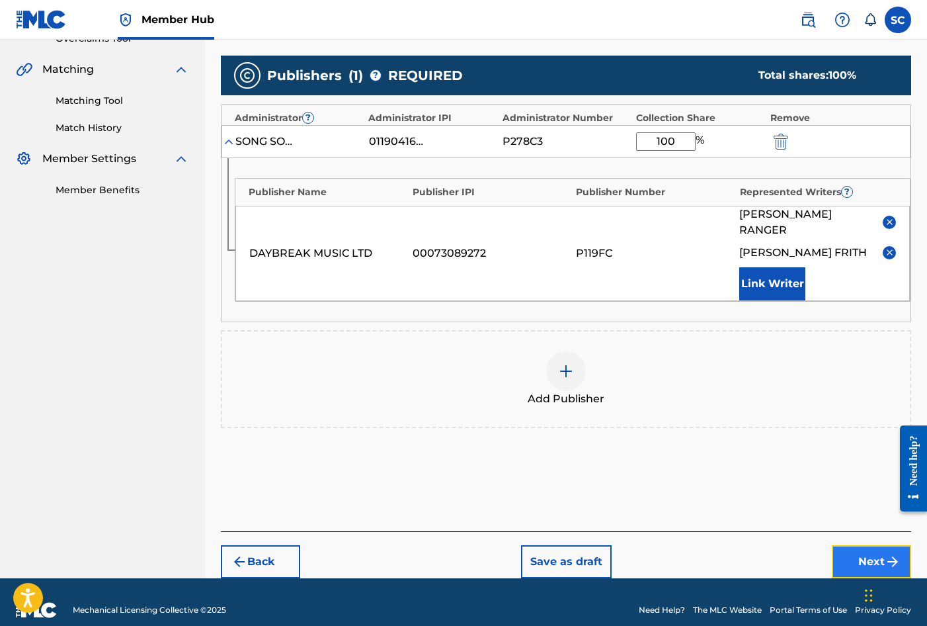
click at [872, 546] on button "Next" at bounding box center [871, 561] width 79 height 33
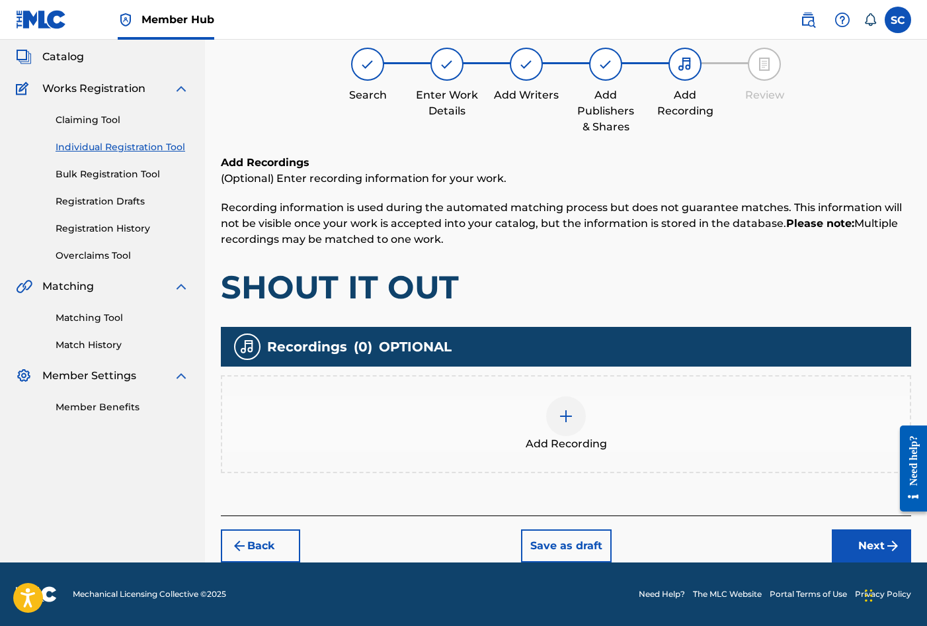
scroll to position [60, 0]
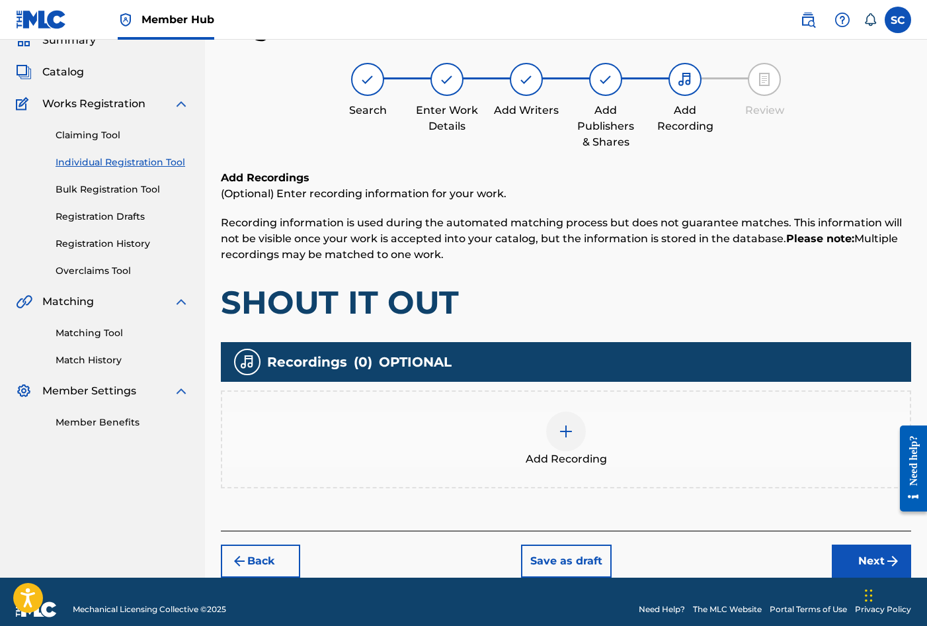
click at [565, 431] on img at bounding box center [566, 431] width 16 height 16
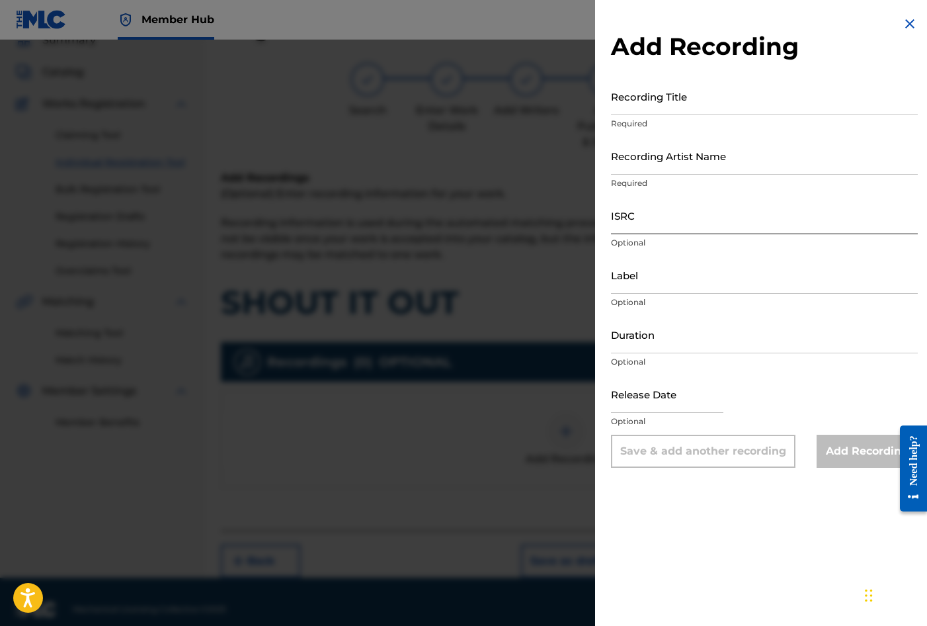
click at [655, 217] on input "ISRC" at bounding box center [764, 215] width 307 height 38
paste input "GBDPR2106546"
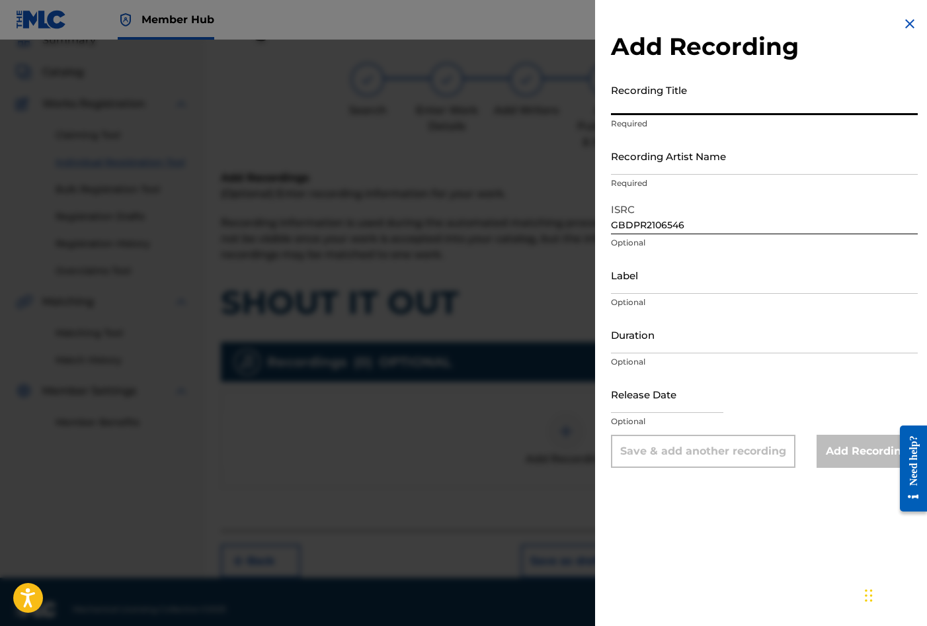
click at [647, 94] on input "Recording Title" at bounding box center [764, 96] width 307 height 38
click at [627, 160] on input "Recording Artist Name" at bounding box center [764, 156] width 307 height 38
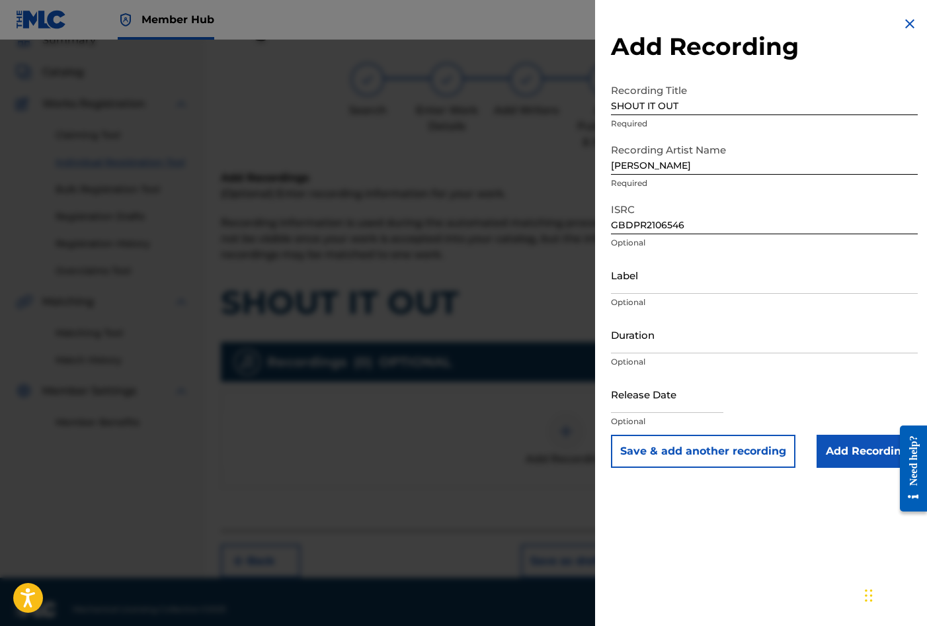
click at [595, 237] on div at bounding box center [463, 353] width 927 height 626
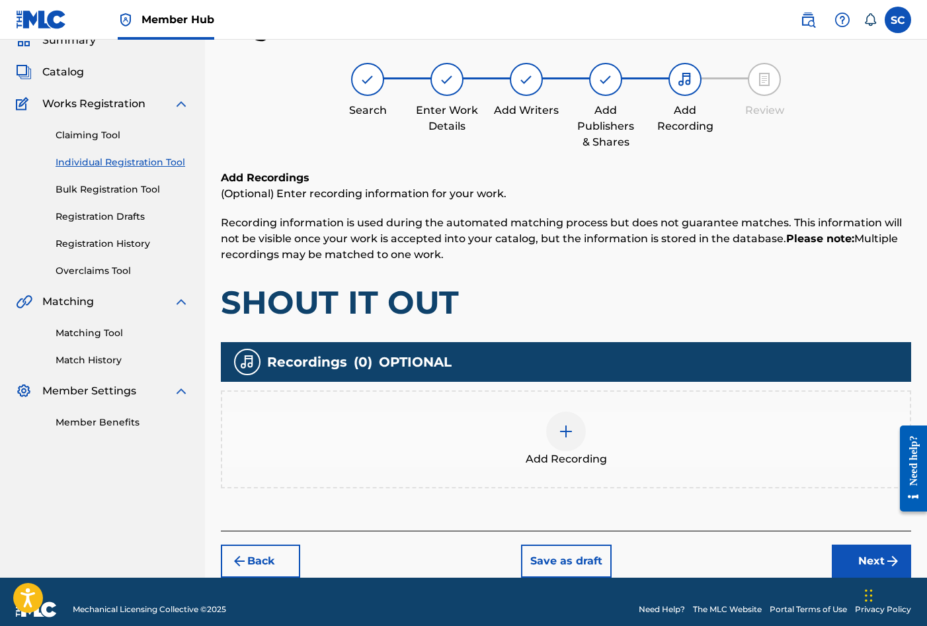
click at [563, 435] on img at bounding box center [566, 431] width 16 height 16
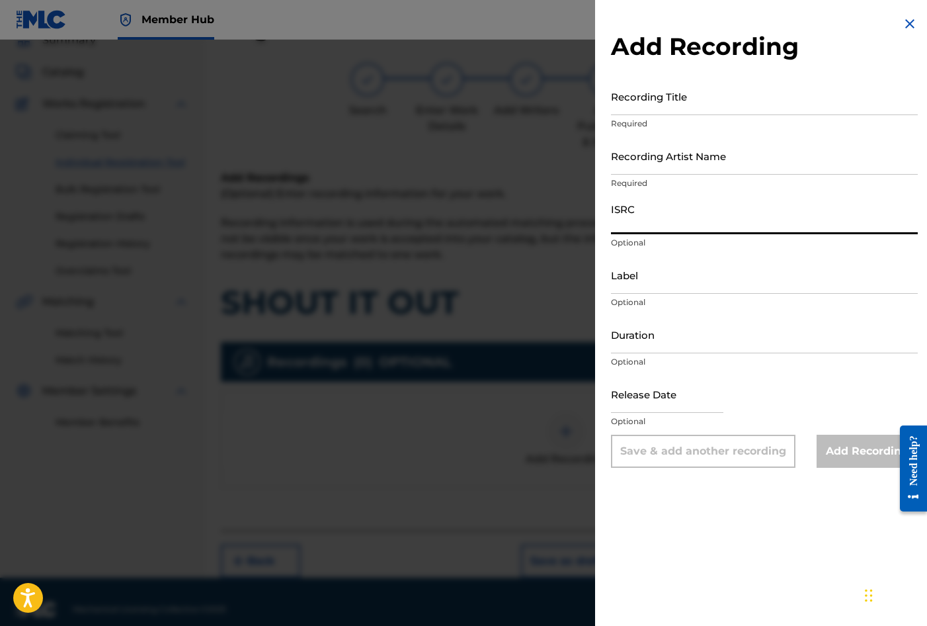
click at [649, 226] on input "ISRC" at bounding box center [764, 215] width 307 height 38
paste input "GBDPR2106546"
click at [640, 101] on input "Recording Title" at bounding box center [764, 96] width 307 height 38
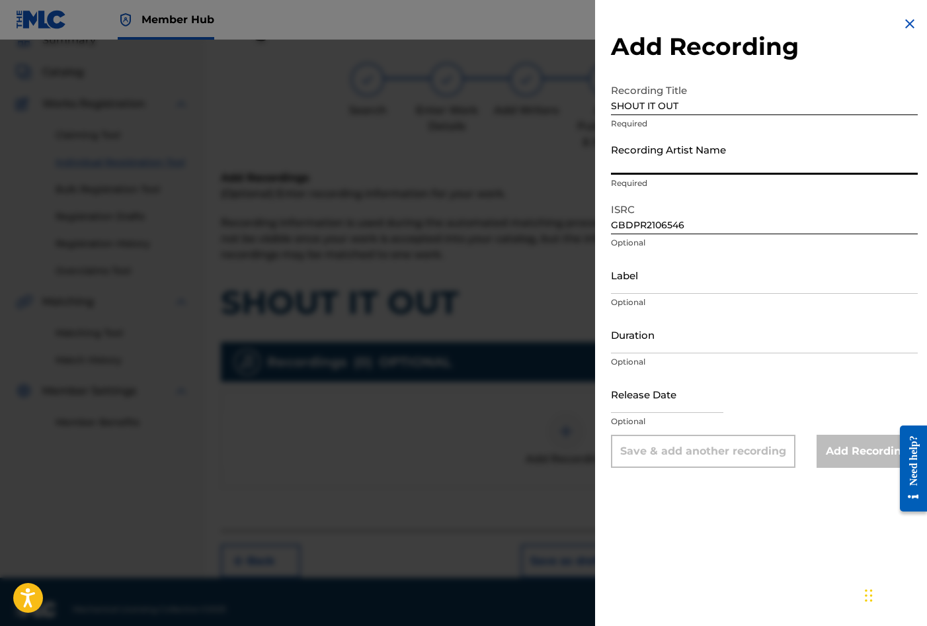
click at [637, 155] on input "Recording Artist Name" at bounding box center [764, 156] width 307 height 38
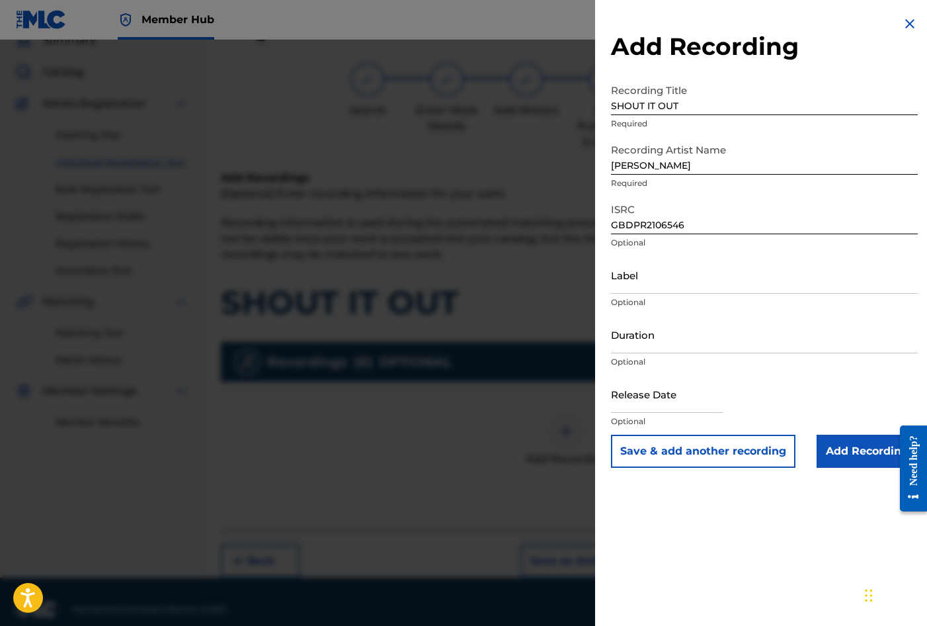
click at [597, 231] on div "Add Recording Recording Title SHOUT IT OUT Required Recording Artist Name [PERS…" at bounding box center [764, 241] width 339 height 483
click at [635, 333] on input "Duration" at bounding box center [764, 334] width 307 height 38
click at [627, 392] on input "text" at bounding box center [667, 394] width 112 height 38
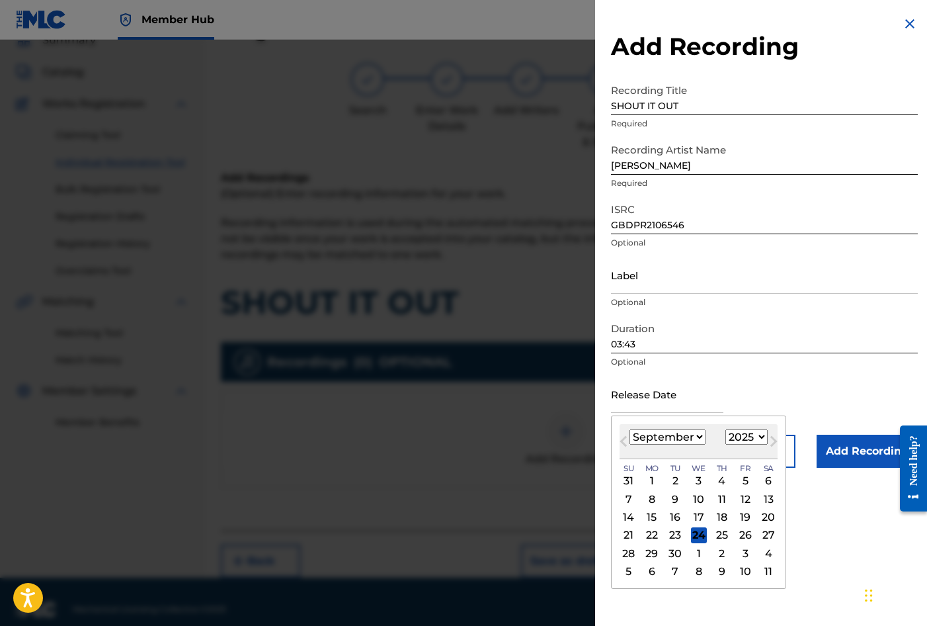
click at [616, 426] on div "Previous Month Next Month [DATE] January February March April May June July Aug…" at bounding box center [698, 501] width 175 height 173
click at [763, 434] on button "Next Month" at bounding box center [773, 443] width 21 height 21
click at [763, 433] on button "Next Month" at bounding box center [773, 443] width 21 height 21
click at [759, 439] on select "1900 1901 1902 1903 1904 1905 1906 1907 1908 1909 1910 1911 1912 1913 1914 1915…" at bounding box center [747, 436] width 42 height 15
click at [726, 429] on select "1900 1901 1902 1903 1904 1905 1906 1907 1908 1909 1910 1911 1912 1913 1914 1915…" at bounding box center [747, 436] width 42 height 15
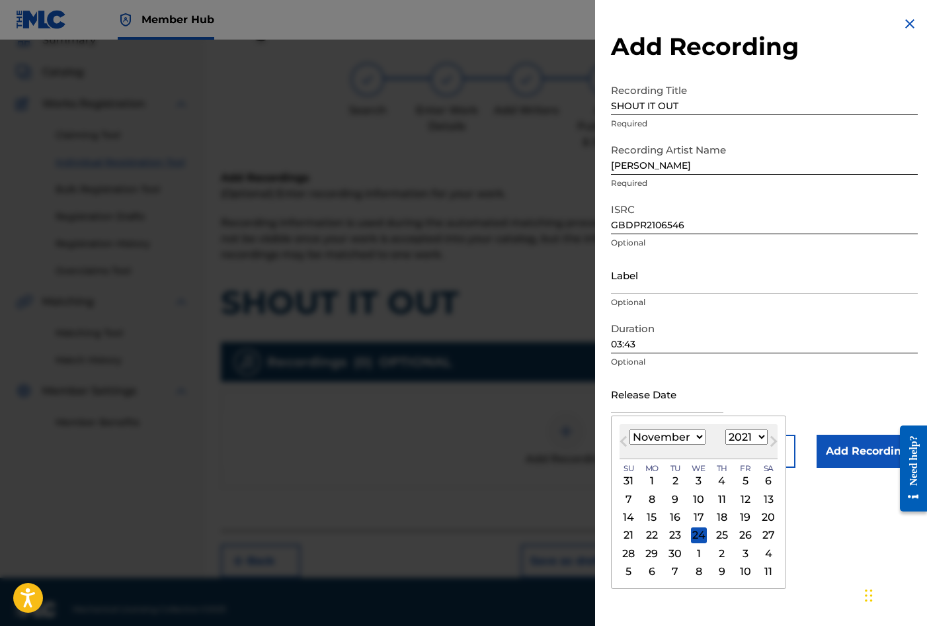
click at [698, 437] on select "January February March April May June July August September October November De…" at bounding box center [668, 436] width 76 height 15
click at [630, 429] on select "January February March April May June July August September October November De…" at bounding box center [668, 436] width 76 height 15
click at [742, 495] on div "12" at bounding box center [745, 499] width 16 height 16
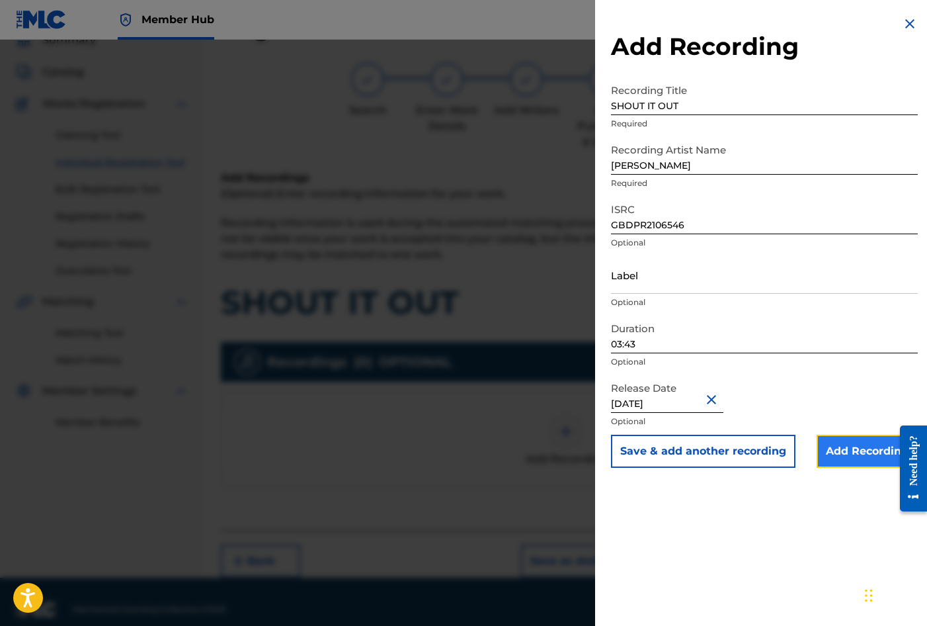
click at [843, 451] on input "Add Recording" at bounding box center [867, 451] width 101 height 33
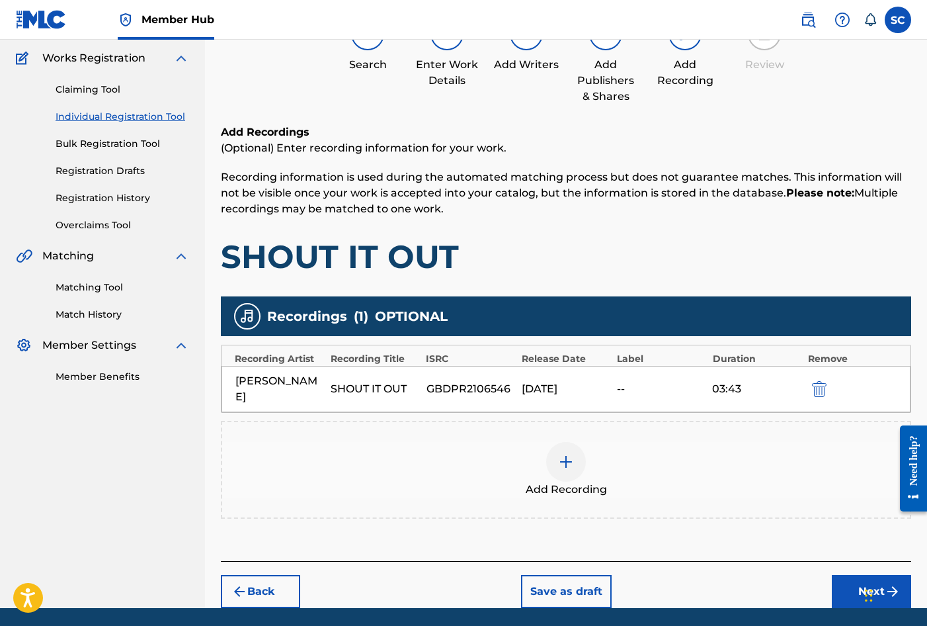
scroll to position [151, 0]
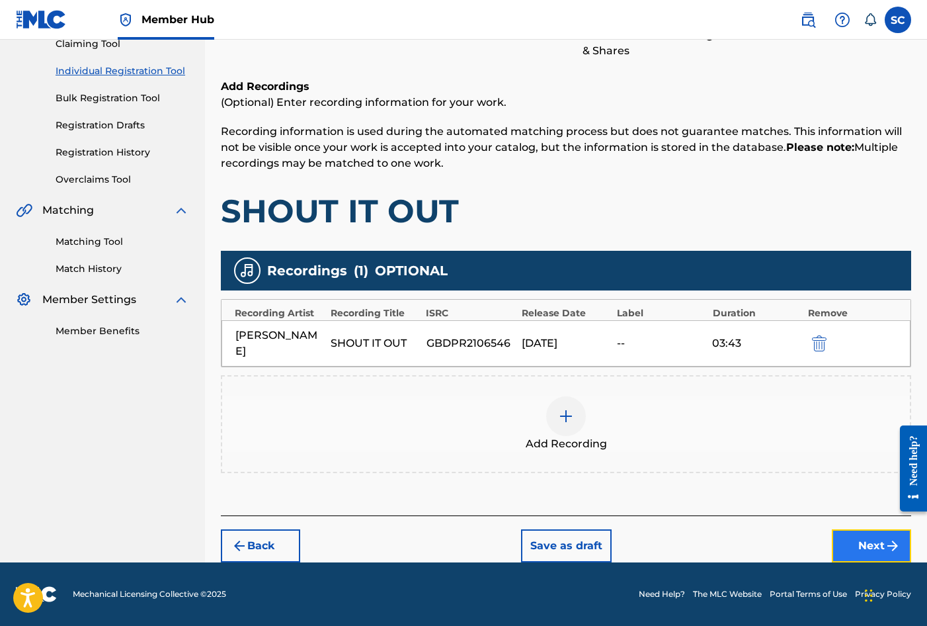
click at [864, 549] on button "Next" at bounding box center [871, 545] width 79 height 33
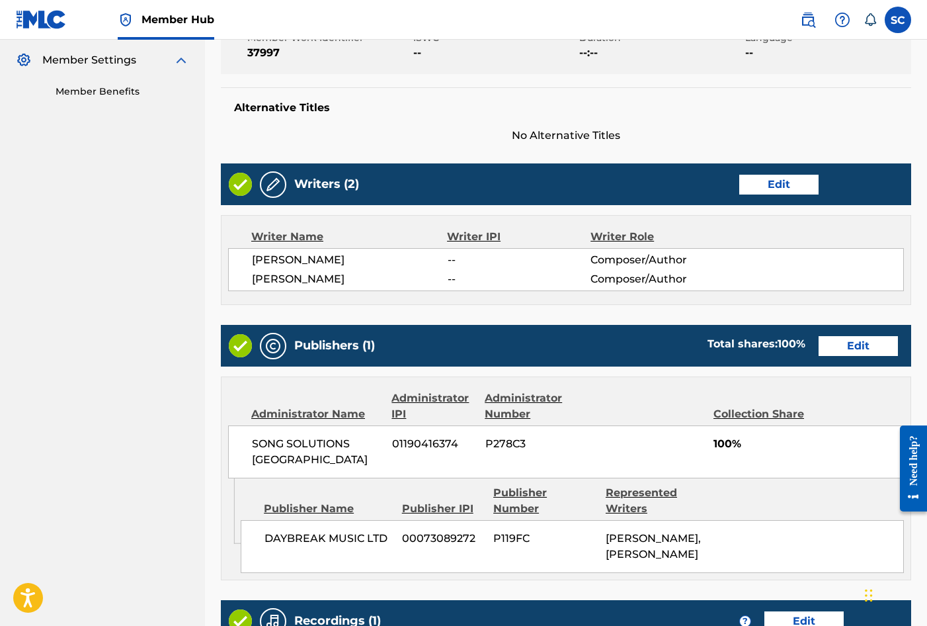
scroll to position [606, 0]
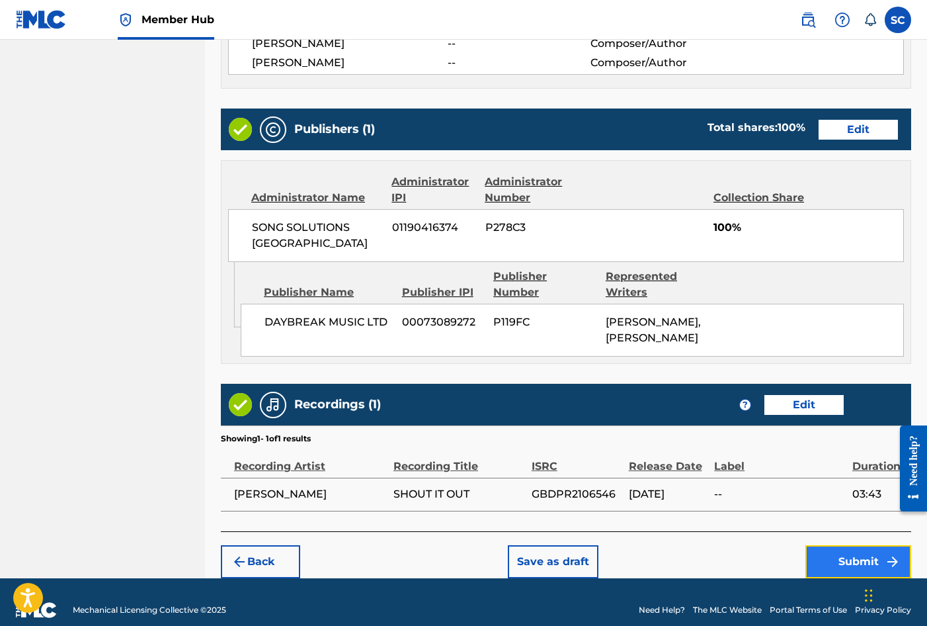
click at [850, 545] on button "Submit" at bounding box center [859, 561] width 106 height 33
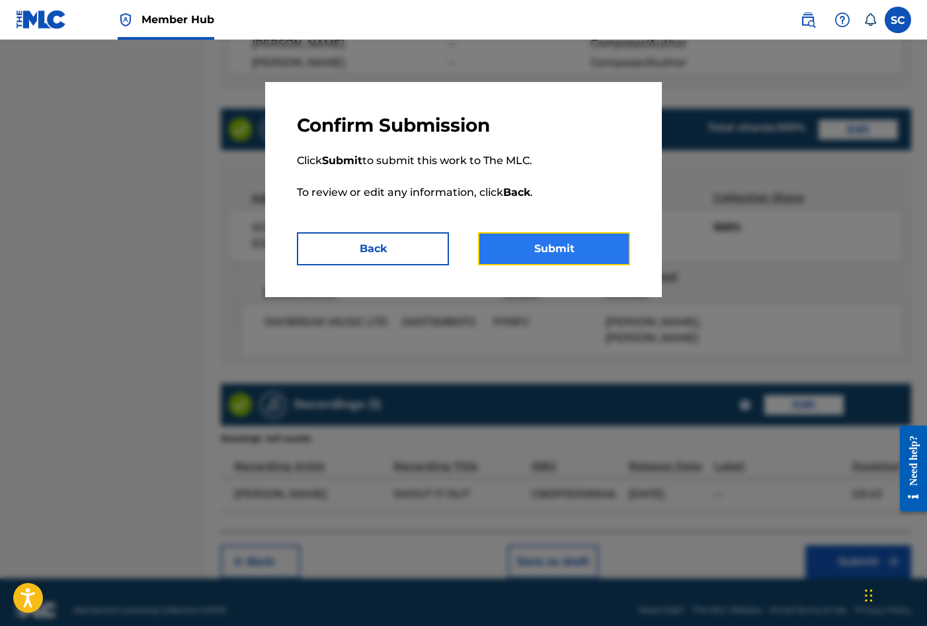
click at [565, 243] on button "Submit" at bounding box center [554, 248] width 152 height 33
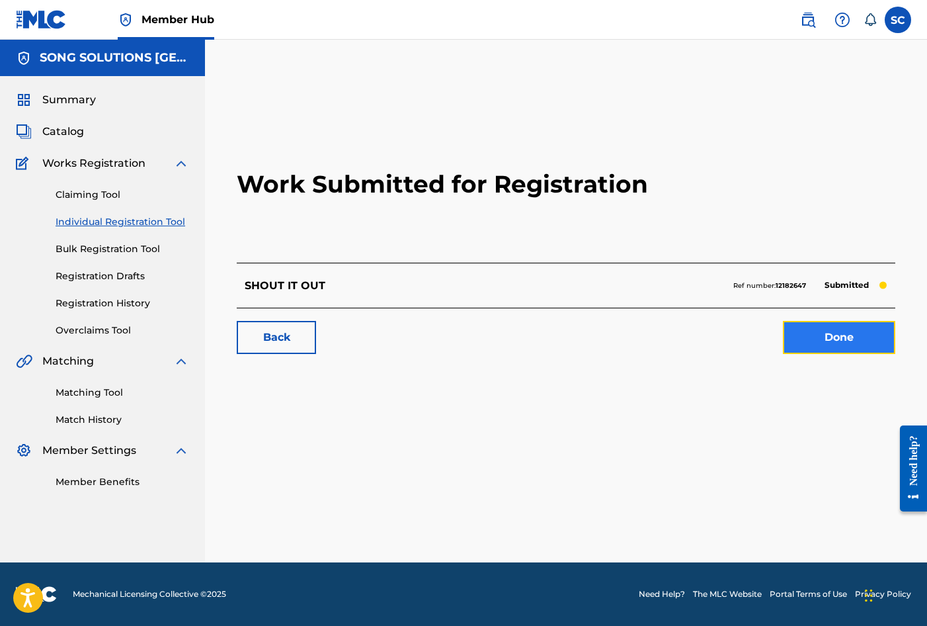
click at [858, 341] on link "Done" at bounding box center [839, 337] width 112 height 33
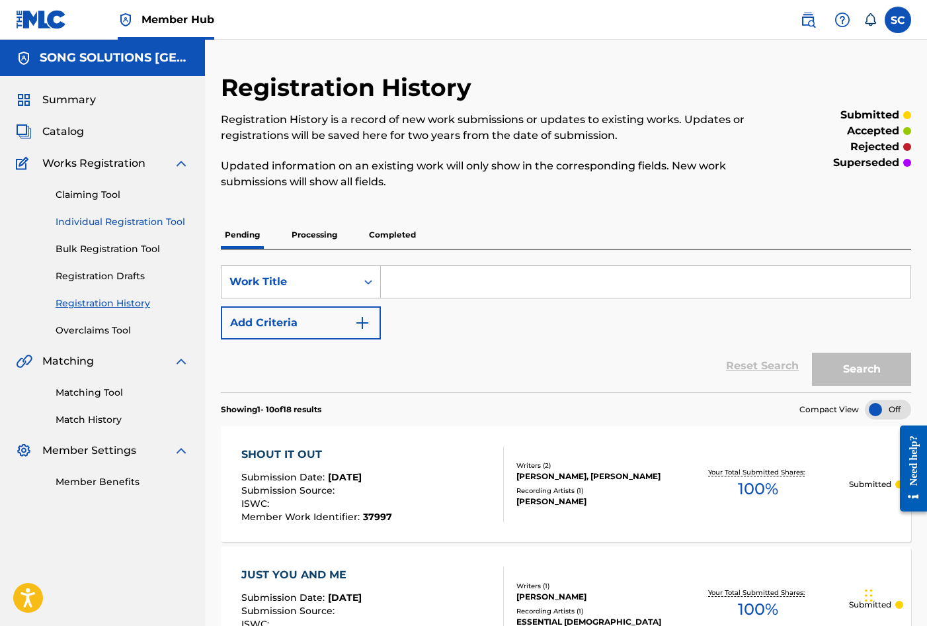
click at [88, 224] on link "Individual Registration Tool" at bounding box center [123, 222] width 134 height 14
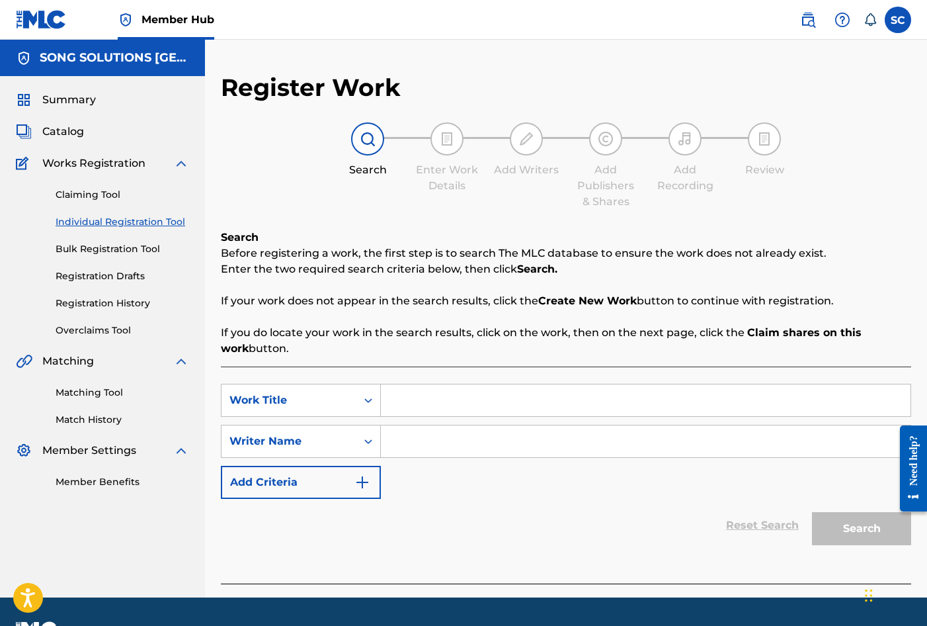
click at [459, 394] on input "Search Form" at bounding box center [646, 400] width 530 height 32
click at [506, 399] on input "GIVE THANKS TO THELORD" at bounding box center [646, 400] width 530 height 32
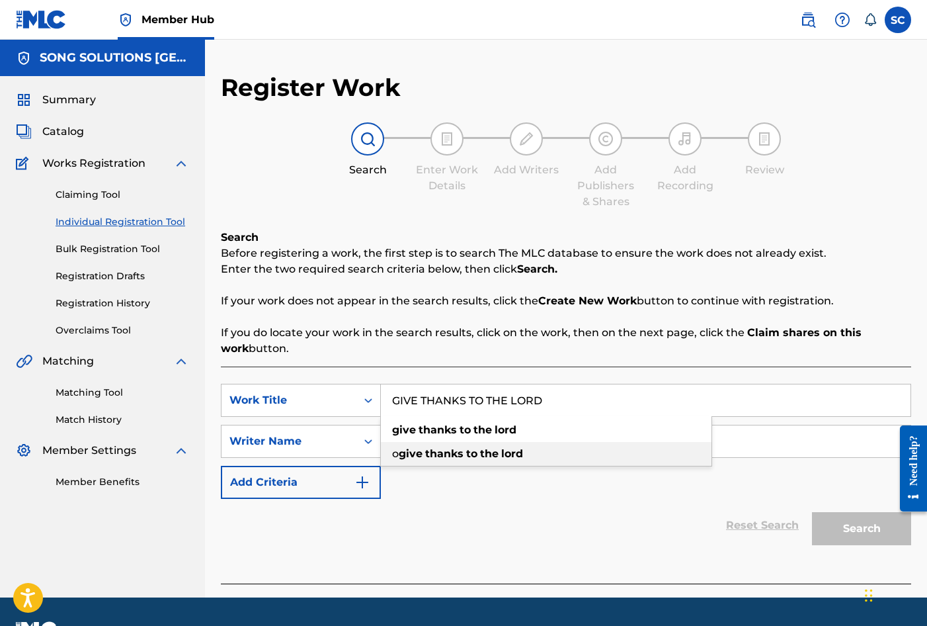
click at [435, 442] on div "o give thanks to the lord" at bounding box center [546, 454] width 331 height 24
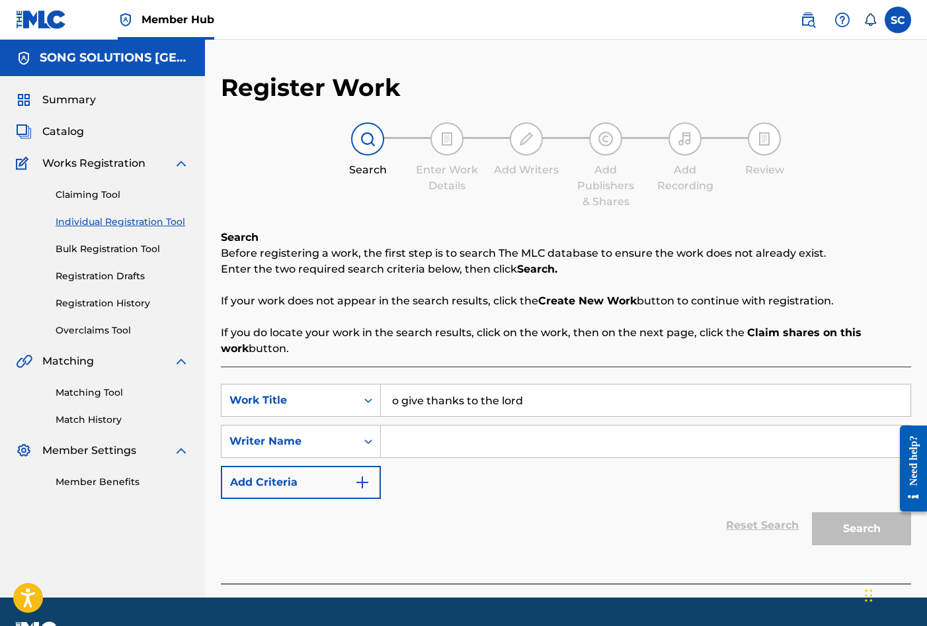
drag, startPoint x: 528, startPoint y: 400, endPoint x: 327, endPoint y: 361, distance: 204.8
click at [327, 361] on div "Search Before registering a work, the first step is to search The MLC database …" at bounding box center [566, 406] width 690 height 354
click at [450, 494] on div "SearchWithCriteria17db2f3f-457a-48ef-b134-3ece6ea0f022 Work Title GIVE THANKS T…" at bounding box center [566, 441] width 690 height 115
click at [425, 437] on input "Search Form" at bounding box center [646, 441] width 530 height 32
click at [812, 512] on button "Search" at bounding box center [861, 528] width 99 height 33
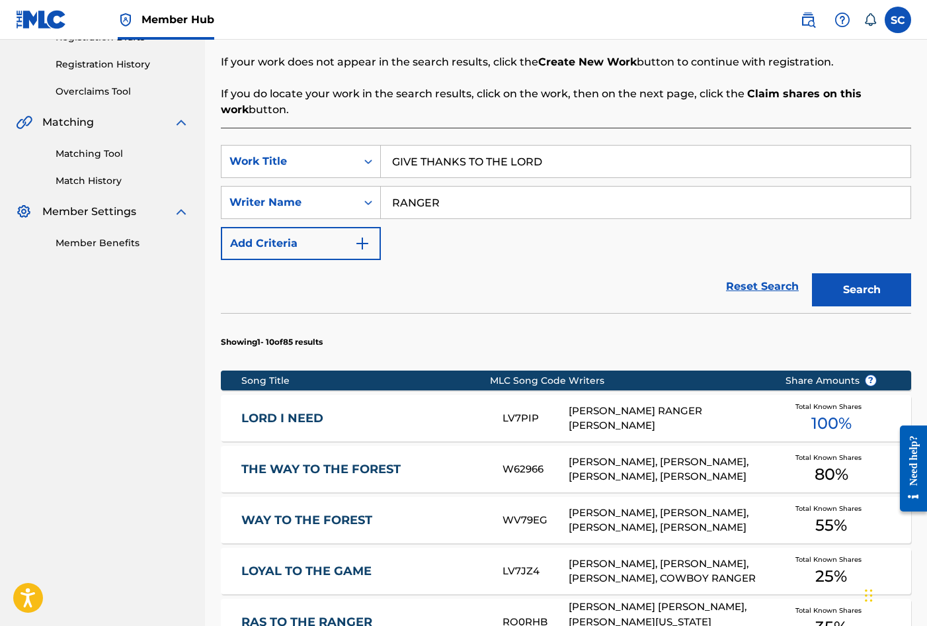
scroll to position [265, 0]
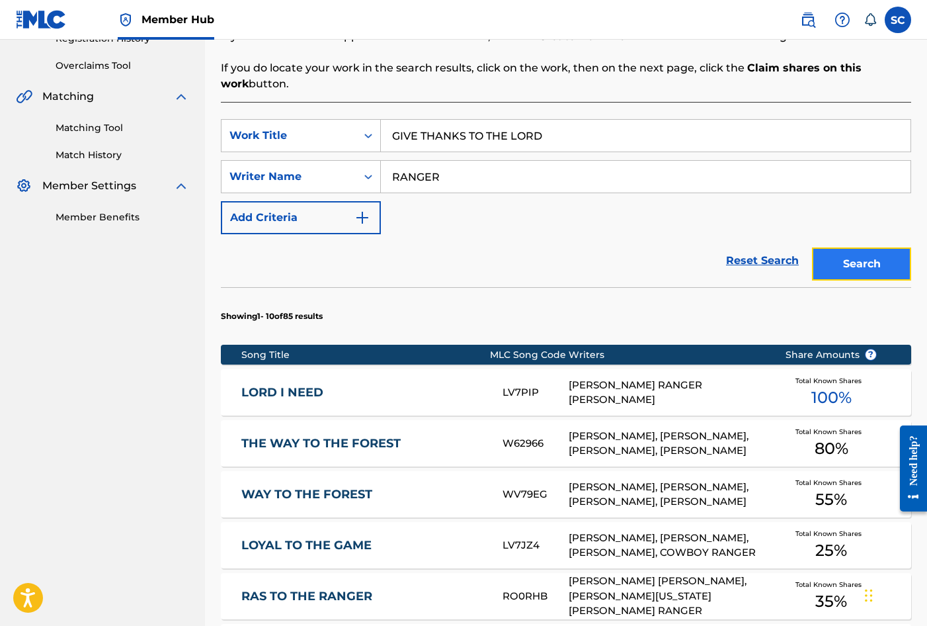
click at [881, 262] on button "Search" at bounding box center [861, 263] width 99 height 33
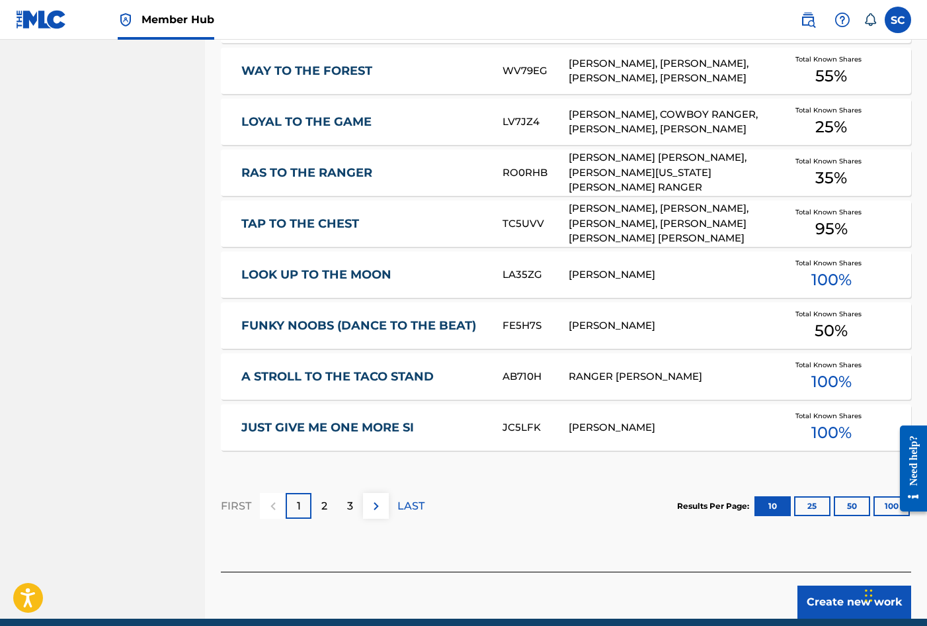
scroll to position [744, 0]
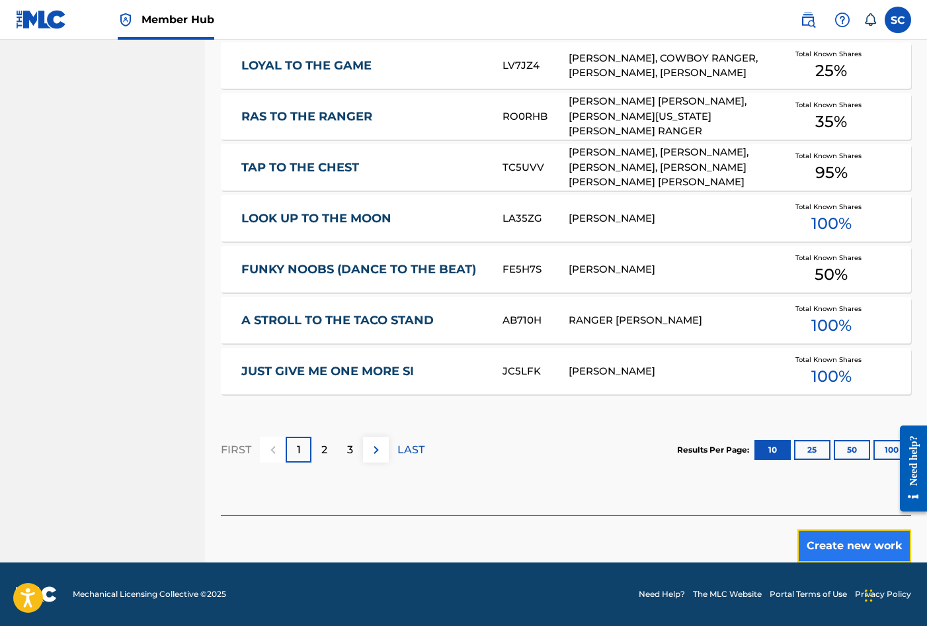
click at [855, 546] on button "Create new work" at bounding box center [855, 545] width 114 height 33
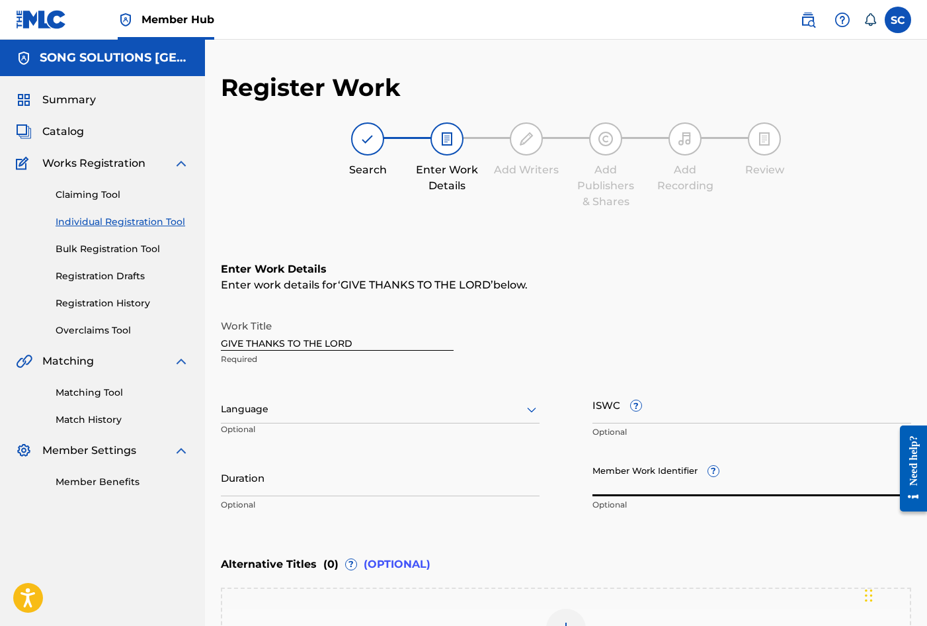
click at [610, 477] on input "Member Work Identifier ?" at bounding box center [752, 477] width 319 height 38
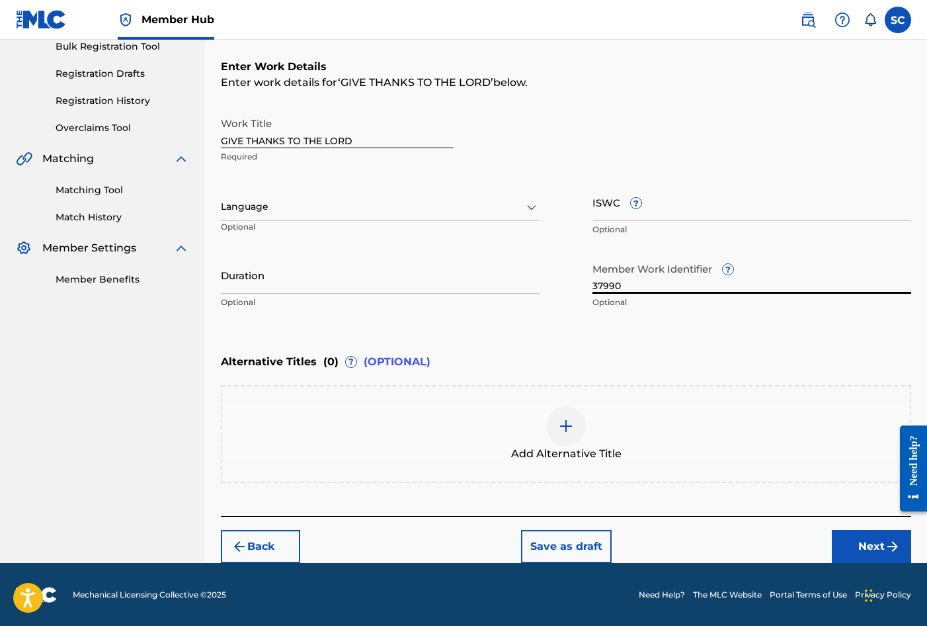
scroll to position [203, 0]
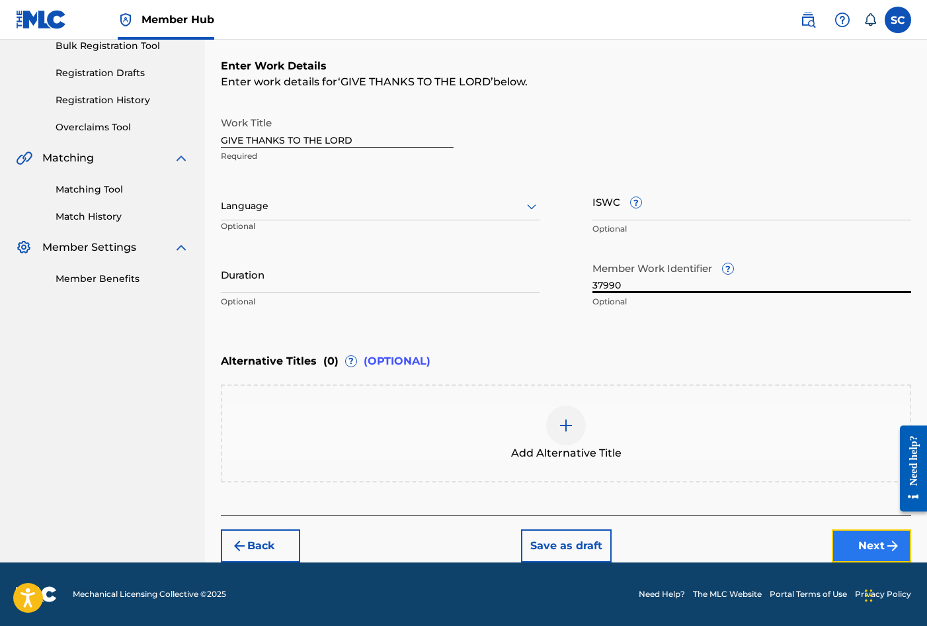
click at [862, 545] on button "Next" at bounding box center [871, 545] width 79 height 33
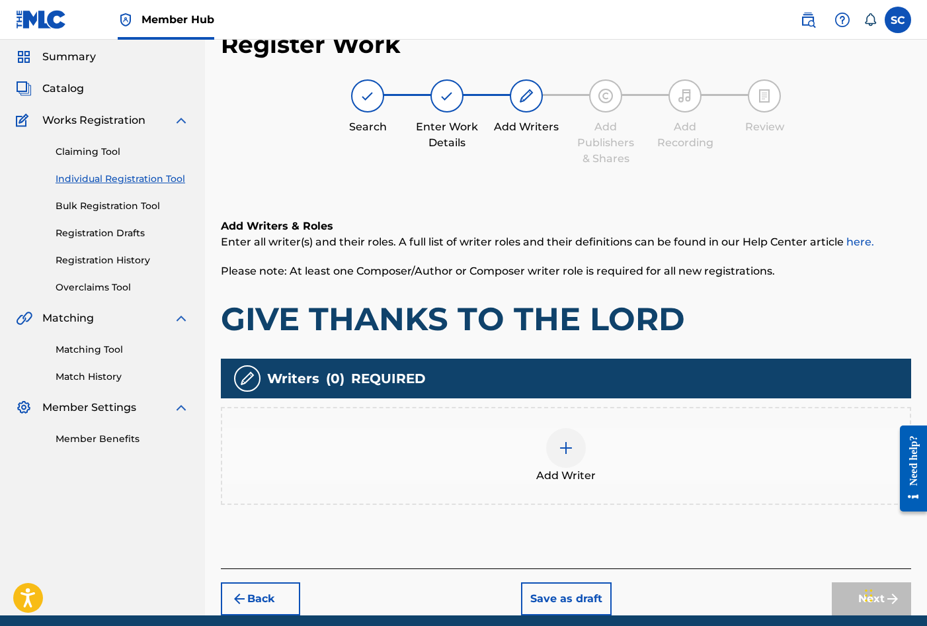
scroll to position [60, 0]
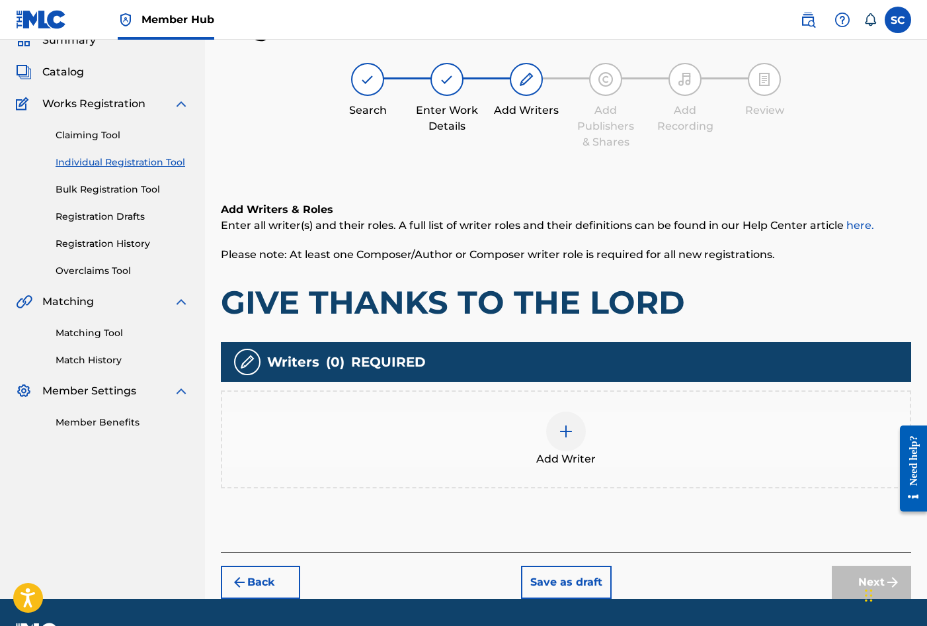
click at [567, 431] on img at bounding box center [566, 431] width 16 height 16
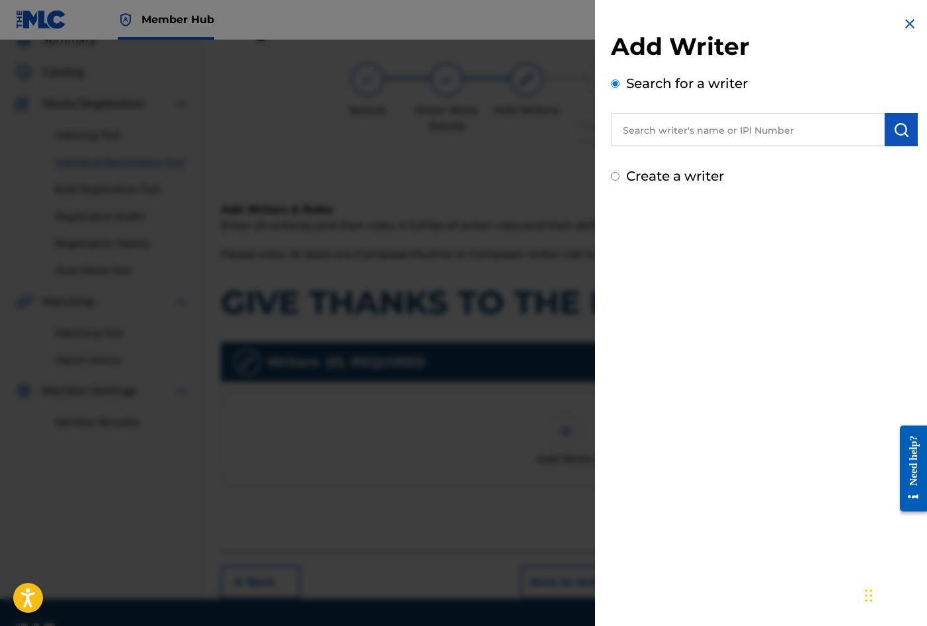
click at [669, 179] on label "Create a writer" at bounding box center [675, 176] width 98 height 16
click at [620, 179] on input "Create a writer" at bounding box center [615, 176] width 9 height 9
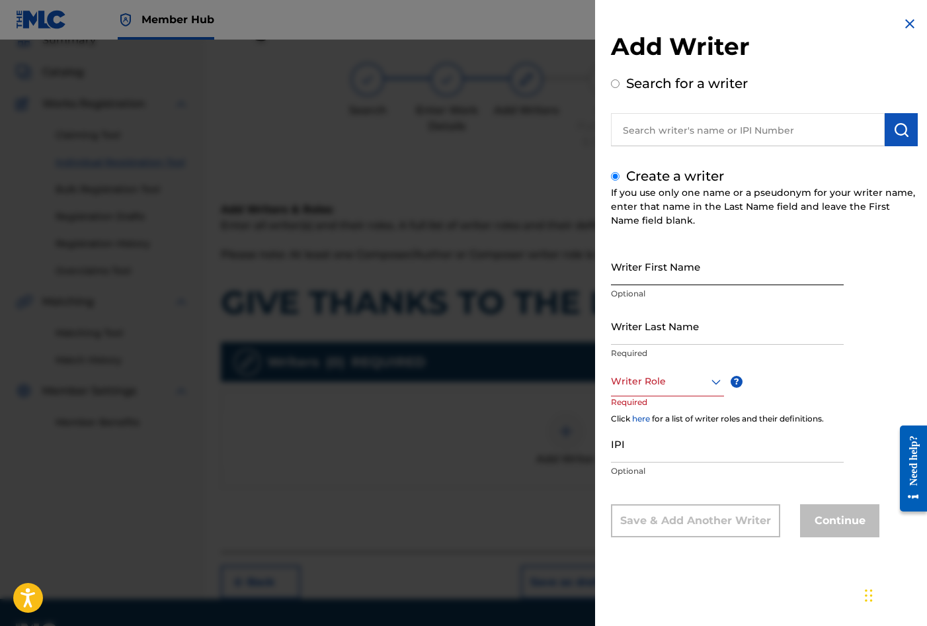
click at [654, 265] on input "Writer First Name" at bounding box center [727, 266] width 233 height 38
click at [641, 332] on input "Writer Last Name" at bounding box center [727, 326] width 233 height 38
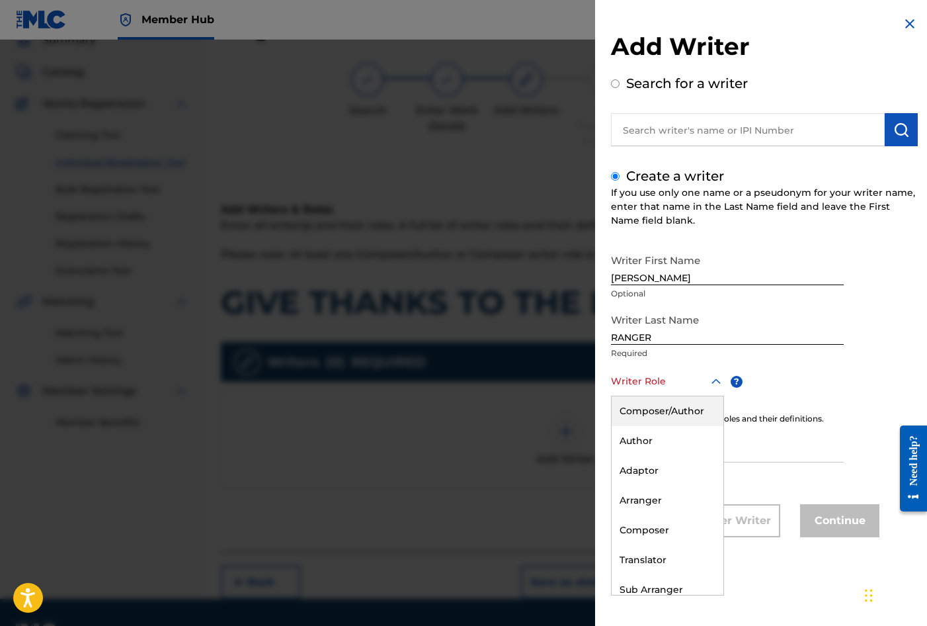
click at [645, 380] on div at bounding box center [667, 381] width 113 height 17
click at [651, 407] on div "Composer/Author" at bounding box center [668, 411] width 112 height 30
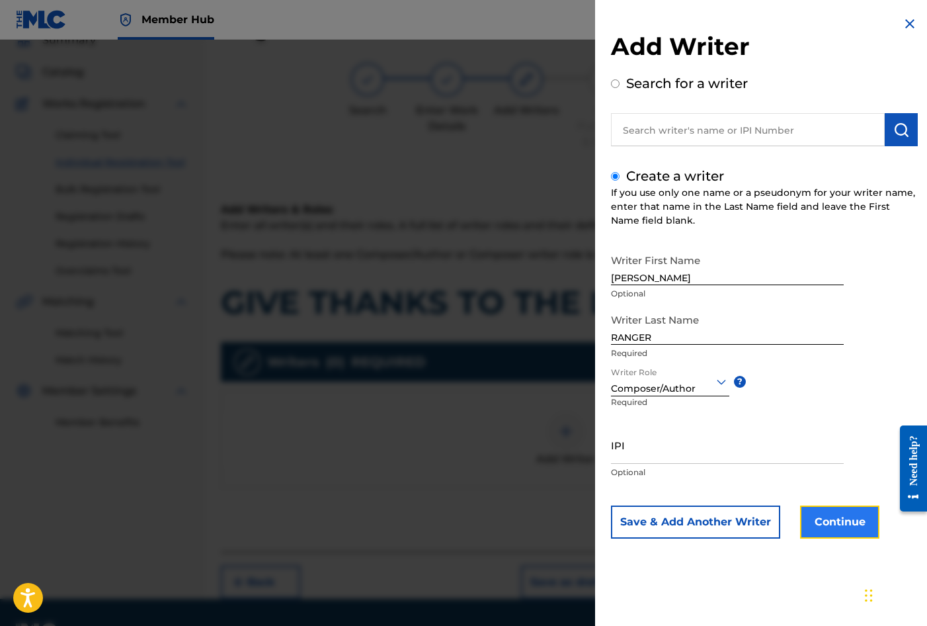
click at [822, 519] on button "Continue" at bounding box center [839, 521] width 79 height 33
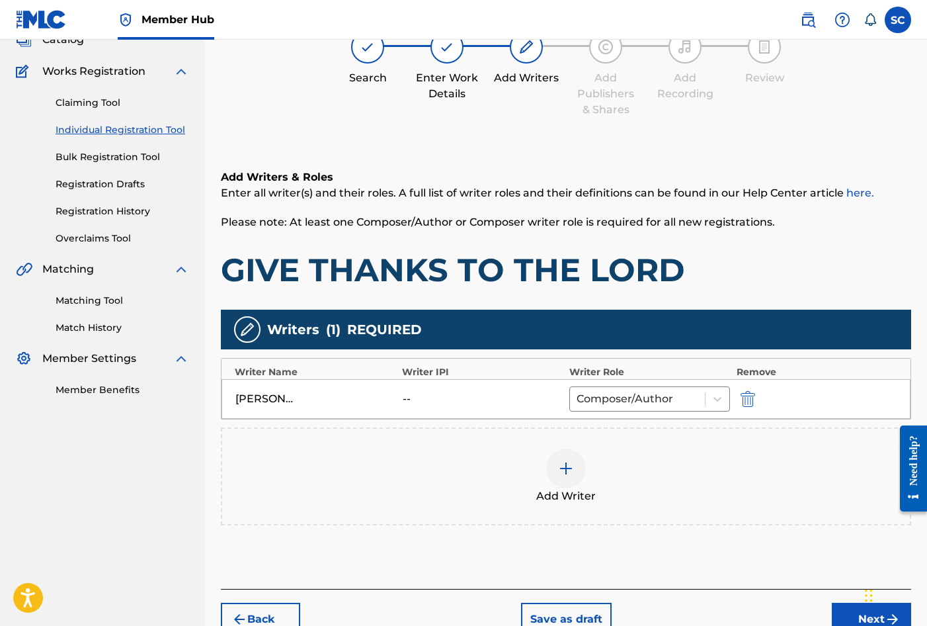
scroll to position [165, 0]
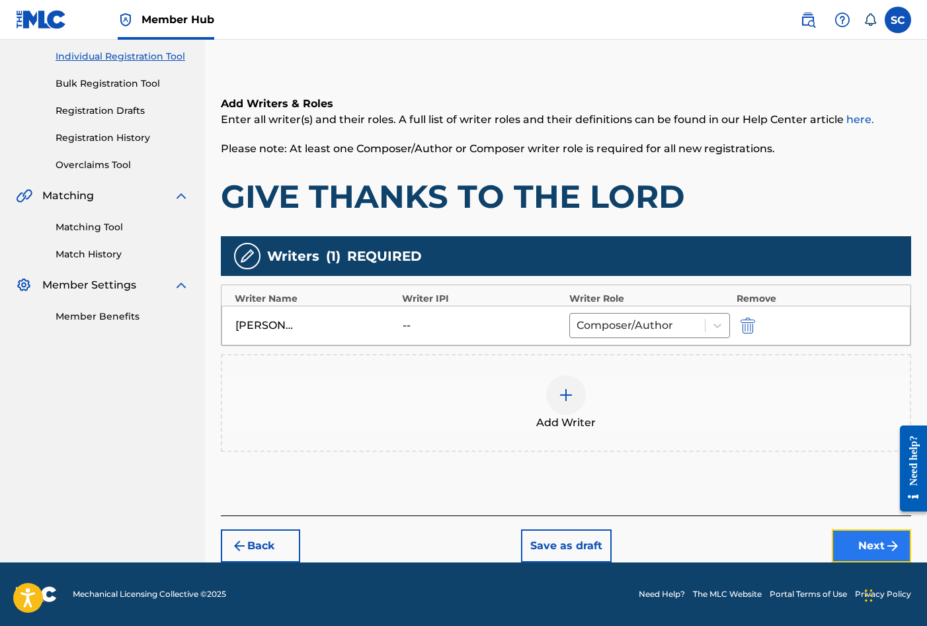
click at [868, 548] on button "Next" at bounding box center [871, 545] width 79 height 33
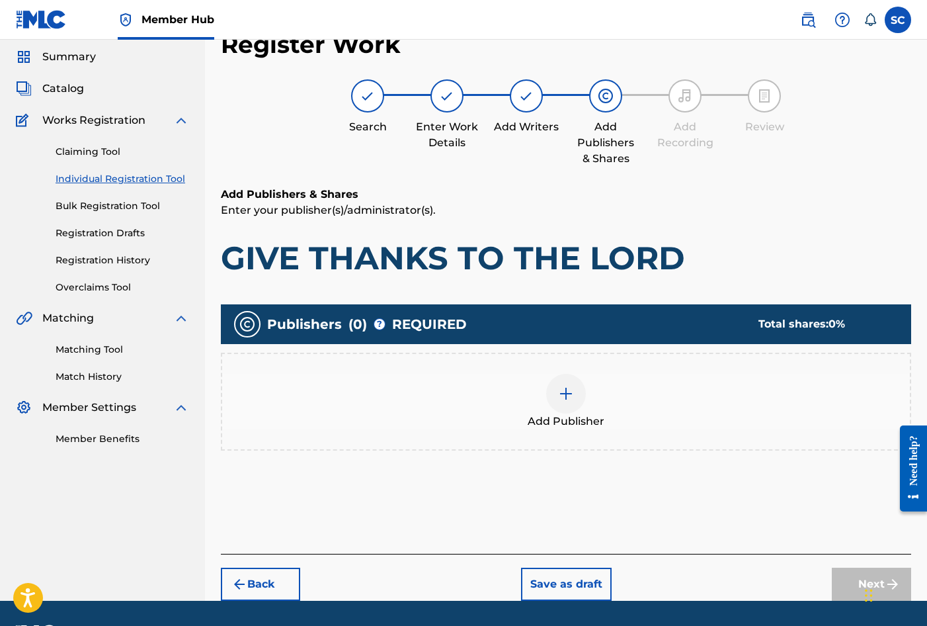
scroll to position [60, 0]
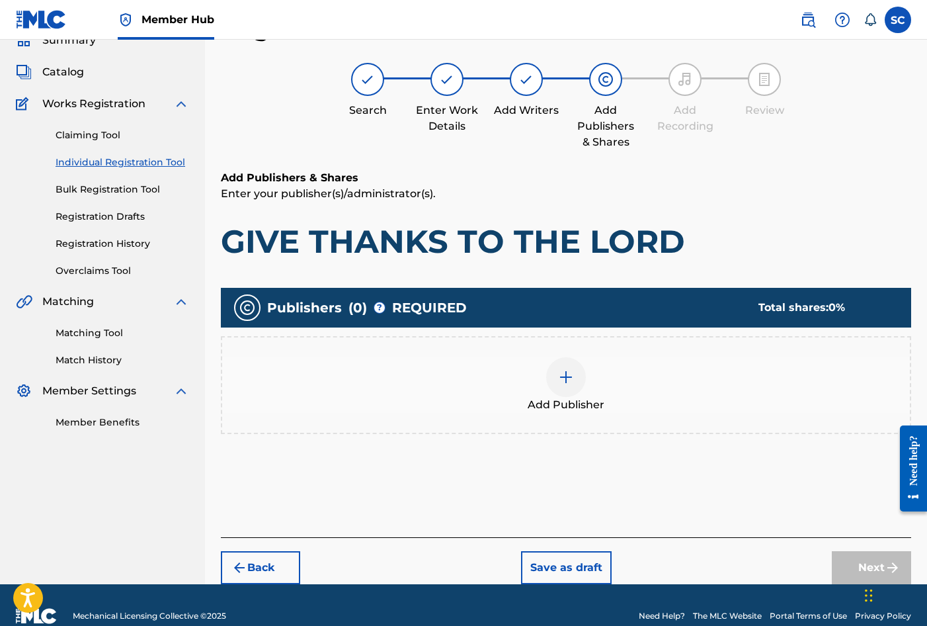
click at [561, 380] on img at bounding box center [566, 377] width 16 height 16
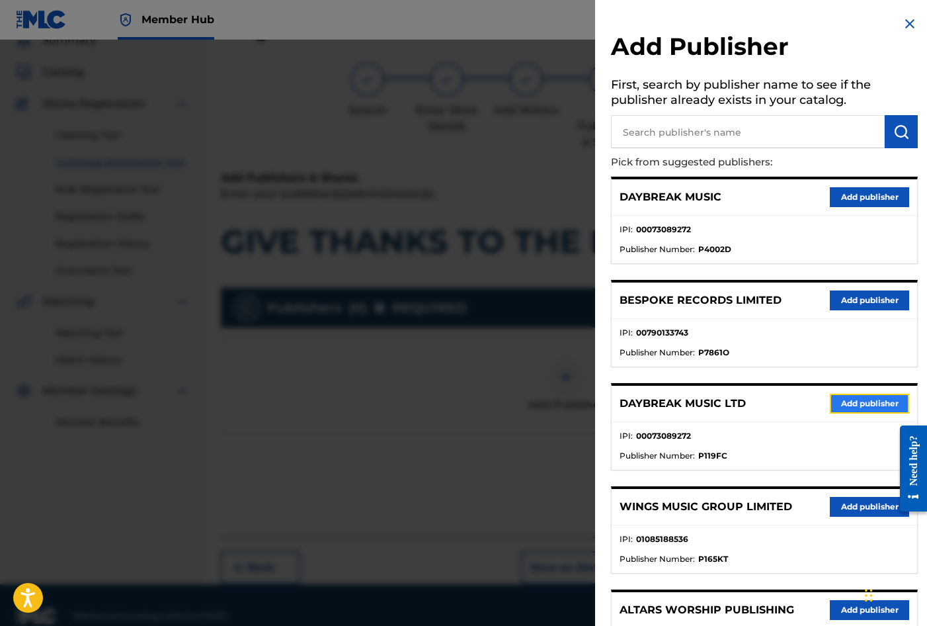
click at [864, 407] on button "Add publisher" at bounding box center [869, 404] width 79 height 20
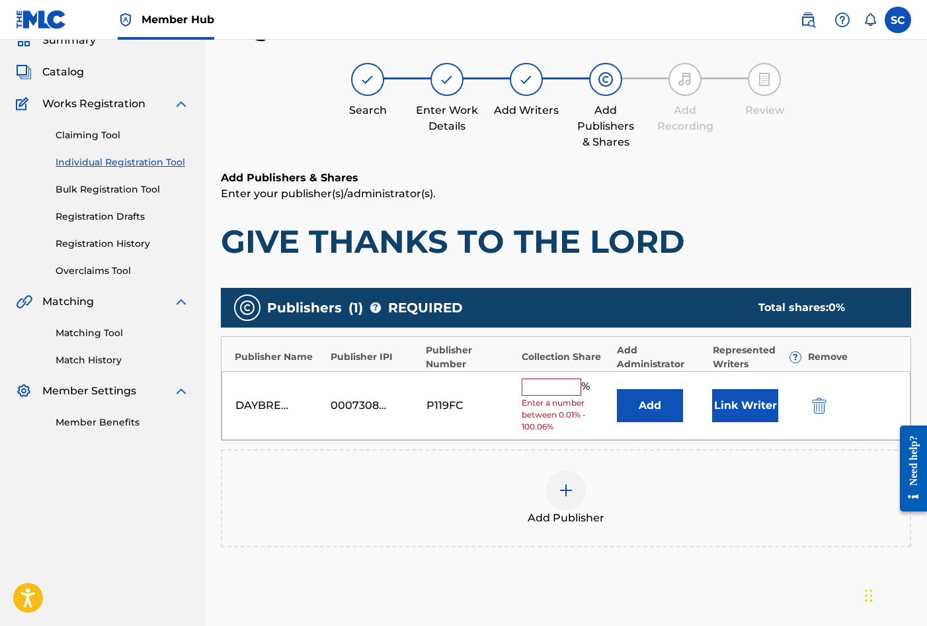
click at [530, 381] on input "text" at bounding box center [552, 386] width 60 height 17
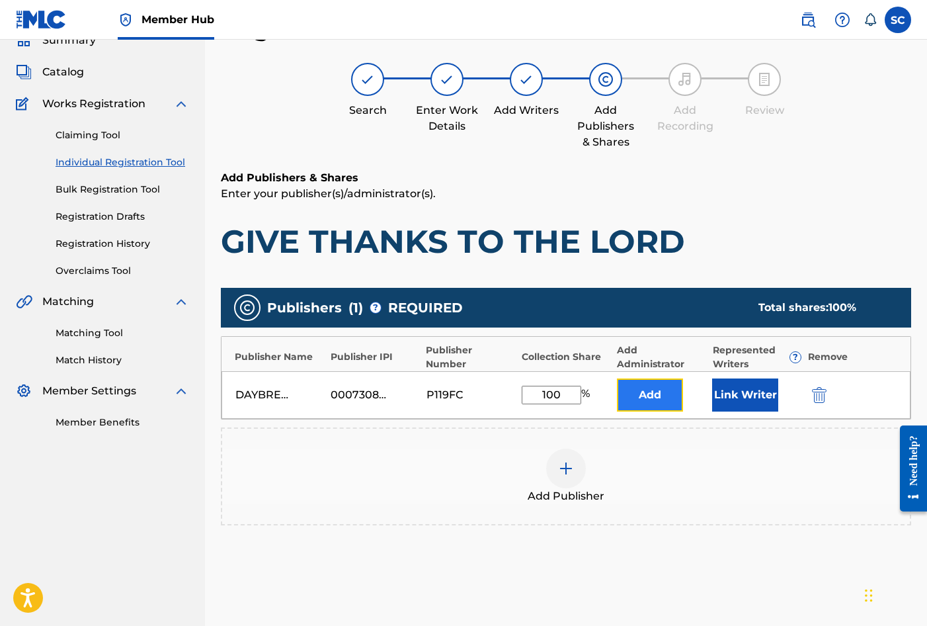
click at [654, 395] on button "Add" at bounding box center [650, 394] width 66 height 33
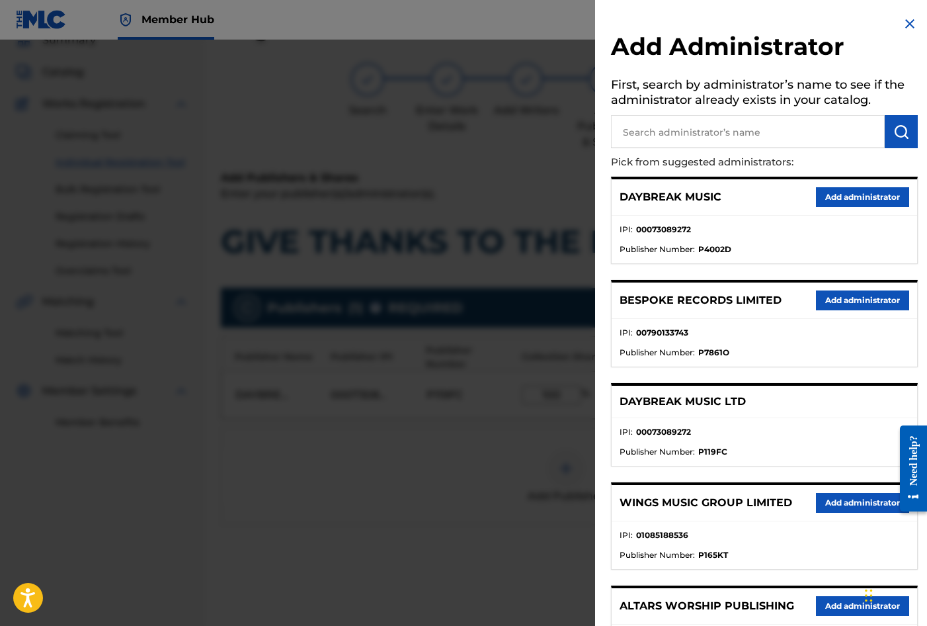
click at [694, 130] on input "text" at bounding box center [748, 131] width 274 height 33
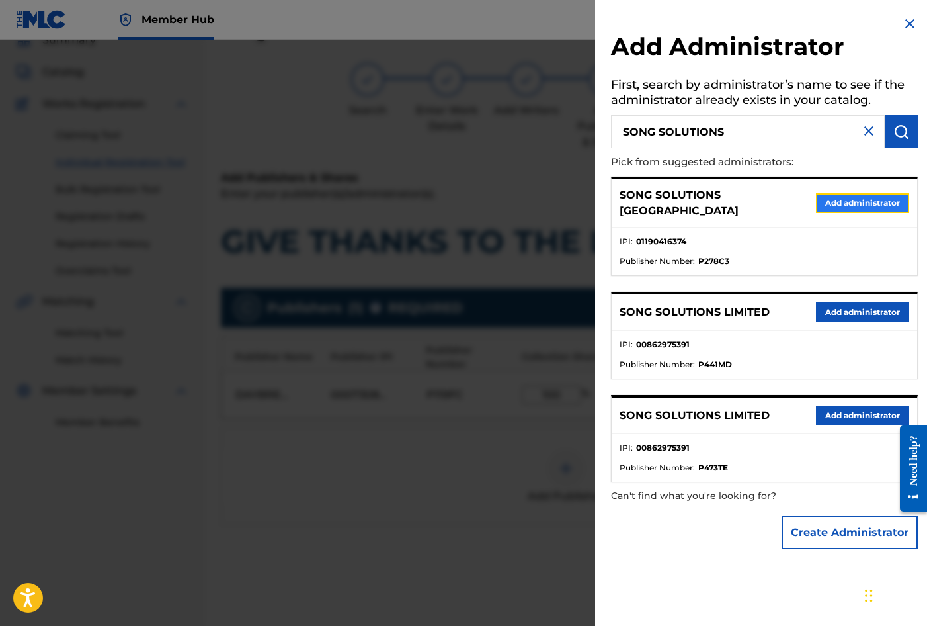
click at [847, 197] on button "Add administrator" at bounding box center [862, 203] width 93 height 20
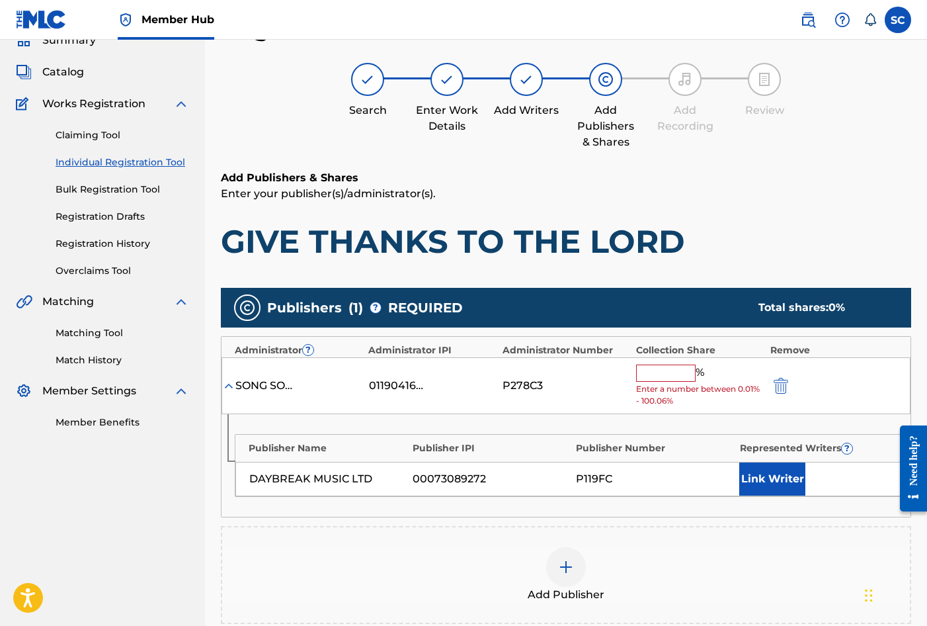
click at [656, 371] on input "text" at bounding box center [666, 372] width 60 height 17
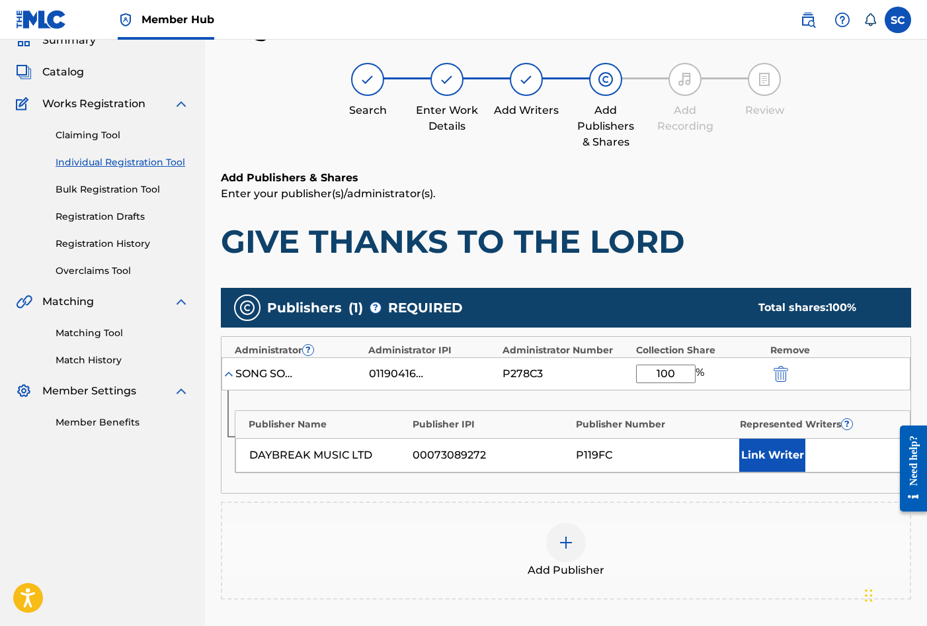
click at [556, 395] on div "Publisher Name Publisher IPI Publisher Number Represented Writers ? DAYBREAK MU…" at bounding box center [566, 441] width 689 height 103
click at [770, 456] on button "Link Writer" at bounding box center [772, 454] width 66 height 33
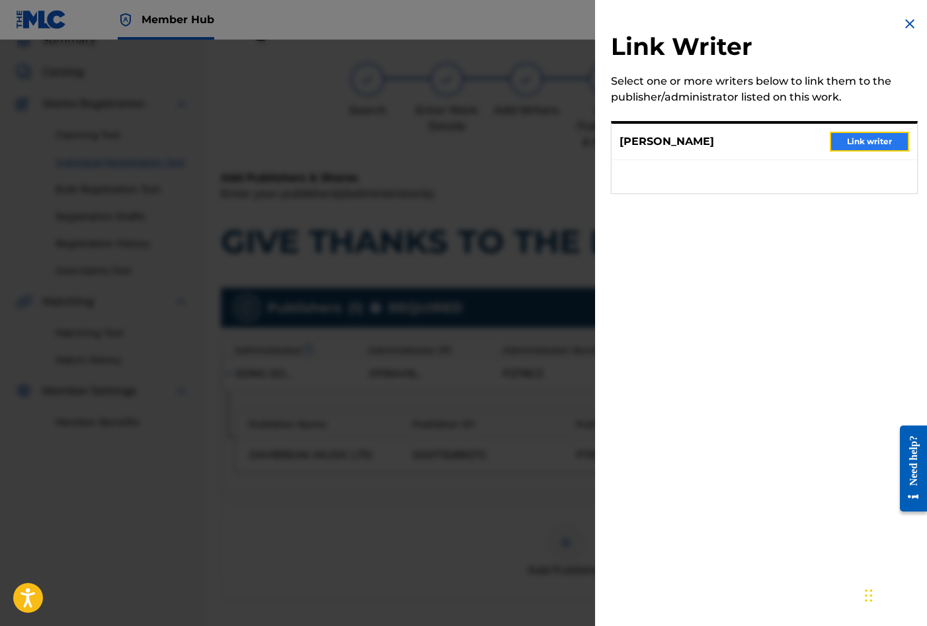
click at [843, 141] on button "Link writer" at bounding box center [869, 142] width 79 height 20
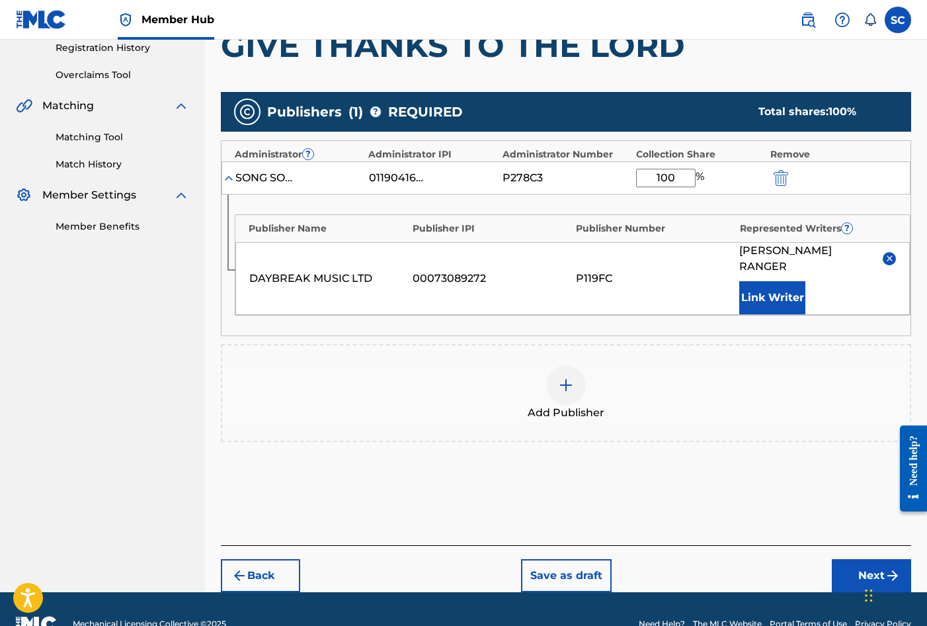
scroll to position [269, 0]
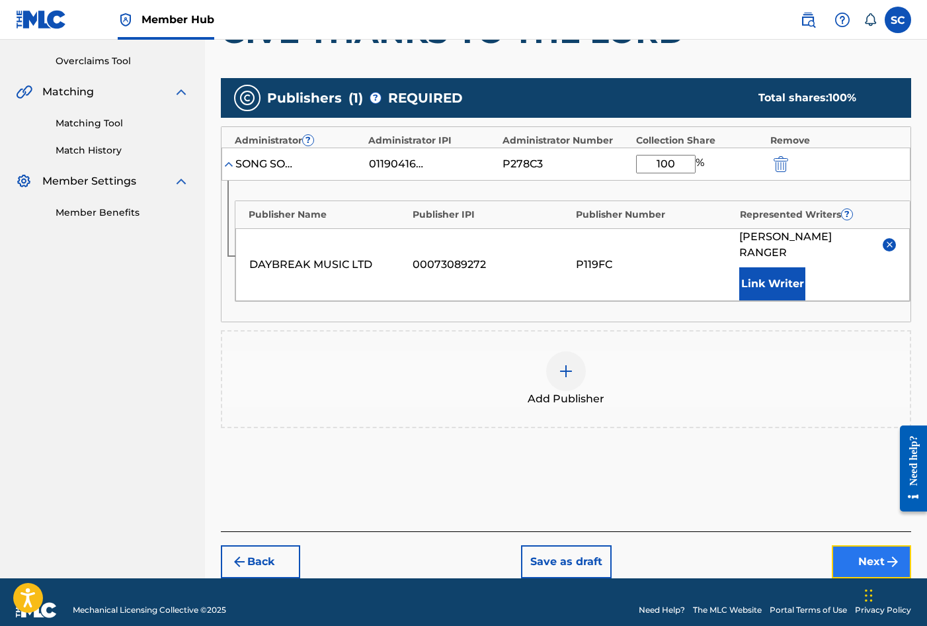
click at [857, 545] on button "Next" at bounding box center [871, 561] width 79 height 33
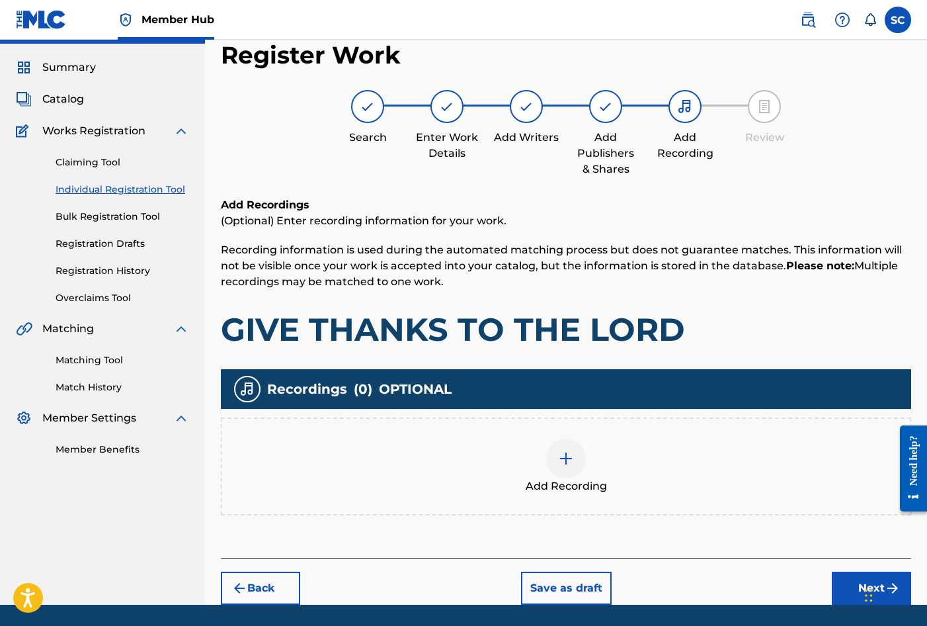
scroll to position [60, 0]
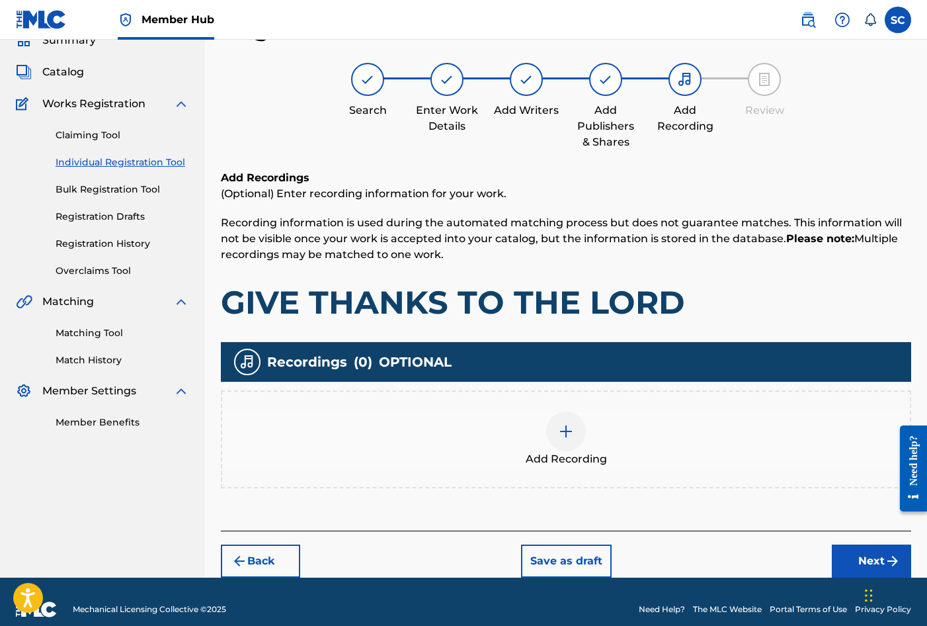
click at [565, 431] on img at bounding box center [566, 431] width 16 height 16
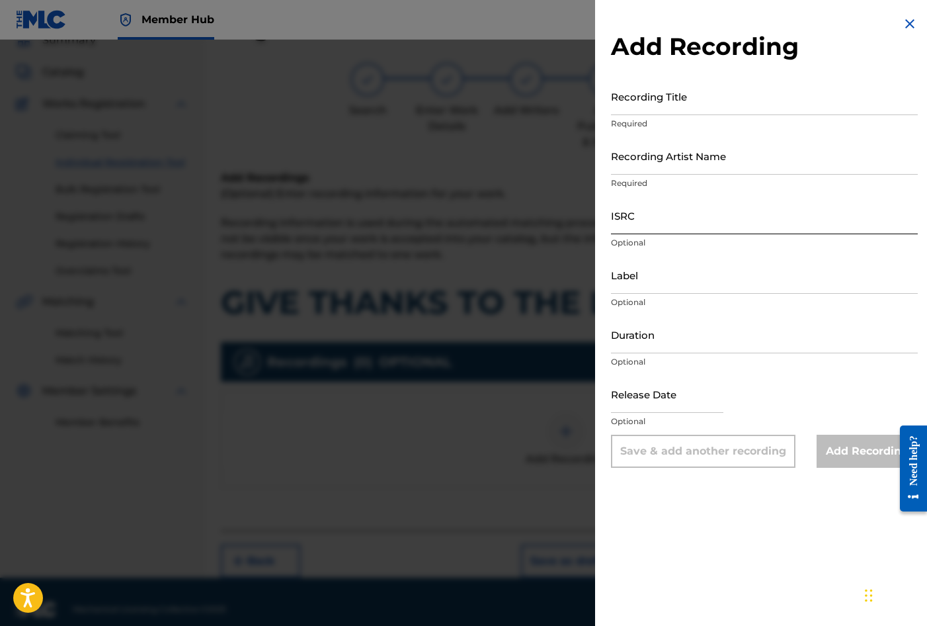
click at [653, 214] on input "ISRC" at bounding box center [764, 215] width 307 height 38
paste input "GBDPR2106547"
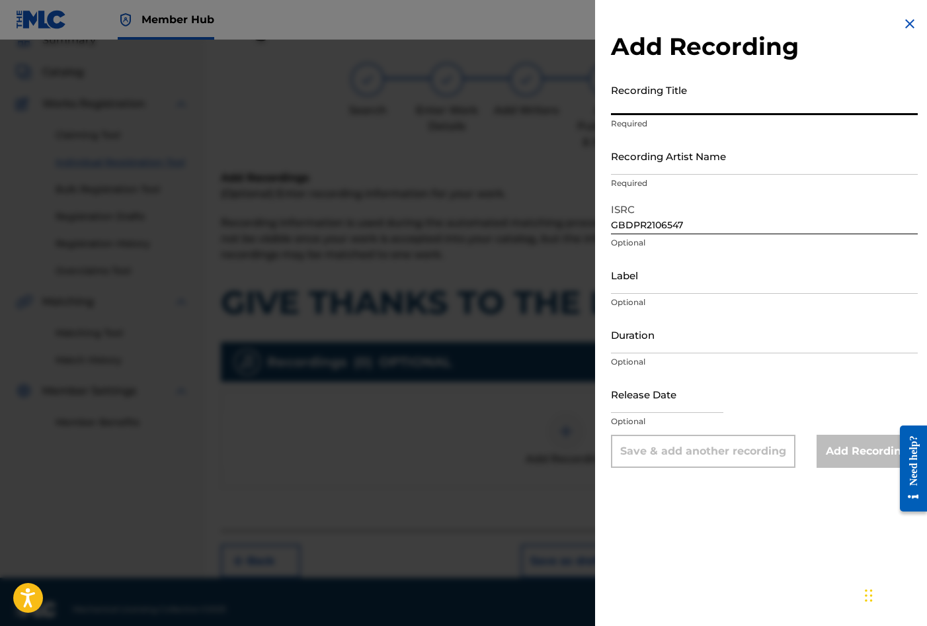
click at [651, 99] on input "Recording Title" at bounding box center [764, 96] width 307 height 38
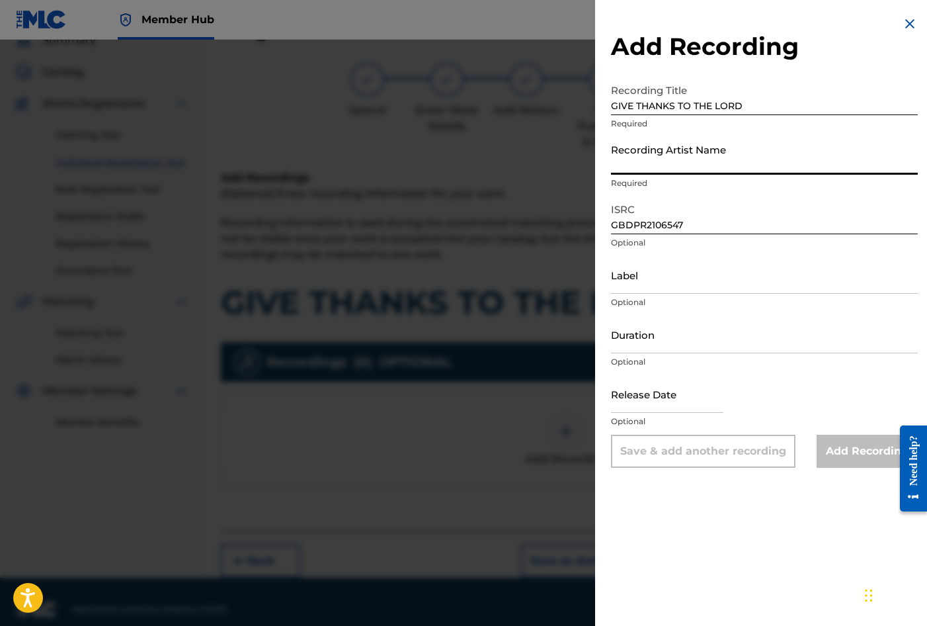
click at [647, 153] on input "Recording Artist Name" at bounding box center [764, 156] width 307 height 38
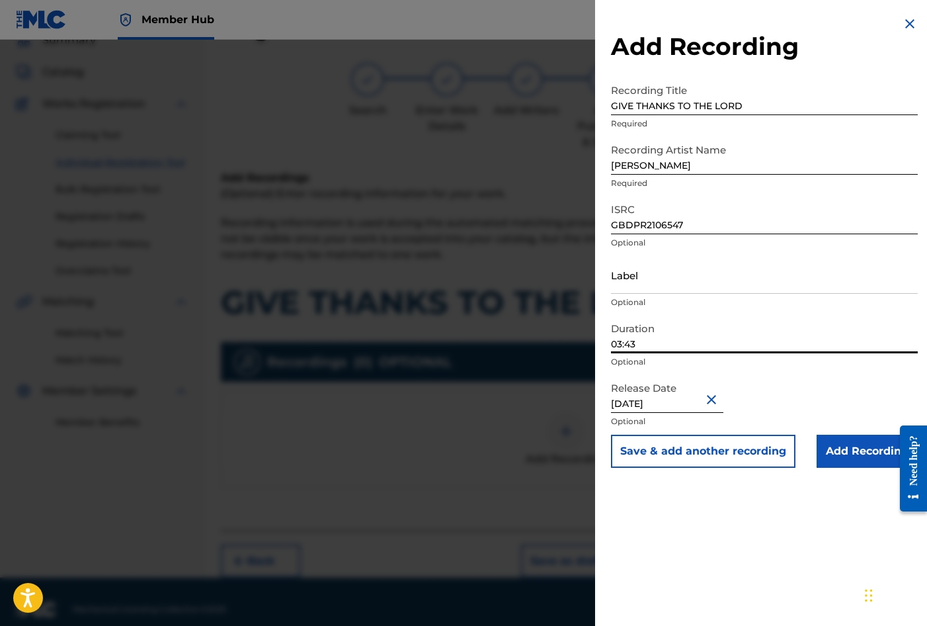
drag, startPoint x: 651, startPoint y: 343, endPoint x: 609, endPoint y: 337, distance: 42.2
click at [609, 337] on div "Add Recording Recording Title GIVE THANKS TO THE LORD Required Recording Artist…" at bounding box center [764, 241] width 339 height 483
click at [679, 517] on div "Add Recording Recording Title GIVE THANKS TO THE LORD Required Recording Artist…" at bounding box center [764, 313] width 339 height 626
click at [870, 452] on input "Add Recording" at bounding box center [867, 451] width 101 height 33
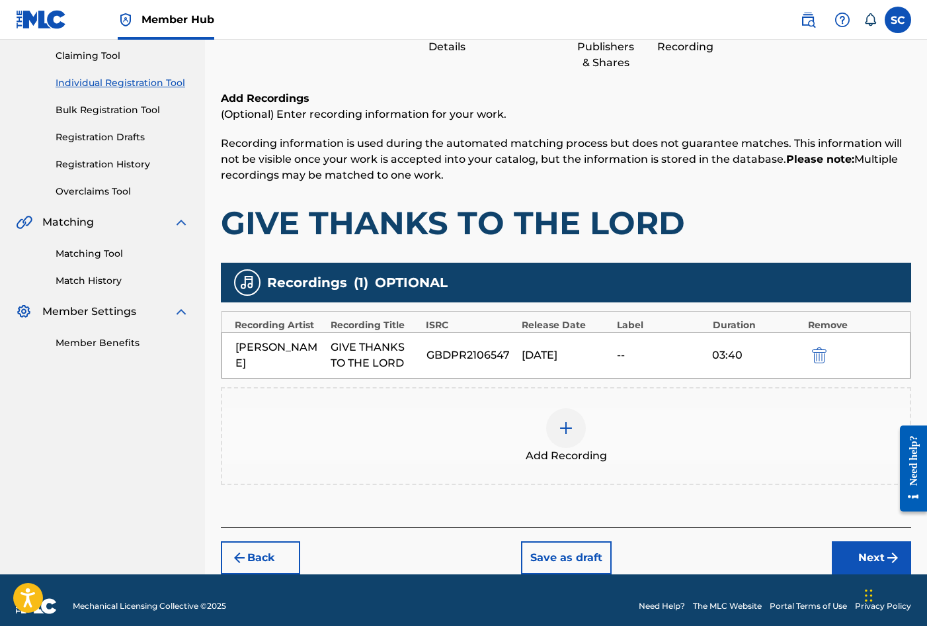
scroll to position [151, 0]
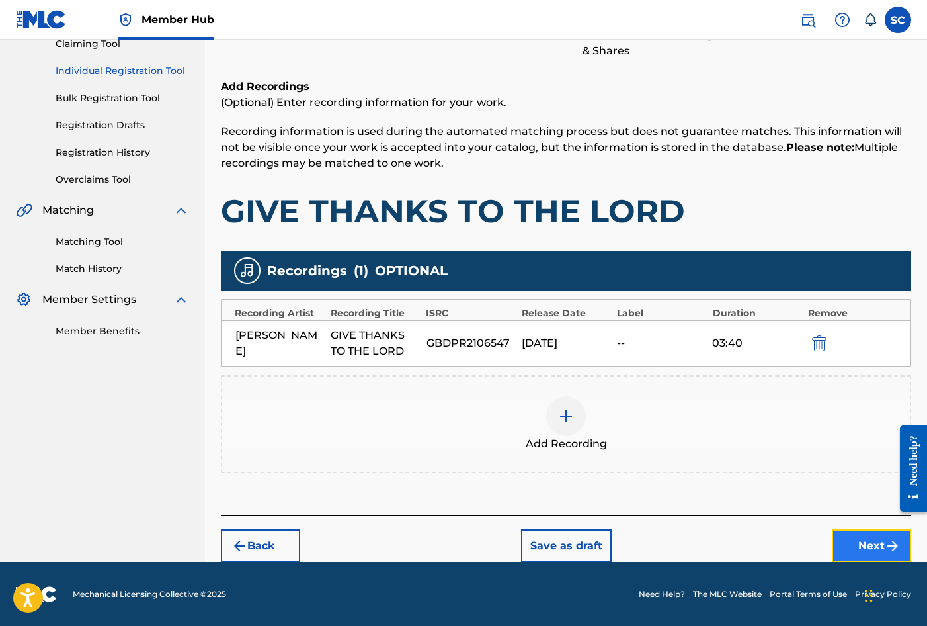
click at [869, 541] on button "Next" at bounding box center [871, 545] width 79 height 33
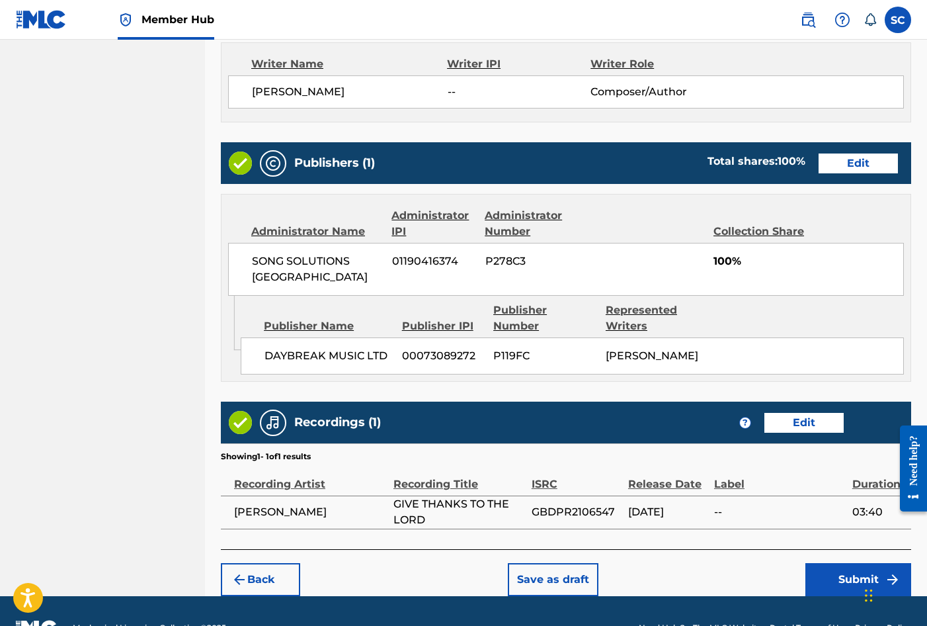
scroll to position [581, 0]
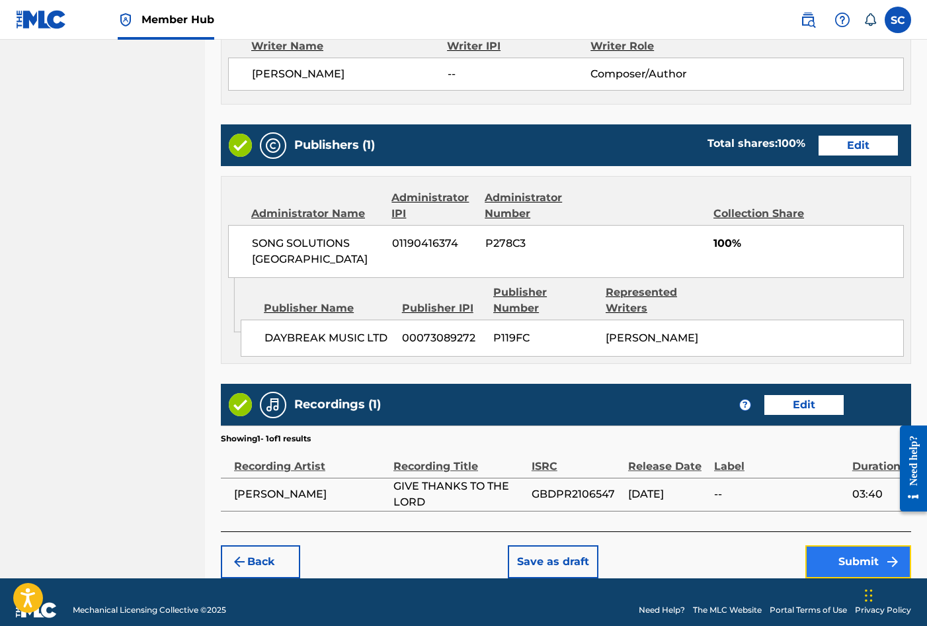
click at [847, 547] on button "Submit" at bounding box center [859, 561] width 106 height 33
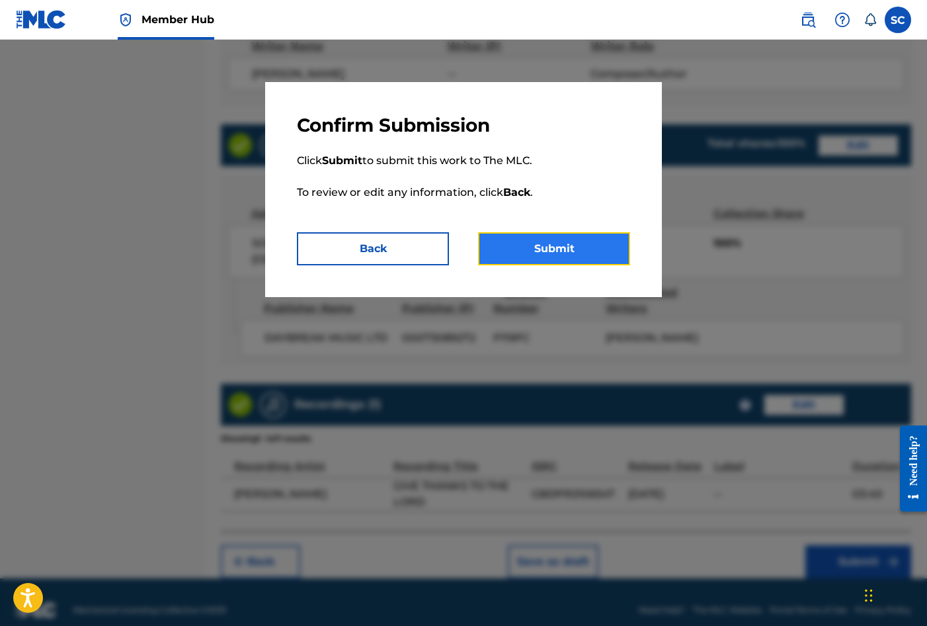
click at [571, 243] on button "Submit" at bounding box center [554, 248] width 152 height 33
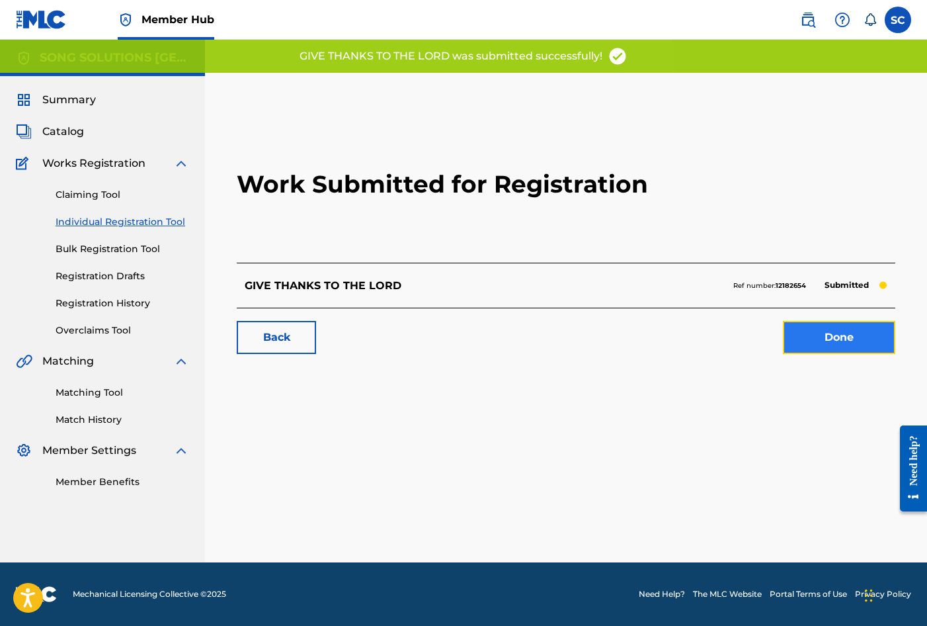
click at [867, 339] on link "Done" at bounding box center [839, 337] width 112 height 33
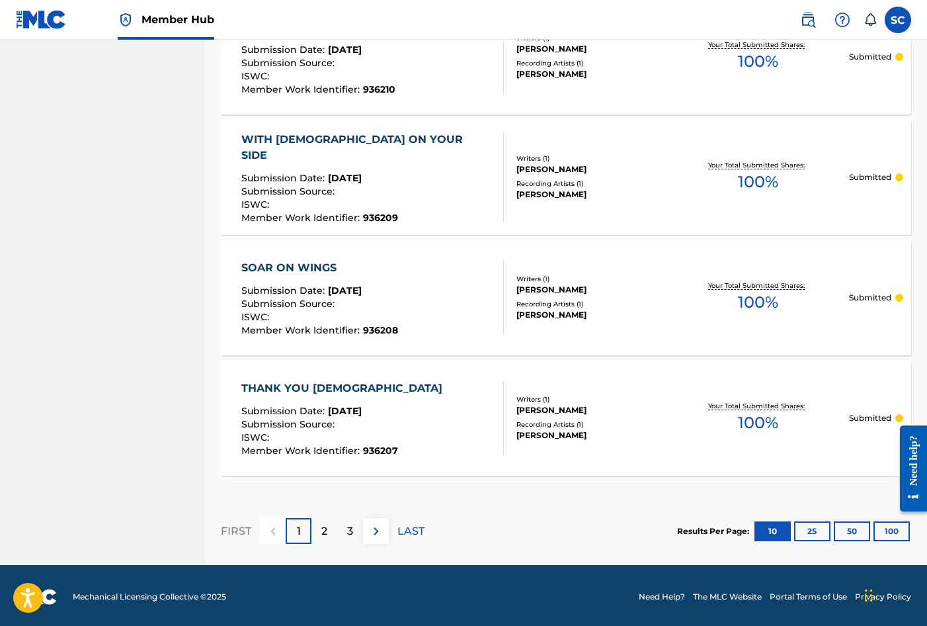
scroll to position [1152, 0]
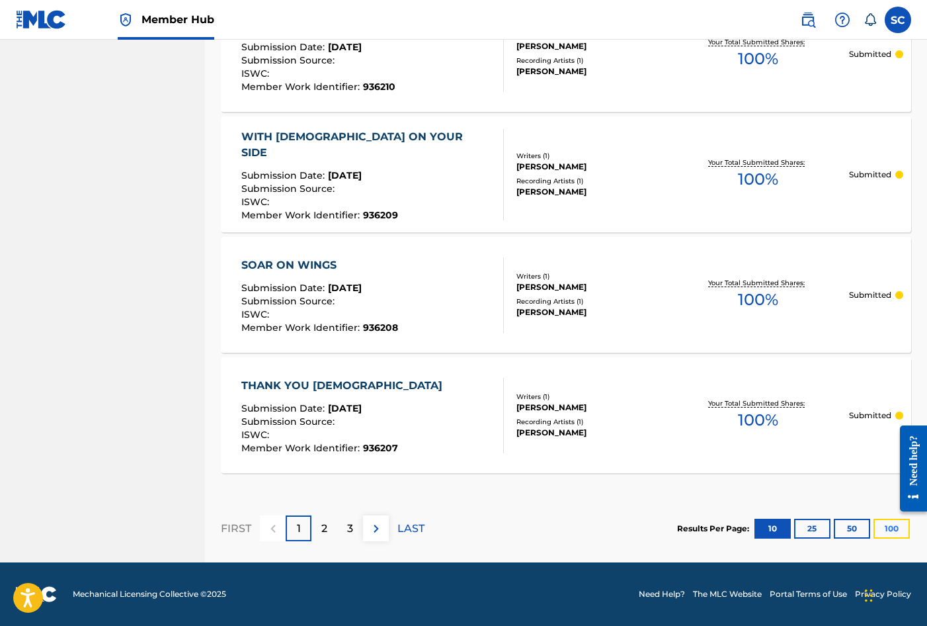
click at [884, 530] on button "100" at bounding box center [892, 529] width 36 height 20
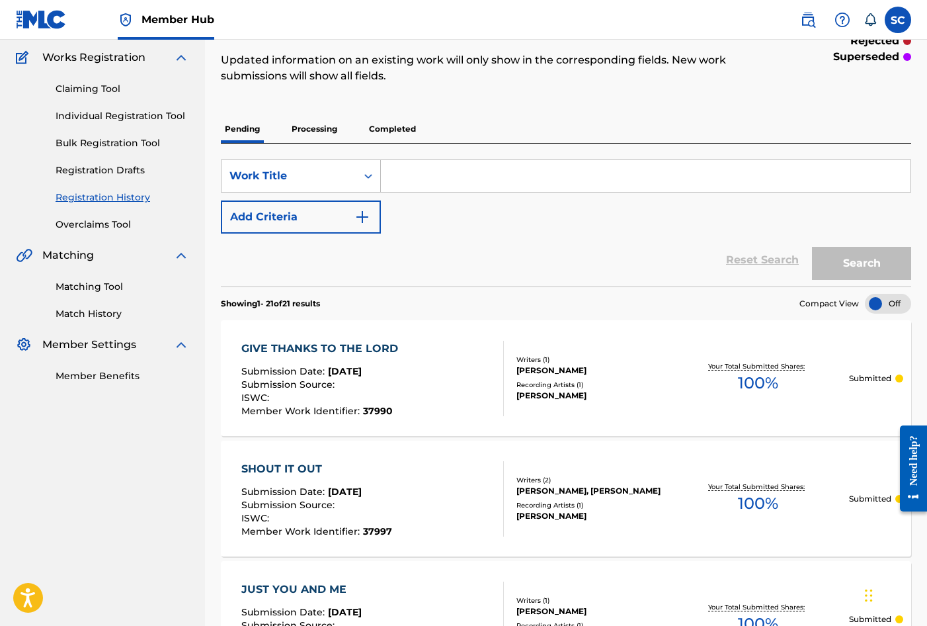
scroll to position [0, 0]
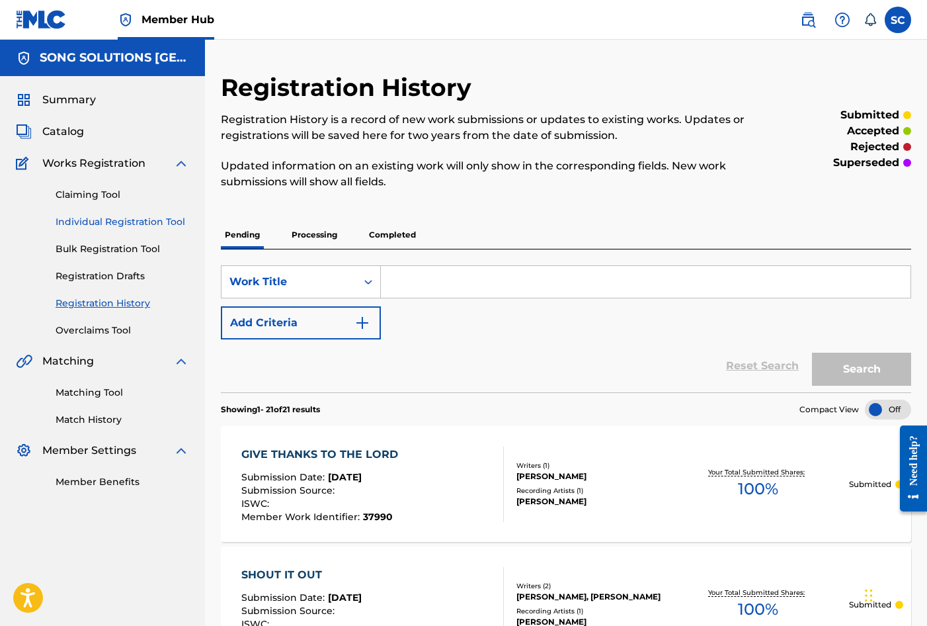
click at [87, 222] on link "Individual Registration Tool" at bounding box center [123, 222] width 134 height 14
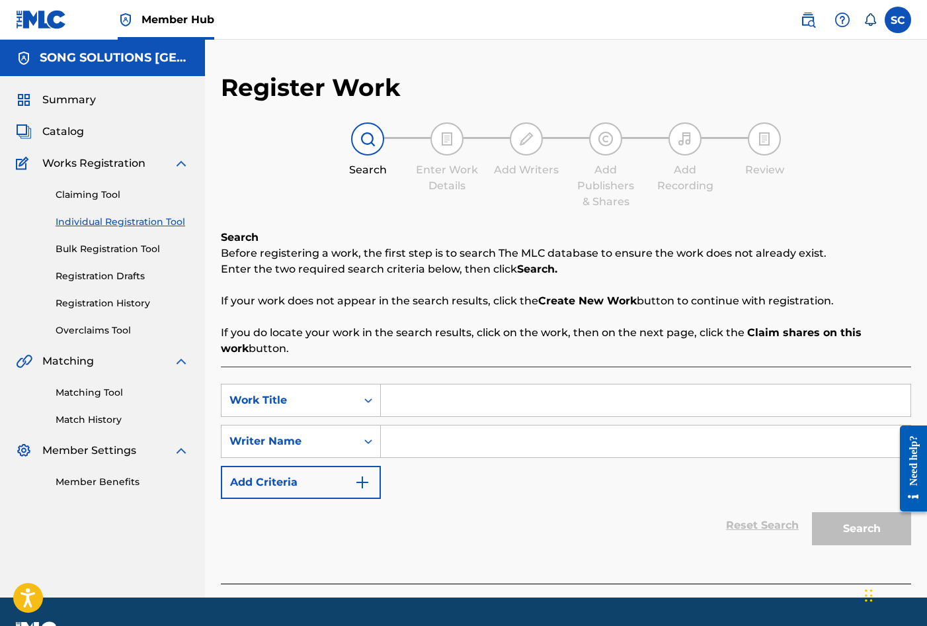
click at [440, 396] on input "Search Form" at bounding box center [646, 400] width 530 height 32
drag, startPoint x: 448, startPoint y: 568, endPoint x: 436, endPoint y: 543, distance: 27.8
click at [445, 567] on div "SearchWithCriteria17db2f3f-457a-48ef-b134-3ece6ea0f022 Work Title HOLD ON Searc…" at bounding box center [566, 474] width 690 height 217
click at [435, 435] on input "Search Form" at bounding box center [646, 441] width 530 height 32
click at [848, 528] on button "Search" at bounding box center [861, 528] width 99 height 33
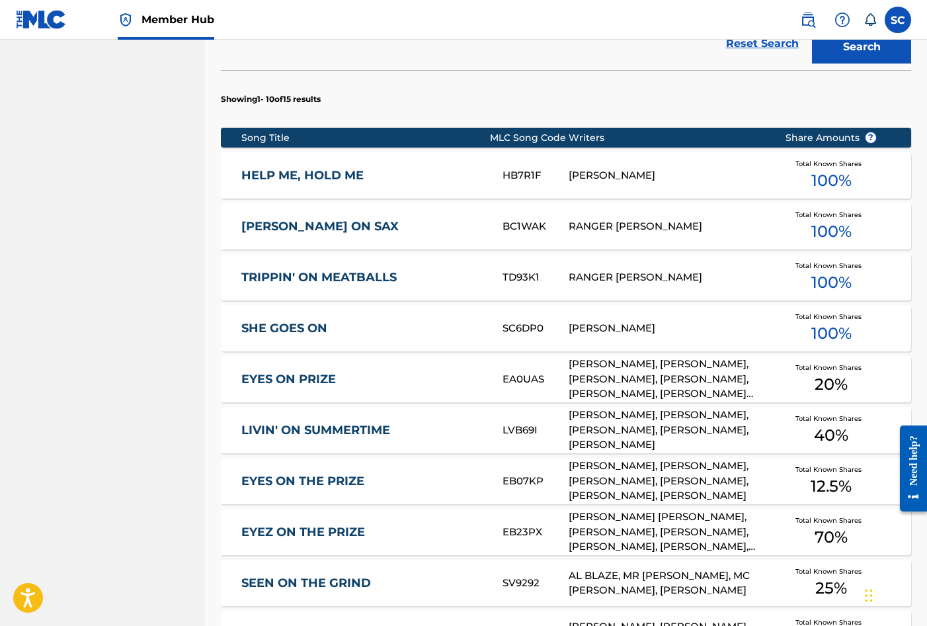
scroll to position [744, 0]
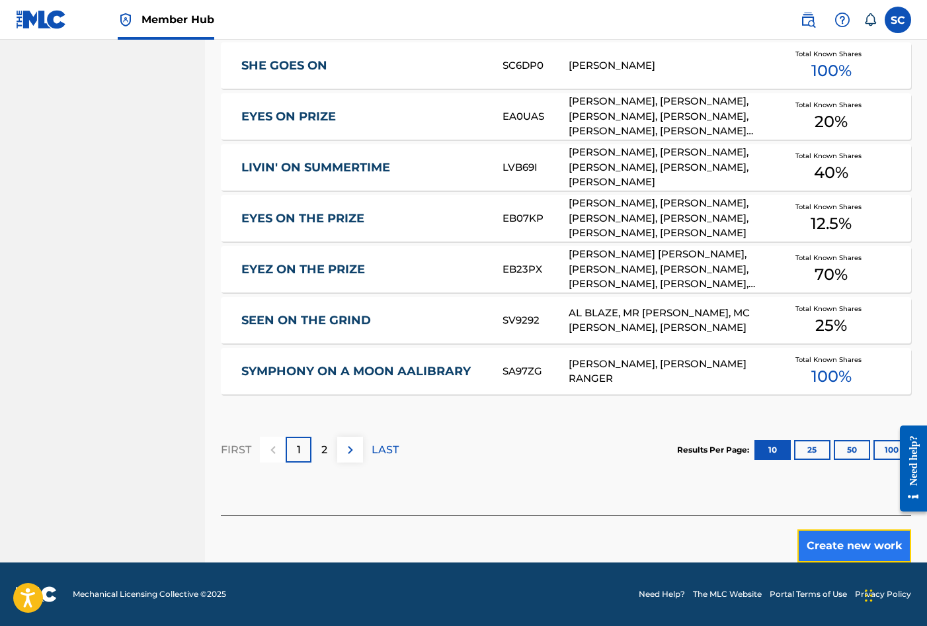
click at [855, 544] on button "Create new work" at bounding box center [855, 545] width 114 height 33
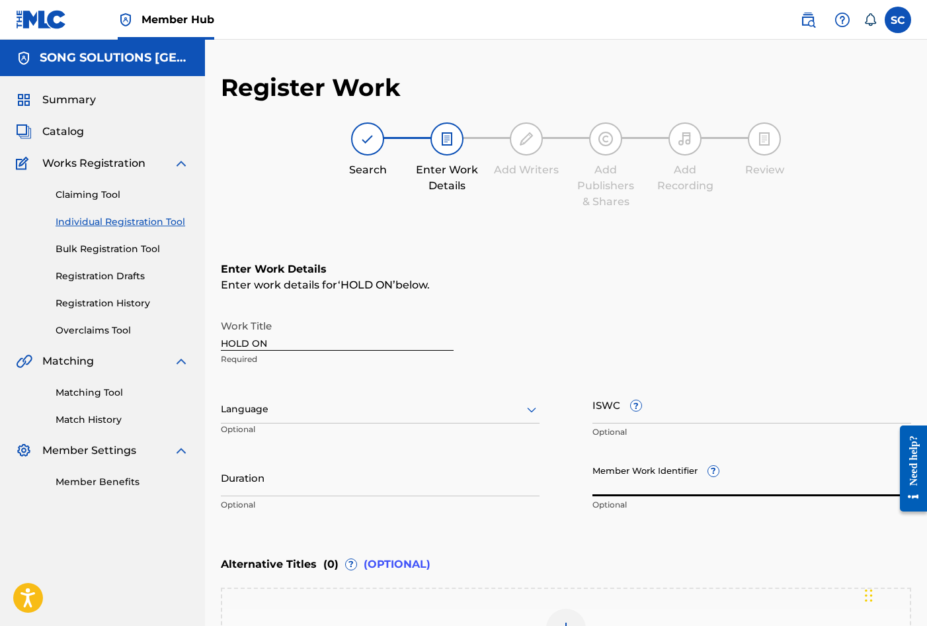
click at [627, 476] on input "Member Work Identifier ?" at bounding box center [752, 477] width 319 height 38
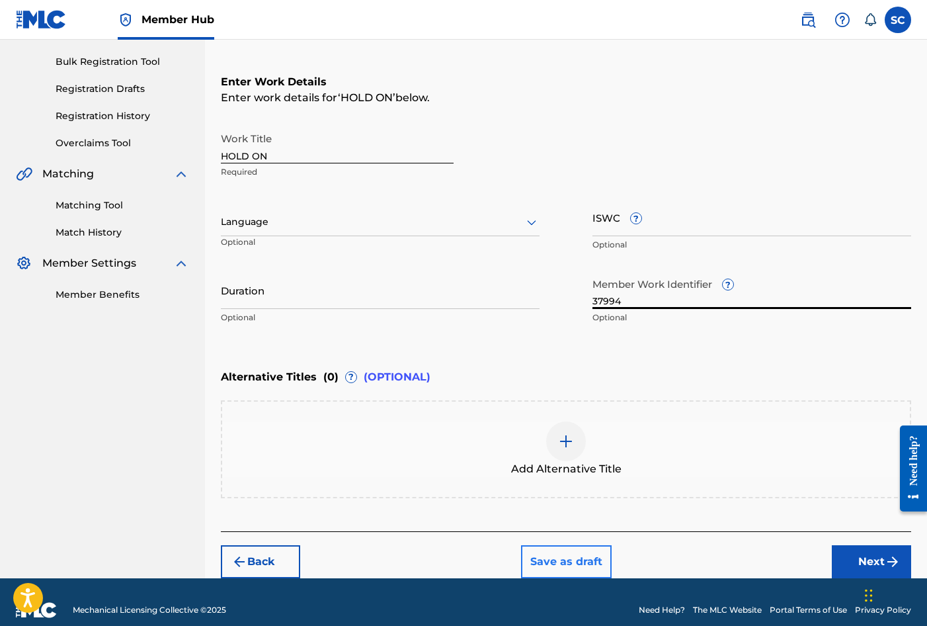
scroll to position [203, 0]
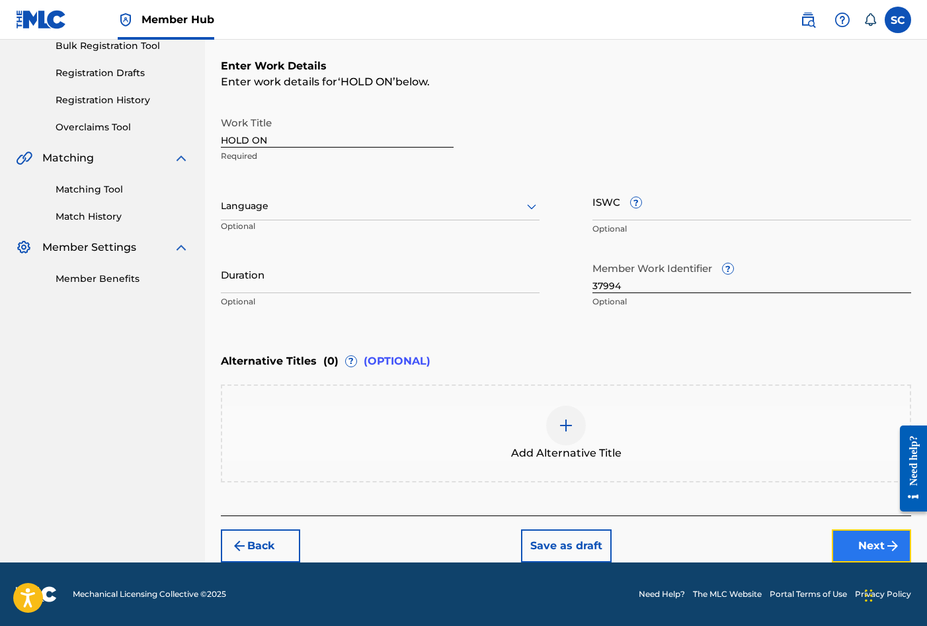
click at [870, 542] on button "Next" at bounding box center [871, 545] width 79 height 33
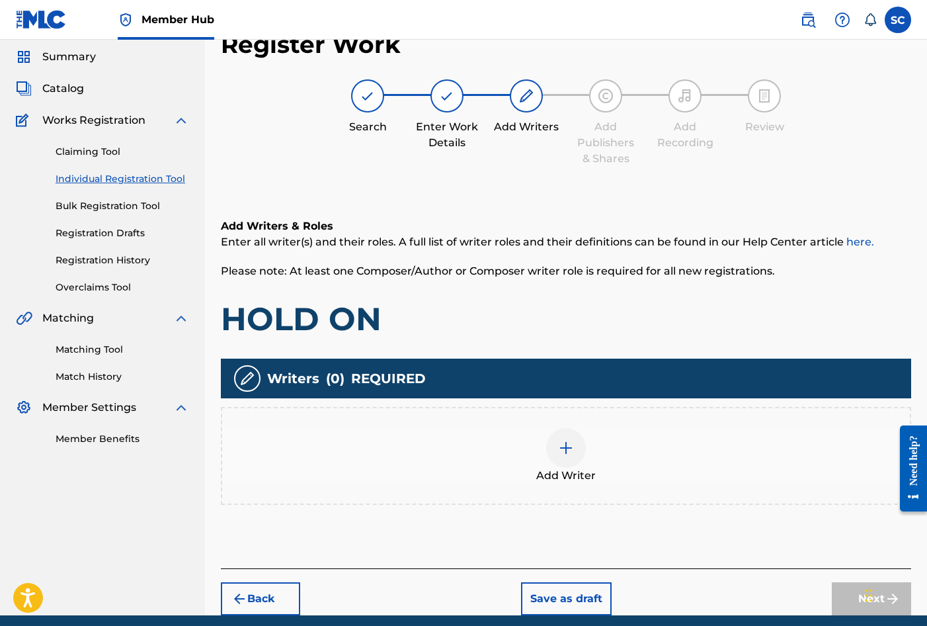
scroll to position [60, 0]
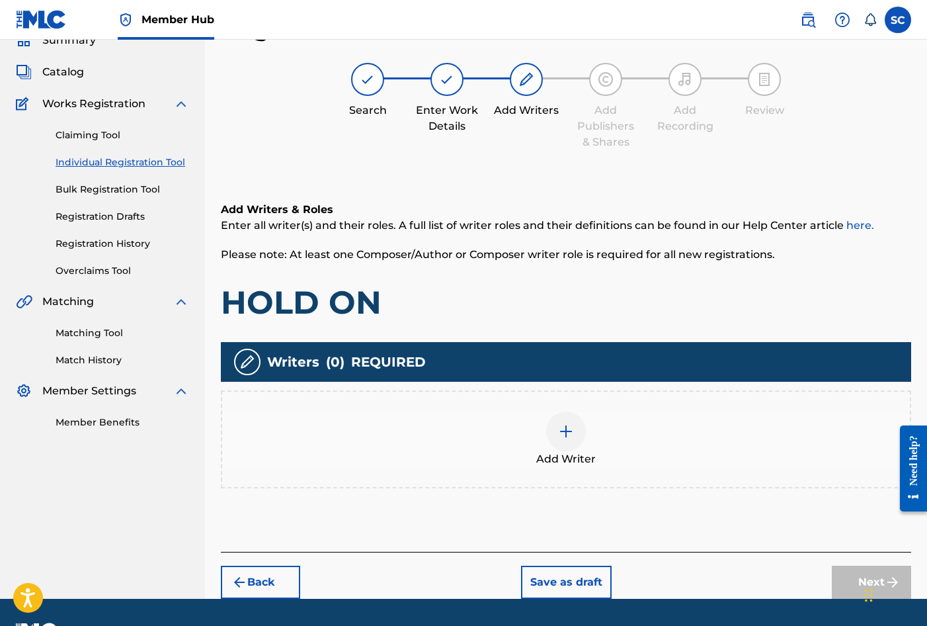
click at [566, 437] on img at bounding box center [566, 431] width 16 height 16
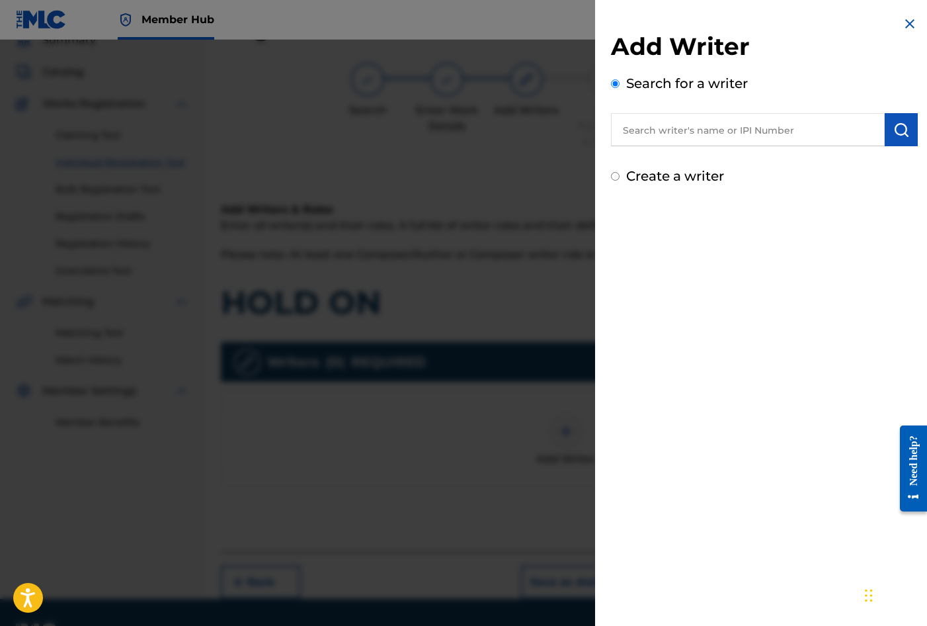
click at [685, 170] on label "Create a writer" at bounding box center [675, 176] width 98 height 16
click at [620, 172] on input "Create a writer" at bounding box center [615, 176] width 9 height 9
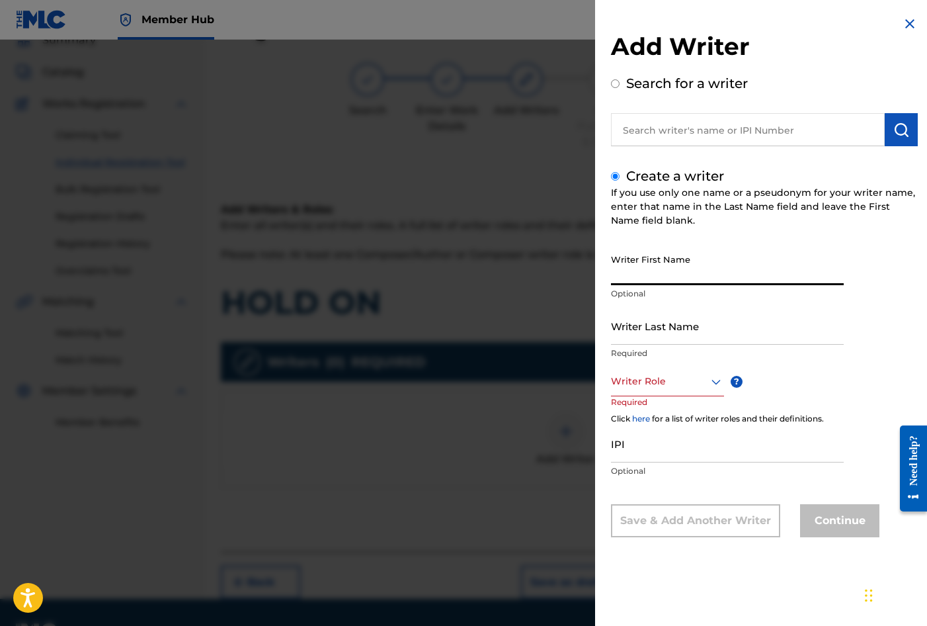
click at [673, 267] on input "Writer First Name" at bounding box center [727, 266] width 233 height 38
click at [671, 327] on input "Writer Last Name" at bounding box center [727, 326] width 233 height 38
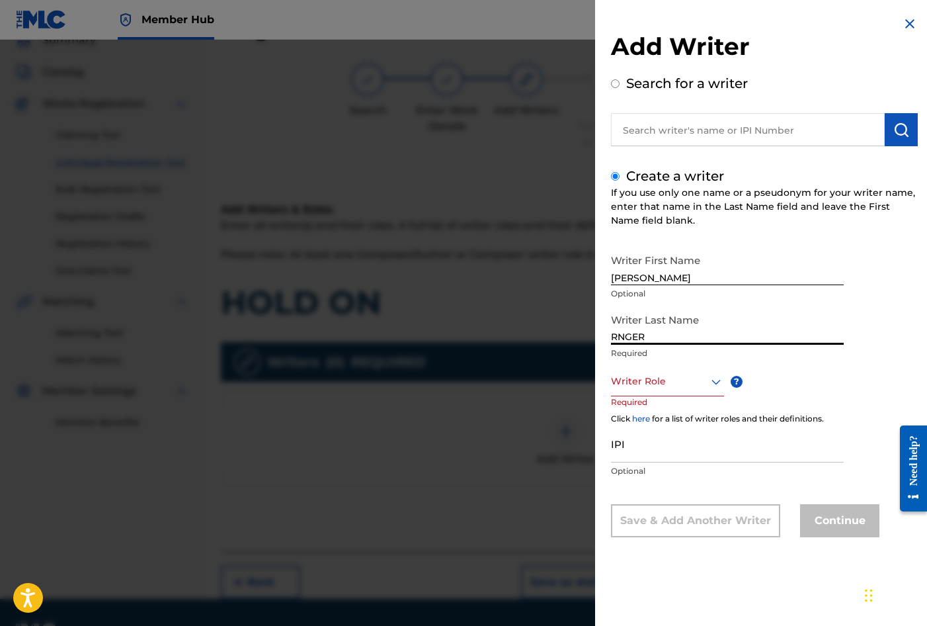
click at [619, 336] on input "RNGER" at bounding box center [727, 326] width 233 height 38
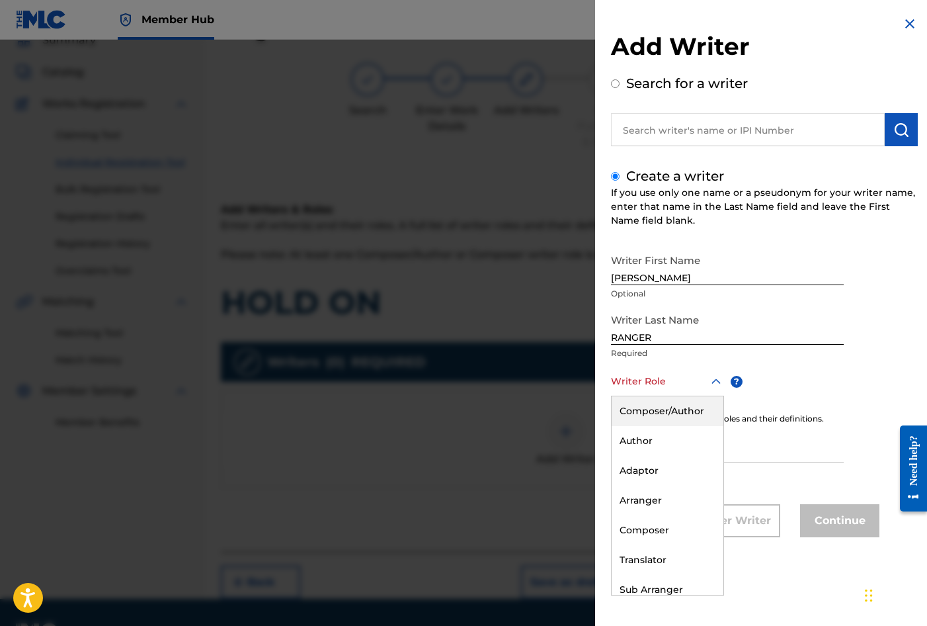
click at [640, 376] on div at bounding box center [667, 381] width 113 height 17
click at [650, 406] on div "Composer/Author" at bounding box center [668, 411] width 112 height 30
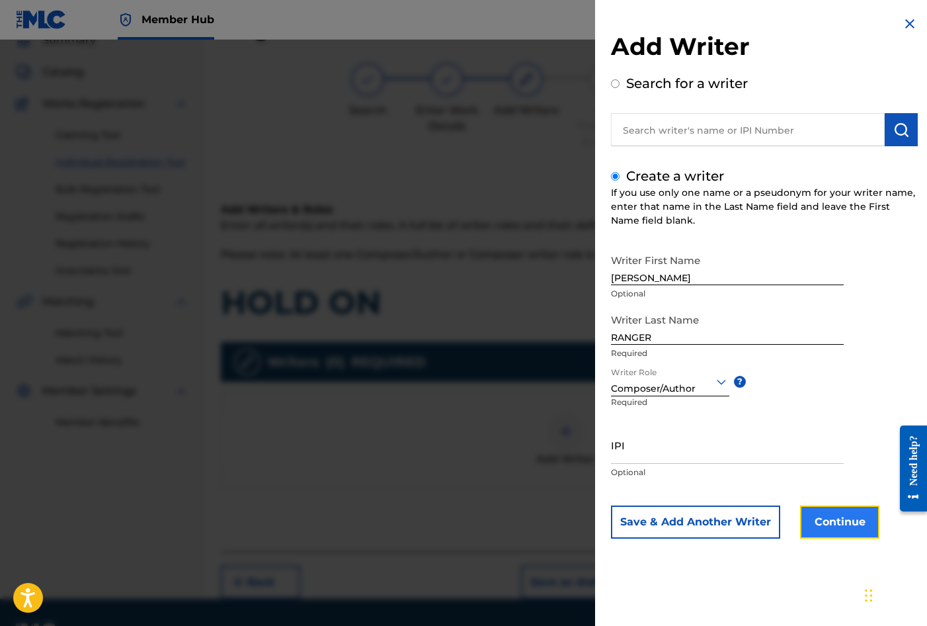
click at [838, 519] on button "Continue" at bounding box center [839, 521] width 79 height 33
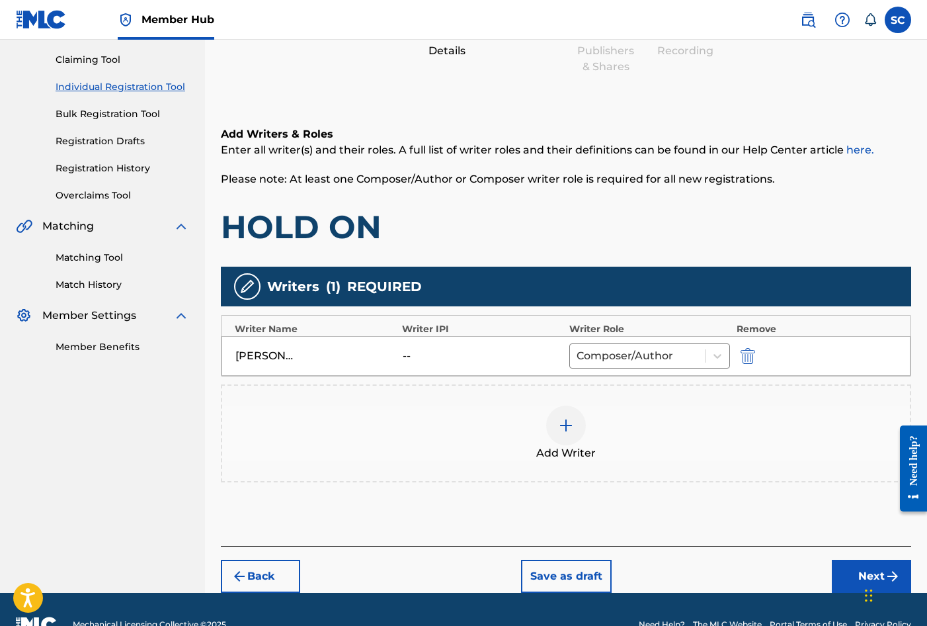
scroll to position [165, 0]
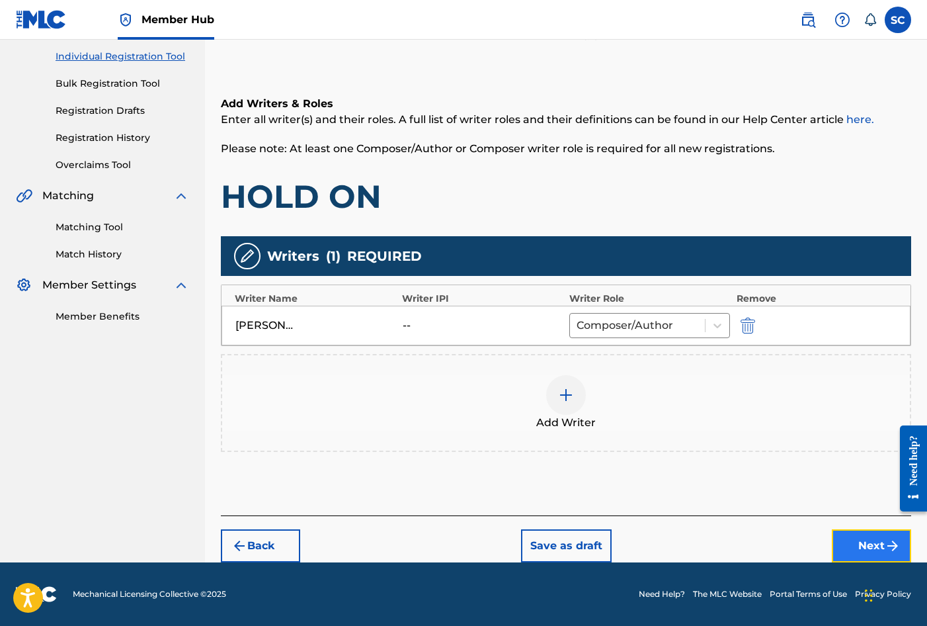
click at [856, 545] on button "Next" at bounding box center [871, 545] width 79 height 33
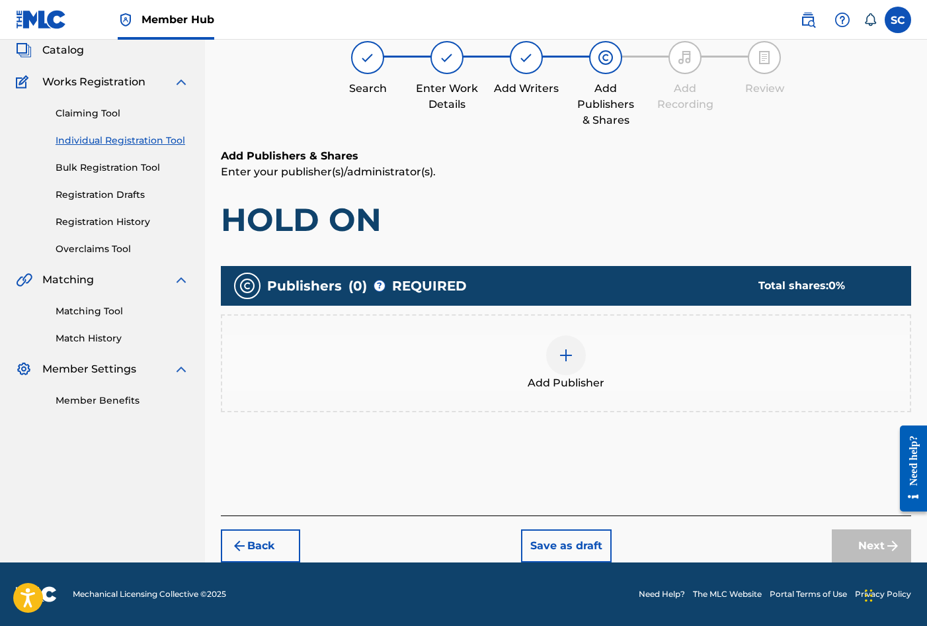
scroll to position [60, 0]
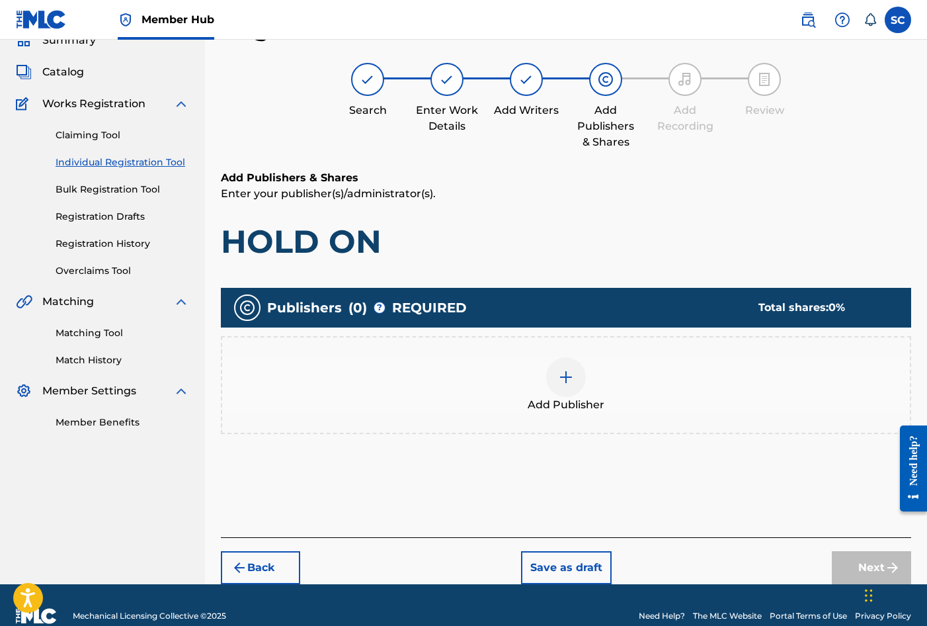
click at [570, 380] on img at bounding box center [566, 377] width 16 height 16
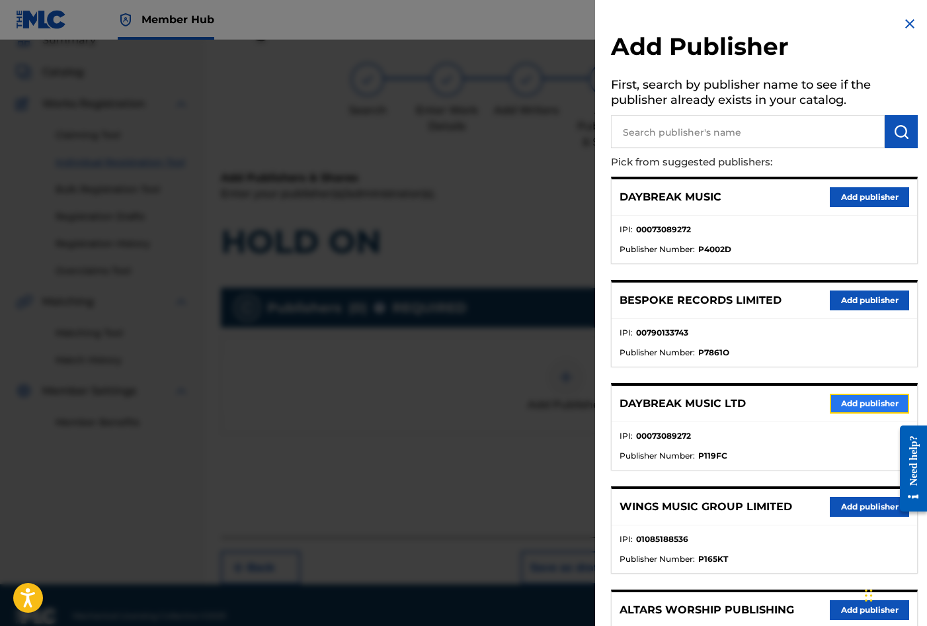
click at [875, 399] on button "Add publisher" at bounding box center [869, 404] width 79 height 20
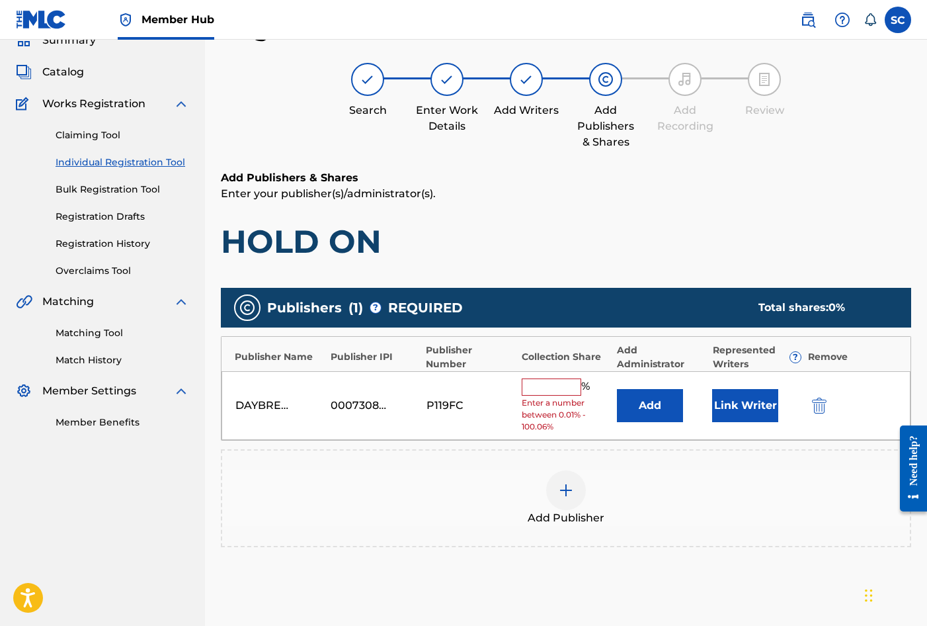
click at [554, 378] on input "text" at bounding box center [552, 386] width 60 height 17
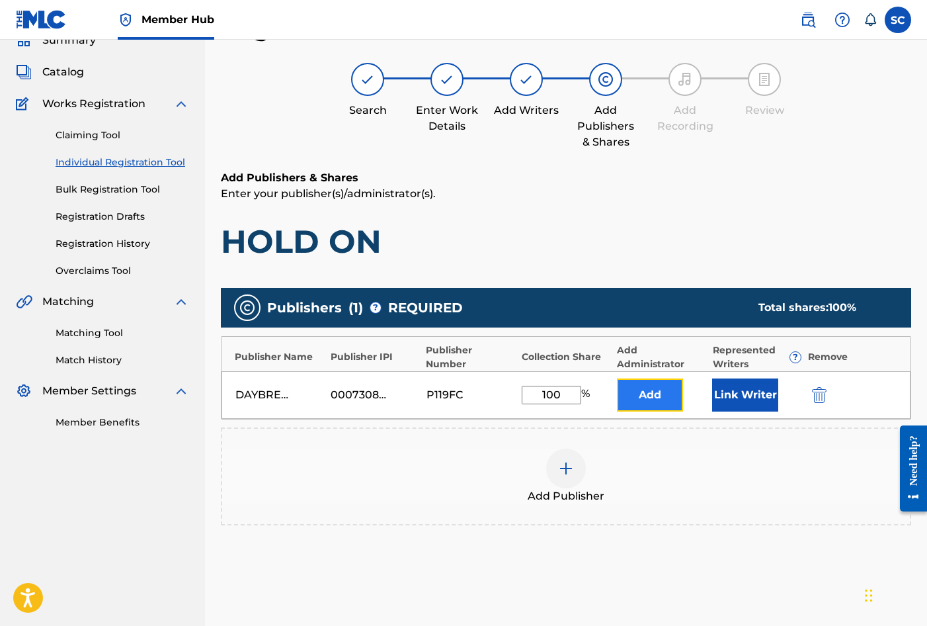
click at [640, 396] on button "Add" at bounding box center [650, 394] width 66 height 33
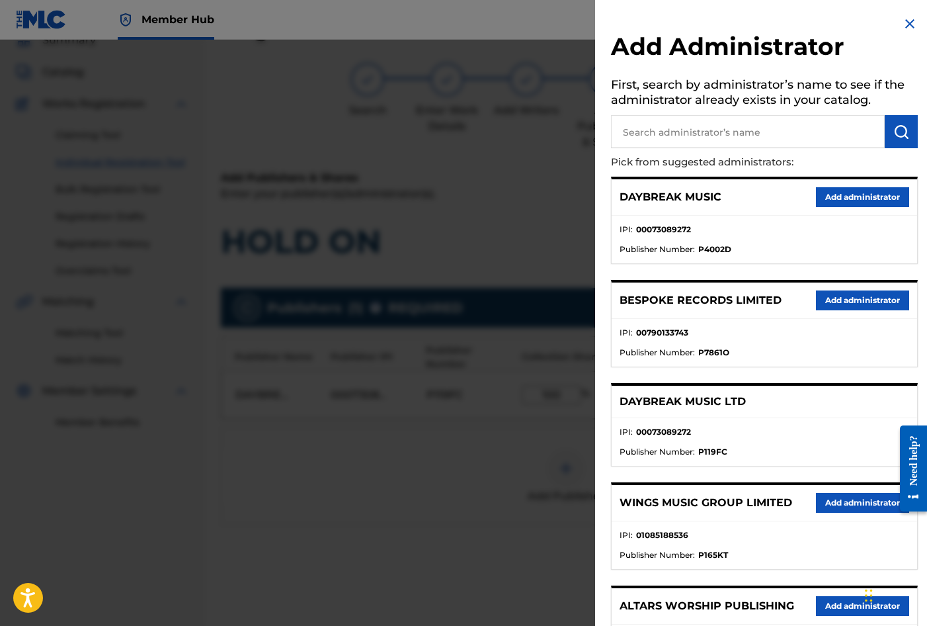
click at [689, 130] on input "text" at bounding box center [748, 131] width 274 height 33
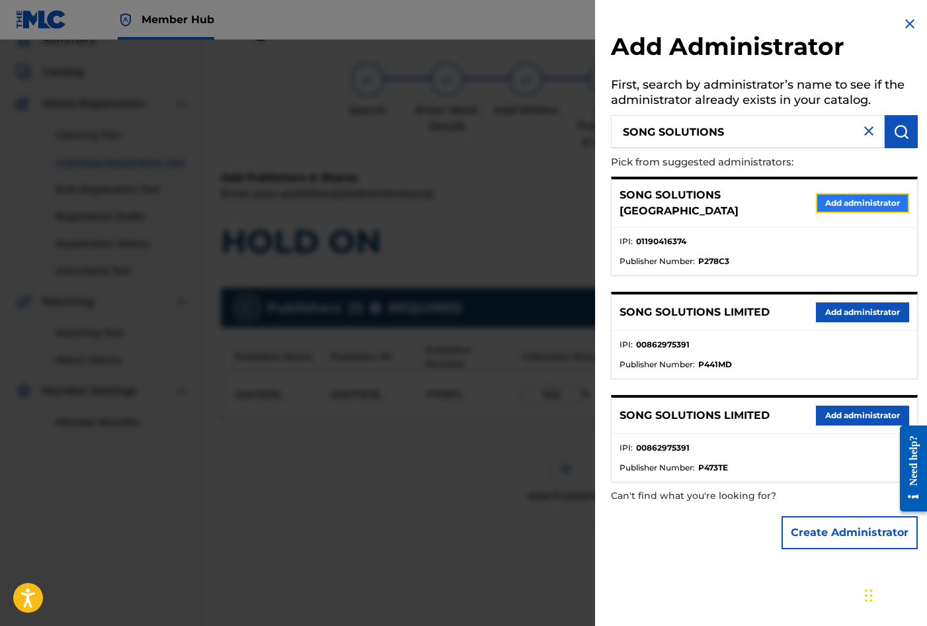
click at [862, 199] on button "Add administrator" at bounding box center [862, 203] width 93 height 20
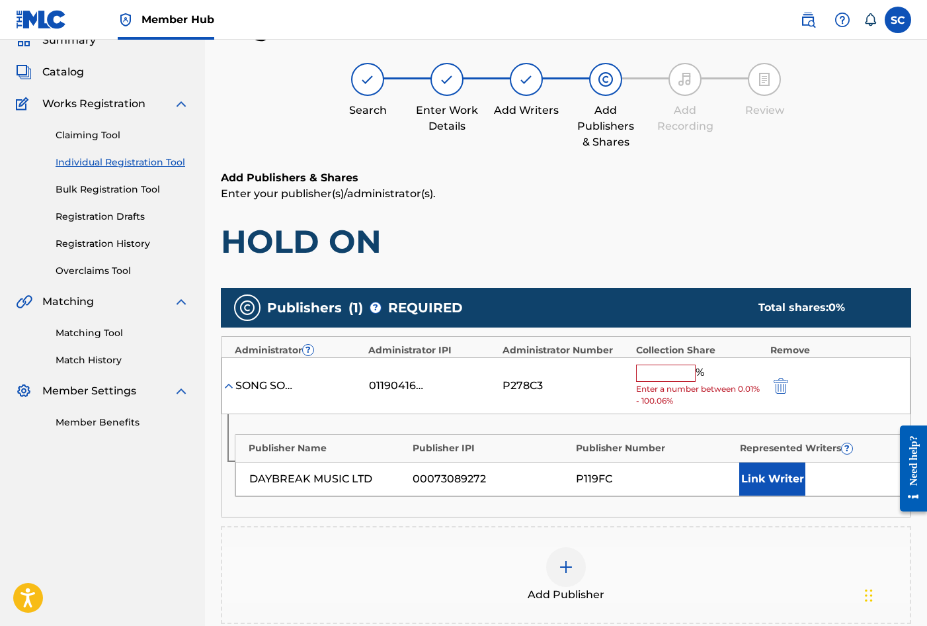
click at [649, 372] on input "text" at bounding box center [666, 372] width 60 height 17
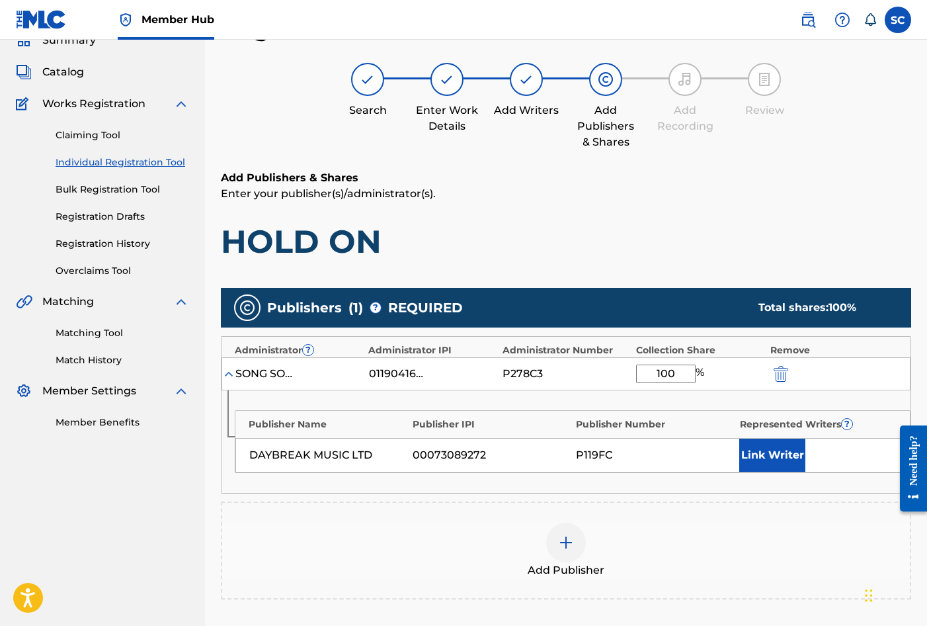
click at [550, 420] on div "Publisher IPI" at bounding box center [491, 424] width 157 height 14
click at [759, 457] on button "Link Writer" at bounding box center [772, 454] width 66 height 33
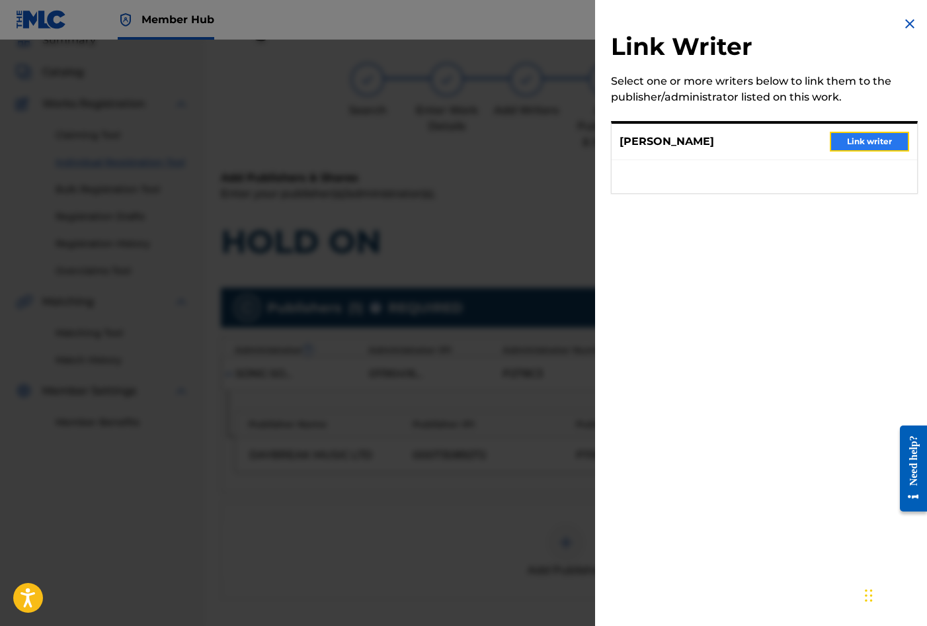
click at [871, 142] on button "Link writer" at bounding box center [869, 142] width 79 height 20
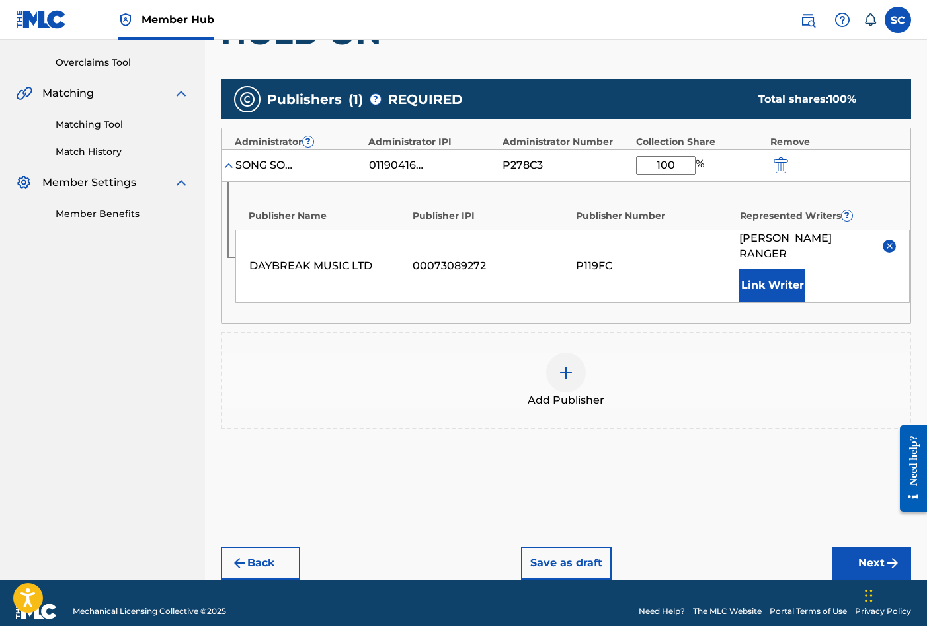
scroll to position [269, 0]
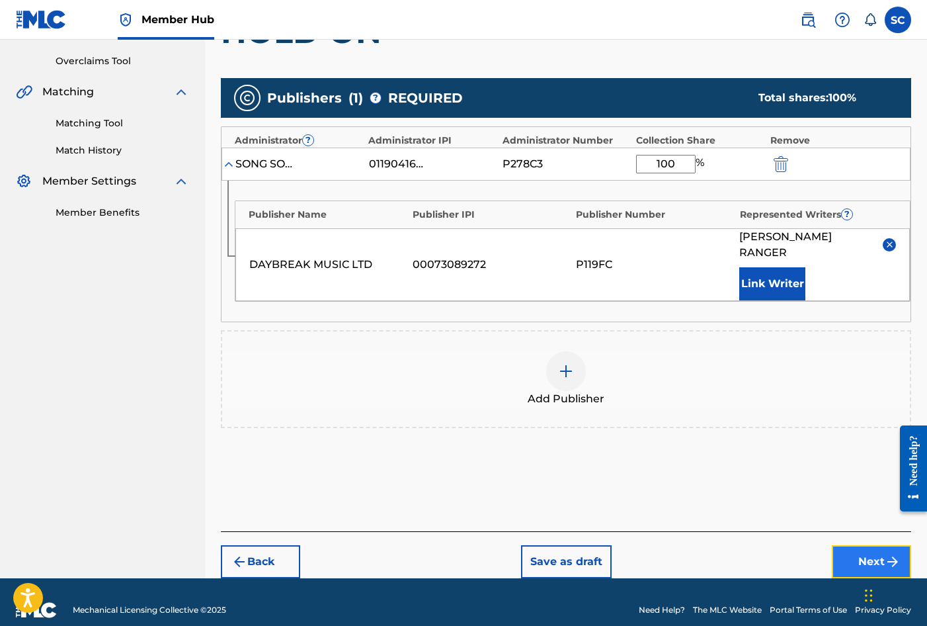
click at [876, 545] on button "Next" at bounding box center [871, 561] width 79 height 33
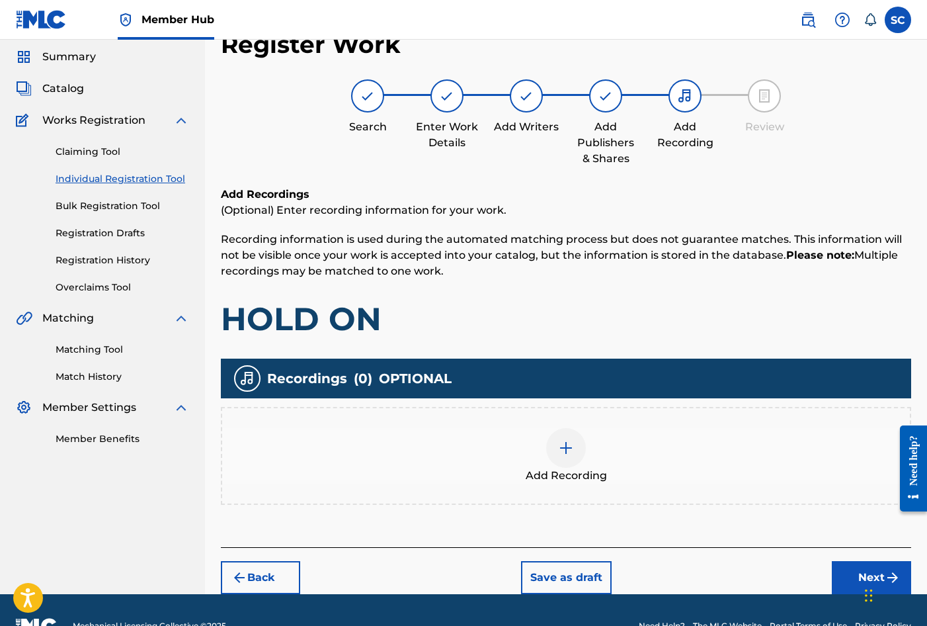
scroll to position [60, 0]
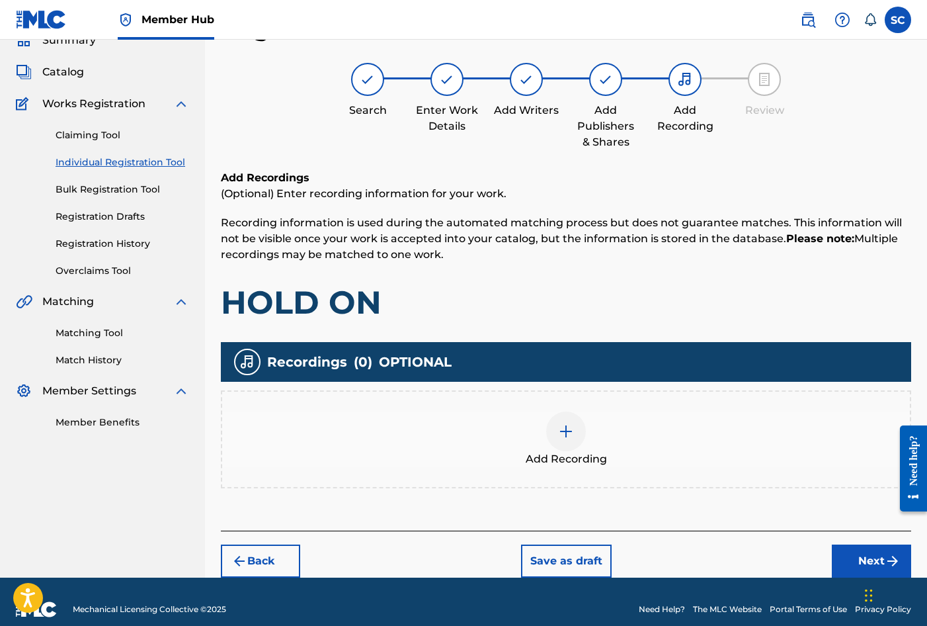
click at [560, 436] on img at bounding box center [566, 431] width 16 height 16
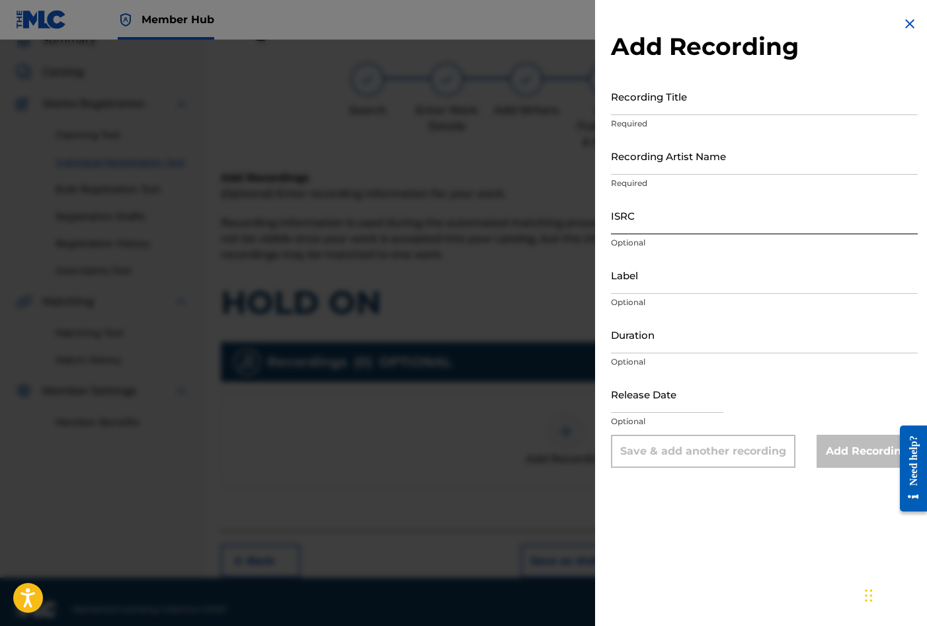
click at [649, 221] on input "ISRC" at bounding box center [764, 215] width 307 height 38
paste input "GBDPR2106548"
click at [640, 106] on input "Recording Title" at bounding box center [764, 96] width 307 height 38
click at [649, 150] on input "Recording Artist Name" at bounding box center [764, 156] width 307 height 38
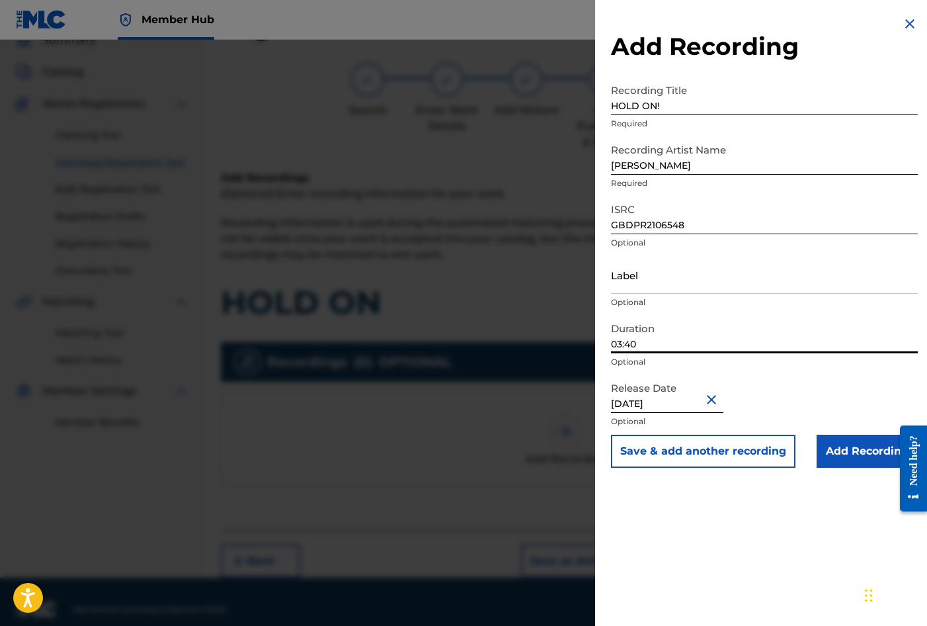
drag, startPoint x: 651, startPoint y: 344, endPoint x: 584, endPoint y: 335, distance: 67.4
click at [584, 335] on div "Add Recording Recording Title HOLD ON! Required Recording Artist Name [PERSON_N…" at bounding box center [463, 333] width 927 height 586
click at [686, 518] on div "Add Recording Recording Title HOLD ON! Required Recording Artist Name [PERSON_N…" at bounding box center [764, 313] width 339 height 626
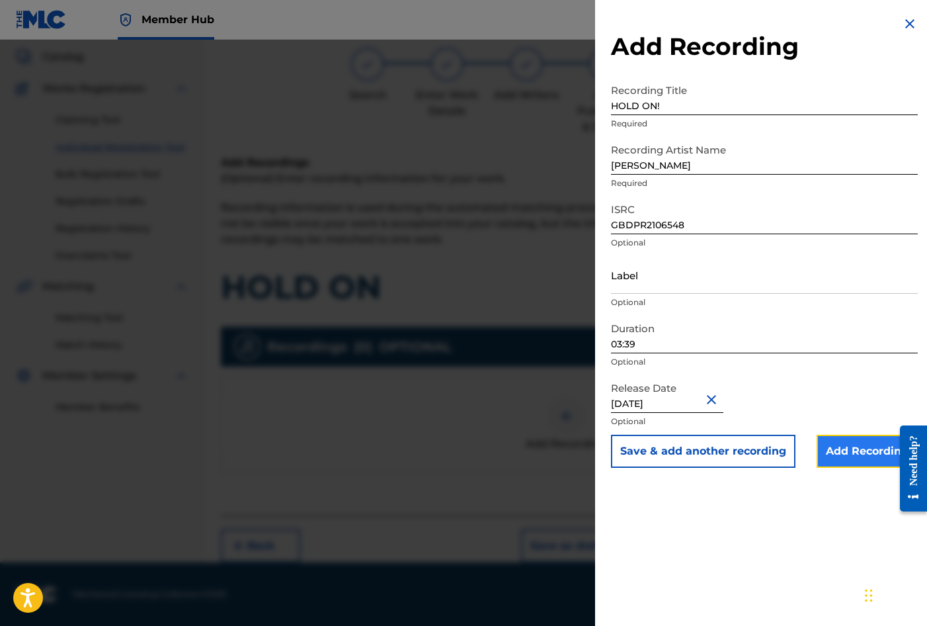
click at [858, 452] on input "Add Recording" at bounding box center [867, 451] width 101 height 33
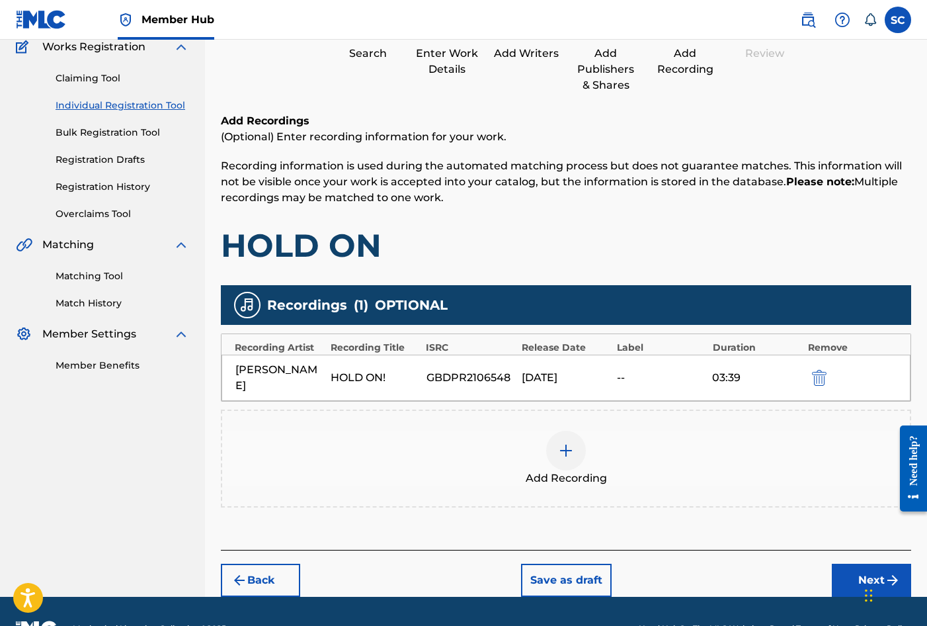
scroll to position [151, 0]
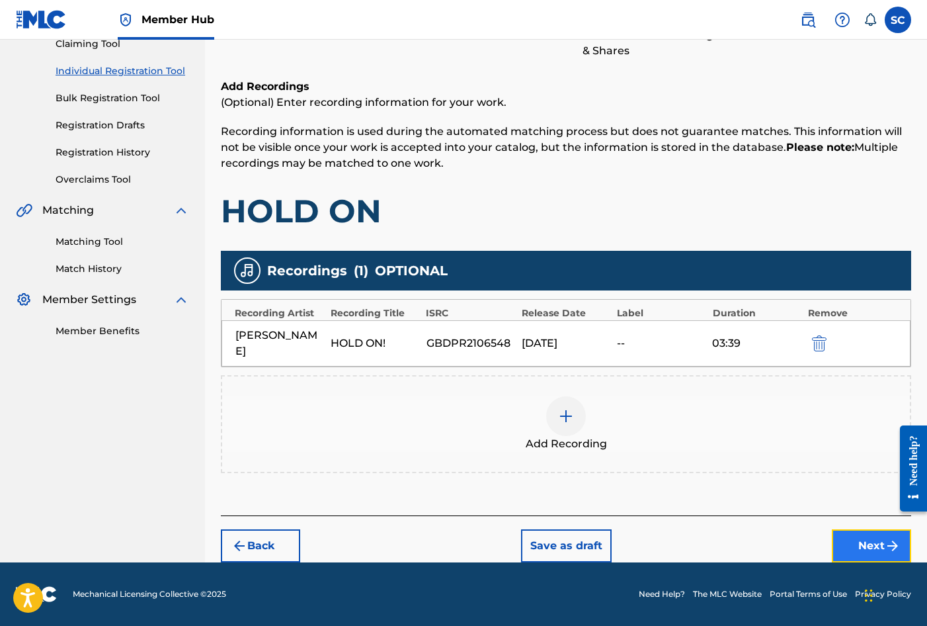
click at [866, 545] on button "Next" at bounding box center [871, 545] width 79 height 33
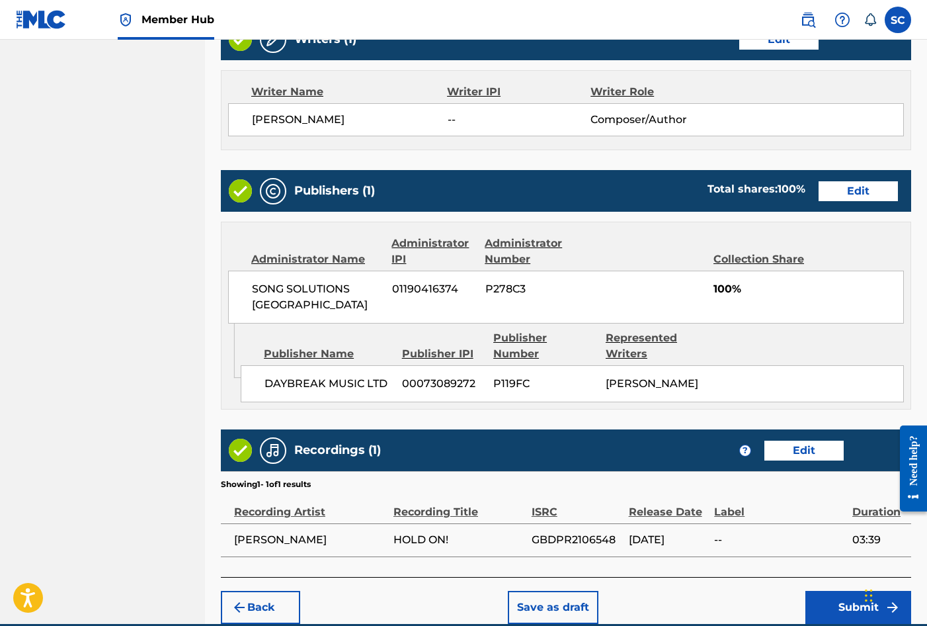
scroll to position [581, 0]
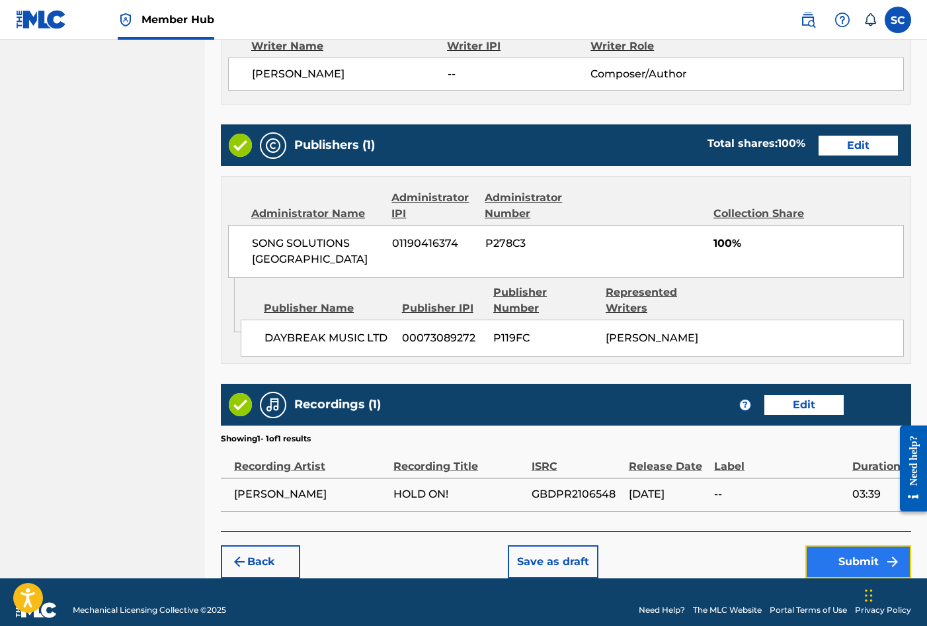
click at [864, 546] on button "Submit" at bounding box center [859, 561] width 106 height 33
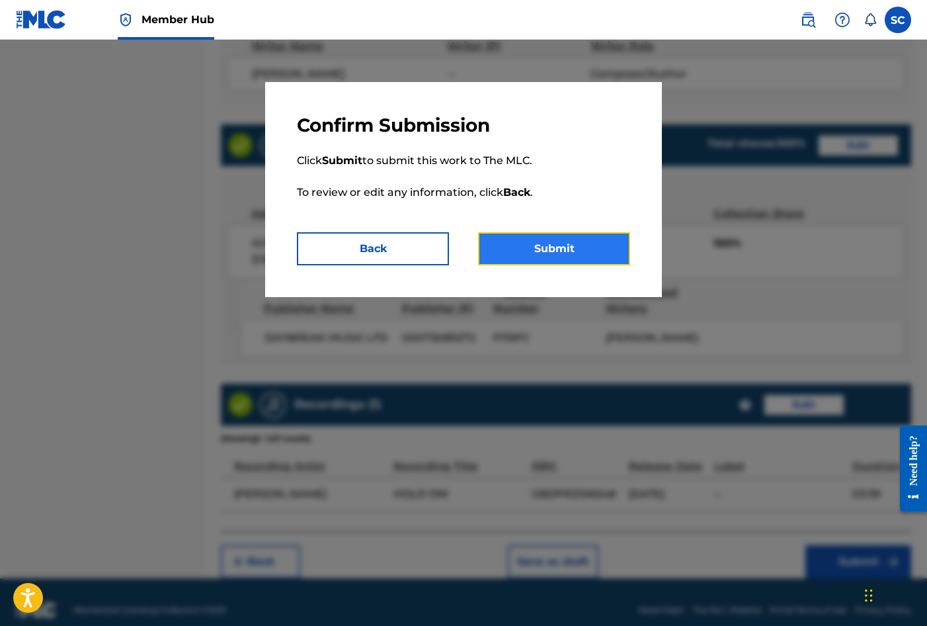
click at [549, 255] on button "Submit" at bounding box center [554, 248] width 152 height 33
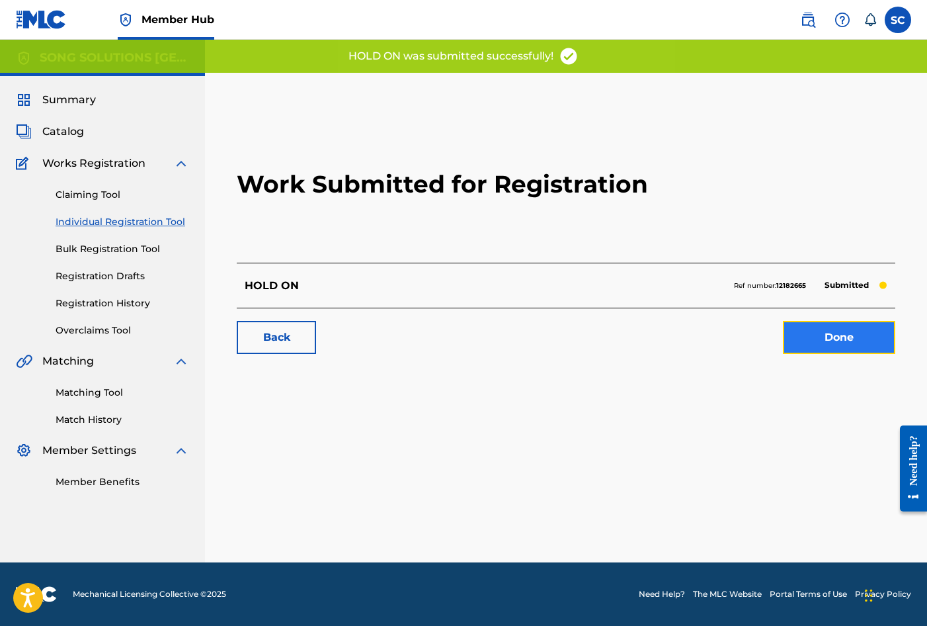
click at [839, 335] on link "Done" at bounding box center [839, 337] width 112 height 33
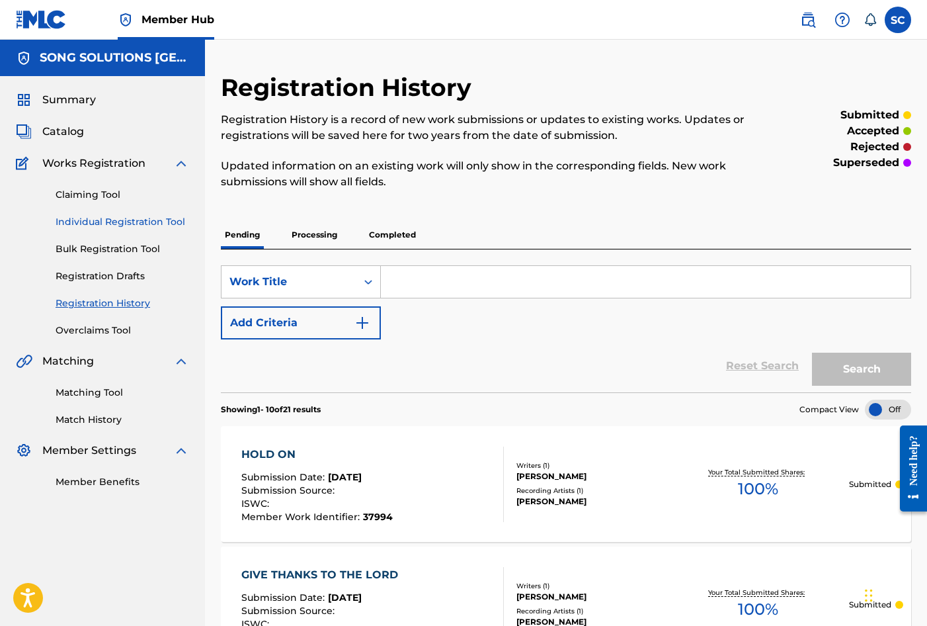
click at [141, 218] on link "Individual Registration Tool" at bounding box center [123, 222] width 134 height 14
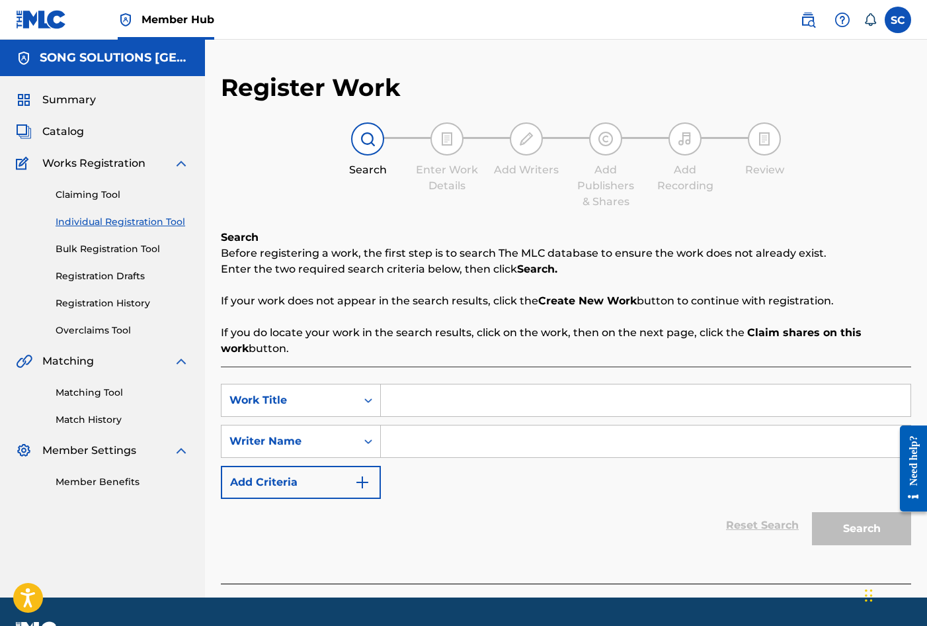
click at [411, 395] on input "Search Form" at bounding box center [646, 400] width 530 height 32
click at [458, 449] on input "Search Form" at bounding box center [646, 441] width 530 height 32
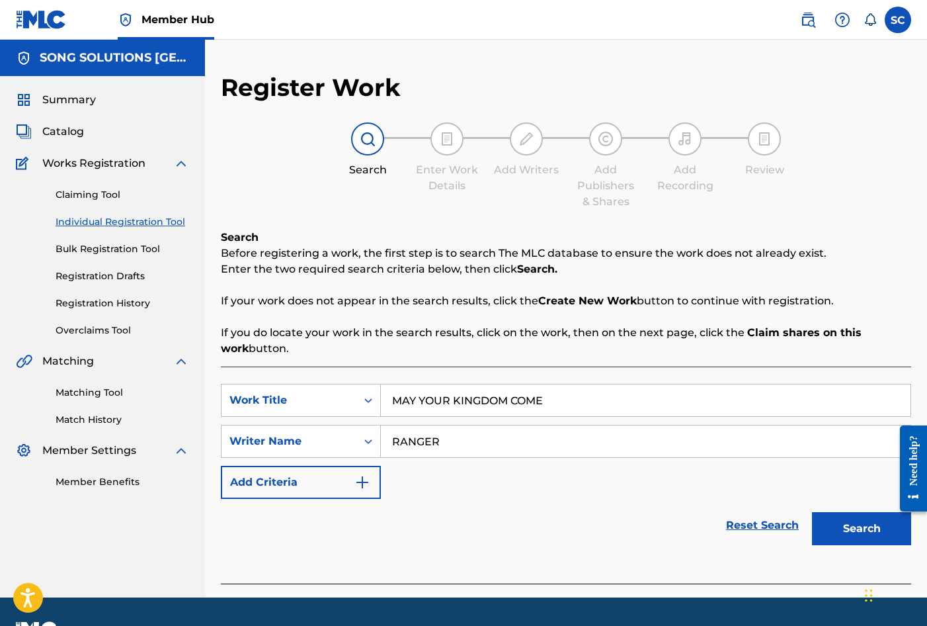
click at [812, 512] on button "Search" at bounding box center [861, 528] width 99 height 33
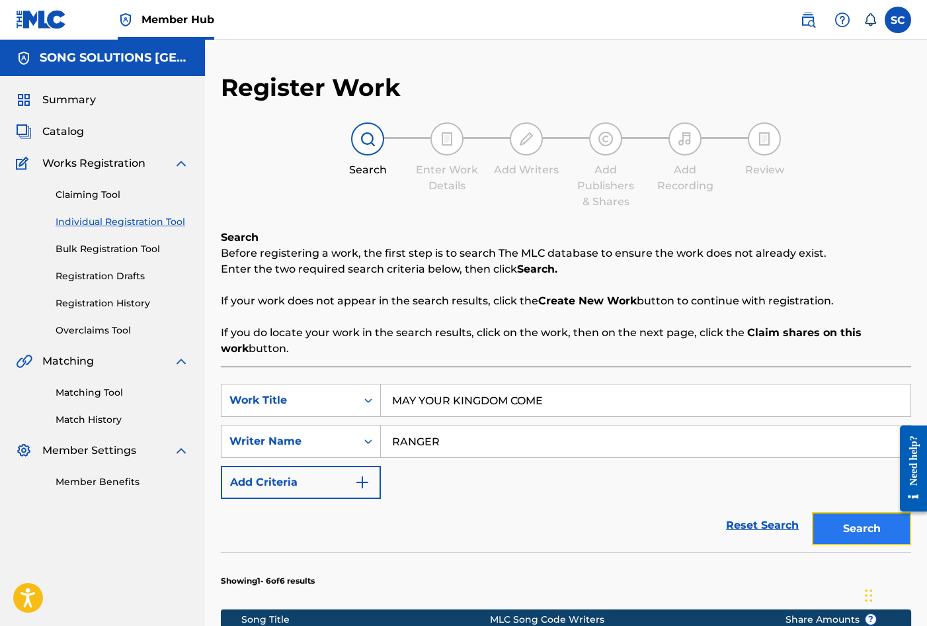
click at [862, 530] on button "Search" at bounding box center [861, 528] width 99 height 33
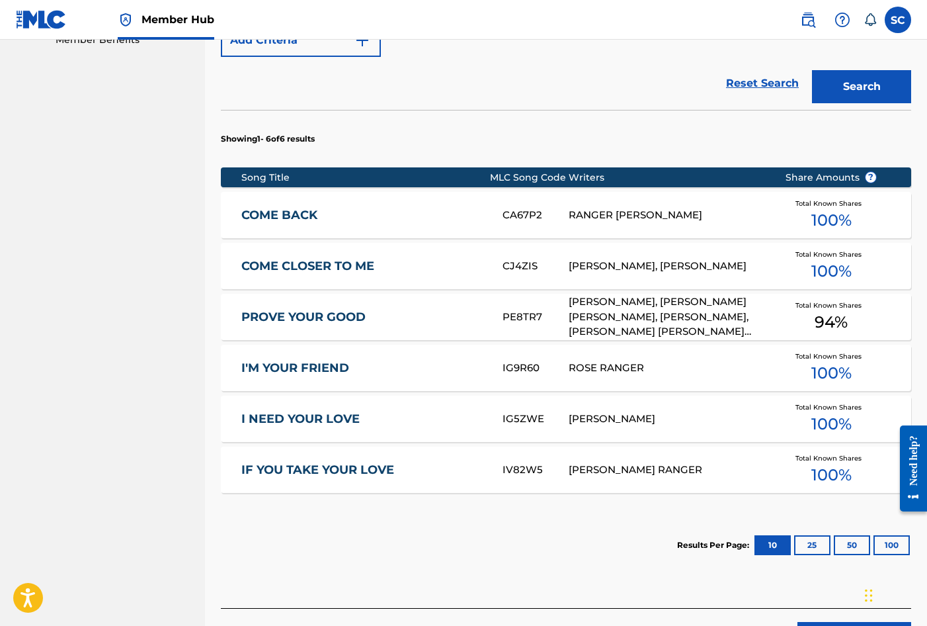
scroll to position [534, 0]
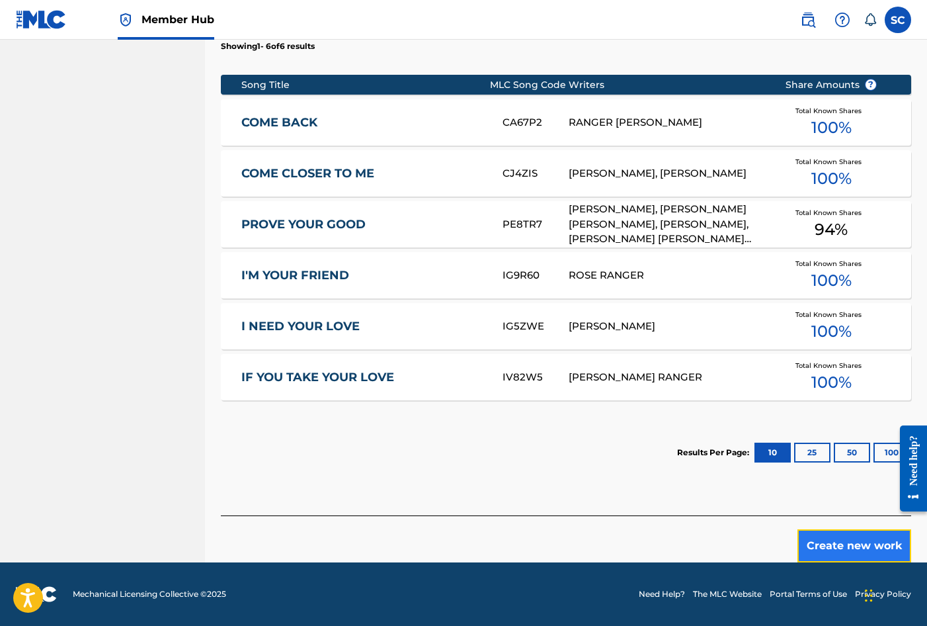
click at [860, 545] on button "Create new work" at bounding box center [855, 545] width 114 height 33
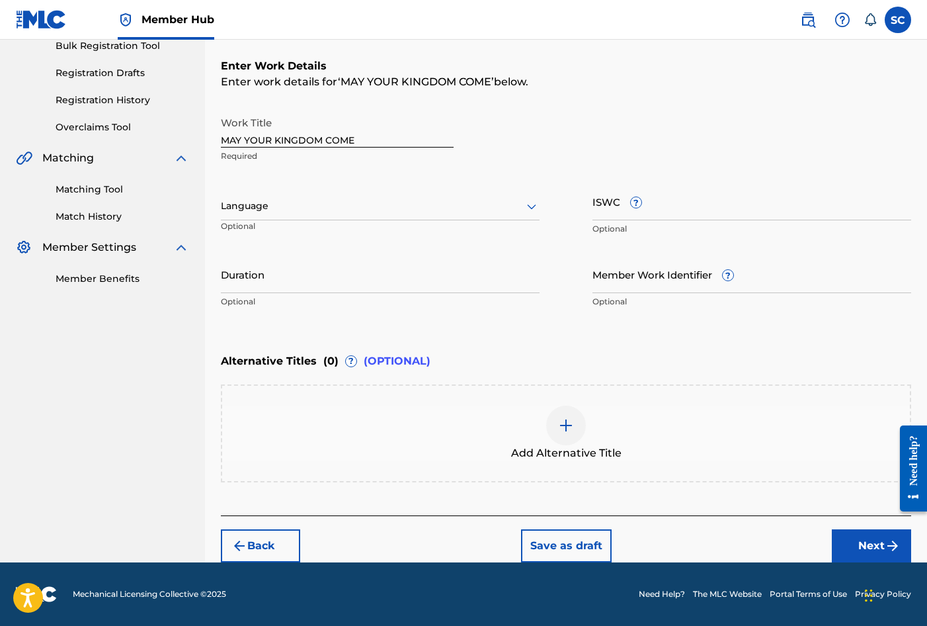
scroll to position [0, 0]
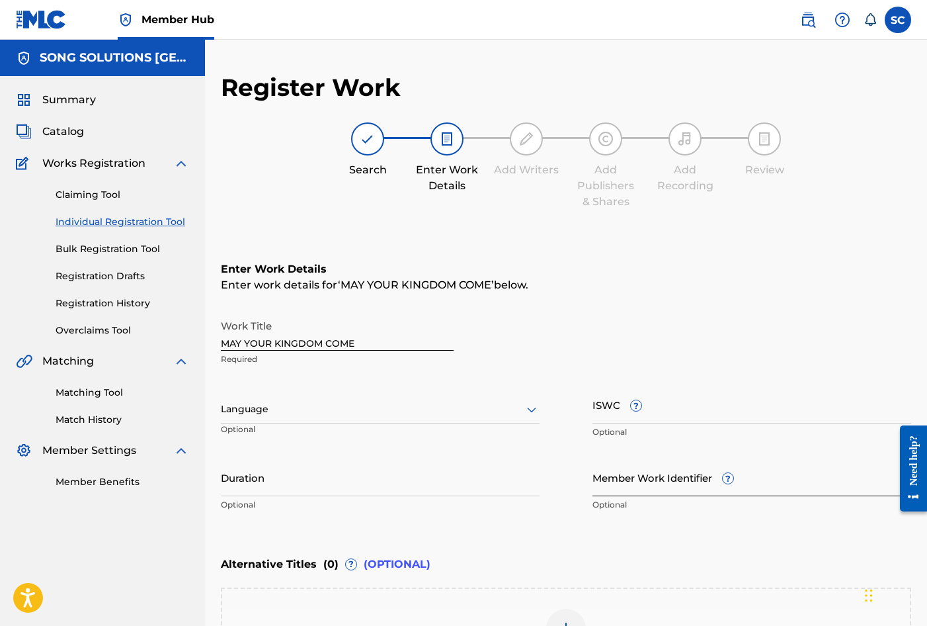
click at [612, 481] on input "Member Work Identifier ?" at bounding box center [752, 477] width 319 height 38
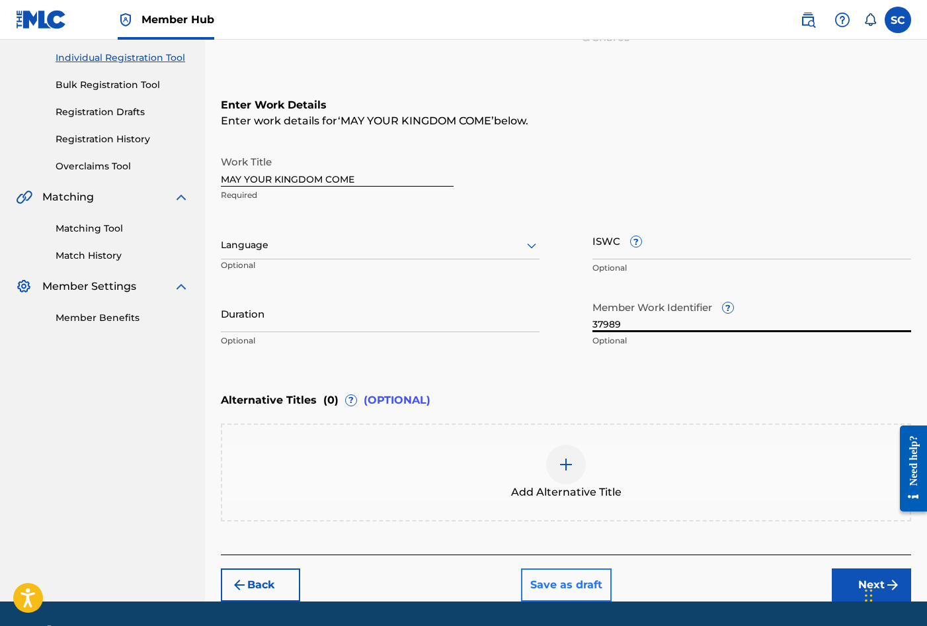
scroll to position [203, 0]
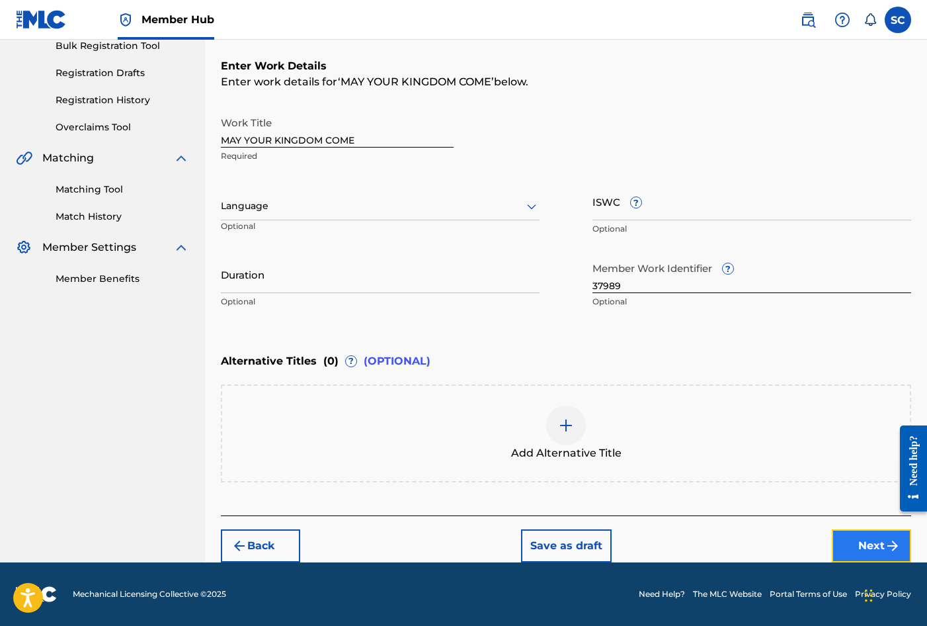
click at [862, 544] on button "Next" at bounding box center [871, 545] width 79 height 33
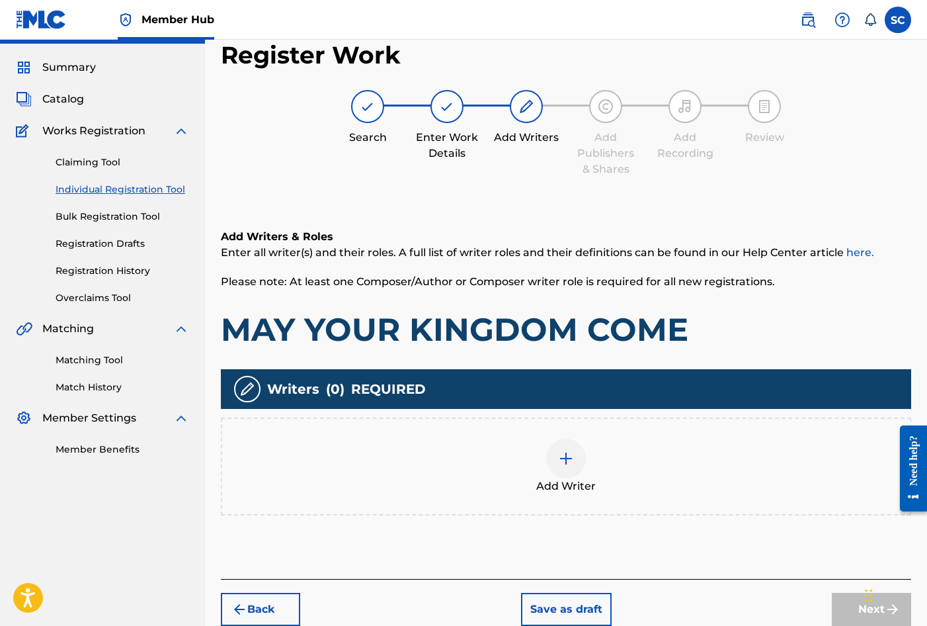
scroll to position [60, 0]
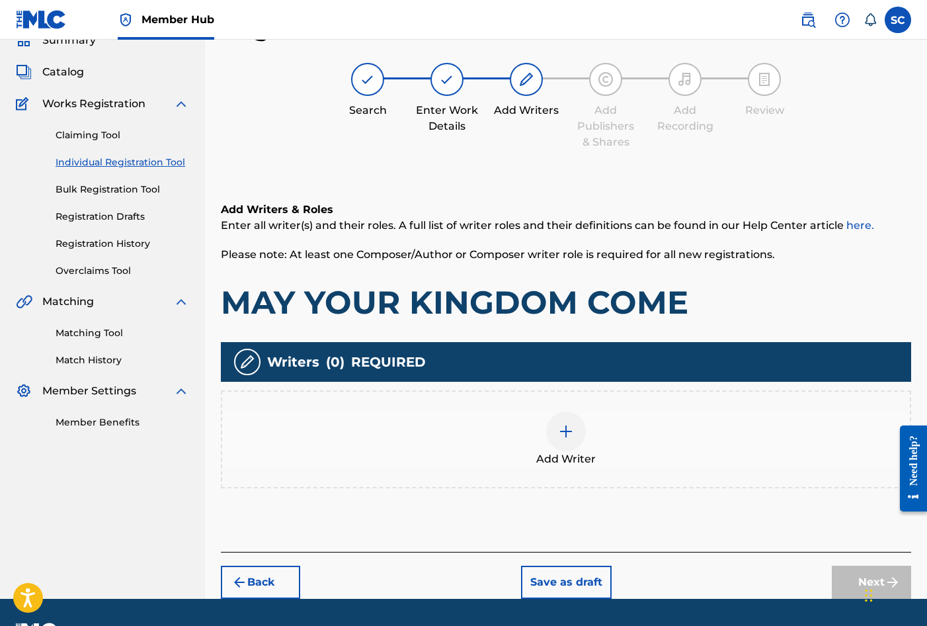
click at [563, 435] on img at bounding box center [566, 431] width 16 height 16
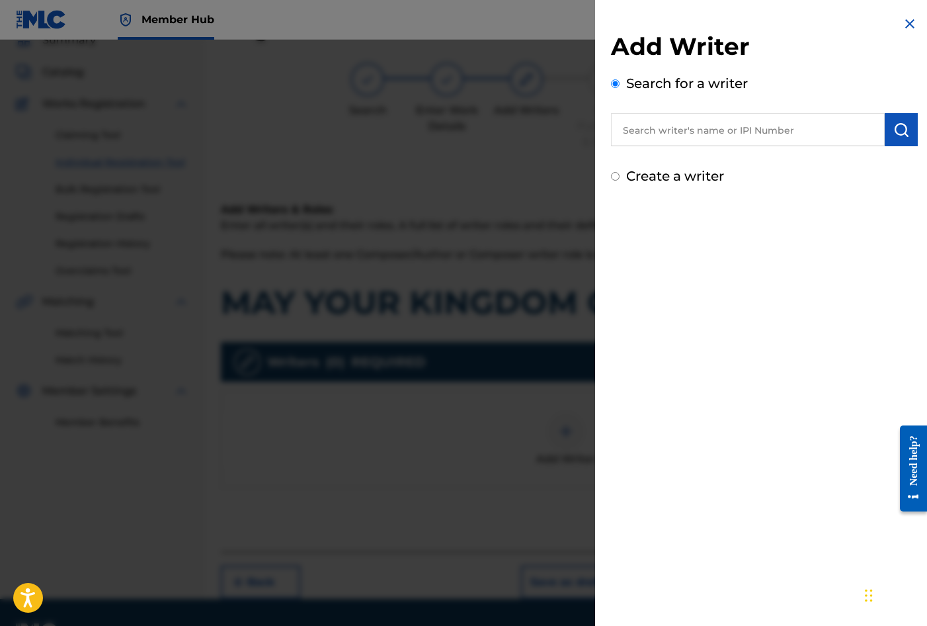
click at [679, 175] on label "Create a writer" at bounding box center [675, 176] width 98 height 16
click at [620, 175] on input "Create a writer" at bounding box center [615, 176] width 9 height 9
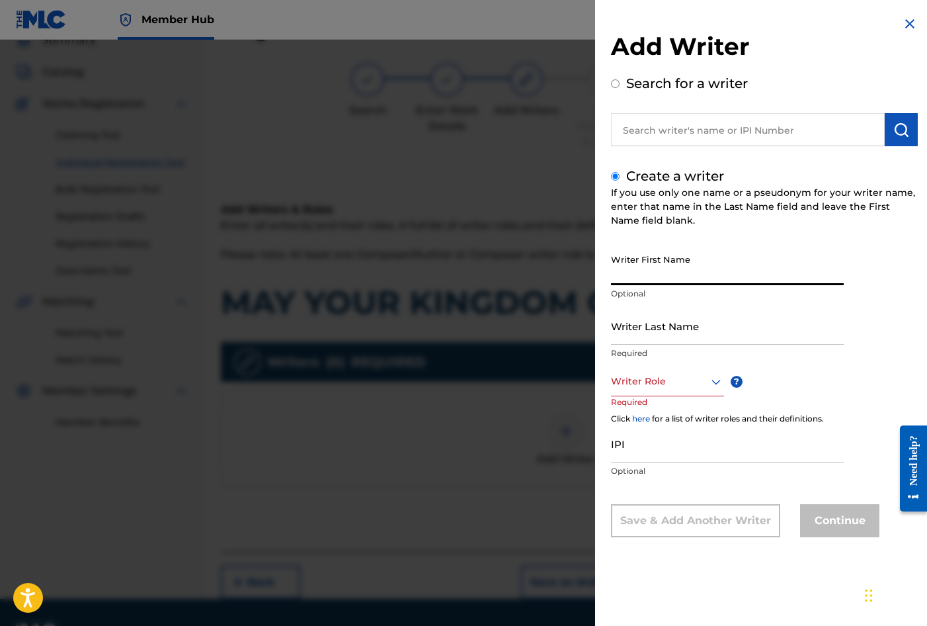
click at [669, 270] on input "Writer First Name" at bounding box center [727, 266] width 233 height 38
click at [649, 331] on input "Writer Last Name" at bounding box center [727, 326] width 233 height 38
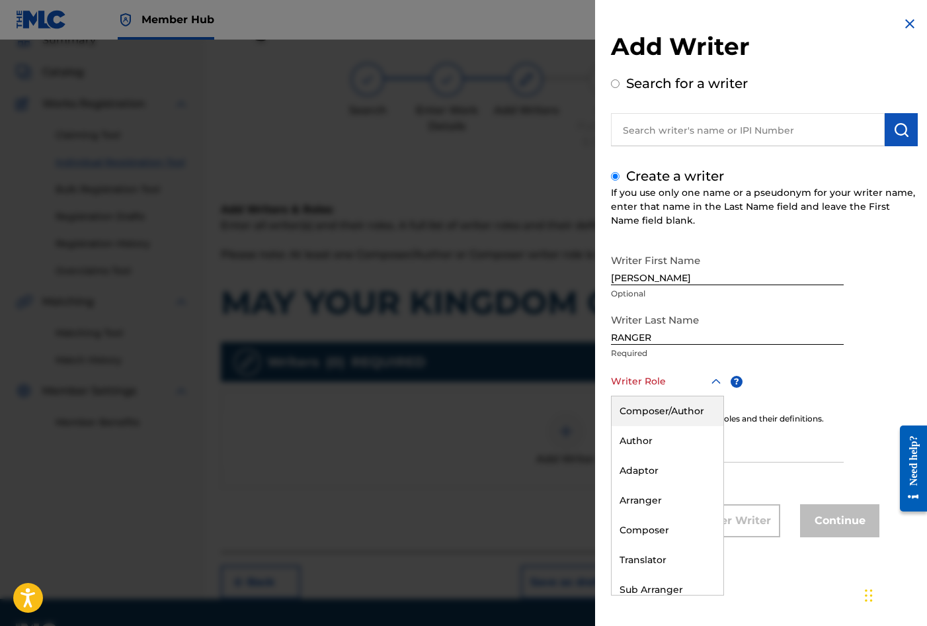
click at [654, 376] on div at bounding box center [667, 381] width 113 height 17
click at [653, 412] on div "Composer/Author" at bounding box center [668, 411] width 112 height 30
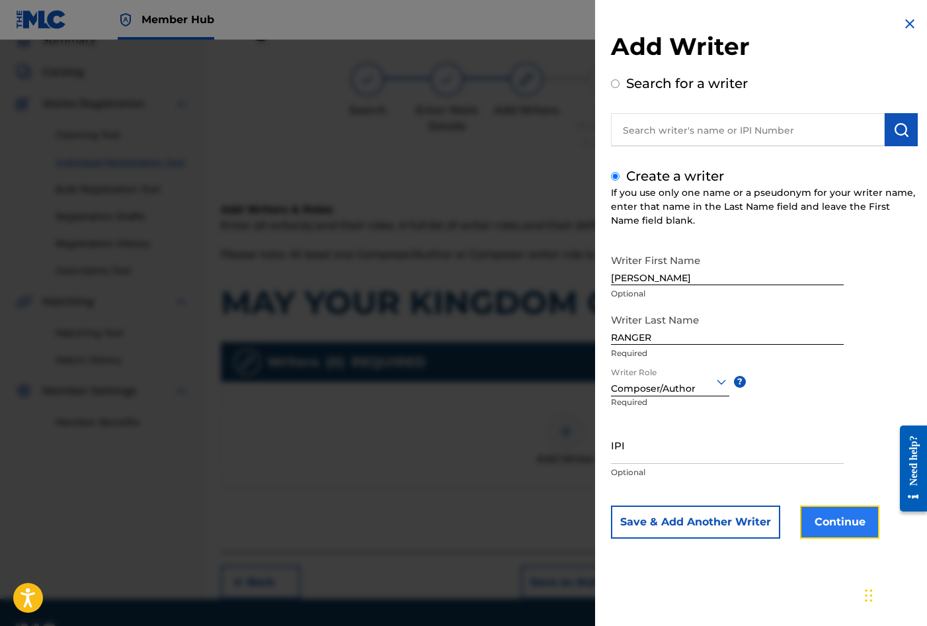
click at [845, 525] on button "Continue" at bounding box center [839, 521] width 79 height 33
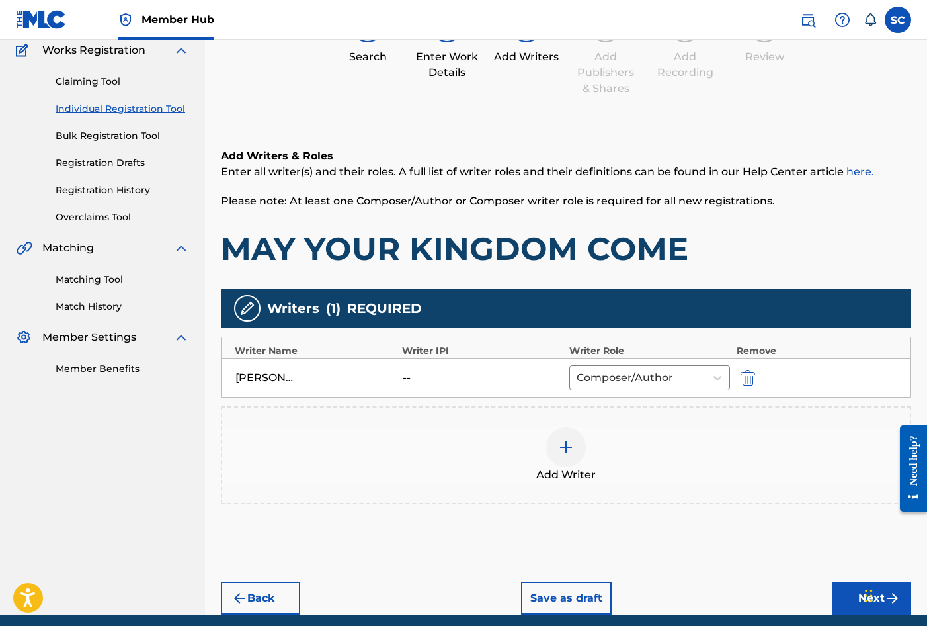
scroll to position [165, 0]
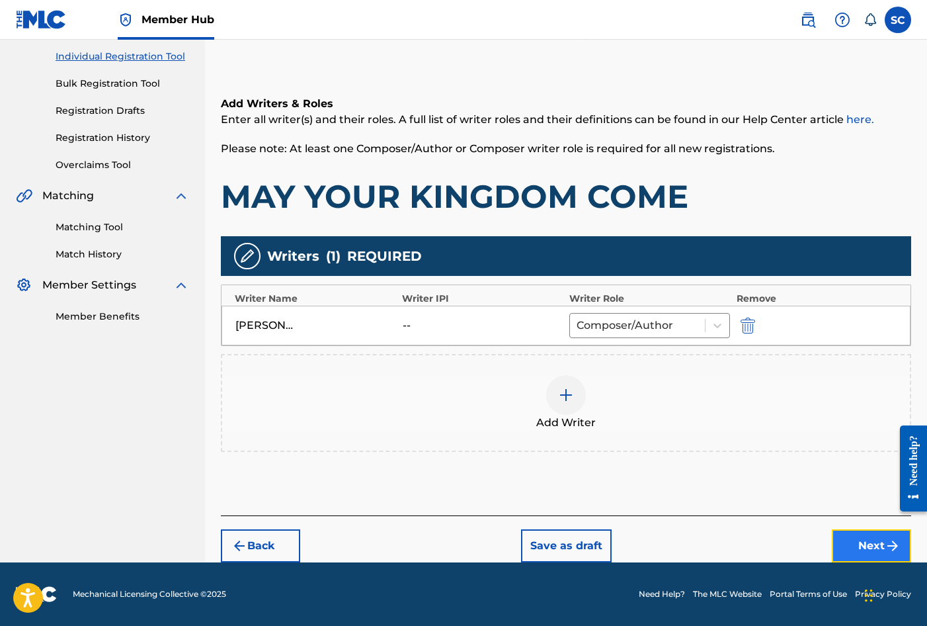
click at [874, 546] on button "Next" at bounding box center [871, 545] width 79 height 33
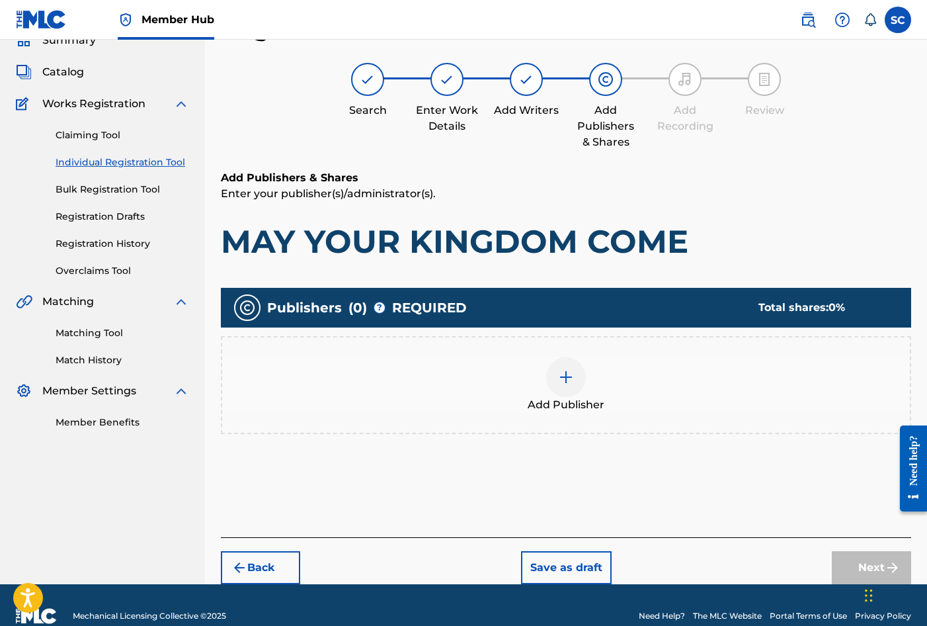
click at [563, 380] on img at bounding box center [566, 377] width 16 height 16
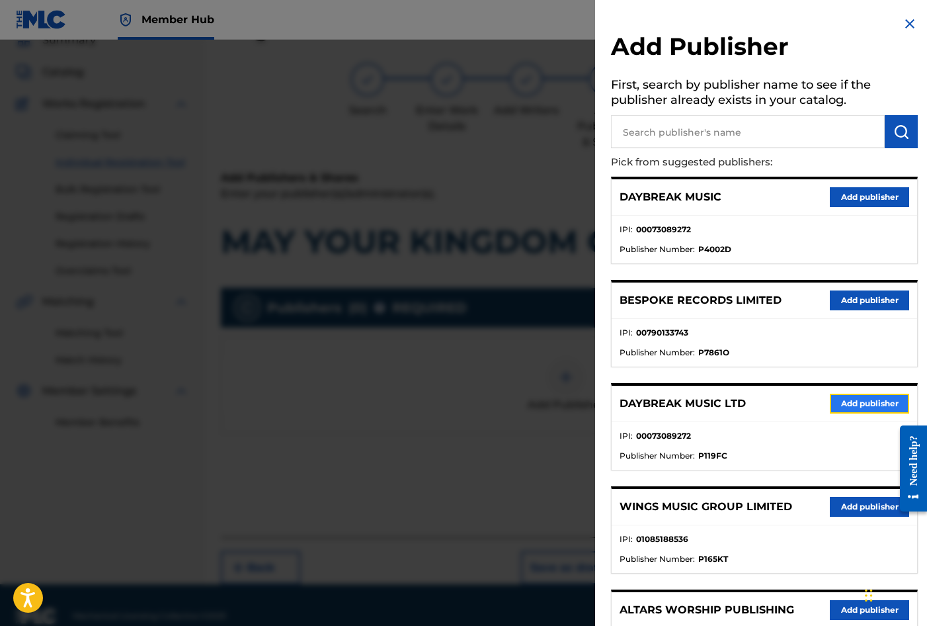
click at [854, 405] on button "Add publisher" at bounding box center [869, 404] width 79 height 20
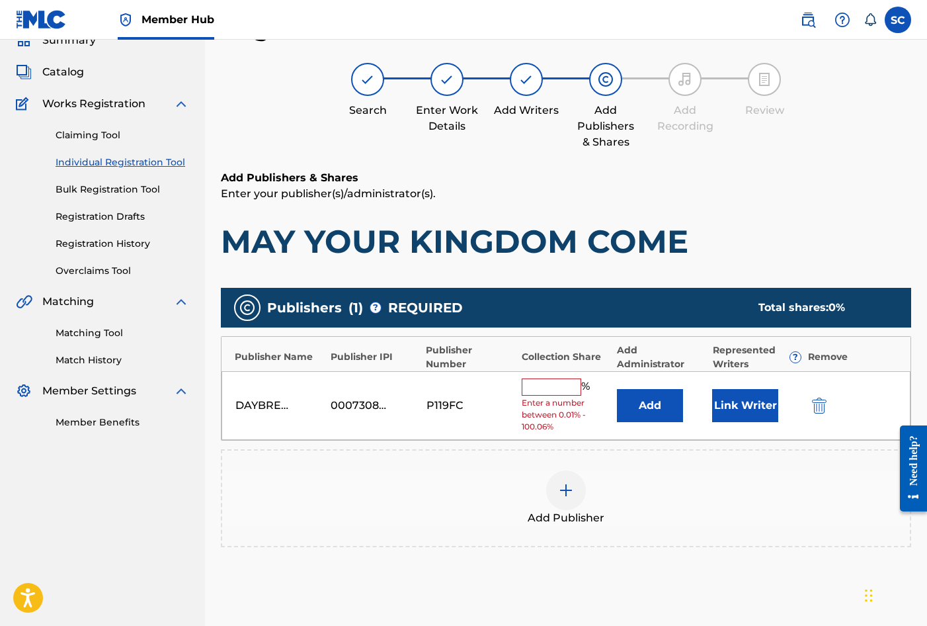
click at [554, 378] on input "text" at bounding box center [552, 386] width 60 height 17
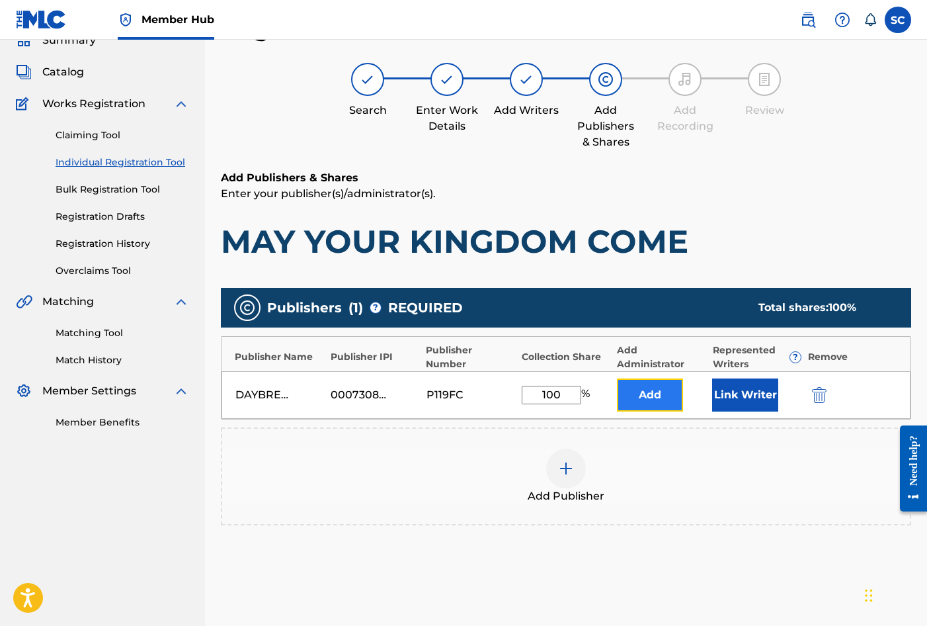
click at [622, 387] on button "Add" at bounding box center [650, 394] width 66 height 33
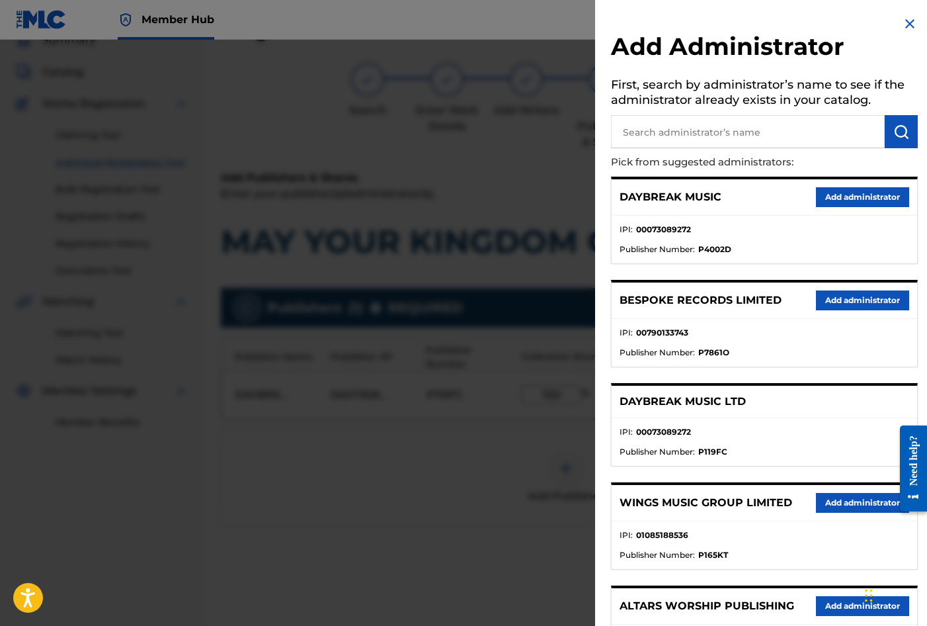
click at [669, 130] on input "text" at bounding box center [748, 131] width 274 height 33
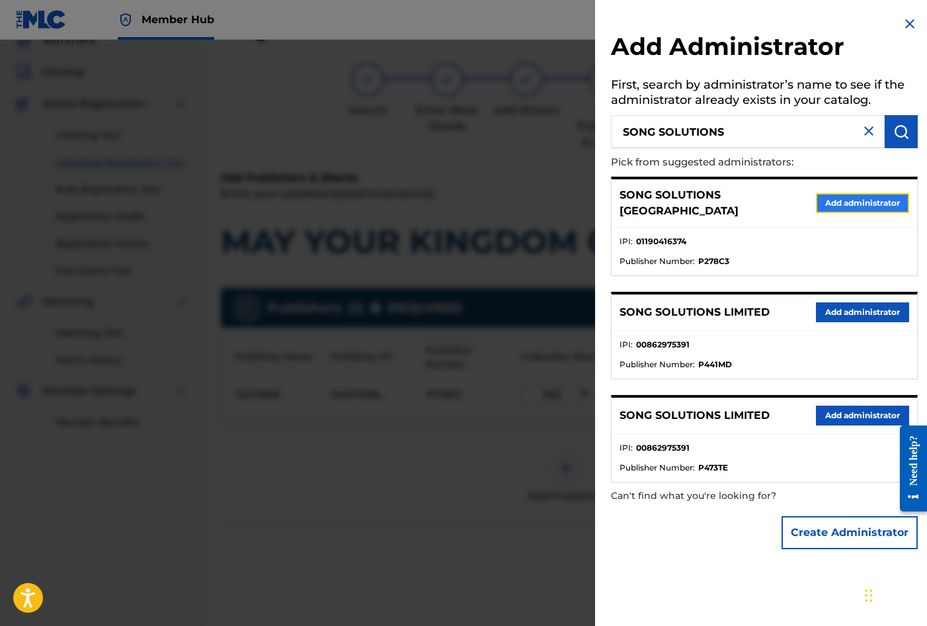
click at [835, 197] on button "Add administrator" at bounding box center [862, 203] width 93 height 20
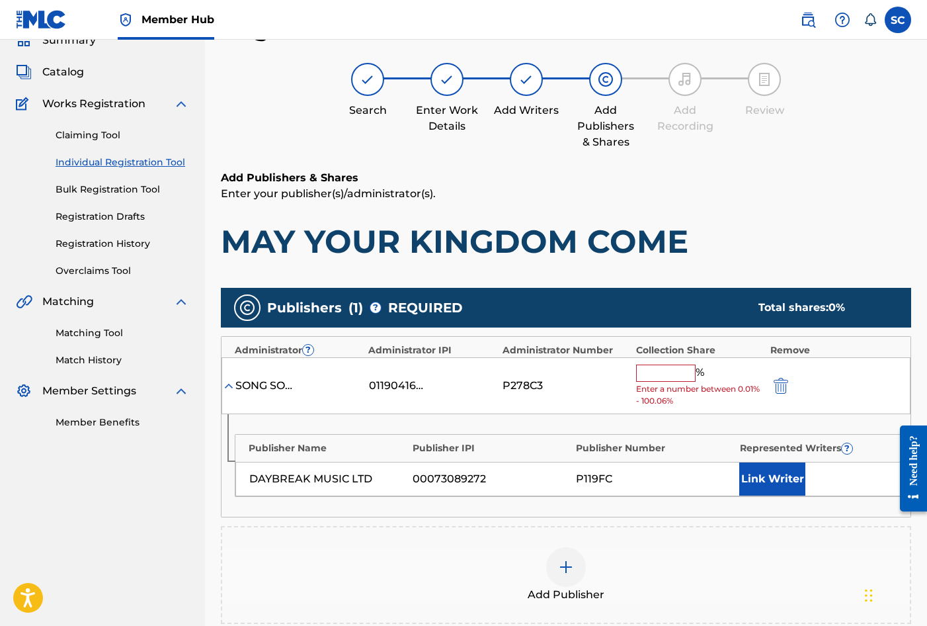
click at [658, 372] on input "text" at bounding box center [666, 372] width 60 height 17
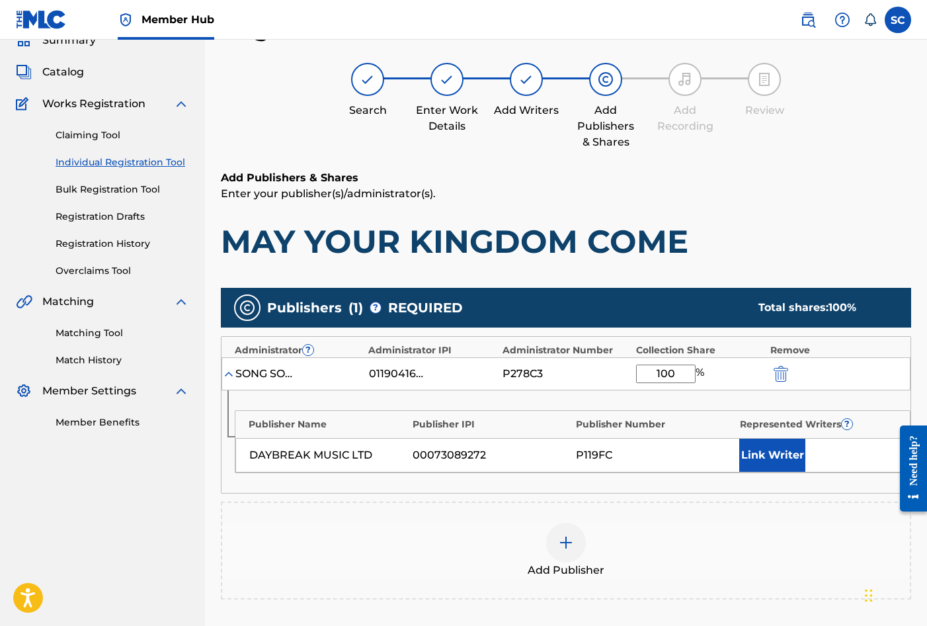
click at [536, 397] on div "Publisher Name Publisher IPI Publisher Number Represented Writers ? DAYBREAK MU…" at bounding box center [566, 441] width 689 height 103
click at [787, 458] on button "Link Writer" at bounding box center [772, 454] width 66 height 33
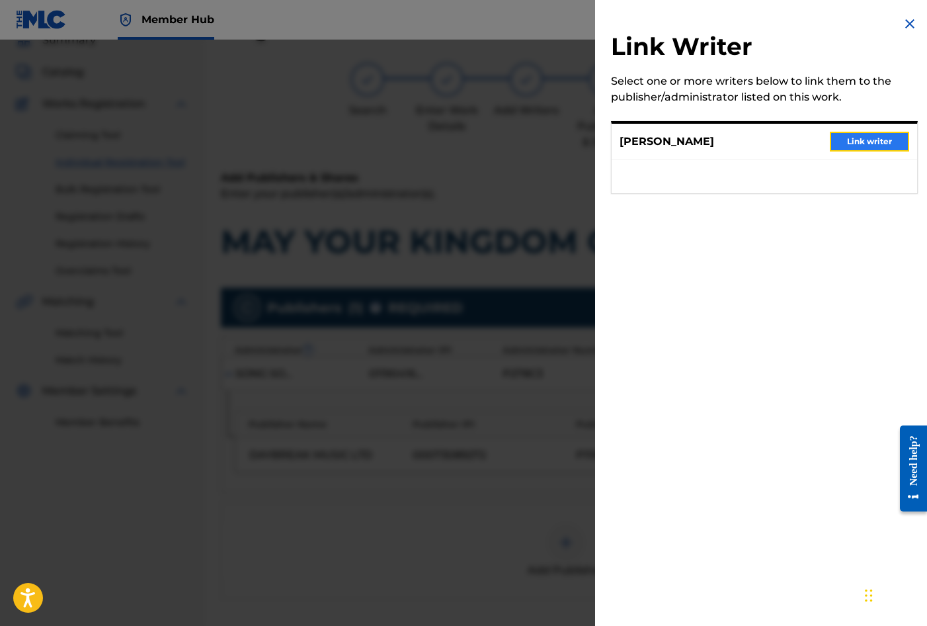
click at [877, 142] on button "Link writer" at bounding box center [869, 142] width 79 height 20
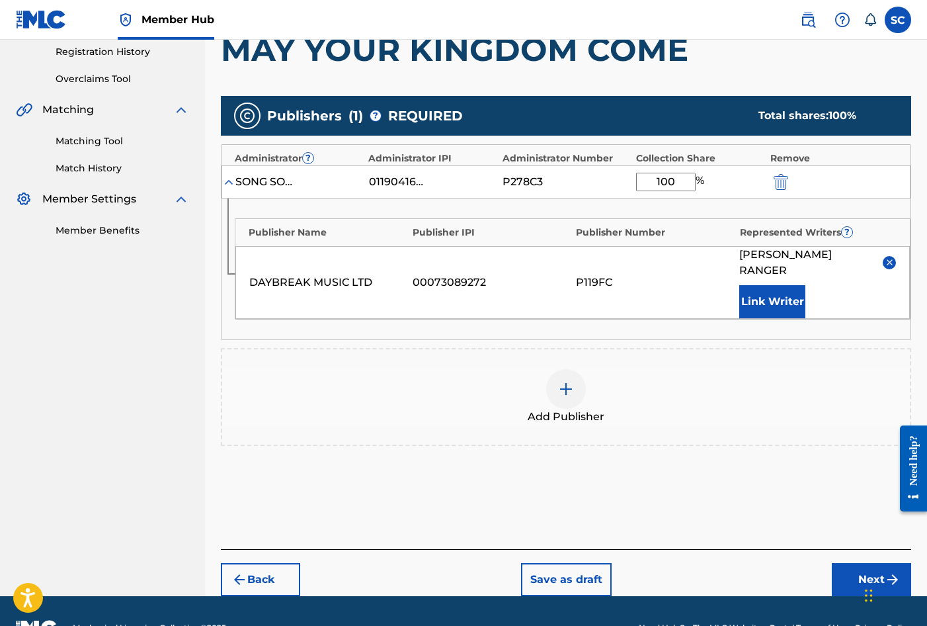
scroll to position [258, 0]
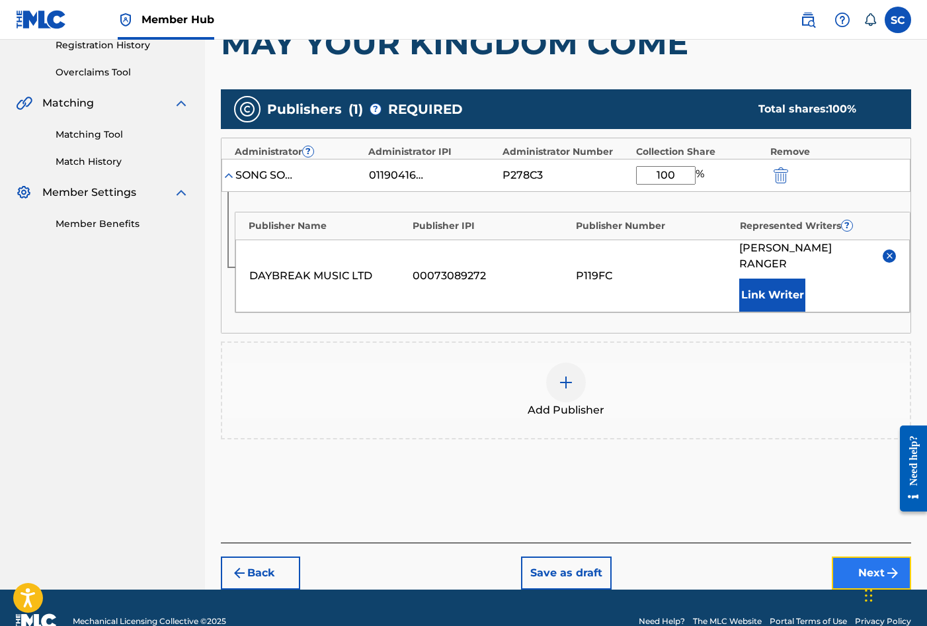
click at [862, 556] on button "Next" at bounding box center [871, 572] width 79 height 33
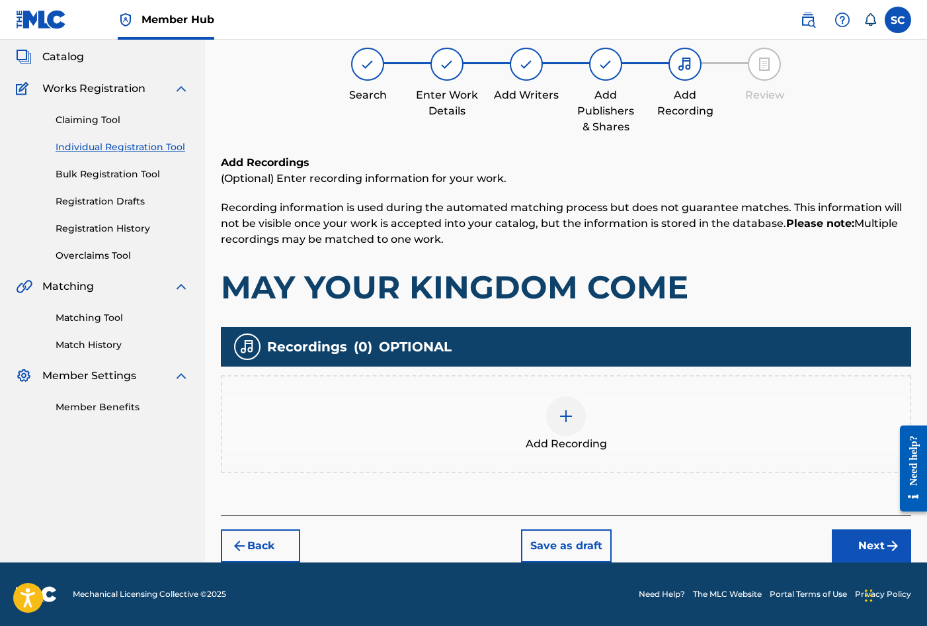
scroll to position [60, 0]
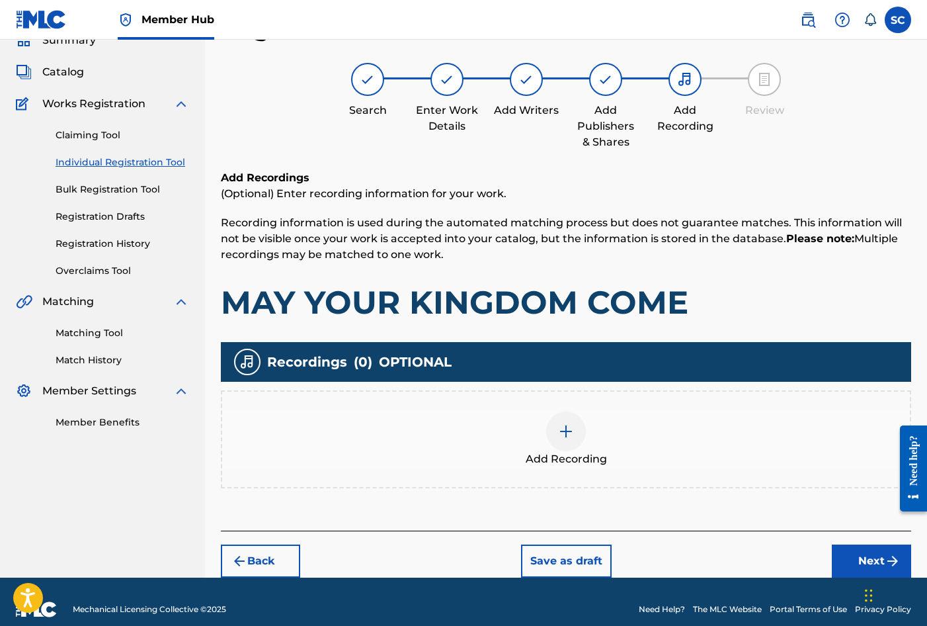
click at [563, 429] on img at bounding box center [566, 431] width 16 height 16
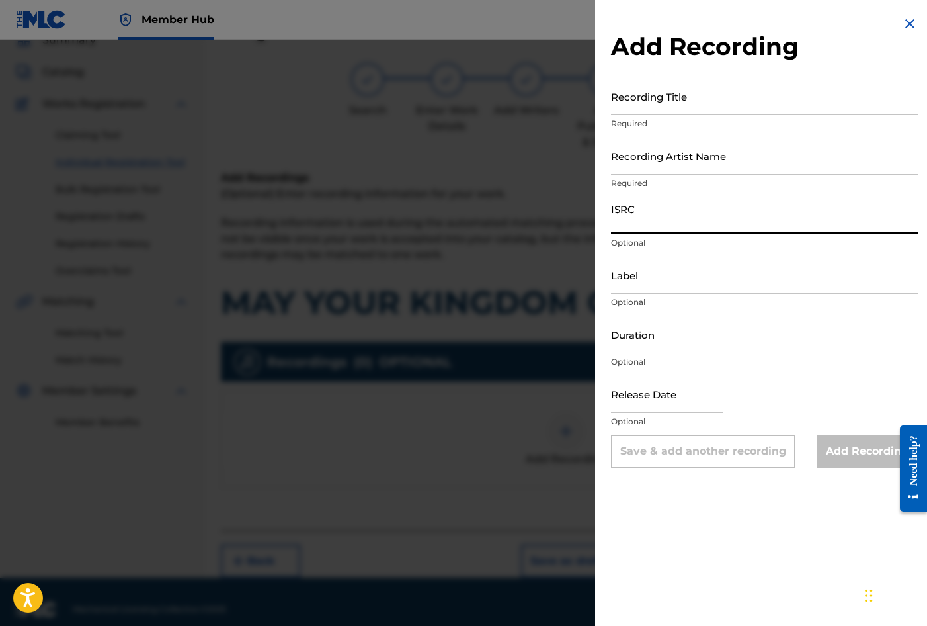
click at [644, 216] on input "ISRC" at bounding box center [764, 215] width 307 height 38
paste input "GBDPR2106549"
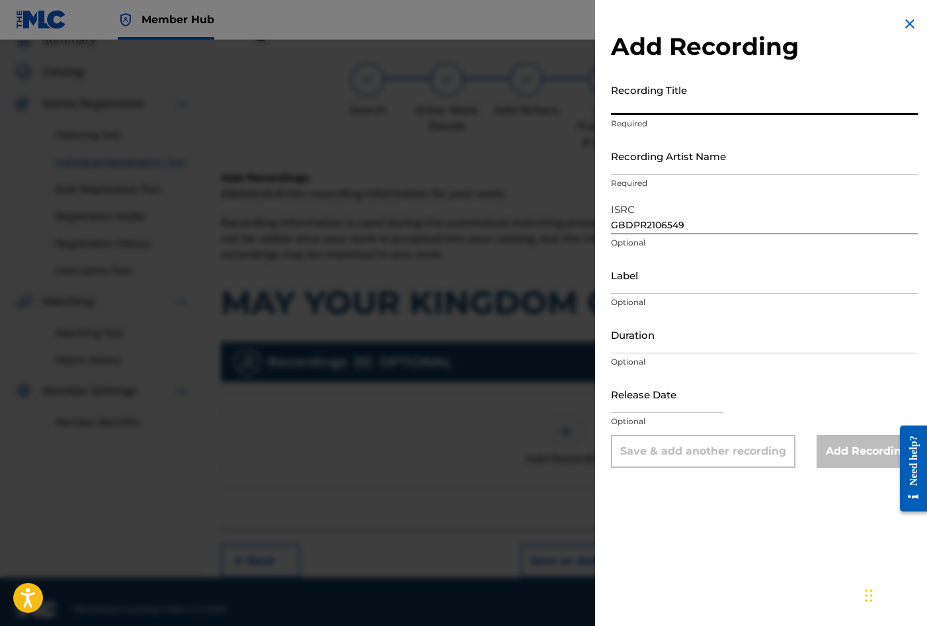
click at [636, 98] on input "Recording Title" at bounding box center [764, 96] width 307 height 38
click at [651, 160] on input "Recording Artist Name" at bounding box center [764, 156] width 307 height 38
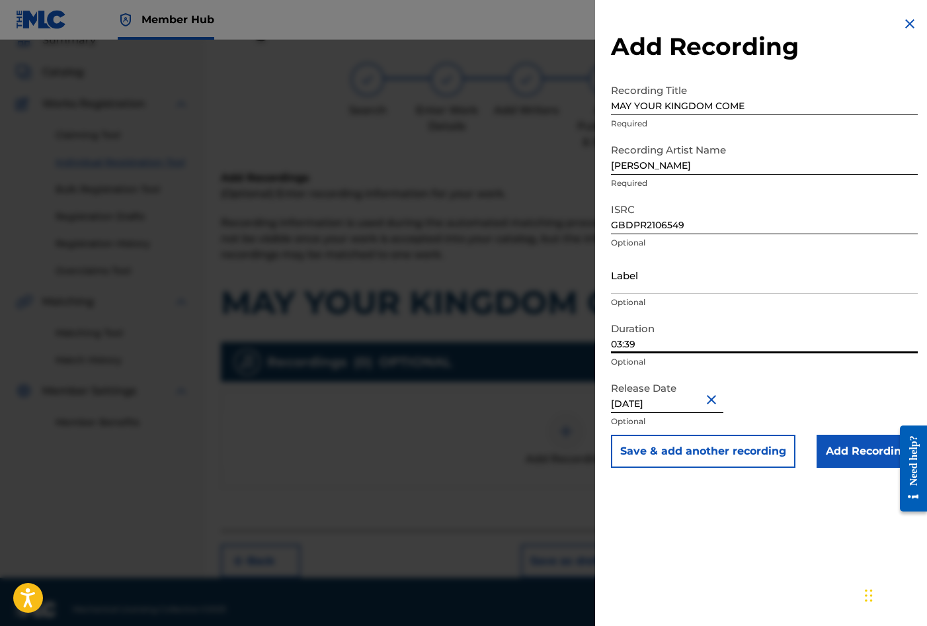
drag, startPoint x: 650, startPoint y: 341, endPoint x: 606, endPoint y: 337, distance: 44.5
click at [606, 337] on div "Add Recording Recording Title MAY YOUR KINGDOM COME Required Recording Artist N…" at bounding box center [764, 241] width 339 height 483
click at [762, 517] on div "Add Recording Recording Title MAY YOUR KINGDOM COME Required Recording Artist N…" at bounding box center [764, 313] width 339 height 626
click at [843, 454] on input "Add Recording" at bounding box center [867, 451] width 101 height 33
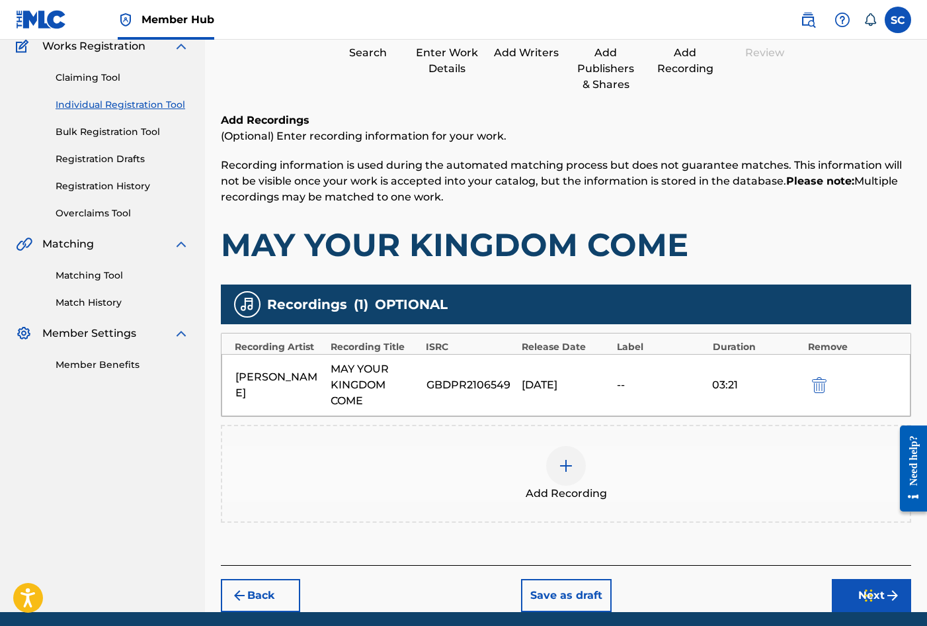
scroll to position [167, 0]
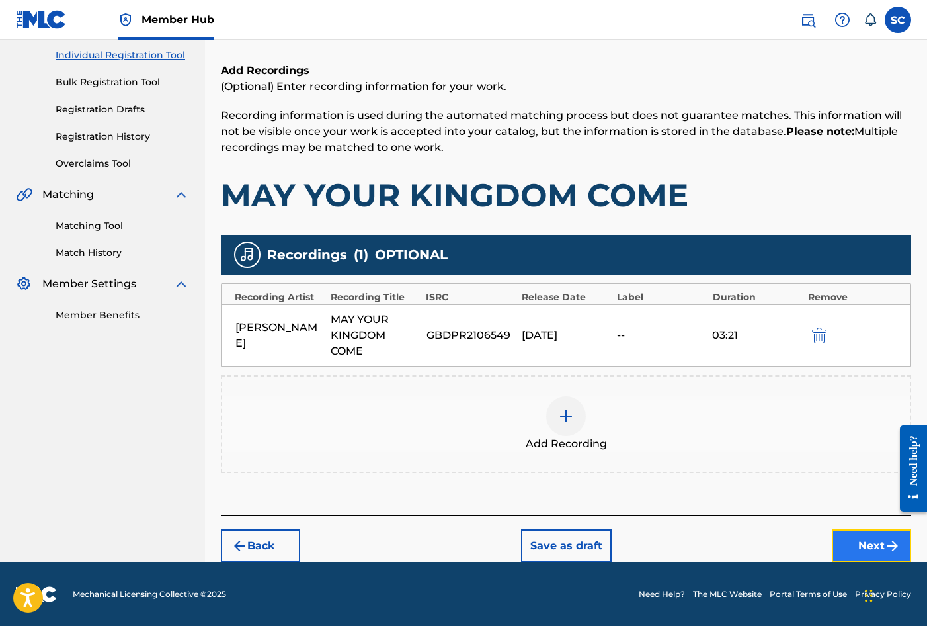
click at [872, 544] on button "Next" at bounding box center [871, 545] width 79 height 33
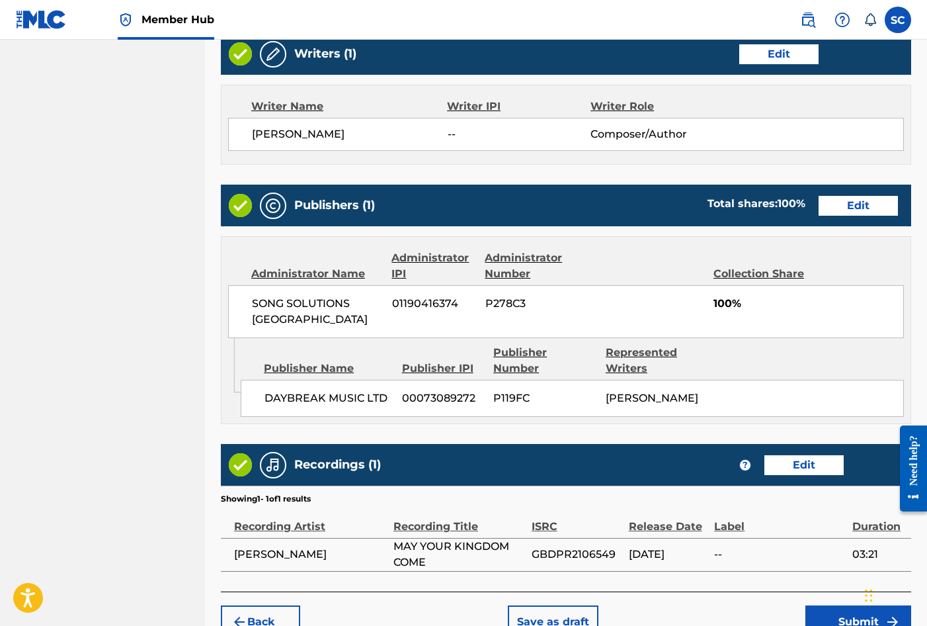
scroll to position [581, 0]
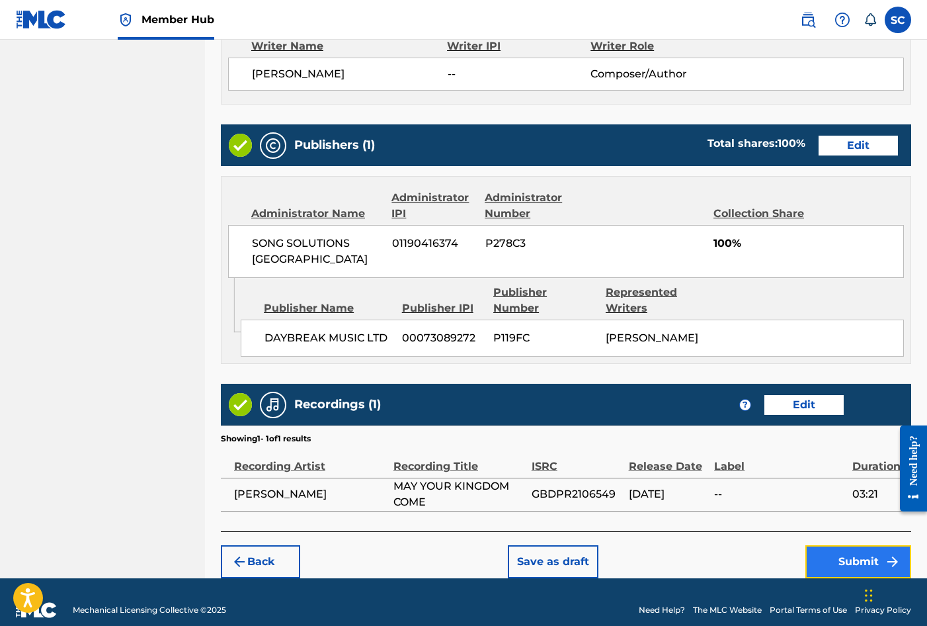
click at [849, 545] on button "Submit" at bounding box center [859, 561] width 106 height 33
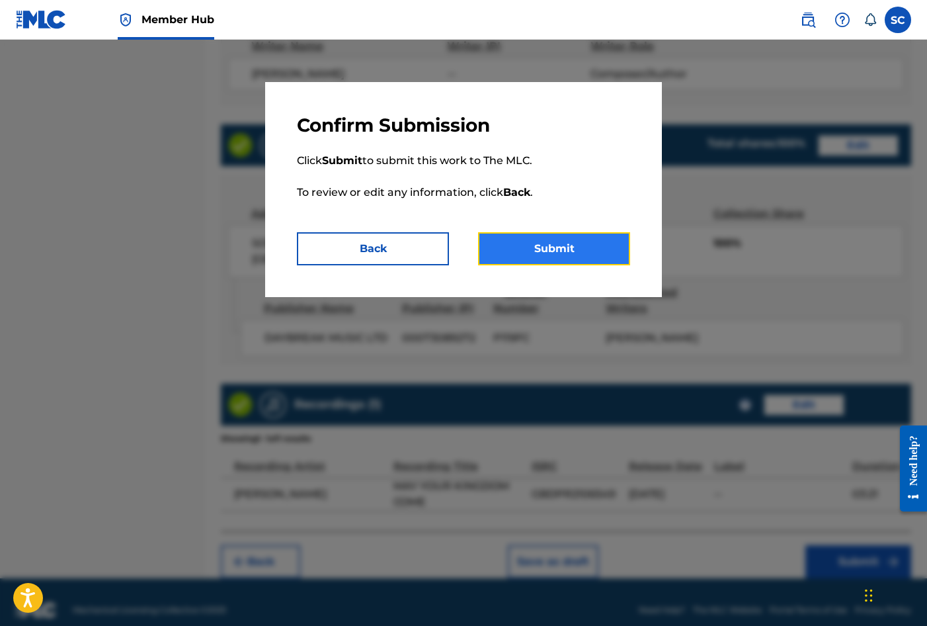
click at [562, 252] on button "Submit" at bounding box center [554, 248] width 152 height 33
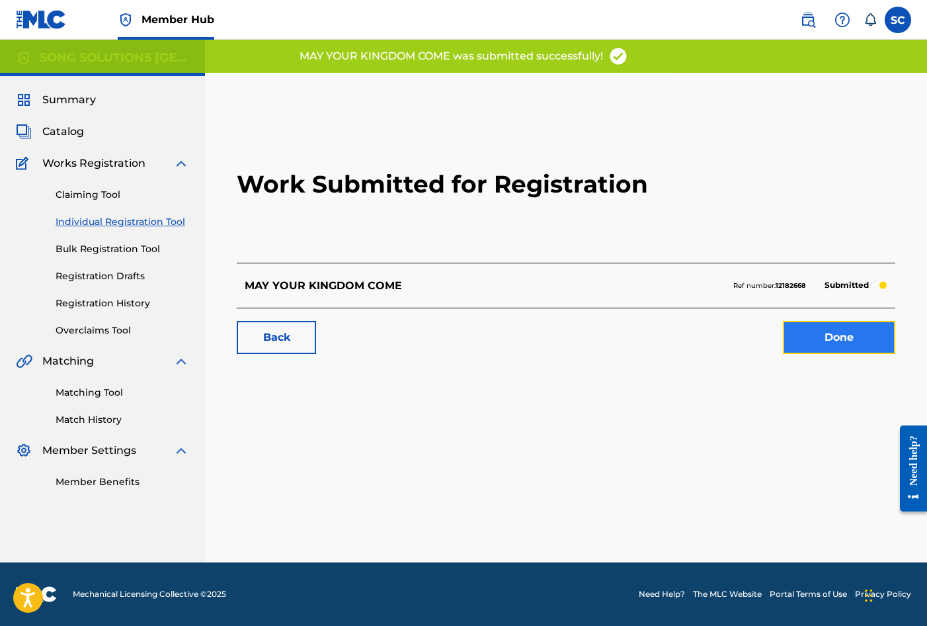
click at [832, 339] on link "Done" at bounding box center [839, 337] width 112 height 33
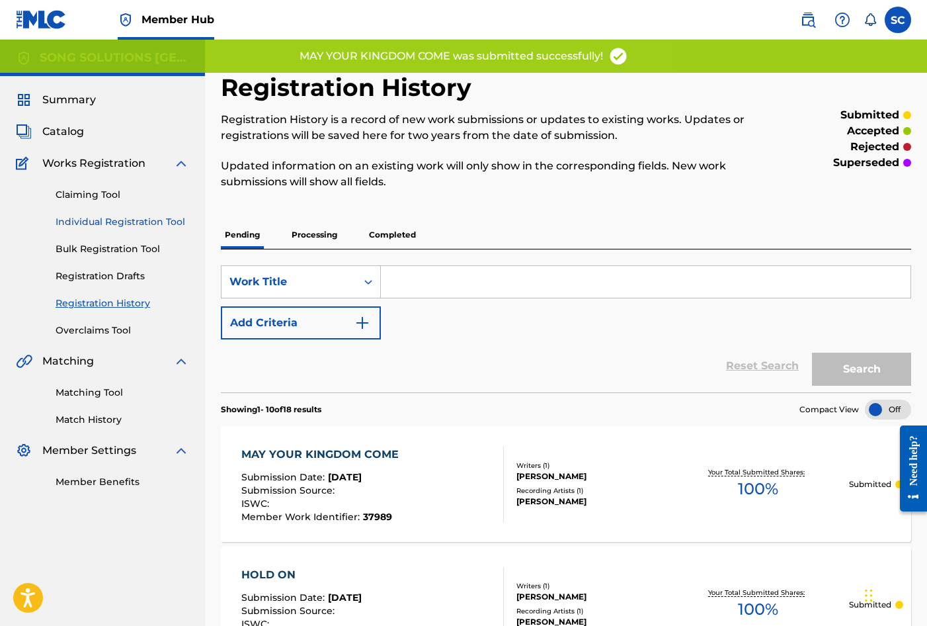
click at [97, 220] on link "Individual Registration Tool" at bounding box center [123, 222] width 134 height 14
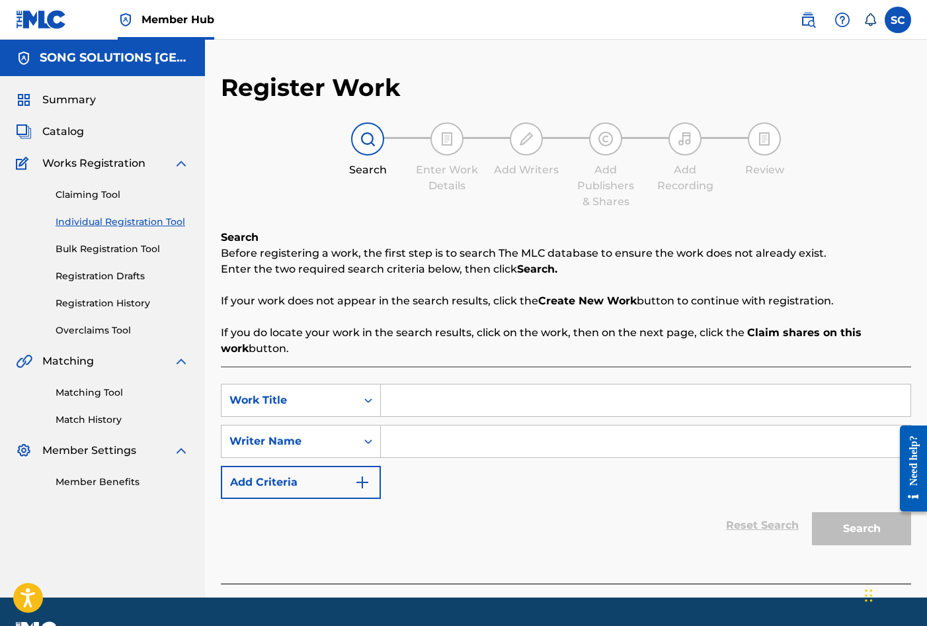
click at [485, 402] on input "Search Form" at bounding box center [646, 400] width 530 height 32
click at [477, 438] on input "Search Form" at bounding box center [646, 441] width 530 height 32
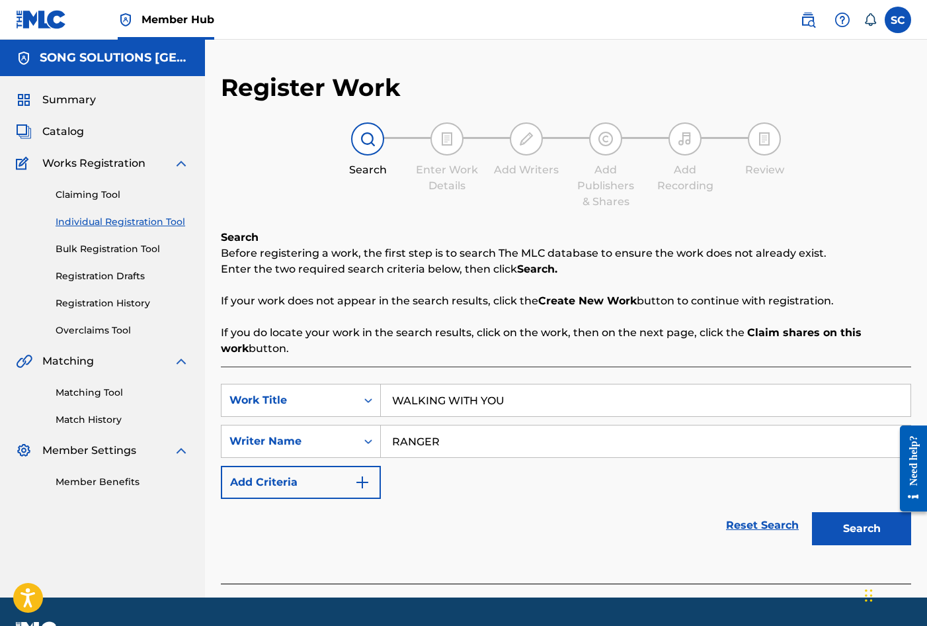
click at [812, 512] on button "Search" at bounding box center [861, 528] width 99 height 33
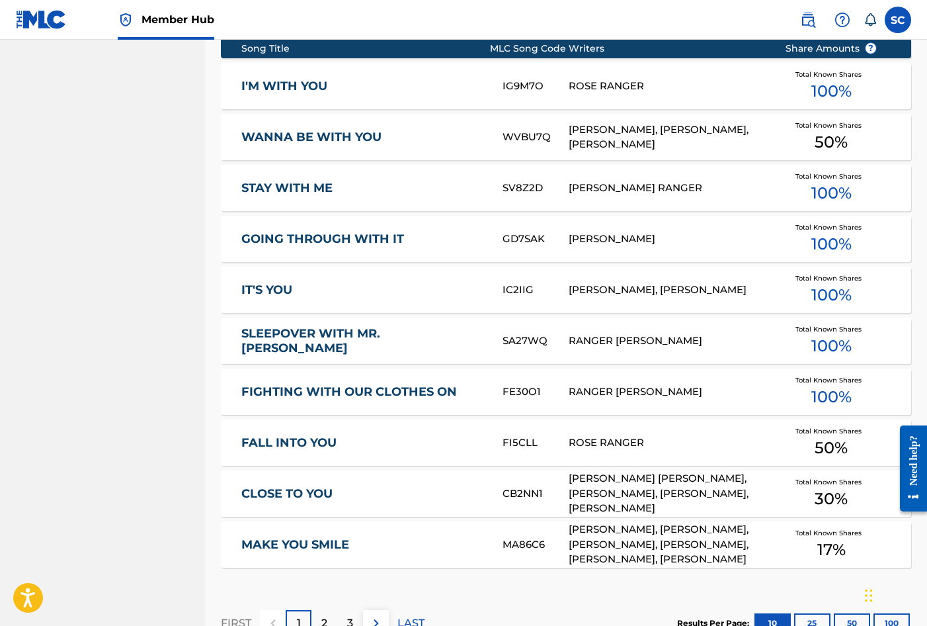
scroll to position [727, 0]
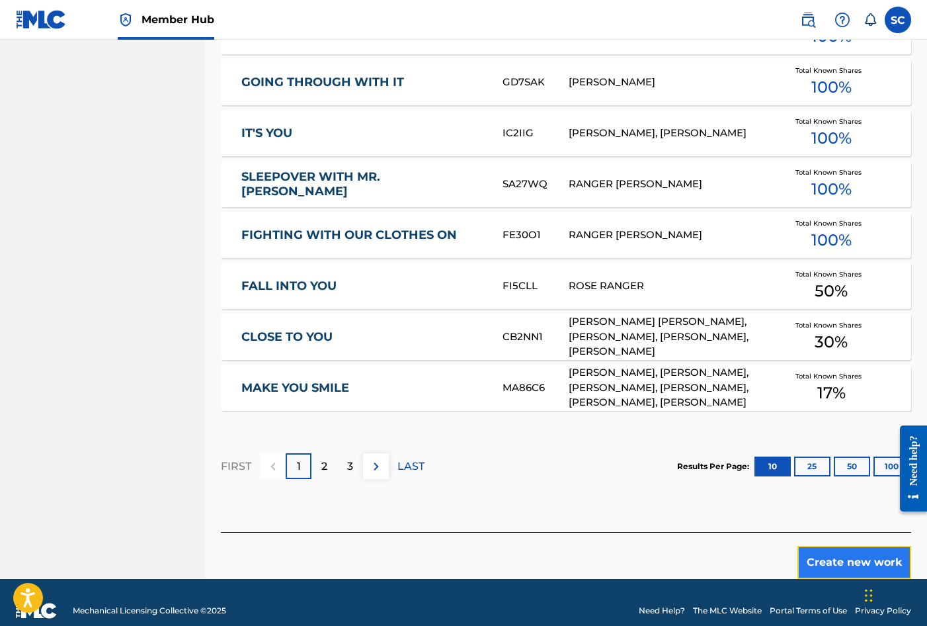
click at [837, 556] on button "Create new work" at bounding box center [855, 562] width 114 height 33
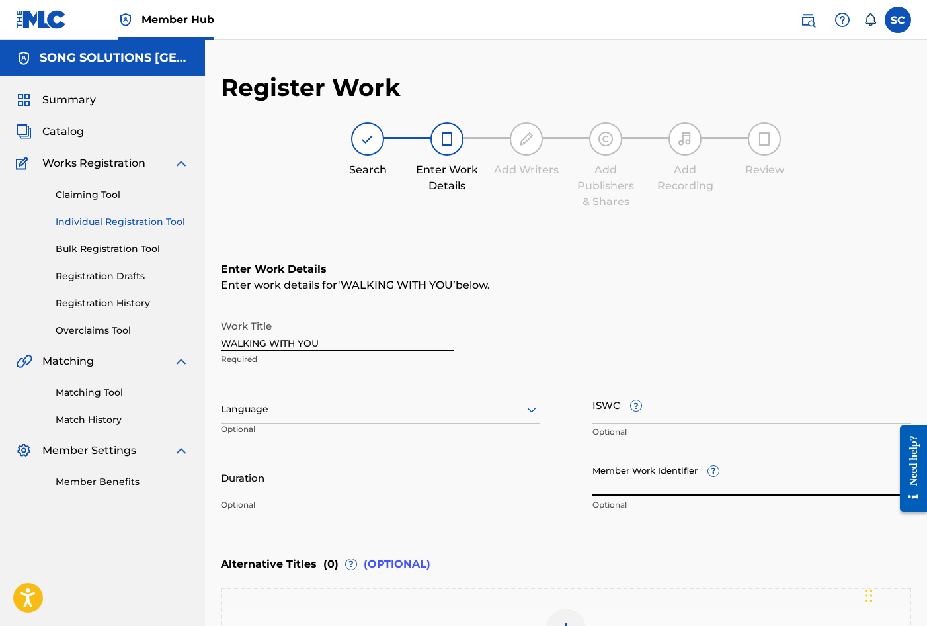
click at [630, 483] on input "Member Work Identifier ?" at bounding box center [752, 477] width 319 height 38
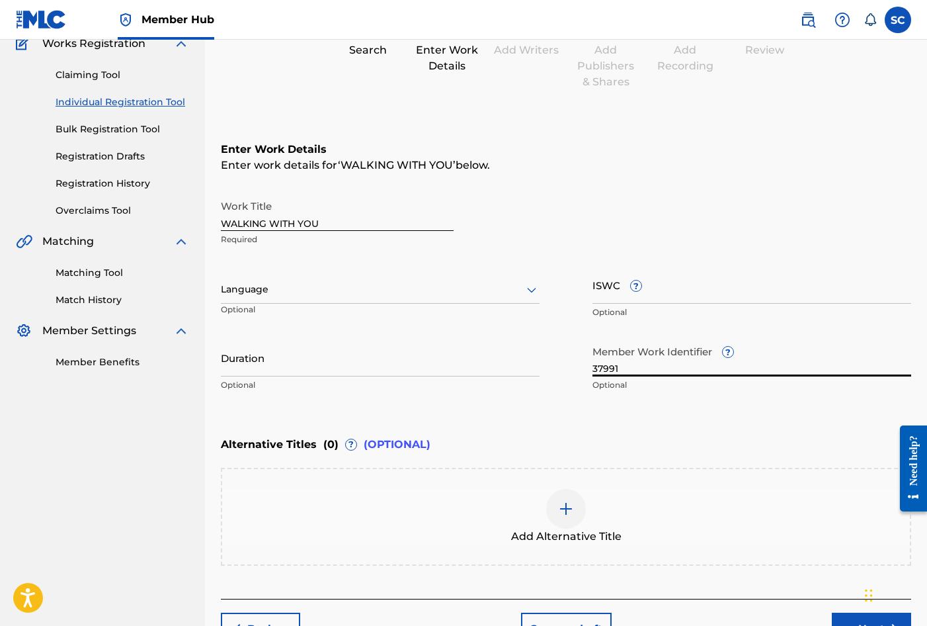
scroll to position [203, 0]
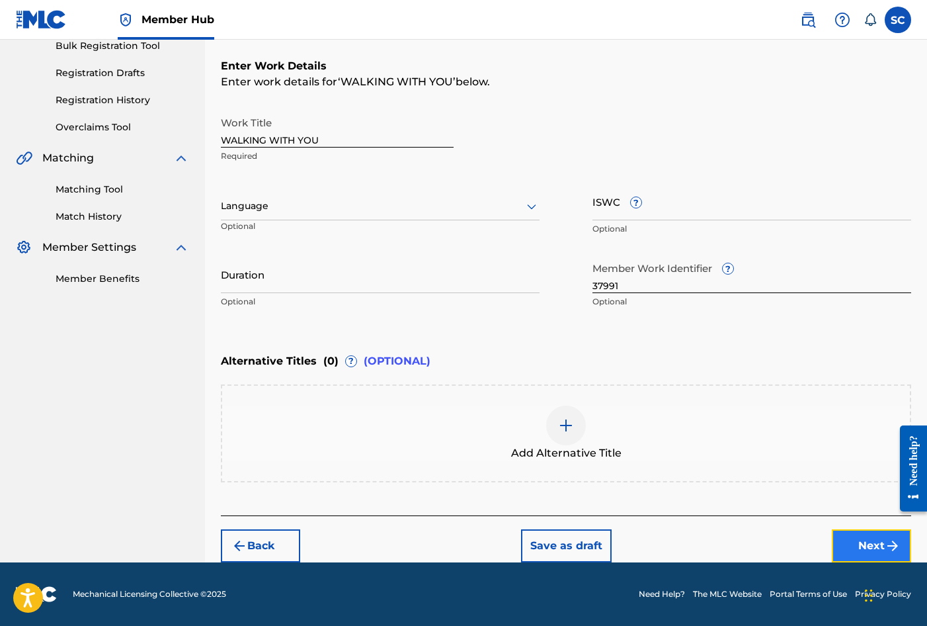
click at [873, 539] on button "Next" at bounding box center [871, 545] width 79 height 33
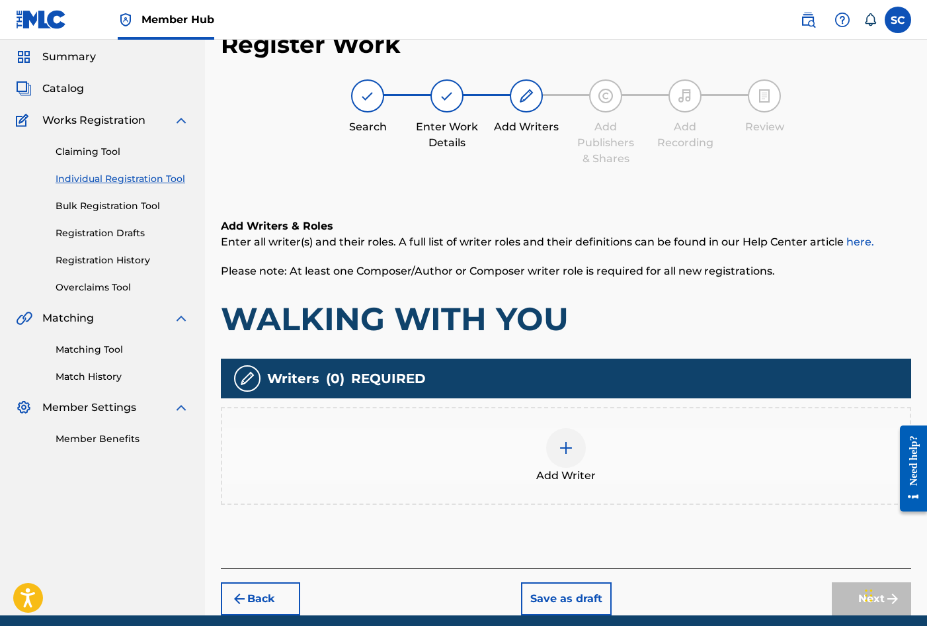
scroll to position [60, 0]
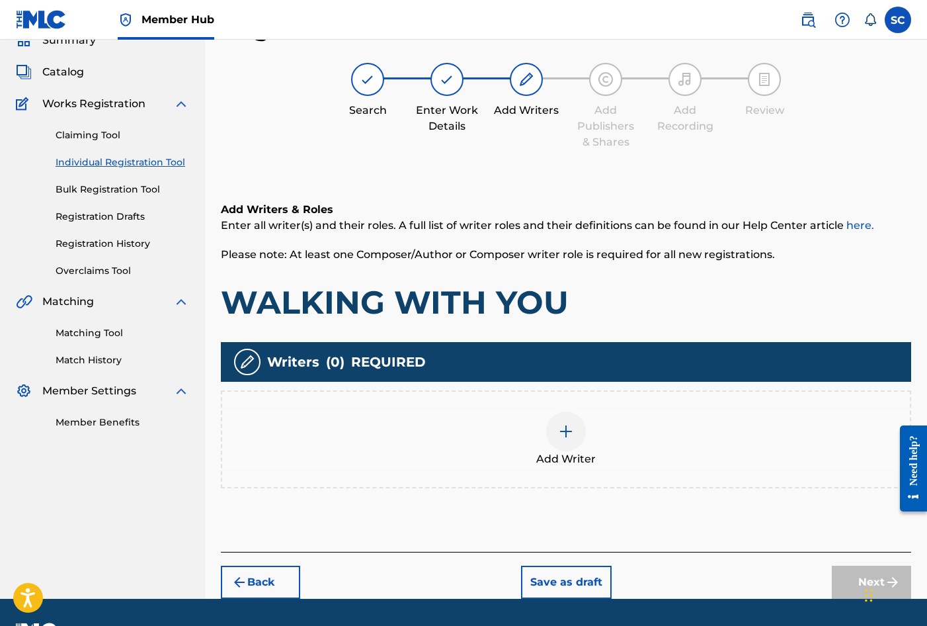
click at [561, 429] on img at bounding box center [566, 431] width 16 height 16
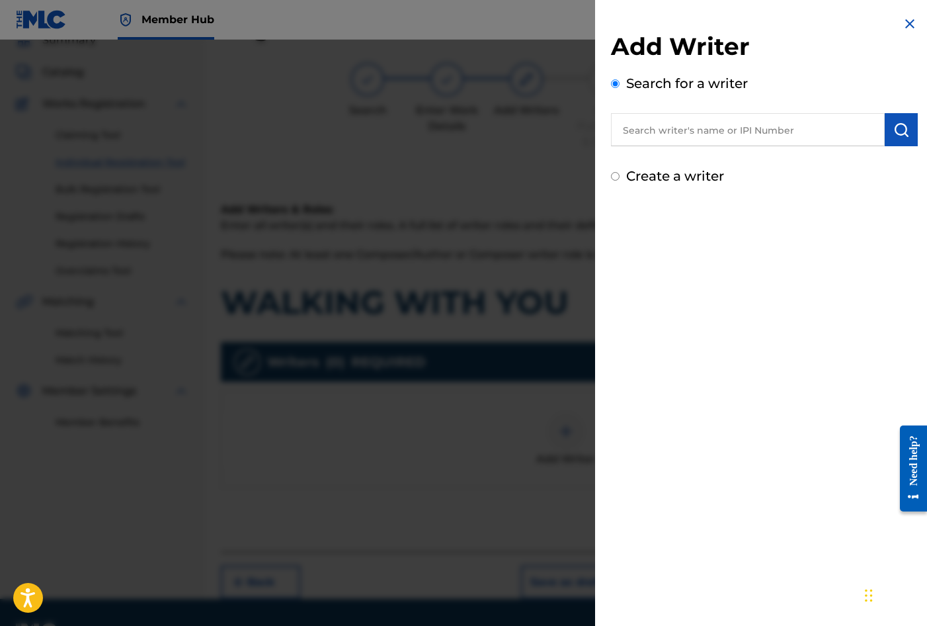
click at [685, 174] on label "Create a writer" at bounding box center [675, 176] width 98 height 16
click at [620, 174] on input "Create a writer" at bounding box center [615, 176] width 9 height 9
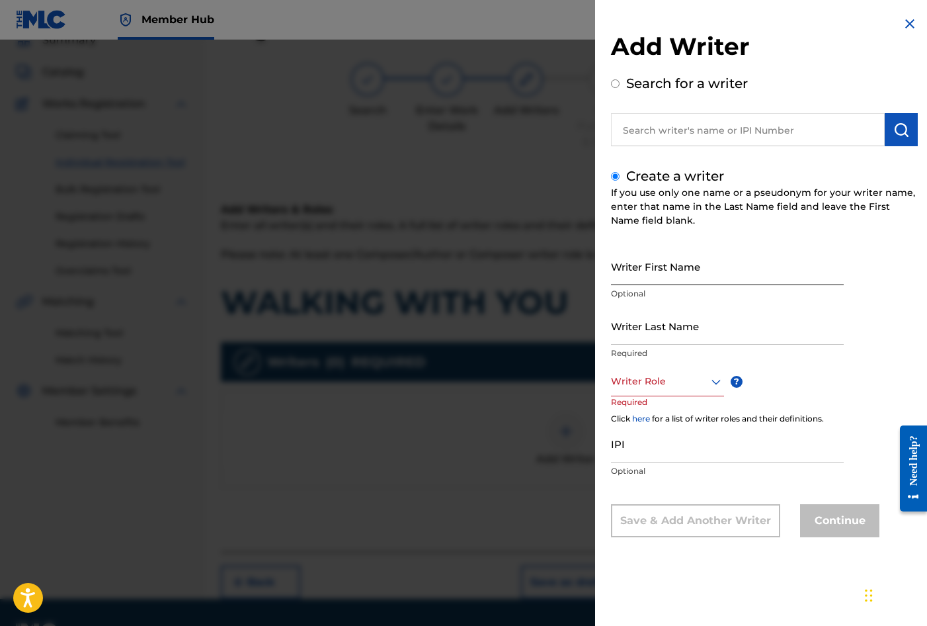
click at [664, 269] on input "Writer First Name" at bounding box center [727, 266] width 233 height 38
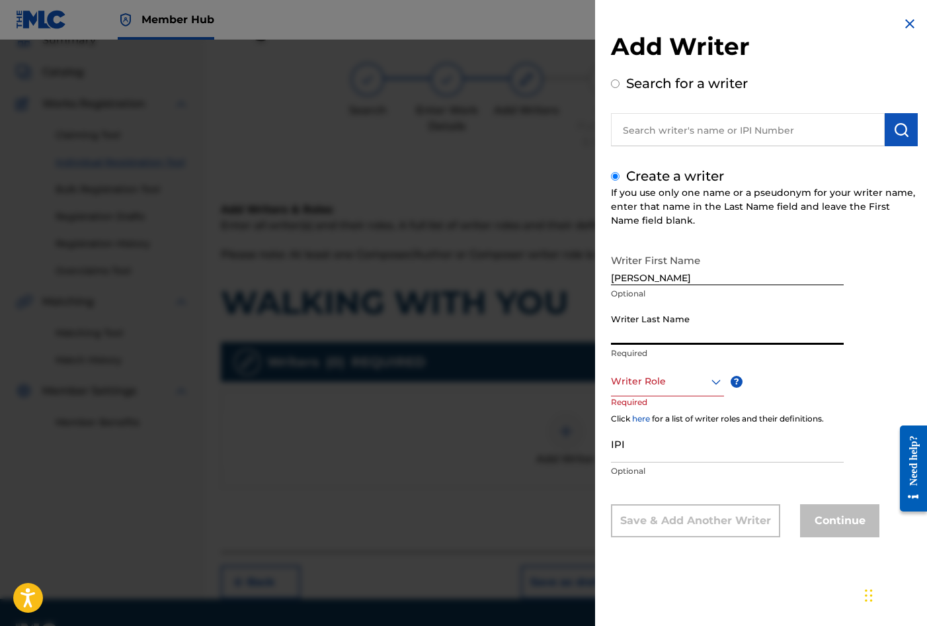
click at [644, 333] on input "Writer Last Name" at bounding box center [727, 326] width 233 height 38
click at [653, 378] on div at bounding box center [667, 381] width 113 height 17
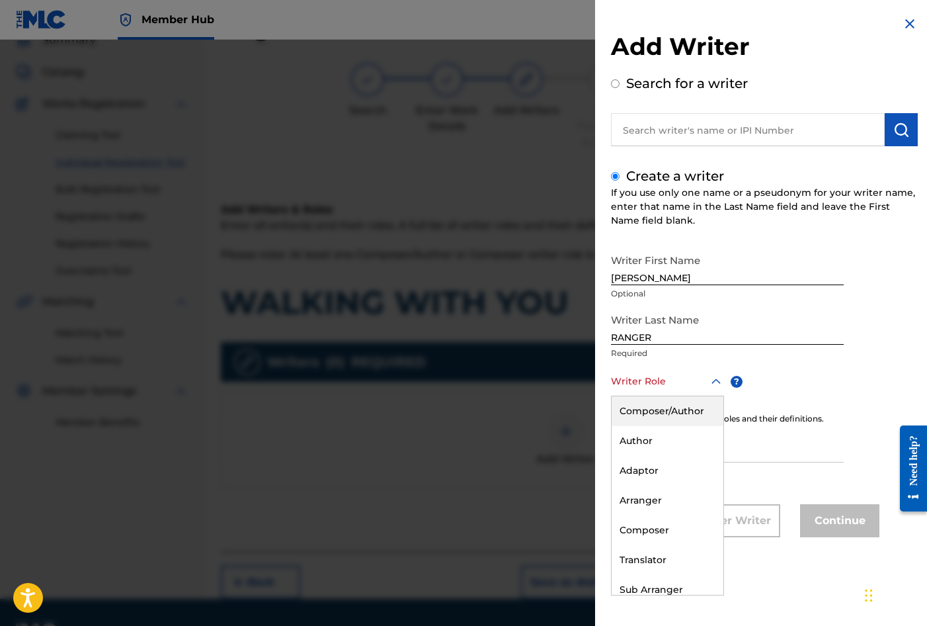
click at [645, 407] on div "Composer/Author" at bounding box center [668, 411] width 112 height 30
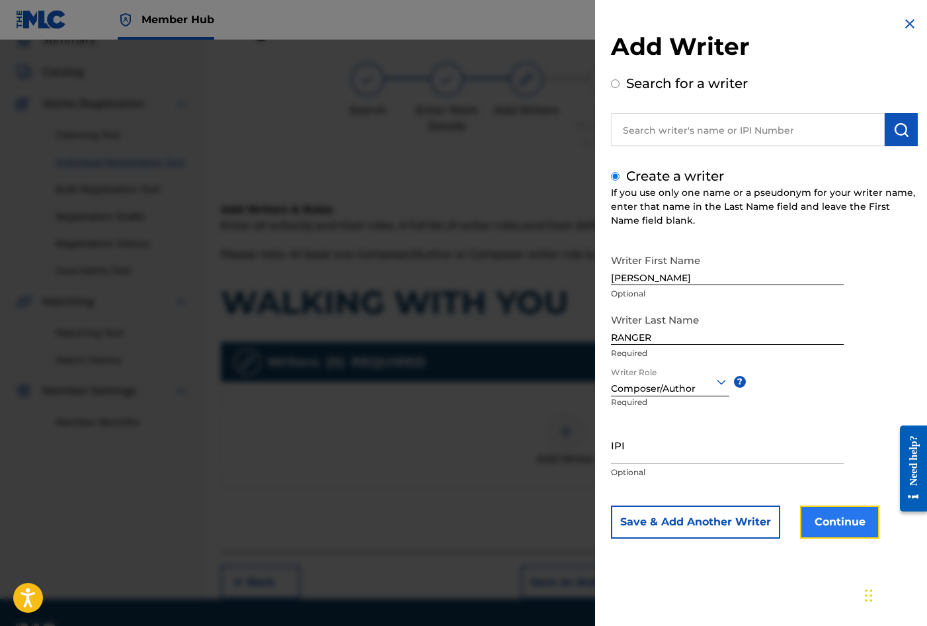
click at [835, 522] on button "Continue" at bounding box center [839, 521] width 79 height 33
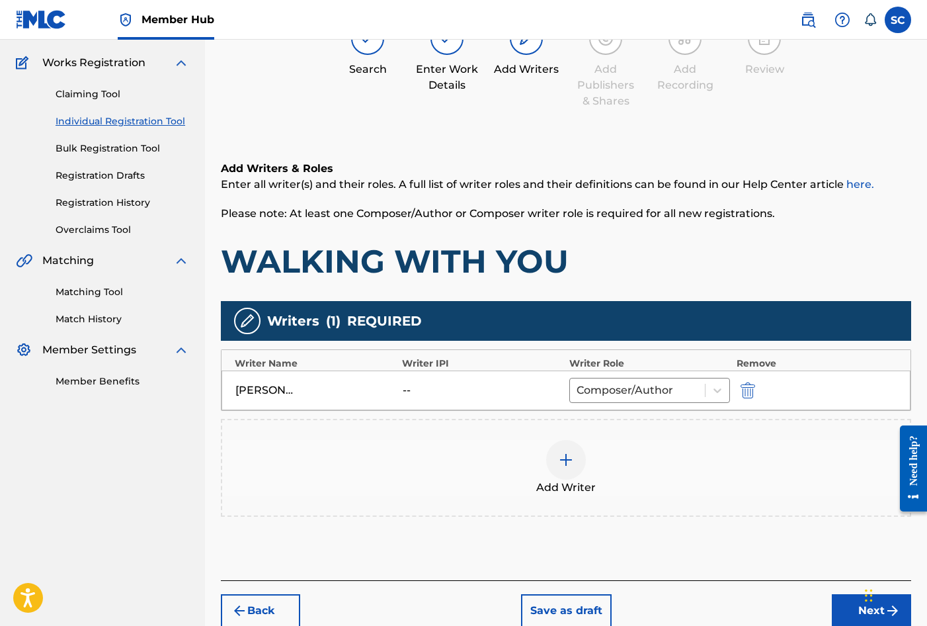
scroll to position [165, 0]
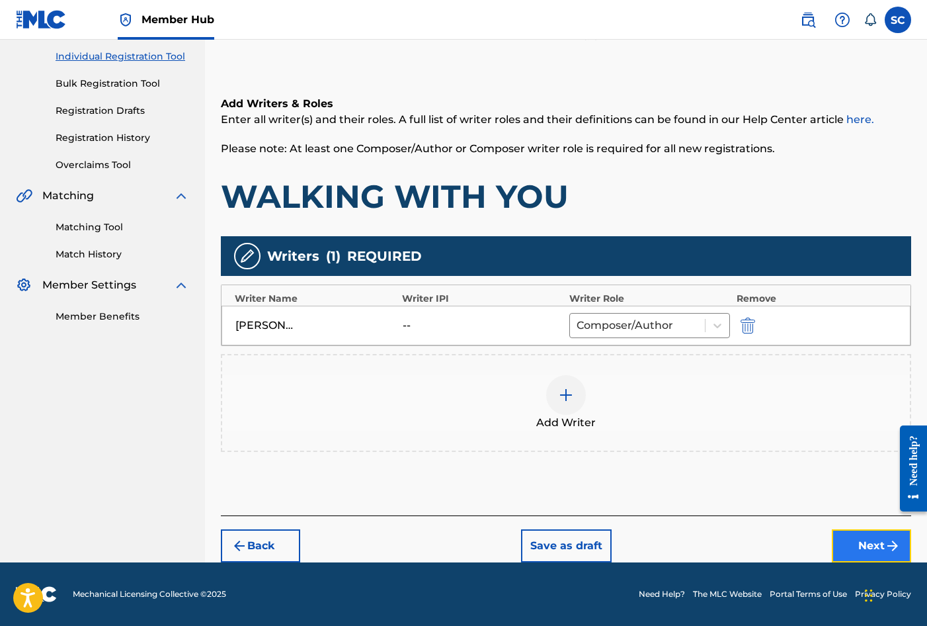
click at [879, 545] on button "Next" at bounding box center [871, 545] width 79 height 33
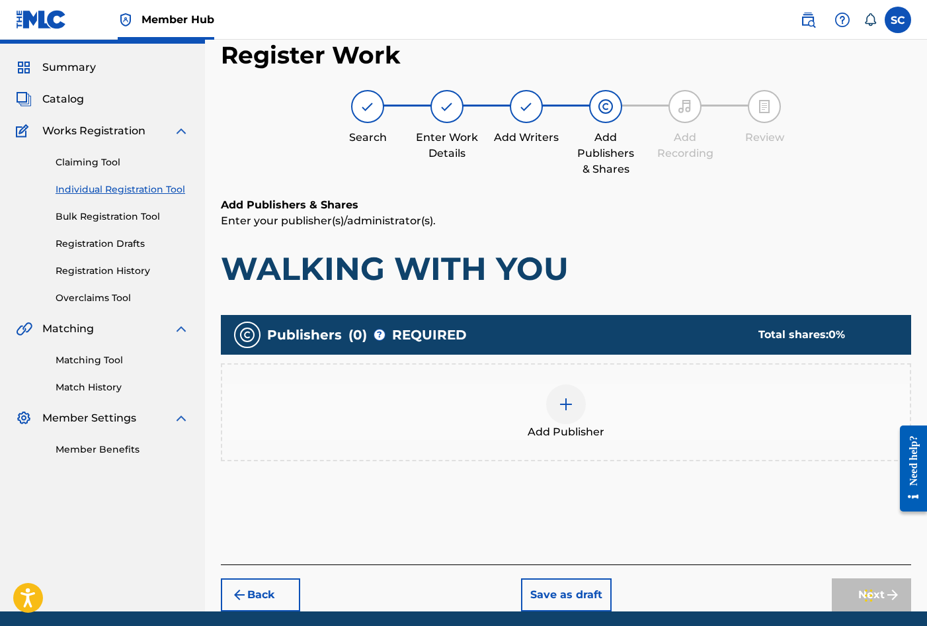
scroll to position [60, 0]
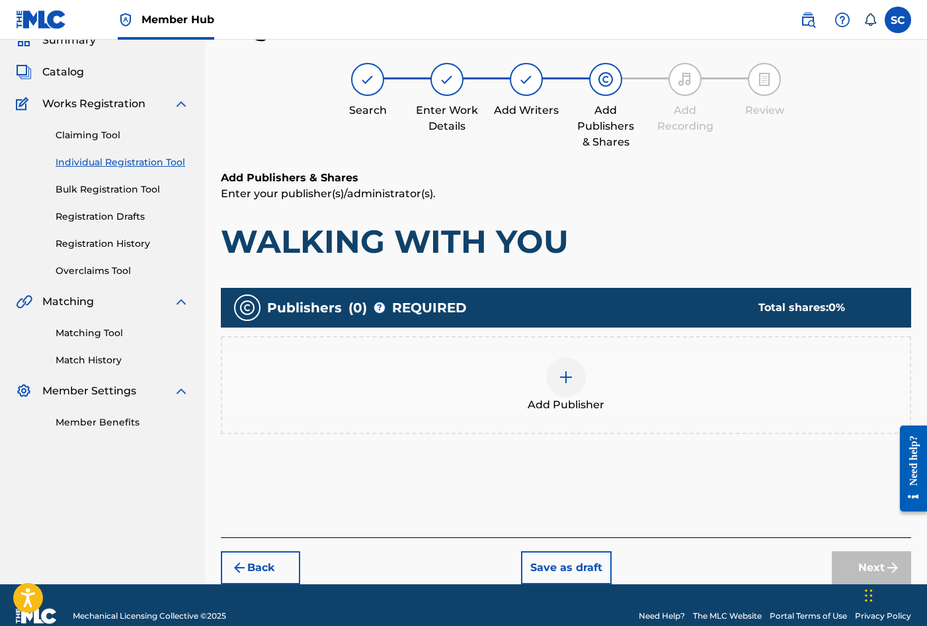
click at [567, 381] on img at bounding box center [566, 377] width 16 height 16
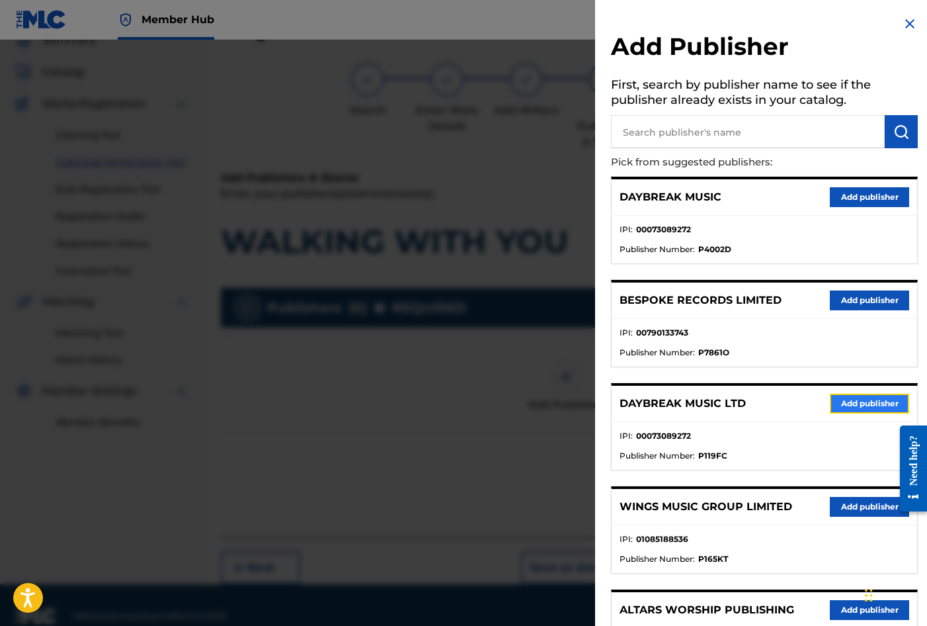
click at [856, 407] on button "Add publisher" at bounding box center [869, 404] width 79 height 20
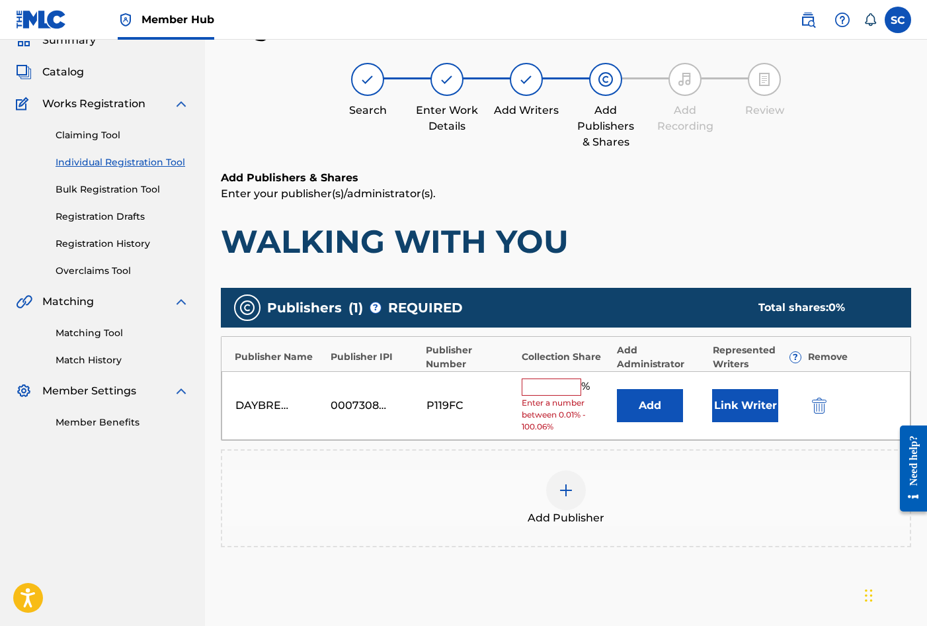
click at [556, 384] on input "text" at bounding box center [552, 386] width 60 height 17
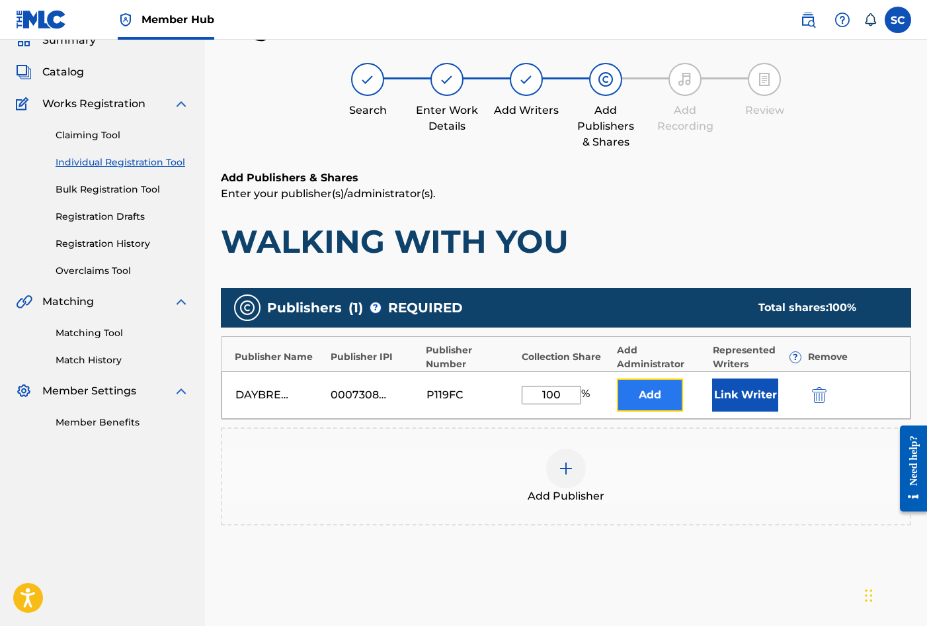
click at [637, 385] on button "Add" at bounding box center [650, 394] width 66 height 33
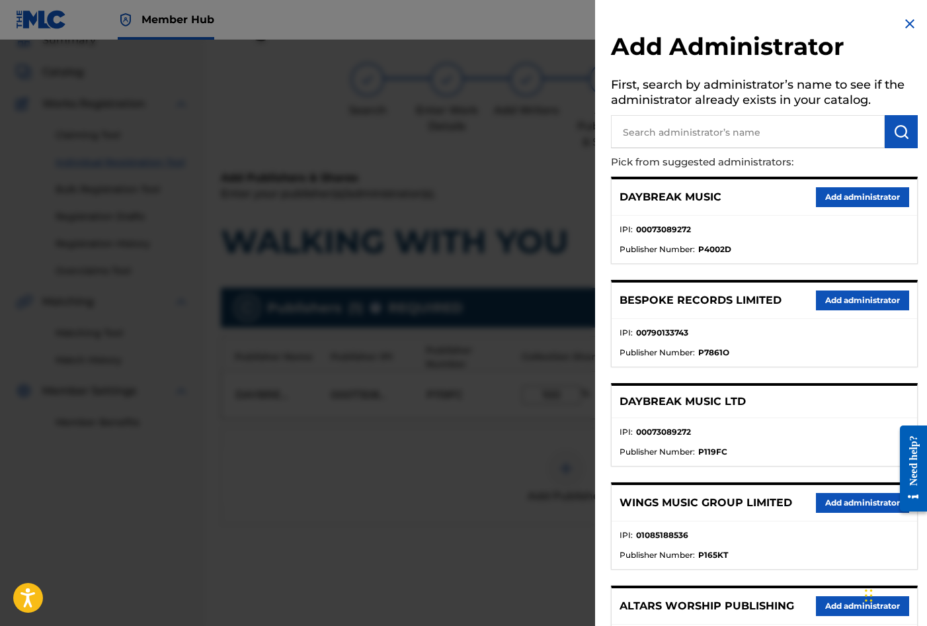
click at [706, 130] on input "text" at bounding box center [748, 131] width 274 height 33
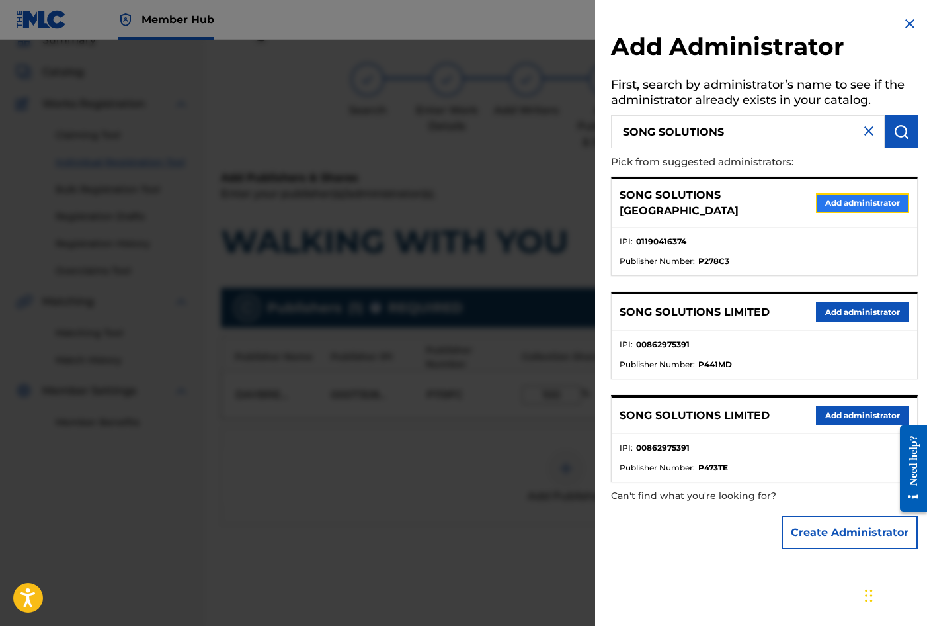
click at [853, 198] on button "Add administrator" at bounding box center [862, 203] width 93 height 20
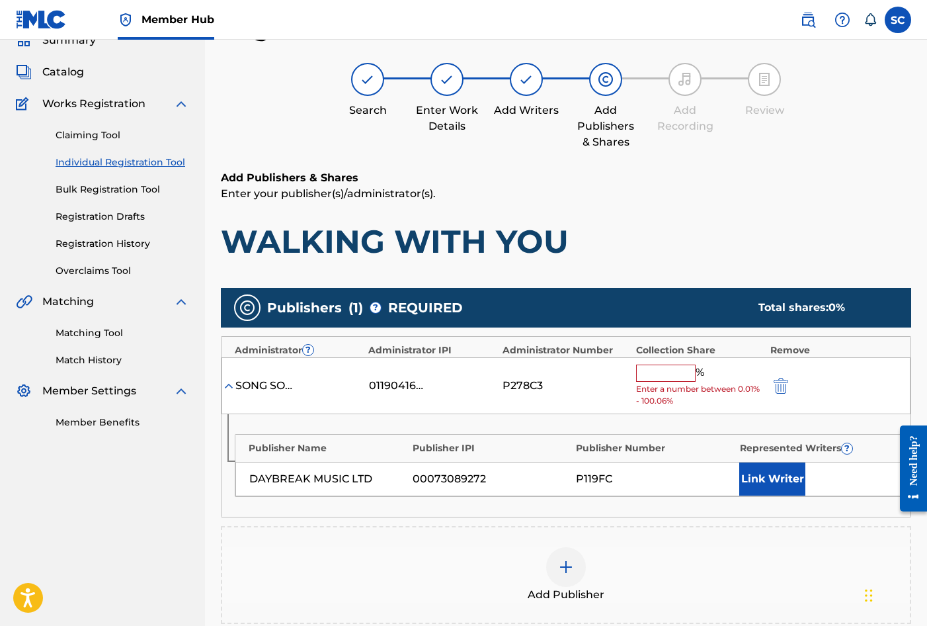
click at [669, 369] on input "text" at bounding box center [666, 372] width 60 height 17
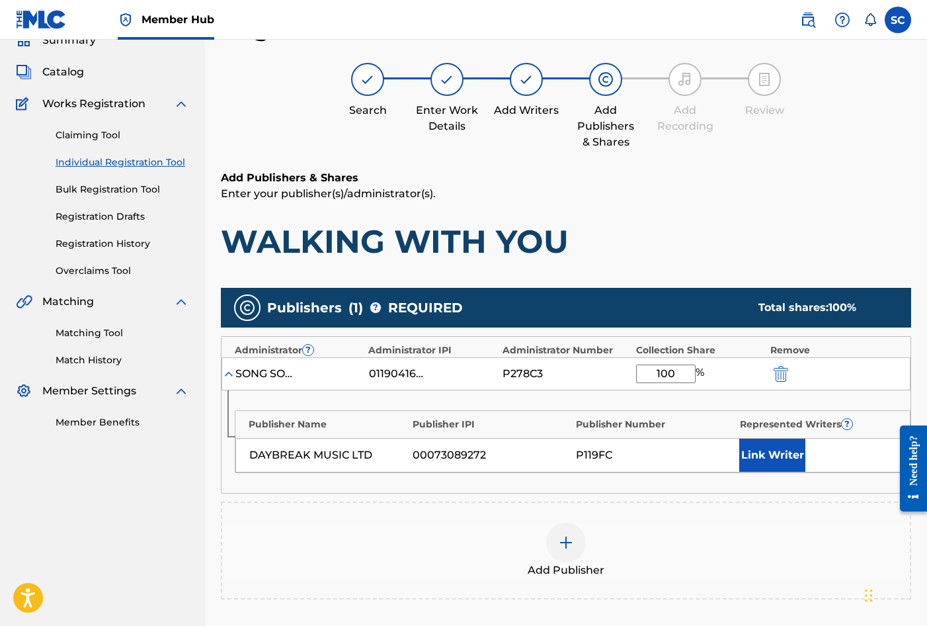
click at [602, 399] on div "Publisher Name Publisher IPI Publisher Number Represented Writers ? DAYBREAK MU…" at bounding box center [566, 441] width 689 height 103
click at [761, 457] on button "Link Writer" at bounding box center [772, 454] width 66 height 33
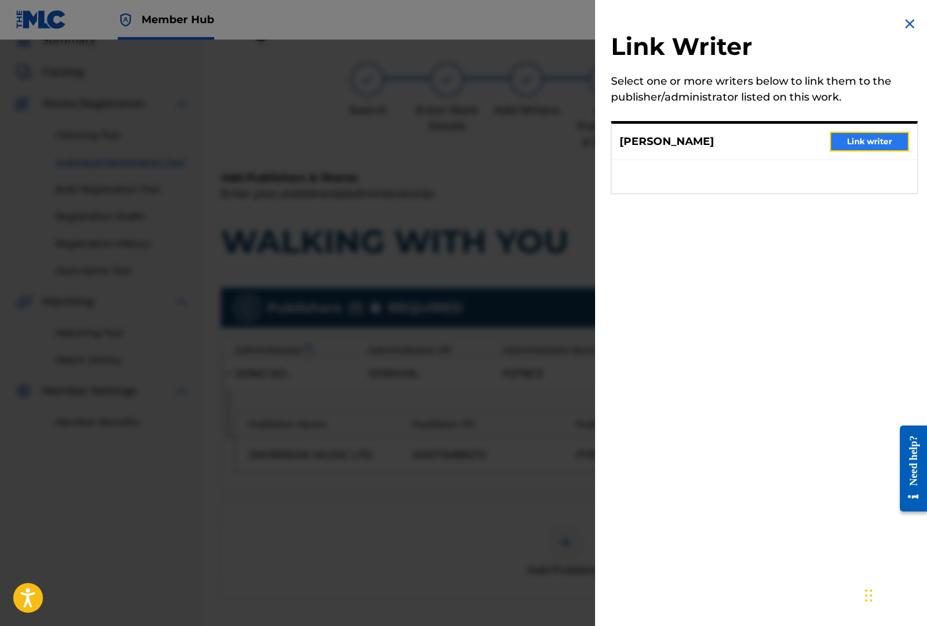
click at [868, 135] on button "Link writer" at bounding box center [869, 142] width 79 height 20
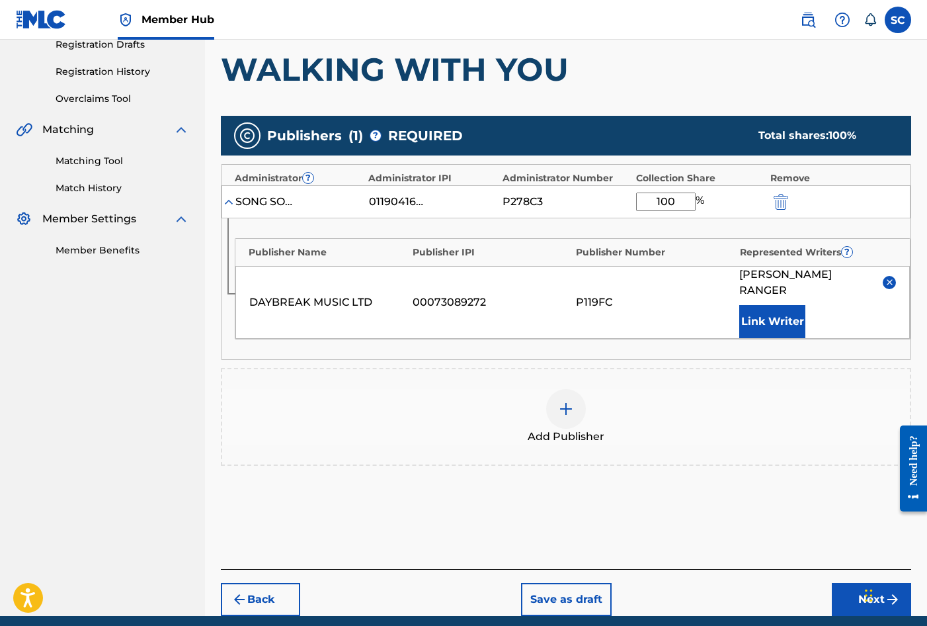
scroll to position [269, 0]
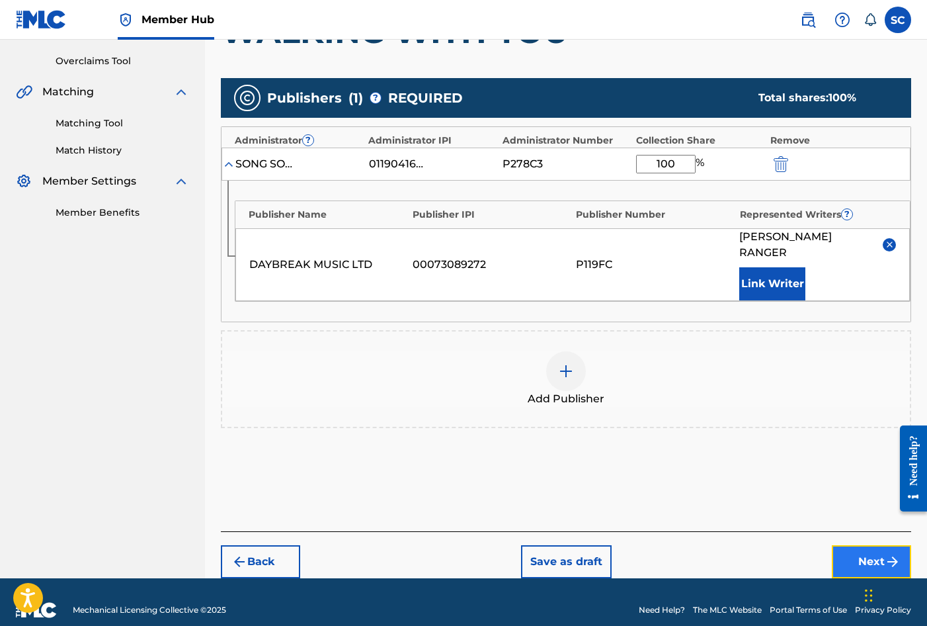
click at [860, 545] on button "Next" at bounding box center [871, 561] width 79 height 33
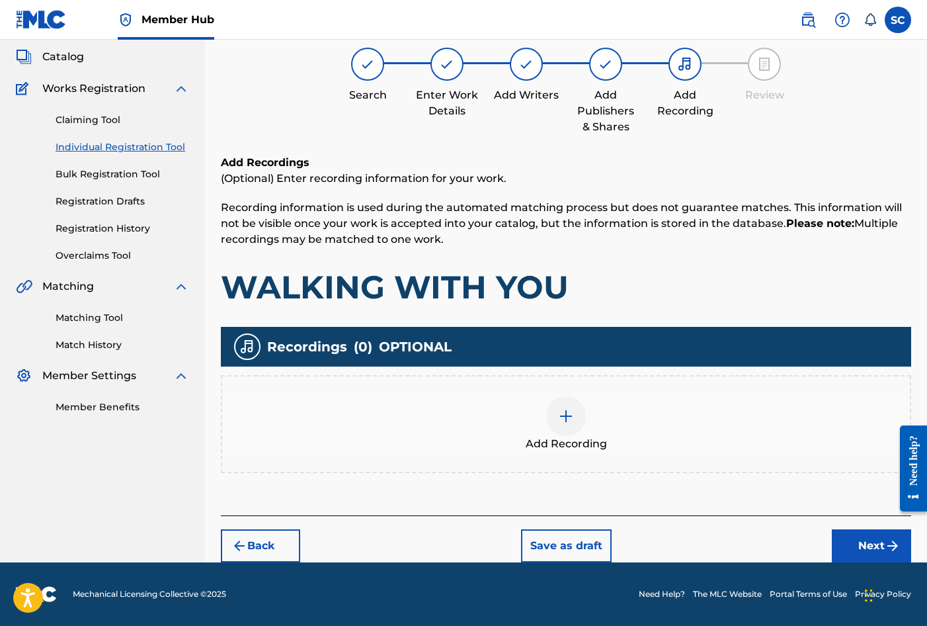
scroll to position [60, 0]
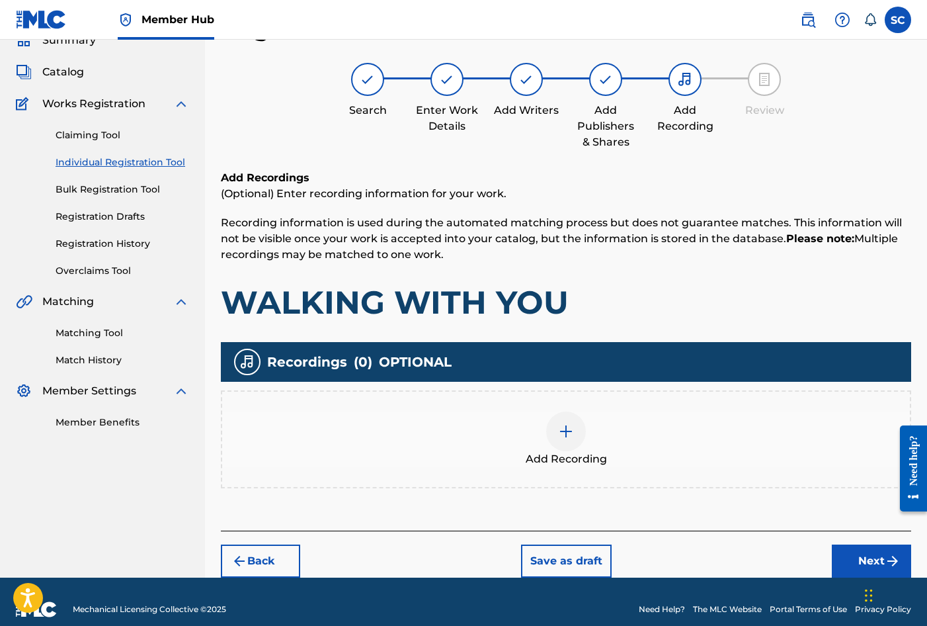
click at [566, 433] on img at bounding box center [566, 431] width 16 height 16
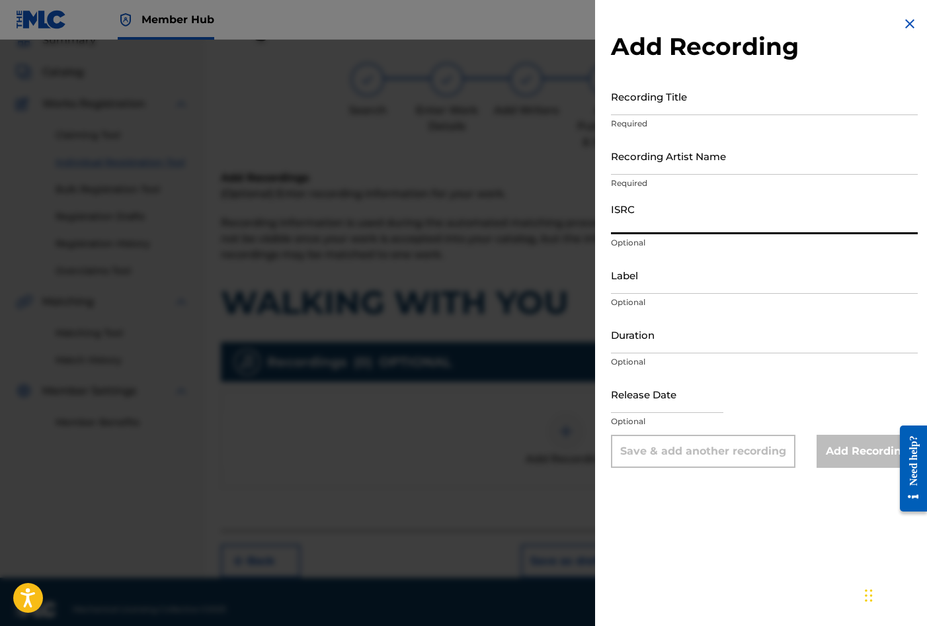
click at [632, 218] on input "ISRC" at bounding box center [764, 215] width 307 height 38
paste input "GBDPR2106551"
click at [644, 97] on input "Recording Title" at bounding box center [764, 96] width 307 height 38
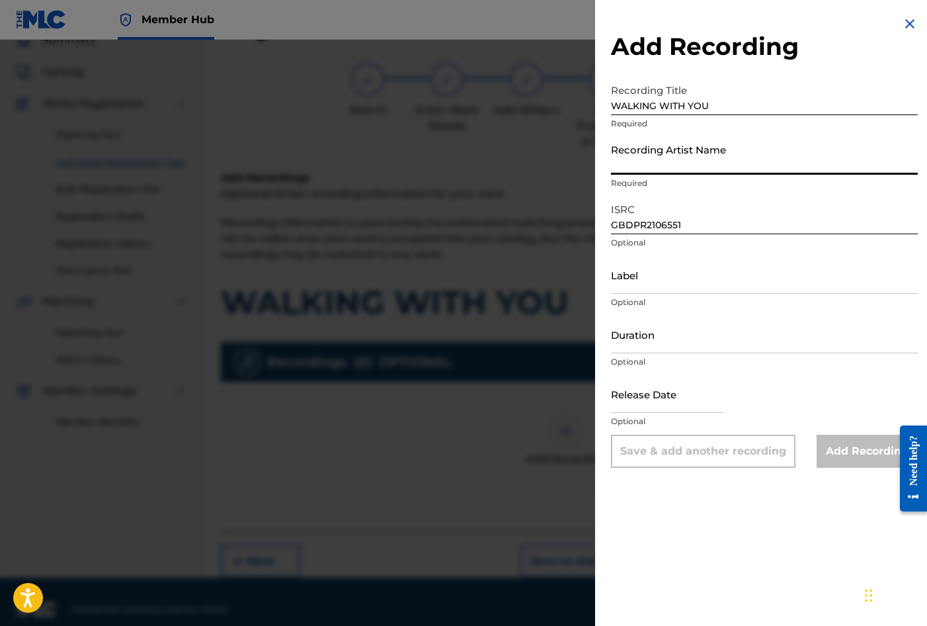
click at [660, 153] on input "Recording Artist Name" at bounding box center [764, 156] width 307 height 38
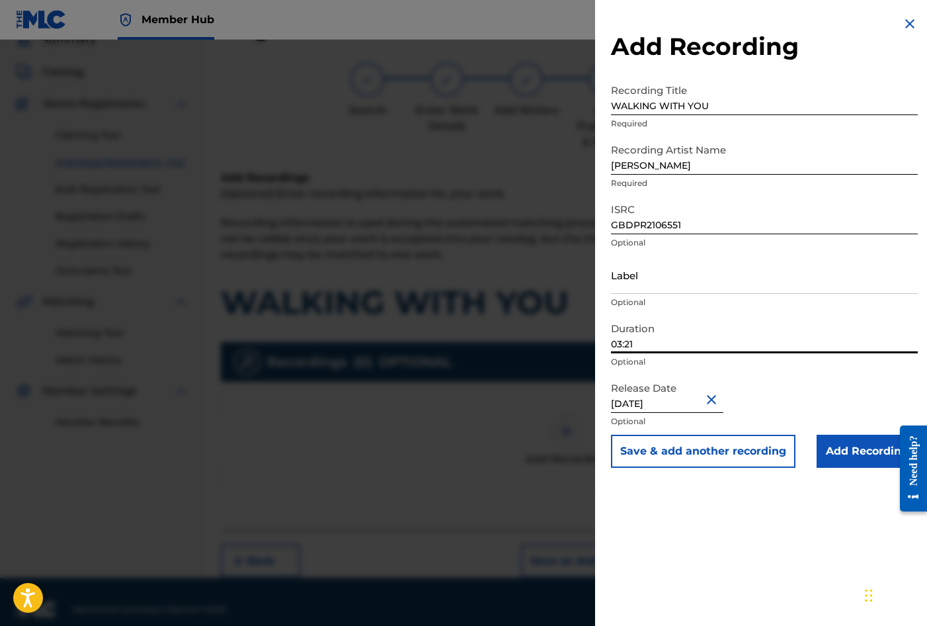
drag, startPoint x: 643, startPoint y: 345, endPoint x: 584, endPoint y: 339, distance: 59.2
click at [584, 339] on div "Add Recording Recording Title WALKING WITH YOU Required Recording Artist Name […" at bounding box center [463, 333] width 927 height 586
click at [866, 450] on input "Add Recording" at bounding box center [867, 451] width 101 height 33
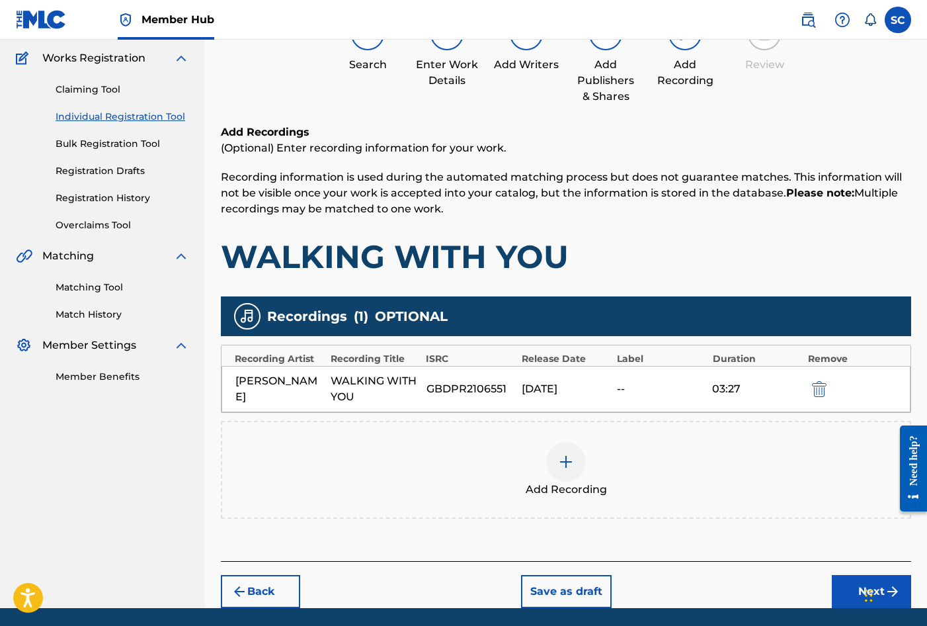
scroll to position [151, 0]
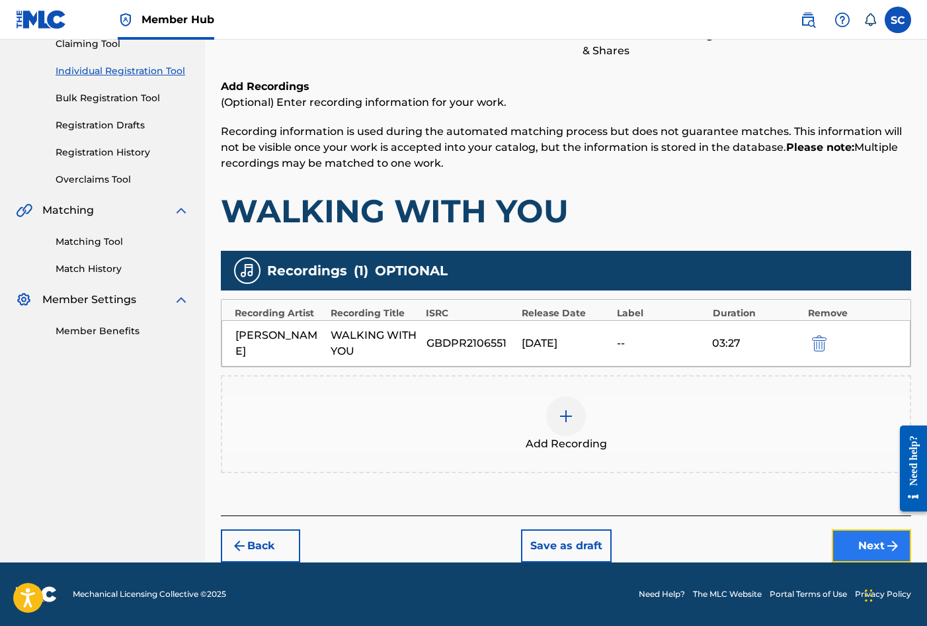
click at [862, 544] on button "Next" at bounding box center [871, 545] width 79 height 33
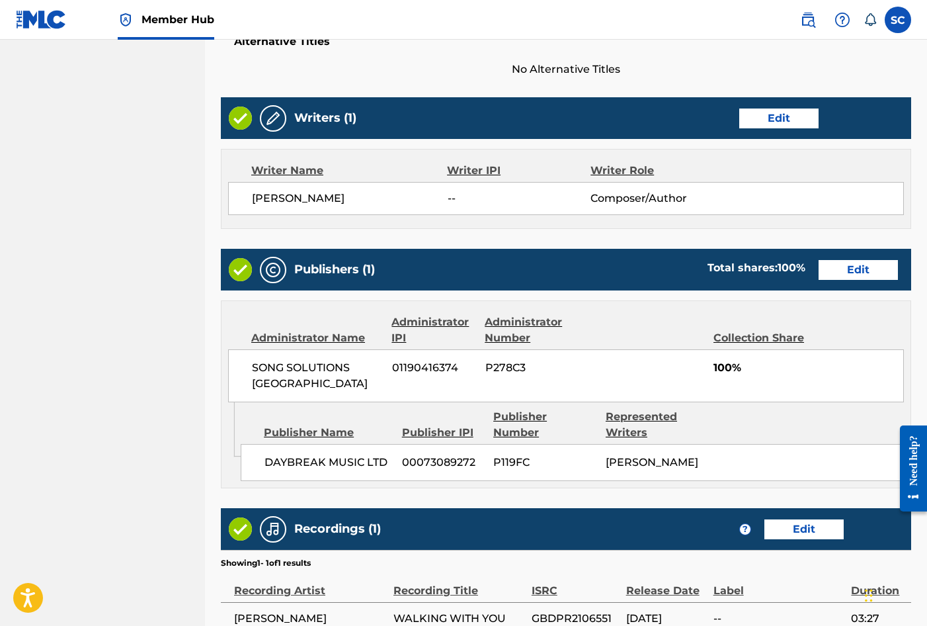
scroll to position [581, 0]
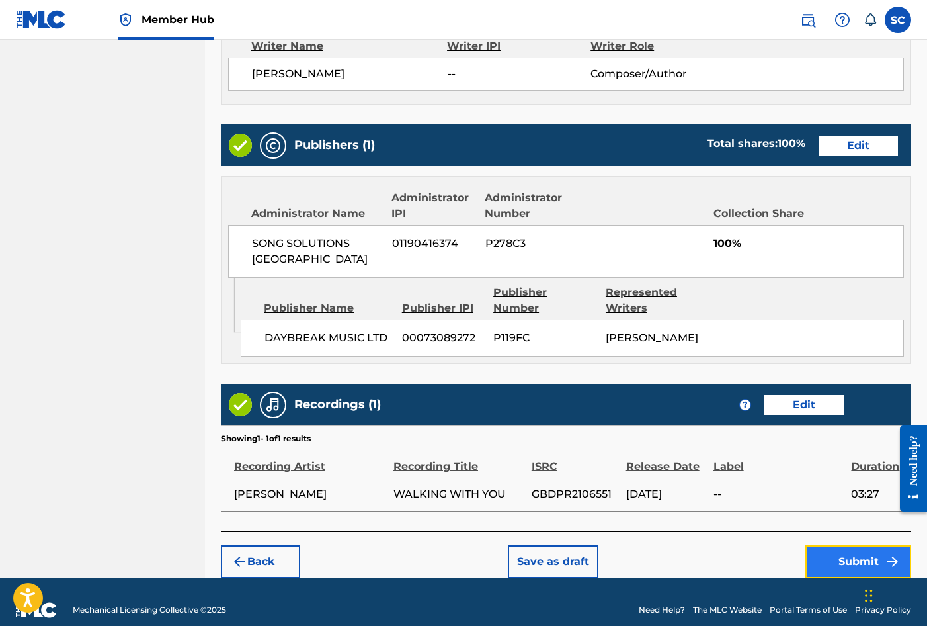
click at [869, 545] on button "Submit" at bounding box center [859, 561] width 106 height 33
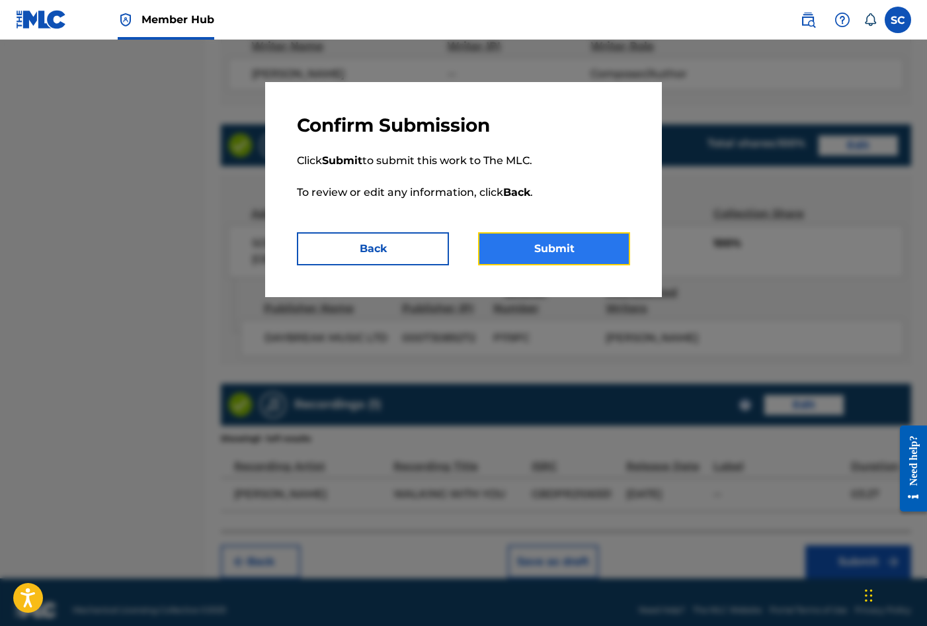
click at [567, 249] on button "Submit" at bounding box center [554, 248] width 152 height 33
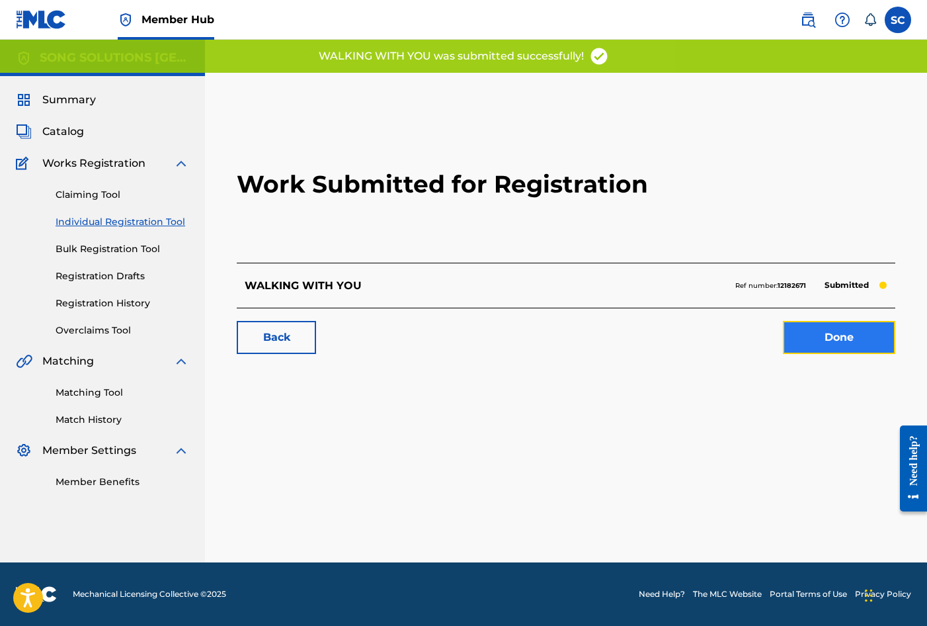
click at [843, 338] on link "Done" at bounding box center [839, 337] width 112 height 33
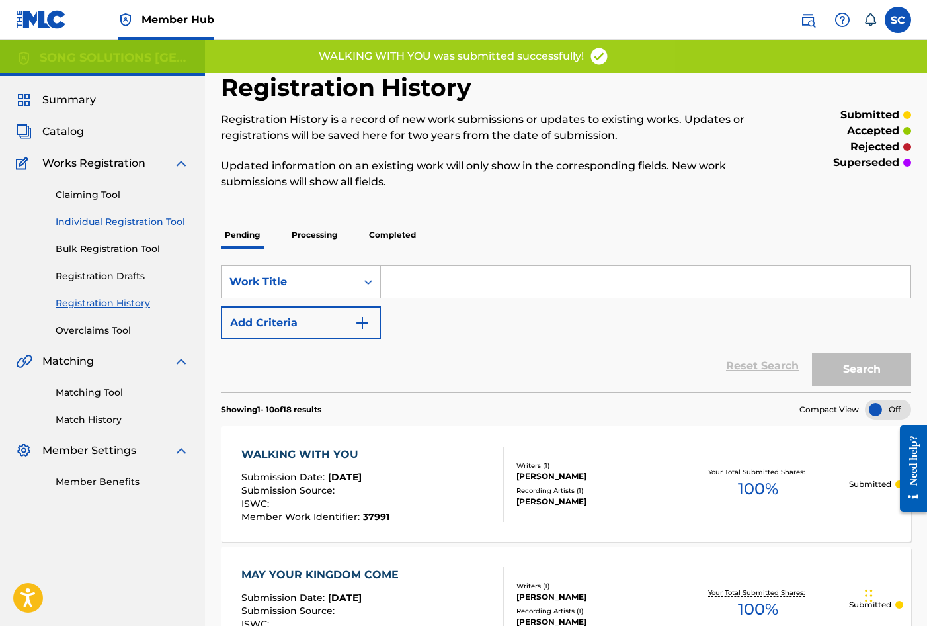
click at [98, 218] on link "Individual Registration Tool" at bounding box center [123, 222] width 134 height 14
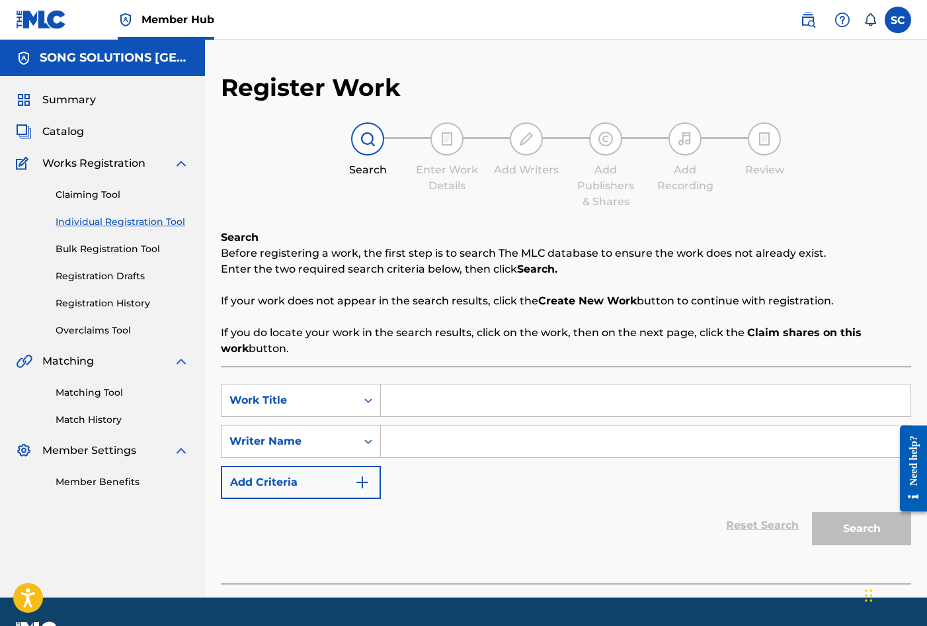
click at [407, 401] on input "Search Form" at bounding box center [646, 400] width 530 height 32
click at [595, 428] on input "Search Form" at bounding box center [646, 441] width 530 height 32
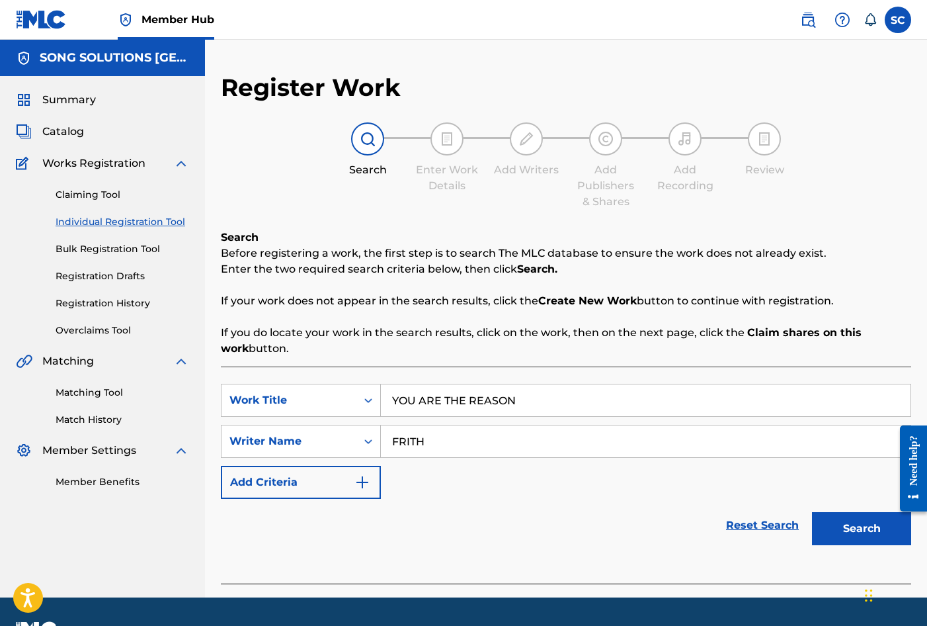
click at [812, 512] on button "Search" at bounding box center [861, 528] width 99 height 33
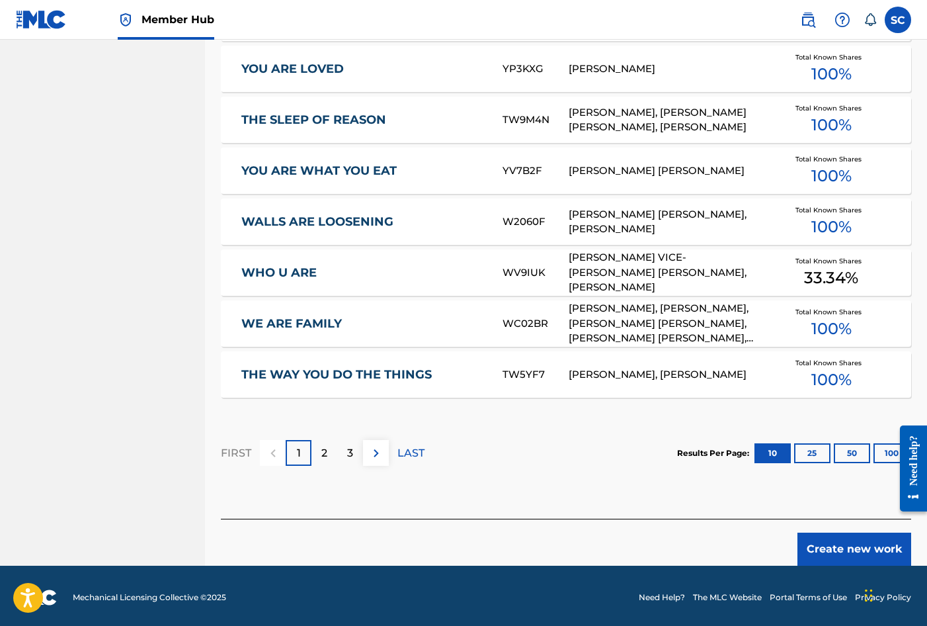
scroll to position [744, 0]
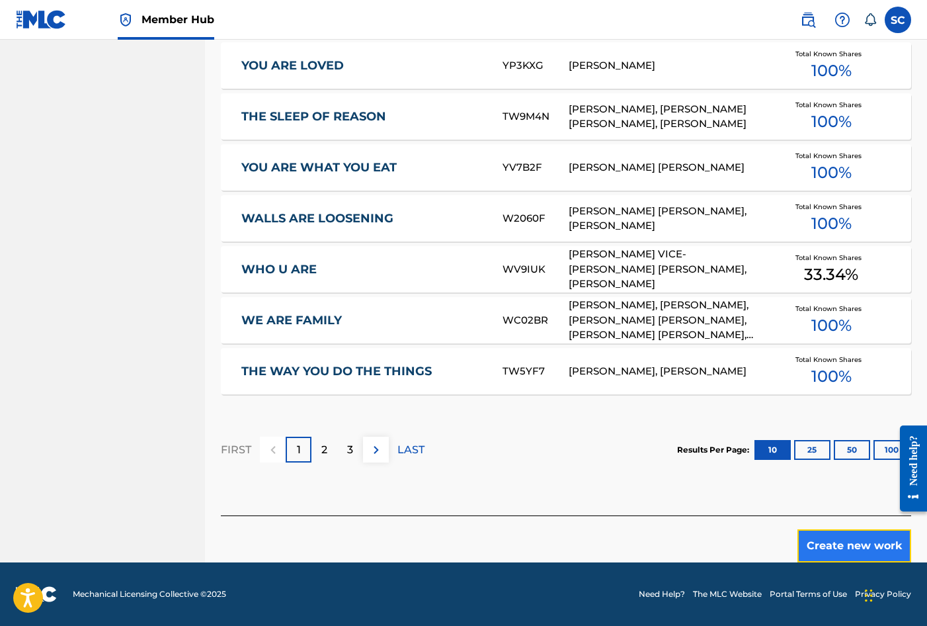
click at [837, 546] on button "Create new work" at bounding box center [855, 545] width 114 height 33
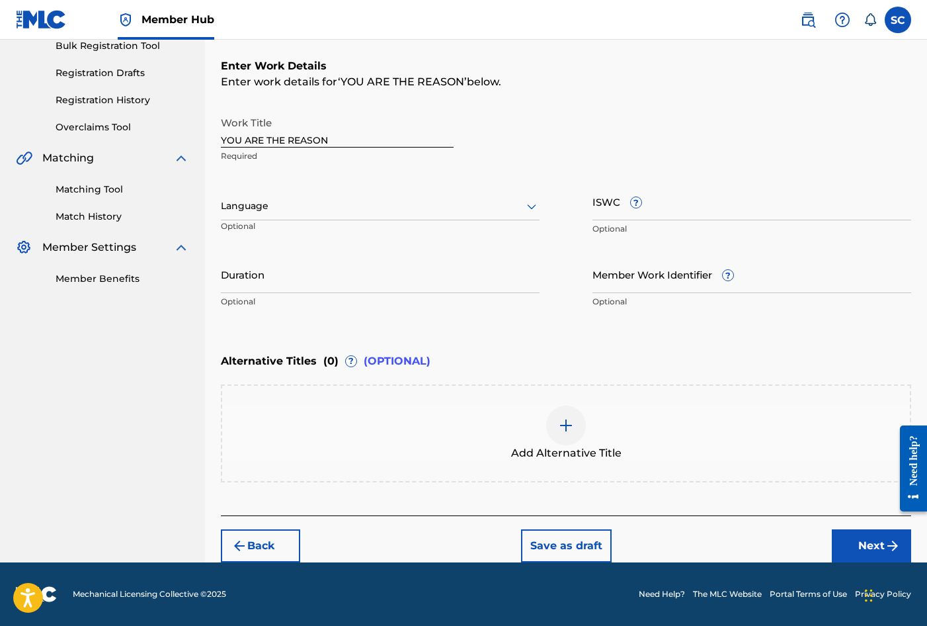
scroll to position [0, 0]
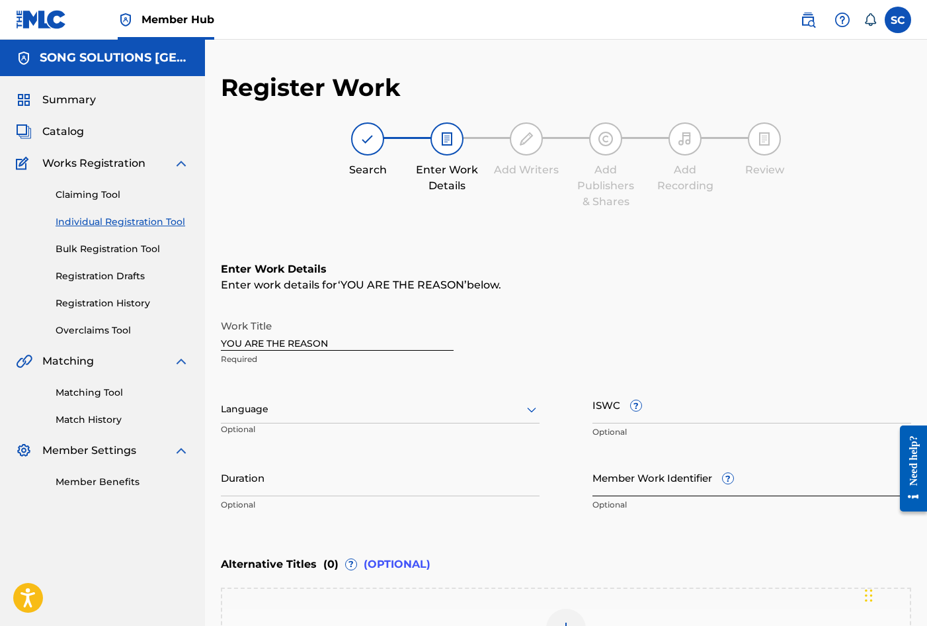
click at [632, 477] on input "Member Work Identifier ?" at bounding box center [752, 477] width 319 height 38
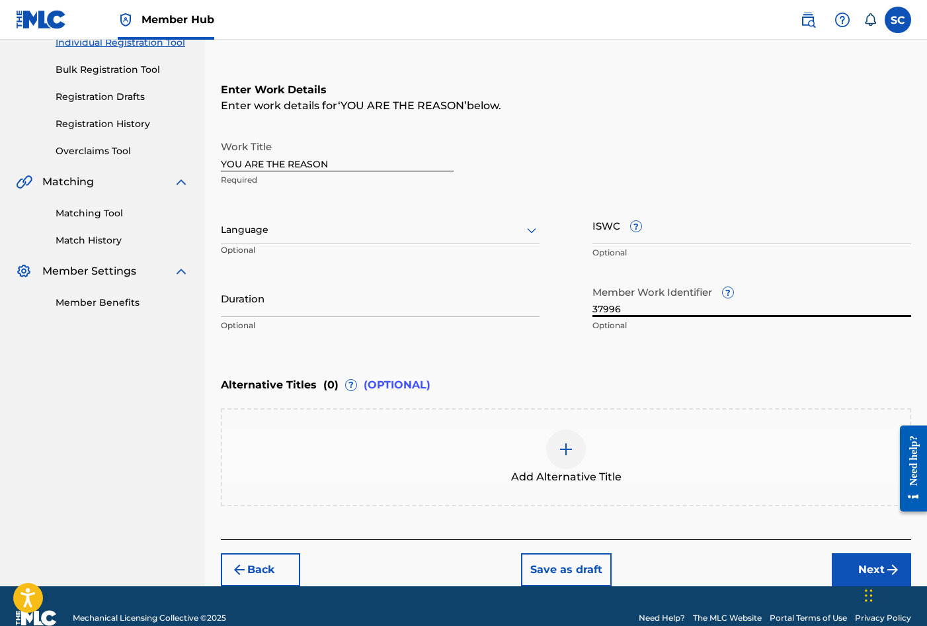
scroll to position [198, 0]
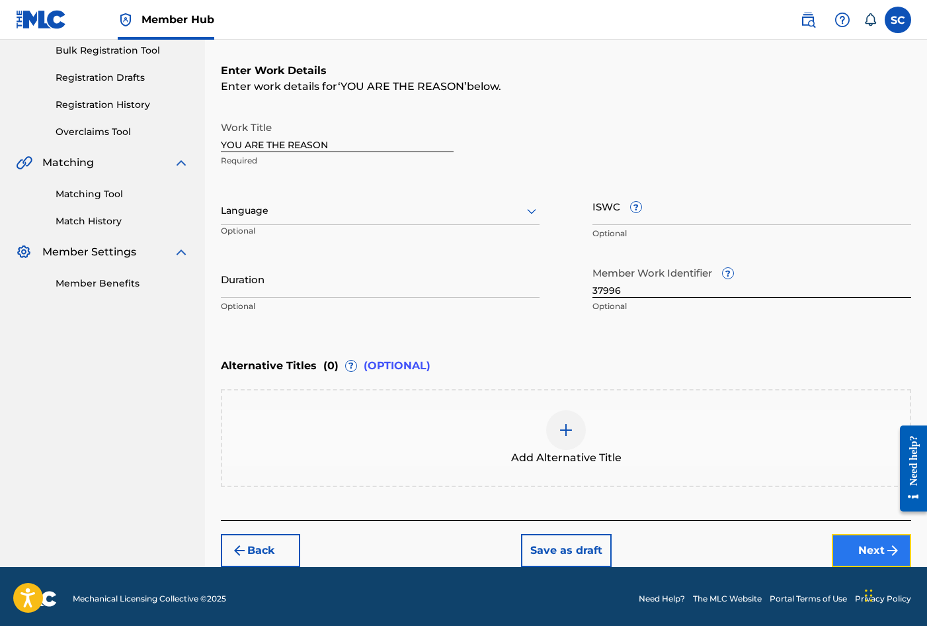
click at [874, 552] on button "Next" at bounding box center [871, 550] width 79 height 33
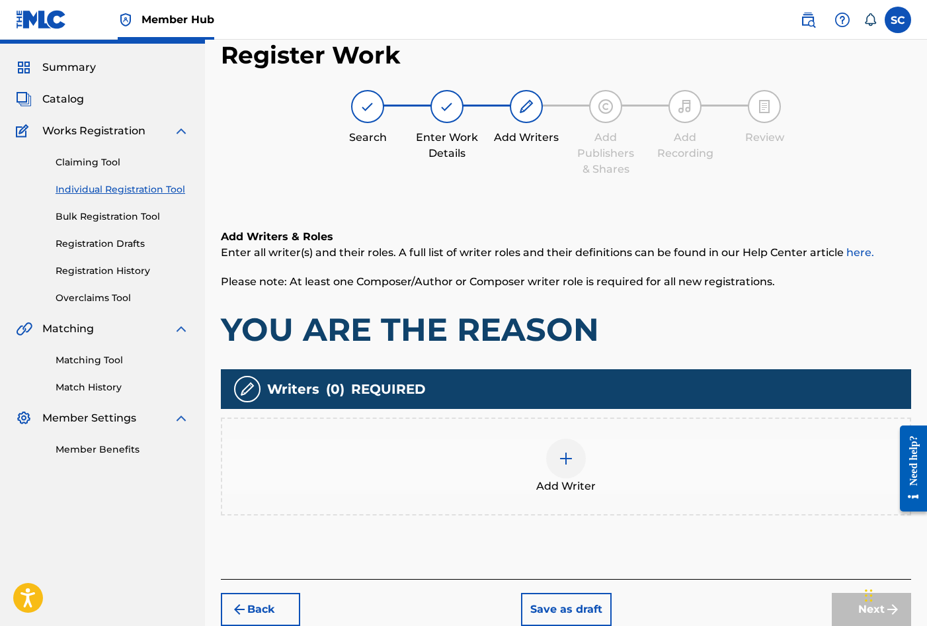
scroll to position [60, 0]
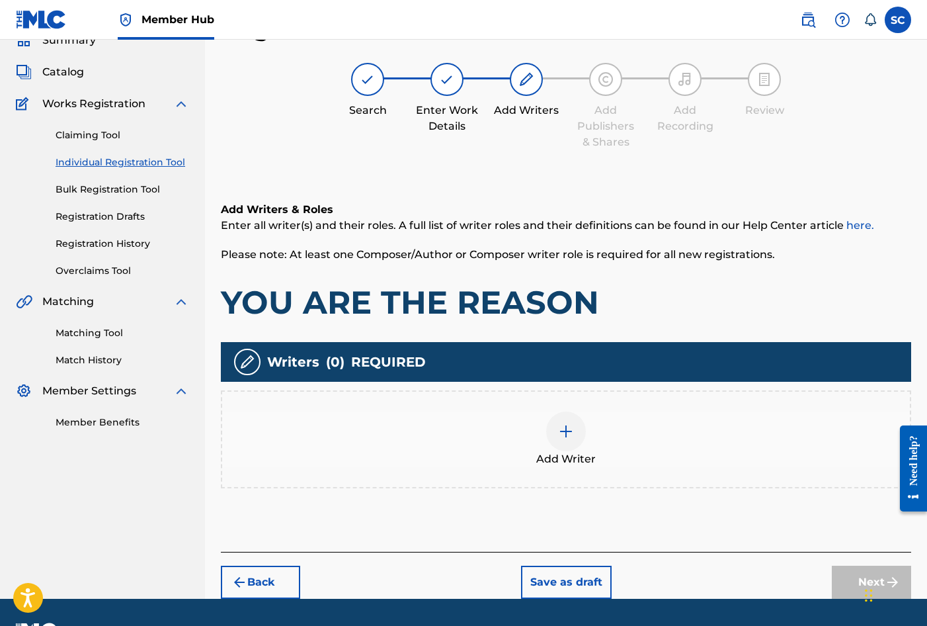
click at [563, 433] on img at bounding box center [566, 431] width 16 height 16
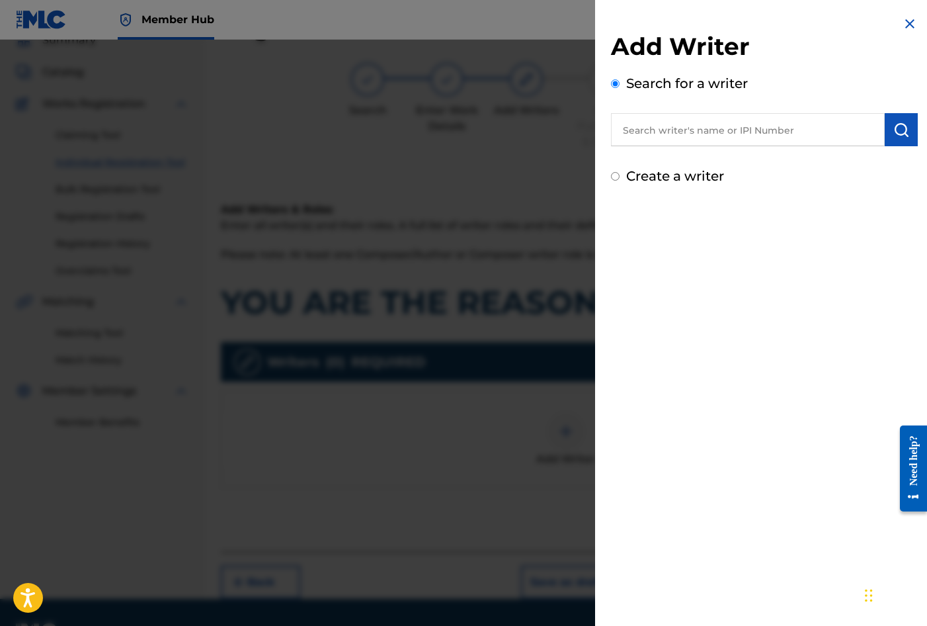
click at [698, 177] on label "Create a writer" at bounding box center [675, 176] width 98 height 16
click at [620, 177] on input "Create a writer" at bounding box center [615, 176] width 9 height 9
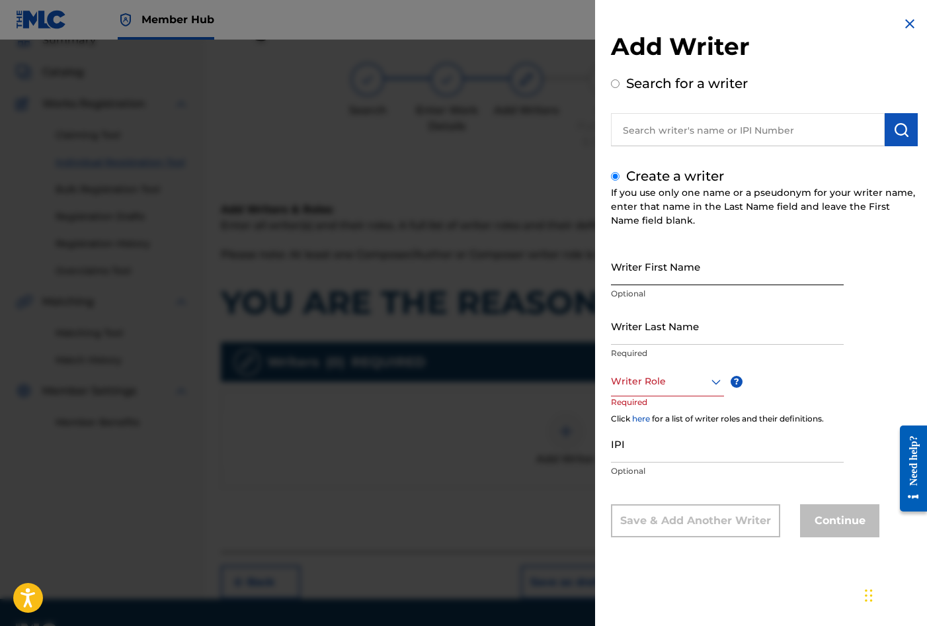
click at [651, 257] on input "Writer First Name" at bounding box center [727, 266] width 233 height 38
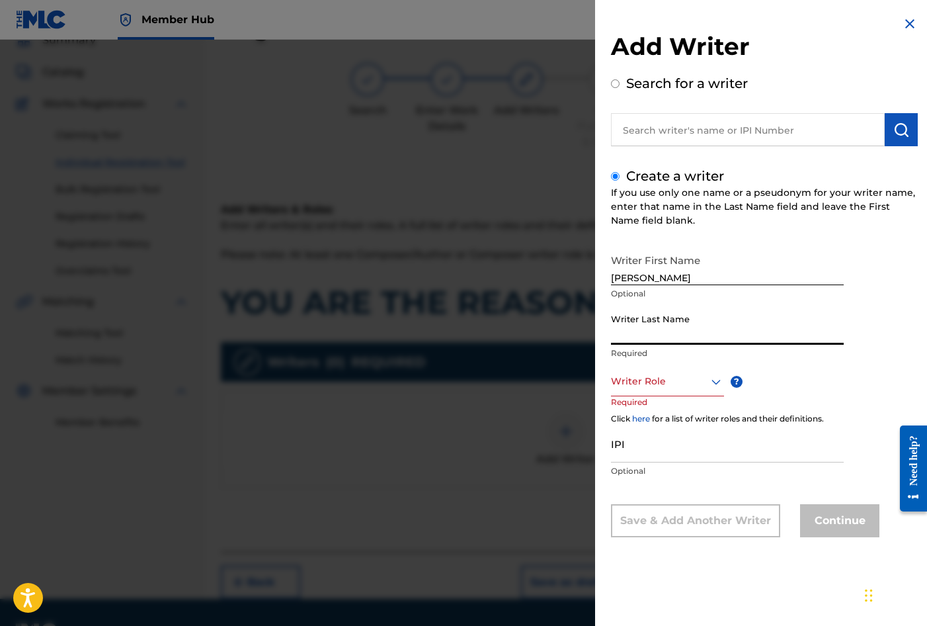
click at [628, 325] on input "Writer Last Name" at bounding box center [727, 326] width 233 height 38
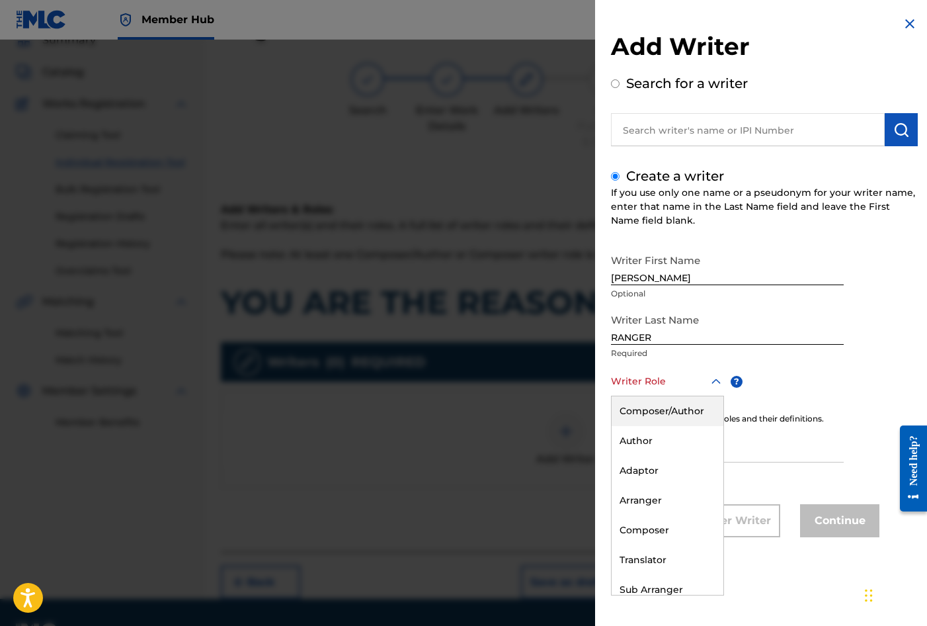
click at [634, 384] on div at bounding box center [667, 381] width 113 height 17
click at [651, 407] on div "Composer/Author" at bounding box center [668, 411] width 112 height 30
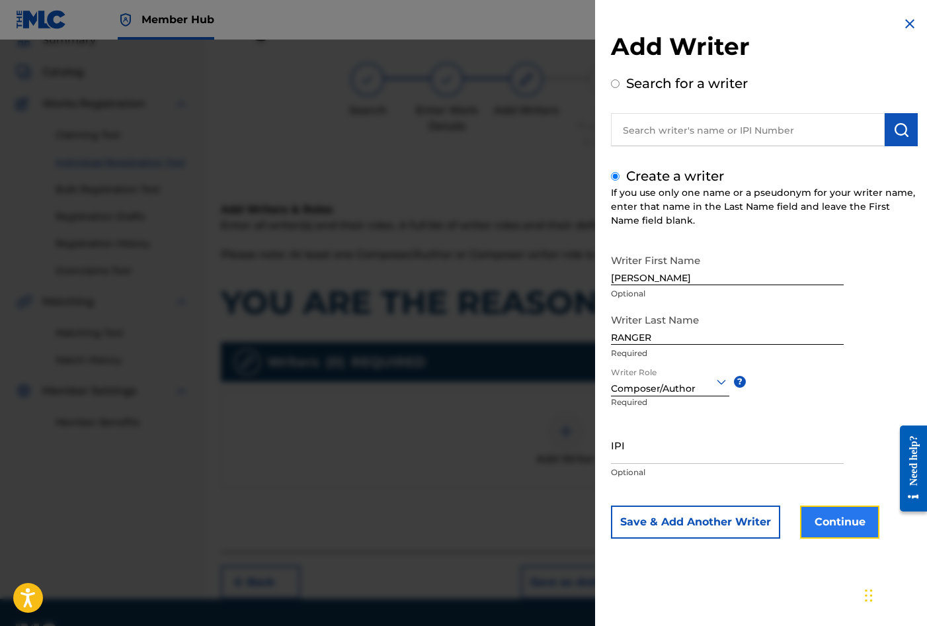
click at [825, 523] on button "Continue" at bounding box center [839, 521] width 79 height 33
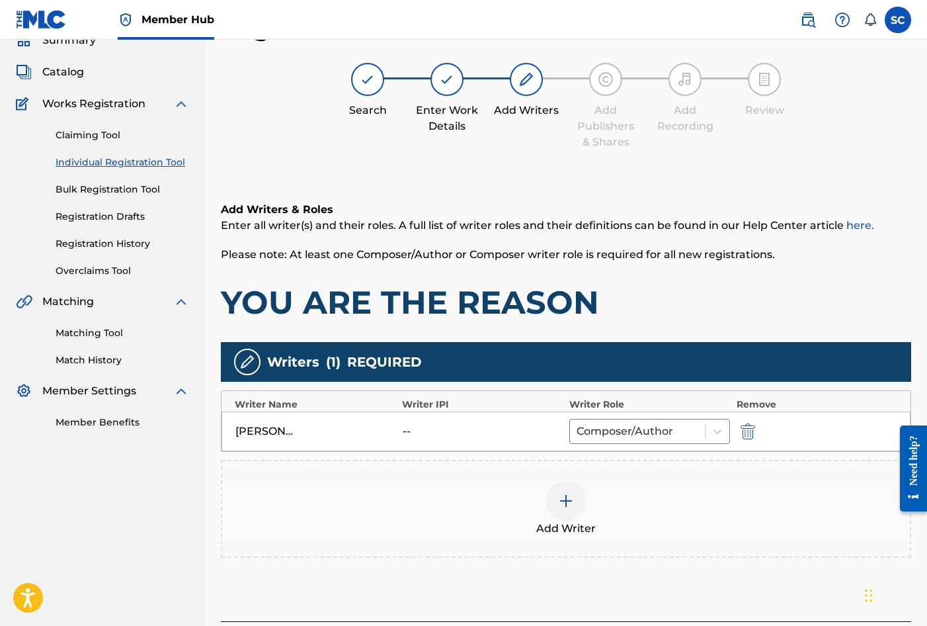
click at [571, 508] on div at bounding box center [566, 501] width 40 height 40
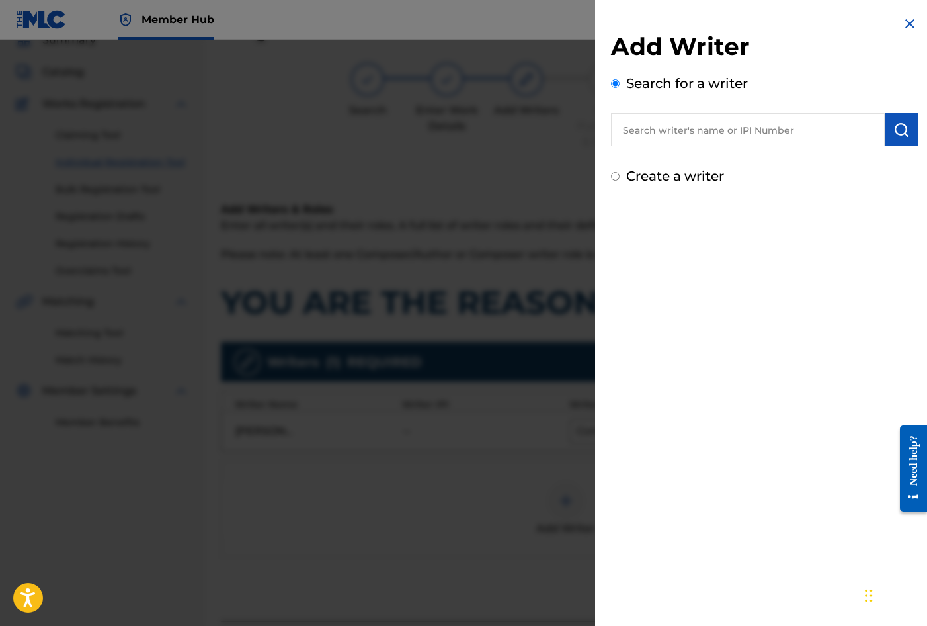
click at [677, 130] on input "text" at bounding box center [748, 129] width 274 height 33
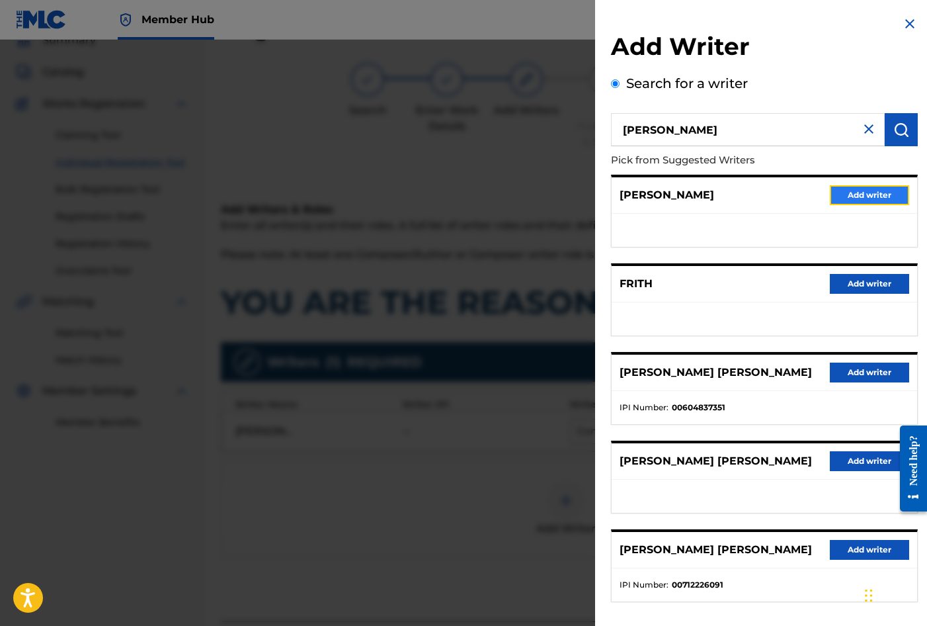
click at [879, 194] on button "Add writer" at bounding box center [869, 195] width 79 height 20
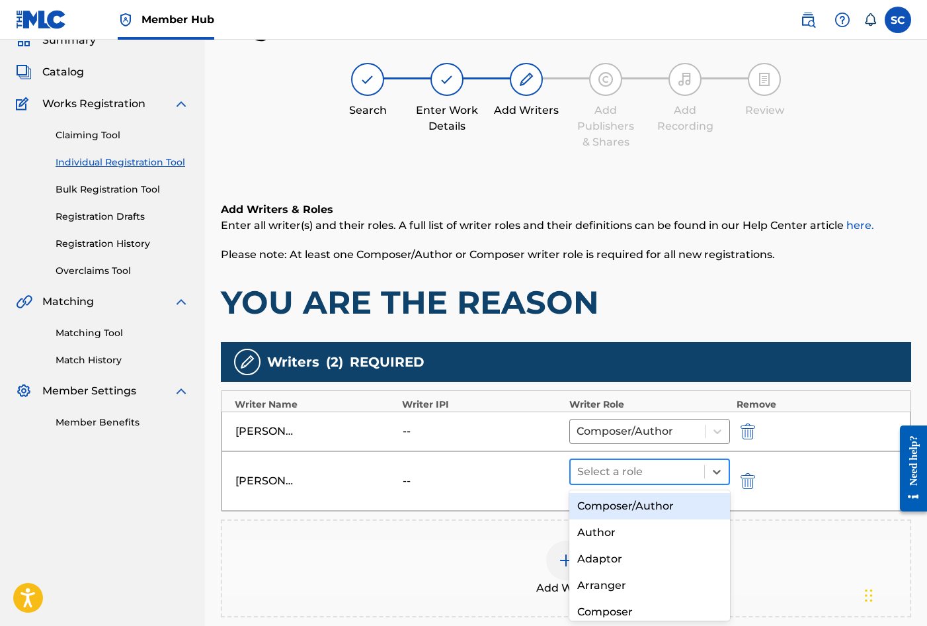
click at [617, 474] on div at bounding box center [637, 471] width 120 height 19
click at [610, 505] on div "Composer/Author" at bounding box center [649, 506] width 161 height 26
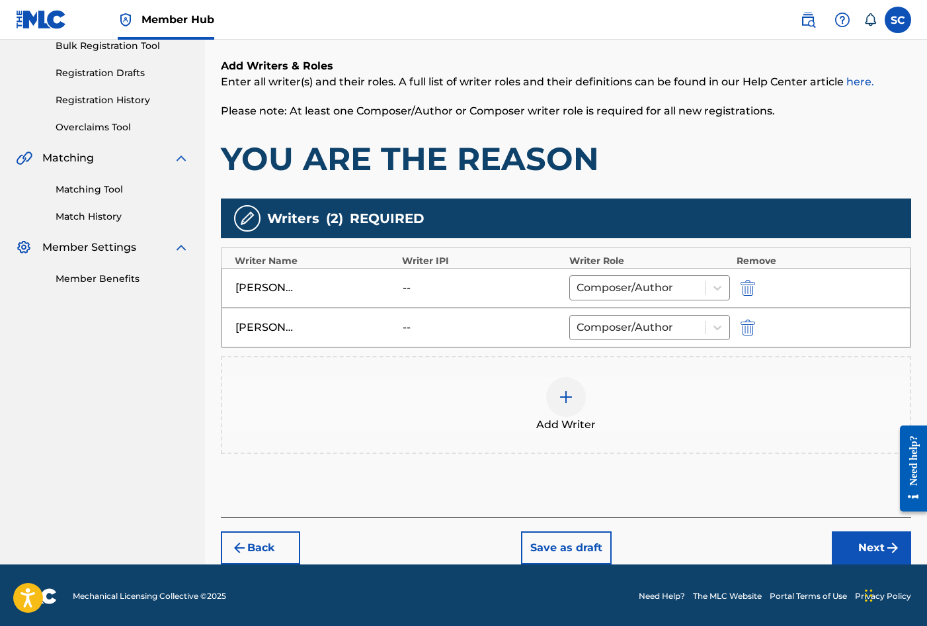
scroll to position [205, 0]
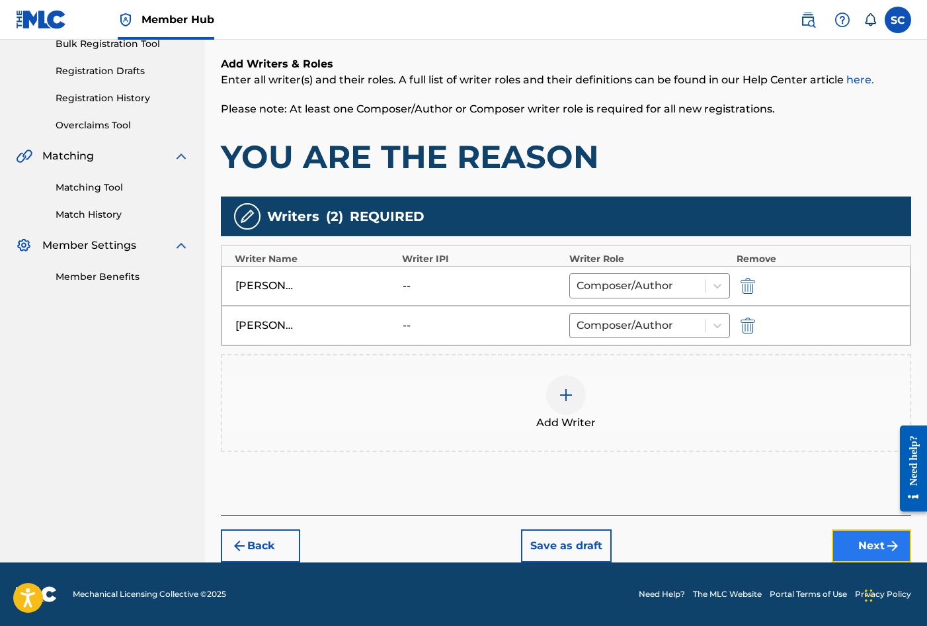
click at [860, 544] on button "Next" at bounding box center [871, 545] width 79 height 33
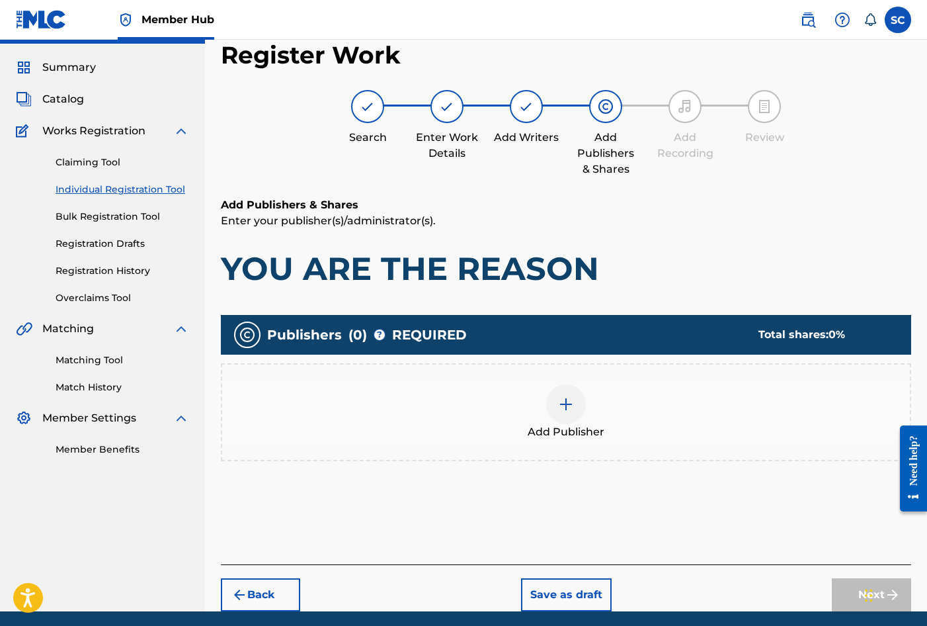
scroll to position [60, 0]
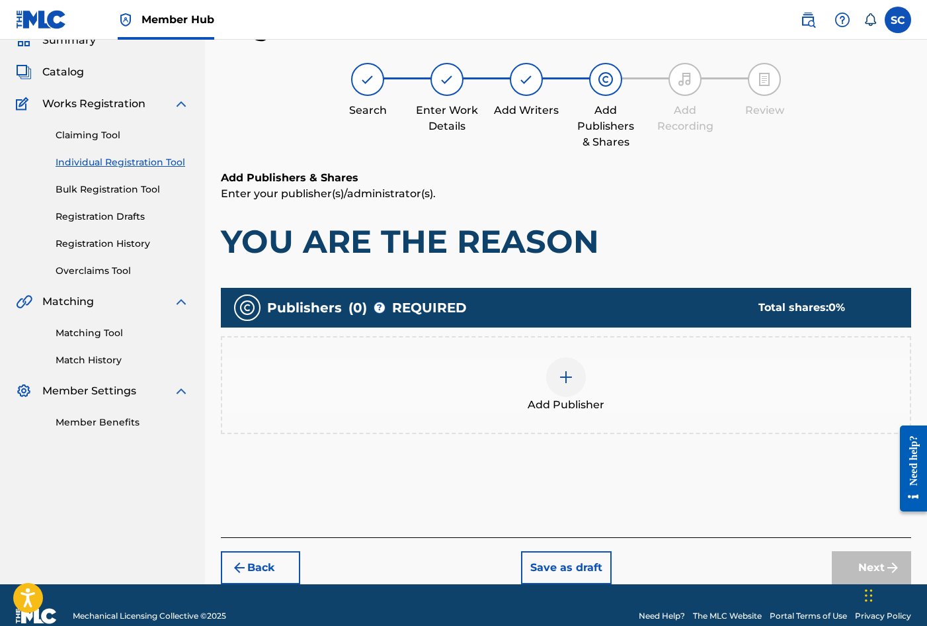
click at [560, 378] on img at bounding box center [566, 377] width 16 height 16
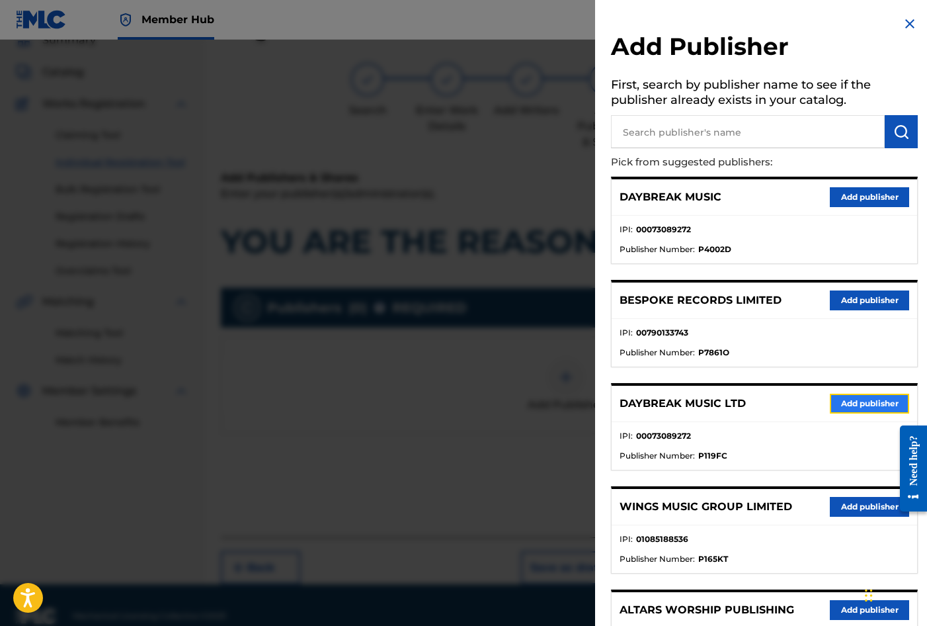
click at [854, 405] on button "Add publisher" at bounding box center [869, 404] width 79 height 20
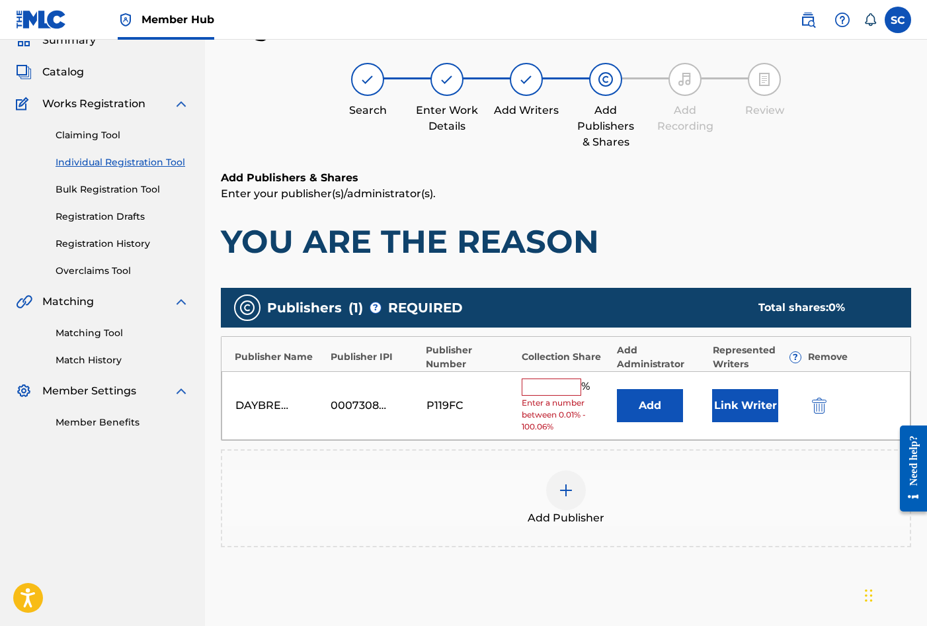
click at [534, 385] on input "text" at bounding box center [552, 386] width 60 height 17
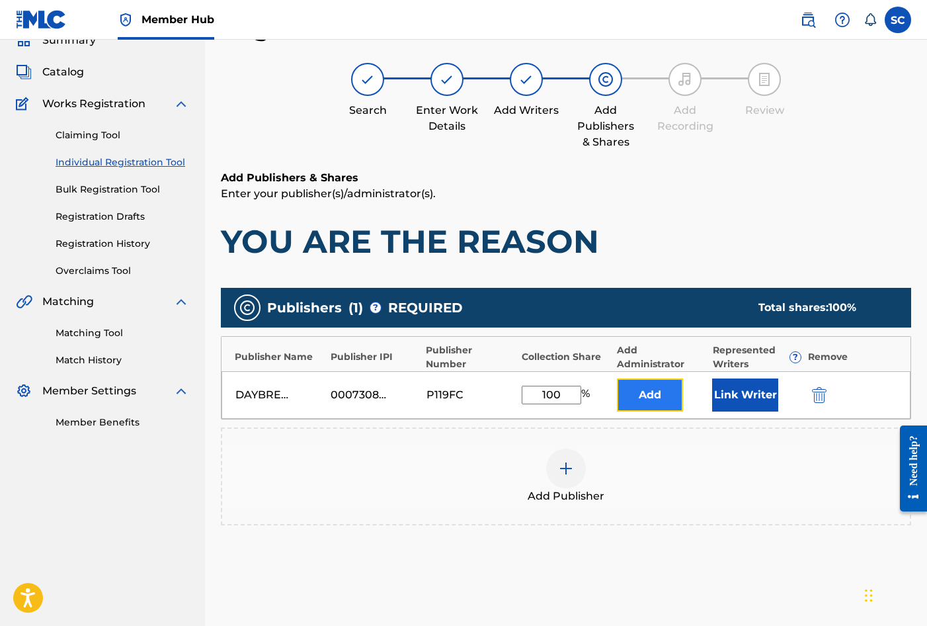
click at [636, 395] on button "Add" at bounding box center [650, 394] width 66 height 33
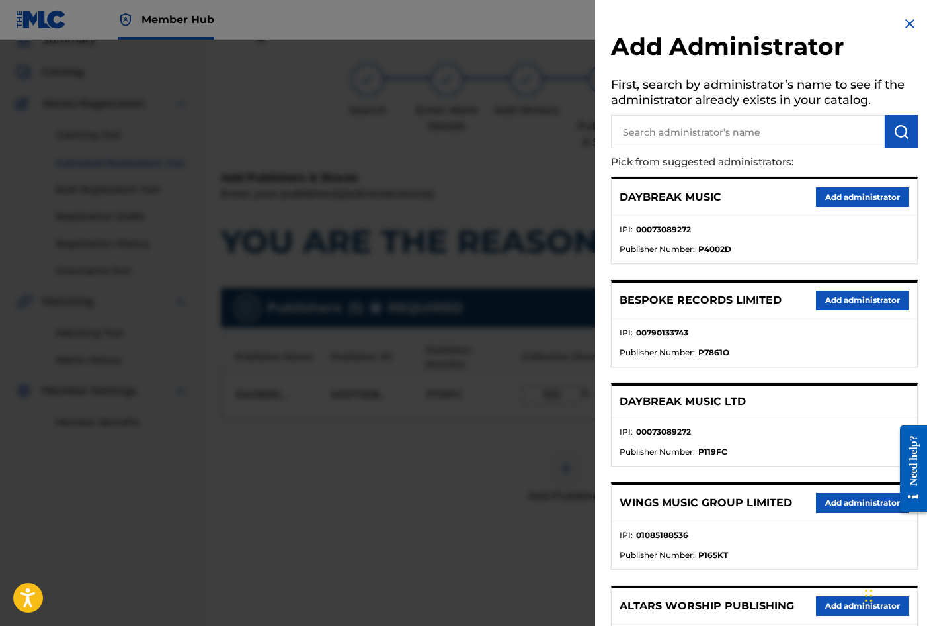
click at [664, 130] on input "text" at bounding box center [748, 131] width 274 height 33
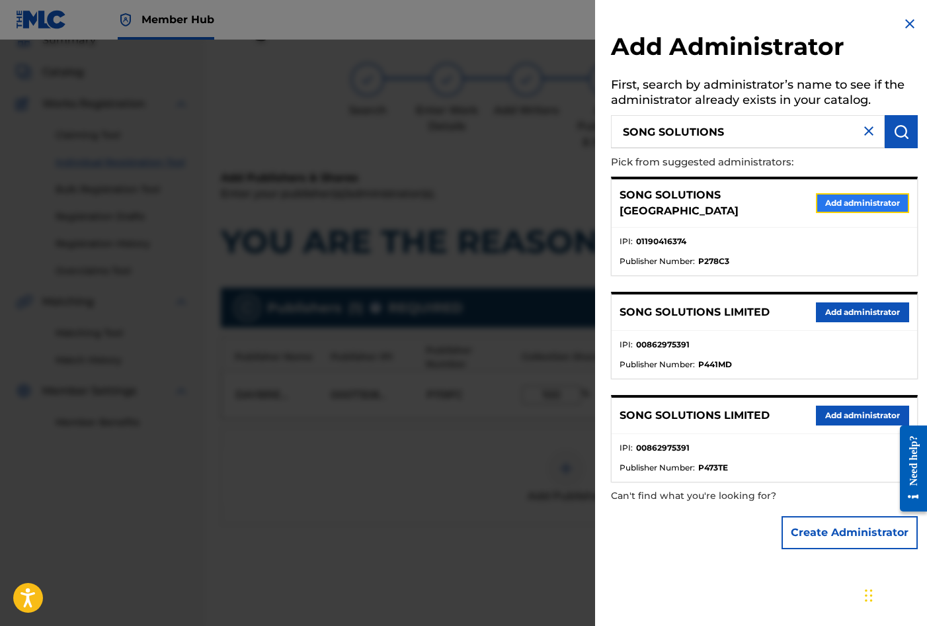
click at [854, 195] on button "Add administrator" at bounding box center [862, 203] width 93 height 20
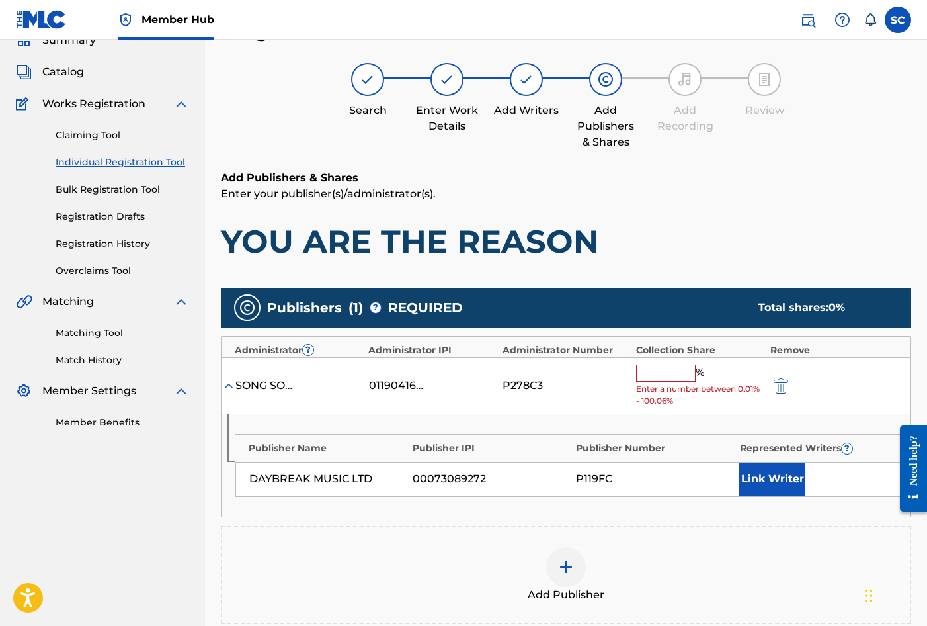
click at [669, 370] on input "text" at bounding box center [666, 372] width 60 height 17
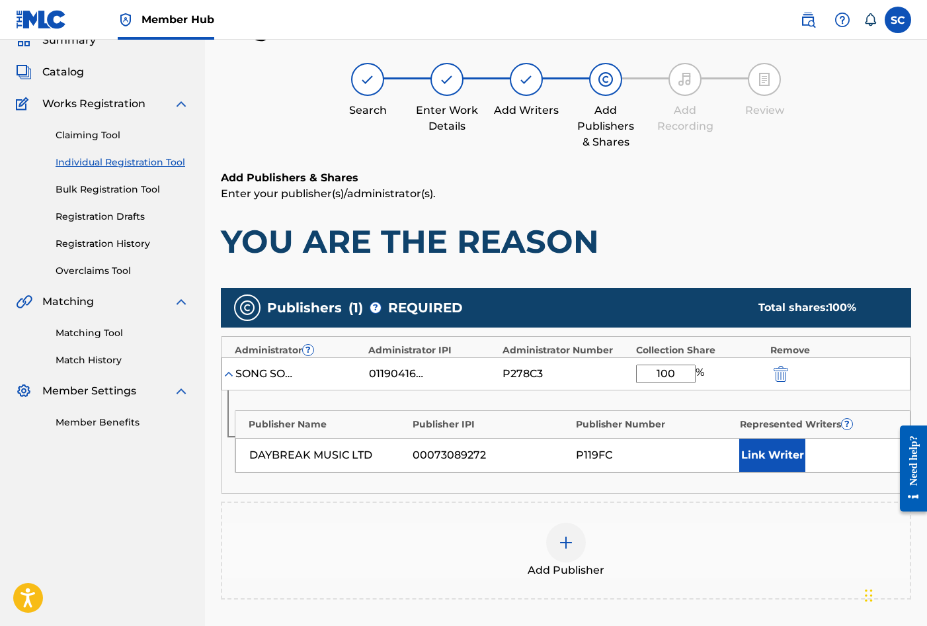
click at [540, 405] on div "Publisher Name Publisher IPI Publisher Number Represented Writers ? DAYBREAK MU…" at bounding box center [566, 441] width 689 height 103
click at [770, 457] on button "Link Writer" at bounding box center [772, 454] width 66 height 33
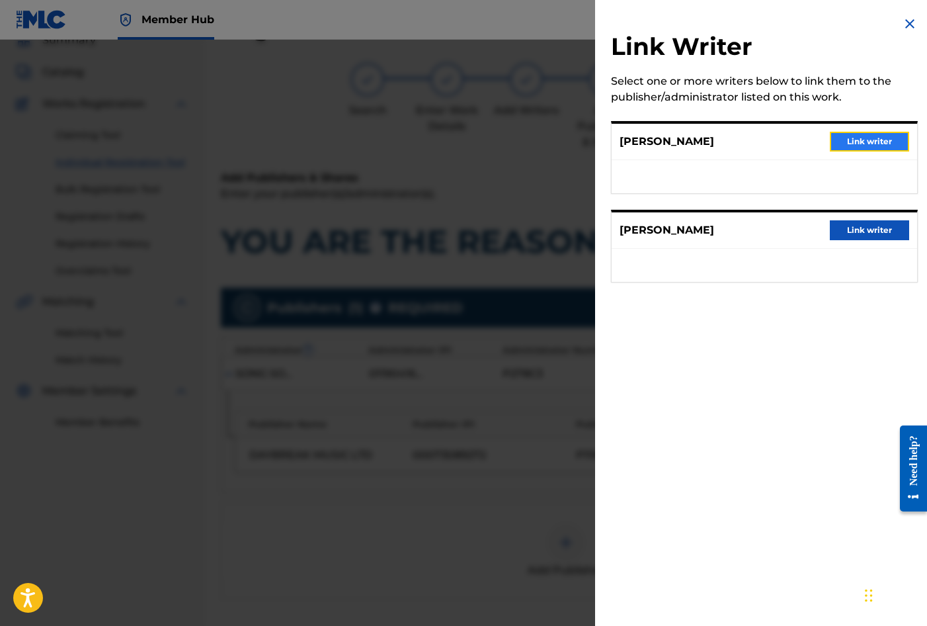
click at [886, 140] on button "Link writer" at bounding box center [869, 142] width 79 height 20
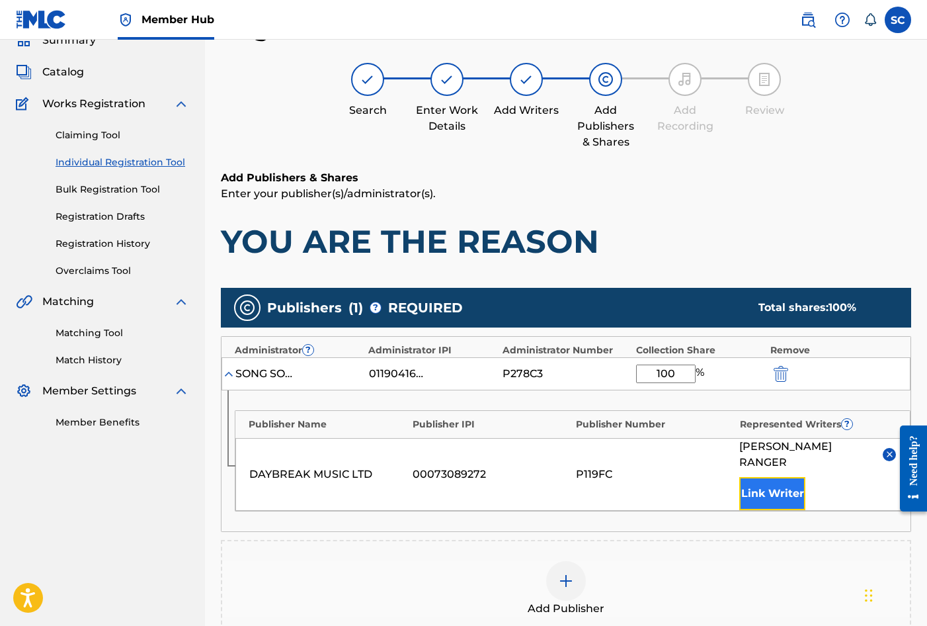
click at [785, 477] on button "Link Writer" at bounding box center [772, 493] width 66 height 33
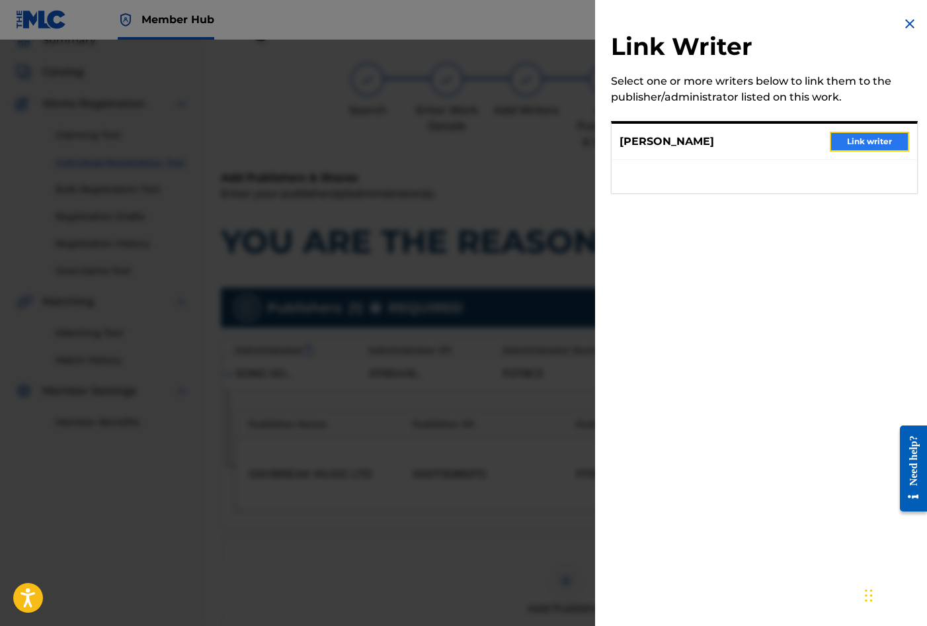
click at [879, 143] on button "Link writer" at bounding box center [869, 142] width 79 height 20
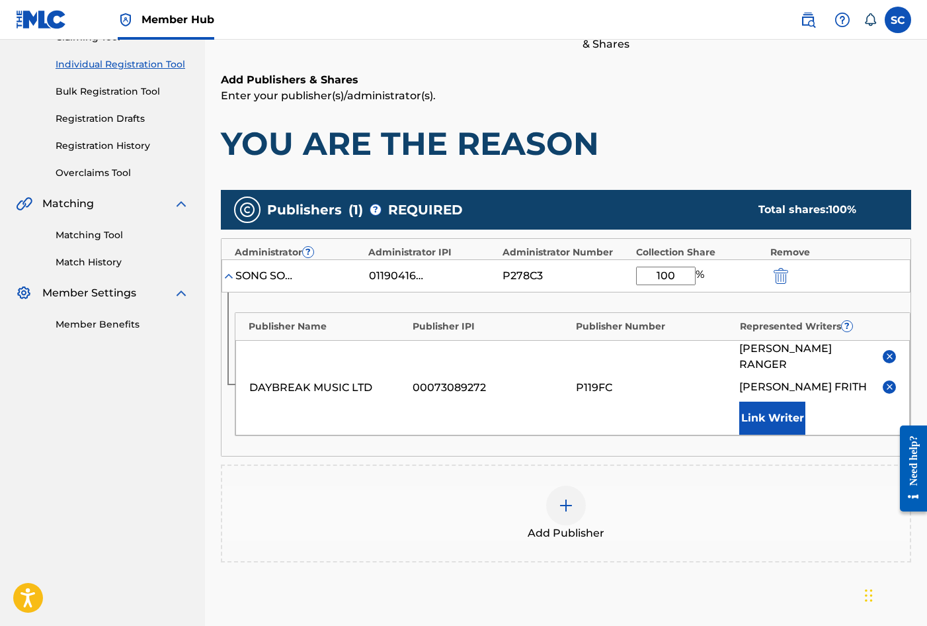
scroll to position [292, 0]
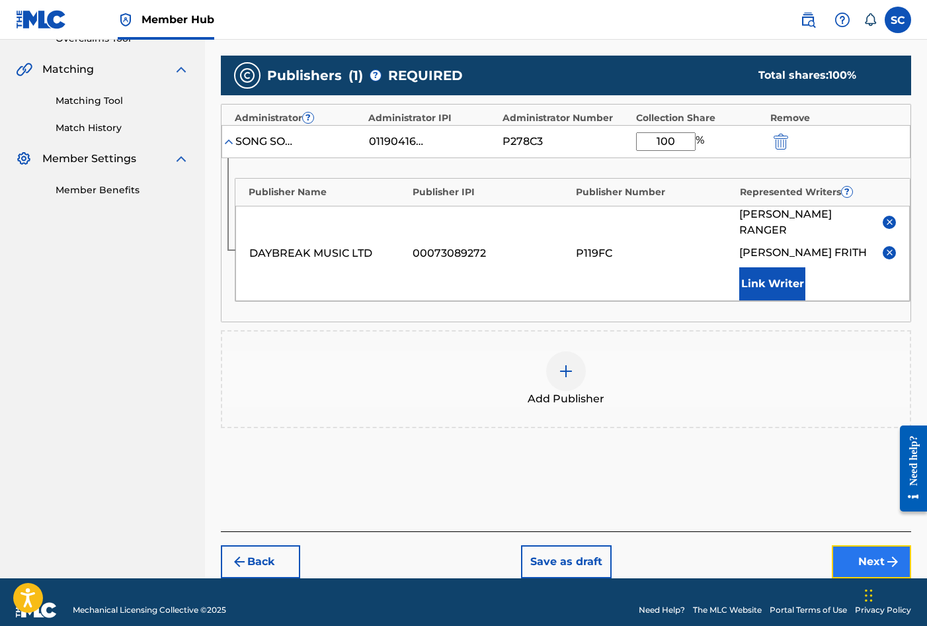
click at [872, 545] on button "Next" at bounding box center [871, 561] width 79 height 33
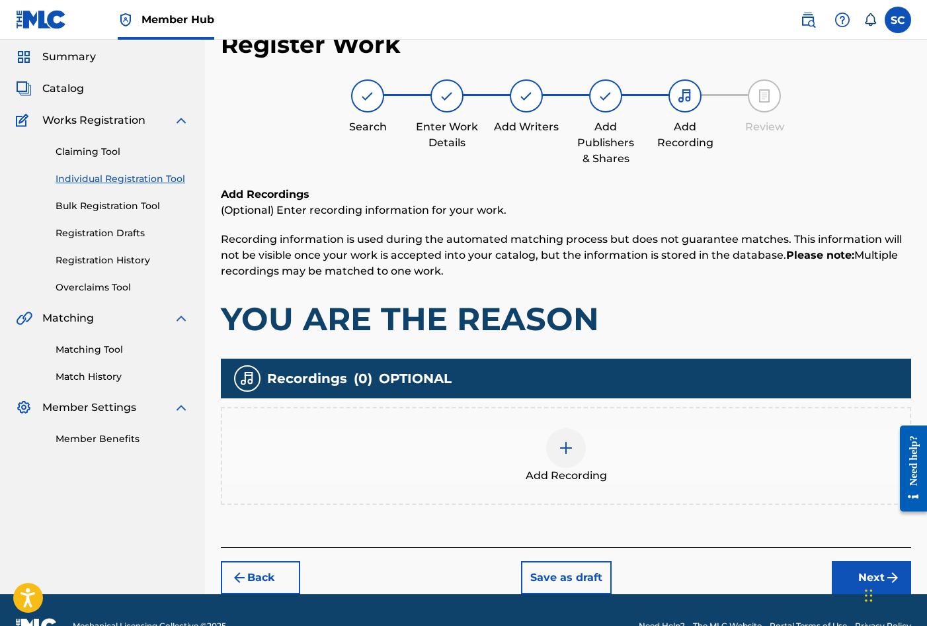
scroll to position [60, 0]
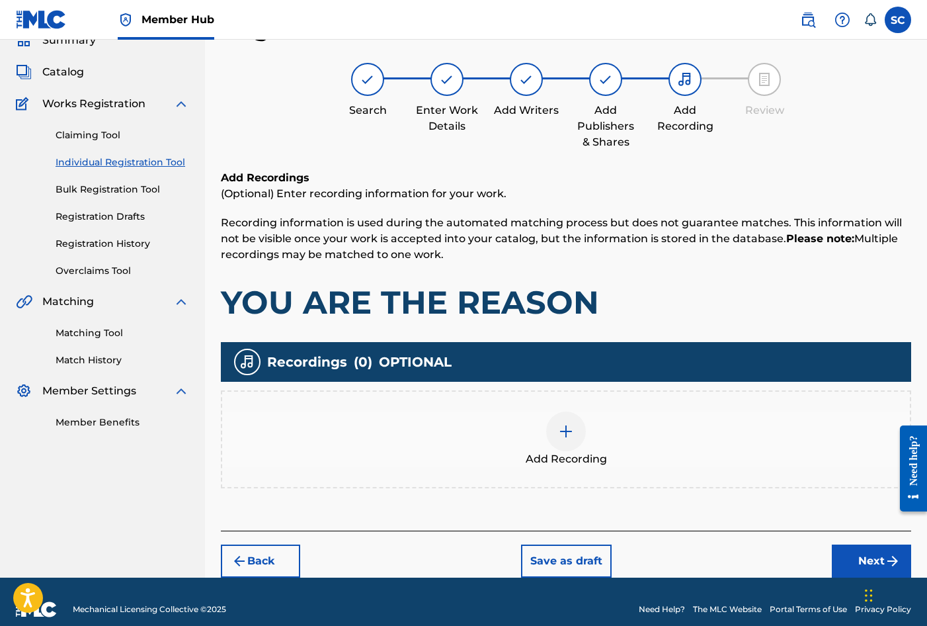
click at [568, 435] on img at bounding box center [566, 431] width 16 height 16
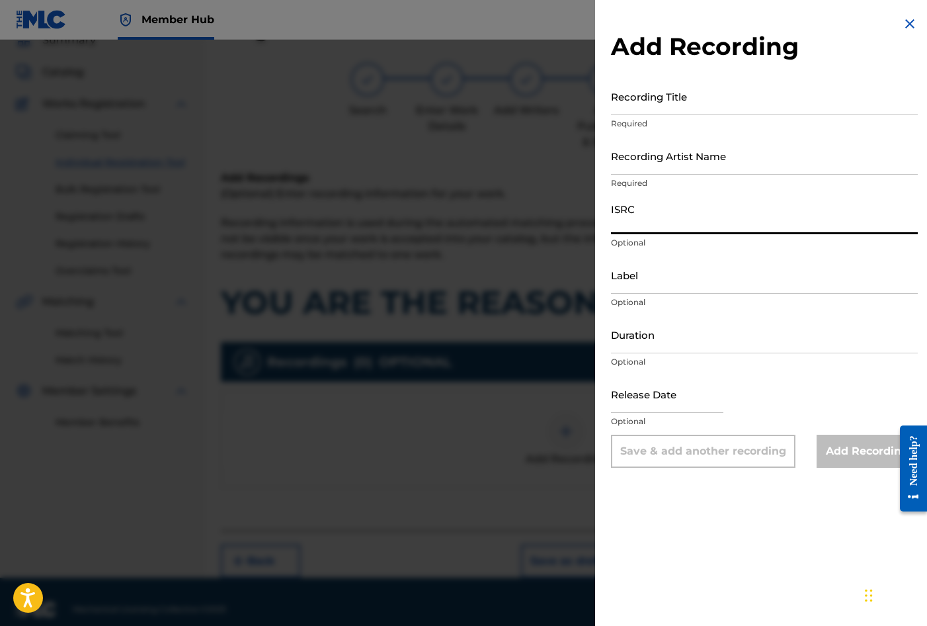
click at [643, 220] on input "ISRC" at bounding box center [764, 215] width 307 height 38
paste input "GBDPR2106552"
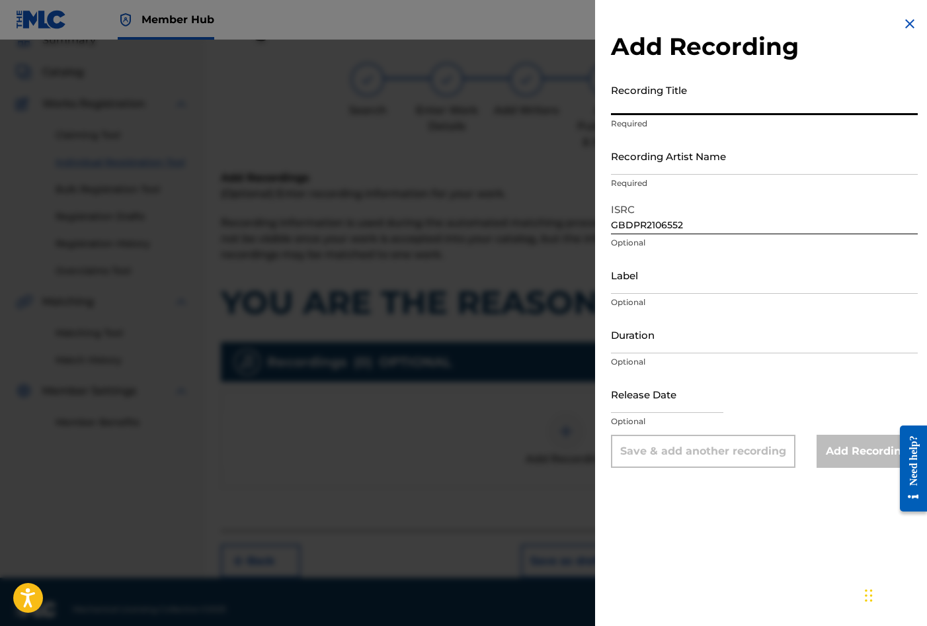
click at [639, 95] on input "Recording Title" at bounding box center [764, 96] width 307 height 38
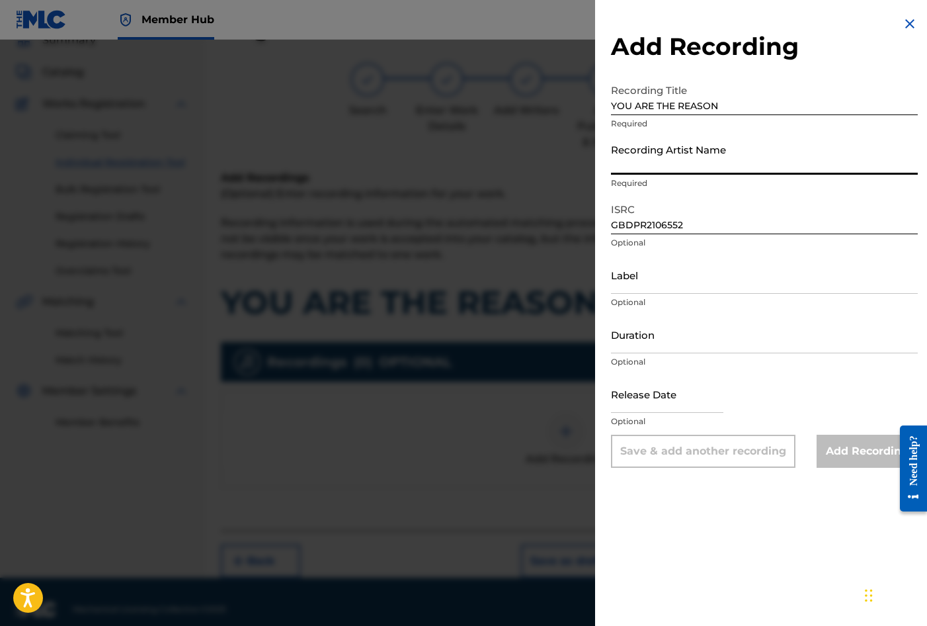
click at [657, 157] on input "Recording Artist Name" at bounding box center [764, 156] width 307 height 38
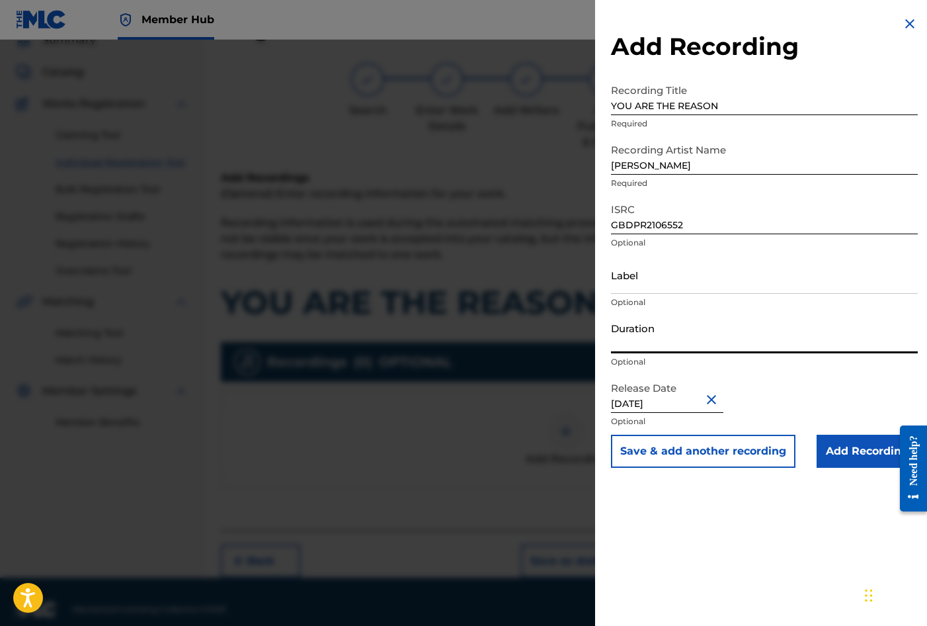
click at [659, 340] on input "Duration" at bounding box center [764, 334] width 307 height 38
click at [834, 451] on input "Add Recording" at bounding box center [867, 451] width 101 height 33
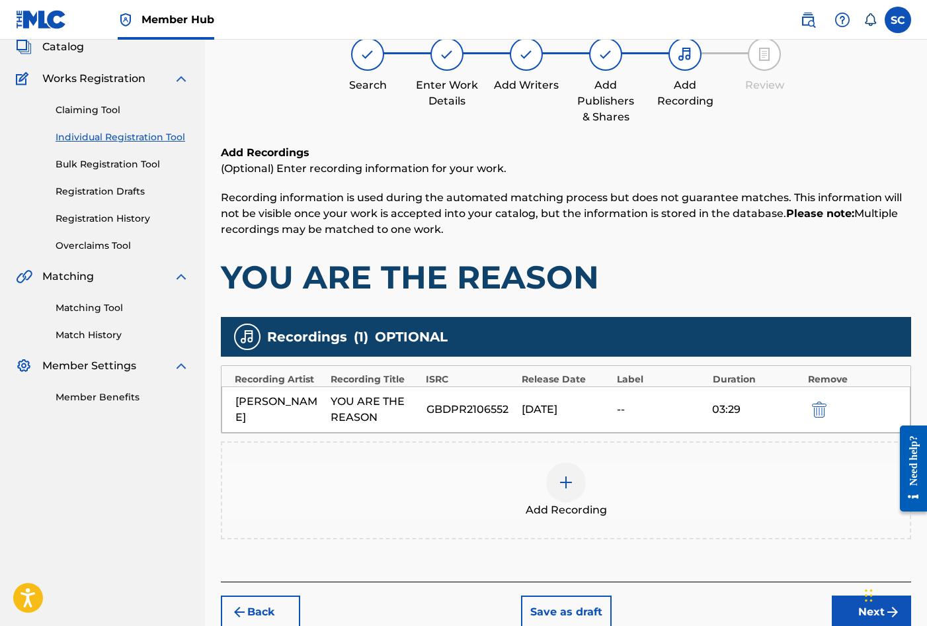
scroll to position [151, 0]
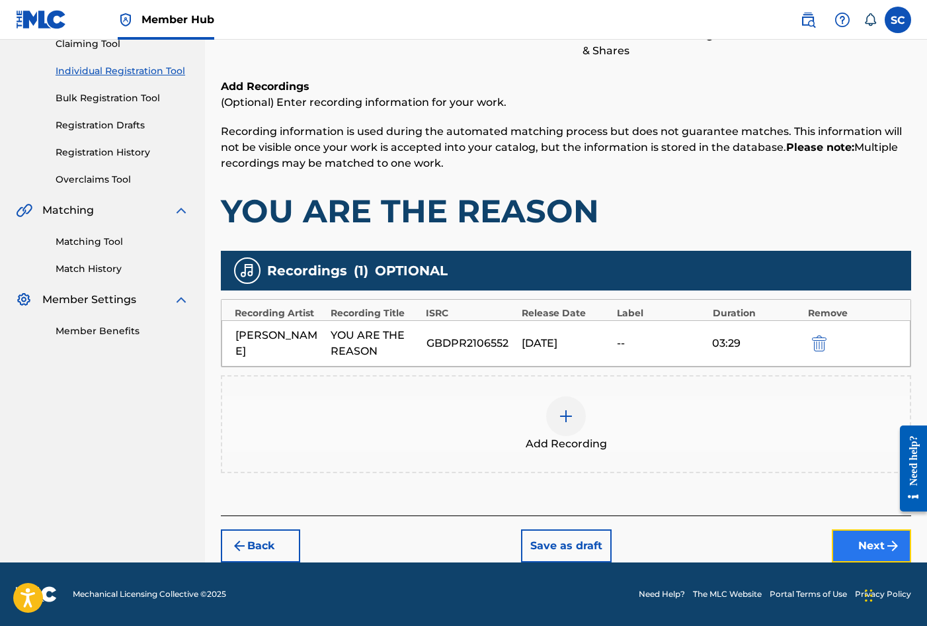
click at [854, 537] on button "Next" at bounding box center [871, 545] width 79 height 33
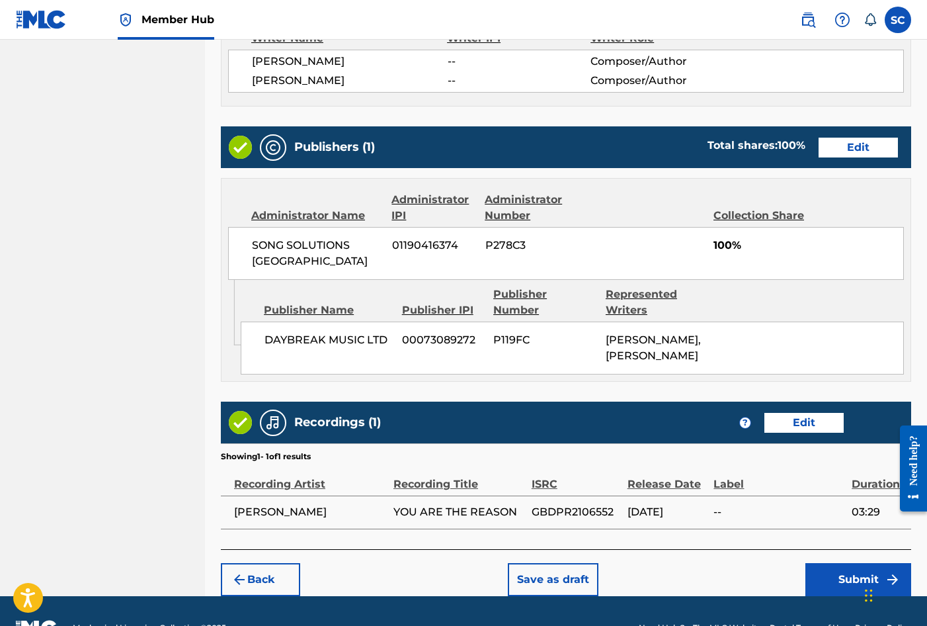
scroll to position [606, 0]
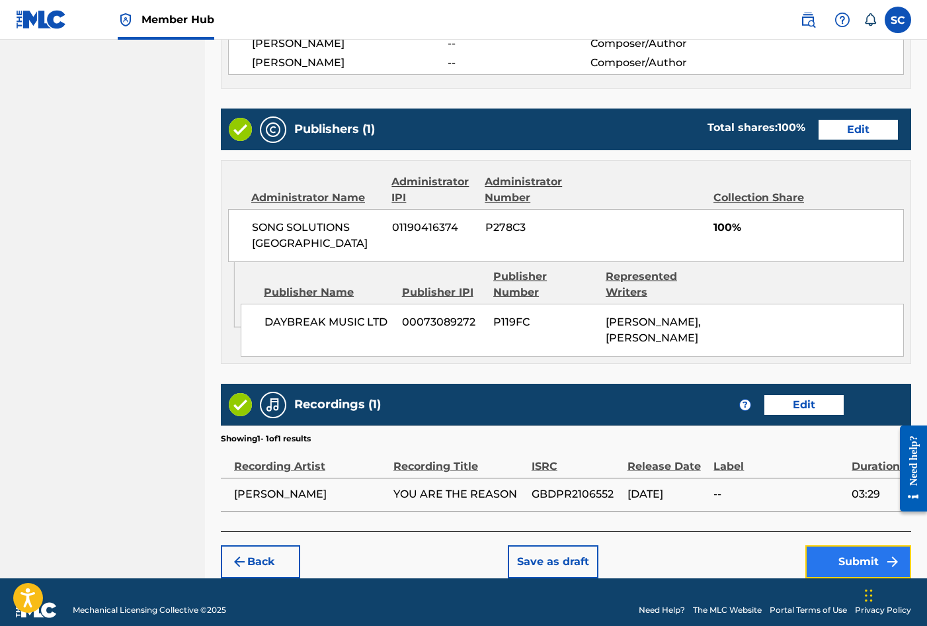
click at [854, 545] on button "Submit" at bounding box center [859, 561] width 106 height 33
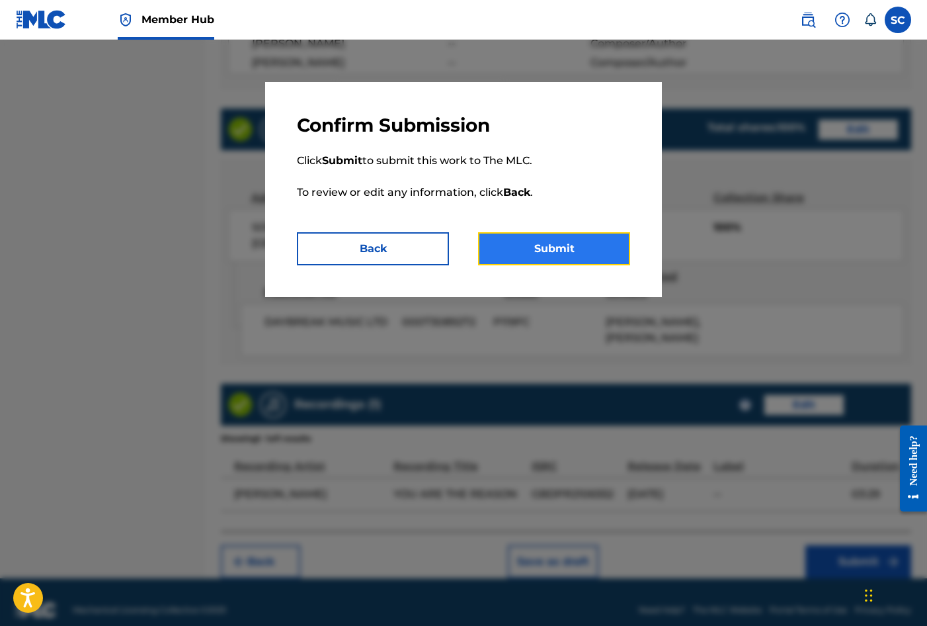
click at [541, 244] on button "Submit" at bounding box center [554, 248] width 152 height 33
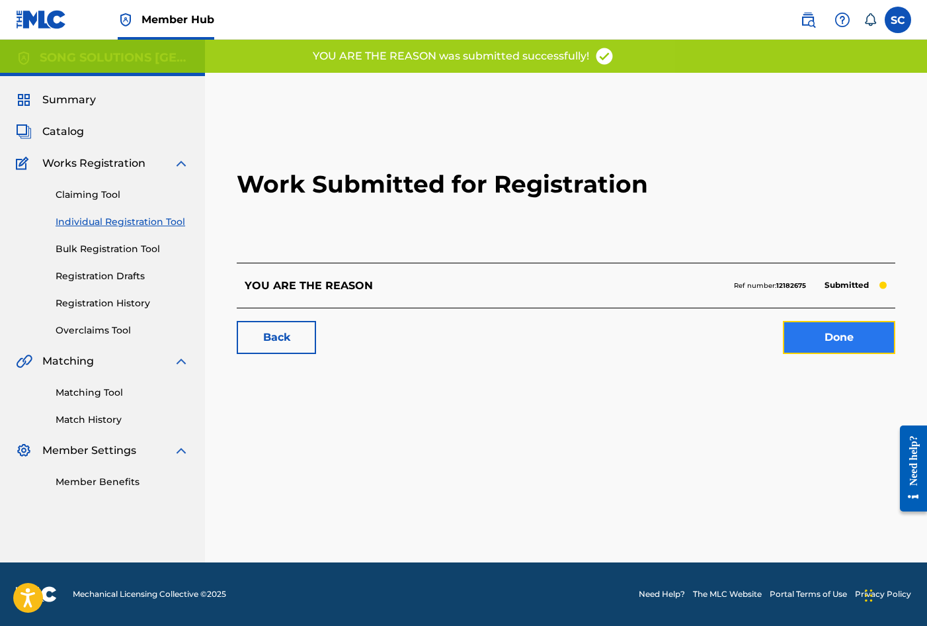
click at [856, 336] on link "Done" at bounding box center [839, 337] width 112 height 33
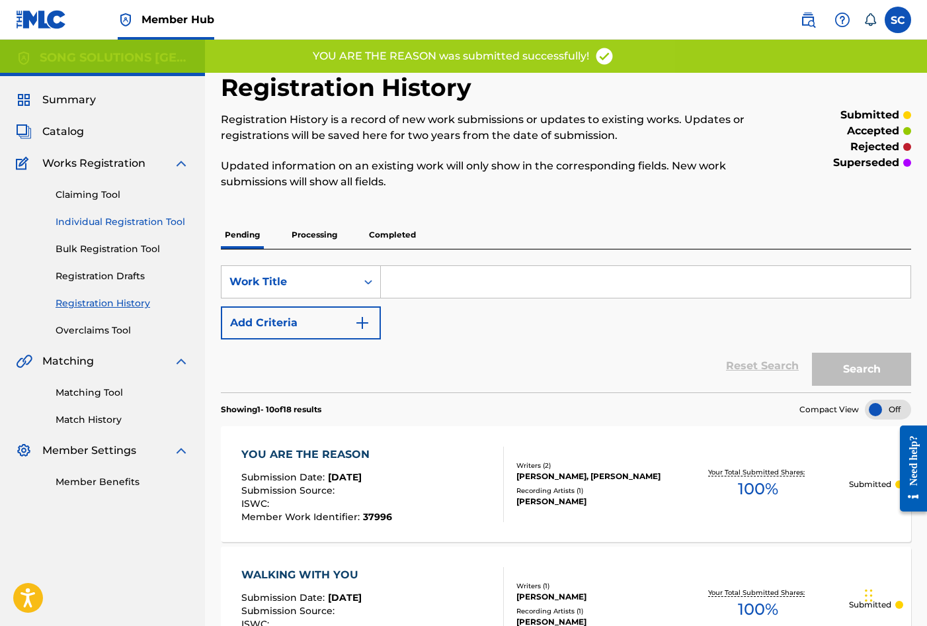
click at [98, 223] on link "Individual Registration Tool" at bounding box center [123, 222] width 134 height 14
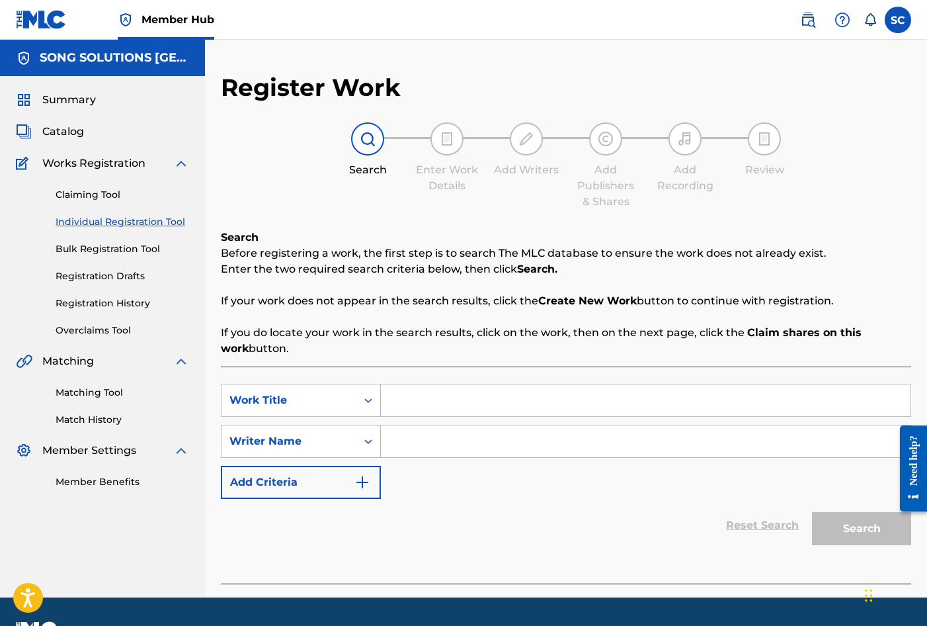
click at [419, 400] on input "Search Form" at bounding box center [646, 400] width 530 height 32
click at [453, 434] on input "Search Form" at bounding box center [646, 441] width 530 height 32
click at [866, 529] on button "Search" at bounding box center [861, 528] width 99 height 33
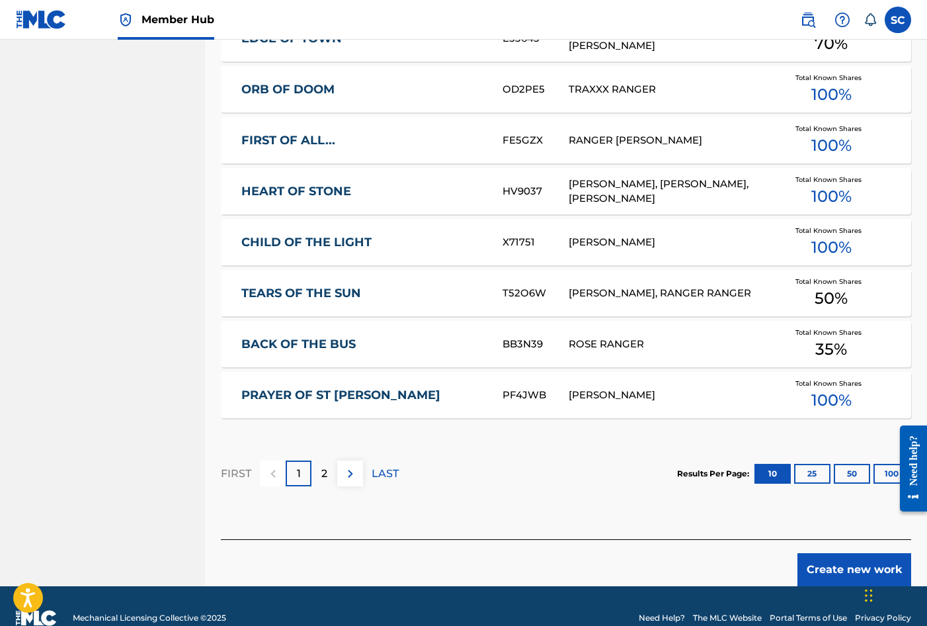
scroll to position [727, 0]
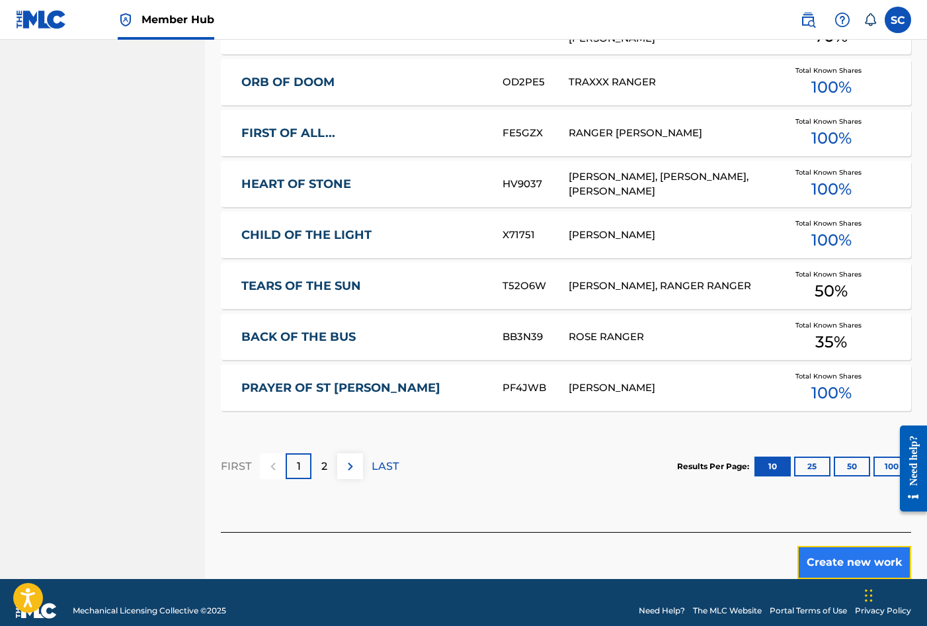
click at [843, 561] on button "Create new work" at bounding box center [855, 562] width 114 height 33
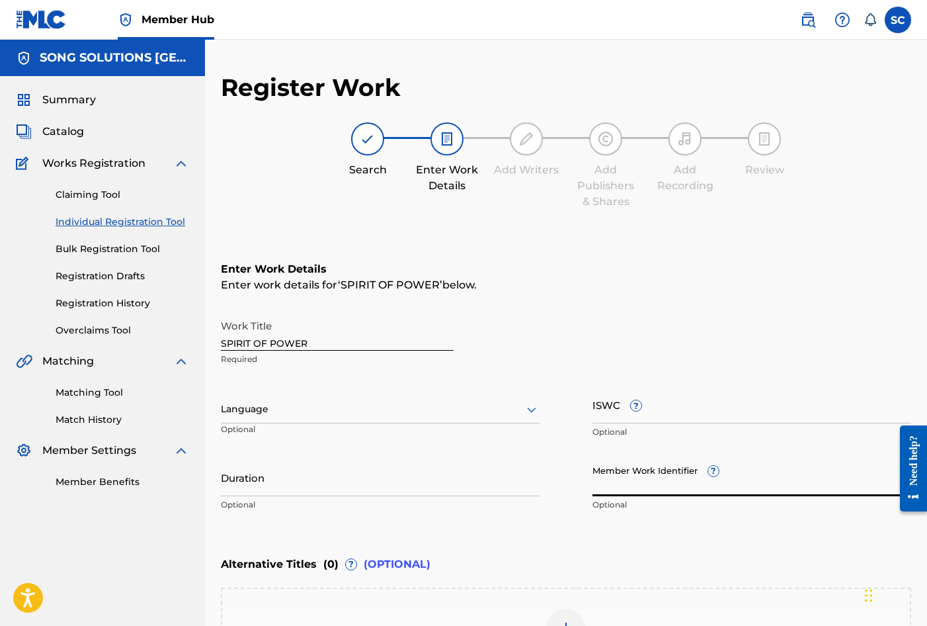
click at [612, 477] on input "Member Work Identifier ?" at bounding box center [752, 477] width 319 height 38
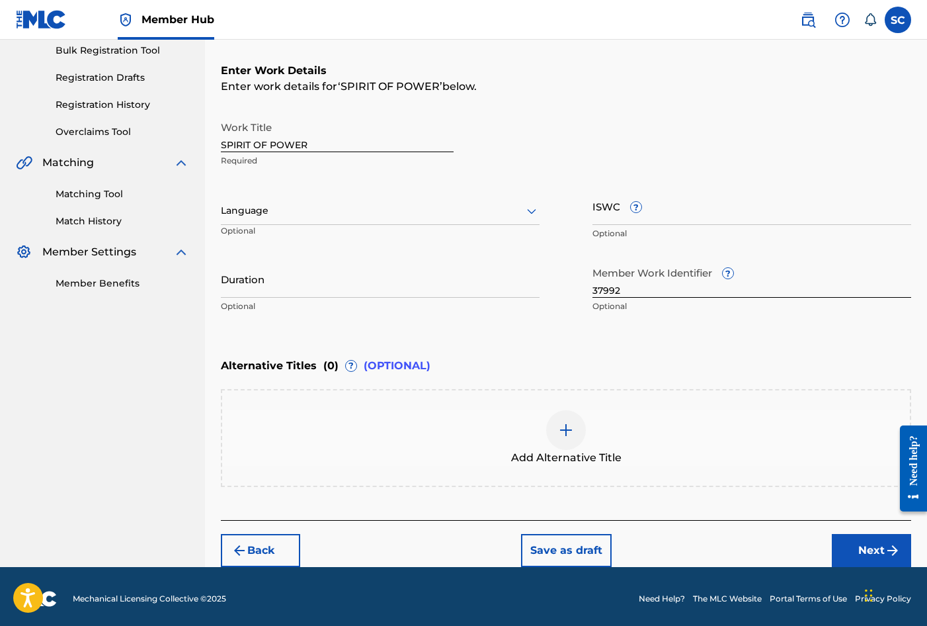
scroll to position [203, 0]
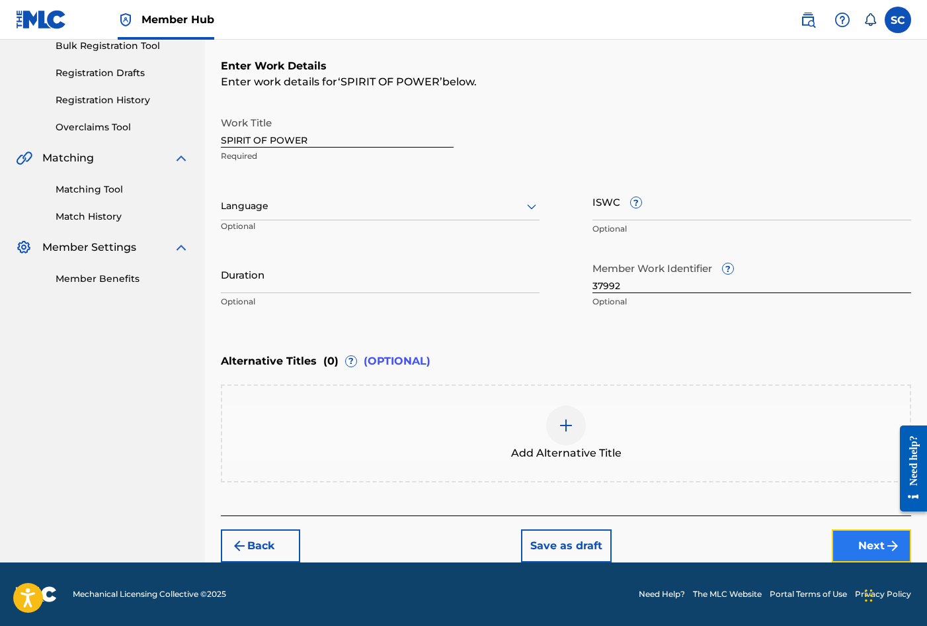
click at [870, 542] on button "Next" at bounding box center [871, 545] width 79 height 33
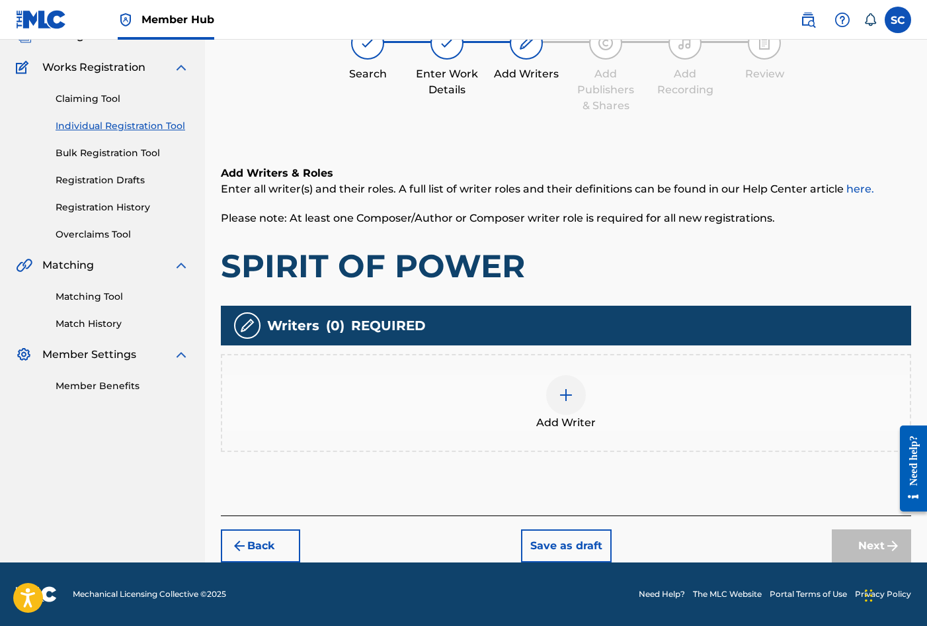
scroll to position [60, 0]
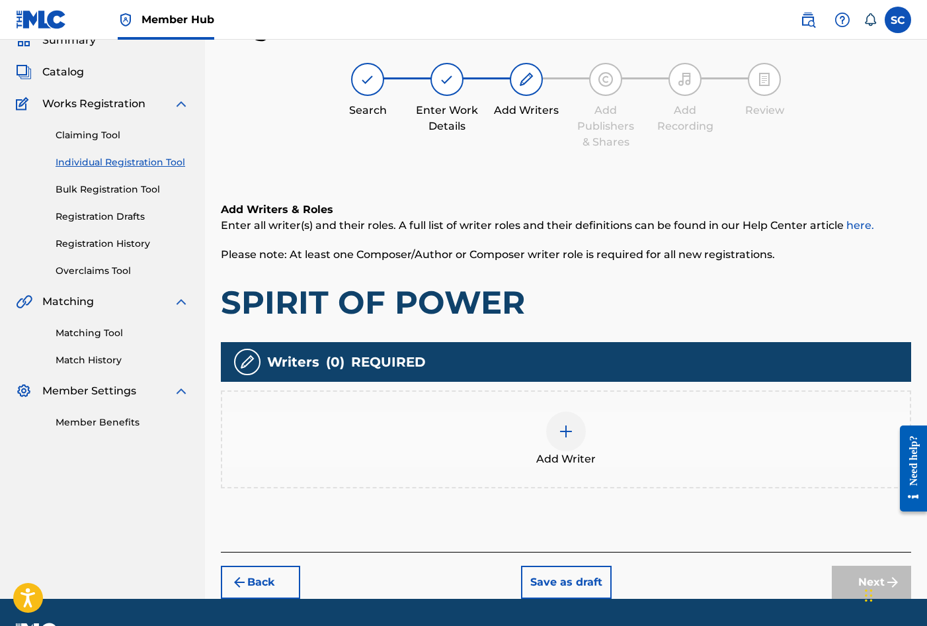
click at [571, 433] on img at bounding box center [566, 431] width 16 height 16
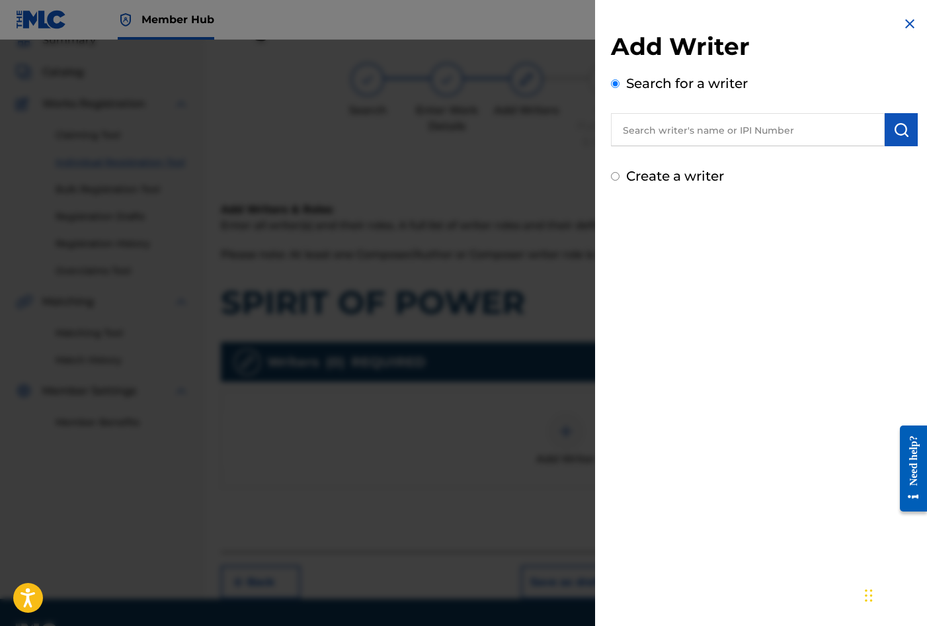
click at [694, 178] on label "Create a writer" at bounding box center [675, 176] width 98 height 16
click at [620, 178] on input "Create a writer" at bounding box center [615, 176] width 9 height 9
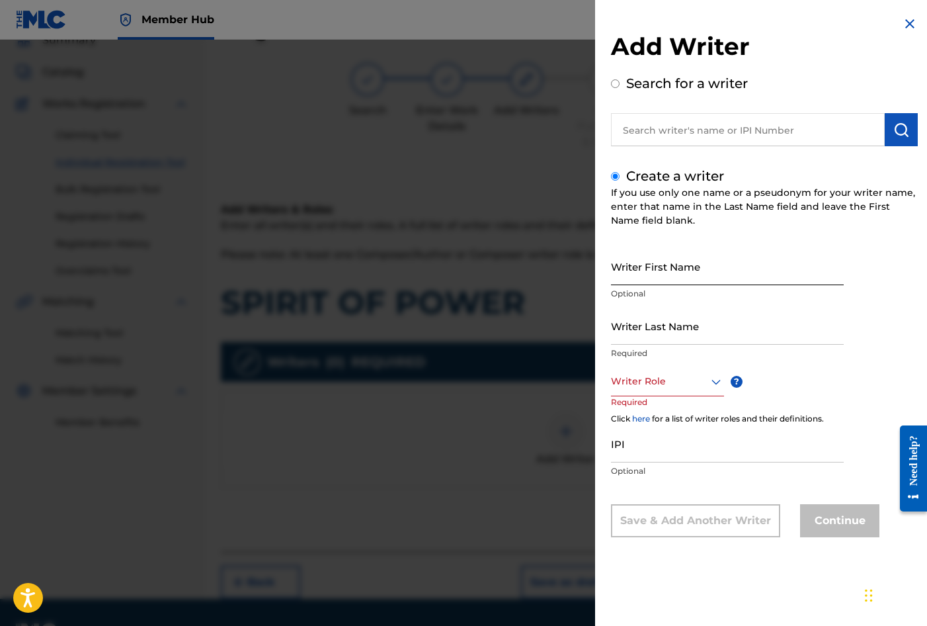
click at [683, 258] on input "Writer First Name" at bounding box center [727, 266] width 233 height 38
click at [653, 323] on input "Writer Last Name" at bounding box center [727, 326] width 233 height 38
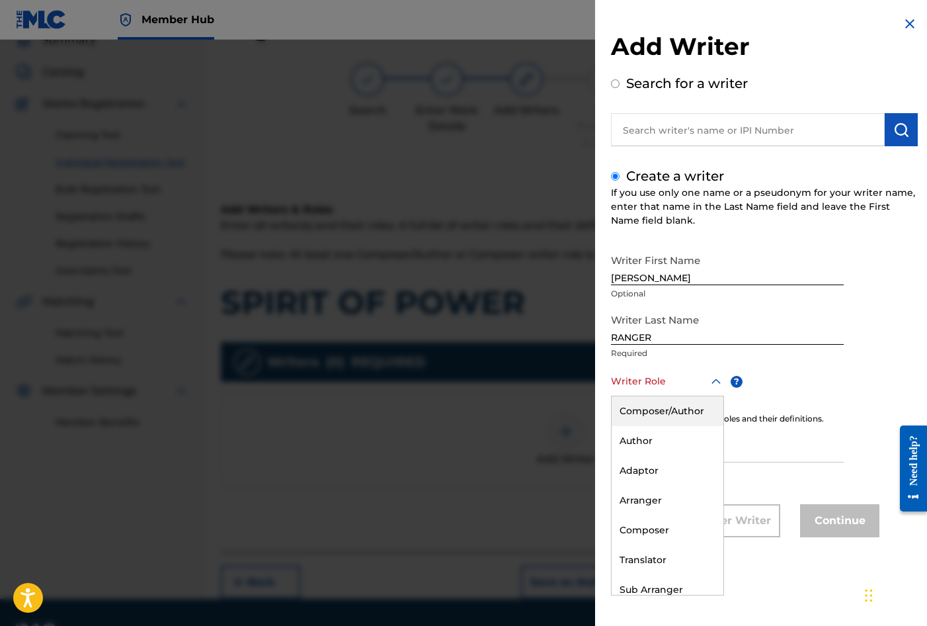
click at [661, 374] on div at bounding box center [667, 381] width 113 height 17
click at [672, 411] on div "Composer/Author" at bounding box center [668, 411] width 112 height 30
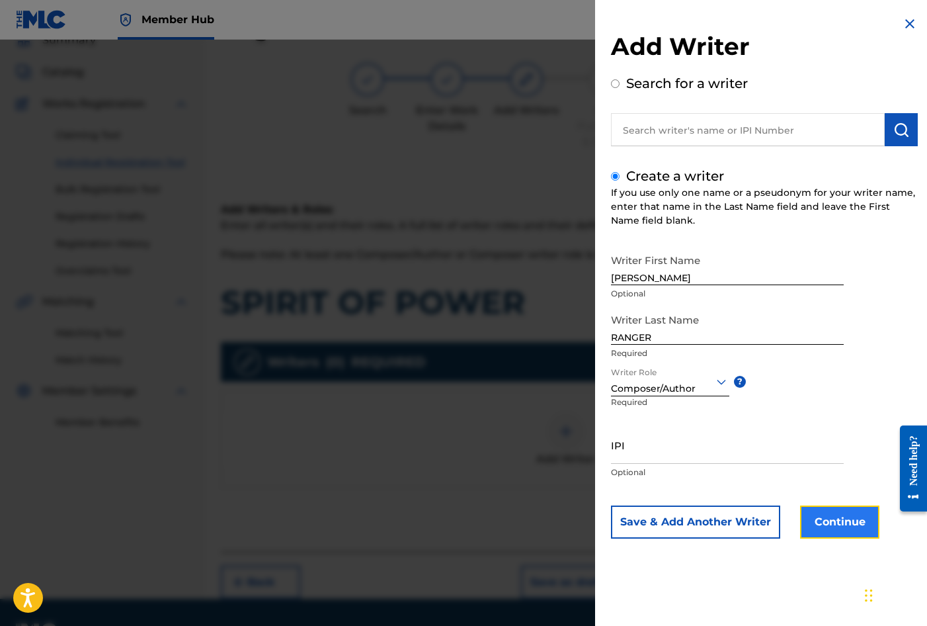
click at [853, 523] on button "Continue" at bounding box center [839, 521] width 79 height 33
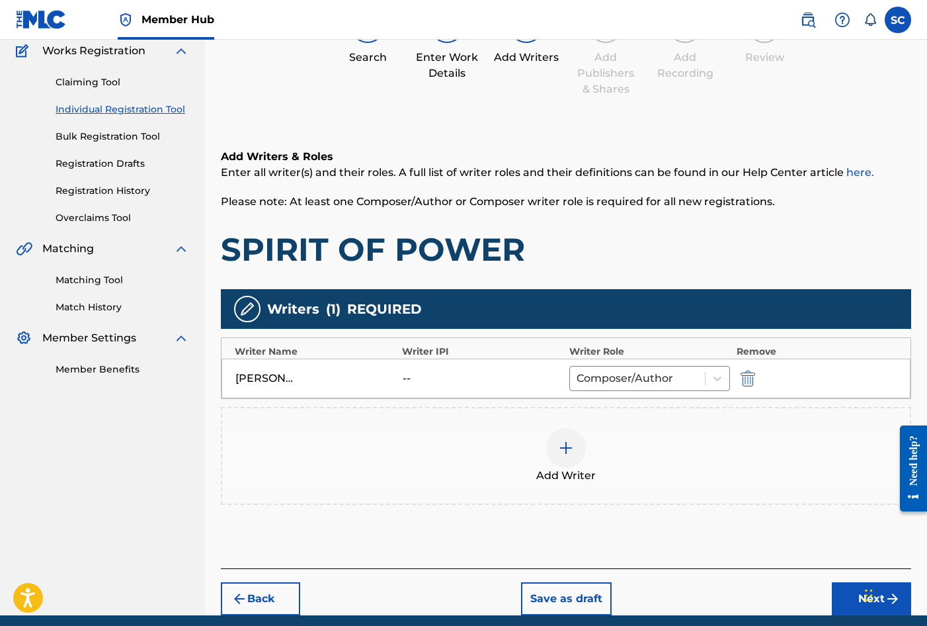
scroll to position [165, 0]
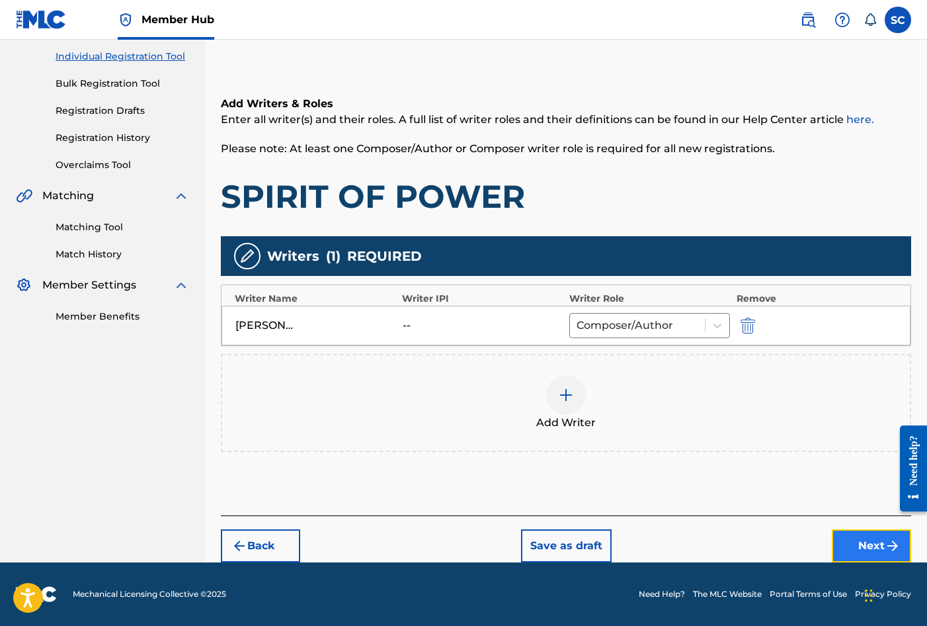
click at [864, 548] on button "Next" at bounding box center [871, 545] width 79 height 33
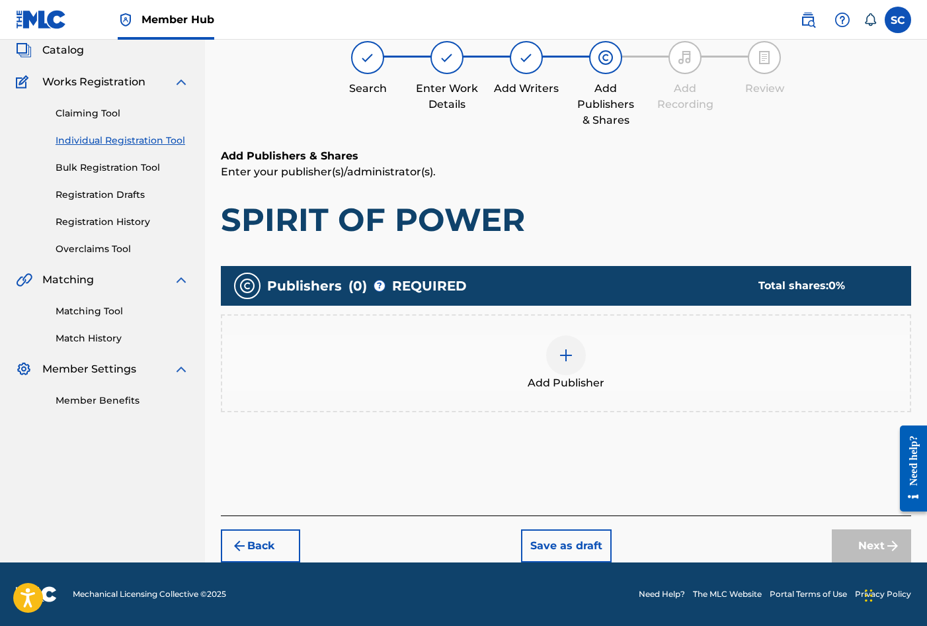
scroll to position [60, 0]
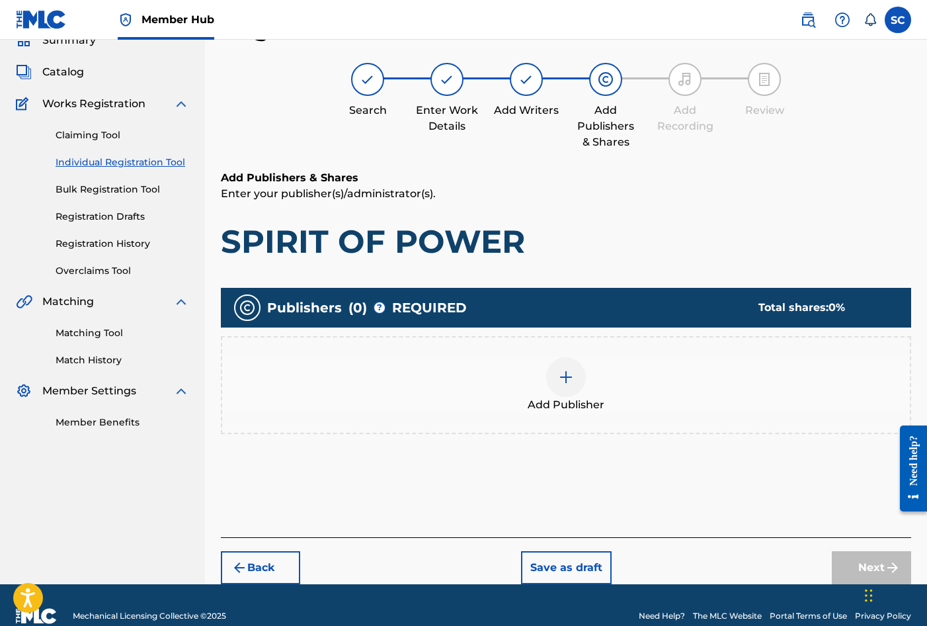
click at [564, 378] on img at bounding box center [566, 377] width 16 height 16
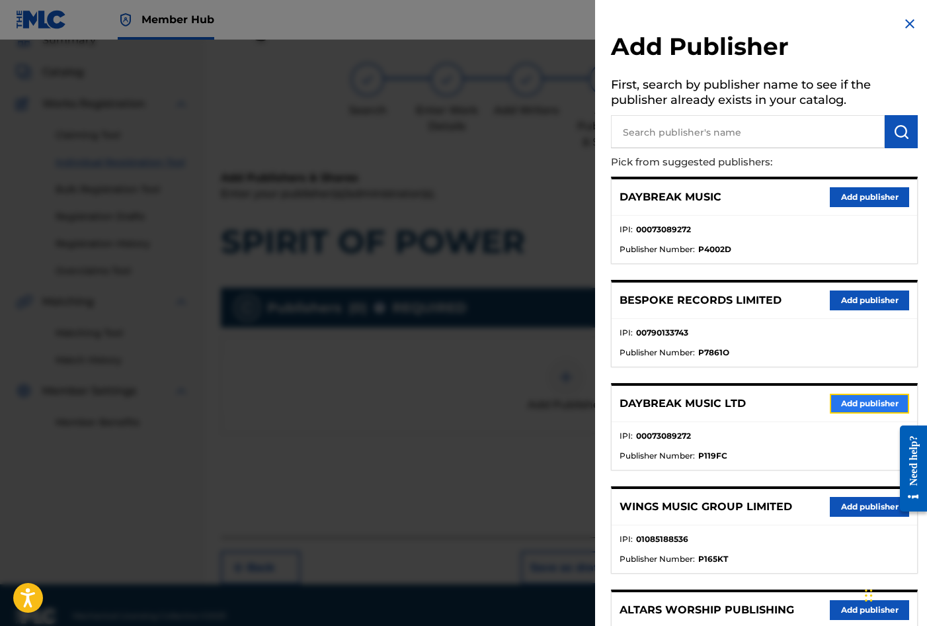
click at [847, 403] on button "Add publisher" at bounding box center [869, 404] width 79 height 20
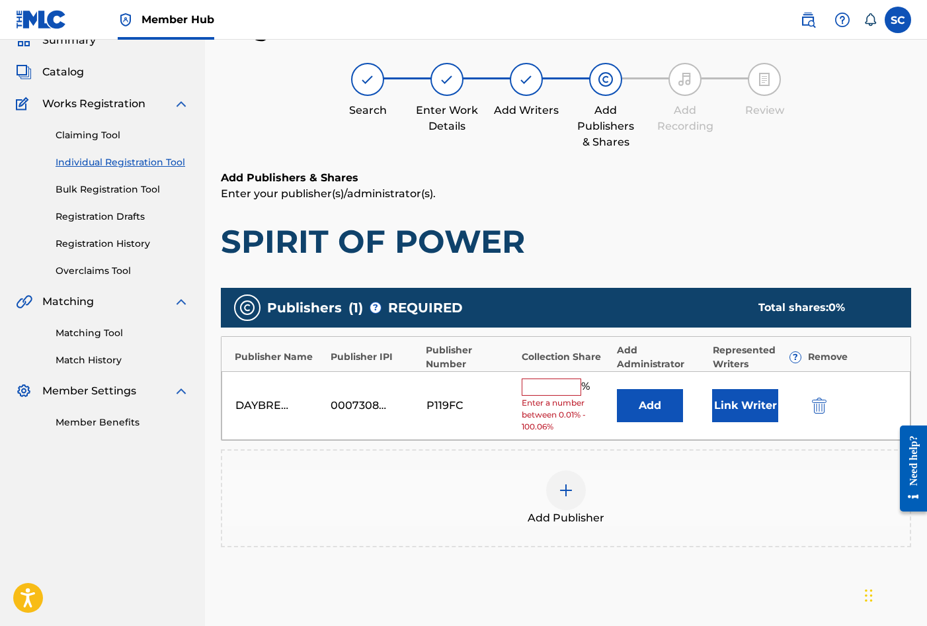
click at [545, 382] on input "text" at bounding box center [552, 386] width 60 height 17
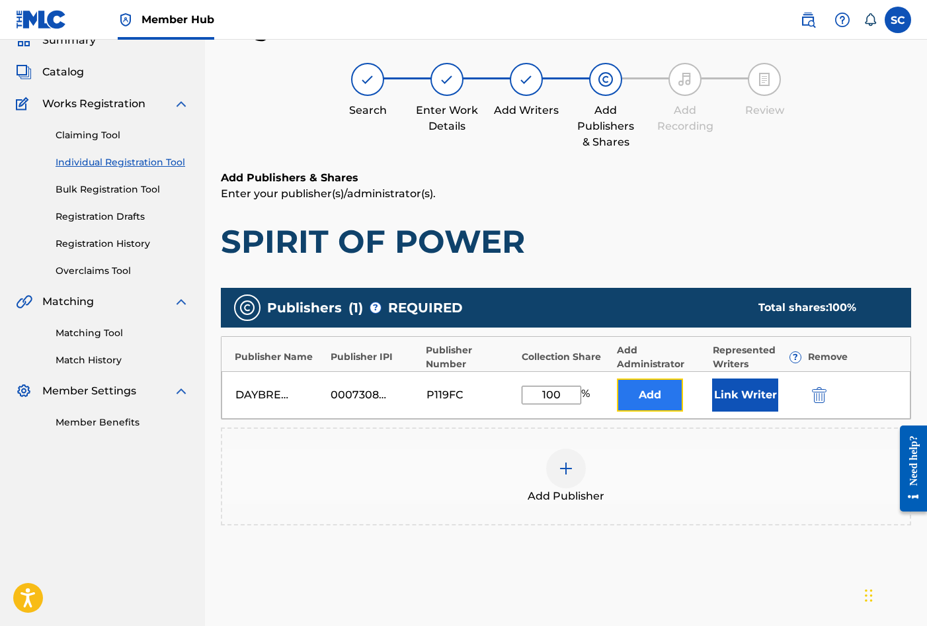
click at [654, 391] on button "Add" at bounding box center [650, 394] width 66 height 33
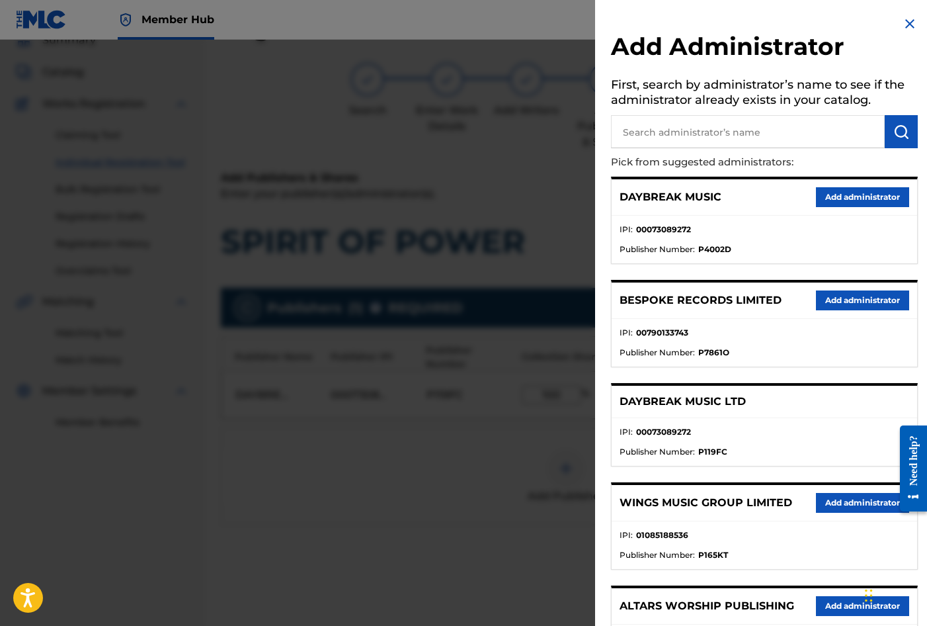
click at [667, 130] on input "text" at bounding box center [748, 131] width 274 height 33
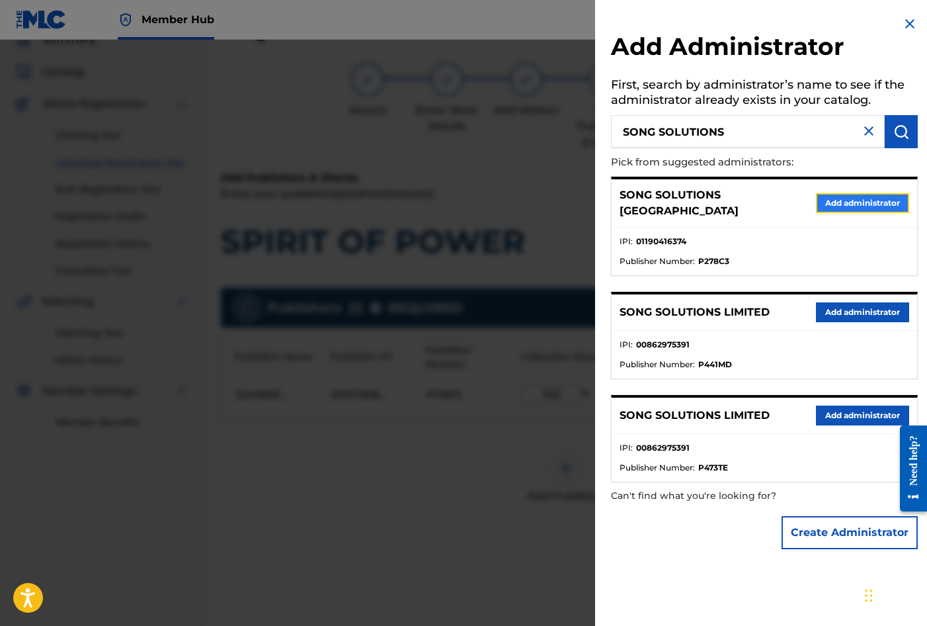
click at [835, 198] on button "Add administrator" at bounding box center [862, 203] width 93 height 20
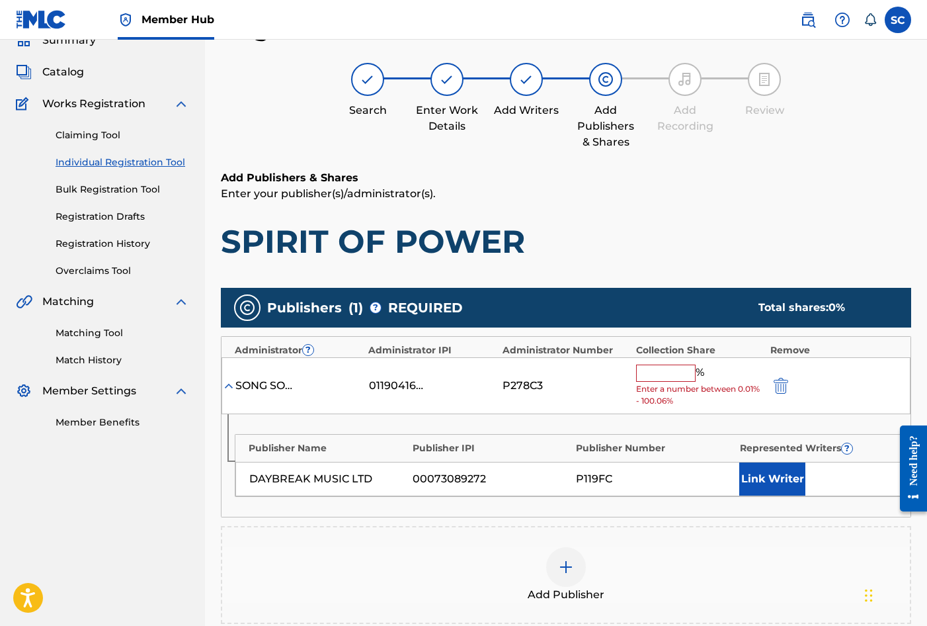
click at [675, 376] on input "text" at bounding box center [666, 372] width 60 height 17
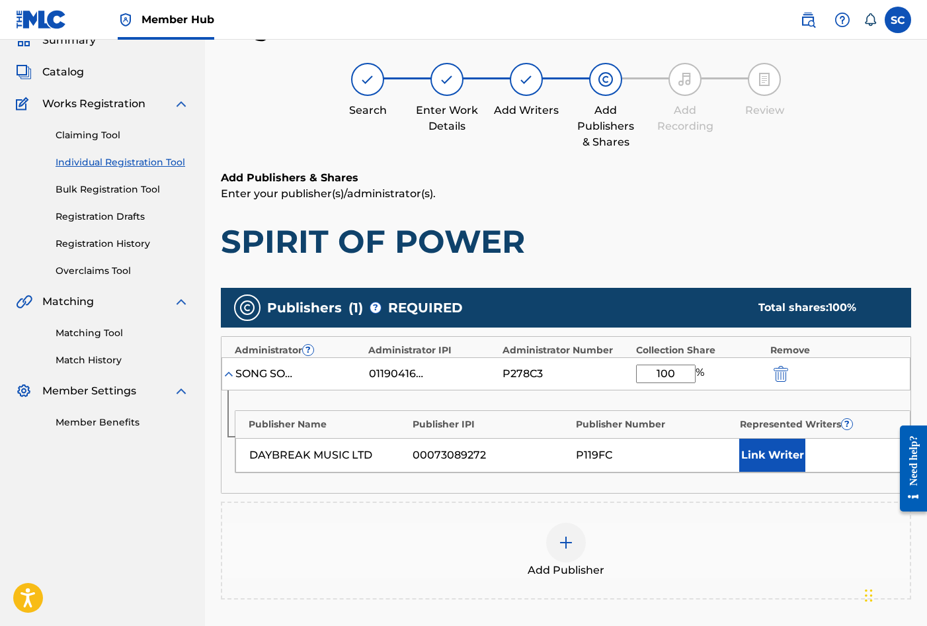
click at [561, 484] on div "Publisher Name Publisher IPI Publisher Number Represented Writers ? DAYBREAK MU…" at bounding box center [566, 441] width 689 height 103
click at [769, 460] on button "Link Writer" at bounding box center [772, 454] width 66 height 33
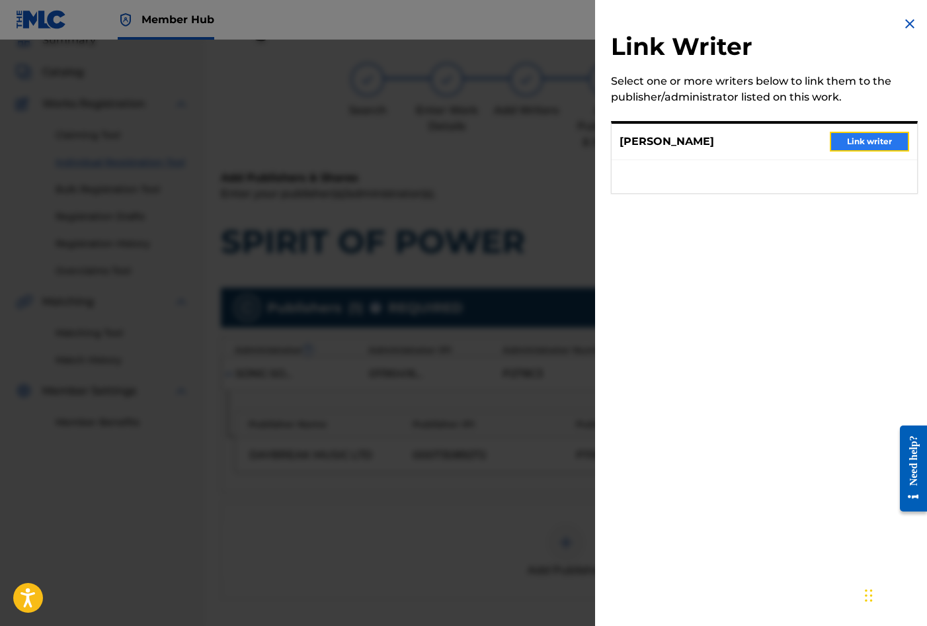
click at [868, 143] on button "Link writer" at bounding box center [869, 142] width 79 height 20
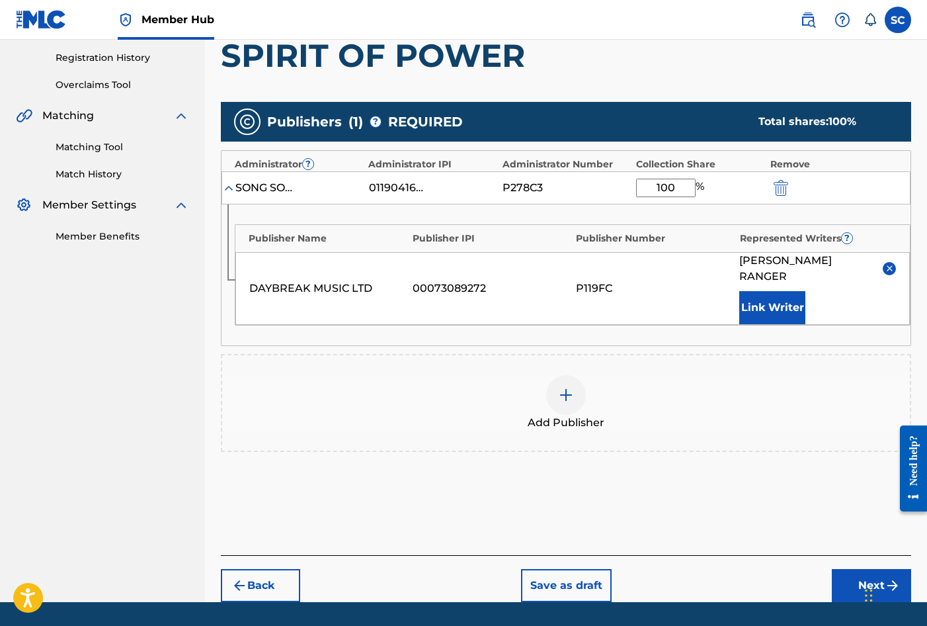
scroll to position [269, 0]
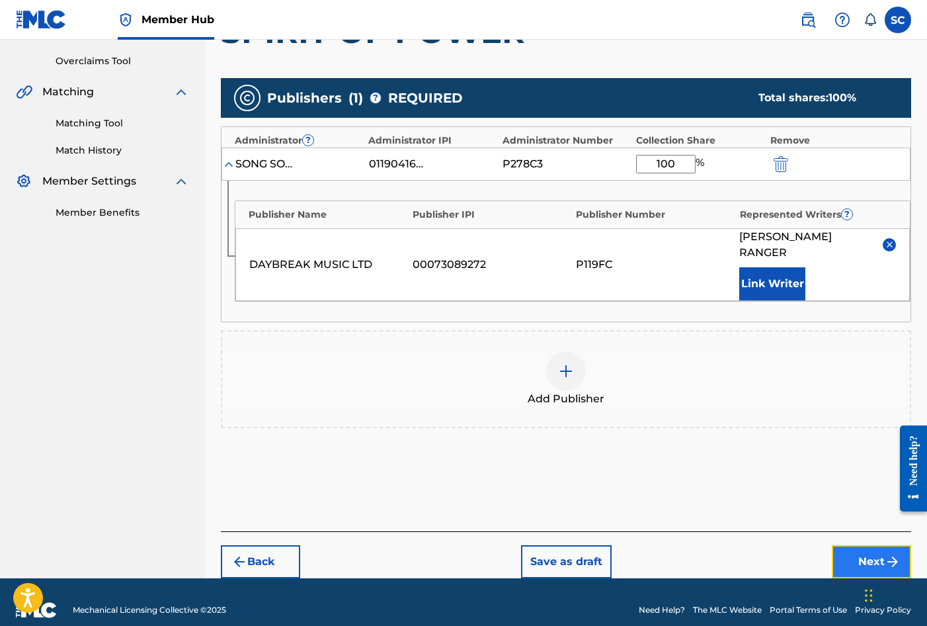
click at [864, 545] on button "Next" at bounding box center [871, 561] width 79 height 33
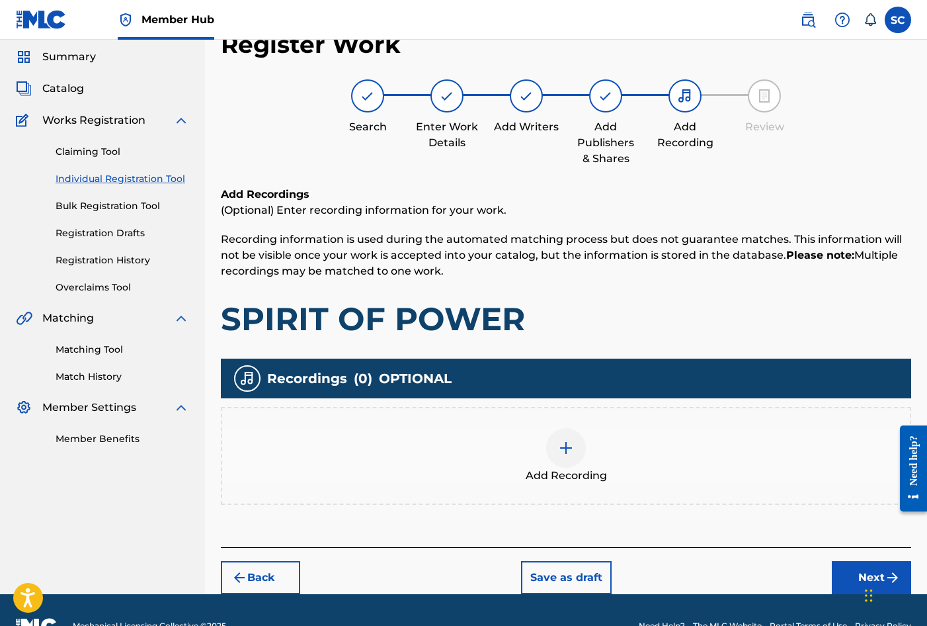
scroll to position [60, 0]
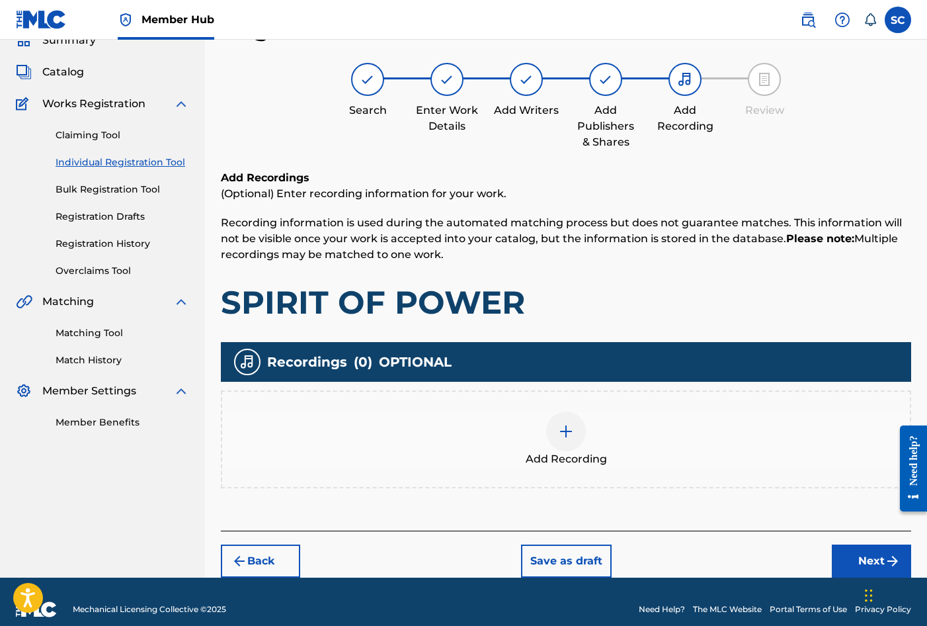
click at [564, 433] on img at bounding box center [566, 431] width 16 height 16
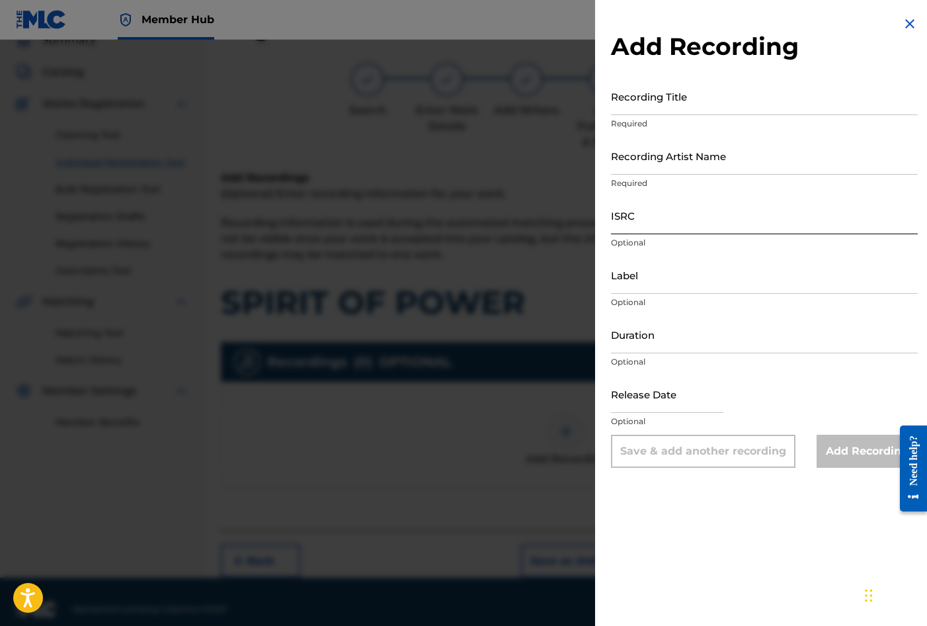
click at [634, 210] on input "ISRC" at bounding box center [764, 215] width 307 height 38
paste input "GBDPR2106553"
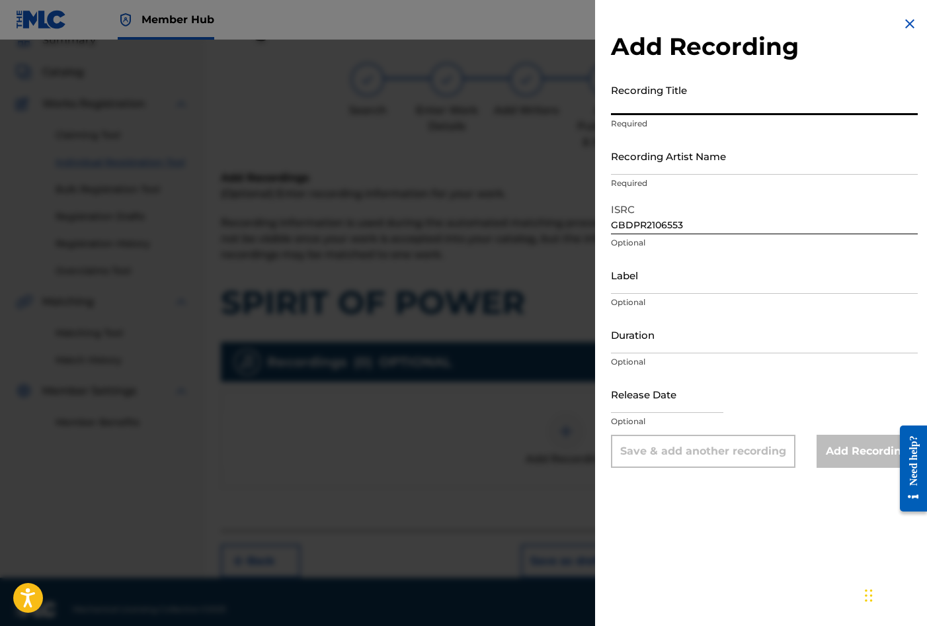
click at [630, 90] on input "Recording Title" at bounding box center [764, 96] width 307 height 38
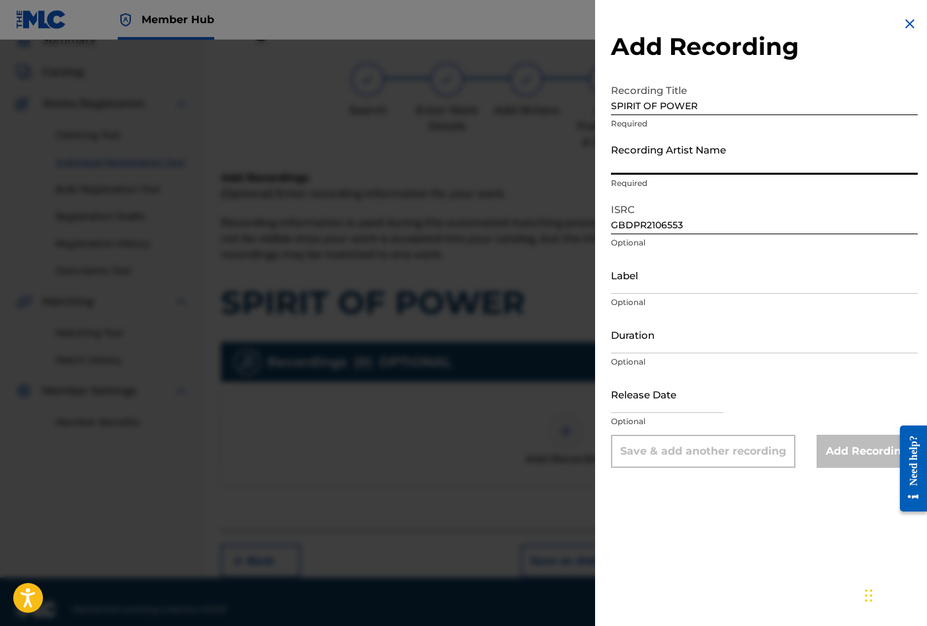
drag, startPoint x: 640, startPoint y: 153, endPoint x: 640, endPoint y: 143, distance: 9.9
click at [640, 153] on input "Recording Artist Name" at bounding box center [764, 156] width 307 height 38
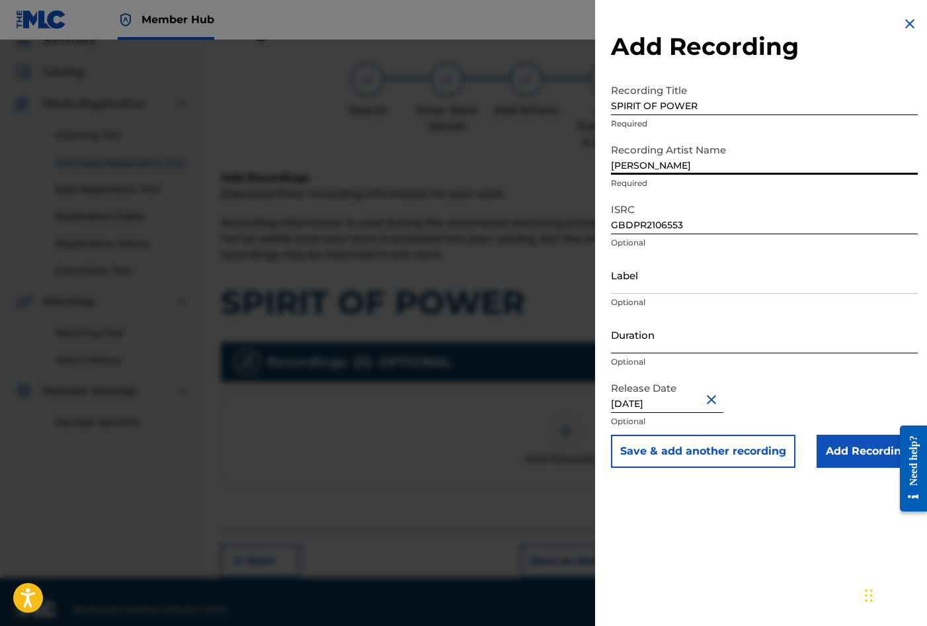
click at [663, 333] on input "Duration" at bounding box center [764, 334] width 307 height 38
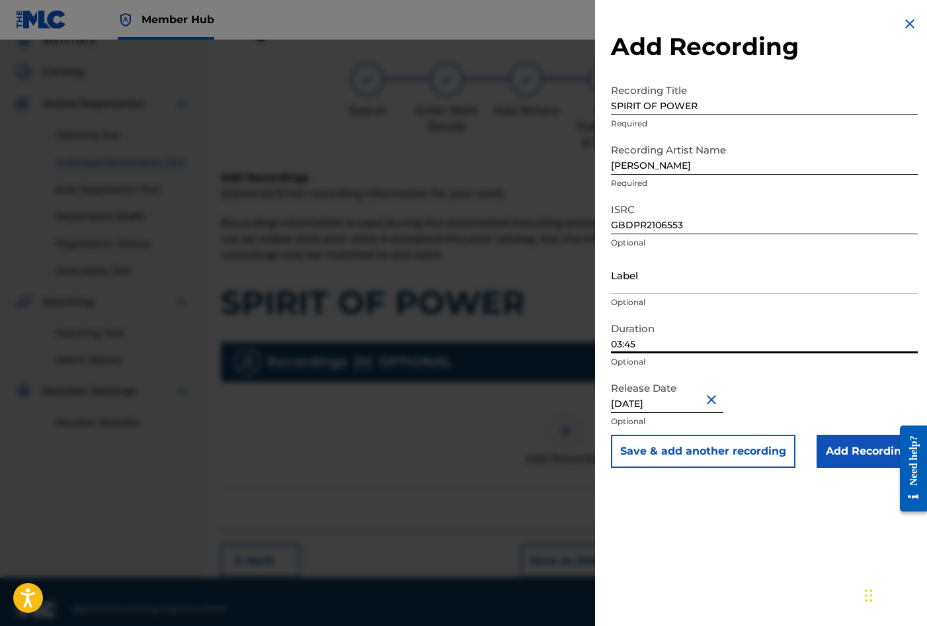
click at [665, 527] on div "Add Recording Recording Title SPIRIT OF POWER Required Recording Artist Name [P…" at bounding box center [764, 313] width 339 height 626
click at [863, 452] on input "Add Recording" at bounding box center [867, 451] width 101 height 33
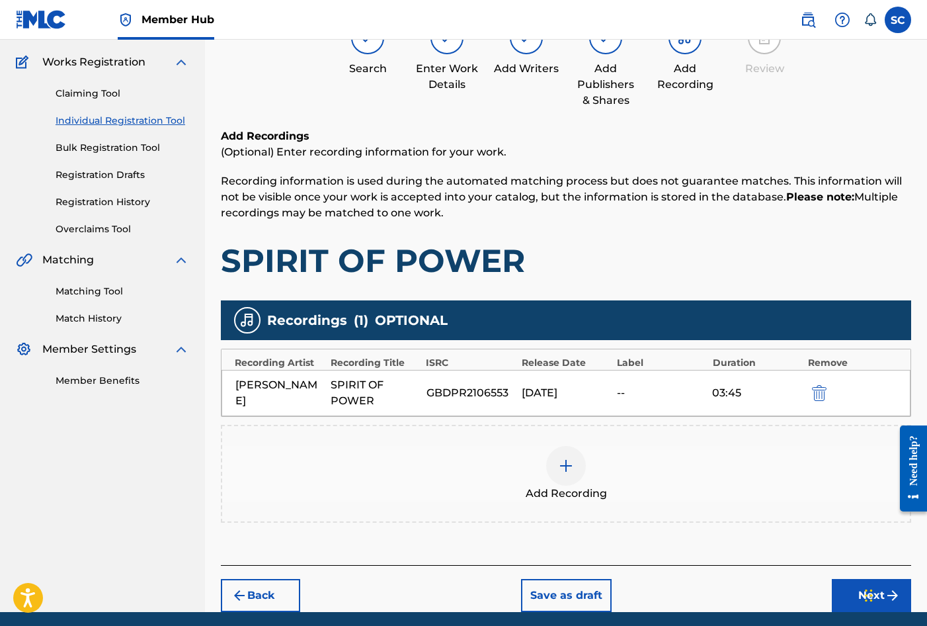
scroll to position [151, 0]
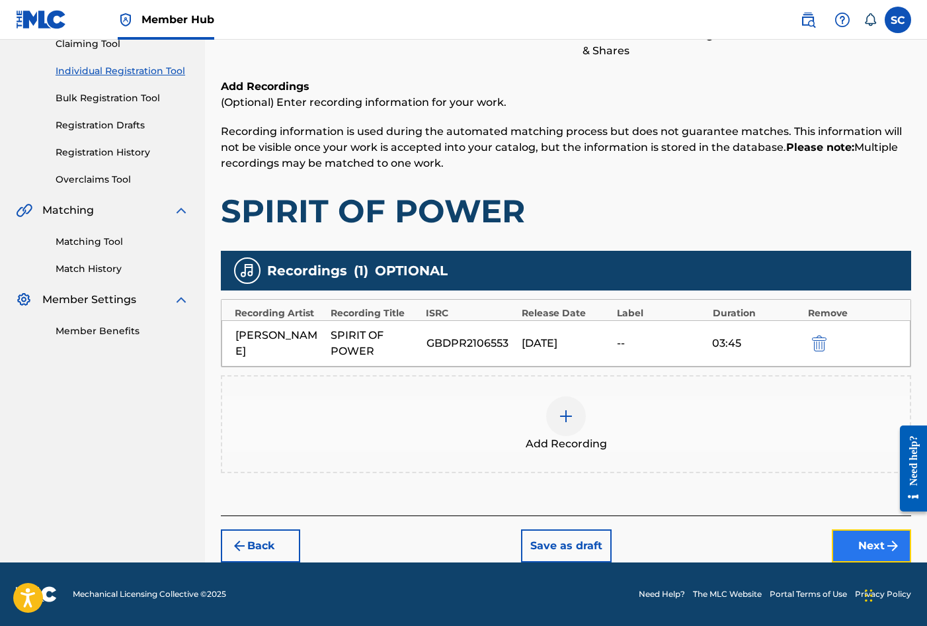
click at [856, 543] on button "Next" at bounding box center [871, 545] width 79 height 33
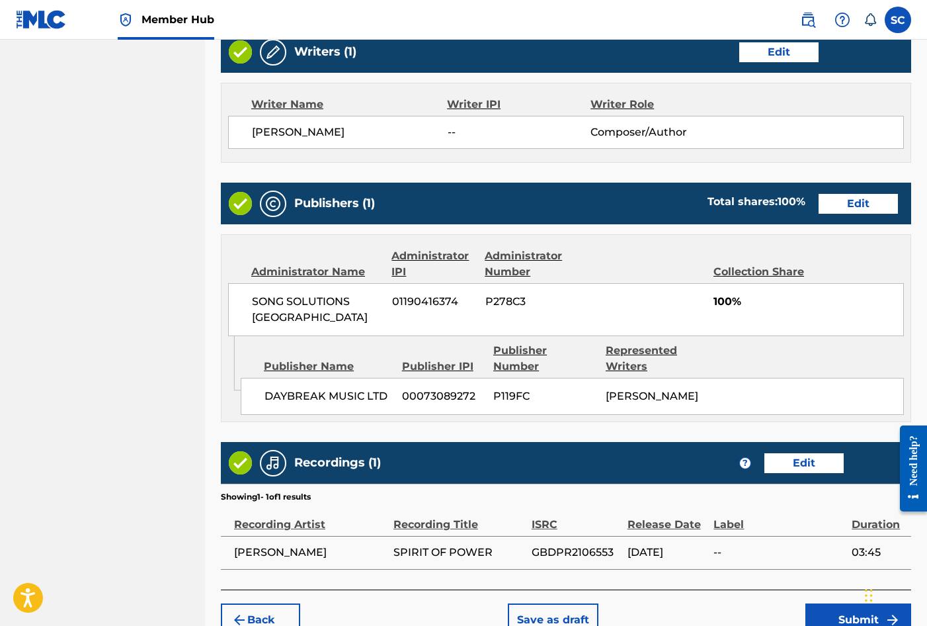
scroll to position [581, 0]
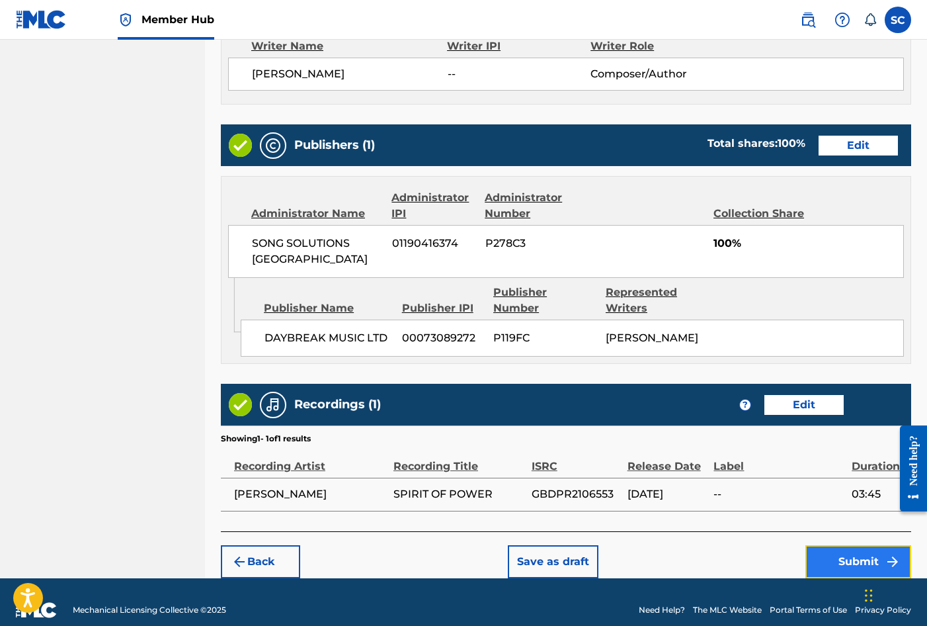
click at [848, 545] on button "Submit" at bounding box center [859, 561] width 106 height 33
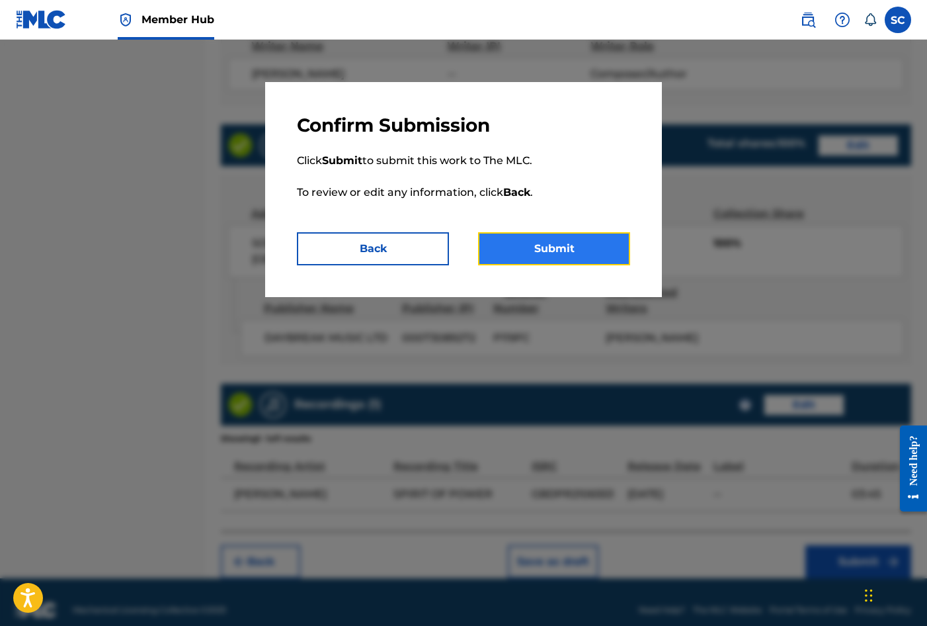
click at [556, 249] on button "Submit" at bounding box center [554, 248] width 152 height 33
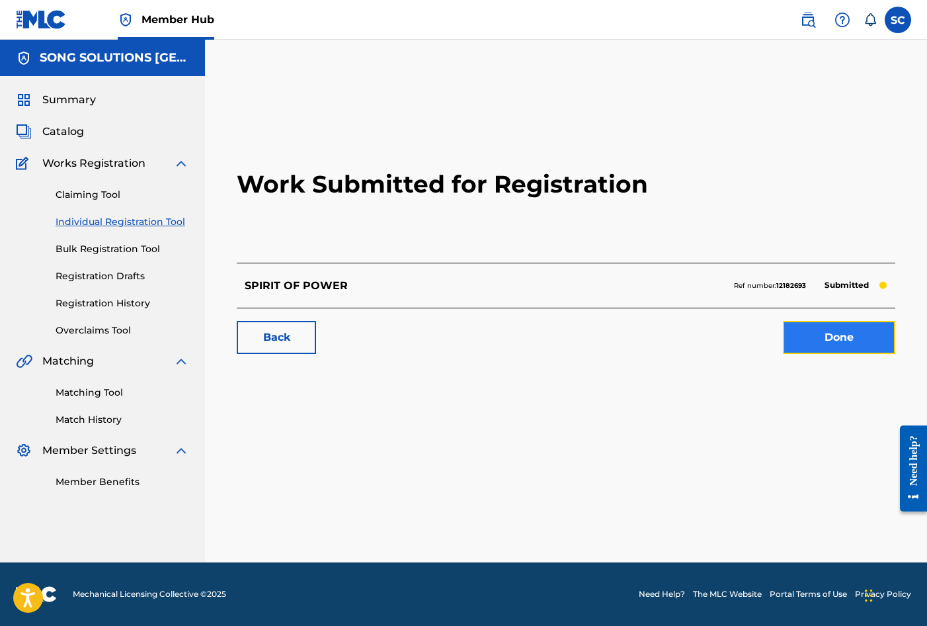
click at [837, 335] on link "Done" at bounding box center [839, 337] width 112 height 33
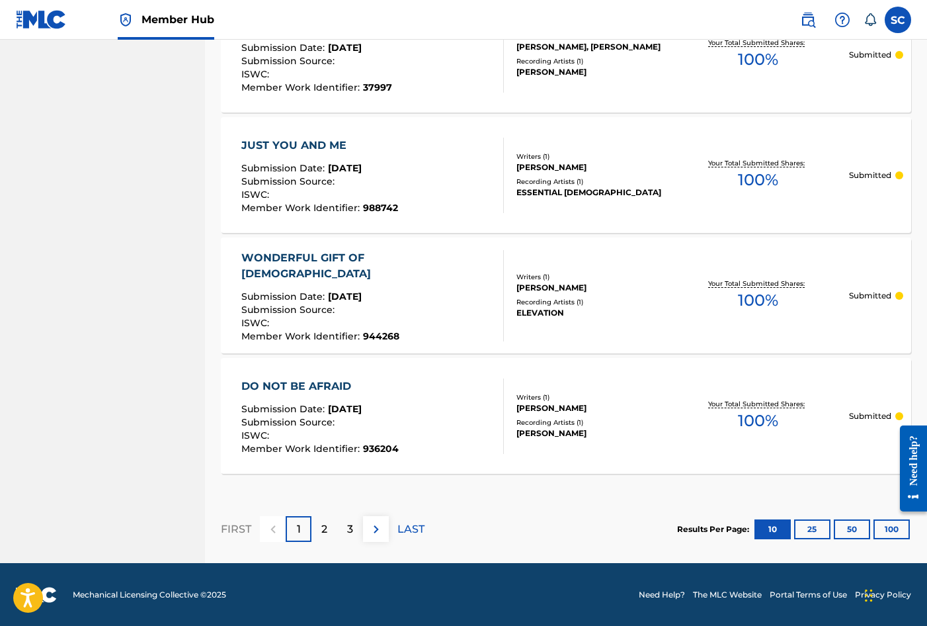
scroll to position [1152, 0]
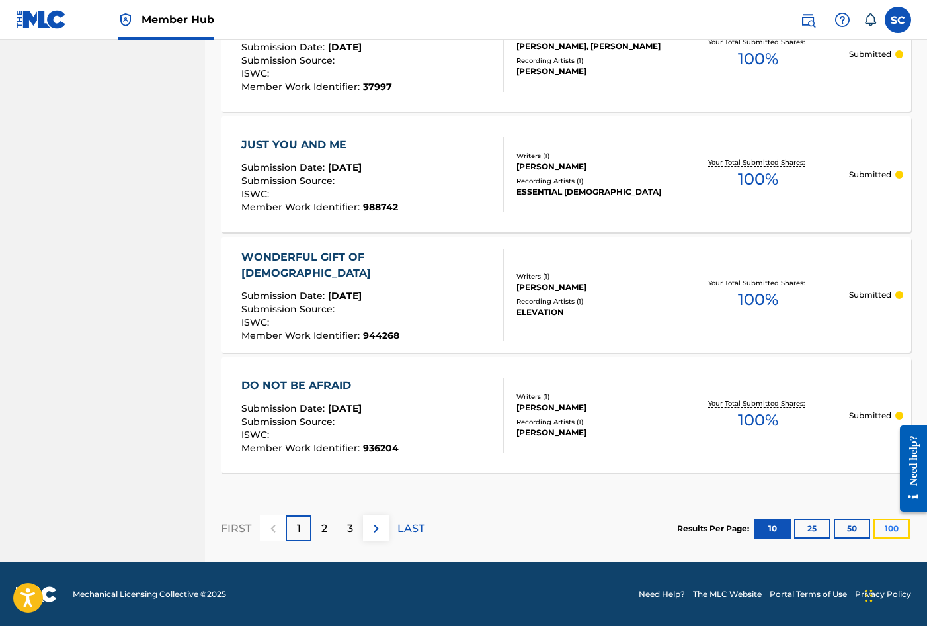
click at [887, 532] on button "100" at bounding box center [892, 529] width 36 height 20
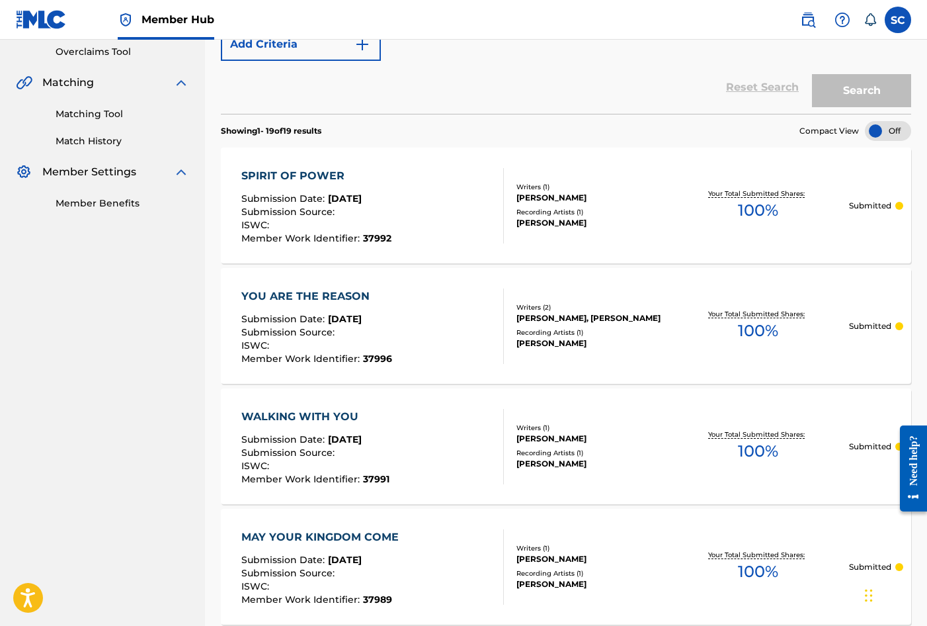
scroll to position [0, 0]
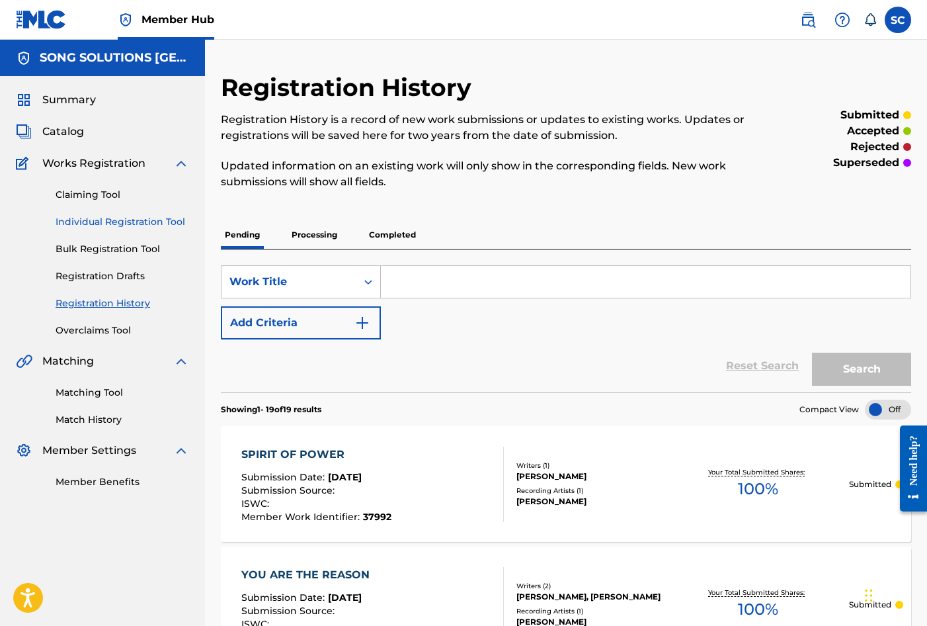
click at [120, 223] on link "Individual Registration Tool" at bounding box center [123, 222] width 134 height 14
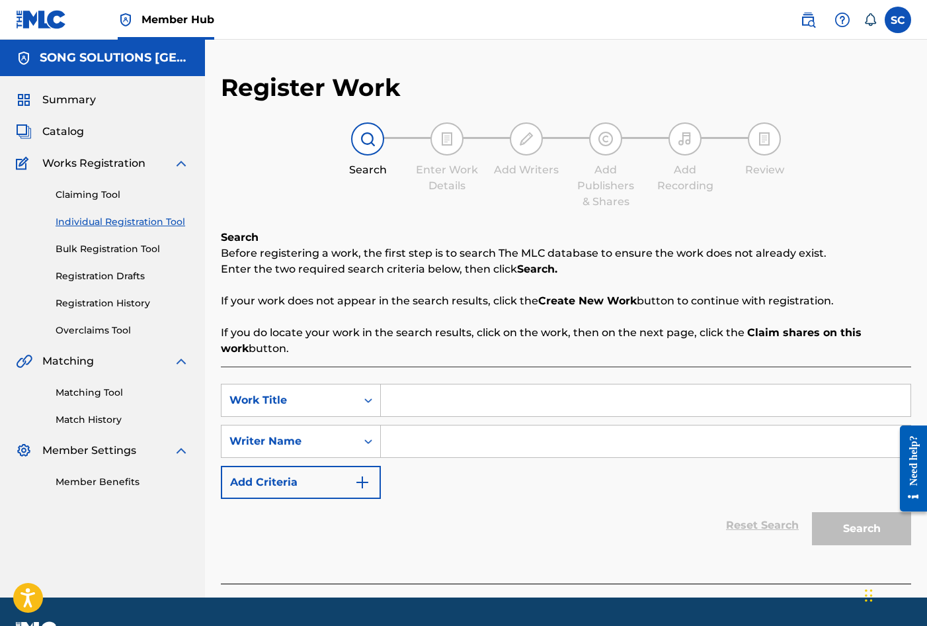
click at [429, 401] on input "Search Form" at bounding box center [646, 400] width 530 height 32
drag, startPoint x: 319, startPoint y: 549, endPoint x: 345, endPoint y: 509, distance: 48.2
click at [320, 543] on div "Reset Search Search" at bounding box center [566, 525] width 690 height 53
click at [437, 439] on input "Search Form" at bounding box center [646, 441] width 530 height 32
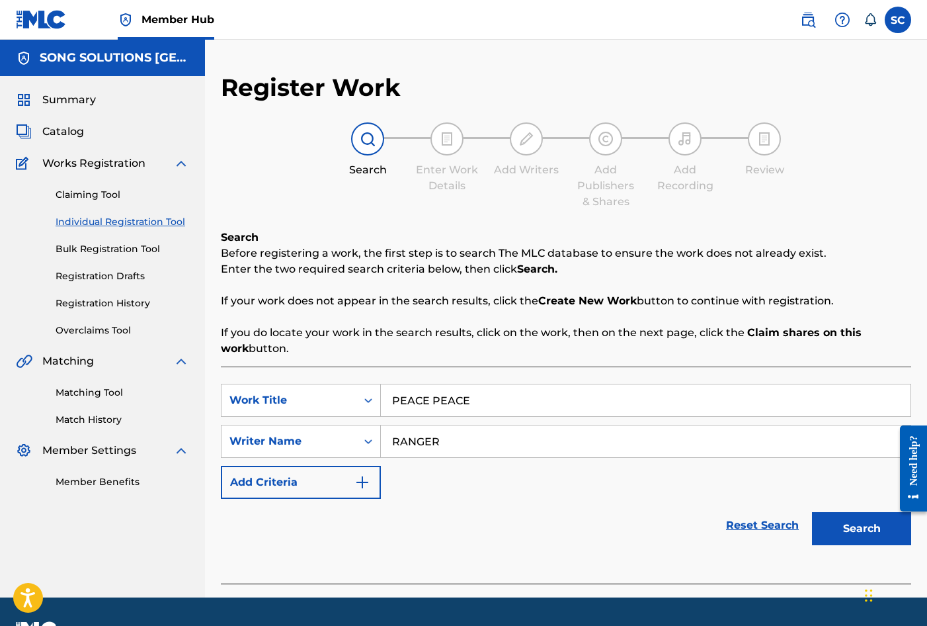
click at [812, 512] on button "Search" at bounding box center [861, 528] width 99 height 33
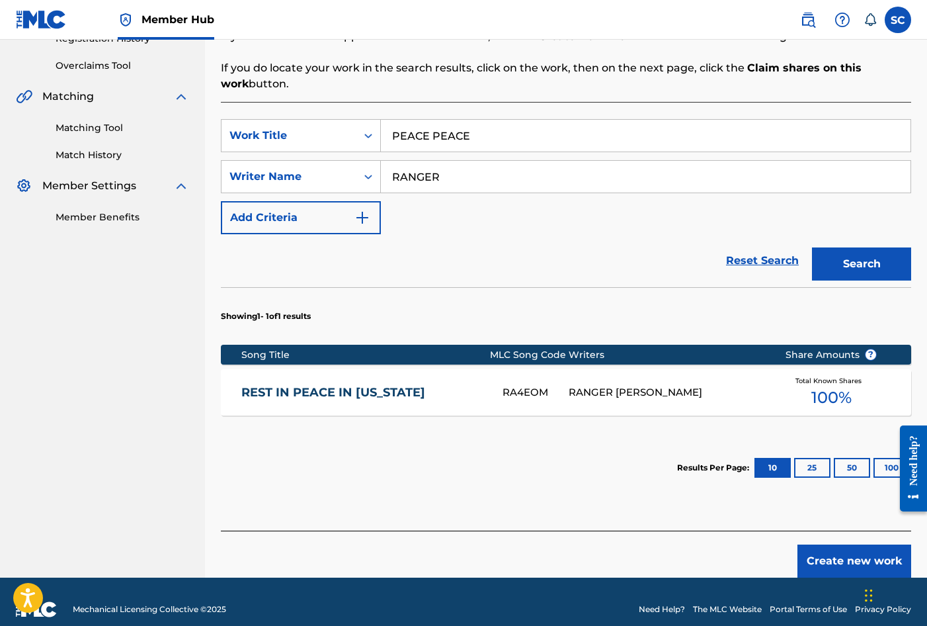
scroll to position [280, 0]
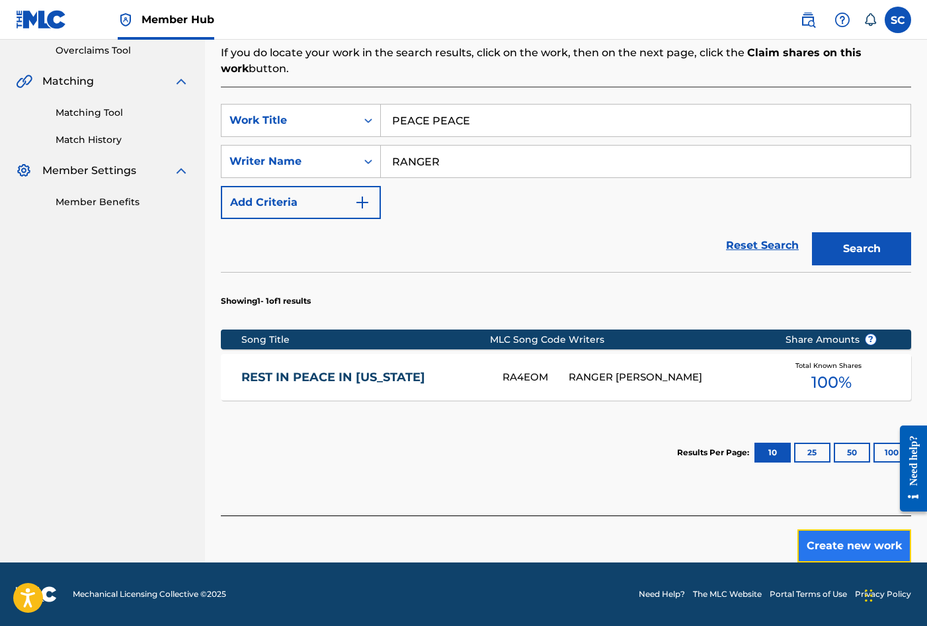
click at [866, 544] on button "Create new work" at bounding box center [855, 545] width 114 height 33
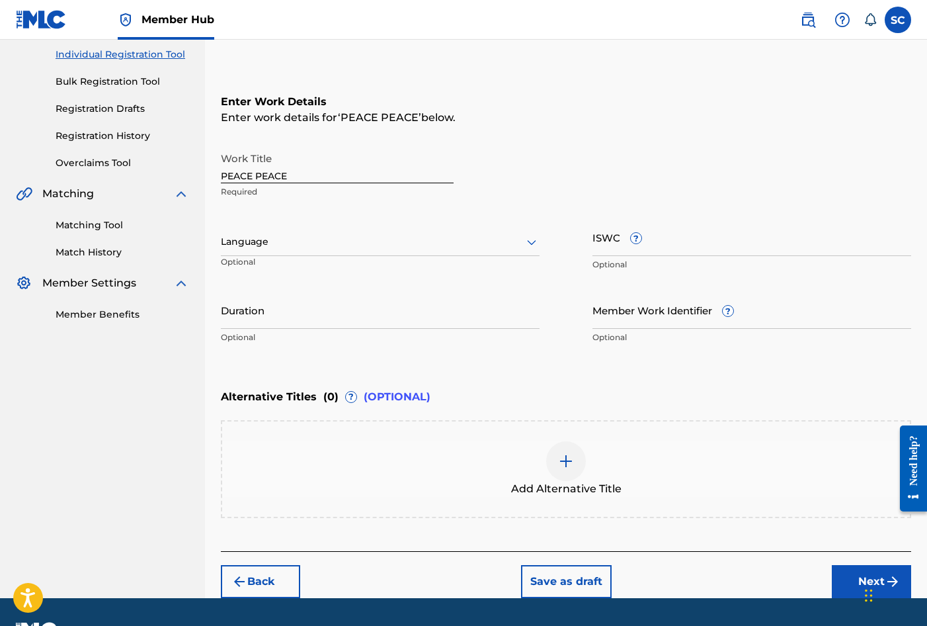
scroll to position [203, 0]
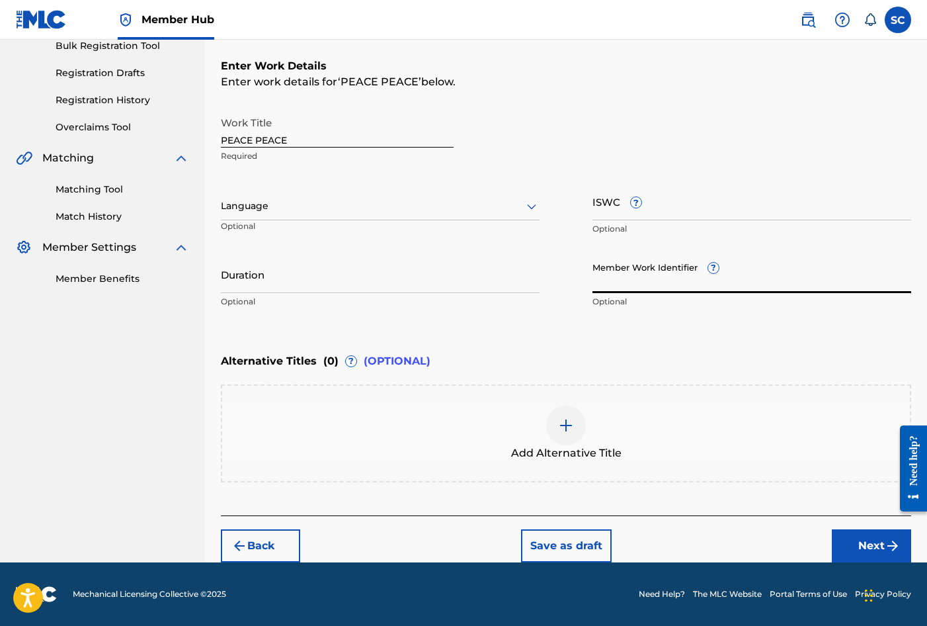
click at [605, 274] on input "Member Work Identifier ?" at bounding box center [752, 274] width 319 height 38
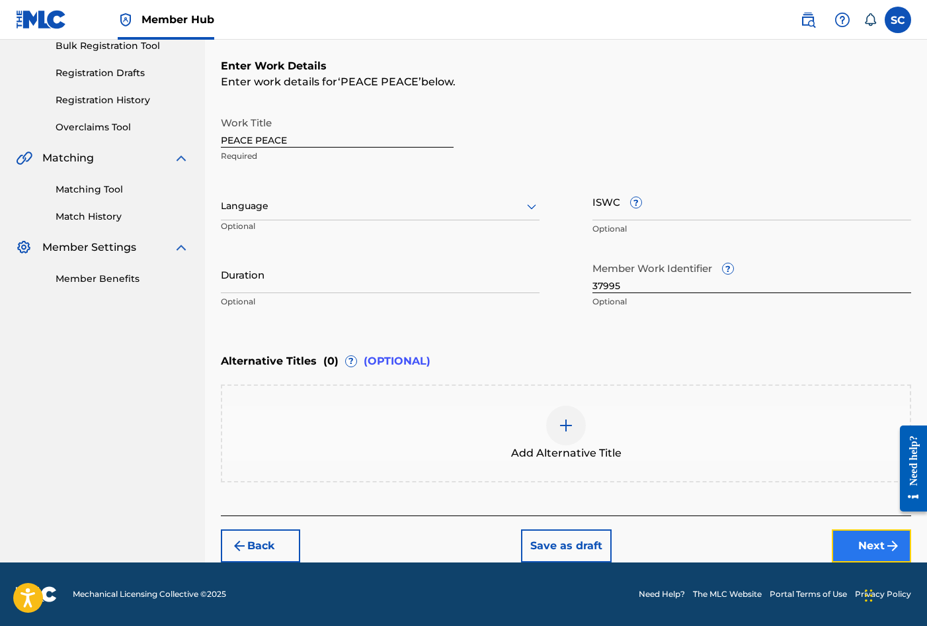
click at [870, 540] on button "Next" at bounding box center [871, 545] width 79 height 33
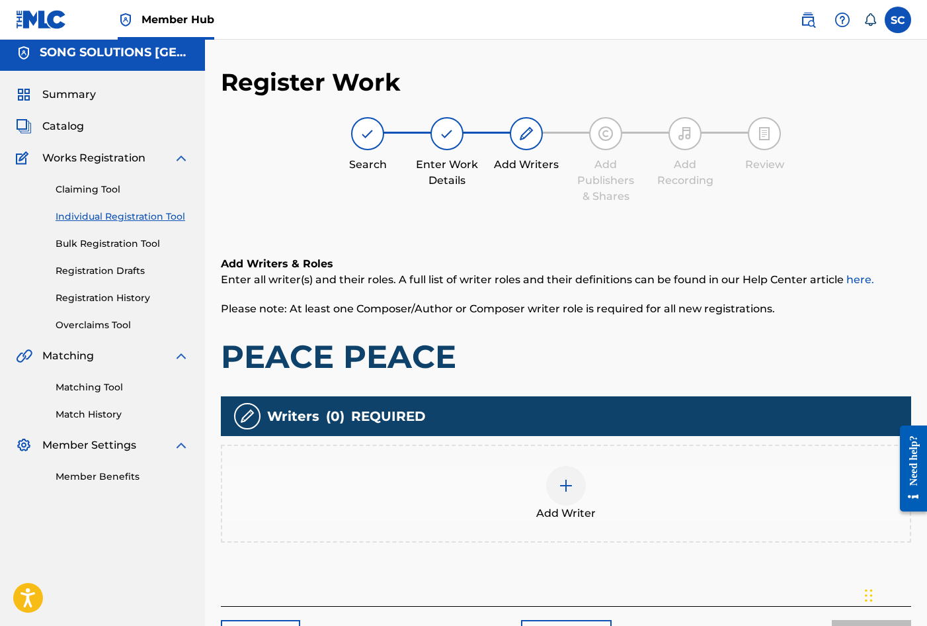
scroll to position [60, 0]
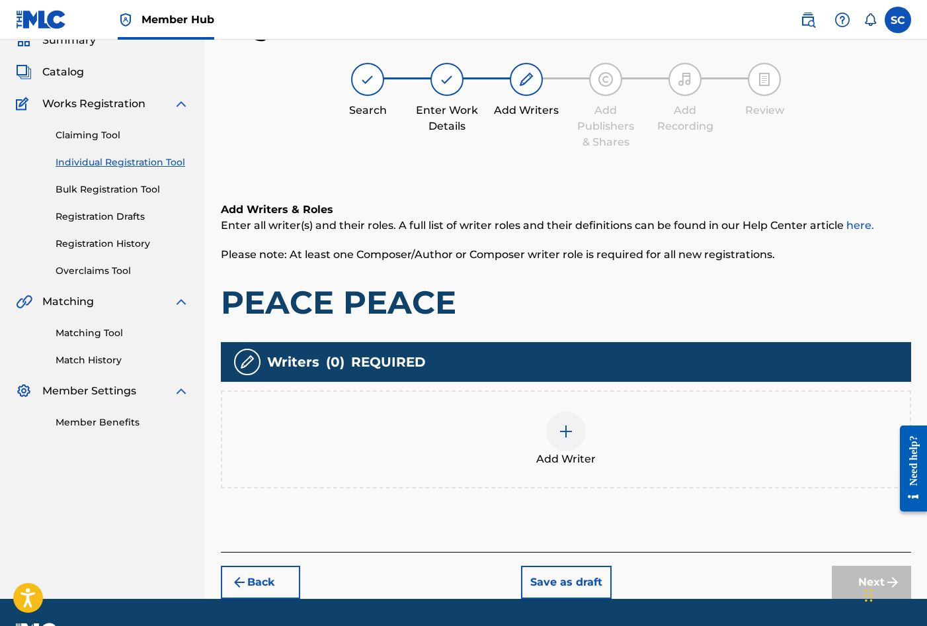
click at [565, 430] on img at bounding box center [566, 431] width 16 height 16
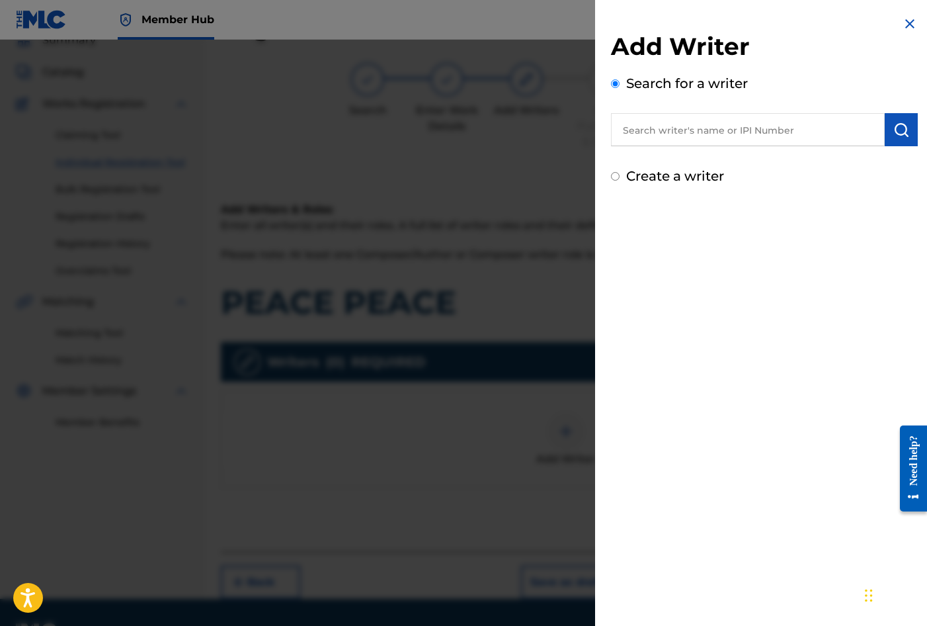
click at [690, 172] on label "Create a writer" at bounding box center [675, 176] width 98 height 16
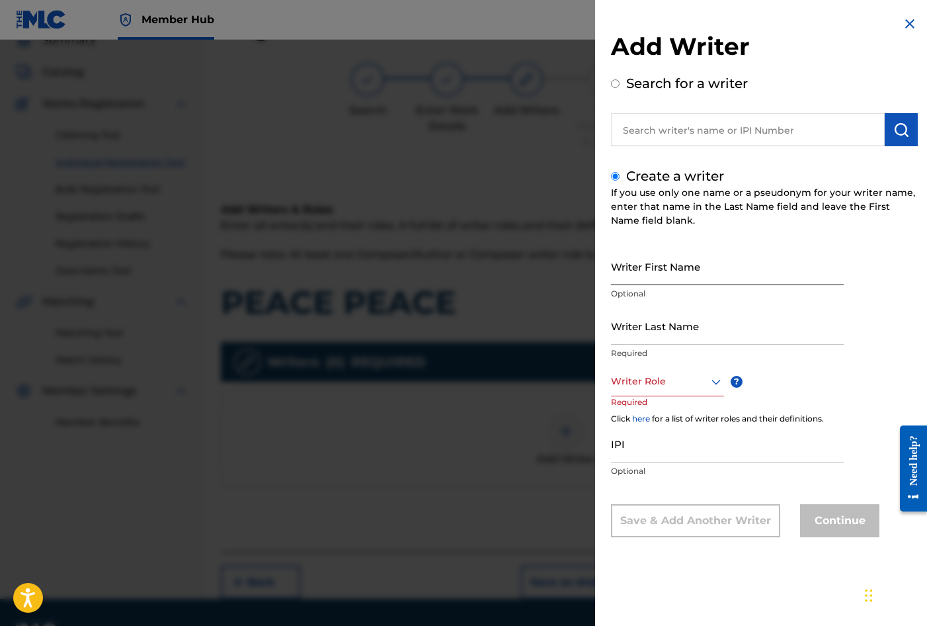
drag, startPoint x: 690, startPoint y: 171, endPoint x: 668, endPoint y: 262, distance: 93.4
click at [668, 265] on input "Writer First Name" at bounding box center [727, 266] width 233 height 38
click at [671, 321] on input "Writer Last Name" at bounding box center [727, 326] width 233 height 38
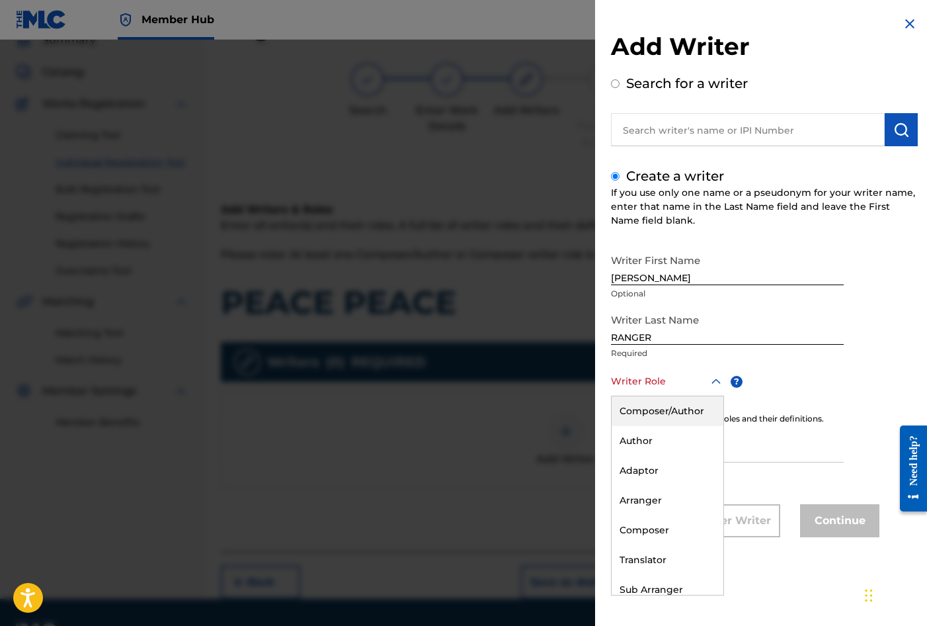
click at [652, 379] on div at bounding box center [667, 381] width 113 height 17
click at [654, 406] on div "Composer/Author" at bounding box center [668, 411] width 112 height 30
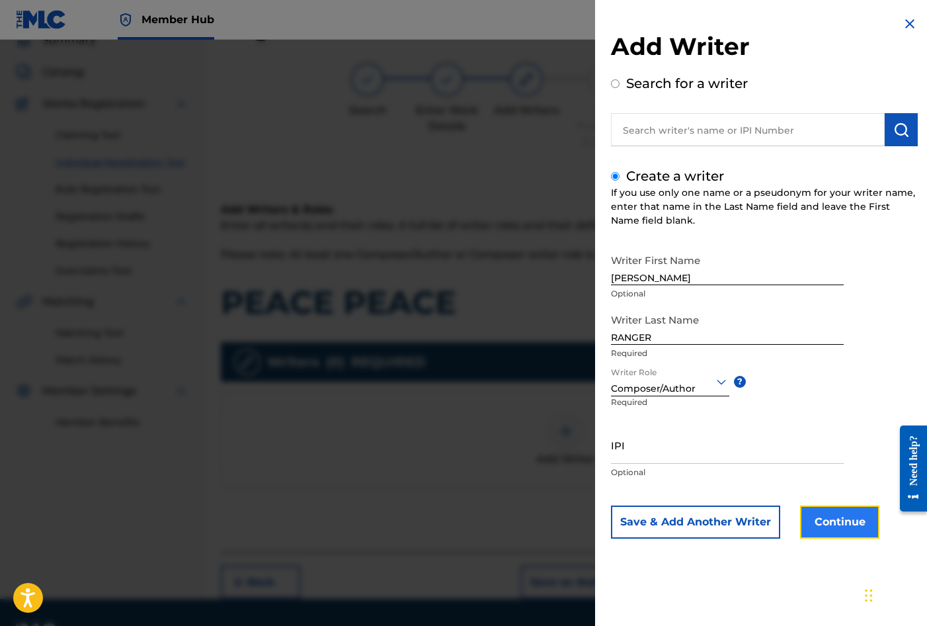
click at [849, 525] on button "Continue" at bounding box center [839, 521] width 79 height 33
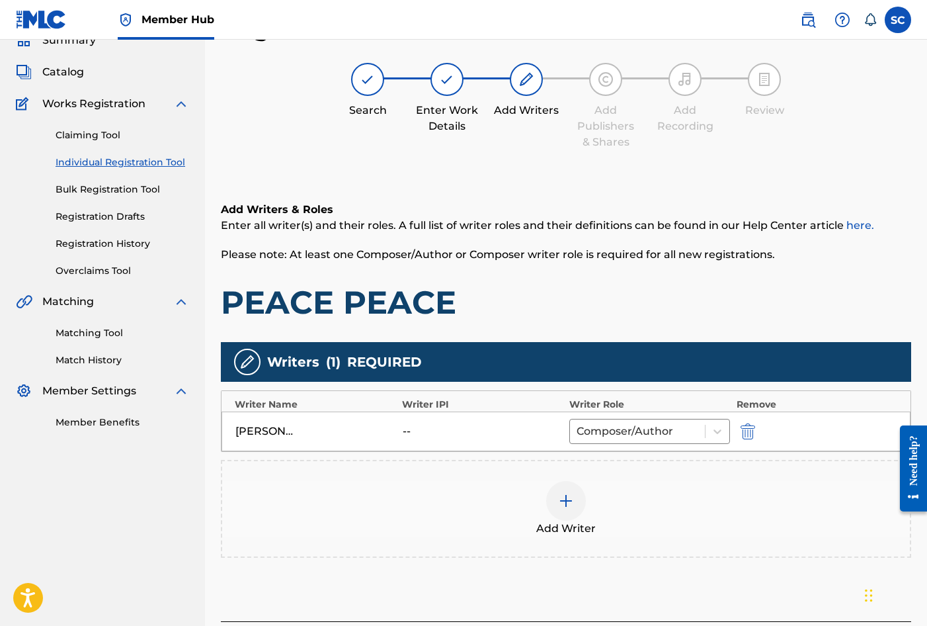
click at [568, 498] on img at bounding box center [566, 501] width 16 height 16
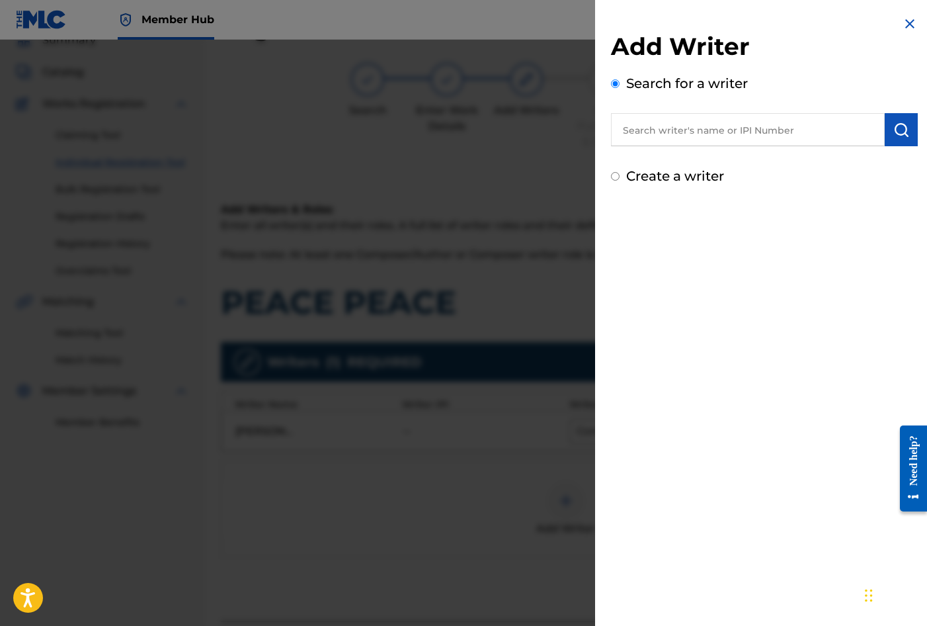
click at [671, 127] on input "text" at bounding box center [748, 129] width 274 height 33
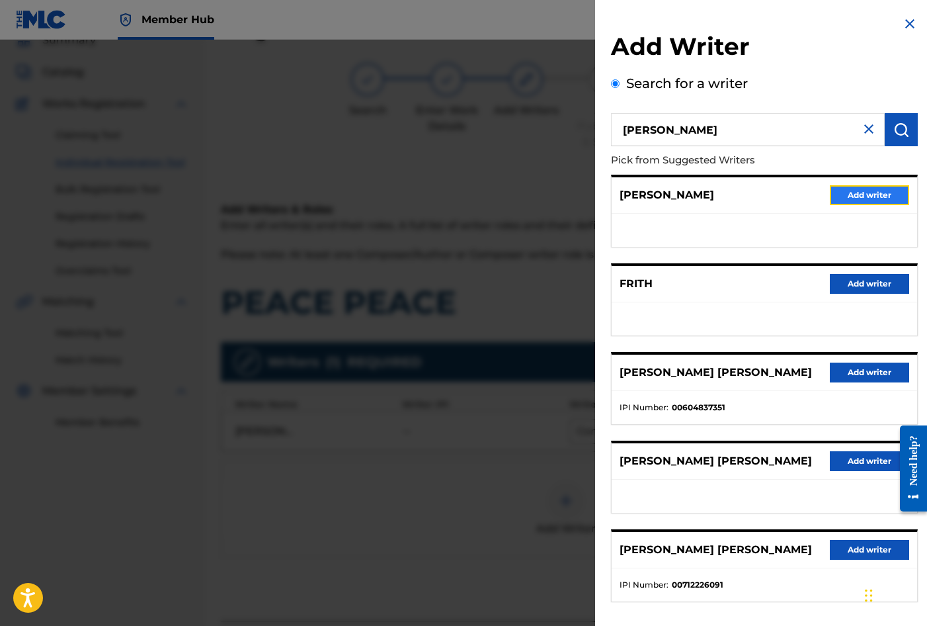
click at [866, 189] on button "Add writer" at bounding box center [869, 195] width 79 height 20
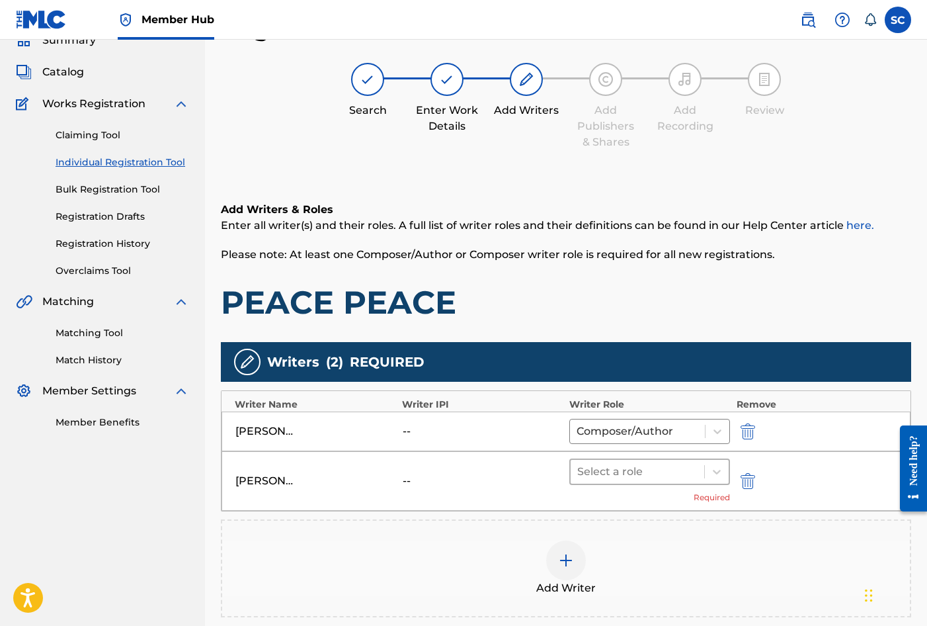
drag, startPoint x: 601, startPoint y: 468, endPoint x: 606, endPoint y: 474, distance: 7.5
click at [602, 469] on div at bounding box center [637, 471] width 120 height 19
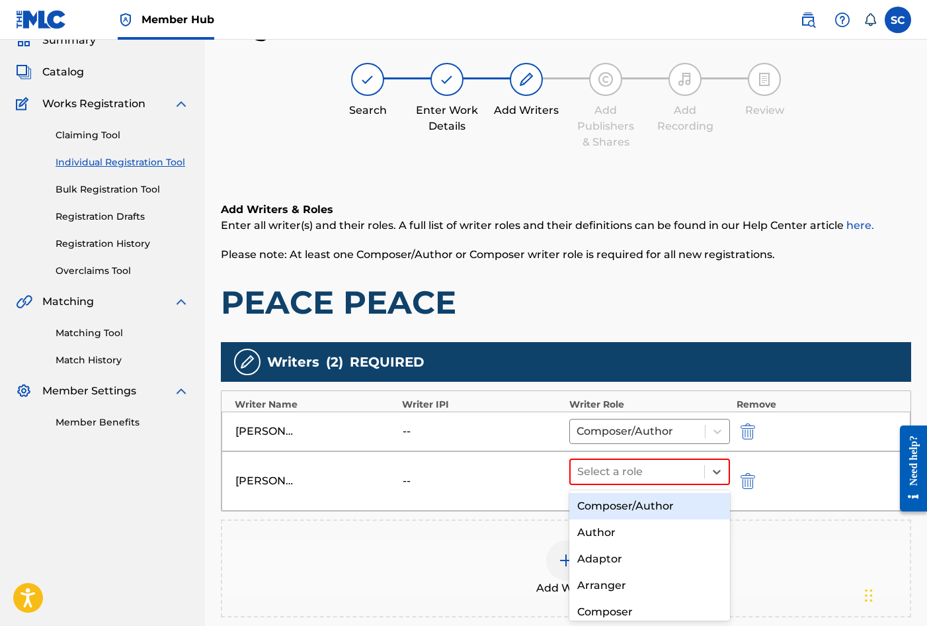
click at [616, 501] on div "Composer/Author" at bounding box center [649, 506] width 161 height 26
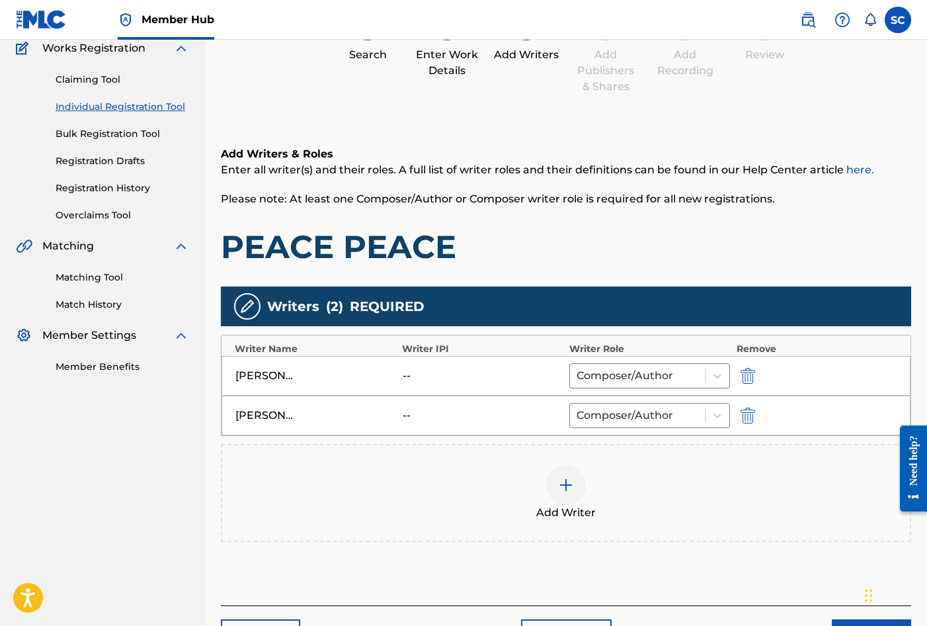
scroll to position [205, 0]
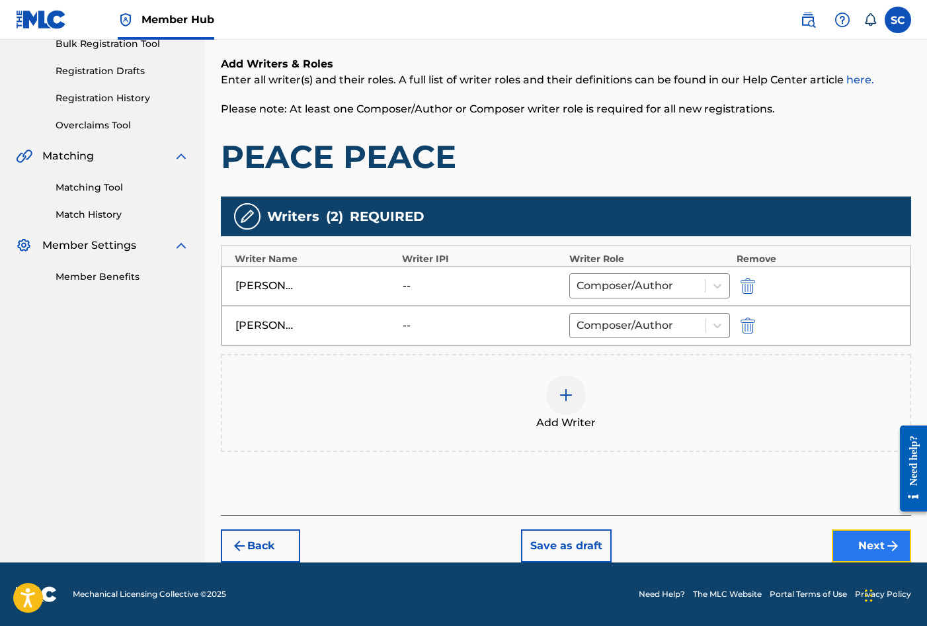
click at [855, 542] on button "Next" at bounding box center [871, 545] width 79 height 33
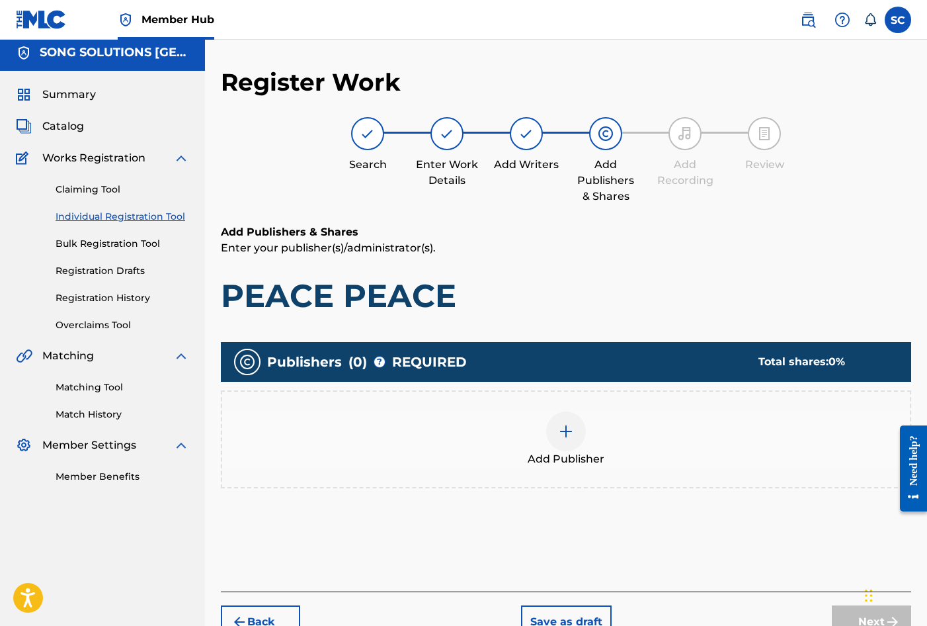
scroll to position [60, 0]
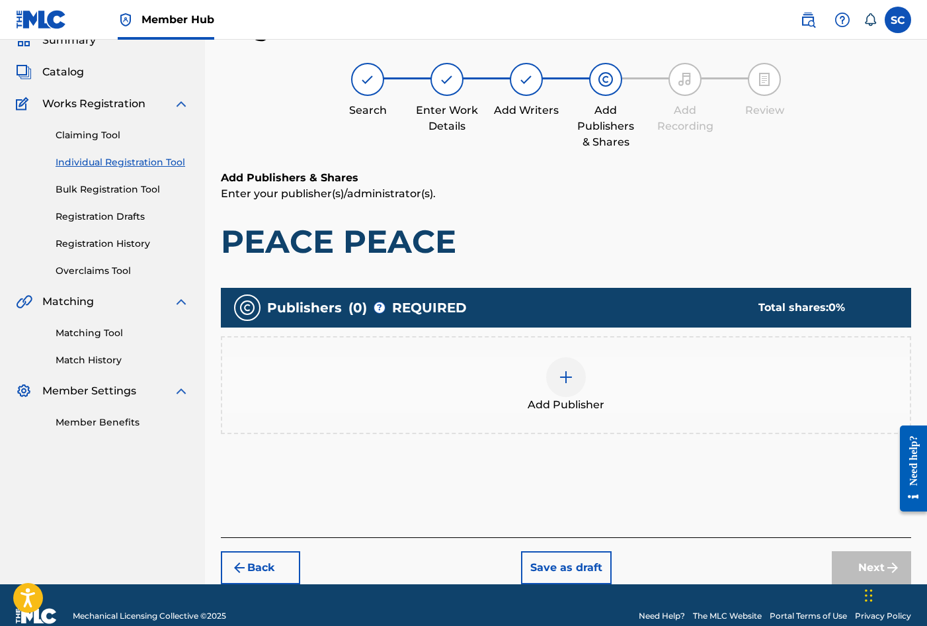
click at [560, 376] on img at bounding box center [566, 377] width 16 height 16
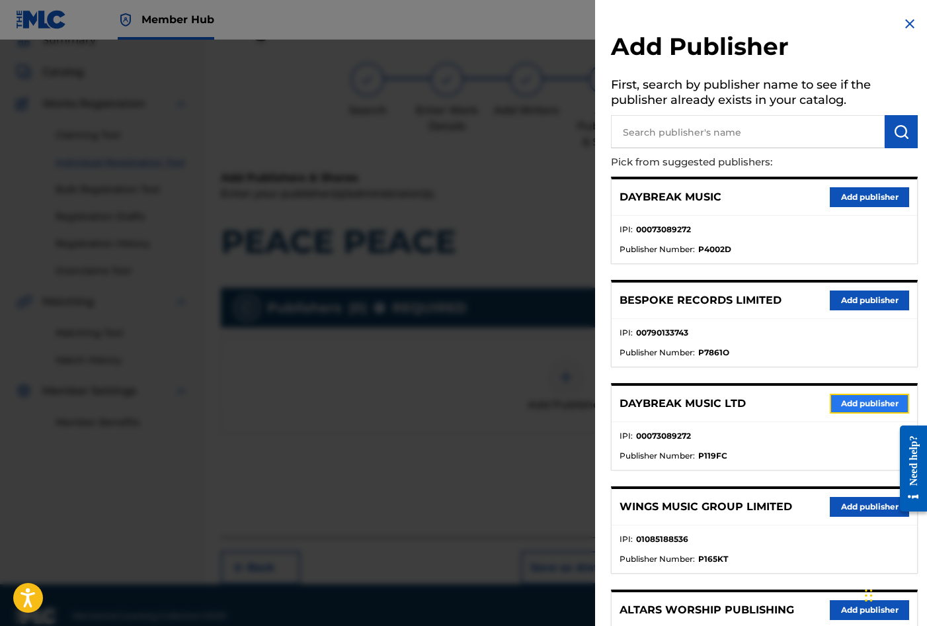
click at [843, 408] on button "Add publisher" at bounding box center [869, 404] width 79 height 20
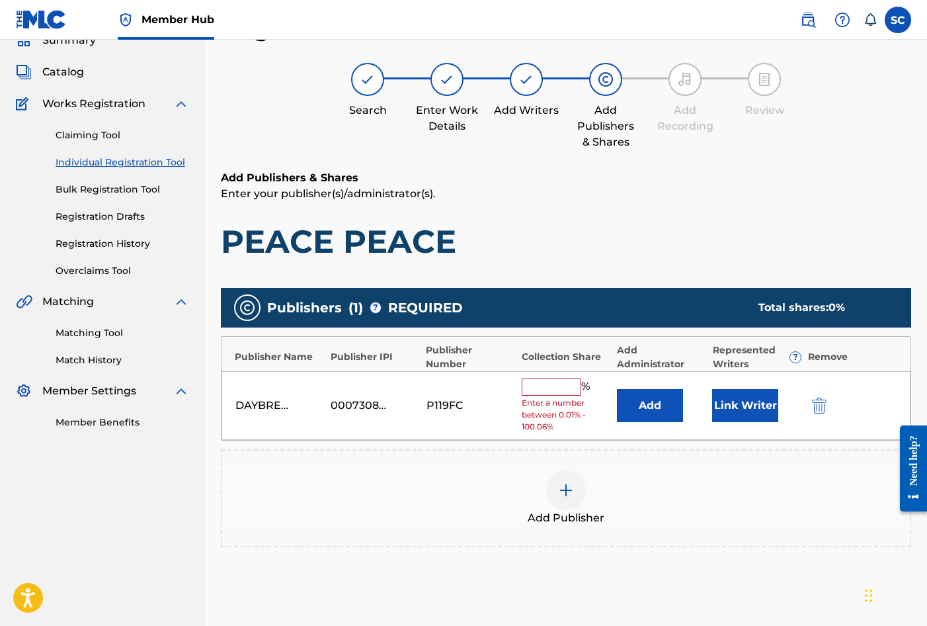
click at [544, 384] on input "text" at bounding box center [552, 386] width 60 height 17
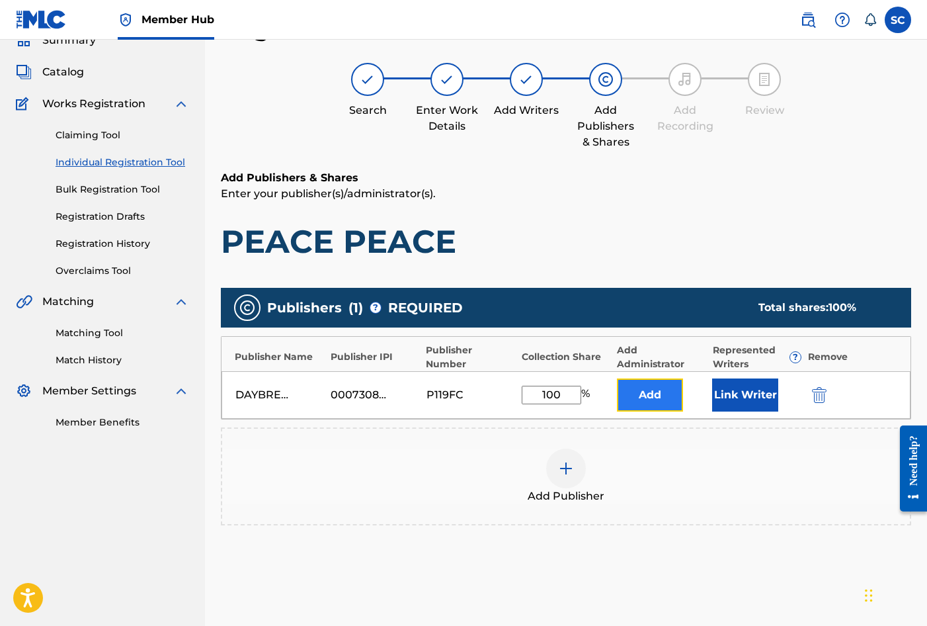
click at [667, 399] on button "Add" at bounding box center [650, 394] width 66 height 33
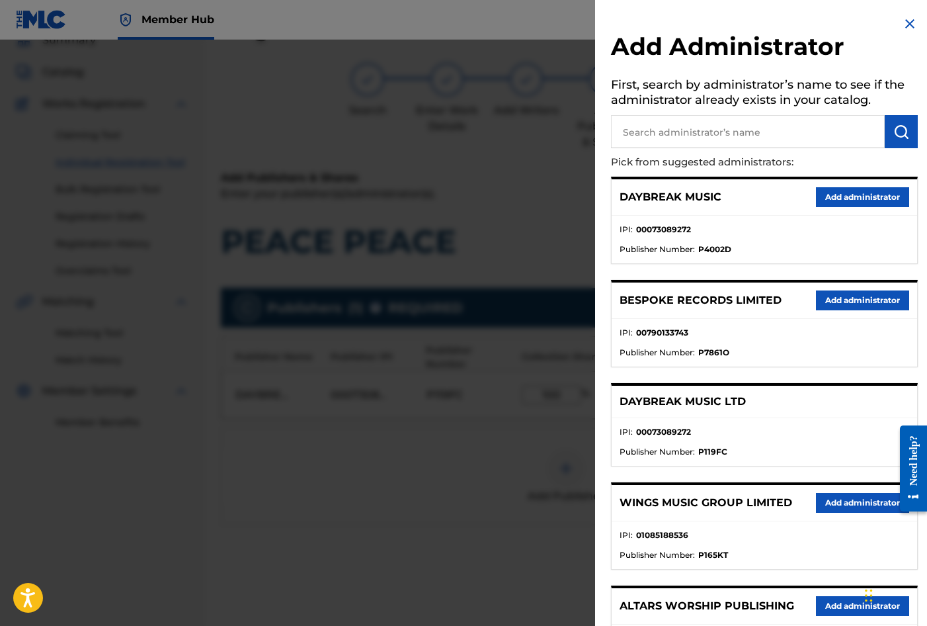
click at [661, 134] on input "text" at bounding box center [748, 131] width 274 height 33
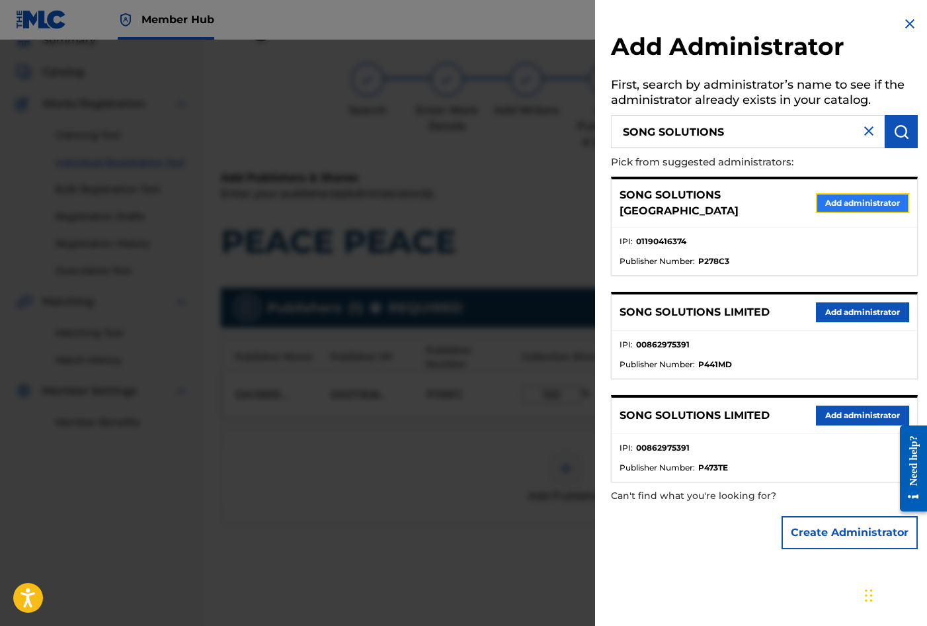
click at [869, 193] on button "Add administrator" at bounding box center [862, 203] width 93 height 20
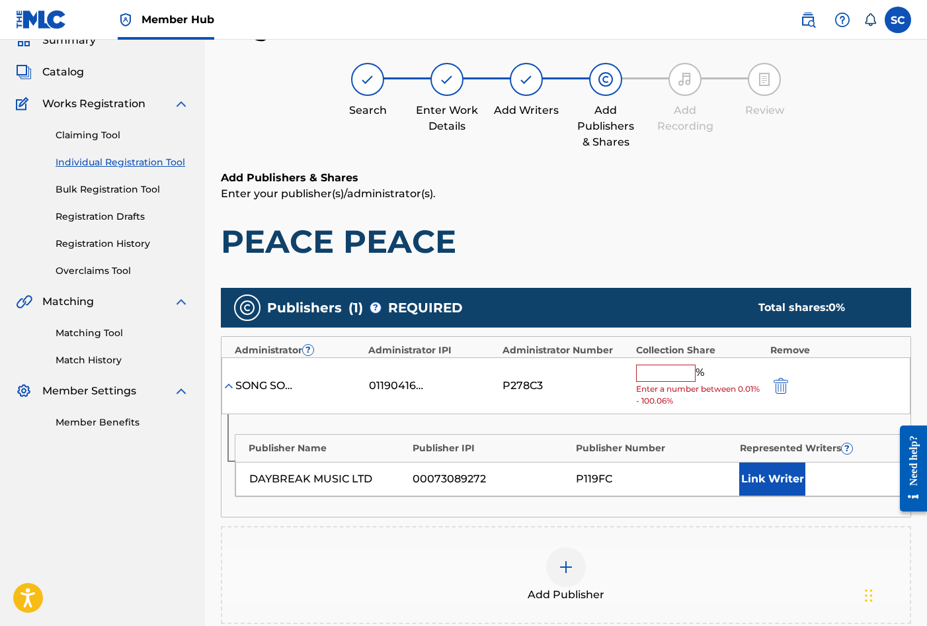
click at [661, 362] on div "SONG SOLUTIONS USA 01190416374 P278C3 % Enter a number between 0.01% - 100.06%" at bounding box center [566, 386] width 689 height 58
click at [663, 373] on input "text" at bounding box center [666, 372] width 60 height 17
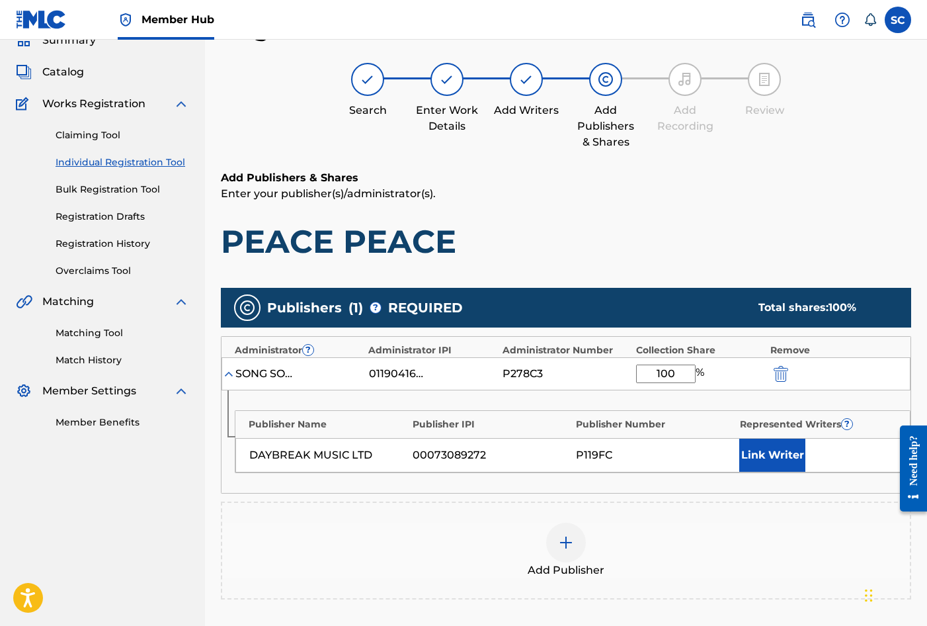
click at [603, 397] on div "Publisher Name Publisher IPI Publisher Number Represented Writers ? DAYBREAK MU…" at bounding box center [566, 441] width 689 height 103
click at [761, 456] on button "Link Writer" at bounding box center [772, 454] width 66 height 33
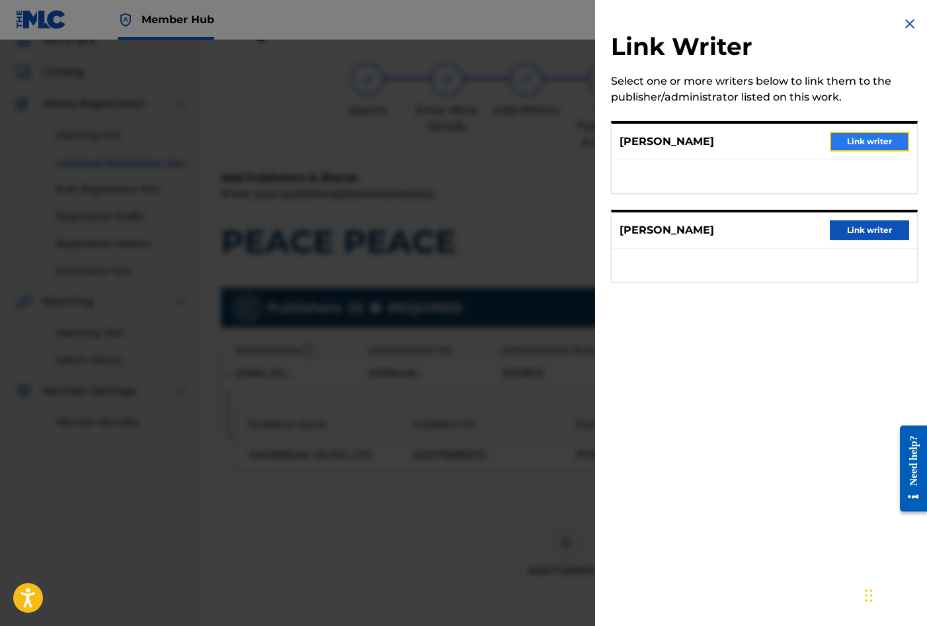
click at [865, 140] on button "Link writer" at bounding box center [869, 142] width 79 height 20
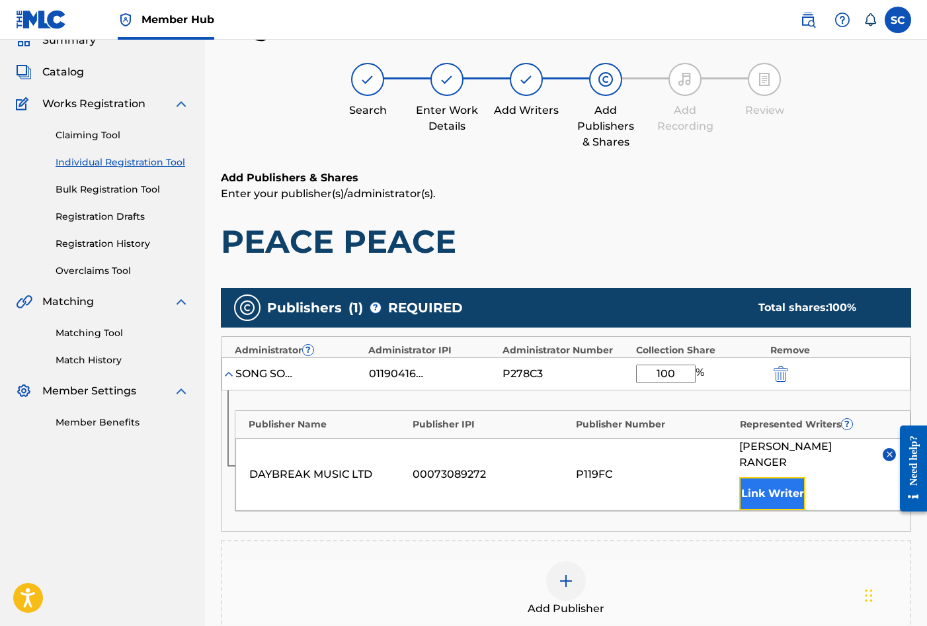
click at [786, 481] on button "Link Writer" at bounding box center [772, 493] width 66 height 33
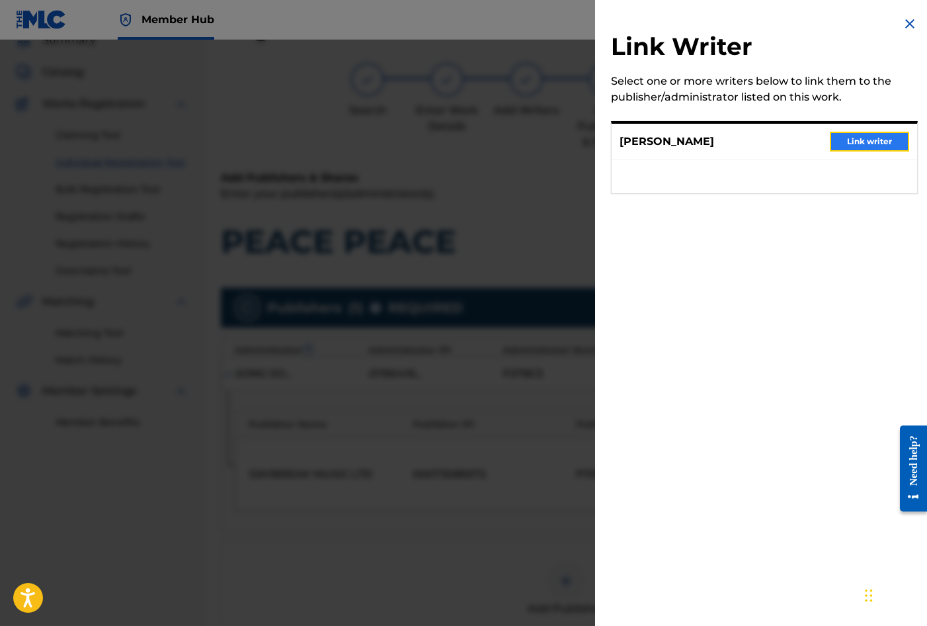
click at [861, 141] on button "Link writer" at bounding box center [869, 142] width 79 height 20
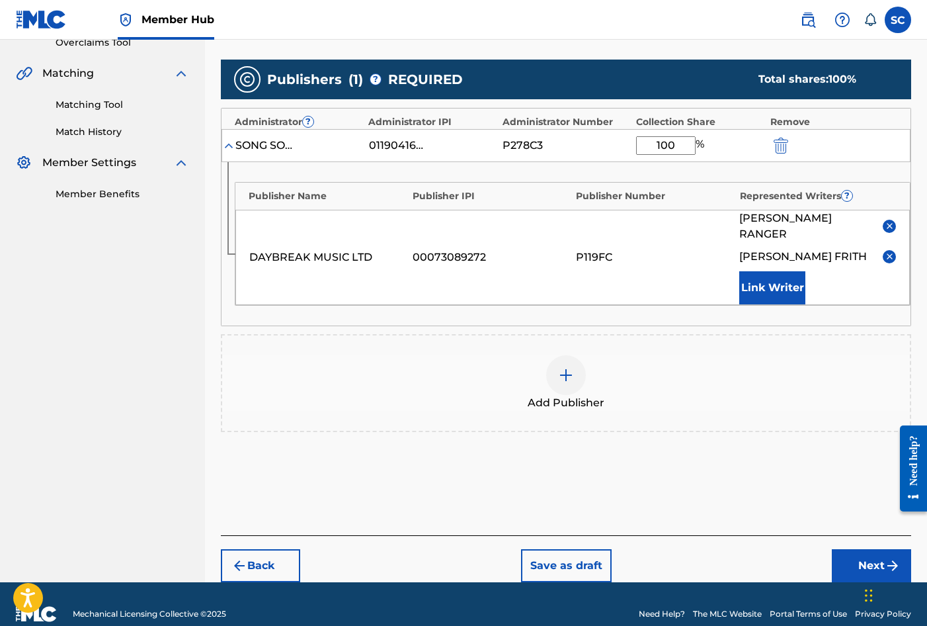
scroll to position [292, 0]
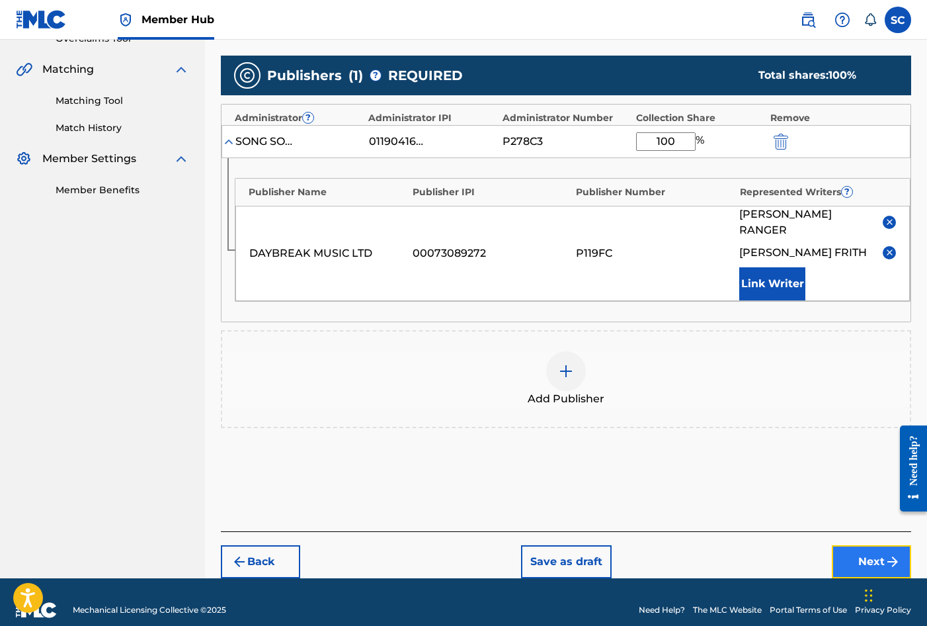
click at [868, 545] on button "Next" at bounding box center [871, 561] width 79 height 33
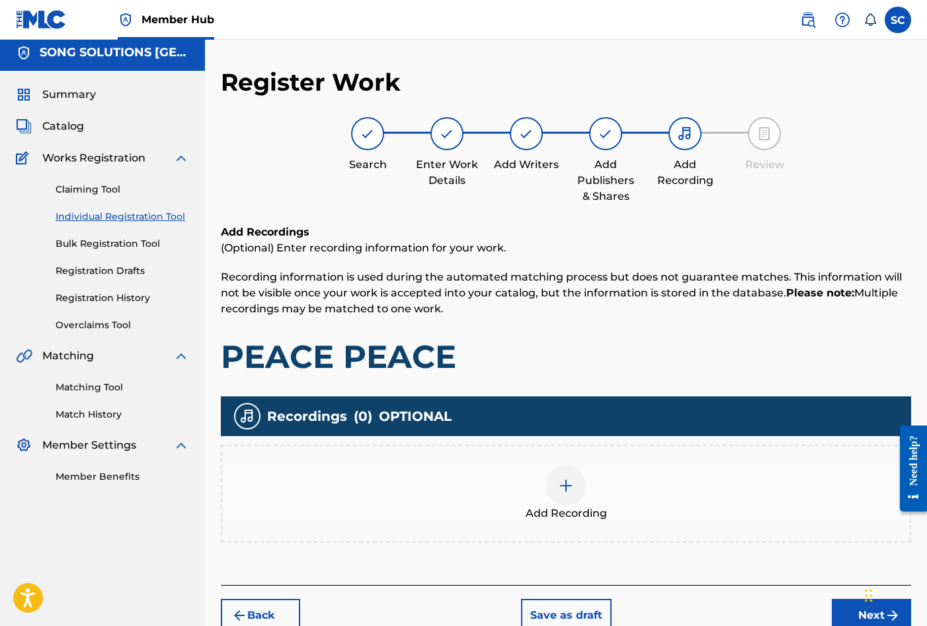
scroll to position [60, 0]
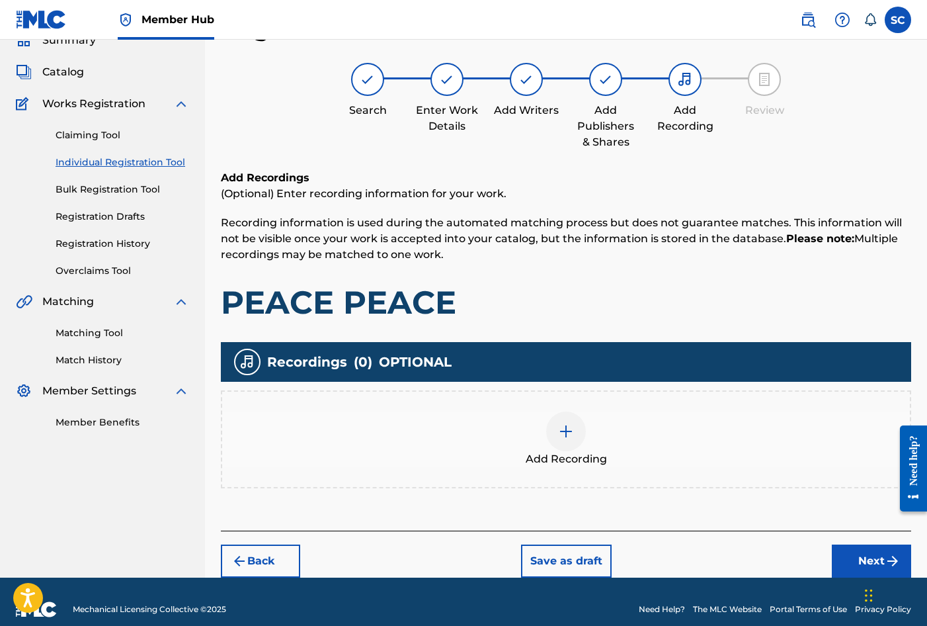
click at [565, 436] on img at bounding box center [566, 431] width 16 height 16
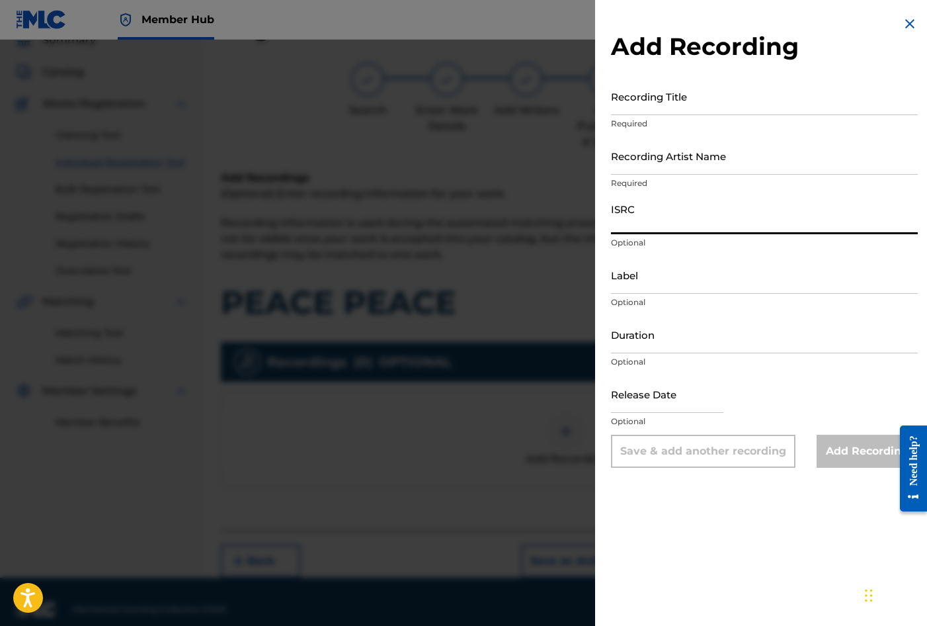
click at [645, 212] on input "ISRC" at bounding box center [764, 215] width 307 height 38
paste input "GBDPR2106554"
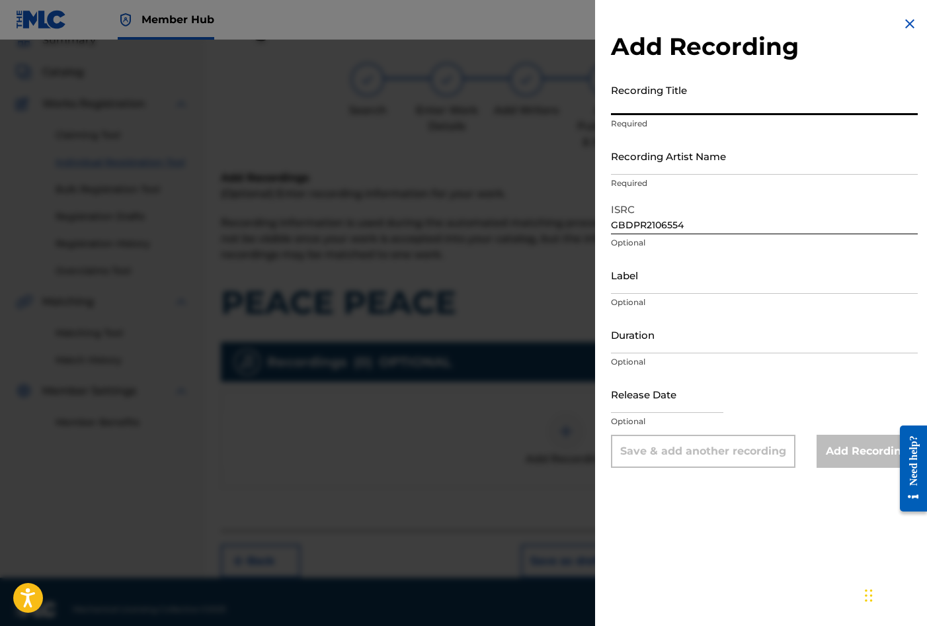
click at [647, 98] on input "Recording Title" at bounding box center [764, 96] width 307 height 38
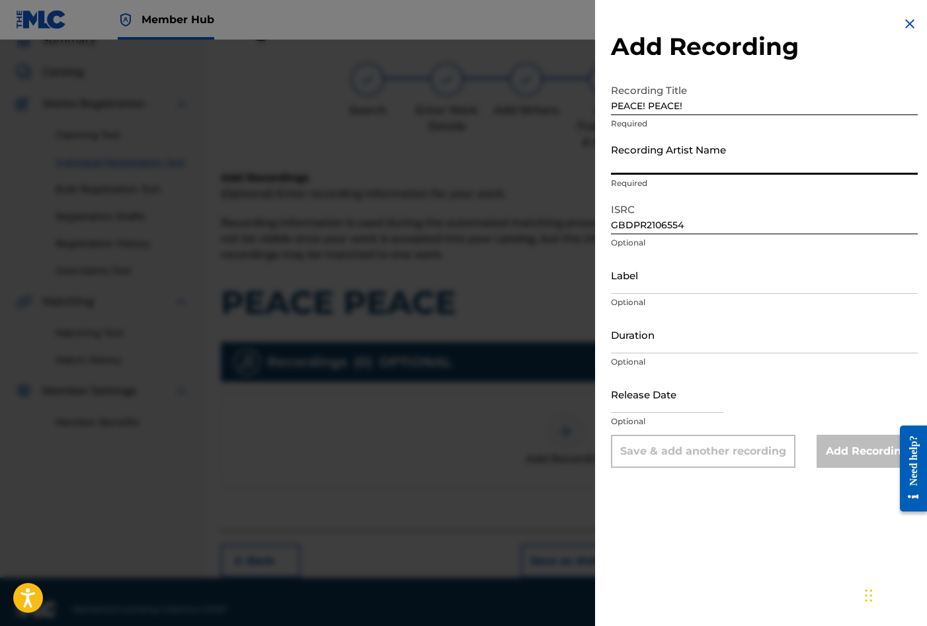
click at [653, 161] on input "Recording Artist Name" at bounding box center [764, 156] width 307 height 38
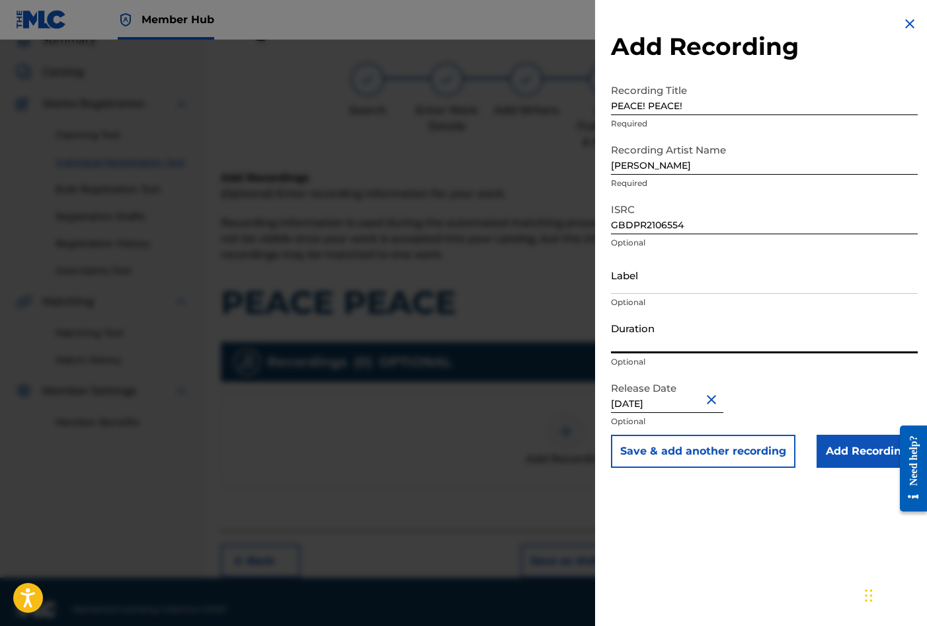
click at [636, 334] on input "Duration" at bounding box center [764, 334] width 307 height 38
click at [718, 512] on div "Add Recording Recording Title PEACE! PEACE! Required Recording Artist Name [PER…" at bounding box center [764, 313] width 339 height 626
click at [846, 451] on input "Add Recording" at bounding box center [867, 451] width 101 height 33
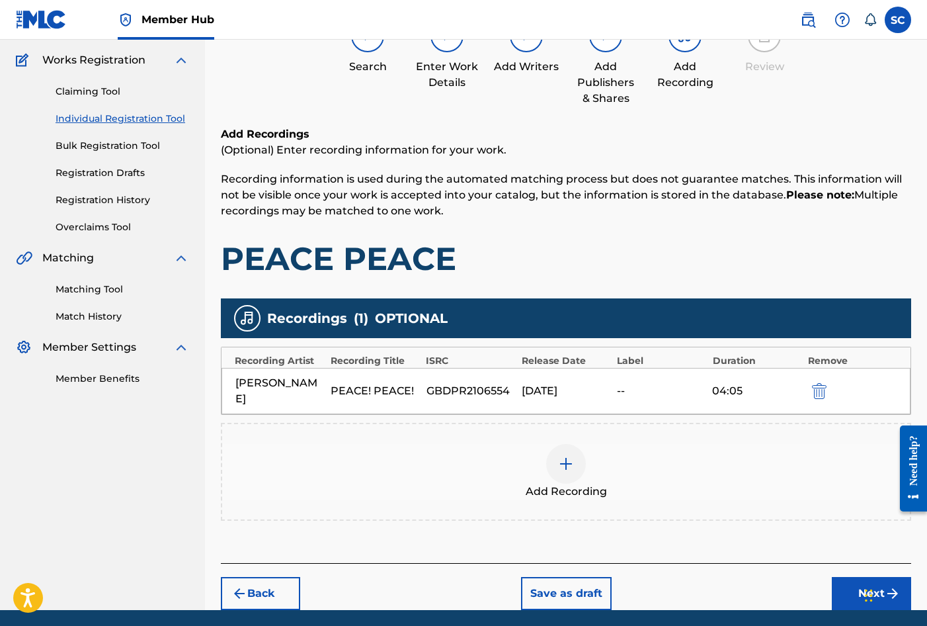
scroll to position [151, 0]
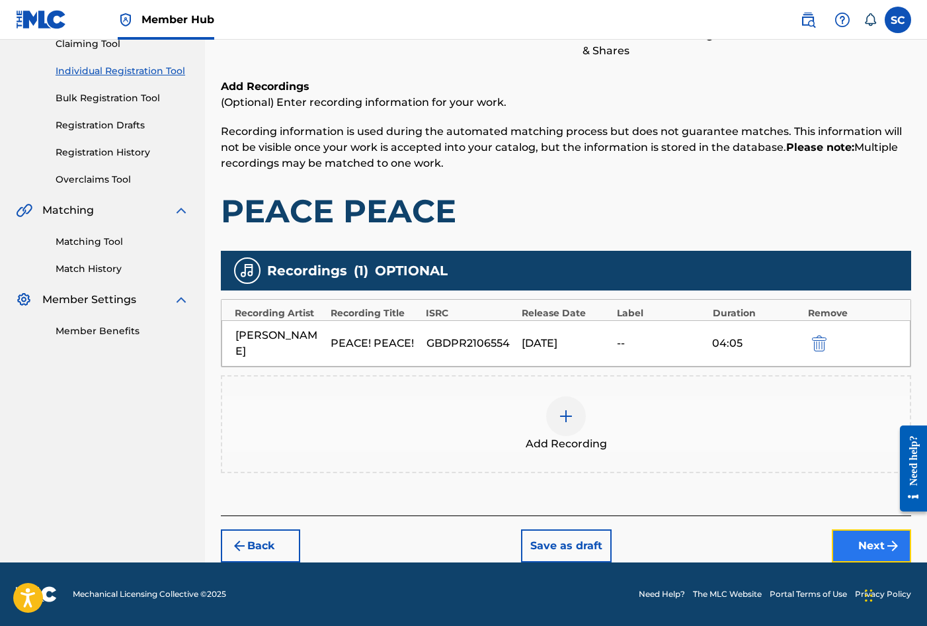
click at [870, 546] on button "Next" at bounding box center [871, 545] width 79 height 33
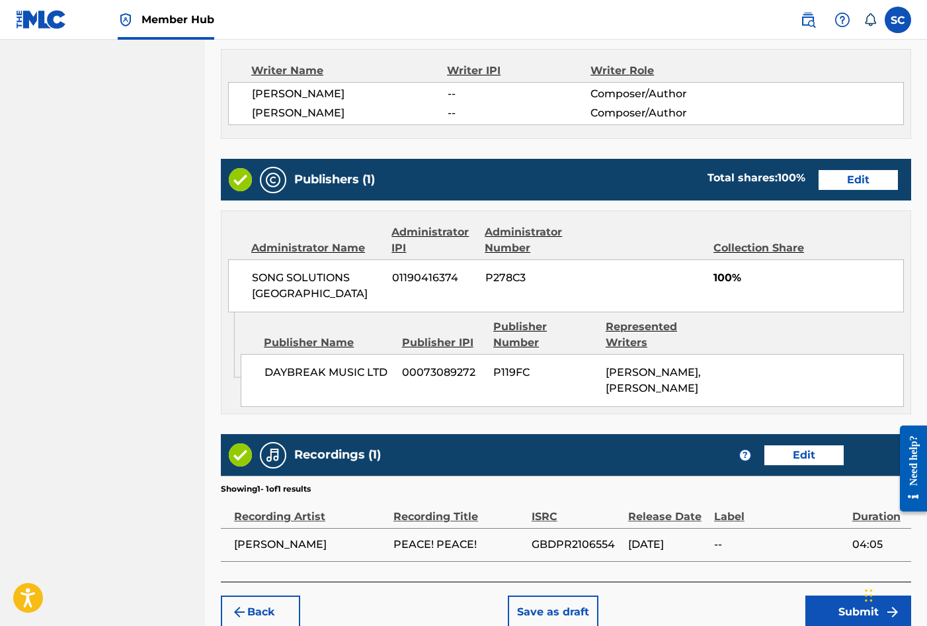
scroll to position [606, 0]
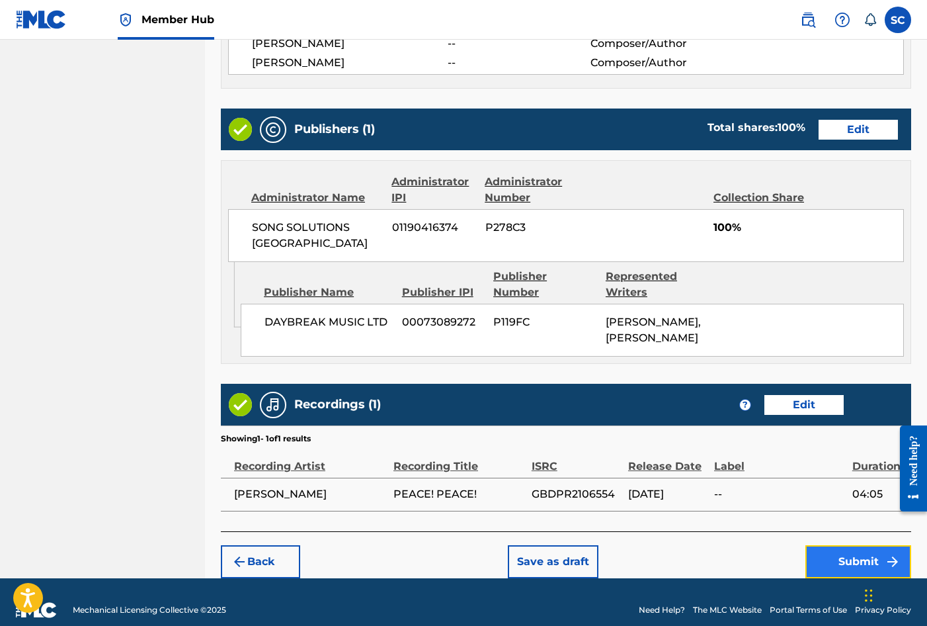
click at [852, 545] on button "Submit" at bounding box center [859, 561] width 106 height 33
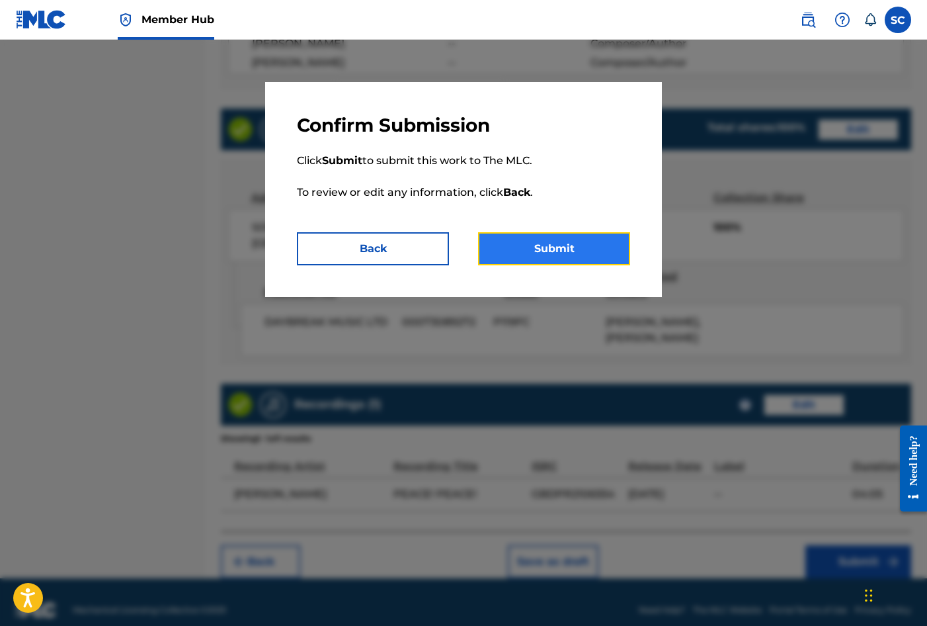
click at [551, 247] on button "Submit" at bounding box center [554, 248] width 152 height 33
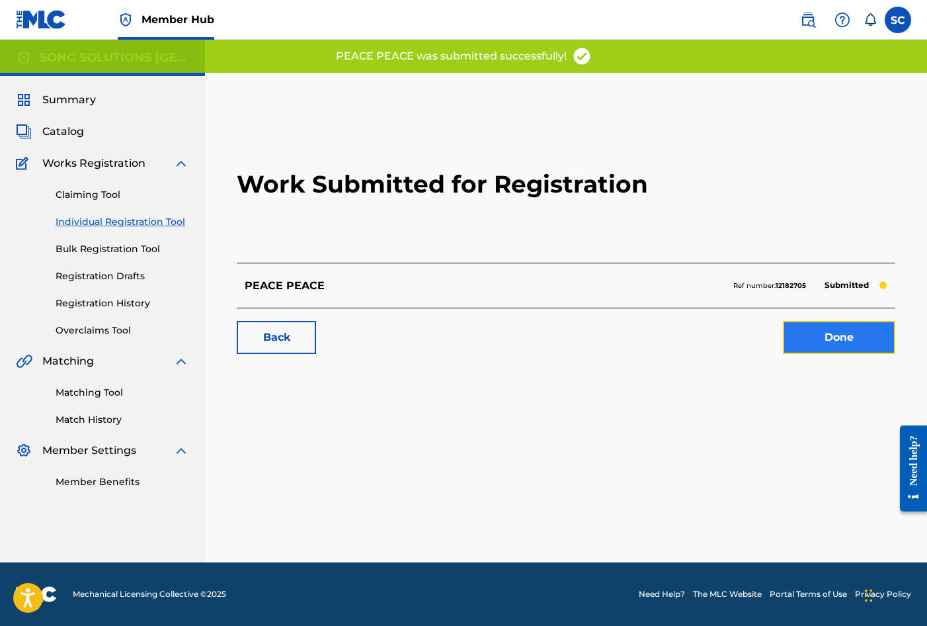
click at [831, 345] on link "Done" at bounding box center [839, 337] width 112 height 33
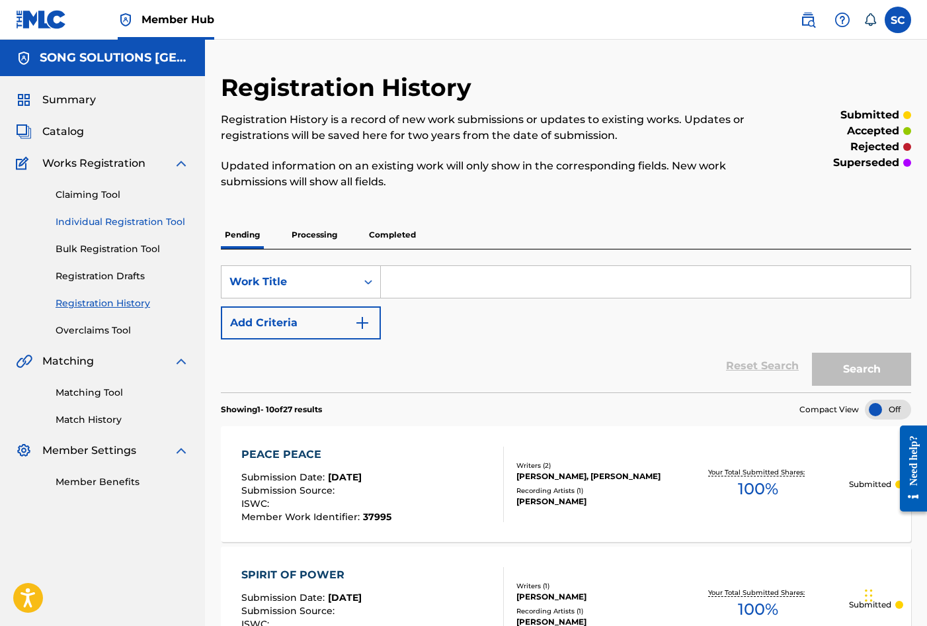
click at [108, 224] on link "Individual Registration Tool" at bounding box center [123, 222] width 134 height 14
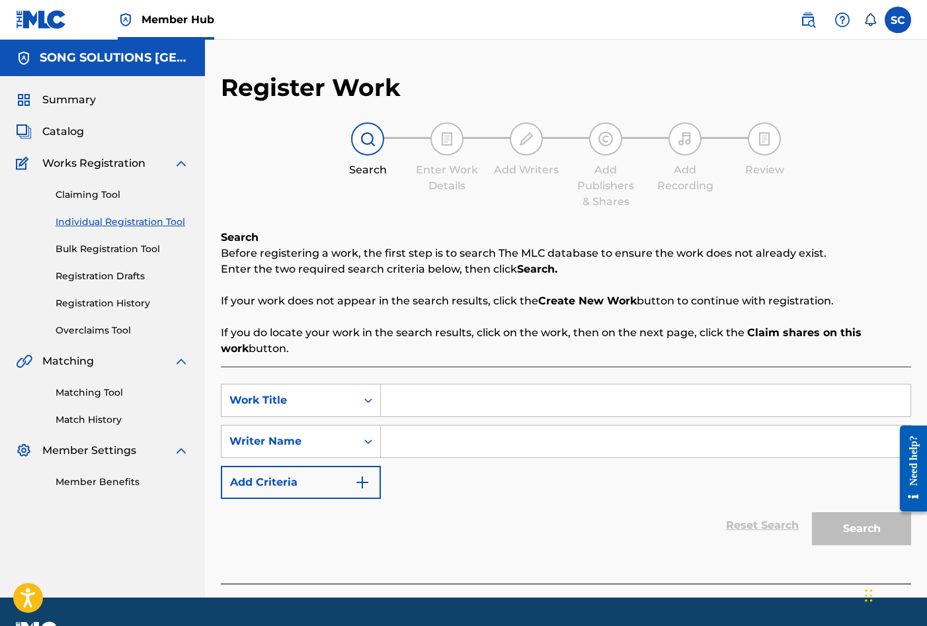
click at [565, 403] on input "Search Form" at bounding box center [646, 400] width 530 height 32
click at [501, 439] on input "Search Form" at bounding box center [646, 441] width 530 height 32
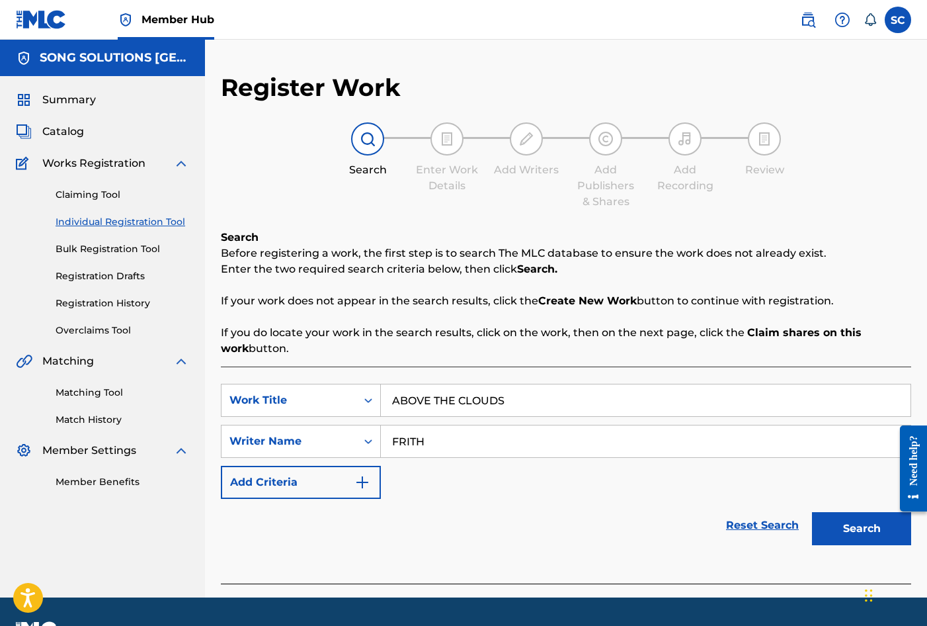
click at [812, 512] on button "Search" at bounding box center [861, 528] width 99 height 33
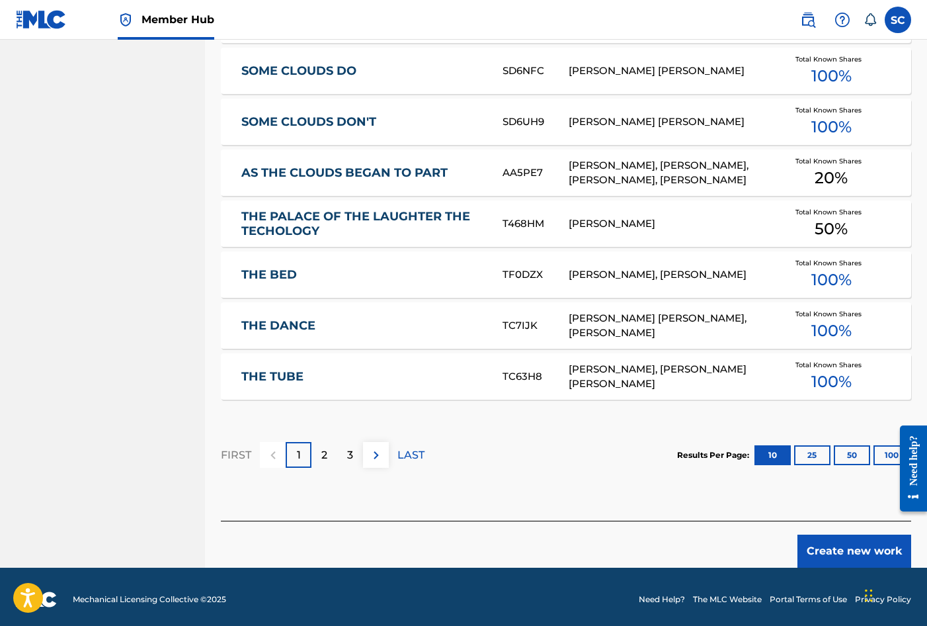
scroll to position [744, 0]
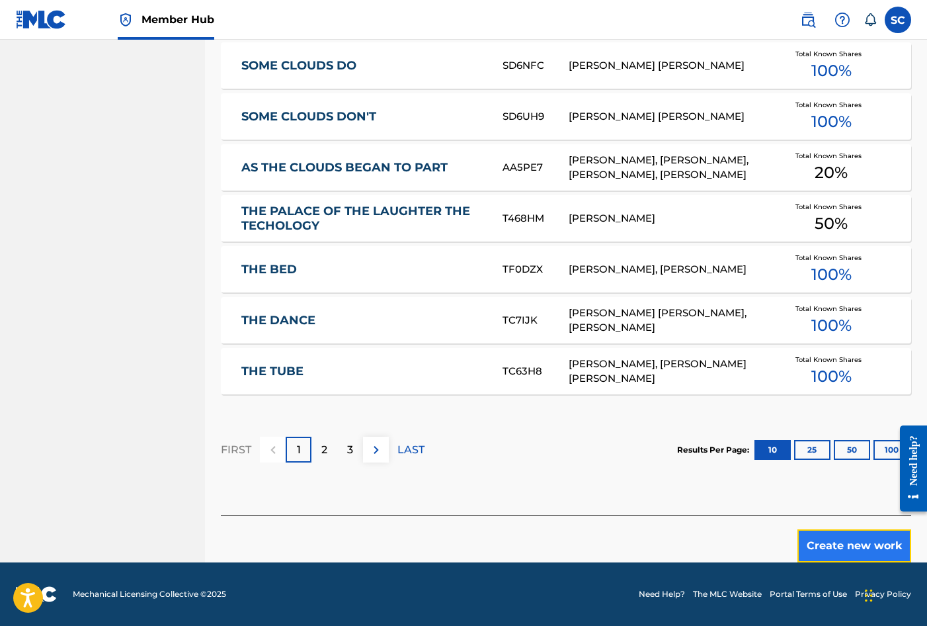
click at [856, 544] on button "Create new work" at bounding box center [855, 545] width 114 height 33
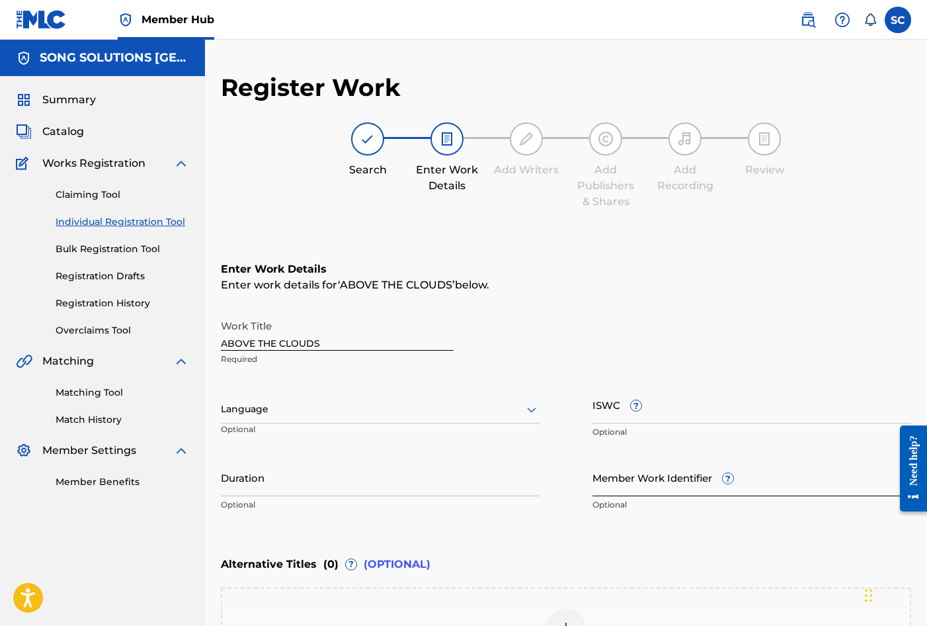
click at [604, 479] on input "Member Work Identifier ?" at bounding box center [752, 477] width 319 height 38
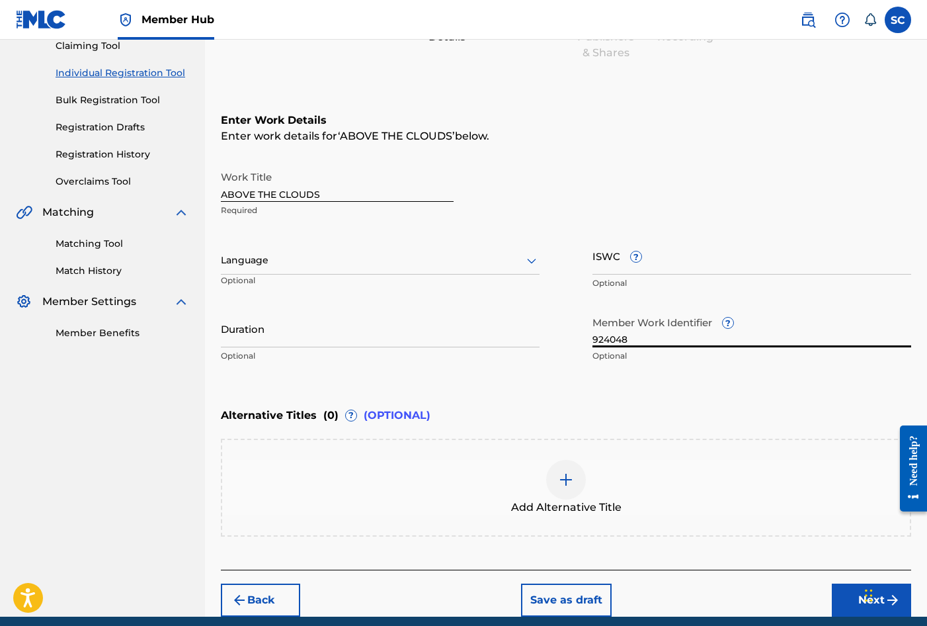
scroll to position [198, 0]
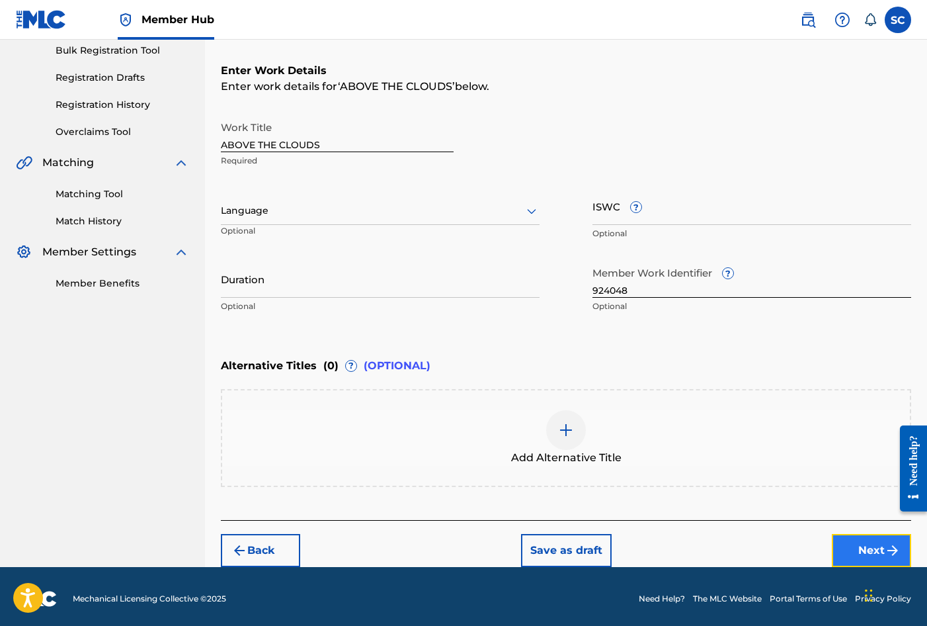
click at [879, 548] on button "Next" at bounding box center [871, 550] width 79 height 33
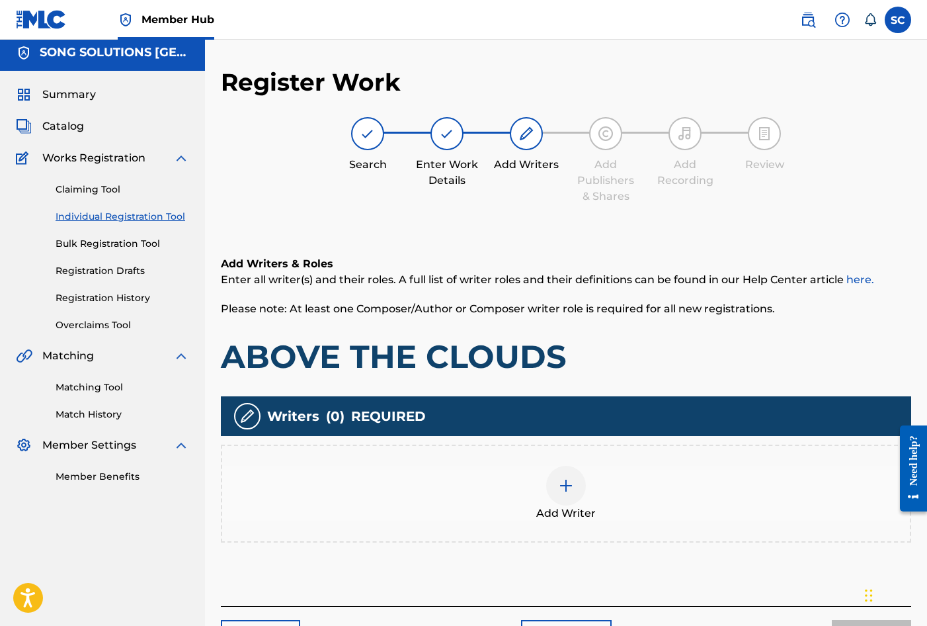
scroll to position [60, 0]
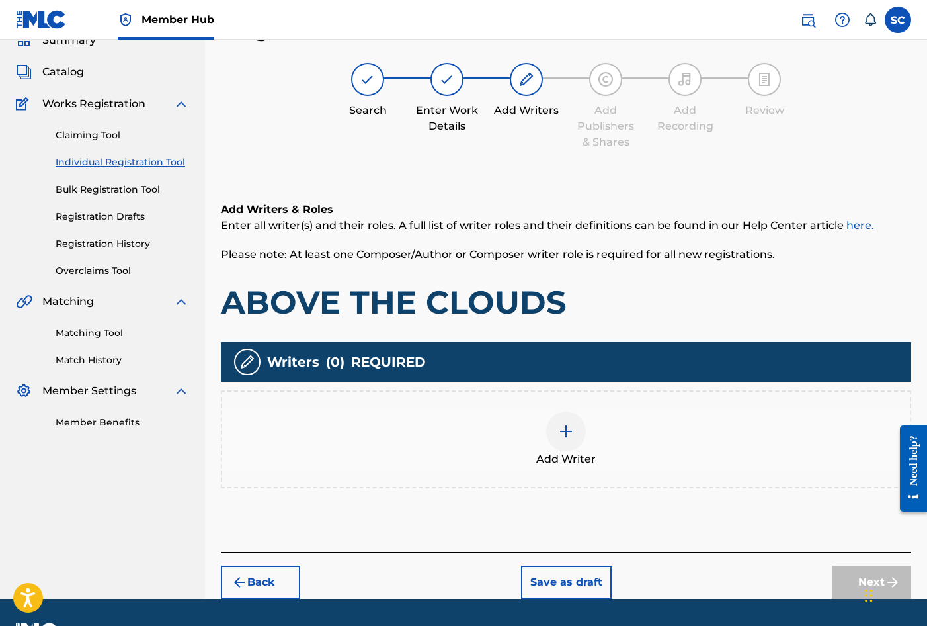
click at [571, 432] on img at bounding box center [566, 431] width 16 height 16
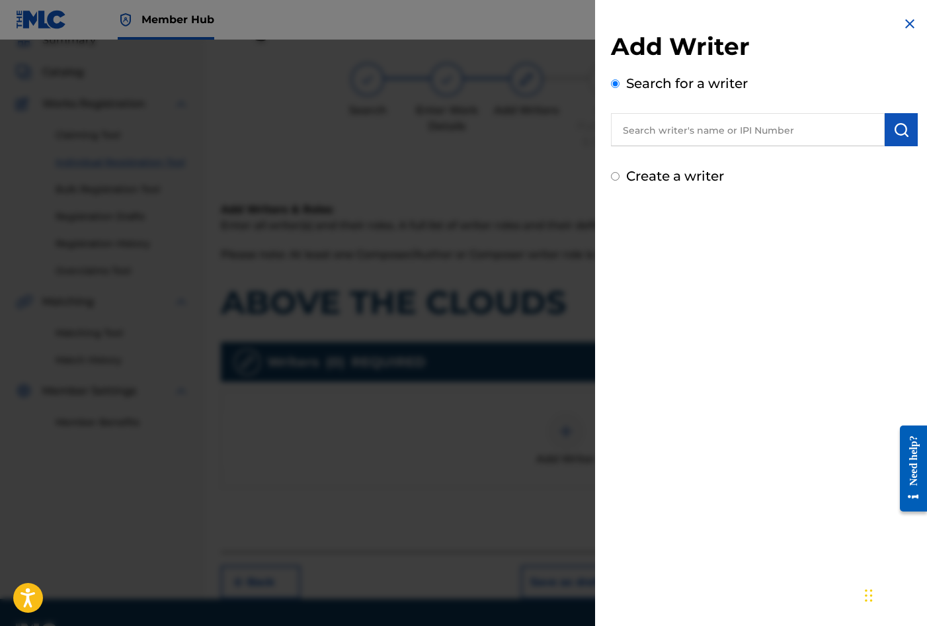
click at [661, 129] on input "text" at bounding box center [748, 129] width 274 height 33
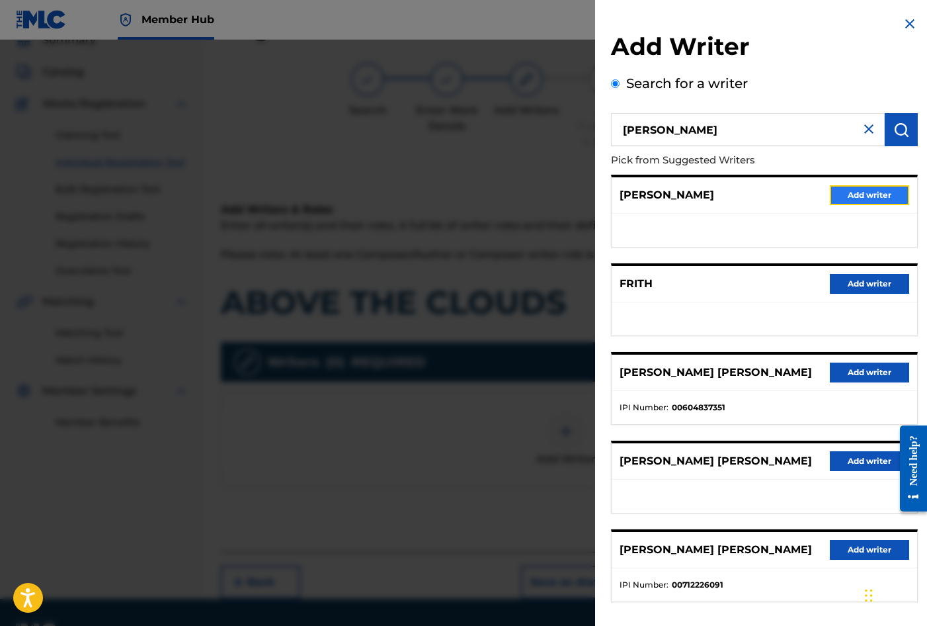
click at [854, 192] on button "Add writer" at bounding box center [869, 195] width 79 height 20
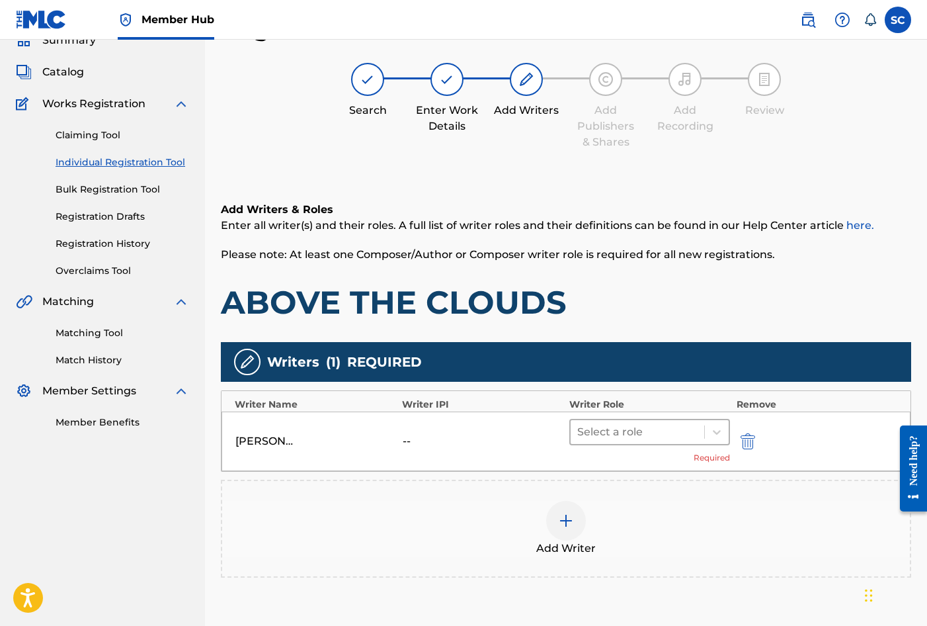
click at [601, 428] on div at bounding box center [637, 432] width 120 height 19
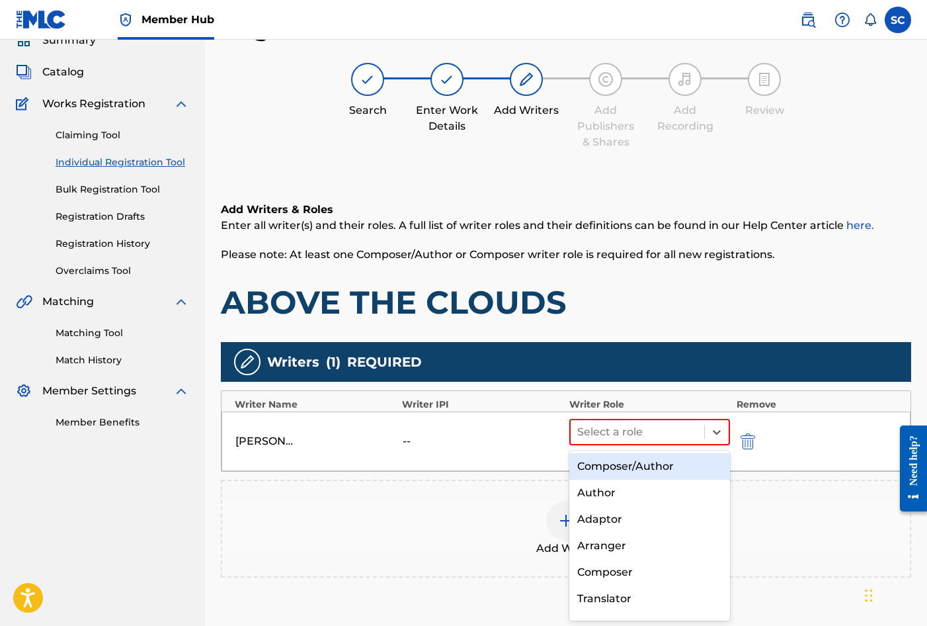
click at [612, 468] on div "Composer/Author" at bounding box center [649, 466] width 161 height 26
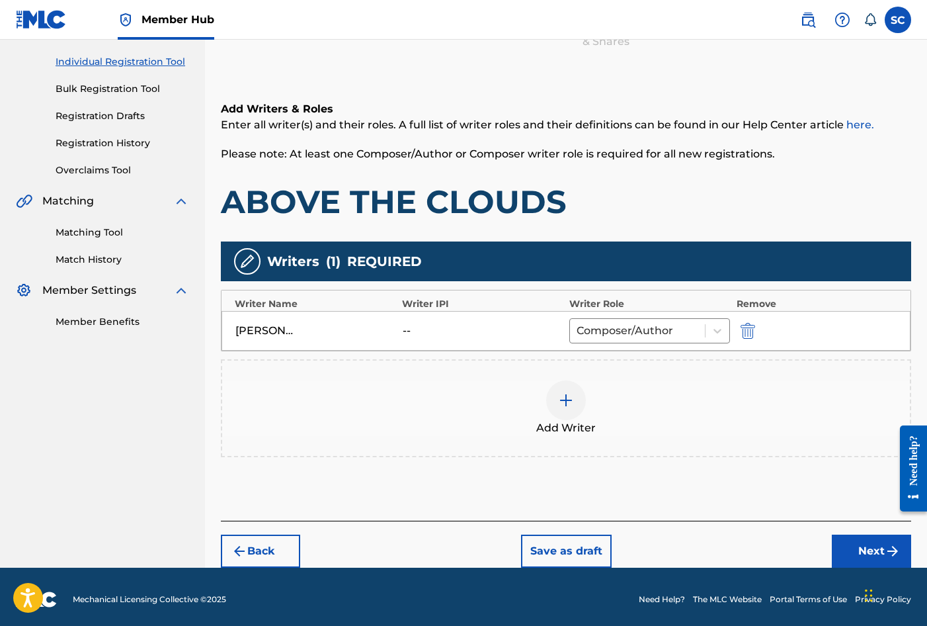
scroll to position [165, 0]
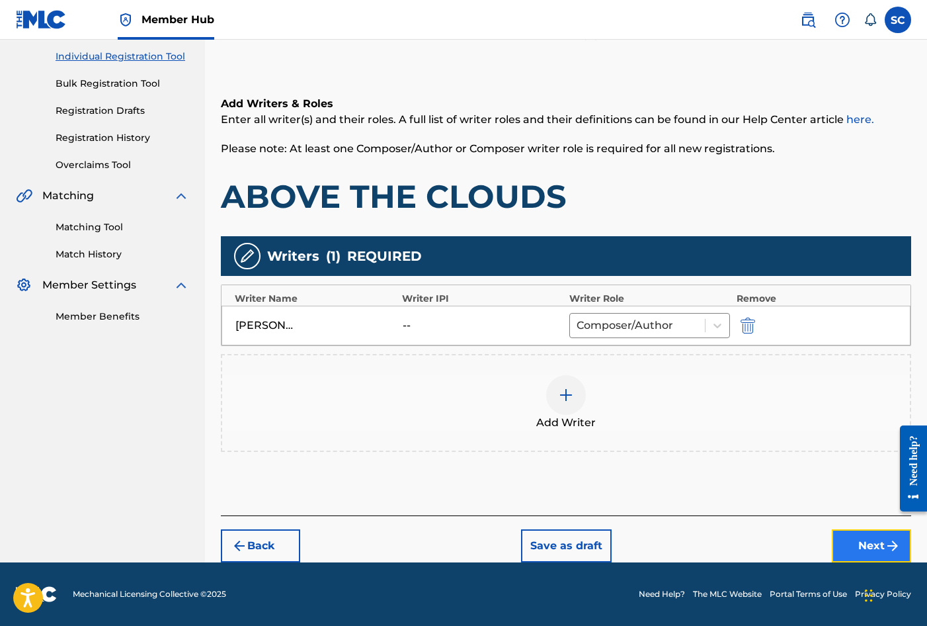
click at [872, 538] on button "Next" at bounding box center [871, 545] width 79 height 33
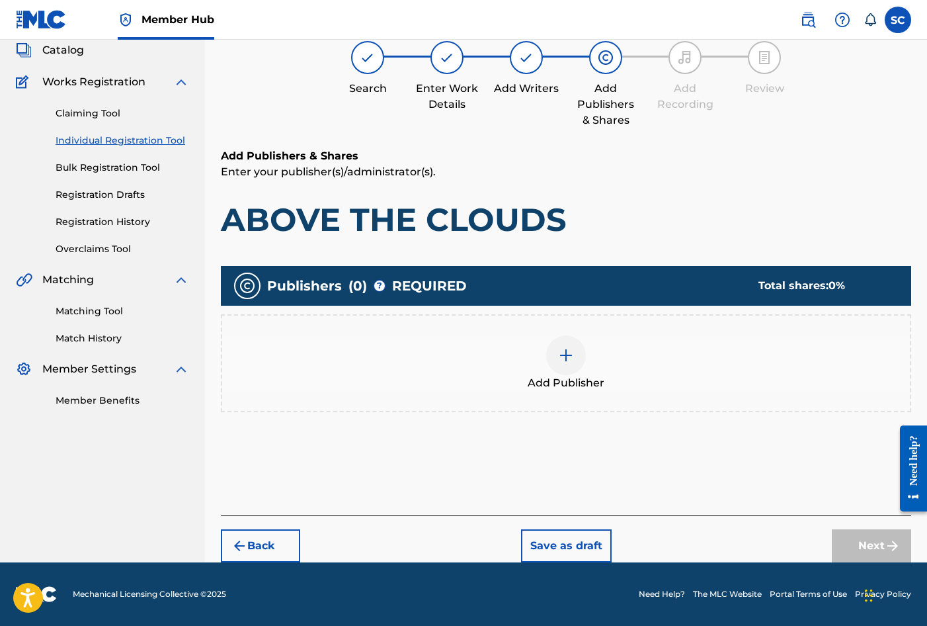
scroll to position [60, 0]
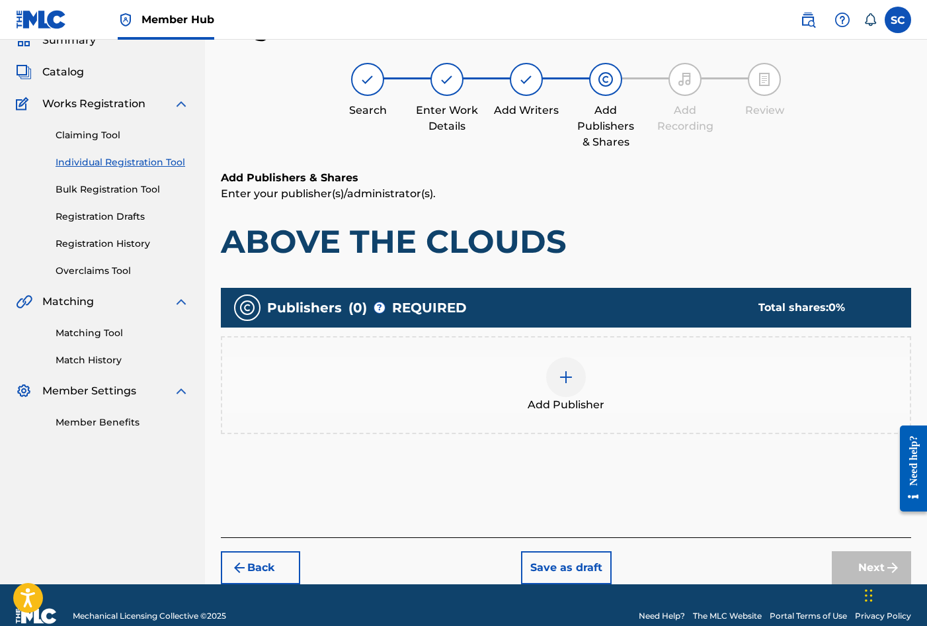
click at [563, 380] on img at bounding box center [566, 377] width 16 height 16
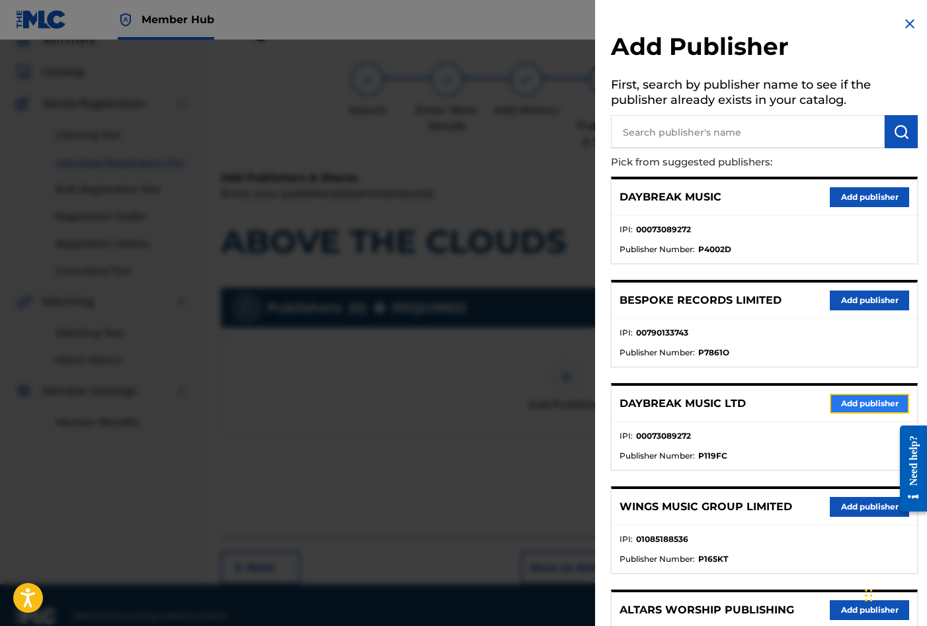
click at [870, 397] on button "Add publisher" at bounding box center [869, 404] width 79 height 20
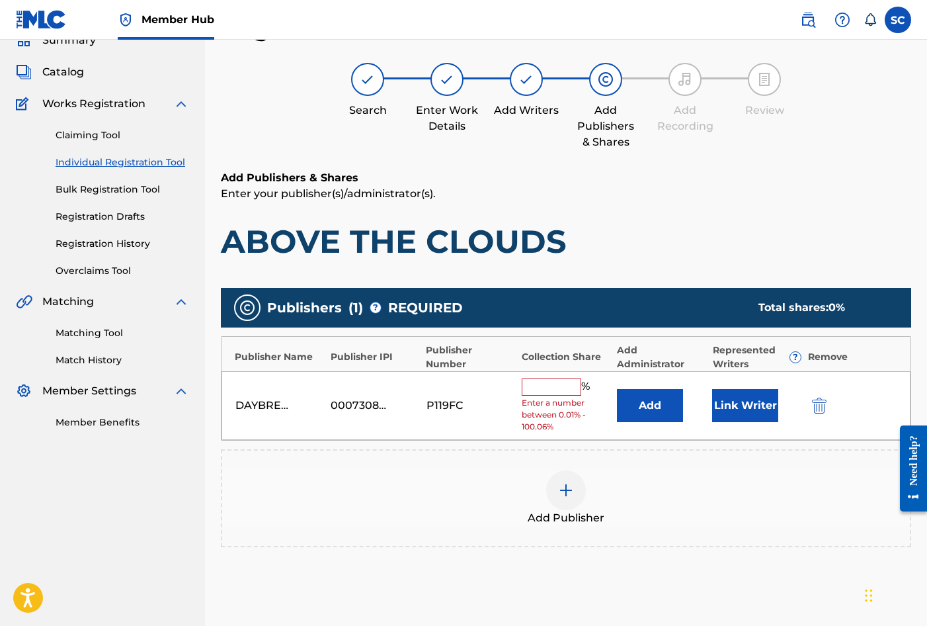
click at [535, 384] on input "text" at bounding box center [552, 386] width 60 height 17
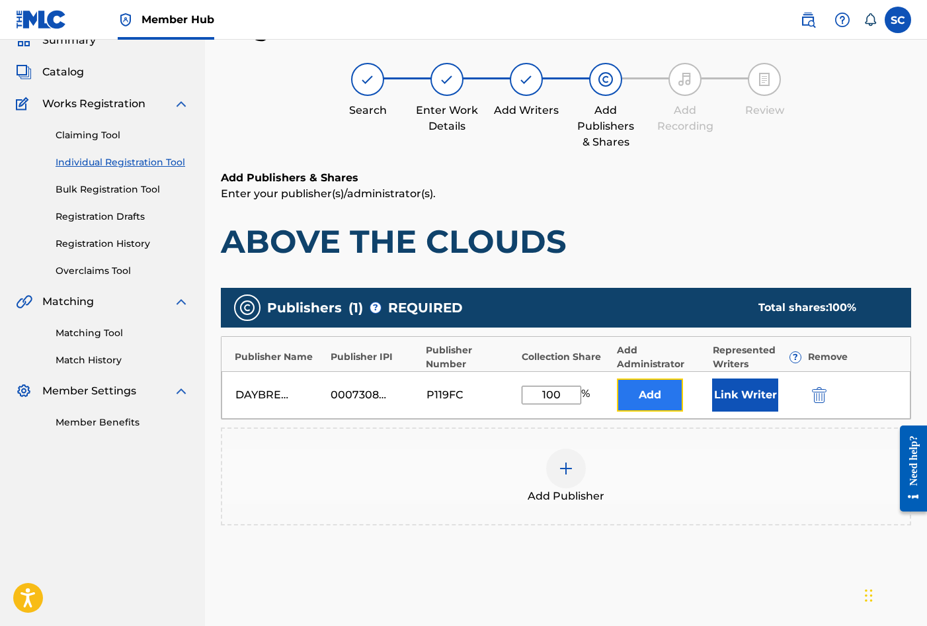
click at [645, 390] on button "Add" at bounding box center [650, 394] width 66 height 33
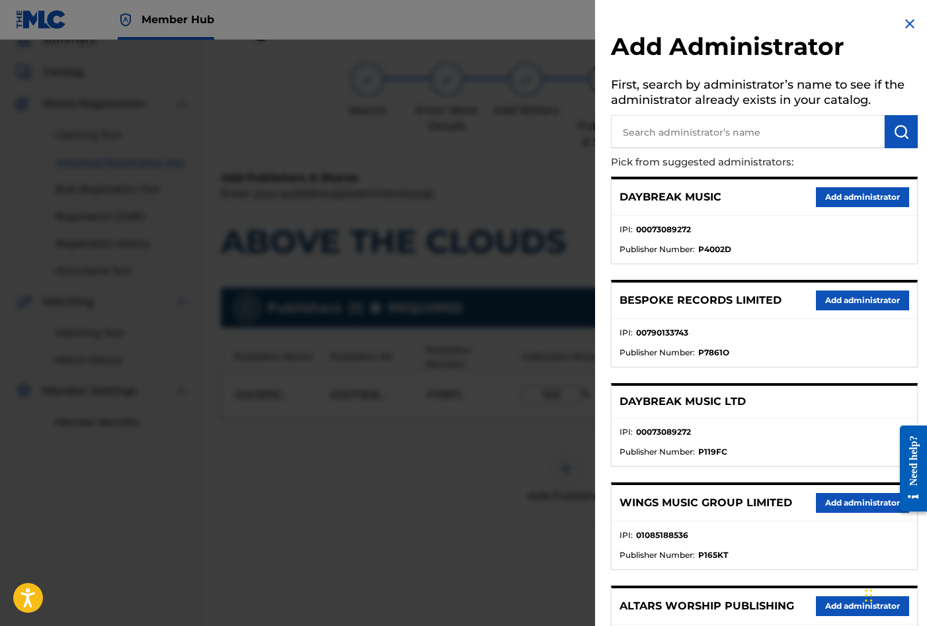
click at [649, 131] on input "text" at bounding box center [748, 131] width 274 height 33
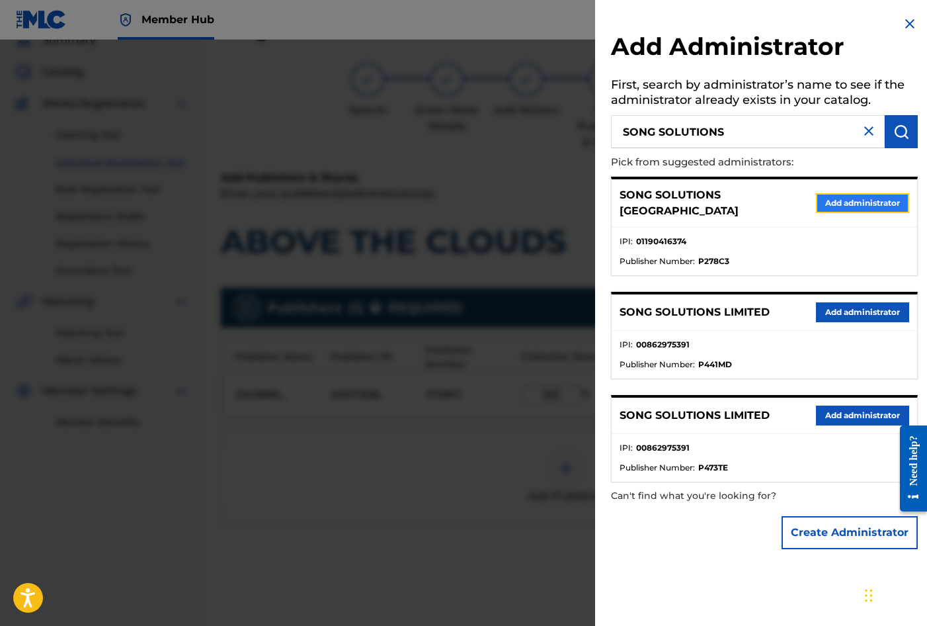
click at [874, 195] on button "Add administrator" at bounding box center [862, 203] width 93 height 20
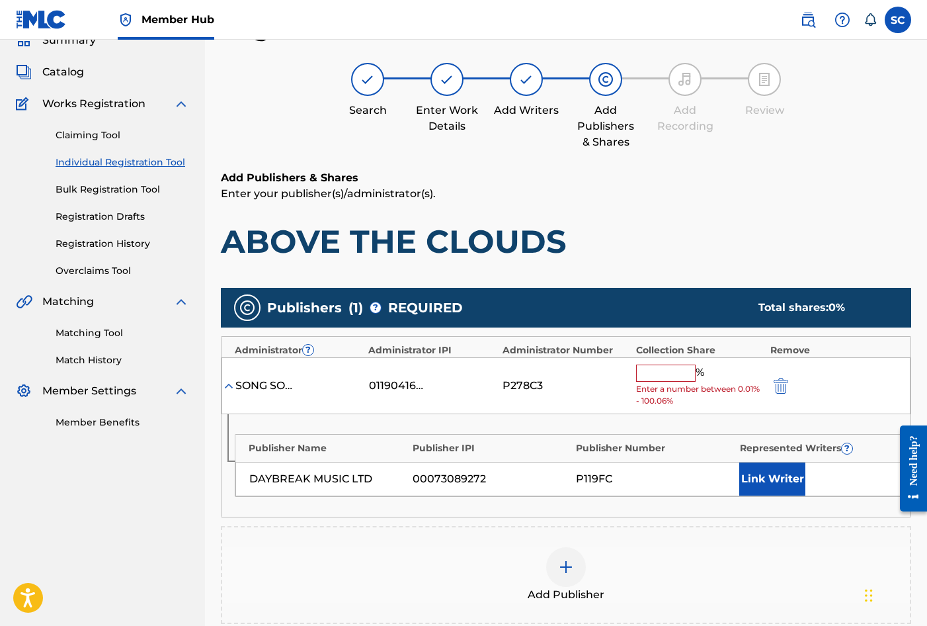
click at [646, 368] on input "text" at bounding box center [666, 372] width 60 height 17
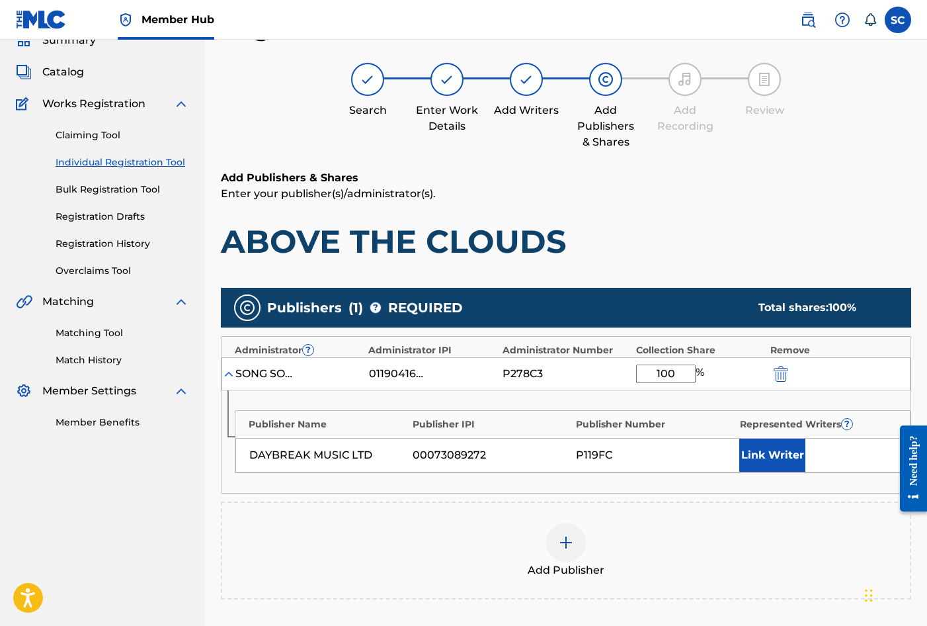
click at [571, 407] on div "Publisher Name Publisher IPI Publisher Number Represented Writers ? DAYBREAK MU…" at bounding box center [566, 441] width 689 height 103
click at [767, 456] on button "Link Writer" at bounding box center [772, 454] width 66 height 33
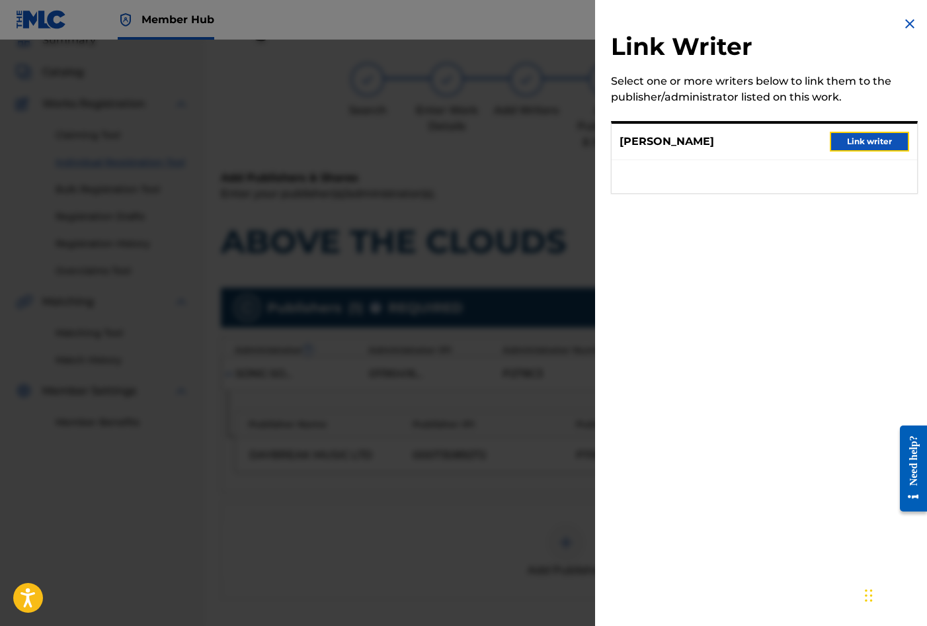
drag, startPoint x: 862, startPoint y: 143, endPoint x: 857, endPoint y: 149, distance: 8.5
click at [862, 142] on button "Link writer" at bounding box center [869, 142] width 79 height 20
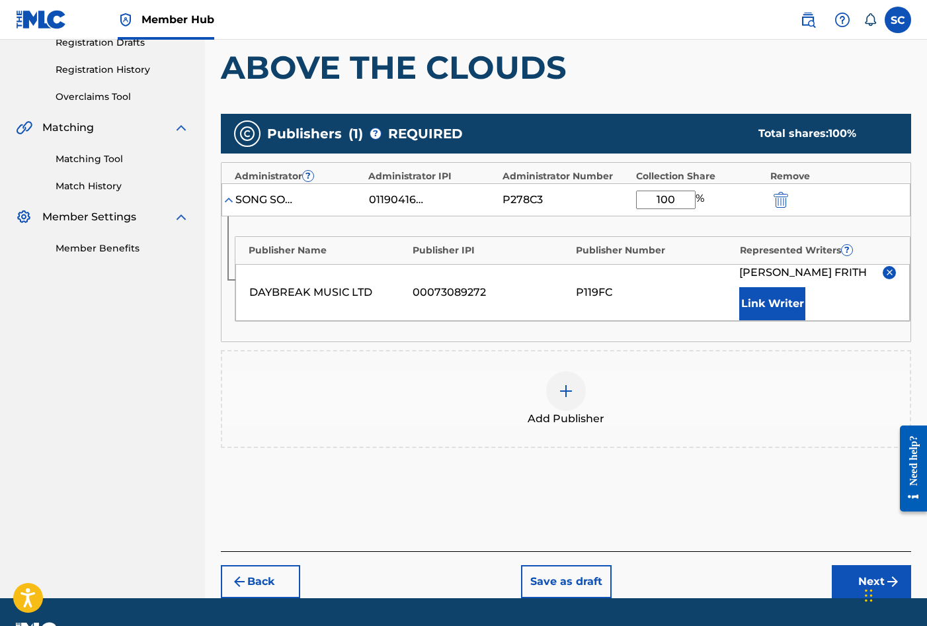
scroll to position [269, 0]
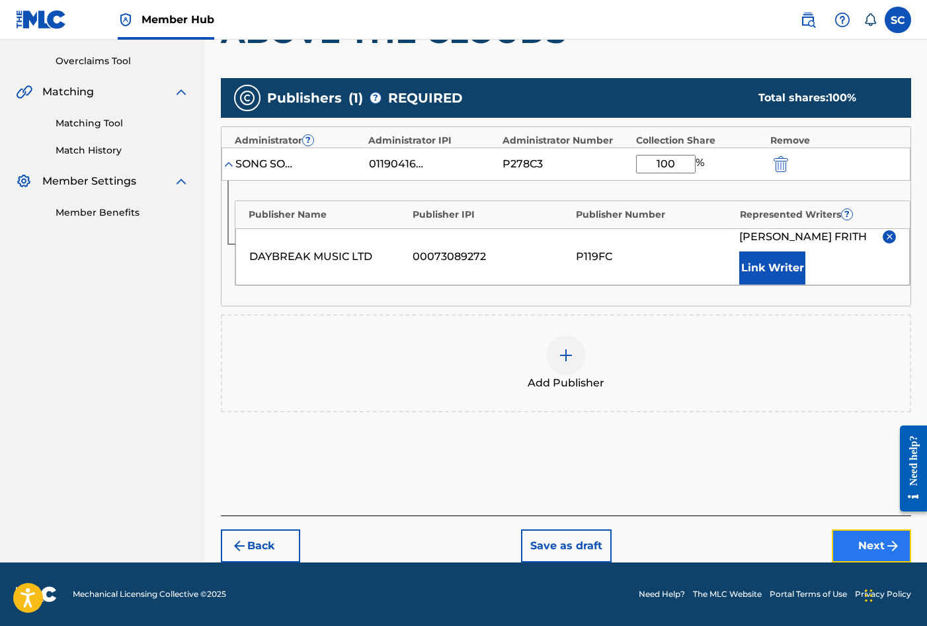
click at [857, 544] on button "Next" at bounding box center [871, 545] width 79 height 33
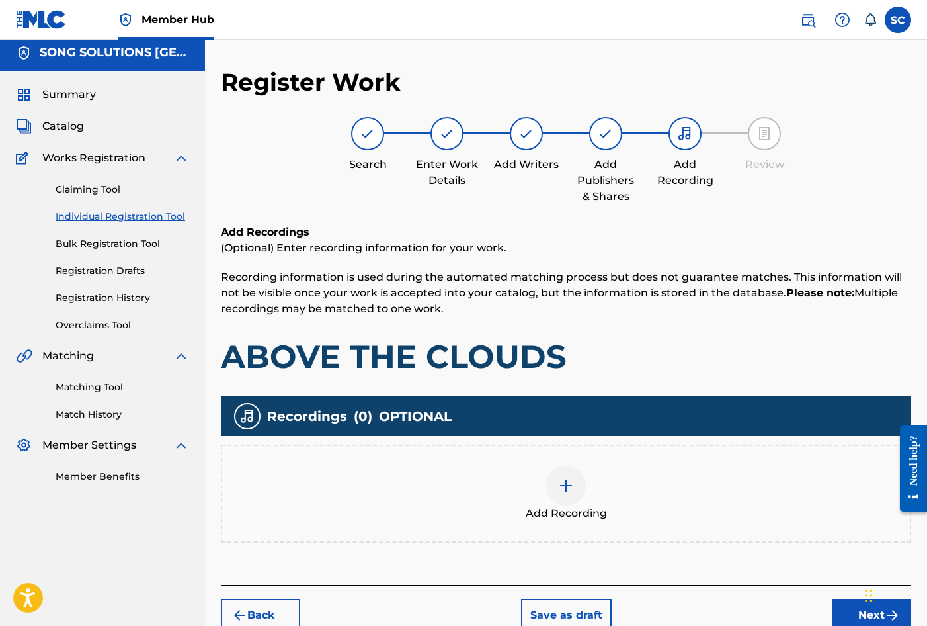
scroll to position [60, 0]
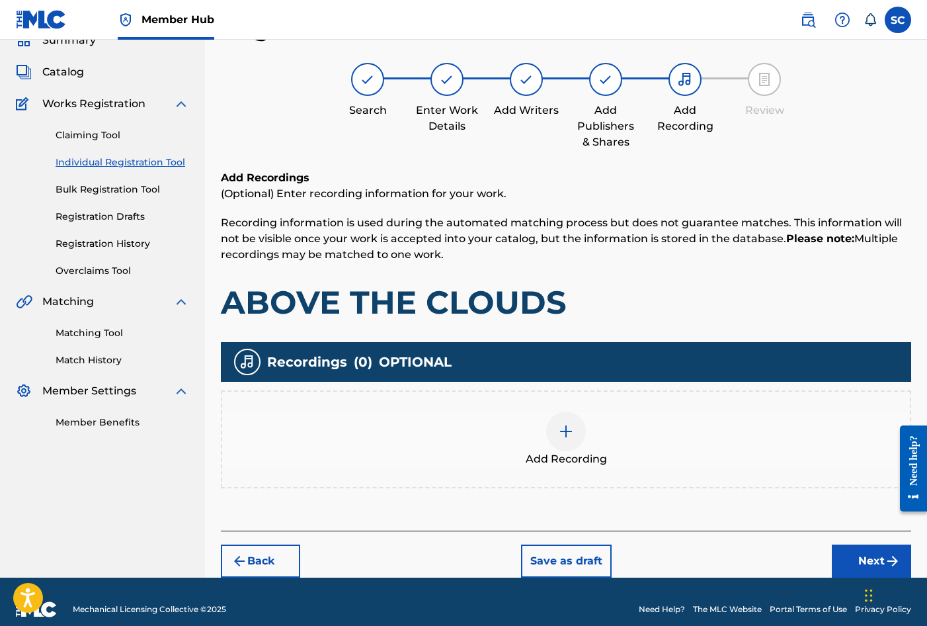
click at [561, 432] on img at bounding box center [566, 431] width 16 height 16
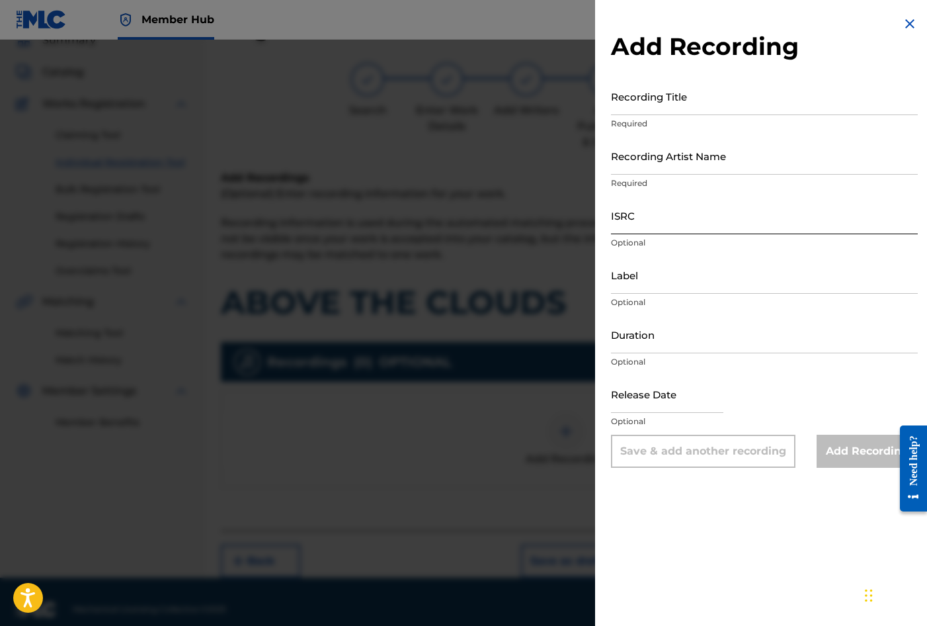
click at [658, 216] on input "ISRC" at bounding box center [764, 215] width 307 height 38
paste input "GB3YD1400001"
click at [630, 103] on input "Recording Title" at bounding box center [764, 96] width 307 height 38
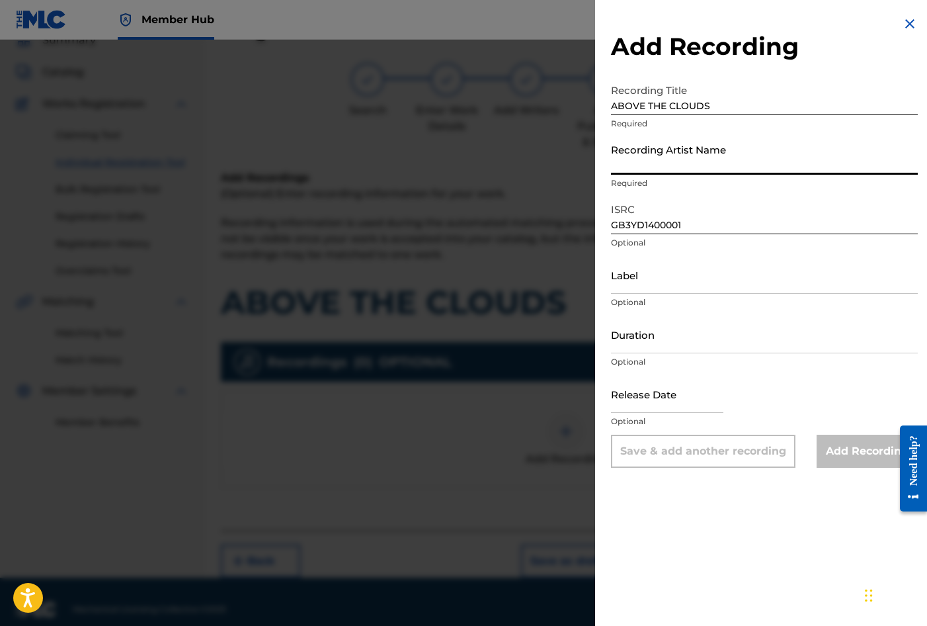
click at [627, 153] on input "Recording Artist Name" at bounding box center [764, 156] width 307 height 38
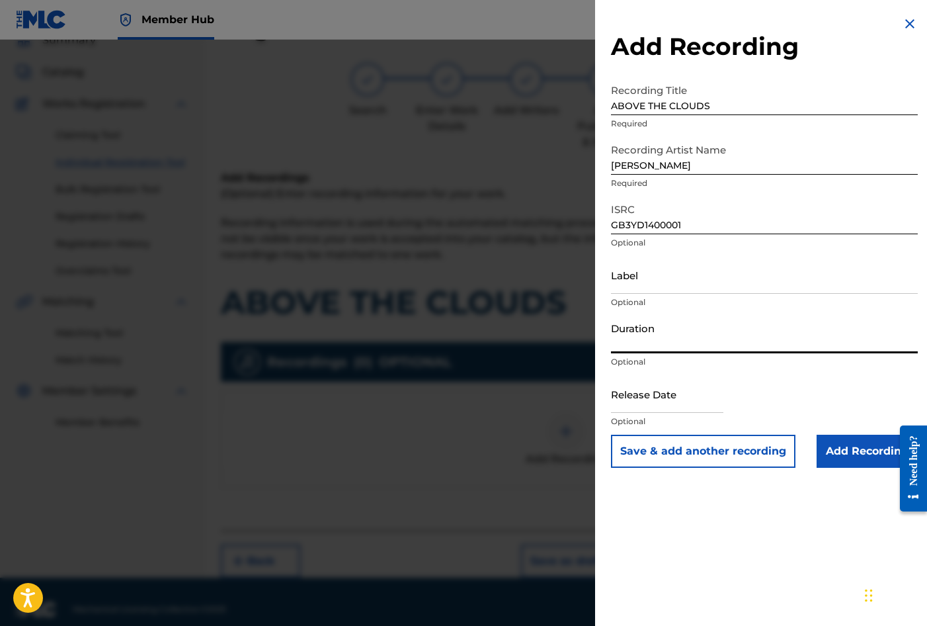
click at [625, 342] on input "Duration" at bounding box center [764, 334] width 307 height 38
click at [638, 402] on input "text" at bounding box center [667, 394] width 112 height 38
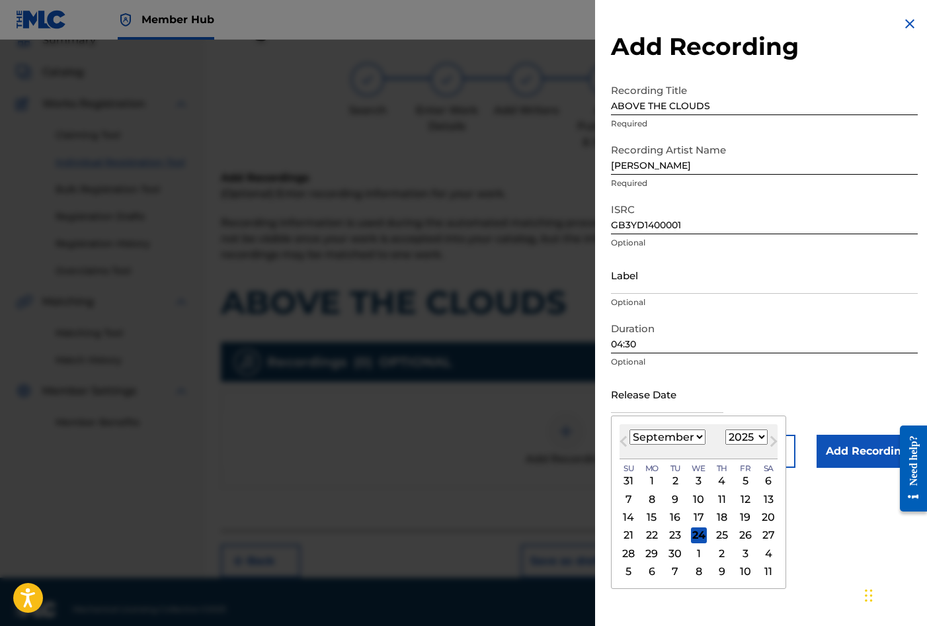
click at [616, 419] on div "Previous Month Next Month [DATE] January February March April May June July Aug…" at bounding box center [698, 501] width 175 height 173
click at [763, 436] on button "Next Month" at bounding box center [773, 443] width 21 height 21
click at [760, 437] on select "1900 1901 1902 1903 1904 1905 1906 1907 1908 1909 1910 1911 1912 1913 1914 1915…" at bounding box center [747, 436] width 42 height 15
click at [726, 429] on select "1900 1901 1902 1903 1904 1905 1906 1907 1908 1909 1910 1911 1912 1913 1914 1915…" at bounding box center [747, 436] width 42 height 15
click at [698, 436] on select "January February March April May June July August September October November De…" at bounding box center [668, 436] width 76 height 15
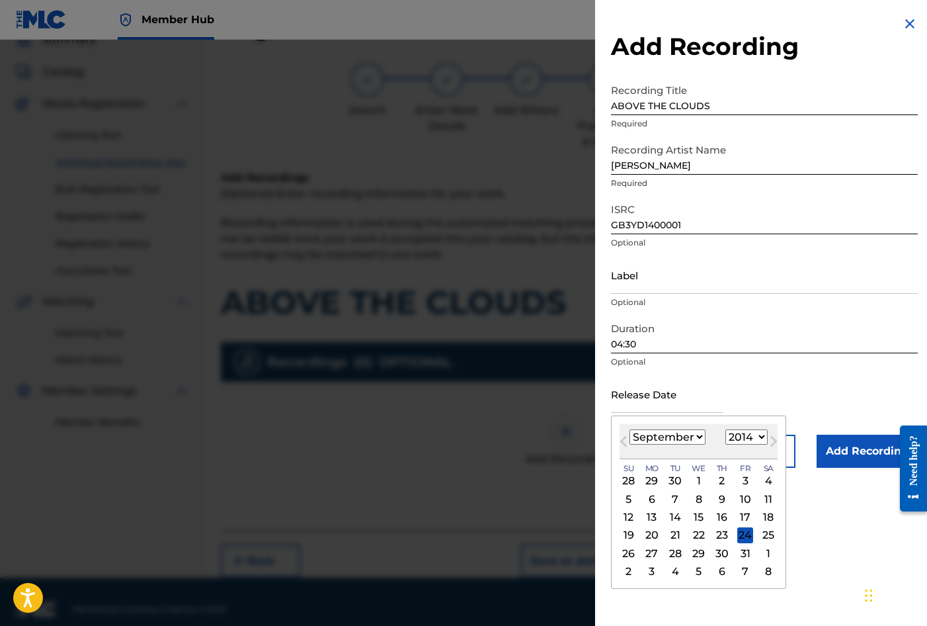
click at [630, 429] on select "January February March April May June July August September October November De…" at bounding box center [668, 436] width 76 height 15
click at [651, 480] on div "1" at bounding box center [652, 481] width 16 height 16
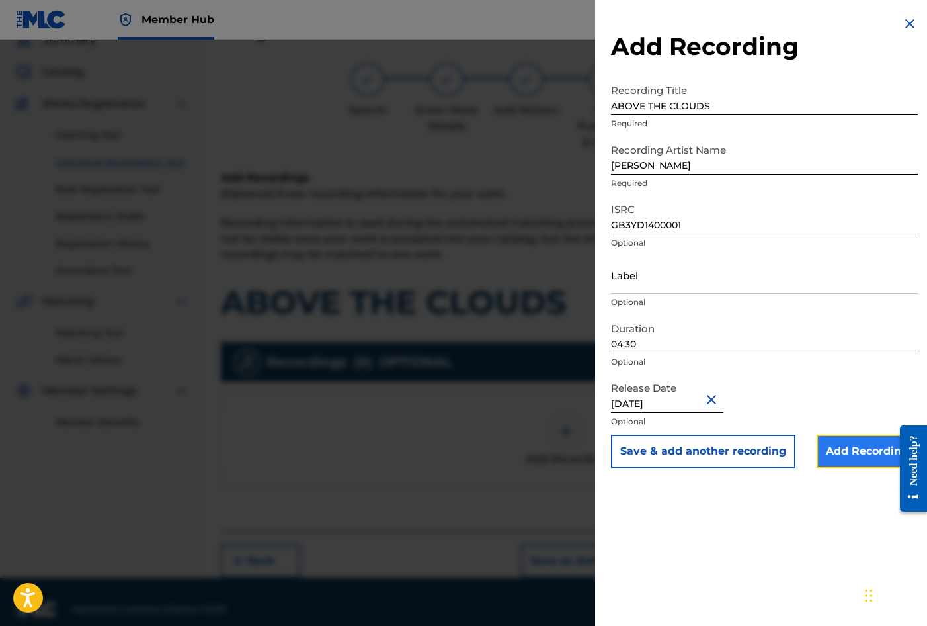
click at [832, 452] on input "Add Recording" at bounding box center [867, 451] width 101 height 33
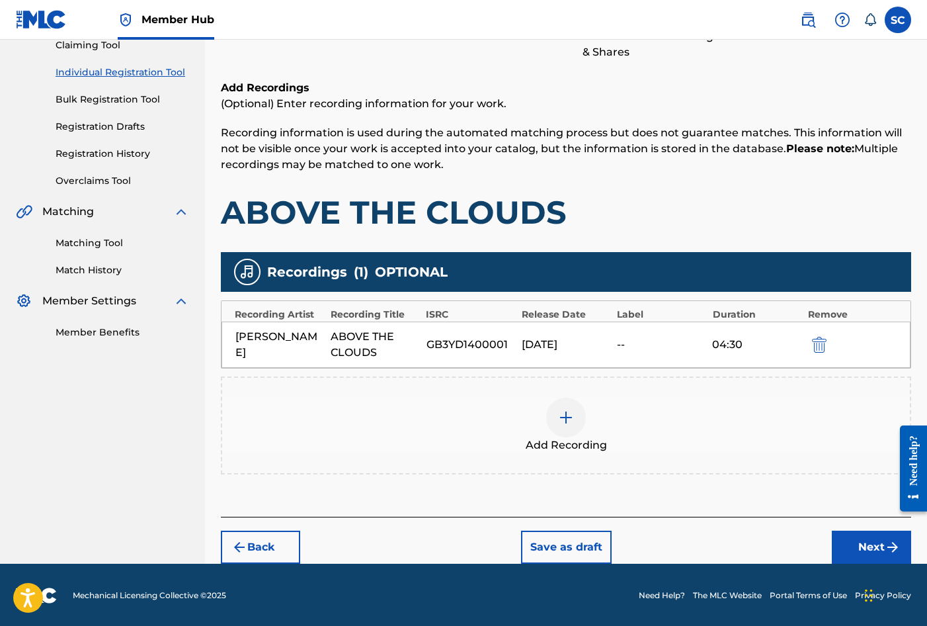
scroll to position [151, 0]
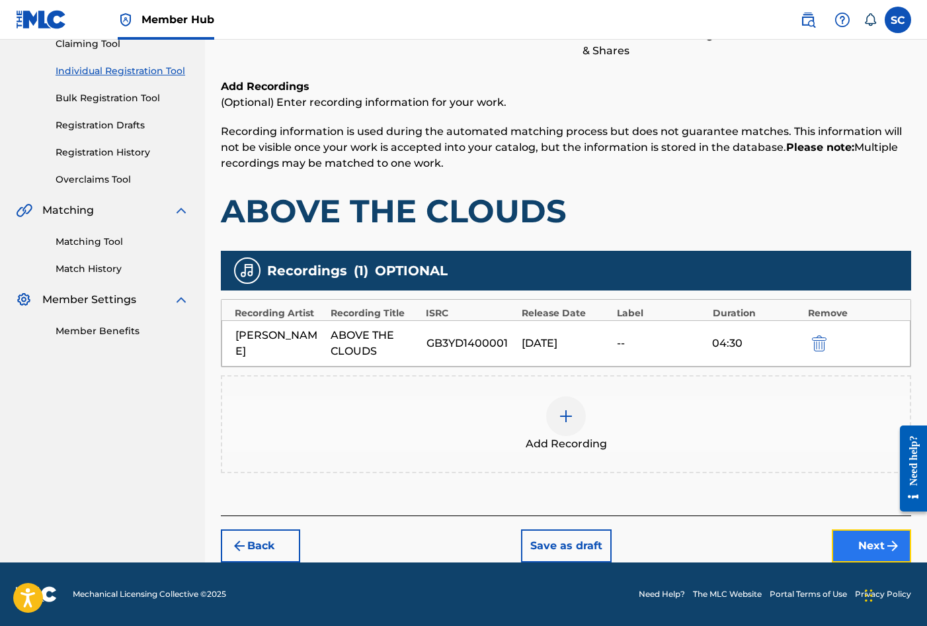
click at [865, 546] on button "Next" at bounding box center [871, 545] width 79 height 33
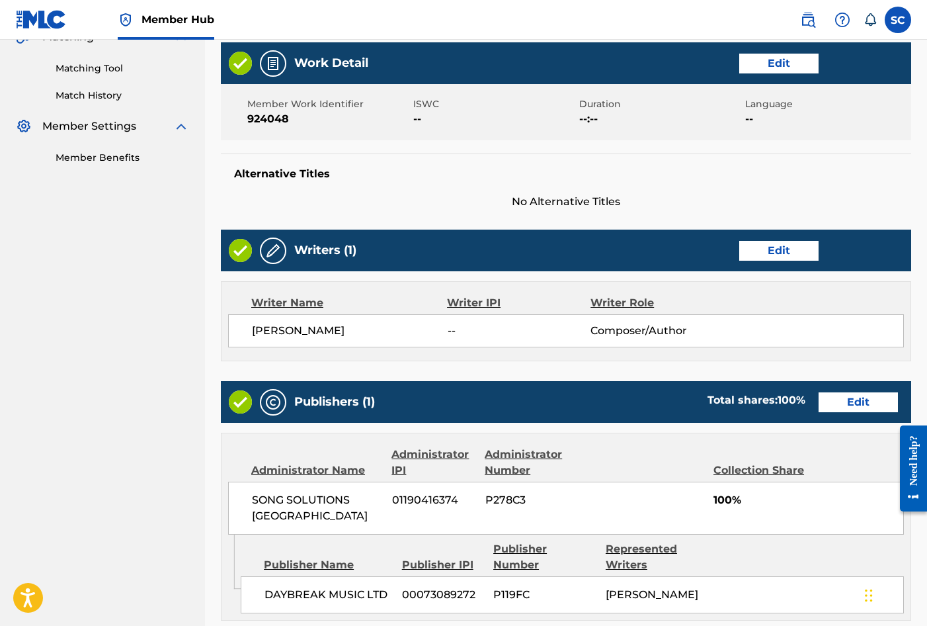
scroll to position [581, 0]
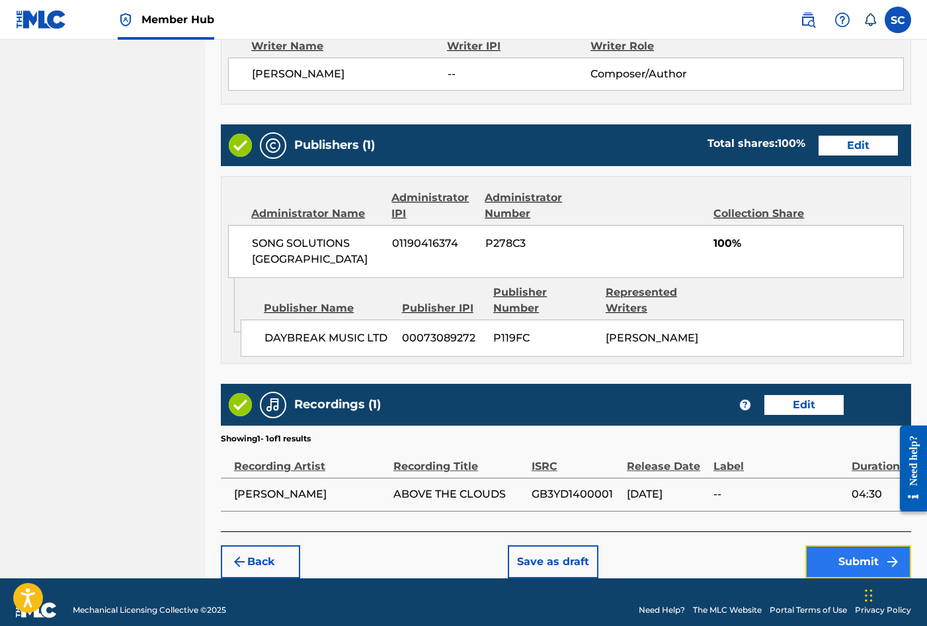
click at [836, 545] on button "Submit" at bounding box center [859, 561] width 106 height 33
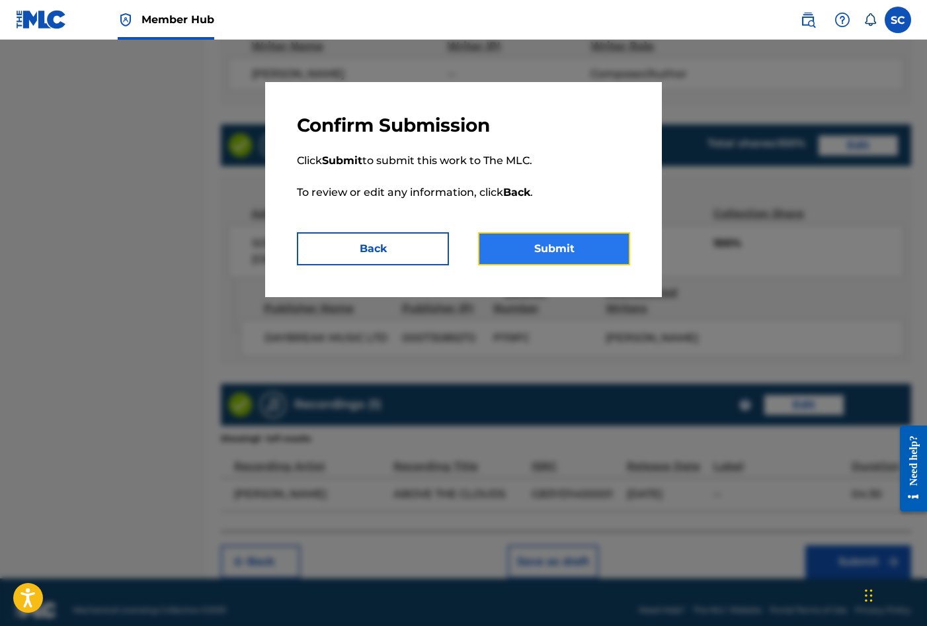
click at [550, 253] on button "Submit" at bounding box center [554, 248] width 152 height 33
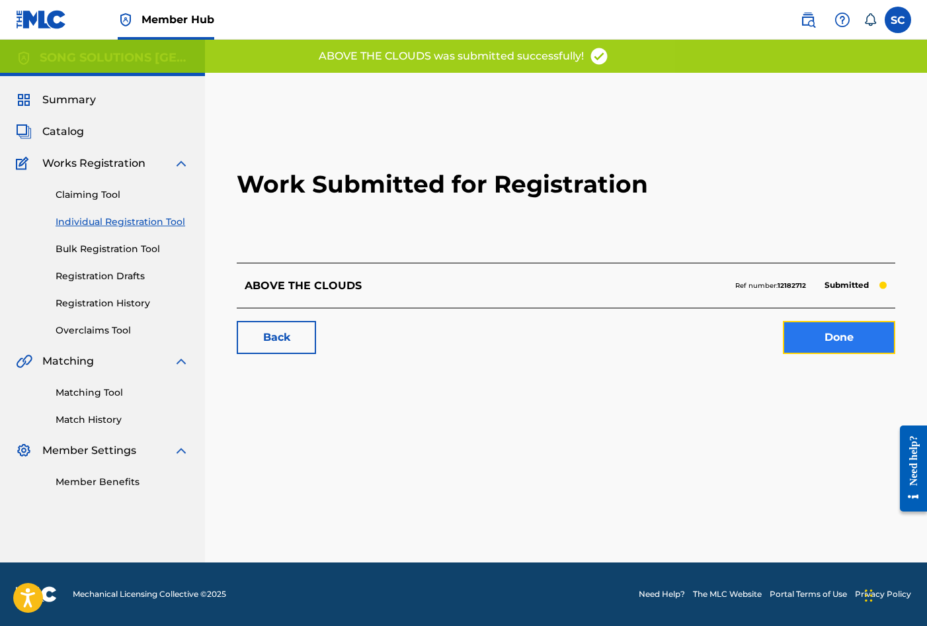
click at [806, 341] on link "Done" at bounding box center [839, 337] width 112 height 33
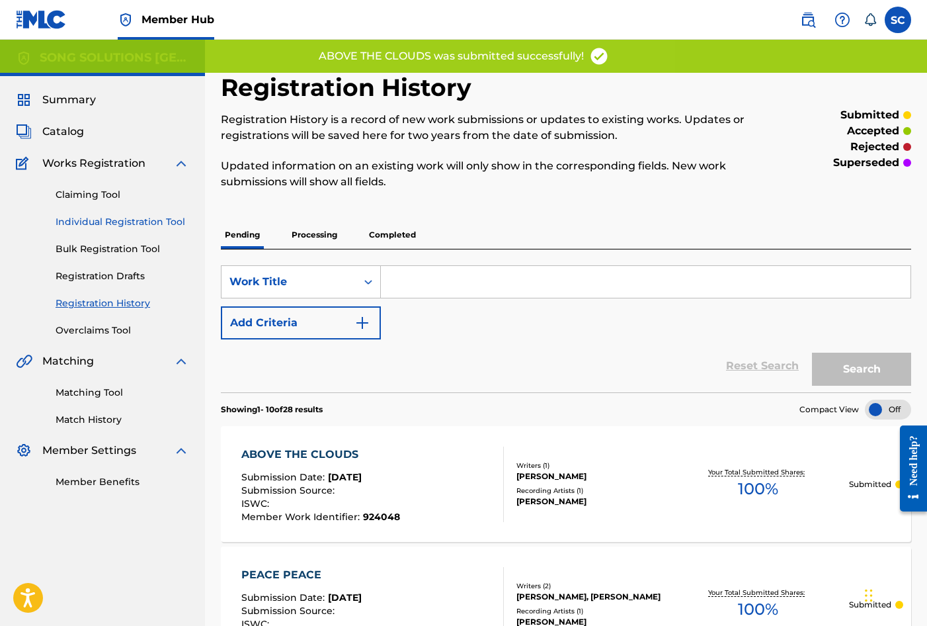
click at [95, 219] on link "Individual Registration Tool" at bounding box center [123, 222] width 134 height 14
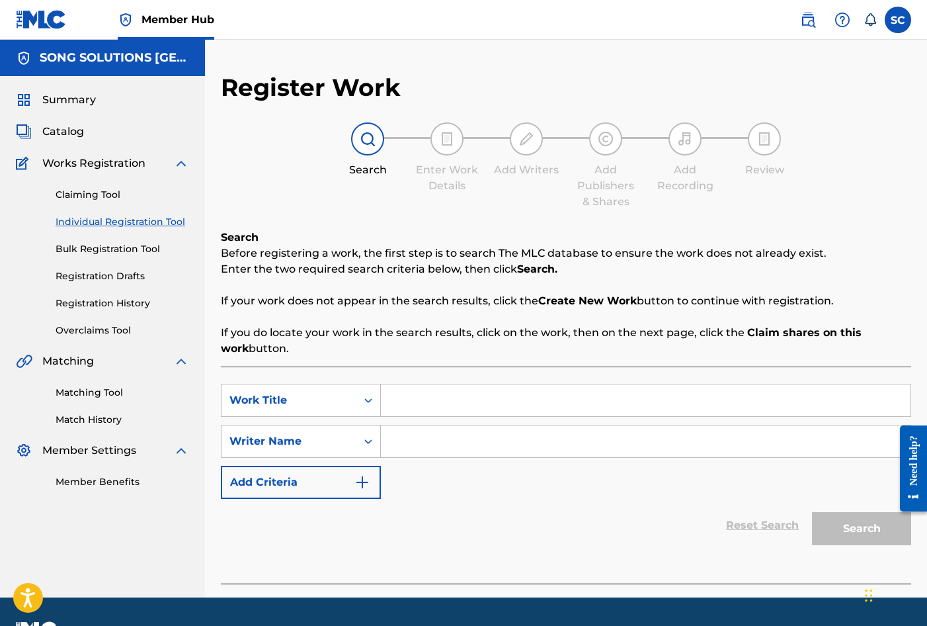
click at [423, 397] on input "Search Form" at bounding box center [646, 400] width 530 height 32
click at [470, 441] on input "Search Form" at bounding box center [646, 441] width 530 height 32
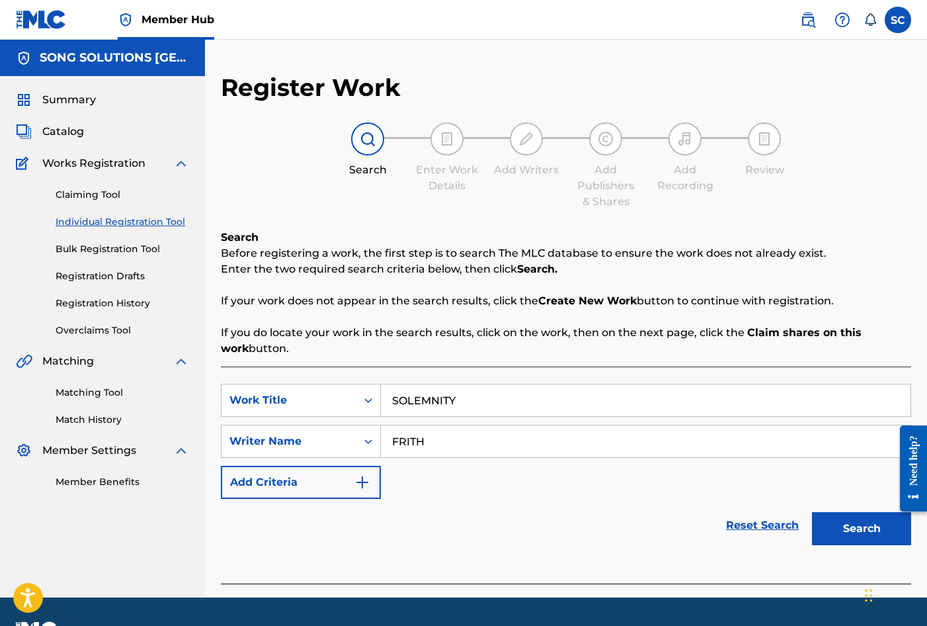
click at [812, 512] on button "Search" at bounding box center [861, 528] width 99 height 33
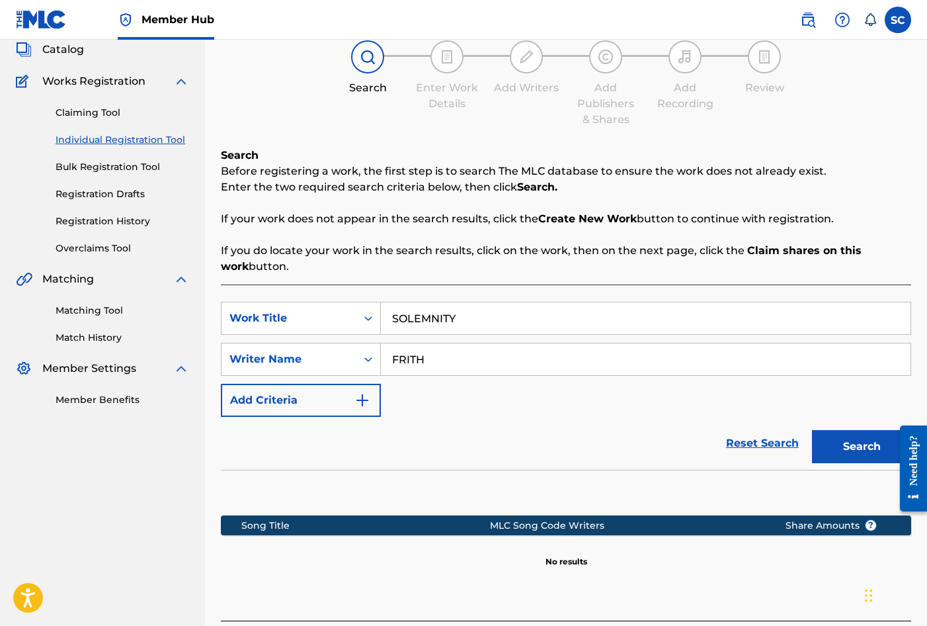
scroll to position [187, 0]
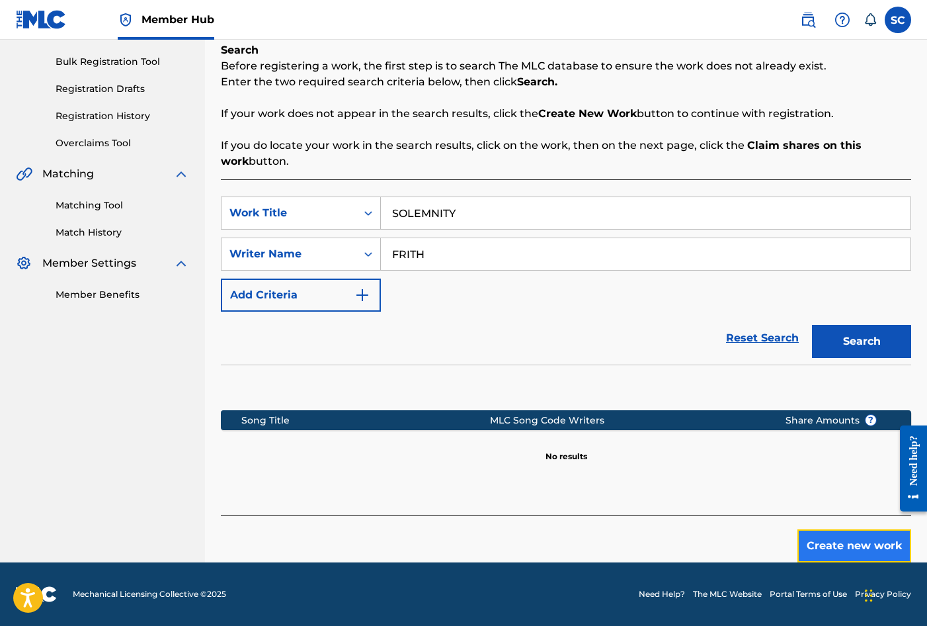
click at [835, 546] on button "Create new work" at bounding box center [855, 545] width 114 height 33
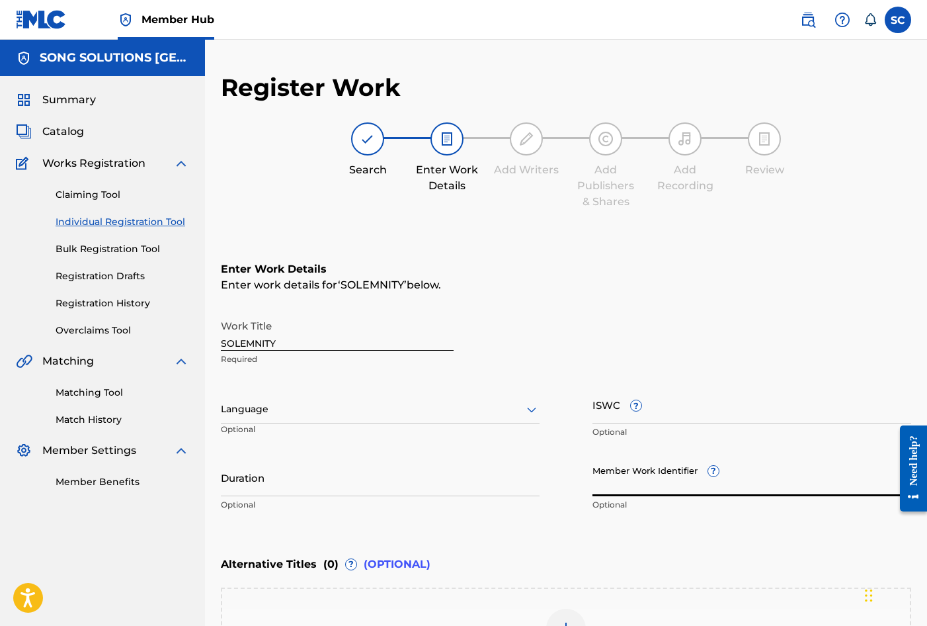
click at [624, 480] on input "Member Work Identifier ?" at bounding box center [752, 477] width 319 height 38
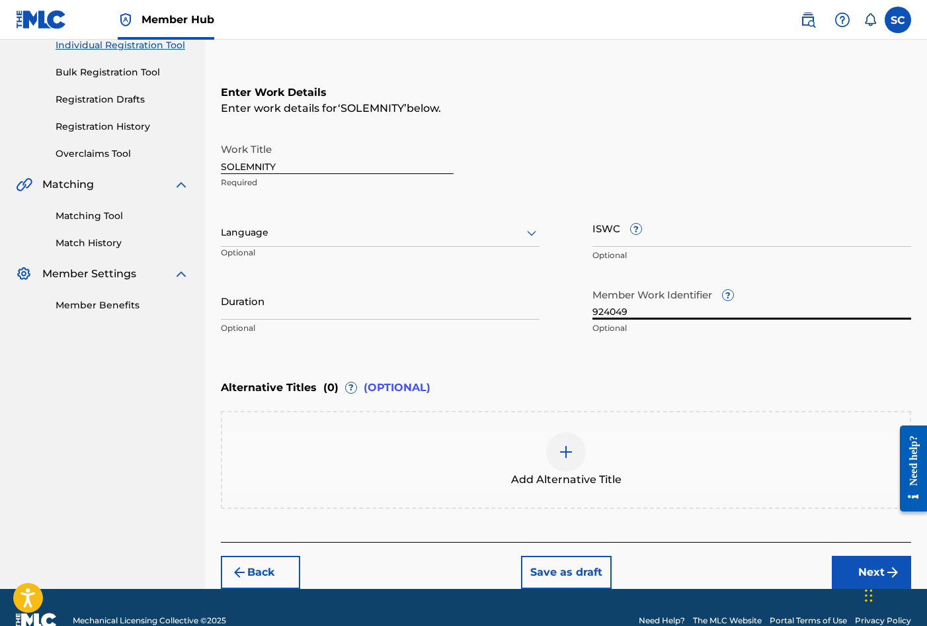
scroll to position [203, 0]
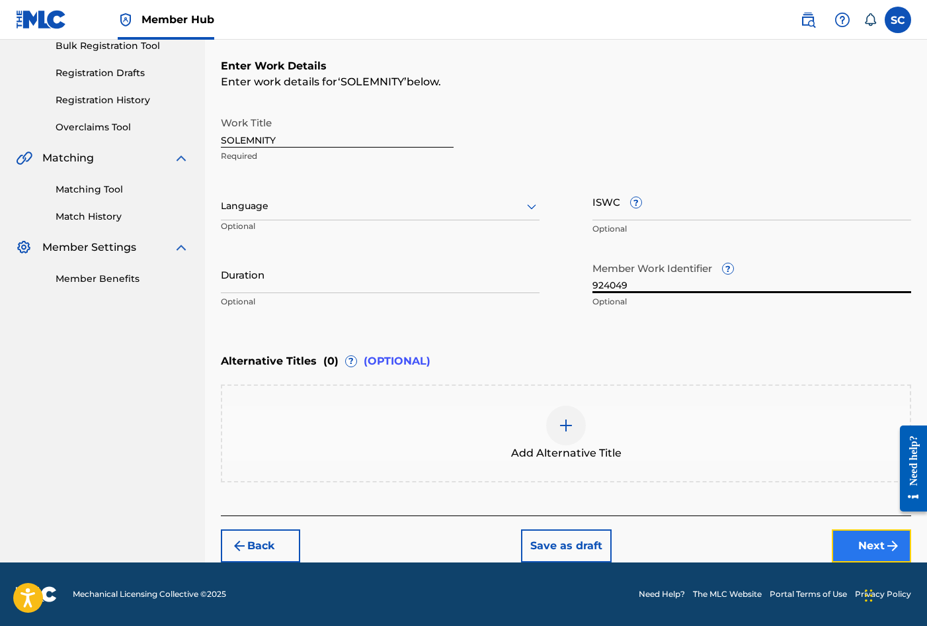
click at [858, 540] on button "Next" at bounding box center [871, 545] width 79 height 33
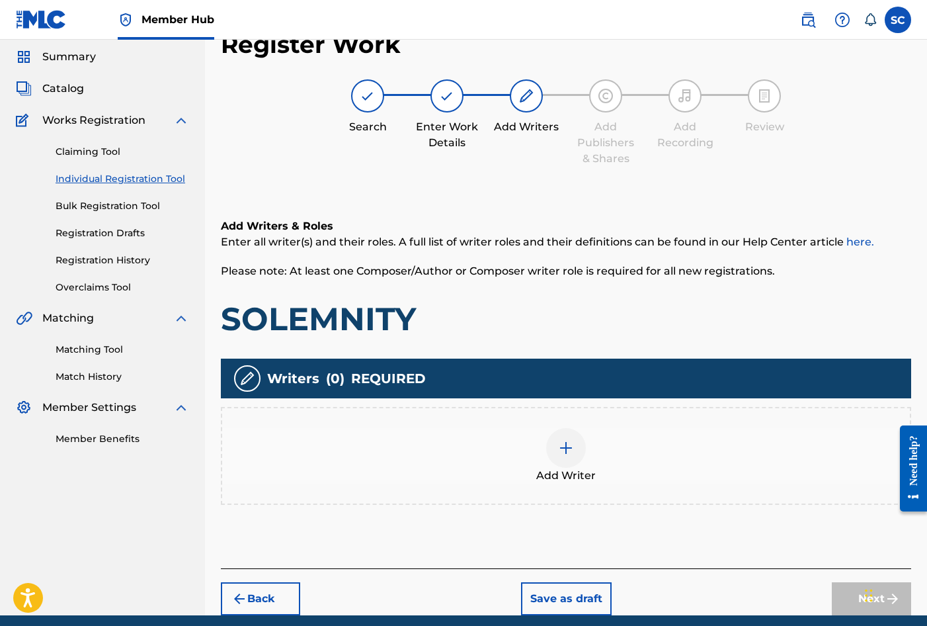
scroll to position [60, 0]
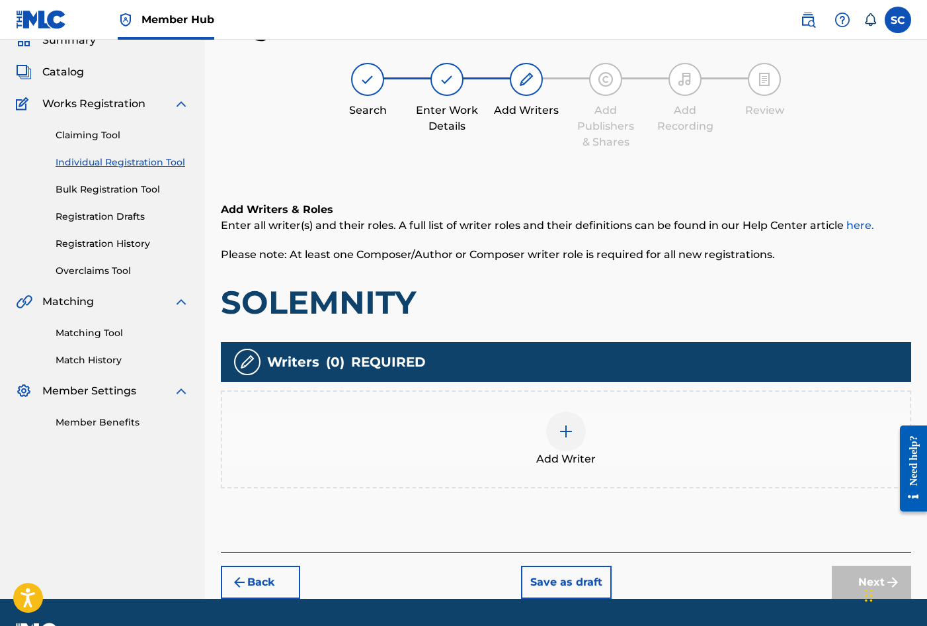
click at [565, 435] on img at bounding box center [566, 431] width 16 height 16
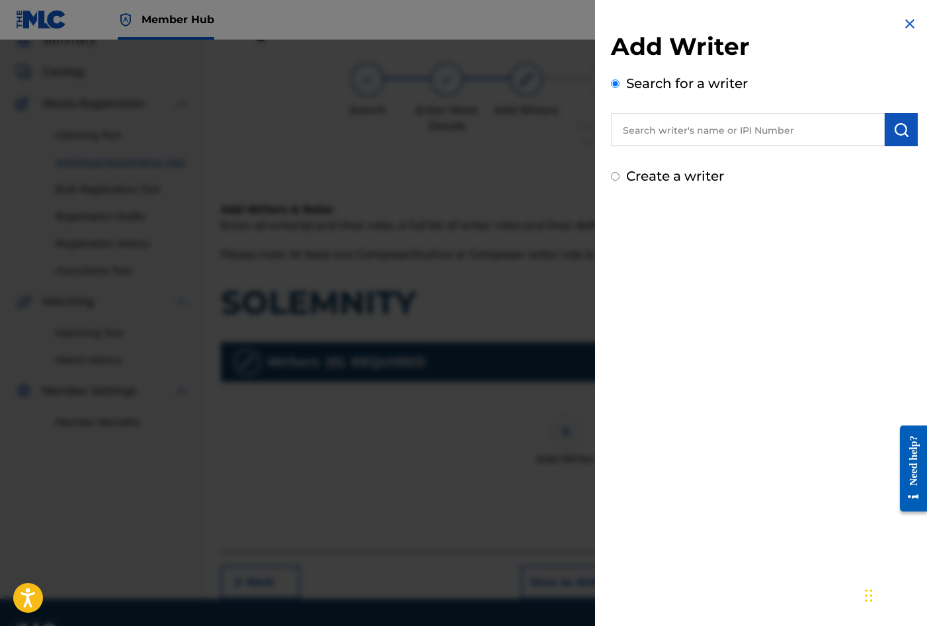
click at [680, 134] on input "text" at bounding box center [748, 129] width 274 height 33
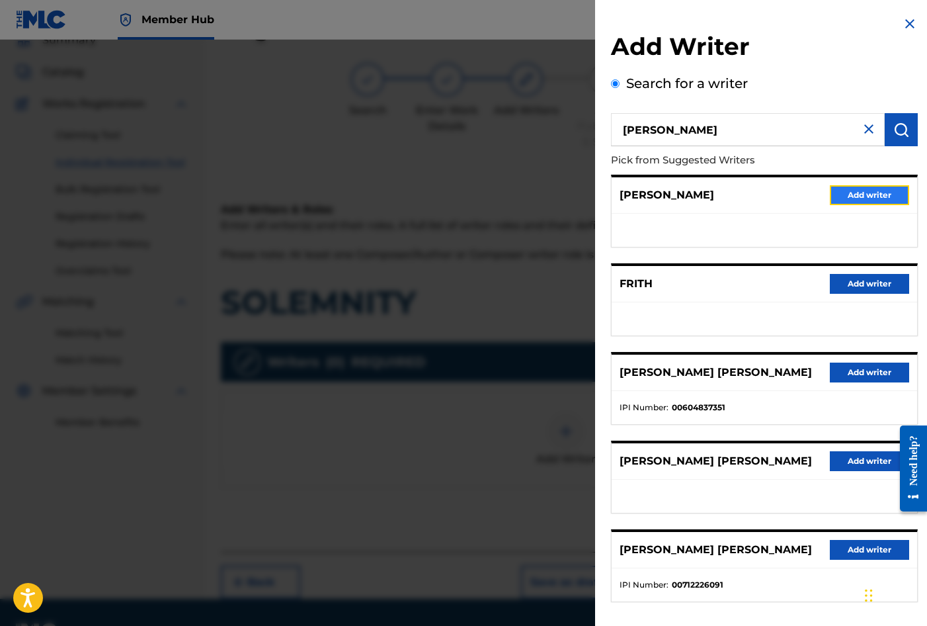
click at [872, 198] on button "Add writer" at bounding box center [869, 195] width 79 height 20
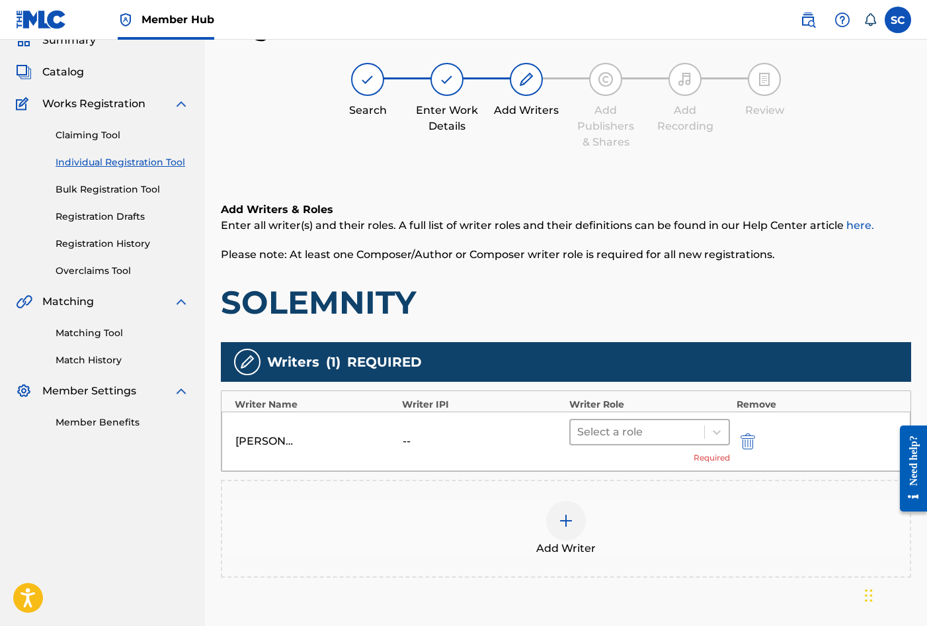
click at [604, 434] on div at bounding box center [637, 432] width 120 height 19
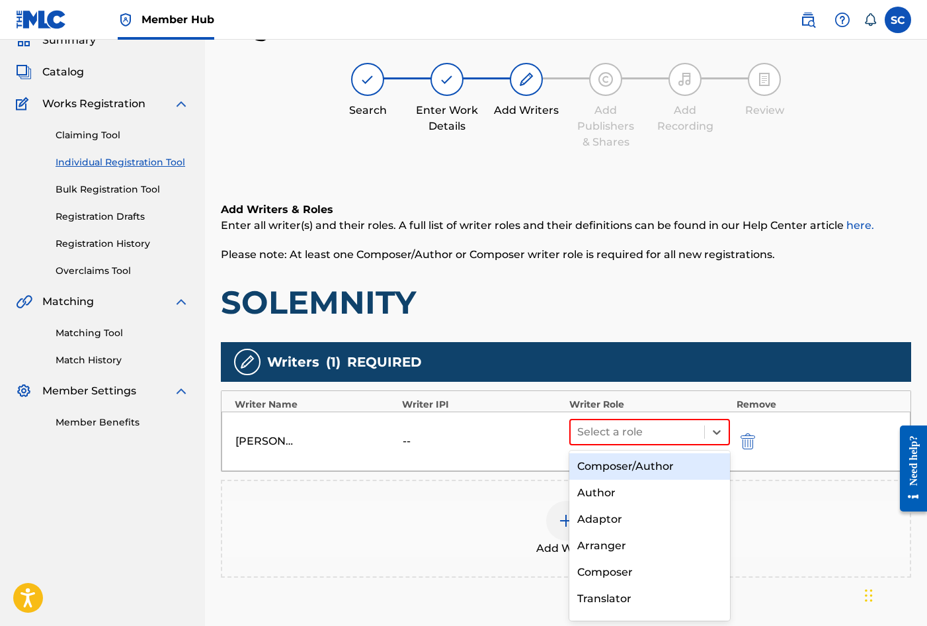
click at [603, 459] on div "Composer/Author" at bounding box center [649, 466] width 161 height 26
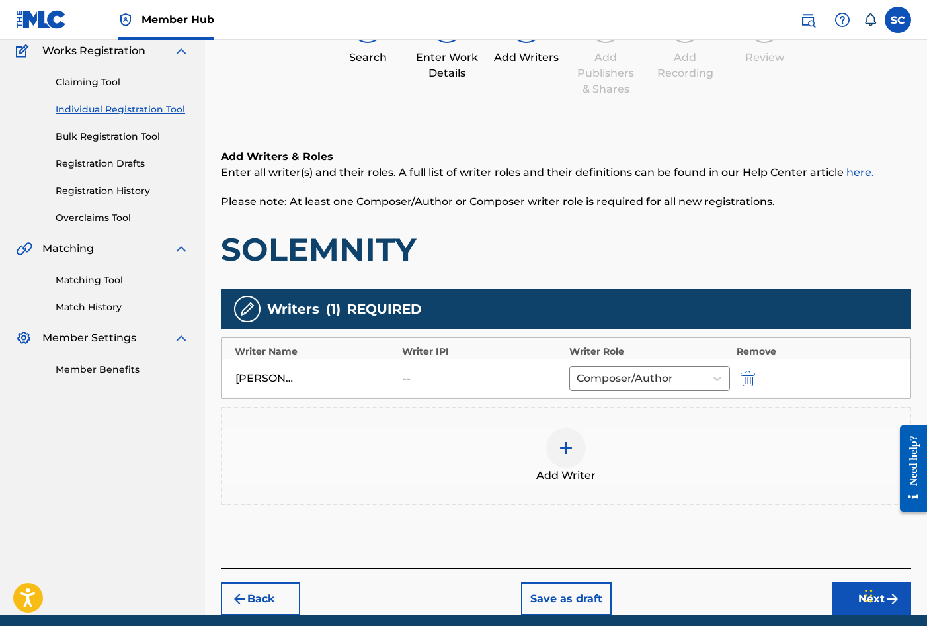
scroll to position [165, 0]
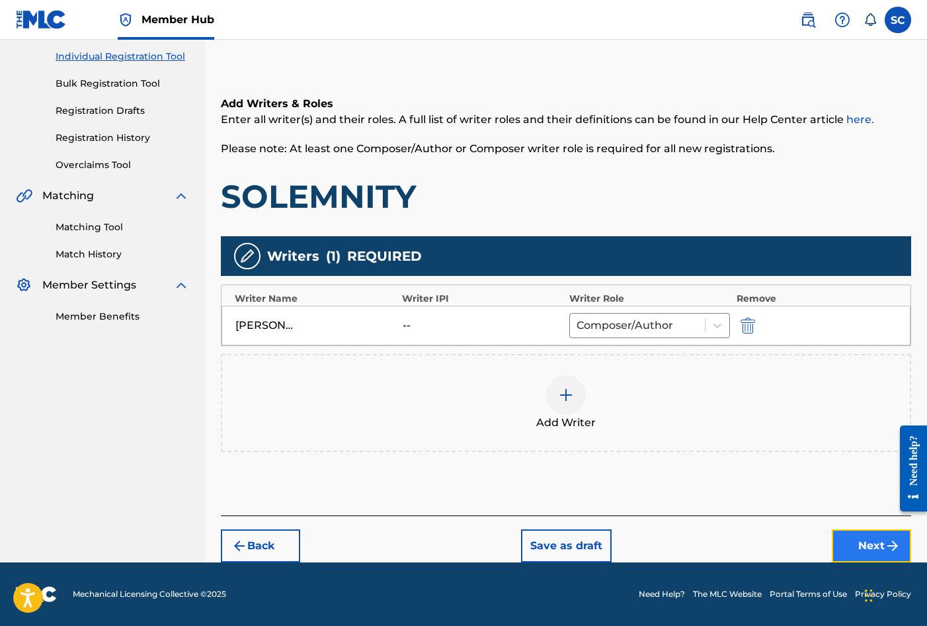
click at [849, 544] on button "Next" at bounding box center [871, 545] width 79 height 33
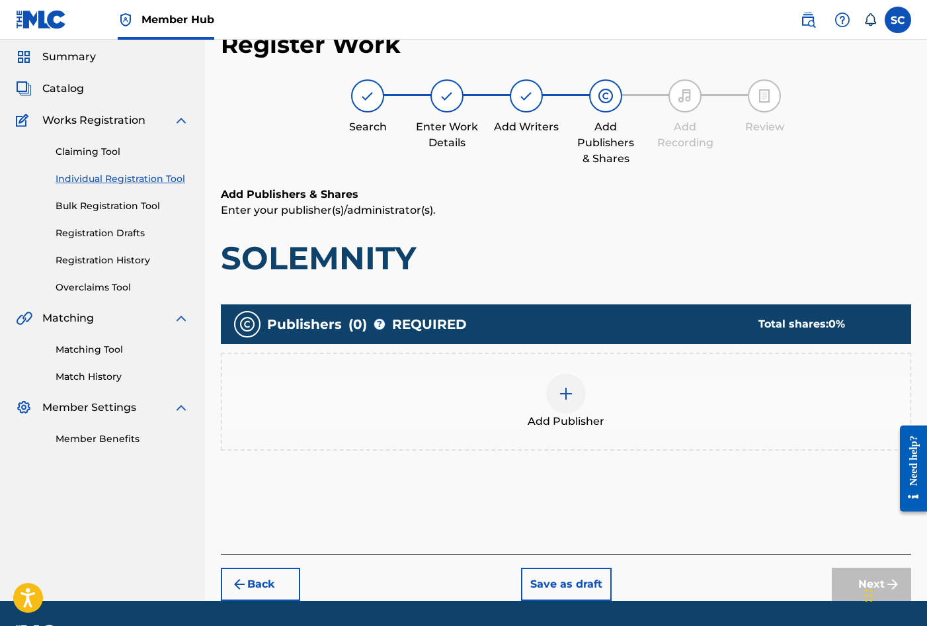
scroll to position [60, 0]
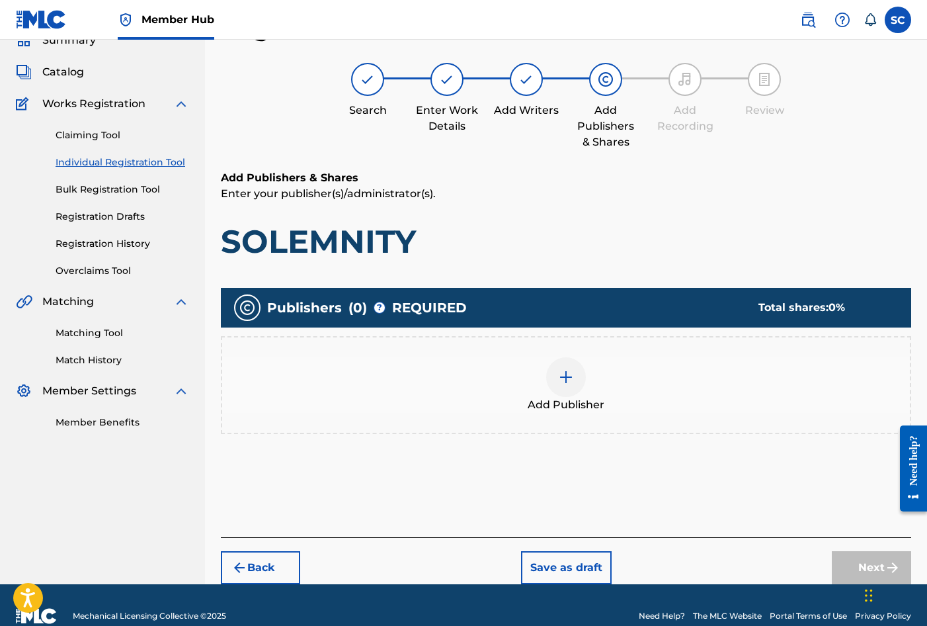
click at [567, 380] on img at bounding box center [566, 377] width 16 height 16
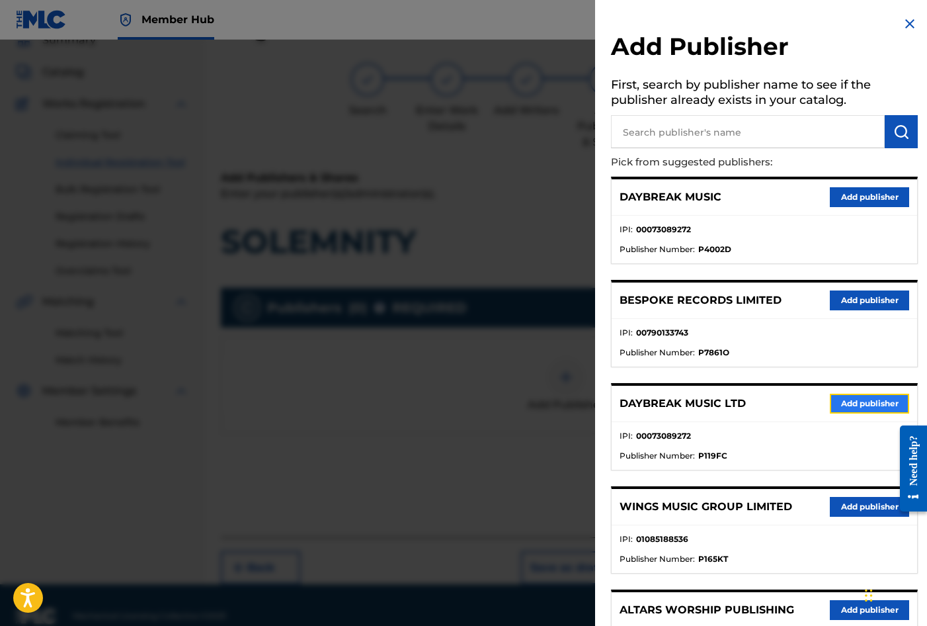
click at [843, 401] on button "Add publisher" at bounding box center [869, 404] width 79 height 20
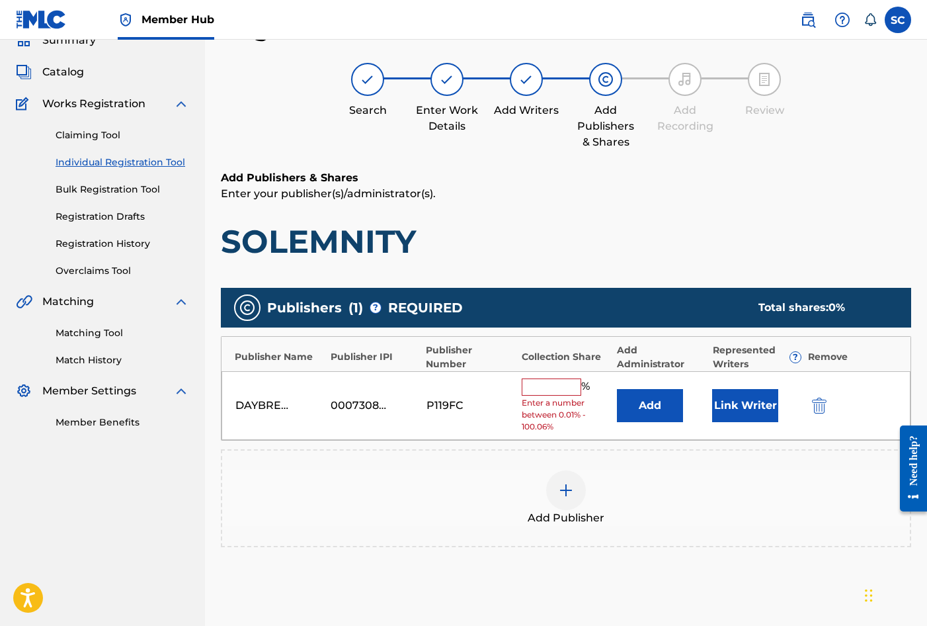
click at [550, 386] on input "text" at bounding box center [552, 386] width 60 height 17
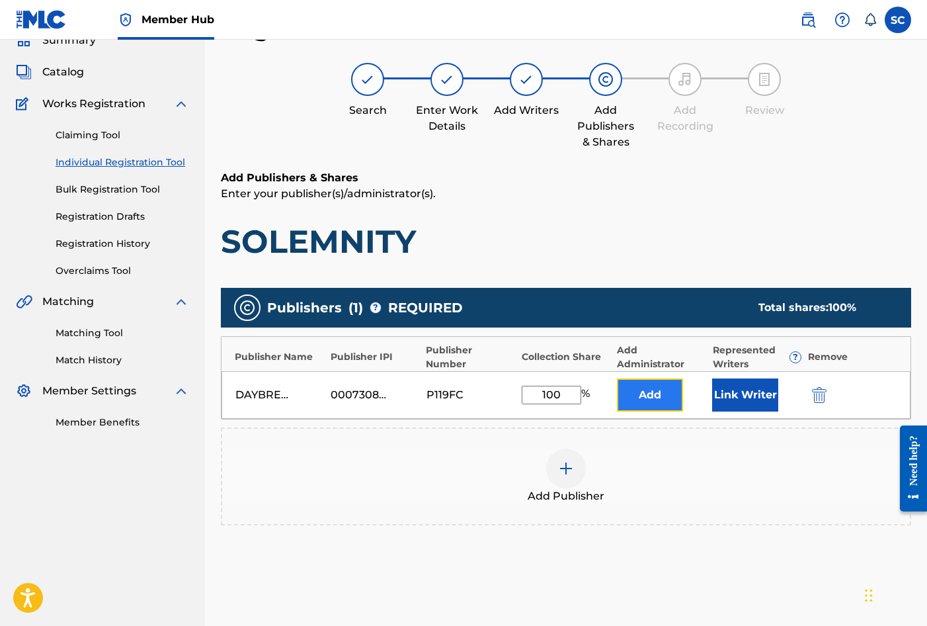
click at [641, 387] on button "Add" at bounding box center [650, 394] width 66 height 33
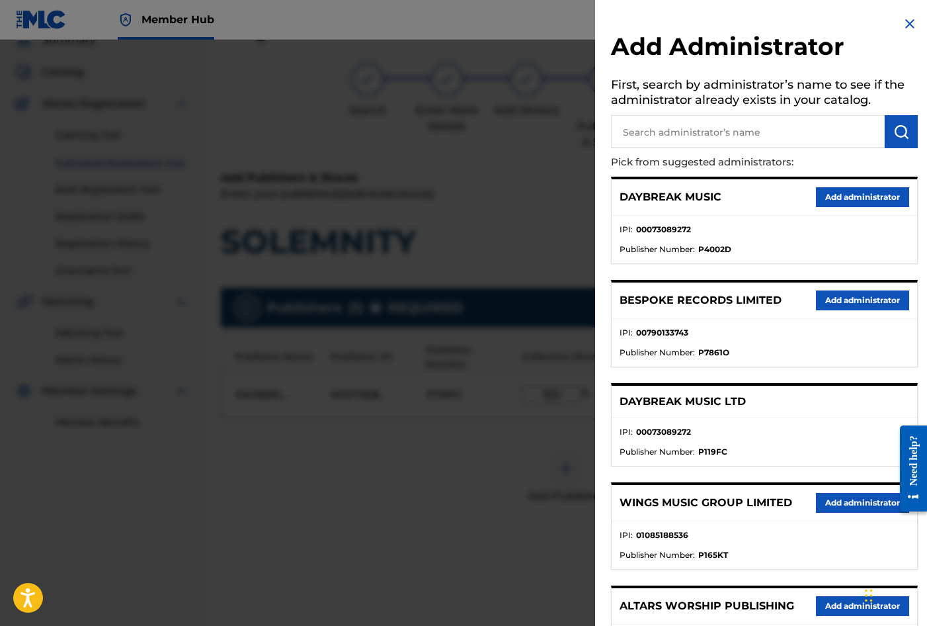
click at [666, 132] on input "text" at bounding box center [748, 131] width 274 height 33
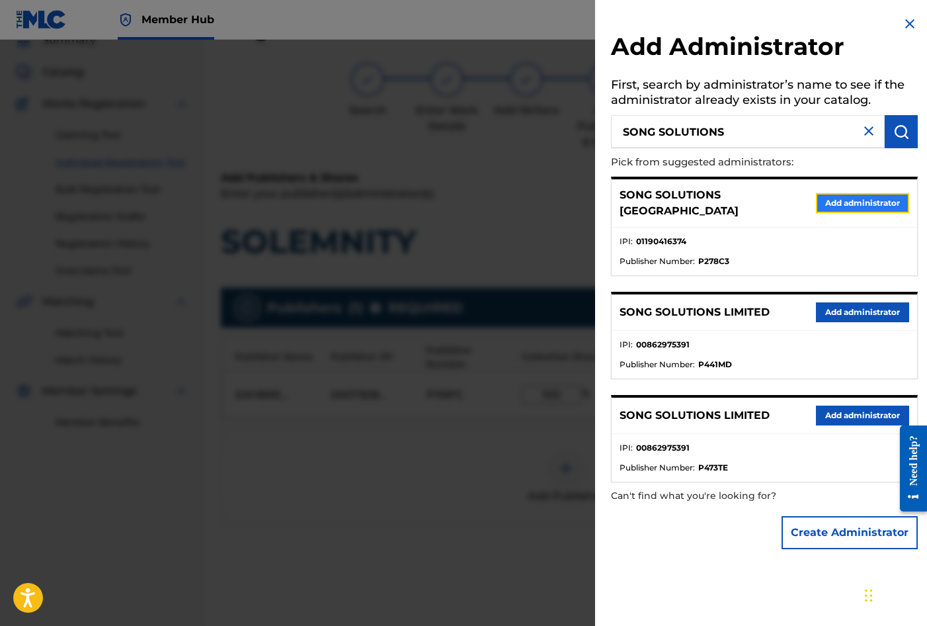
click at [884, 199] on button "Add administrator" at bounding box center [862, 203] width 93 height 20
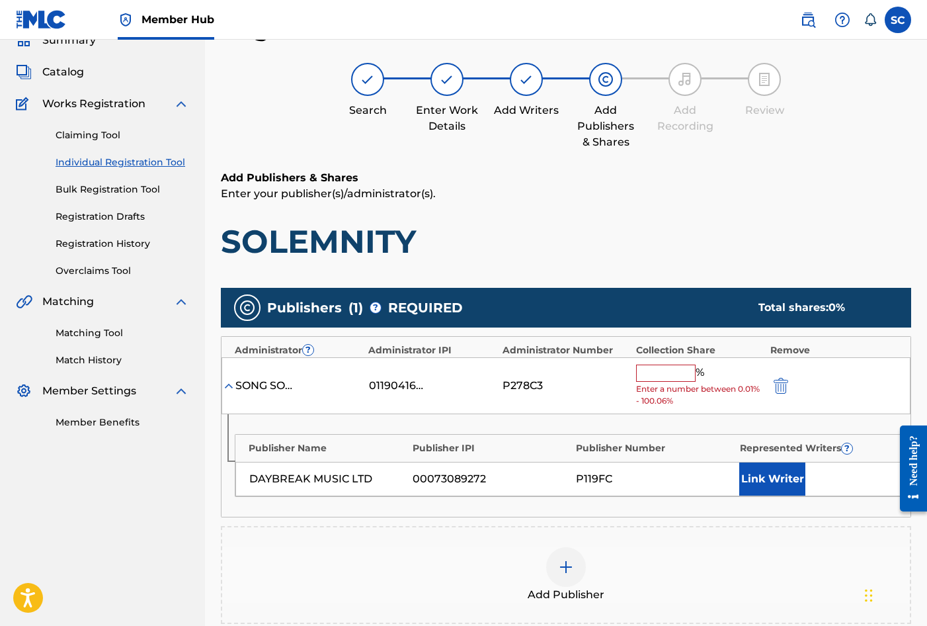
drag, startPoint x: 643, startPoint y: 376, endPoint x: 645, endPoint y: 370, distance: 6.7
click at [643, 376] on input "text" at bounding box center [666, 372] width 60 height 17
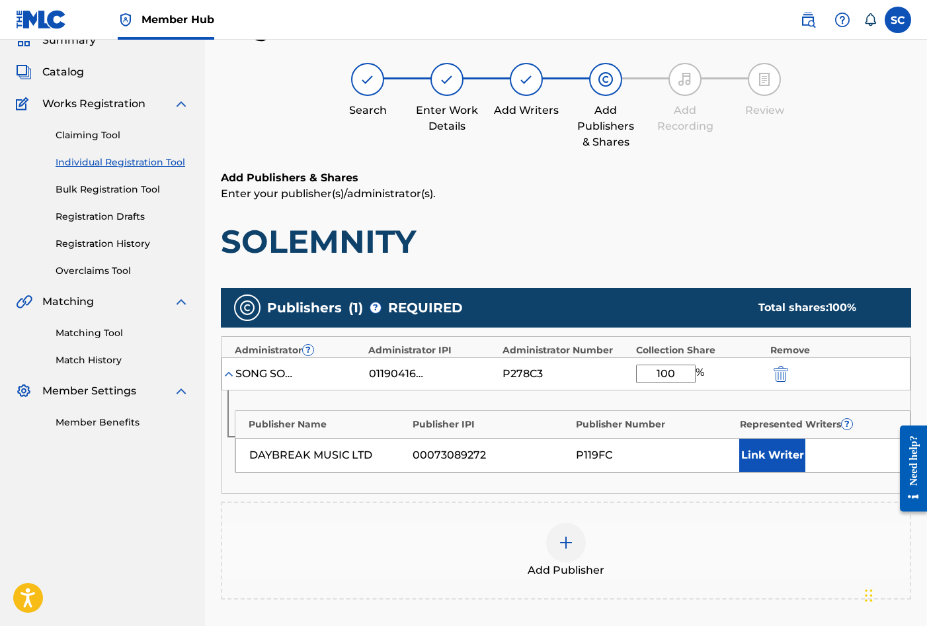
click at [594, 362] on div "SONG SOLUTIONS USA 01190416374 P278C3 100 %" at bounding box center [566, 373] width 689 height 33
click at [761, 451] on button "Link Writer" at bounding box center [772, 454] width 66 height 33
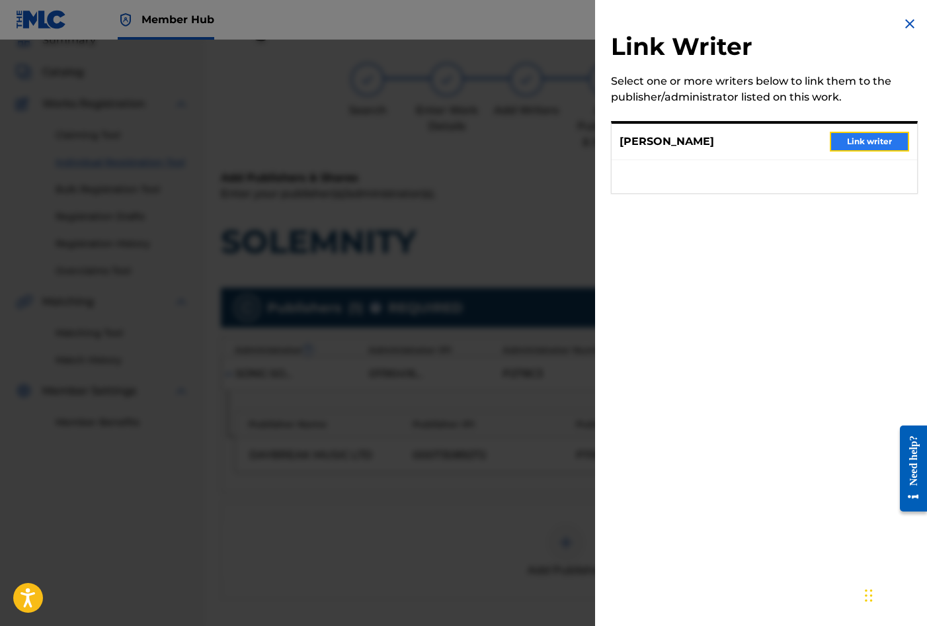
click at [854, 141] on button "Link writer" at bounding box center [869, 142] width 79 height 20
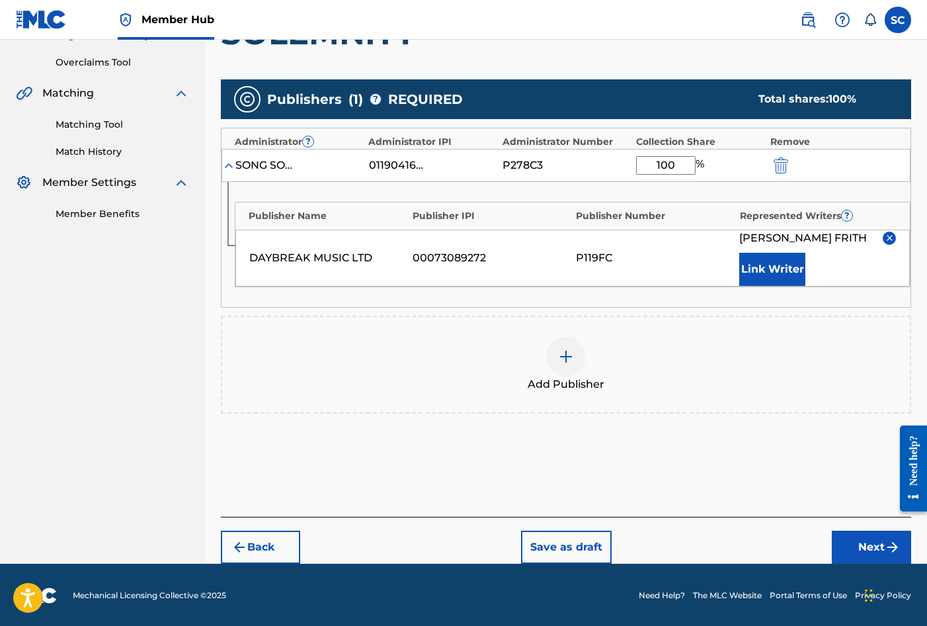
scroll to position [269, 0]
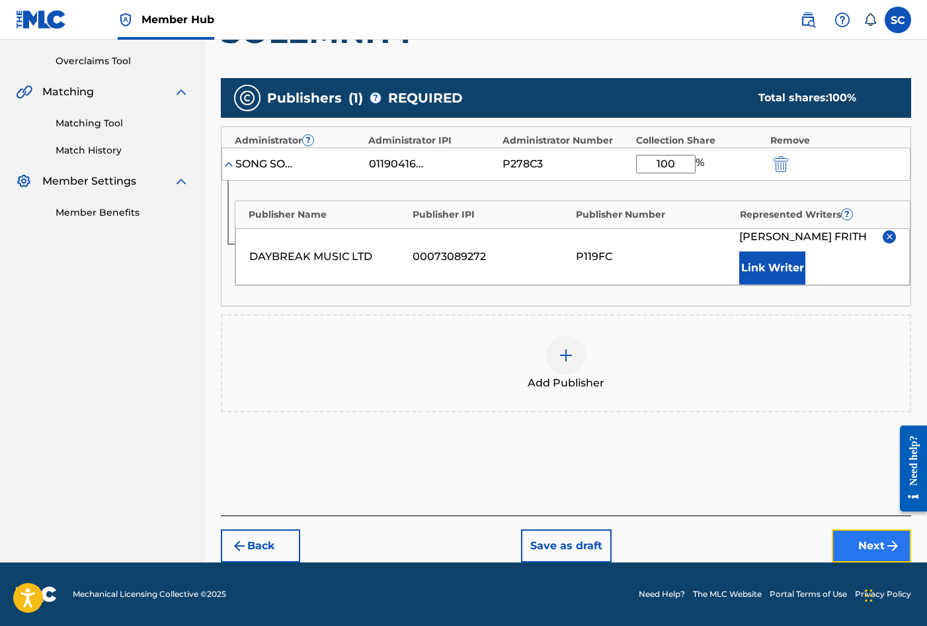
click at [880, 542] on button "Next" at bounding box center [871, 545] width 79 height 33
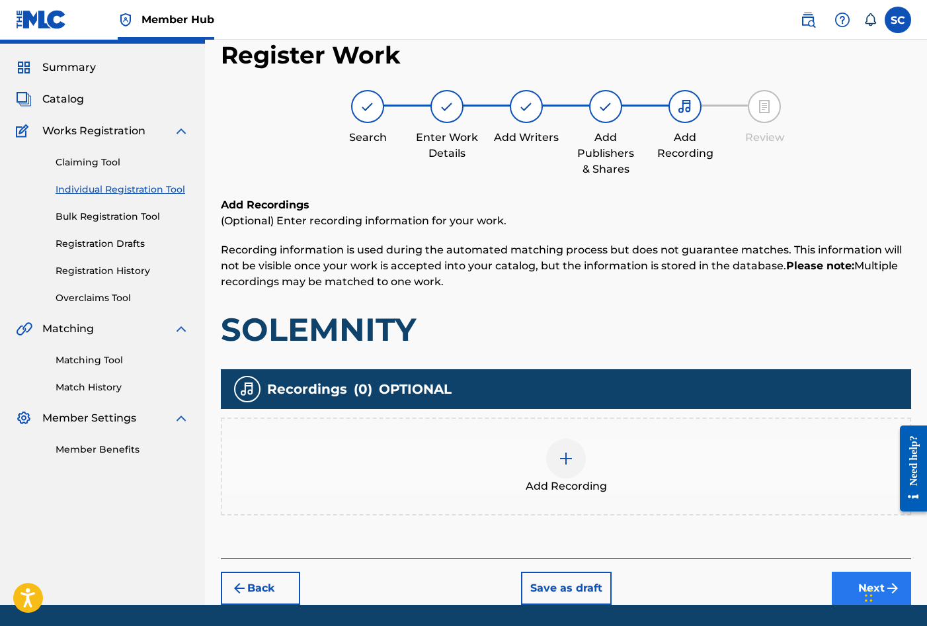
scroll to position [60, 0]
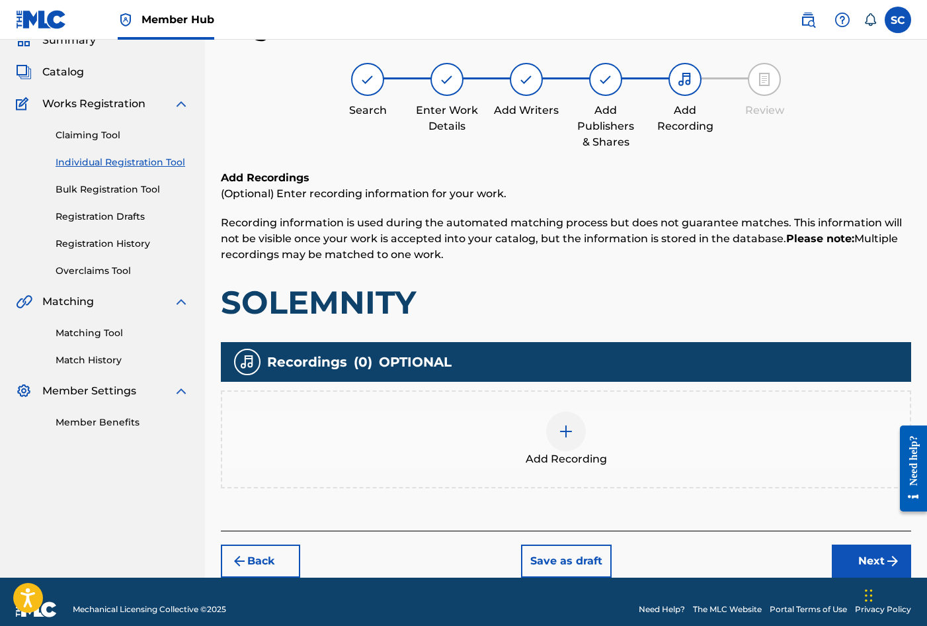
click at [562, 430] on img at bounding box center [566, 431] width 16 height 16
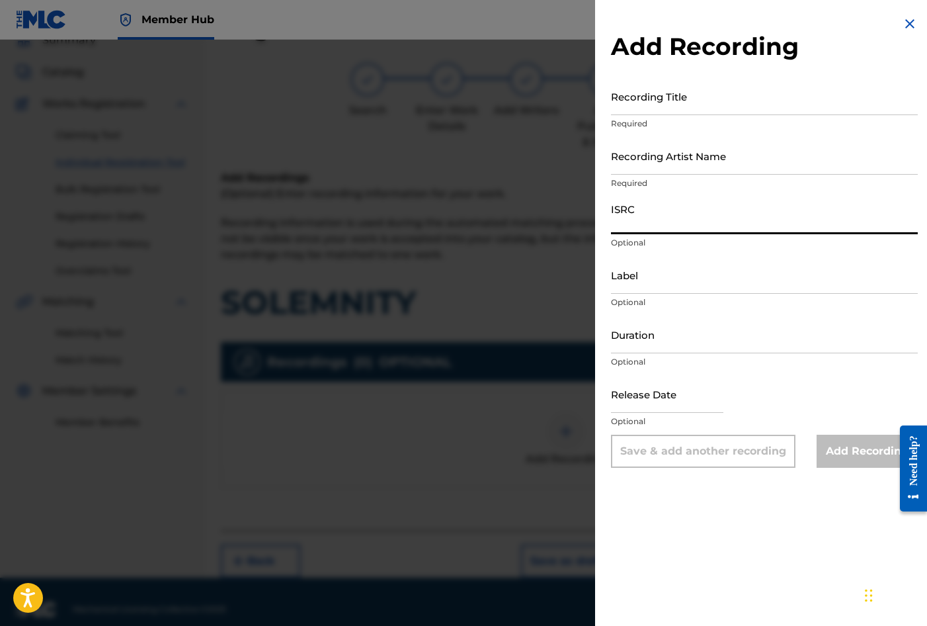
click at [647, 209] on input "ISRC" at bounding box center [764, 215] width 307 height 38
paste input "GB3YD1400006"
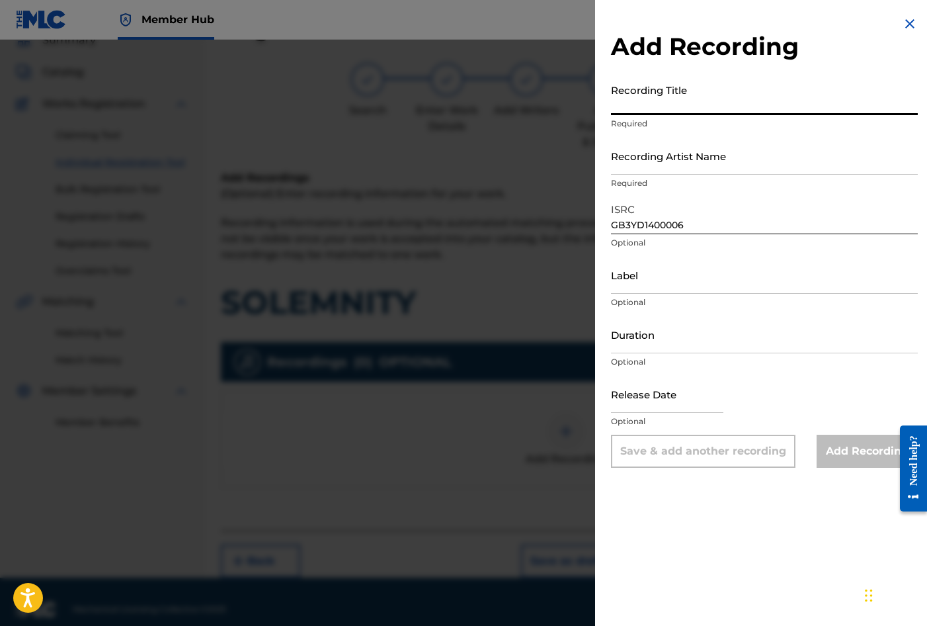
click at [625, 102] on input "Recording Title" at bounding box center [764, 96] width 307 height 38
click at [628, 161] on input "Recording Artist Name" at bounding box center [764, 156] width 307 height 38
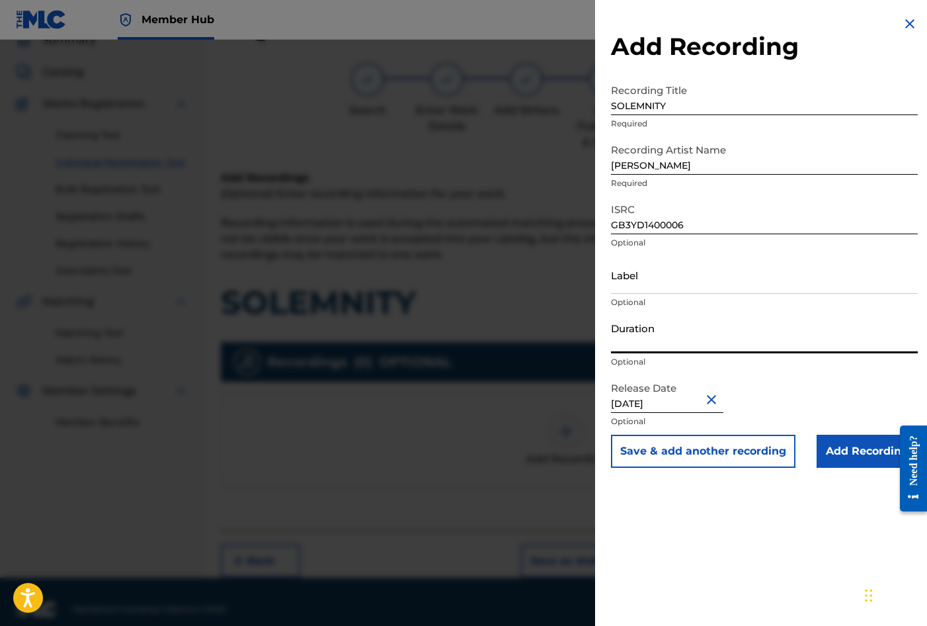
click at [651, 333] on input "Duration" at bounding box center [764, 334] width 307 height 38
click at [853, 450] on input "Add Recording" at bounding box center [867, 451] width 101 height 33
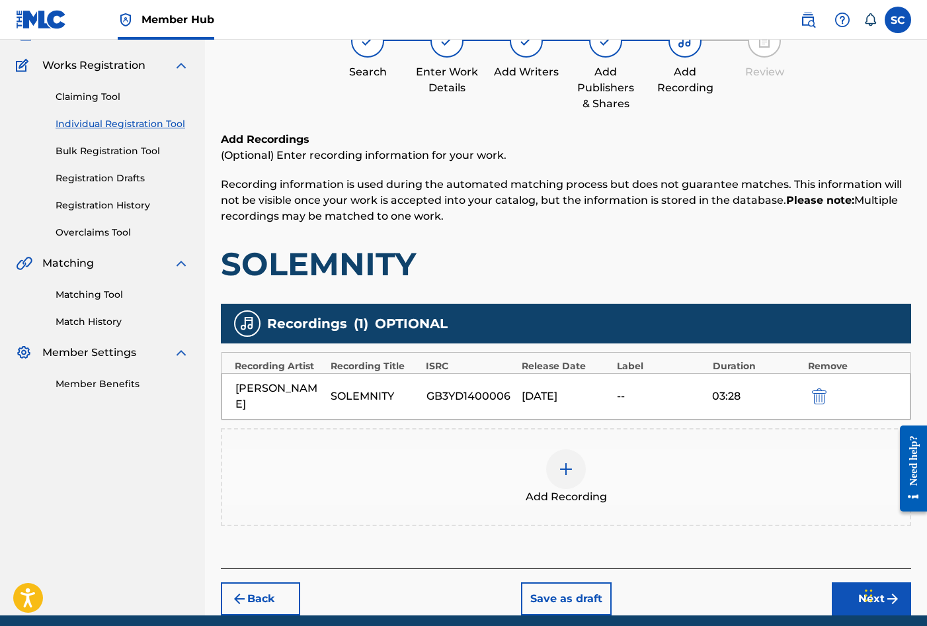
scroll to position [135, 0]
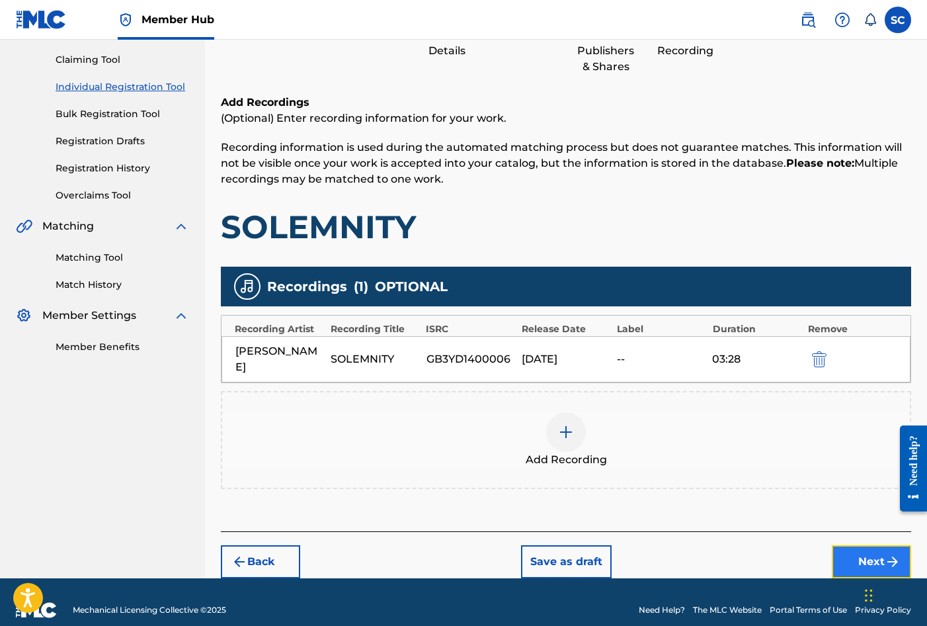
click at [867, 549] on button "Next" at bounding box center [871, 561] width 79 height 33
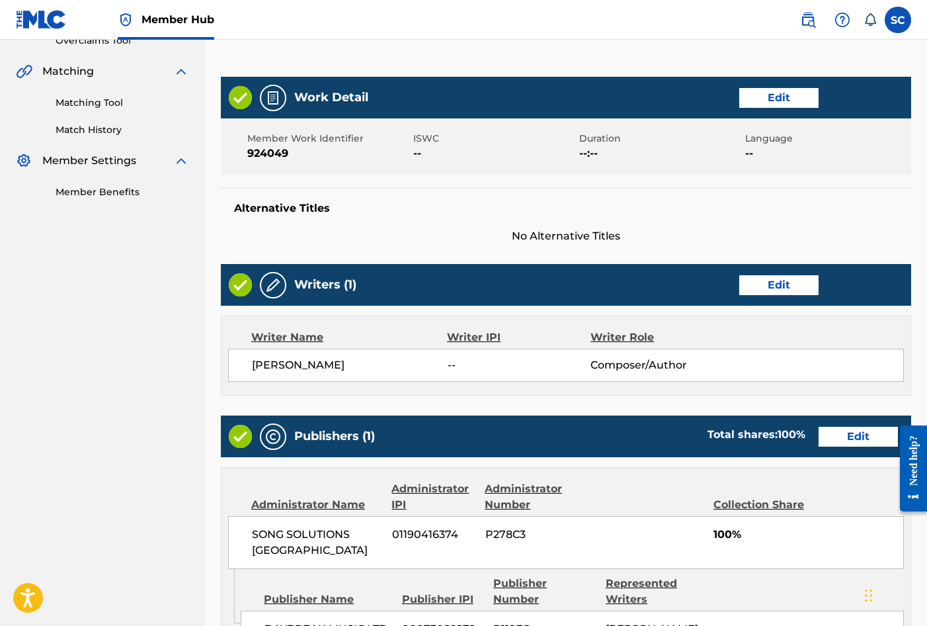
scroll to position [581, 0]
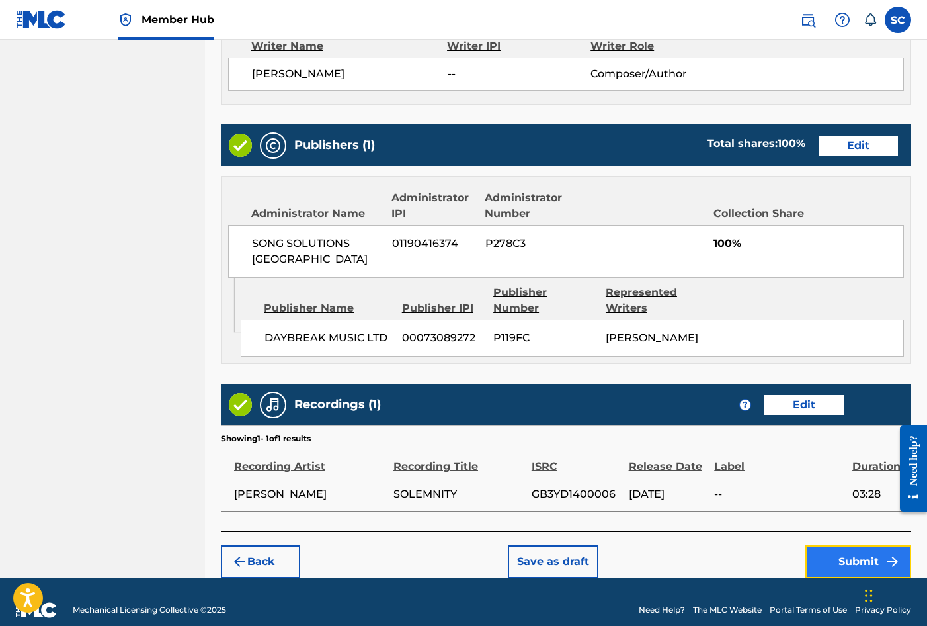
click at [845, 545] on button "Submit" at bounding box center [859, 561] width 106 height 33
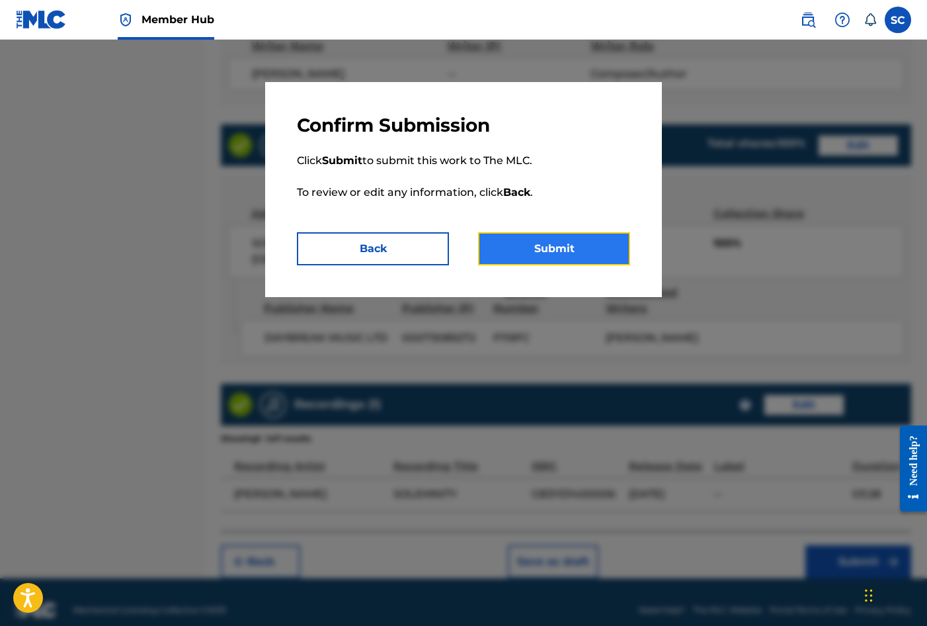
click at [535, 243] on button "Submit" at bounding box center [554, 248] width 152 height 33
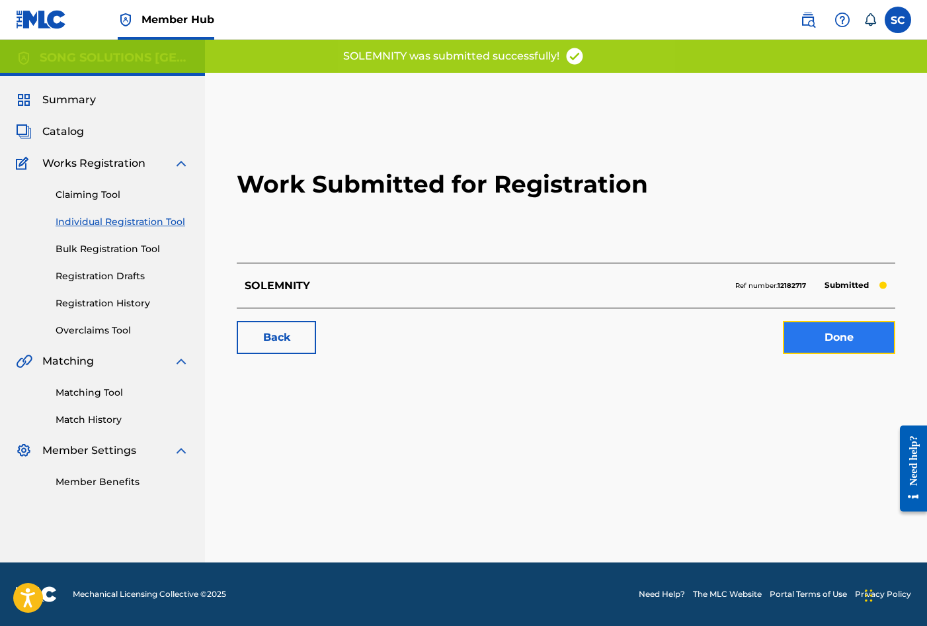
click at [829, 341] on link "Done" at bounding box center [839, 337] width 112 height 33
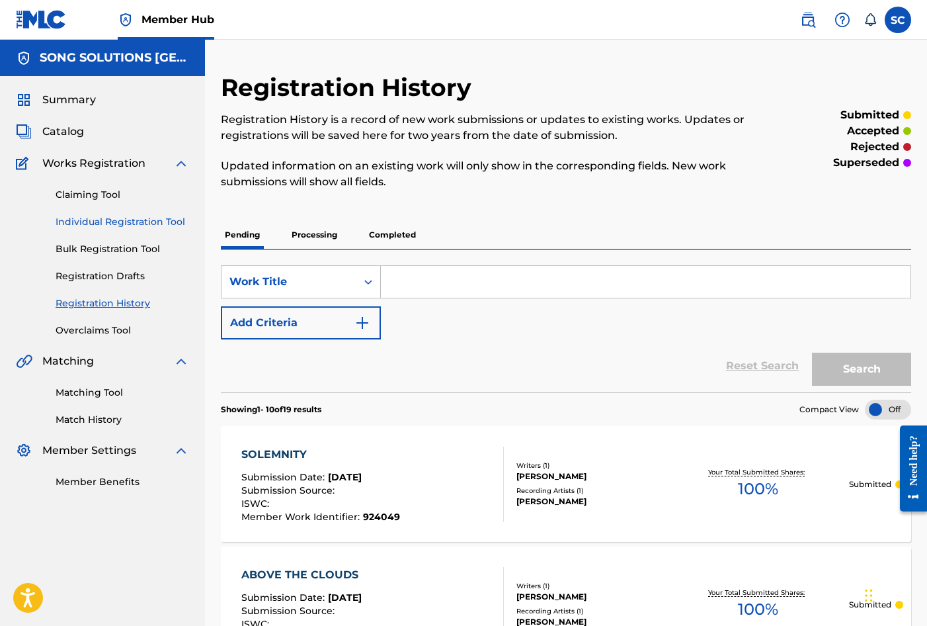
click at [79, 220] on link "Individual Registration Tool" at bounding box center [123, 222] width 134 height 14
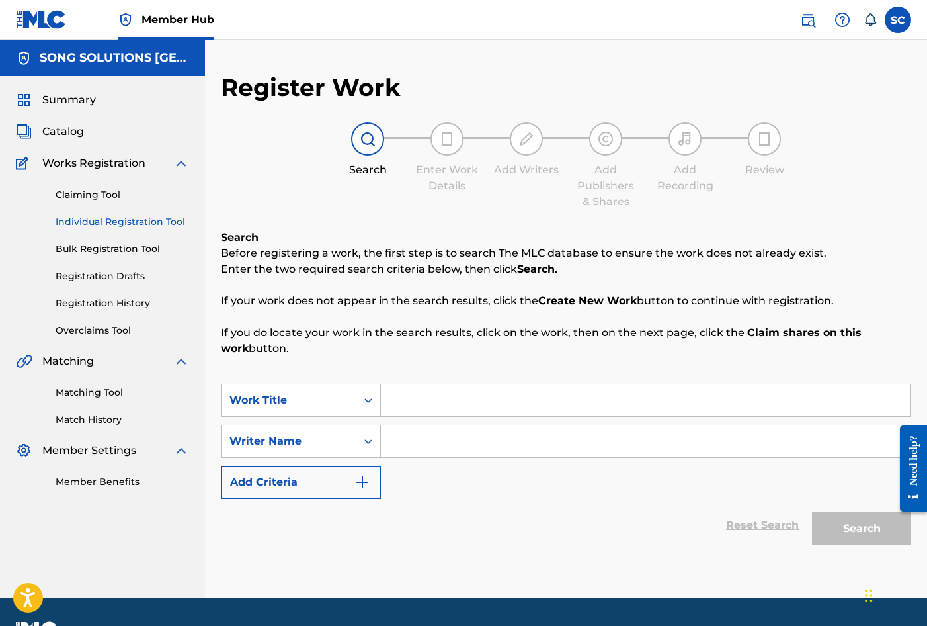
click at [469, 397] on input "Search Form" at bounding box center [646, 400] width 530 height 32
click at [468, 435] on input "Search Form" at bounding box center [646, 441] width 530 height 32
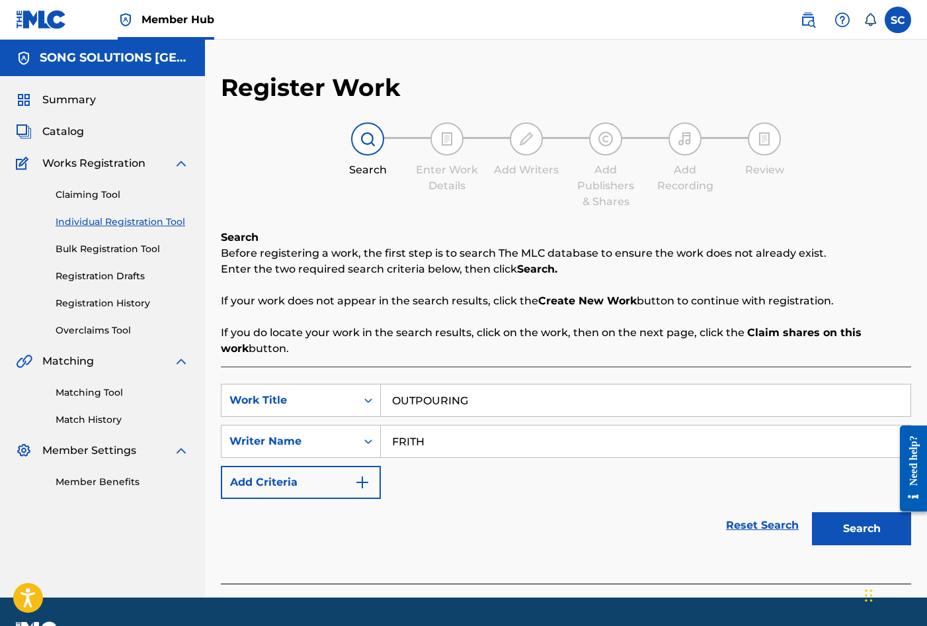
click at [812, 512] on button "Search" at bounding box center [861, 528] width 99 height 33
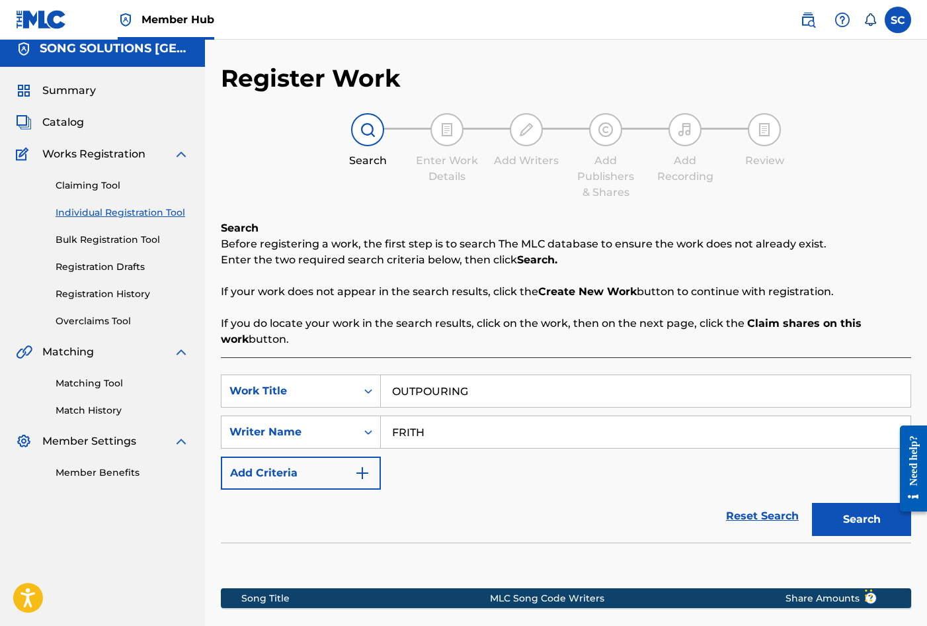
scroll to position [187, 0]
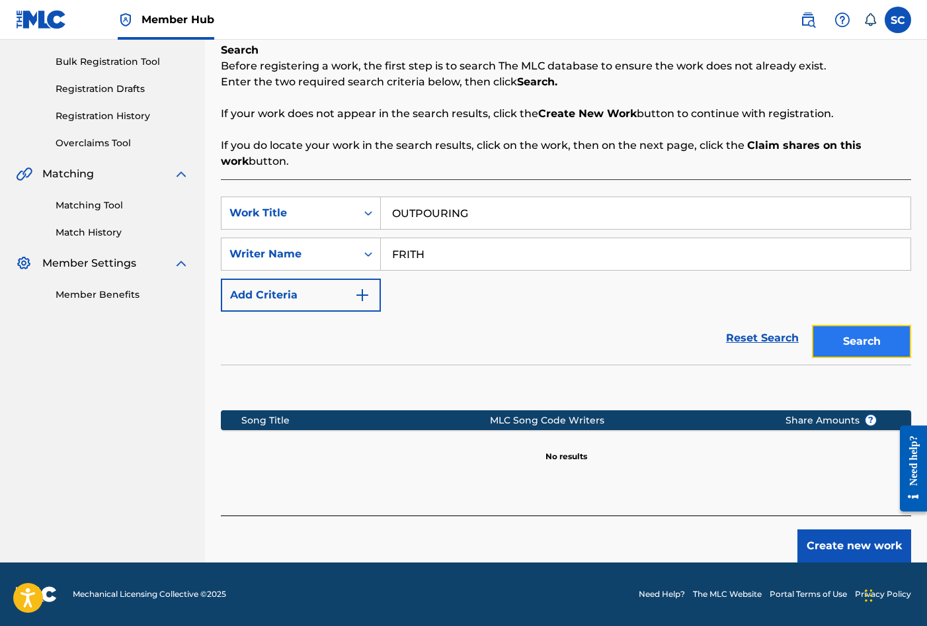
click at [876, 341] on button "Search" at bounding box center [861, 341] width 99 height 33
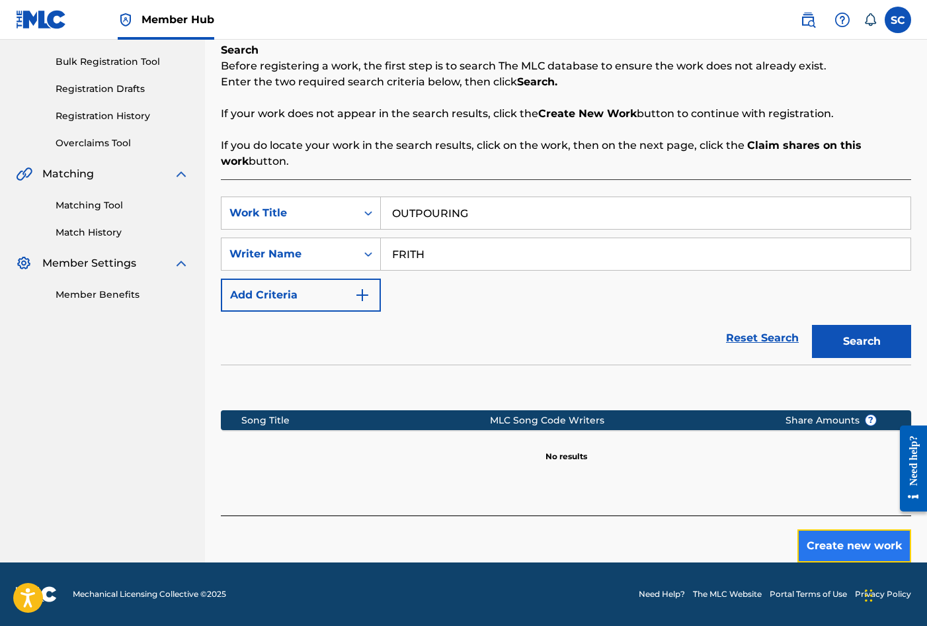
click at [852, 538] on button "Create new work" at bounding box center [855, 545] width 114 height 33
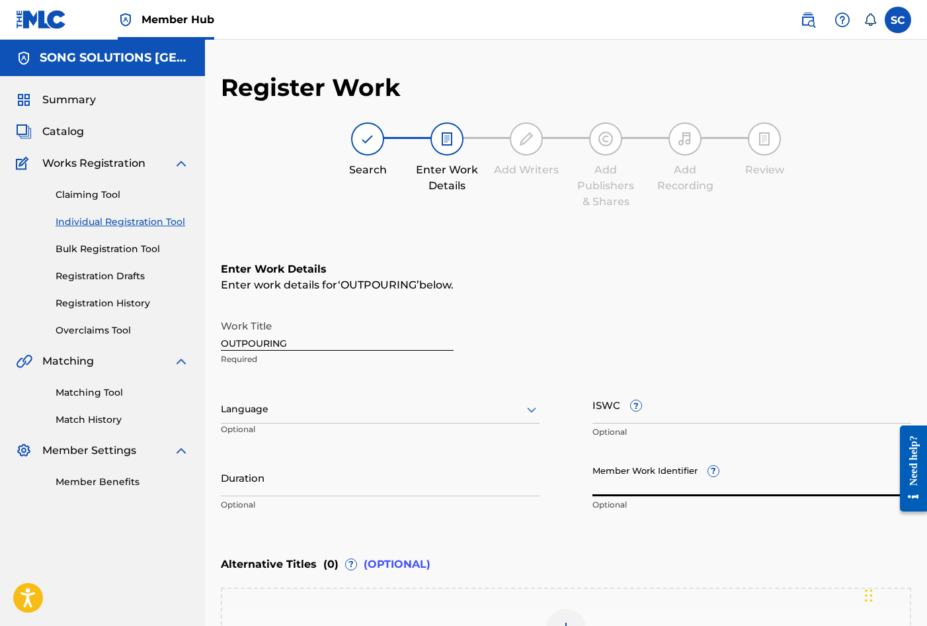
click at [621, 486] on input "Member Work Identifier ?" at bounding box center [752, 477] width 319 height 38
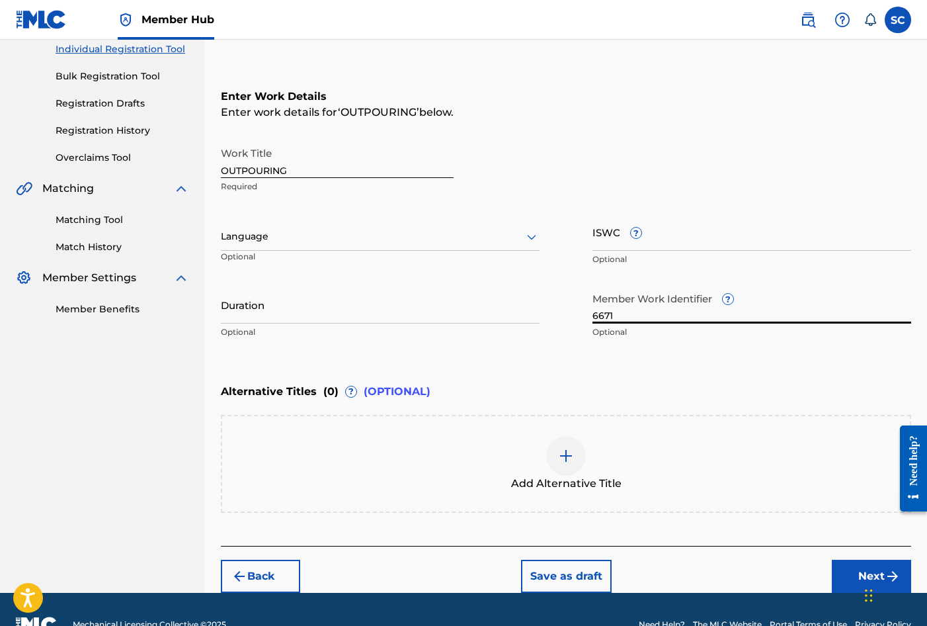
scroll to position [203, 0]
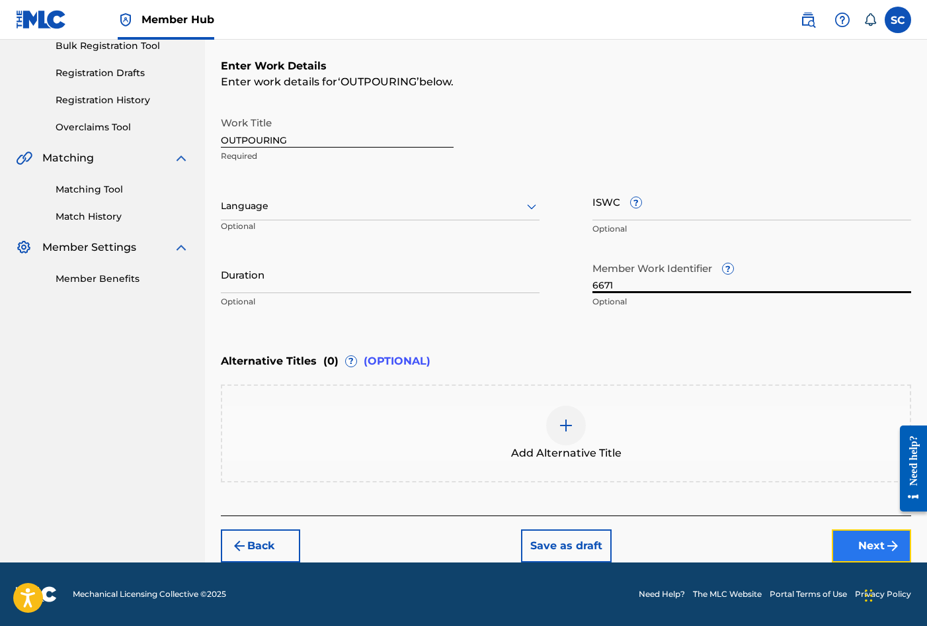
click at [866, 540] on button "Next" at bounding box center [871, 545] width 79 height 33
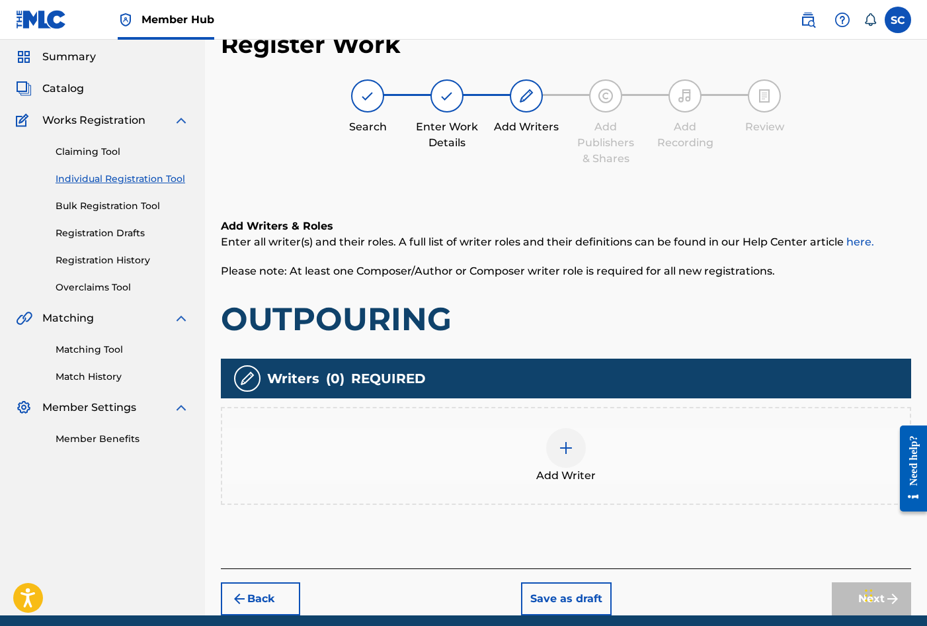
scroll to position [60, 0]
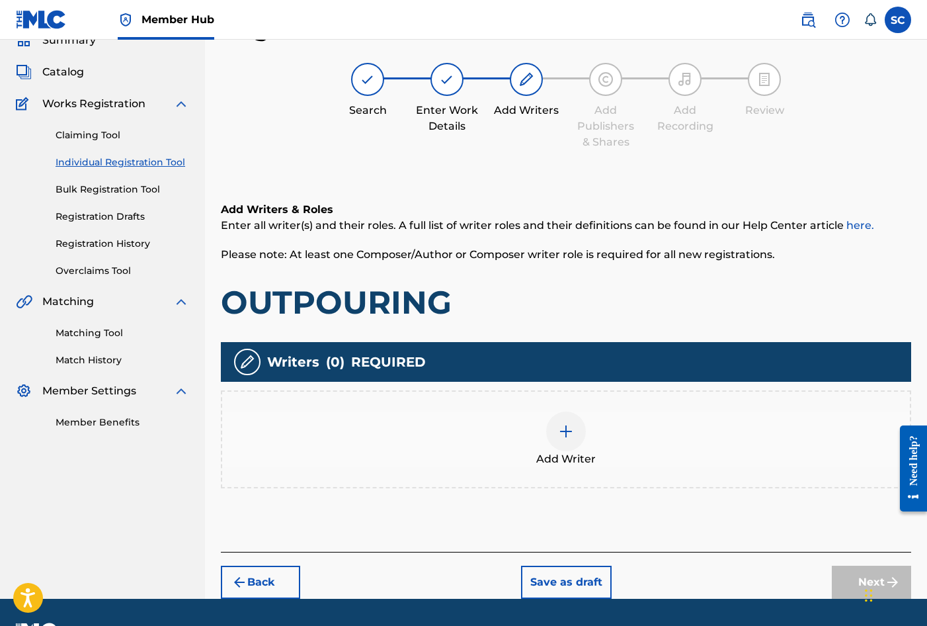
click at [561, 429] on img at bounding box center [566, 431] width 16 height 16
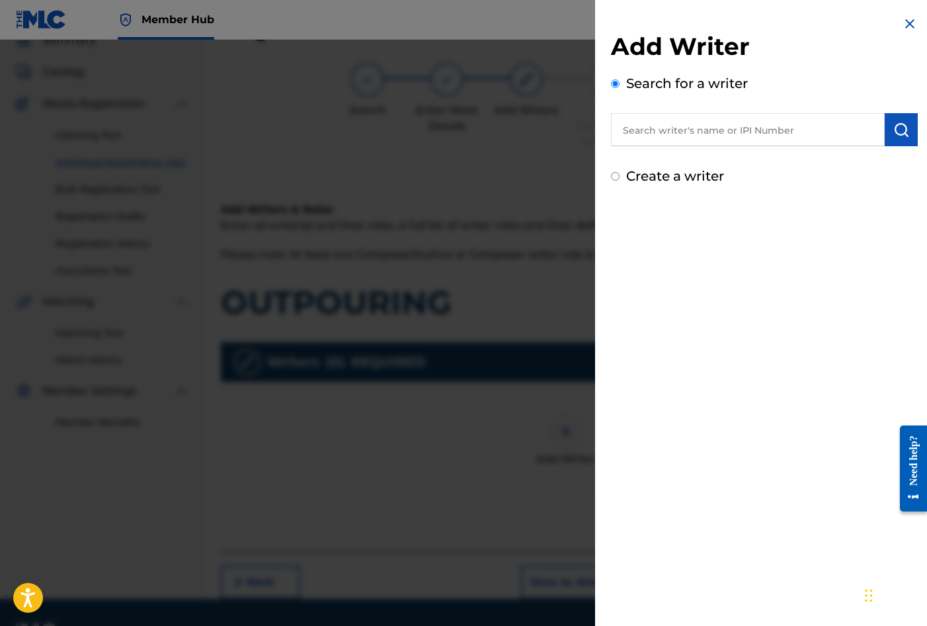
click at [699, 128] on input "text" at bounding box center [748, 129] width 274 height 33
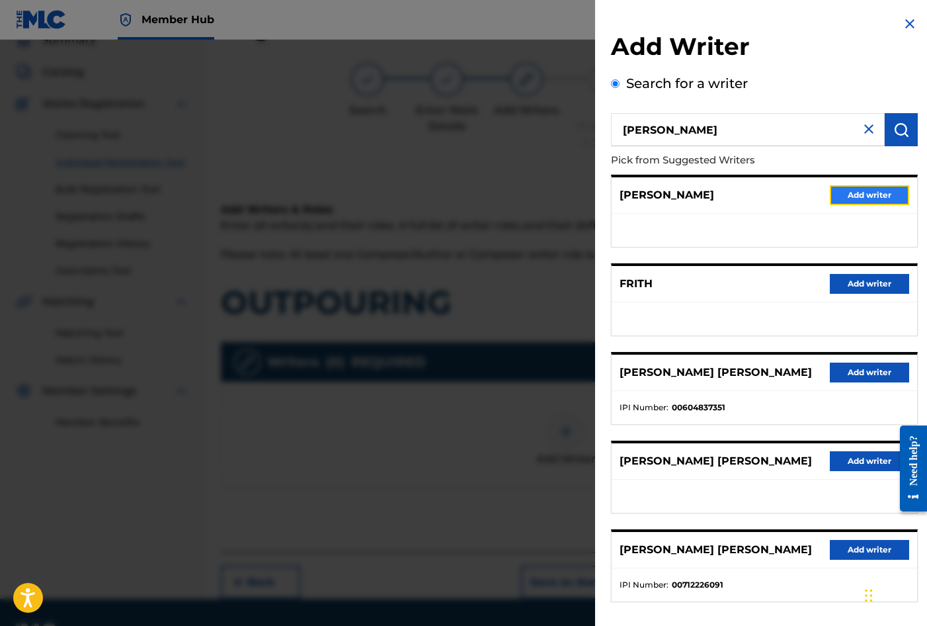
click at [888, 194] on button "Add writer" at bounding box center [869, 195] width 79 height 20
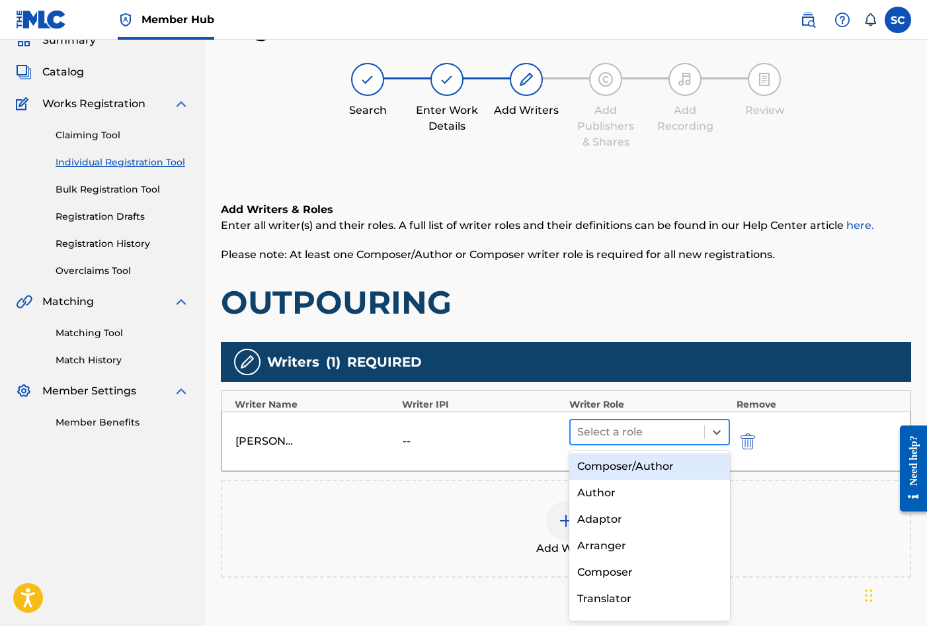
click at [610, 432] on div at bounding box center [637, 432] width 120 height 19
click at [620, 463] on div "Composer/Author" at bounding box center [649, 466] width 161 height 26
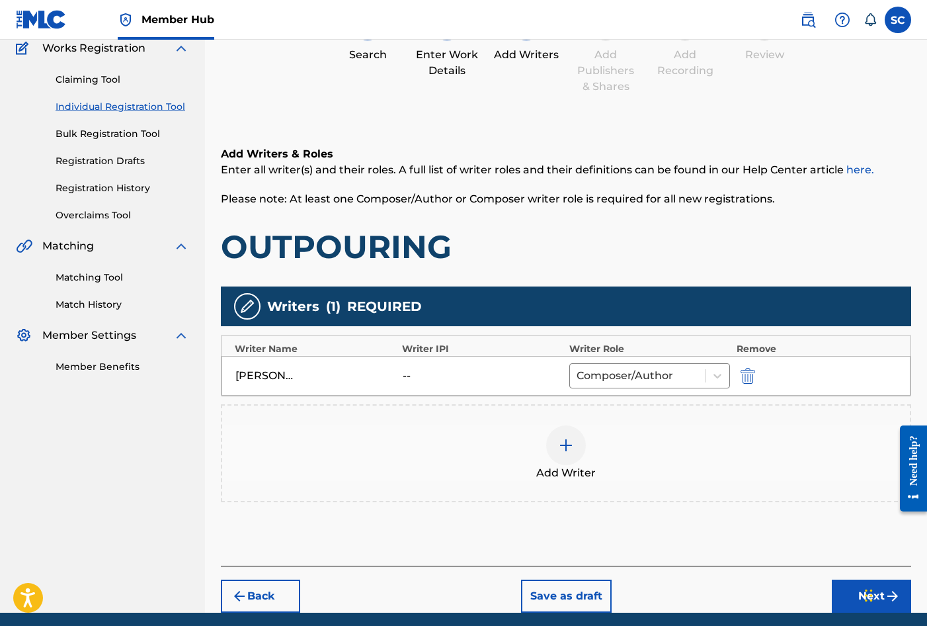
scroll to position [165, 0]
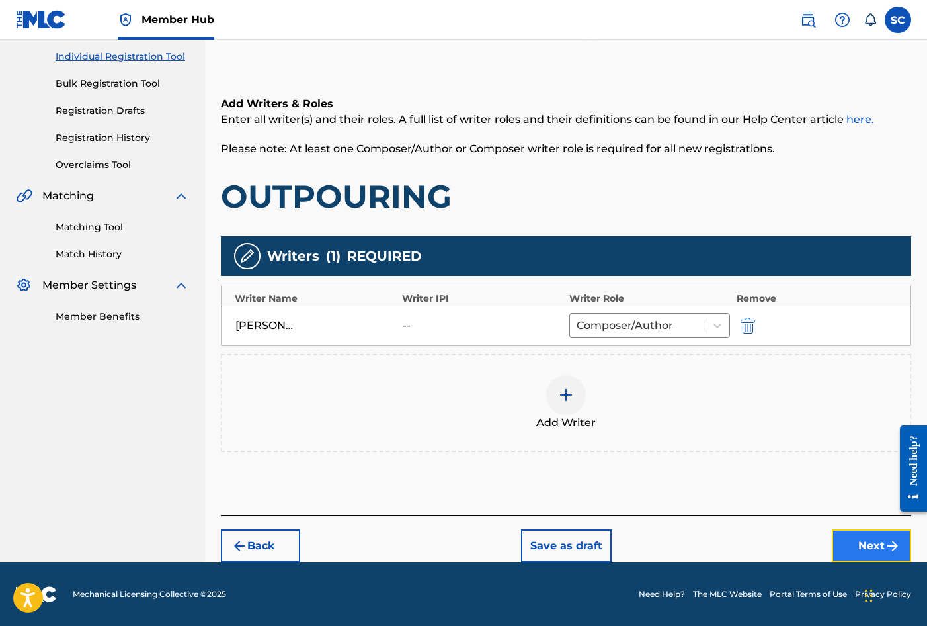
click at [854, 545] on button "Next" at bounding box center [871, 545] width 79 height 33
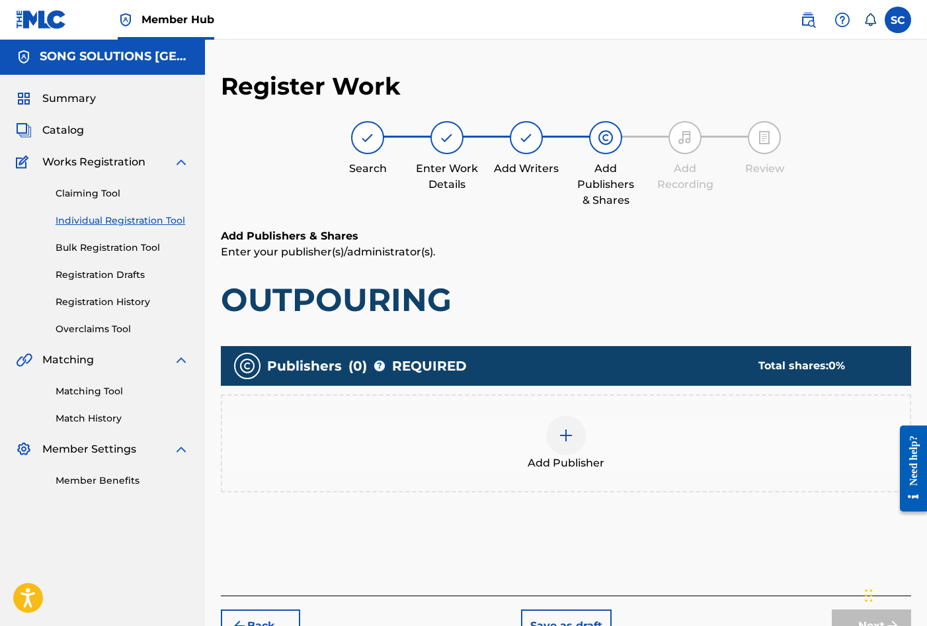
scroll to position [60, 0]
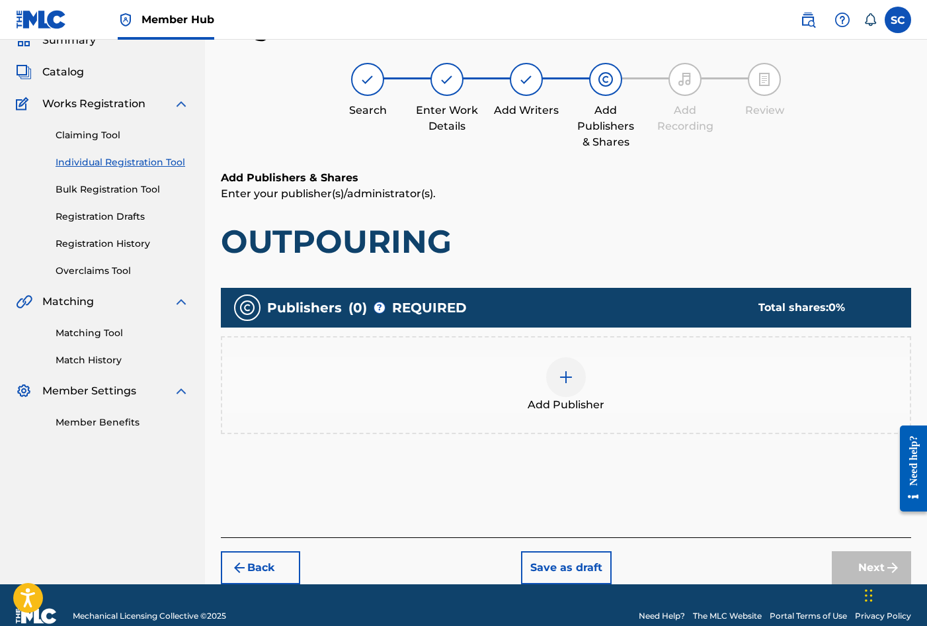
click at [566, 374] on img at bounding box center [566, 377] width 16 height 16
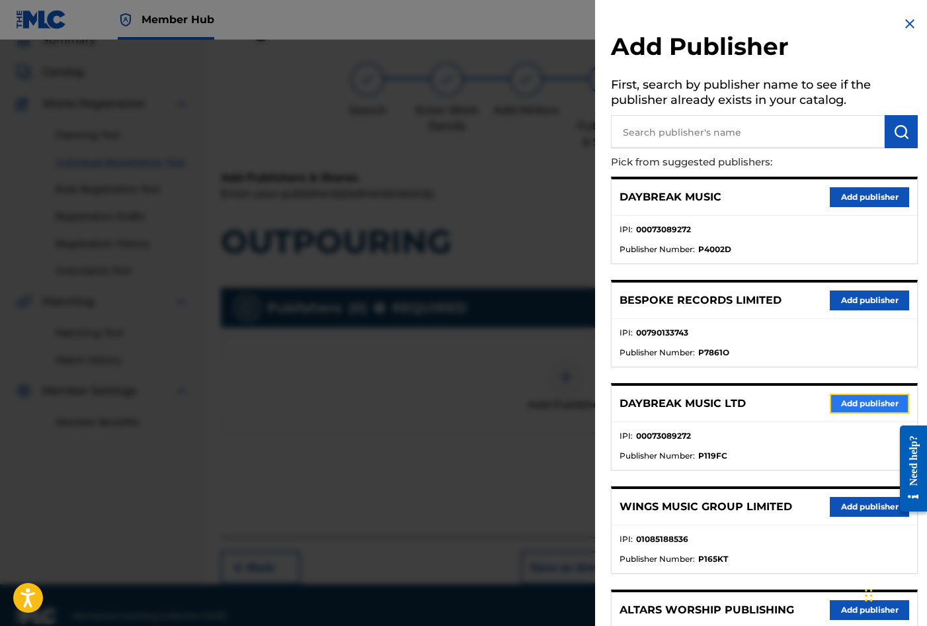
click at [875, 403] on button "Add publisher" at bounding box center [869, 404] width 79 height 20
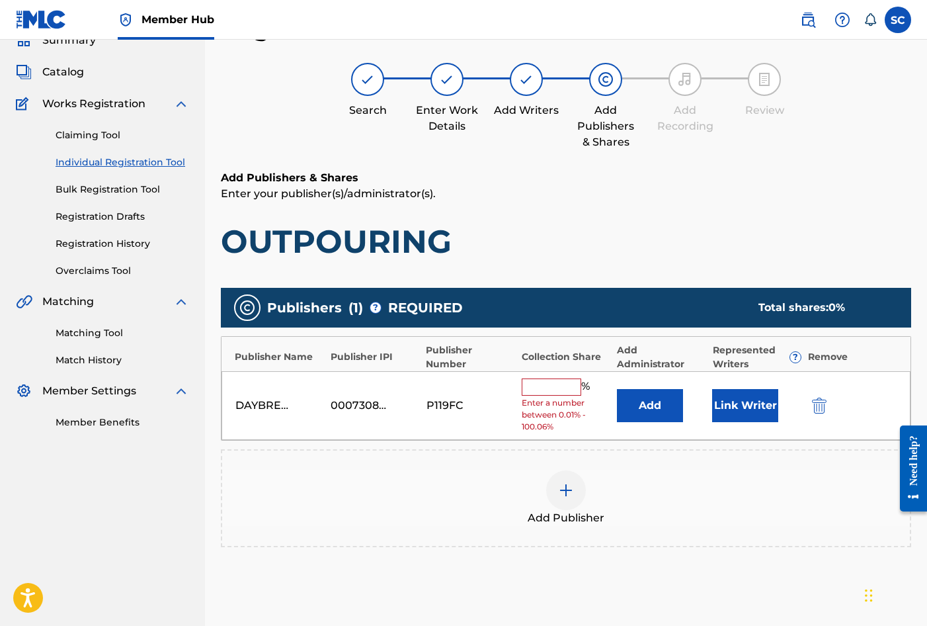
click at [567, 380] on input "text" at bounding box center [552, 386] width 60 height 17
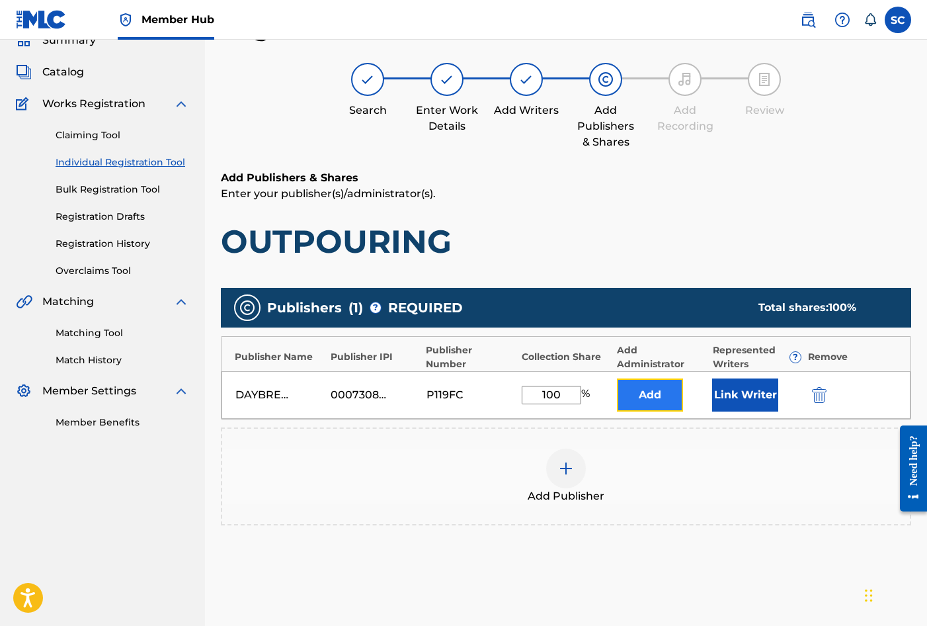
click at [643, 388] on button "Add" at bounding box center [650, 394] width 66 height 33
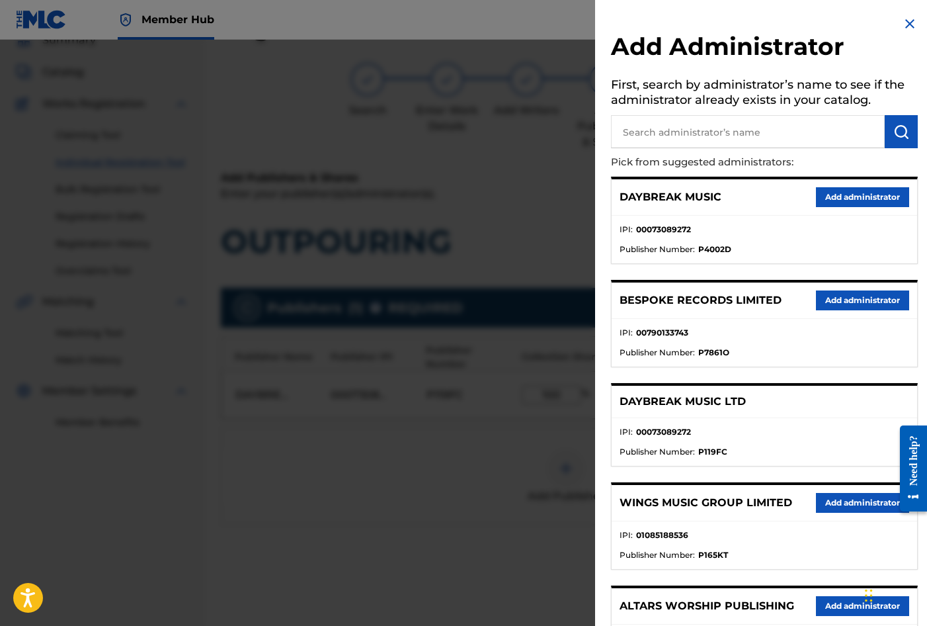
click at [704, 133] on input "text" at bounding box center [748, 131] width 274 height 33
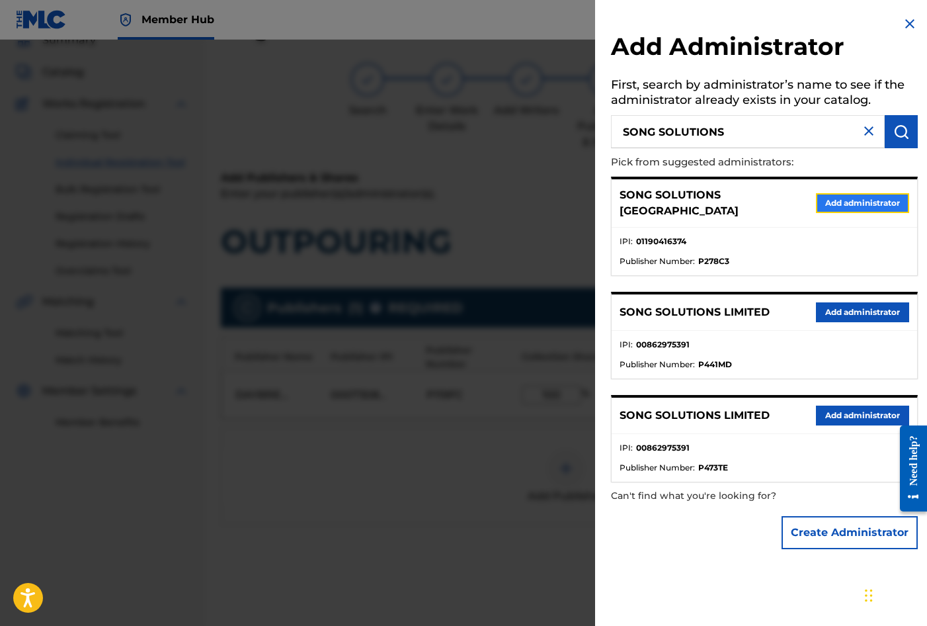
click at [854, 198] on button "Add administrator" at bounding box center [862, 203] width 93 height 20
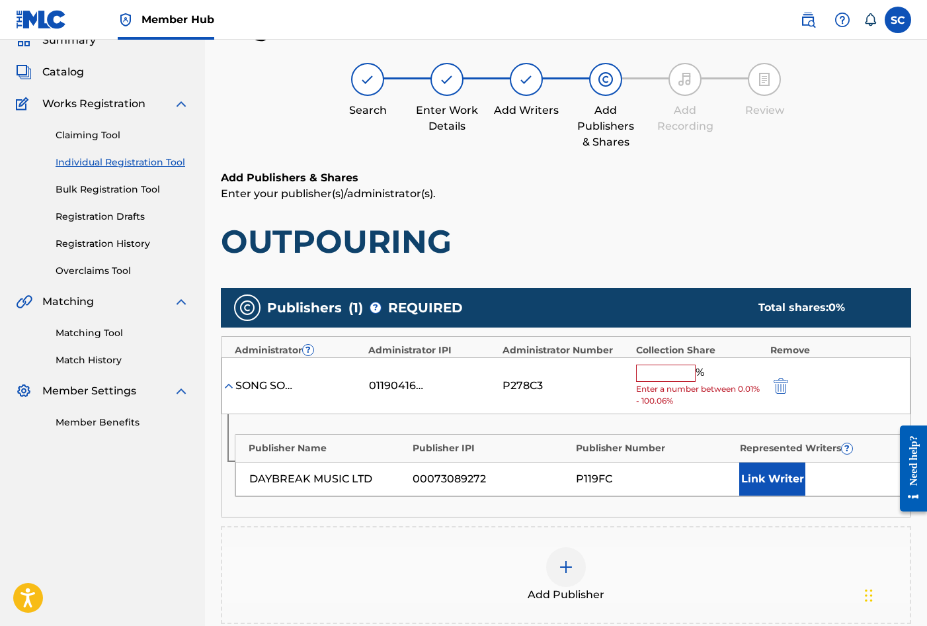
click at [669, 380] on input "text" at bounding box center [666, 372] width 60 height 17
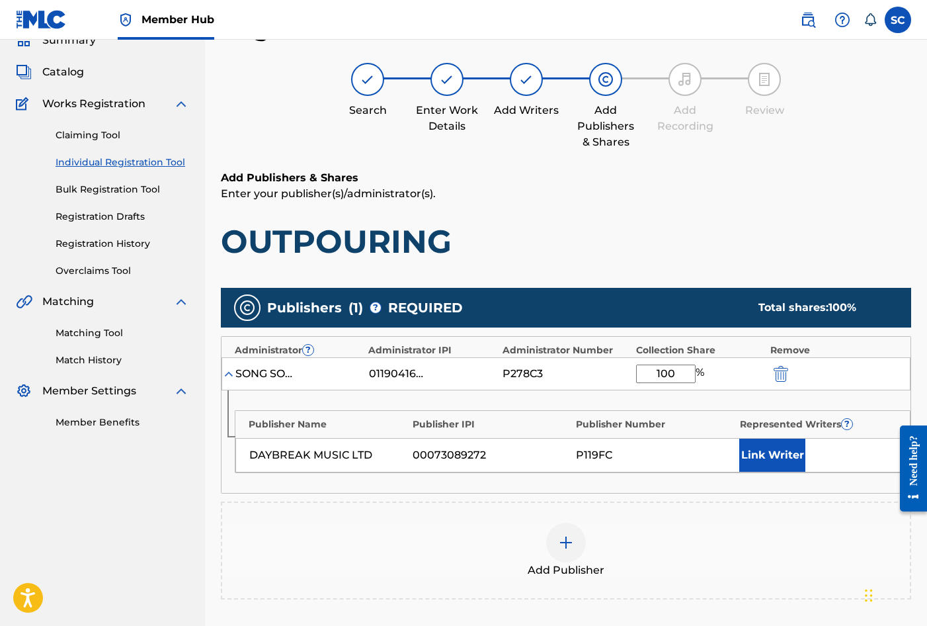
click at [599, 405] on div "Publisher Name Publisher IPI Publisher Number Represented Writers ? DAYBREAK MU…" at bounding box center [566, 441] width 689 height 103
click at [751, 461] on button "Link Writer" at bounding box center [772, 454] width 66 height 33
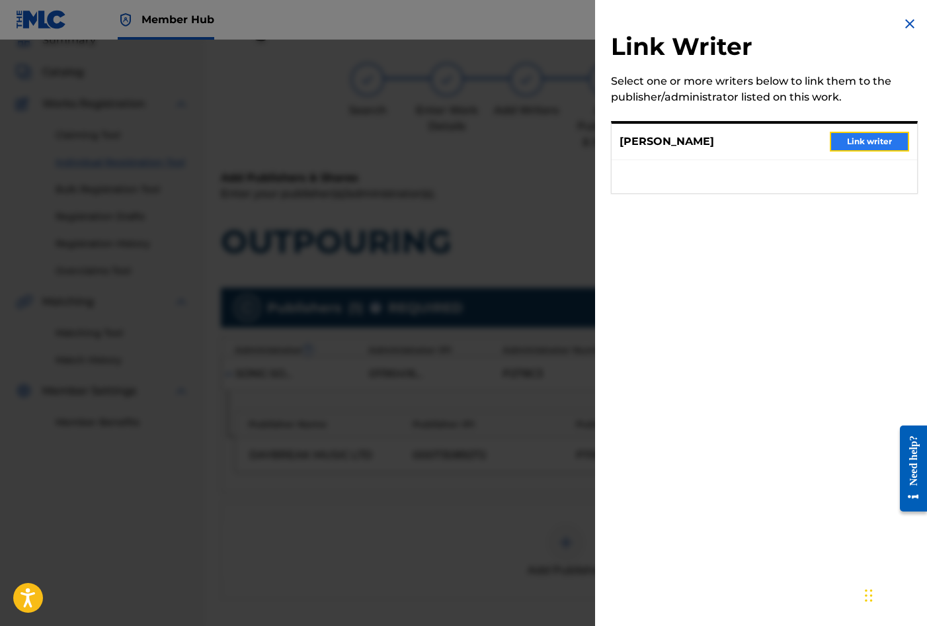
click at [848, 138] on button "Link writer" at bounding box center [869, 142] width 79 height 20
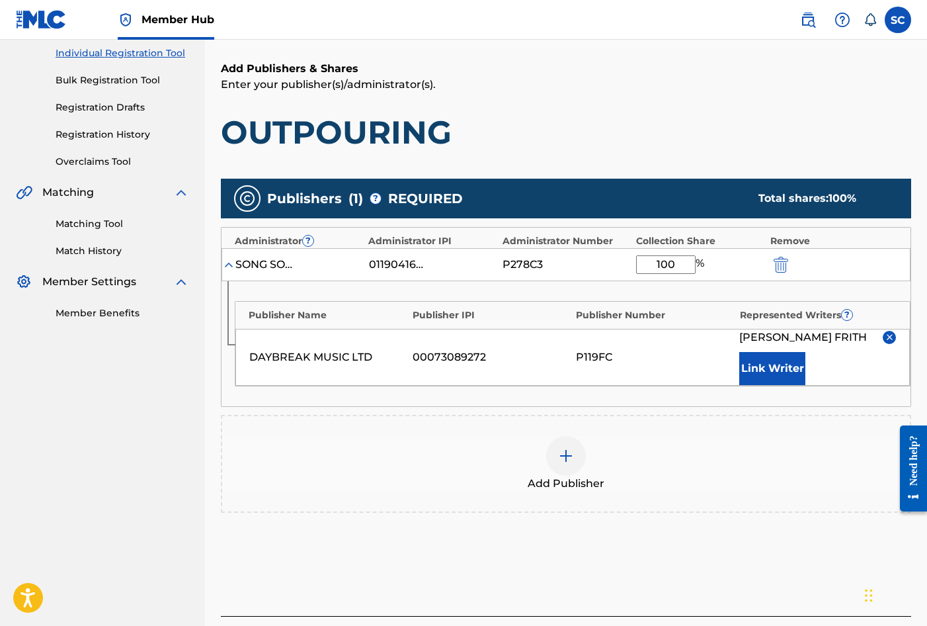
scroll to position [269, 0]
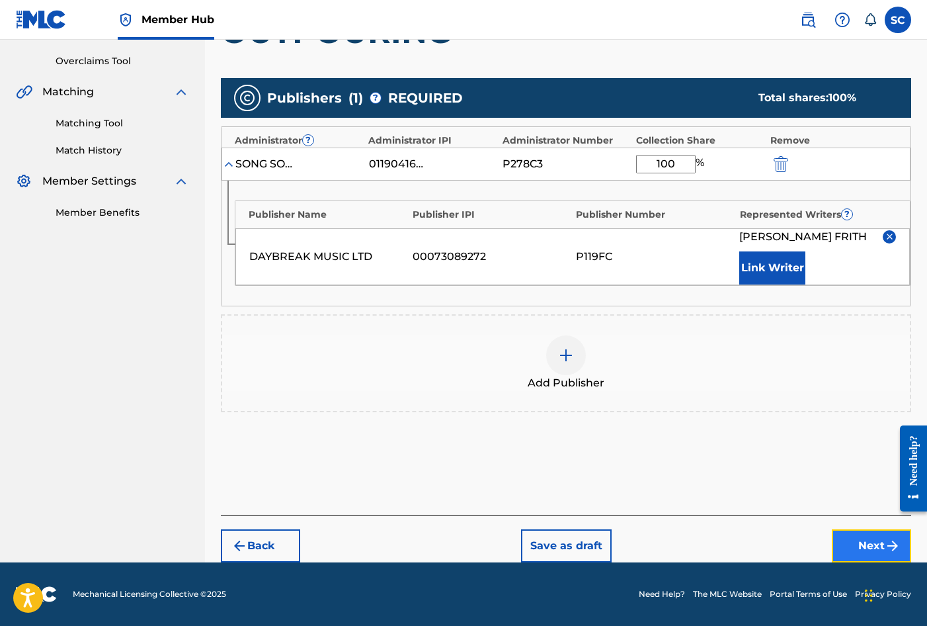
click at [868, 546] on button "Next" at bounding box center [871, 545] width 79 height 33
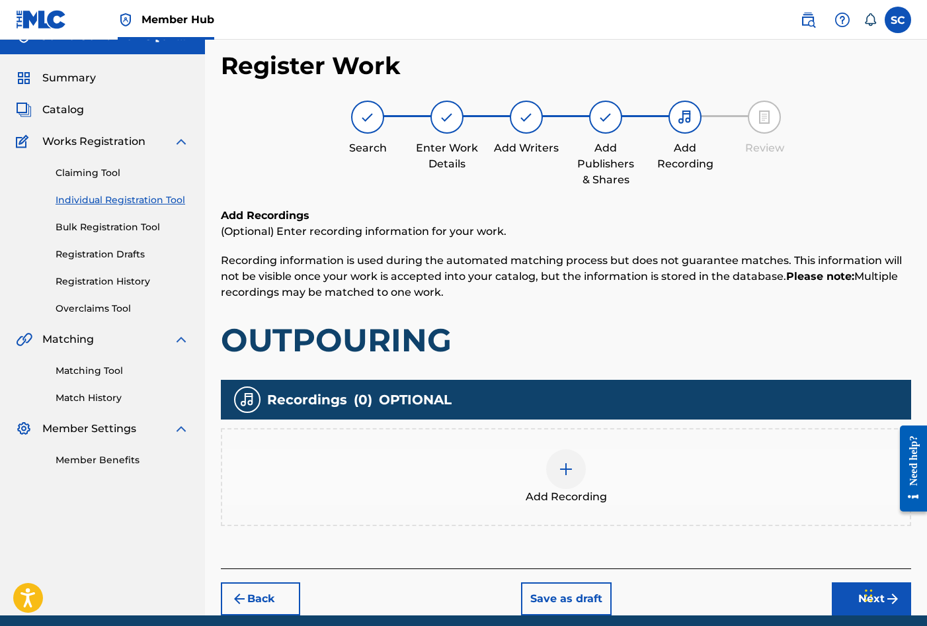
scroll to position [60, 0]
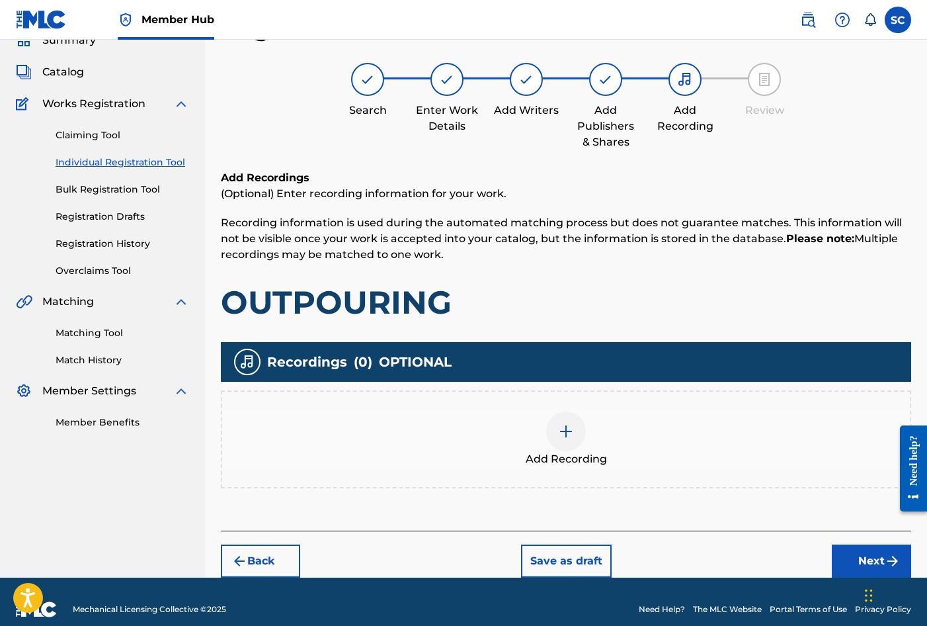
click at [567, 431] on img at bounding box center [566, 431] width 16 height 16
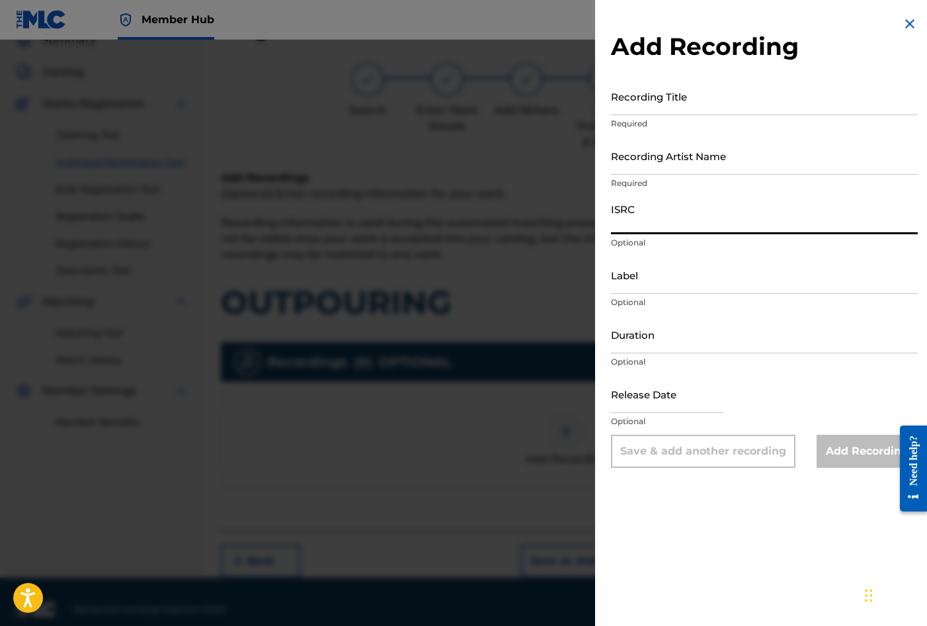
click at [636, 223] on input "ISRC" at bounding box center [764, 215] width 307 height 38
paste input "GB3YD1800008"
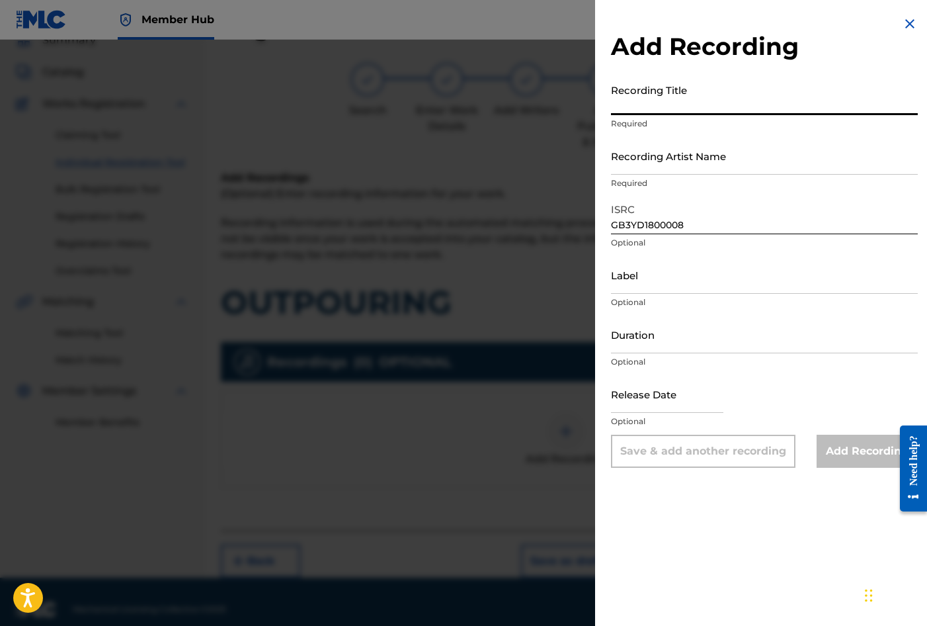
click at [638, 99] on input "Recording Title" at bounding box center [764, 96] width 307 height 38
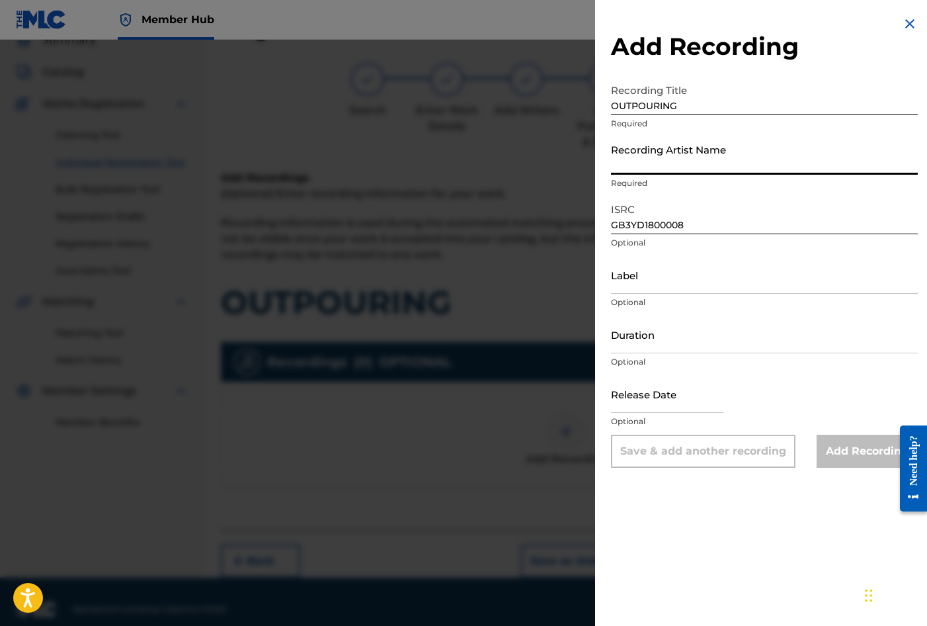
click at [638, 155] on input "Recording Artist Name" at bounding box center [764, 156] width 307 height 38
click at [622, 165] on input "Recording Artist Name" at bounding box center [764, 156] width 307 height 38
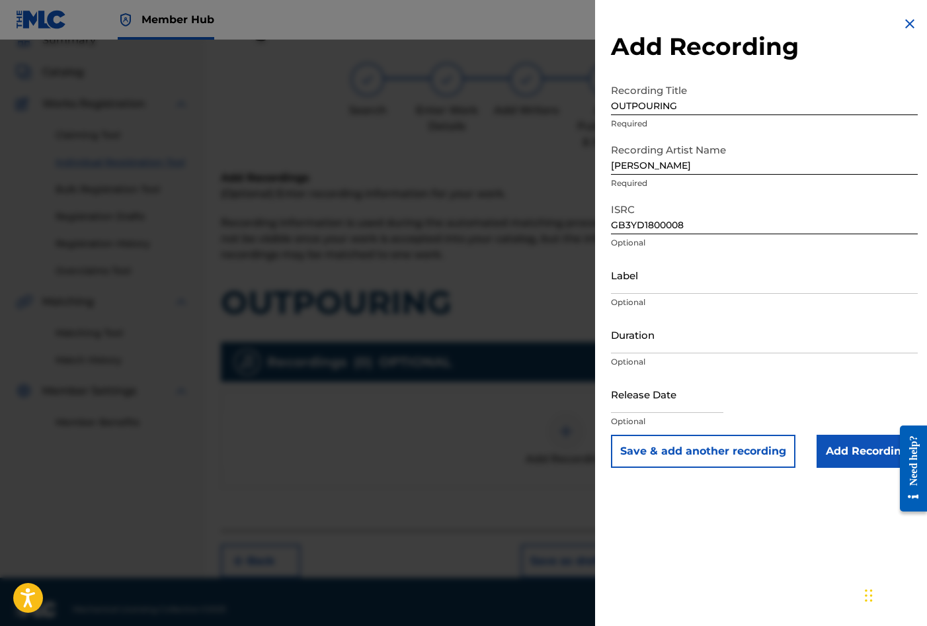
click at [601, 174] on div "Add Recording Recording Title OUTPOURING Required Recording Artist Name [PERSON…" at bounding box center [764, 241] width 339 height 483
click at [663, 337] on input "Duration" at bounding box center [764, 334] width 307 height 38
click at [636, 394] on input "text" at bounding box center [667, 394] width 112 height 38
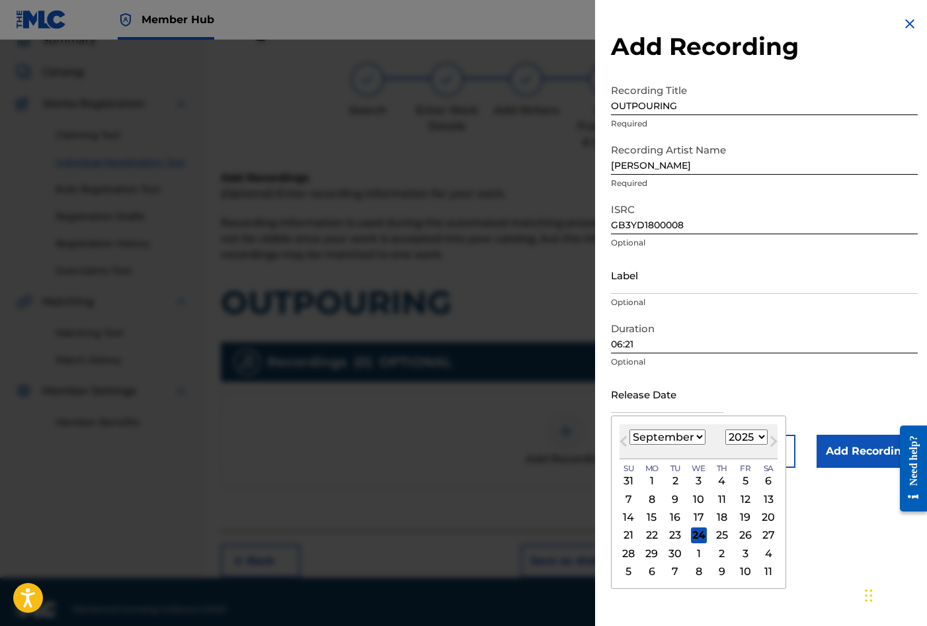
click at [612, 427] on div "Previous Month Next Month [DATE] January February March April May June July Aug…" at bounding box center [698, 501] width 175 height 173
click at [761, 438] on select "1900 1901 1902 1903 1904 1905 1906 1907 1908 1909 1910 1911 1912 1913 1914 1915…" at bounding box center [747, 436] width 42 height 15
click at [726, 429] on select "1900 1901 1902 1903 1904 1905 1906 1907 1908 1909 1910 1911 1912 1913 1914 1915…" at bounding box center [747, 436] width 42 height 15
click at [698, 433] on select "January February March April May June July August September October November De…" at bounding box center [668, 436] width 76 height 15
click at [630, 429] on select "January February March April May June July August September October November De…" at bounding box center [668, 436] width 76 height 15
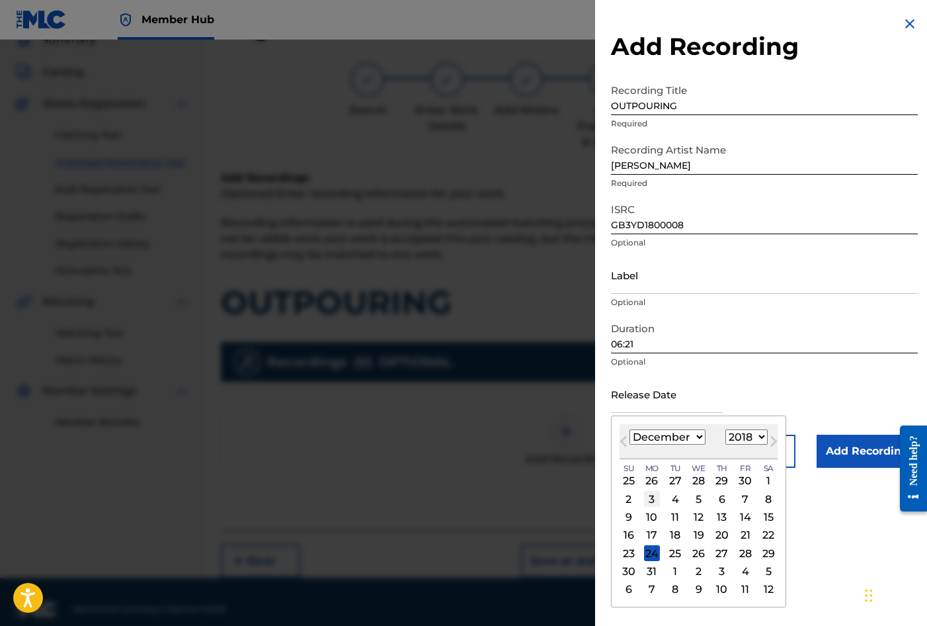
click at [653, 497] on div "3" at bounding box center [652, 499] width 16 height 16
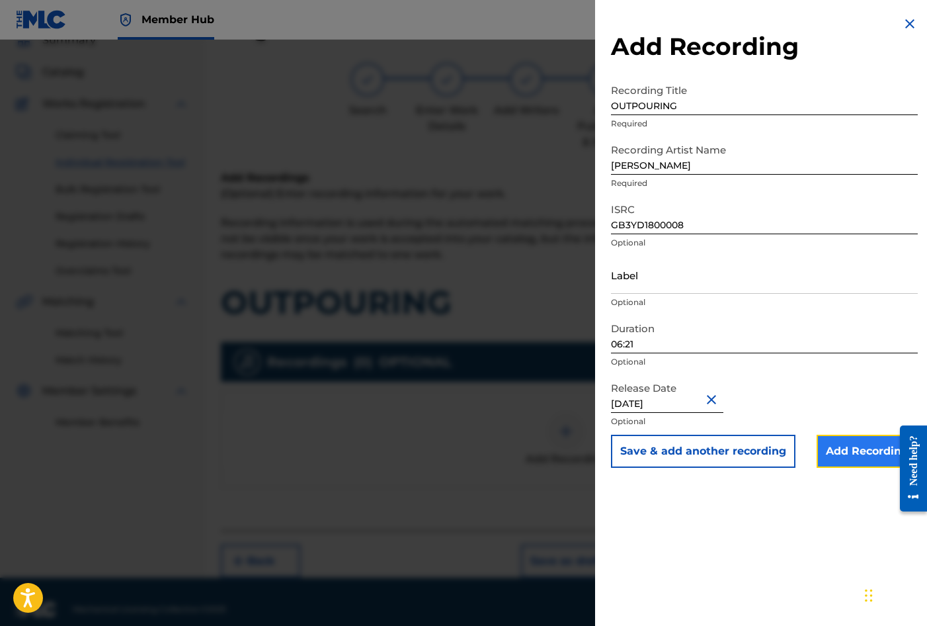
click at [849, 450] on input "Add Recording" at bounding box center [867, 451] width 101 height 33
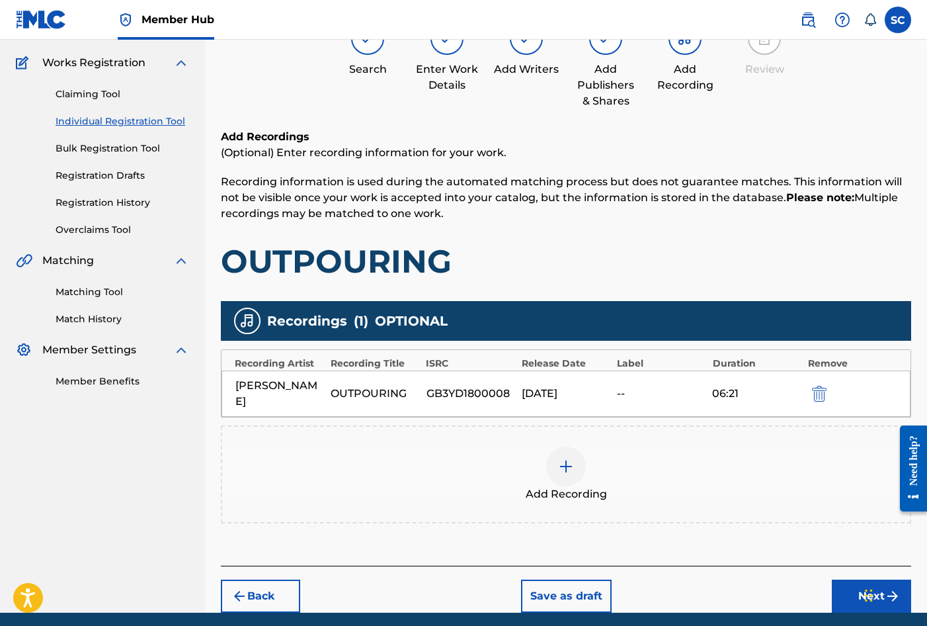
scroll to position [135, 0]
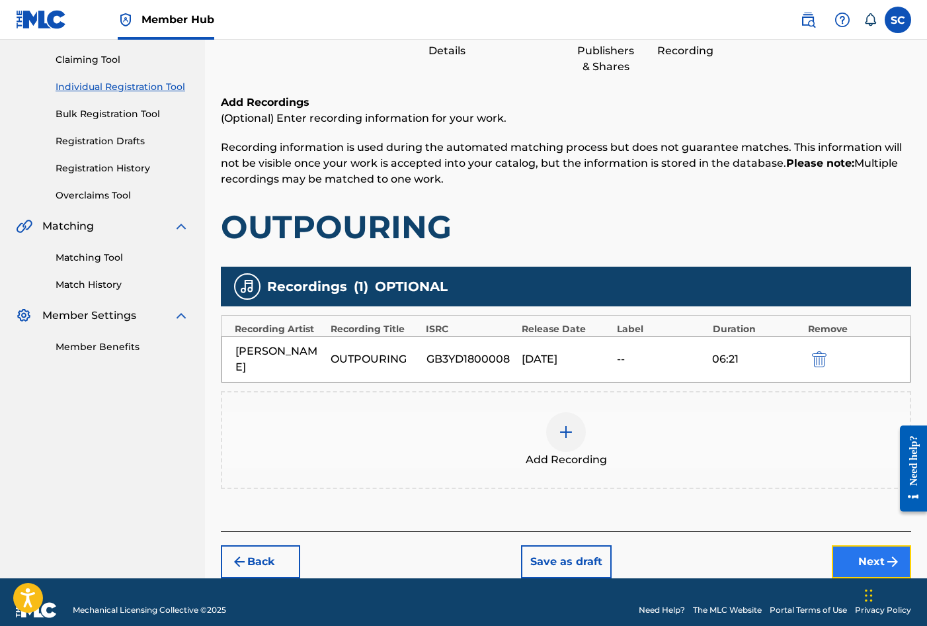
click at [863, 545] on button "Next" at bounding box center [871, 561] width 79 height 33
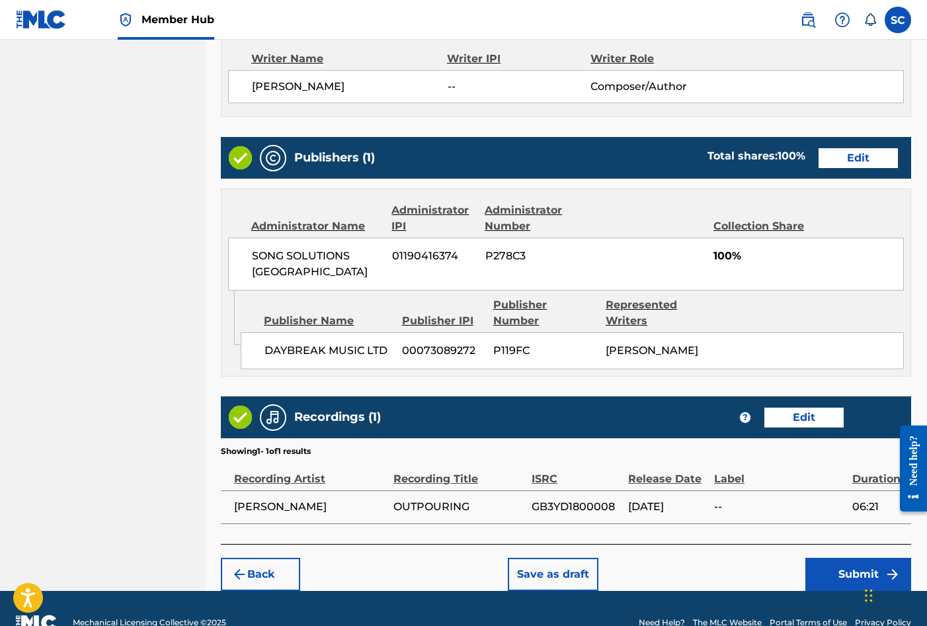
scroll to position [581, 0]
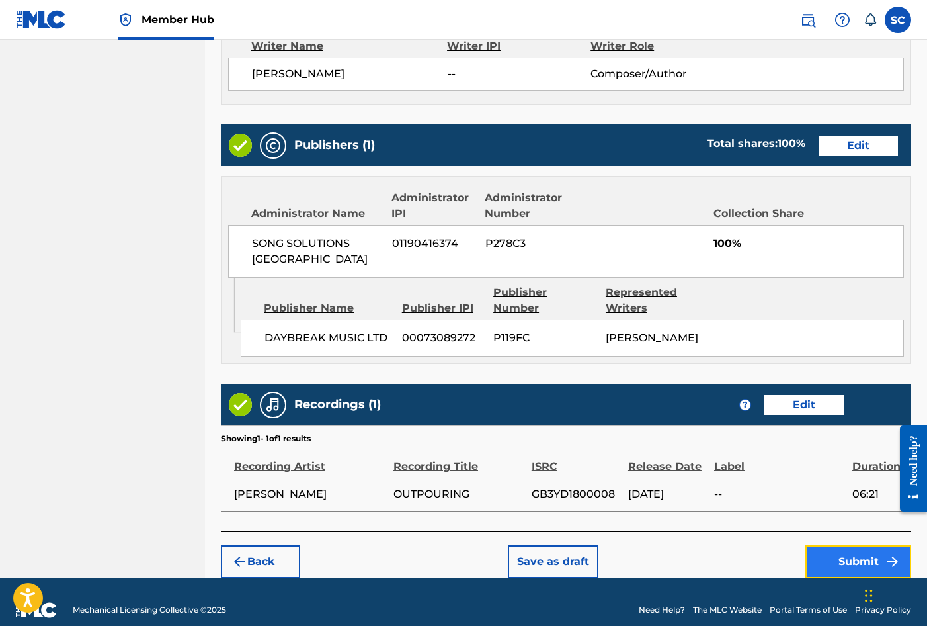
click at [857, 550] on button "Submit" at bounding box center [859, 561] width 106 height 33
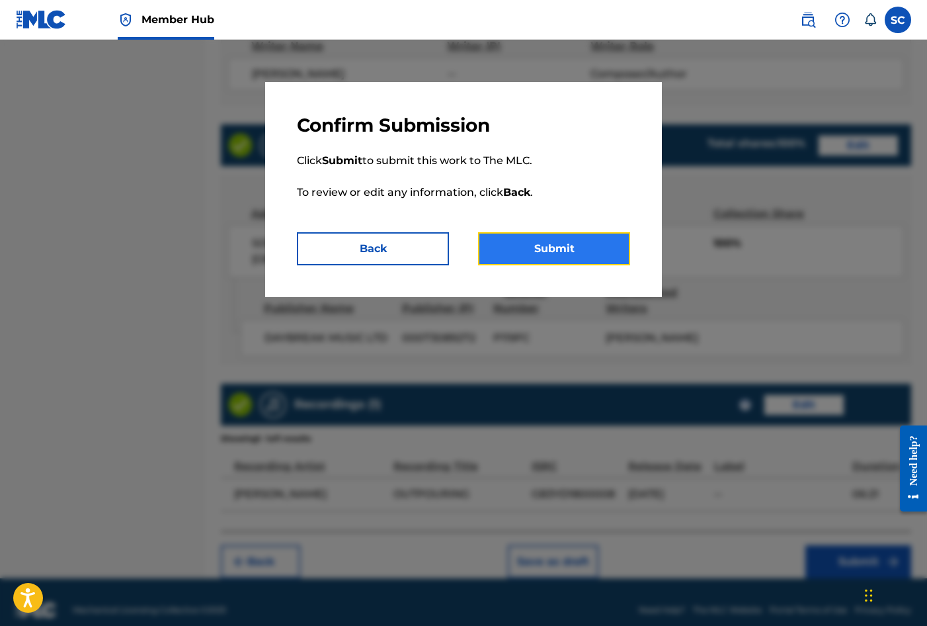
click at [563, 249] on button "Submit" at bounding box center [554, 248] width 152 height 33
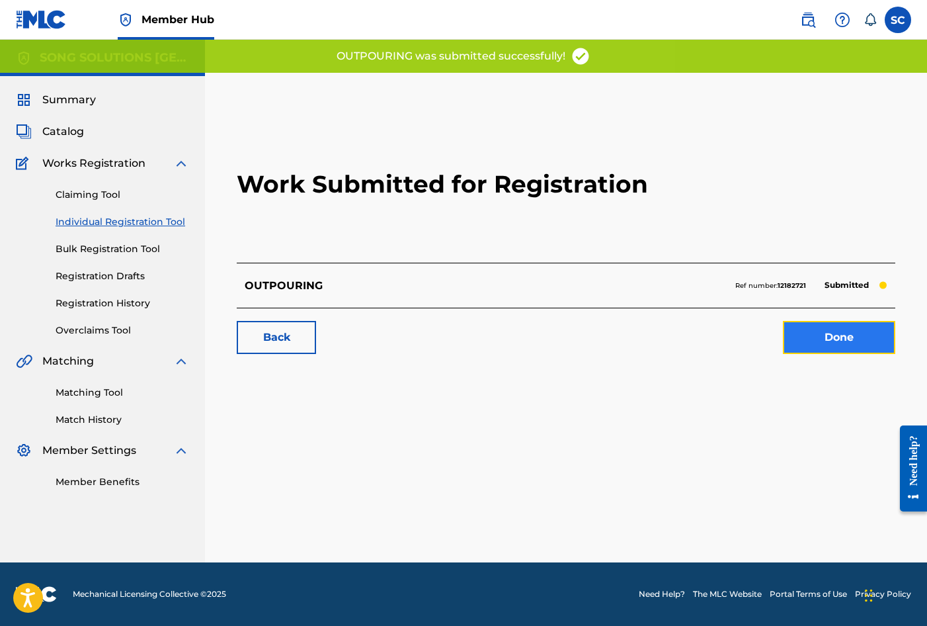
click at [823, 337] on link "Done" at bounding box center [839, 337] width 112 height 33
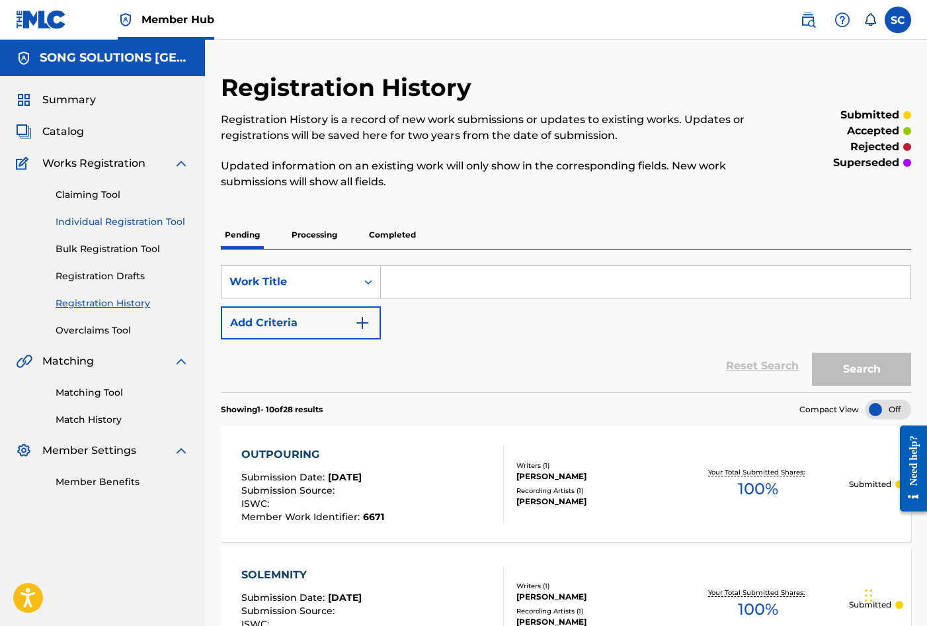
click at [145, 224] on link "Individual Registration Tool" at bounding box center [123, 222] width 134 height 14
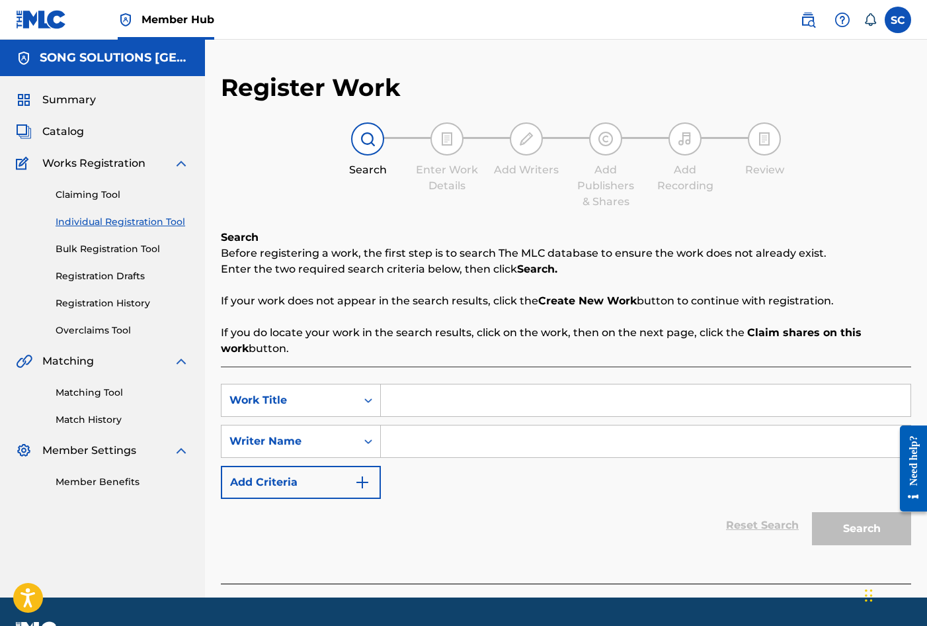
click at [435, 403] on input "Search Form" at bounding box center [646, 400] width 530 height 32
click at [447, 430] on input "Search Form" at bounding box center [646, 441] width 530 height 32
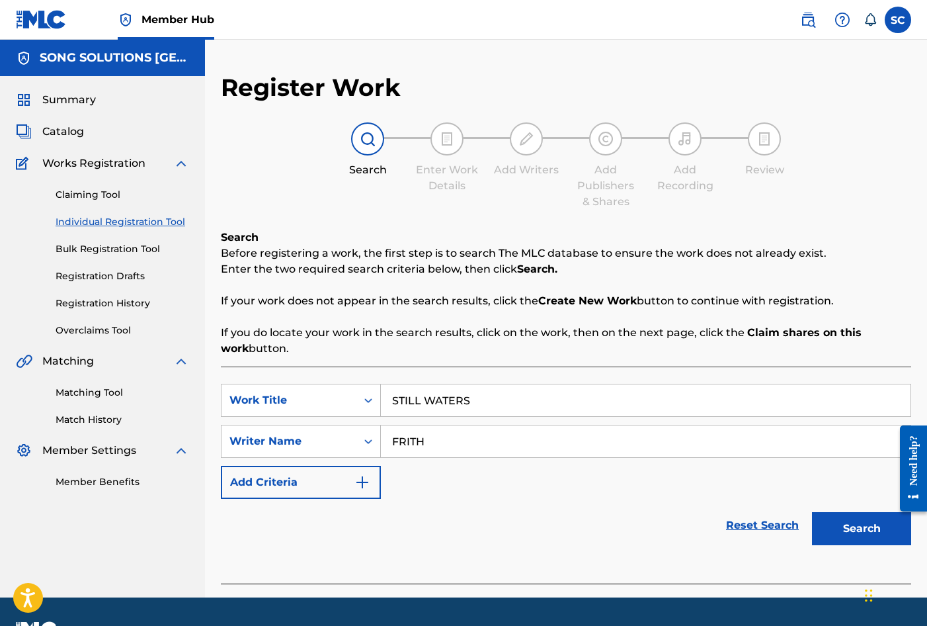
click at [812, 512] on button "Search" at bounding box center [861, 528] width 99 height 33
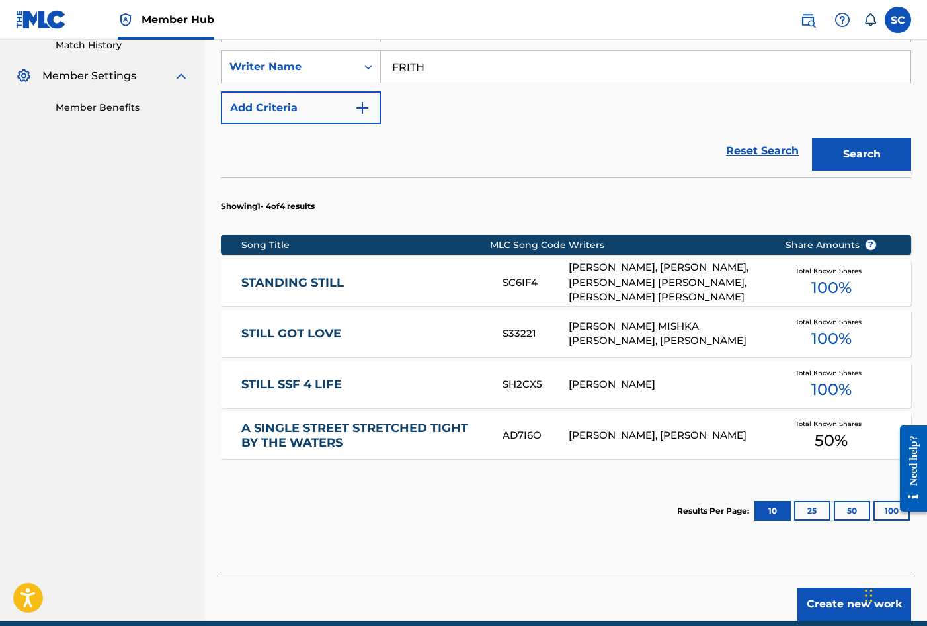
scroll to position [397, 0]
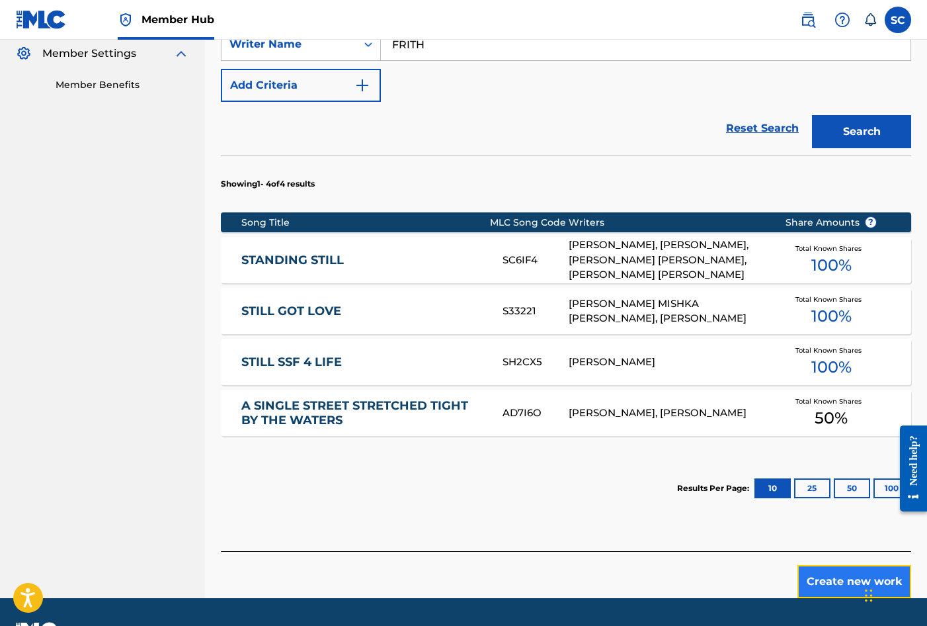
click at [829, 584] on button "Create new work" at bounding box center [855, 581] width 114 height 33
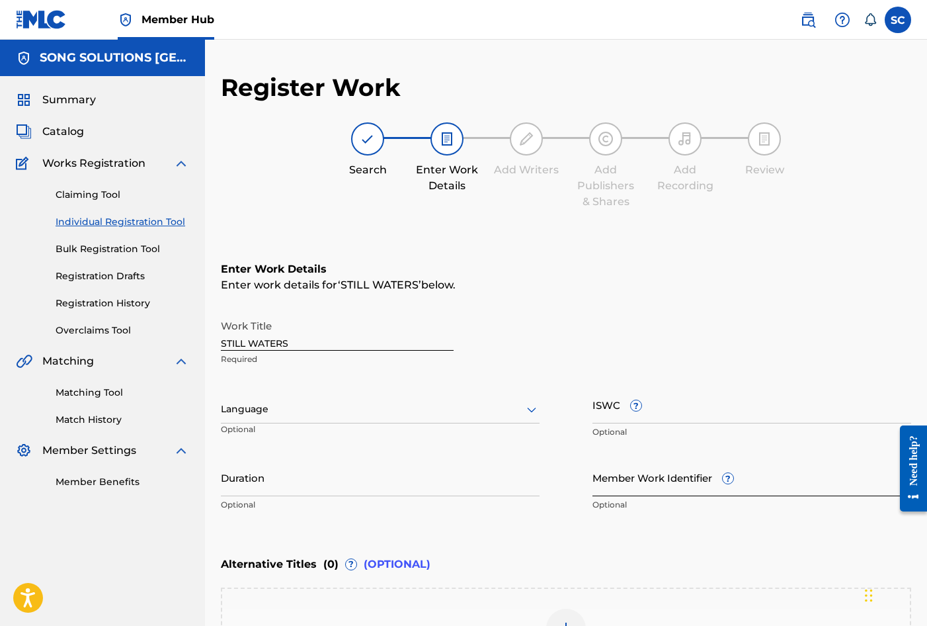
click at [629, 478] on input "Member Work Identifier ?" at bounding box center [752, 477] width 319 height 38
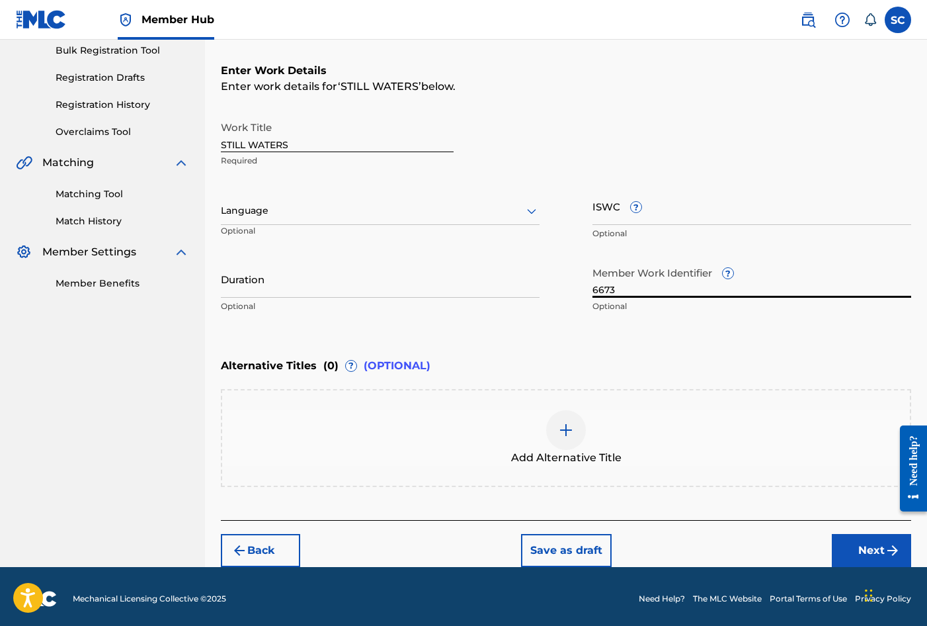
scroll to position [203, 0]
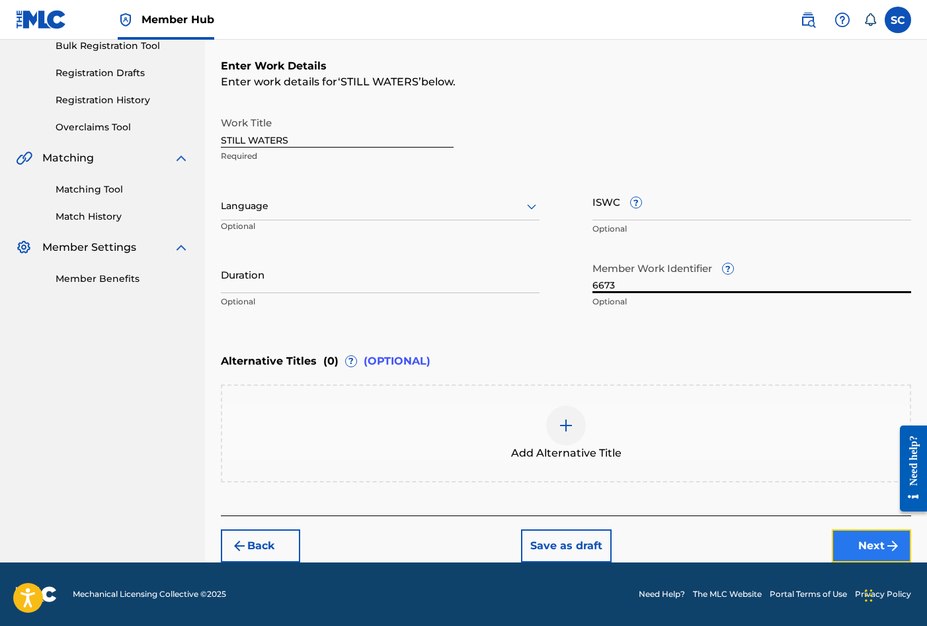
click at [884, 544] on button "Next" at bounding box center [871, 545] width 79 height 33
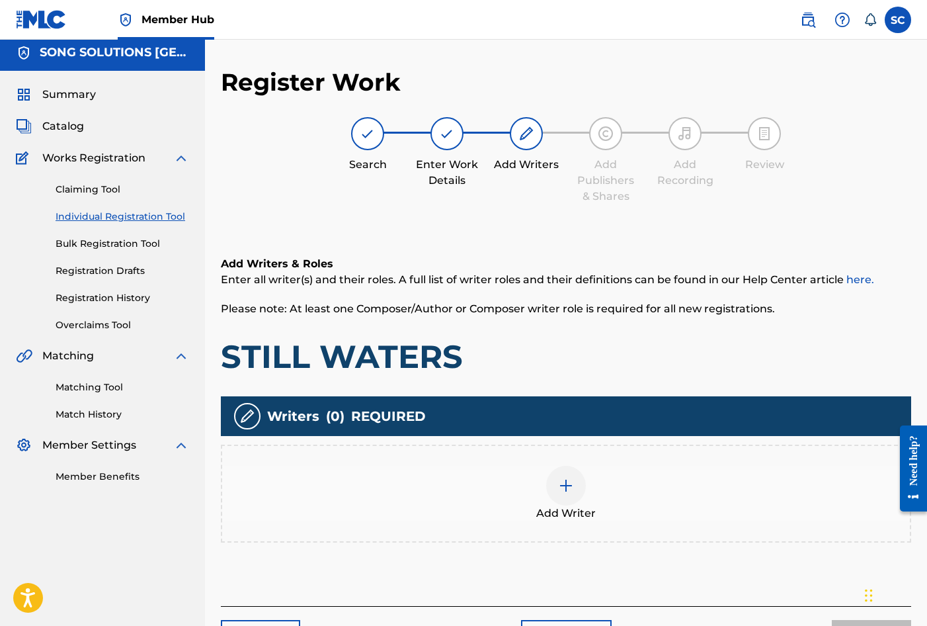
scroll to position [60, 0]
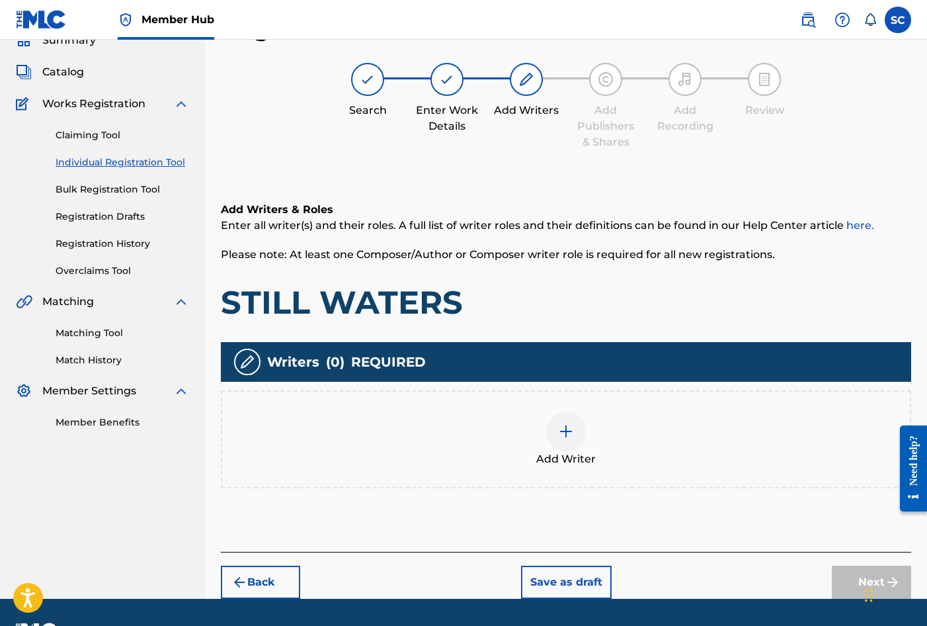
click at [569, 433] on img at bounding box center [566, 431] width 16 height 16
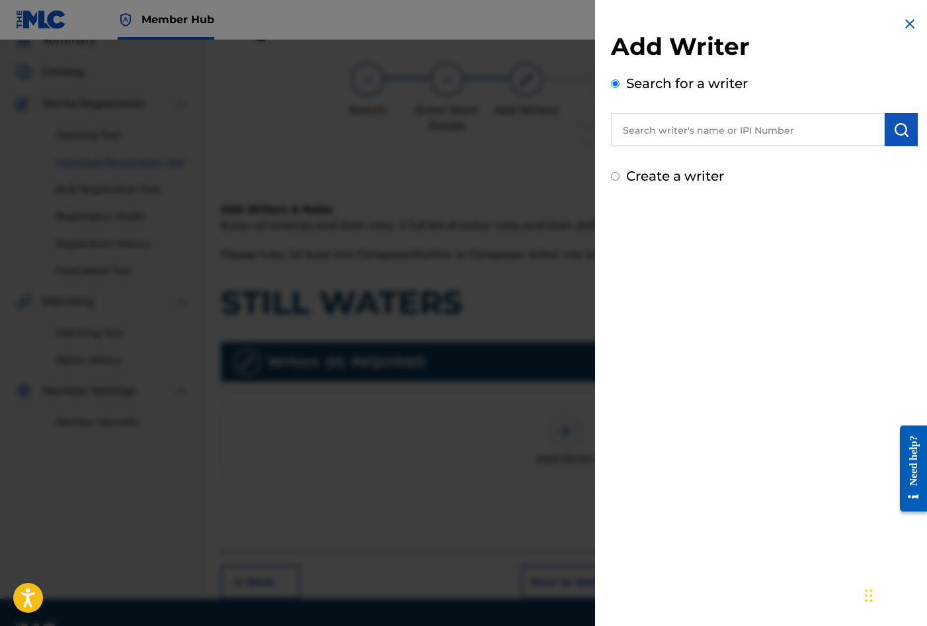
click at [702, 128] on input "text" at bounding box center [748, 129] width 274 height 33
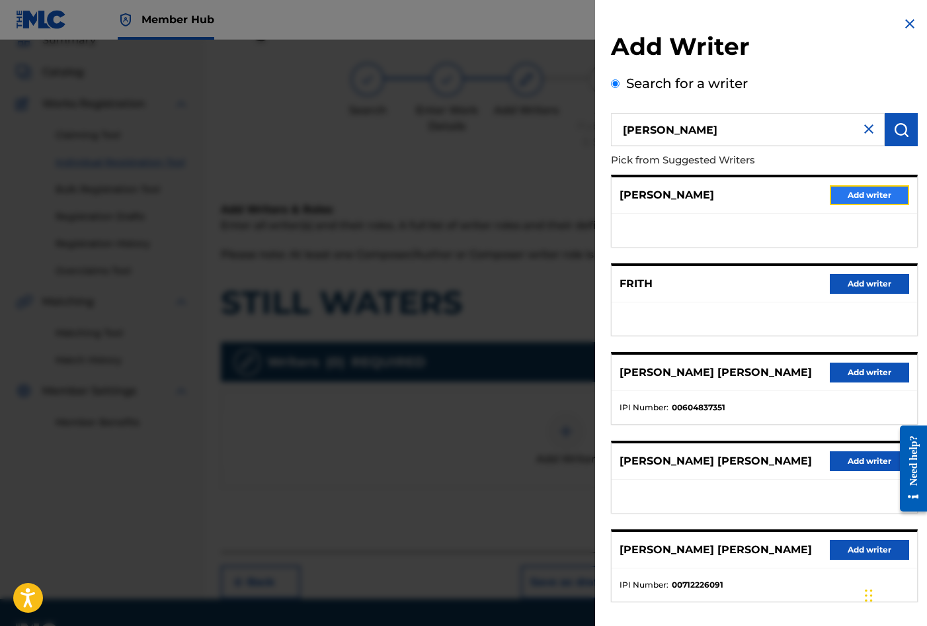
click at [854, 191] on button "Add writer" at bounding box center [869, 195] width 79 height 20
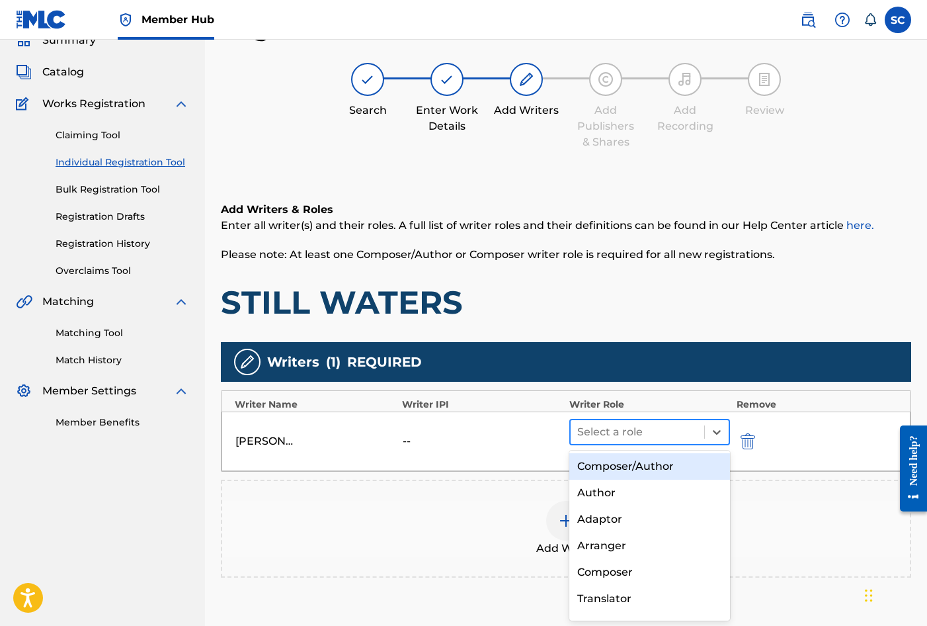
click at [604, 430] on div at bounding box center [637, 432] width 120 height 19
click at [618, 462] on div "Composer/Author" at bounding box center [649, 466] width 161 height 26
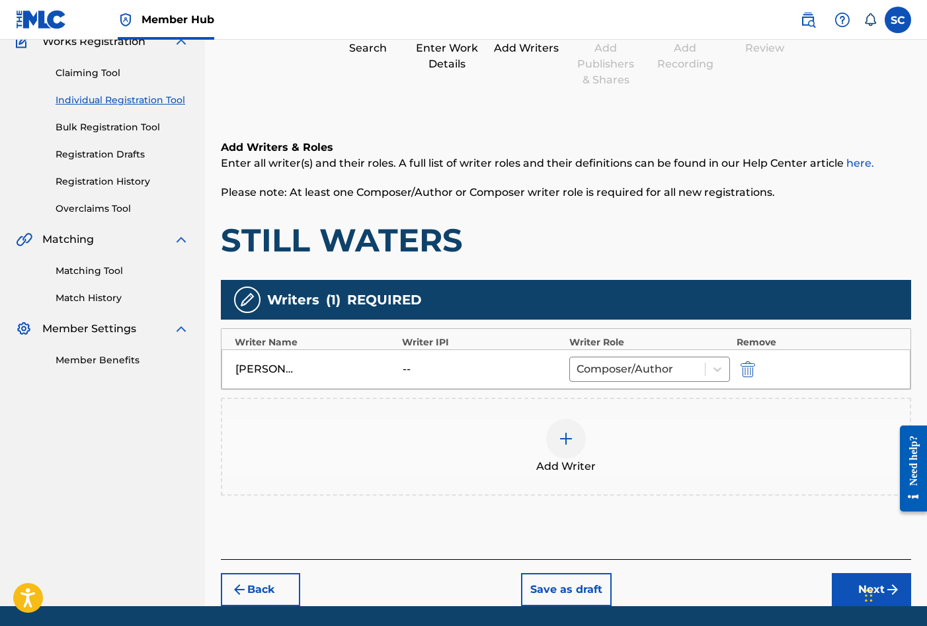
scroll to position [165, 0]
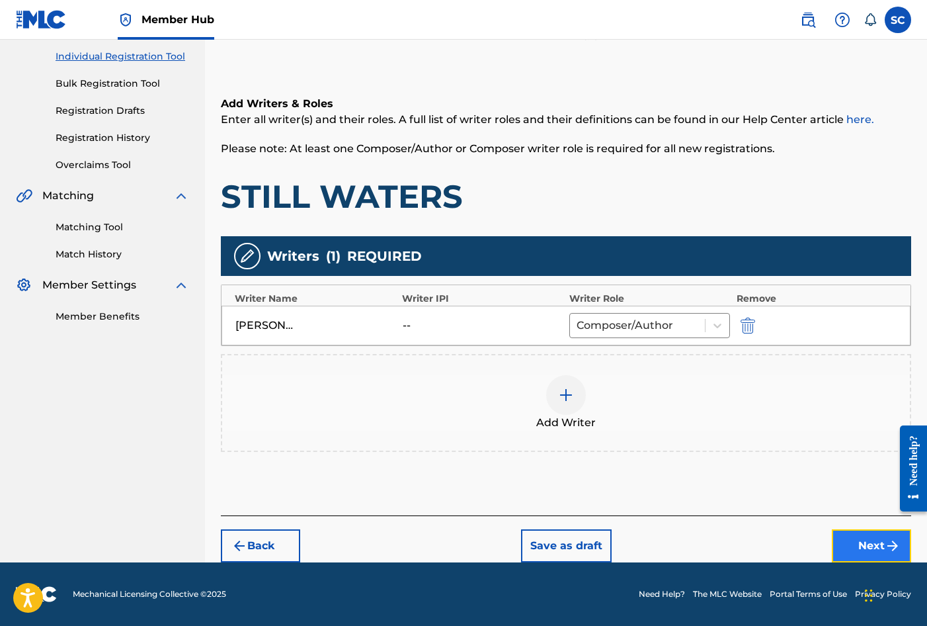
drag, startPoint x: 846, startPoint y: 548, endPoint x: 839, endPoint y: 548, distance: 7.3
click at [839, 548] on button "Next" at bounding box center [871, 545] width 79 height 33
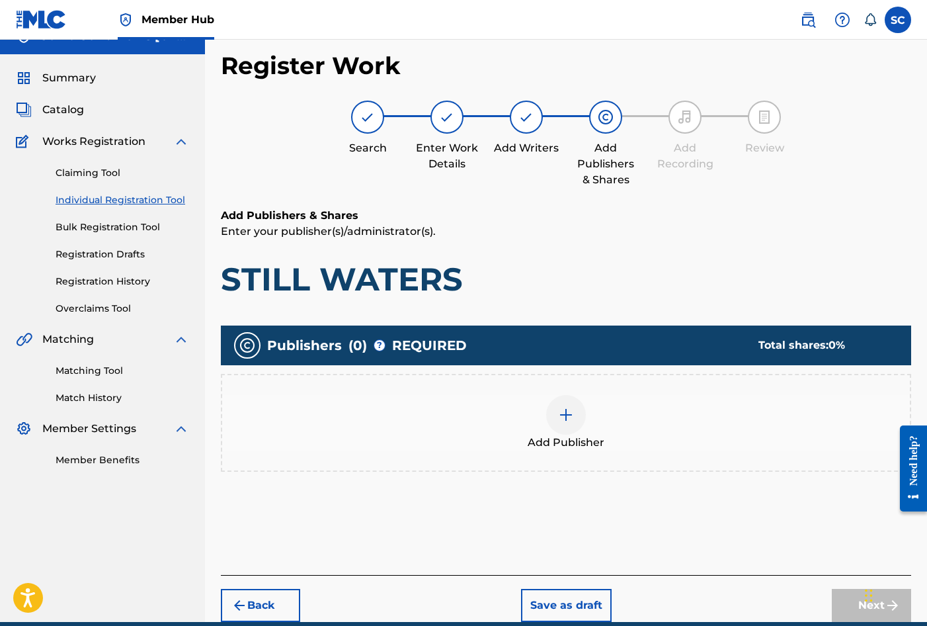
scroll to position [60, 0]
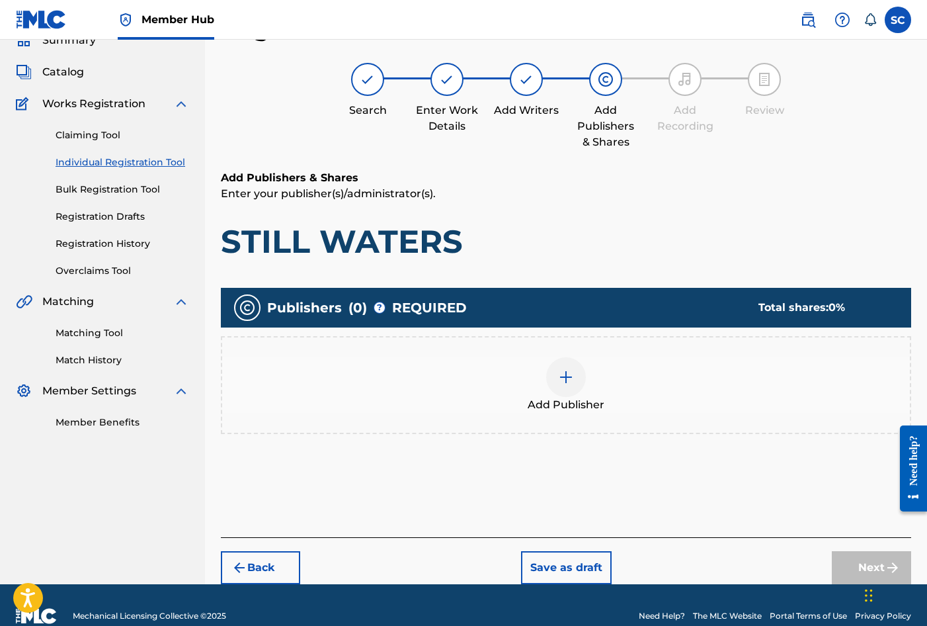
click at [561, 375] on img at bounding box center [566, 377] width 16 height 16
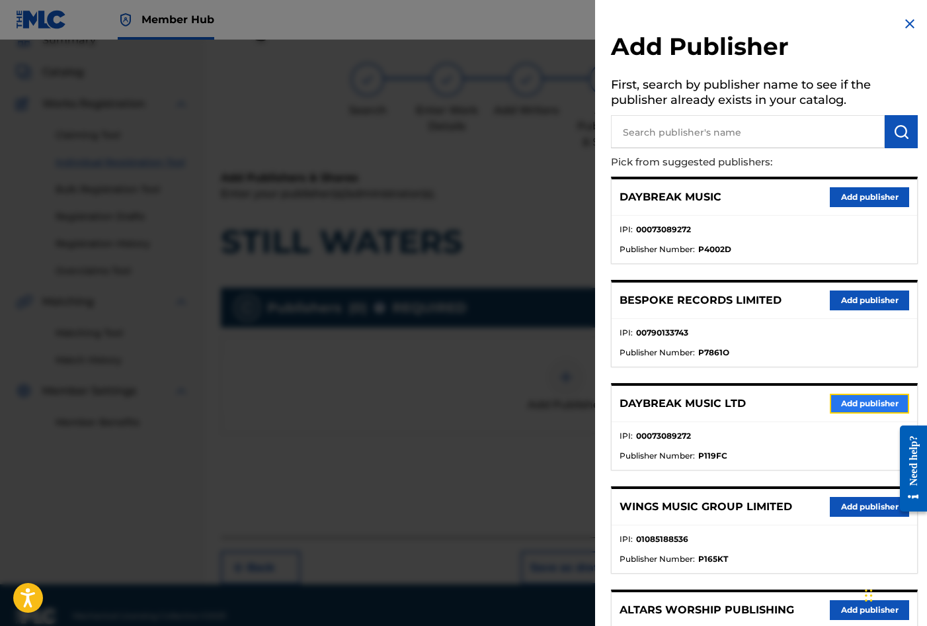
click at [847, 406] on button "Add publisher" at bounding box center [869, 404] width 79 height 20
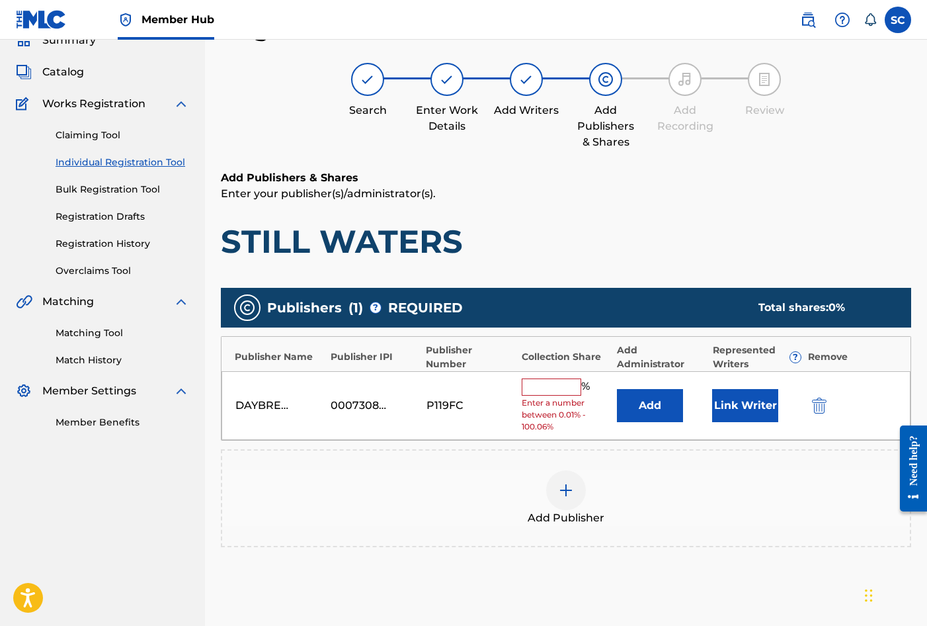
click at [563, 386] on input "text" at bounding box center [552, 386] width 60 height 17
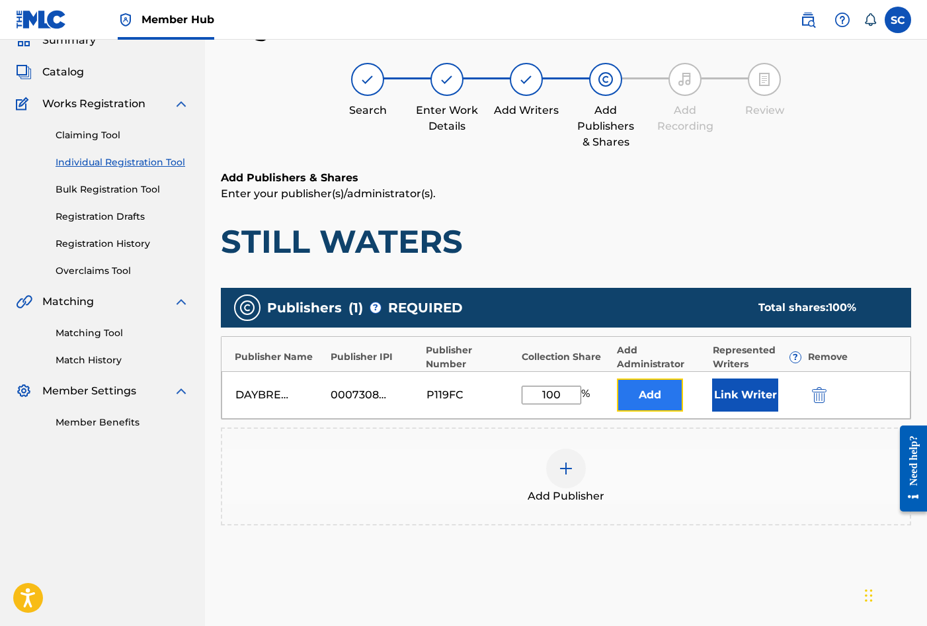
click at [659, 397] on button "Add" at bounding box center [650, 394] width 66 height 33
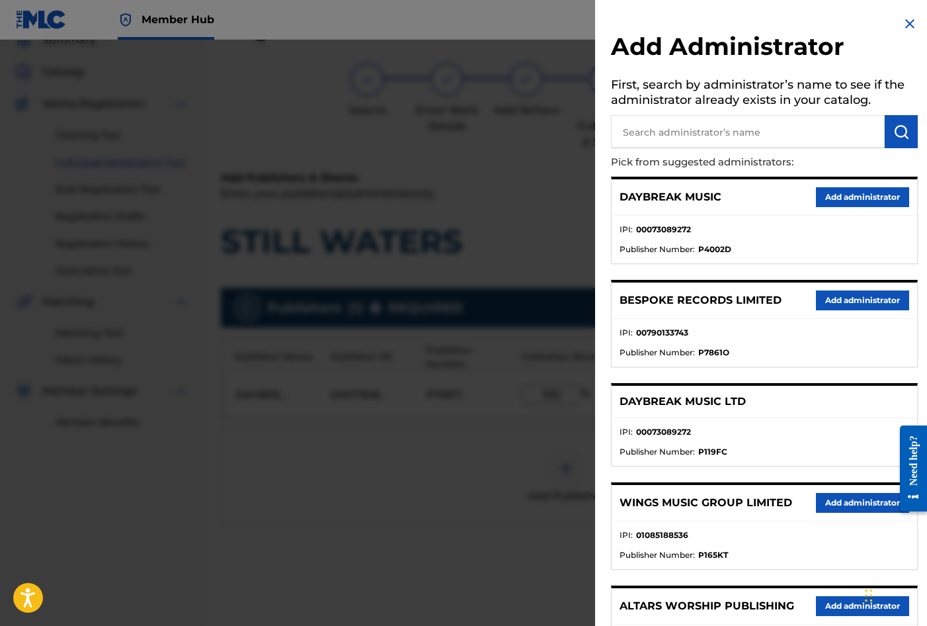
click at [666, 130] on input "text" at bounding box center [748, 131] width 274 height 33
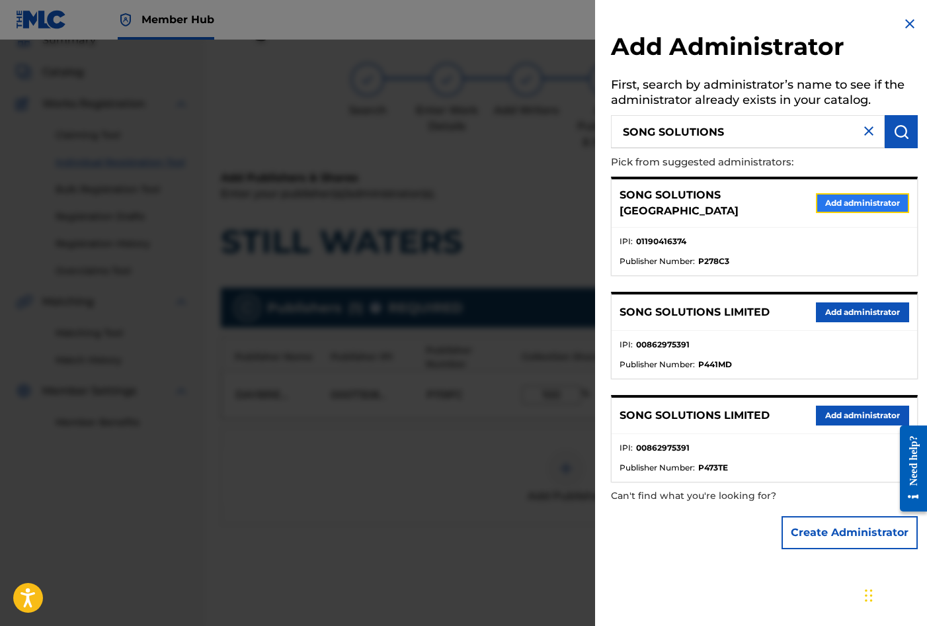
click at [854, 194] on button "Add administrator" at bounding box center [862, 203] width 93 height 20
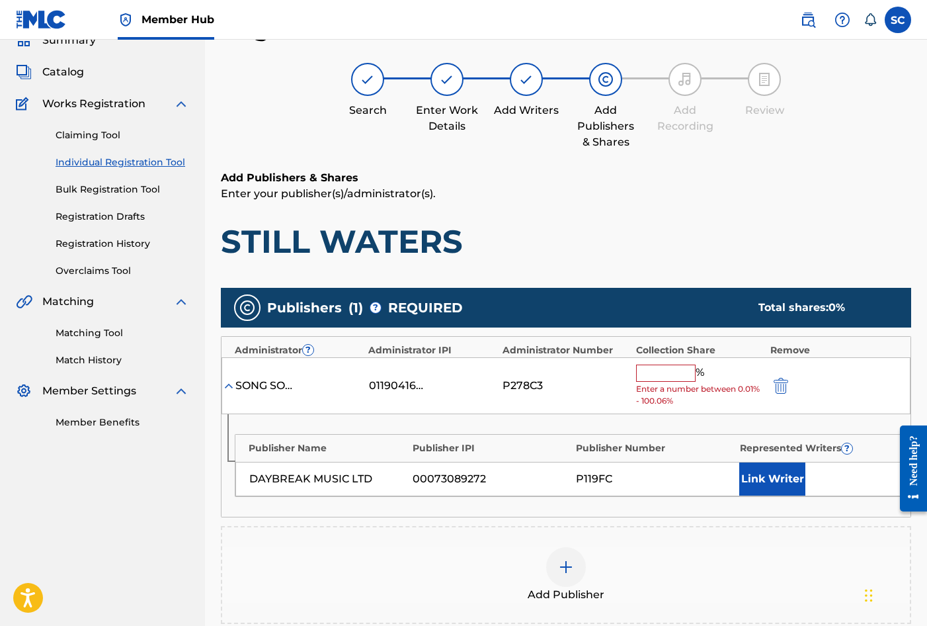
drag, startPoint x: 657, startPoint y: 370, endPoint x: 669, endPoint y: 352, distance: 21.1
click at [657, 370] on input "text" at bounding box center [666, 372] width 60 height 17
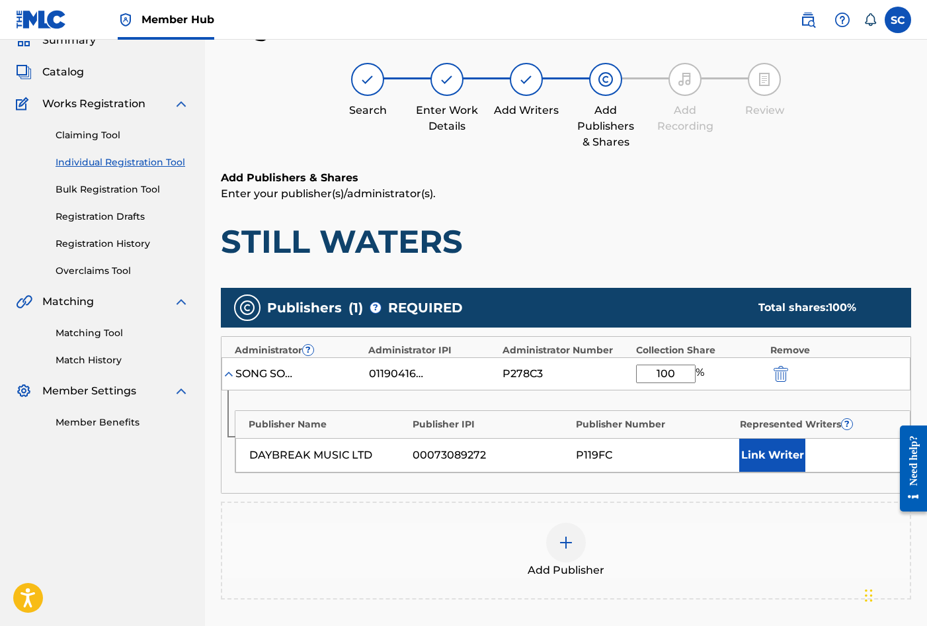
click at [510, 406] on div "Publisher Name Publisher IPI Publisher Number Represented Writers ? DAYBREAK MU…" at bounding box center [566, 441] width 689 height 103
click at [749, 460] on button "Link Writer" at bounding box center [772, 454] width 66 height 33
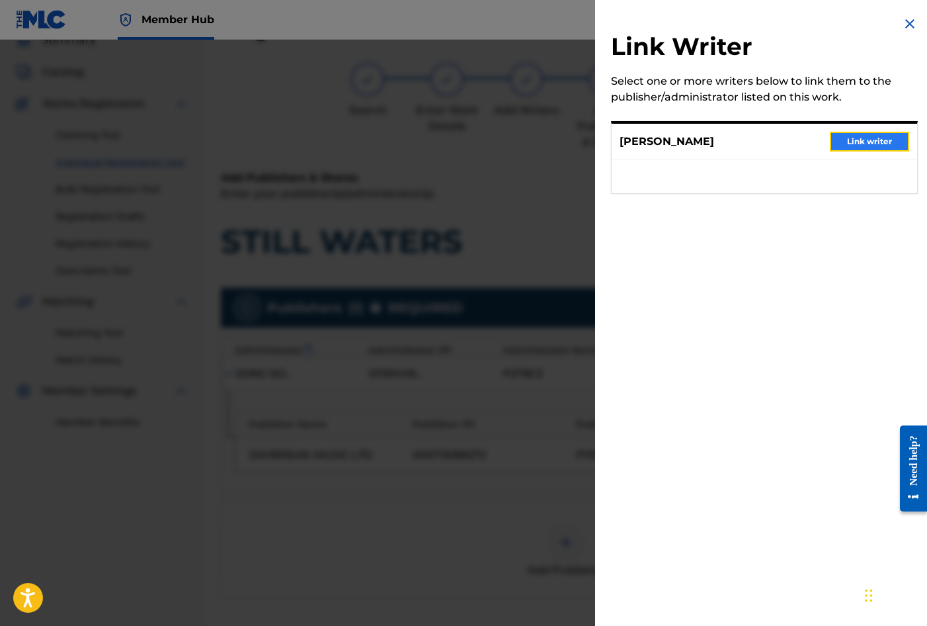
click at [848, 138] on button "Link writer" at bounding box center [869, 142] width 79 height 20
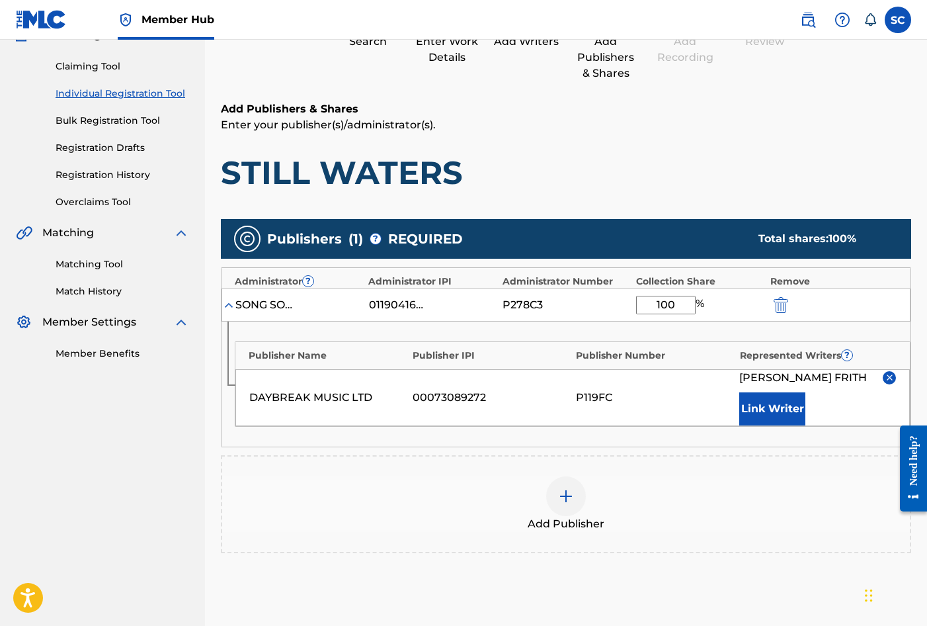
scroll to position [269, 0]
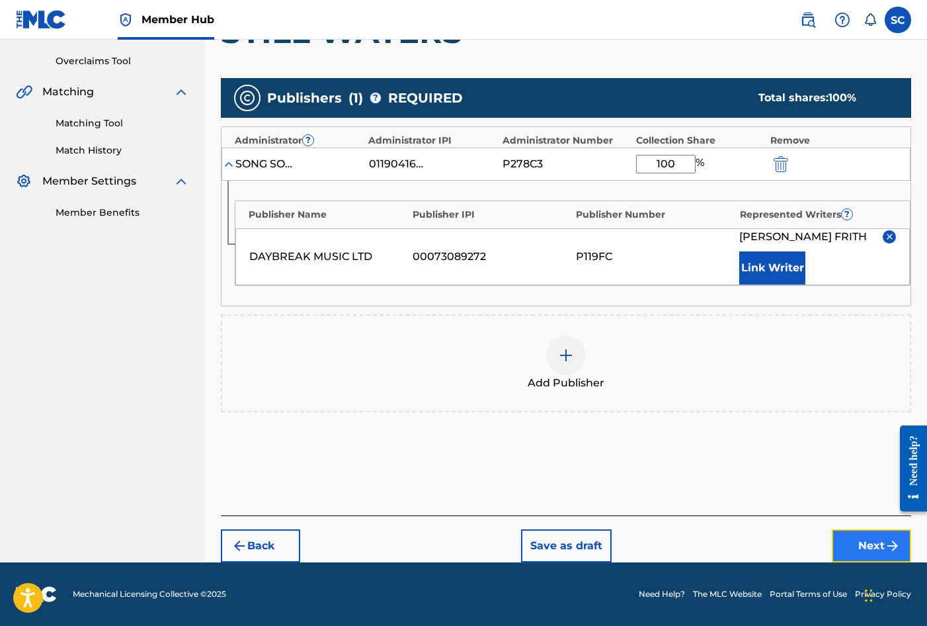
click at [851, 544] on button "Next" at bounding box center [871, 545] width 79 height 33
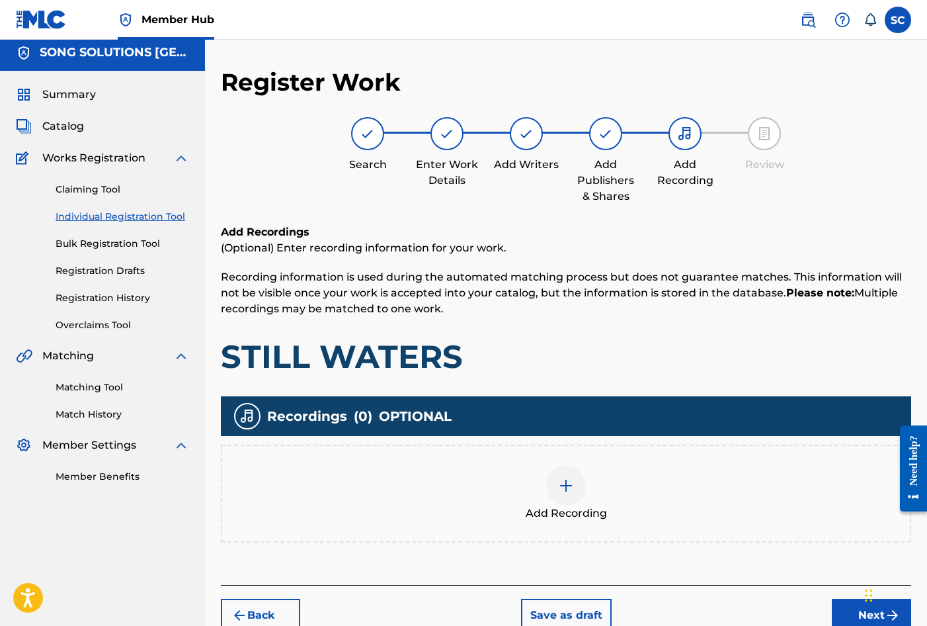
scroll to position [60, 0]
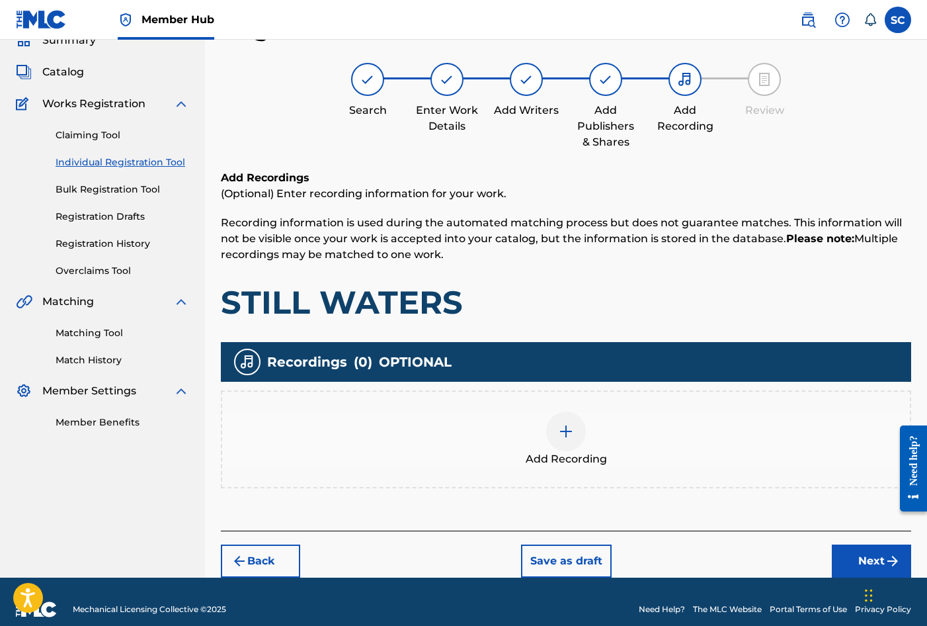
click at [573, 436] on img at bounding box center [566, 431] width 16 height 16
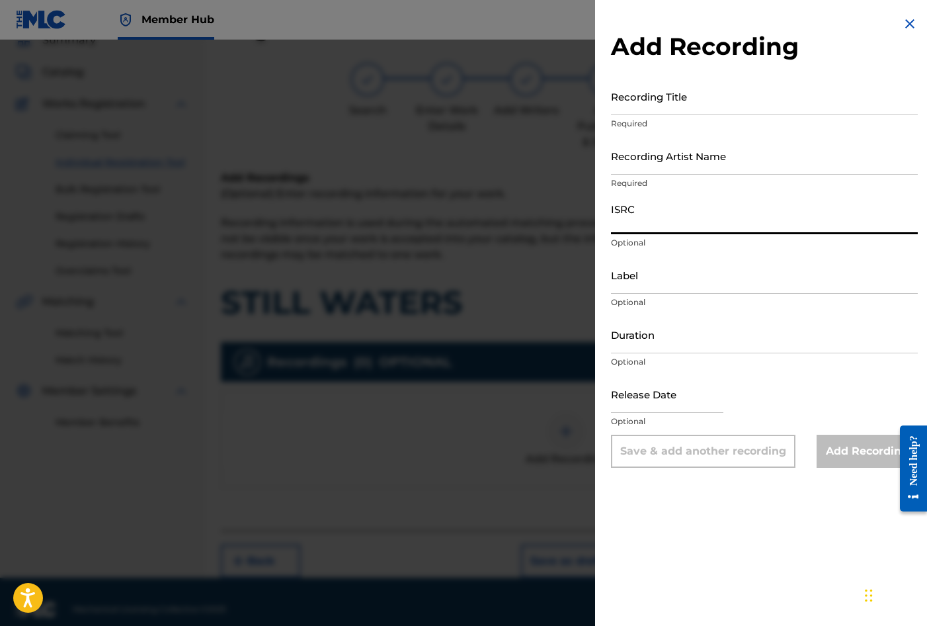
click at [651, 216] on input "ISRC" at bounding box center [764, 215] width 307 height 38
paste input "GB3YD1800010"
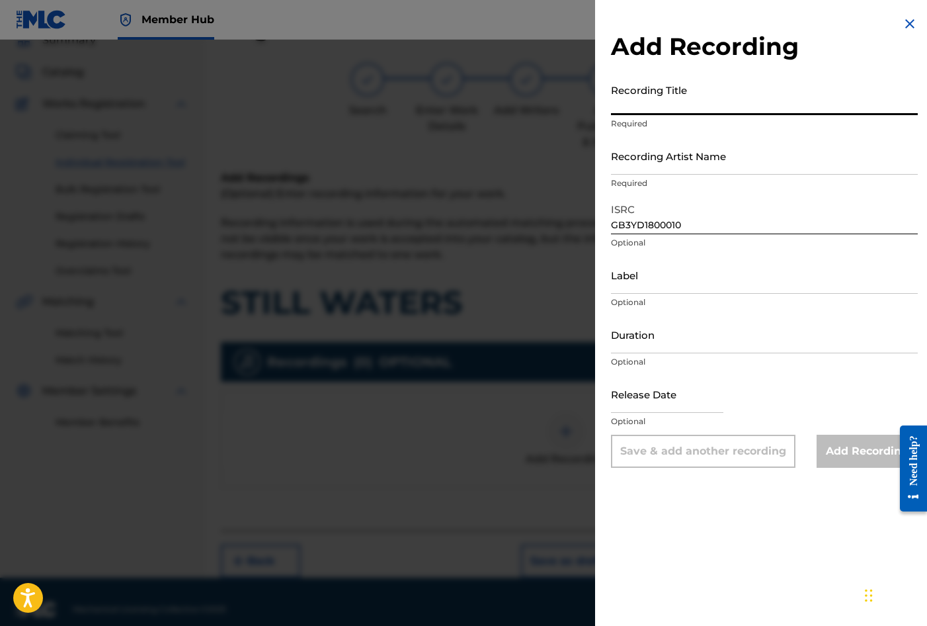
click at [640, 87] on input "Recording Title" at bounding box center [764, 96] width 307 height 38
click at [626, 154] on input "Recording Artist Name" at bounding box center [764, 156] width 307 height 38
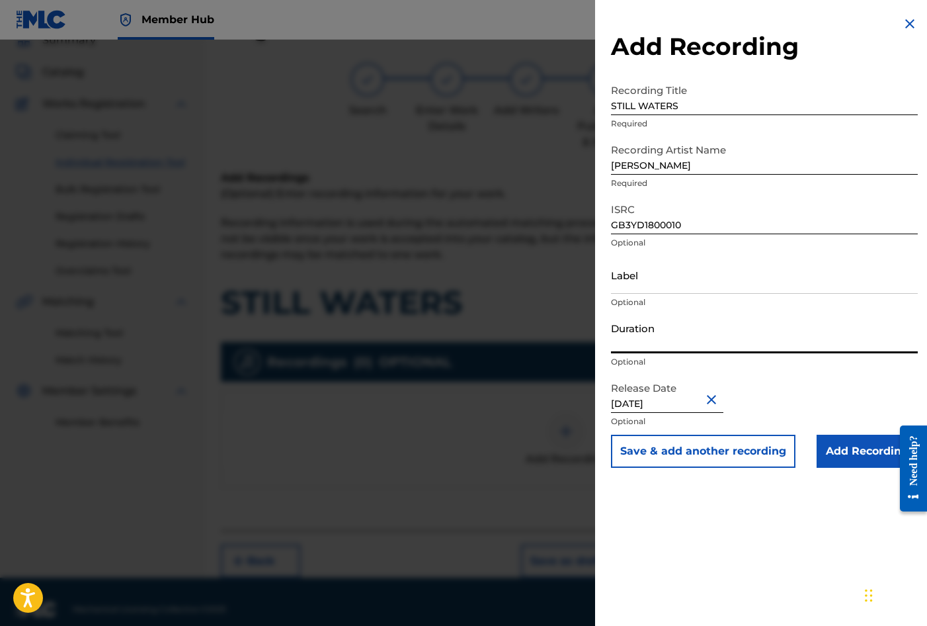
click at [646, 333] on input "Duration" at bounding box center [764, 334] width 307 height 38
click at [719, 490] on div "Add Recording Recording Title STILL WATERS Required Recording Artist Name [PERS…" at bounding box center [764, 313] width 339 height 626
click at [825, 446] on input "Add Recording" at bounding box center [867, 451] width 101 height 33
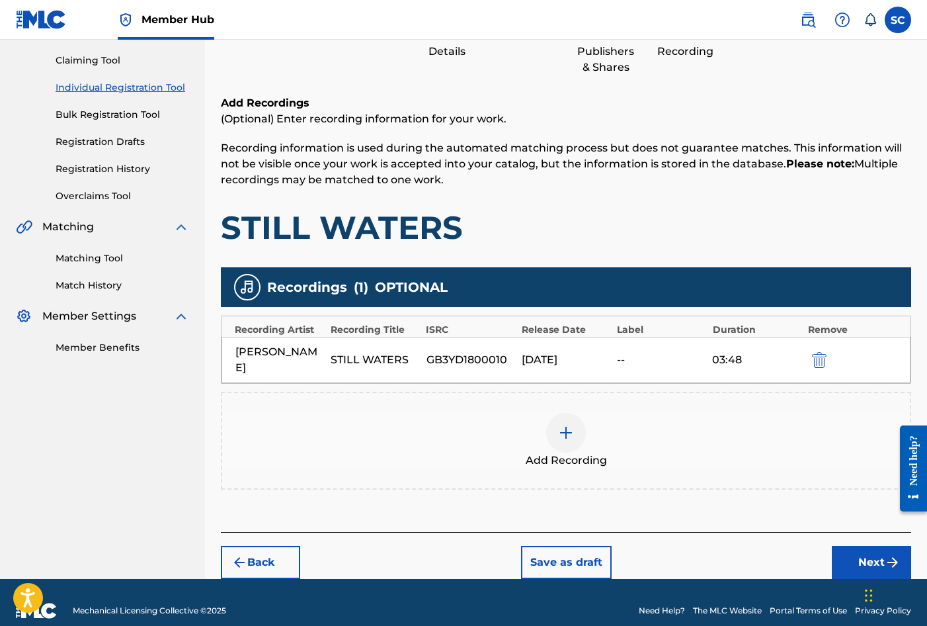
scroll to position [135, 0]
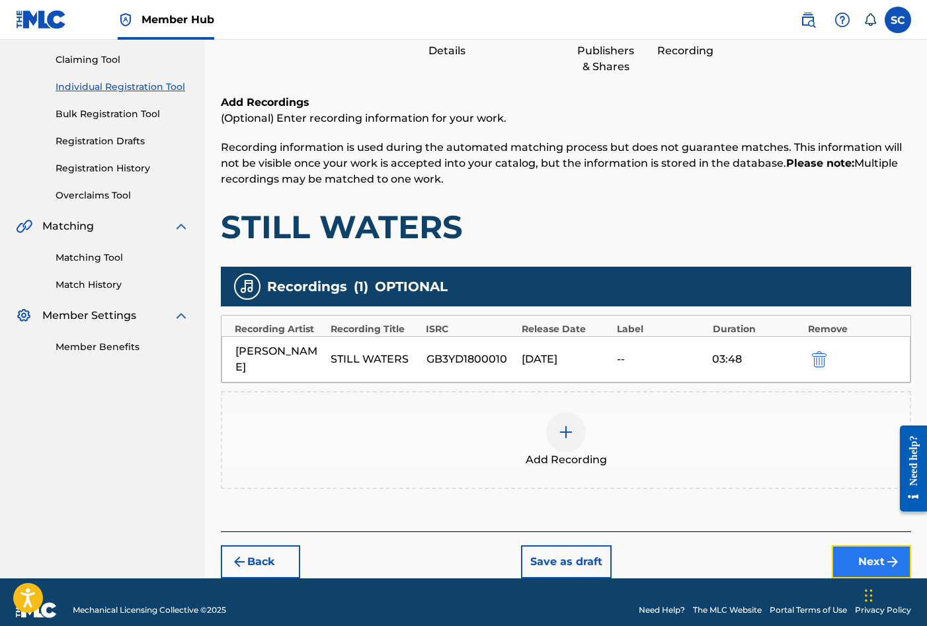
click at [882, 545] on button "Next" at bounding box center [871, 561] width 79 height 33
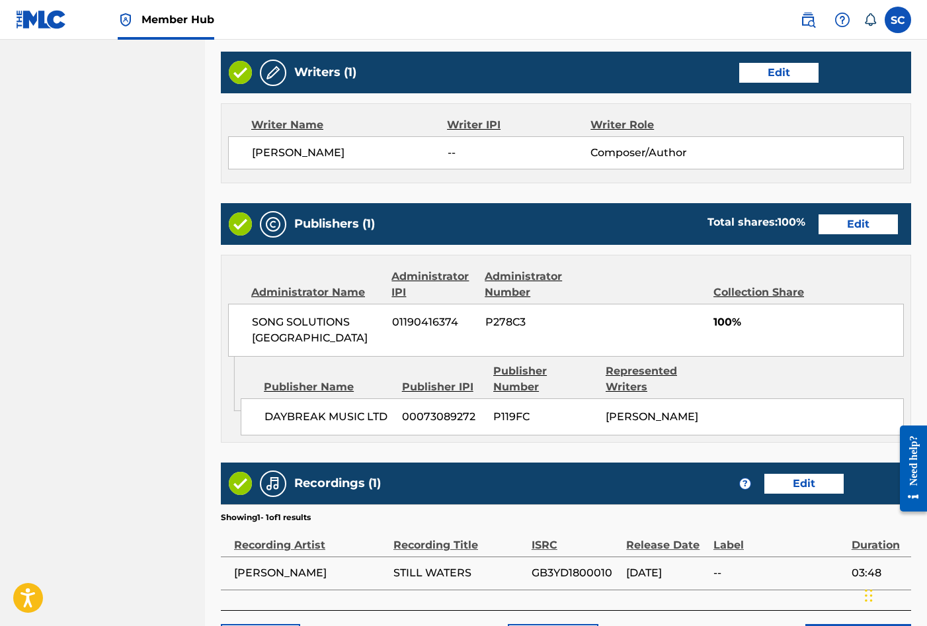
scroll to position [581, 0]
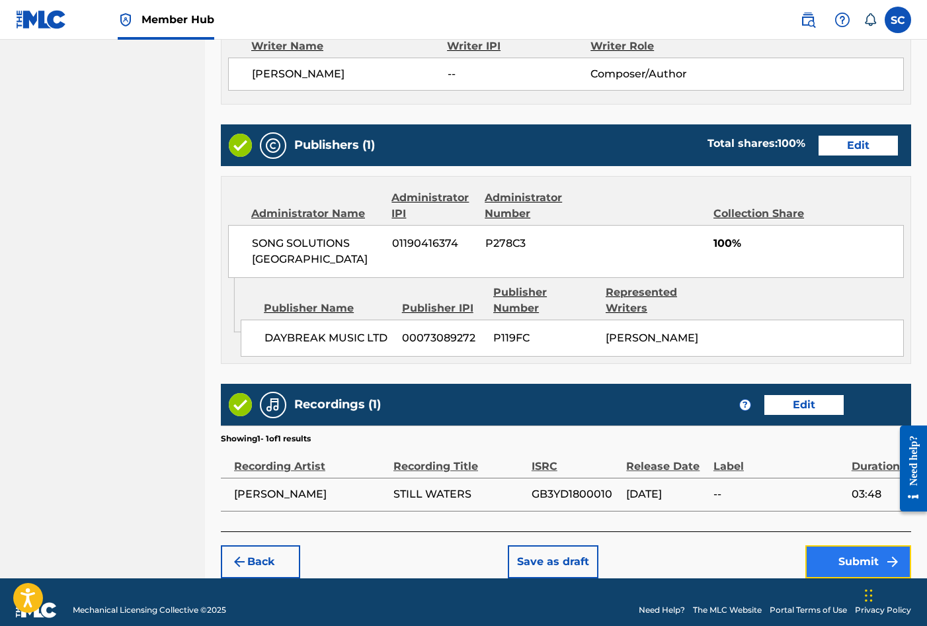
click at [845, 546] on button "Submit" at bounding box center [859, 561] width 106 height 33
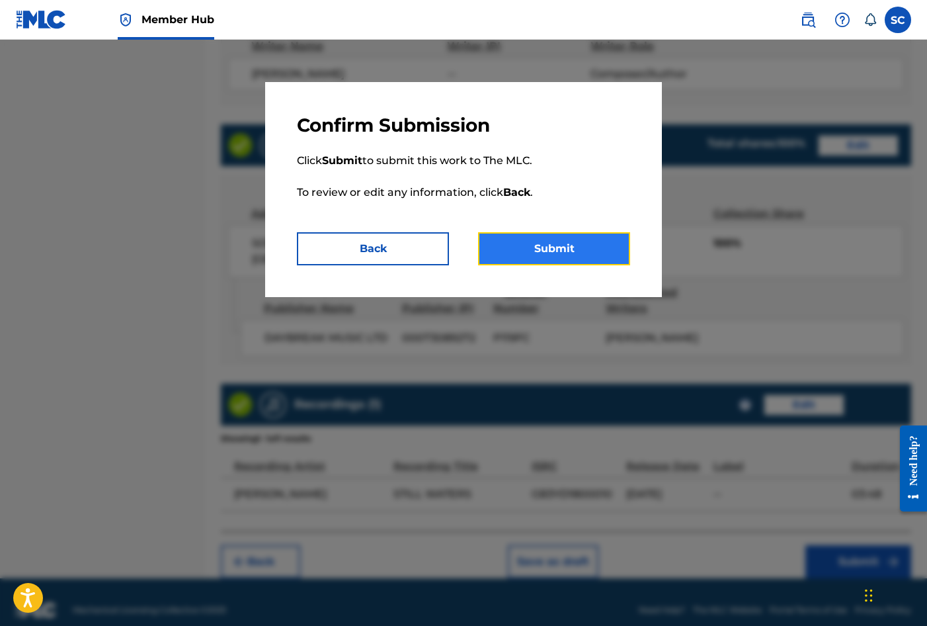
click at [548, 250] on button "Submit" at bounding box center [554, 248] width 152 height 33
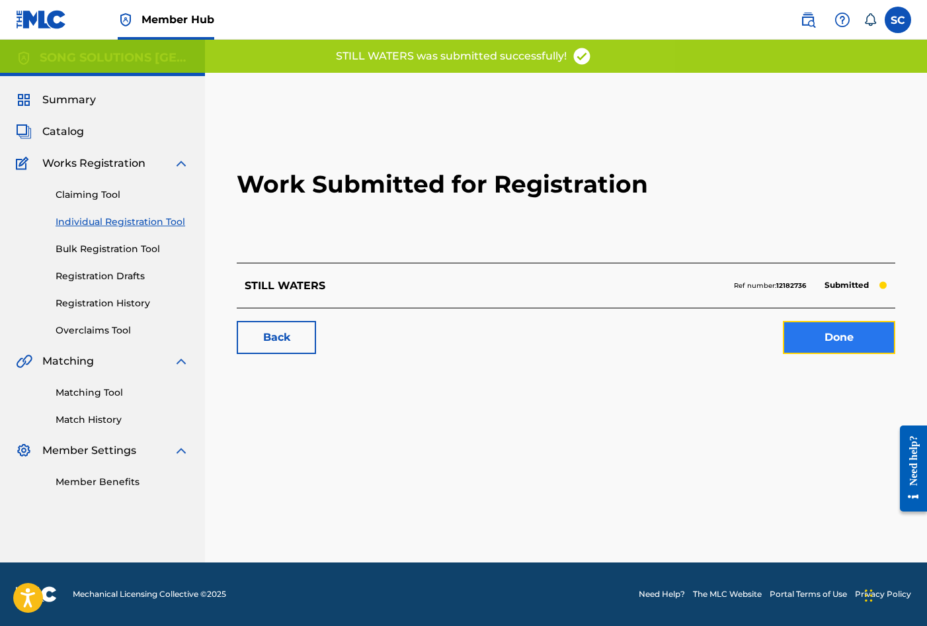
click at [840, 338] on link "Done" at bounding box center [839, 337] width 112 height 33
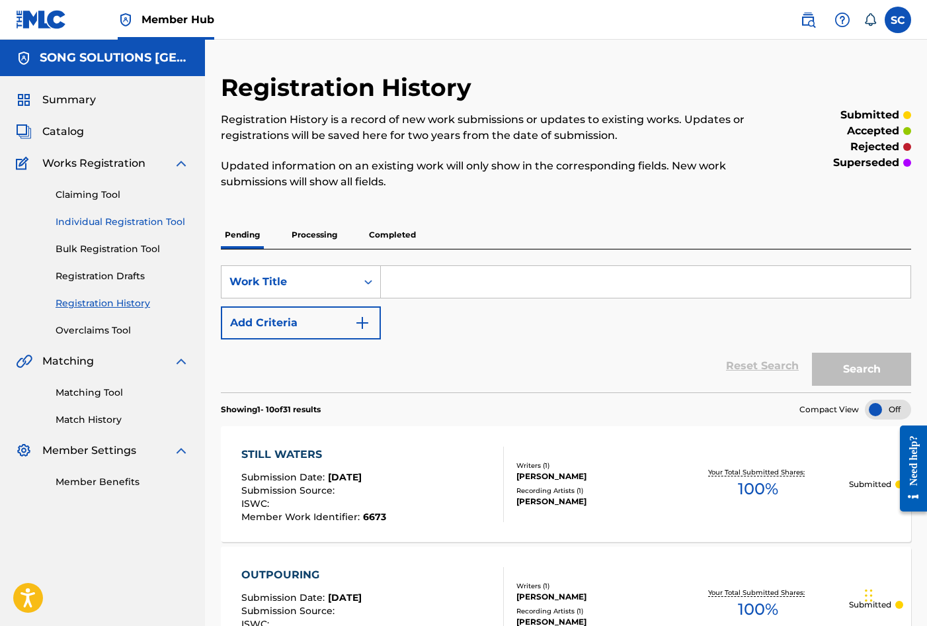
click at [89, 216] on link "Individual Registration Tool" at bounding box center [123, 222] width 134 height 14
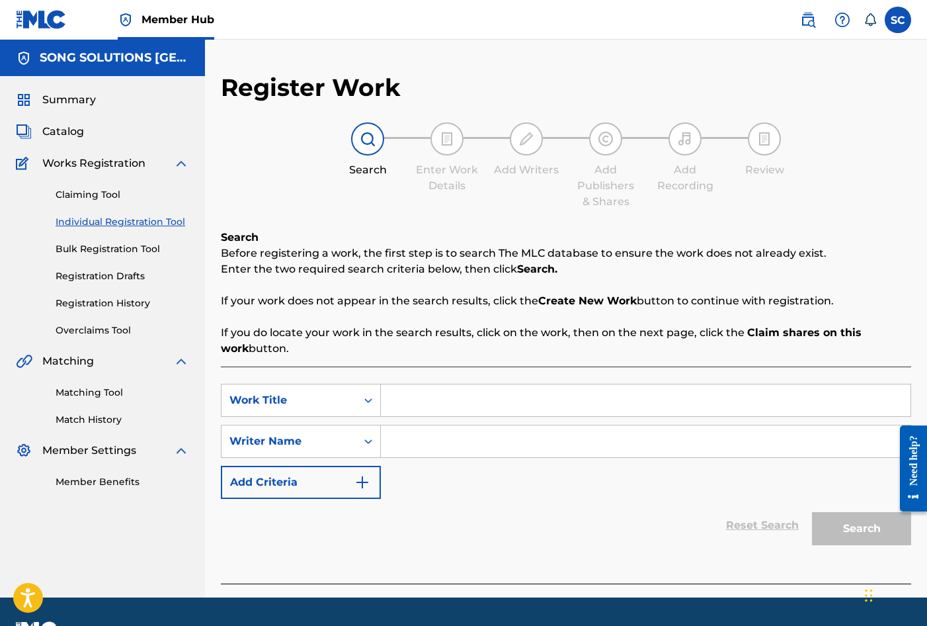
click at [436, 392] on input "Search Form" at bounding box center [646, 400] width 530 height 32
click at [434, 419] on div "SearchWithCriteria17db2f3f-457a-48ef-b134-3ece6ea0f022 Work Title FINDING MY WA…" at bounding box center [566, 441] width 690 height 115
click at [433, 429] on input "Search Form" at bounding box center [646, 441] width 530 height 32
click at [864, 531] on button "Search" at bounding box center [861, 528] width 99 height 33
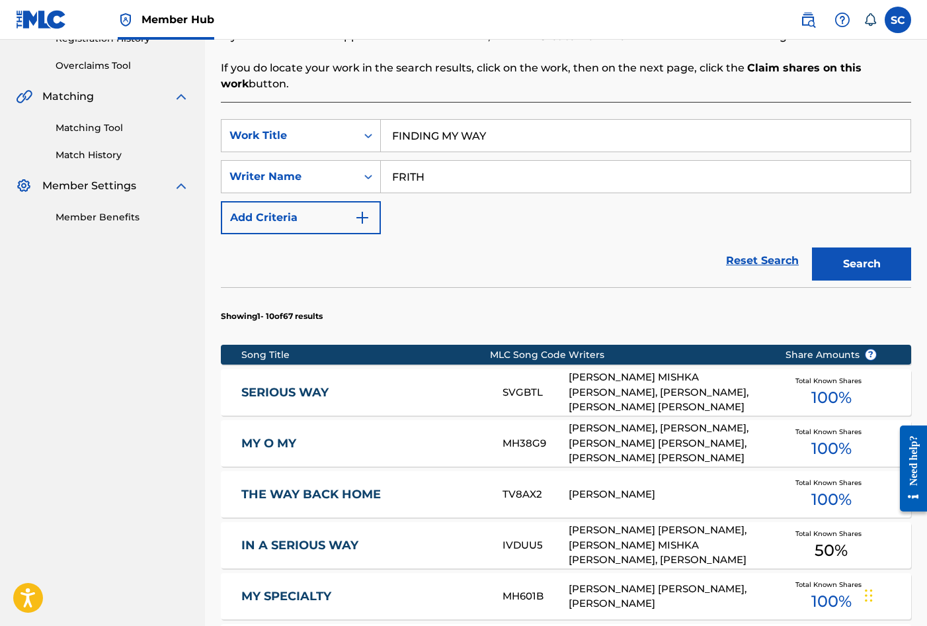
scroll to position [727, 0]
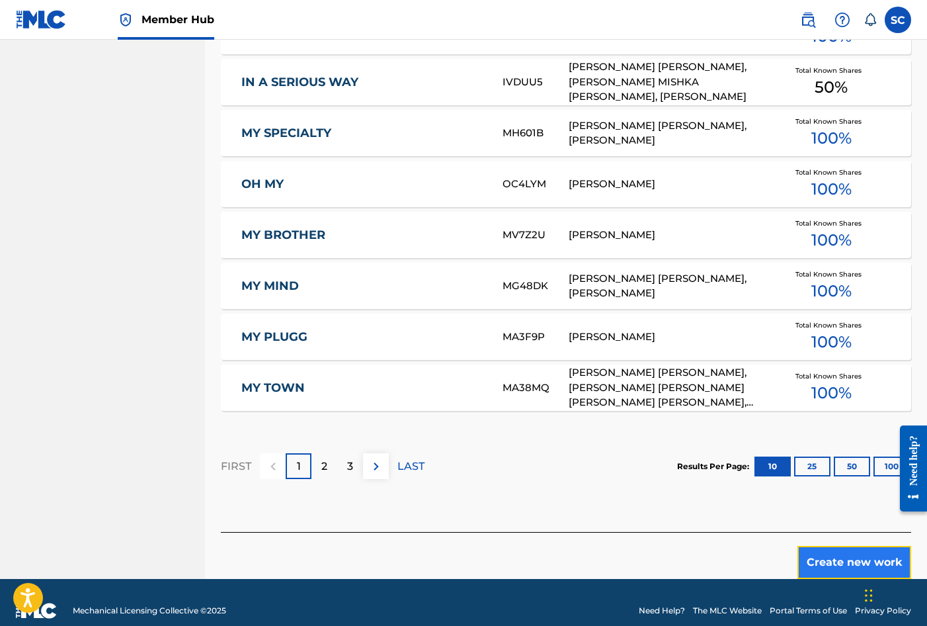
click at [839, 563] on button "Create new work" at bounding box center [855, 562] width 114 height 33
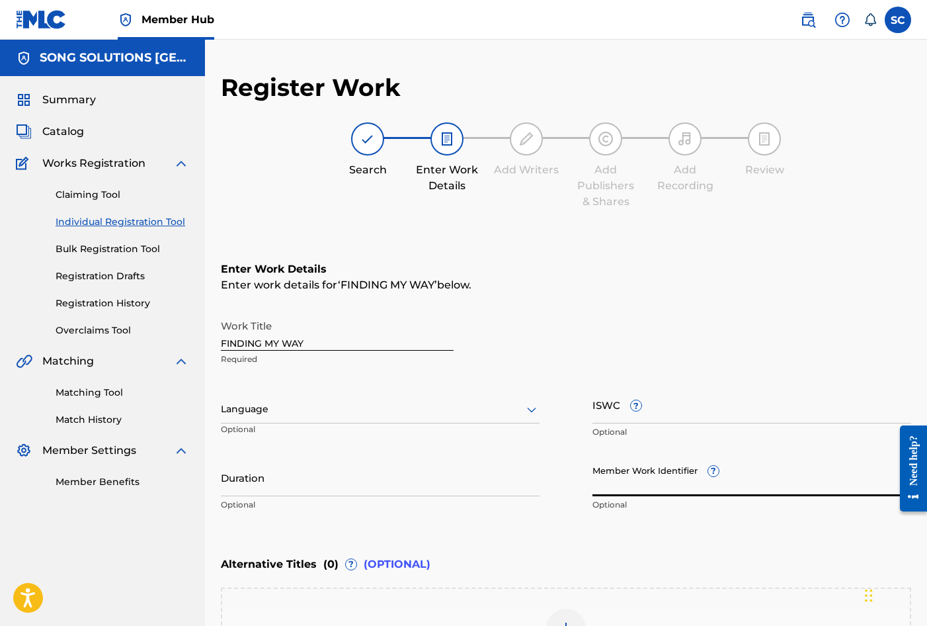
click at [596, 472] on input "Member Work Identifier ?" at bounding box center [752, 477] width 319 height 38
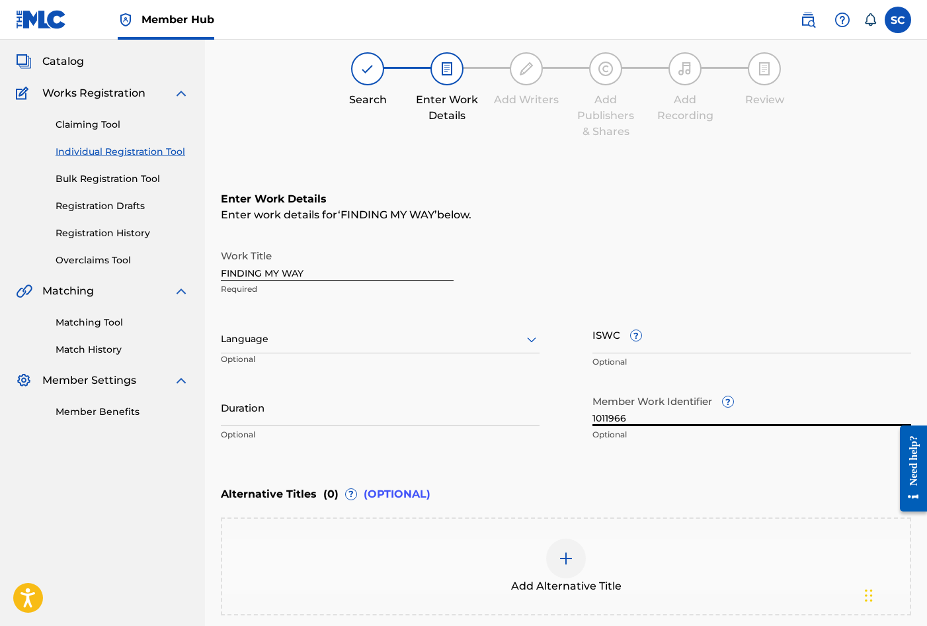
scroll to position [198, 0]
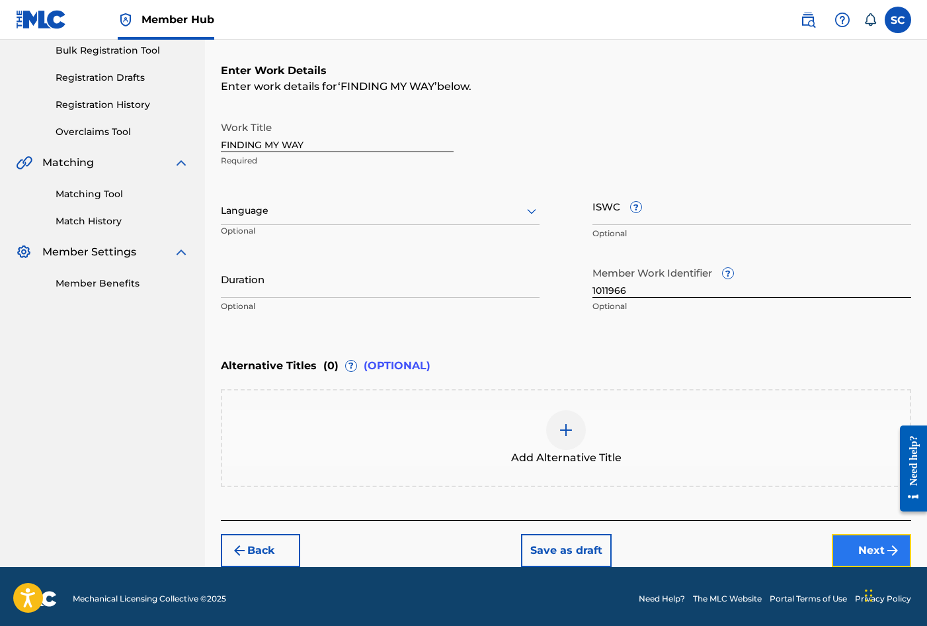
click at [868, 548] on button "Next" at bounding box center [871, 550] width 79 height 33
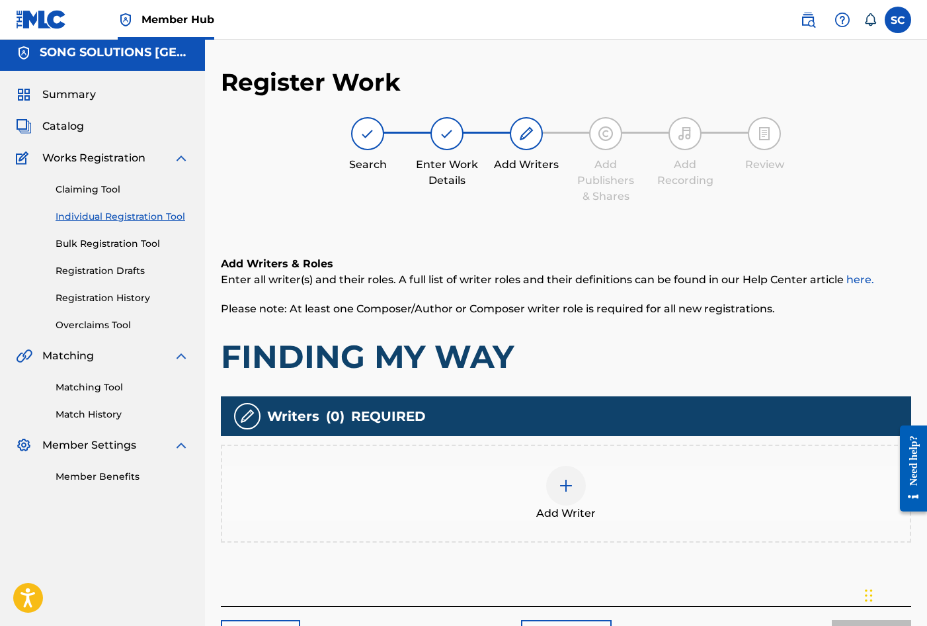
scroll to position [60, 0]
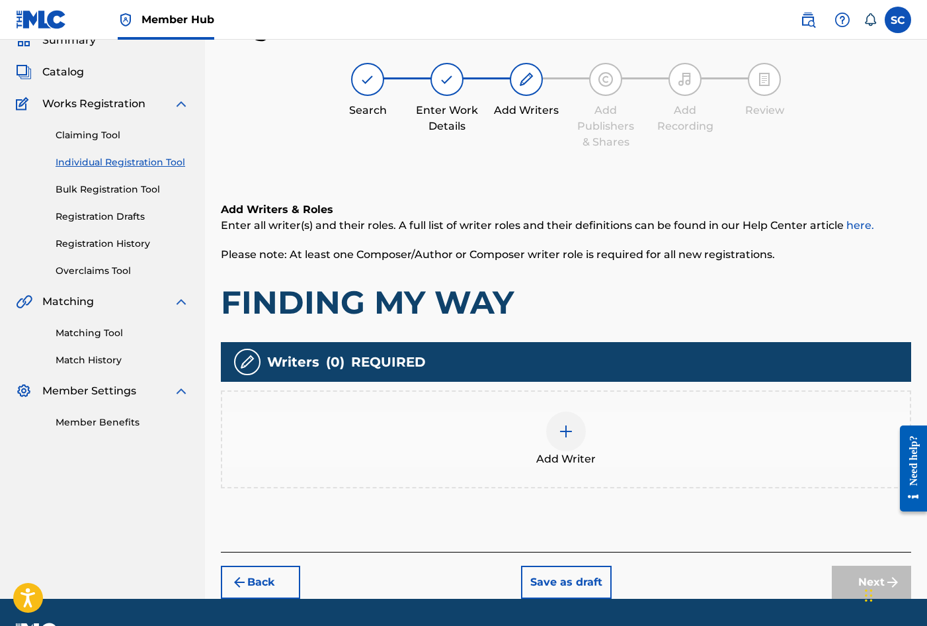
click at [567, 435] on img at bounding box center [566, 431] width 16 height 16
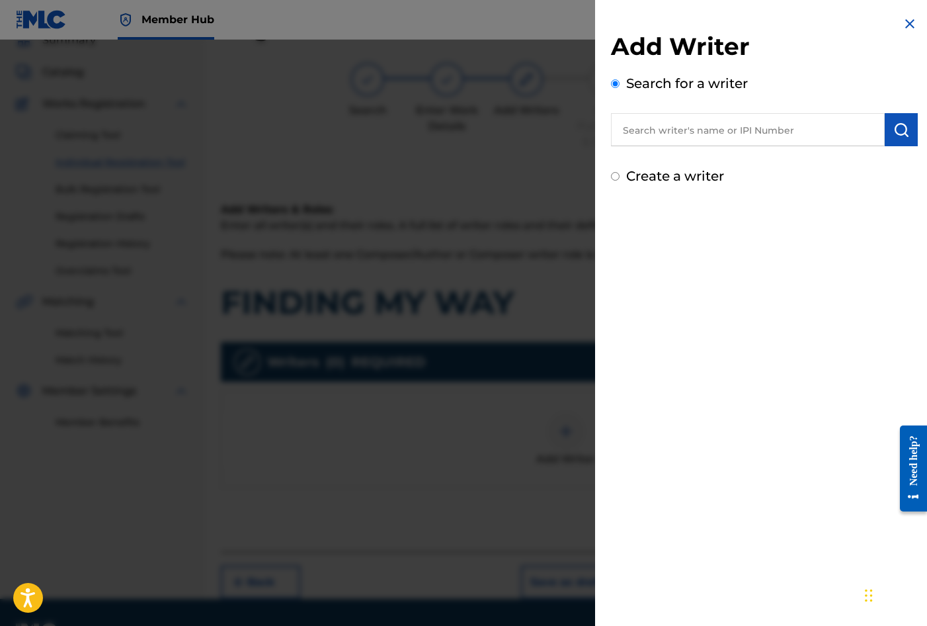
click at [665, 121] on input "text" at bounding box center [748, 129] width 274 height 33
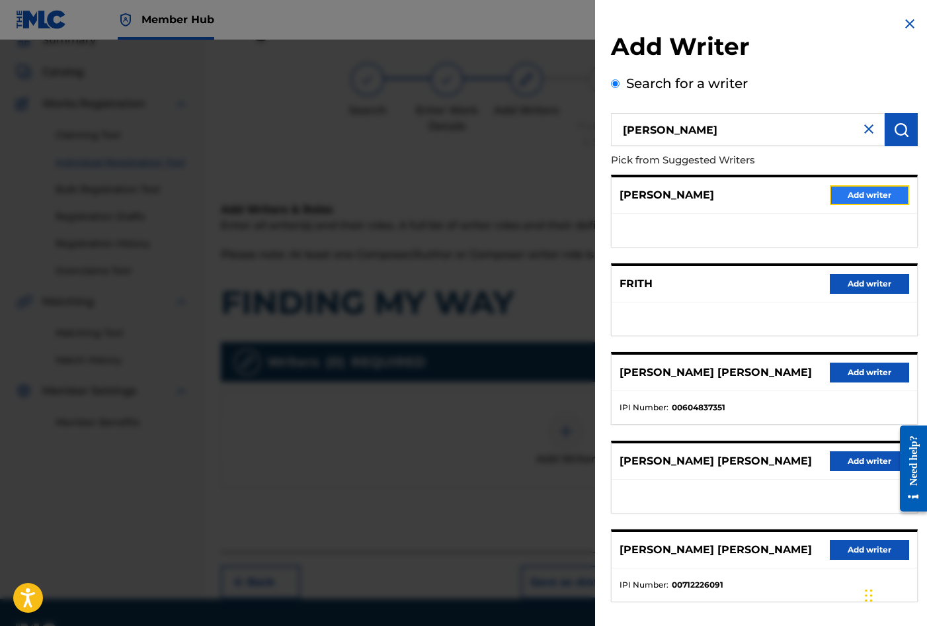
click at [874, 194] on button "Add writer" at bounding box center [869, 195] width 79 height 20
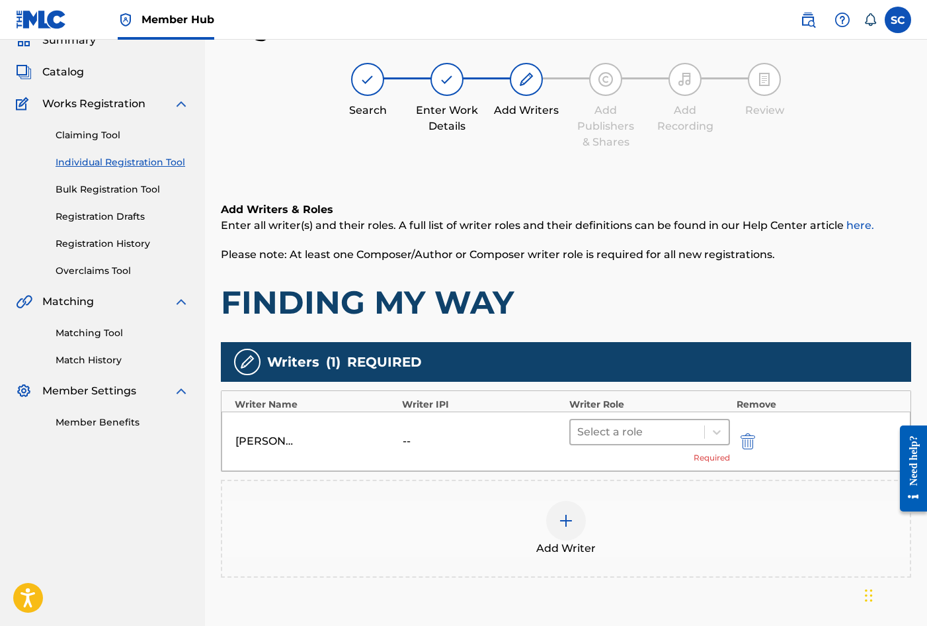
click at [627, 429] on div at bounding box center [637, 432] width 120 height 19
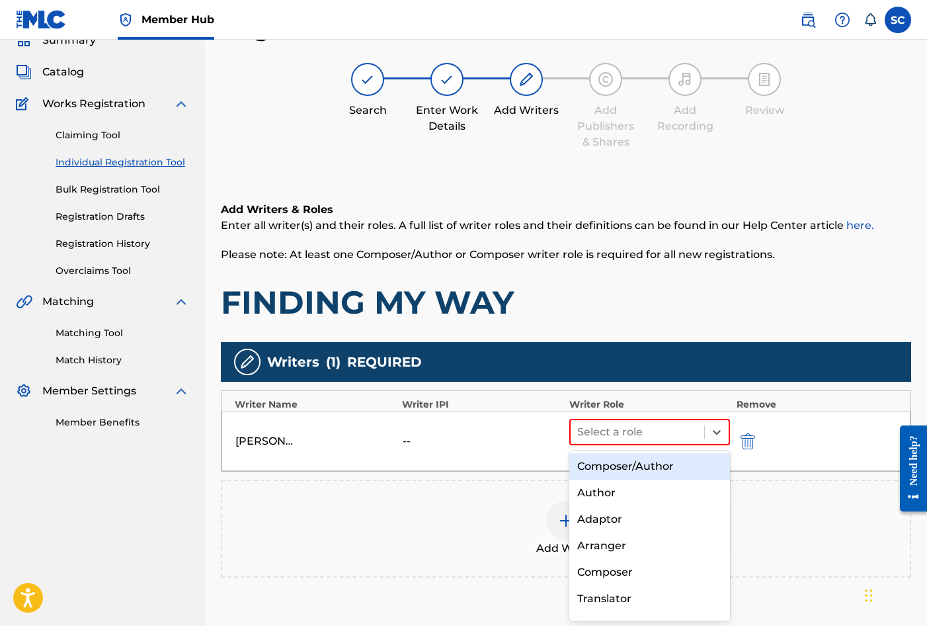
click at [626, 469] on div "Composer/Author" at bounding box center [649, 466] width 161 height 26
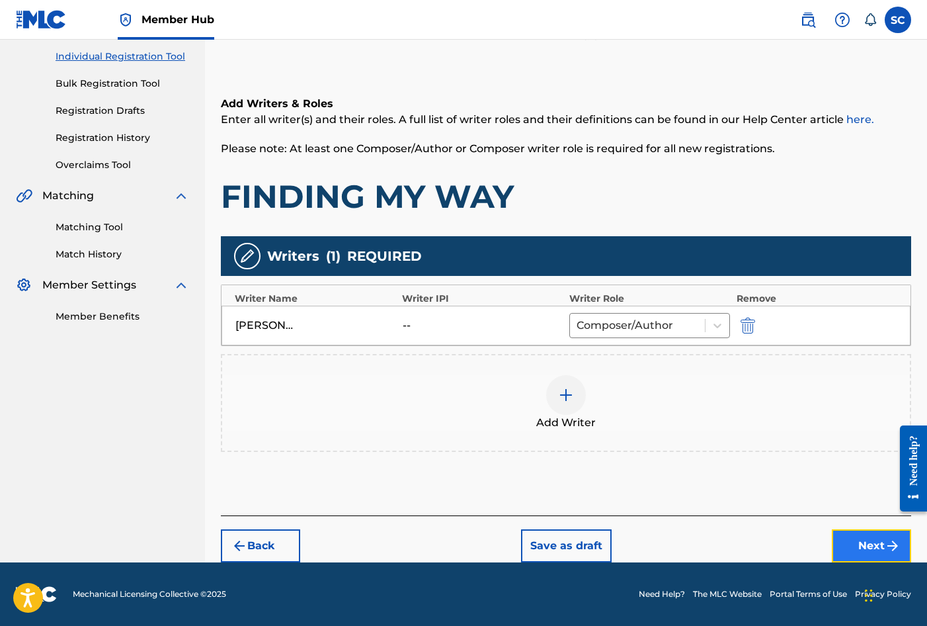
click at [860, 549] on button "Next" at bounding box center [871, 545] width 79 height 33
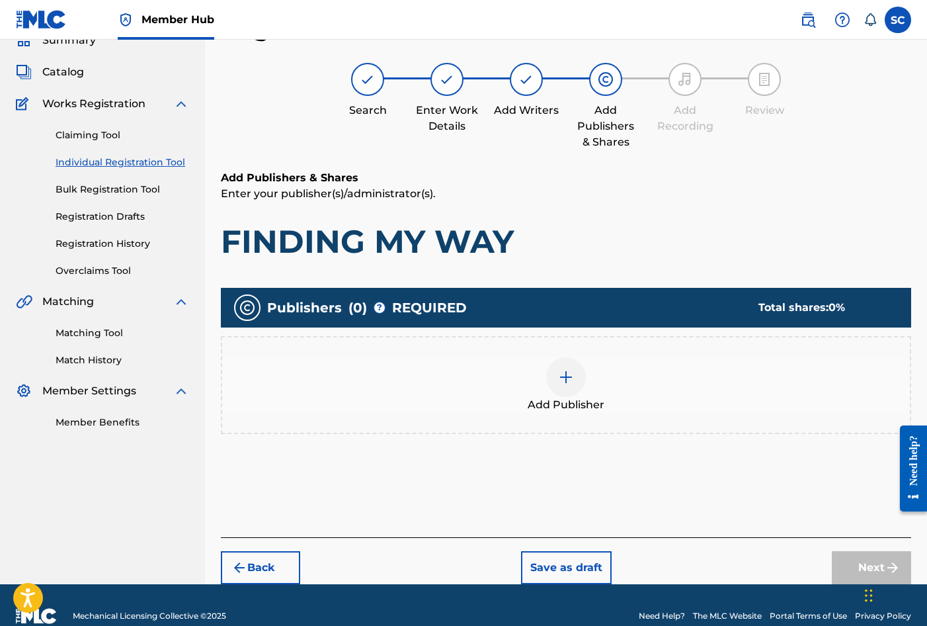
click at [568, 378] on img at bounding box center [566, 377] width 16 height 16
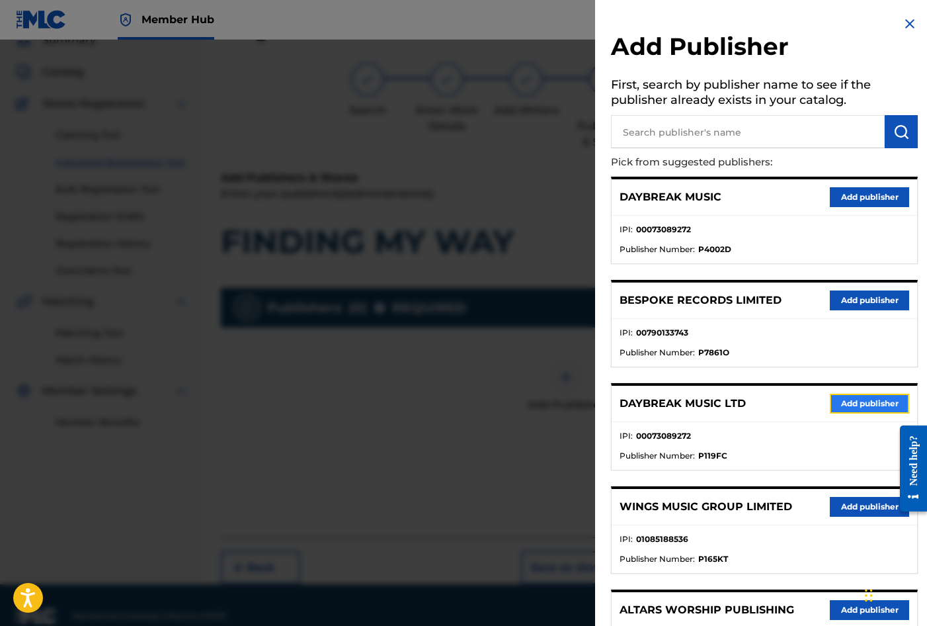
click at [841, 403] on button "Add publisher" at bounding box center [869, 404] width 79 height 20
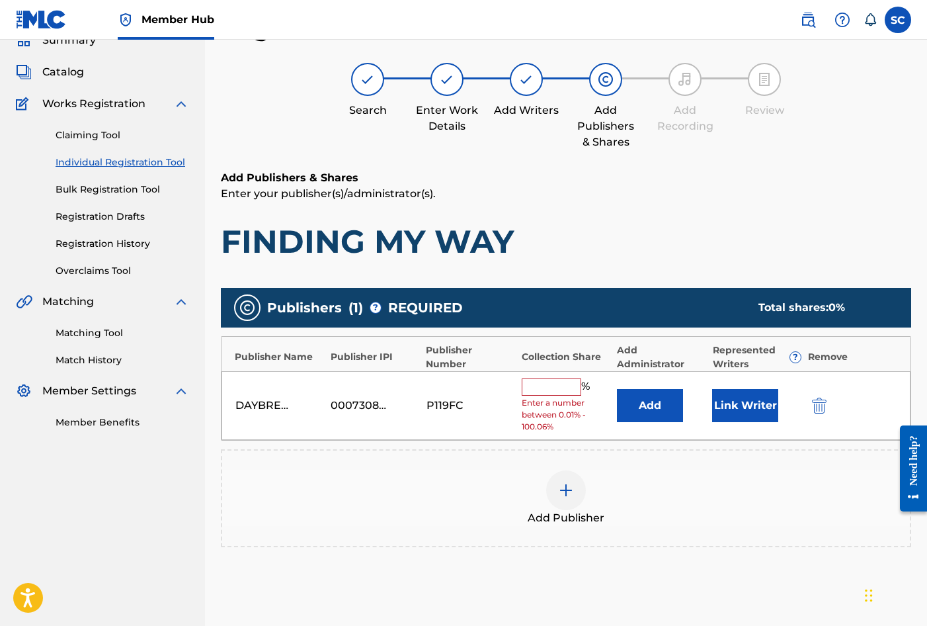
click at [544, 386] on input "text" at bounding box center [552, 386] width 60 height 17
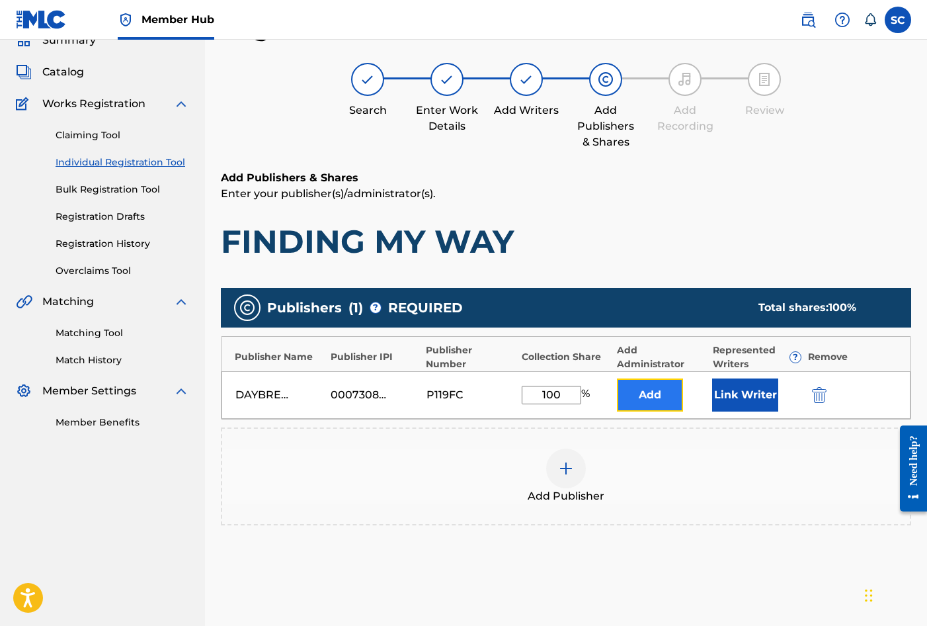
click at [665, 394] on button "Add" at bounding box center [650, 394] width 66 height 33
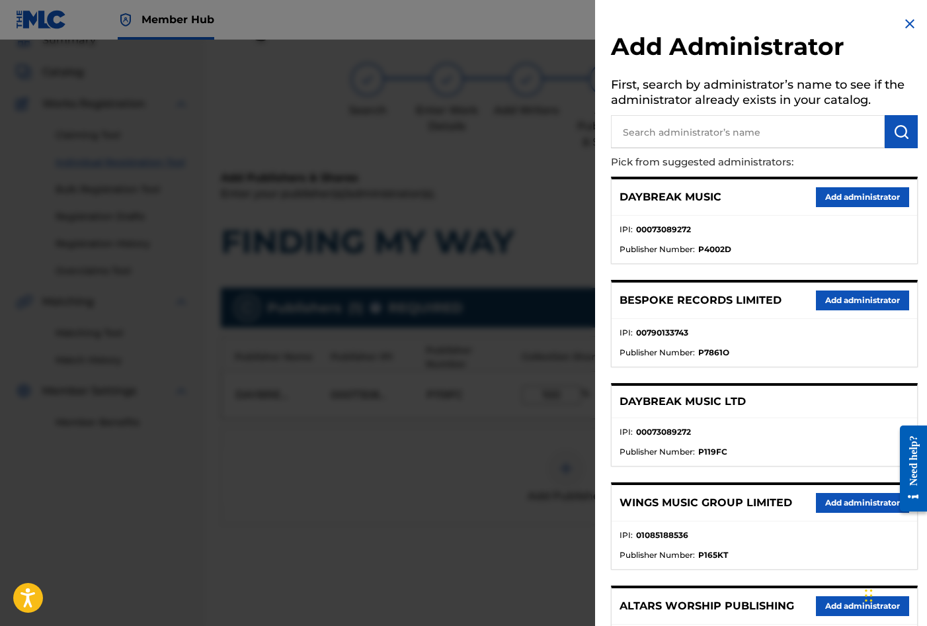
click at [667, 124] on input "text" at bounding box center [748, 131] width 274 height 33
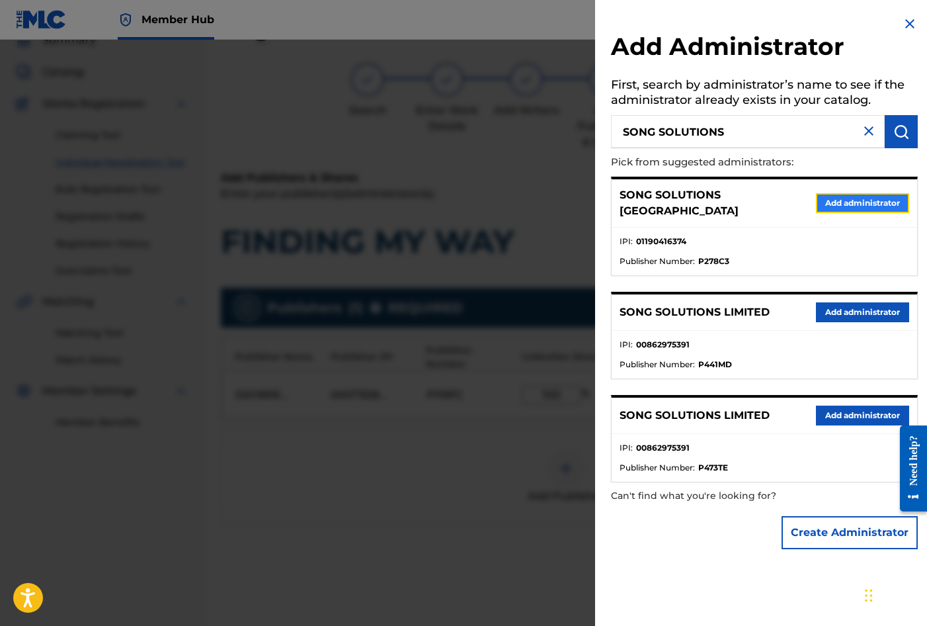
click at [844, 193] on button "Add administrator" at bounding box center [862, 203] width 93 height 20
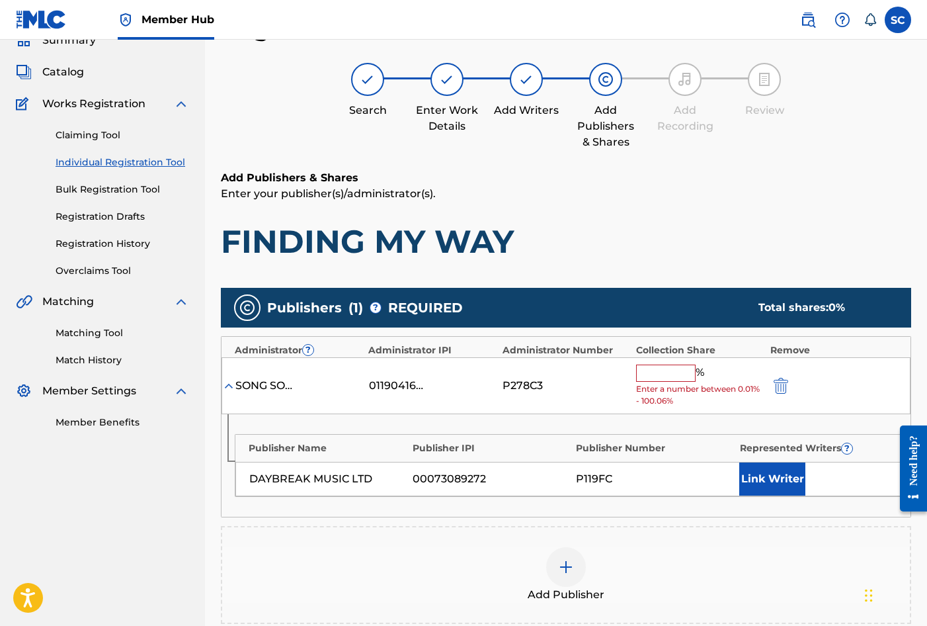
click at [655, 365] on input "text" at bounding box center [666, 372] width 60 height 17
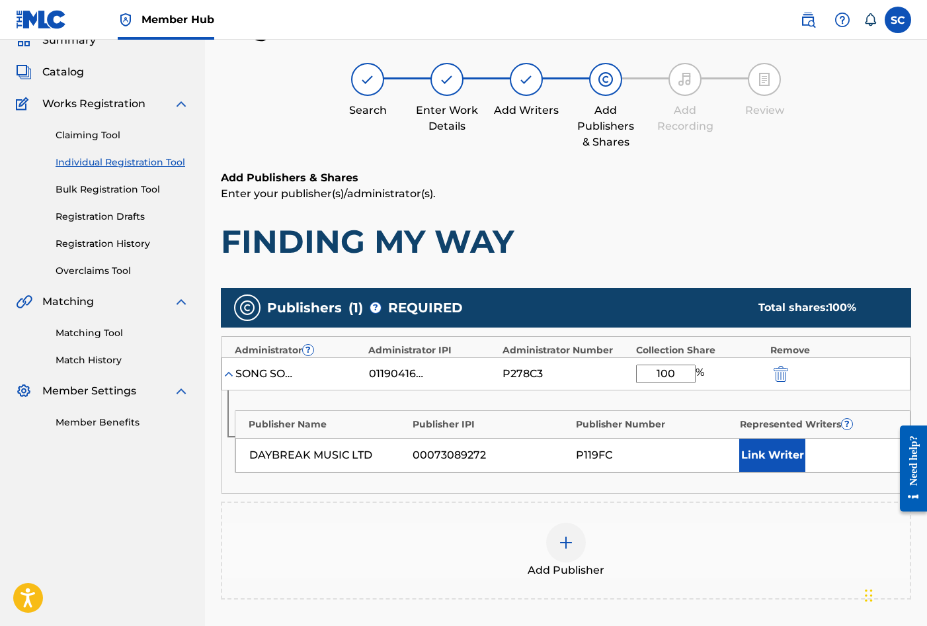
click at [606, 379] on div "P278C3" at bounding box center [566, 374] width 127 height 16
click at [763, 456] on button "Link Writer" at bounding box center [772, 454] width 66 height 33
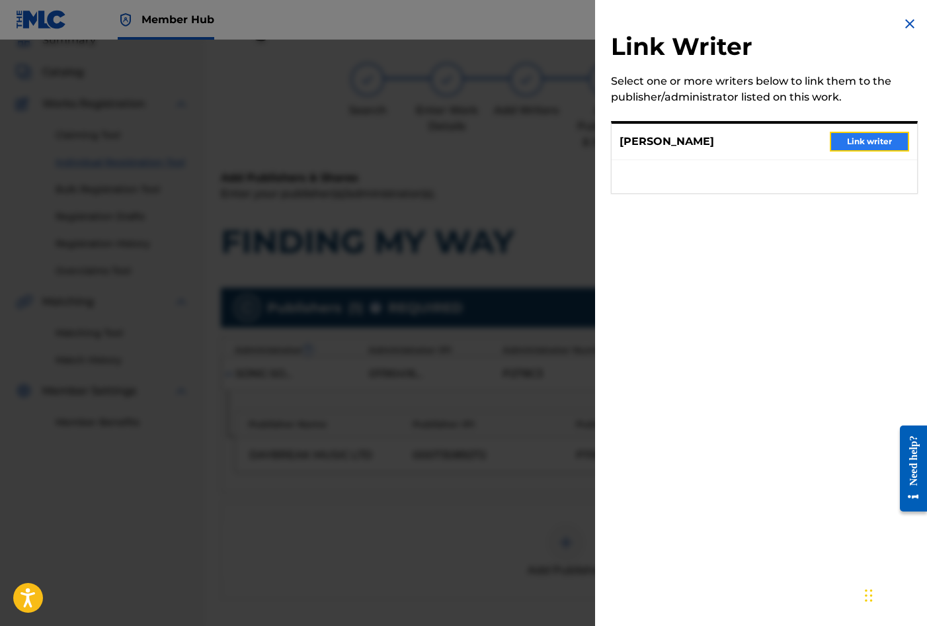
click at [839, 144] on button "Link writer" at bounding box center [869, 142] width 79 height 20
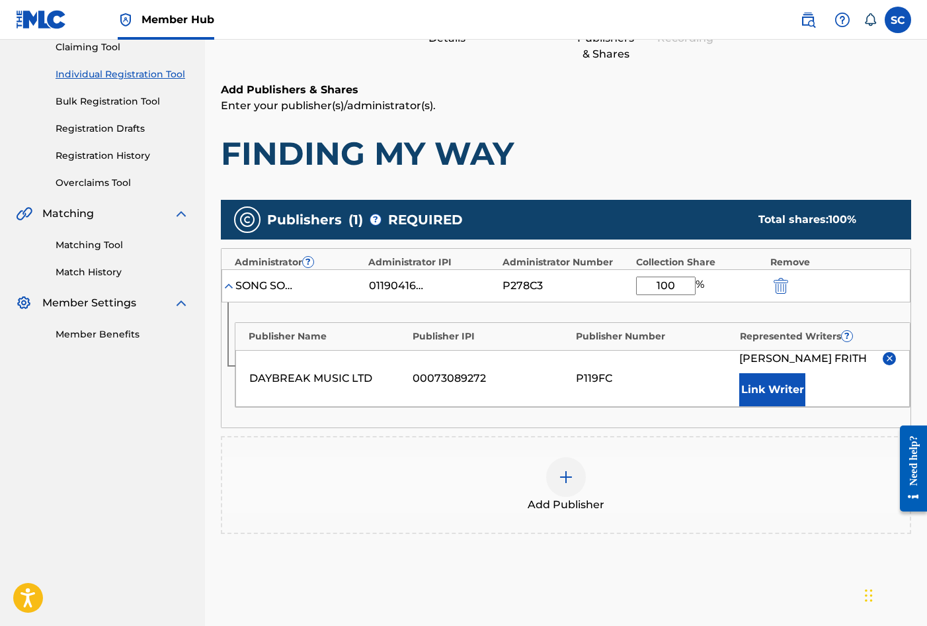
scroll to position [269, 0]
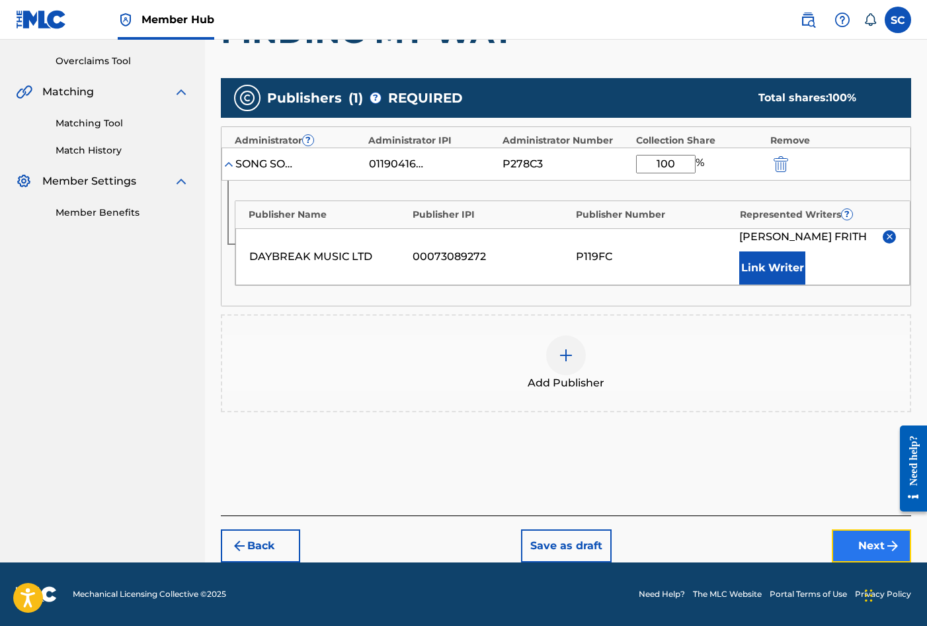
click at [870, 539] on button "Next" at bounding box center [871, 545] width 79 height 33
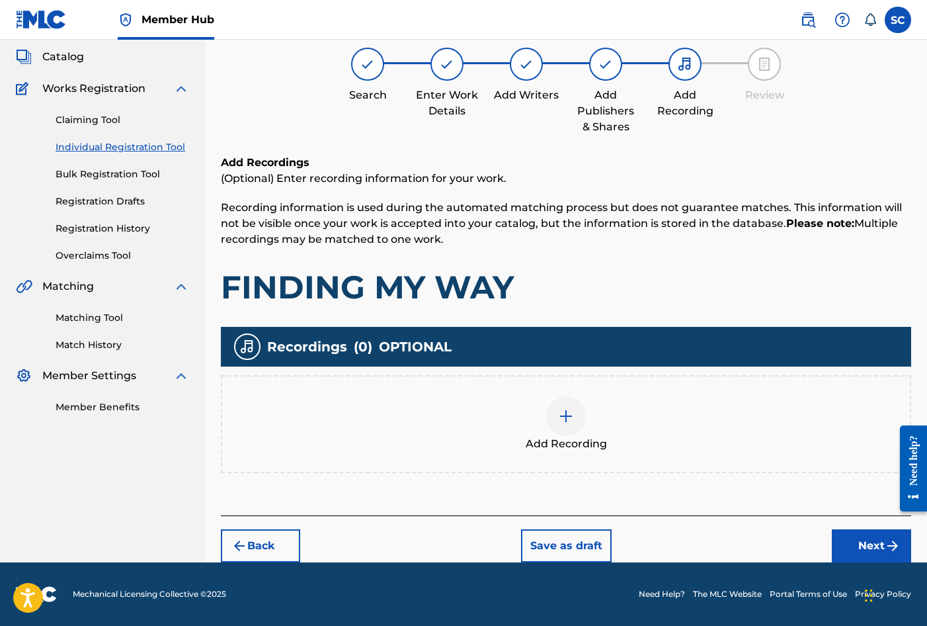
scroll to position [60, 0]
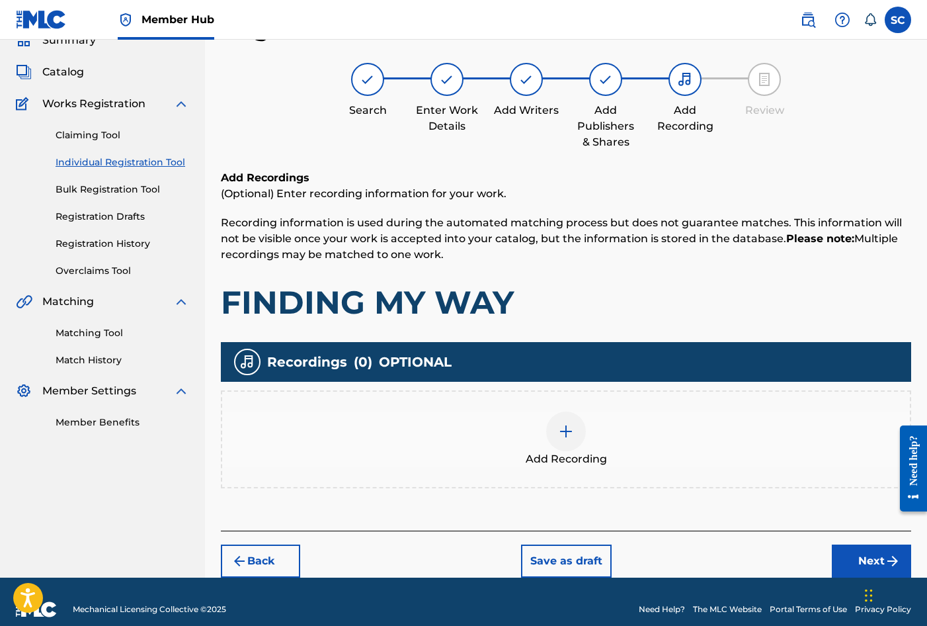
click at [563, 431] on img at bounding box center [566, 431] width 16 height 16
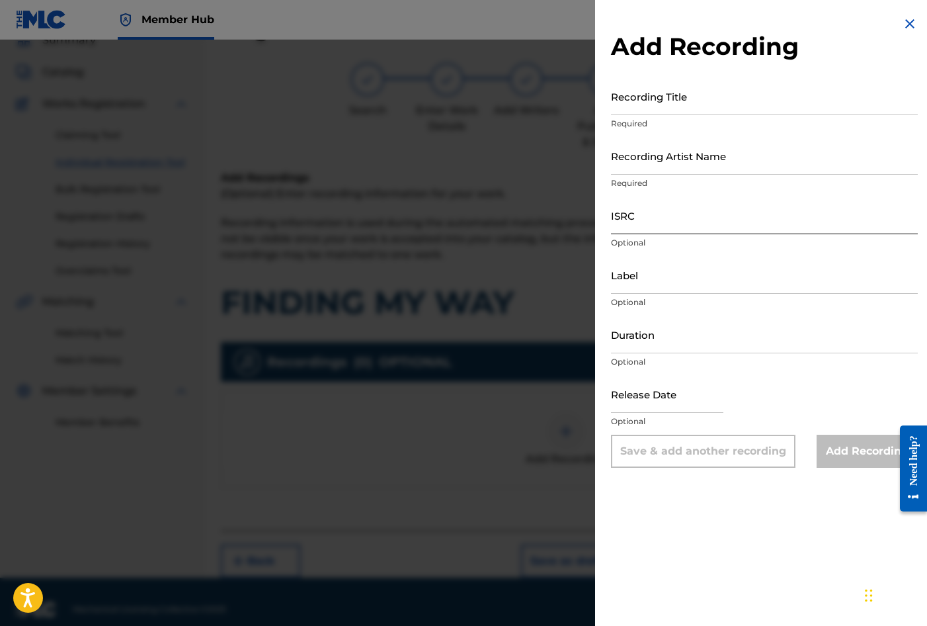
click at [633, 219] on input "ISRC" at bounding box center [764, 215] width 307 height 38
paste input "GB3YD2400001"
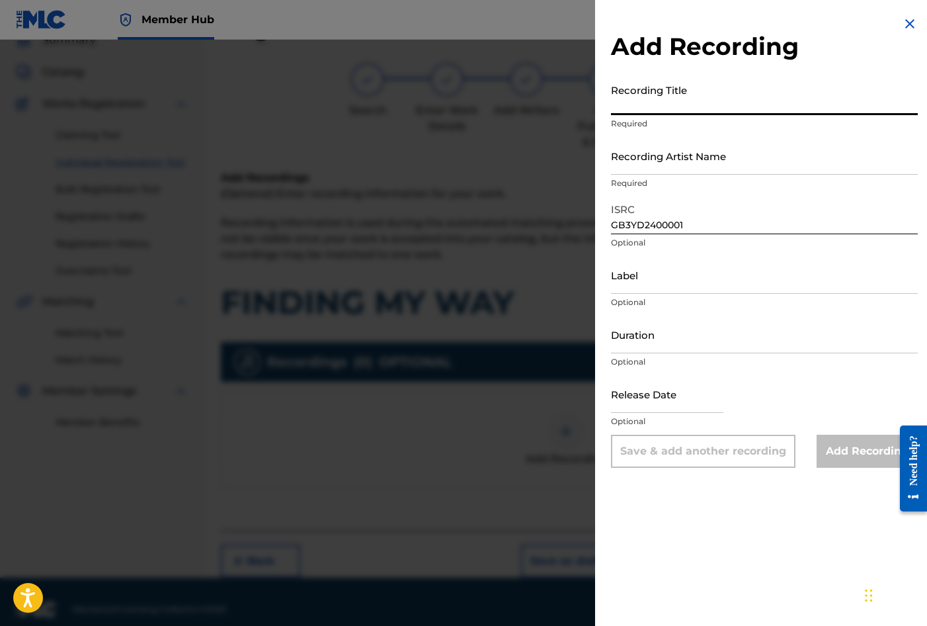
click at [638, 93] on input "Recording Title" at bounding box center [764, 96] width 307 height 38
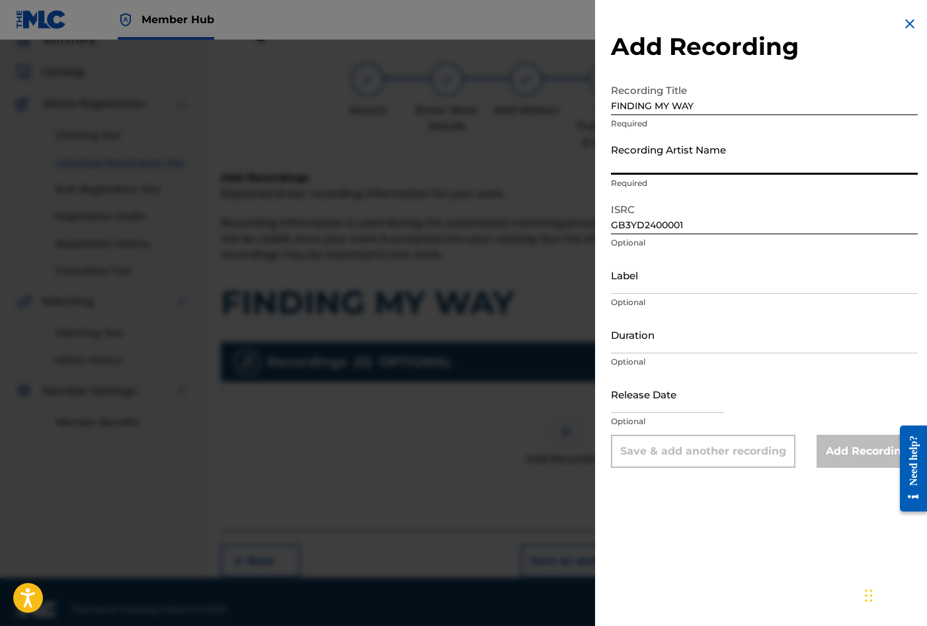
click at [656, 159] on input "Recording Artist Name" at bounding box center [764, 156] width 307 height 38
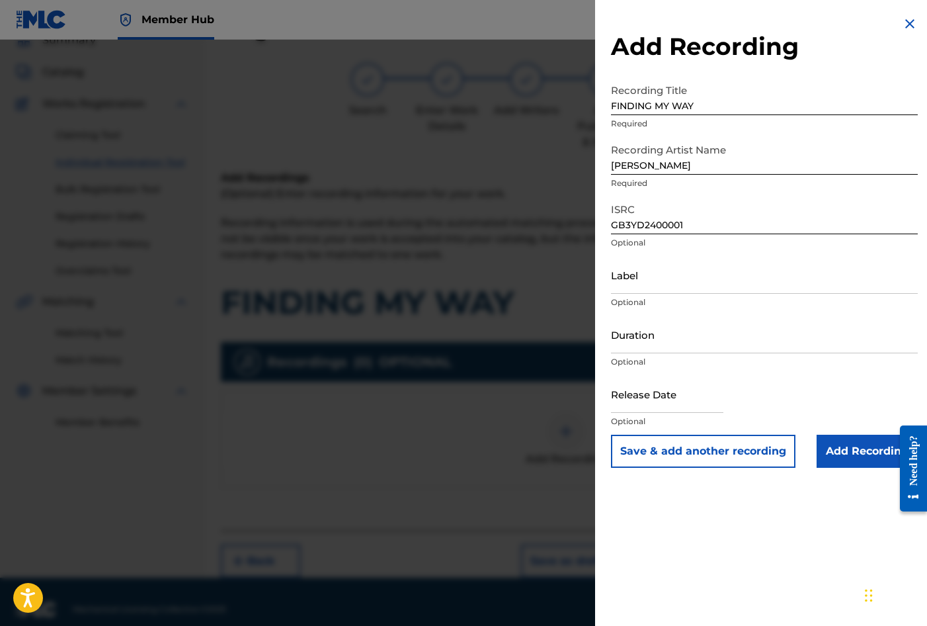
click at [597, 194] on div "Add Recording Recording Title FINDING MY WAY Required Recording Artist Name [PE…" at bounding box center [764, 241] width 339 height 483
click at [665, 322] on input "Duration" at bounding box center [764, 334] width 307 height 38
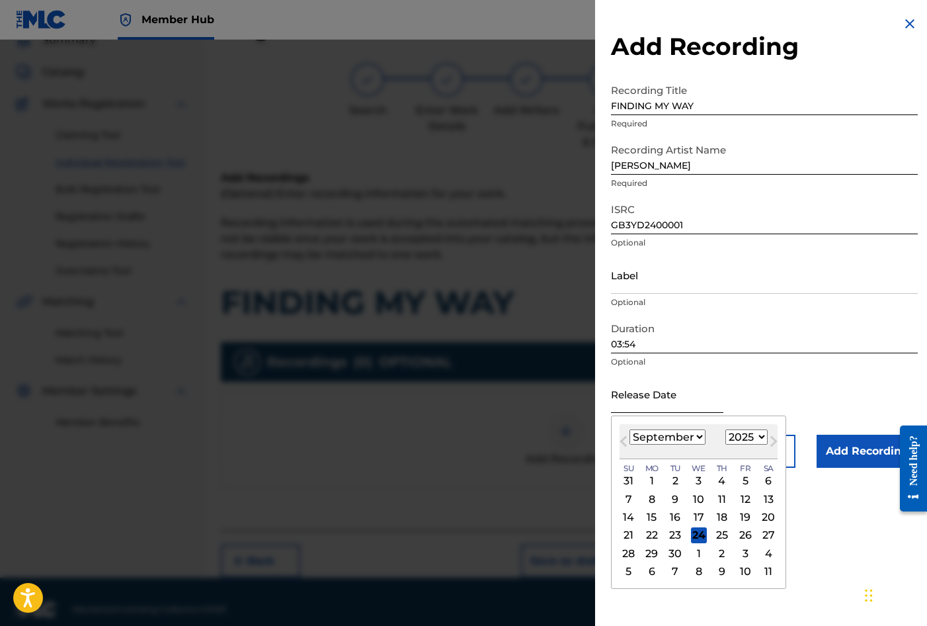
click at [660, 397] on input "text" at bounding box center [667, 394] width 112 height 38
click at [617, 422] on div "Previous Month Next Month [DATE] January February March April May June July Aug…" at bounding box center [698, 501] width 175 height 173
click at [761, 436] on select "1900 1901 1902 1903 1904 1905 1906 1907 1908 1909 1910 1911 1912 1913 1914 1915…" at bounding box center [747, 436] width 42 height 15
click at [726, 429] on select "1900 1901 1902 1903 1904 1905 1906 1907 1908 1909 1910 1911 1912 1913 1914 1915…" at bounding box center [747, 436] width 42 height 15
click at [716, 497] on div "12" at bounding box center [722, 499] width 16 height 16
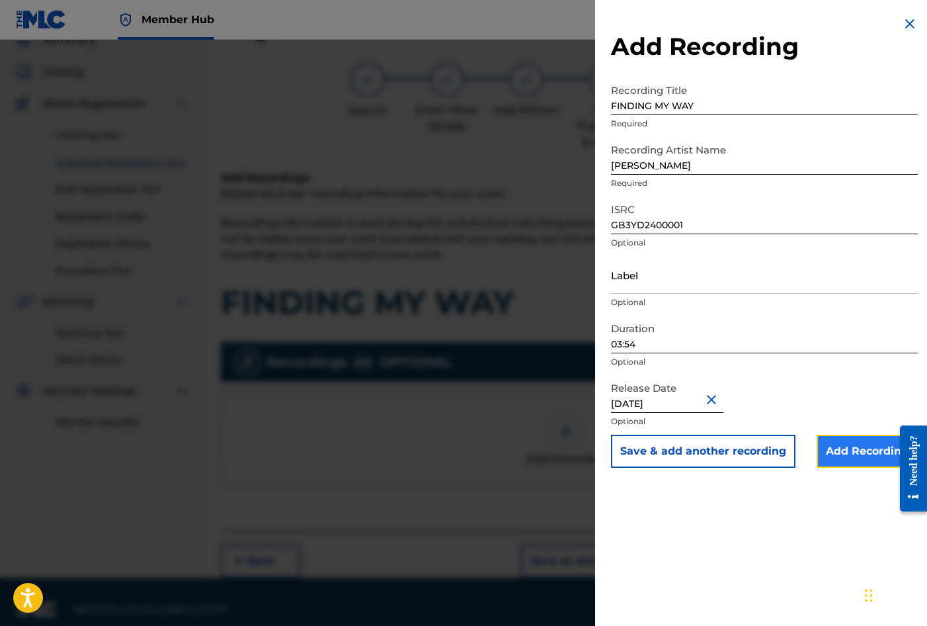
click at [836, 456] on input "Add Recording" at bounding box center [867, 451] width 101 height 33
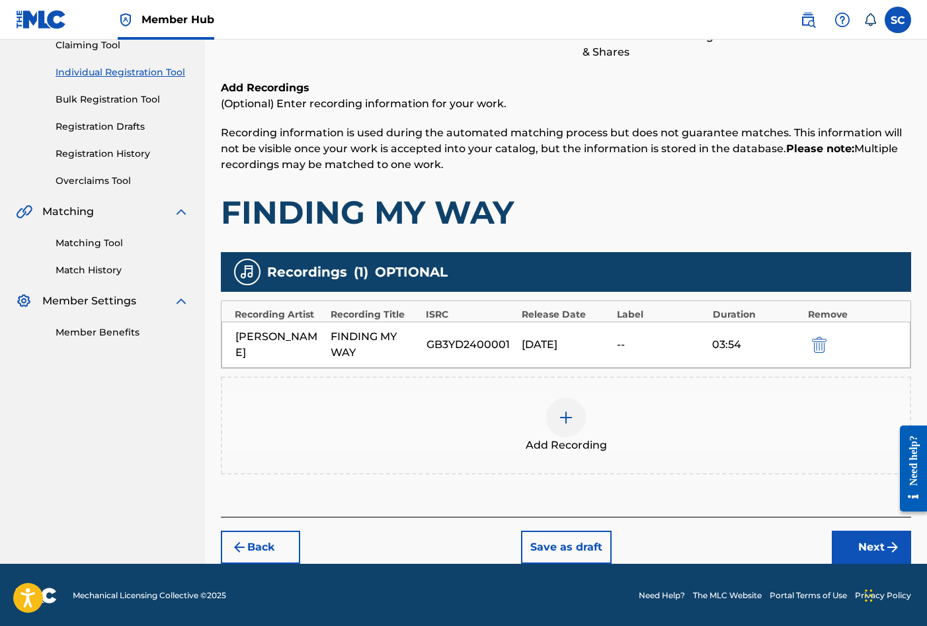
scroll to position [151, 0]
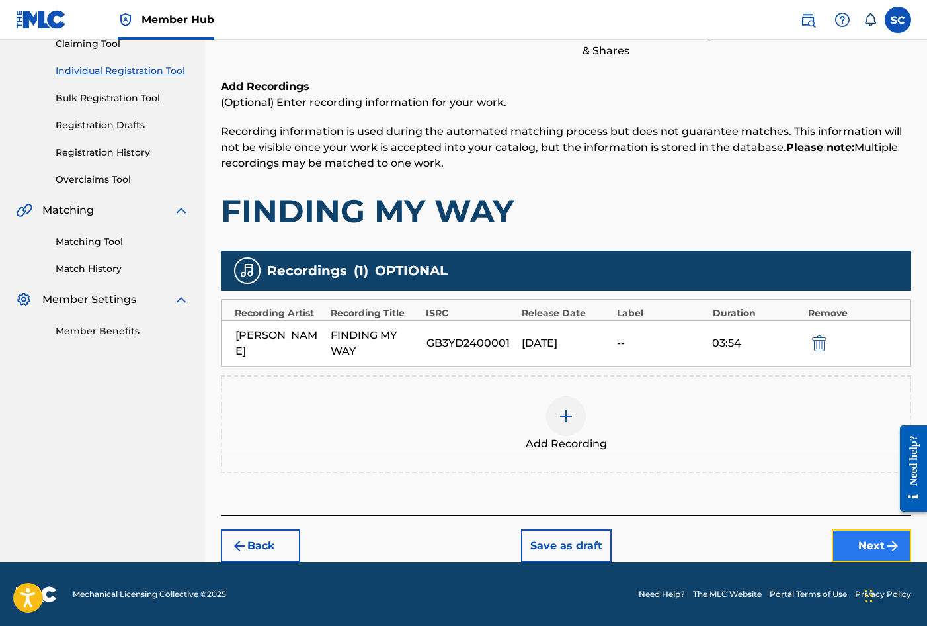
click at [866, 544] on button "Next" at bounding box center [871, 545] width 79 height 33
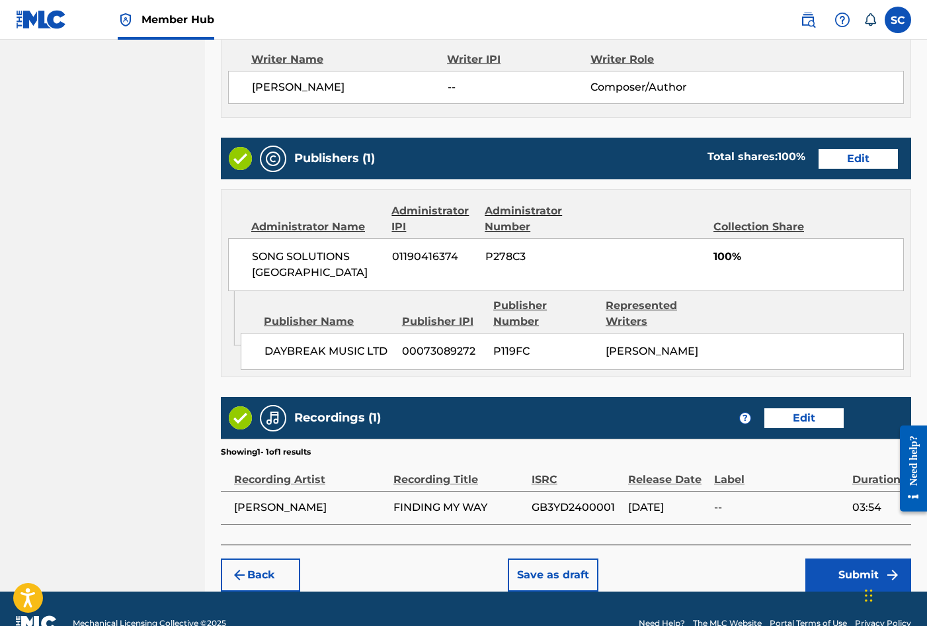
scroll to position [581, 0]
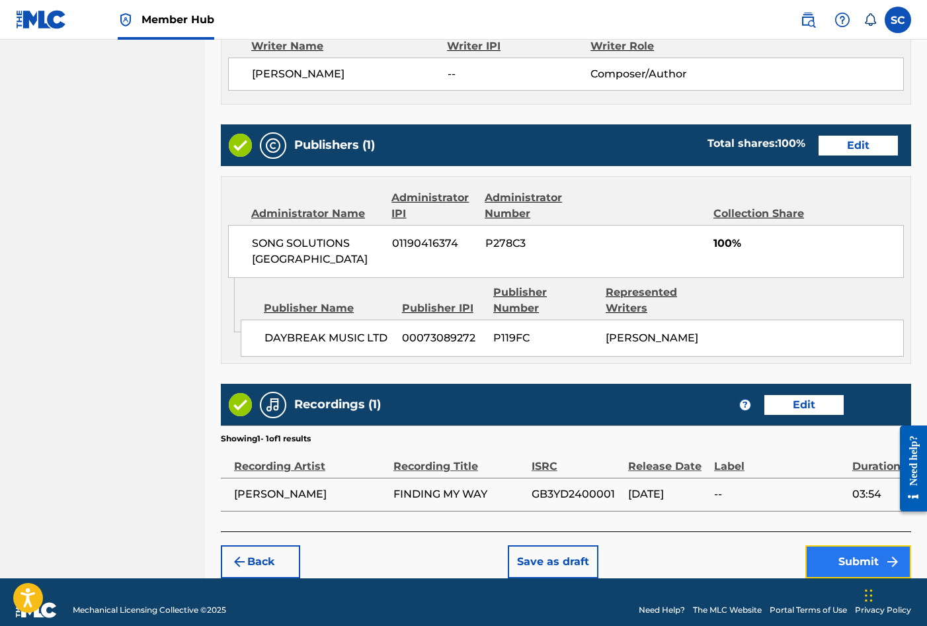
click at [860, 545] on button "Submit" at bounding box center [859, 561] width 106 height 33
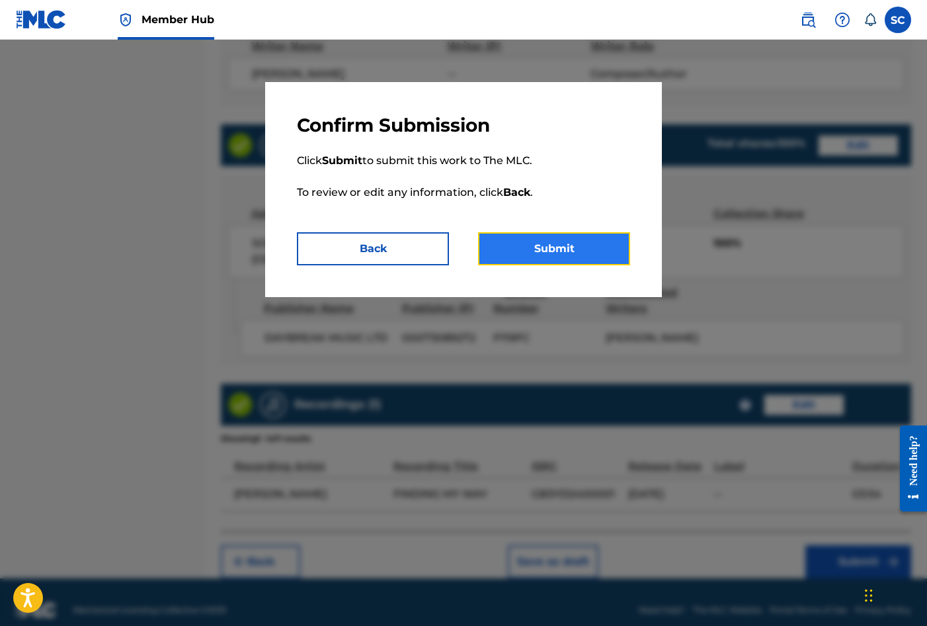
click at [563, 250] on button "Submit" at bounding box center [554, 248] width 152 height 33
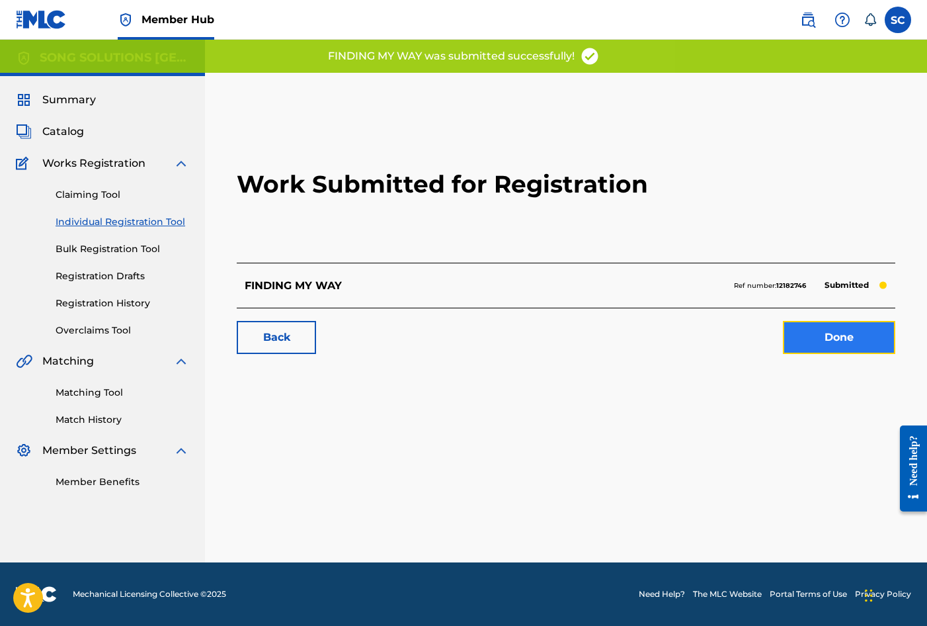
click at [833, 341] on link "Done" at bounding box center [839, 337] width 112 height 33
